Goal: Task Accomplishment & Management: Manage account settings

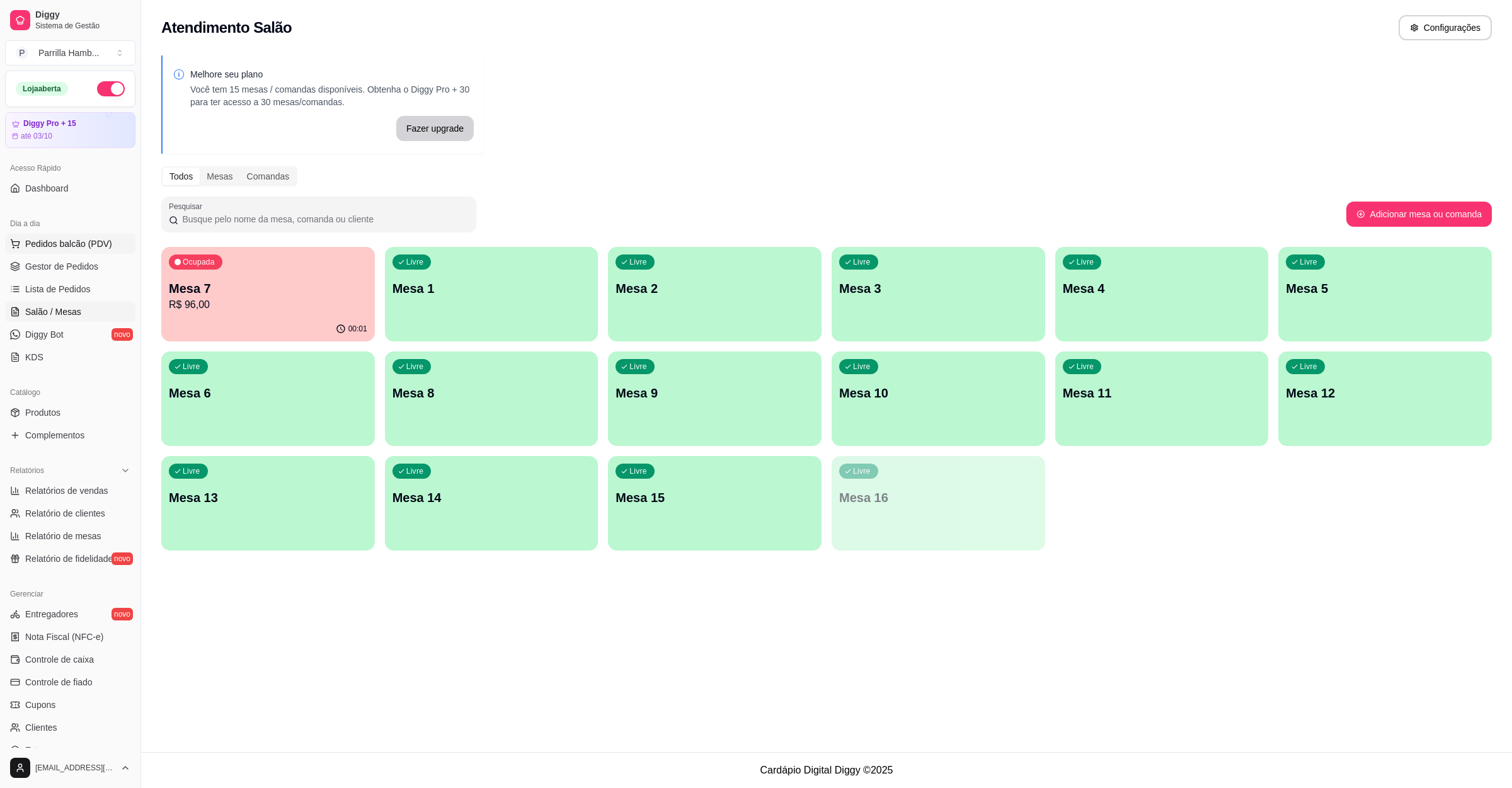
click at [87, 250] on span "Pedidos balcão (PDV)" at bounding box center [69, 243] width 87 height 12
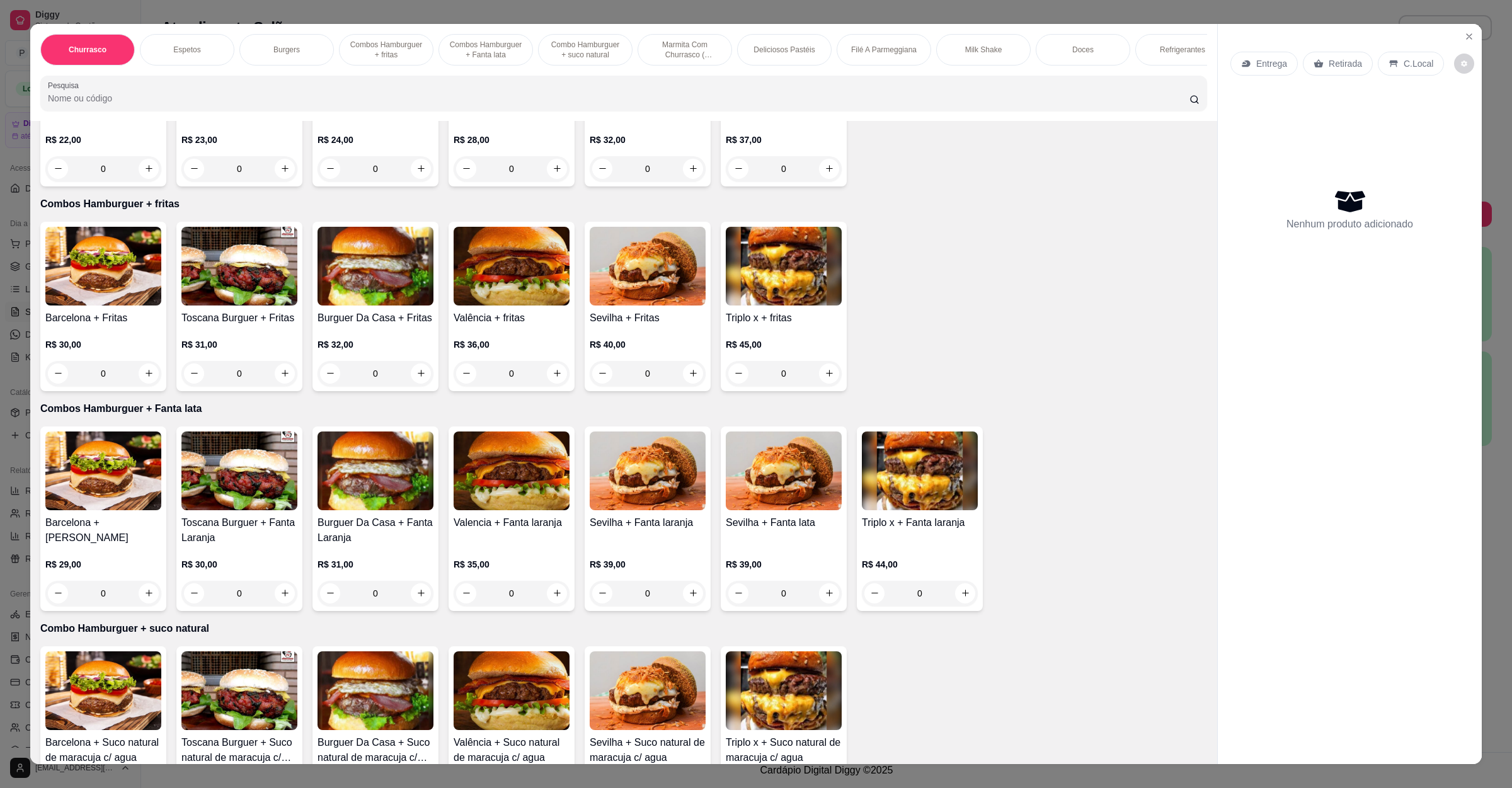
scroll to position [661, 0]
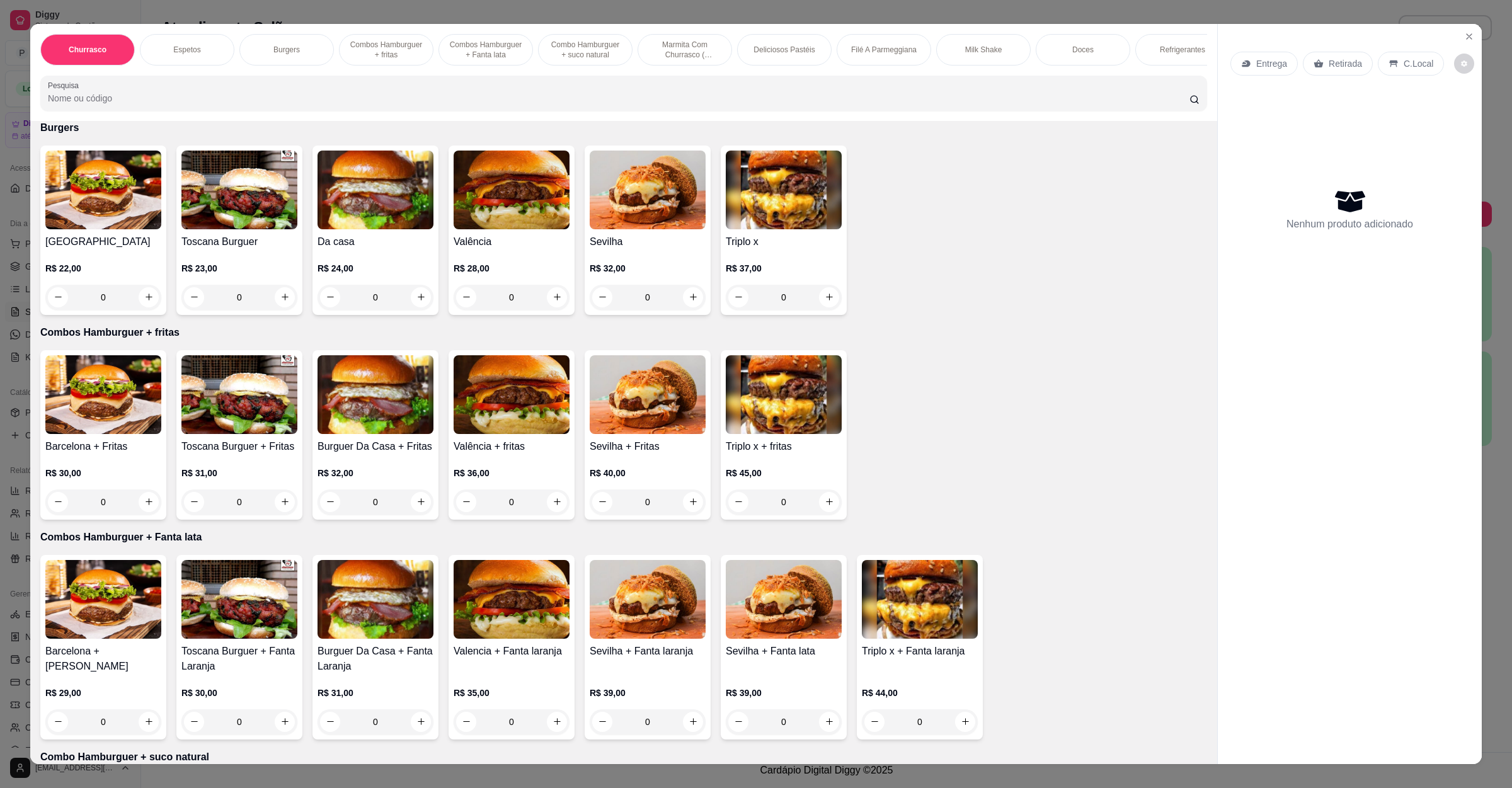
click at [359, 198] on img at bounding box center [375, 190] width 116 height 79
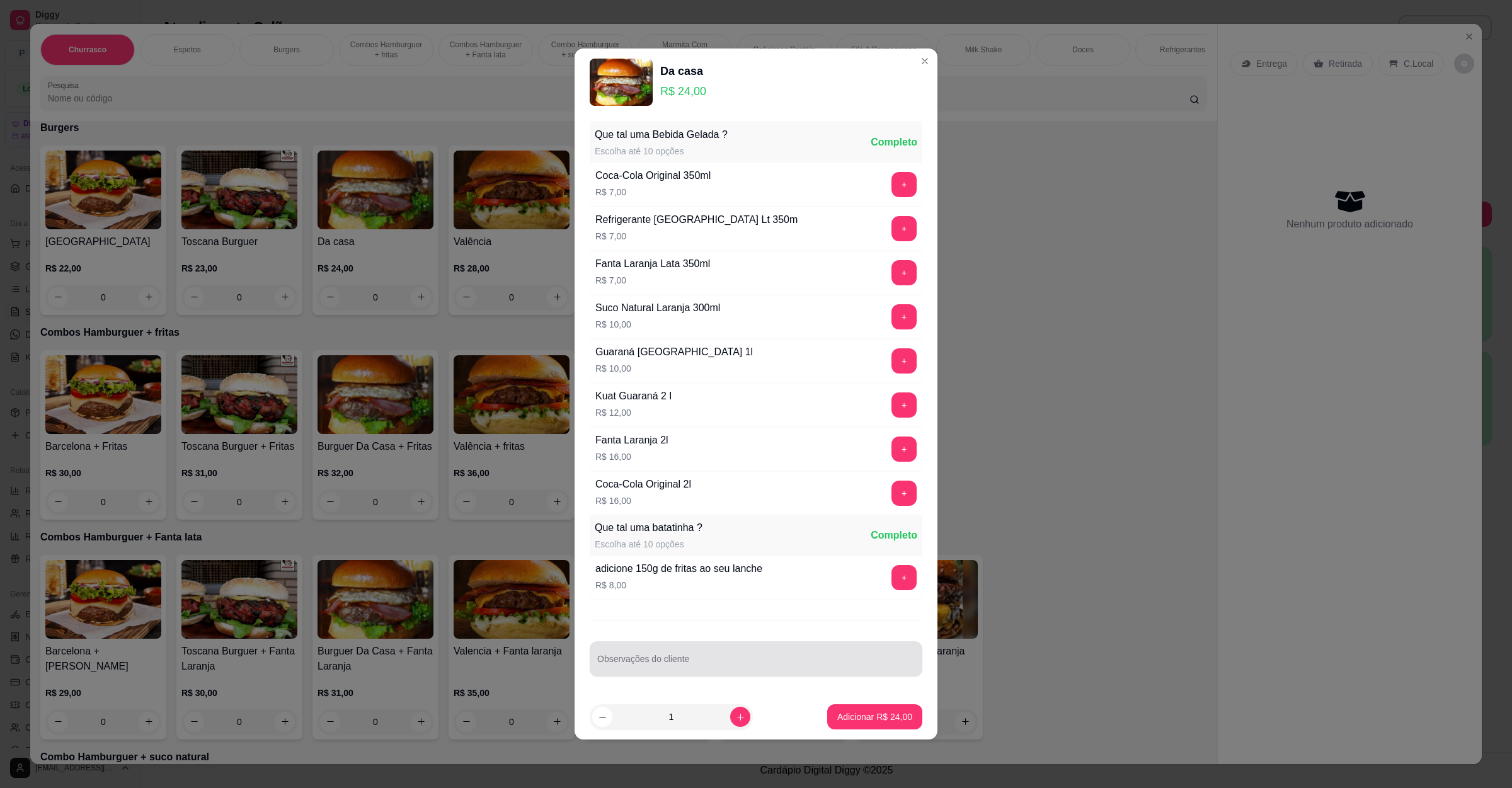
click at [636, 665] on input "Observações do cliente" at bounding box center [756, 664] width 318 height 12
click at [876, 715] on p "Adicionar R$ 24,00" at bounding box center [875, 716] width 75 height 12
type input "1"
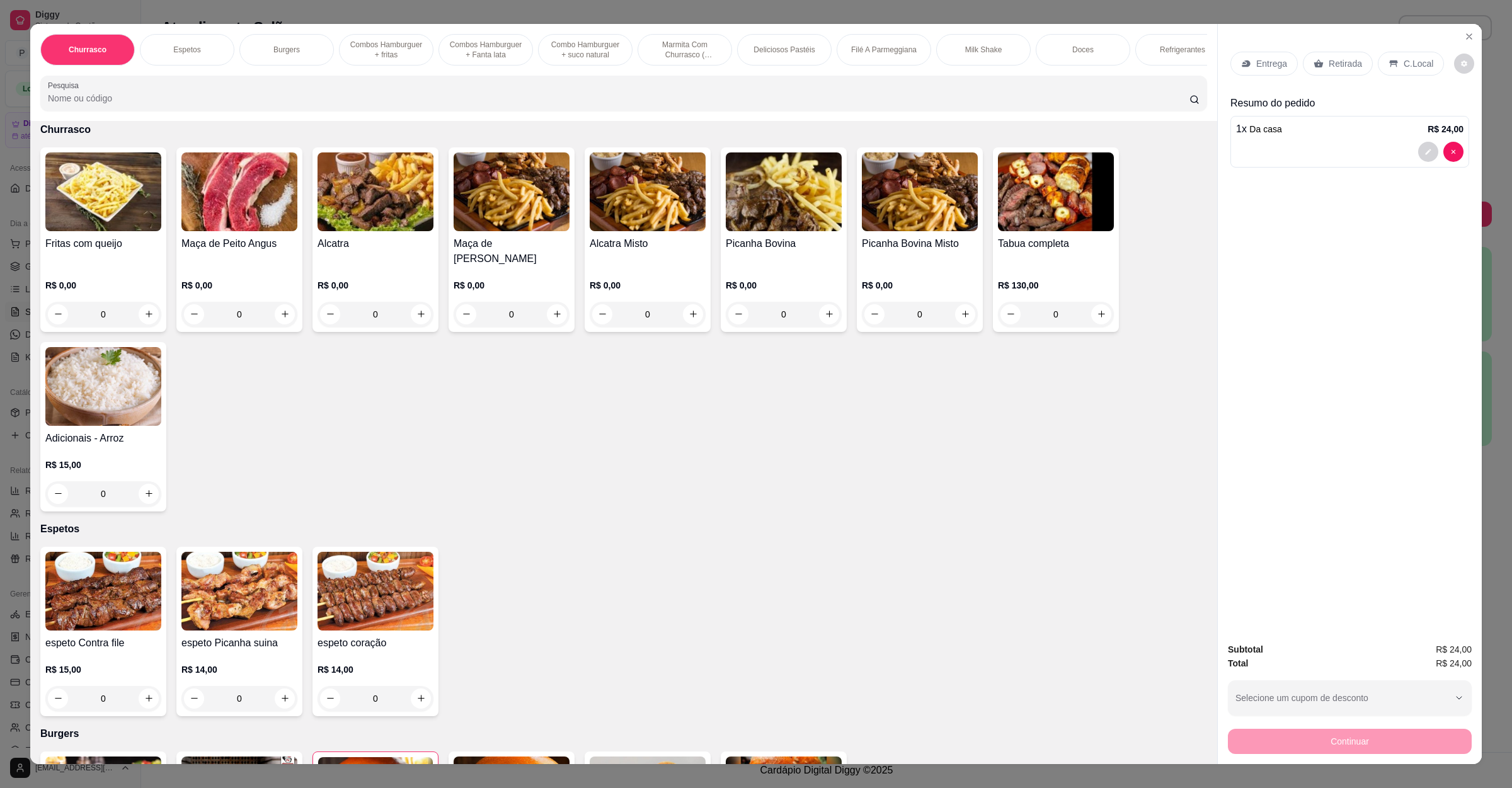
scroll to position [0, 0]
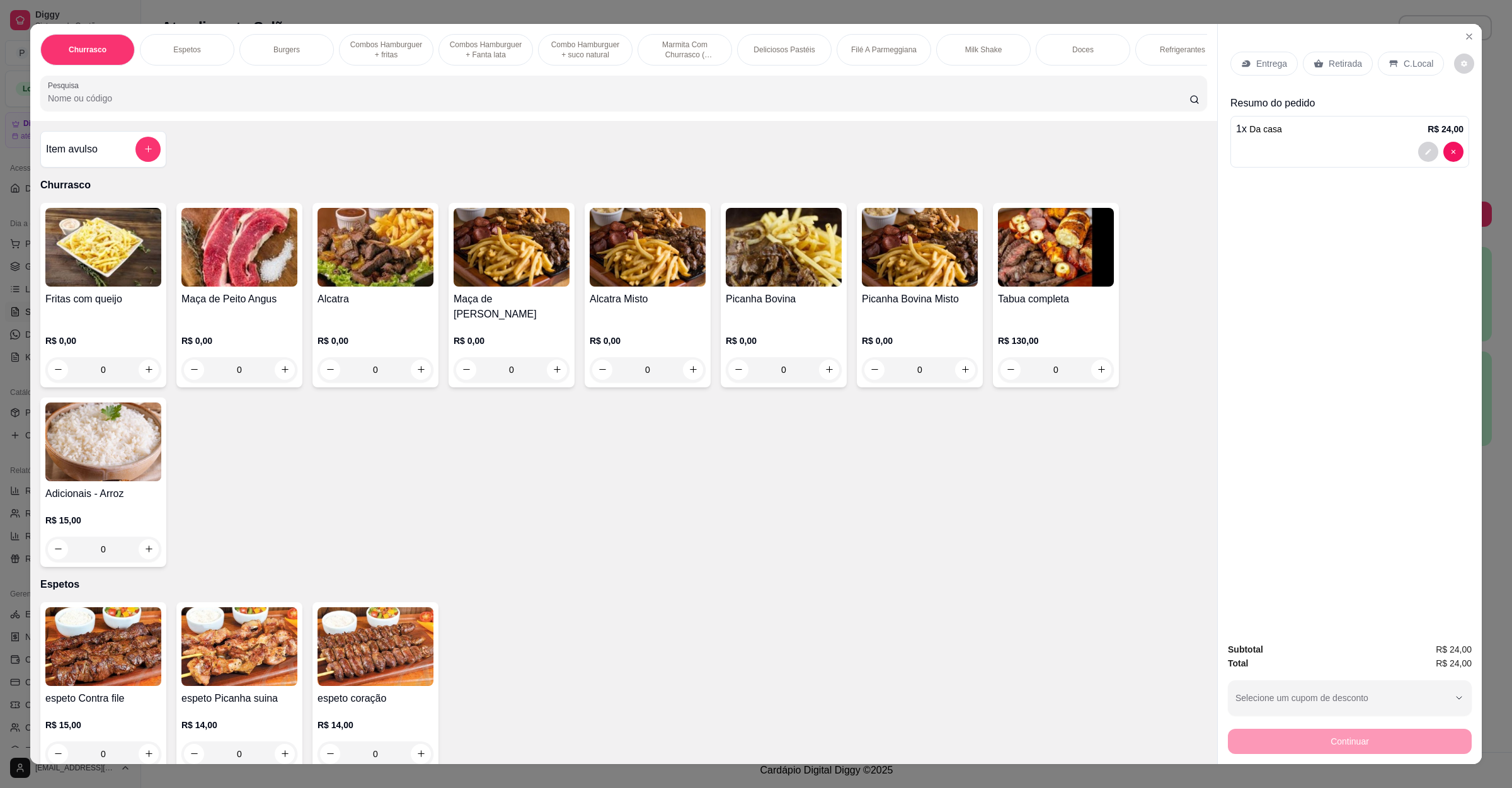
click at [81, 157] on h4 "Item avulso" at bounding box center [72, 148] width 52 height 15
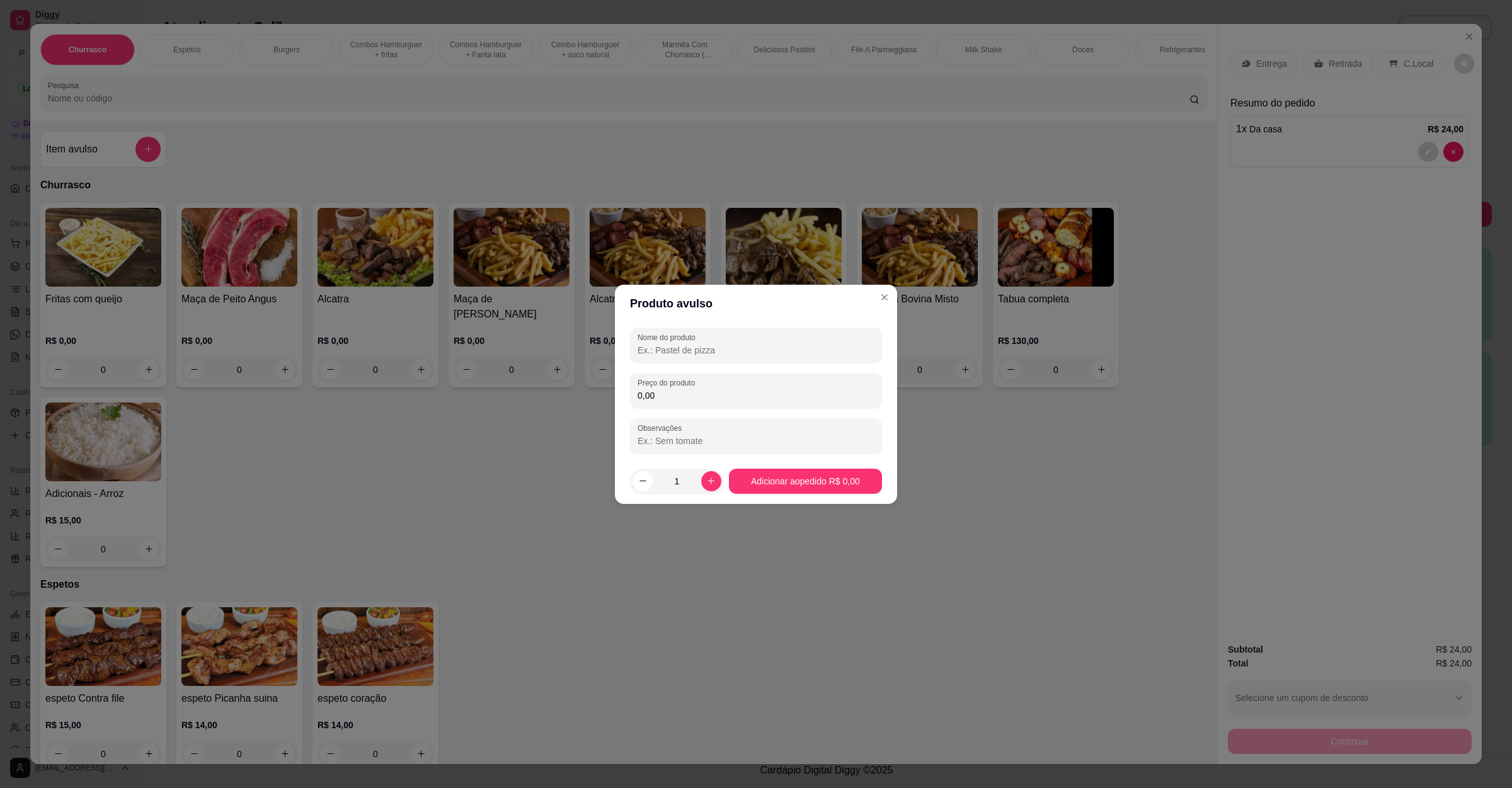
click at [754, 354] on input "Nome do produto" at bounding box center [755, 350] width 237 height 12
type input "bife"
type input "6,00"
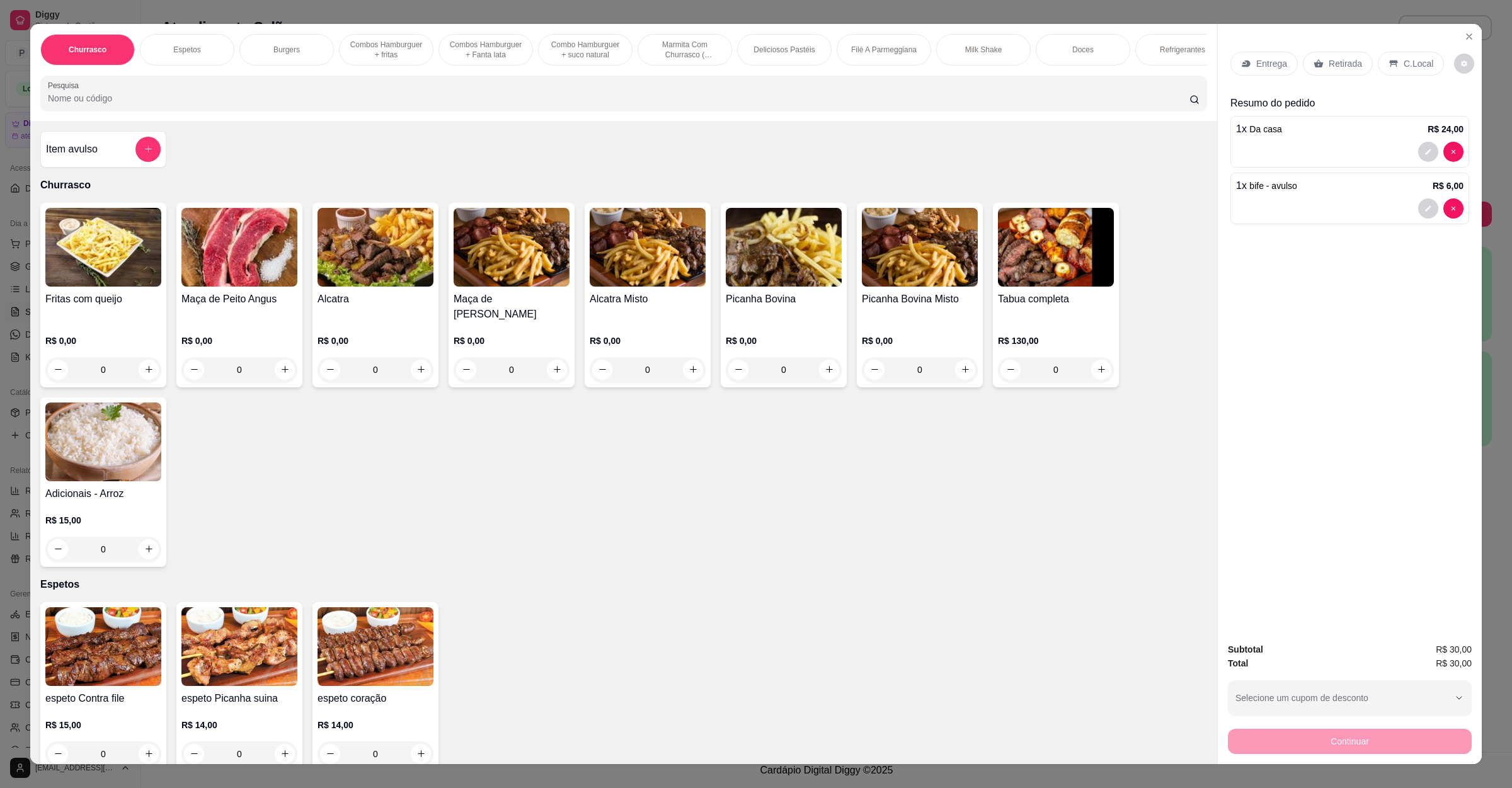
click at [1271, 65] on p "Entrega" at bounding box center [1271, 64] width 31 height 12
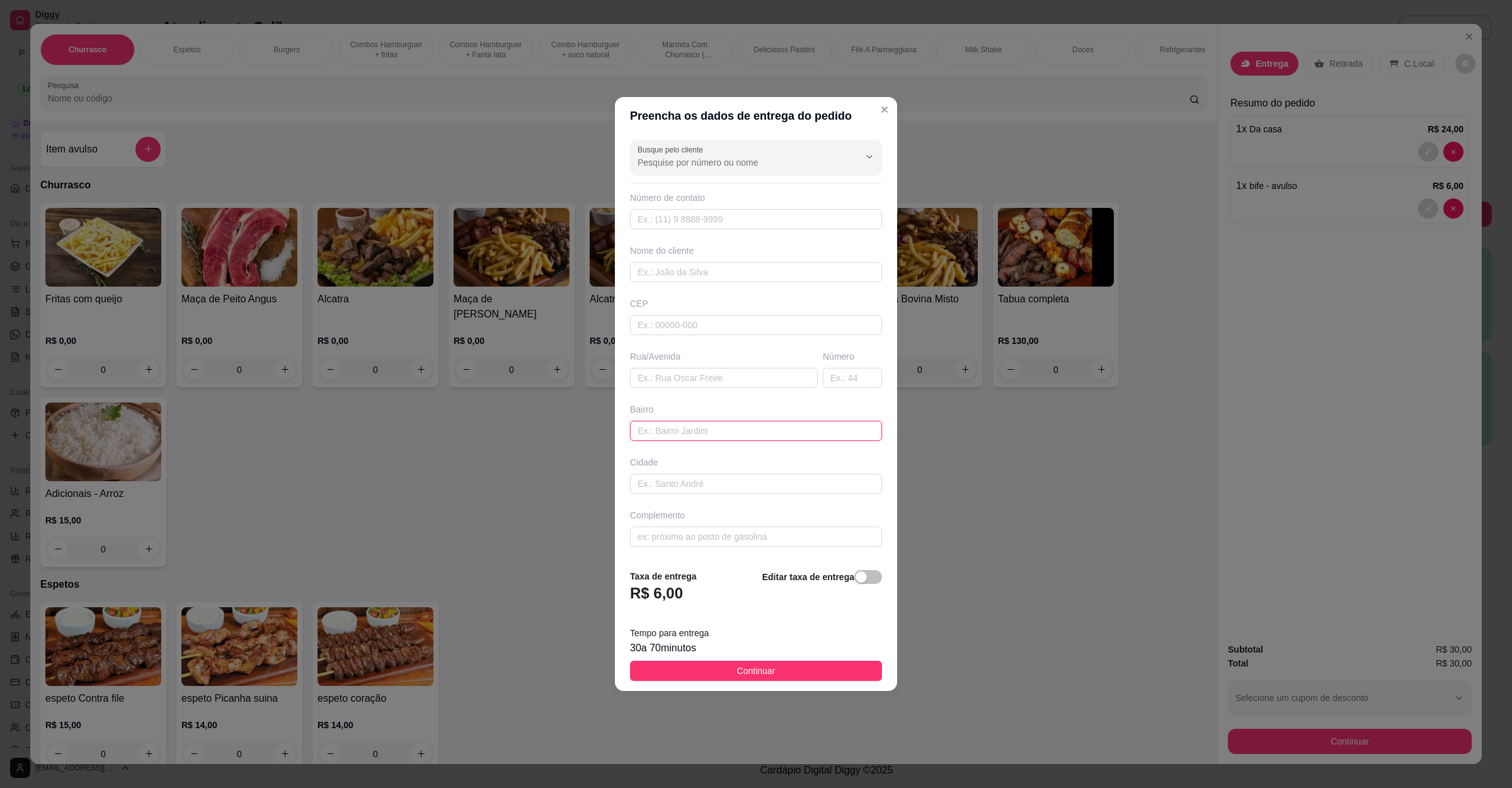
click at [699, 433] on input "text" at bounding box center [756, 430] width 252 height 20
click at [723, 373] on input "text" at bounding box center [724, 378] width 188 height 20
paste input "[STREET_ADDRESS][PERSON_NAME]"
type input "[STREET_ADDRESS][PERSON_NAME]"
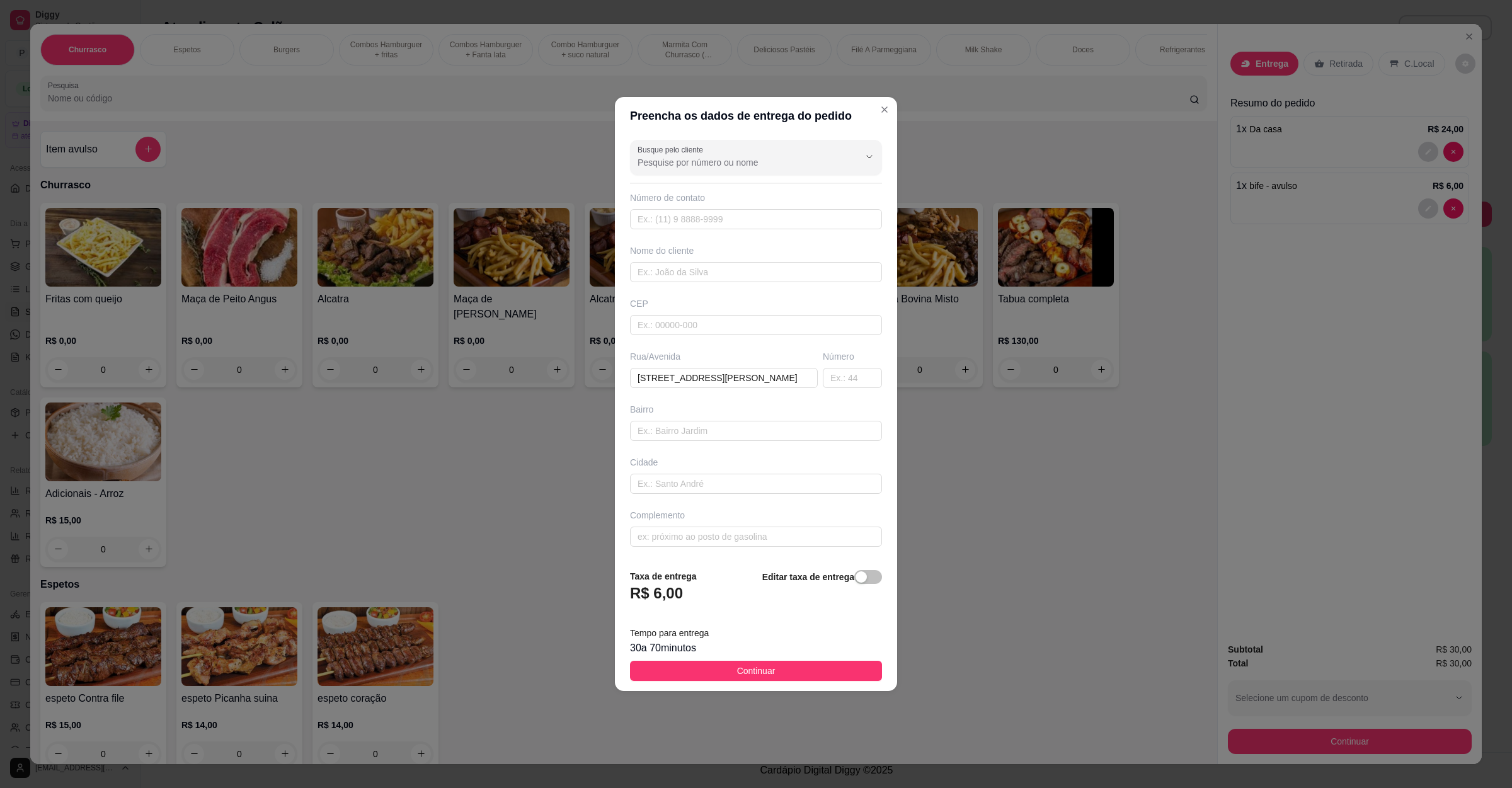
click at [765, 655] on div "30 a 70 minutos" at bounding box center [756, 648] width 252 height 15
click at [762, 668] on span "Continuar" at bounding box center [757, 671] width 38 height 14
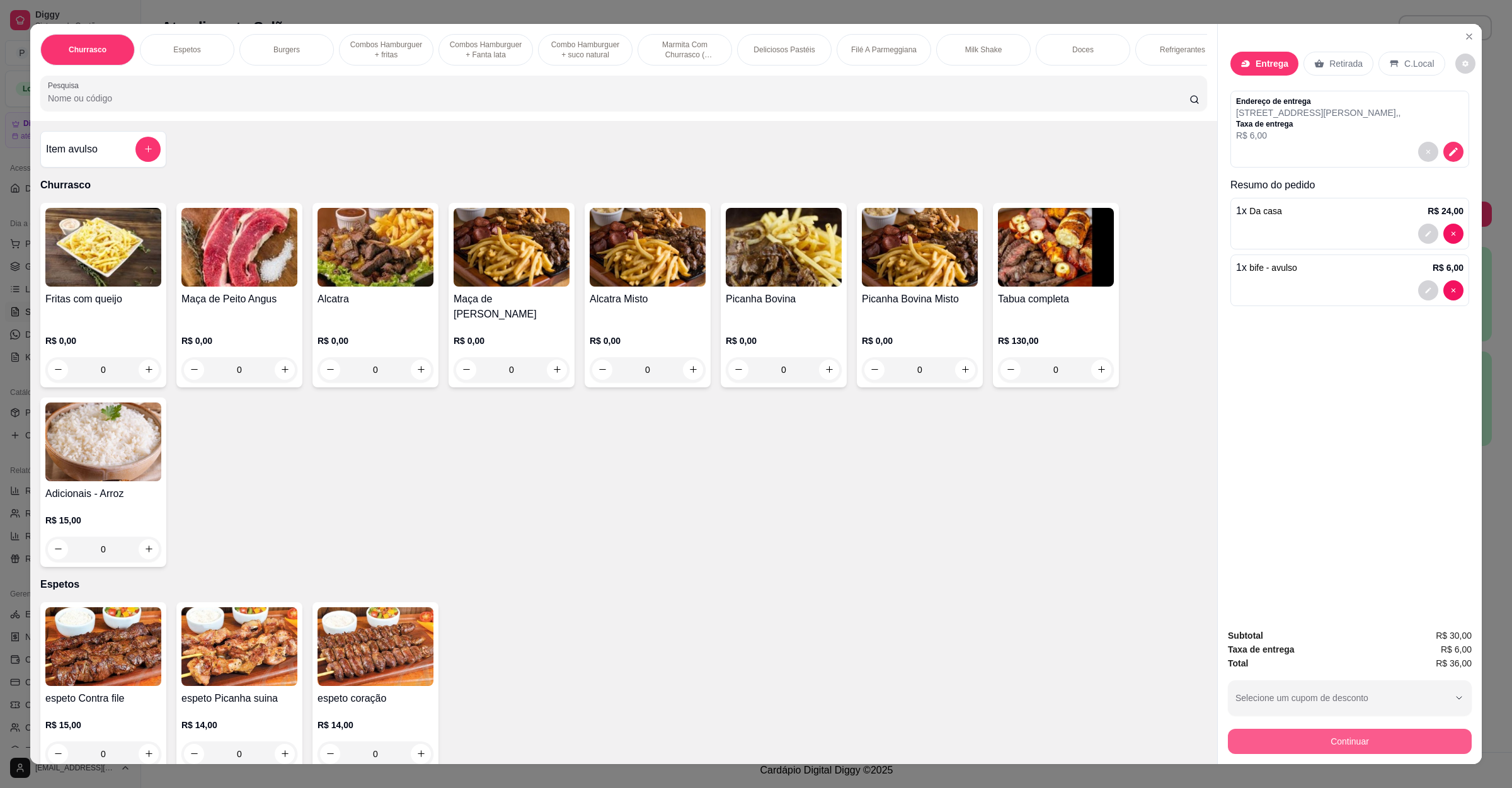
click at [1367, 749] on button "Continuar" at bounding box center [1350, 741] width 244 height 25
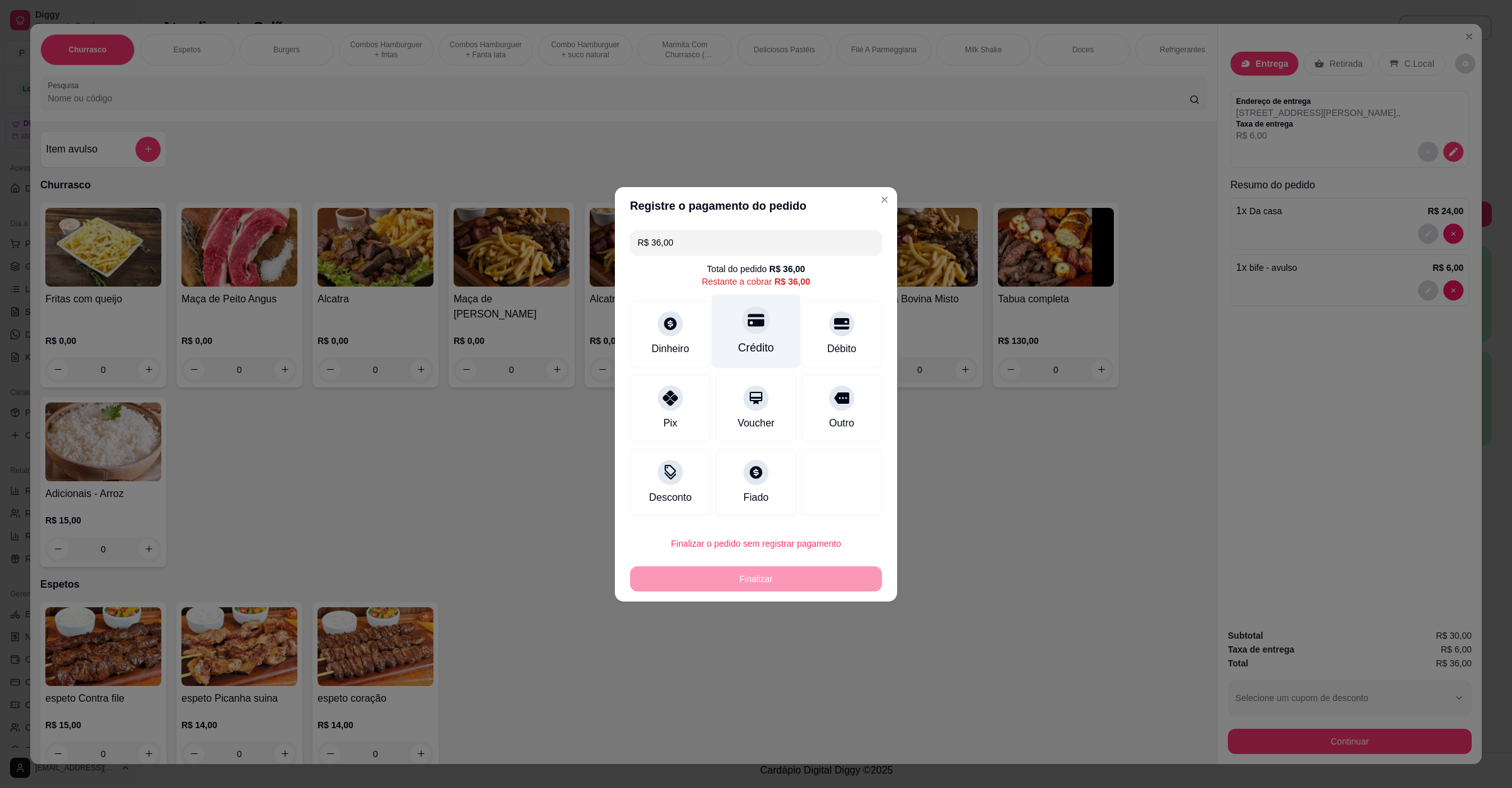
click at [754, 340] on div "Crédito" at bounding box center [756, 347] width 36 height 17
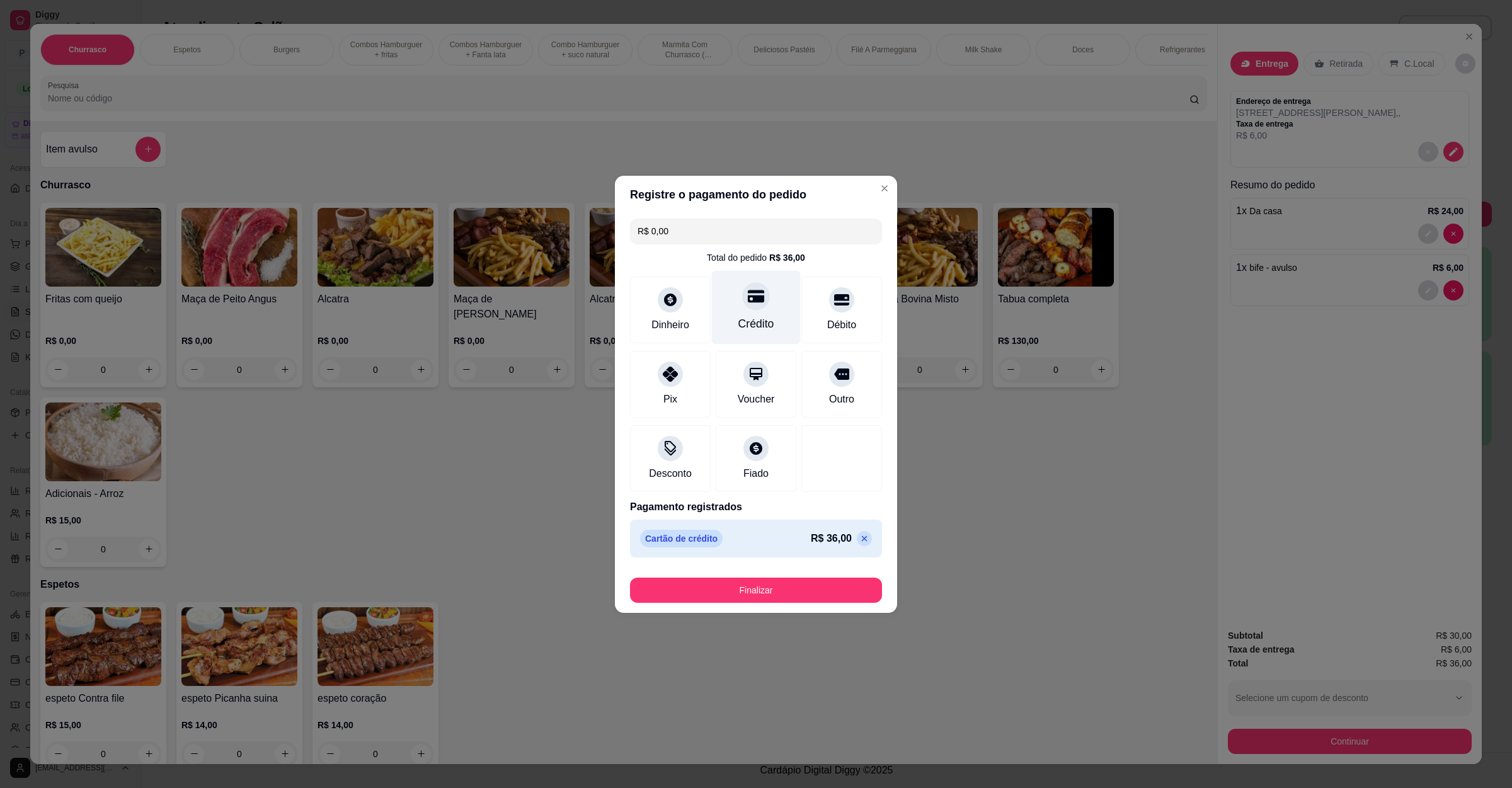
type input "R$ 0,00"
click at [746, 606] on footer "Finalizar" at bounding box center [755, 588] width 282 height 51
click at [745, 601] on button "Finalizar" at bounding box center [756, 590] width 252 height 25
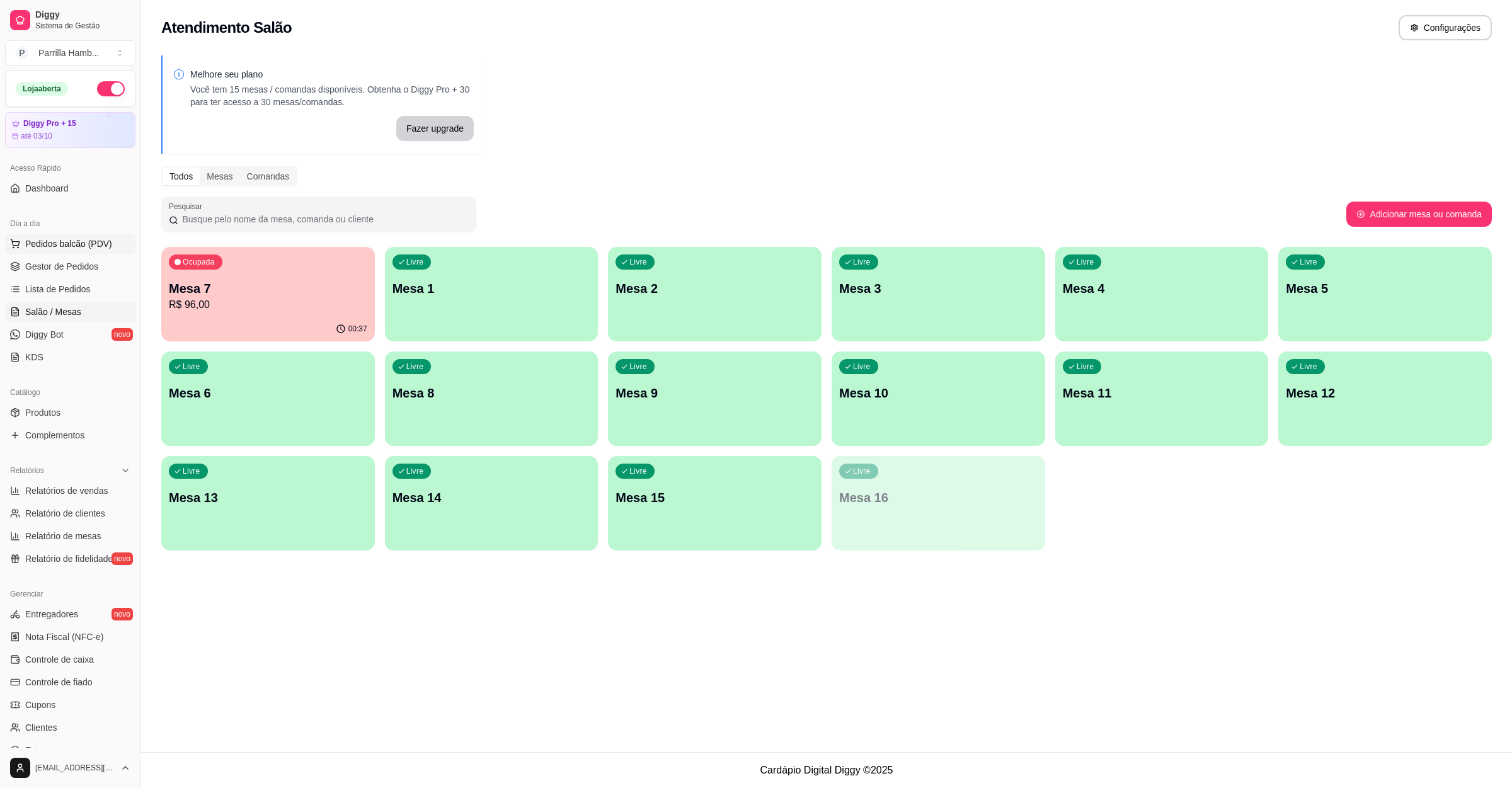
click at [87, 246] on span "Pedidos balcão (PDV)" at bounding box center [69, 243] width 87 height 12
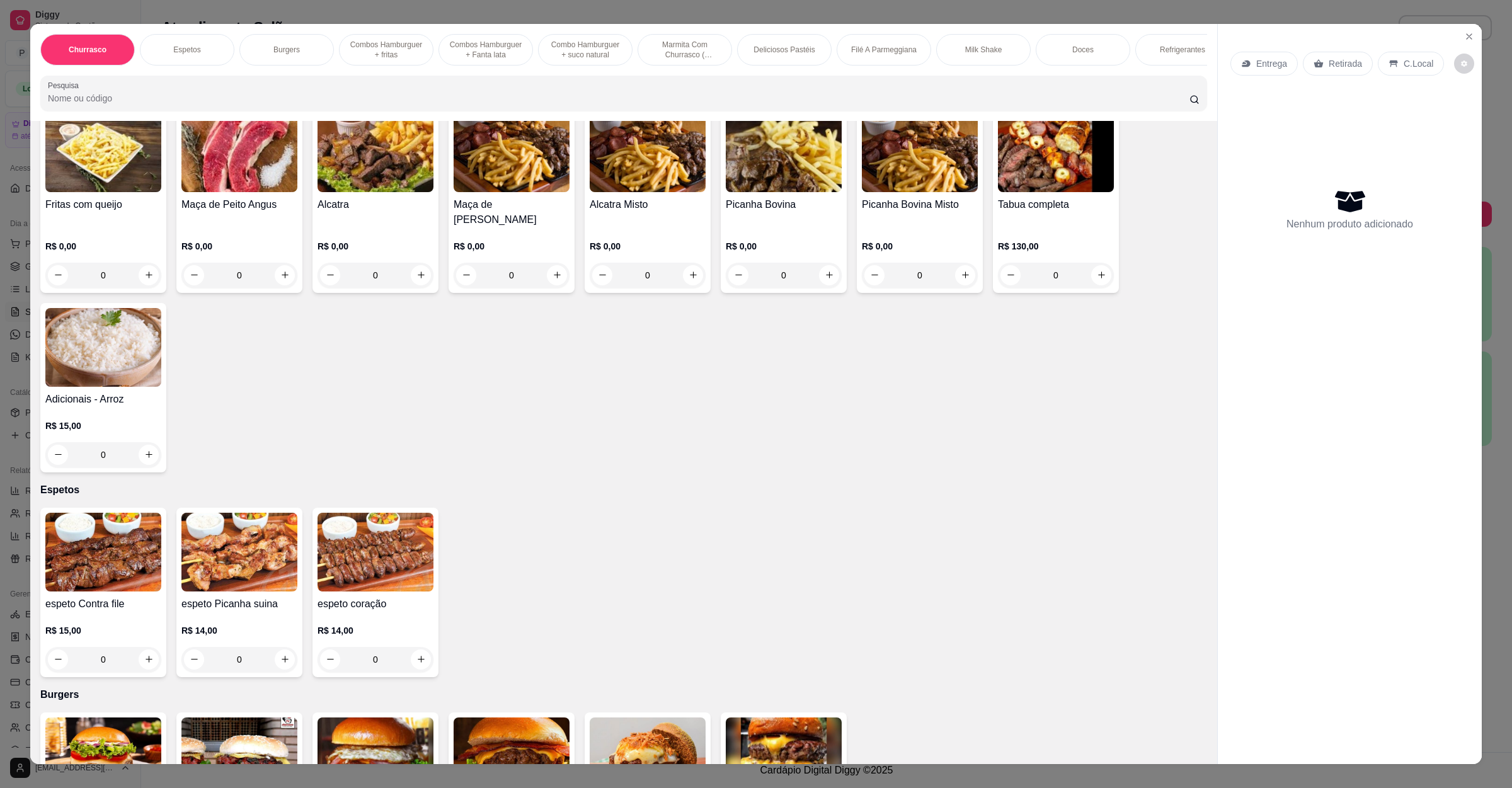
scroll to position [378, 0]
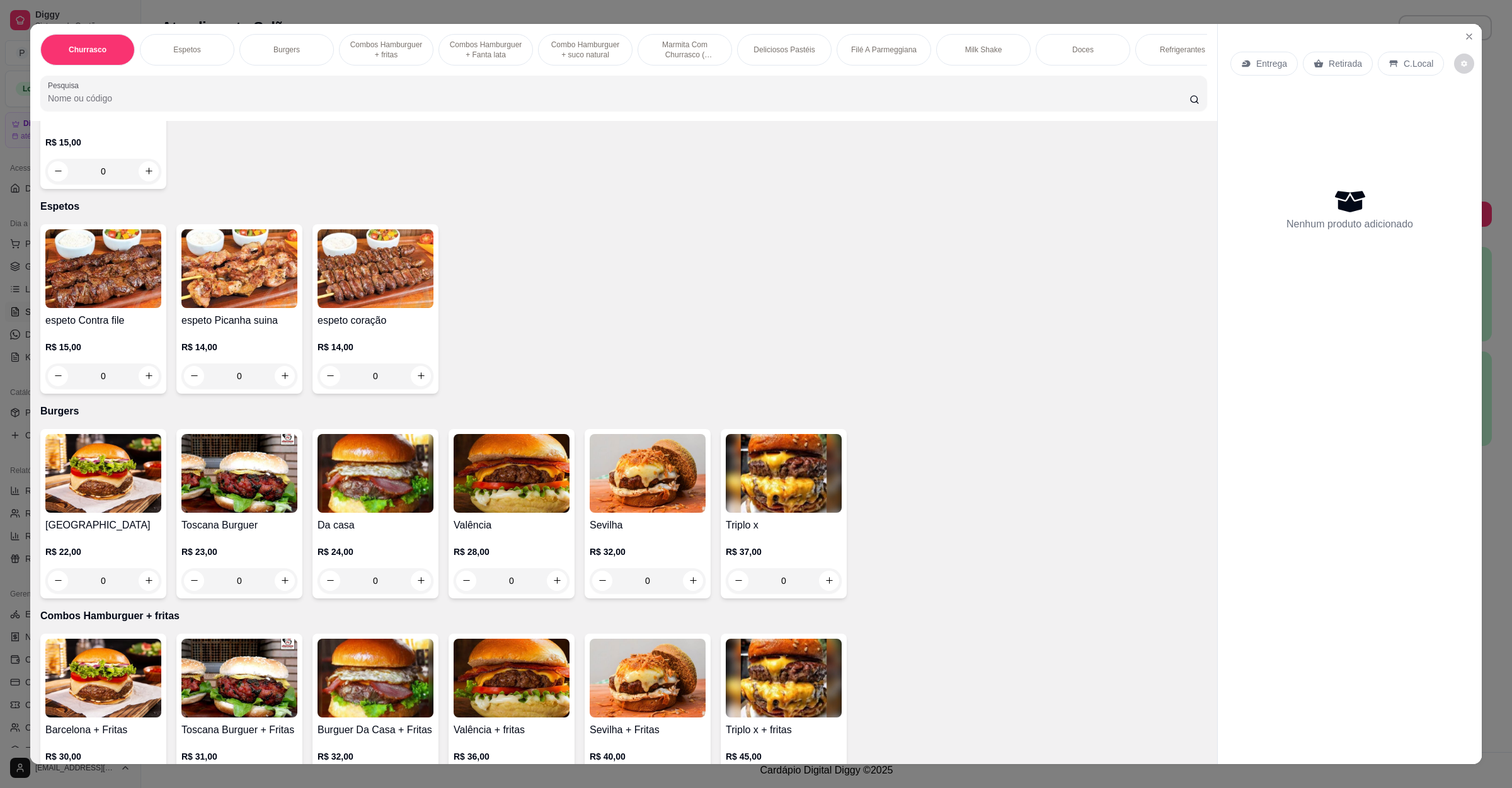
click at [475, 530] on h4 "Valência" at bounding box center [512, 524] width 116 height 15
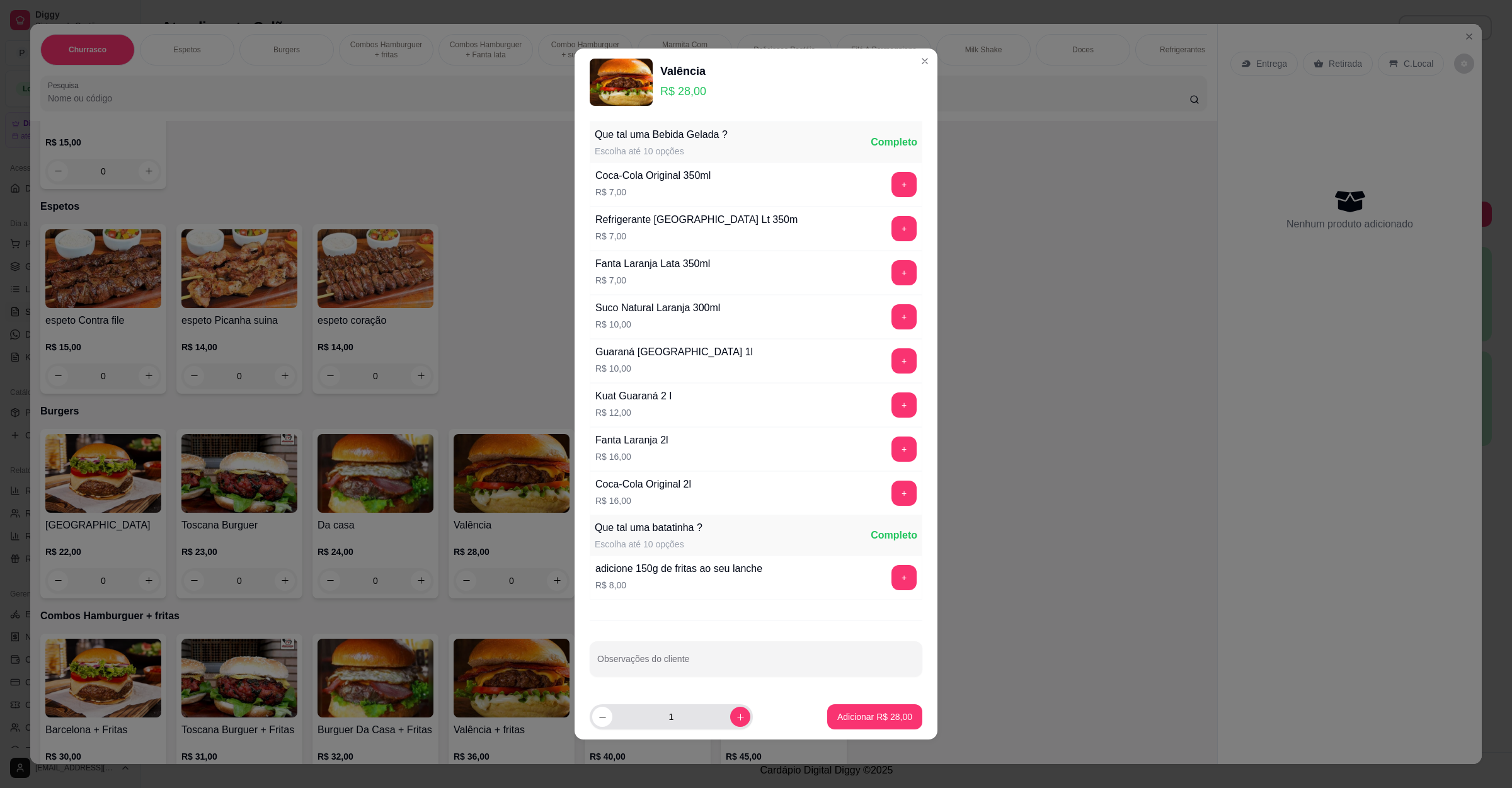
click at [718, 722] on input "1" at bounding box center [671, 716] width 118 height 25
click at [731, 722] on button "increase-product-quantity" at bounding box center [740, 716] width 20 height 20
type input "2"
click at [830, 710] on button "Adicionar R$ 56,00" at bounding box center [875, 716] width 95 height 25
type input "2"
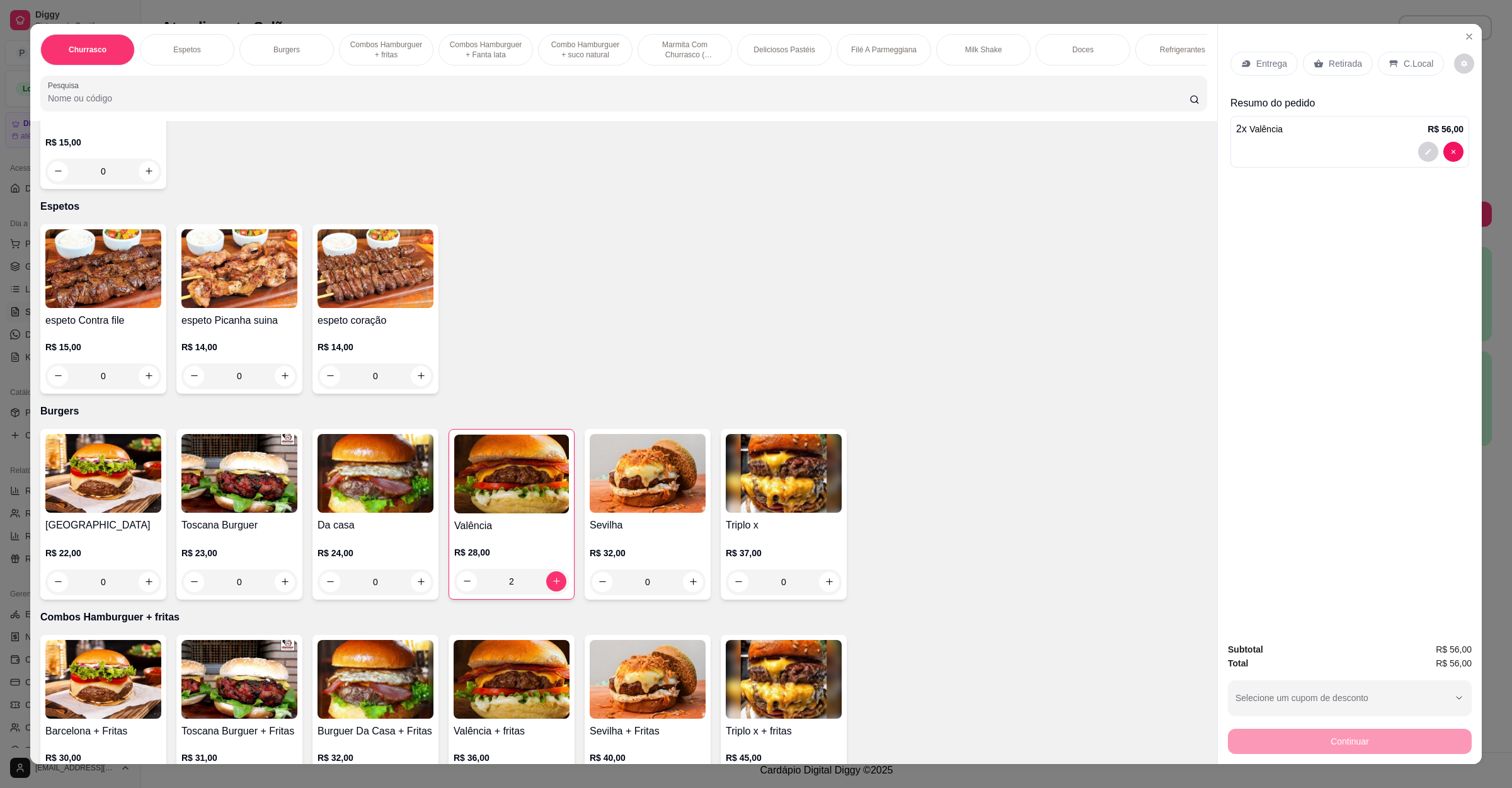
click at [1344, 78] on div "Entrega Retirada C.Local" at bounding box center [1350, 64] width 239 height 45
click at [1333, 61] on p "Retirada" at bounding box center [1345, 64] width 33 height 12
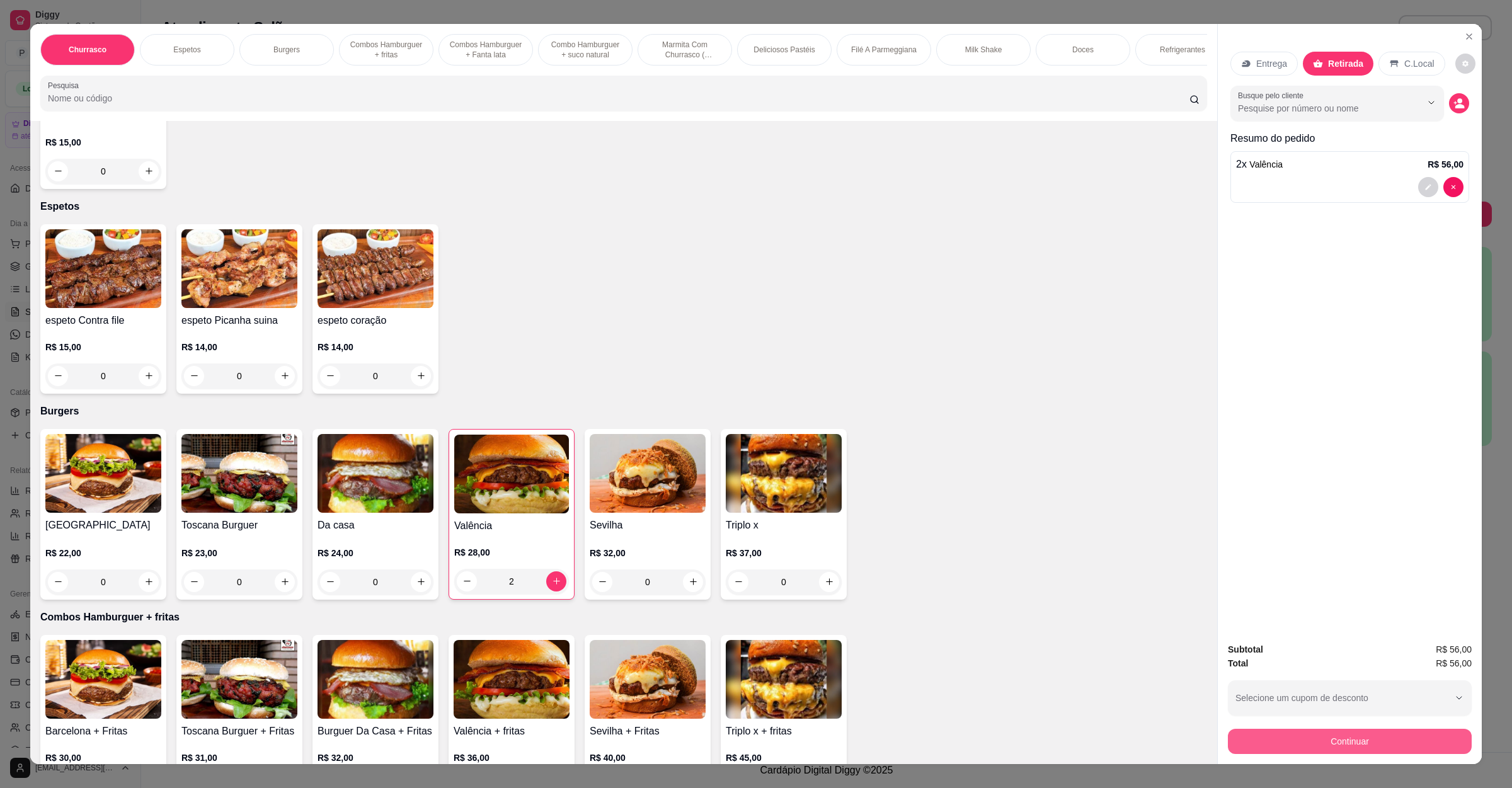
click at [1329, 743] on button "Continuar" at bounding box center [1350, 741] width 244 height 25
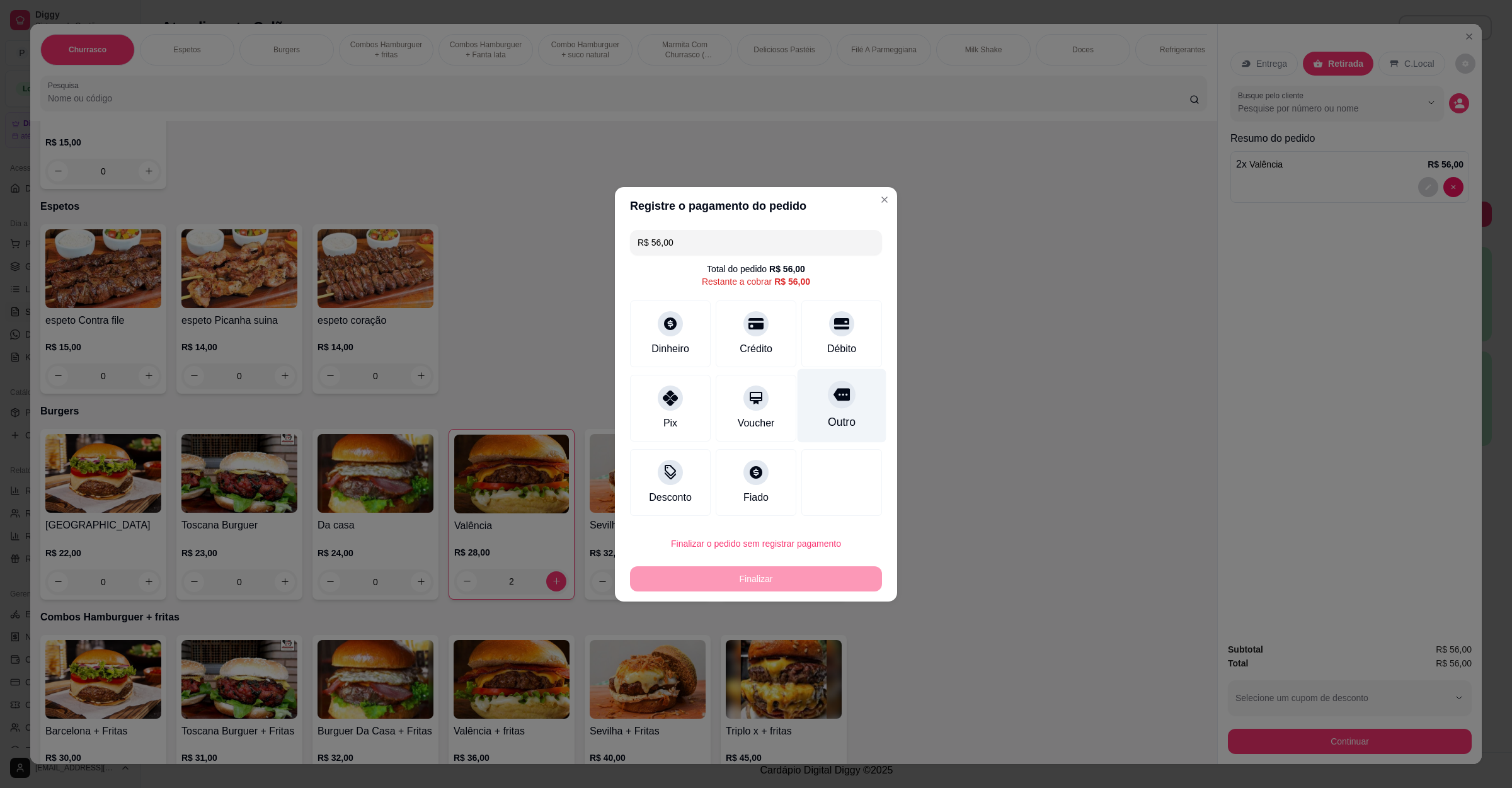
click at [828, 407] on div at bounding box center [842, 394] width 28 height 28
type input "R$ 0,00"
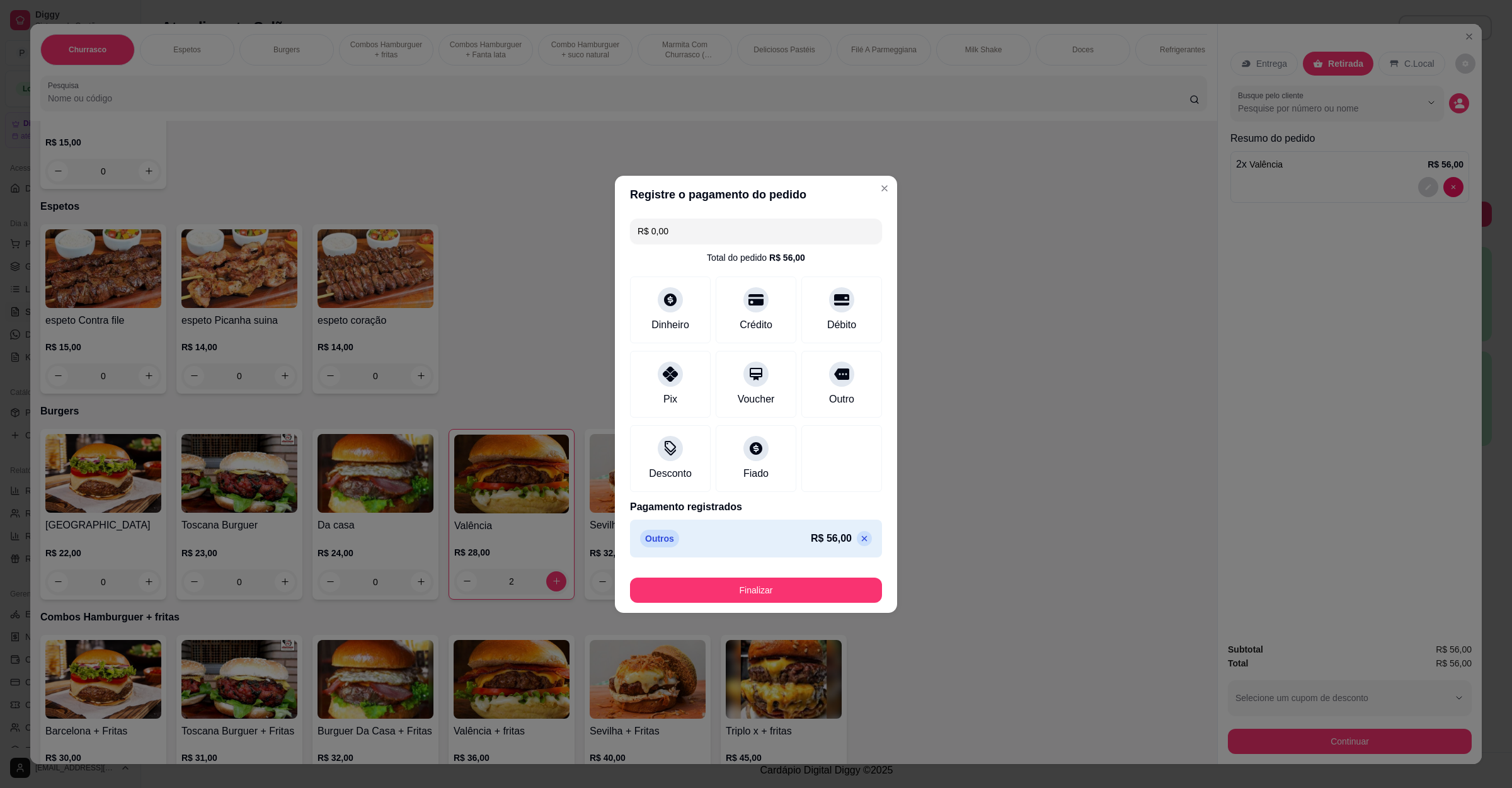
click at [781, 605] on footer "Finalizar" at bounding box center [755, 588] width 282 height 51
click at [783, 593] on button "Finalizar" at bounding box center [756, 590] width 244 height 24
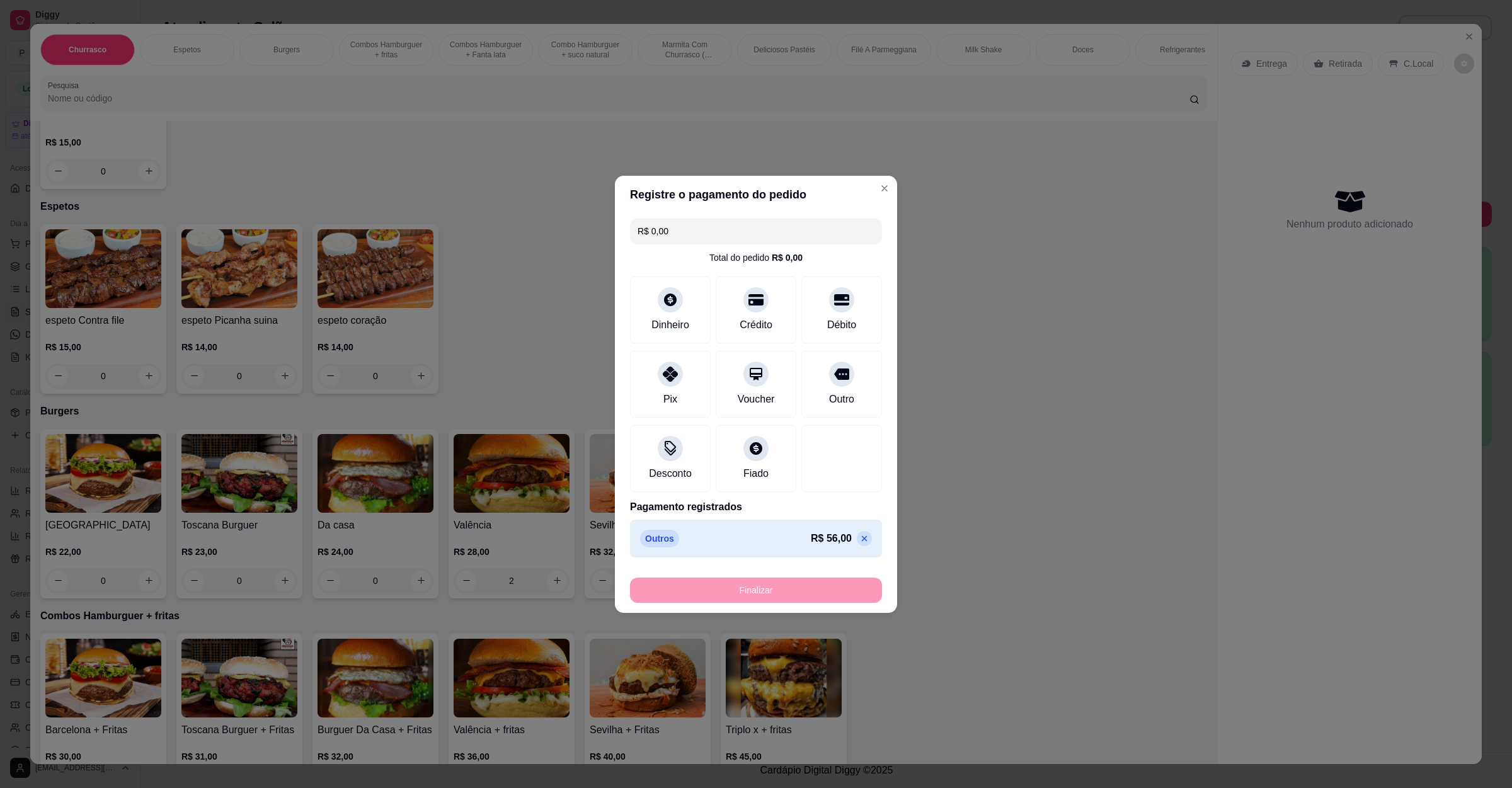
type input "0"
type input "-R$ 56,00"
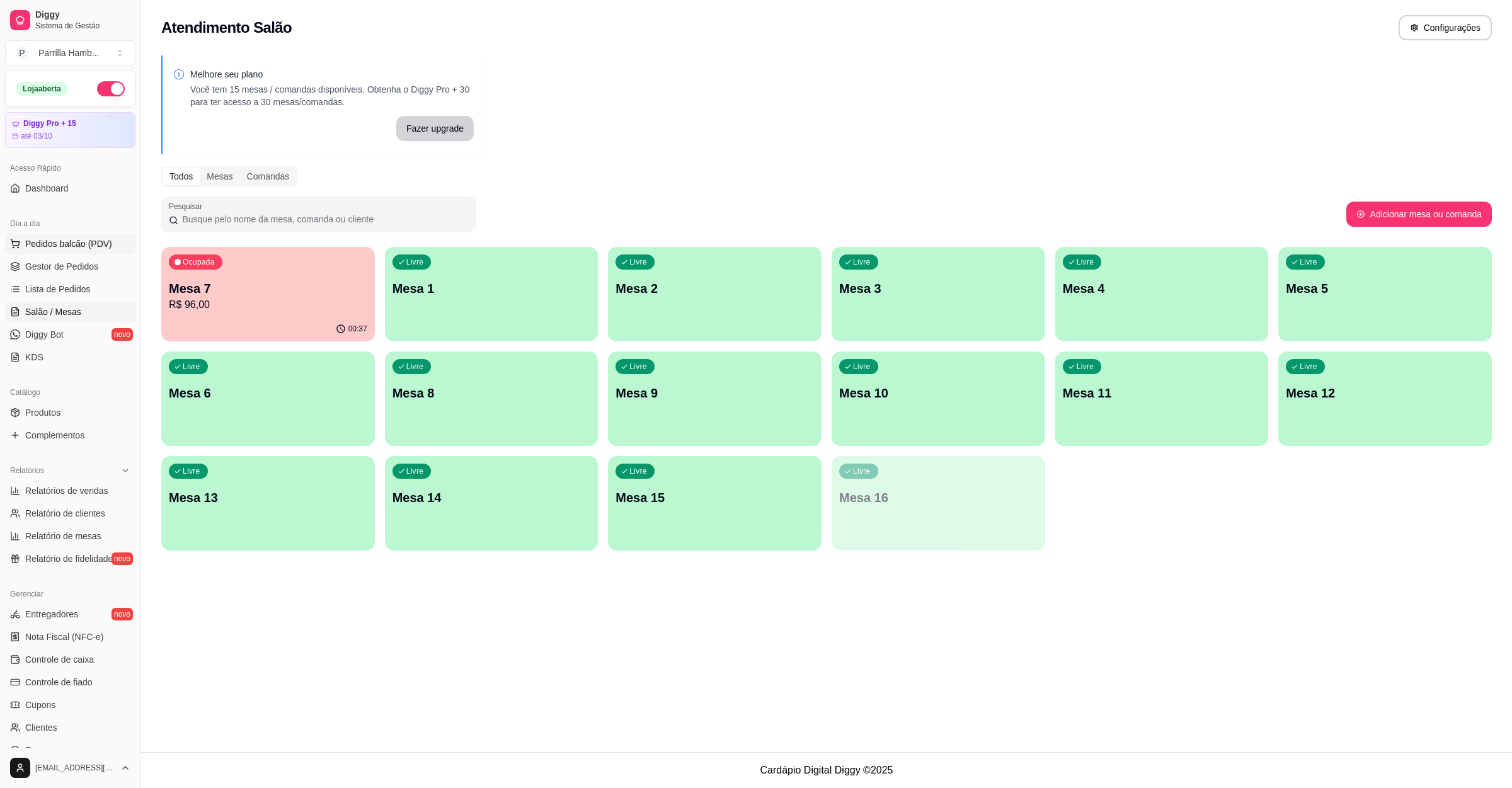
click at [100, 246] on span "Pedidos balcão (PDV)" at bounding box center [69, 243] width 87 height 12
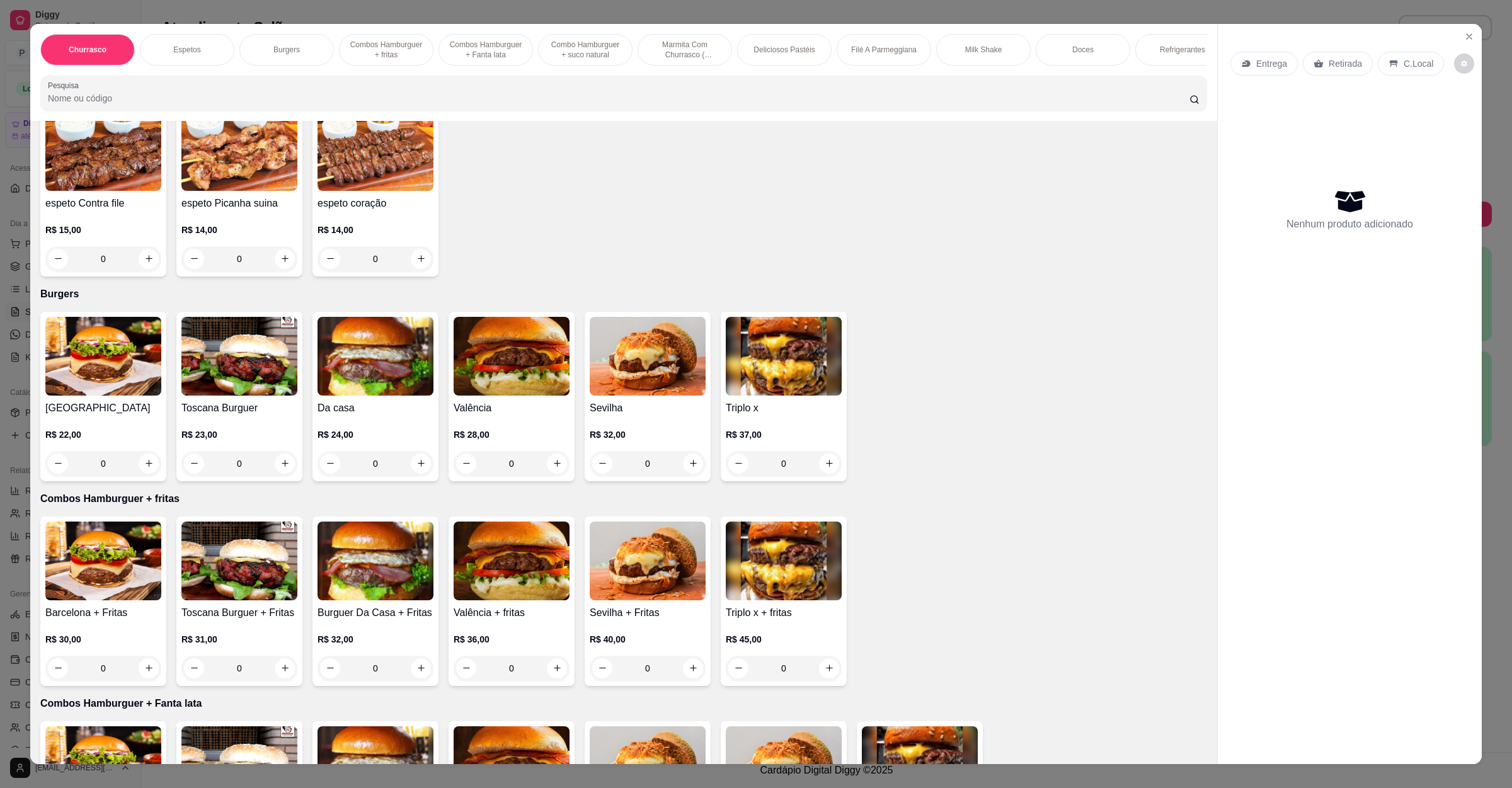
scroll to position [567, 0]
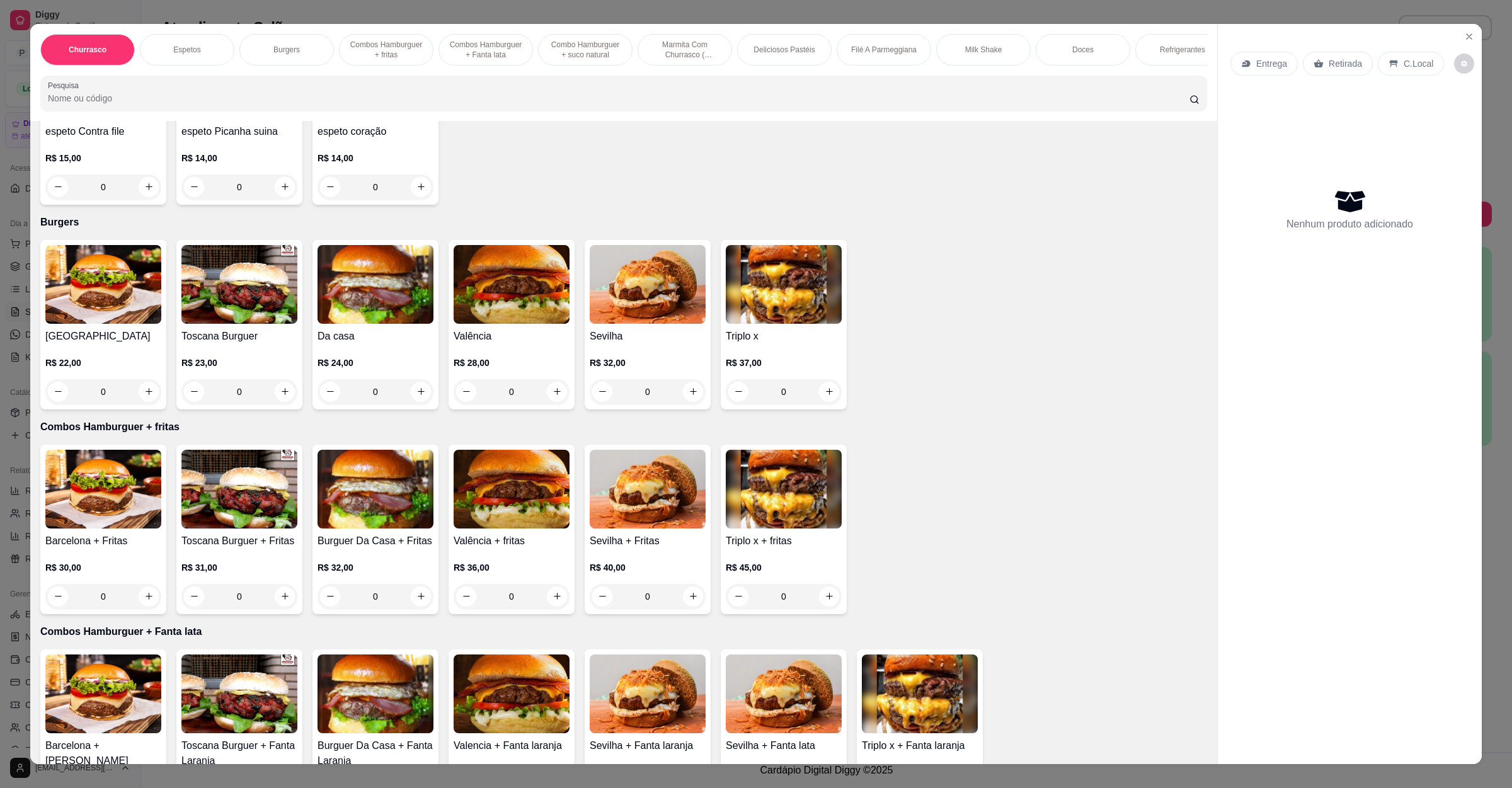
click at [86, 325] on div "Barcelona R$ 22,00 0" at bounding box center [103, 325] width 126 height 169
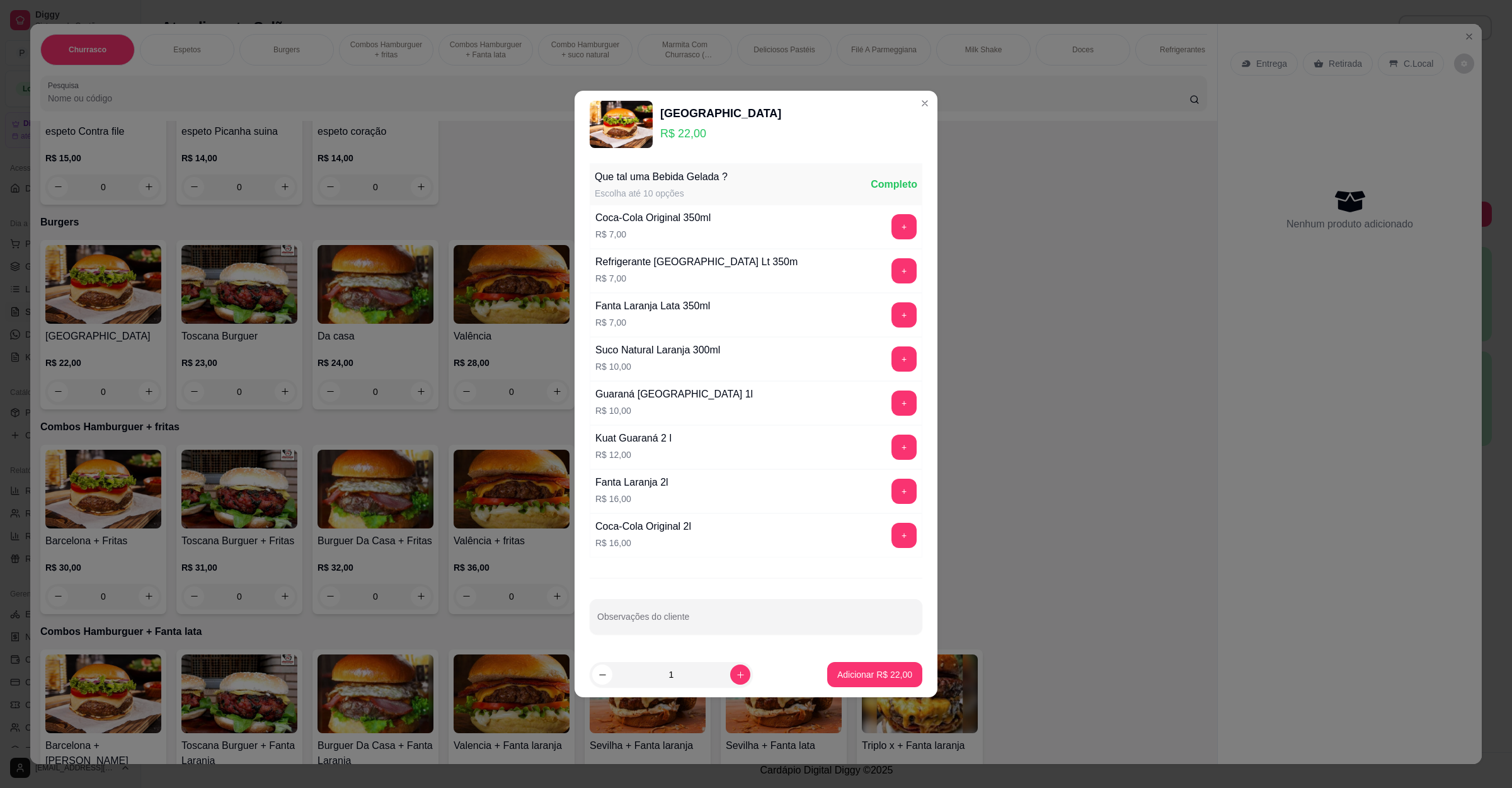
click at [839, 674] on p "Adicionar R$ 22,00" at bounding box center [875, 675] width 75 height 12
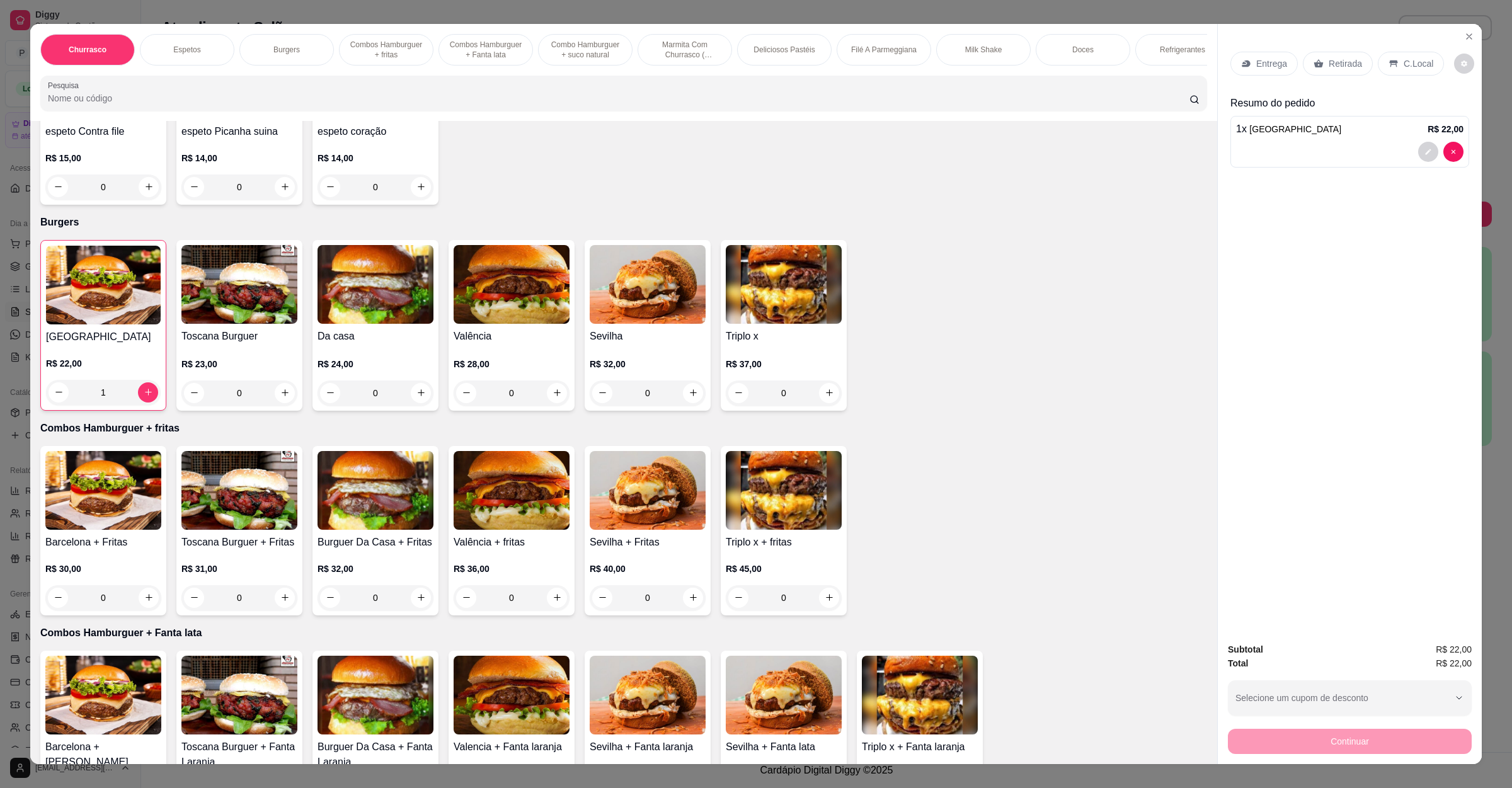
type input "1"
click at [388, 324] on div "Da casa R$ 24,00 0" at bounding box center [375, 325] width 126 height 171
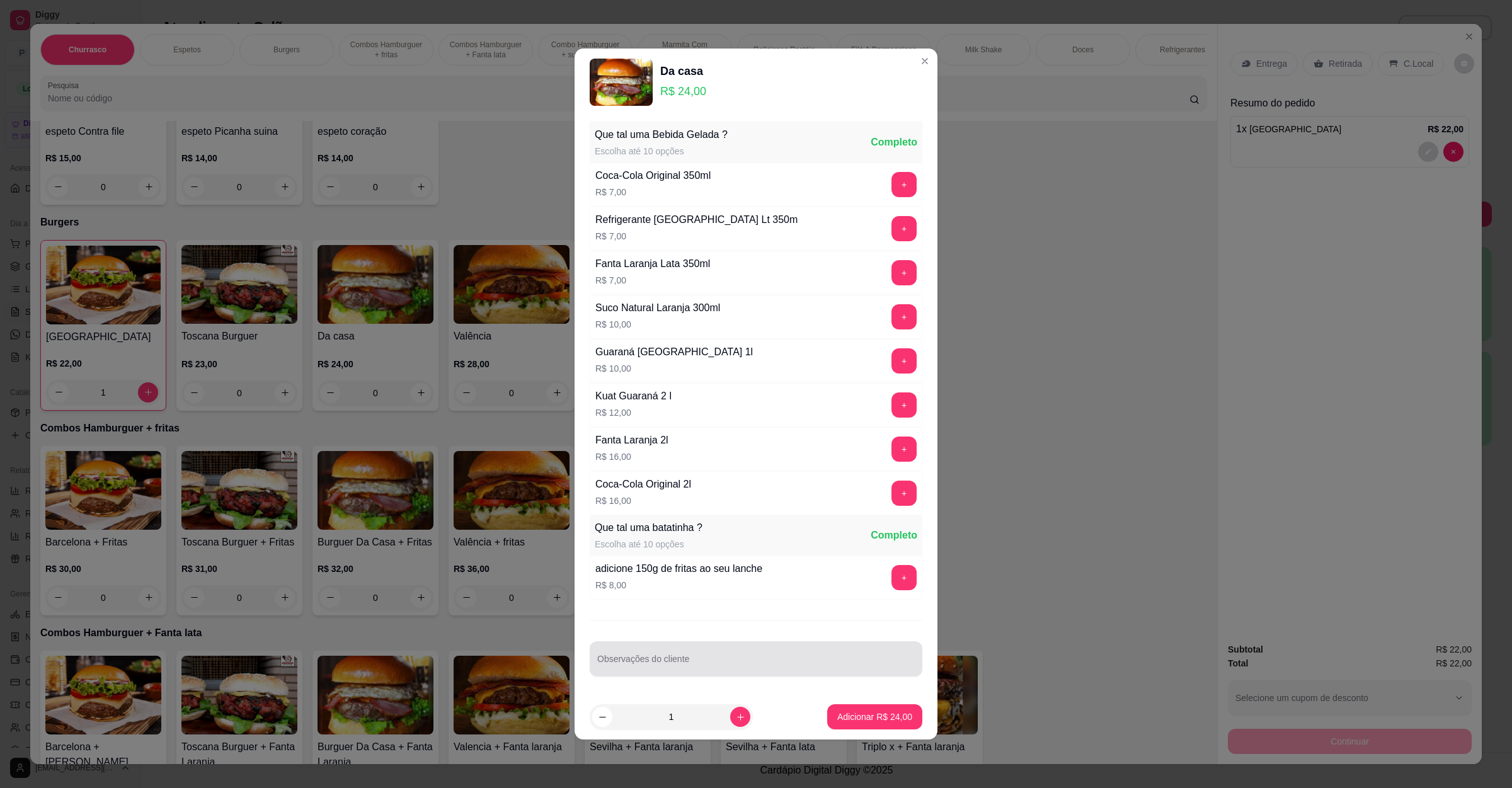
click at [670, 644] on div "Observações do cliente" at bounding box center [756, 659] width 333 height 35
click at [670, 652] on div "Observações do cliente" at bounding box center [756, 659] width 333 height 35
type input "com bife a mais"
click at [862, 716] on p "Adicionar R$ 24,00" at bounding box center [876, 716] width 73 height 12
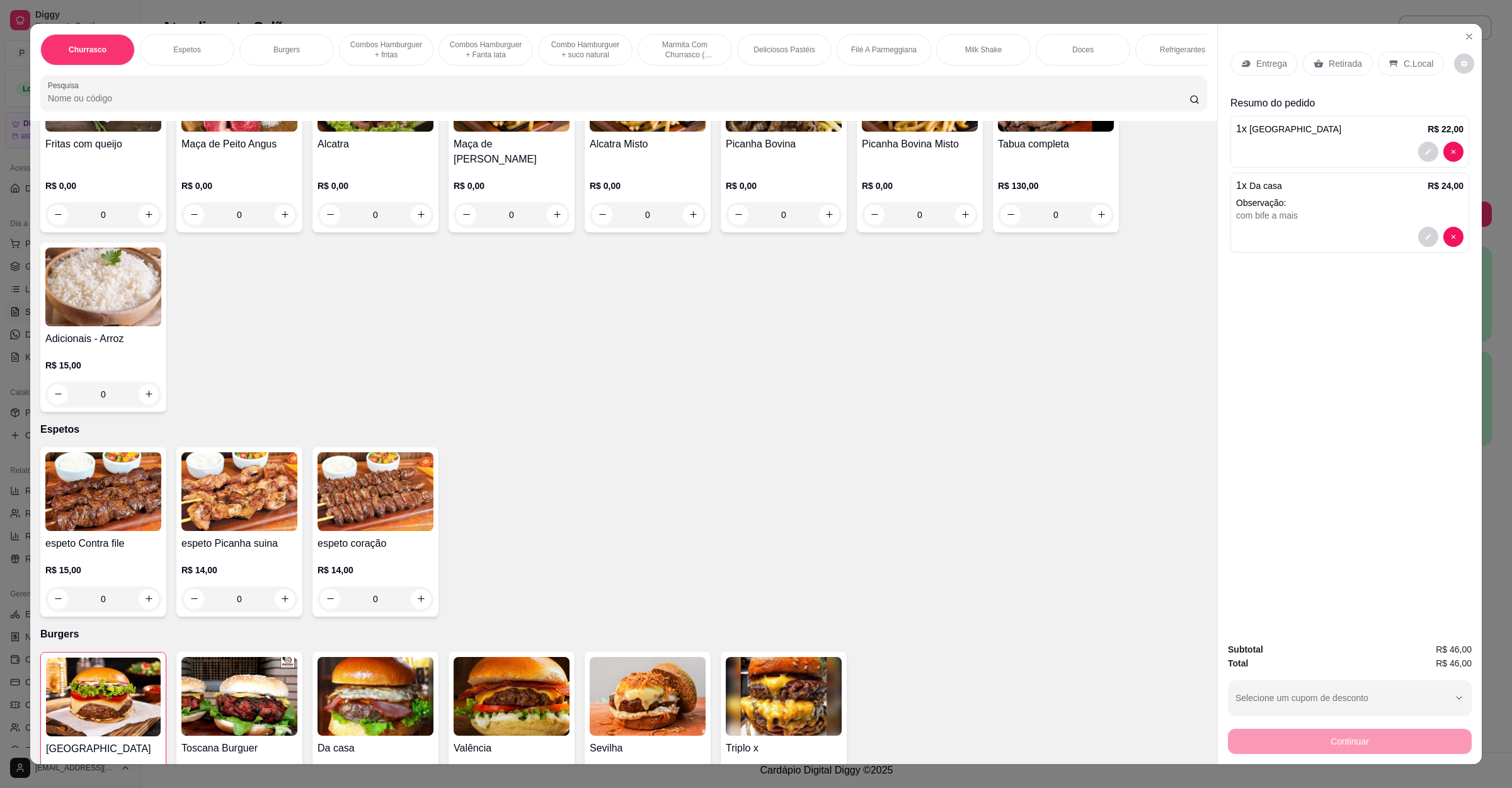
scroll to position [0, 0]
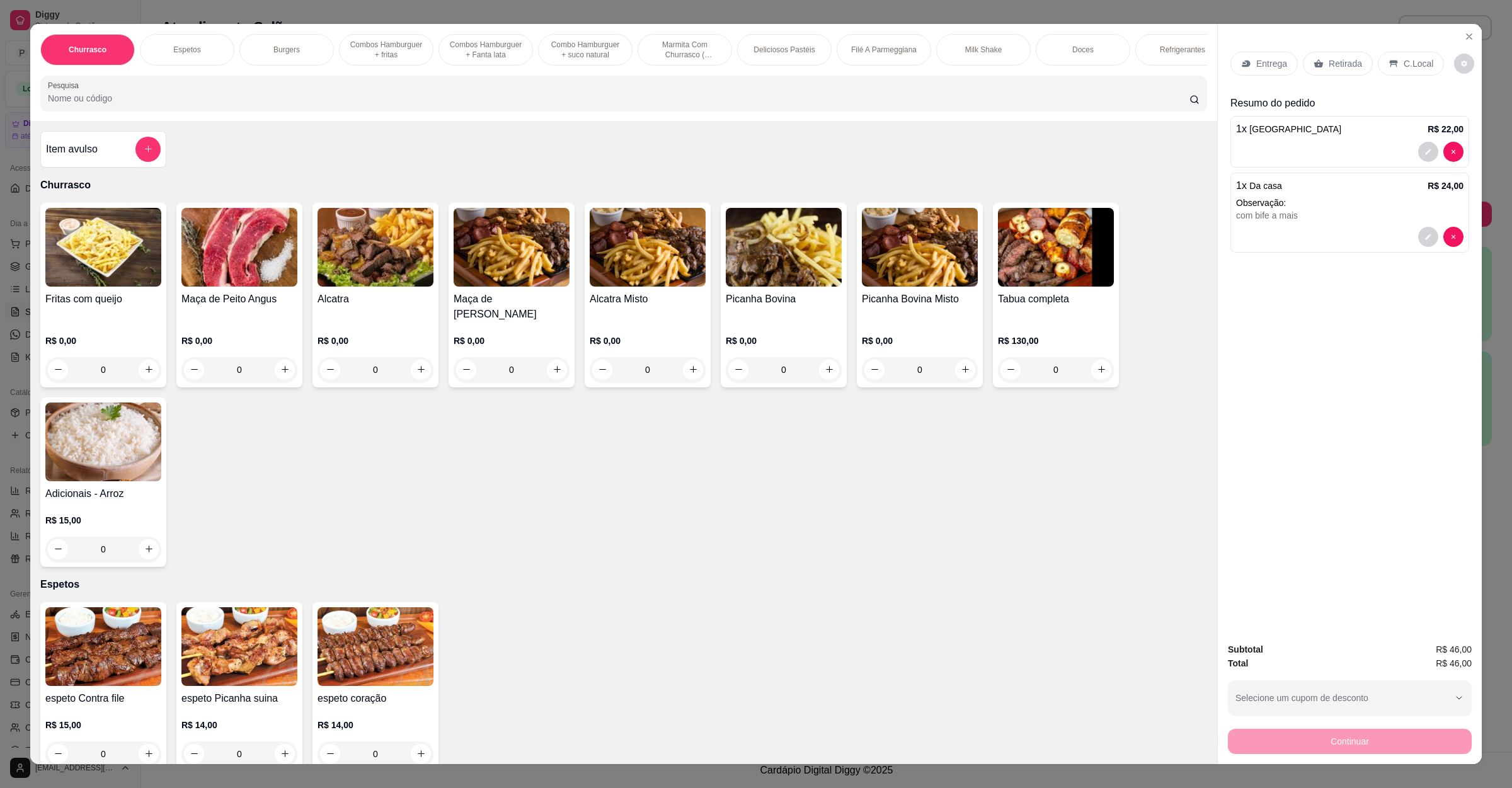
click at [125, 160] on div "Item avulso" at bounding box center [103, 149] width 114 height 25
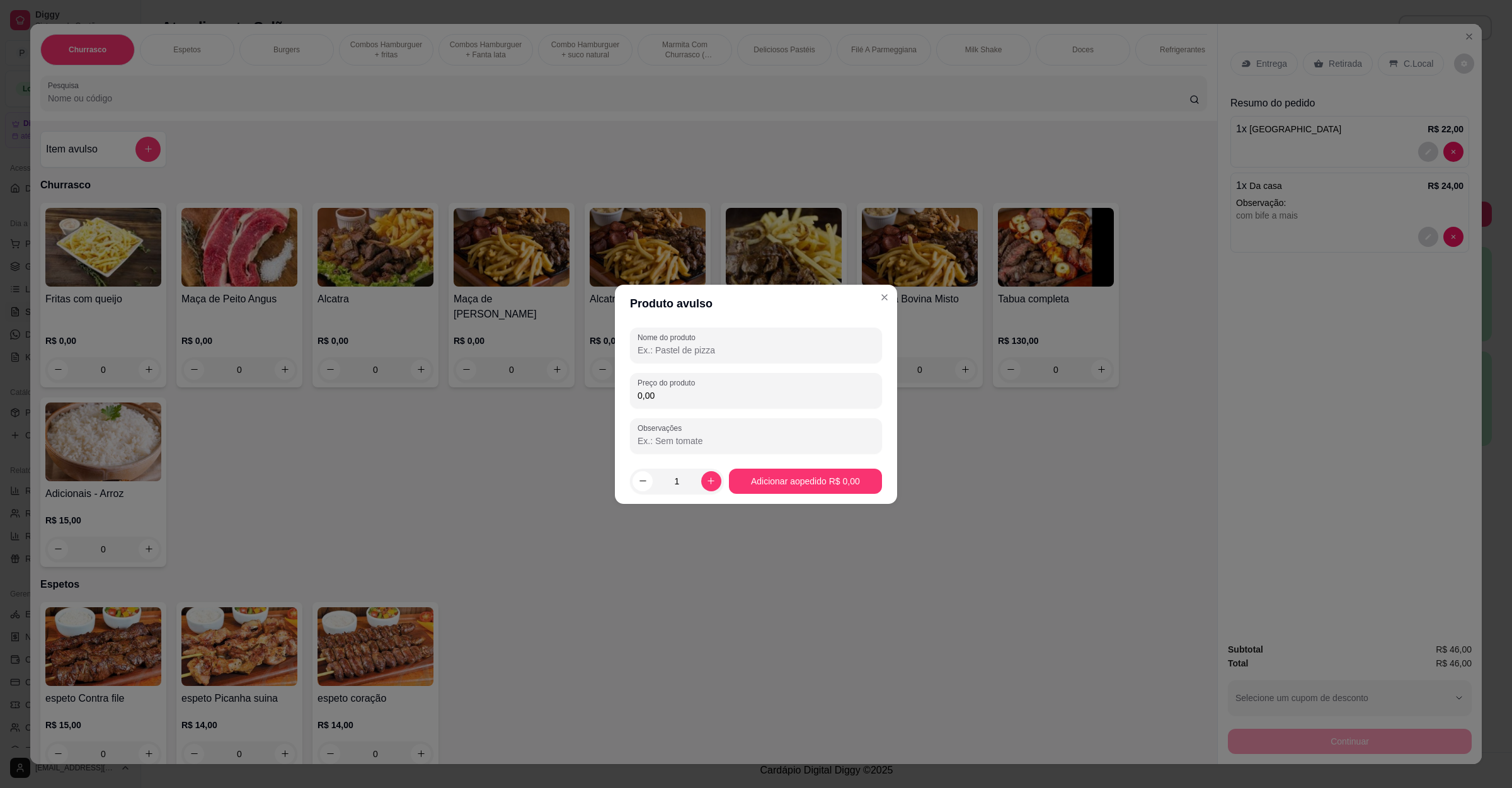
click at [692, 350] on input "Nome do produto" at bounding box center [755, 350] width 237 height 12
type input "pastel de frango"
type input "14,00"
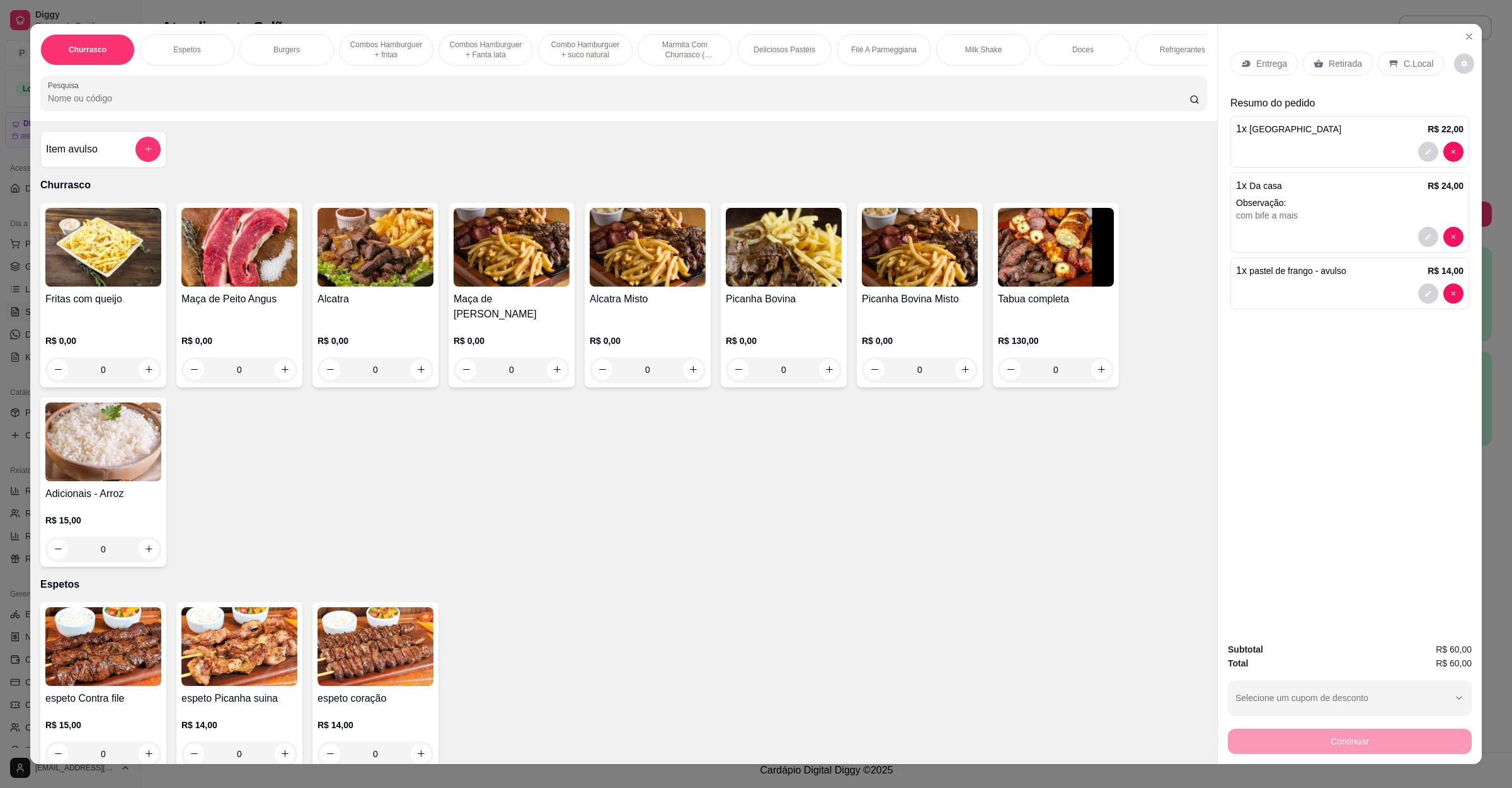
click at [1267, 65] on p "Entrega" at bounding box center [1271, 64] width 31 height 12
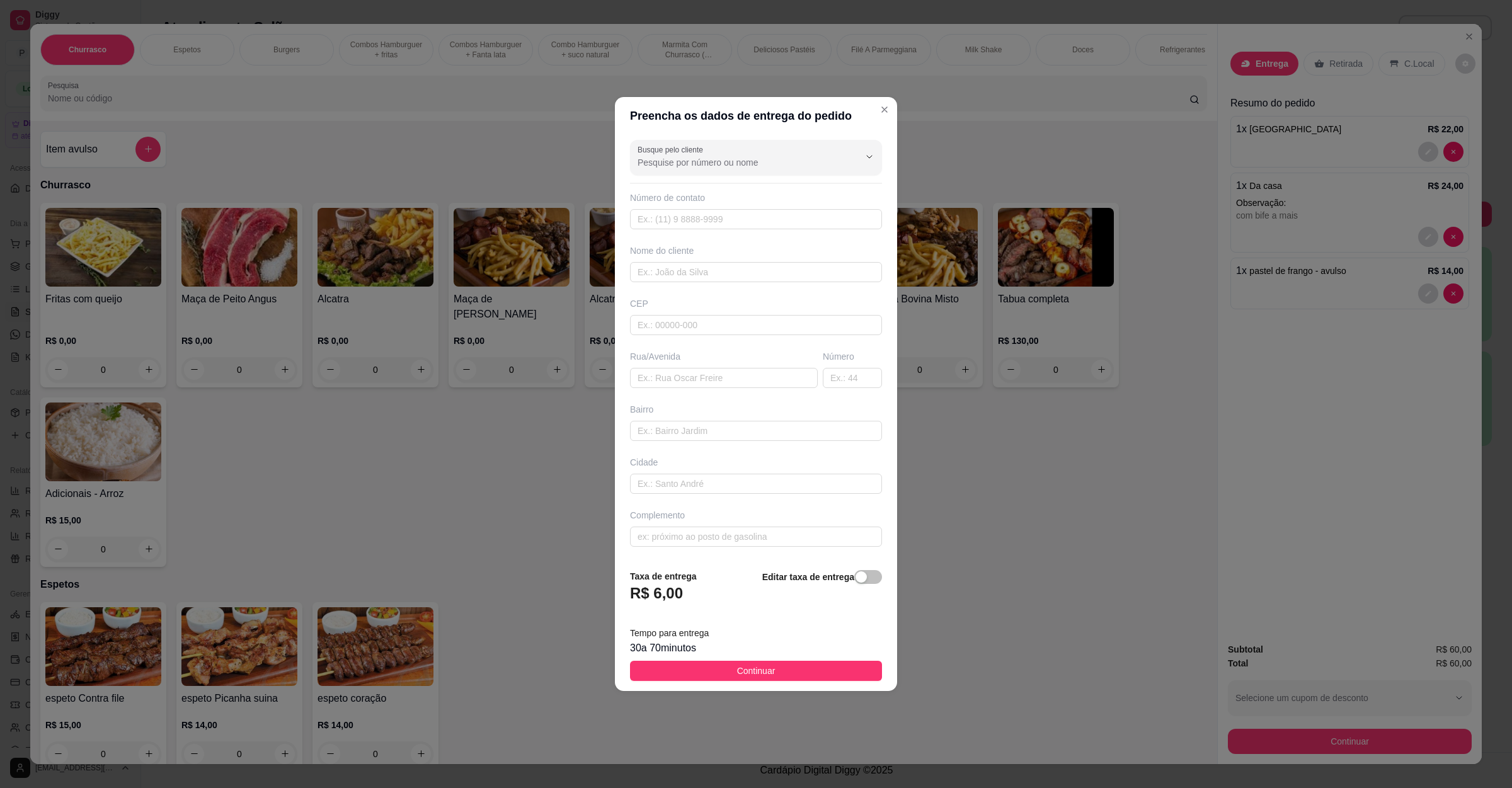
click at [678, 389] on div "Busque pelo cliente Número de contato Nome do cliente CEP Rua/Avenida Número Ba…" at bounding box center [755, 346] width 282 height 425
drag, startPoint x: 711, startPoint y: 379, endPoint x: 717, endPoint y: 361, distance: 19.0
click at [711, 379] on input "text" at bounding box center [724, 378] width 188 height 20
paste input "[STREET_ADDRESS]"
type input "[STREET_ADDRESS]"
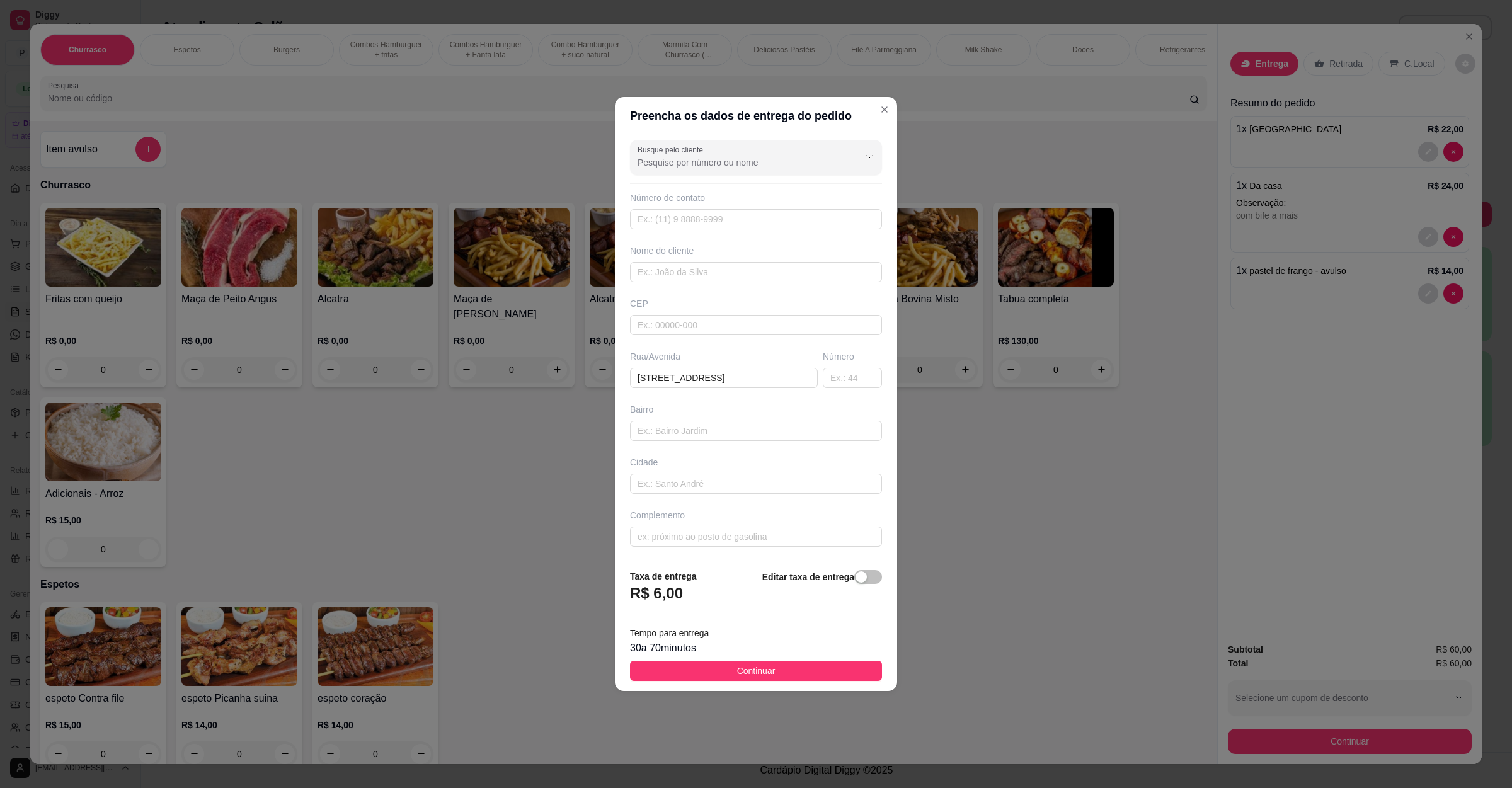
click at [711, 684] on footer "Taxa de entrega R$ 6,00 Editar taxa de entrega Tempo para entrega 30 a 70 minut…" at bounding box center [755, 626] width 282 height 133
click at [710, 671] on button "Continuar" at bounding box center [756, 670] width 252 height 20
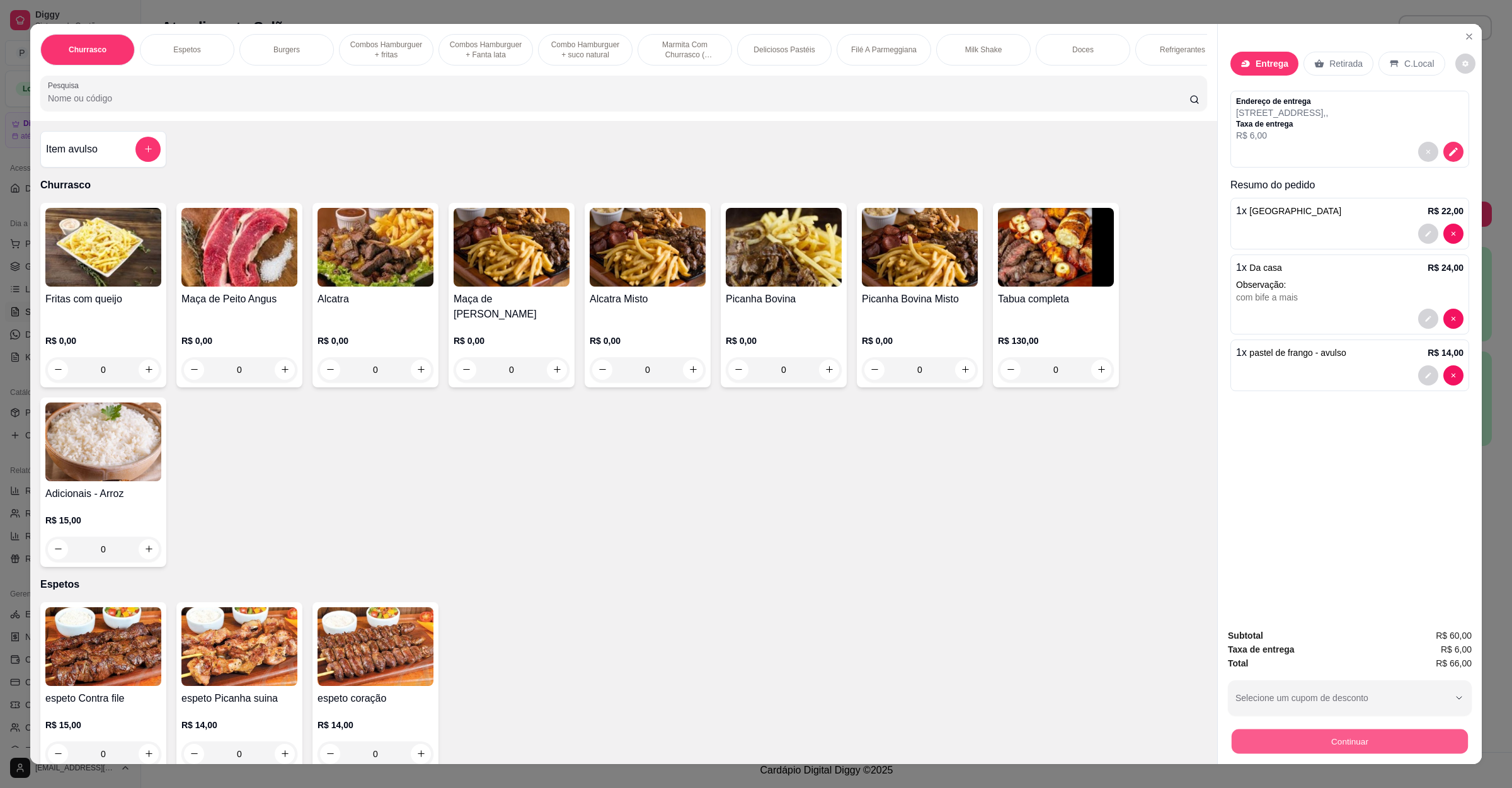
click at [1299, 743] on button "Continuar" at bounding box center [1350, 742] width 237 height 24
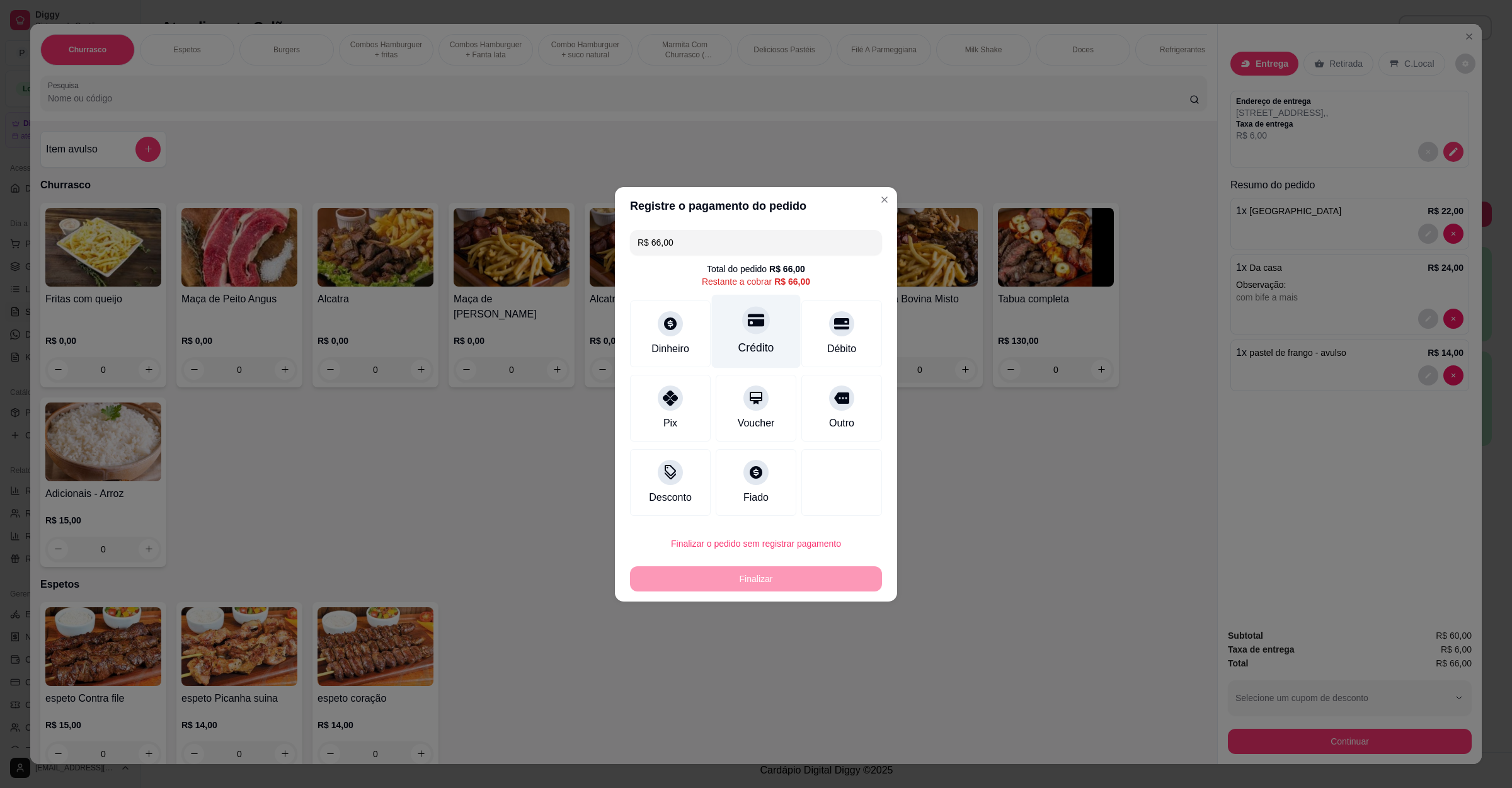
click at [753, 339] on div "Crédito" at bounding box center [756, 347] width 36 height 17
type input "R$ 0,00"
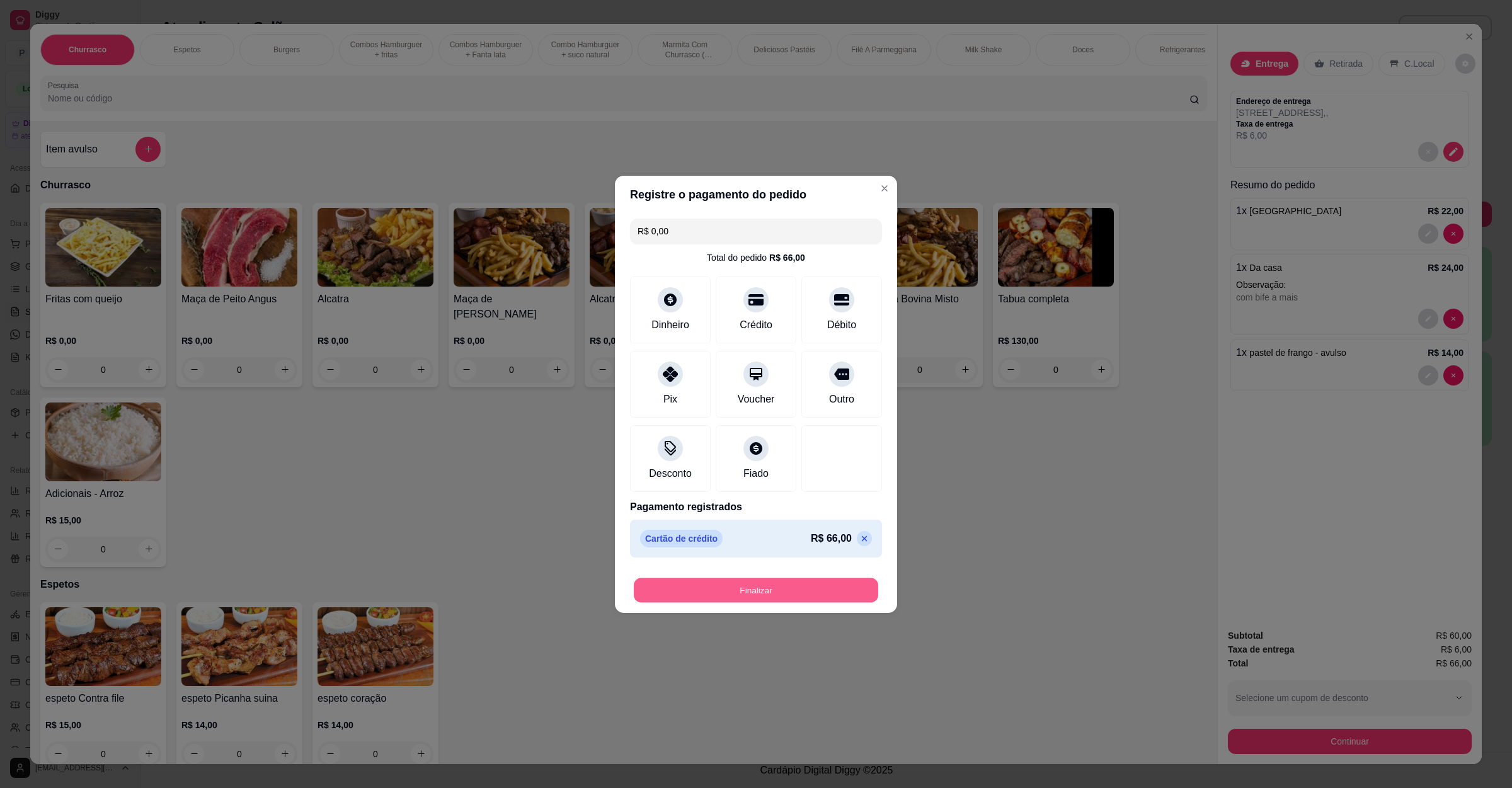
click at [732, 597] on button "Finalizar" at bounding box center [756, 590] width 244 height 24
type input "0"
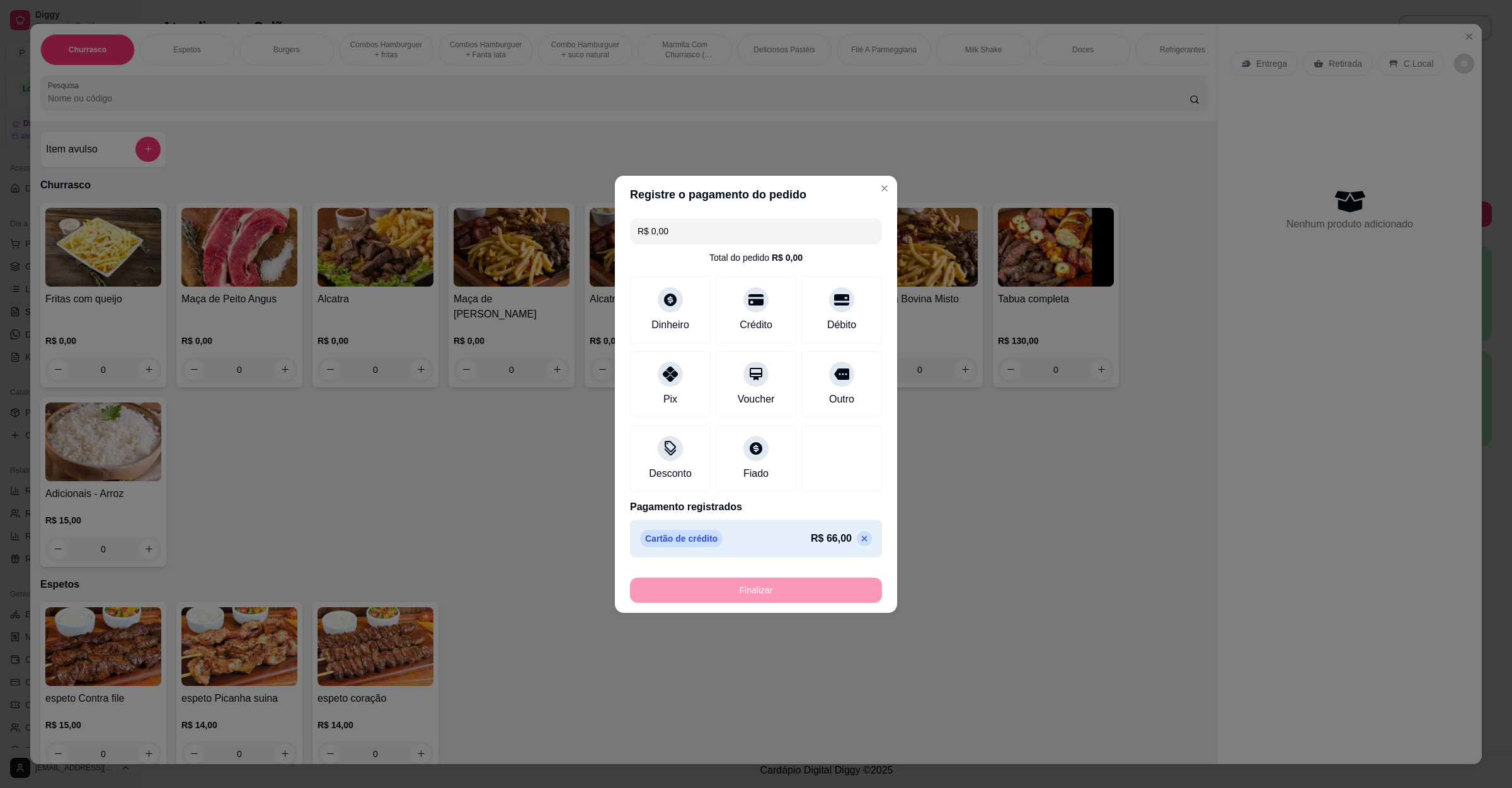
type input "-R$ 66,00"
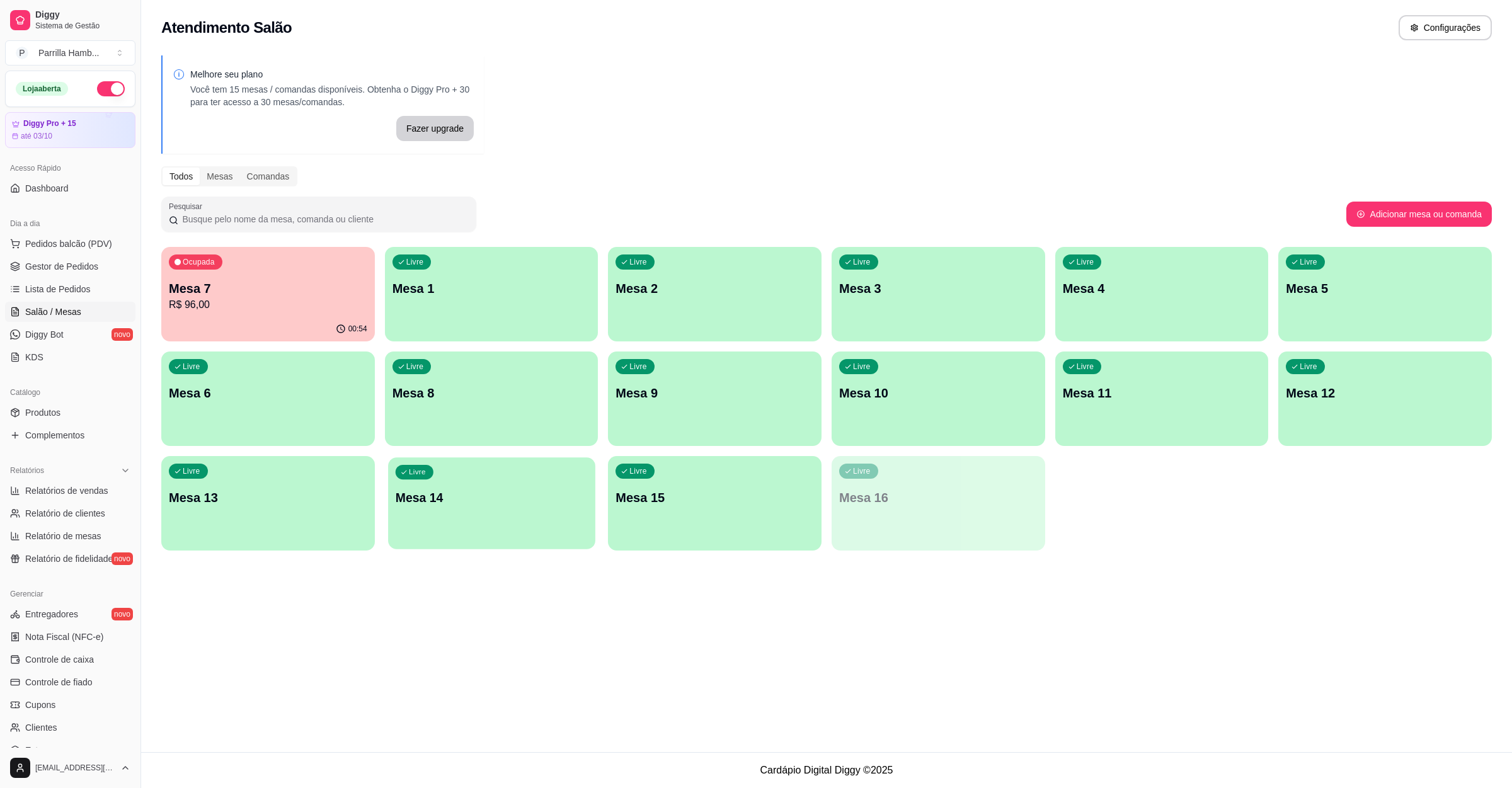
click at [585, 503] on p "Mesa 14" at bounding box center [491, 497] width 192 height 17
click at [204, 527] on div "Livre Mesa 13" at bounding box center [268, 496] width 214 height 79
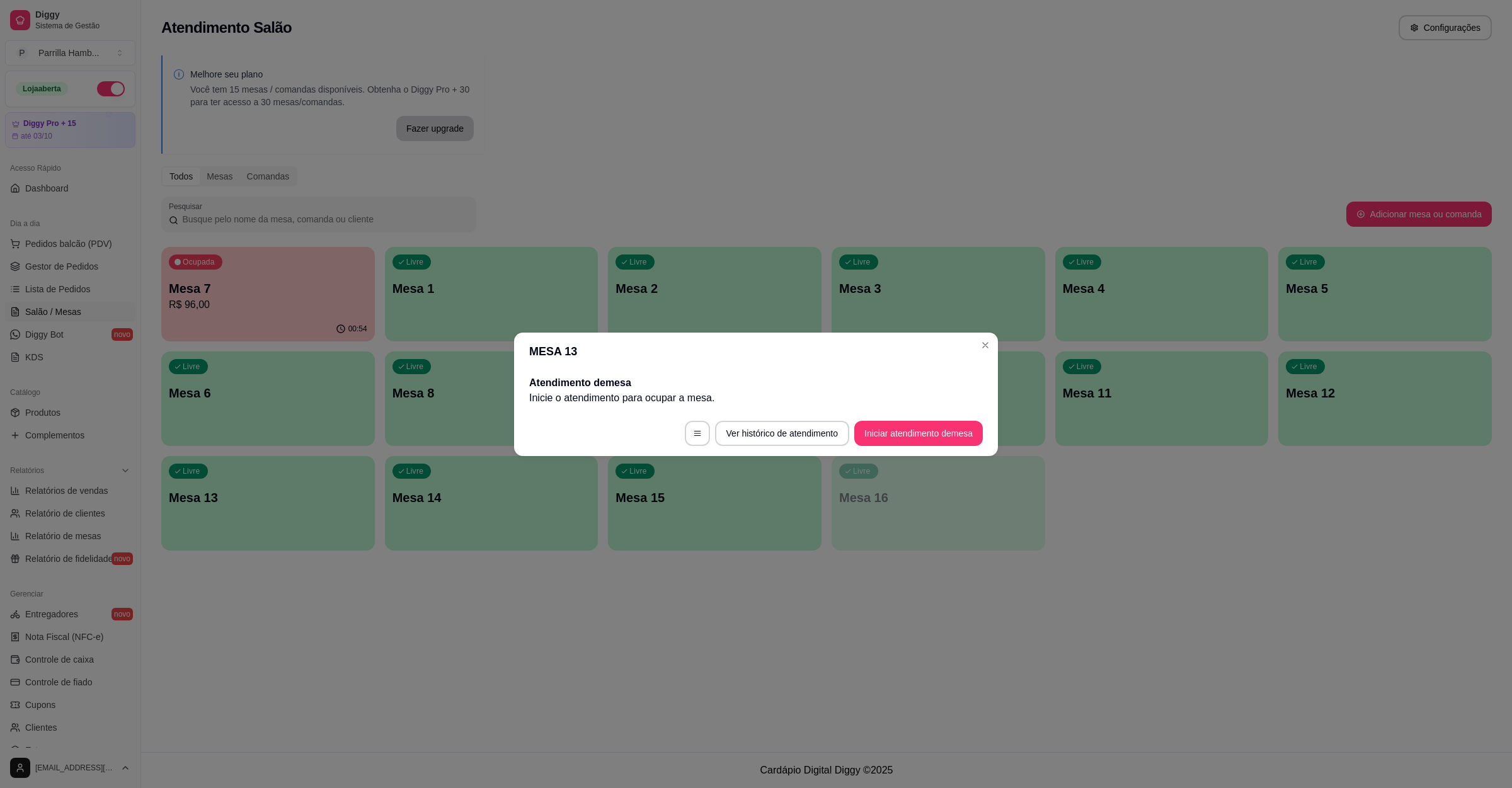
click at [897, 411] on footer "Ver histórico de atendimento Iniciar atendimento de mesa" at bounding box center [756, 434] width 484 height 45
click at [898, 436] on button "Iniciar atendimento de mesa" at bounding box center [918, 433] width 128 height 25
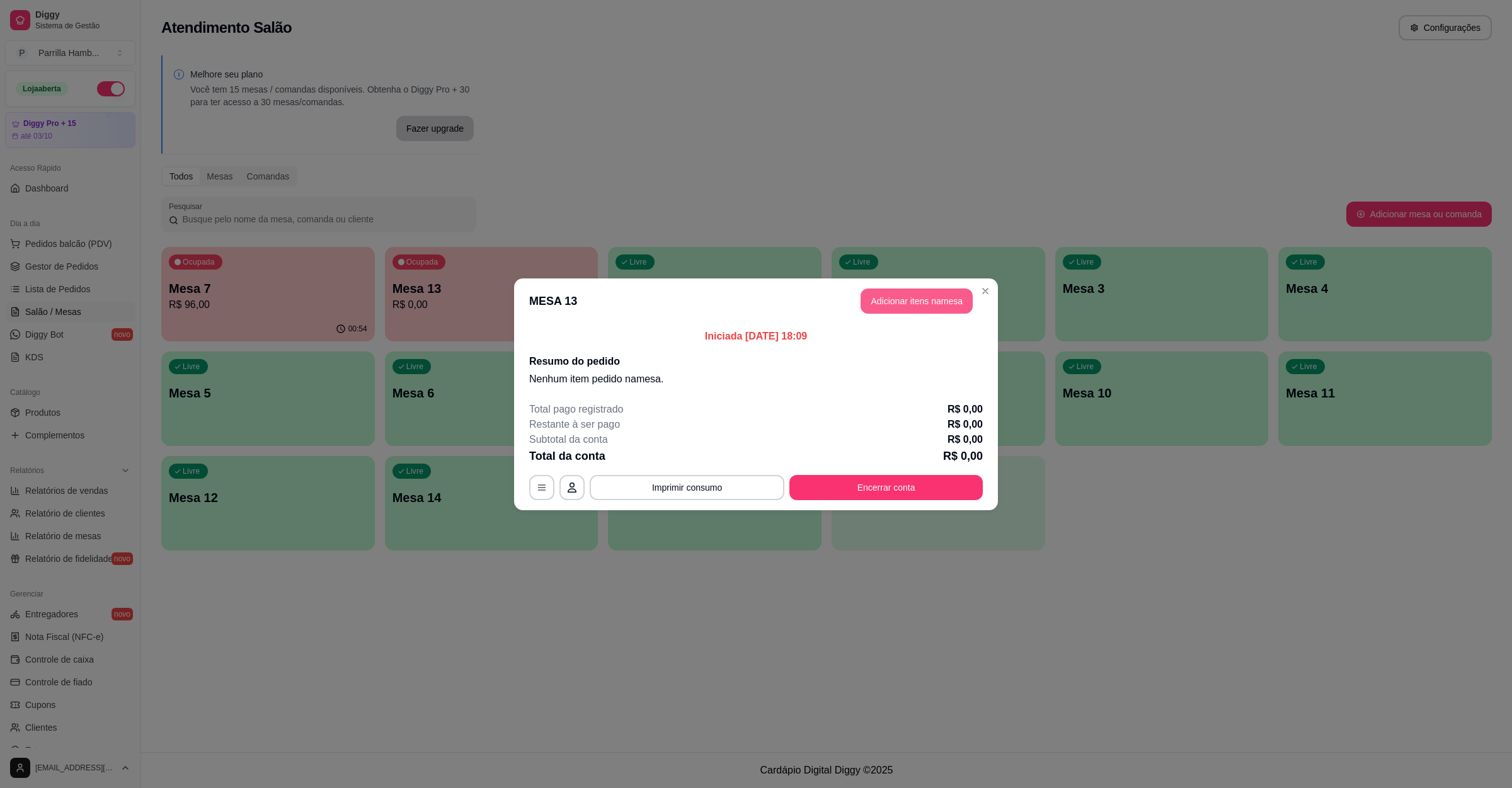
click at [932, 309] on button "Adicionar itens na mesa" at bounding box center [917, 301] width 112 height 25
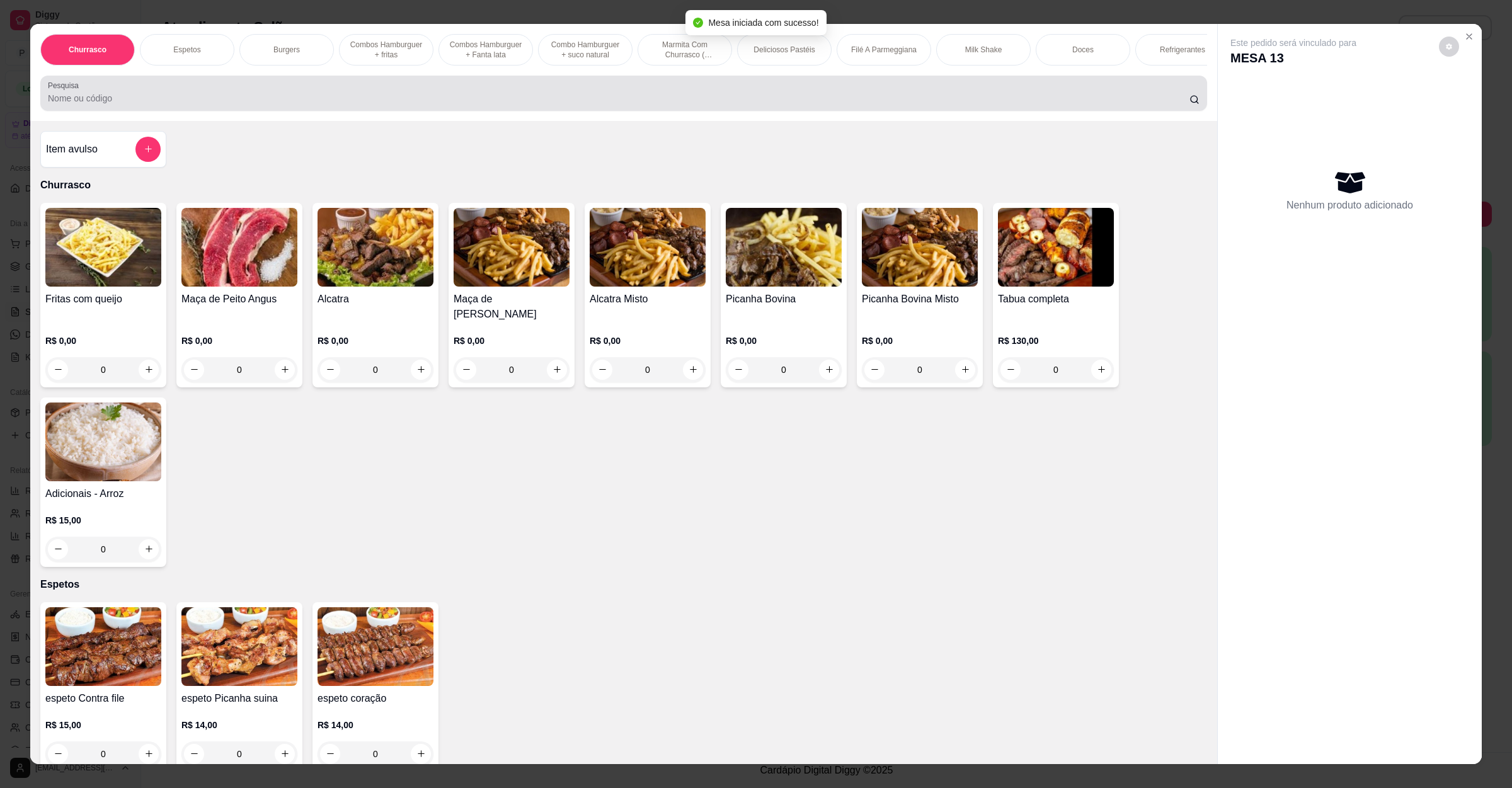
click at [128, 105] on input "Pesquisa" at bounding box center [619, 98] width 1142 height 12
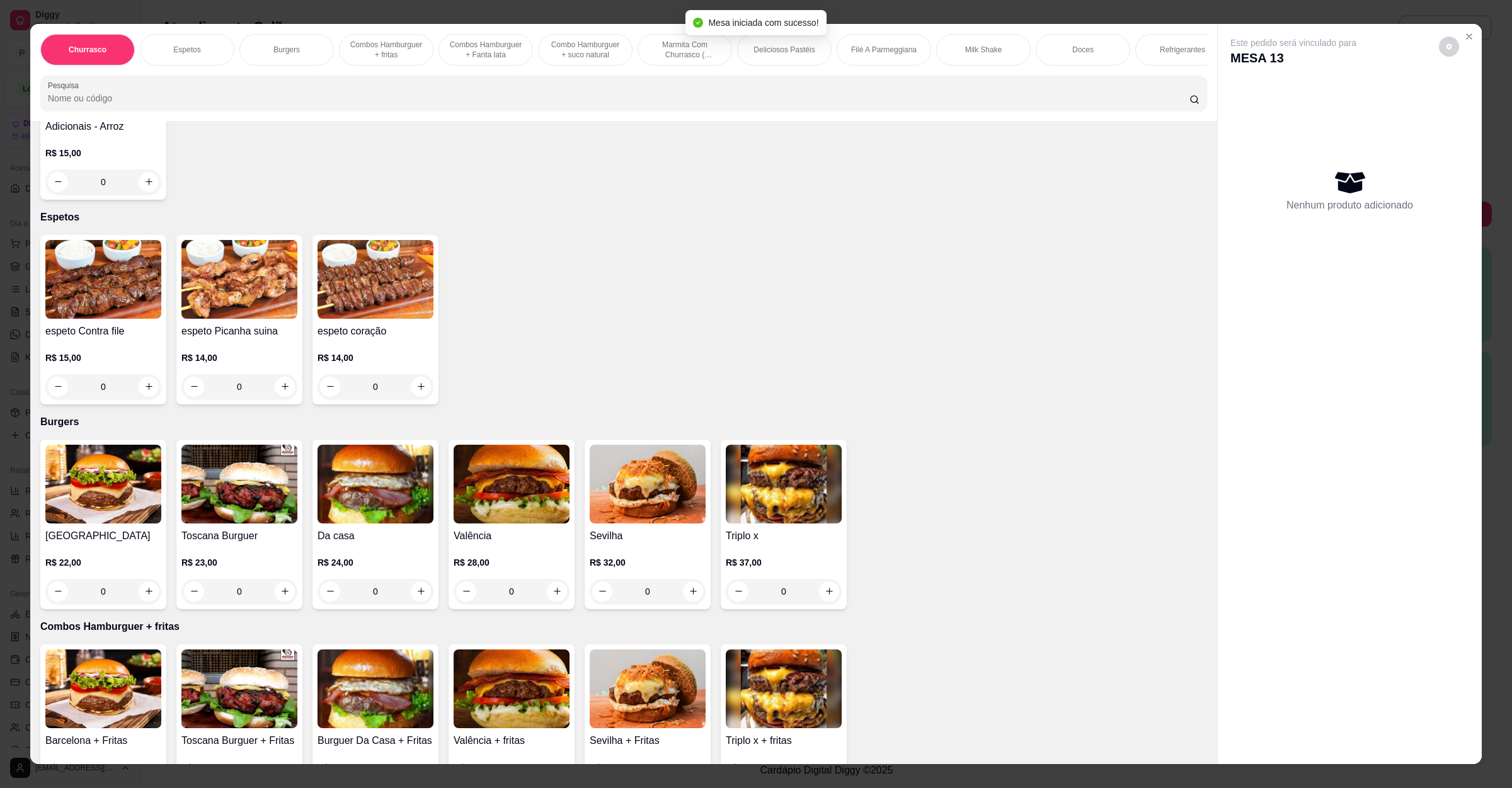
scroll to position [378, 0]
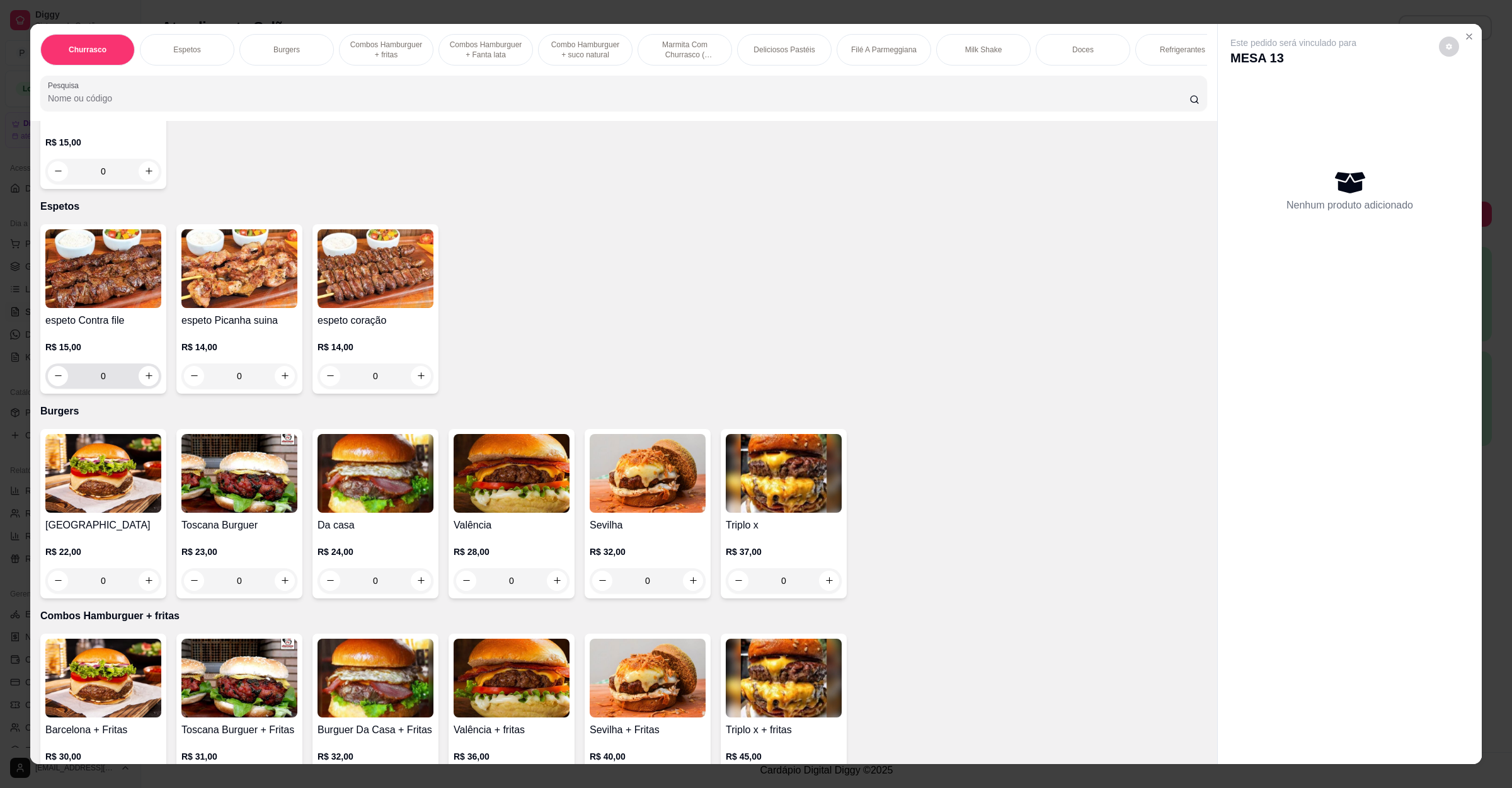
click at [144, 386] on div "0" at bounding box center [103, 375] width 111 height 25
click at [144, 367] on button "increase-product-quantity" at bounding box center [148, 375] width 19 height 19
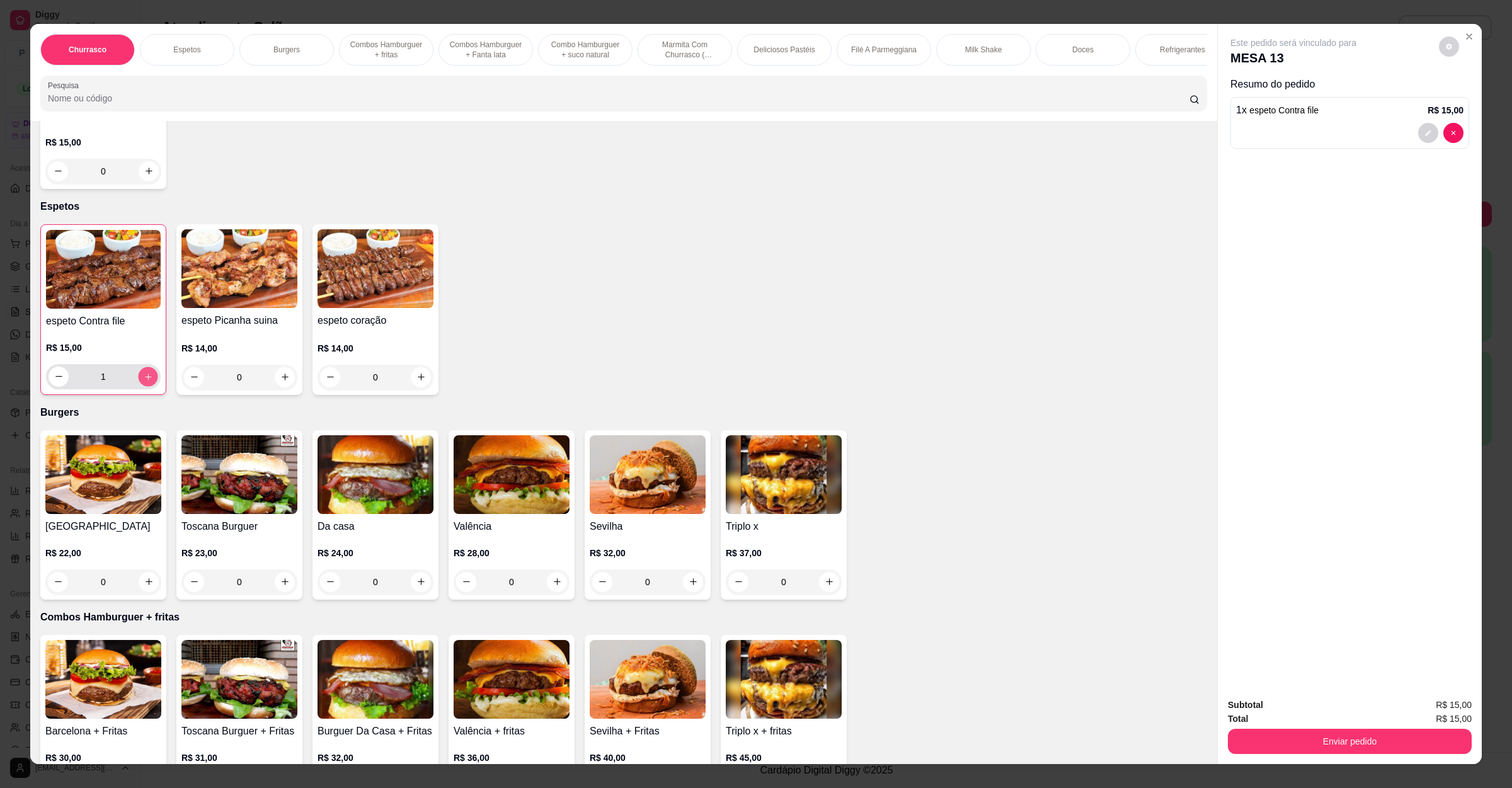
click at [144, 367] on button "increase-product-quantity" at bounding box center [148, 376] width 19 height 19
type input "2"
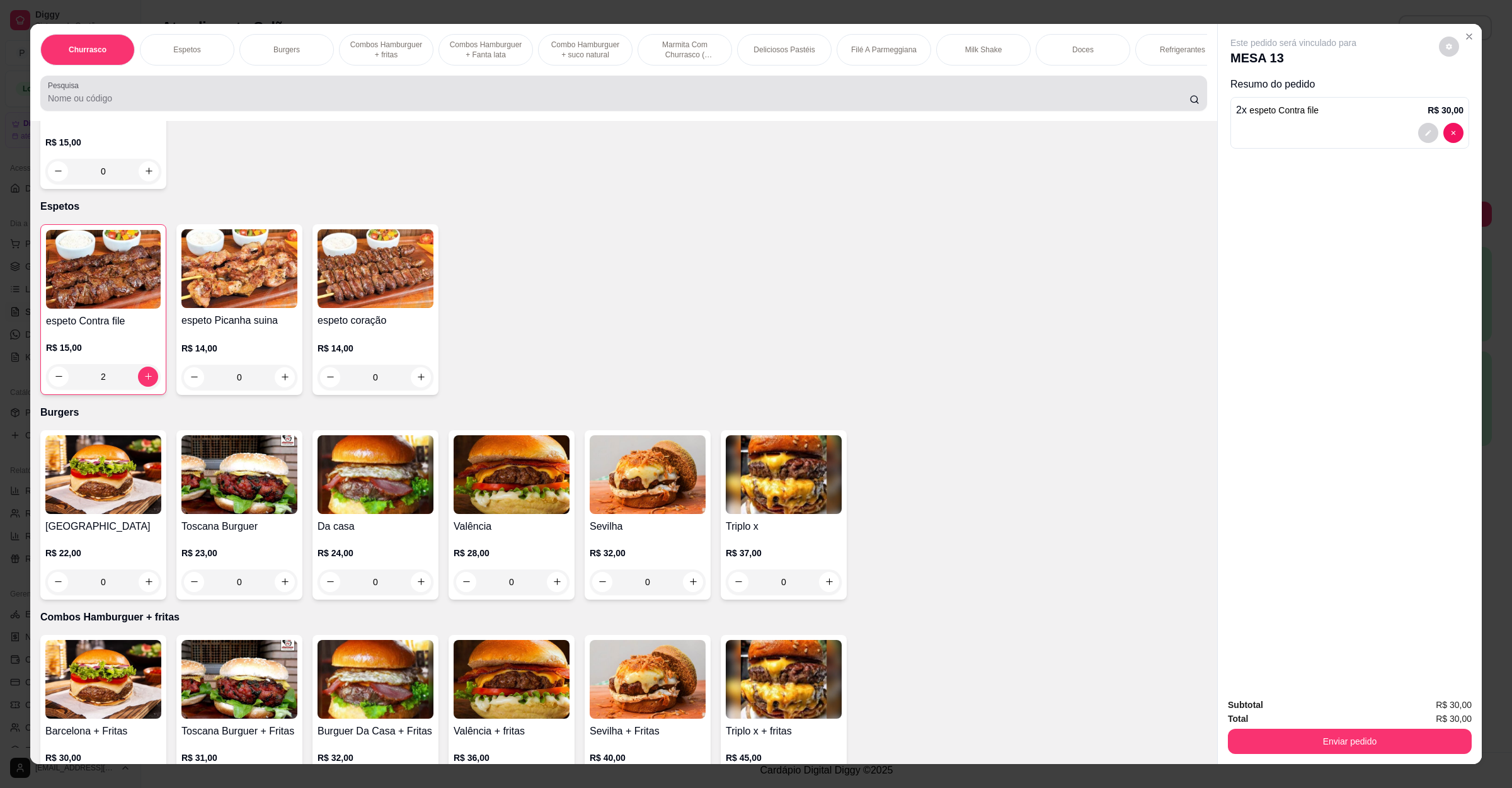
click at [81, 104] on div at bounding box center [623, 93] width 1151 height 25
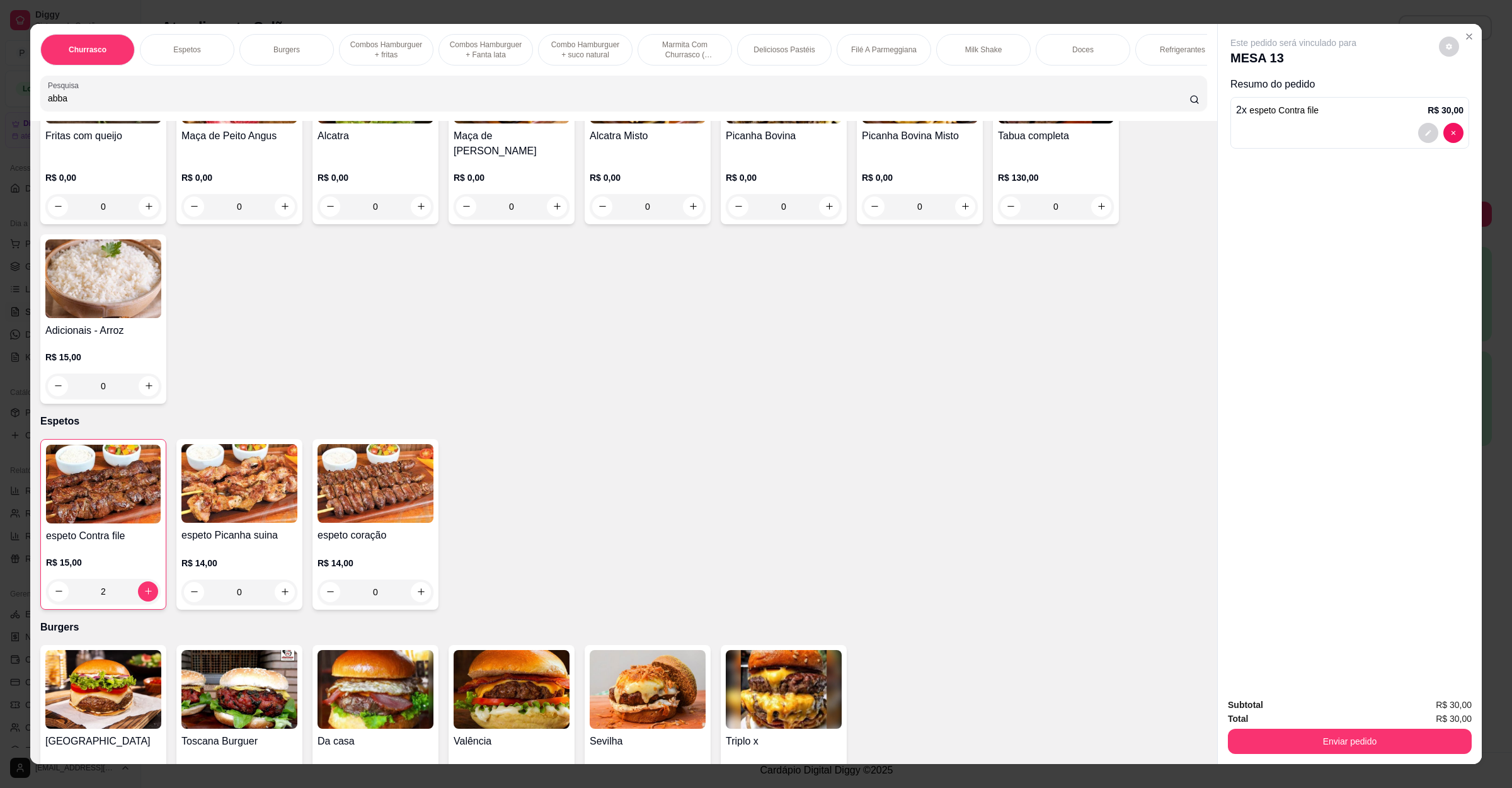
scroll to position [0, 0]
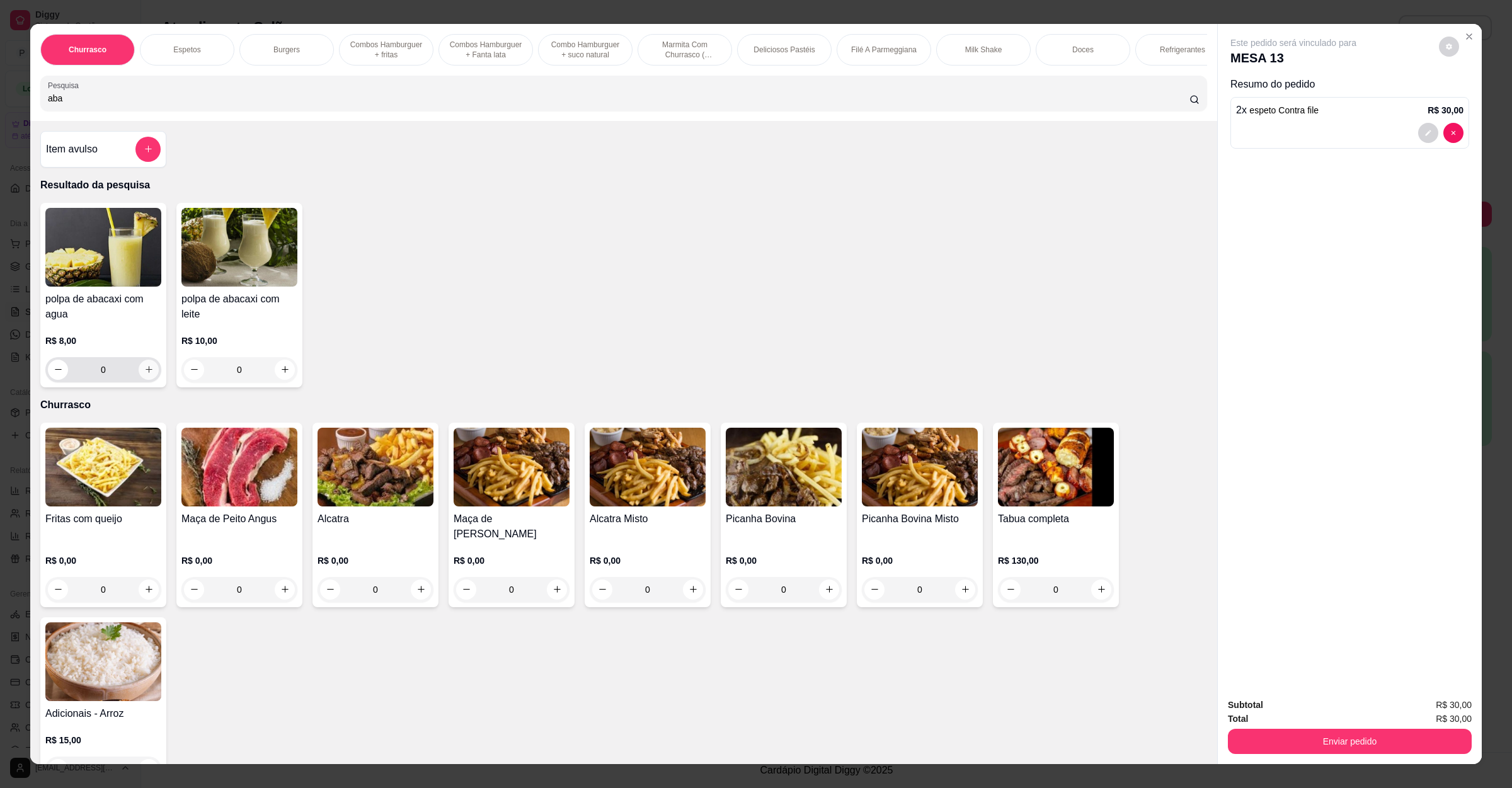
type input "aba"
click at [139, 380] on button "increase-product-quantity" at bounding box center [148, 369] width 19 height 19
type input "1"
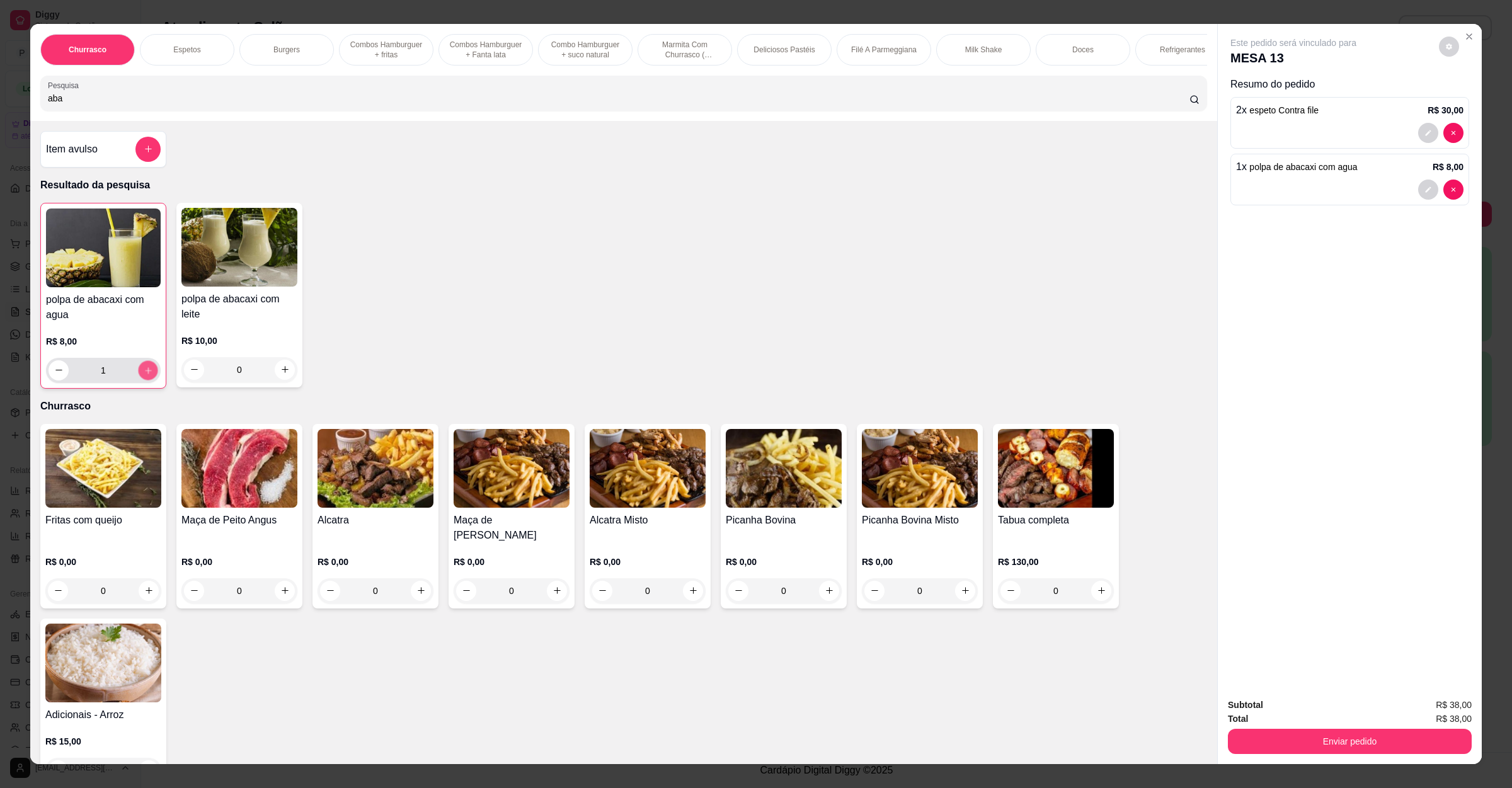
click at [138, 380] on button "increase-product-quantity" at bounding box center [148, 370] width 19 height 19
type input "2"
click at [1356, 745] on button "Enviar pedido" at bounding box center [1350, 742] width 237 height 24
click at [1458, 709] on button "Enviar pedido" at bounding box center [1437, 709] width 69 height 24
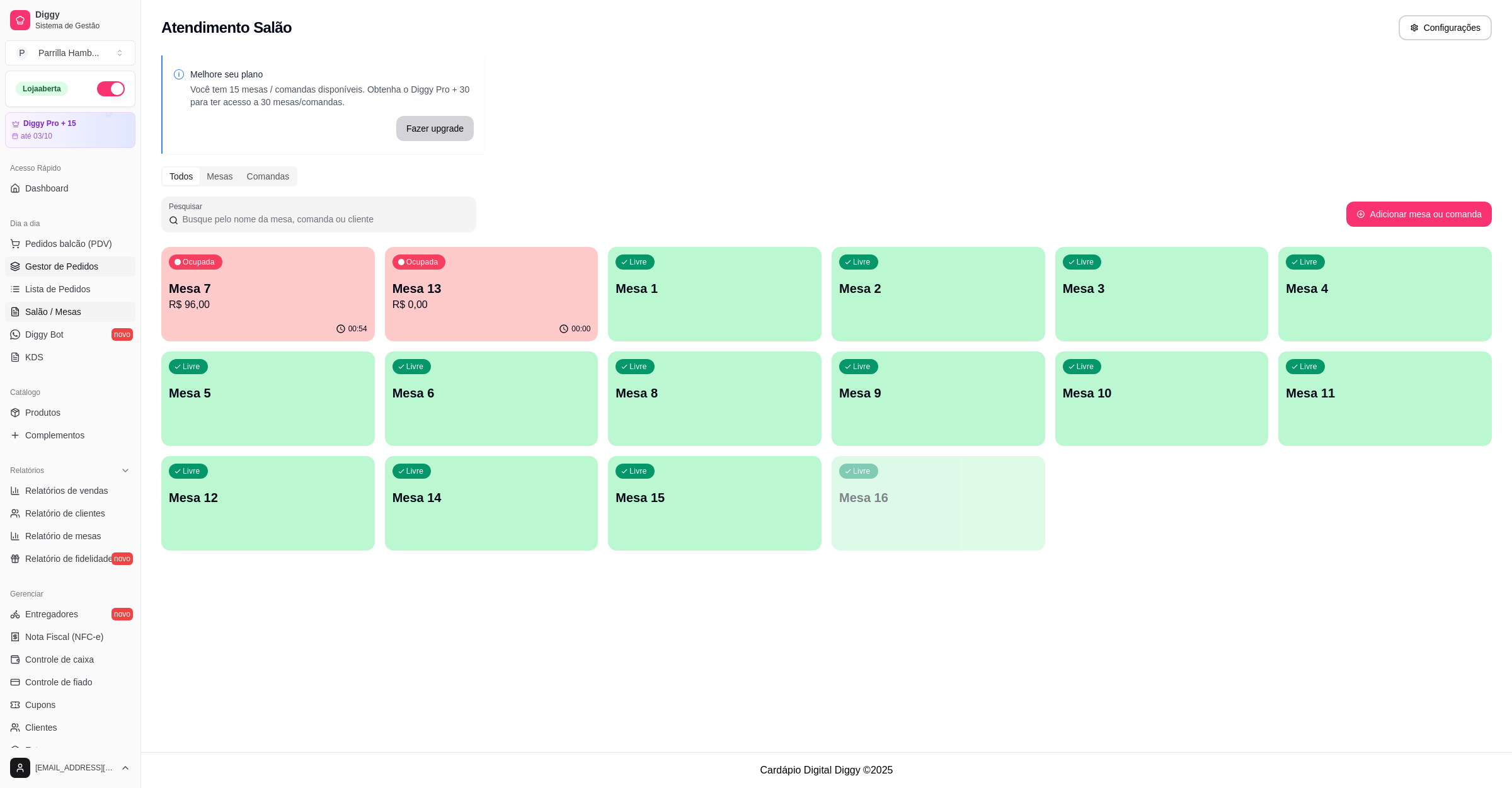
click at [78, 266] on span "Gestor de Pedidos" at bounding box center [62, 266] width 73 height 12
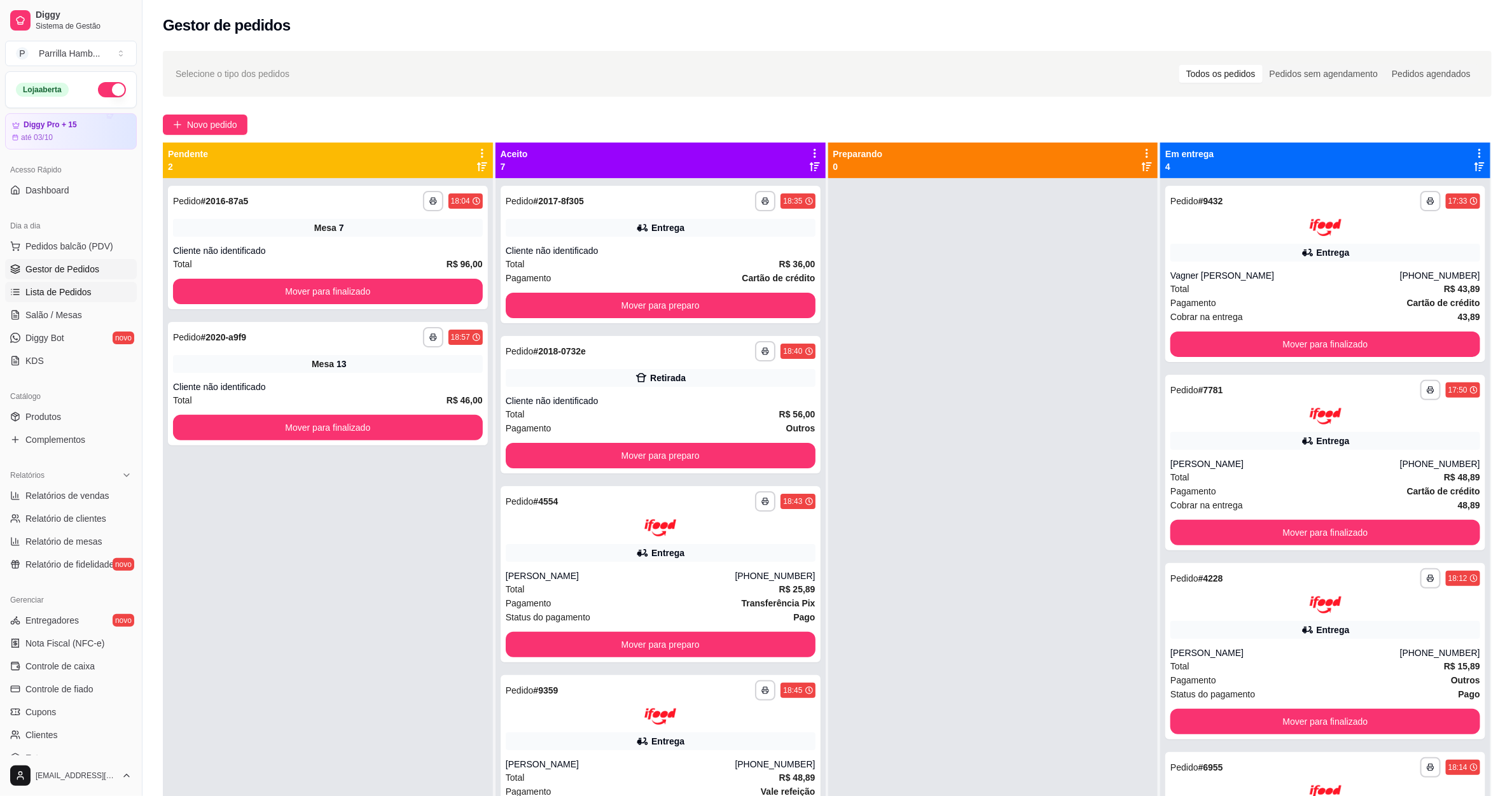
click at [79, 292] on span "Lista de Pedidos" at bounding box center [58, 292] width 66 height 12
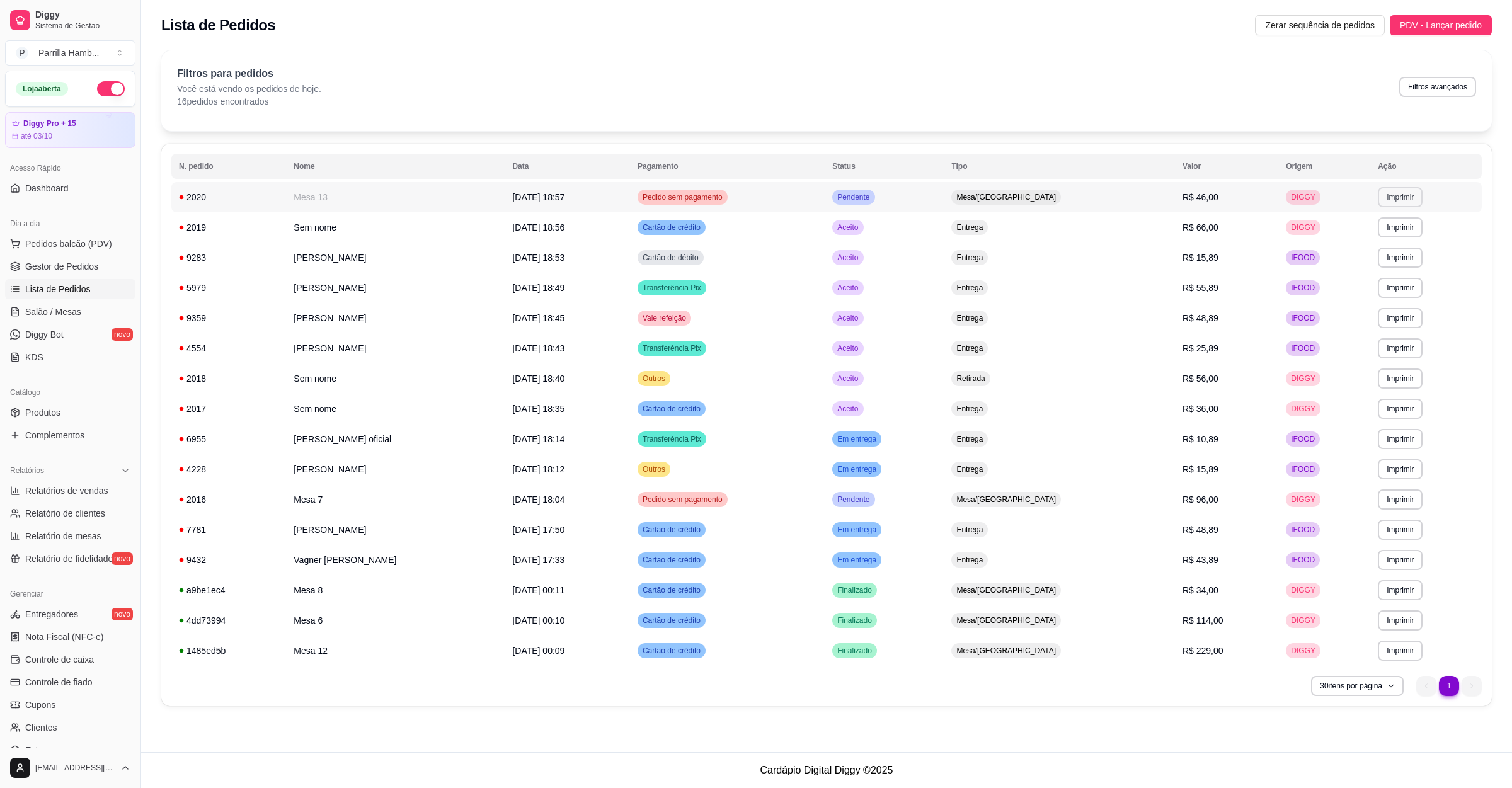
click at [1398, 196] on button "Imprimir" at bounding box center [1400, 196] width 45 height 20
click at [1365, 248] on button "IMPRESSORA" at bounding box center [1371, 242] width 92 height 20
click at [74, 310] on span "Salão / Mesas" at bounding box center [53, 312] width 56 height 12
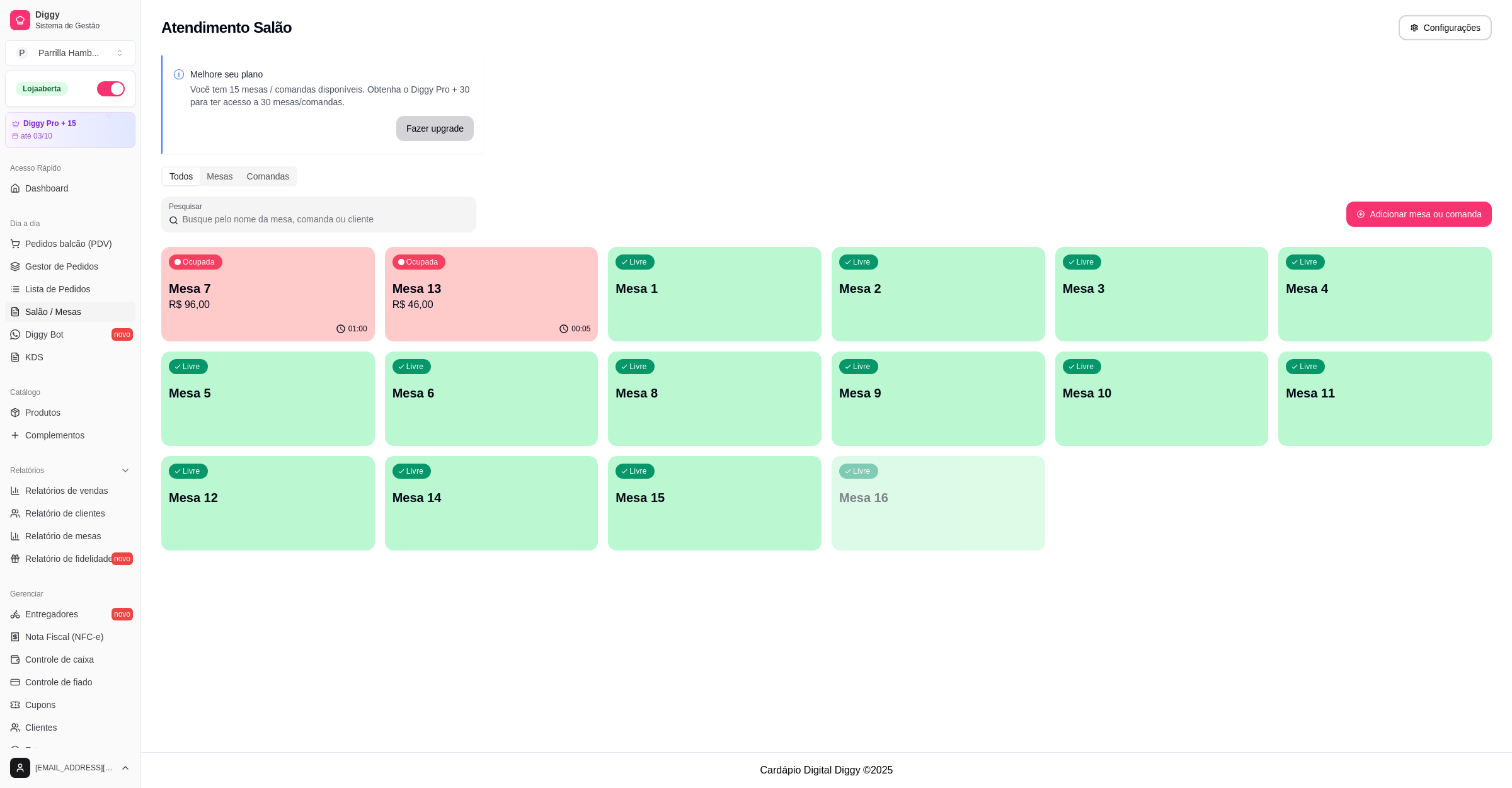
click at [80, 278] on ul "Pedidos balcão (PDV) Gestor de Pedidos Lista de Pedidos Salão / Mesas Diggy Bot…" at bounding box center [70, 300] width 130 height 134
click at [80, 285] on span "Lista de Pedidos" at bounding box center [58, 289] width 65 height 12
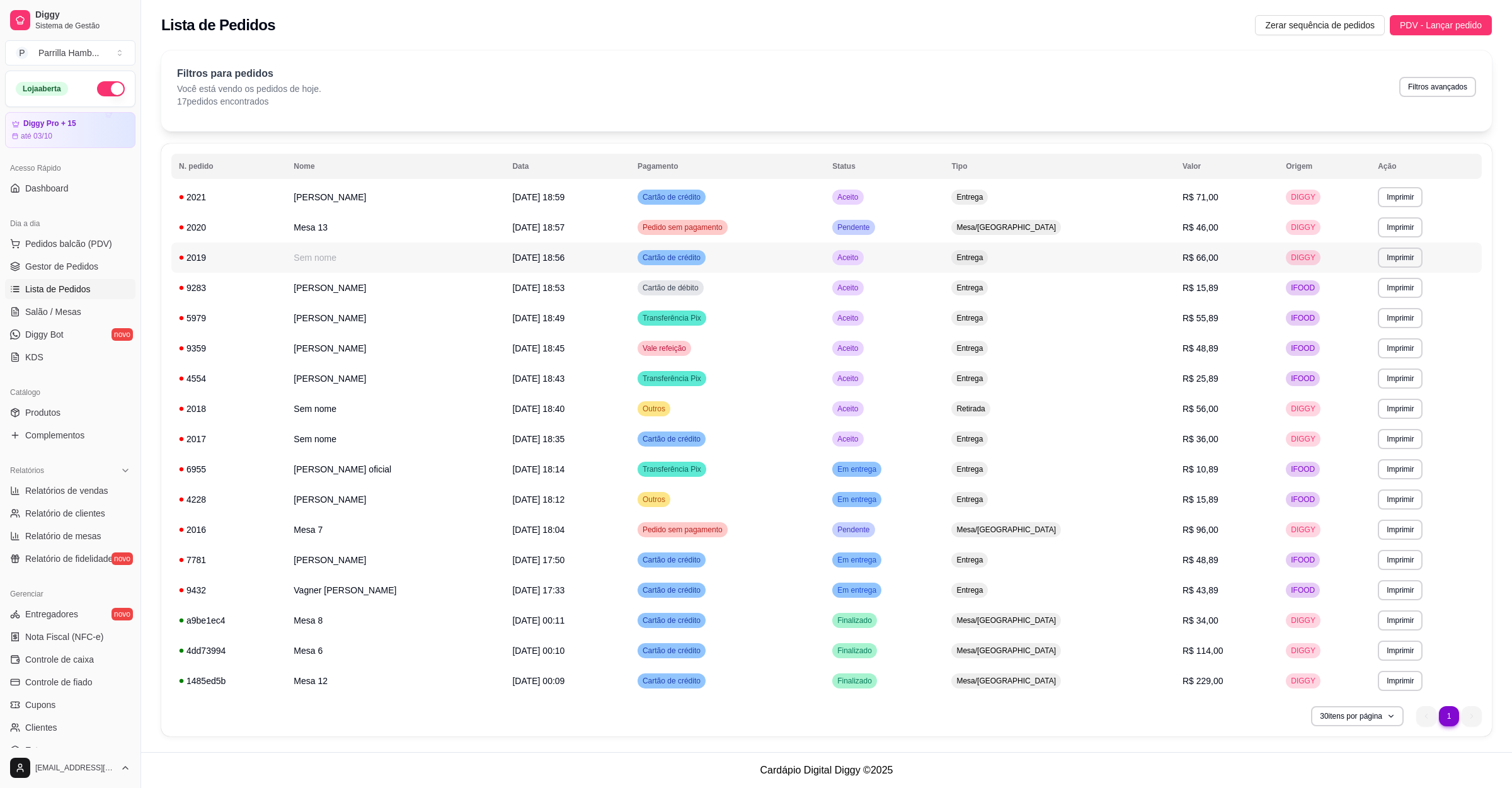
click at [1231, 257] on td "R$ 66,00" at bounding box center [1227, 257] width 103 height 31
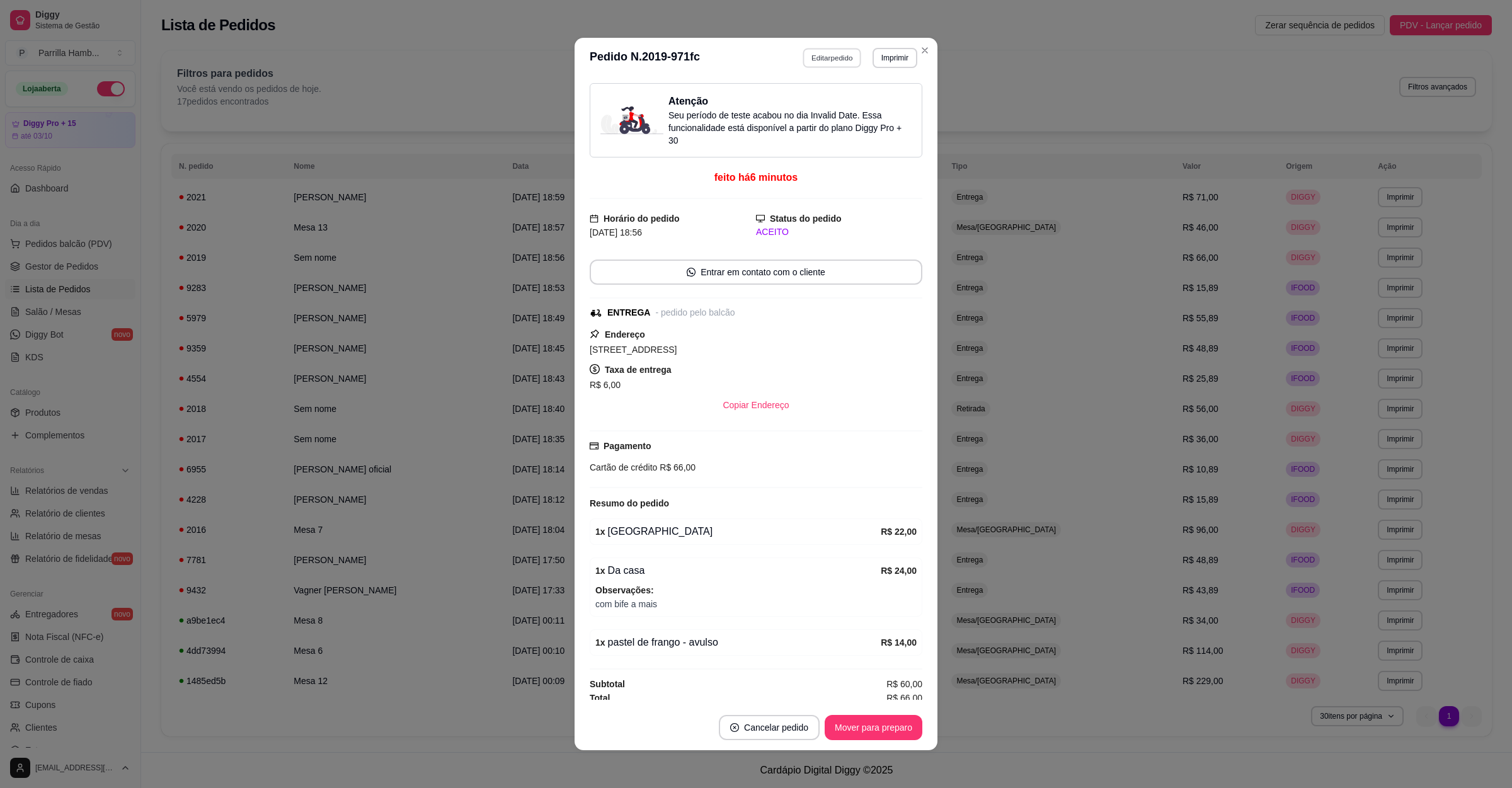
click at [839, 57] on button "Editar pedido" at bounding box center [832, 58] width 58 height 19
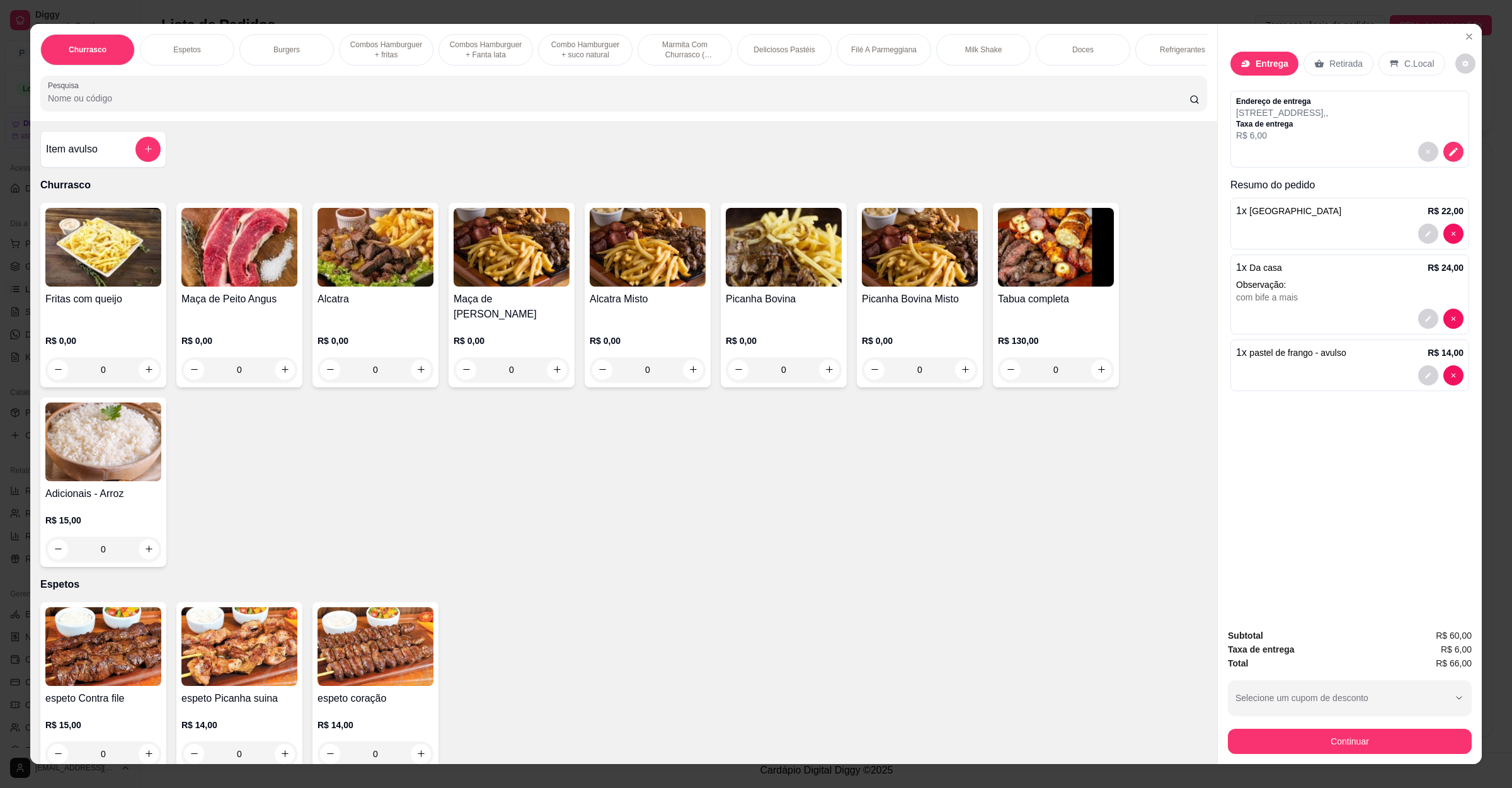
click at [65, 157] on h4 "Item avulso" at bounding box center [72, 148] width 52 height 15
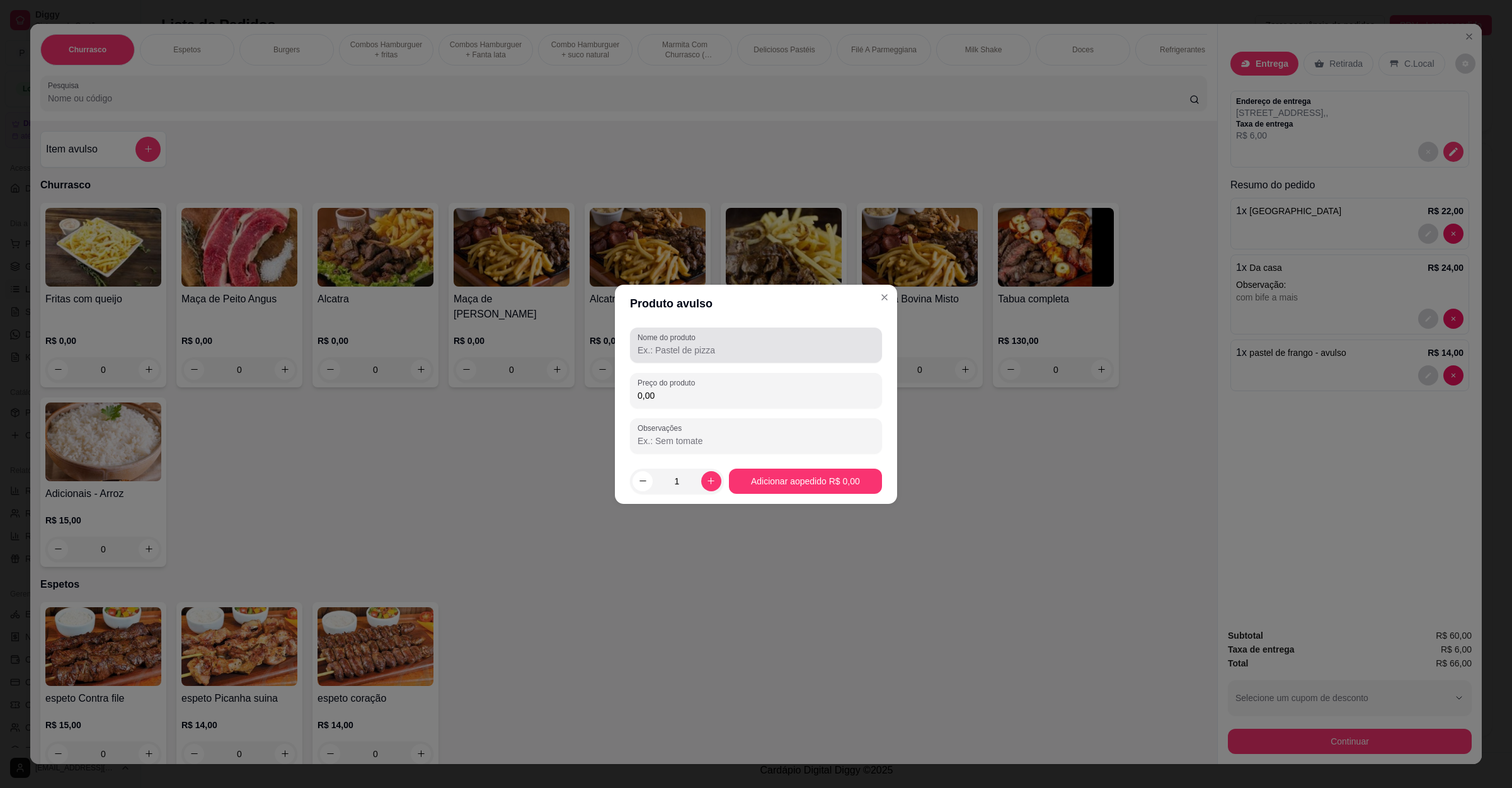
click at [665, 324] on div "Nome do produto Preço do produto 0,00 Observações" at bounding box center [755, 391] width 282 height 136
click at [738, 355] on input "Nome do produto" at bounding box center [755, 350] width 237 height 12
type input "bife"
click at [705, 407] on div "Preço do produto 0,00" at bounding box center [756, 390] width 252 height 35
type input "6,00"
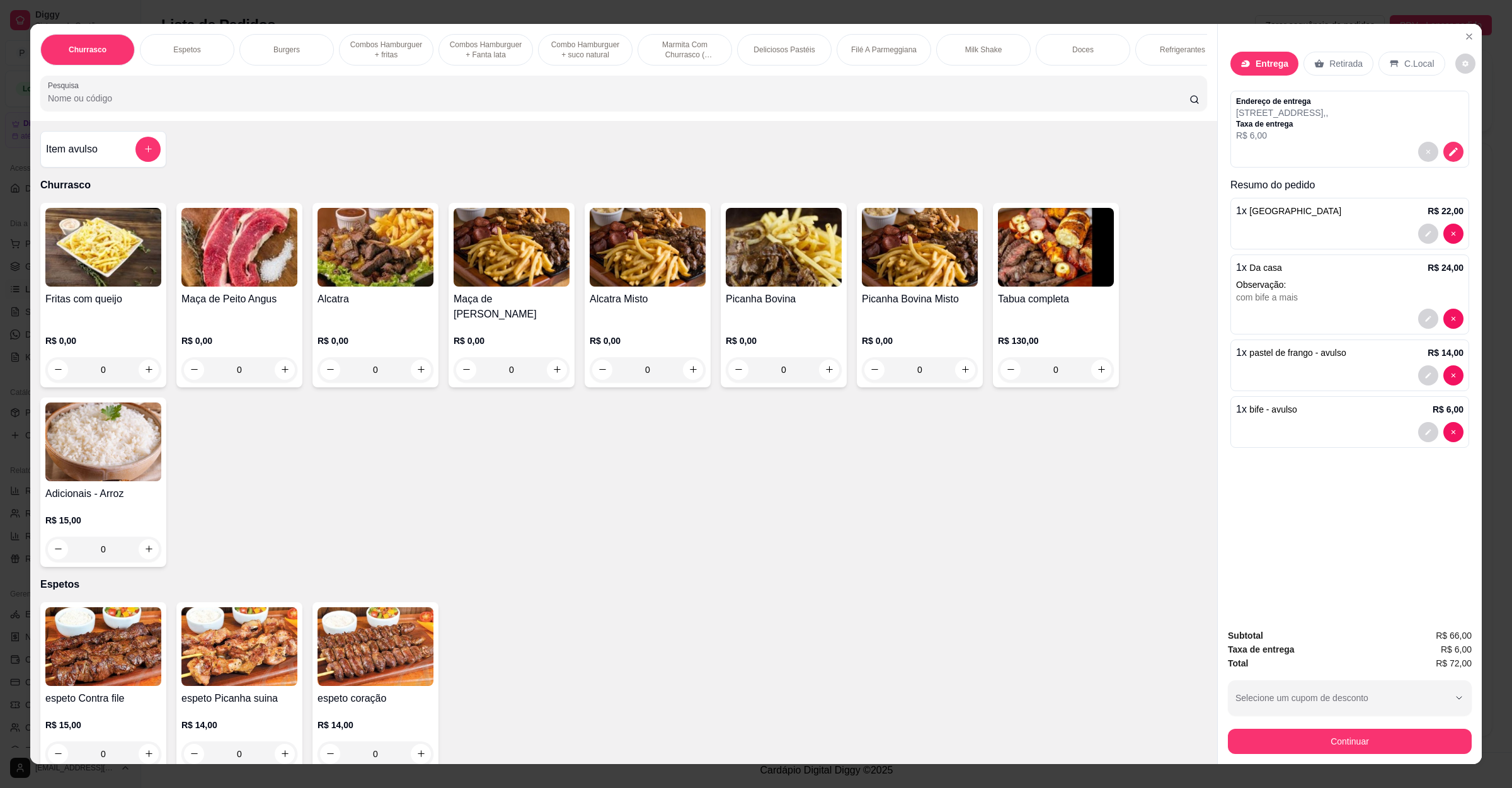
click at [1280, 757] on div "Subtotal R$ 66,00 Taxa de entrega R$ 6,00 Total R$ 72,00 Selecione um cupom de …" at bounding box center [1350, 691] width 264 height 146
click at [1282, 747] on button "Continuar" at bounding box center [1350, 742] width 237 height 24
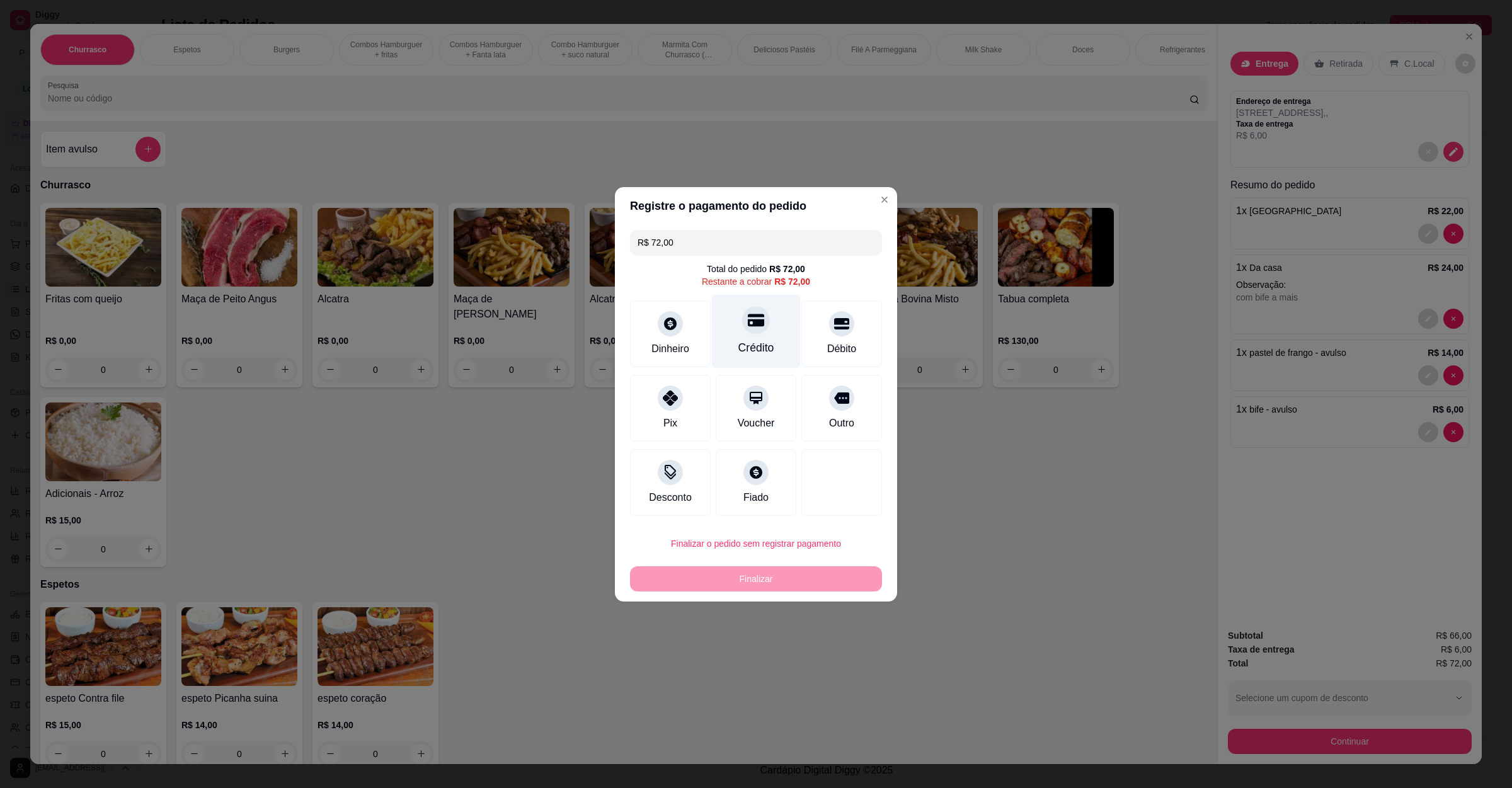
click at [746, 332] on div at bounding box center [756, 320] width 28 height 28
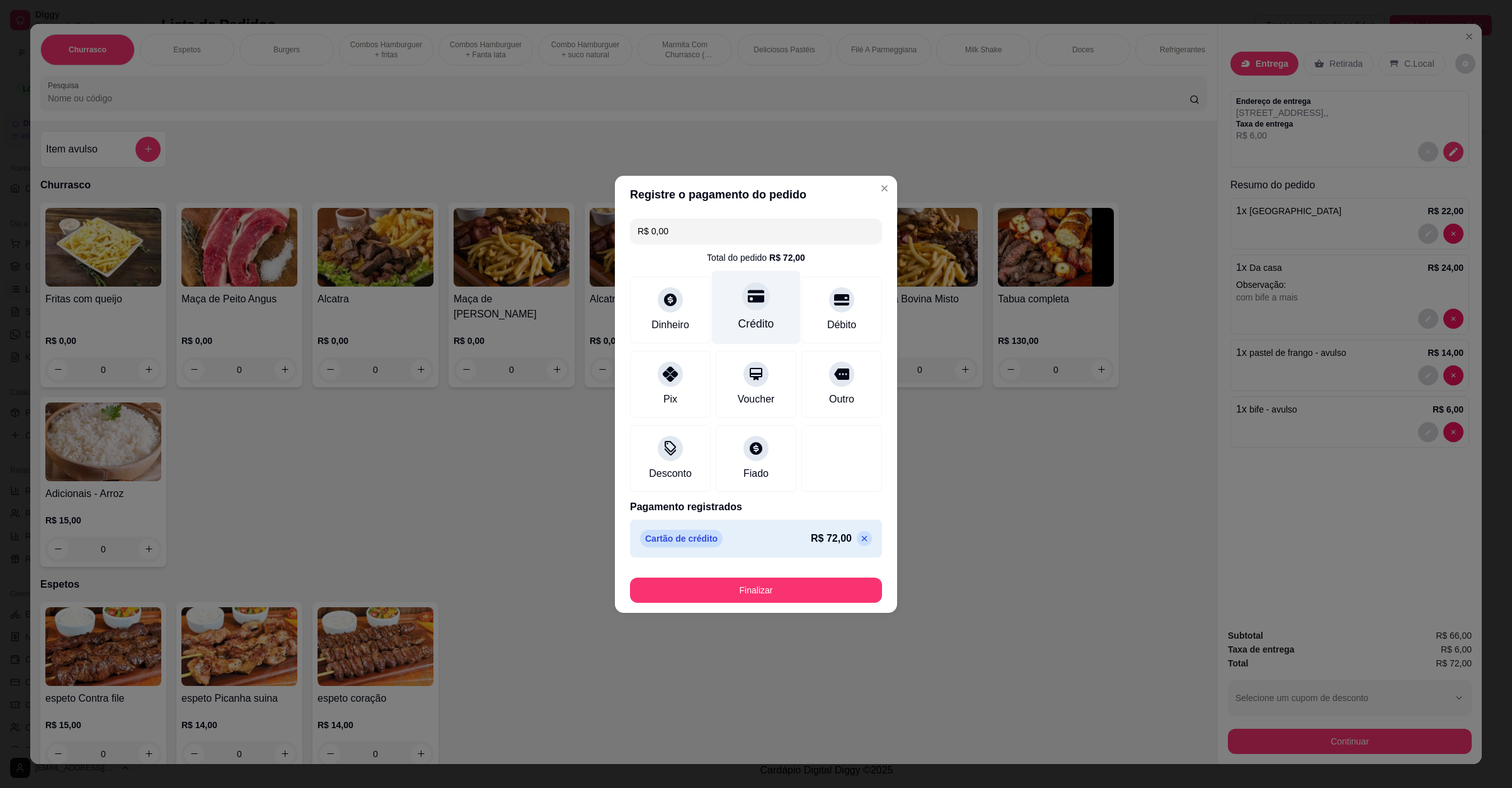
type input "R$ 0,00"
click at [758, 593] on button "Finalizar" at bounding box center [756, 590] width 252 height 25
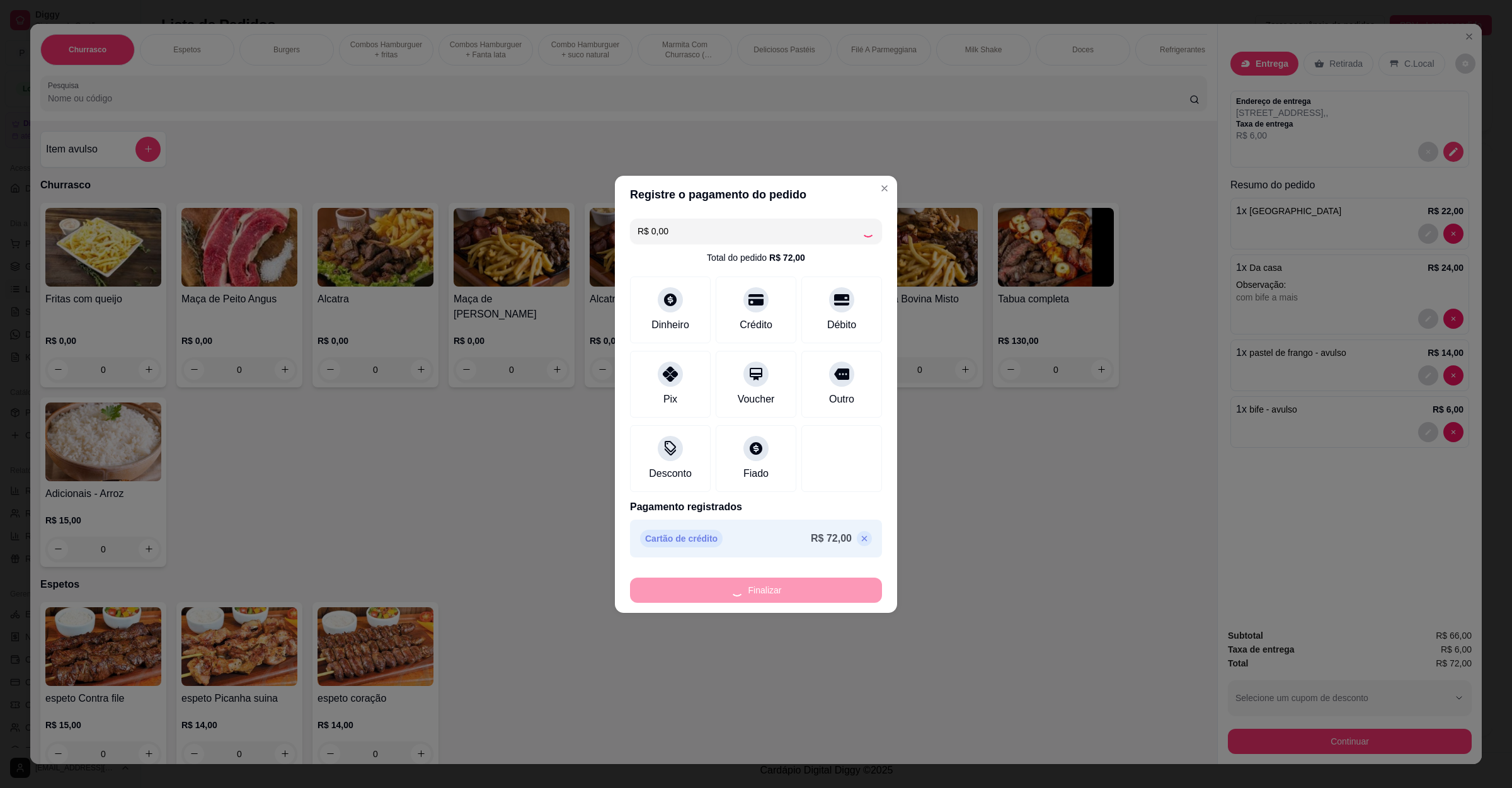
type input "0"
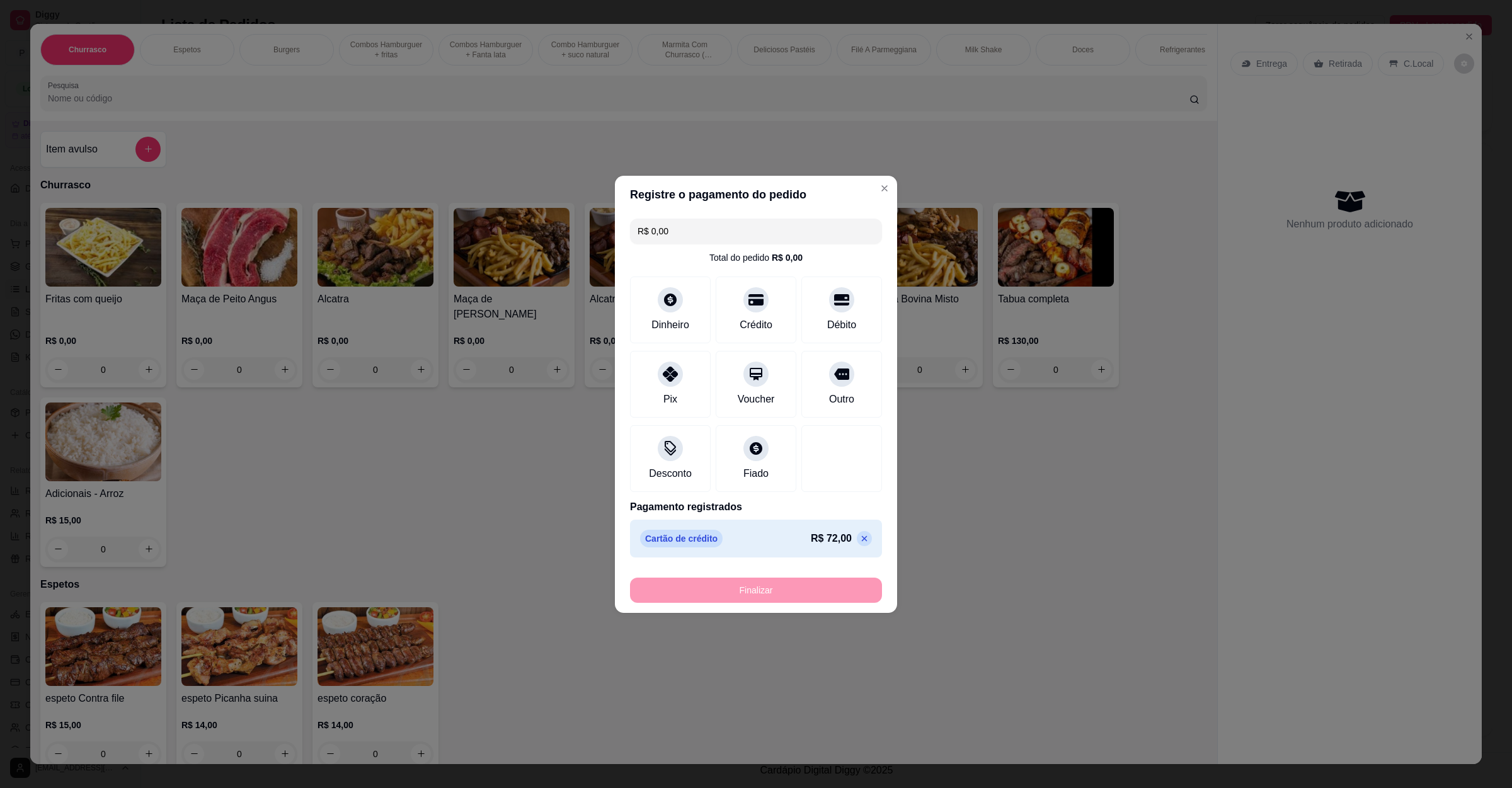
type input "-R$ 72,00"
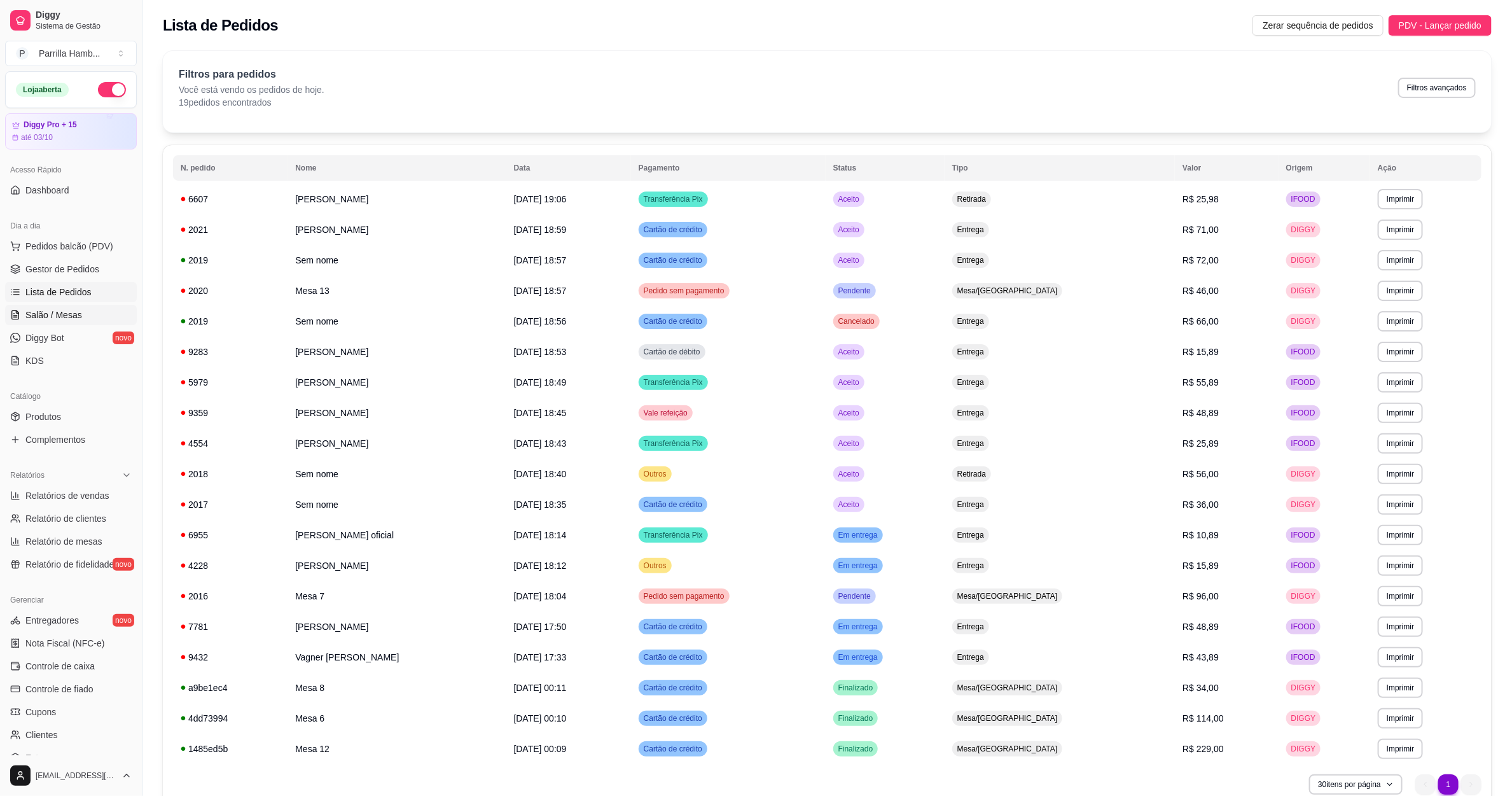
click at [48, 319] on span "Salão / Mesas" at bounding box center [54, 315] width 56 height 12
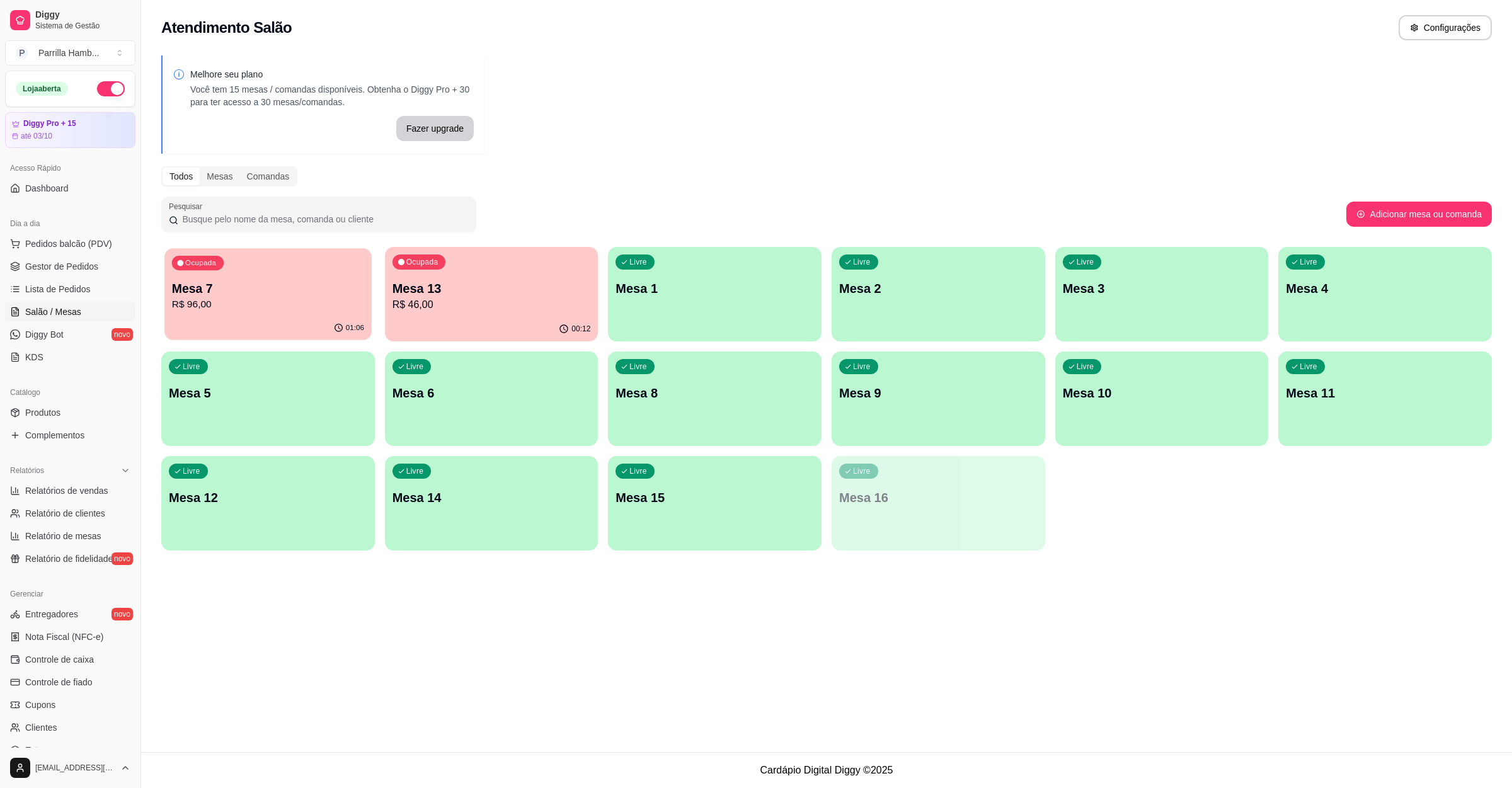
click at [297, 280] on p "Mesa 7" at bounding box center [268, 288] width 192 height 17
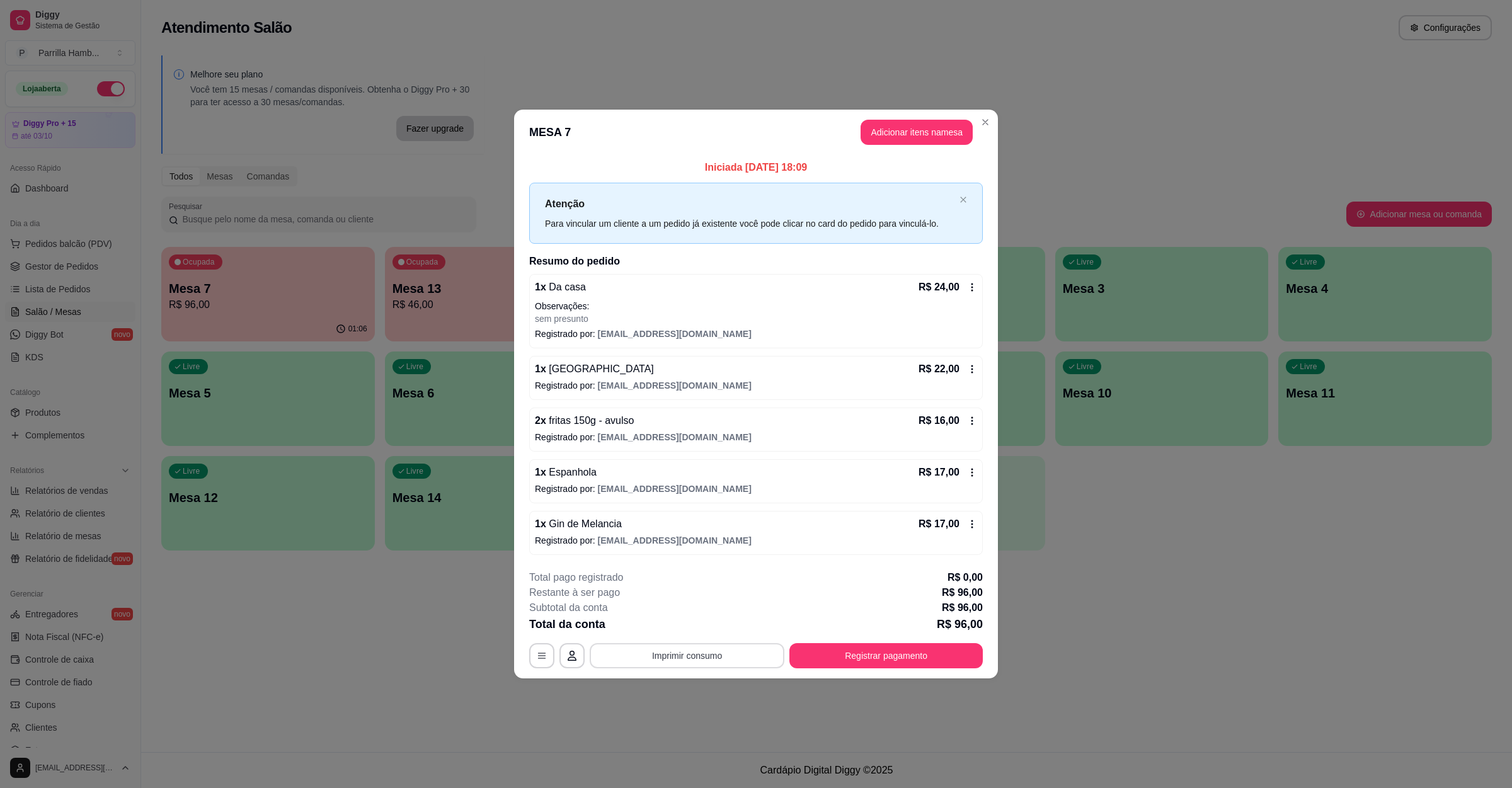
click at [652, 647] on button "Imprimir consumo" at bounding box center [687, 655] width 195 height 25
click at [677, 626] on button "IMPRESSORA" at bounding box center [691, 628] width 88 height 19
click at [931, 663] on button "Registrar pagamento" at bounding box center [886, 656] width 188 height 24
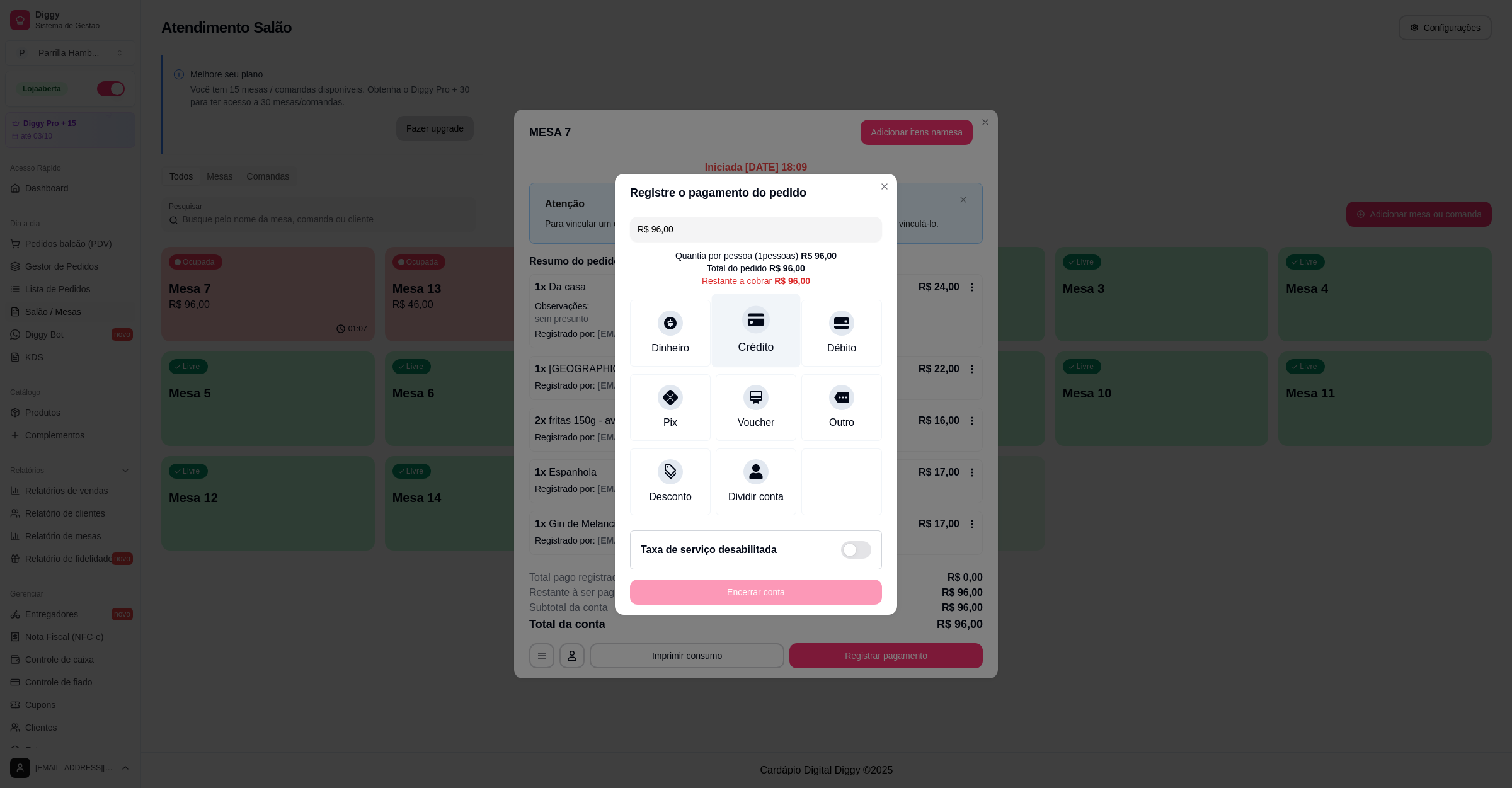
click at [760, 322] on div "Crédito" at bounding box center [757, 330] width 89 height 73
type input "R$ 0,00"
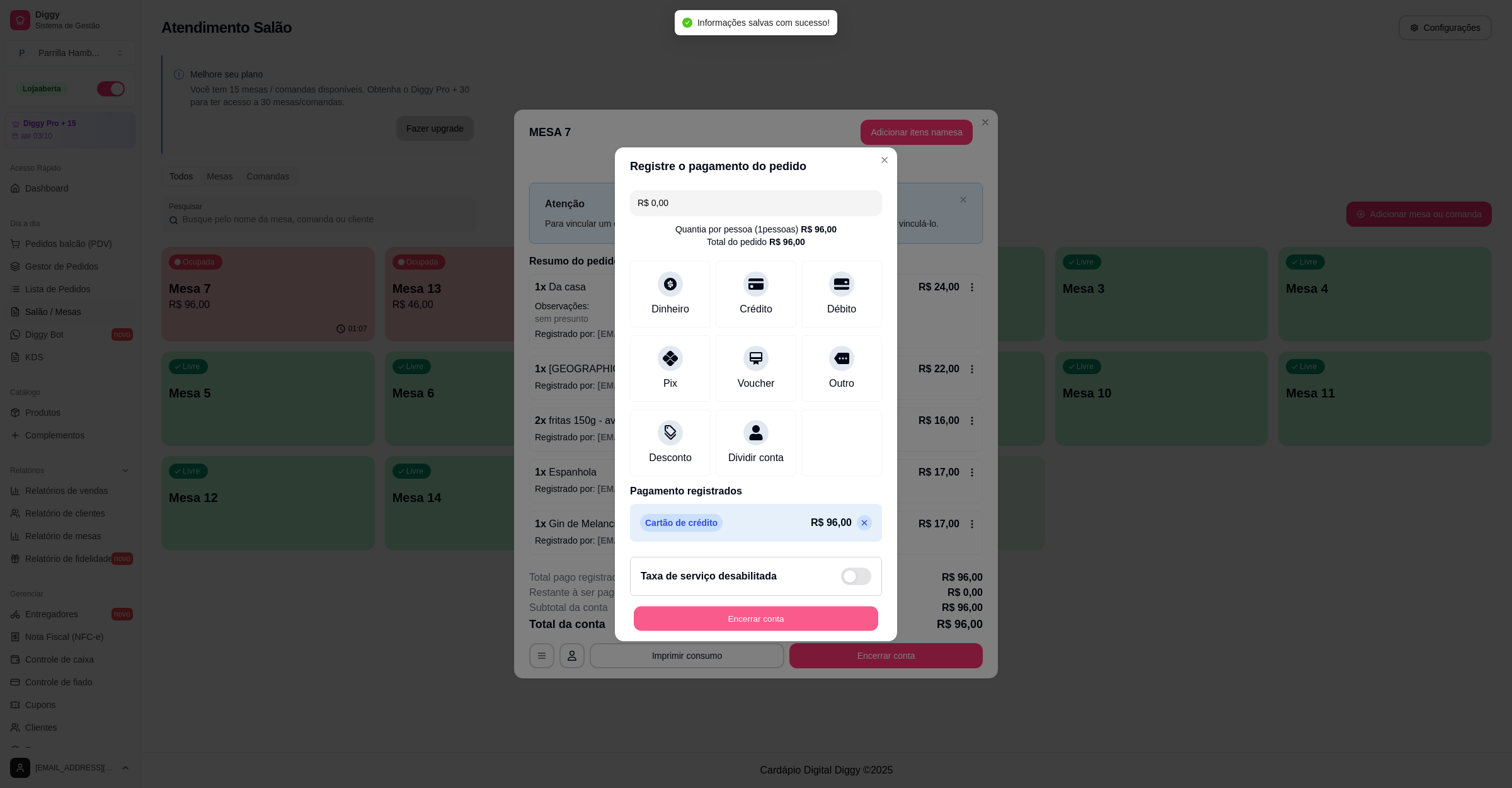
click at [746, 618] on button "Encerrar conta" at bounding box center [756, 618] width 244 height 24
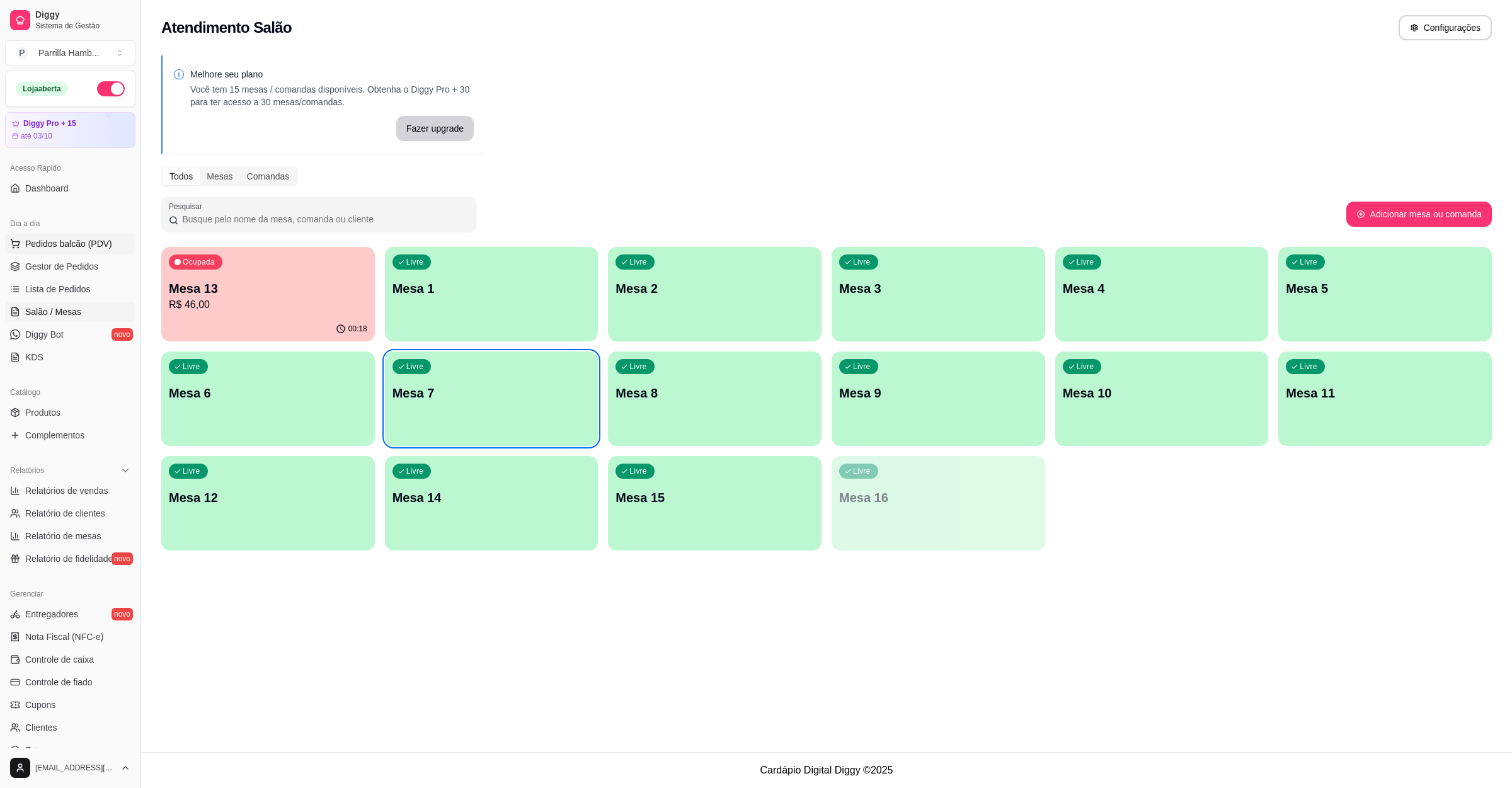
click at [31, 248] on span "Pedidos balcão (PDV)" at bounding box center [69, 243] width 87 height 12
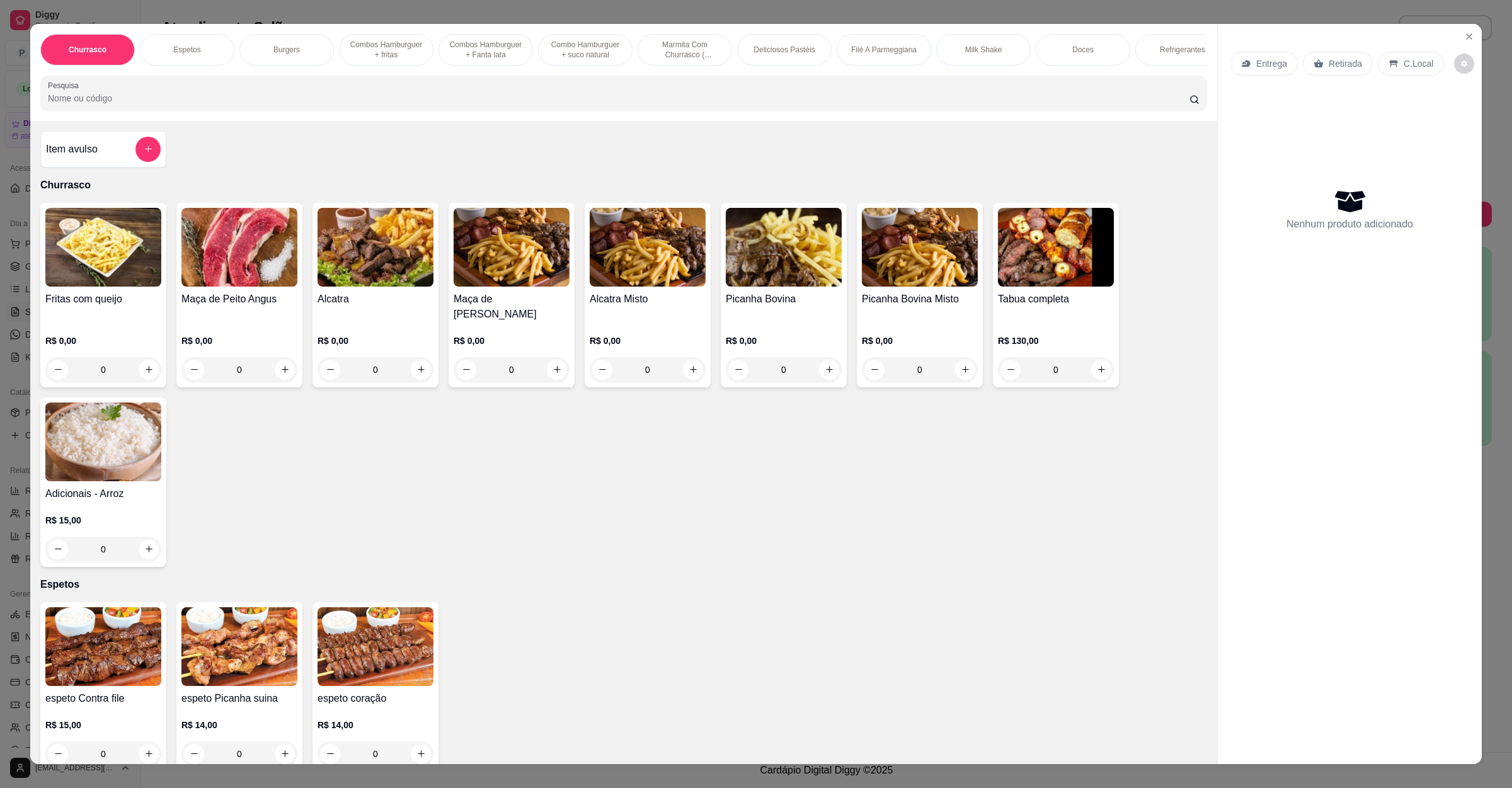
click at [1256, 60] on p "Entrega" at bounding box center [1271, 64] width 31 height 12
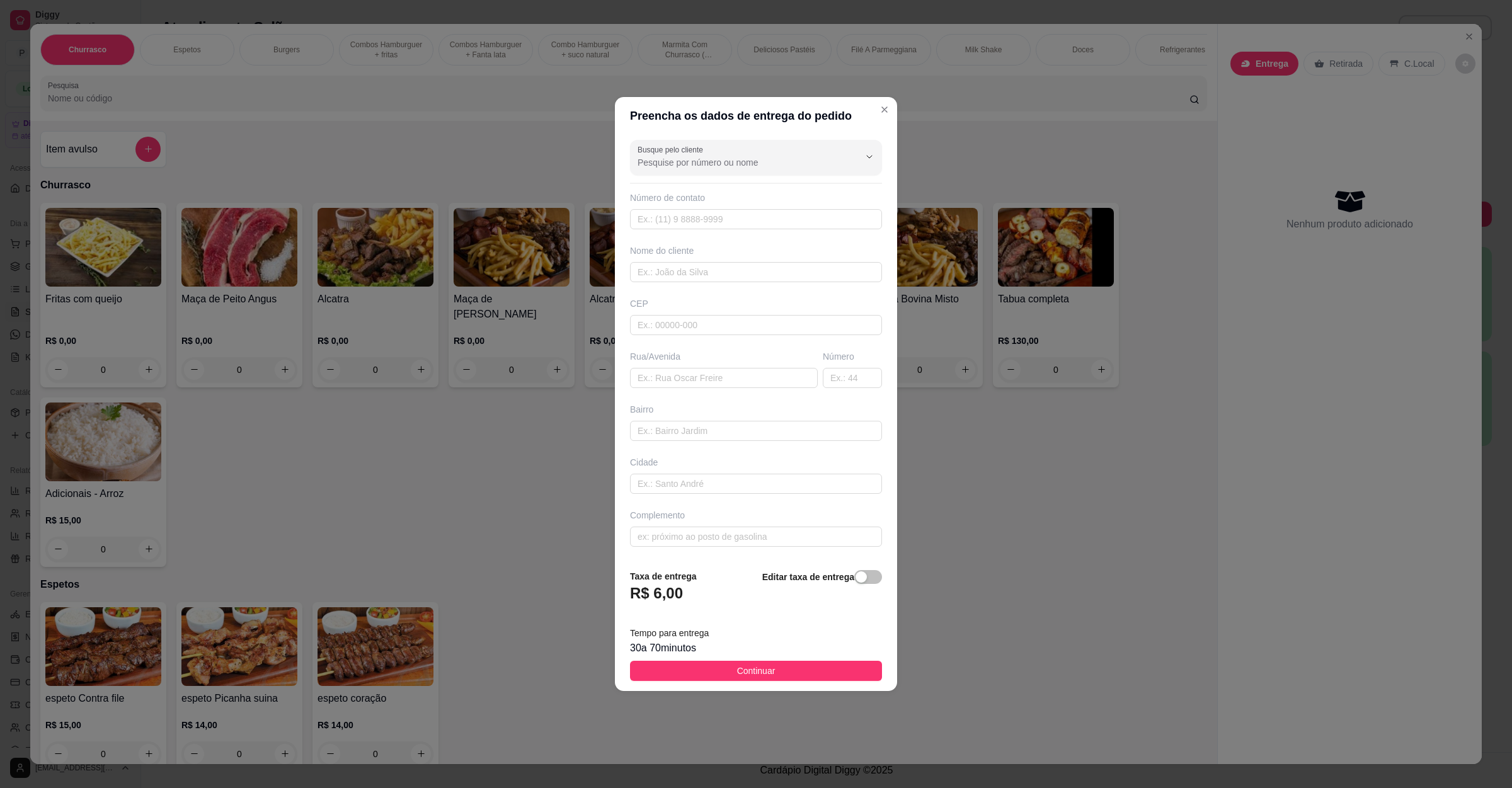
click at [719, 392] on div "Busque pelo cliente Número de contato Nome do cliente CEP Rua/Avenida Número Ba…" at bounding box center [755, 346] width 282 height 425
click at [728, 378] on input "text" at bounding box center [724, 378] width 188 height 20
paste input "Avenida Tancredo Neves"
type input "[STREET_ADDRESS]"
click at [715, 673] on button "Continuar" at bounding box center [756, 670] width 252 height 20
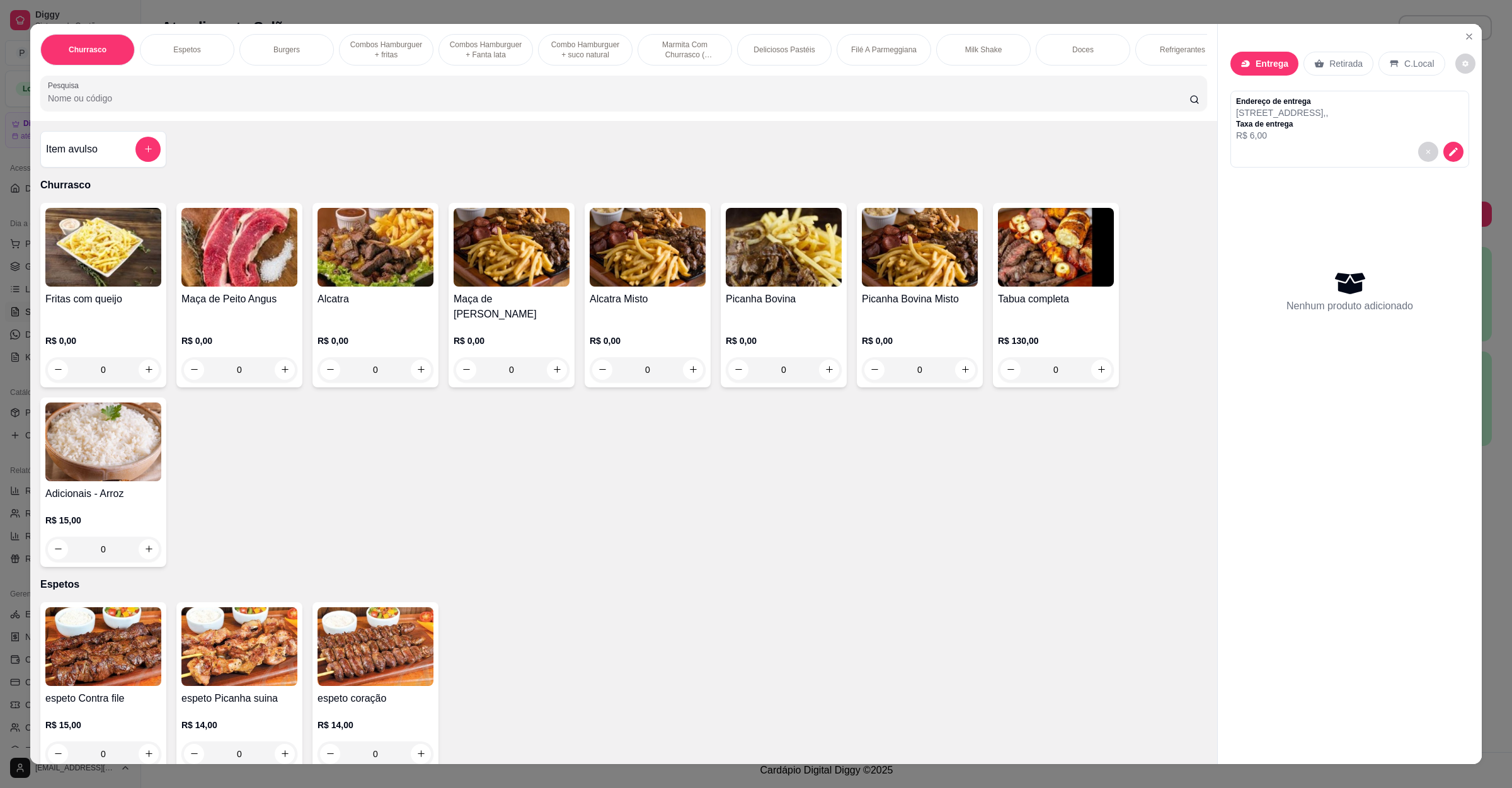
click at [185, 105] on input "Pesquisa" at bounding box center [619, 98] width 1142 height 12
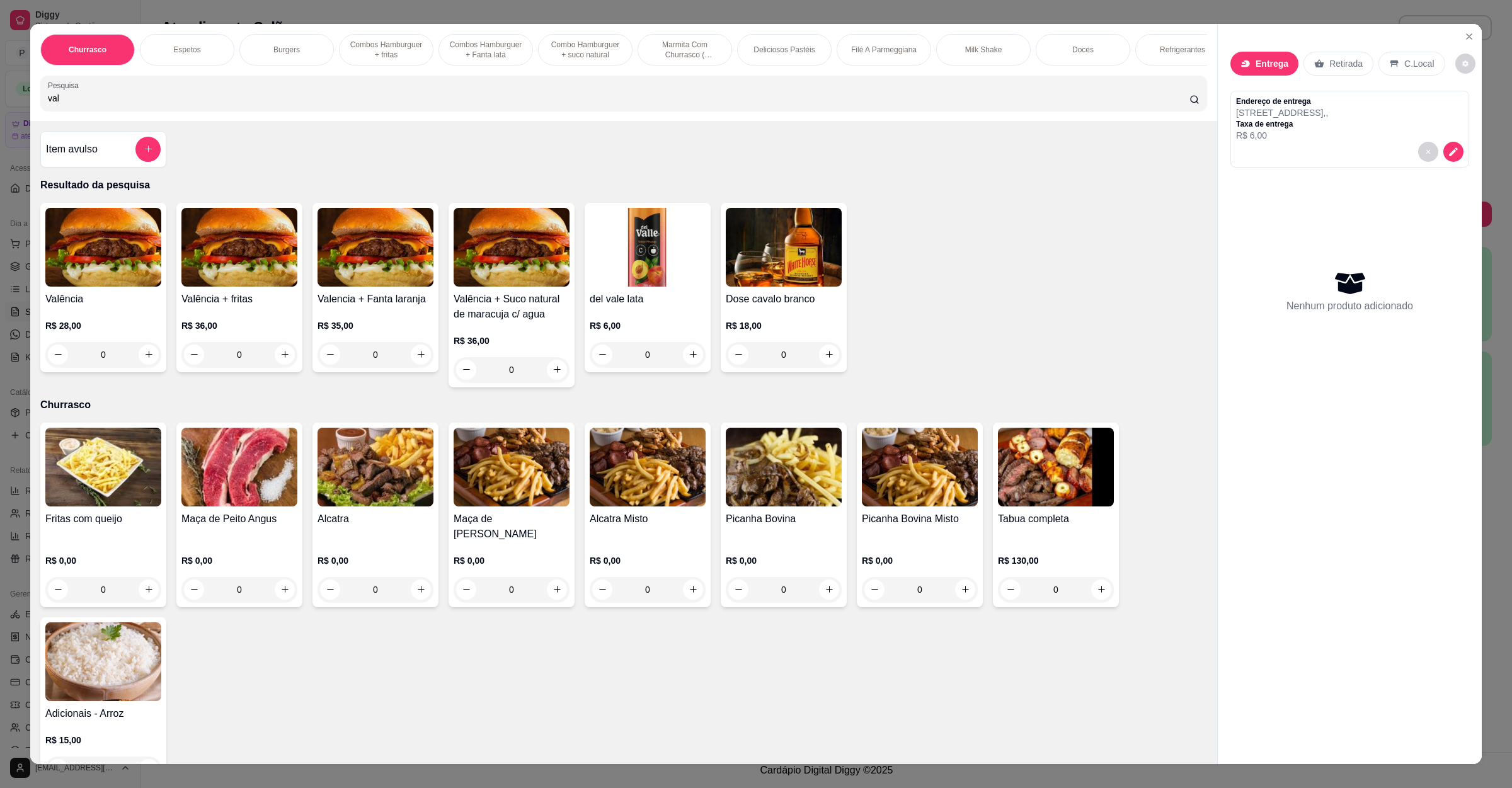
type input "val"
click at [134, 367] on div "0" at bounding box center [103, 354] width 116 height 25
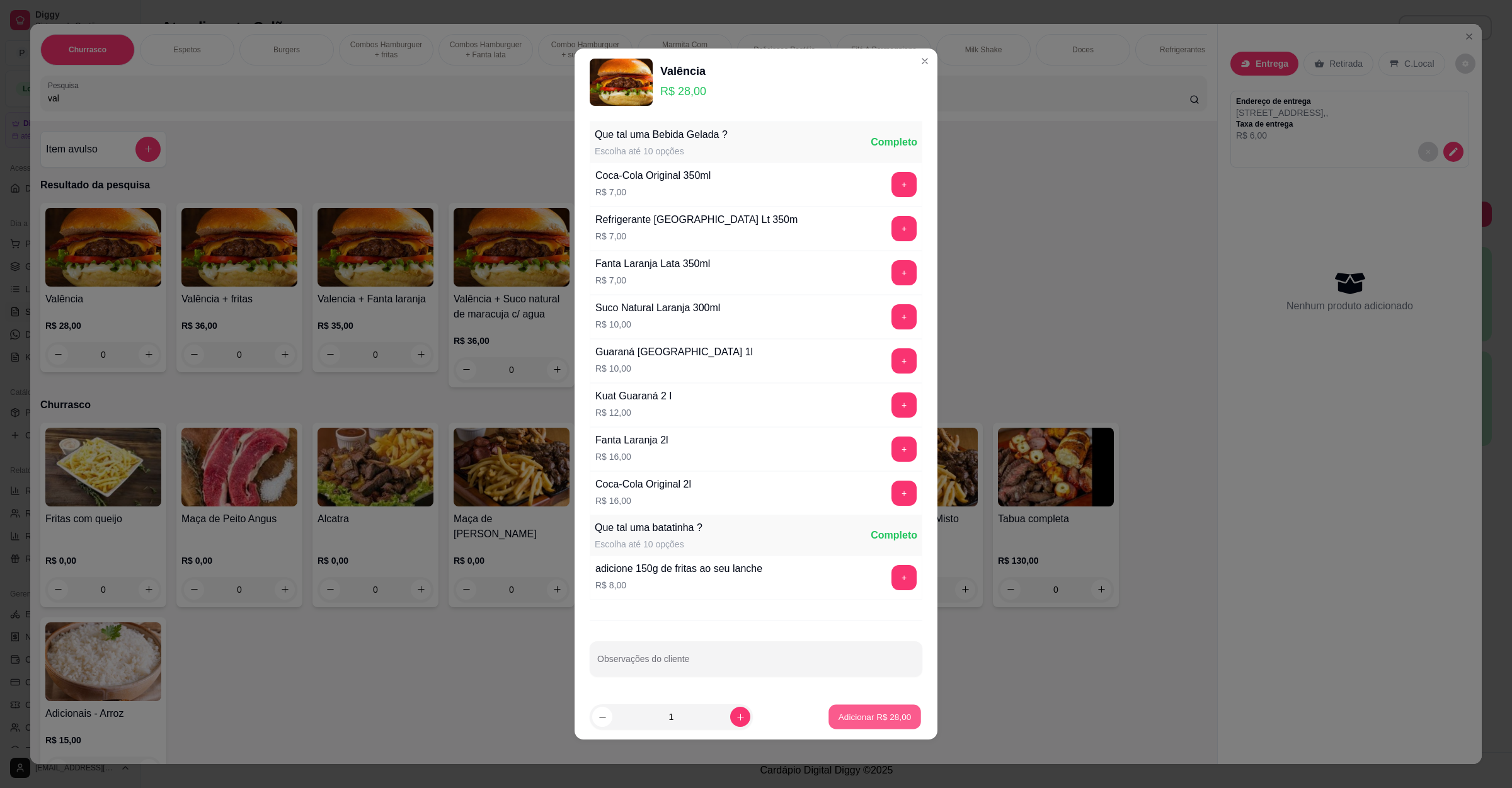
click at [842, 715] on p "Adicionar R$ 28,00" at bounding box center [876, 716] width 73 height 12
type input "1"
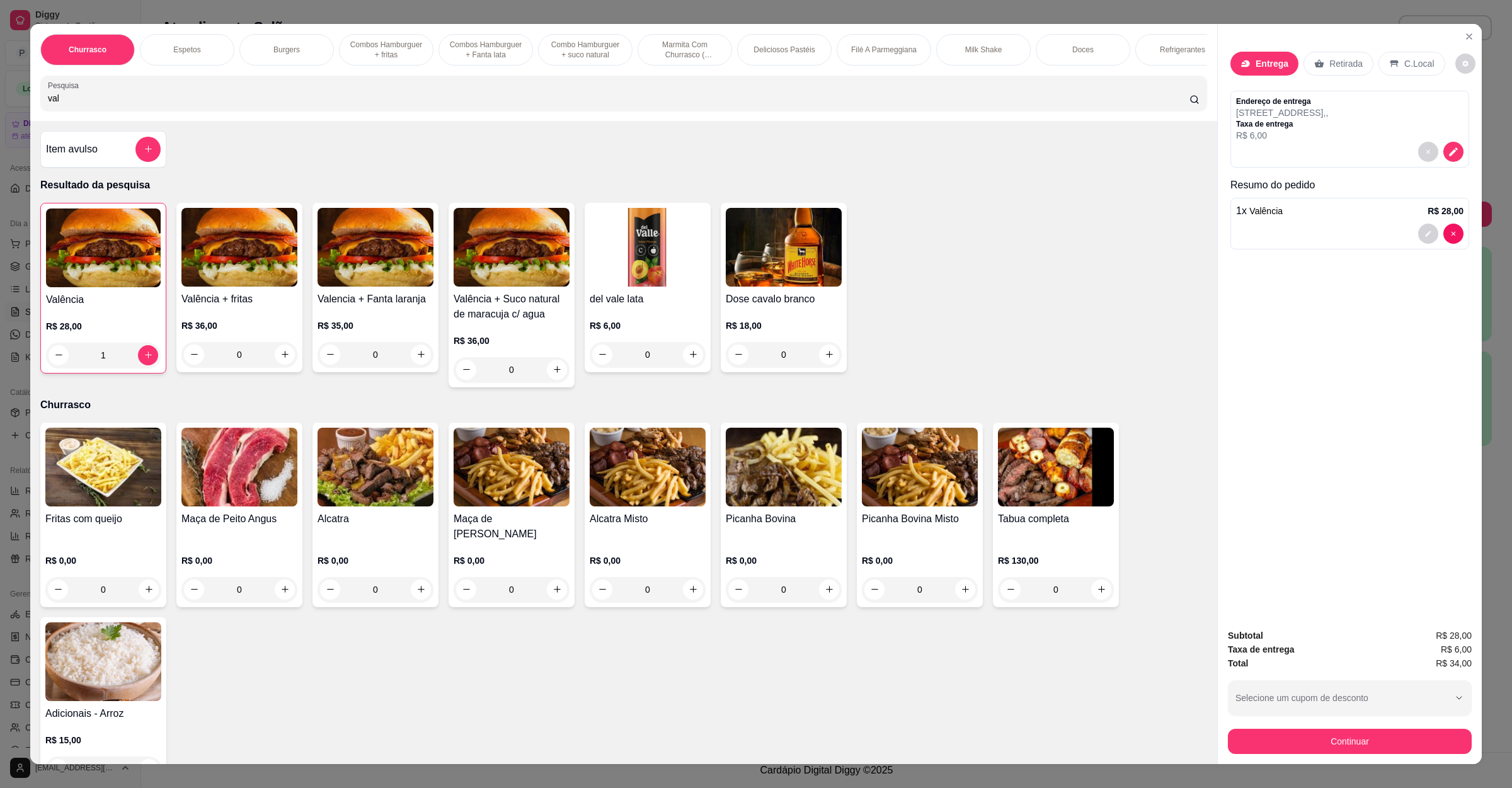
drag, startPoint x: 126, startPoint y: 104, endPoint x: 0, endPoint y: 123, distance: 127.4
click at [0, 123] on div "Churrasco Espetos Burgers Combos Hamburguer + fritas Combos Hamburguer + Fanta …" at bounding box center [756, 394] width 1512 height 788
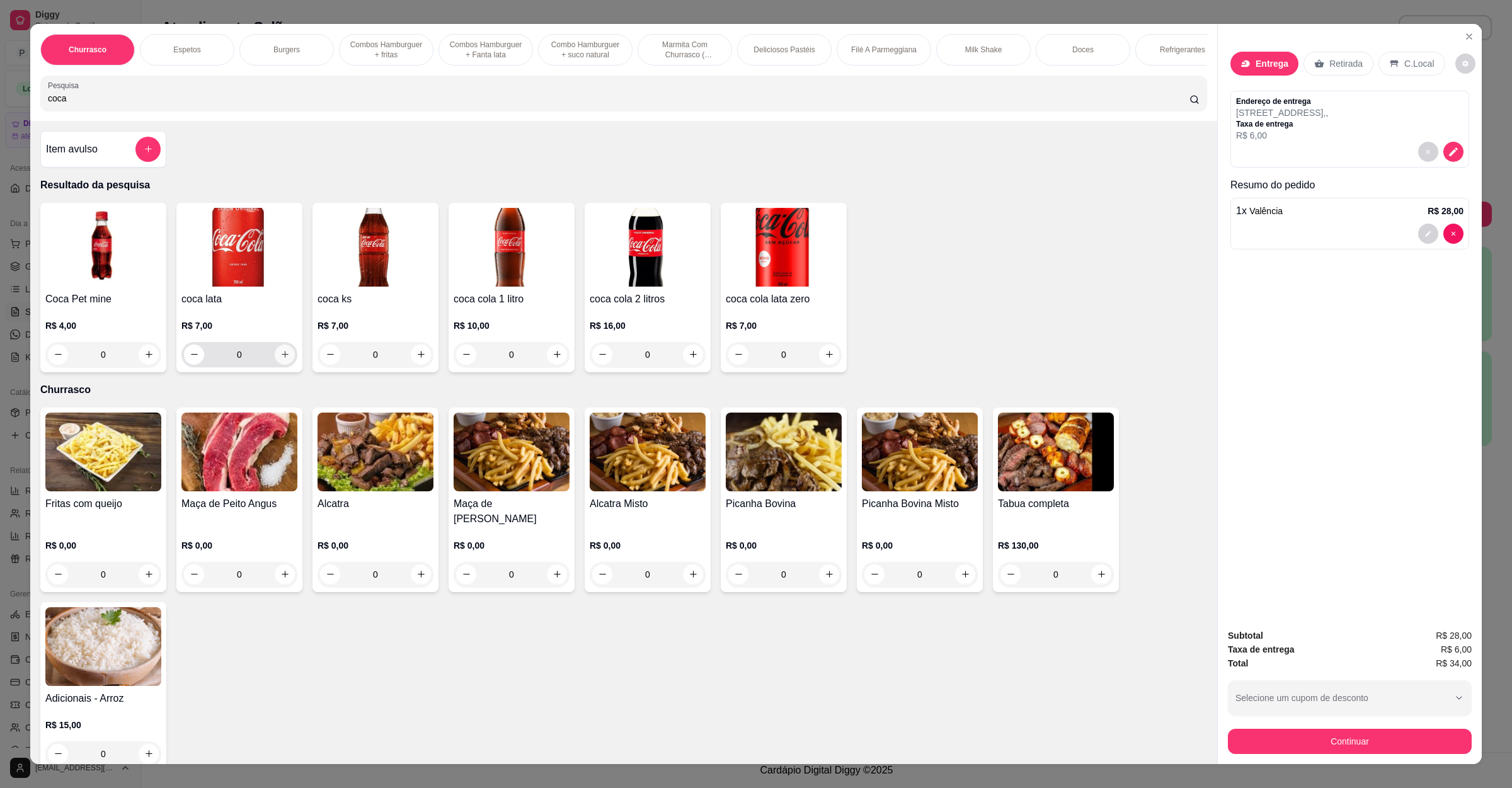
type input "coca"
click at [282, 365] on button "increase-product-quantity" at bounding box center [285, 354] width 20 height 20
type input "1"
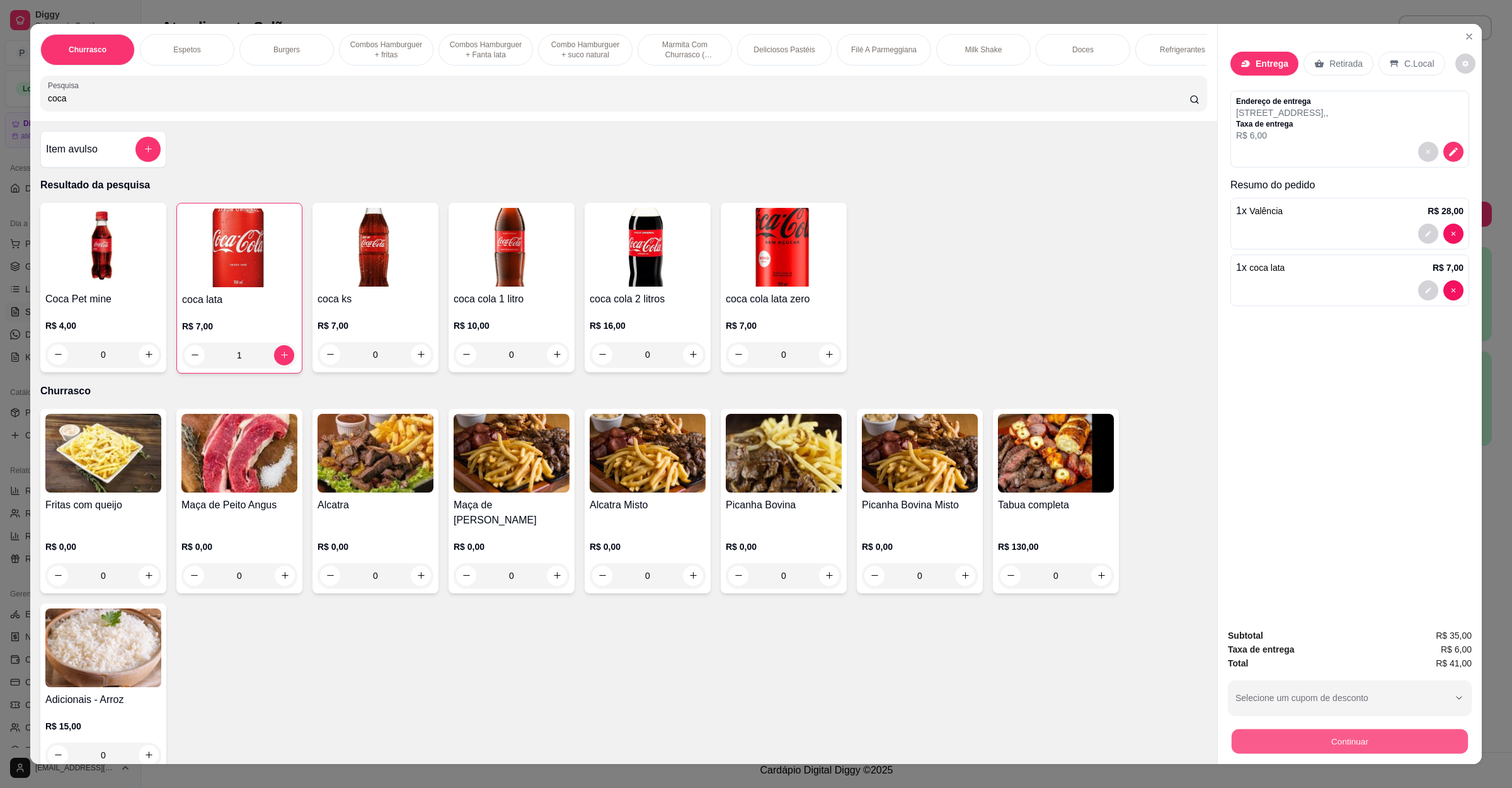
click at [1263, 742] on button "Continuar" at bounding box center [1350, 742] width 237 height 24
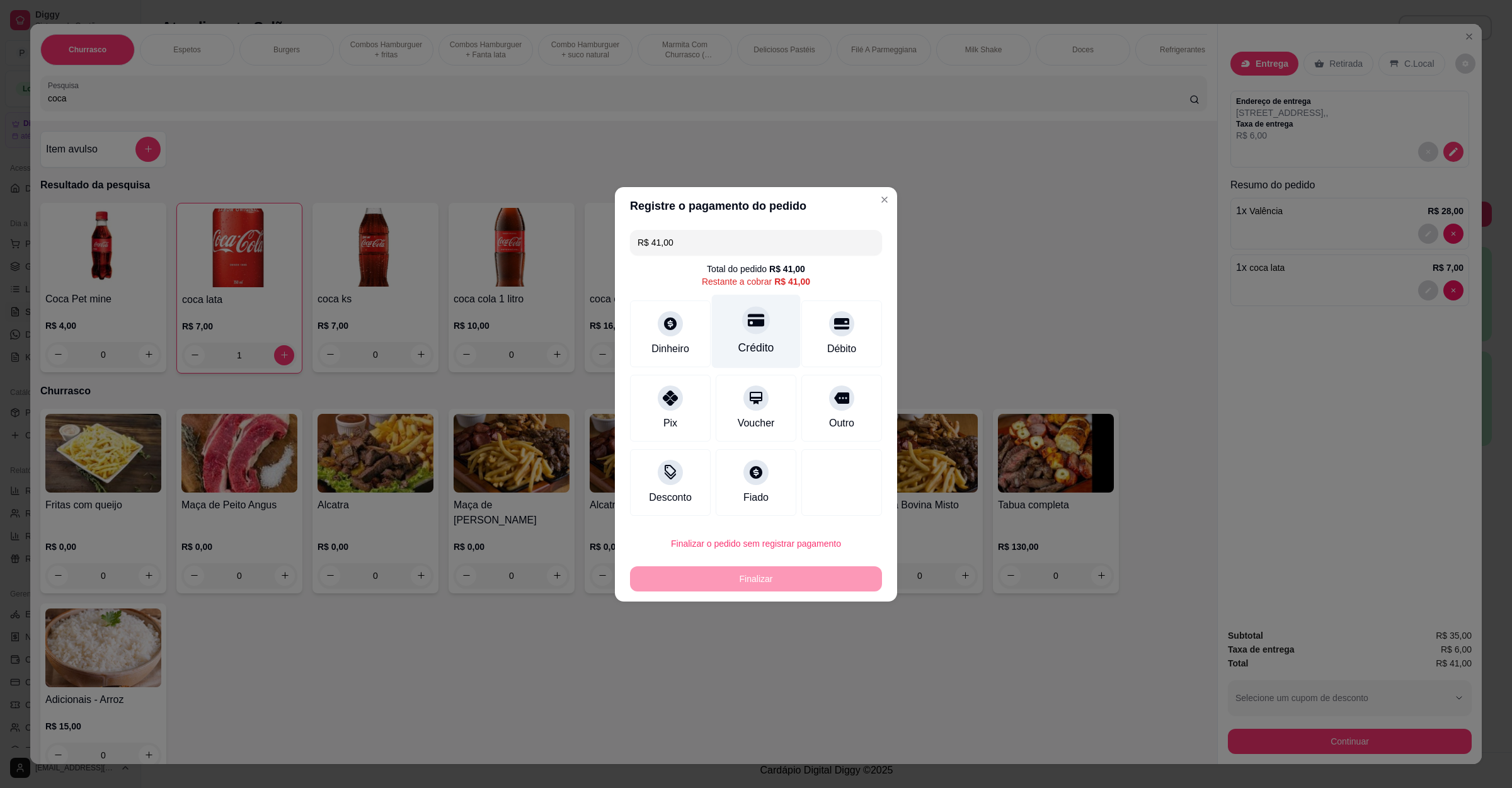
click at [753, 346] on div "Crédito" at bounding box center [756, 347] width 36 height 17
type input "R$ 0,00"
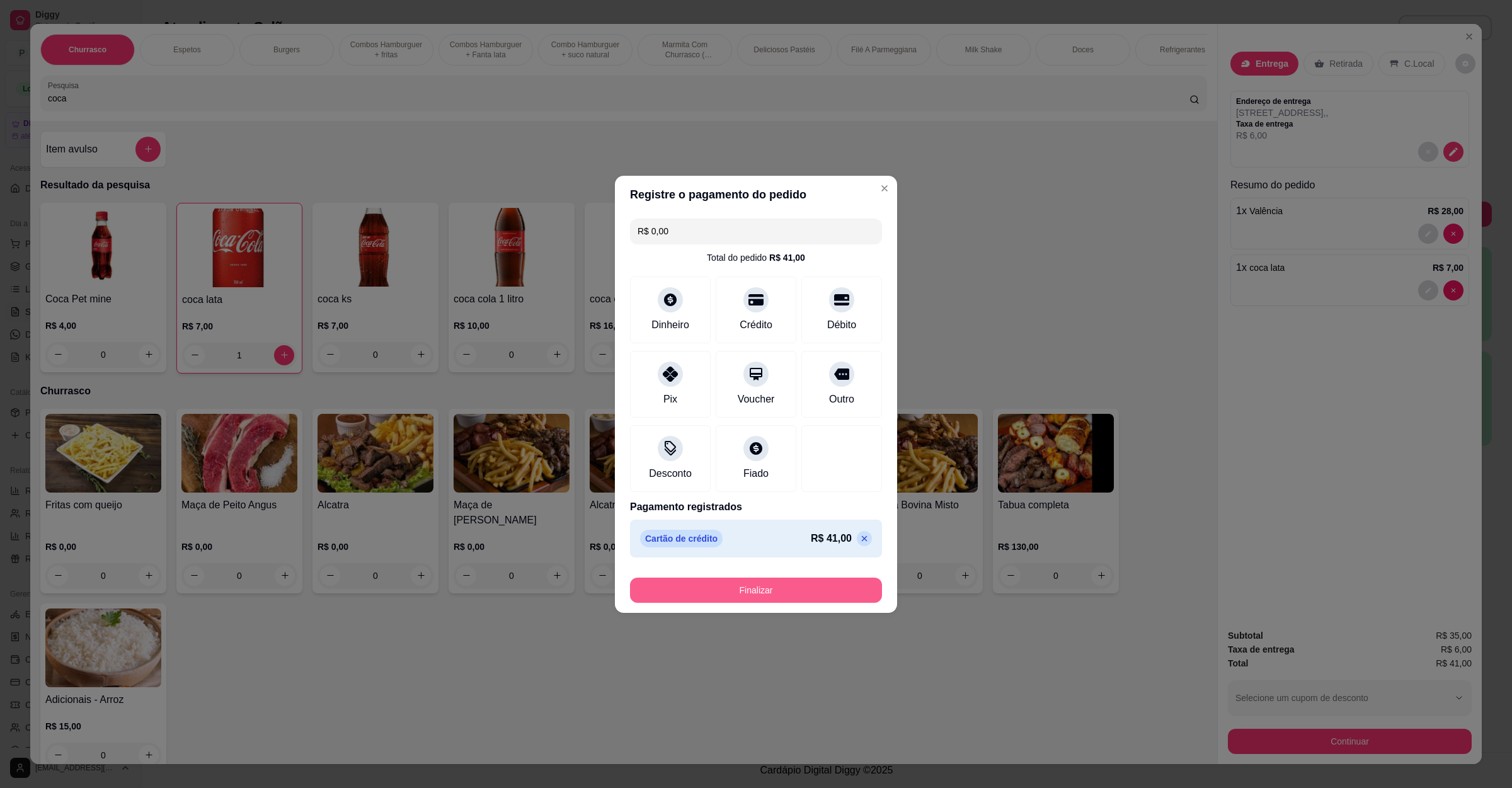
click at [769, 601] on button "Finalizar" at bounding box center [756, 590] width 252 height 25
type input "0"
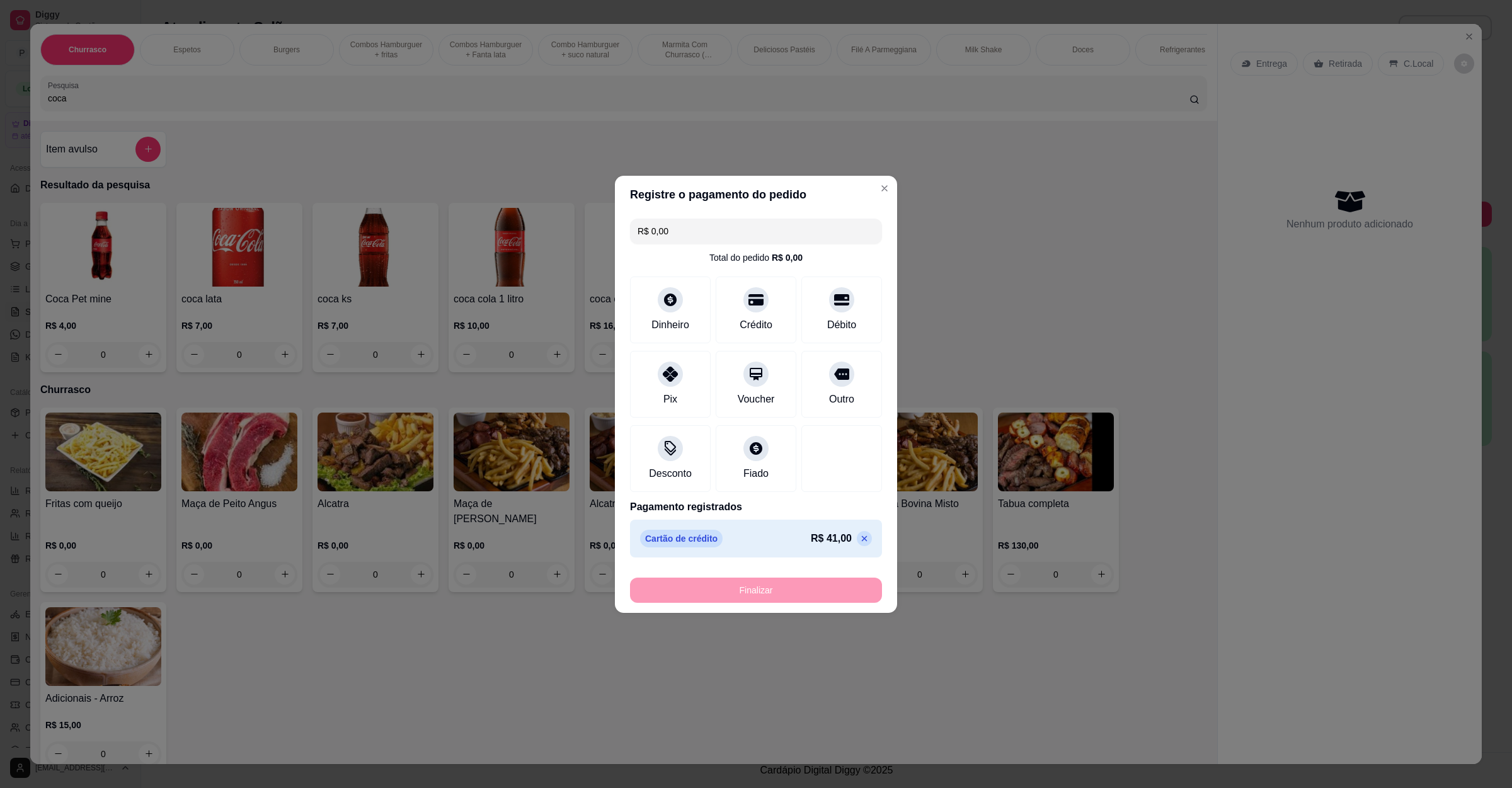
type input "-R$ 41,00"
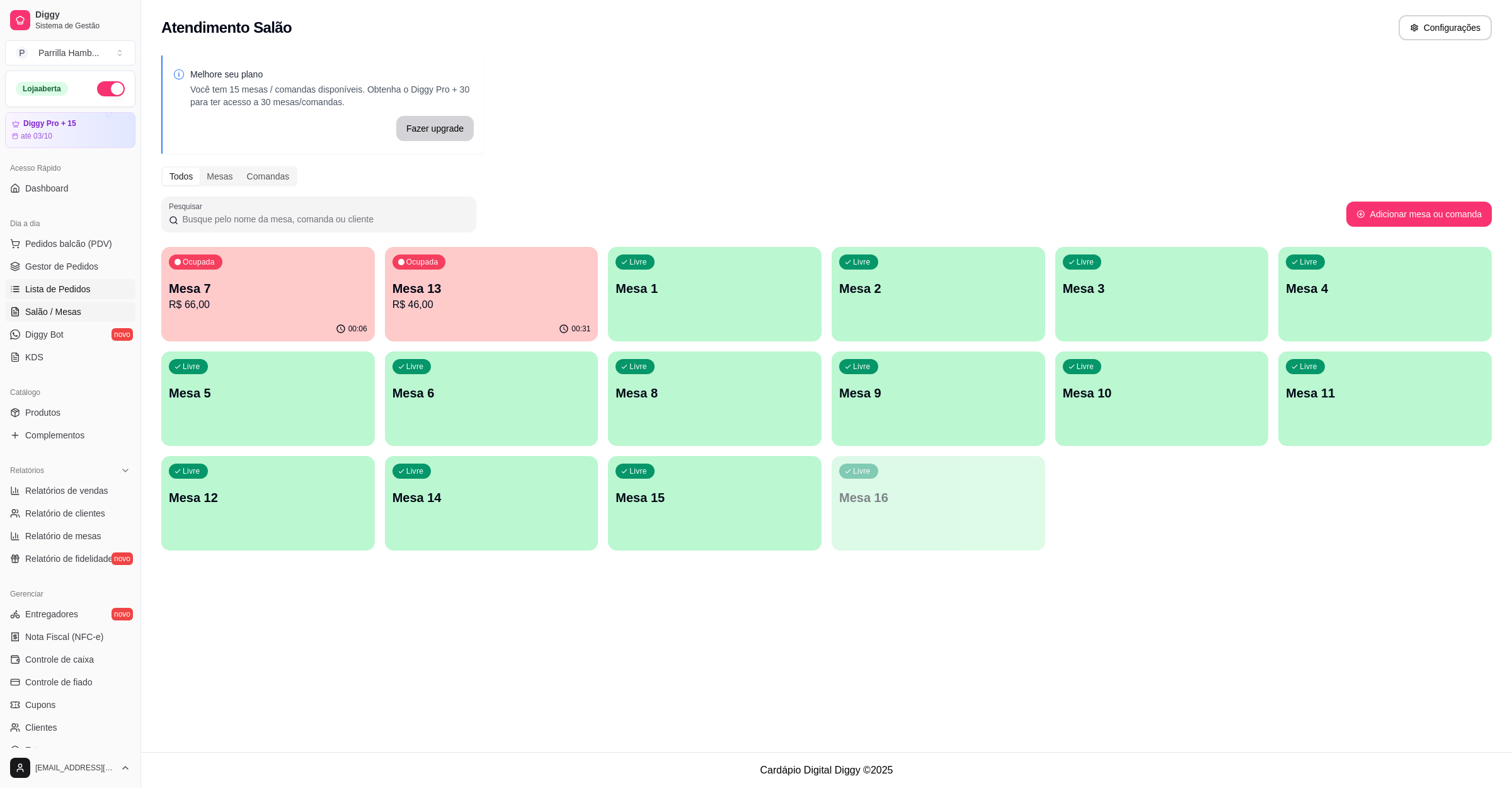
click at [35, 284] on span "Lista de Pedidos" at bounding box center [58, 289] width 65 height 12
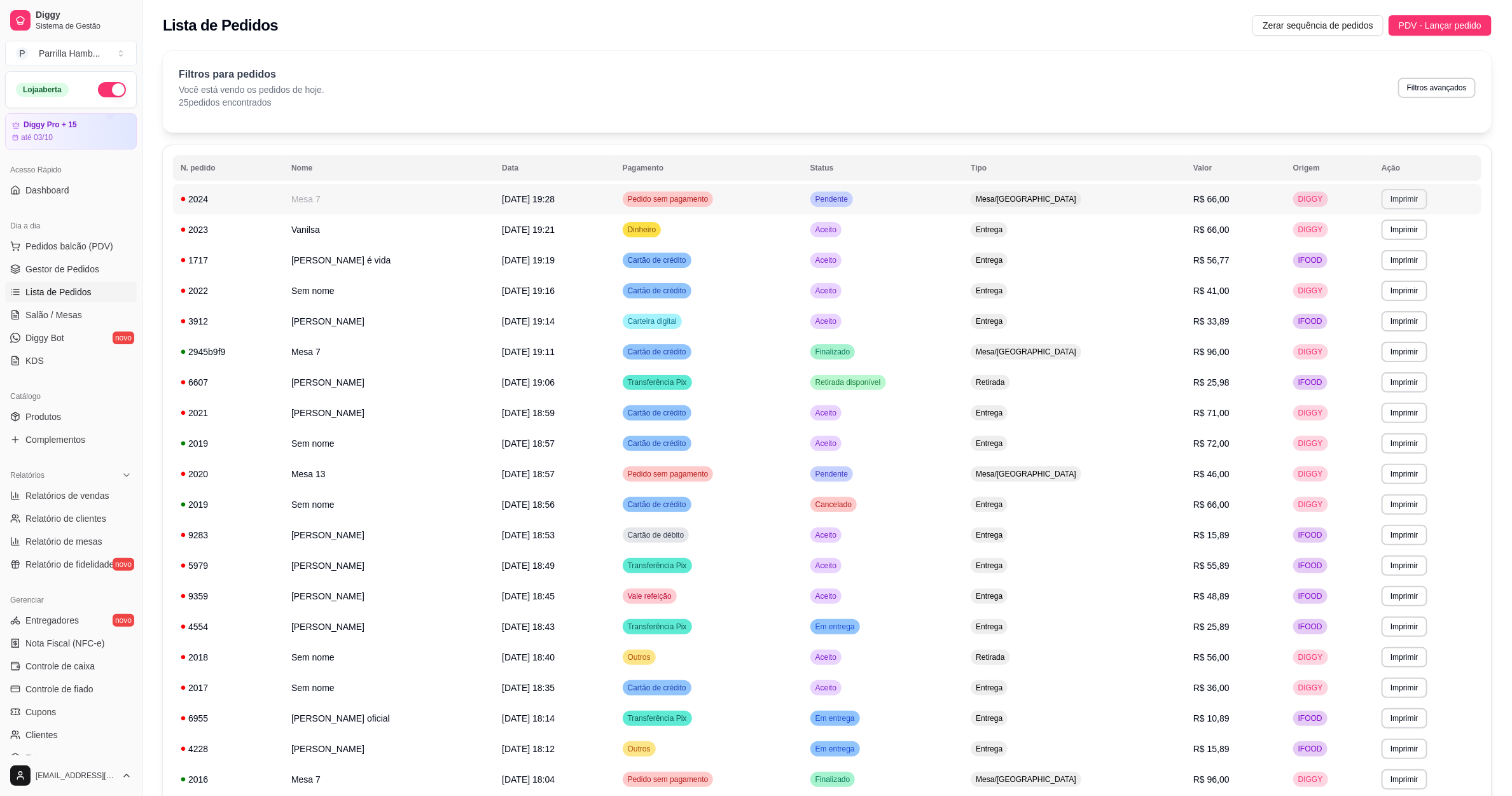
click at [1390, 199] on button "Imprimir" at bounding box center [1404, 198] width 45 height 20
click at [1388, 243] on button "IMPRESSORA" at bounding box center [1375, 244] width 93 height 20
click at [71, 314] on span "Salão / Mesas" at bounding box center [54, 315] width 56 height 12
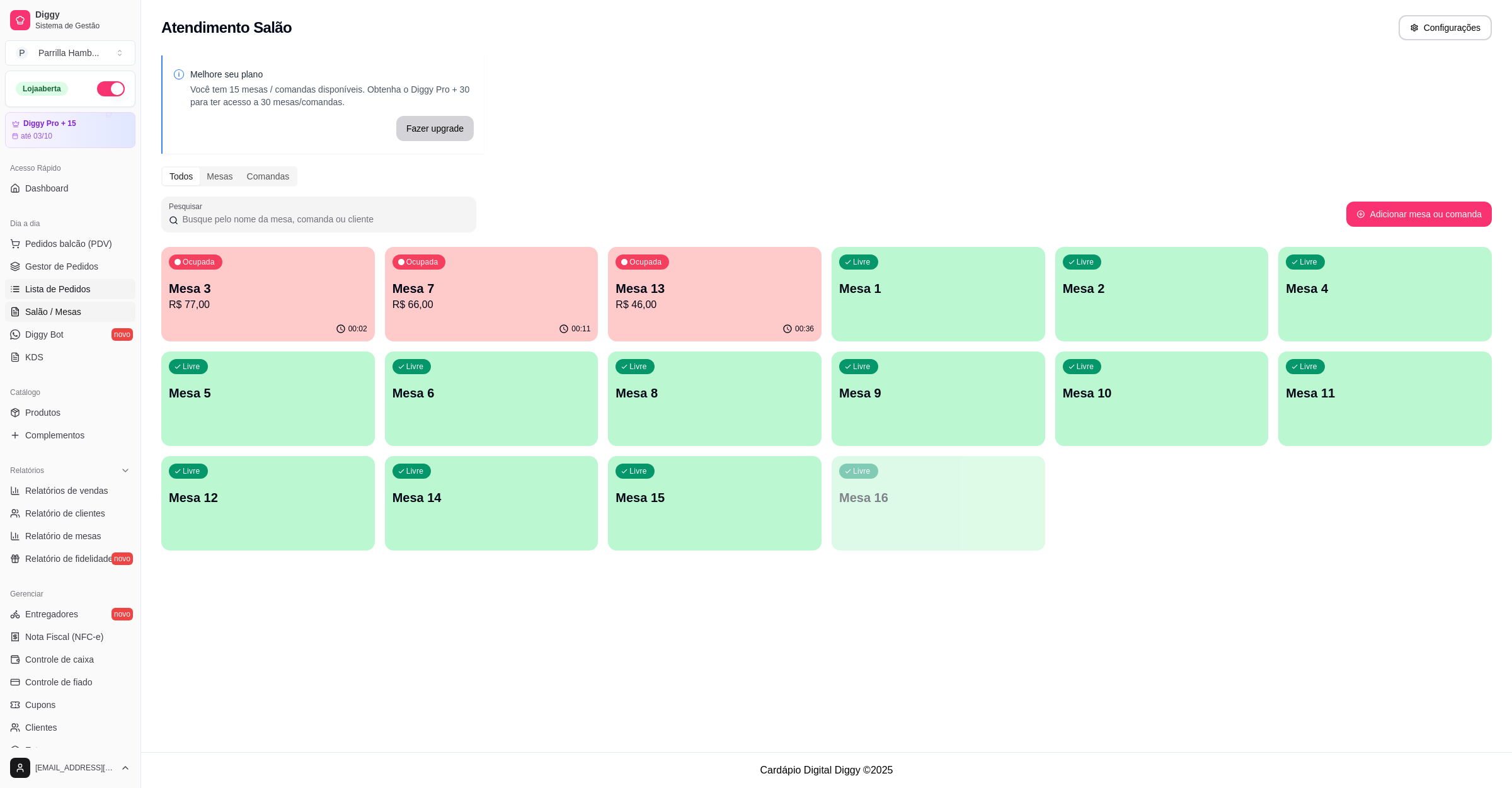
click at [60, 293] on span "Lista de Pedidos" at bounding box center [58, 289] width 65 height 12
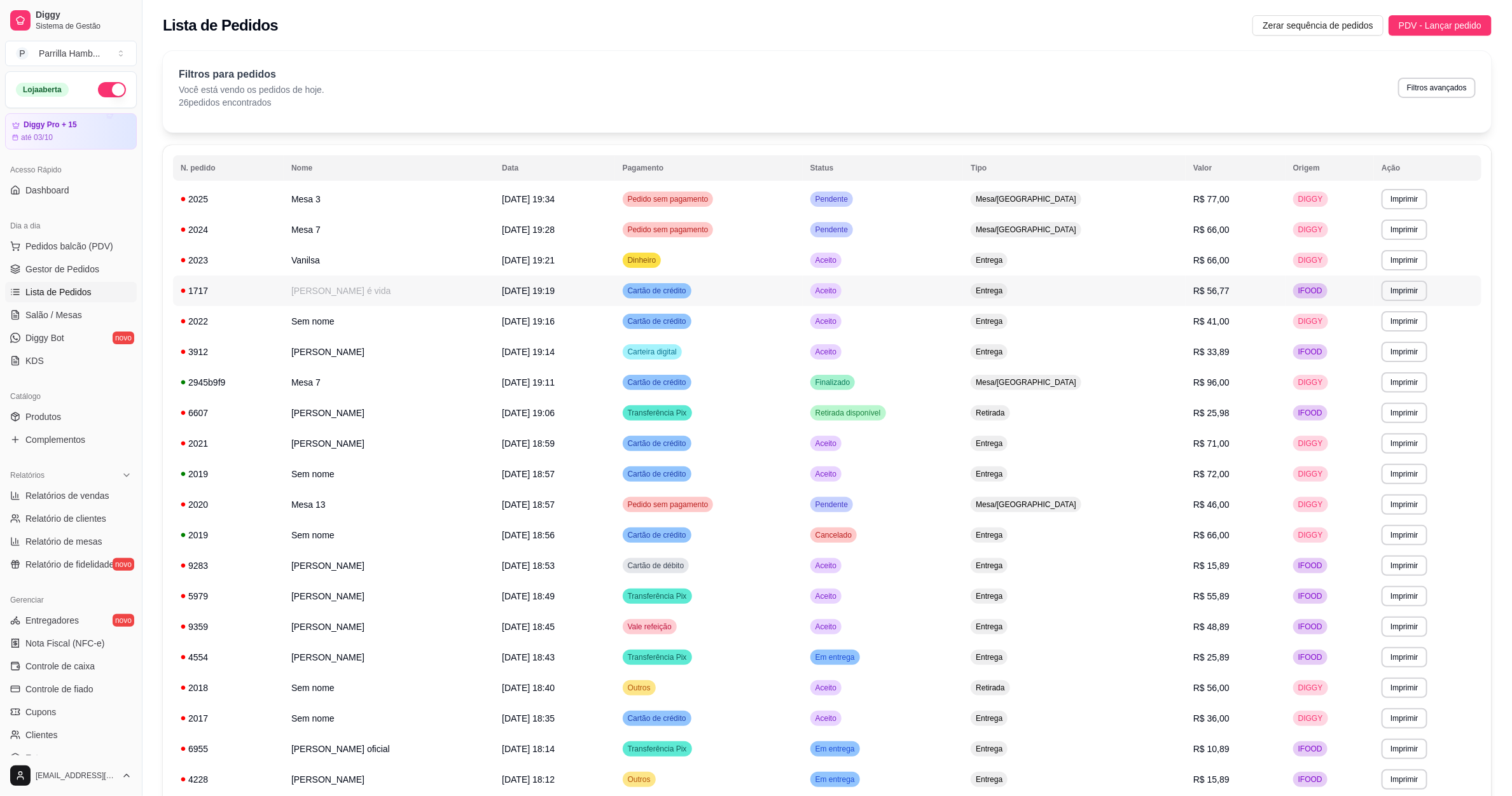
click at [591, 290] on td "28/09/25 às 19:19" at bounding box center [554, 291] width 120 height 31
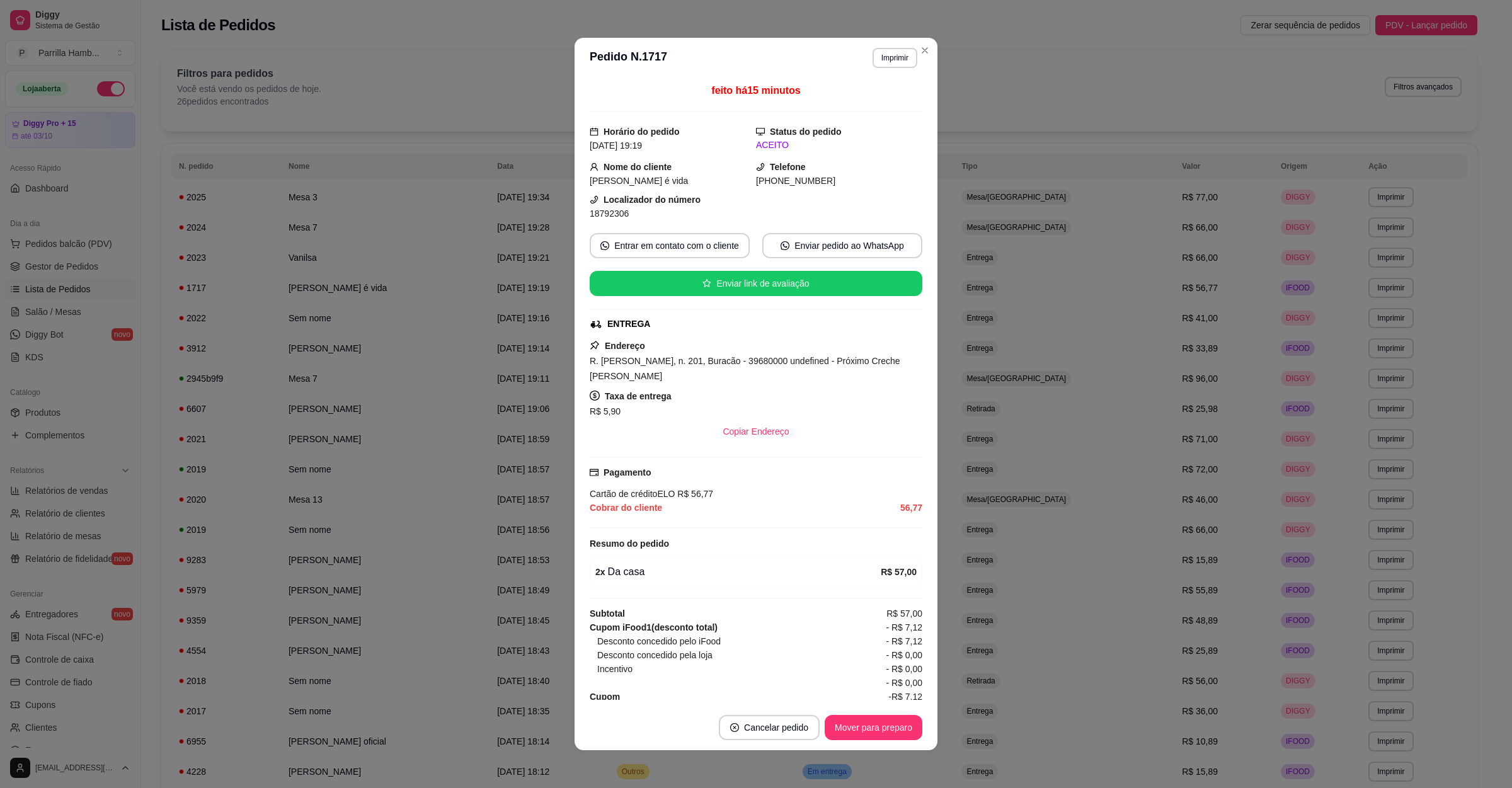
scroll to position [24, 0]
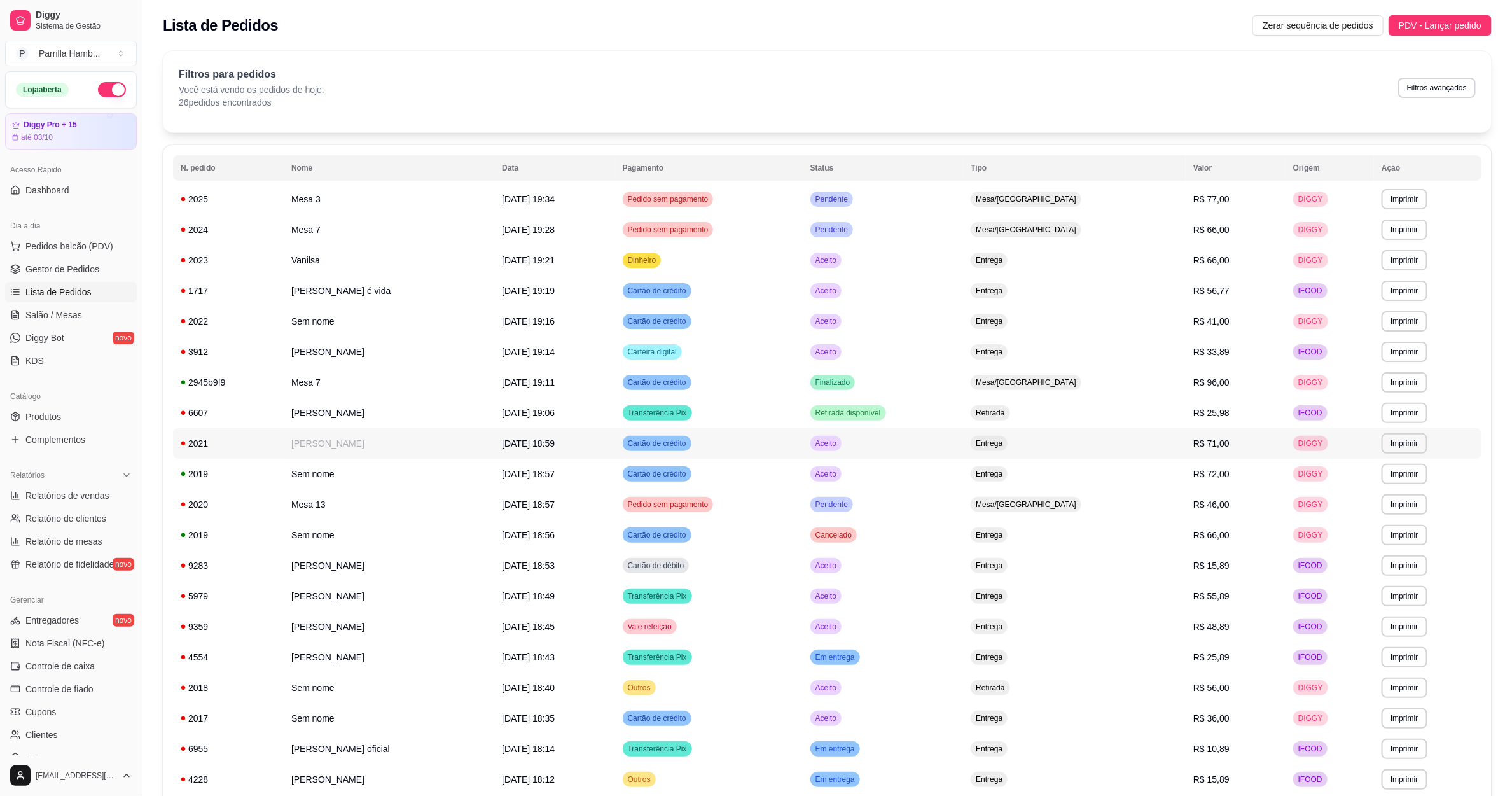
click at [912, 435] on td "Aceito" at bounding box center [883, 443] width 161 height 31
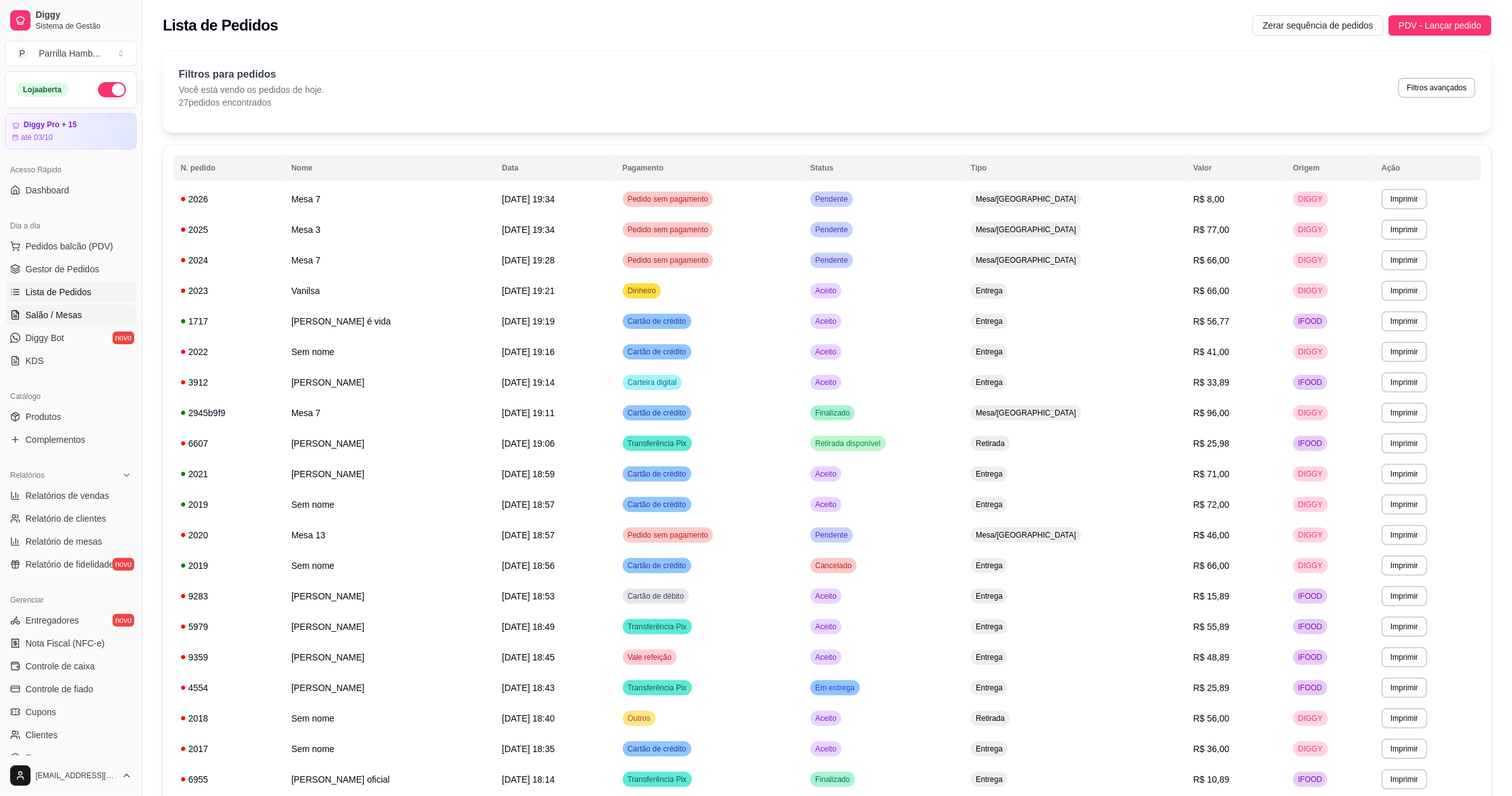
click at [70, 308] on link "Salão / Mesas" at bounding box center [70, 315] width 131 height 20
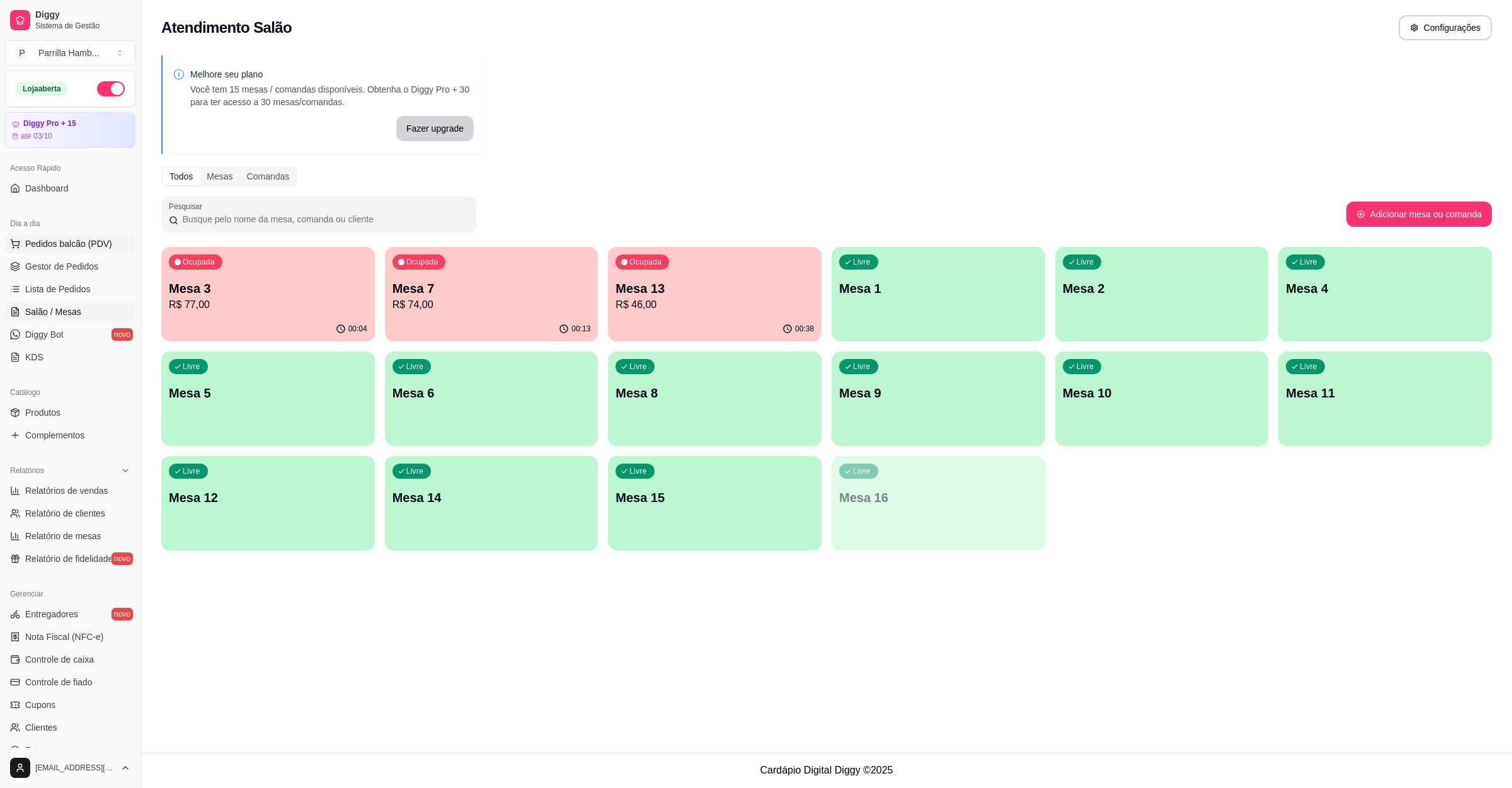
click at [53, 248] on span "Pedidos balcão (PDV)" at bounding box center [69, 243] width 87 height 12
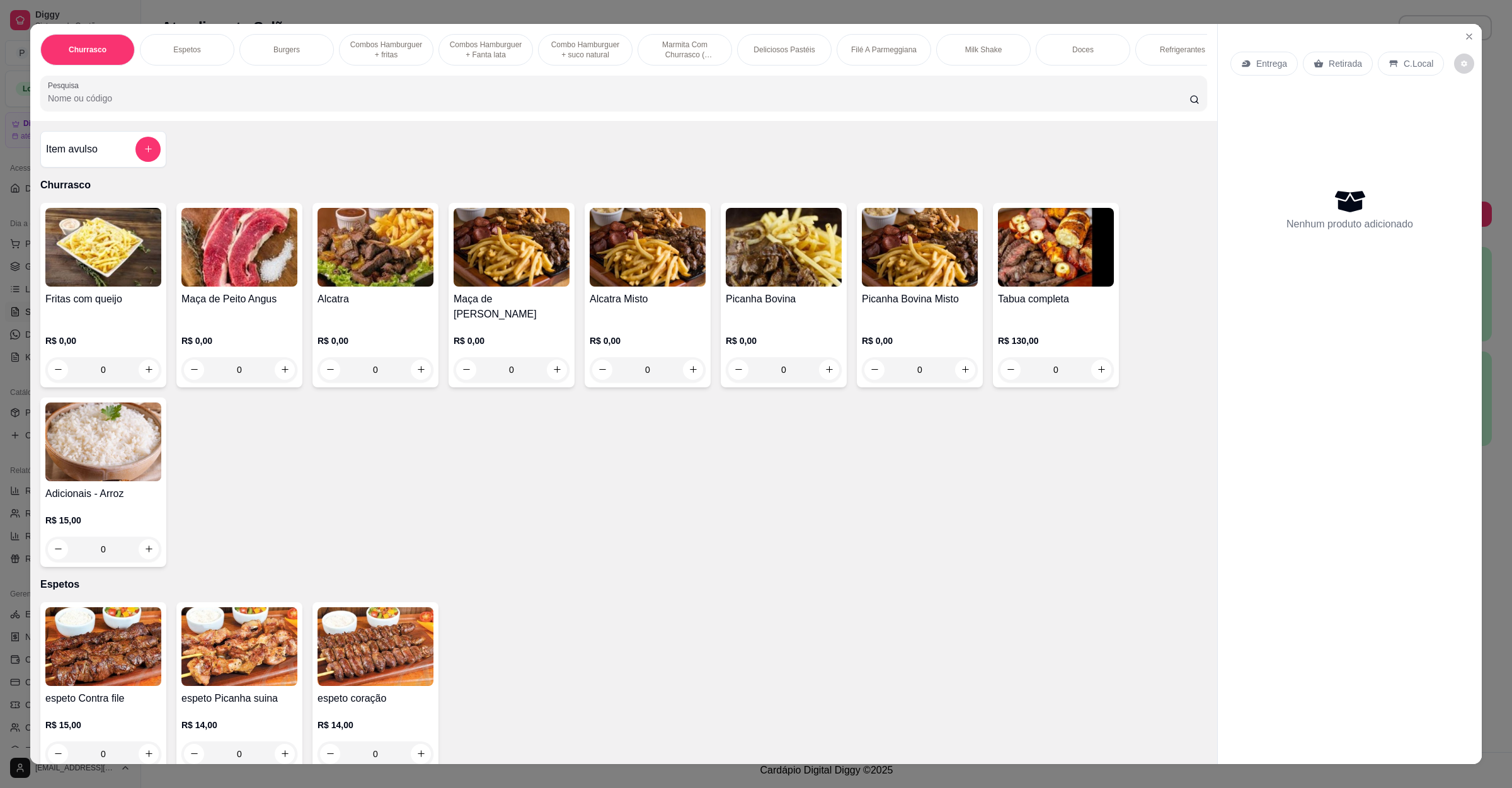
click at [1256, 59] on p "Entrega" at bounding box center [1271, 64] width 31 height 12
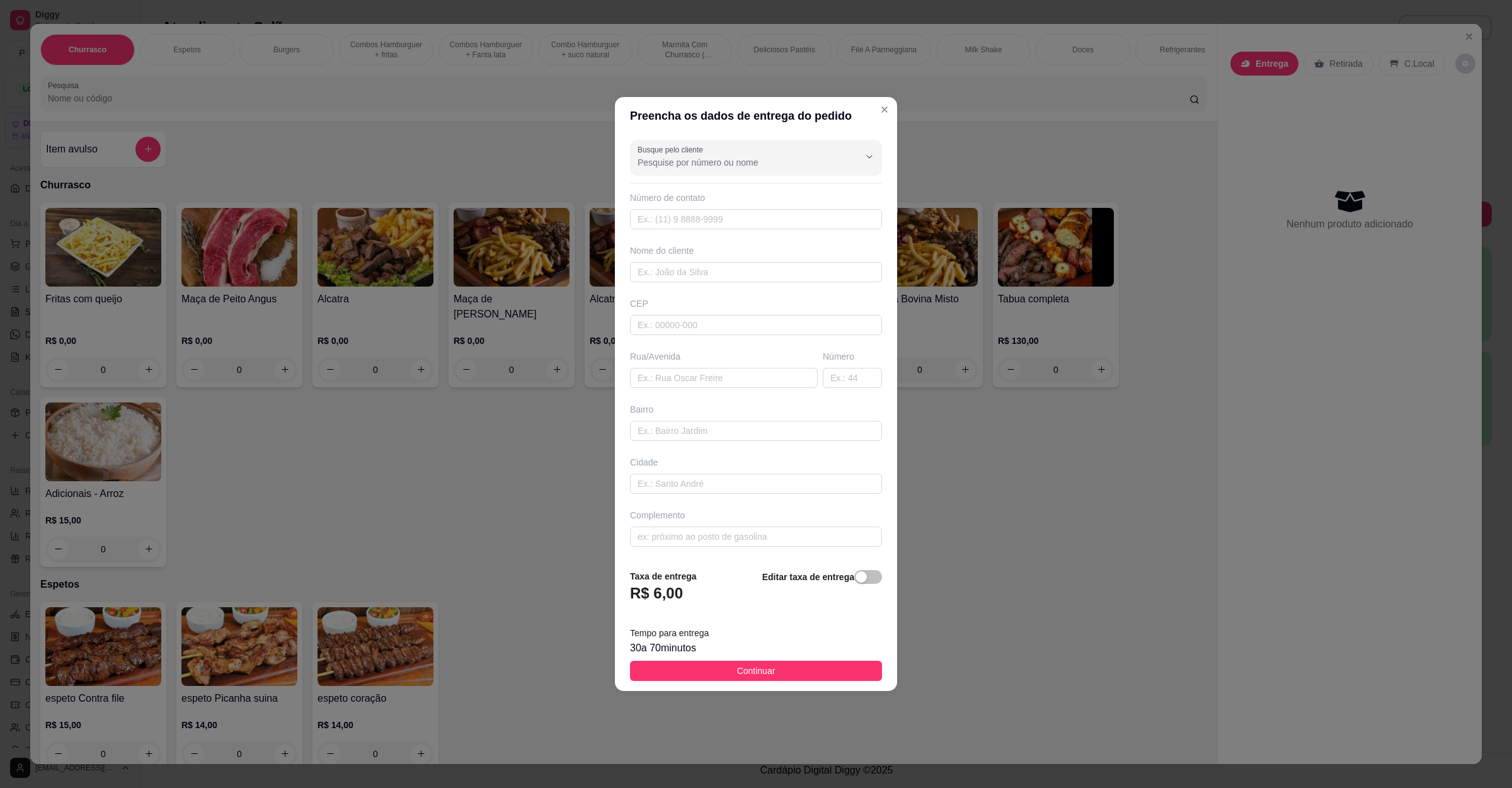
click at [667, 391] on div "Busque pelo cliente Número de contato Nome do cliente CEP Rua/Avenida Número Ba…" at bounding box center [755, 346] width 282 height 425
click at [670, 382] on input "text" at bounding box center [724, 378] width 188 height 20
paste input "Rua da Saudade 170 Água Santa (atual rua Manoel Coelho de Souza"
type input "Rua da Saudade 170 Água Santa (atual rua Manoel Coelho de Souza"
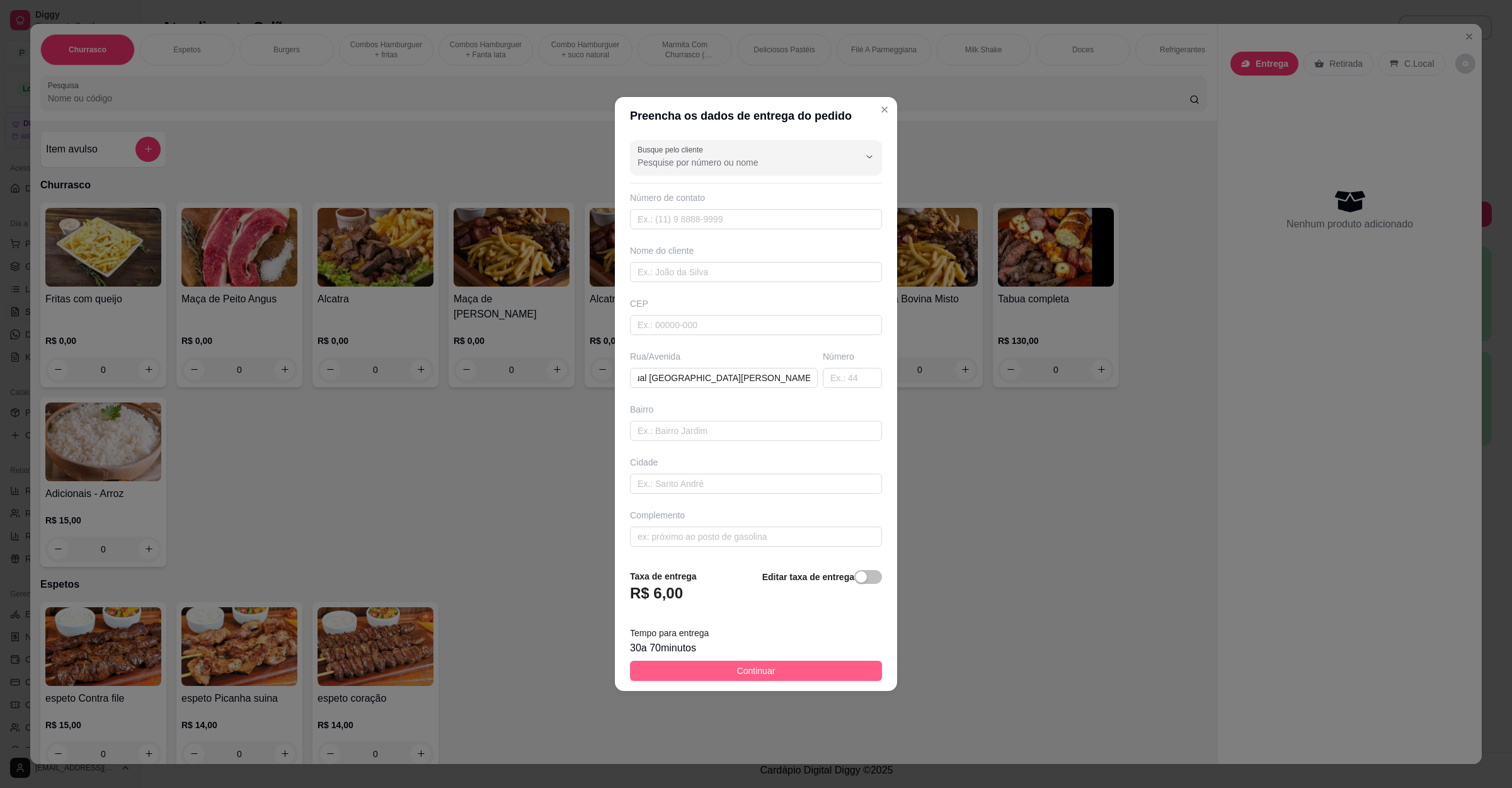
click at [778, 675] on button "Continuar" at bounding box center [756, 670] width 252 height 20
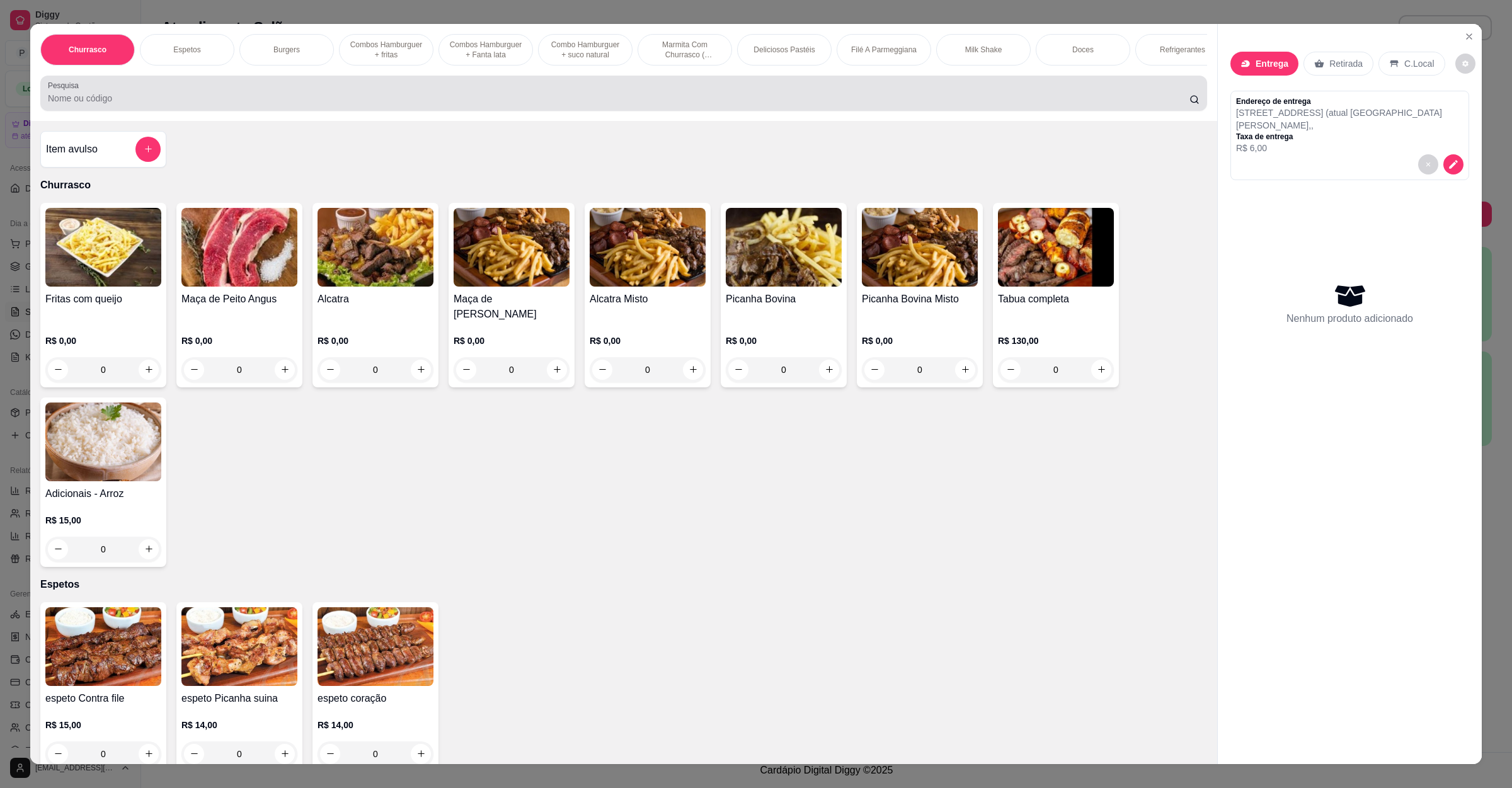
click at [125, 105] on input "Pesquisa" at bounding box center [619, 98] width 1142 height 12
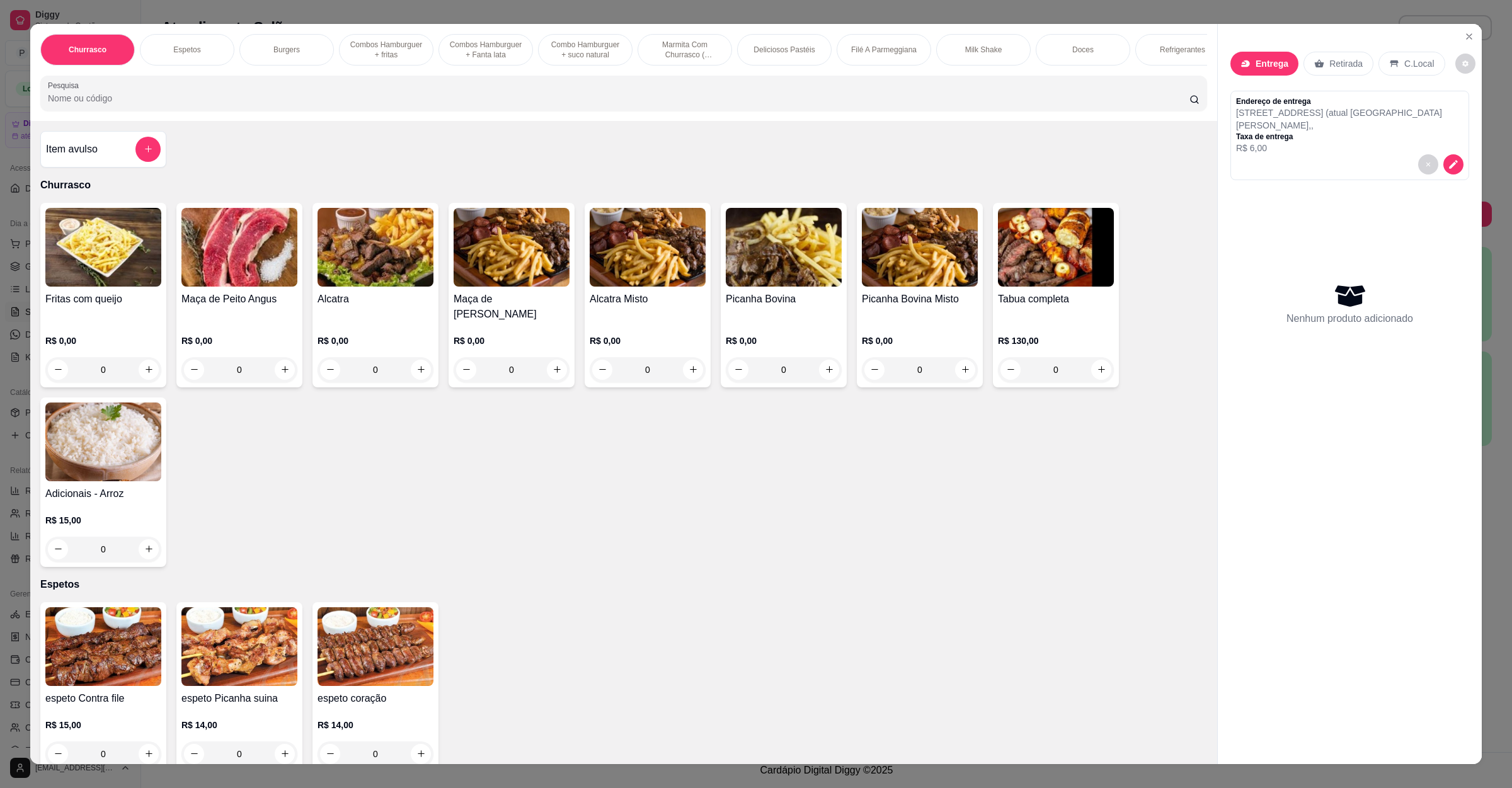
click at [368, 105] on input "Pesquisa" at bounding box center [619, 98] width 1142 height 12
paste input "1 pastel de carne, queijo e calabresa"
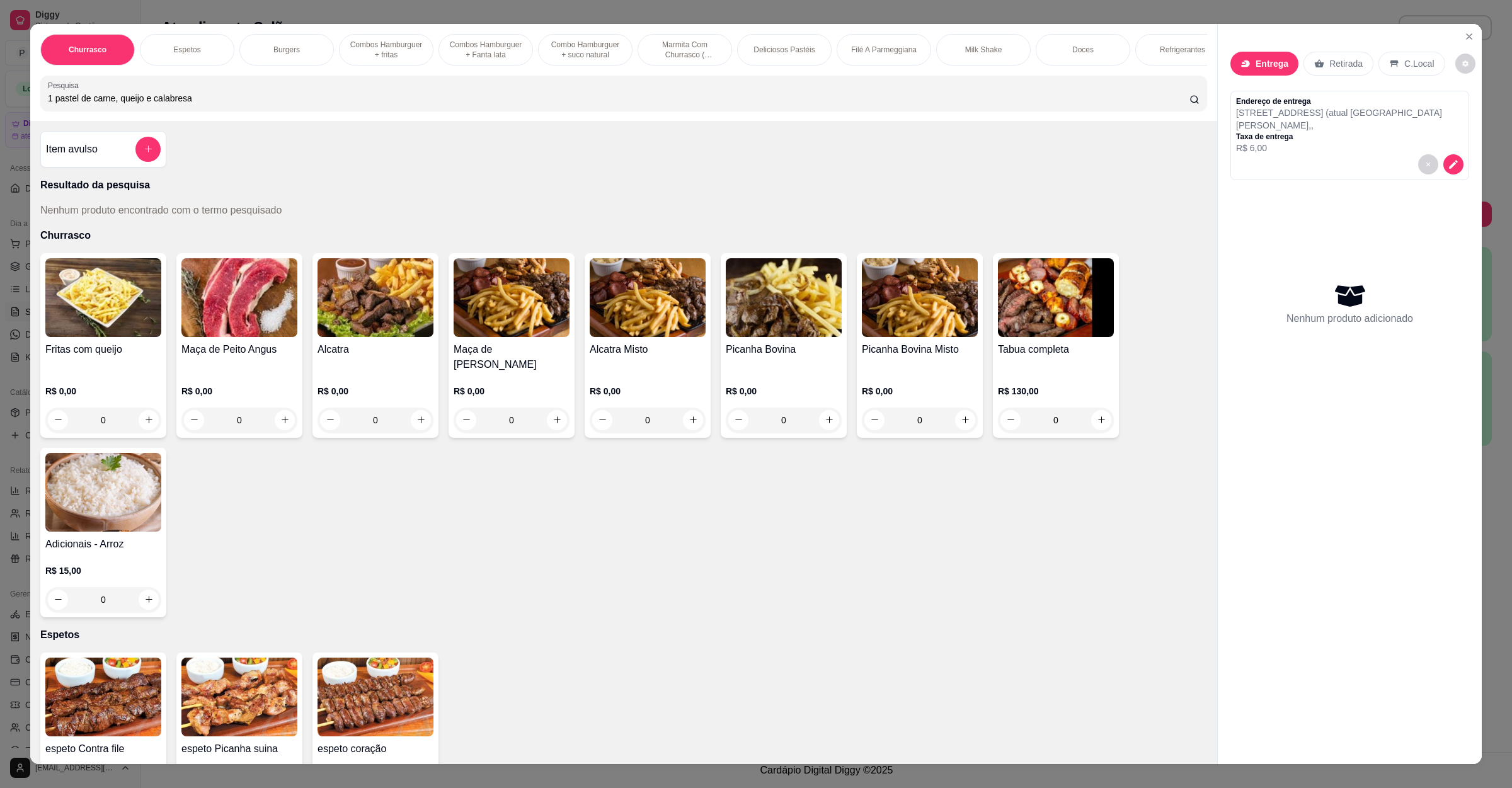
type input "1 pastel de carne, queijo e calabresa"
click at [136, 161] on button "add-separate-item" at bounding box center [148, 149] width 24 height 24
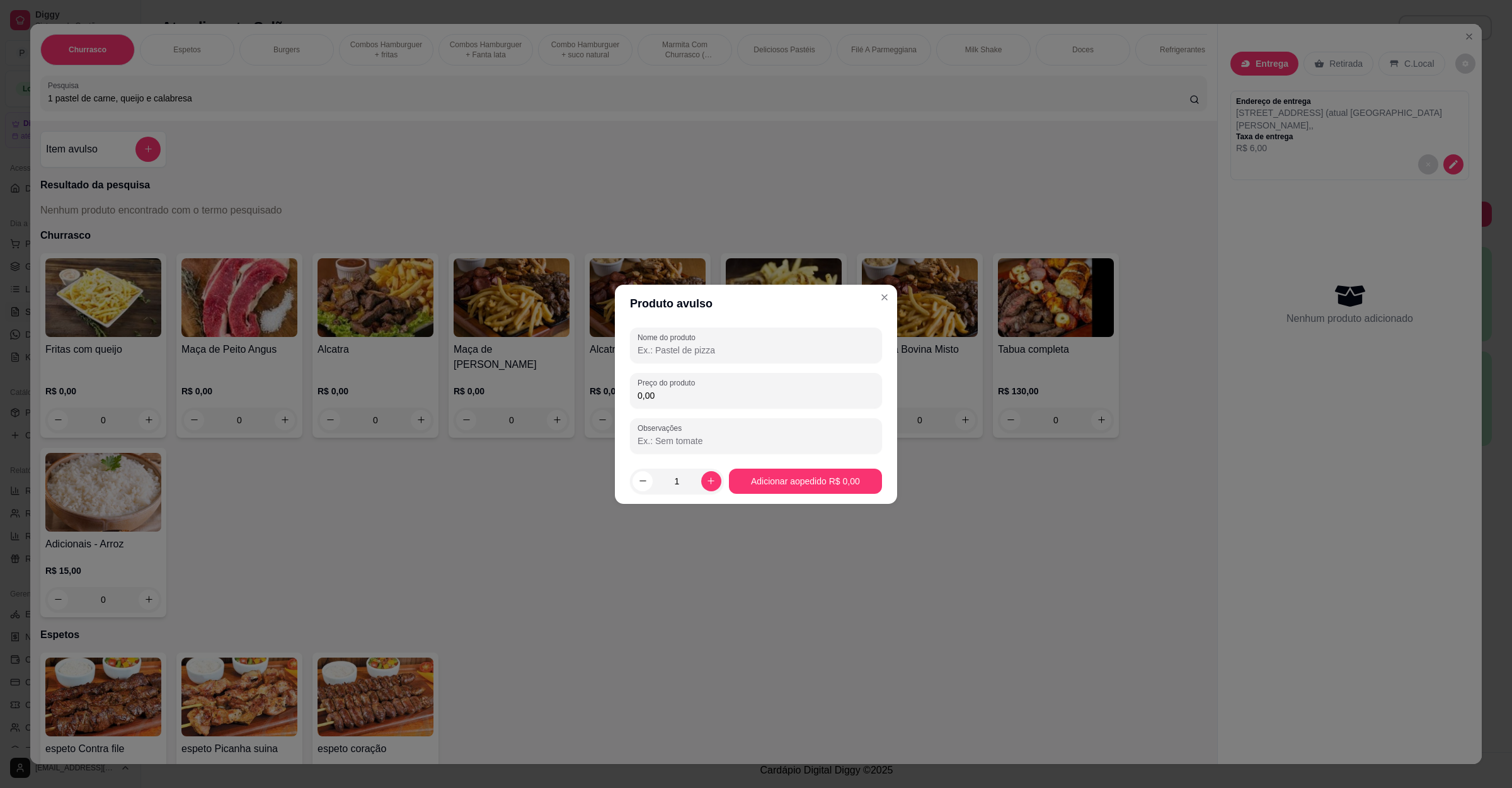
click at [775, 353] on input "Nome do produto" at bounding box center [755, 350] width 237 height 12
paste input "1 pastel de carne, queijo e calabresa"
type input "1 pastel de carne, queijo e calabresa"
click at [732, 401] on input "0,00" at bounding box center [755, 395] width 237 height 12
type input "14,00"
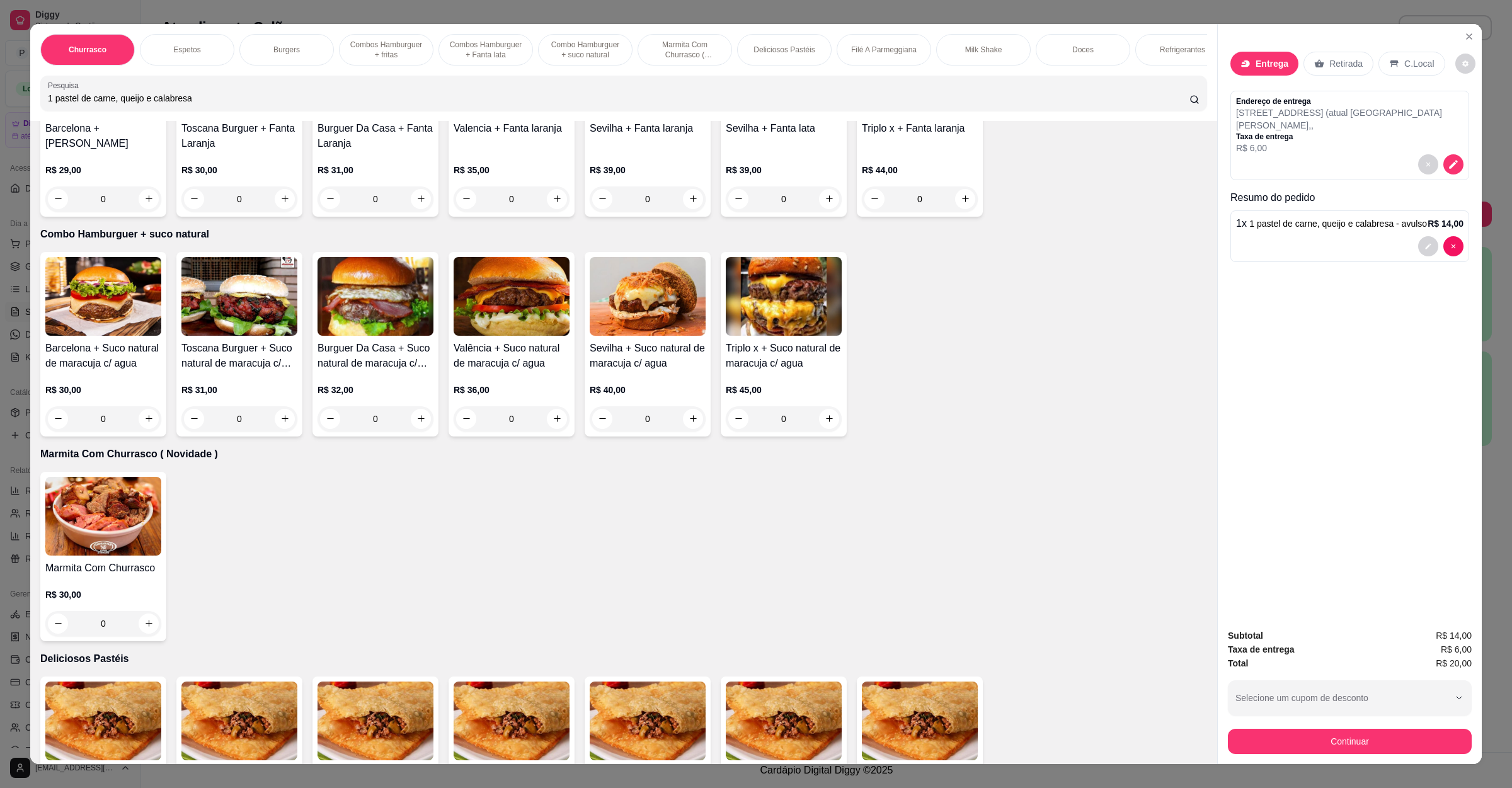
scroll to position [1417, 0]
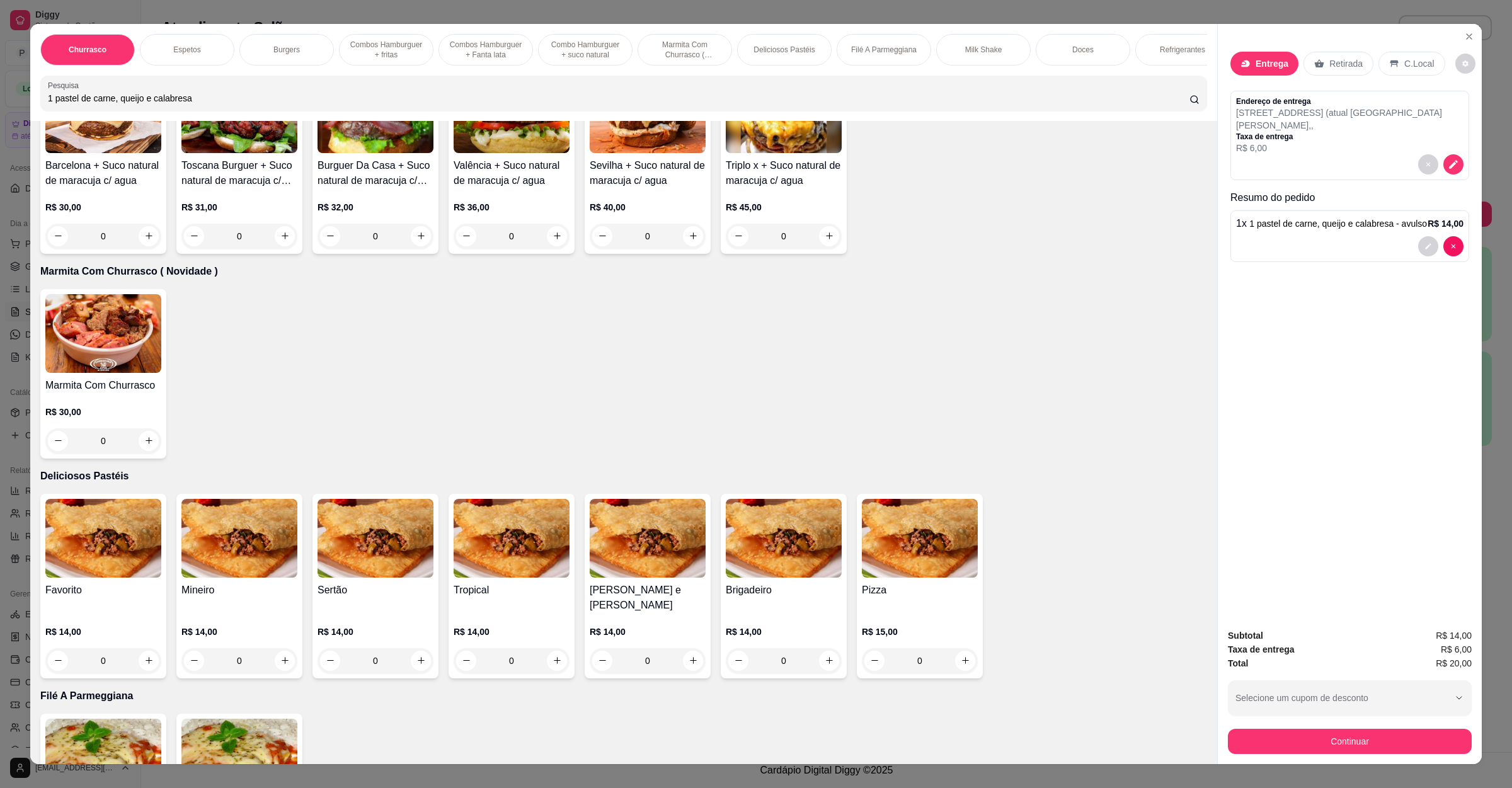
click at [141, 650] on div "0" at bounding box center [103, 661] width 116 height 25
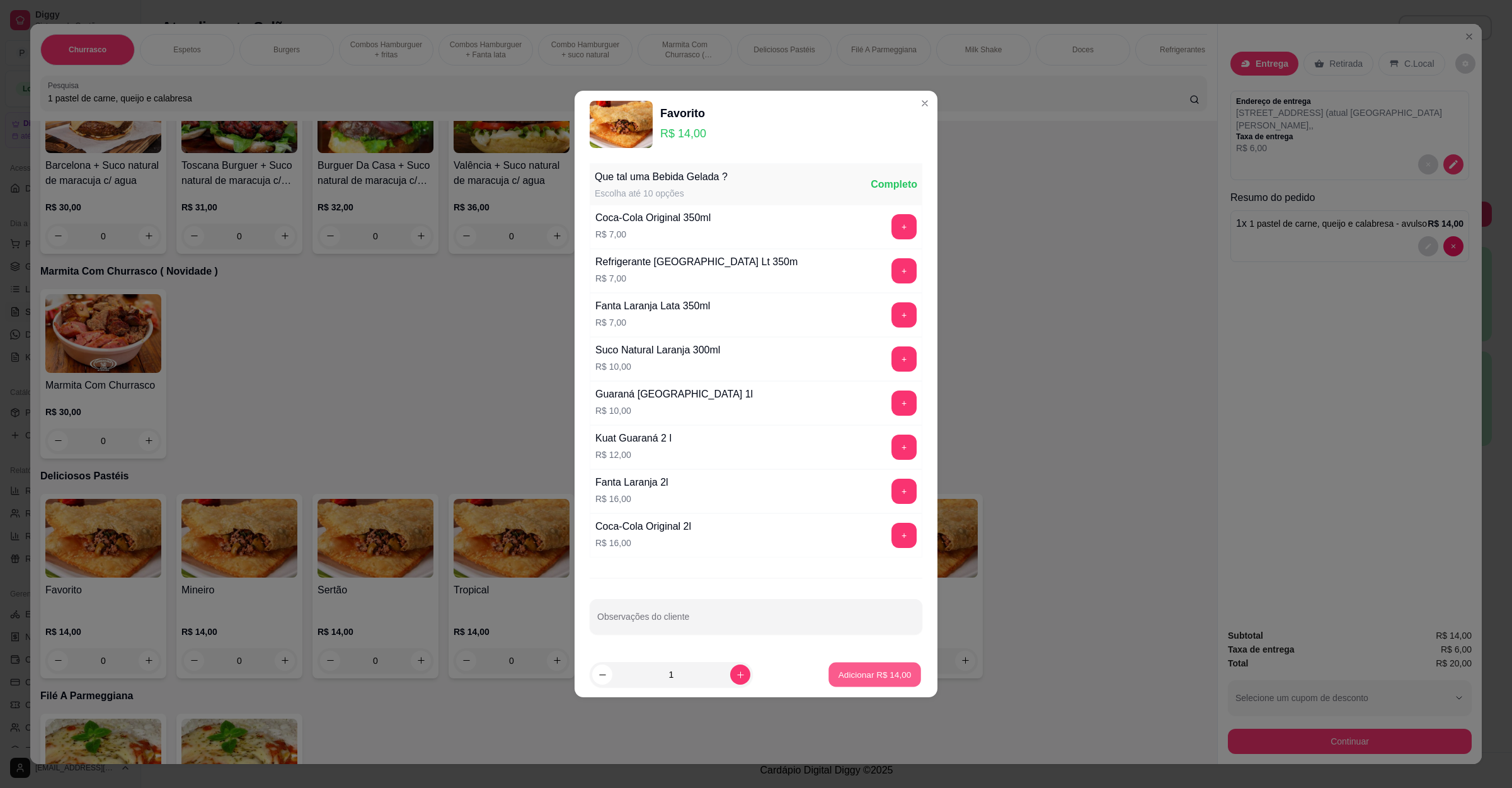
click at [839, 678] on p "Adicionar R$ 14,00" at bounding box center [876, 675] width 73 height 12
type input "1"
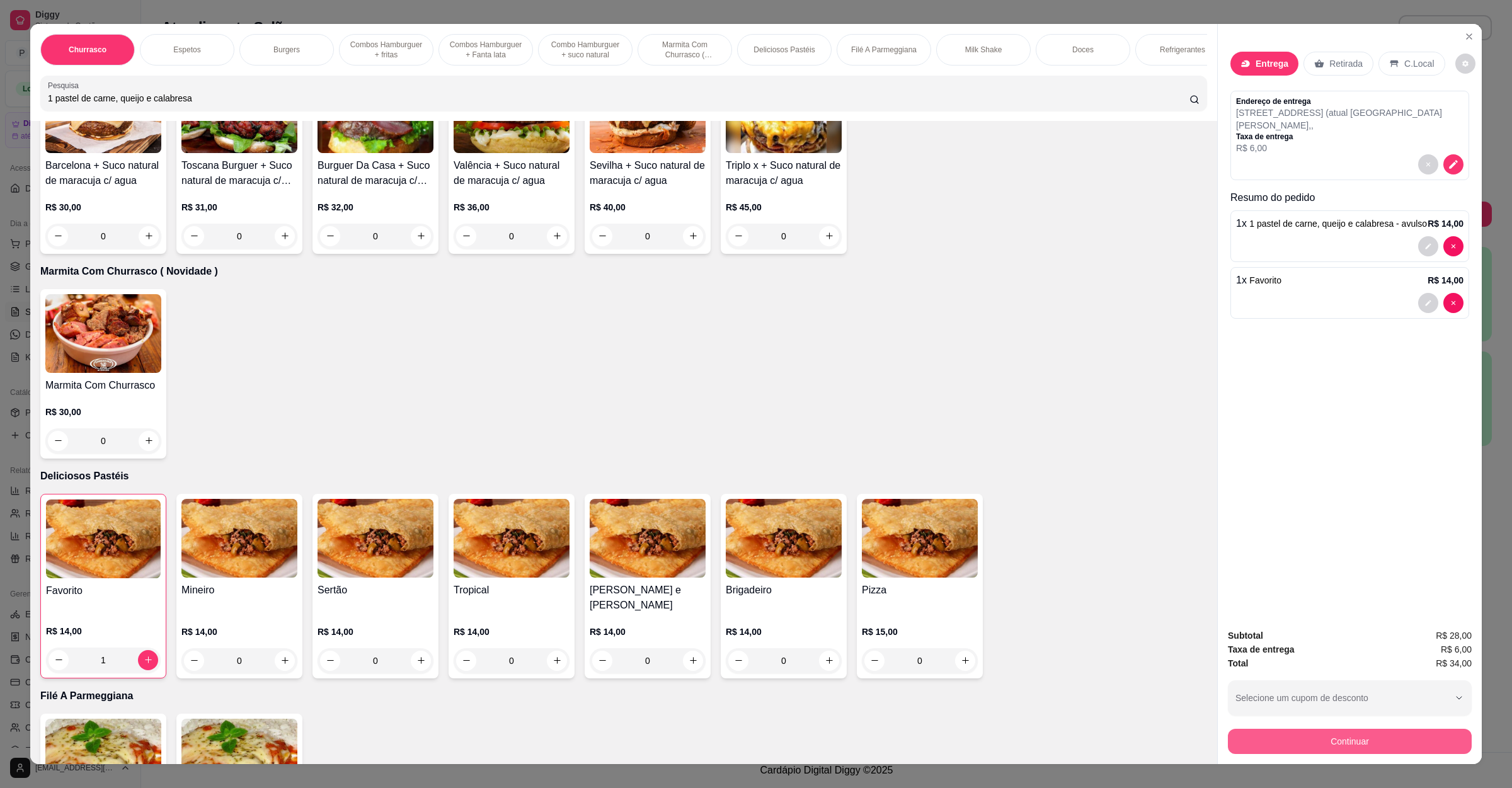
click at [1310, 737] on button "Continuar" at bounding box center [1350, 741] width 244 height 25
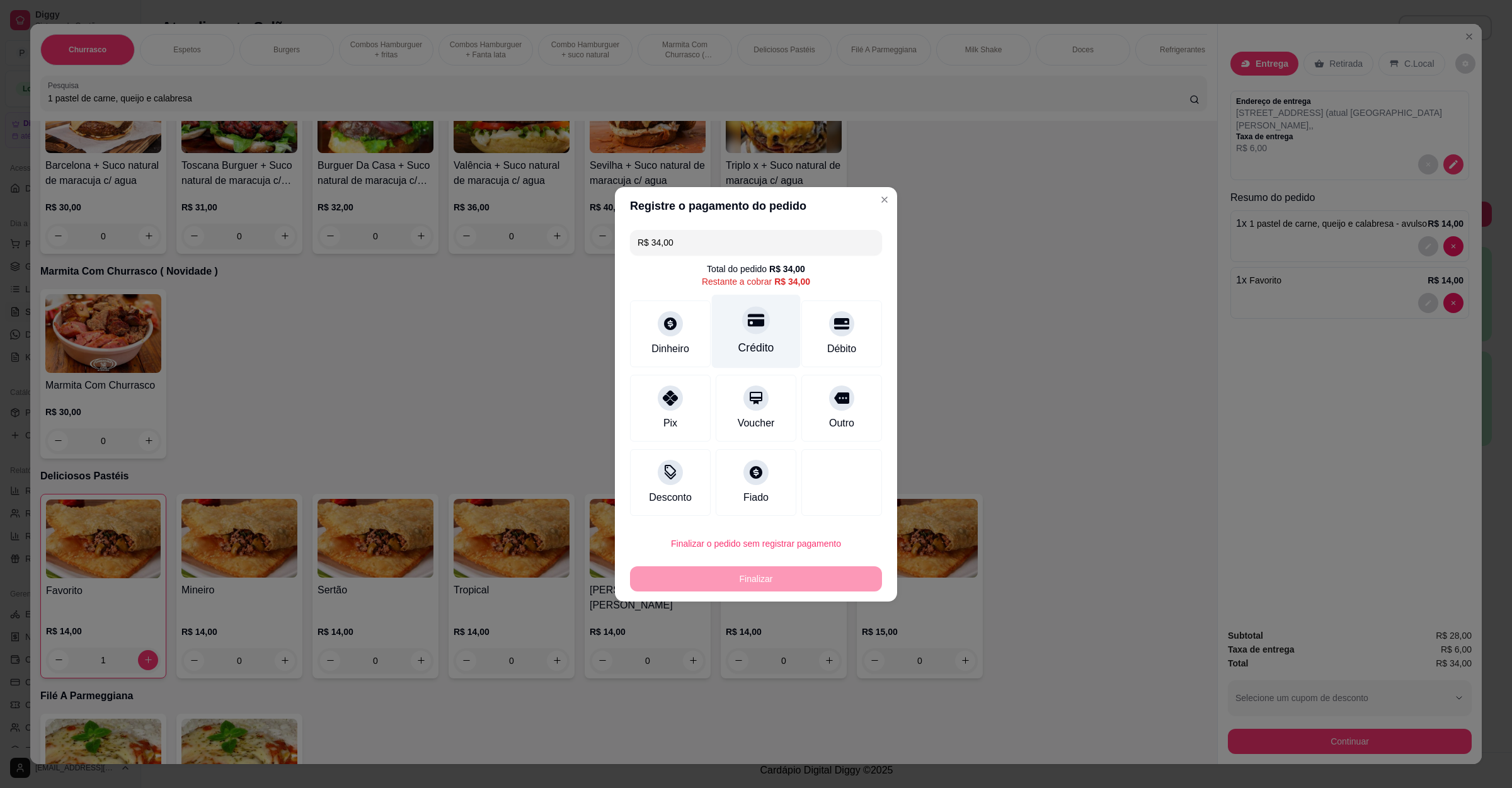
click at [759, 336] on div "Crédito" at bounding box center [757, 331] width 89 height 73
type input "R$ 0,00"
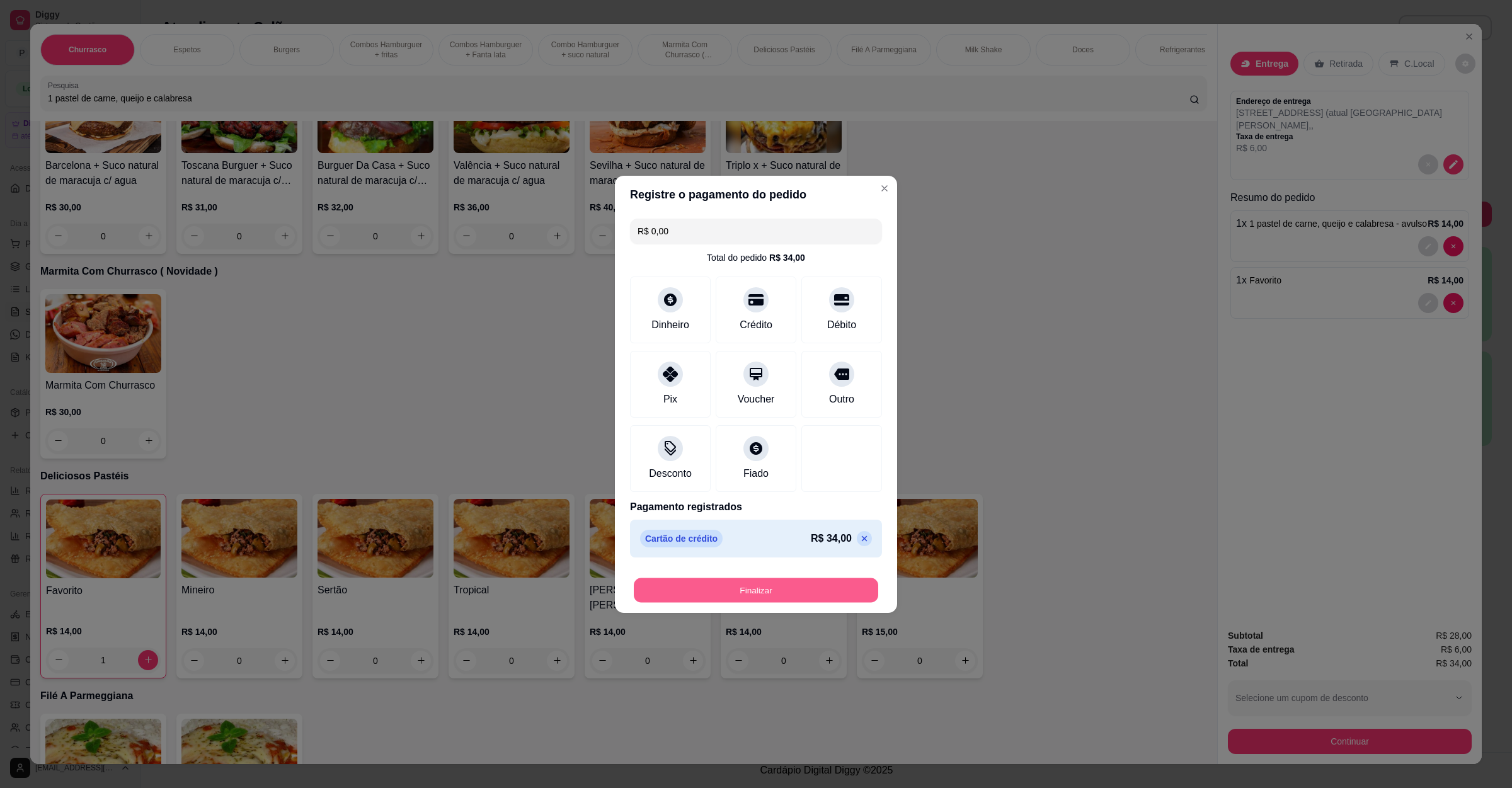
click at [796, 597] on button "Finalizar" at bounding box center [756, 590] width 244 height 24
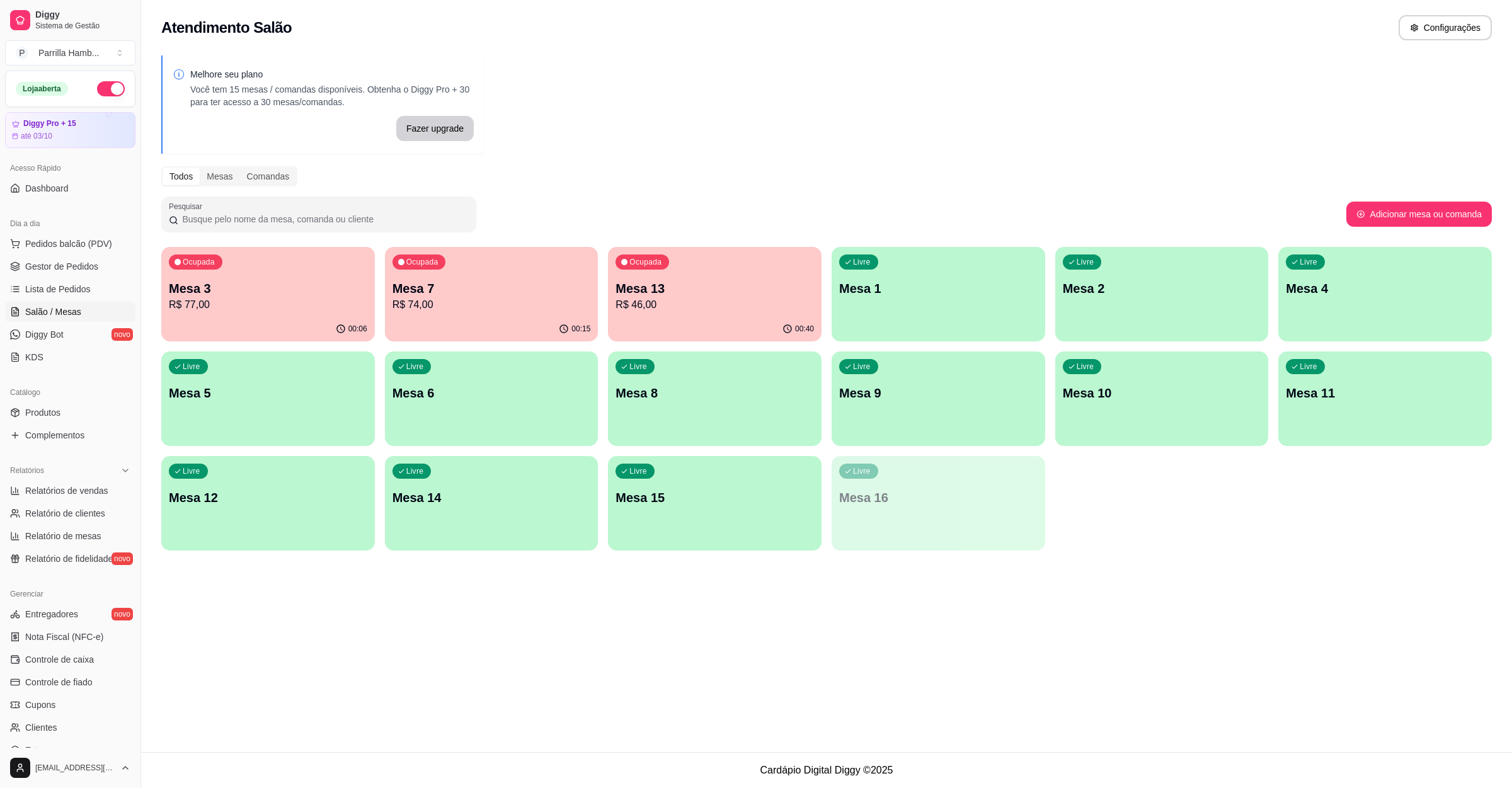
click at [671, 291] on p "Mesa 13" at bounding box center [714, 288] width 198 height 17
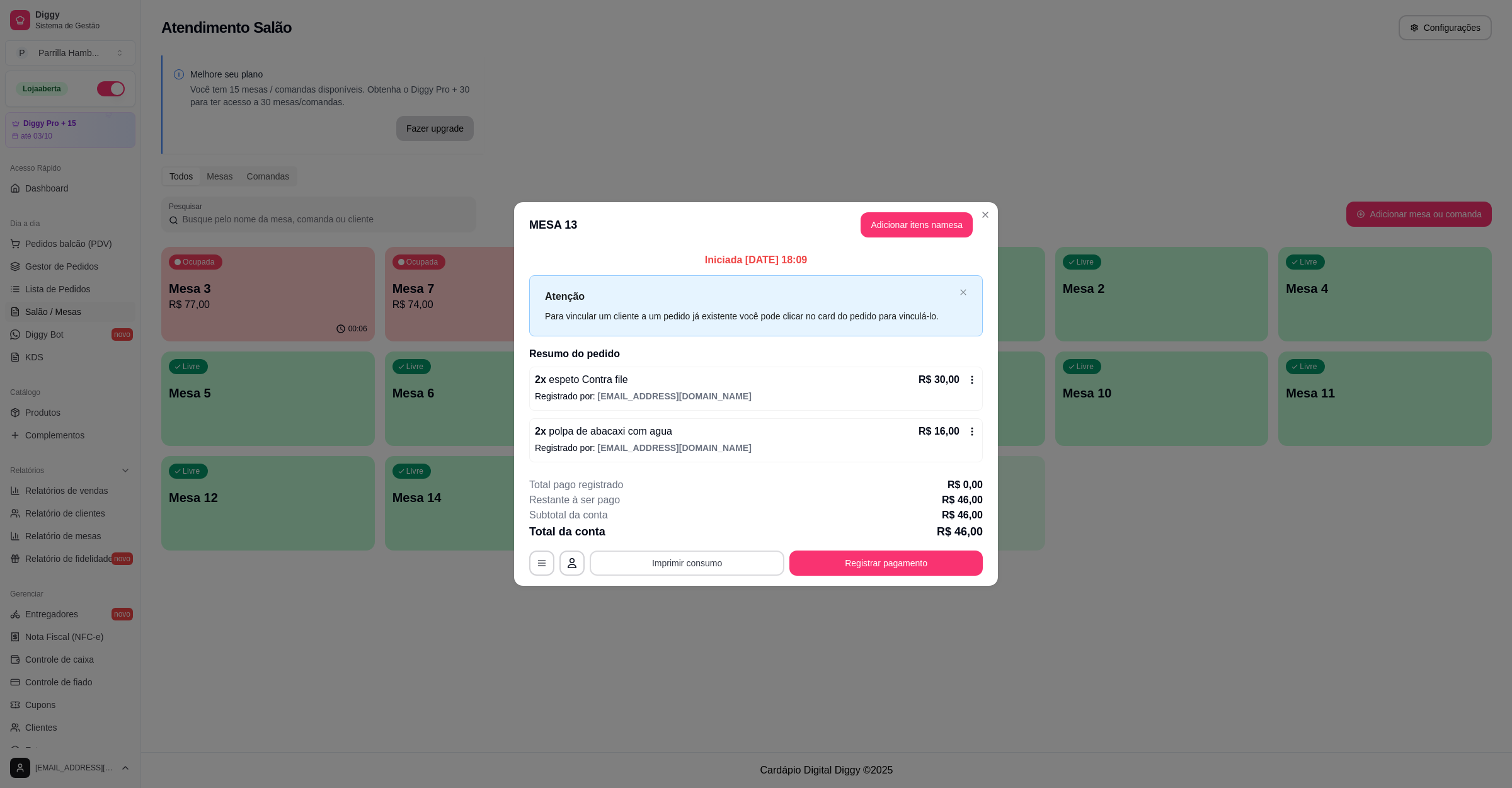
click at [760, 560] on button "Imprimir consumo" at bounding box center [687, 563] width 195 height 25
click at [711, 531] on button "IMPRESSORA" at bounding box center [691, 534] width 92 height 20
click at [853, 563] on button "Registrar pagamento" at bounding box center [886, 564] width 188 height 24
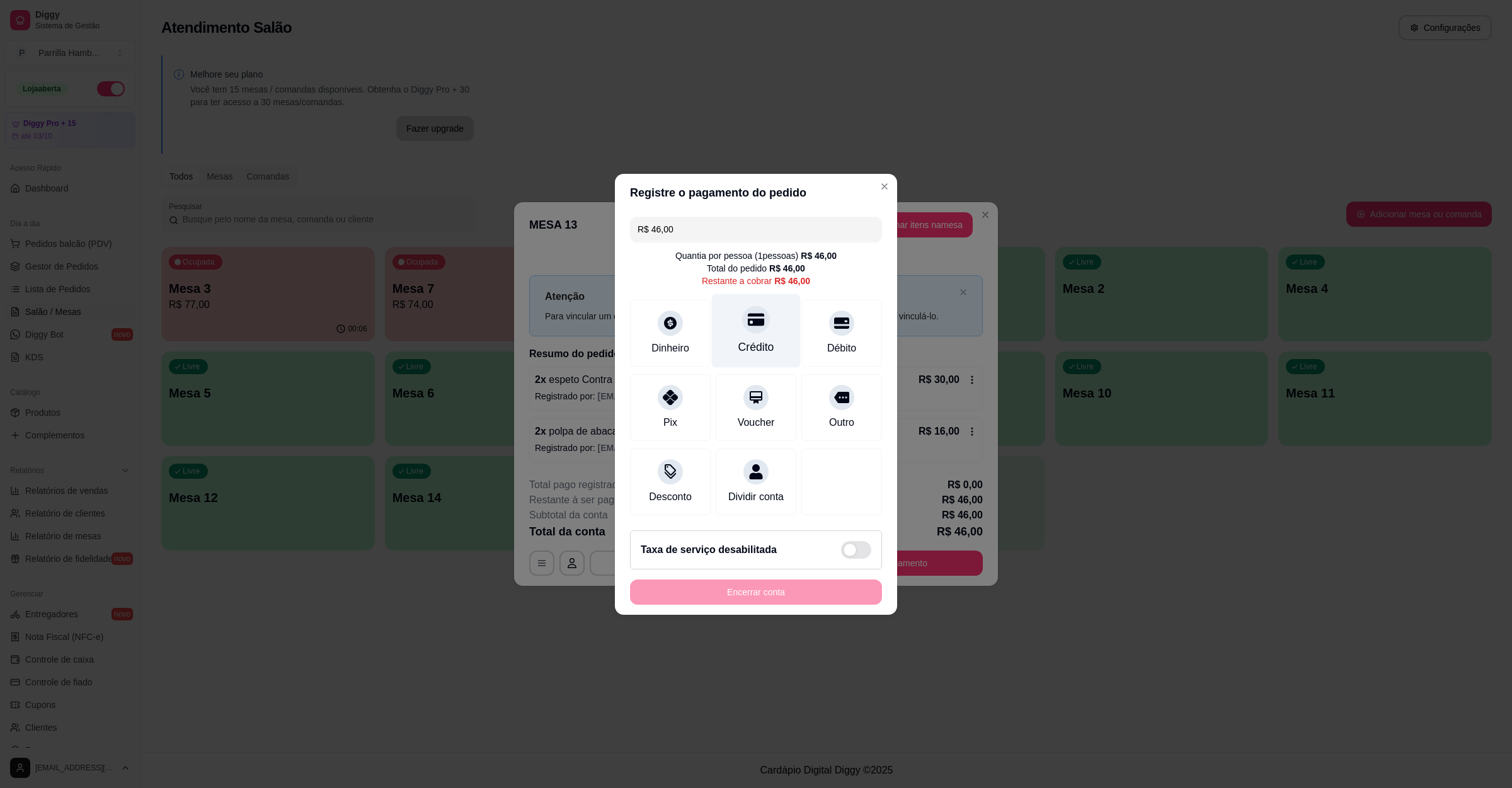
click at [742, 313] on div at bounding box center [756, 319] width 28 height 28
type input "R$ 0,00"
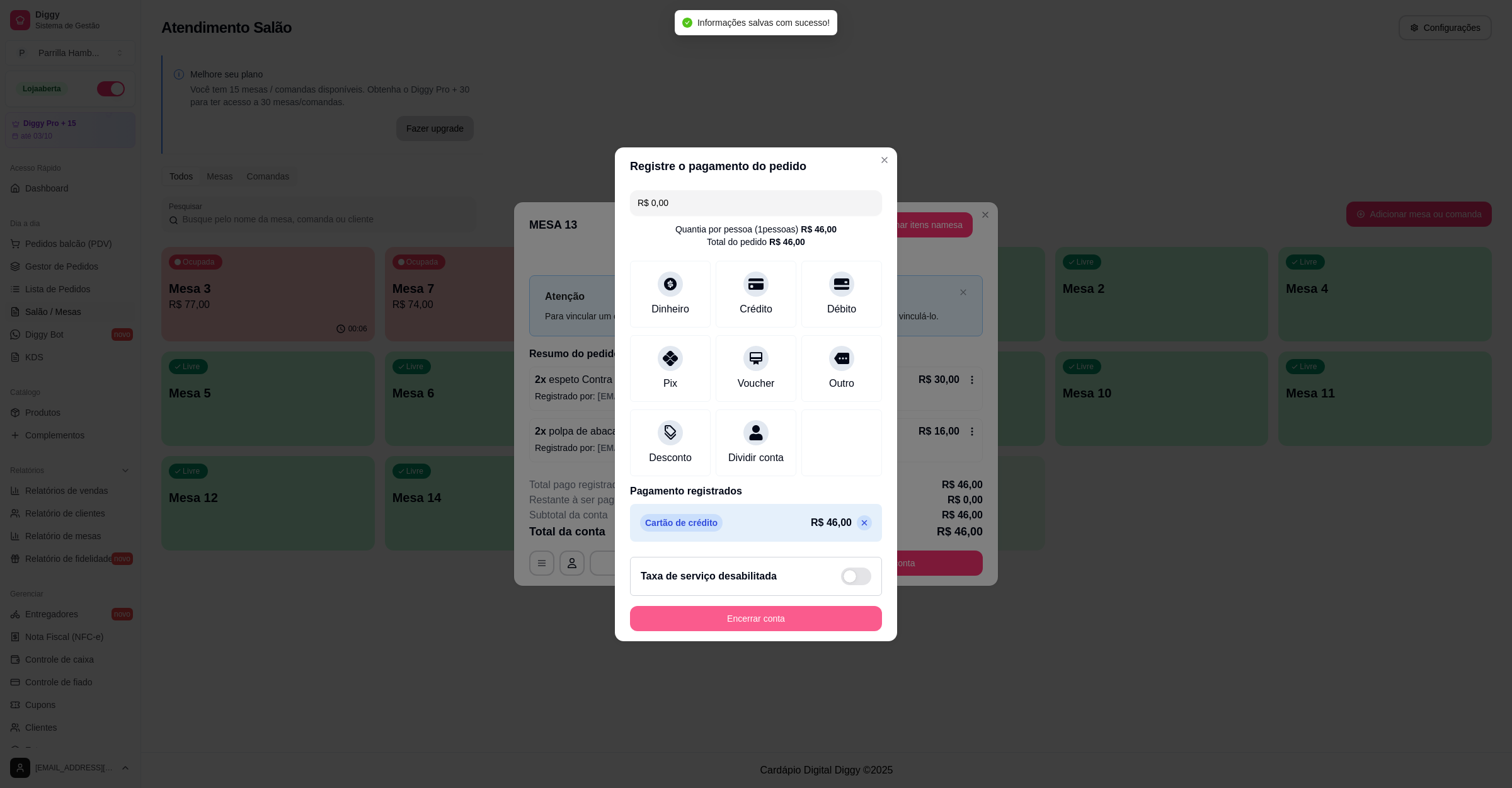
click at [805, 620] on button "Encerrar conta" at bounding box center [756, 618] width 252 height 25
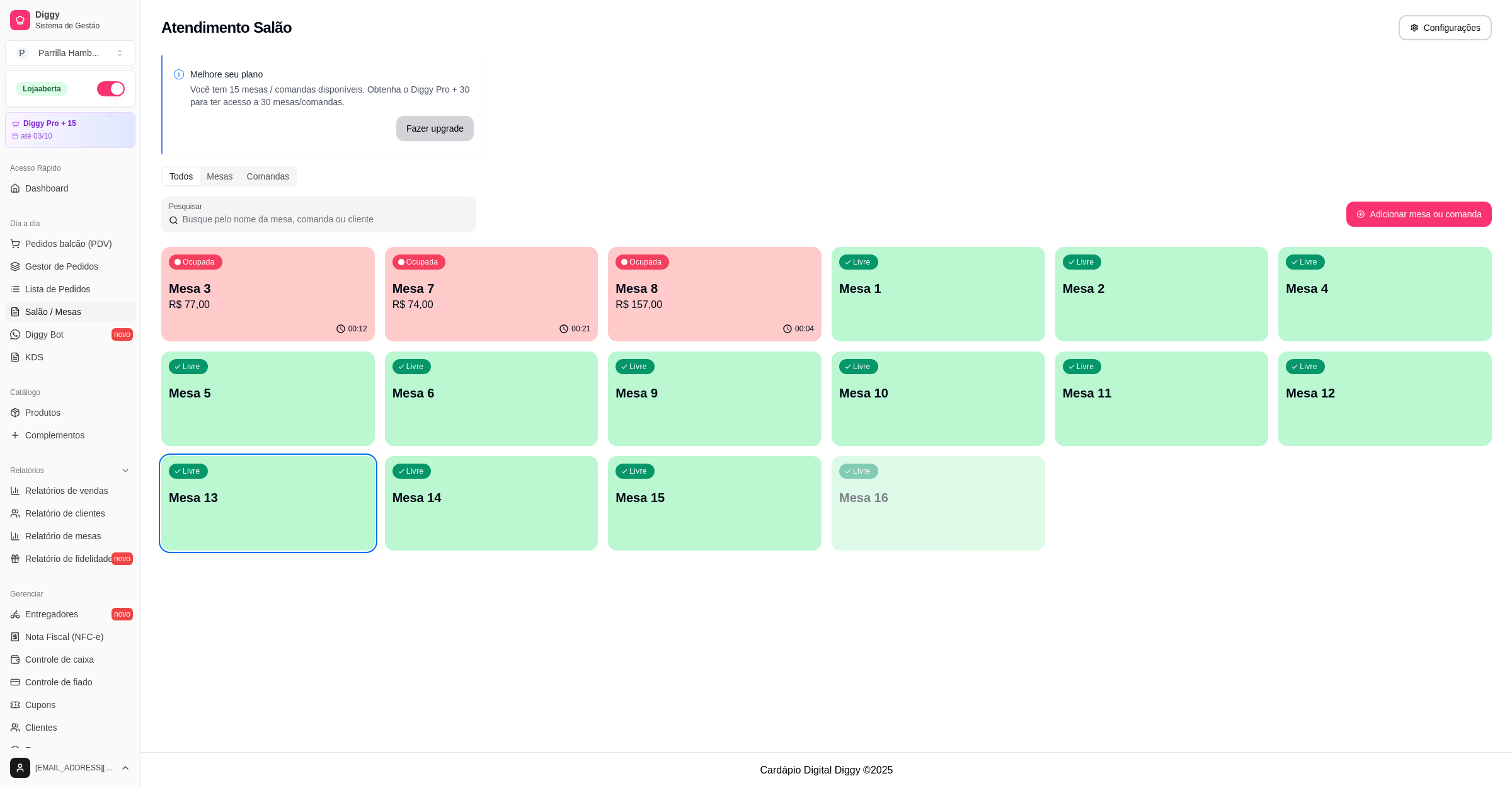
click at [39, 232] on div "Dia a dia" at bounding box center [70, 223] width 130 height 20
click at [44, 236] on button "Pedidos balcão (PDV)" at bounding box center [70, 243] width 130 height 20
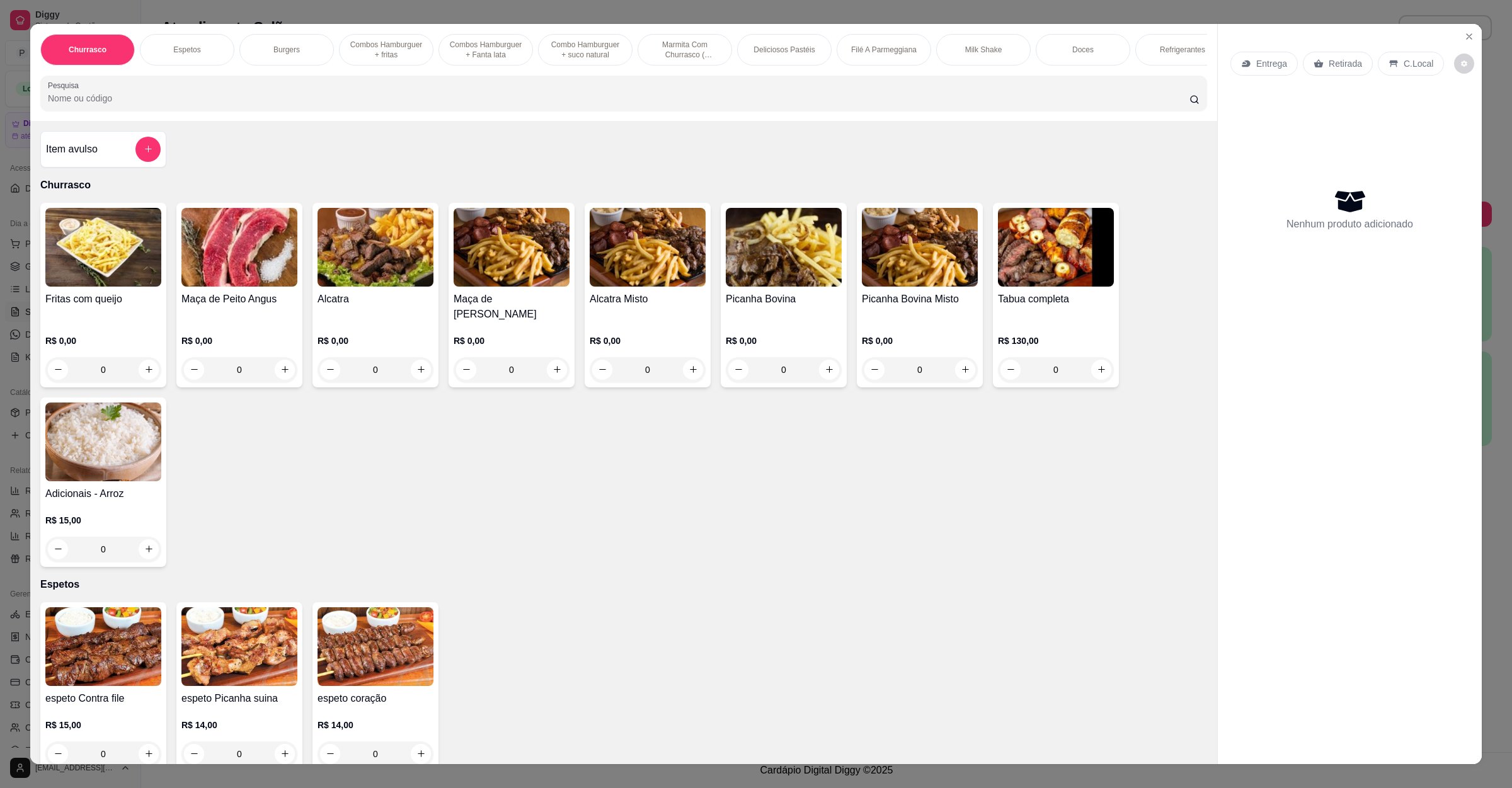
click at [1259, 59] on p "Entrega" at bounding box center [1271, 64] width 31 height 12
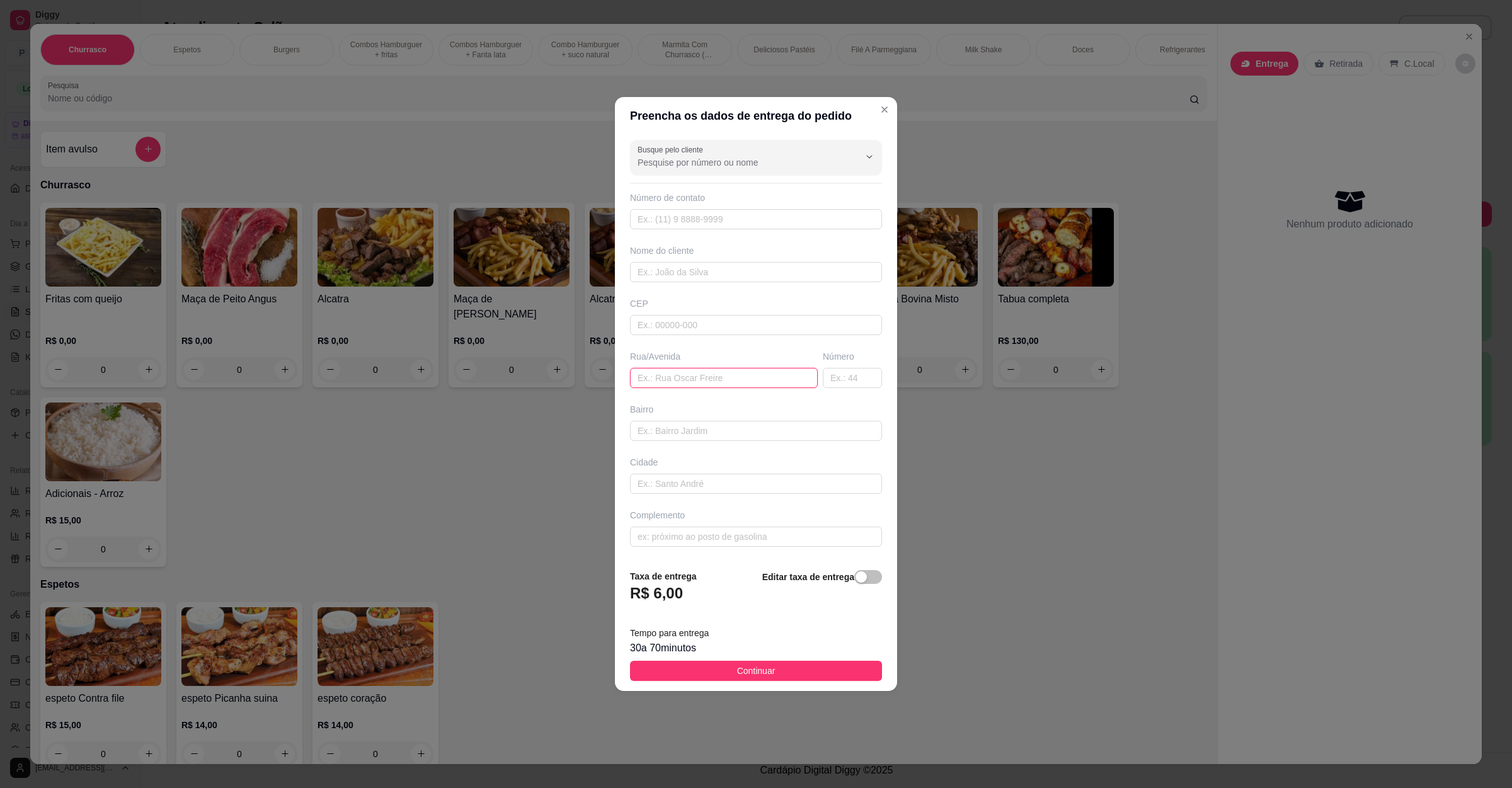
click at [642, 377] on input "text" at bounding box center [724, 378] width 188 height 20
paste input "[STREET_ADDRESS][PERSON_NAME] (Antiga [GEOGRAPHIC_DATA])"
type input "[STREET_ADDRESS][PERSON_NAME] (Antiga [GEOGRAPHIC_DATA])"
click at [724, 667] on button "Continuar" at bounding box center [756, 670] width 252 height 20
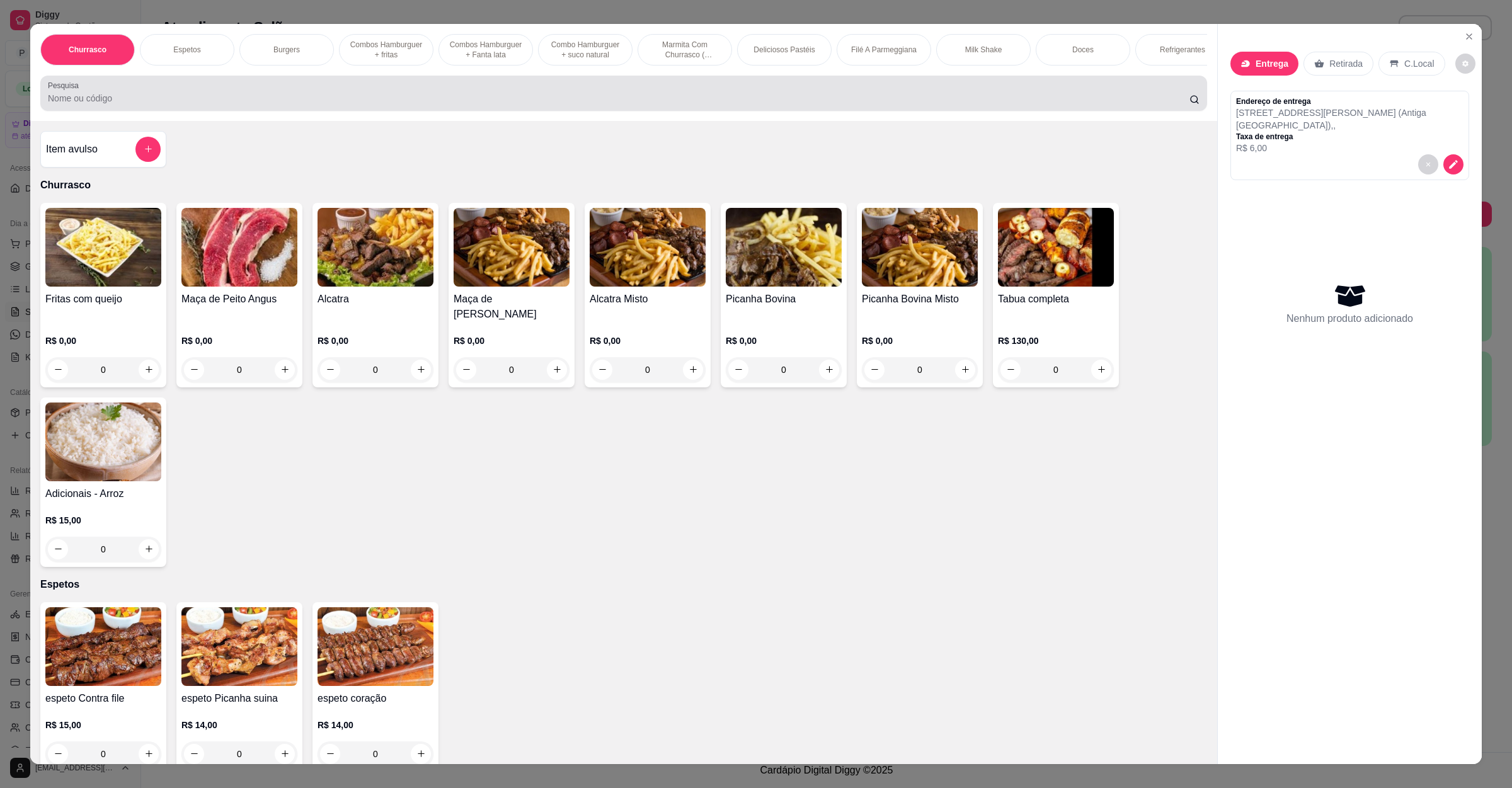
click at [210, 105] on div at bounding box center [623, 93] width 1151 height 25
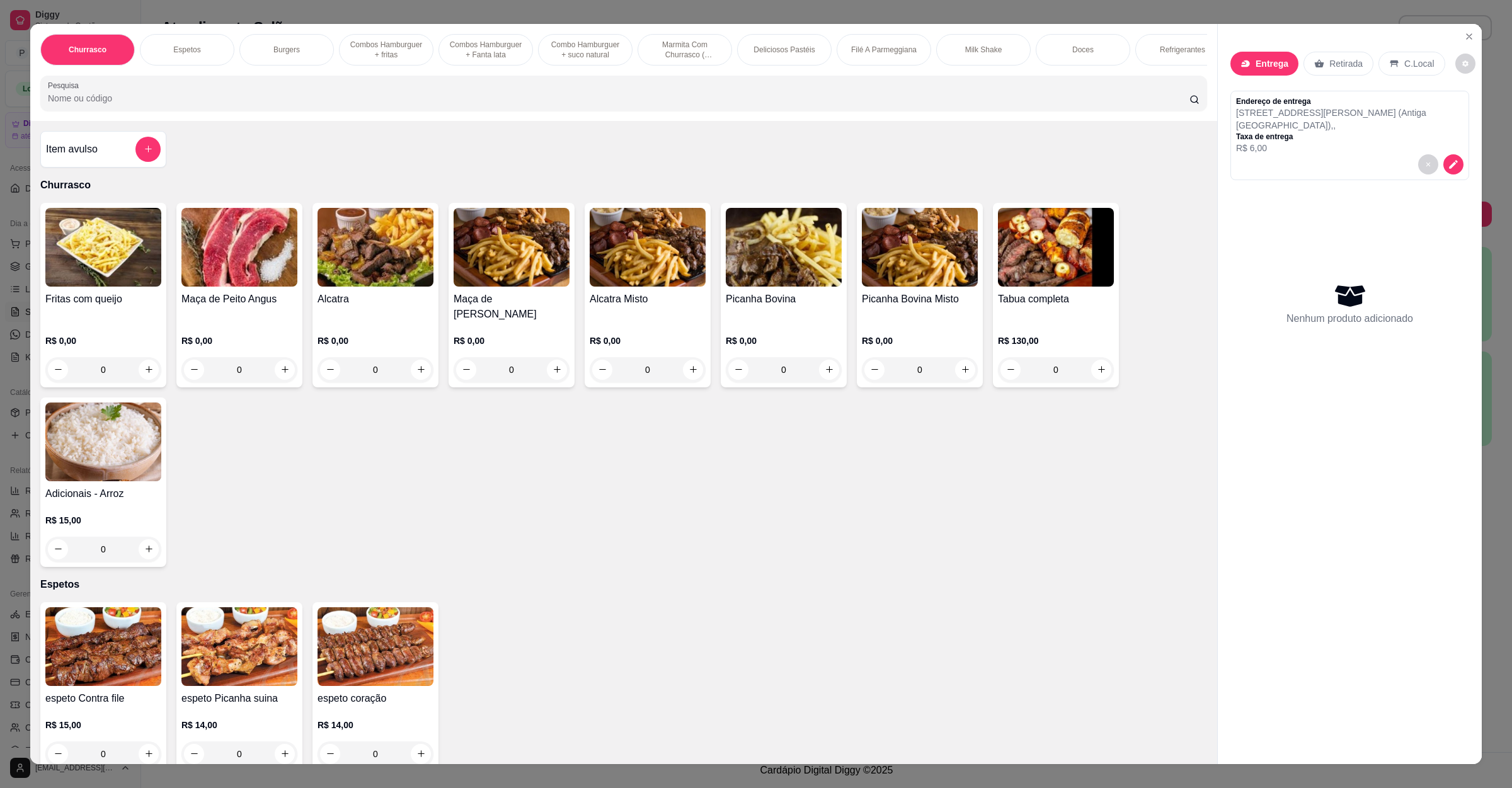
click at [119, 162] on div "Item avulso" at bounding box center [103, 149] width 114 height 25
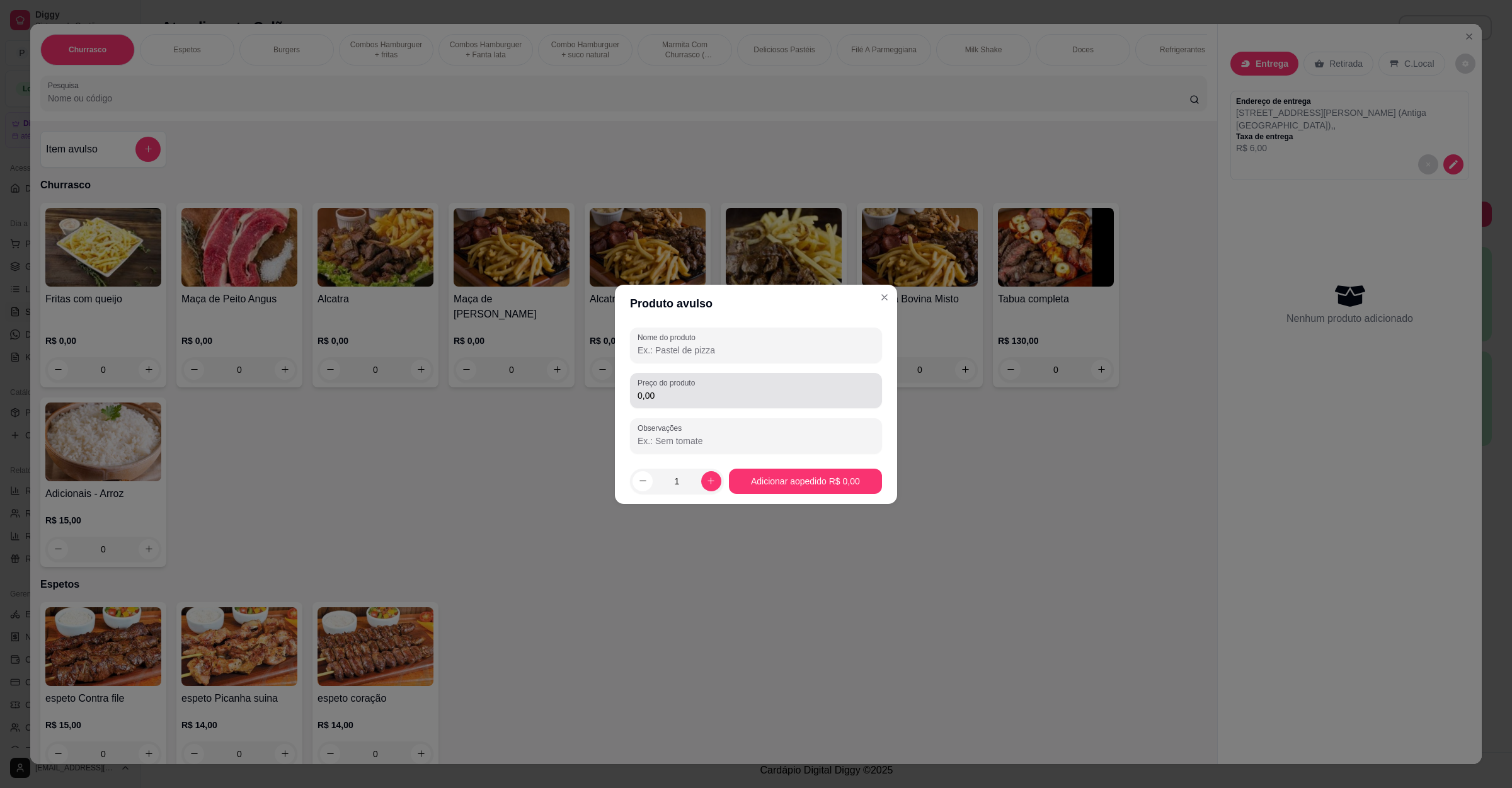
click at [702, 373] on div "Preço do produto 0,00" at bounding box center [756, 390] width 252 height 35
click at [705, 358] on div "Nome do produto" at bounding box center [756, 345] width 252 height 35
paste input "1 pastel de carne, queijo e calabresa,"
type input "1 pastel de carne, queijo e calabresa,"
click at [699, 395] on input "0,00" at bounding box center [755, 395] width 237 height 12
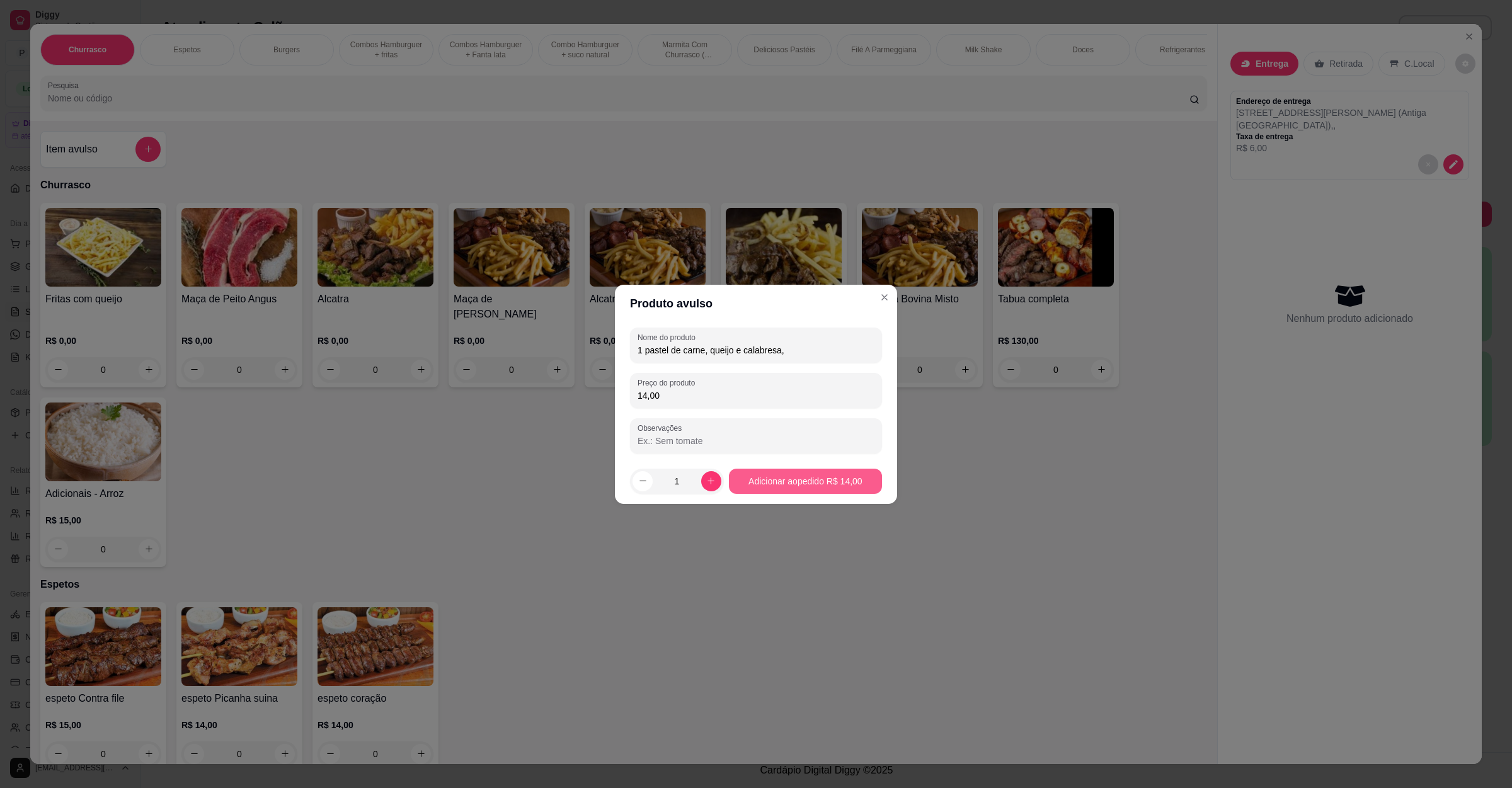
type input "14,00"
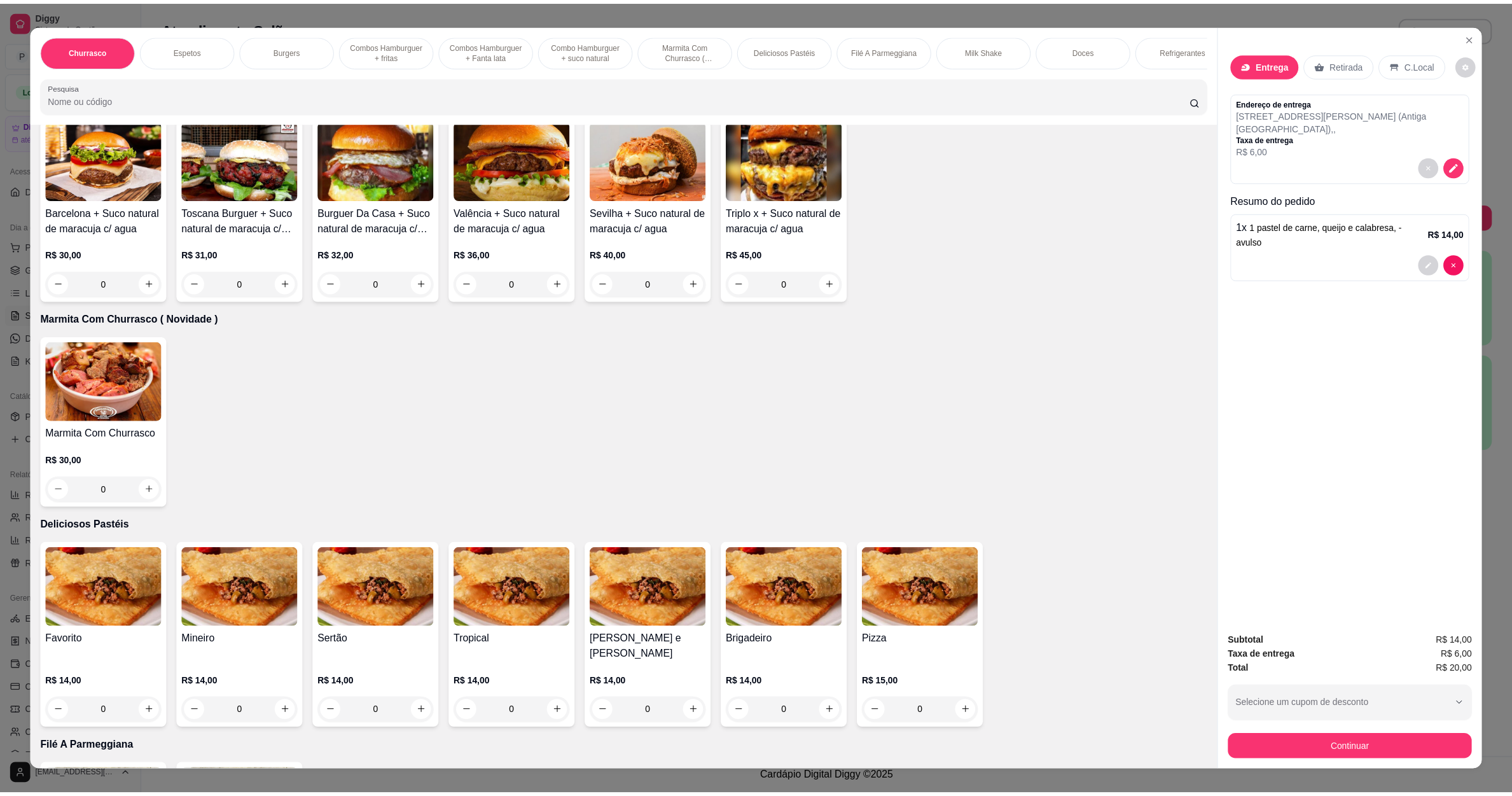
scroll to position [1623, 0]
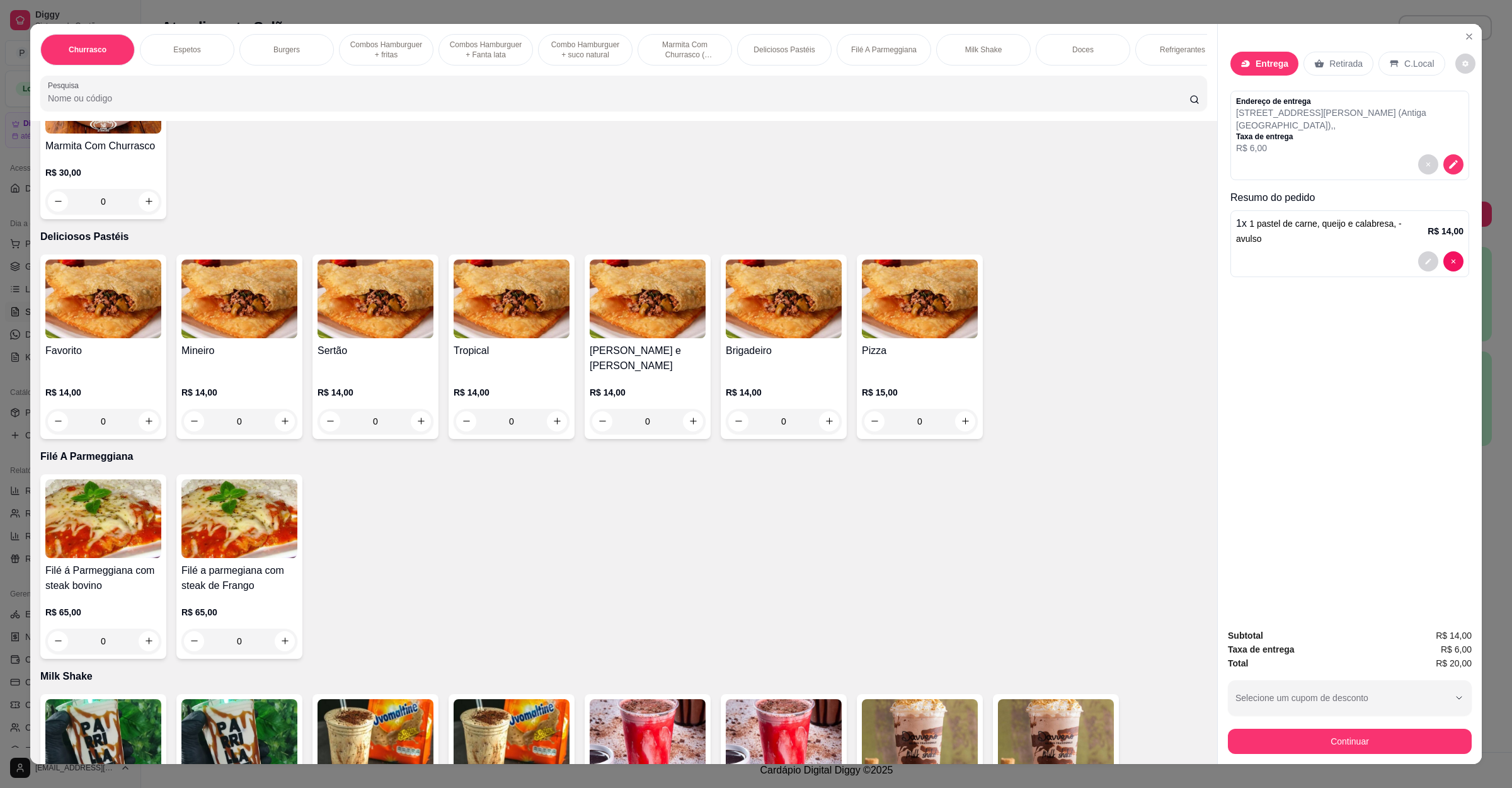
click at [123, 413] on div "0" at bounding box center [103, 421] width 116 height 25
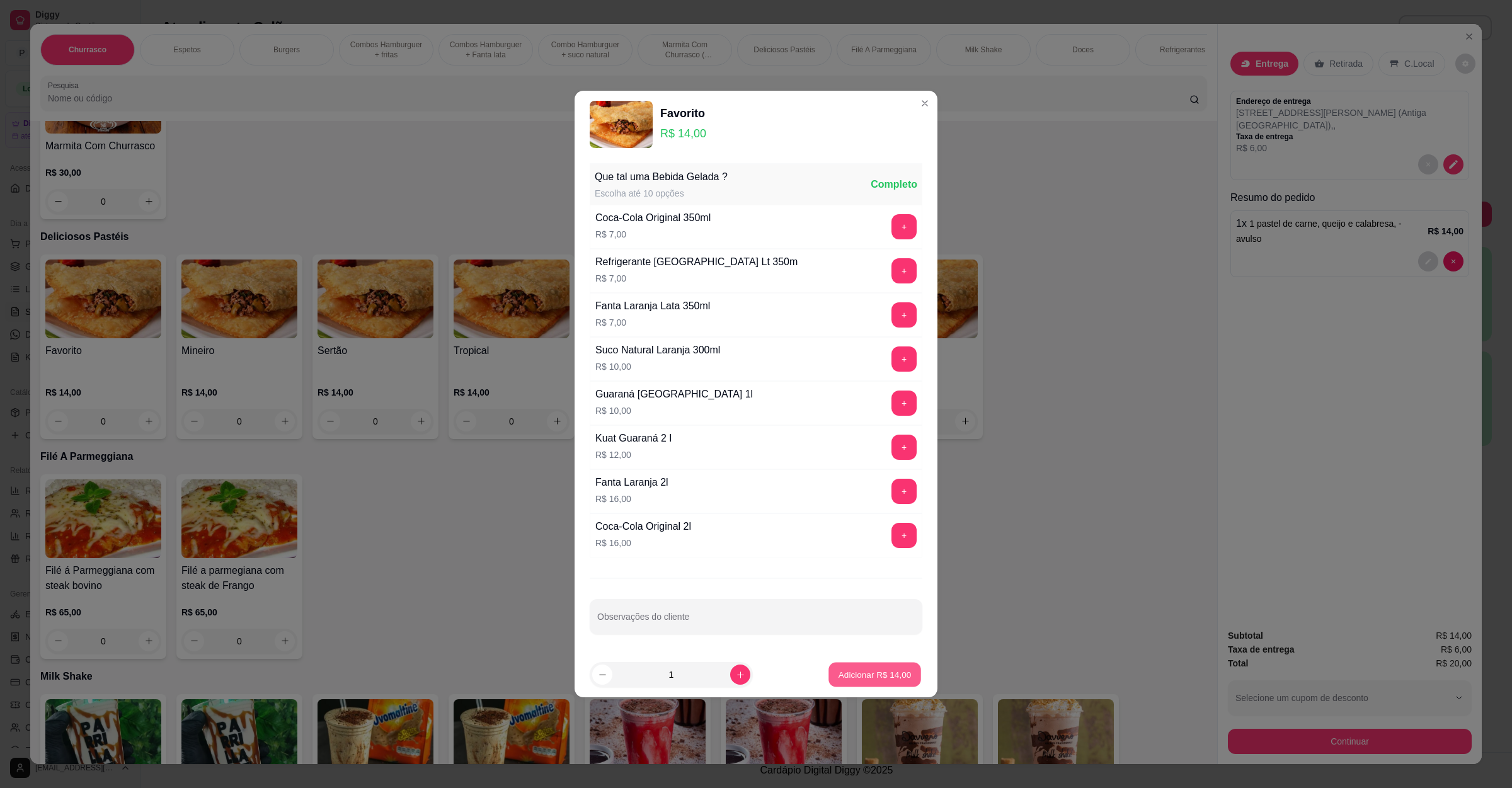
click at [885, 681] on p "Adicionar R$ 14,00" at bounding box center [876, 675] width 73 height 12
type input "1"
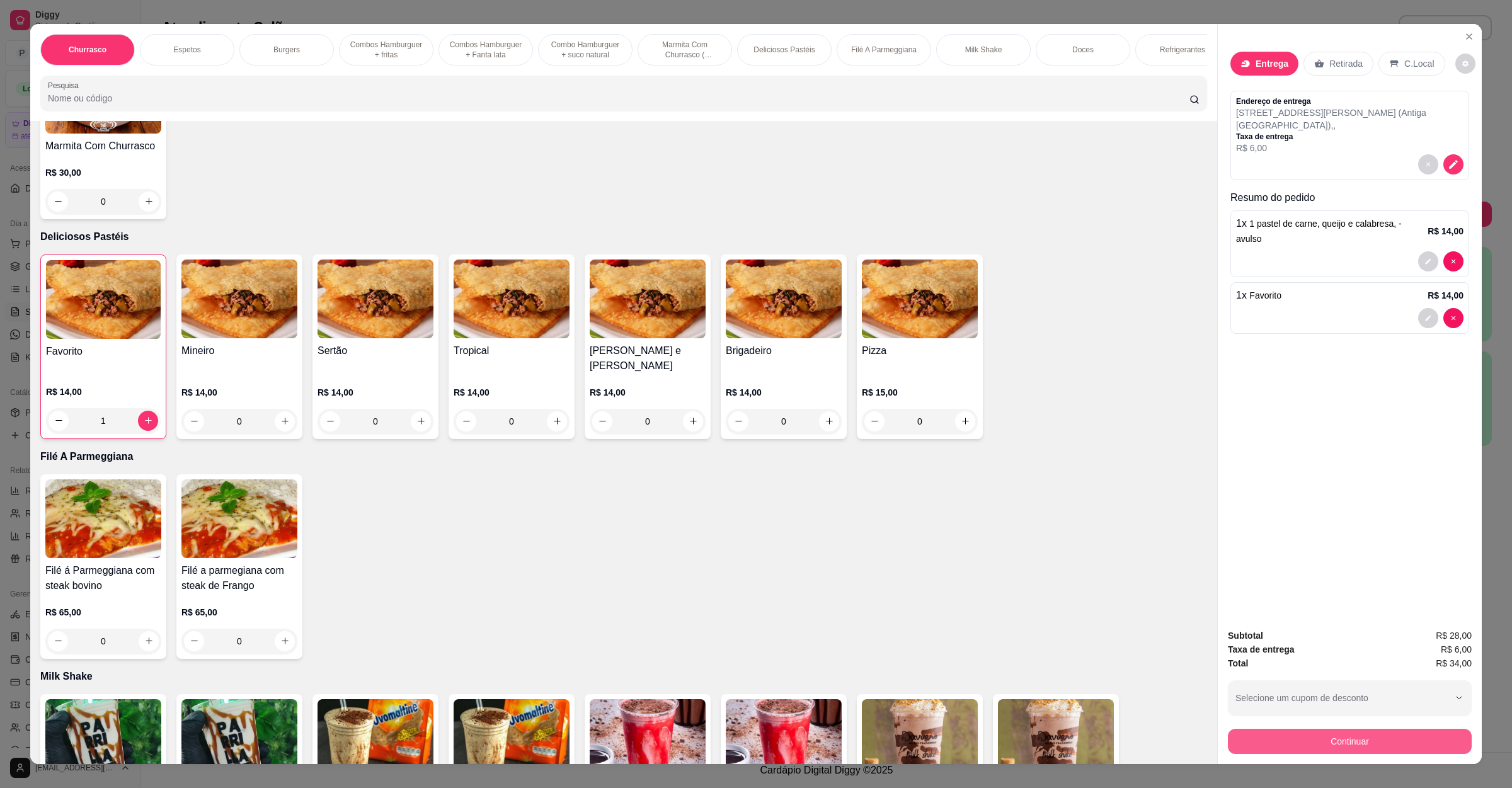
click at [1249, 739] on button "Continuar" at bounding box center [1350, 741] width 244 height 25
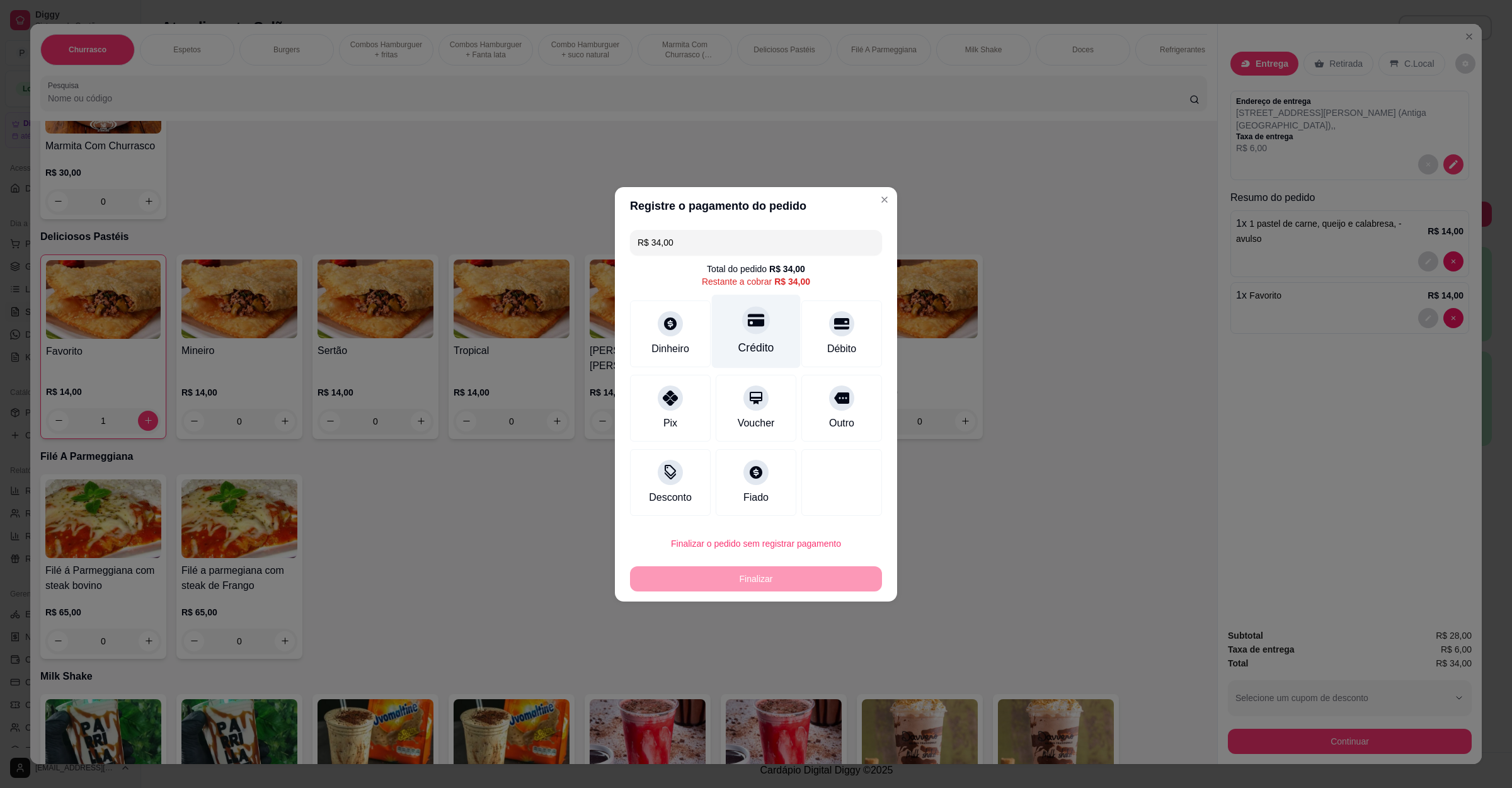
click at [739, 339] on div "Crédito" at bounding box center [756, 347] width 36 height 17
type input "R$ 0,00"
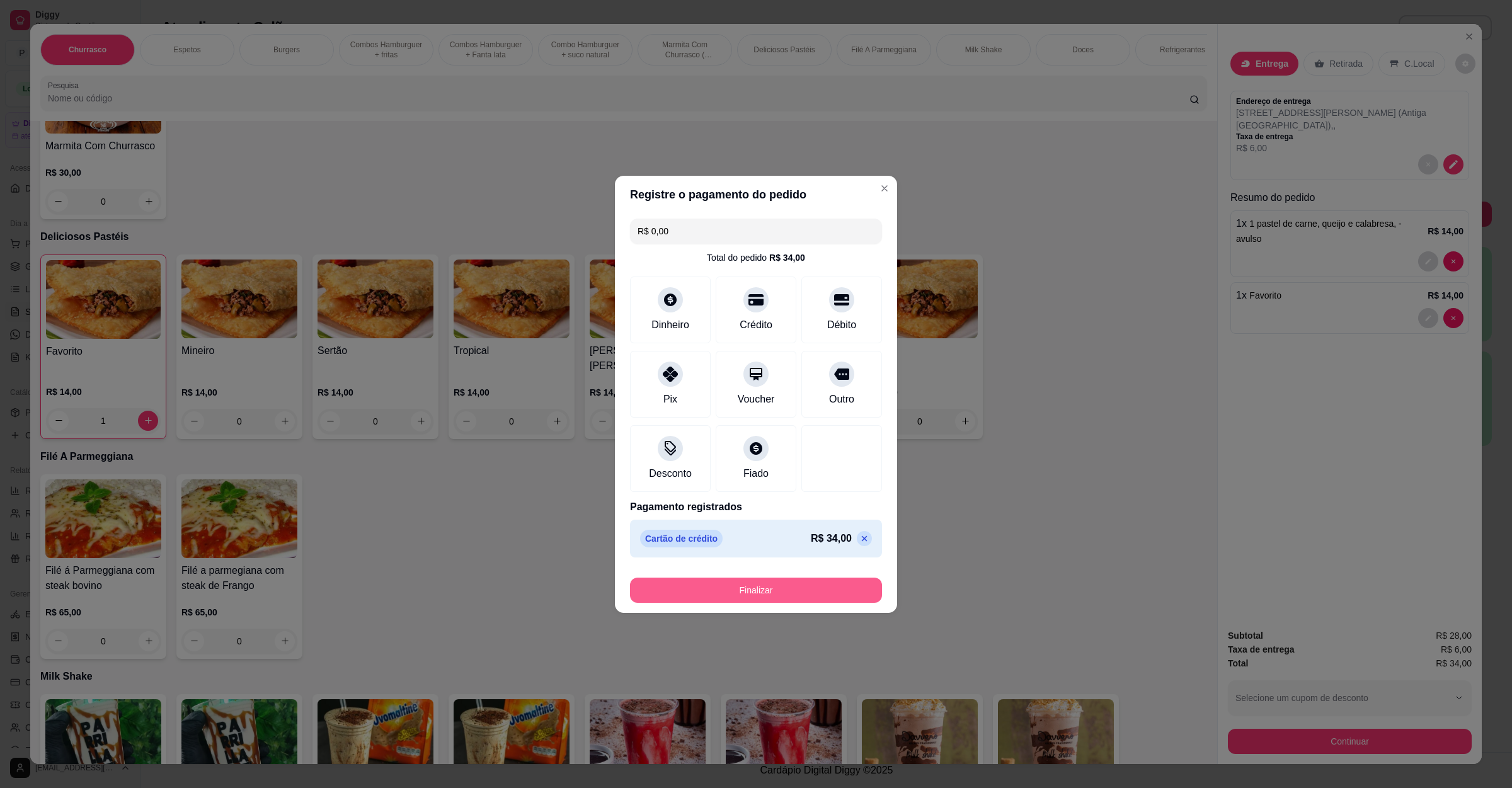
click at [738, 600] on button "Finalizar" at bounding box center [756, 590] width 252 height 25
type input "0"
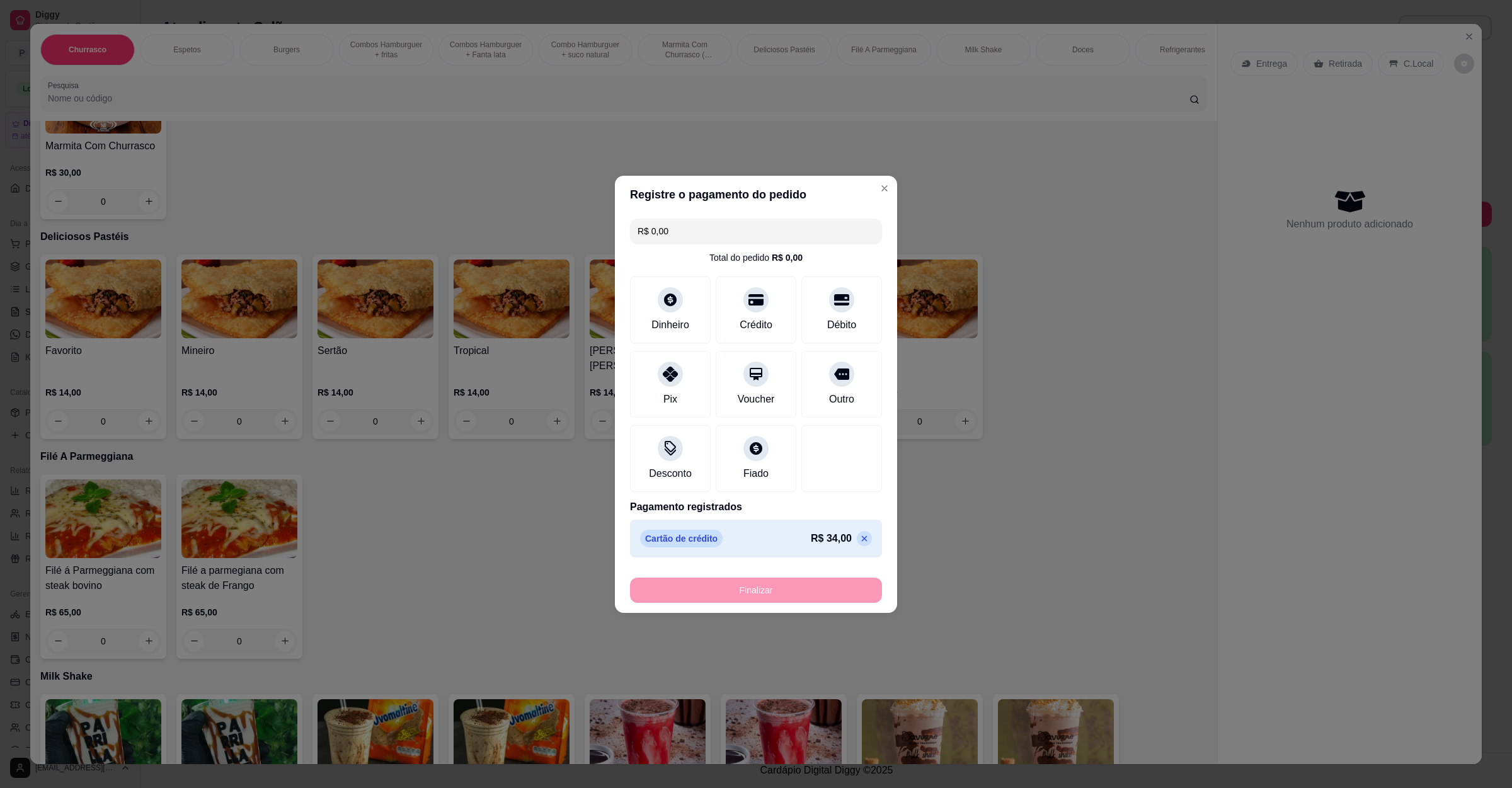
type input "-R$ 34,00"
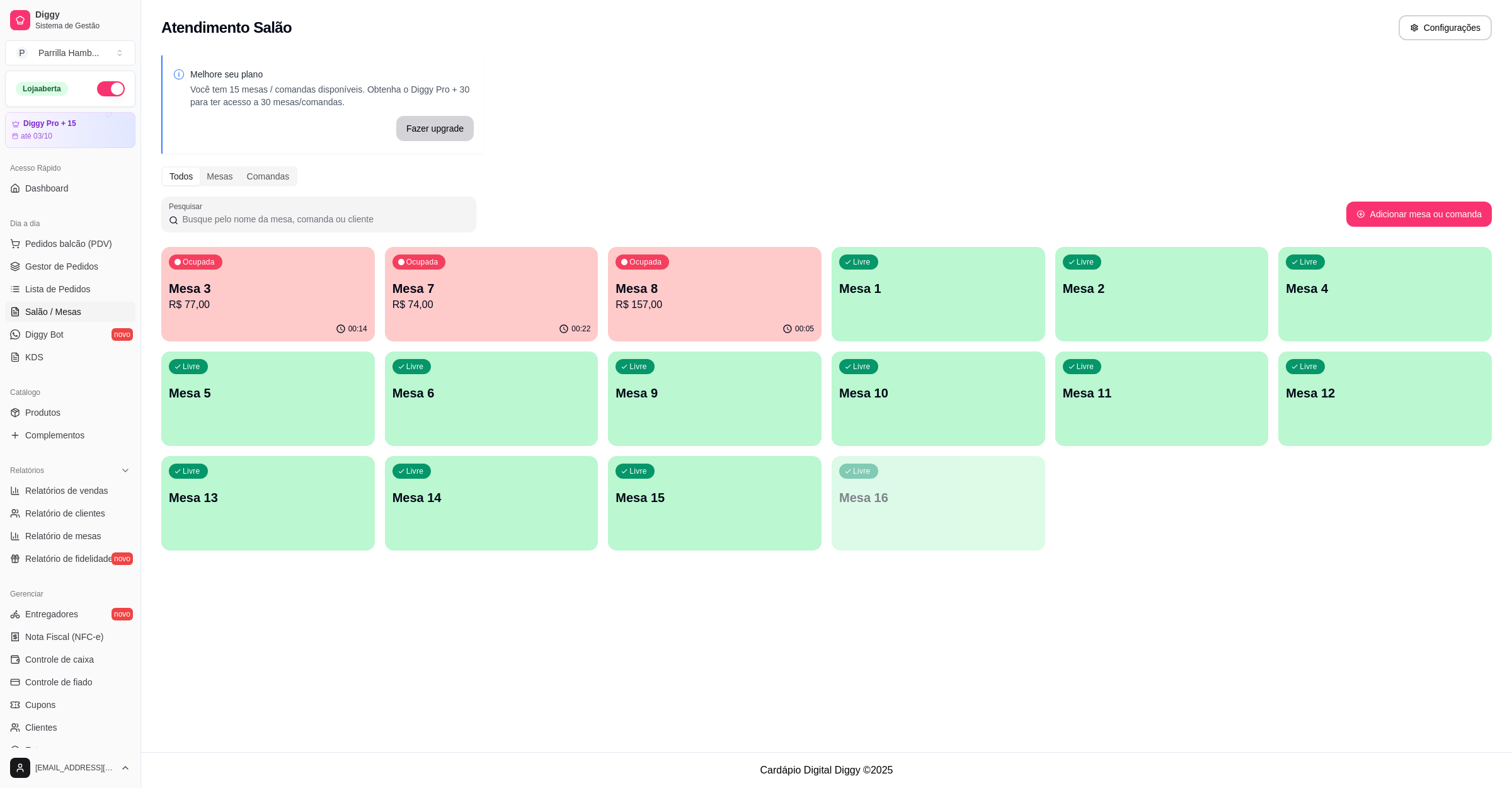
click at [123, 242] on div "Dia a dia Pedidos balcão (PDV) Gestor de Pedidos Lista de Pedidos Salão / Mesas…" at bounding box center [70, 291] width 141 height 164
click at [104, 242] on span "Pedidos balcão (PDV)" at bounding box center [69, 243] width 87 height 12
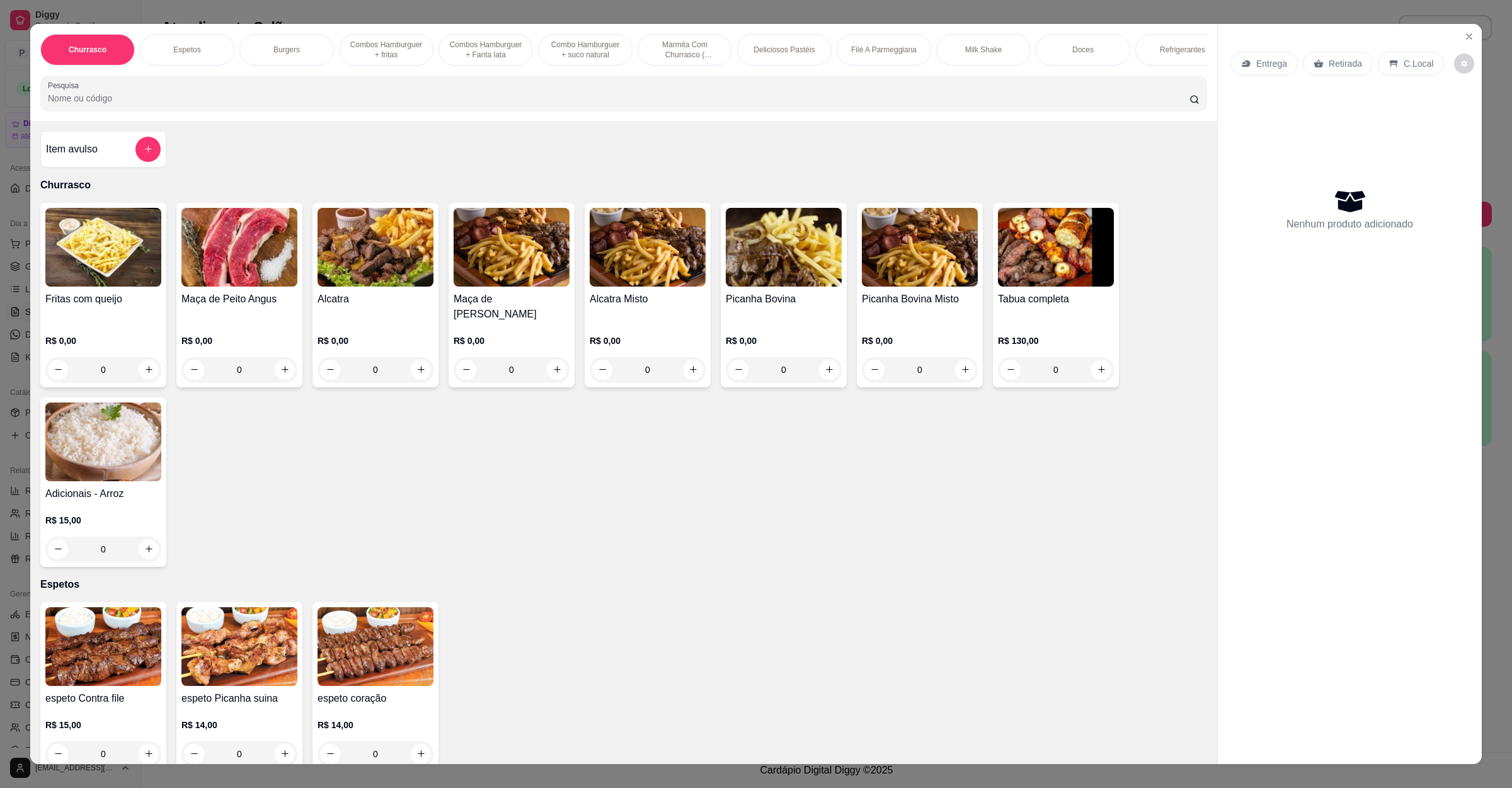
click at [1276, 67] on p "Entrega" at bounding box center [1271, 64] width 31 height 12
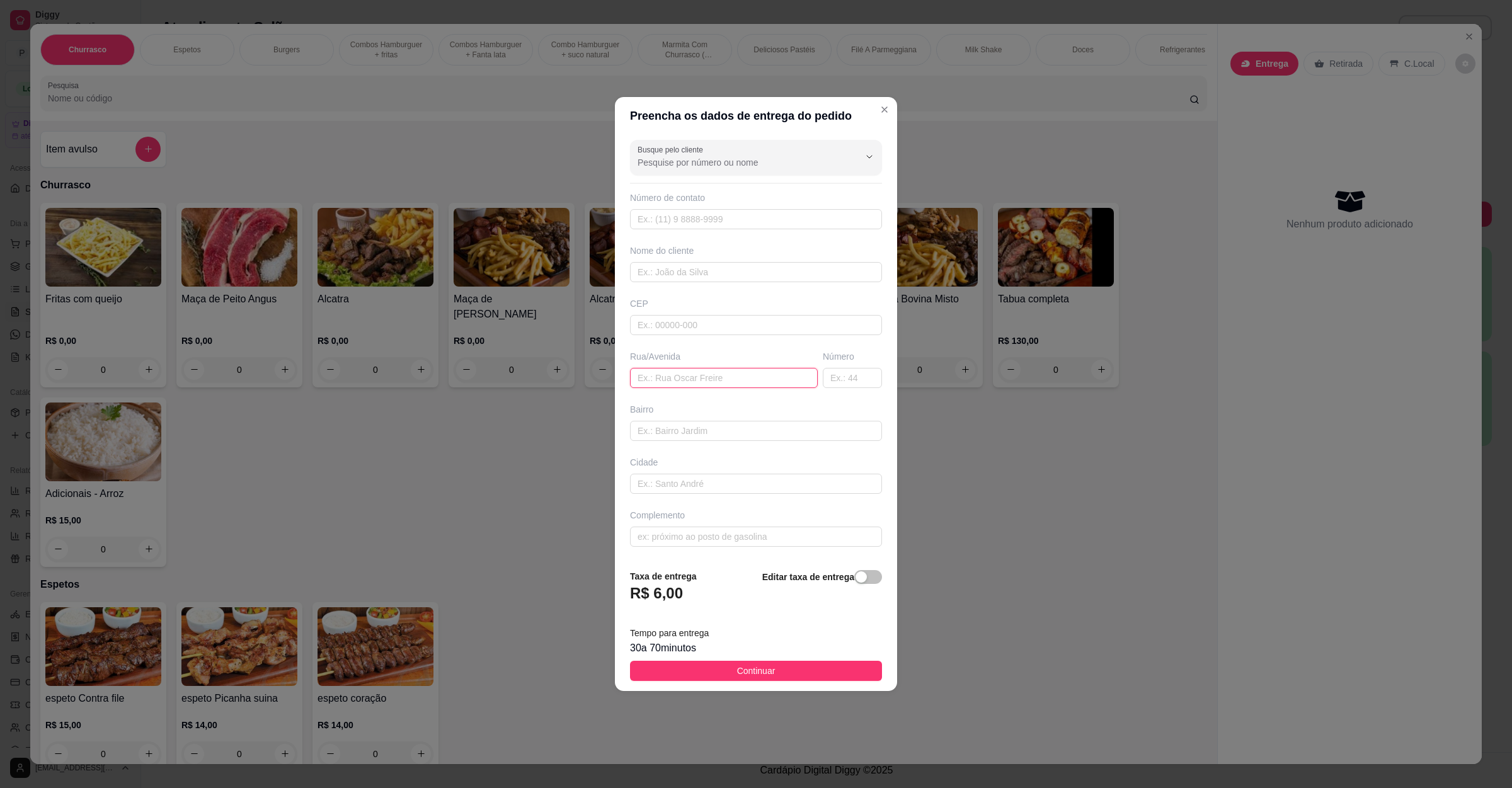
click at [685, 368] on input "text" at bounding box center [724, 378] width 188 height 20
paste input "[STREET_ADDRESS]"
type input "[STREET_ADDRESS]"
click at [779, 668] on button "Continuar" at bounding box center [756, 670] width 252 height 20
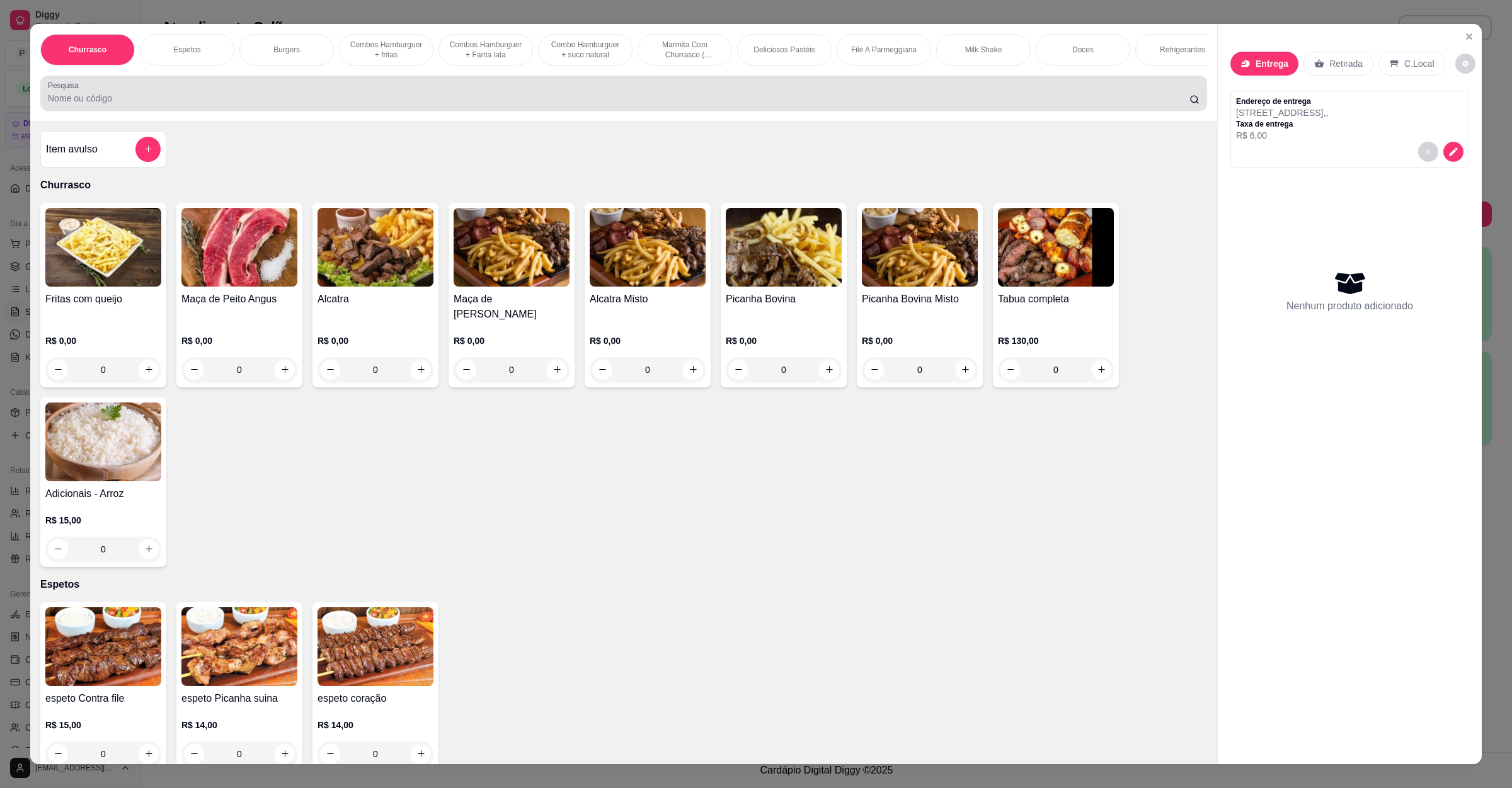
click at [354, 111] on div "Pesquisa" at bounding box center [623, 93] width 1167 height 35
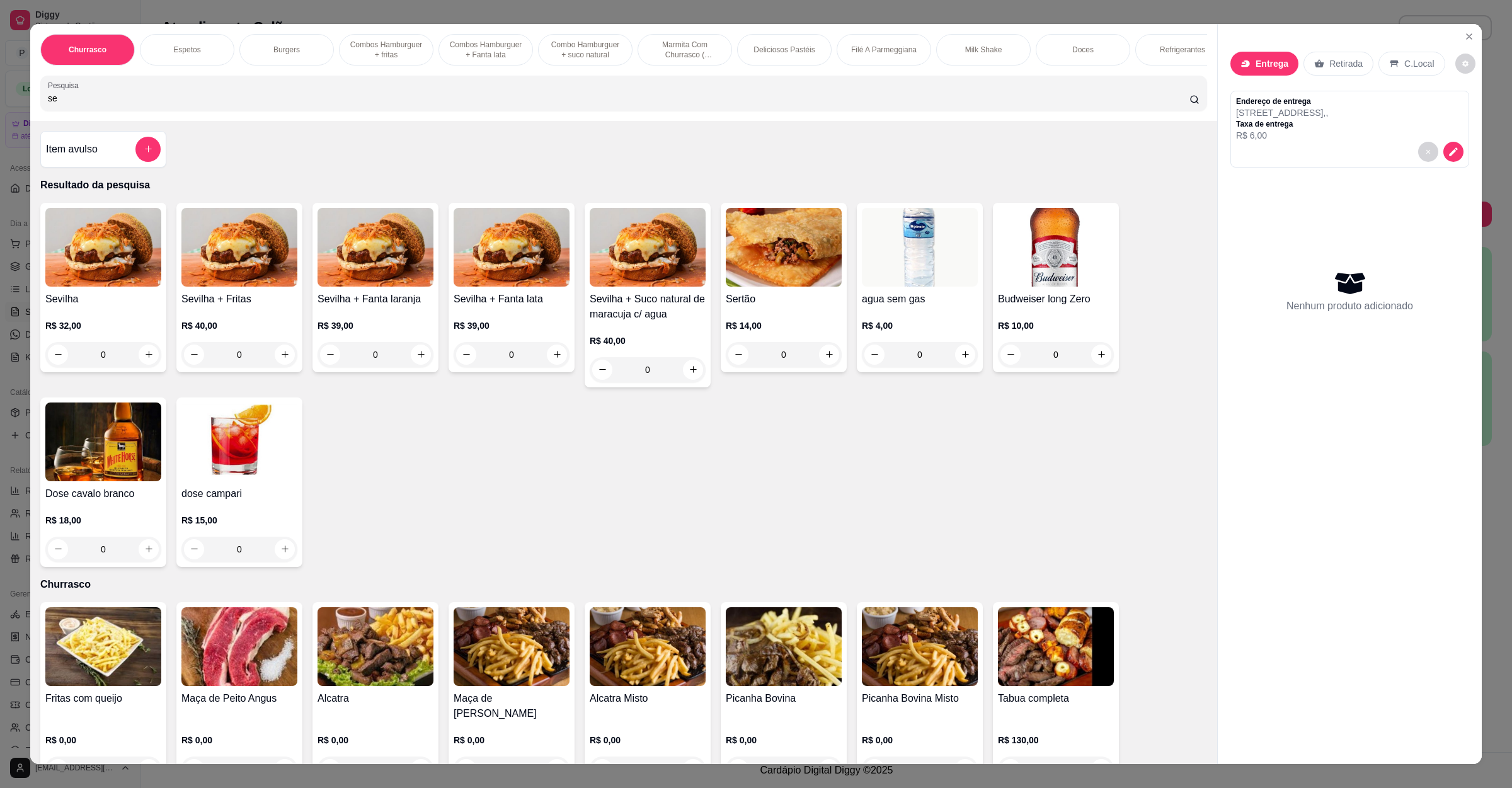
type input "se"
click at [96, 286] on img at bounding box center [103, 247] width 116 height 79
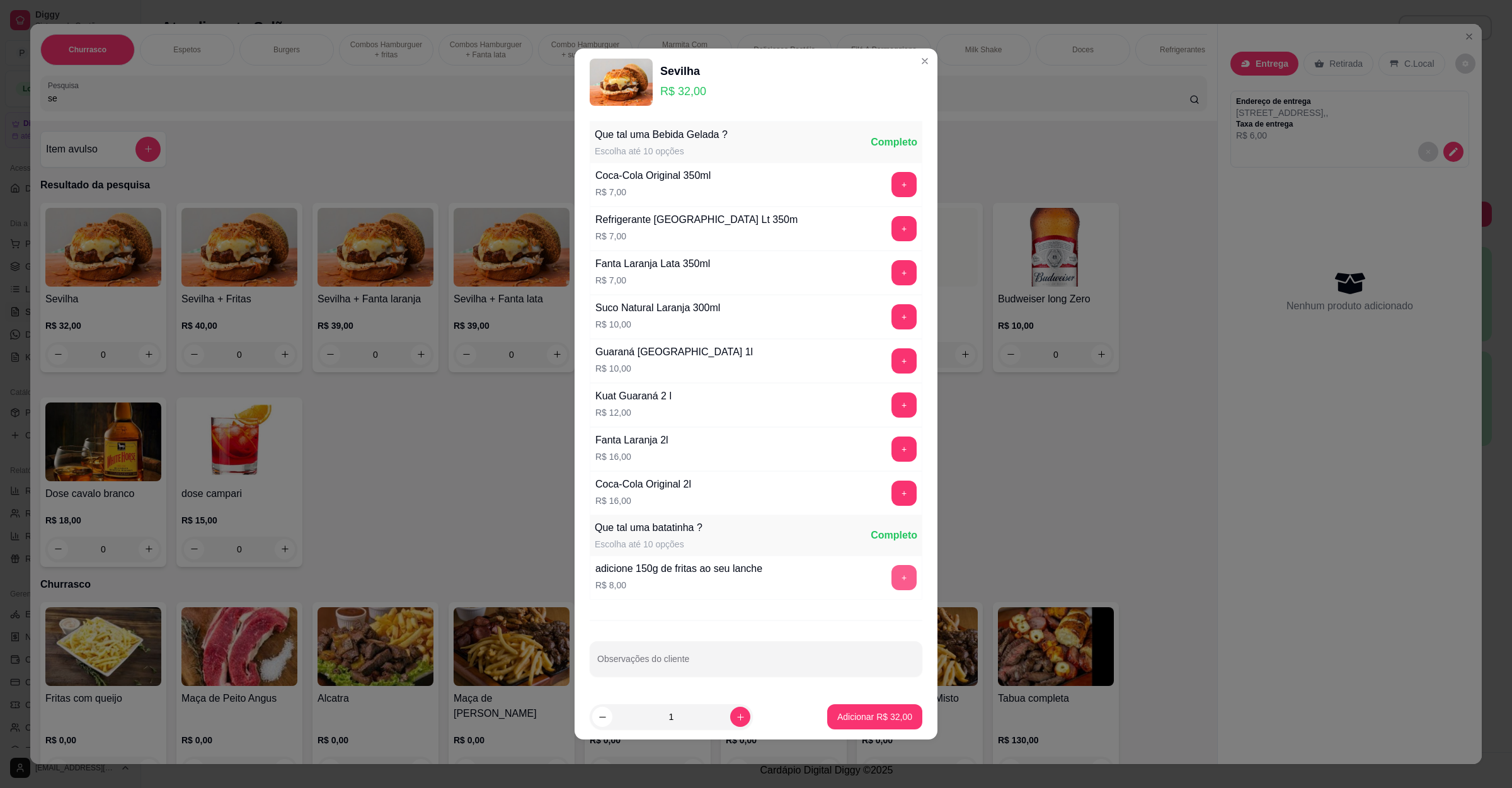
click at [897, 580] on button "+" at bounding box center [904, 577] width 25 height 25
click at [866, 715] on p "Adicionar R$ 40,00" at bounding box center [876, 716] width 73 height 12
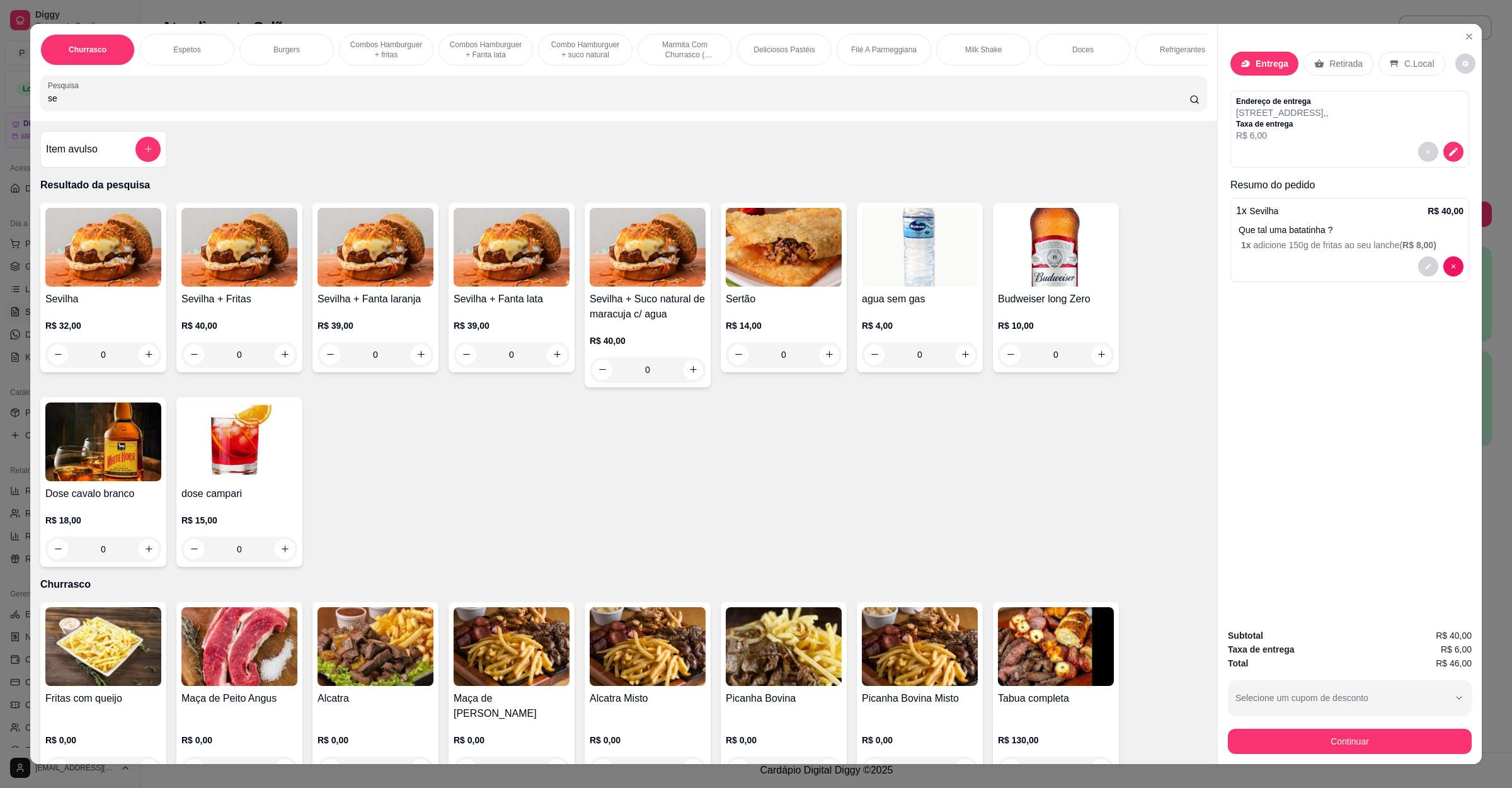
drag, startPoint x: 149, startPoint y: 117, endPoint x: 24, endPoint y: 102, distance: 125.9
click at [31, 102] on div "Churrasco Espetos Burgers Combos Hamburguer + fritas Combos Hamburguer + Fanta …" at bounding box center [624, 72] width 1187 height 97
click at [1369, 739] on button "Continuar" at bounding box center [1350, 742] width 237 height 24
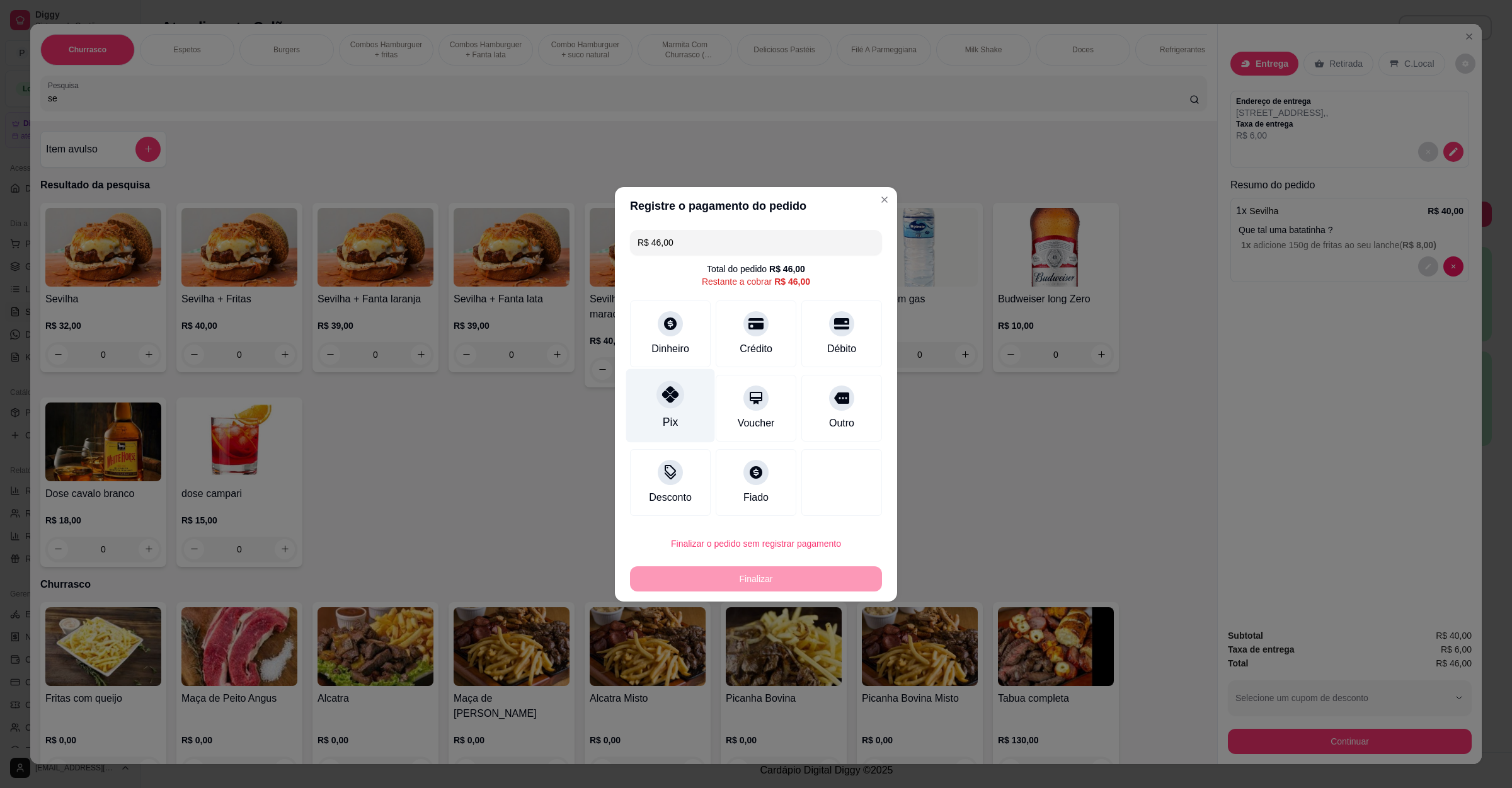
click at [665, 384] on div "Pix" at bounding box center [670, 405] width 89 height 73
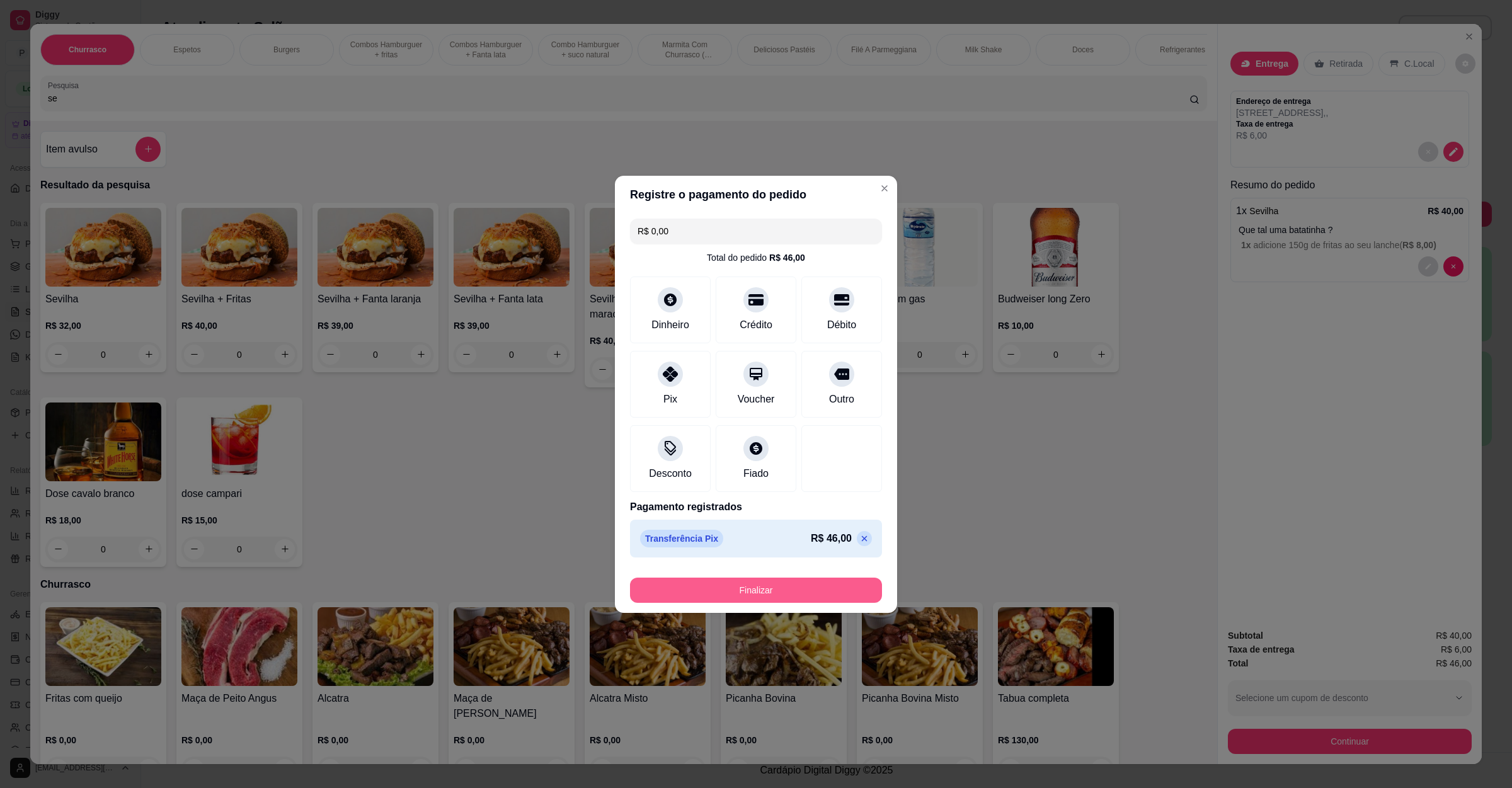
click at [718, 590] on button "Finalizar" at bounding box center [756, 590] width 252 height 25
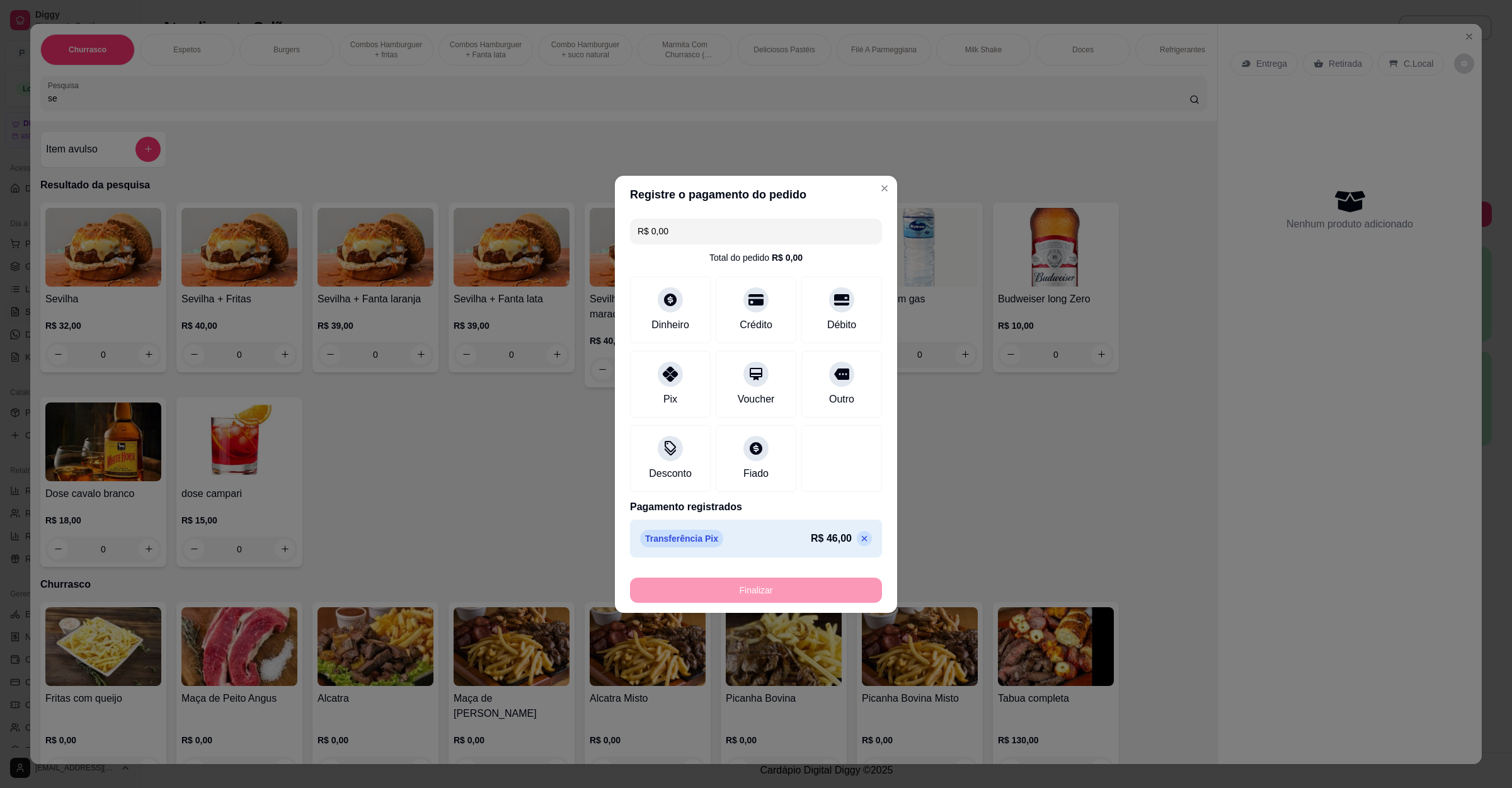
type input "-R$ 46,00"
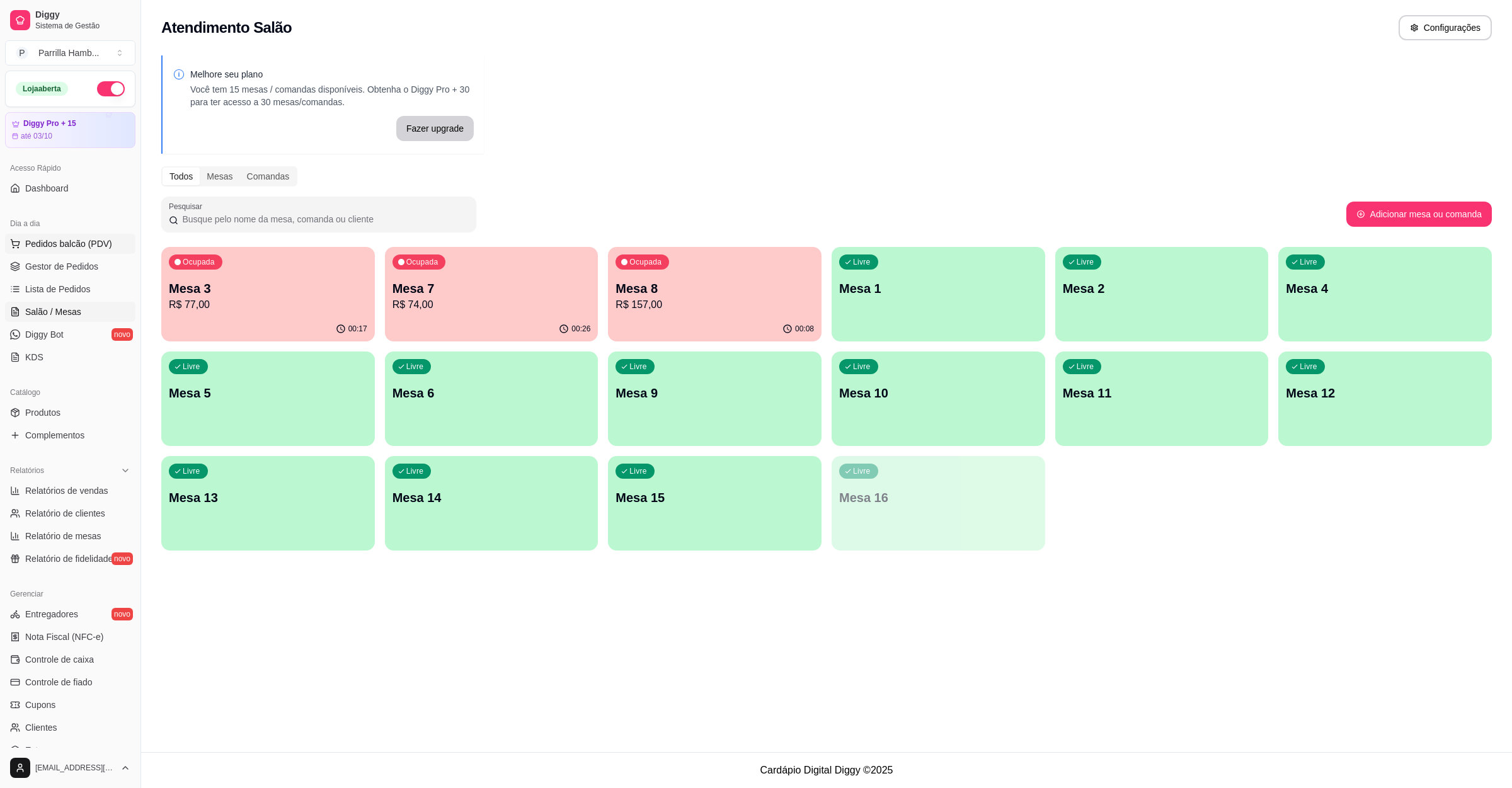
click at [59, 243] on span "Pedidos balcão (PDV)" at bounding box center [69, 243] width 87 height 12
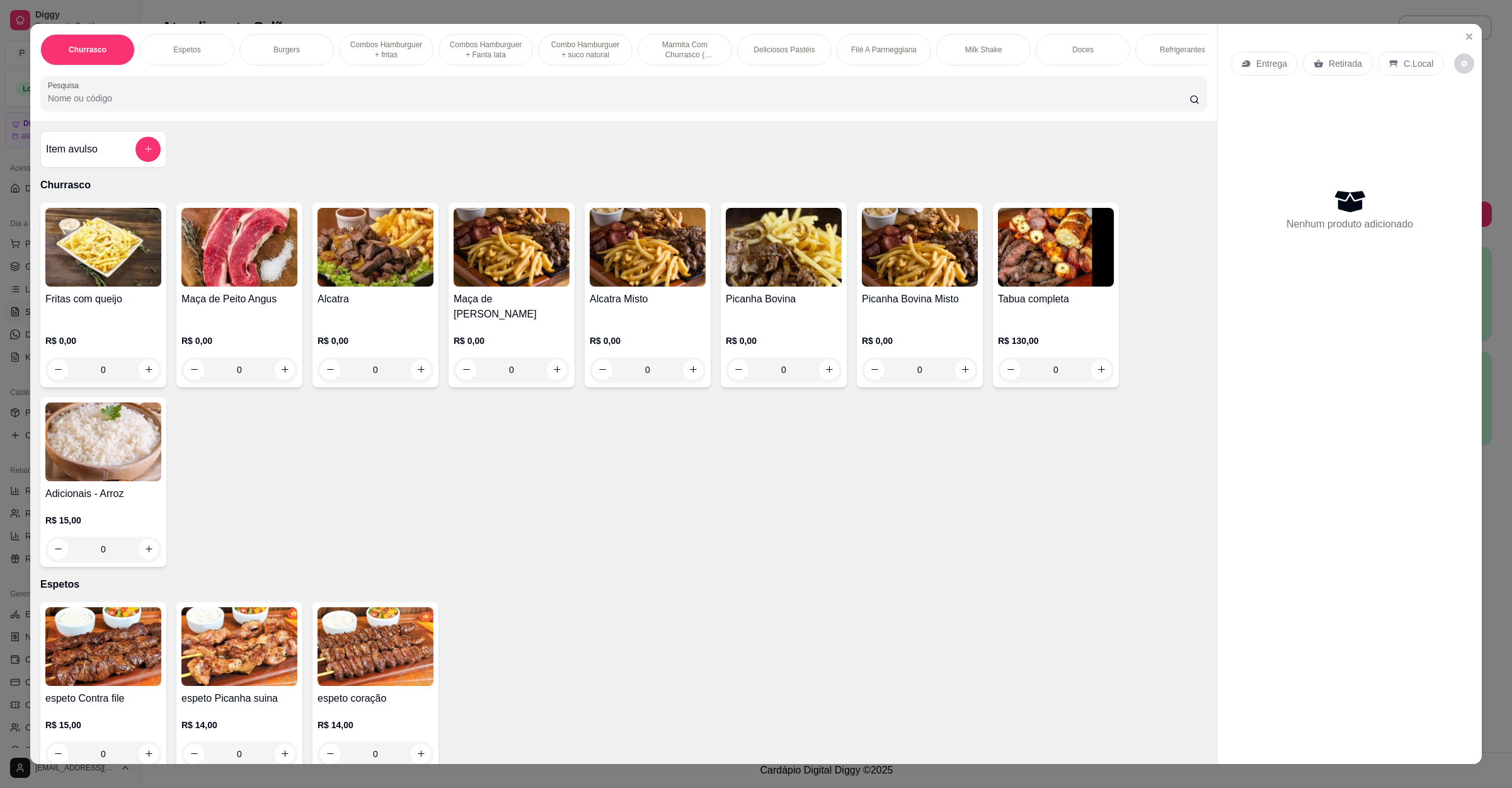
click at [171, 105] on input "Pesquisa" at bounding box center [619, 98] width 1142 height 12
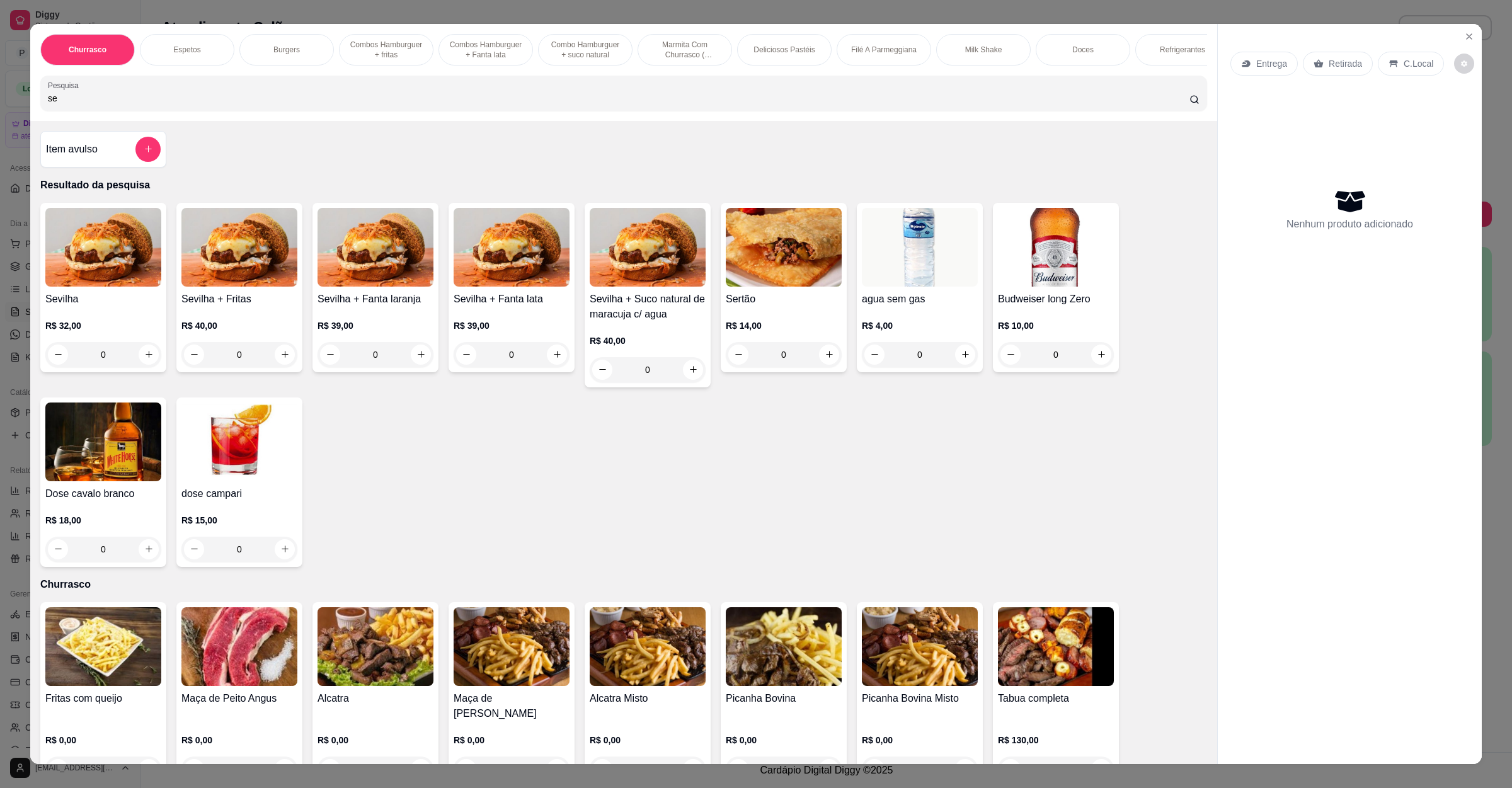
type input "se"
click at [123, 332] on div "R$ 32,00 0" at bounding box center [103, 337] width 116 height 60
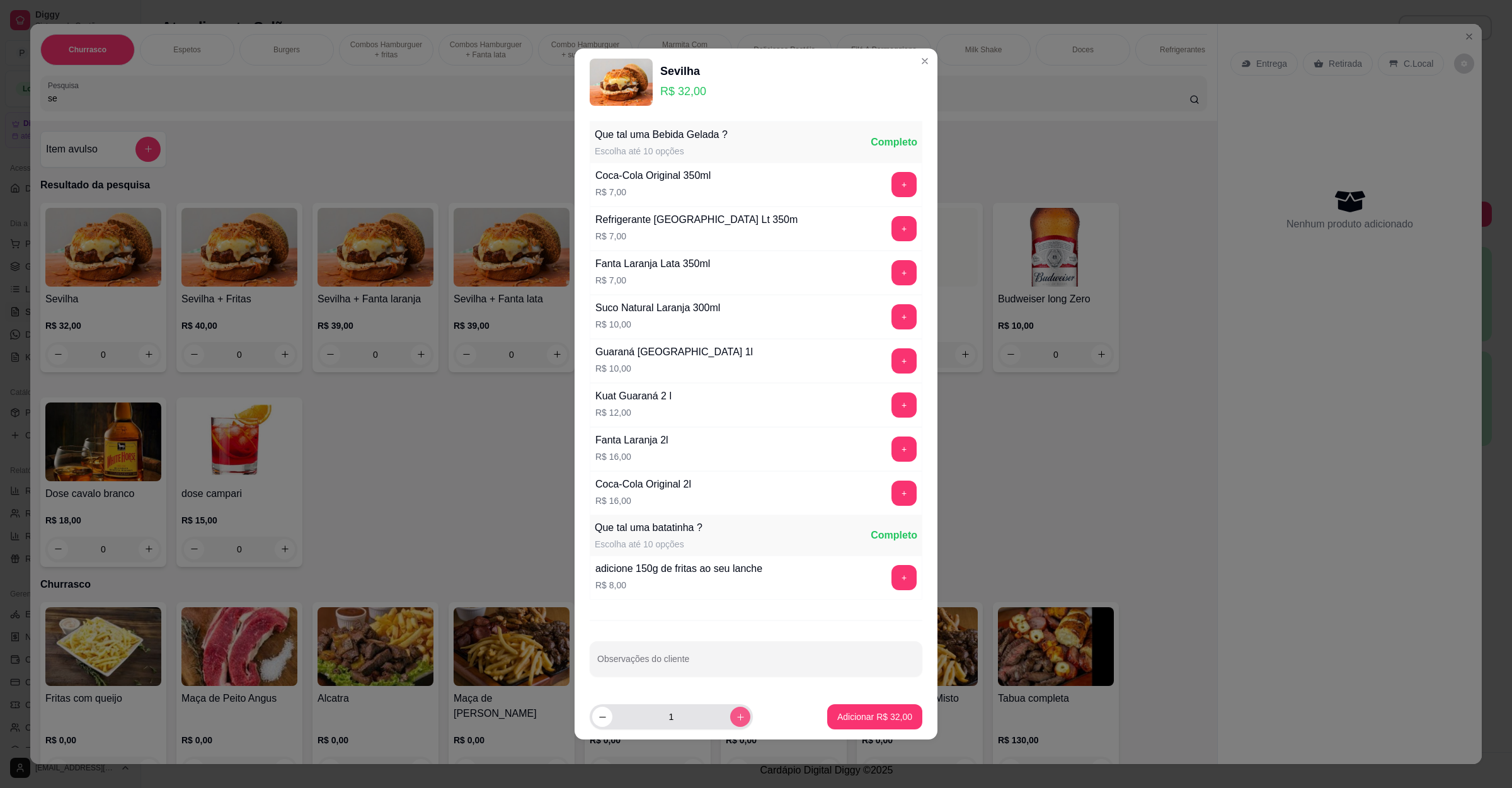
click at [731, 721] on button "increase-product-quantity" at bounding box center [740, 716] width 20 height 20
type input "2"
click at [880, 716] on p "Adicionar R$ 64,00" at bounding box center [875, 716] width 75 height 12
type input "2"
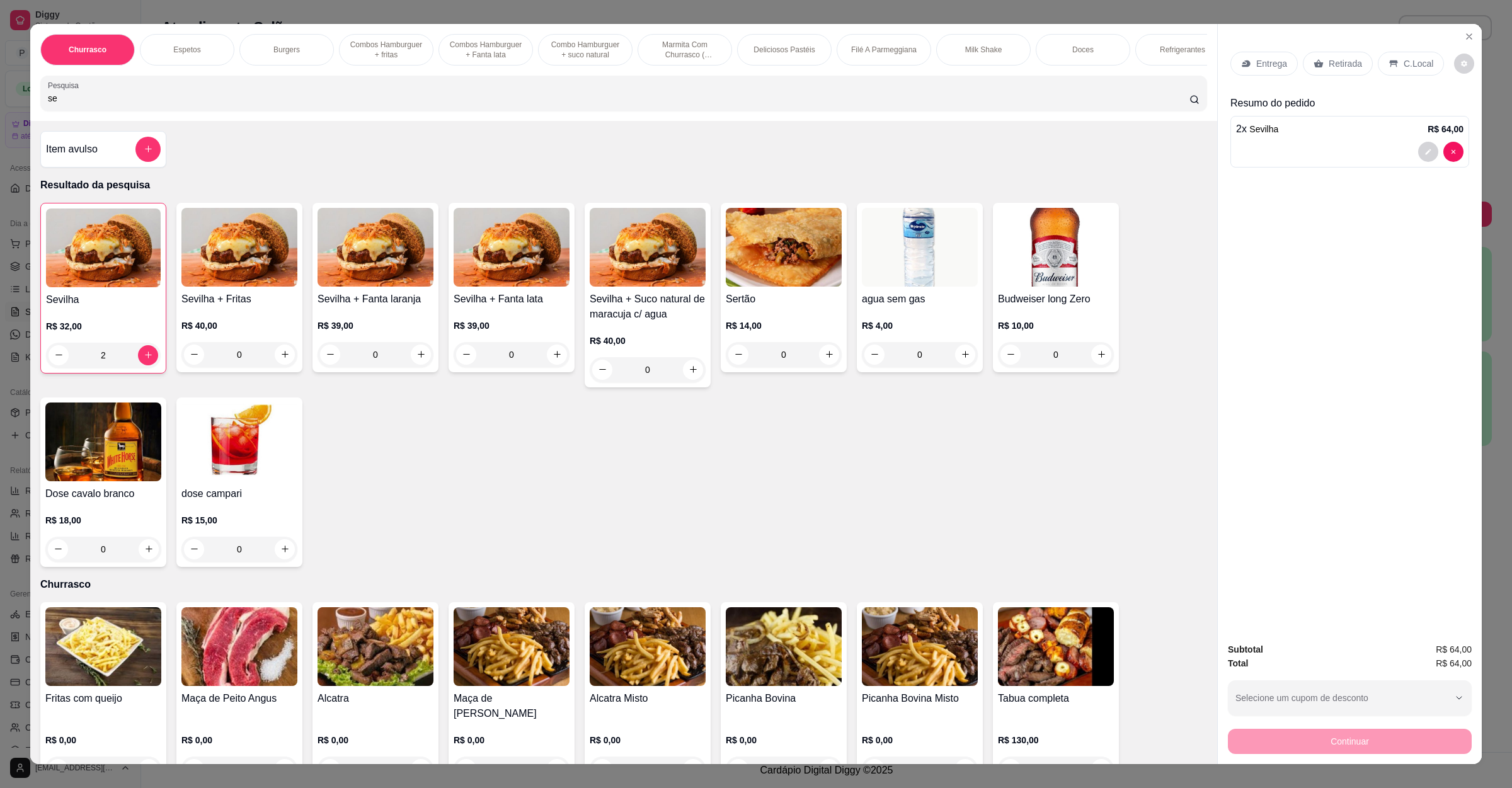
click at [1242, 66] on icon at bounding box center [1246, 64] width 8 height 7
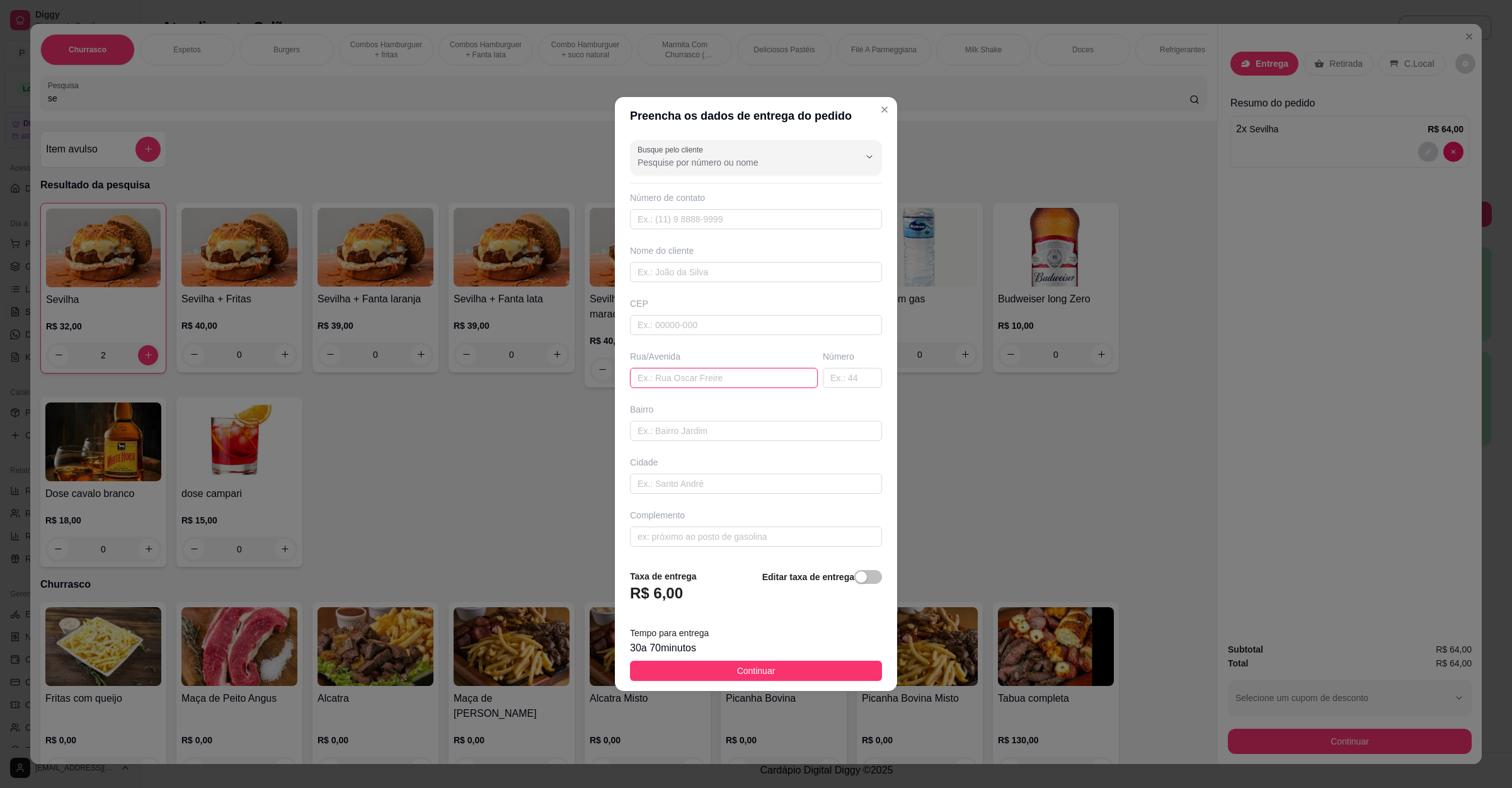
click at [660, 380] on input "text" at bounding box center [724, 378] width 188 height 20
paste input "CITRIODORA 09 cidade Jardim"
type input "CITRIODORA 09 cidade Jardim"
click at [787, 675] on button "Continuar" at bounding box center [756, 670] width 252 height 20
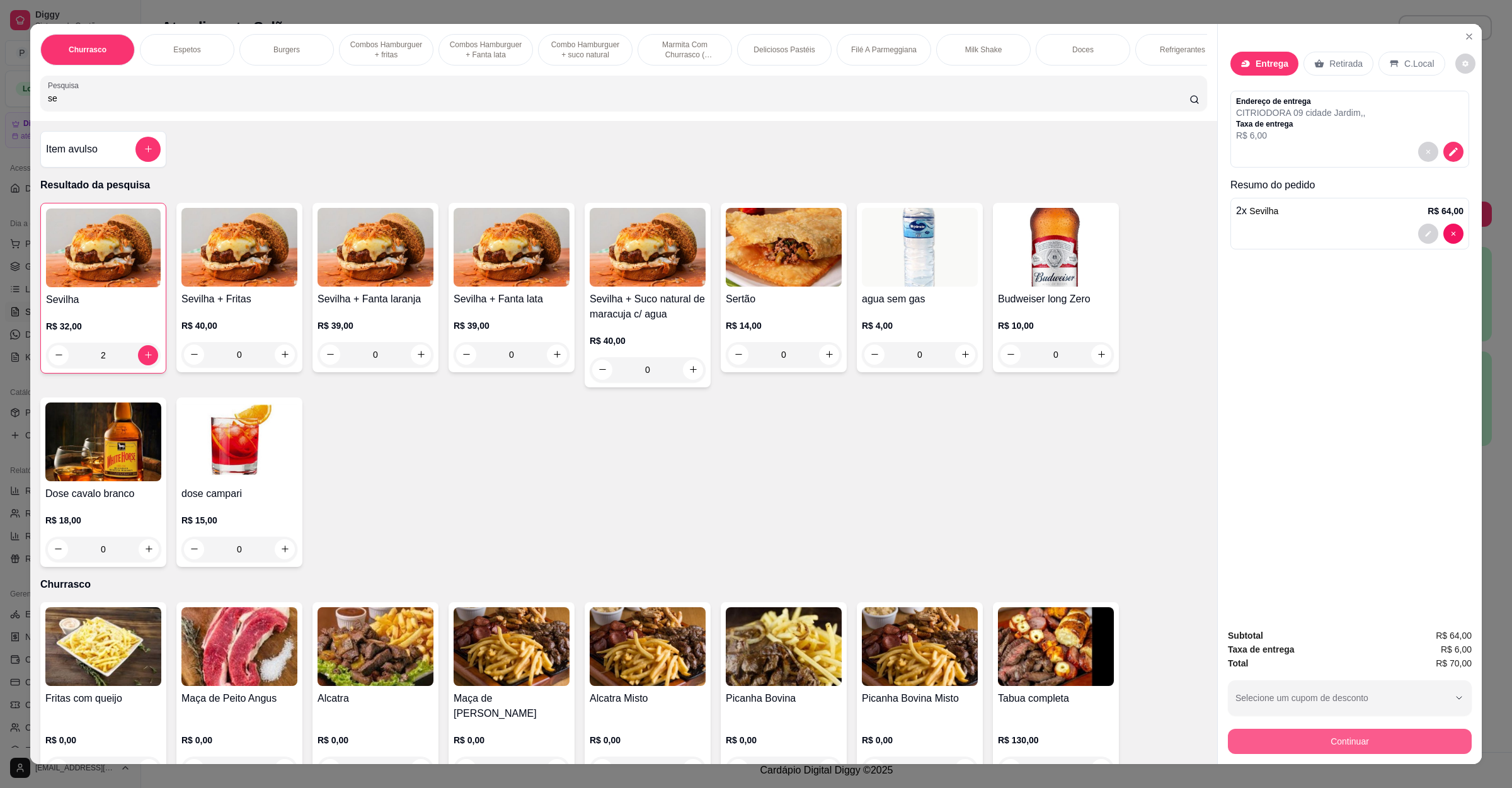
click at [1344, 737] on button "Continuar" at bounding box center [1350, 741] width 244 height 25
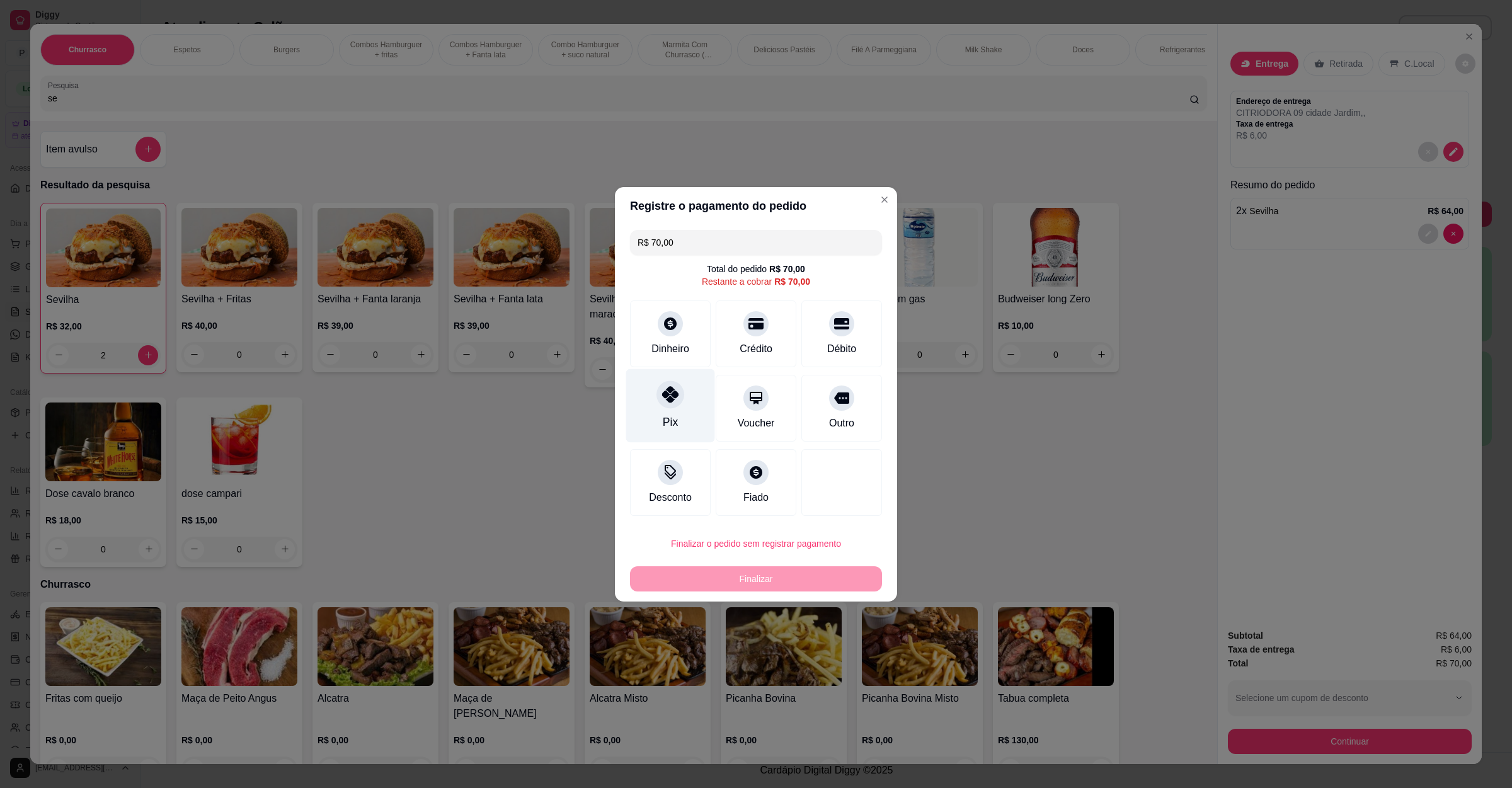
click at [674, 390] on icon at bounding box center [670, 394] width 17 height 17
type input "R$ 0,00"
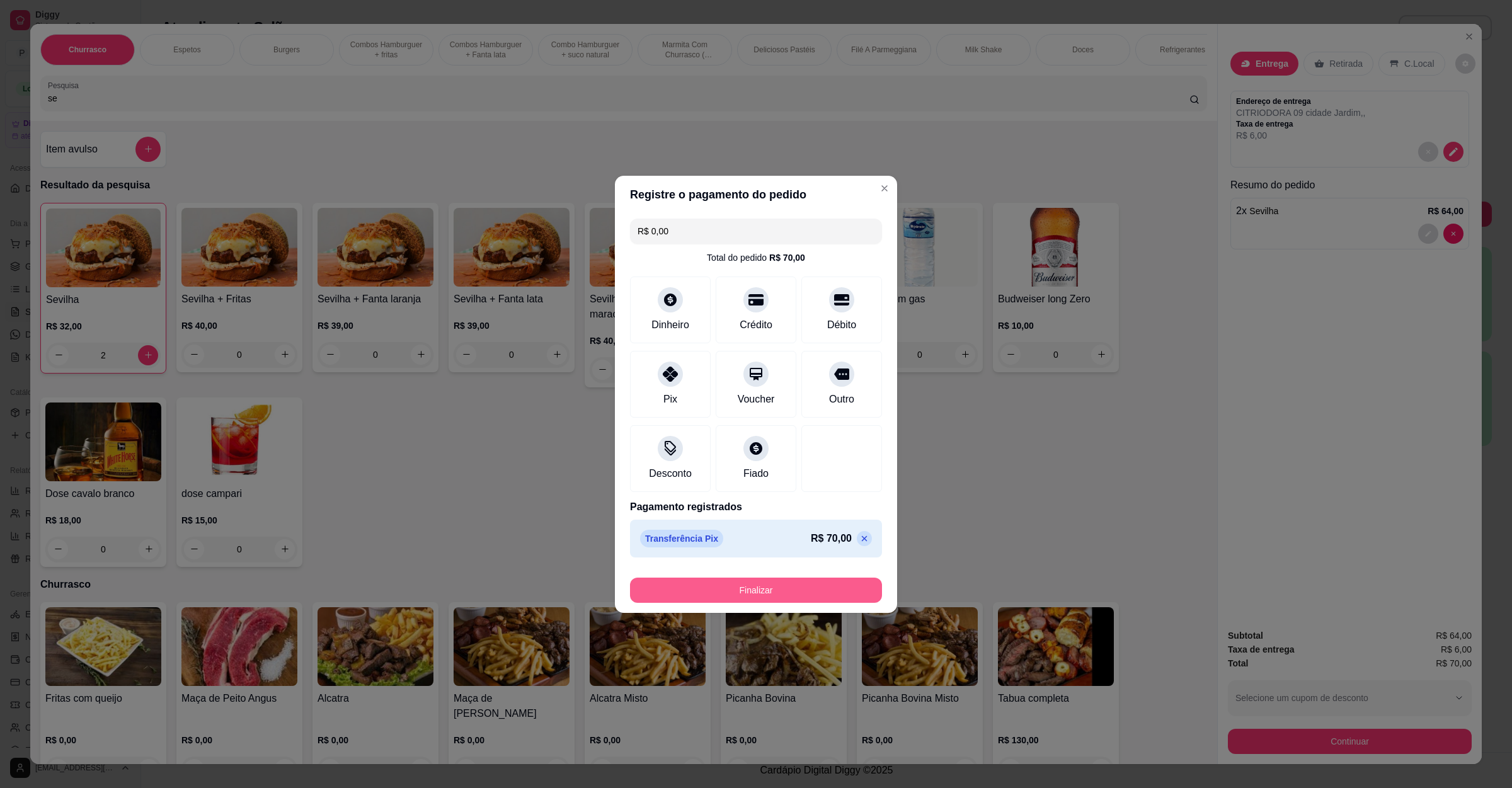
click at [765, 594] on button "Finalizar" at bounding box center [756, 590] width 252 height 25
type input "0"
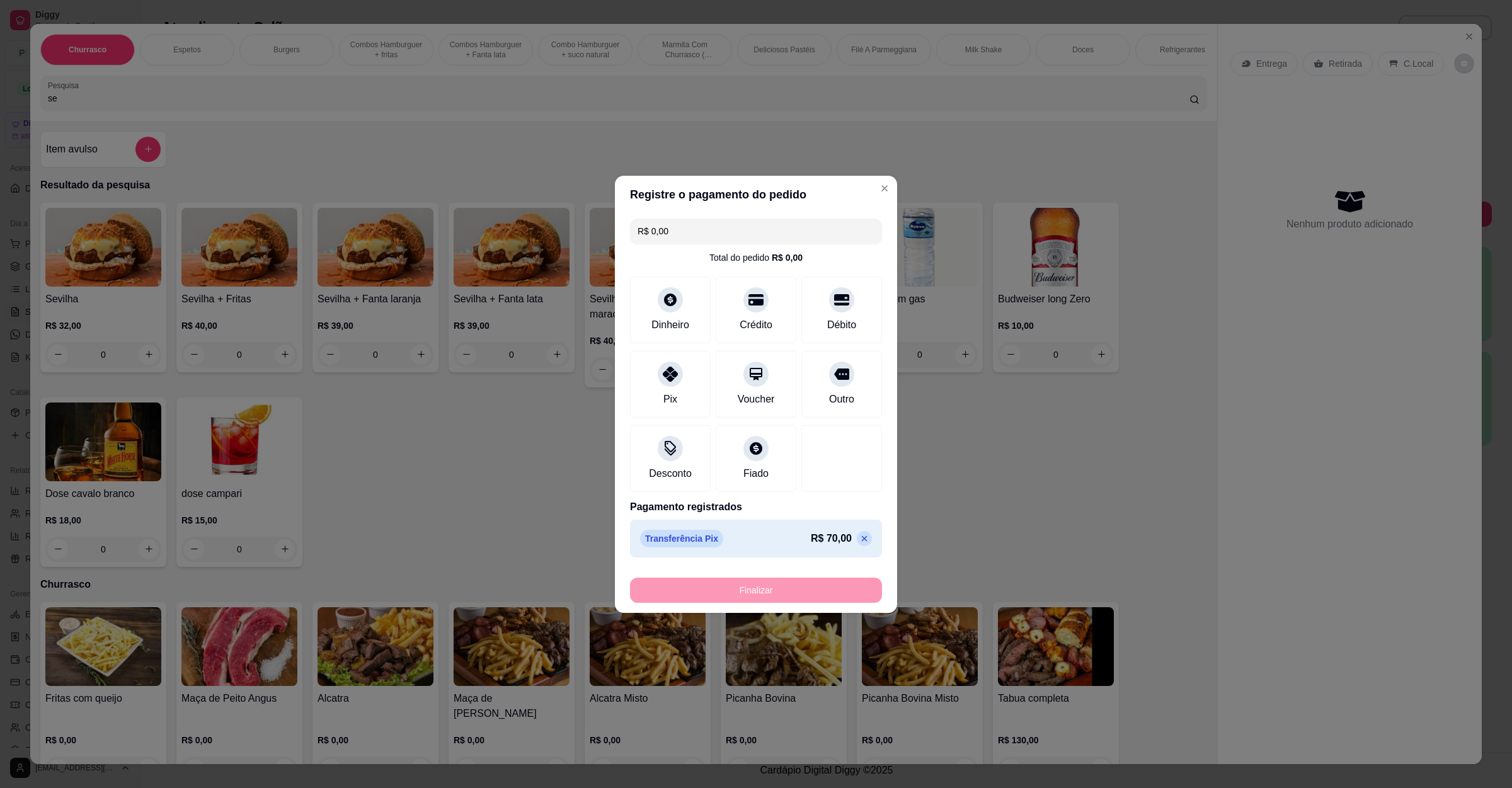
type input "-R$ 70,00"
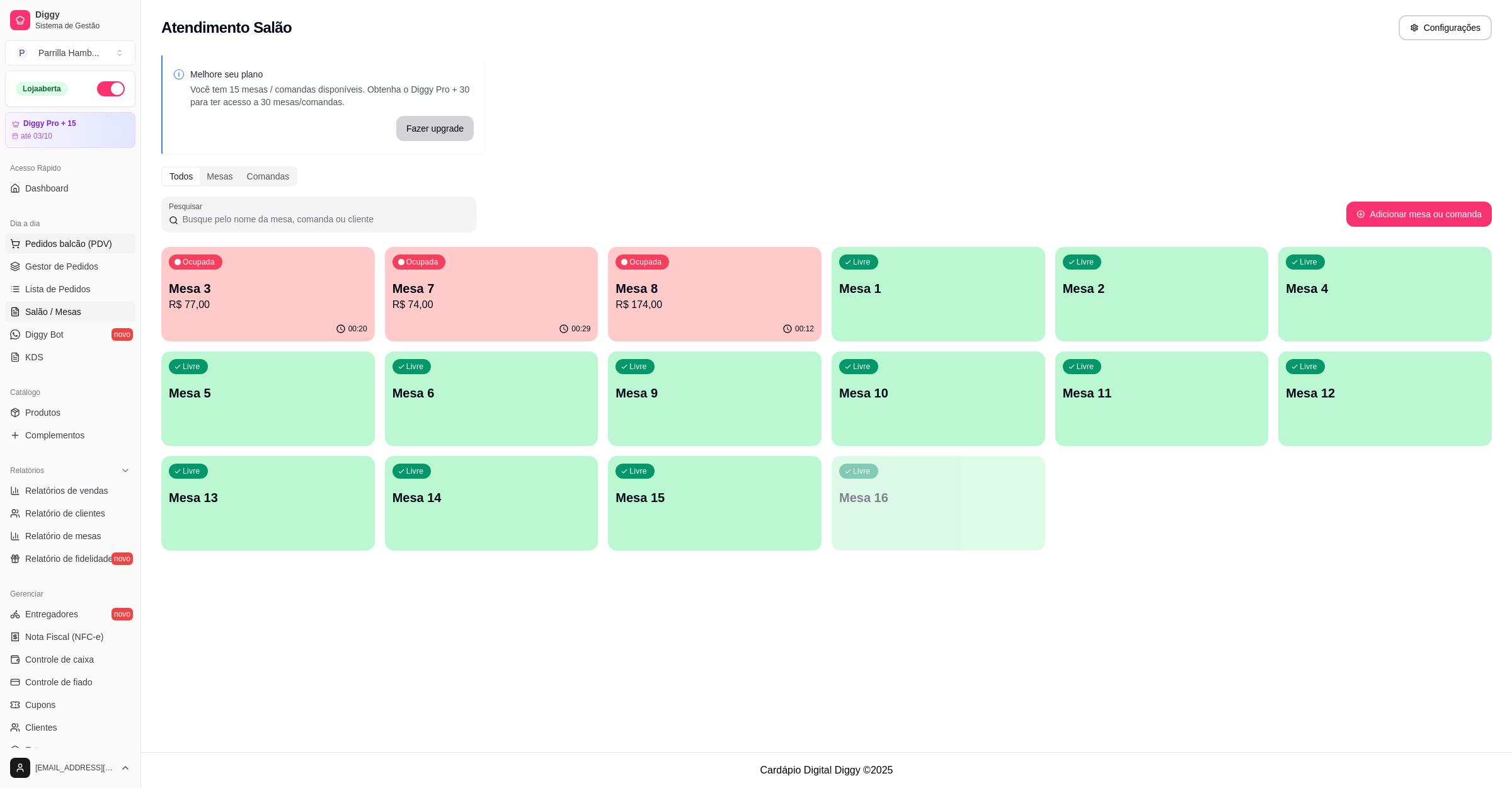
click at [89, 252] on button "Pedidos balcão (PDV)" at bounding box center [70, 243] width 130 height 20
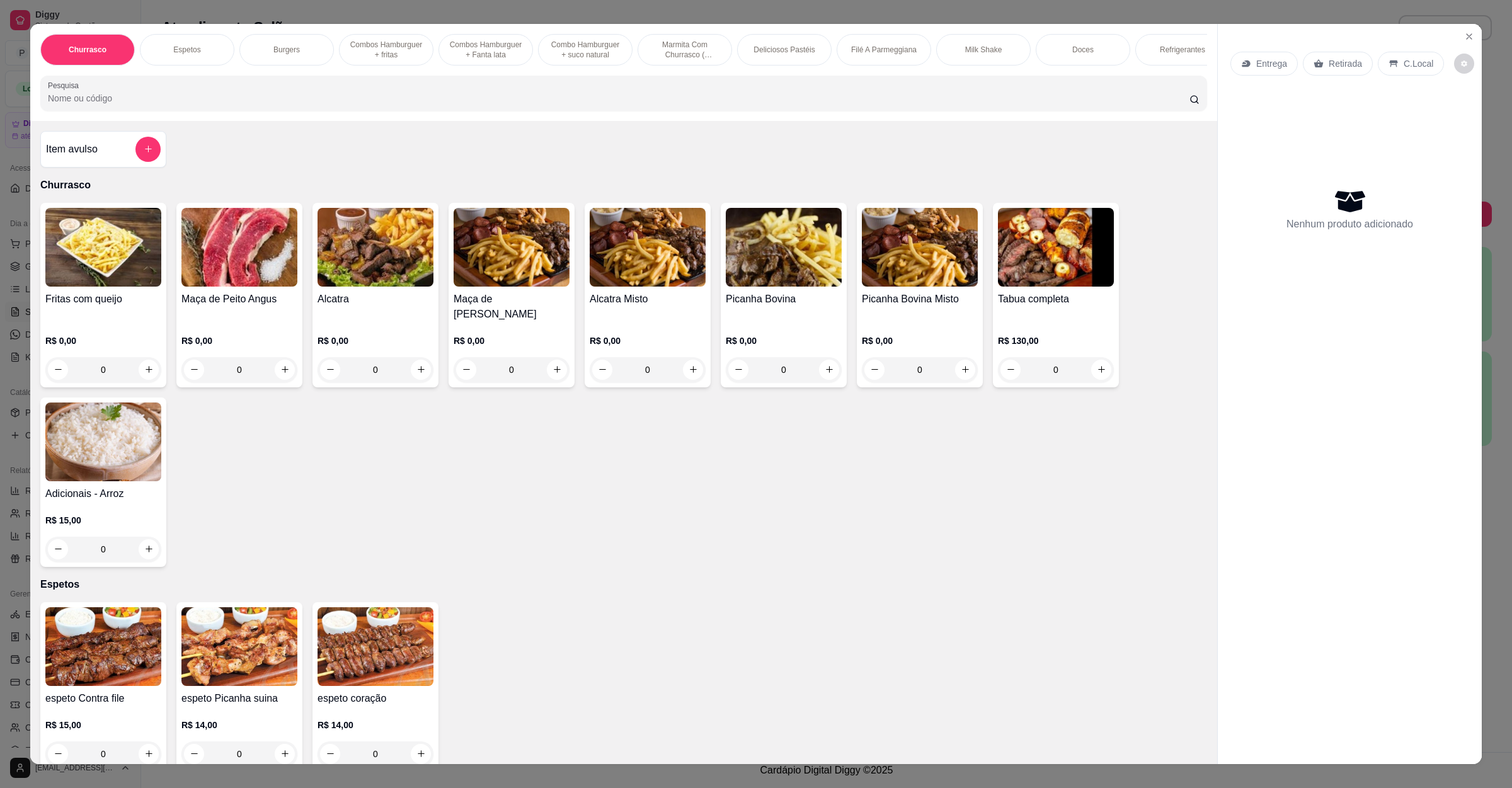
click at [1241, 76] on div "Entrega" at bounding box center [1264, 63] width 67 height 24
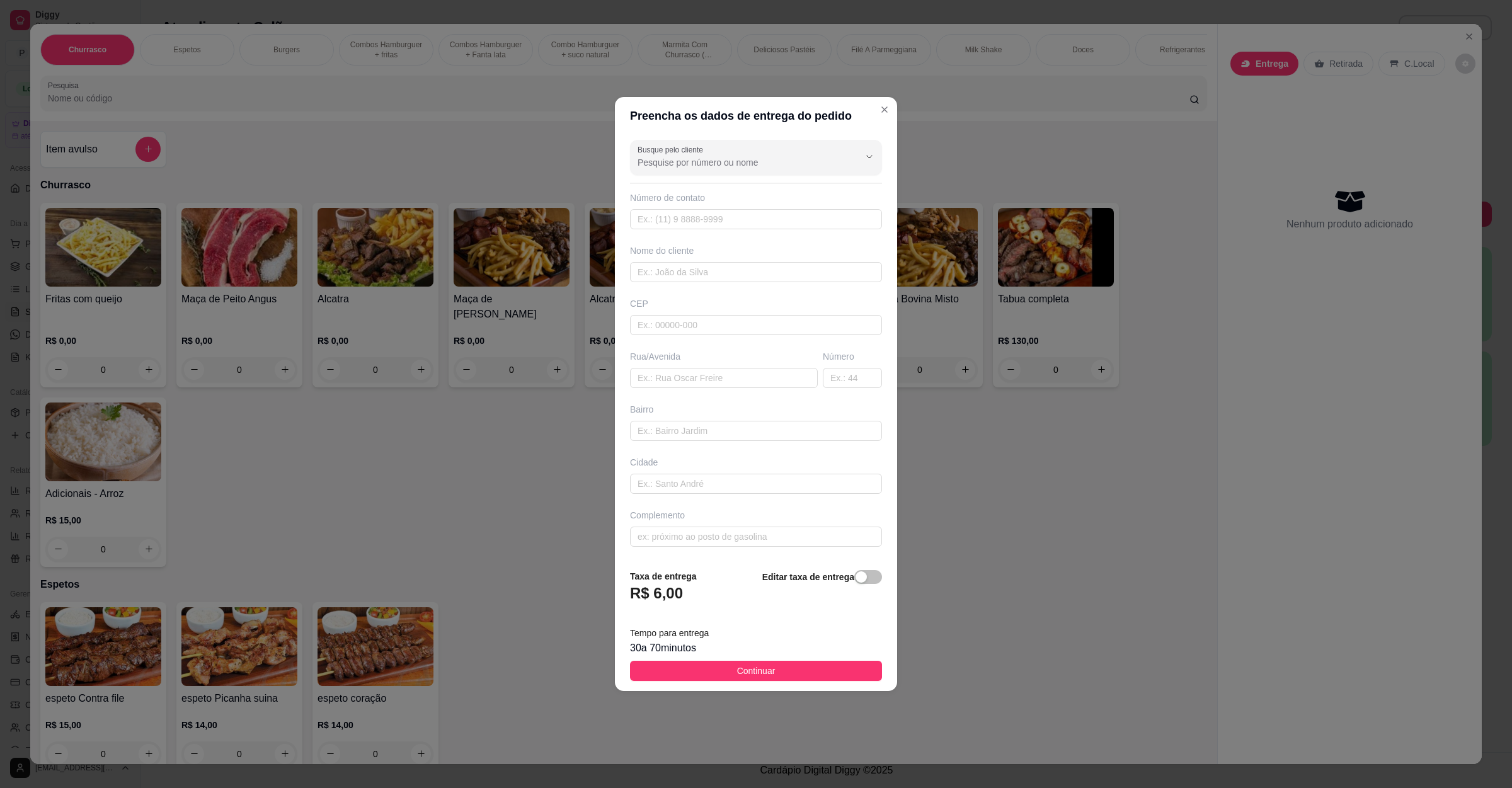
click at [685, 365] on div "Rua/Avenida" at bounding box center [724, 368] width 193 height 38
click at [685, 368] on input "text" at bounding box center [724, 378] width 188 height 20
paste input "[STREET_ADDRESS]"
type input "[STREET_ADDRESS]"
click at [651, 667] on button "Continuar" at bounding box center [756, 670] width 252 height 20
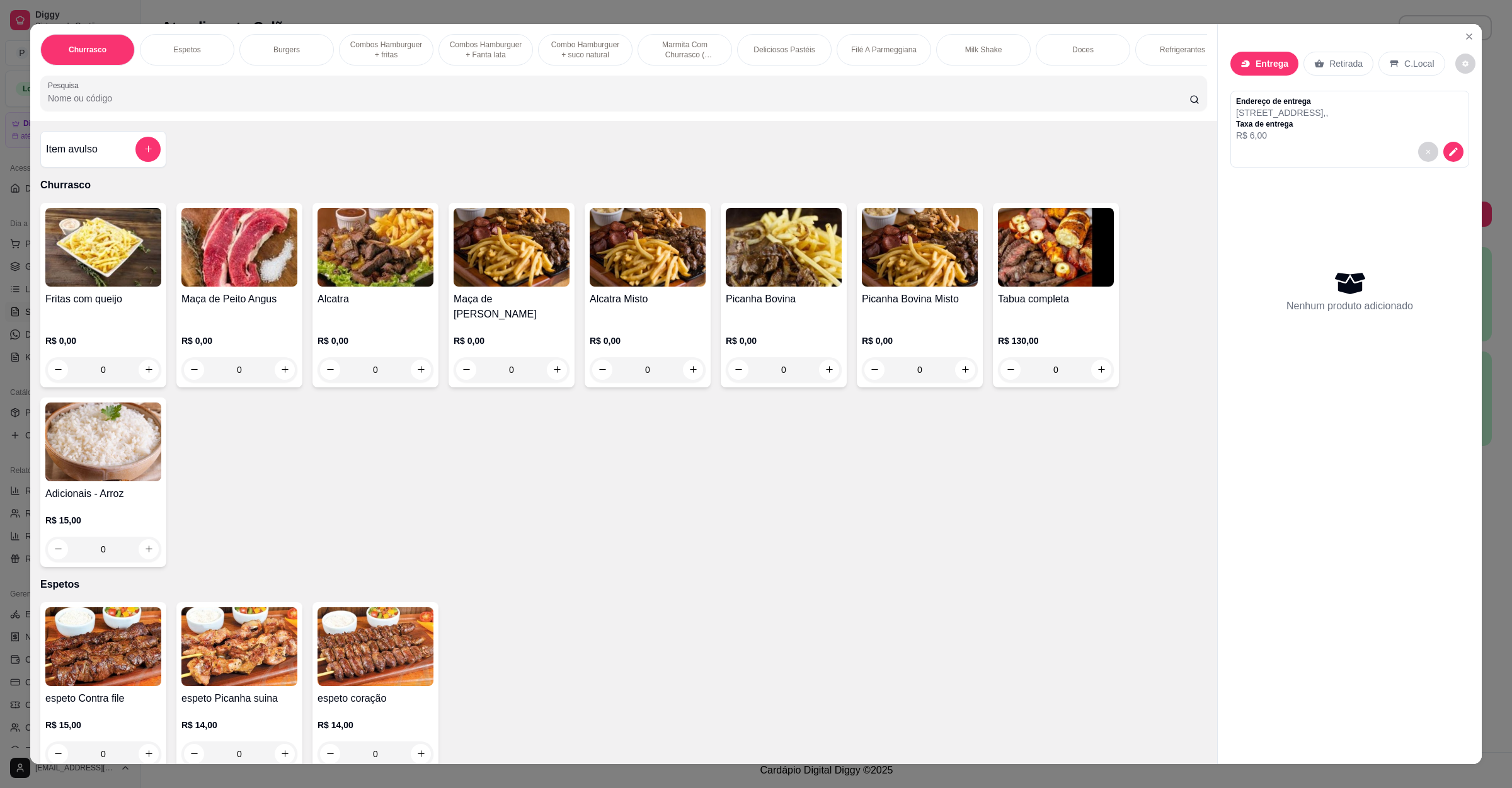
click at [72, 105] on input "Pesquisa" at bounding box center [619, 98] width 1142 height 12
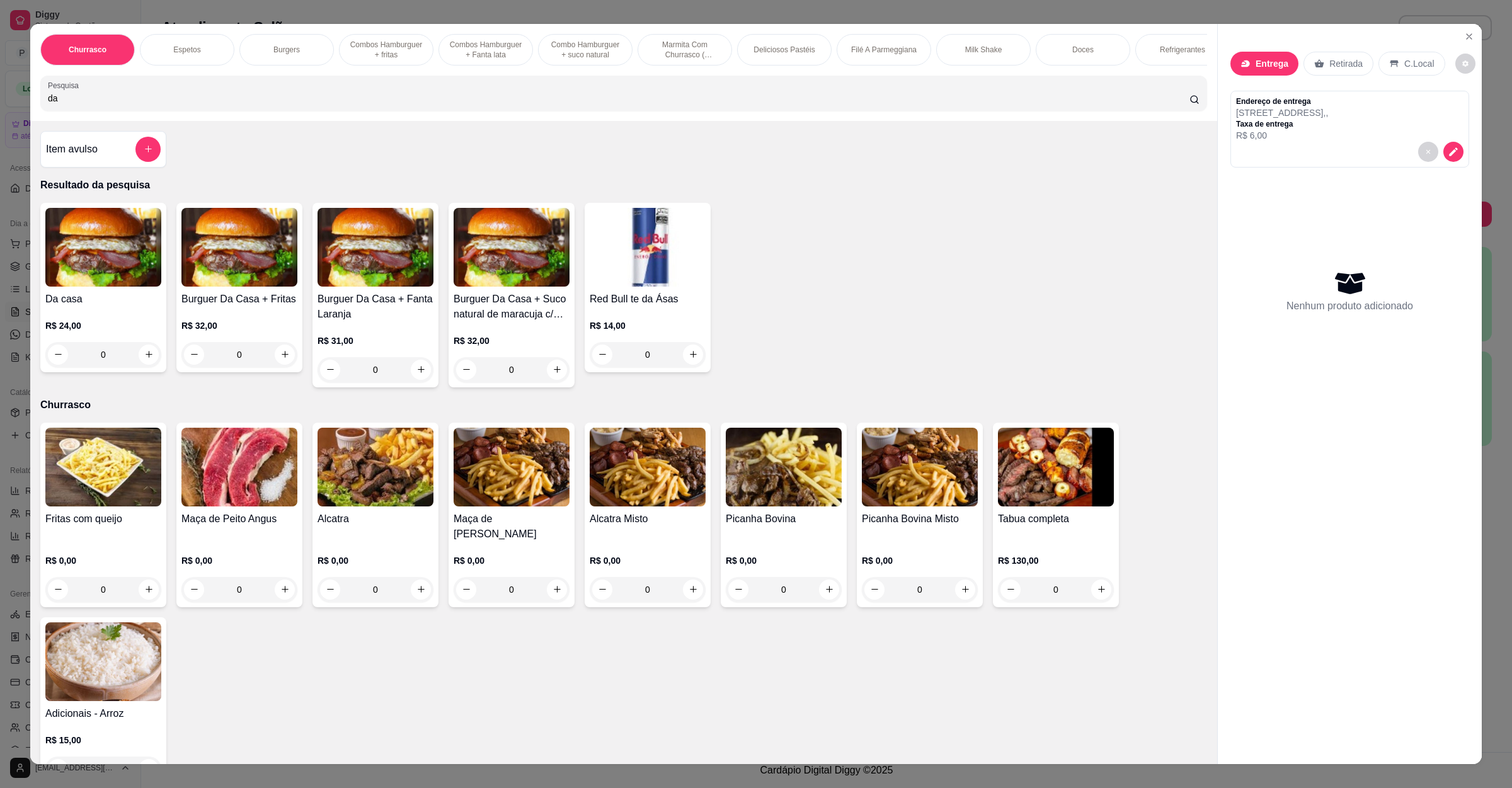
type input "da"
click at [80, 307] on h4 "Da casa" at bounding box center [103, 298] width 116 height 15
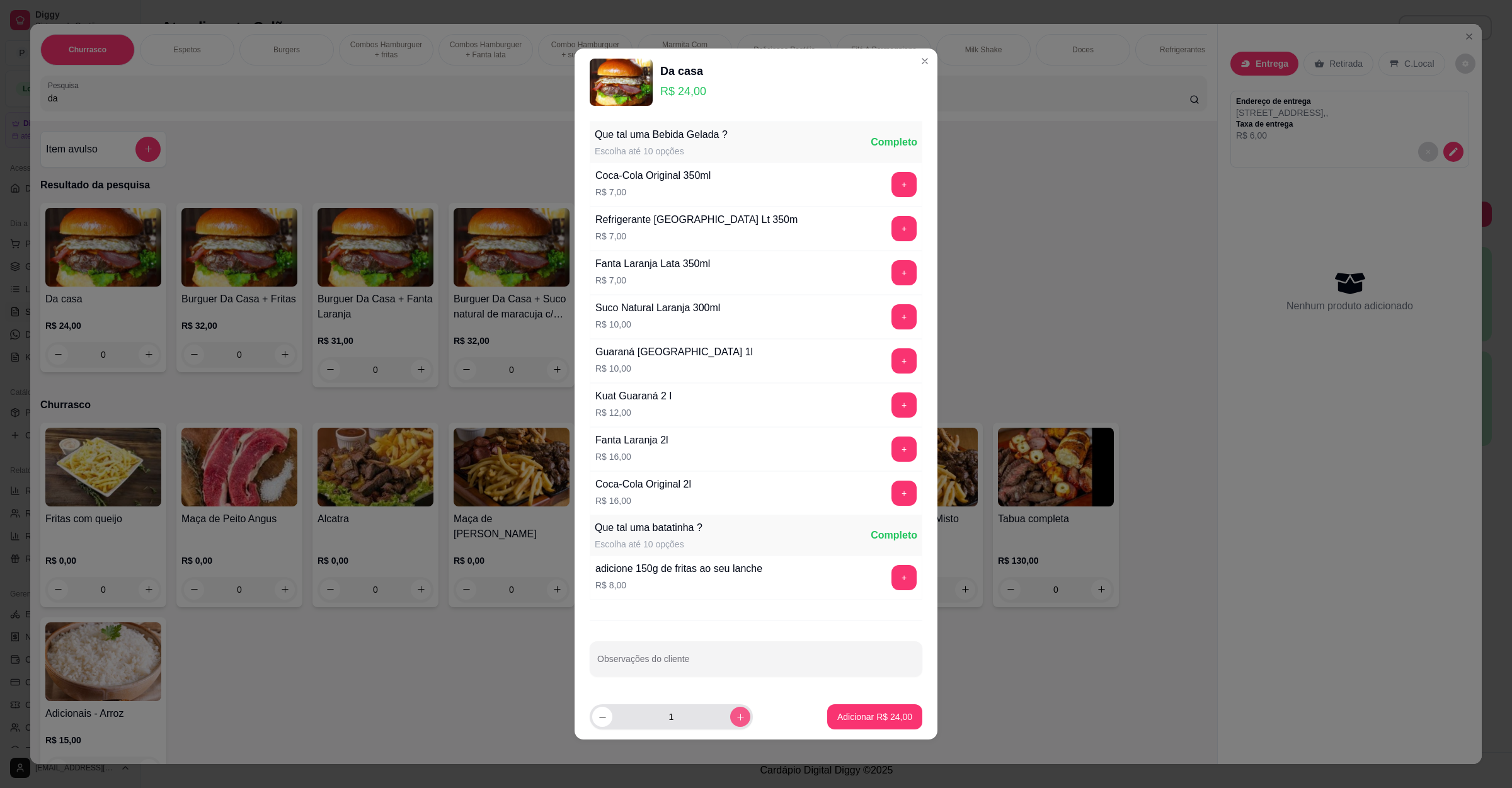
click at [736, 716] on icon "increase-product-quantity" at bounding box center [740, 716] width 10 height 10
type input "2"
click at [834, 709] on button "Adicionar R$ 48,00" at bounding box center [875, 717] width 93 height 24
type input "2"
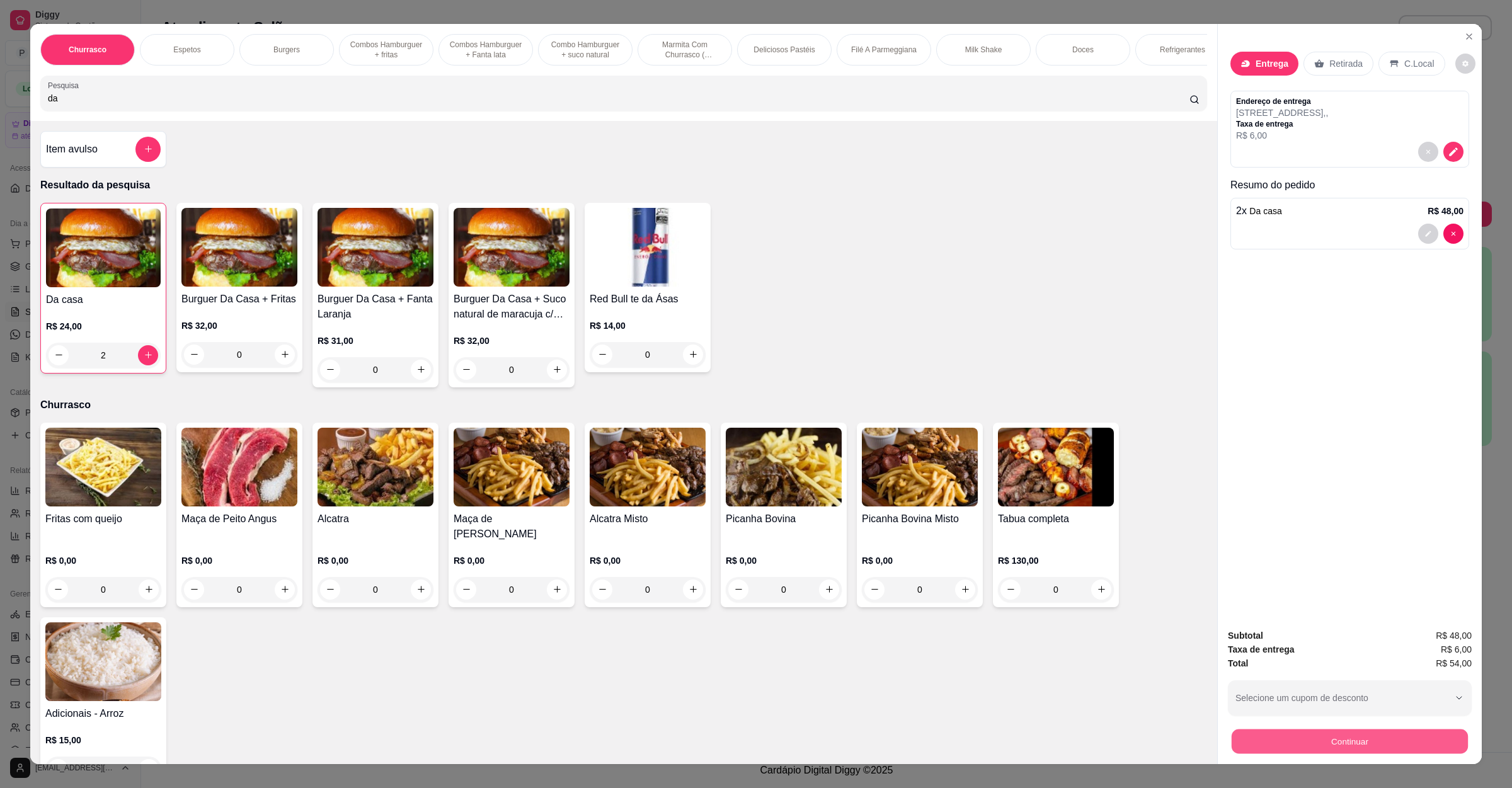
click at [1275, 750] on button "Continuar" at bounding box center [1350, 742] width 237 height 24
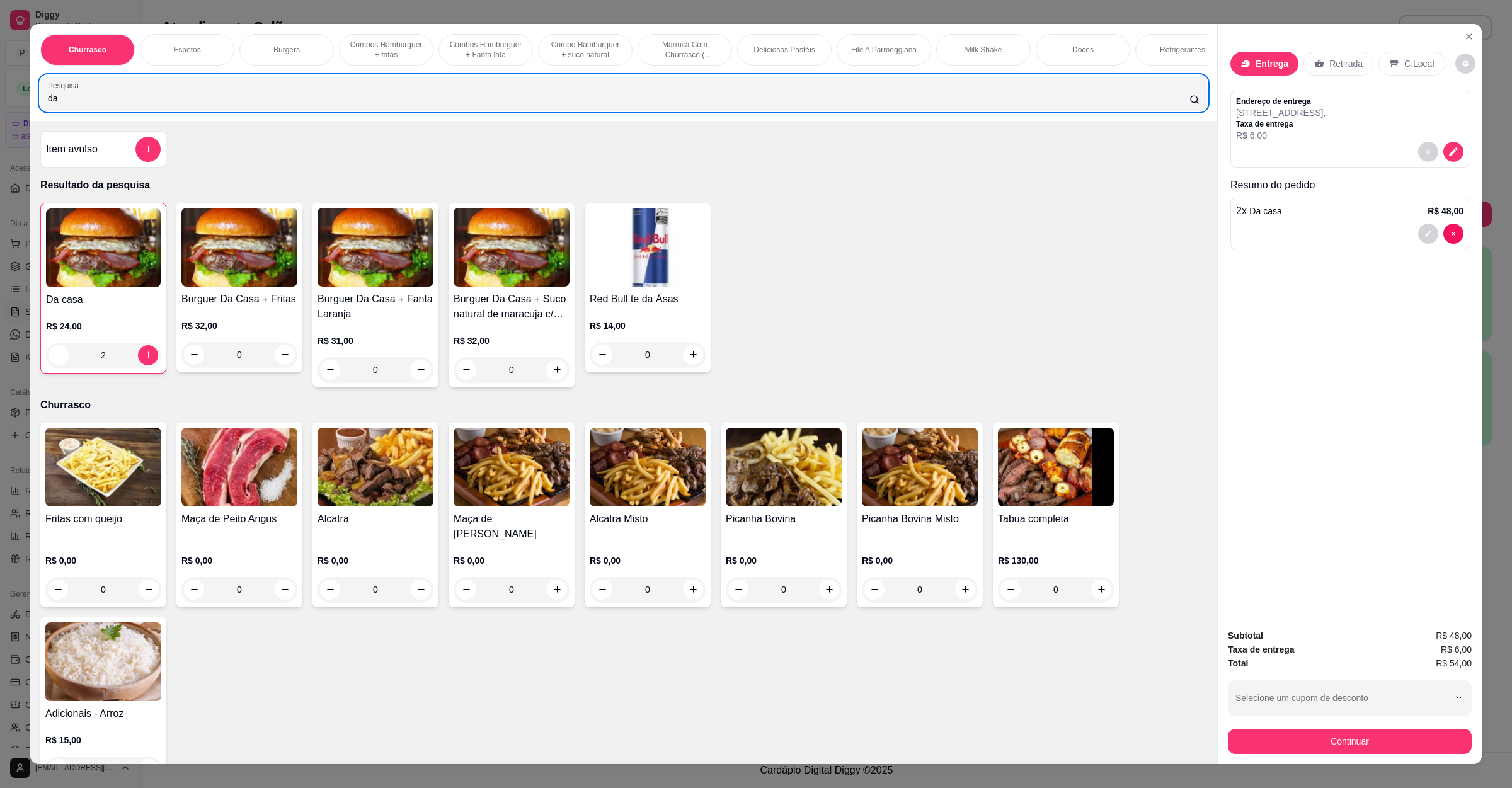
drag, startPoint x: 57, startPoint y: 121, endPoint x: 19, endPoint y: 112, distance: 39.1
click at [19, 112] on div "Churrasco Espetos Burgers Combos Hamburguer + fritas Combos Hamburguer + Fanta …" at bounding box center [756, 394] width 1512 height 788
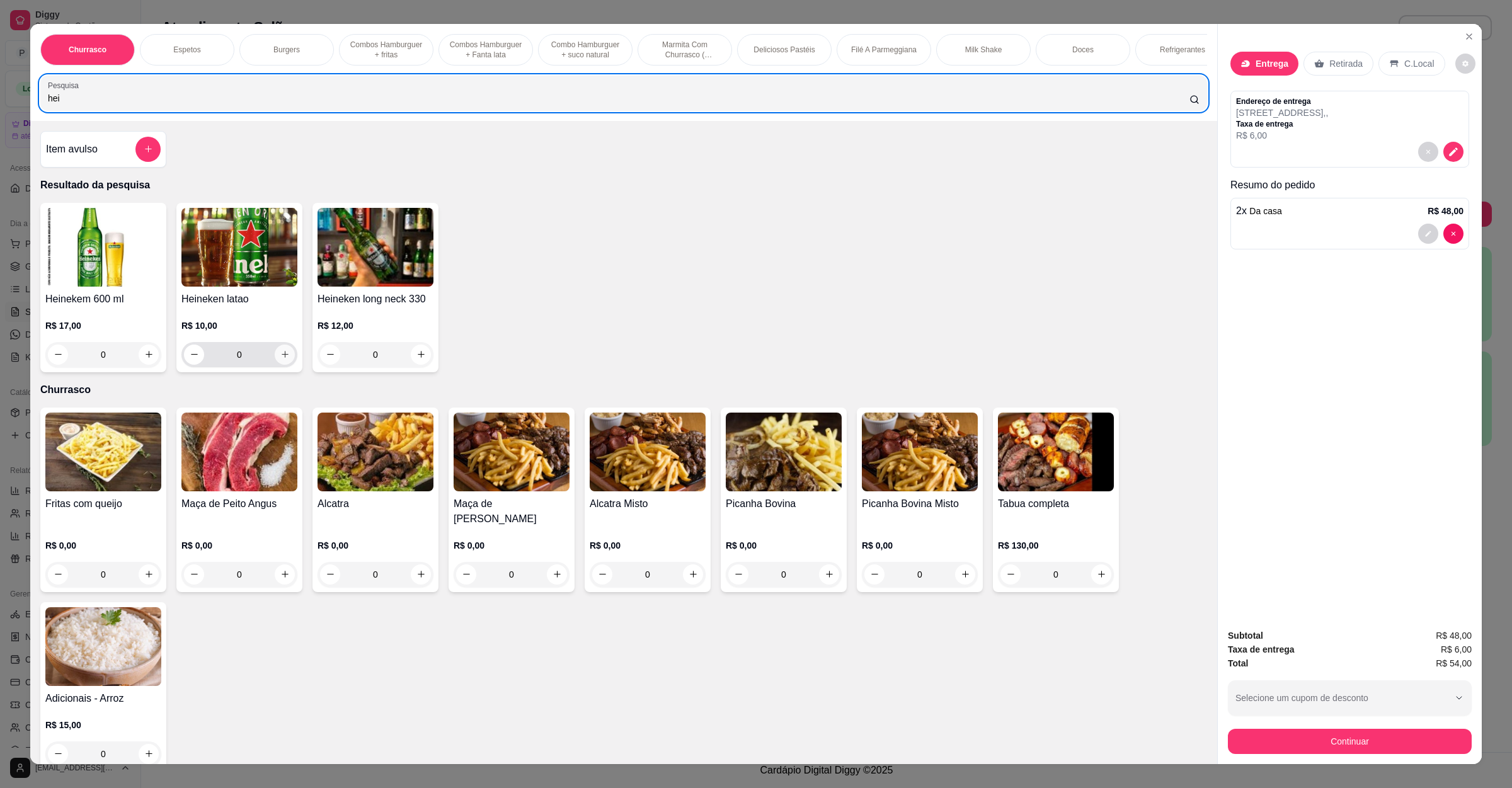
type input "hei"
click at [280, 359] on icon "increase-product-quantity" at bounding box center [285, 354] width 10 height 10
type input "1"
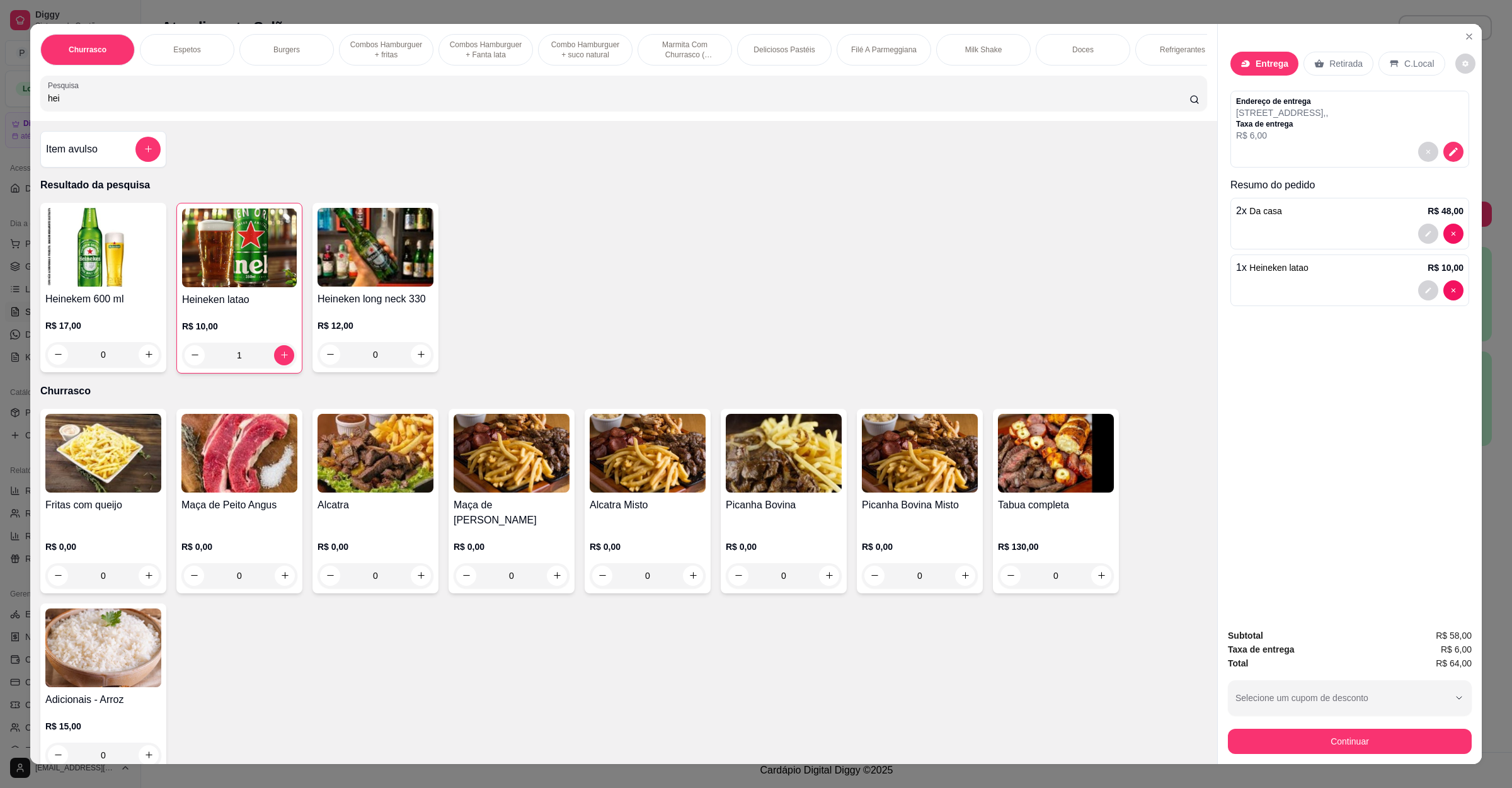
click at [1316, 762] on div "Subtotal R$ 58,00 Taxa de entrega R$ 6,00 Total R$ 64,00 Selecione um cupom de …" at bounding box center [1350, 691] width 264 height 146
click at [1319, 745] on button "Continuar" at bounding box center [1350, 742] width 237 height 24
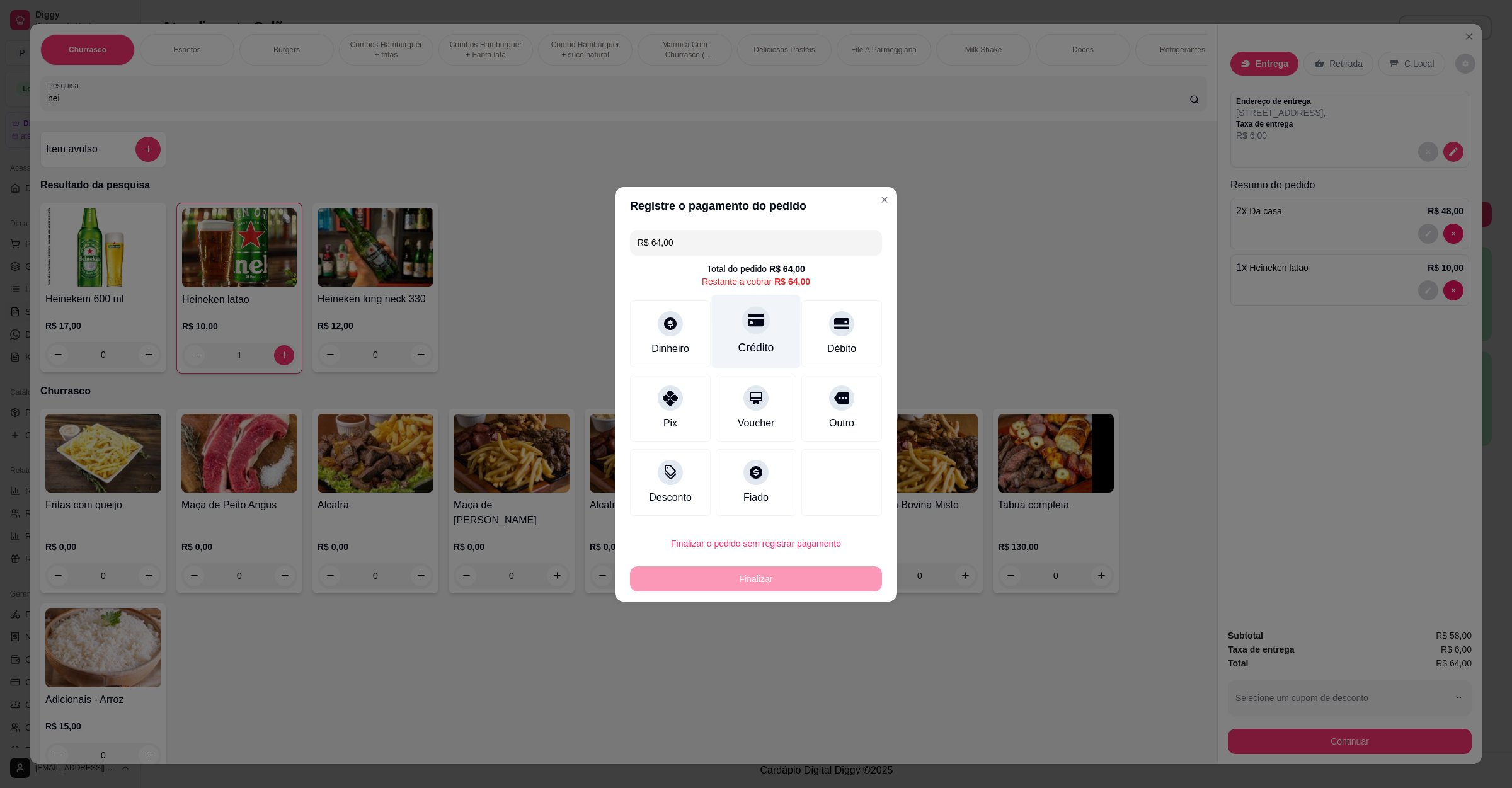
click at [749, 334] on div "Crédito" at bounding box center [757, 331] width 89 height 73
type input "R$ 0,00"
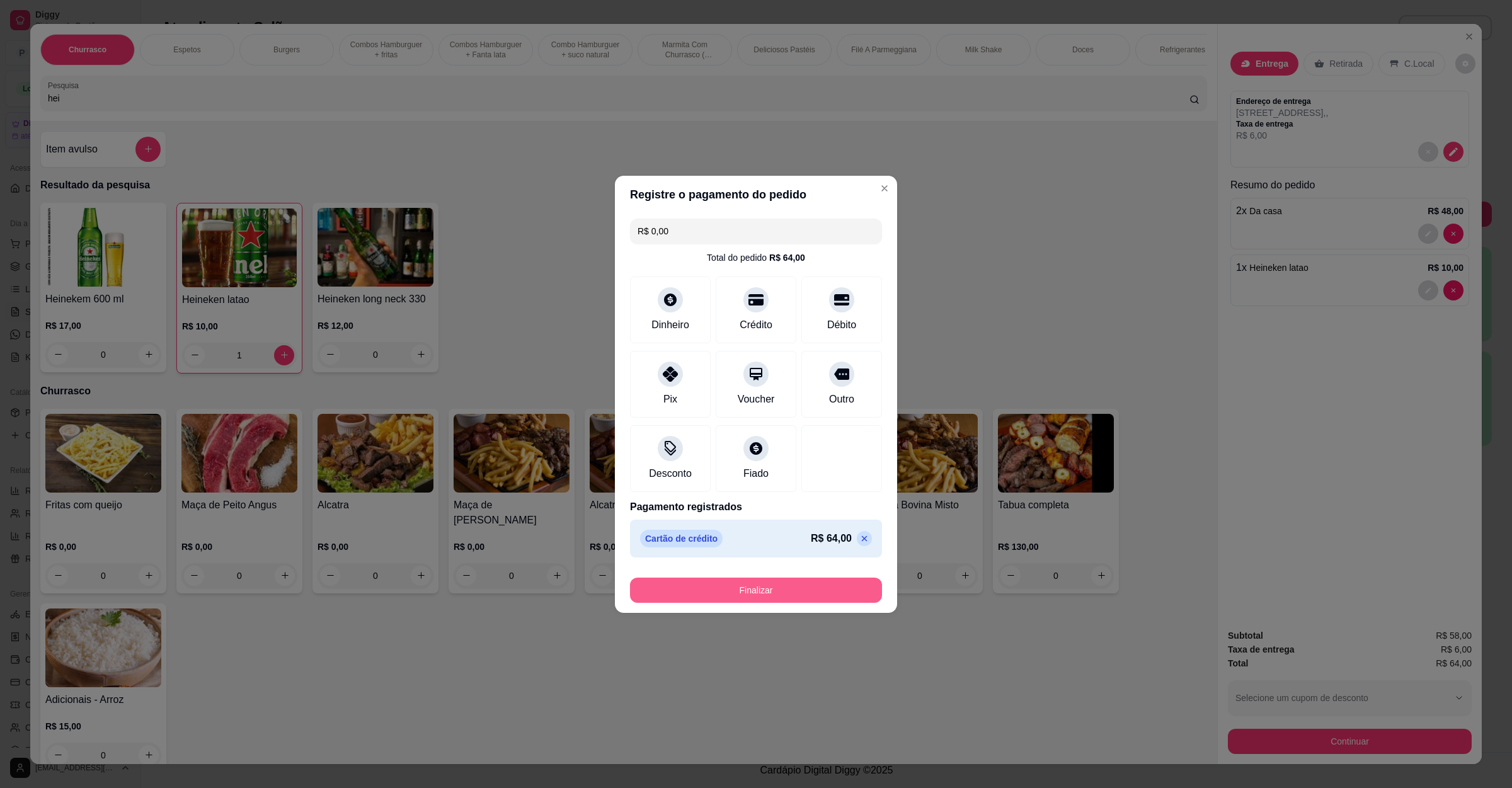
click at [749, 579] on button "Finalizar" at bounding box center [756, 590] width 252 height 25
type input "0"
type input "-R$ 64,00"
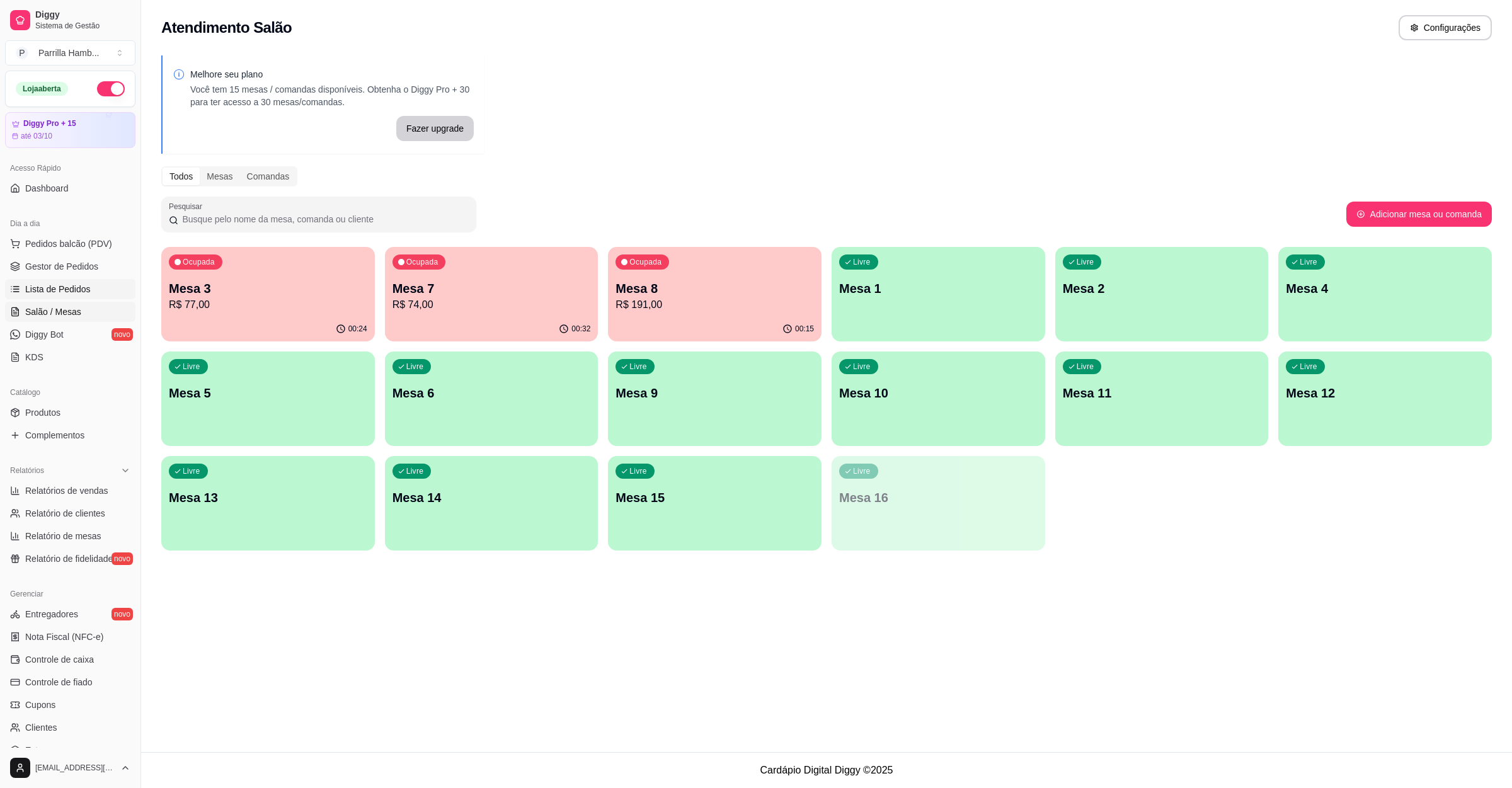
click at [49, 291] on span "Lista de Pedidos" at bounding box center [58, 289] width 65 height 12
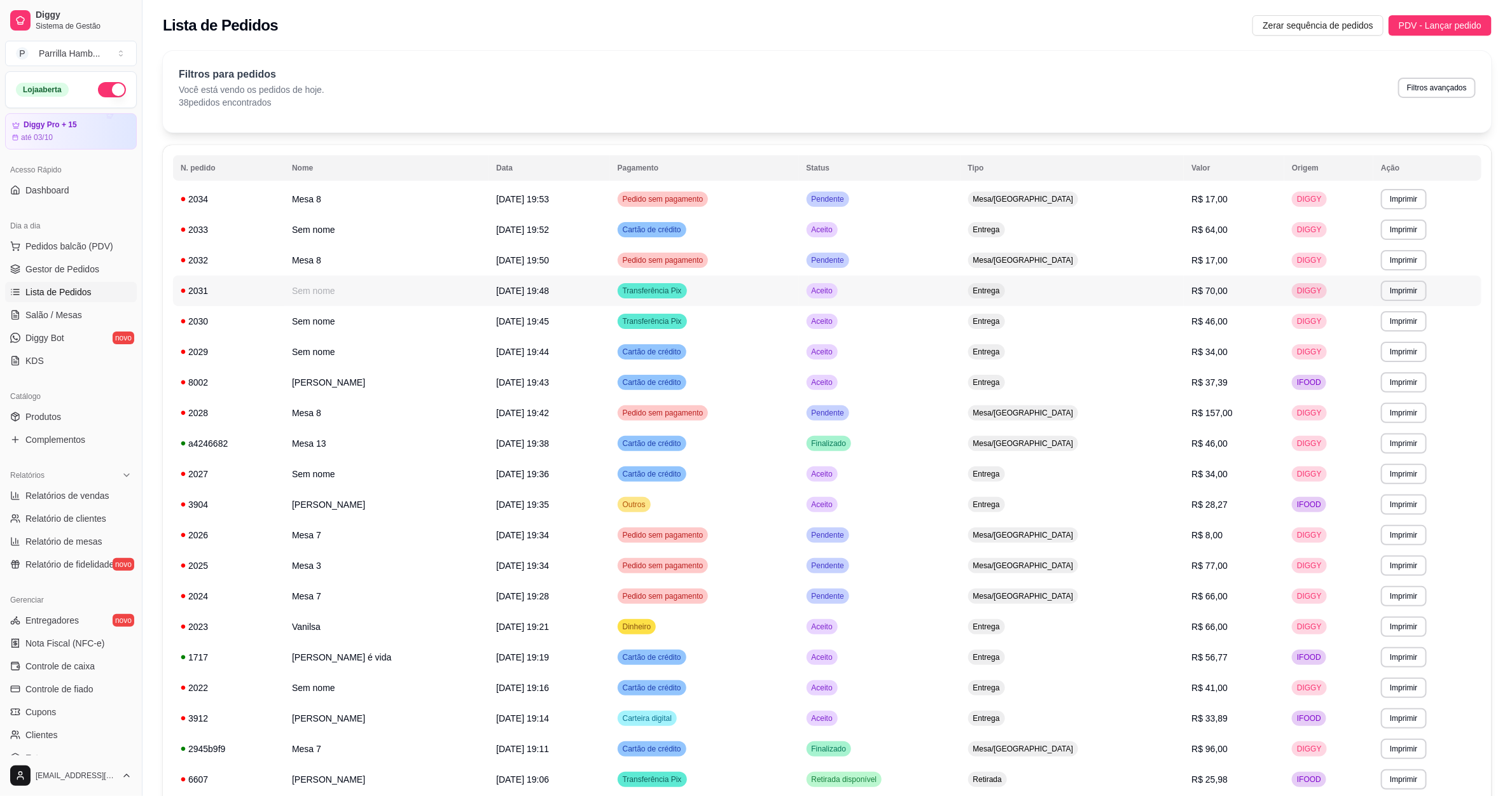
click at [1112, 286] on td "Entrega" at bounding box center [1072, 291] width 224 height 31
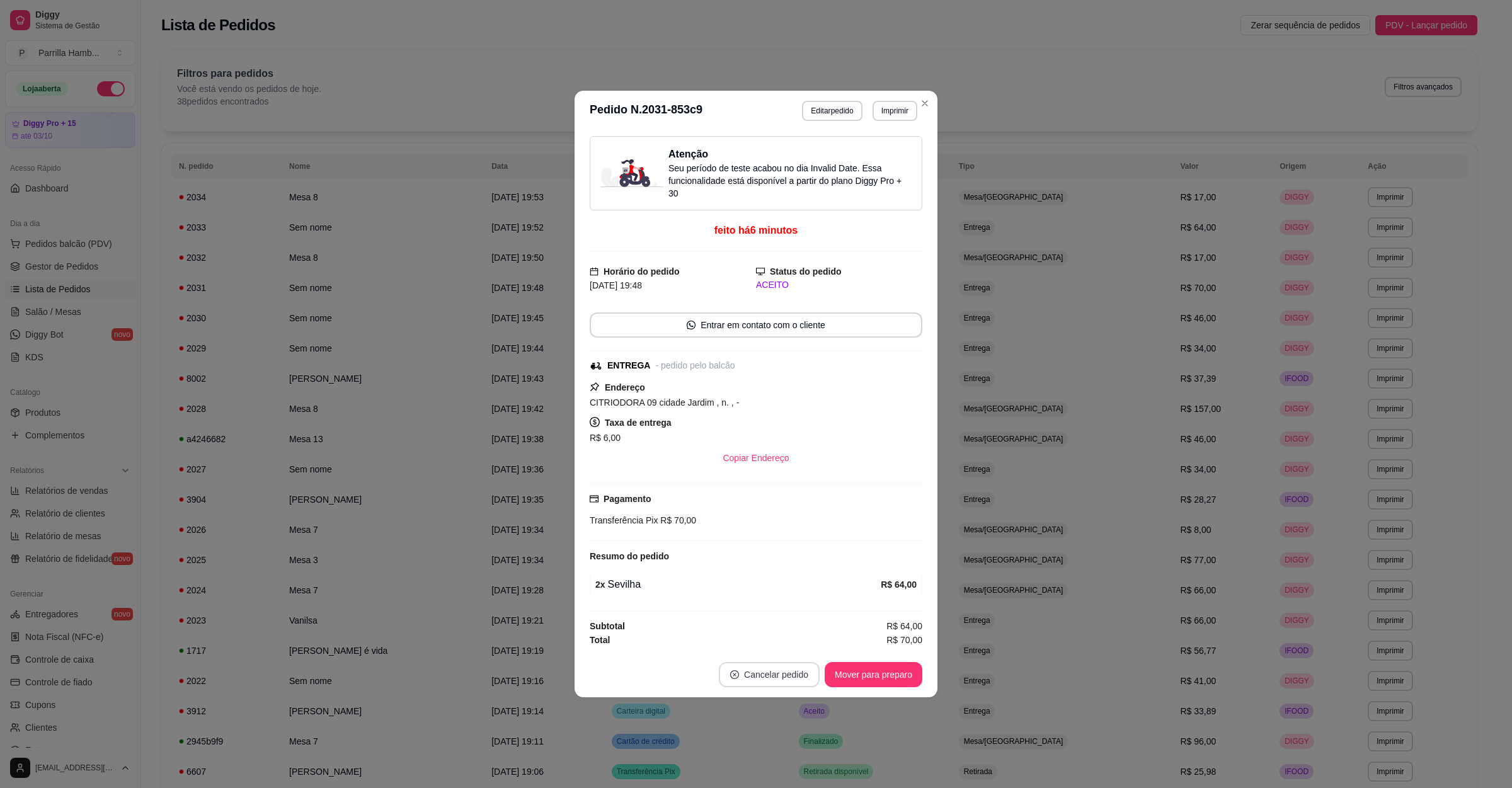
click at [771, 685] on button "Cancelar pedido" at bounding box center [769, 675] width 100 height 25
click at [791, 652] on button "Sim" at bounding box center [805, 646] width 51 height 25
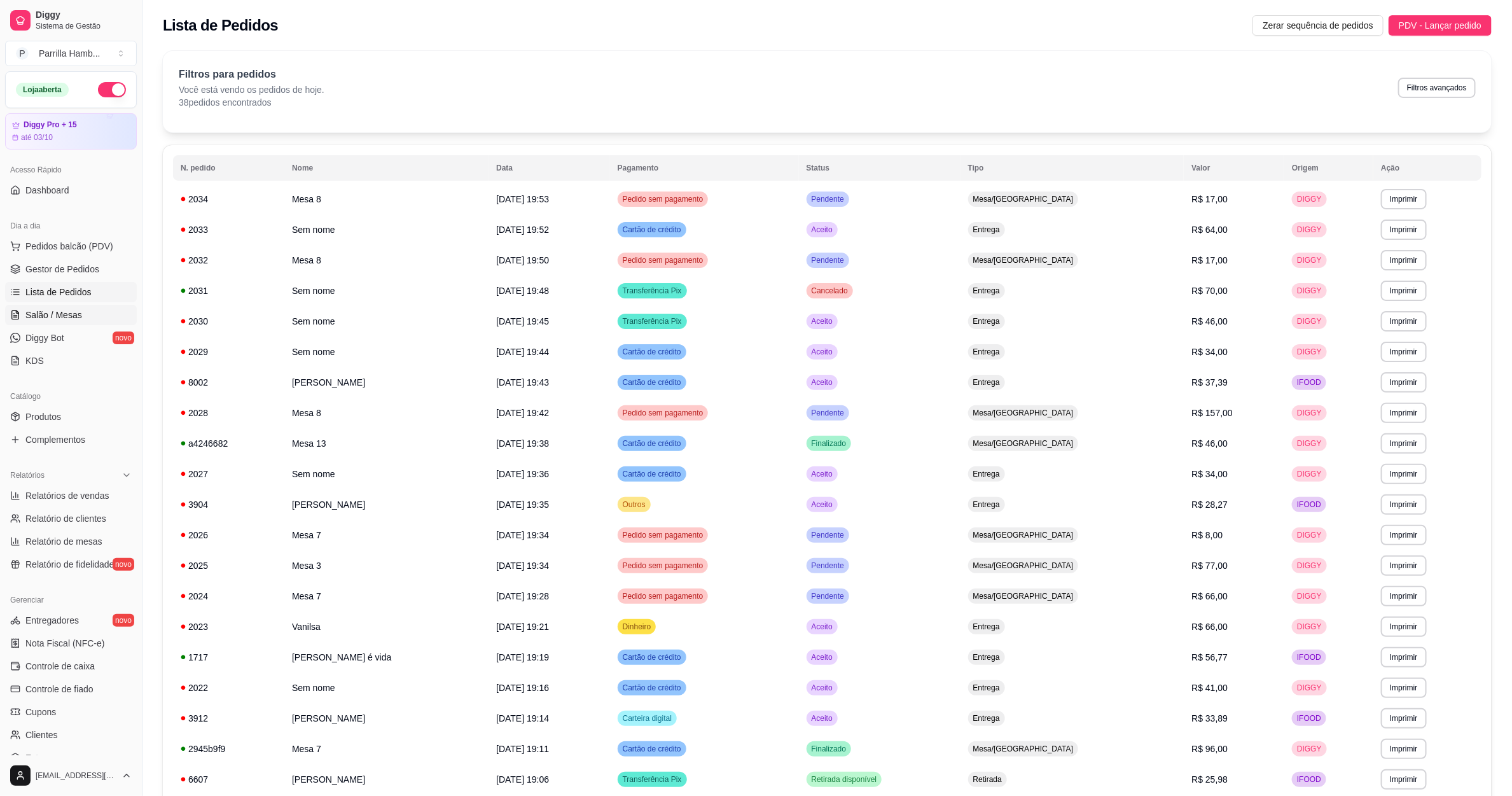
click at [47, 310] on span "Salão / Mesas" at bounding box center [54, 315] width 56 height 12
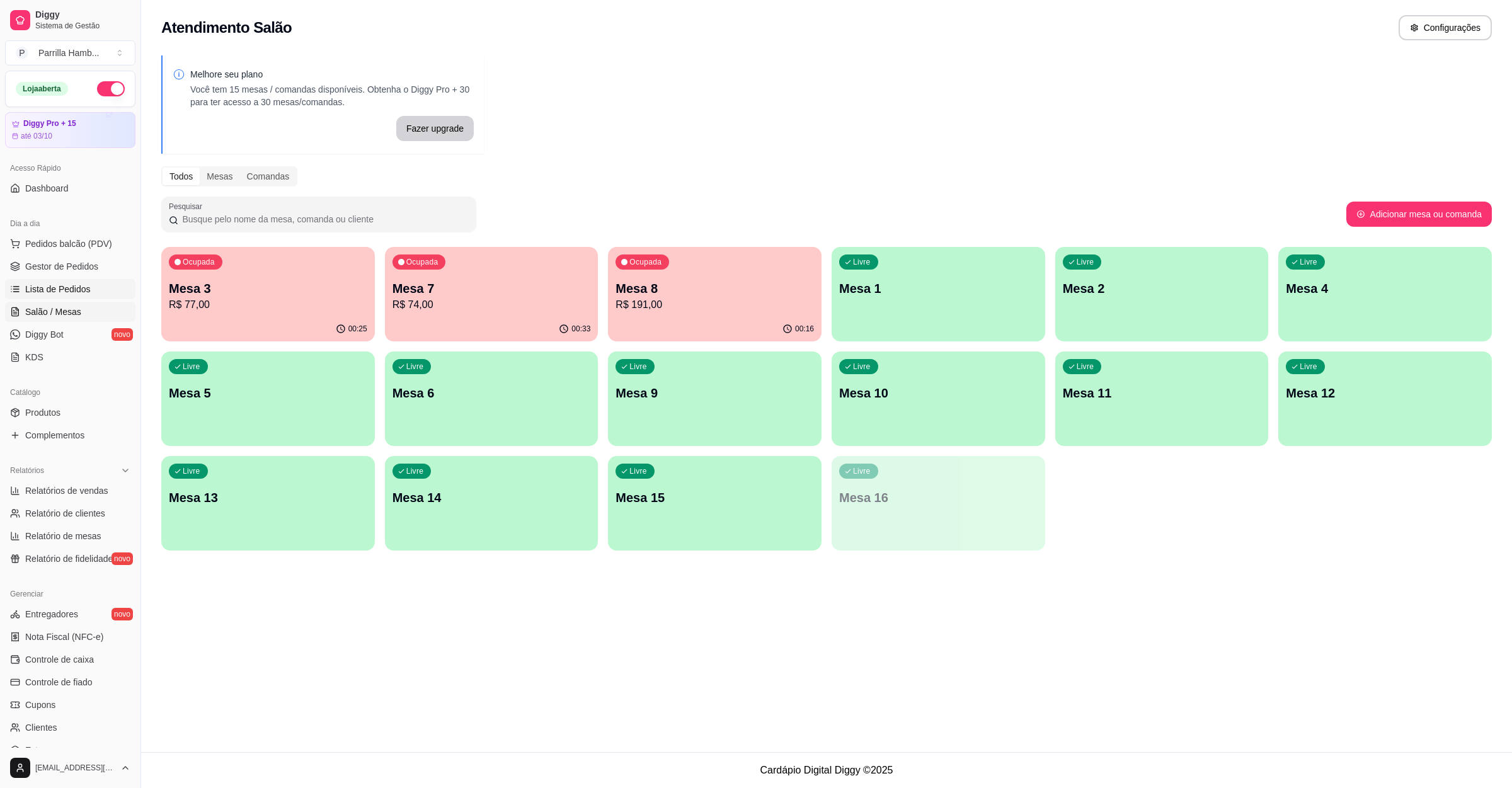
click at [87, 290] on span "Lista de Pedidos" at bounding box center [58, 289] width 65 height 12
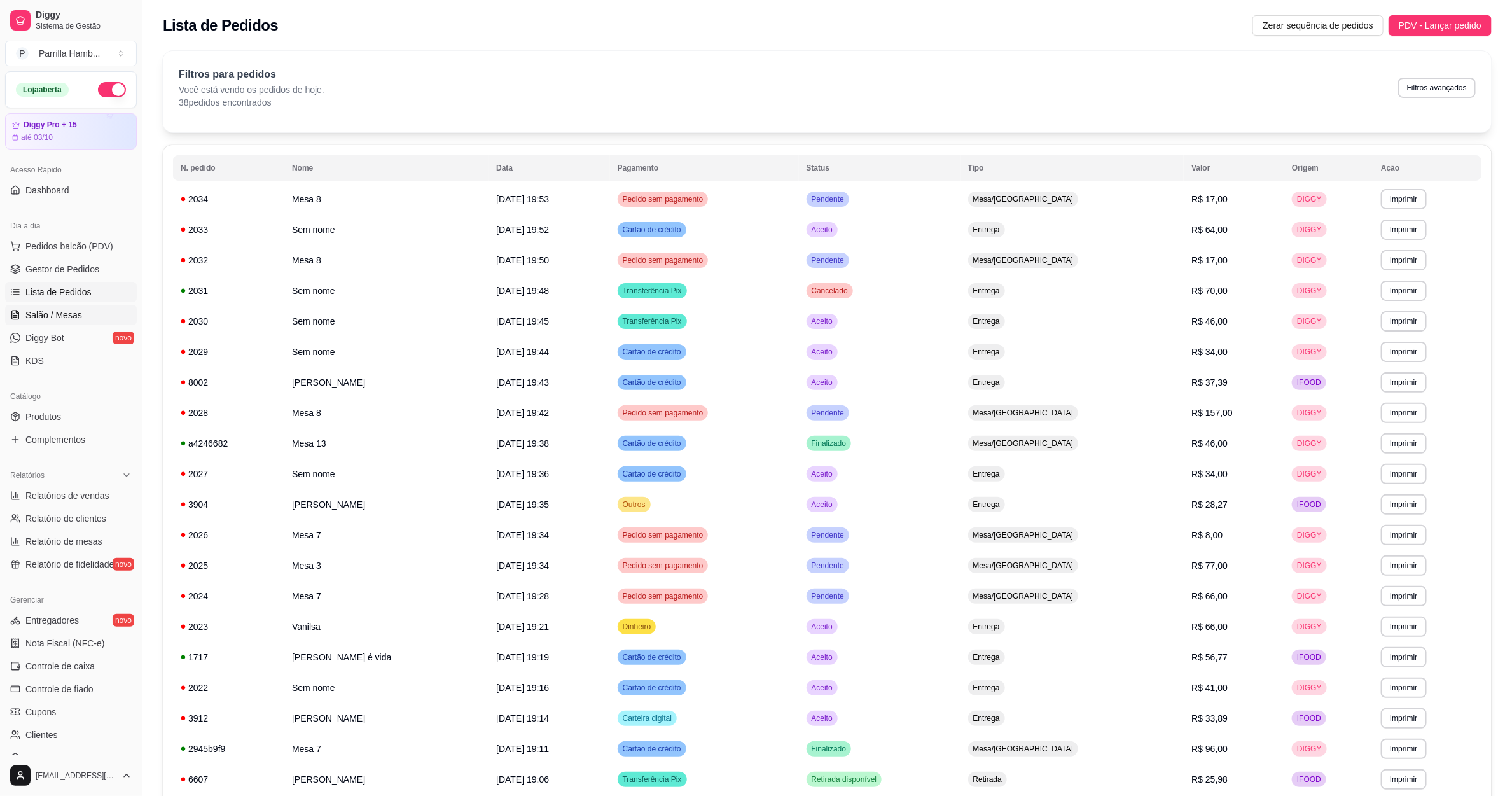
click at [75, 317] on span "Salão / Mesas" at bounding box center [54, 315] width 56 height 12
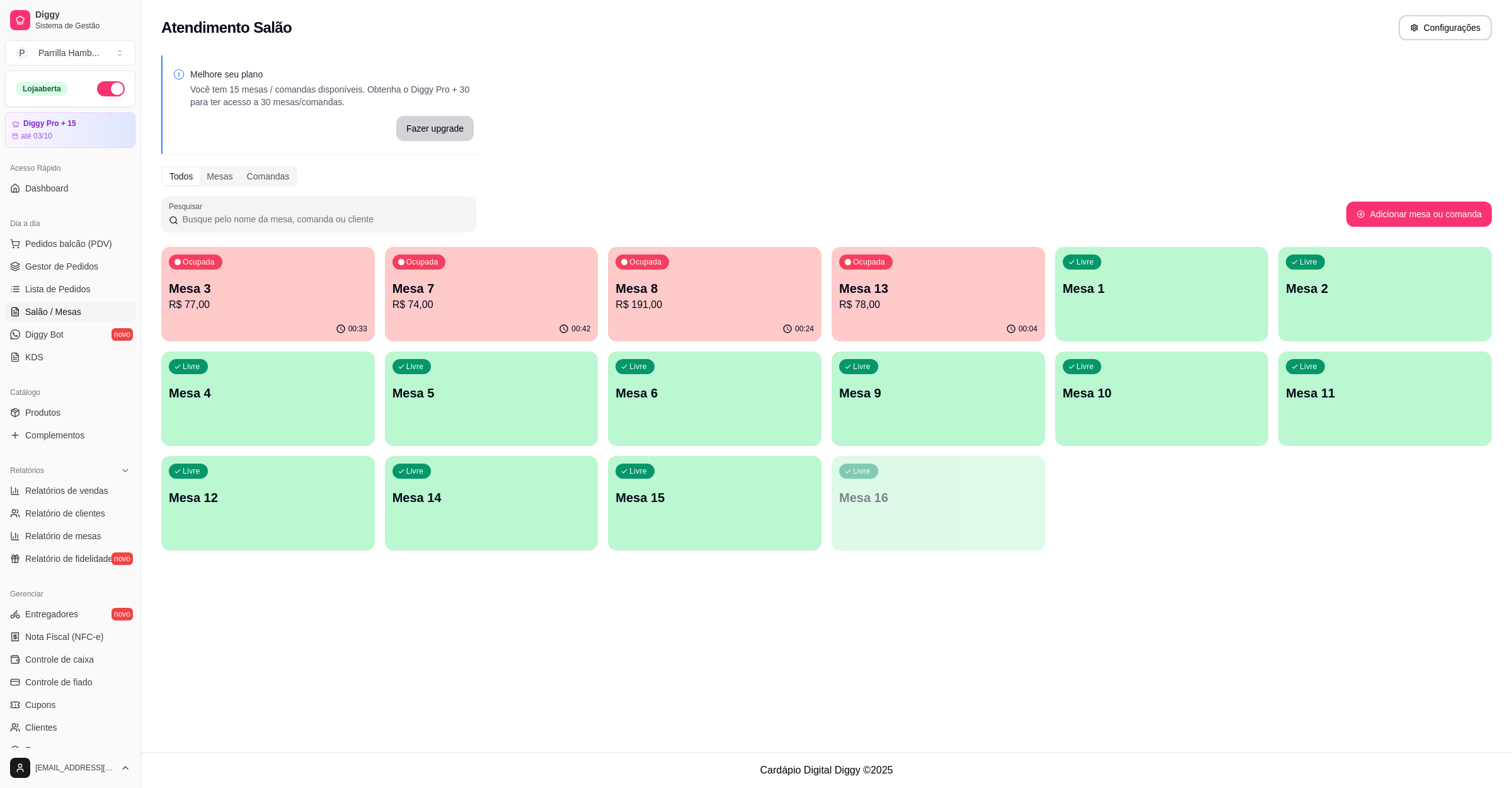
click at [413, 295] on p "Mesa 7" at bounding box center [491, 288] width 198 height 17
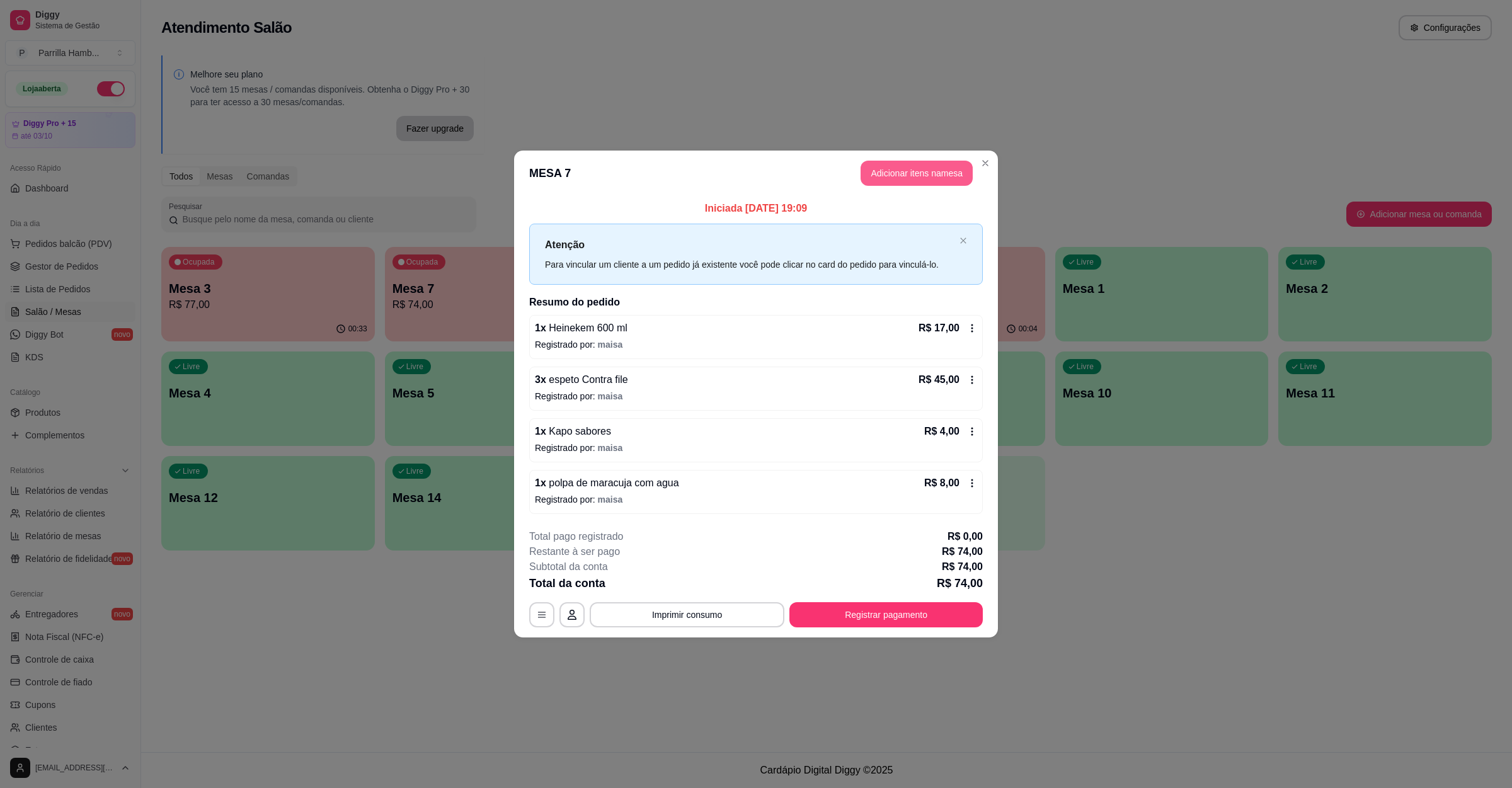
click at [914, 176] on button "Adicionar itens na mesa" at bounding box center [917, 173] width 112 height 25
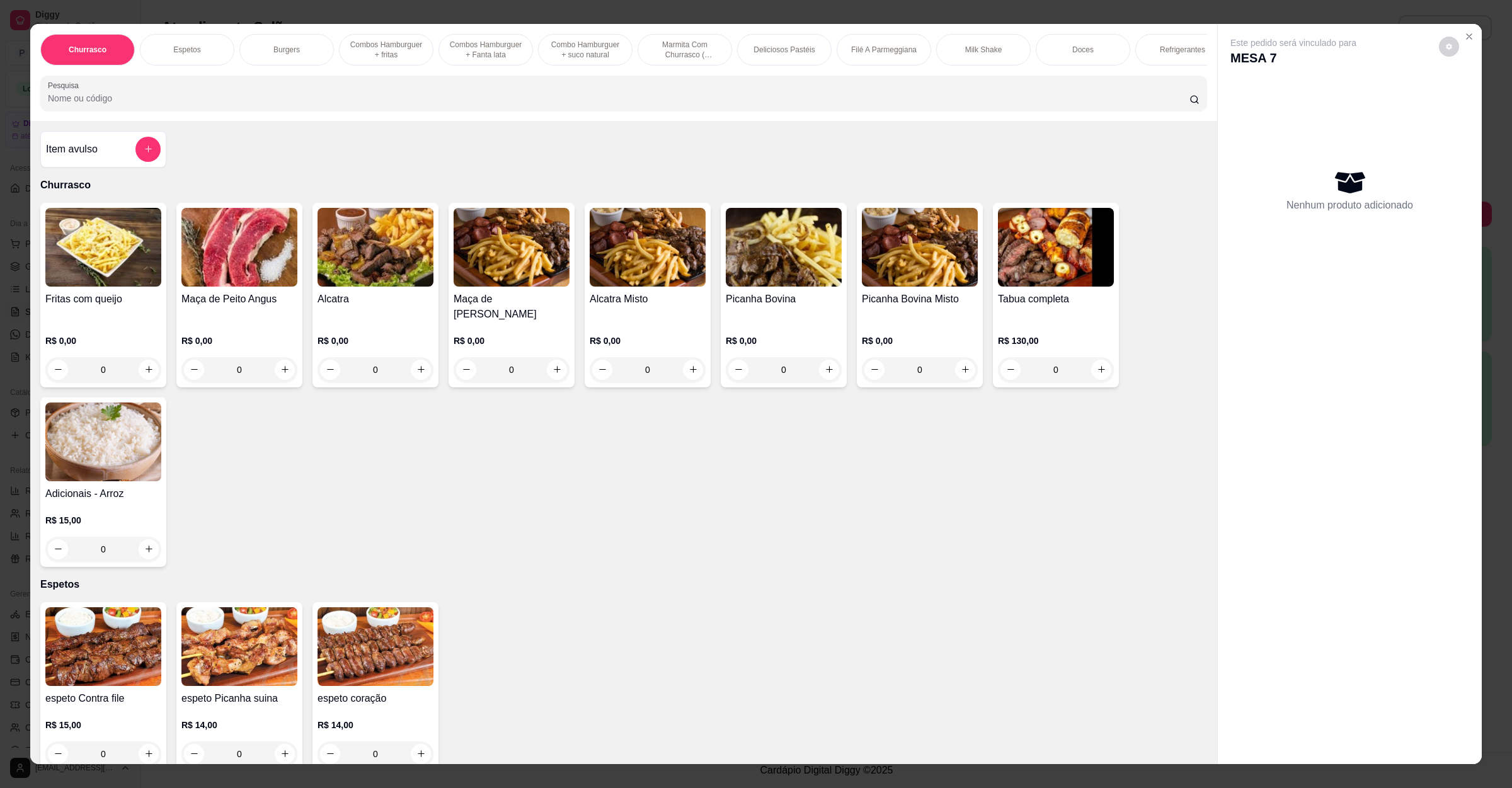
click at [376, 111] on div "Pesquisa" at bounding box center [623, 93] width 1167 height 35
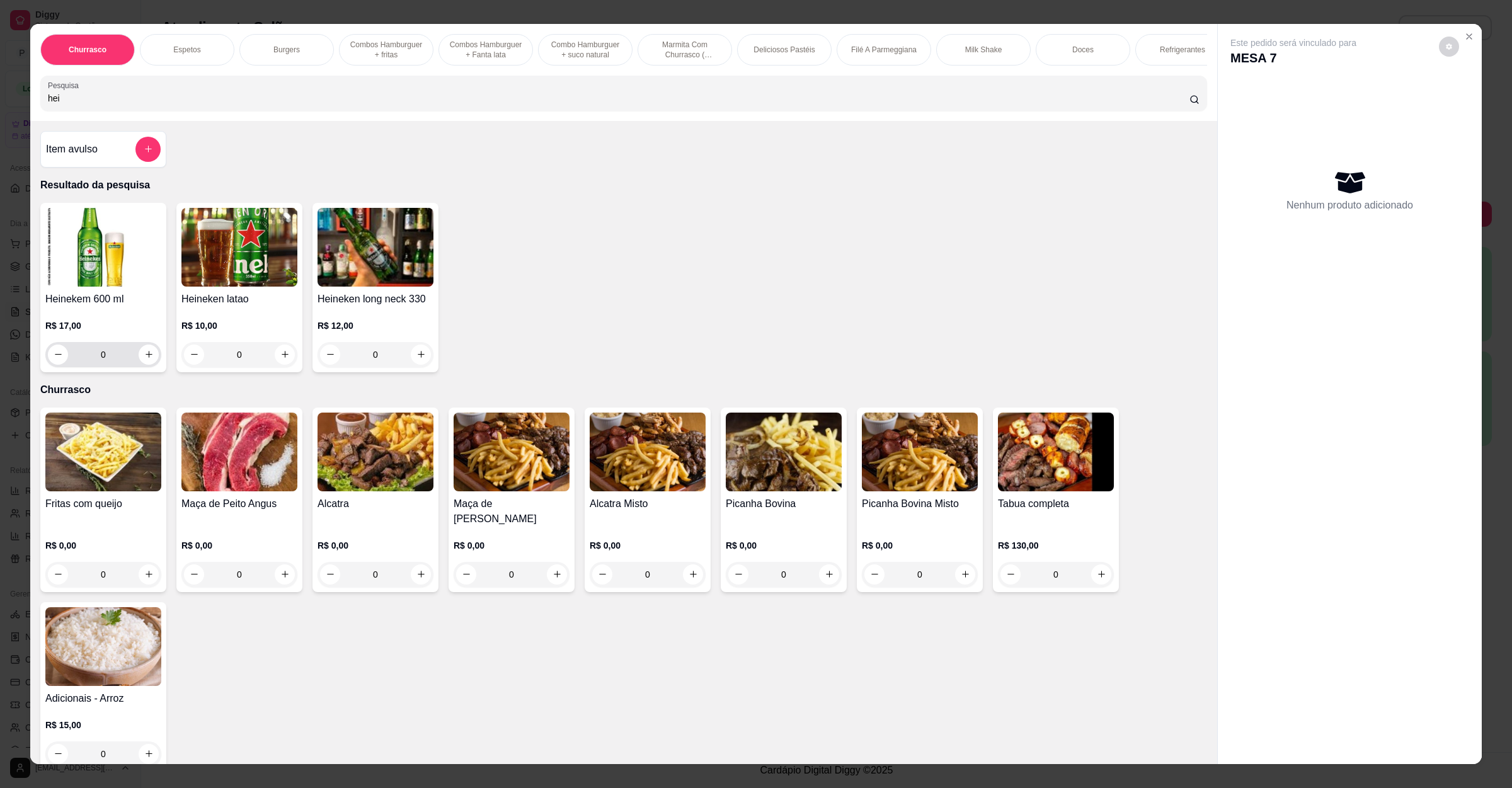
type input "hei"
click at [153, 367] on div "0" at bounding box center [103, 354] width 116 height 25
click at [144, 359] on icon "increase-product-quantity" at bounding box center [148, 354] width 10 height 10
type input "1"
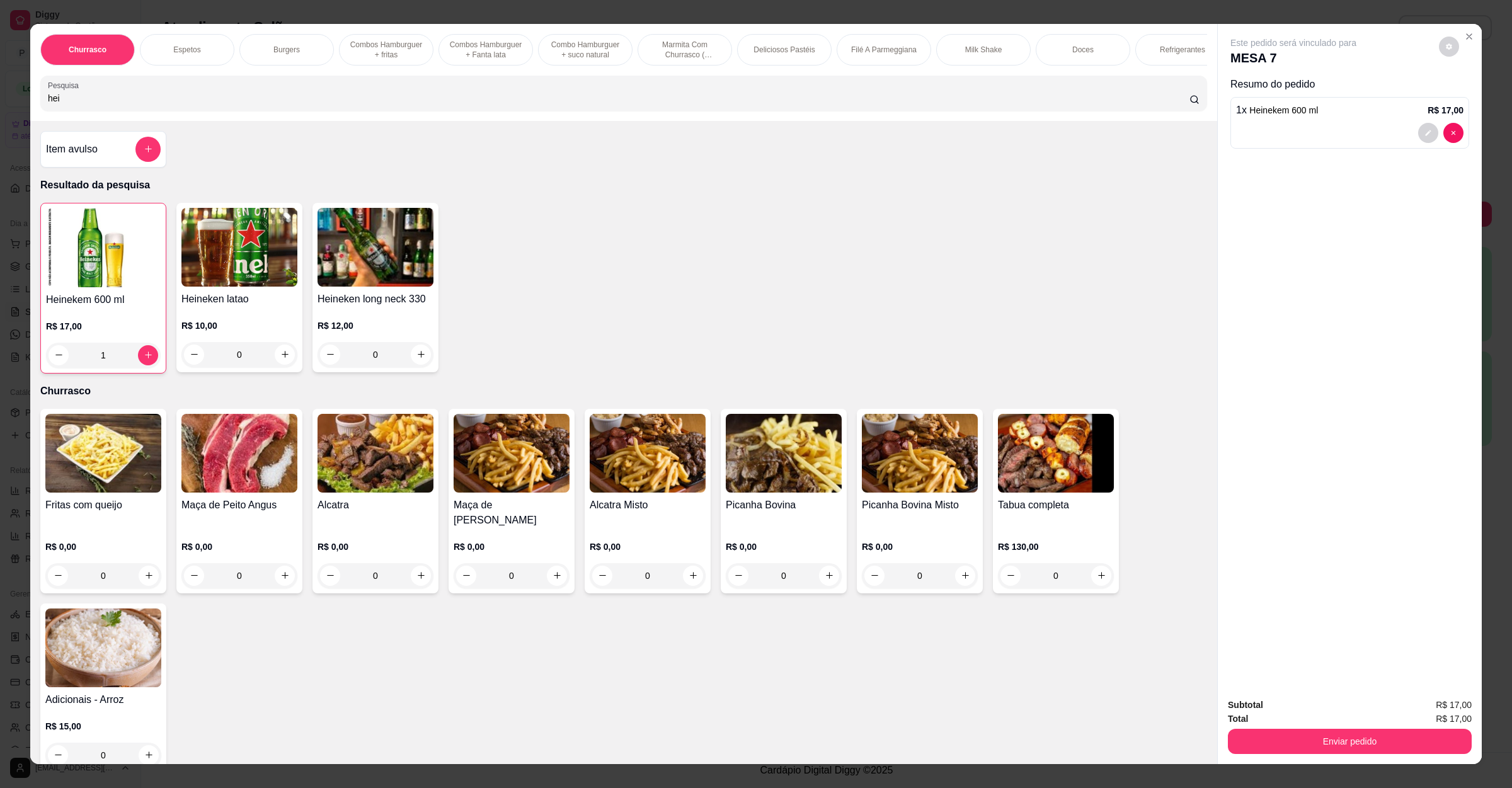
click at [1254, 760] on div "Subtotal R$ 17,00 Total R$ 17,00 Enviar pedido" at bounding box center [1350, 725] width 264 height 76
click at [1248, 741] on button "Enviar pedido" at bounding box center [1350, 741] width 244 height 25
click at [1408, 716] on button "Enviar pedido" at bounding box center [1437, 709] width 69 height 24
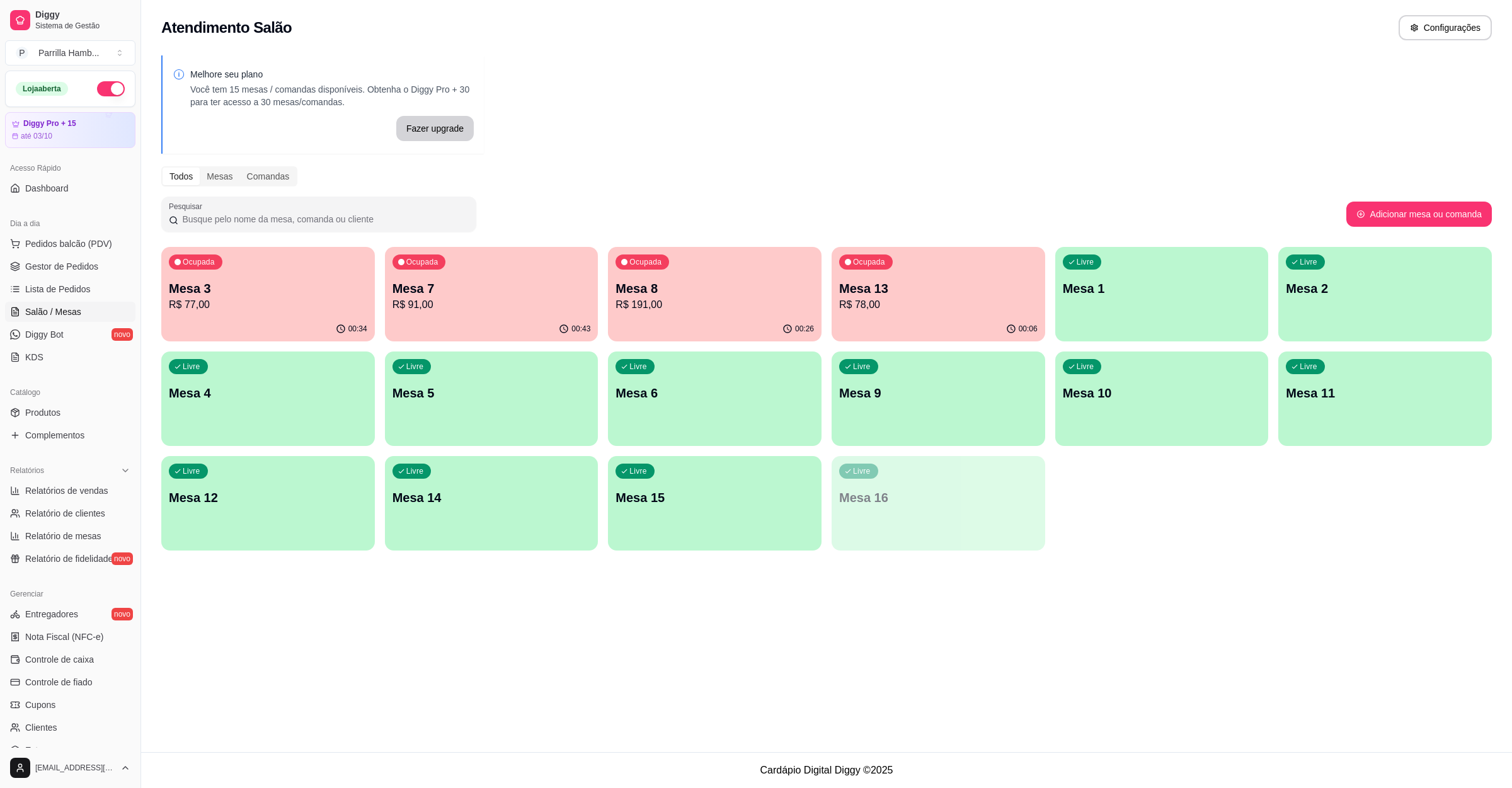
click at [723, 310] on p "R$ 191,00" at bounding box center [714, 305] width 198 height 15
click at [313, 312] on p "R$ 77,00" at bounding box center [267, 305] width 198 height 15
click at [499, 282] on p "Mesa 7" at bounding box center [491, 288] width 192 height 17
click at [723, 301] on p "R$ 191,00" at bounding box center [714, 305] width 198 height 15
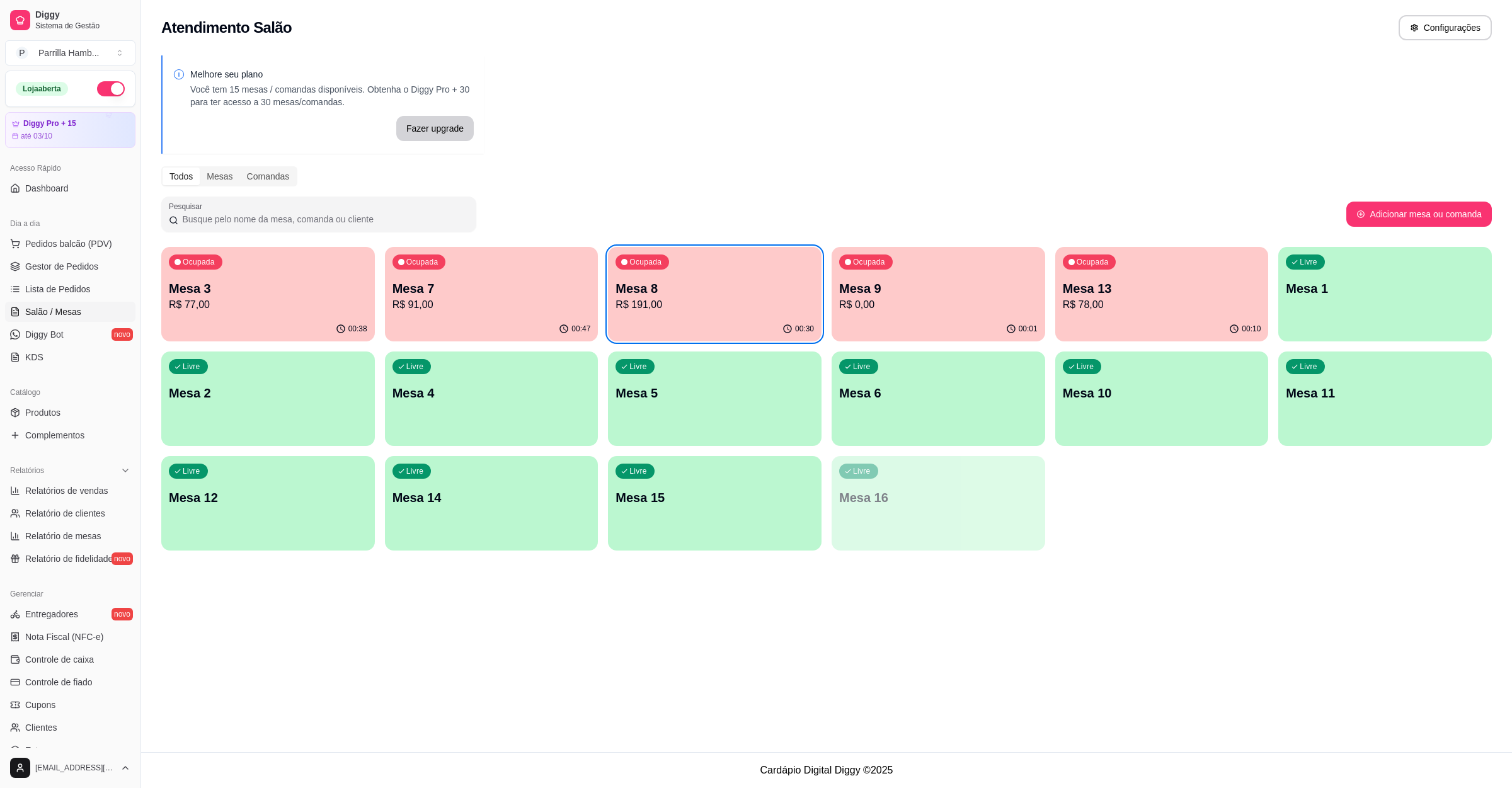
click at [634, 291] on p "Mesa 8" at bounding box center [714, 288] width 198 height 17
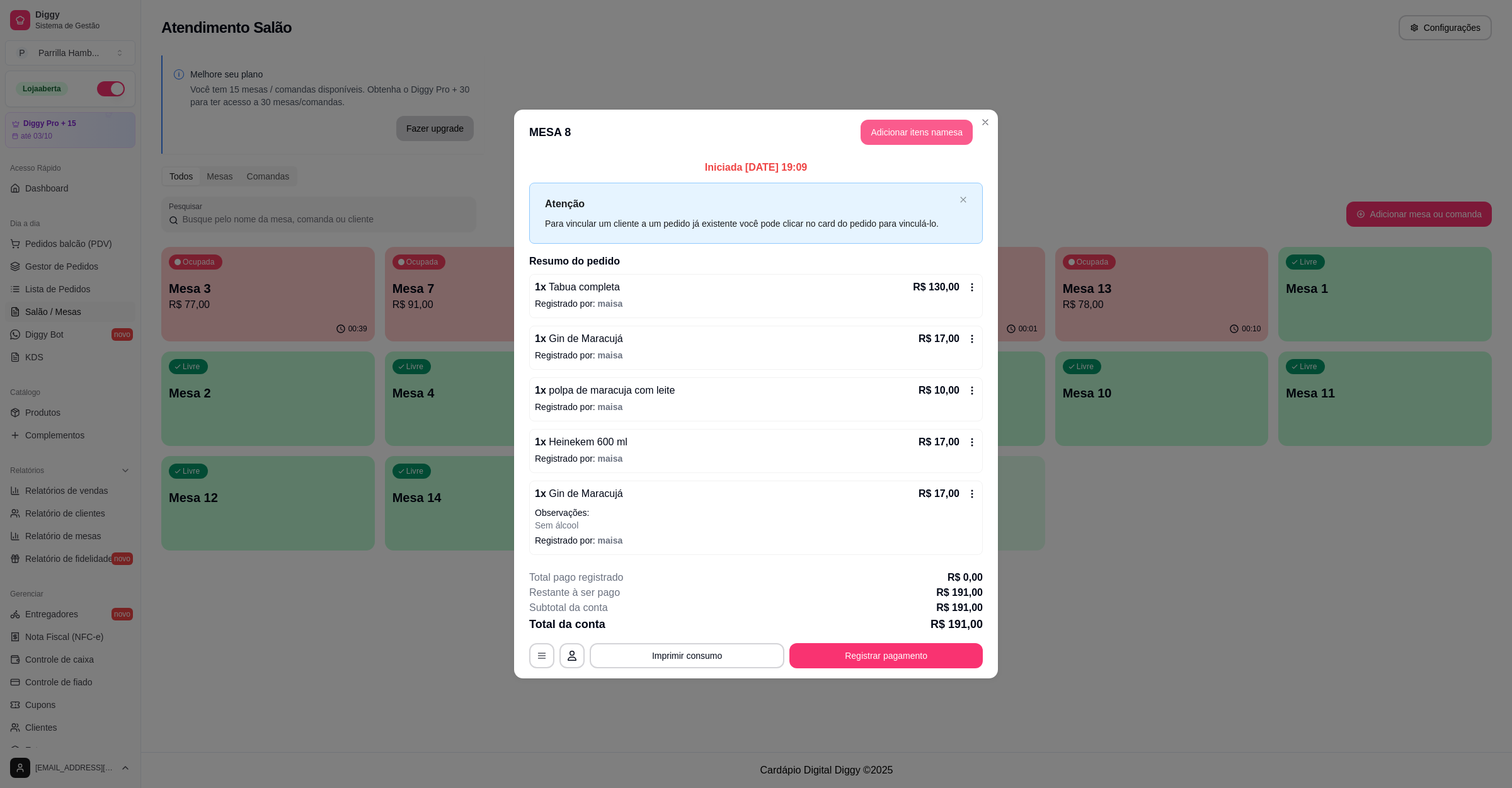
click at [882, 121] on button "Adicionar itens na mesa" at bounding box center [917, 132] width 112 height 25
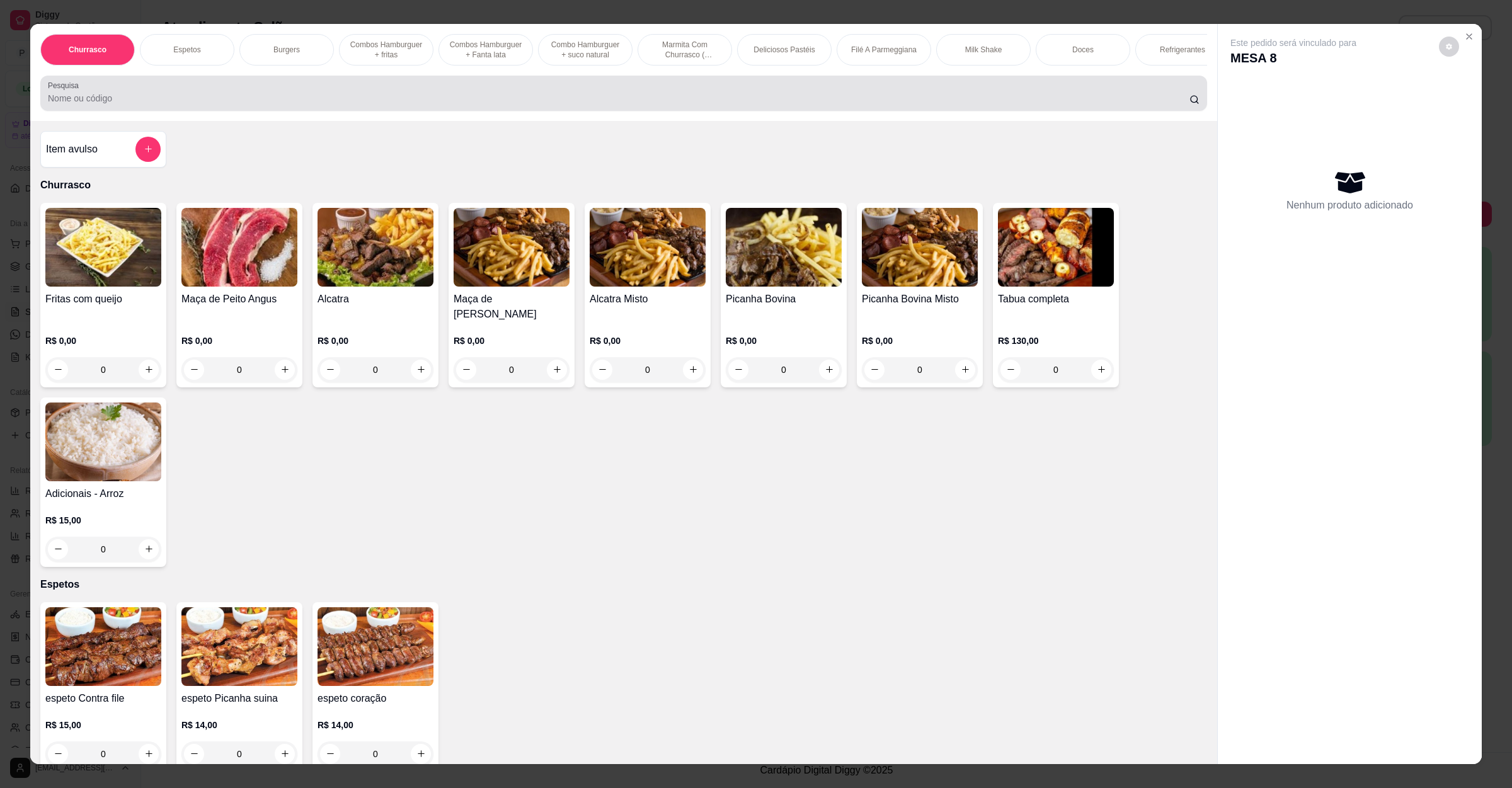
click at [373, 105] on input "Pesquisa" at bounding box center [619, 98] width 1142 height 12
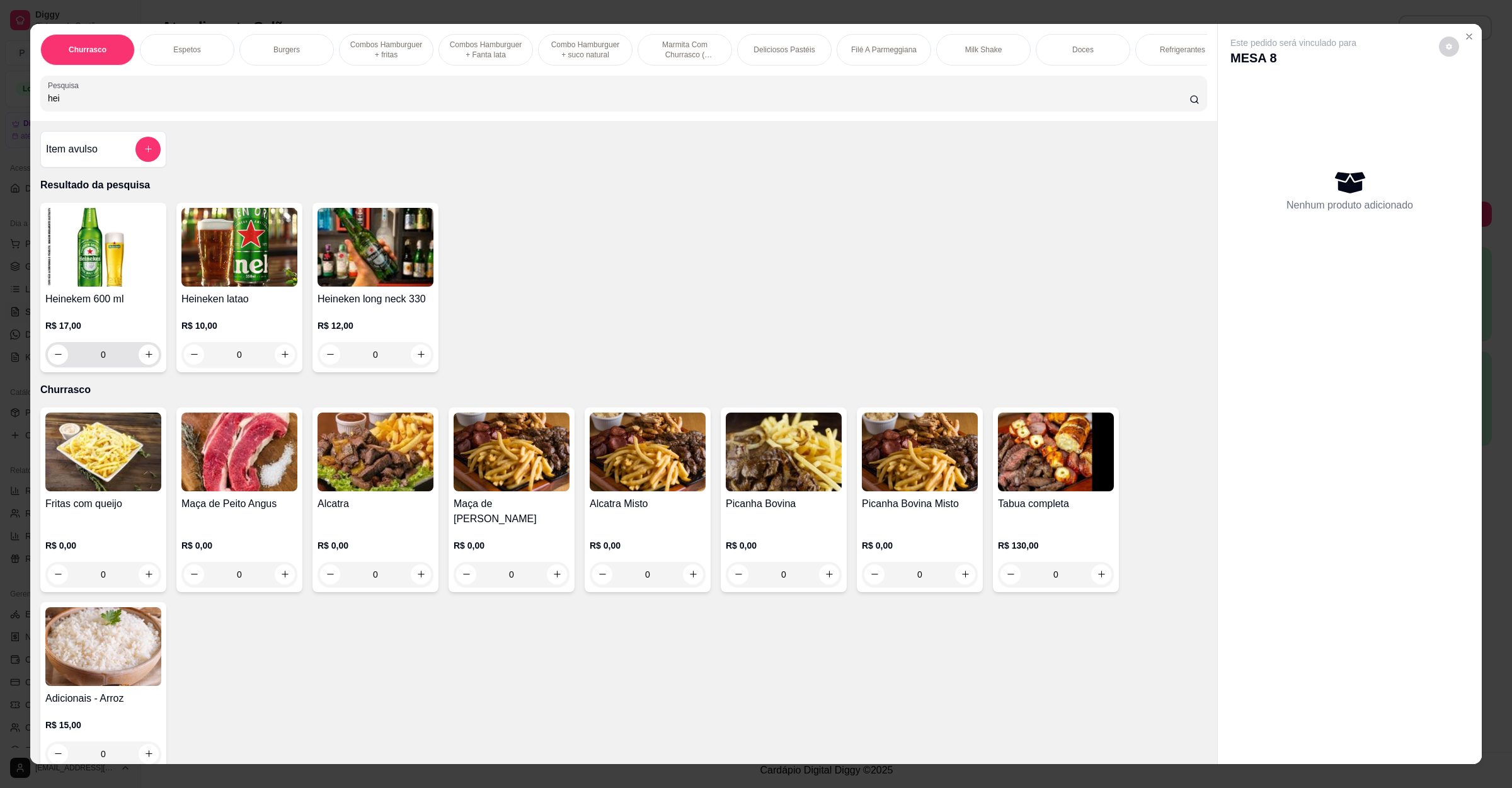
type input "hei"
click at [139, 363] on button "increase-product-quantity" at bounding box center [148, 354] width 19 height 19
type input "1"
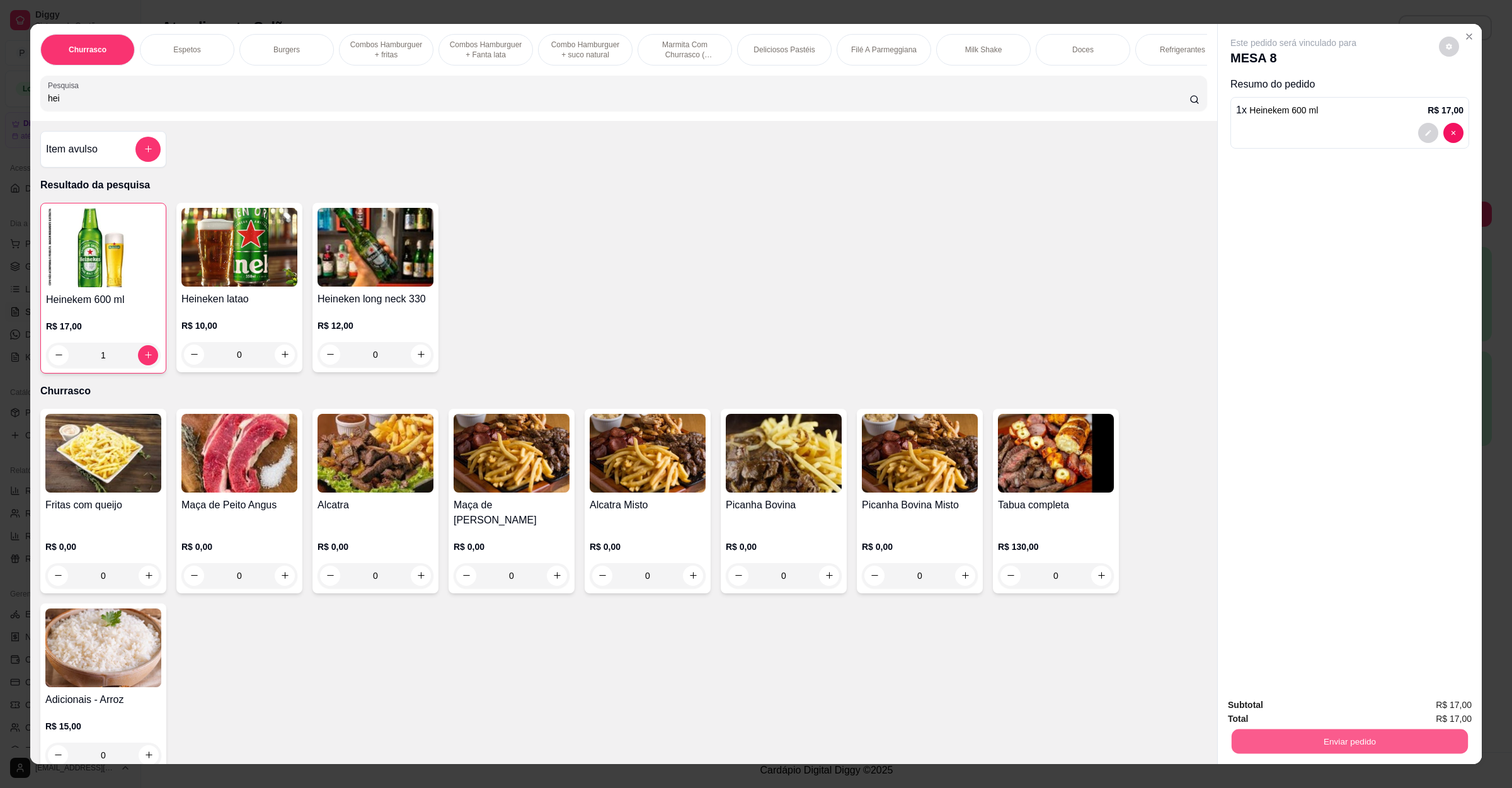
click at [1257, 730] on button "Enviar pedido" at bounding box center [1350, 742] width 237 height 24
click at [1428, 709] on button "Enviar pedido" at bounding box center [1437, 710] width 72 height 24
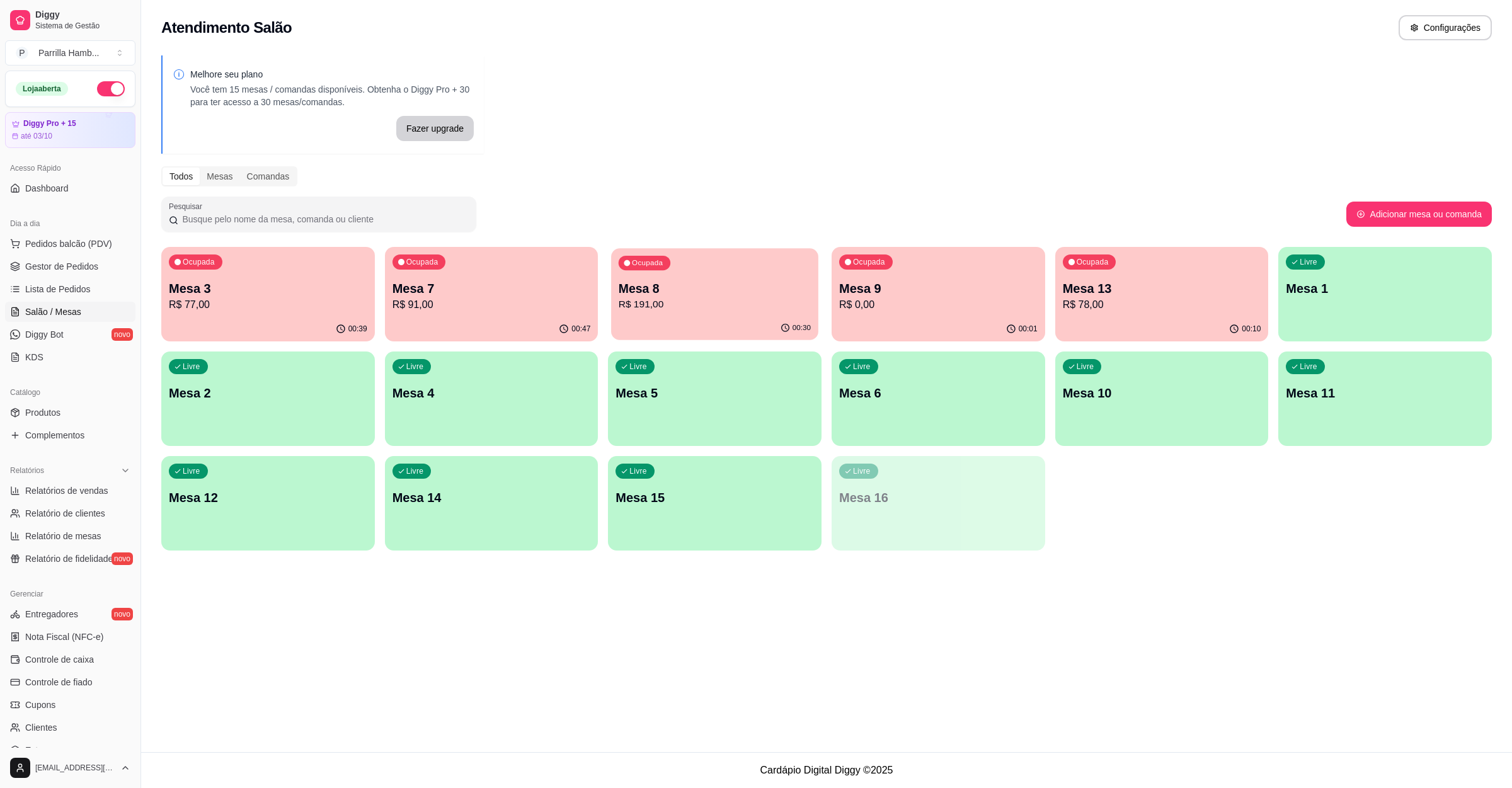
click at [608, 303] on div "Ocupada Mesa 3 R$ 77,00 00:39 Ocupada Mesa 7 R$ 91,00 00:47 Ocupada Mesa 8 R$ 1…" at bounding box center [827, 399] width 1330 height 304
click at [527, 296] on p "Mesa 7" at bounding box center [491, 288] width 198 height 17
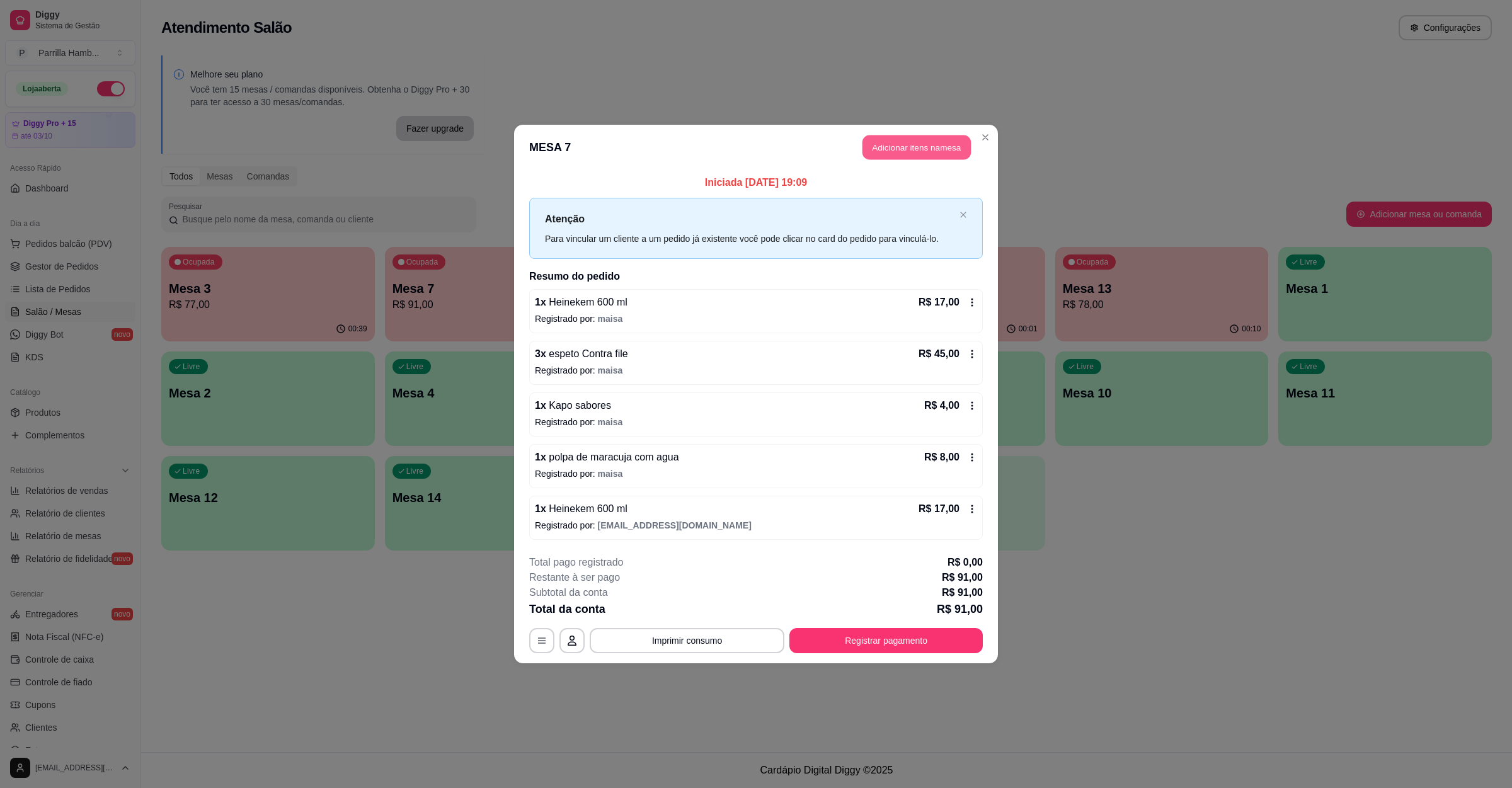
click at [882, 144] on button "Adicionar itens na mesa" at bounding box center [917, 147] width 108 height 24
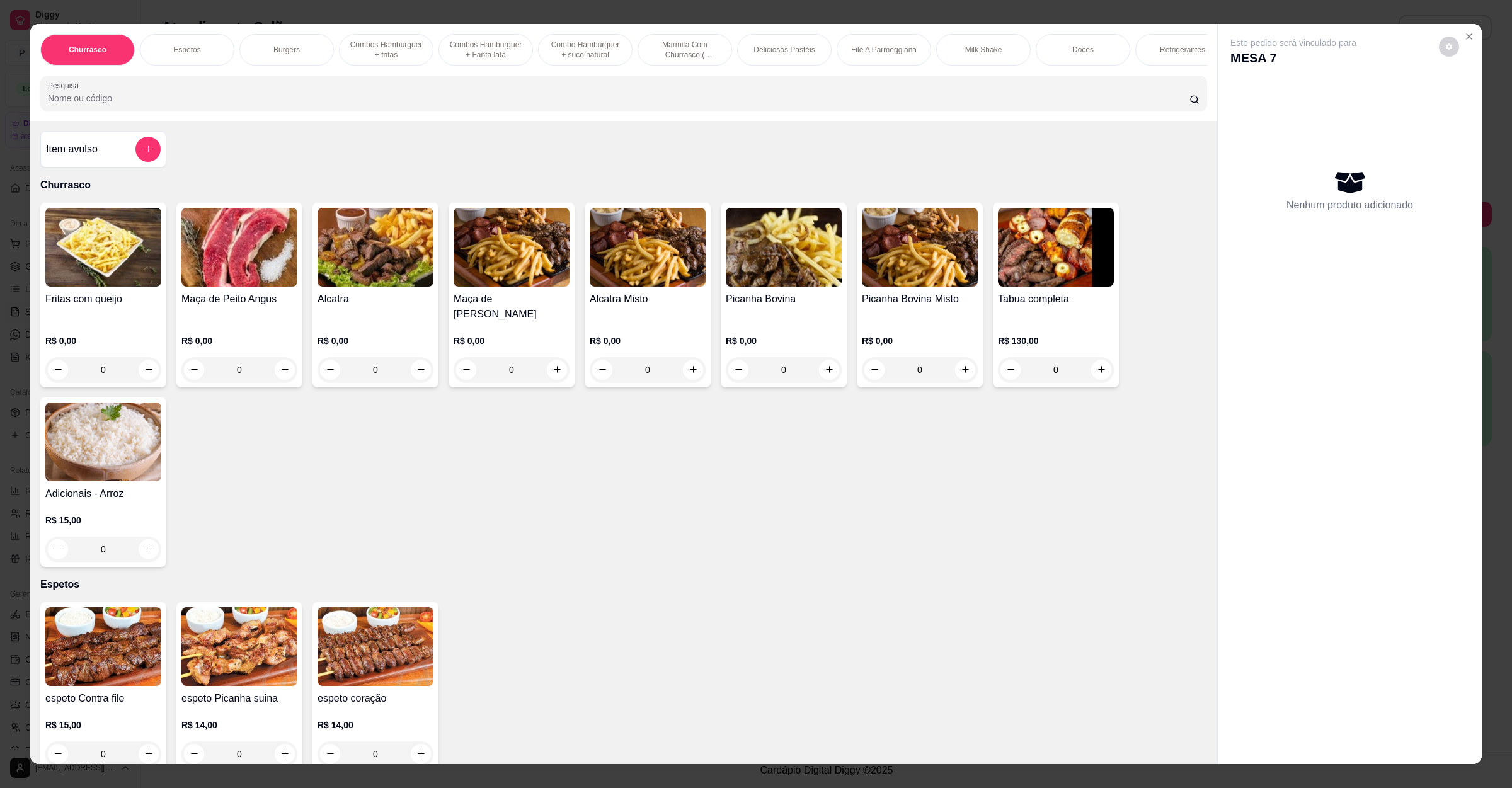
click at [397, 121] on div "Churrasco Espetos Burgers Combos Hamburguer + fritas Combos Hamburguer + Fanta …" at bounding box center [624, 72] width 1187 height 97
click at [407, 105] on input "Pesquisa" at bounding box center [619, 98] width 1142 height 12
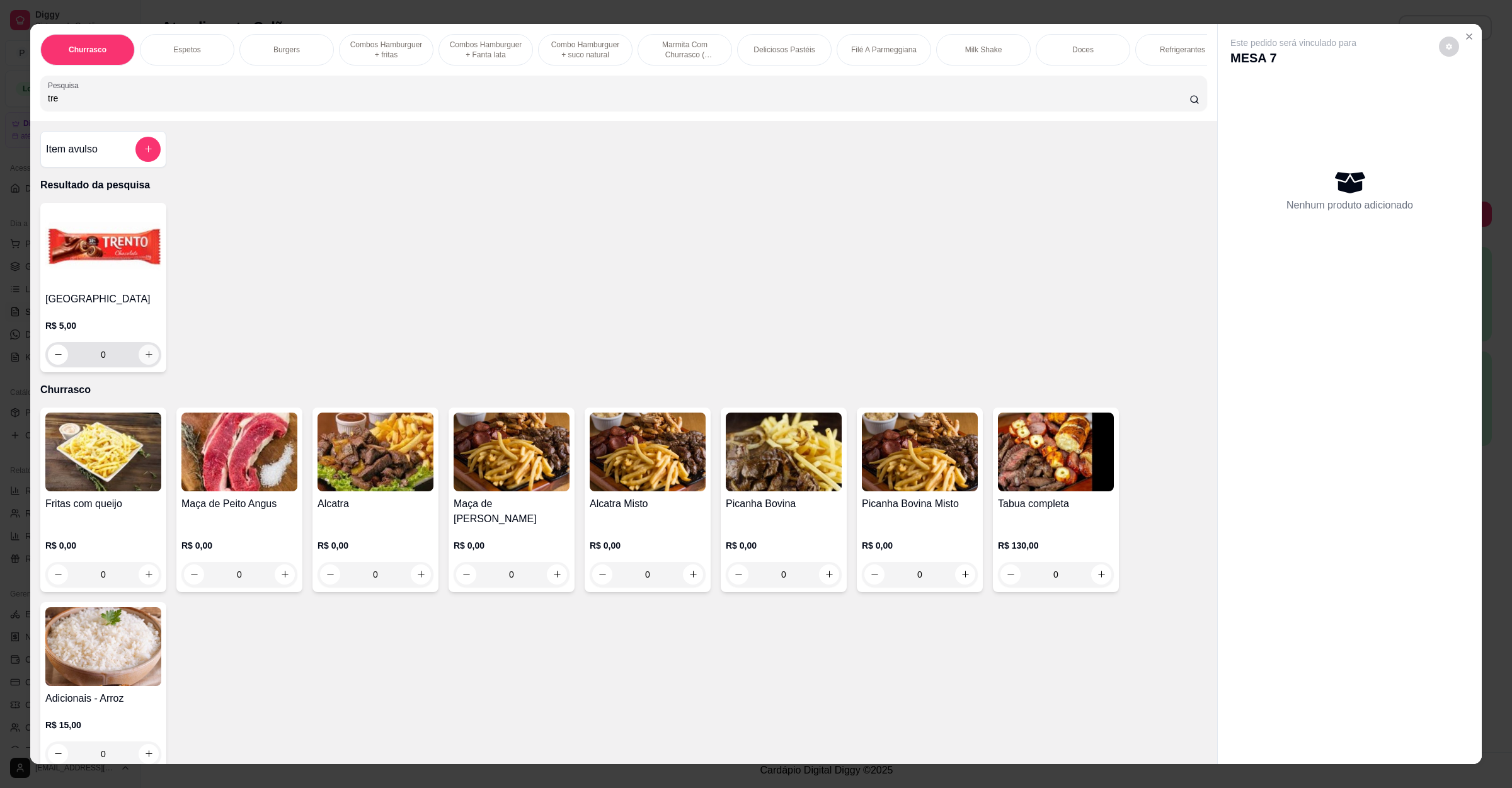
type input "tre"
click at [139, 365] on button "increase-product-quantity" at bounding box center [148, 354] width 20 height 20
click at [144, 359] on icon "increase-product-quantity" at bounding box center [148, 354] width 10 height 10
type input "1"
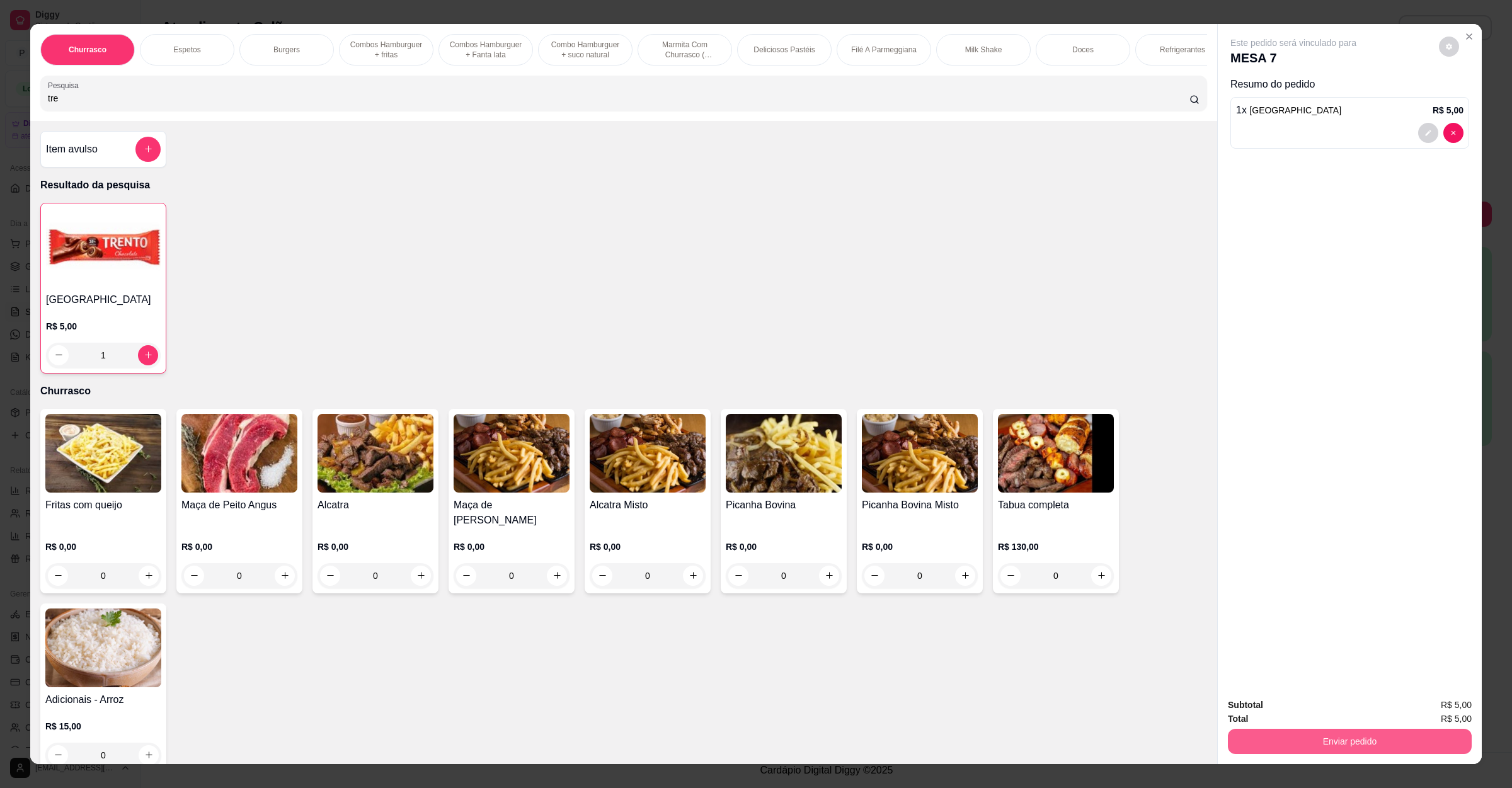
click at [1306, 741] on button "Enviar pedido" at bounding box center [1350, 741] width 244 height 25
click at [1426, 707] on button "Enviar pedido" at bounding box center [1437, 709] width 72 height 24
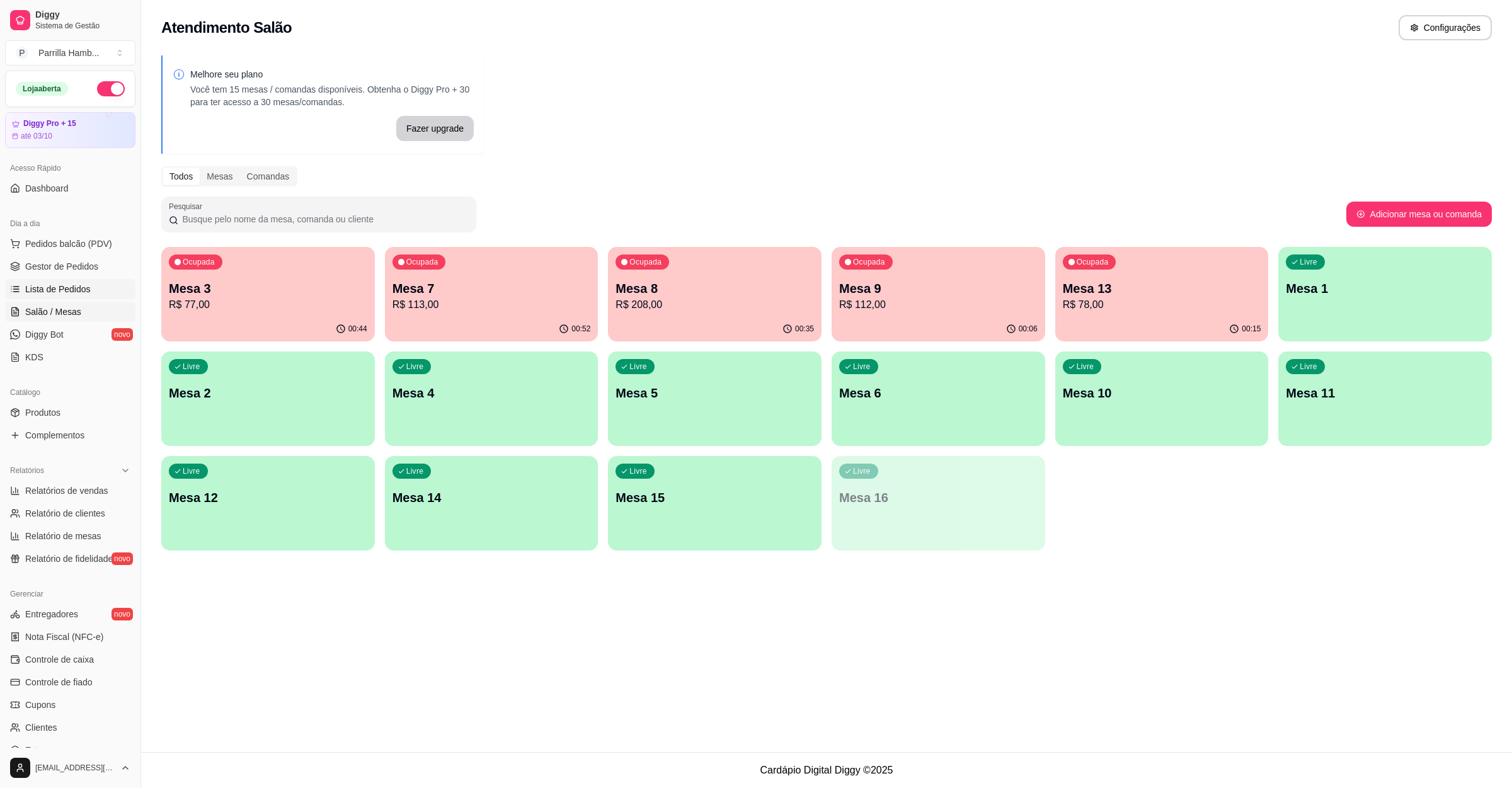
click at [91, 286] on link "Lista de Pedidos" at bounding box center [70, 289] width 130 height 20
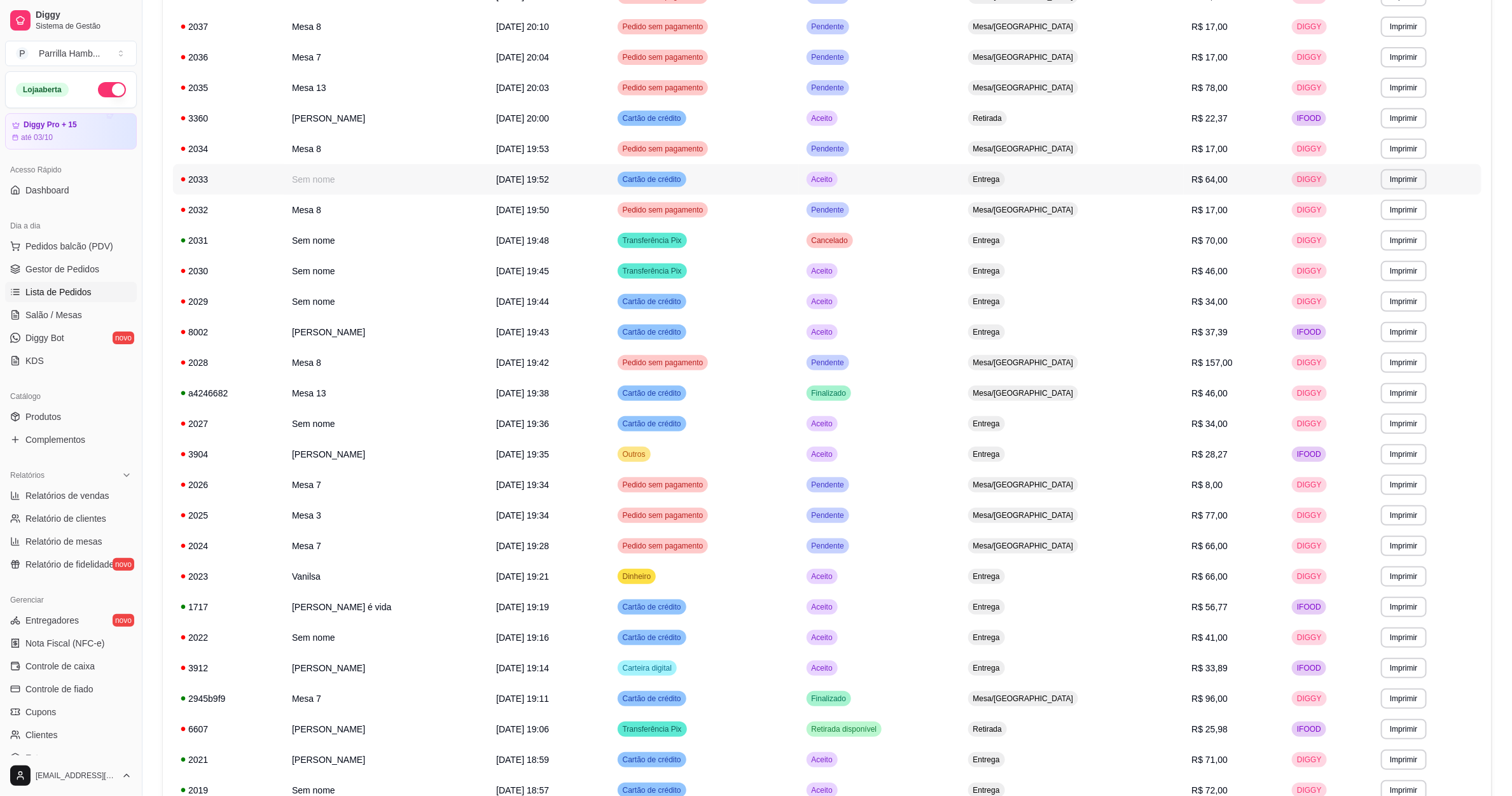
scroll to position [382, 0]
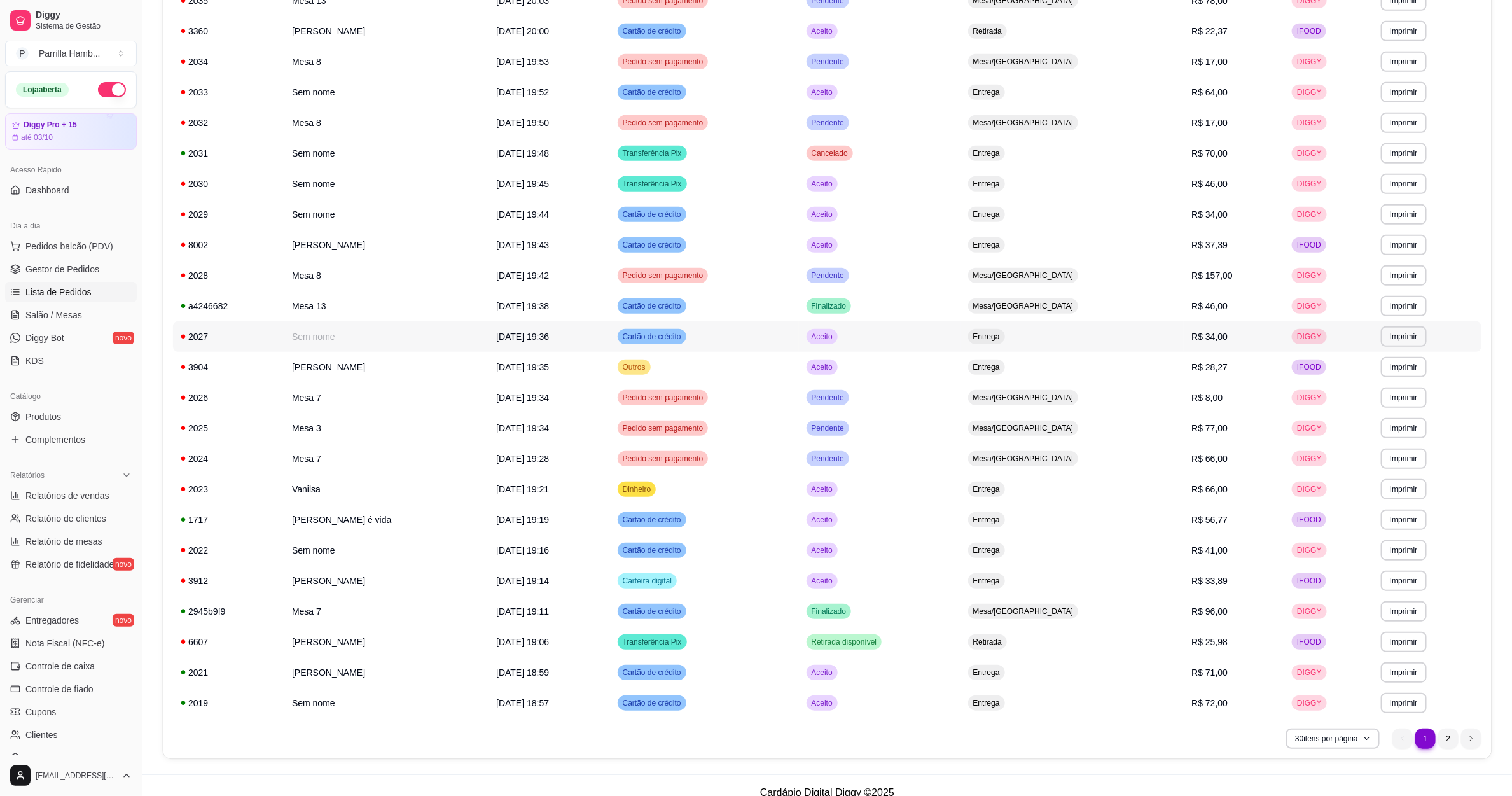
click at [1239, 336] on td "R$ 34,00" at bounding box center [1234, 337] width 100 height 31
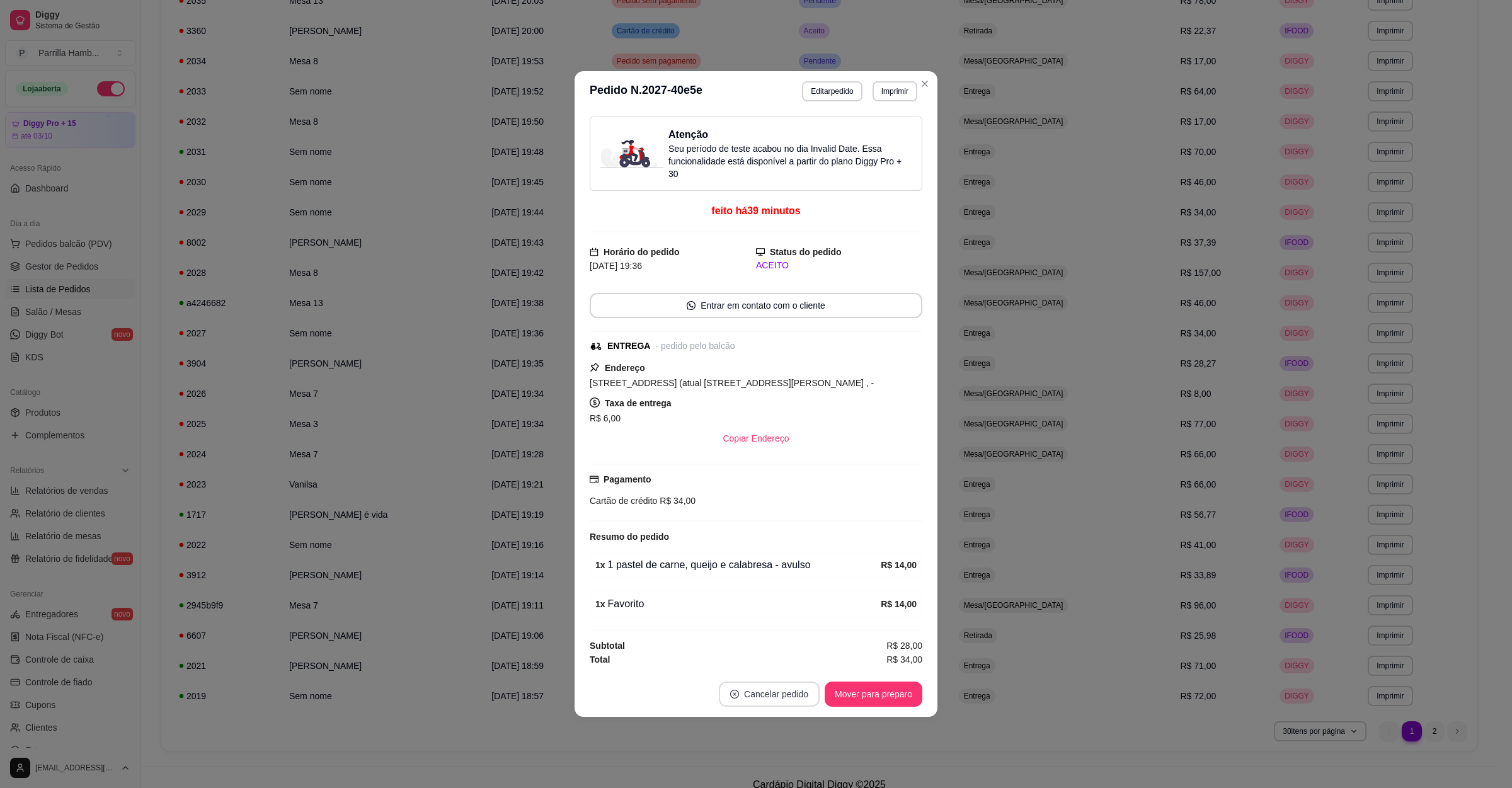
click at [794, 694] on button "Cancelar pedido" at bounding box center [769, 694] width 100 height 25
click at [788, 654] on button "Sim" at bounding box center [805, 666] width 51 height 25
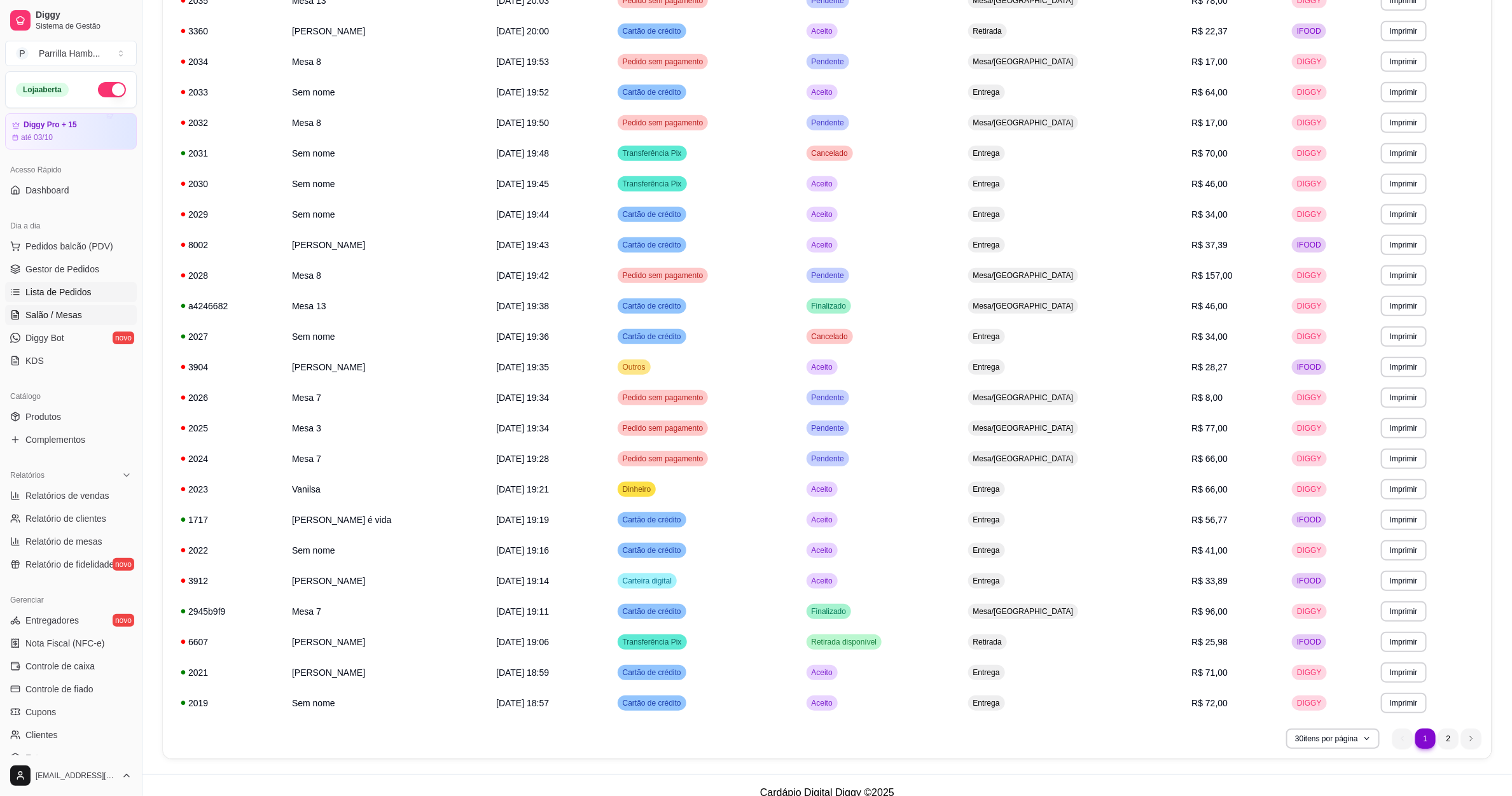
click at [49, 316] on span "Salão / Mesas" at bounding box center [54, 315] width 56 height 12
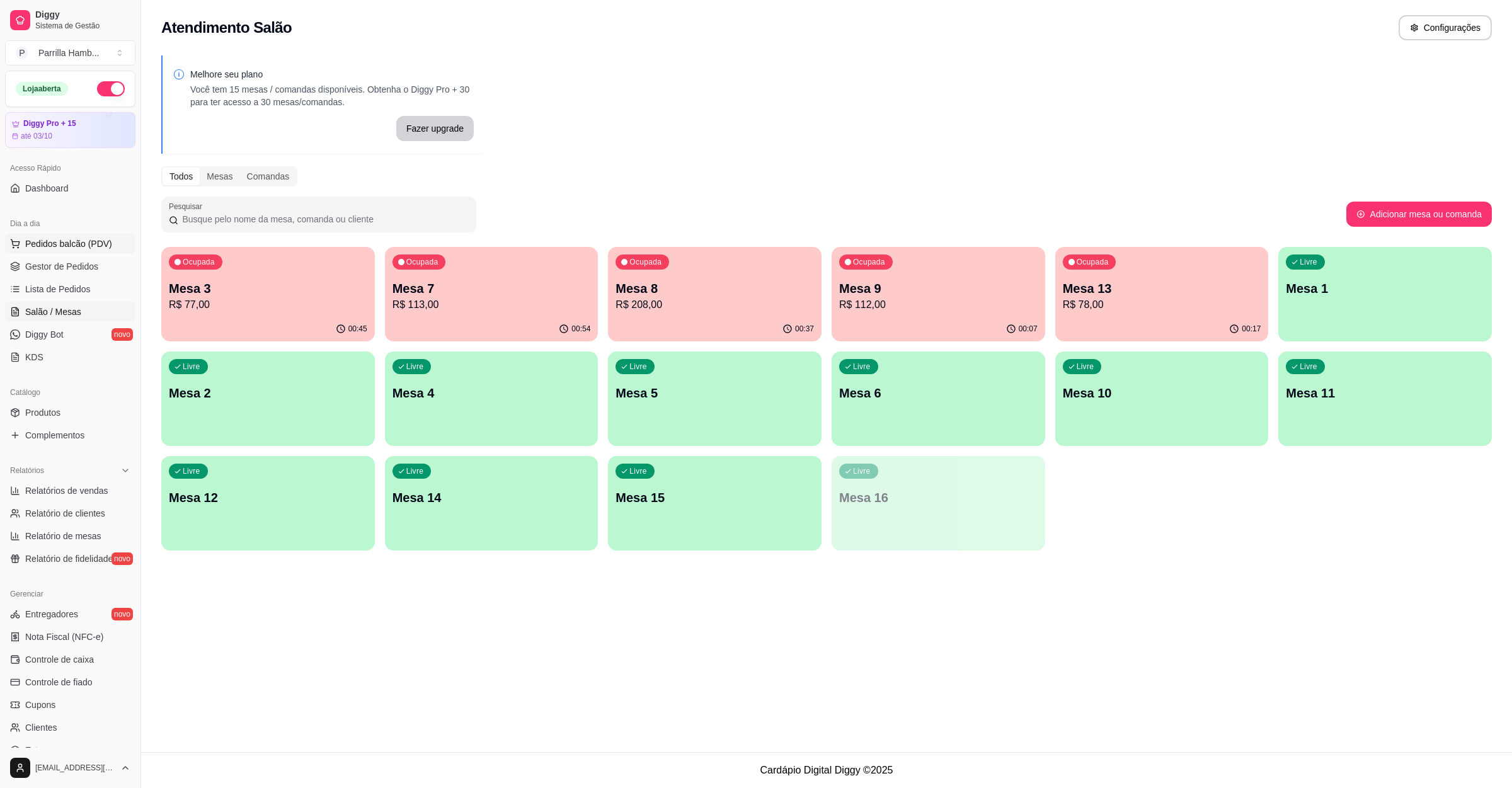
click at [61, 243] on span "Pedidos balcão (PDV)" at bounding box center [69, 243] width 87 height 12
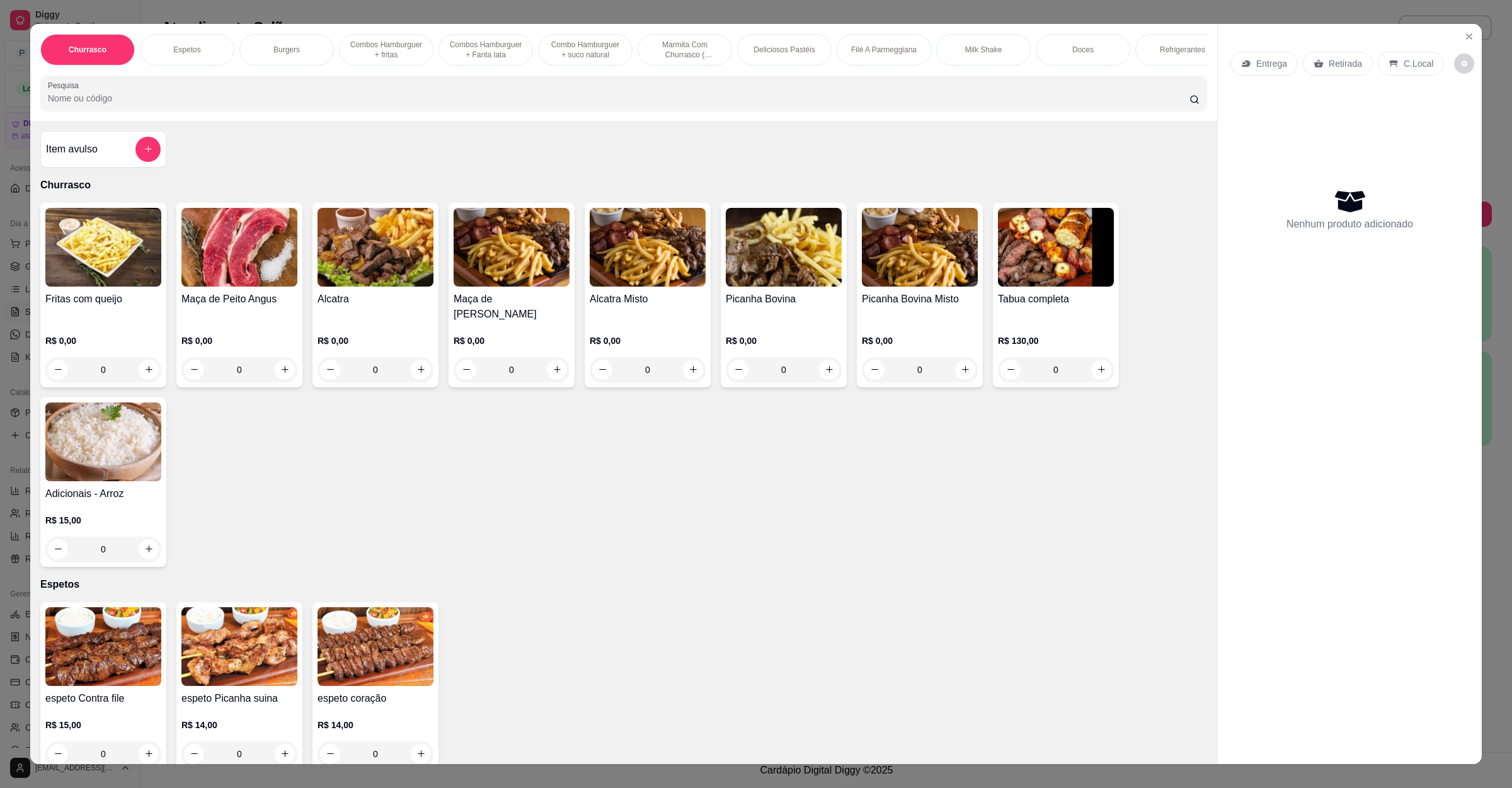
click at [1256, 66] on p "Entrega" at bounding box center [1271, 64] width 31 height 12
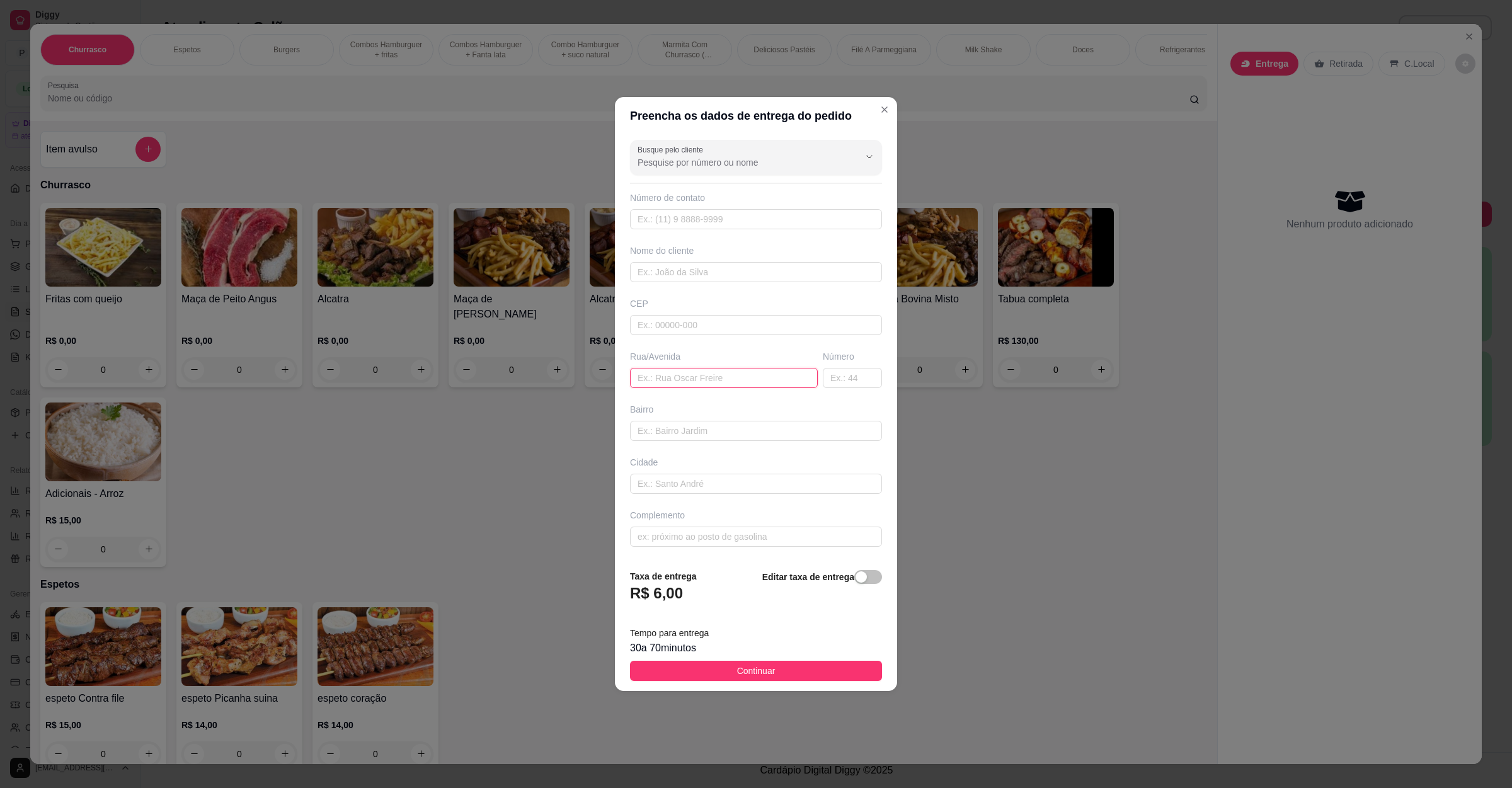
click at [688, 373] on input "text" at bounding box center [724, 378] width 188 height 20
paste input "[STREET_ADDRESS][PERSON_NAME]"
type input "[STREET_ADDRESS][PERSON_NAME]"
click at [745, 673] on span "Continuar" at bounding box center [757, 671] width 38 height 14
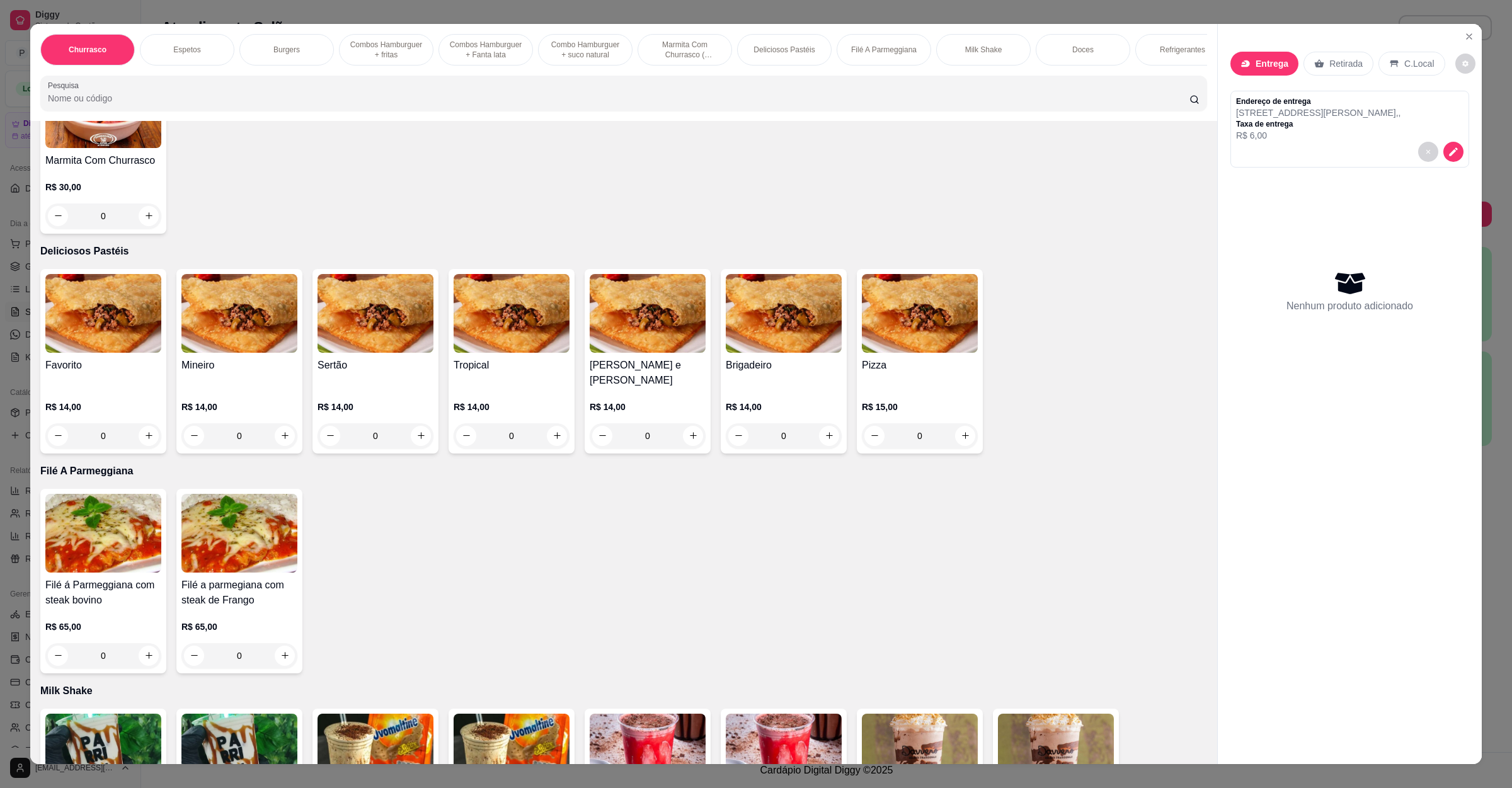
scroll to position [1795, 0]
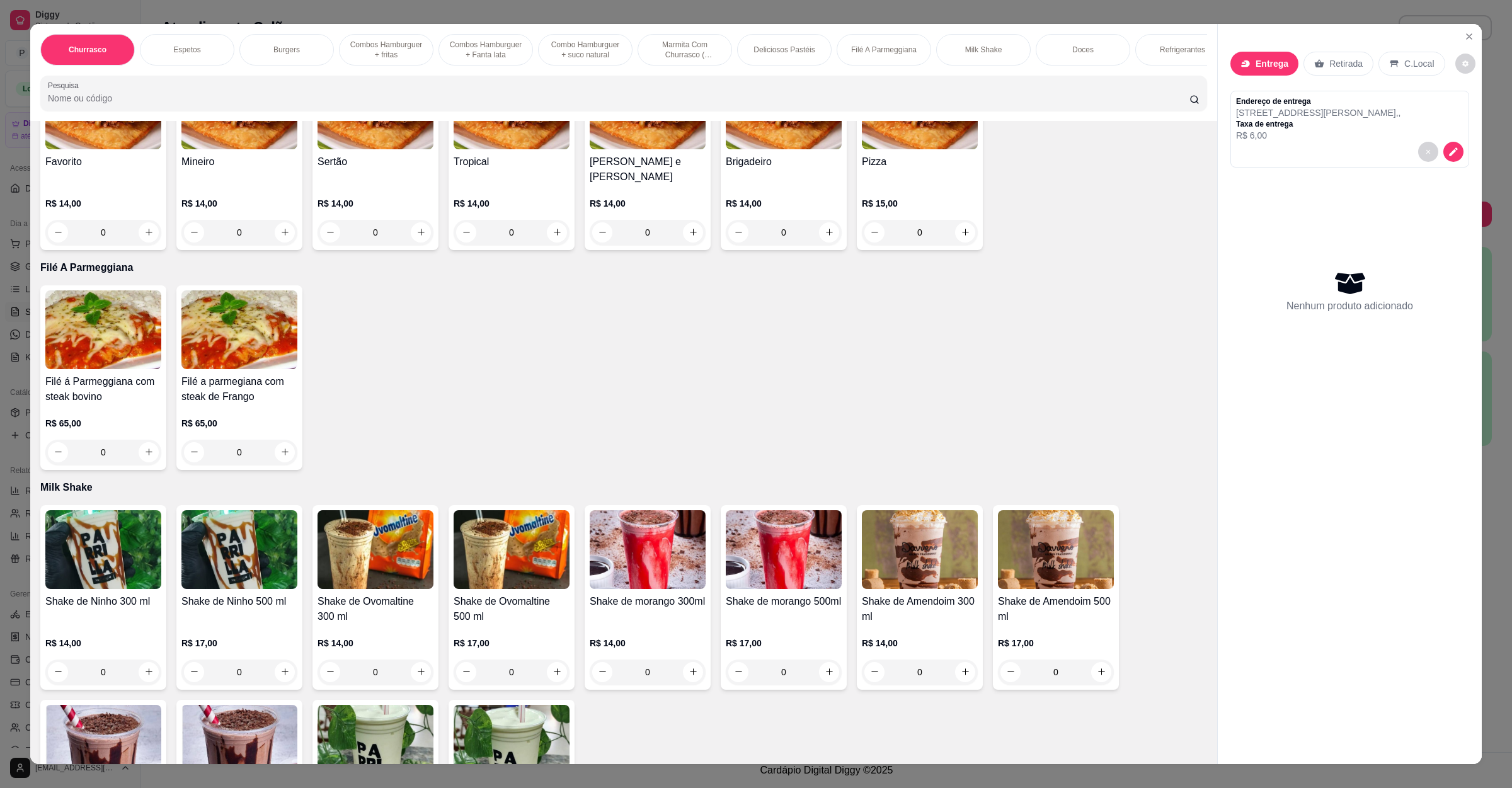
click at [140, 404] on div "R$ 65,00 0" at bounding box center [103, 434] width 116 height 60
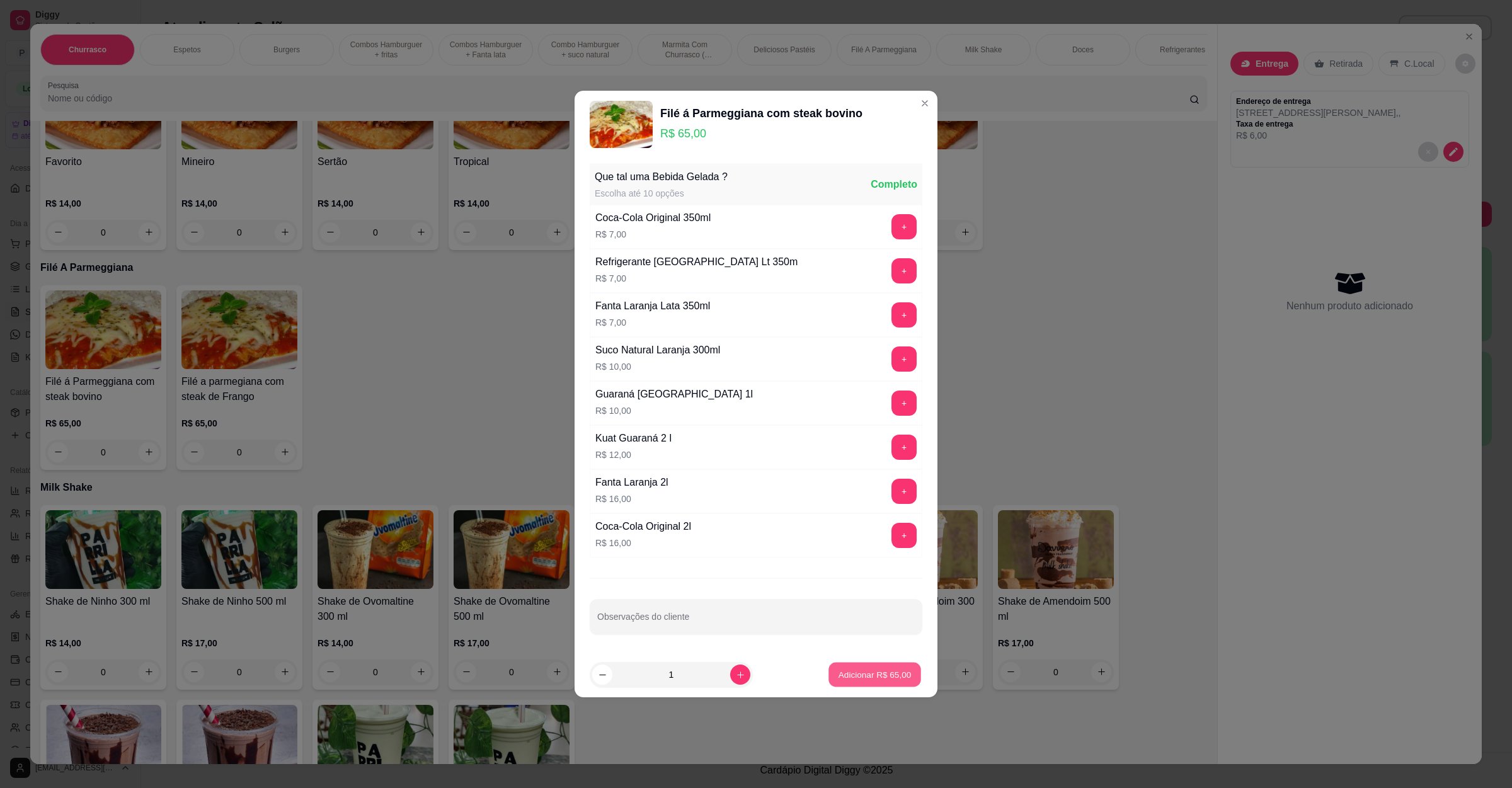
click at [862, 677] on p "Adicionar R$ 65,00" at bounding box center [876, 675] width 73 height 12
type input "1"
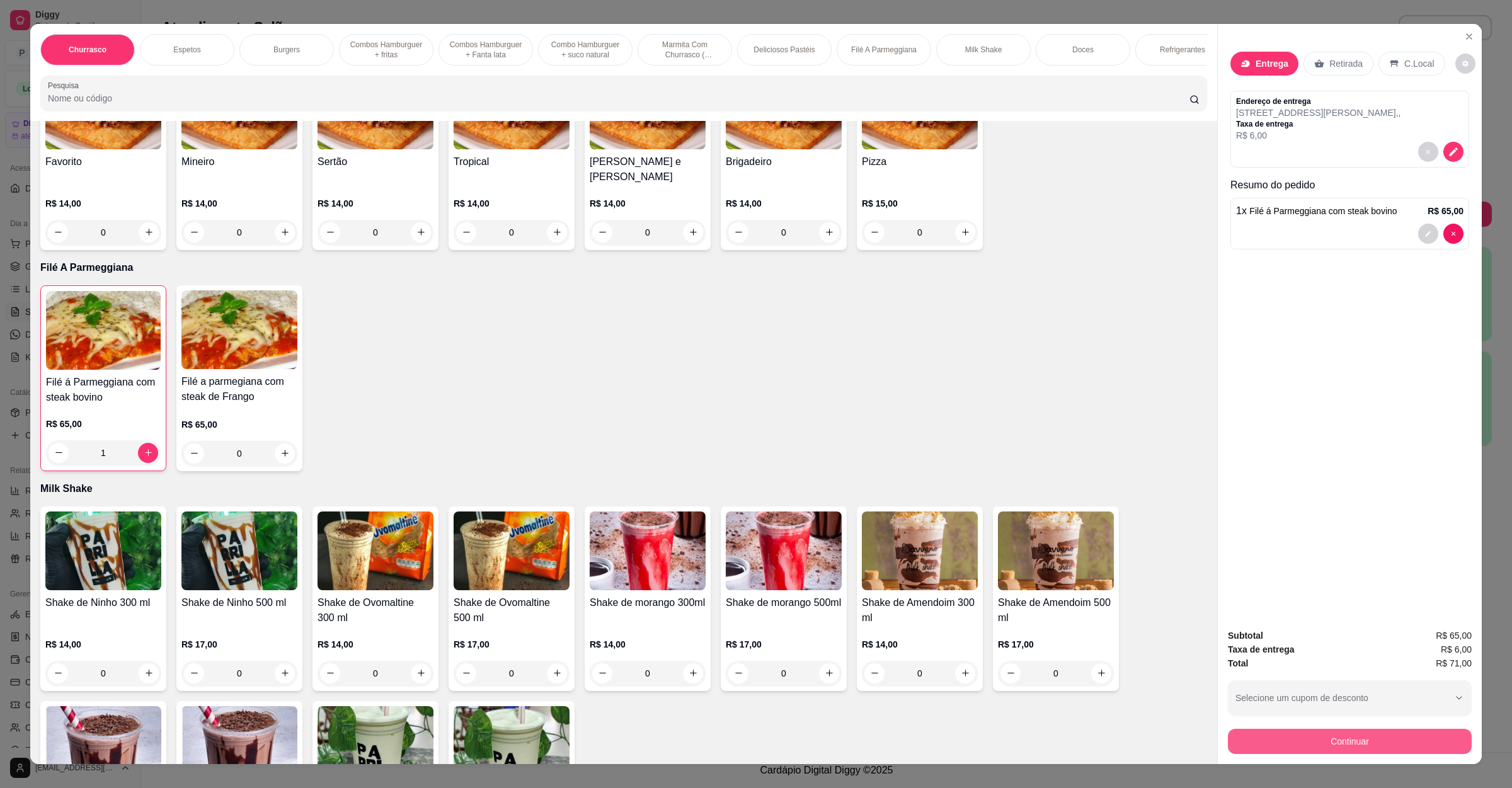
click at [1296, 753] on button "Continuar" at bounding box center [1350, 741] width 244 height 25
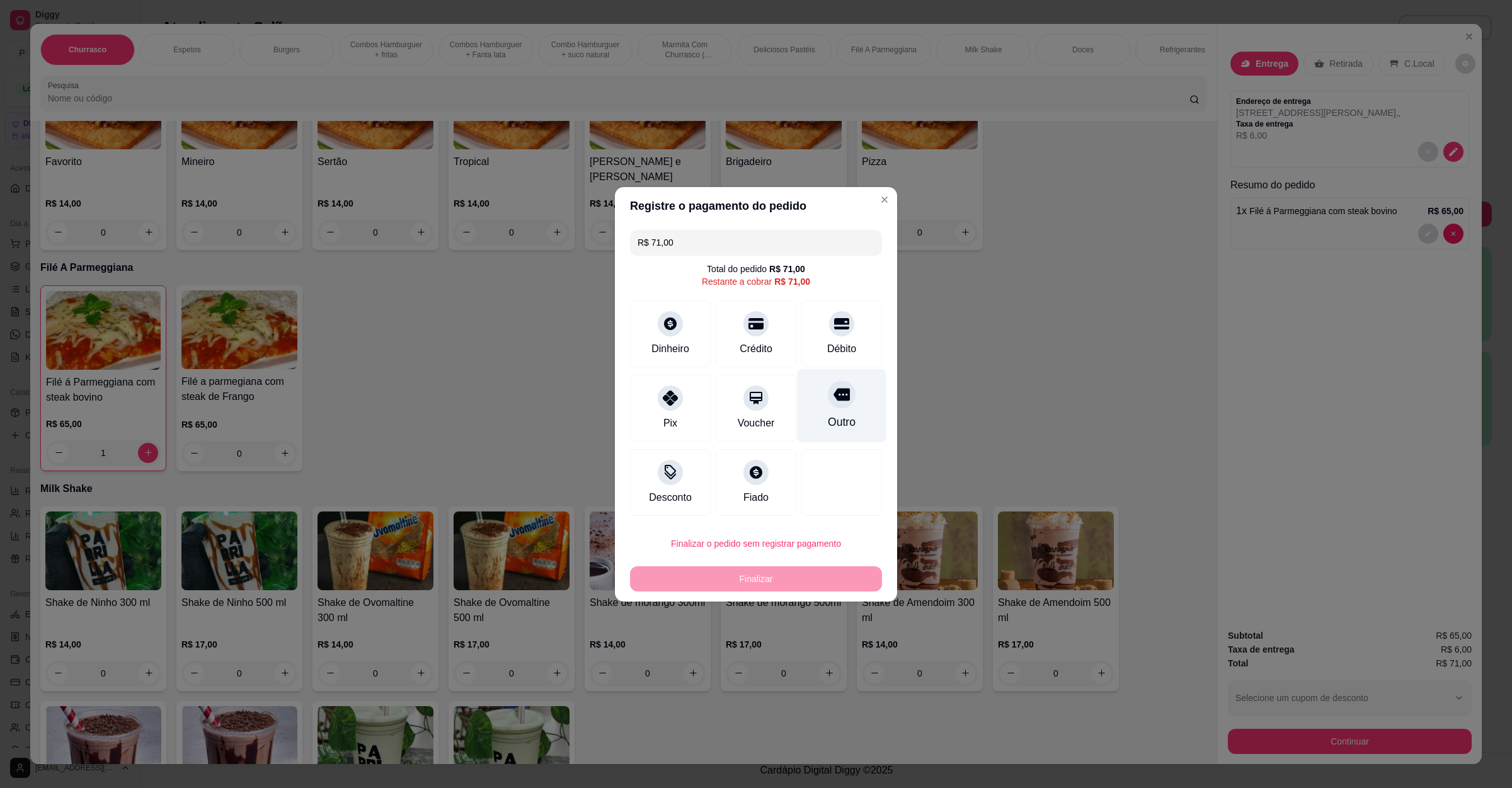
click at [832, 429] on div "Outro" at bounding box center [842, 421] width 28 height 17
type input "R$ 0,00"
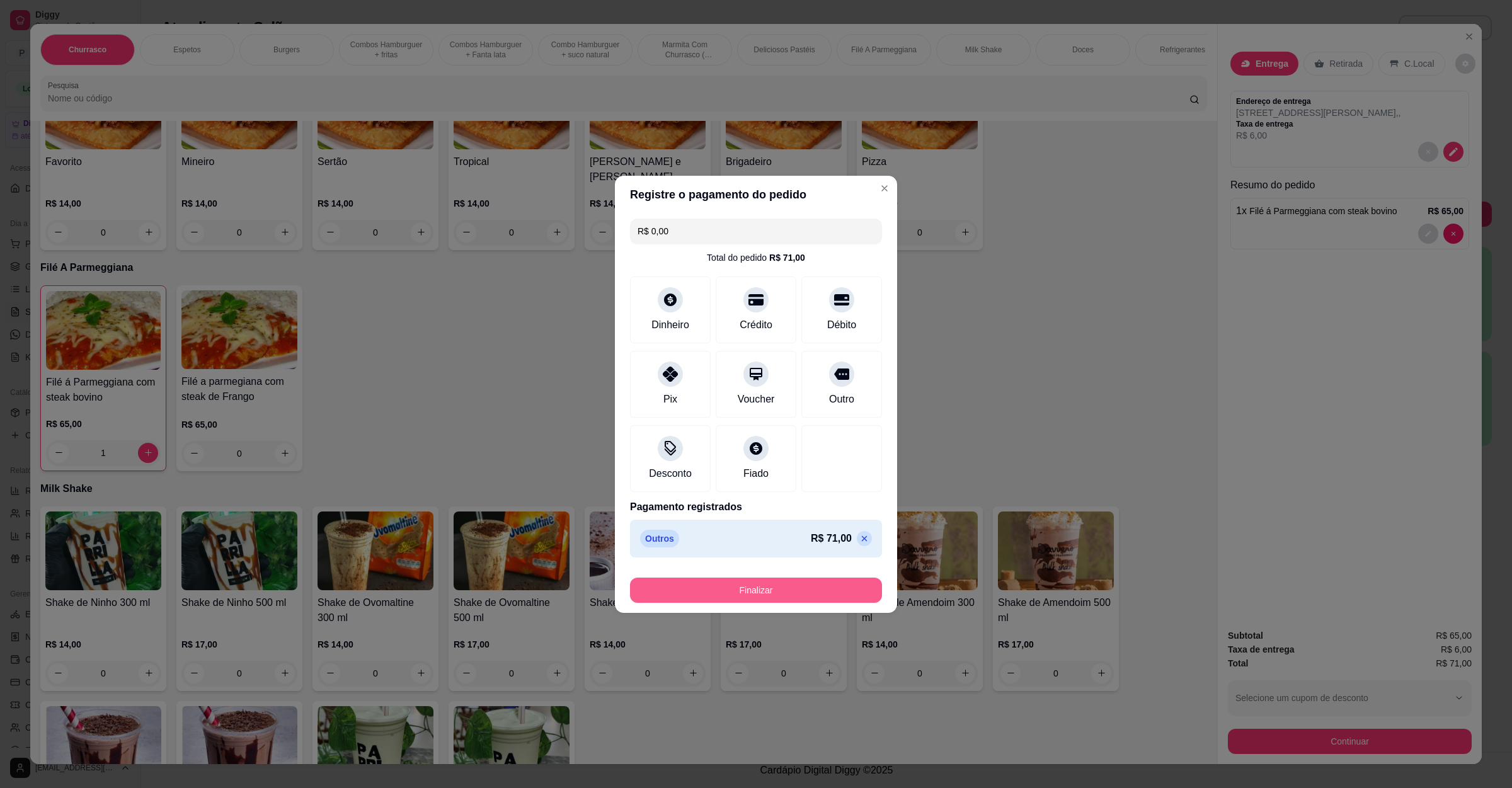
click at [794, 583] on button "Finalizar" at bounding box center [756, 590] width 252 height 25
type input "0"
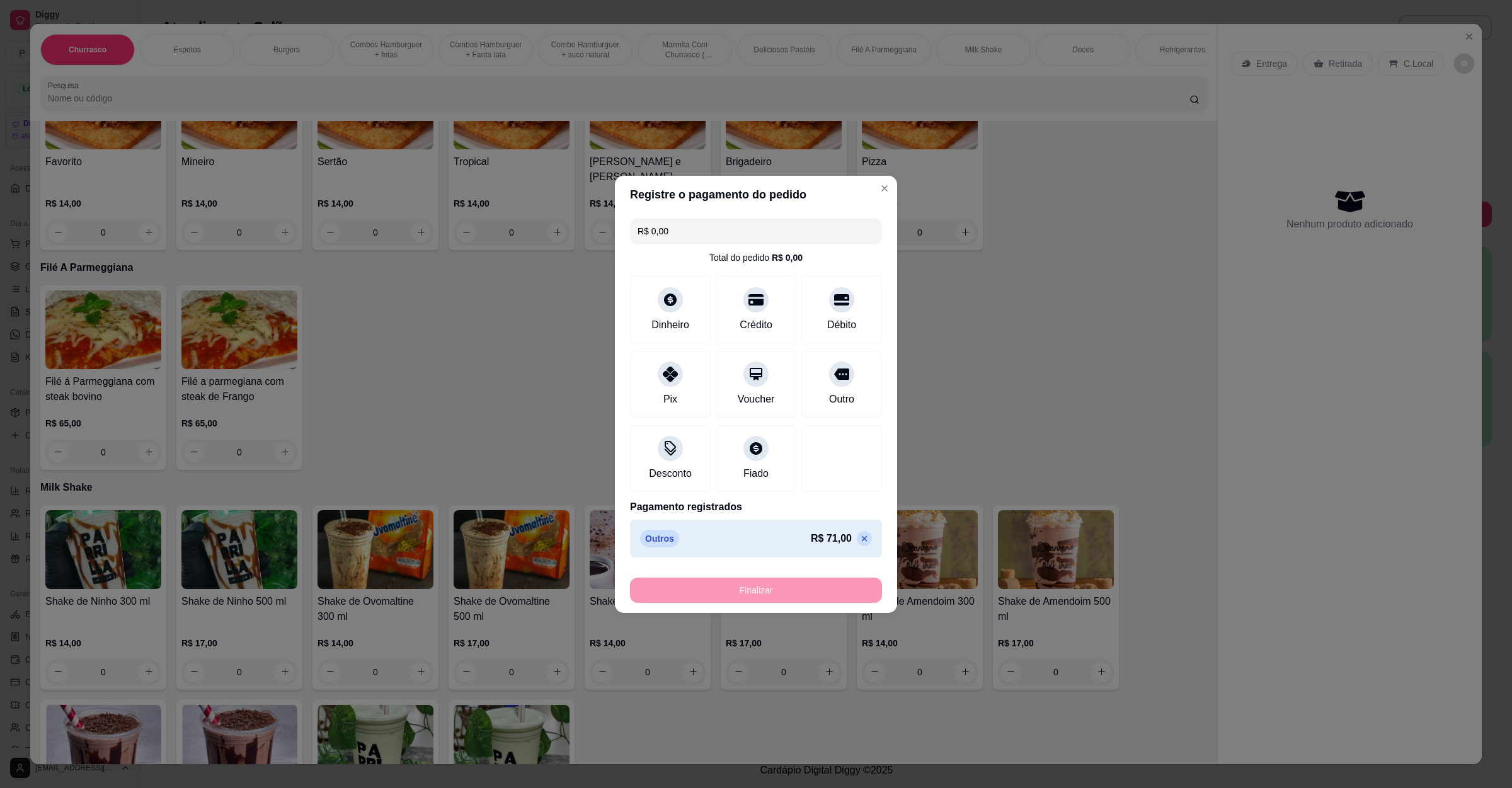
type input "-R$ 71,00"
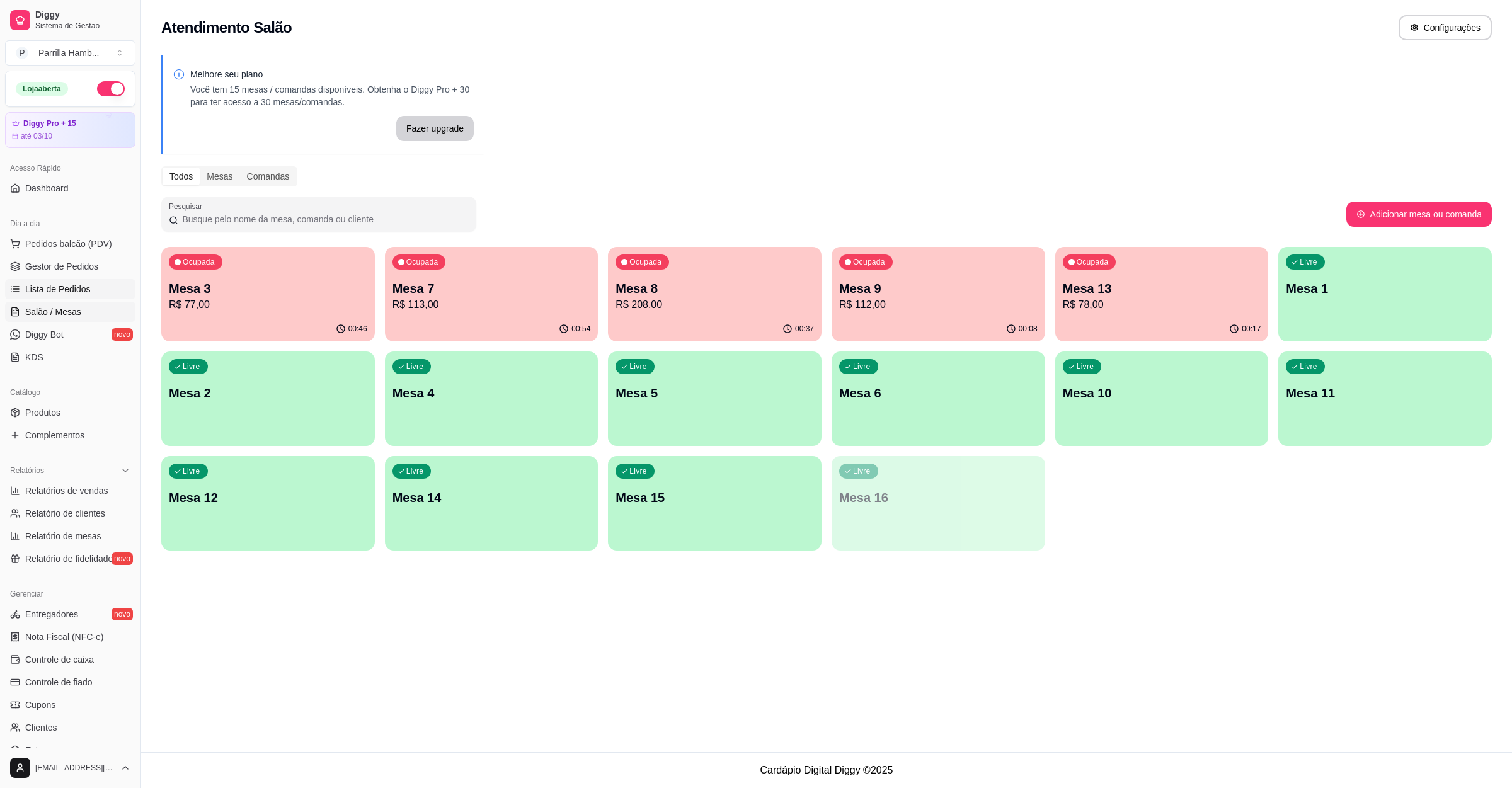
click at [76, 290] on span "Lista de Pedidos" at bounding box center [58, 289] width 65 height 12
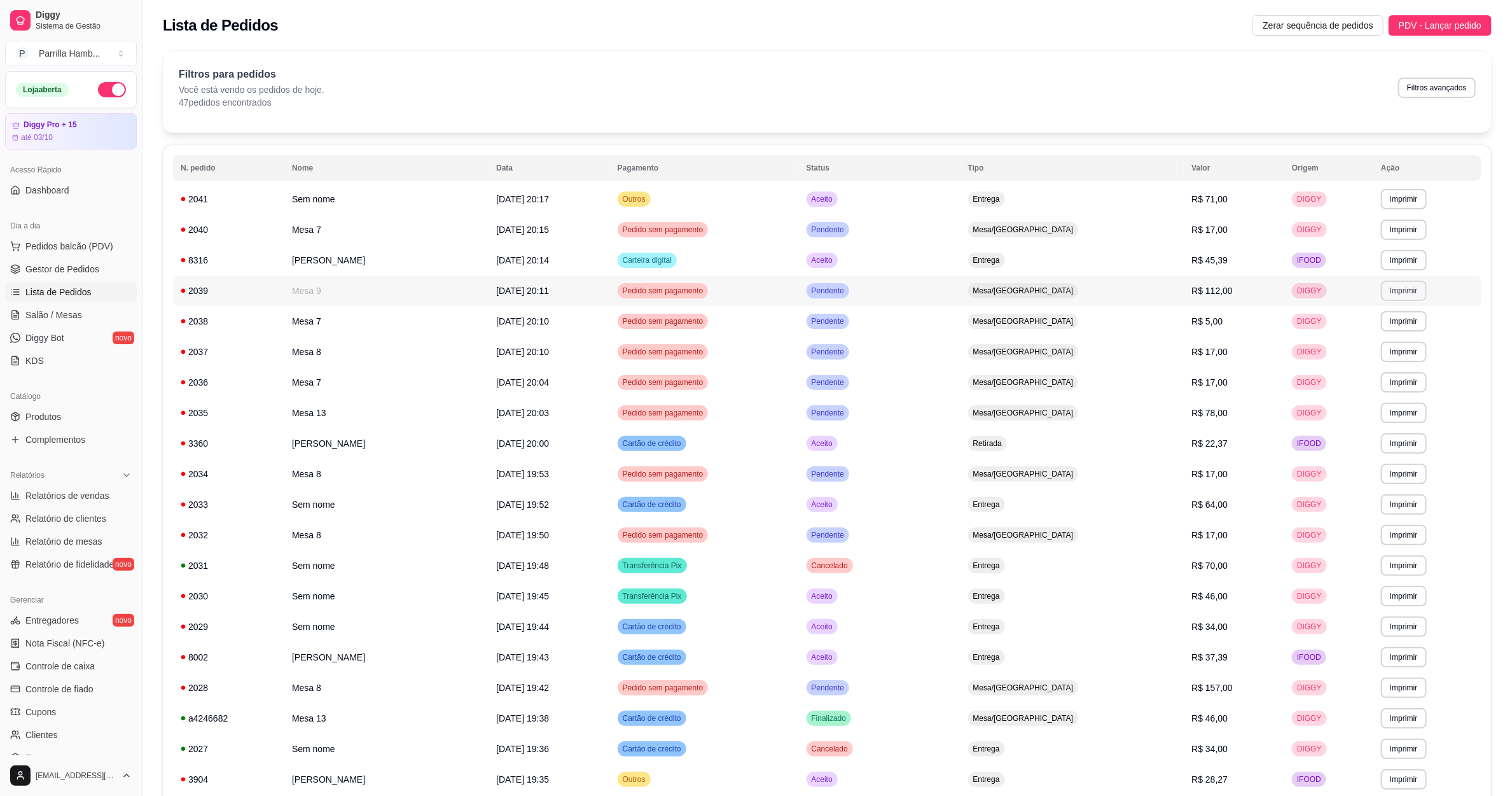
click at [1387, 292] on button "Imprimir" at bounding box center [1403, 290] width 45 height 20
click at [1353, 331] on button "IMPRESSORA" at bounding box center [1372, 336] width 93 height 20
click at [60, 316] on span "Salão / Mesas" at bounding box center [54, 315] width 56 height 12
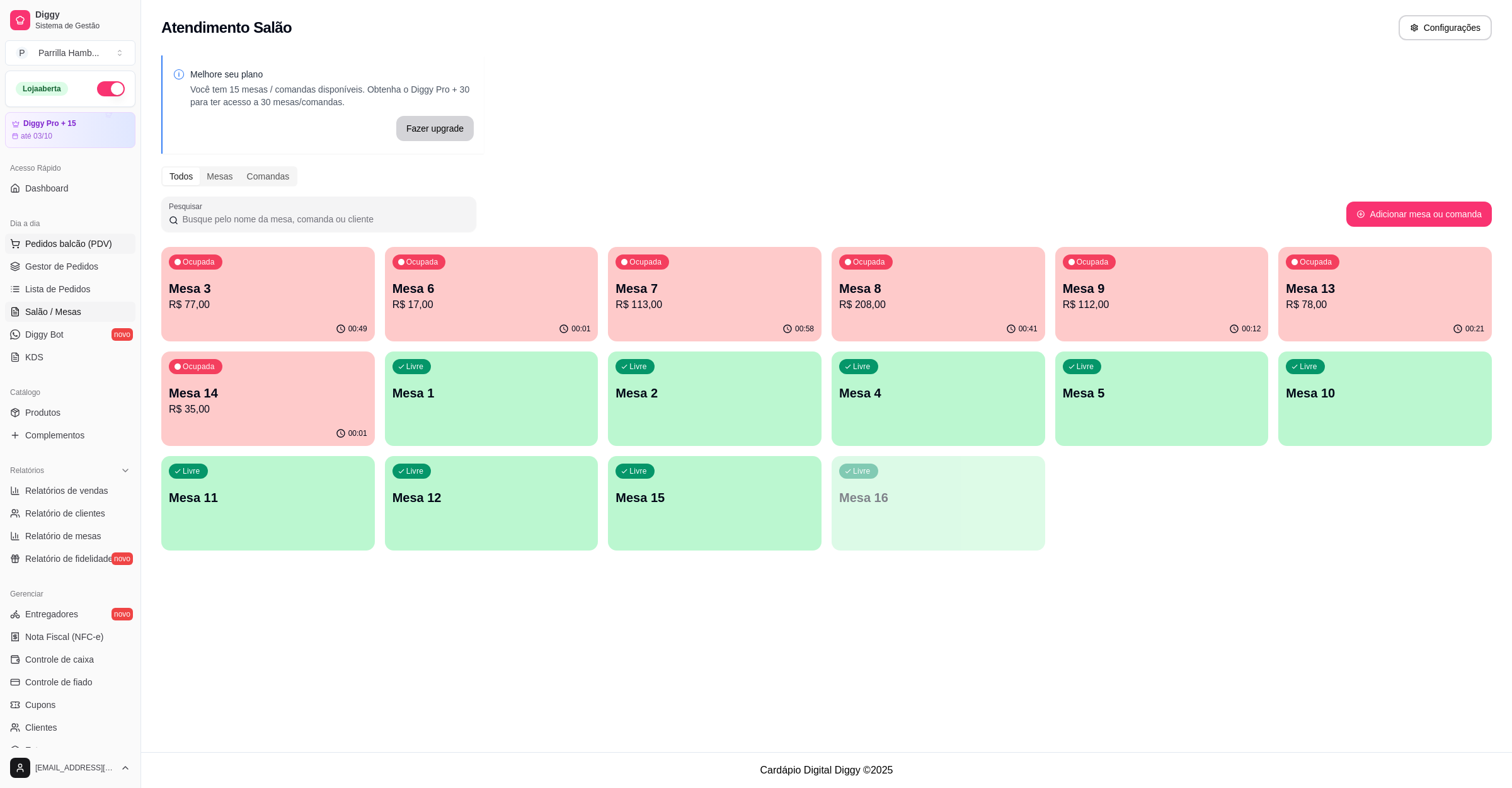
click at [93, 241] on span "Pedidos balcão (PDV)" at bounding box center [69, 243] width 87 height 12
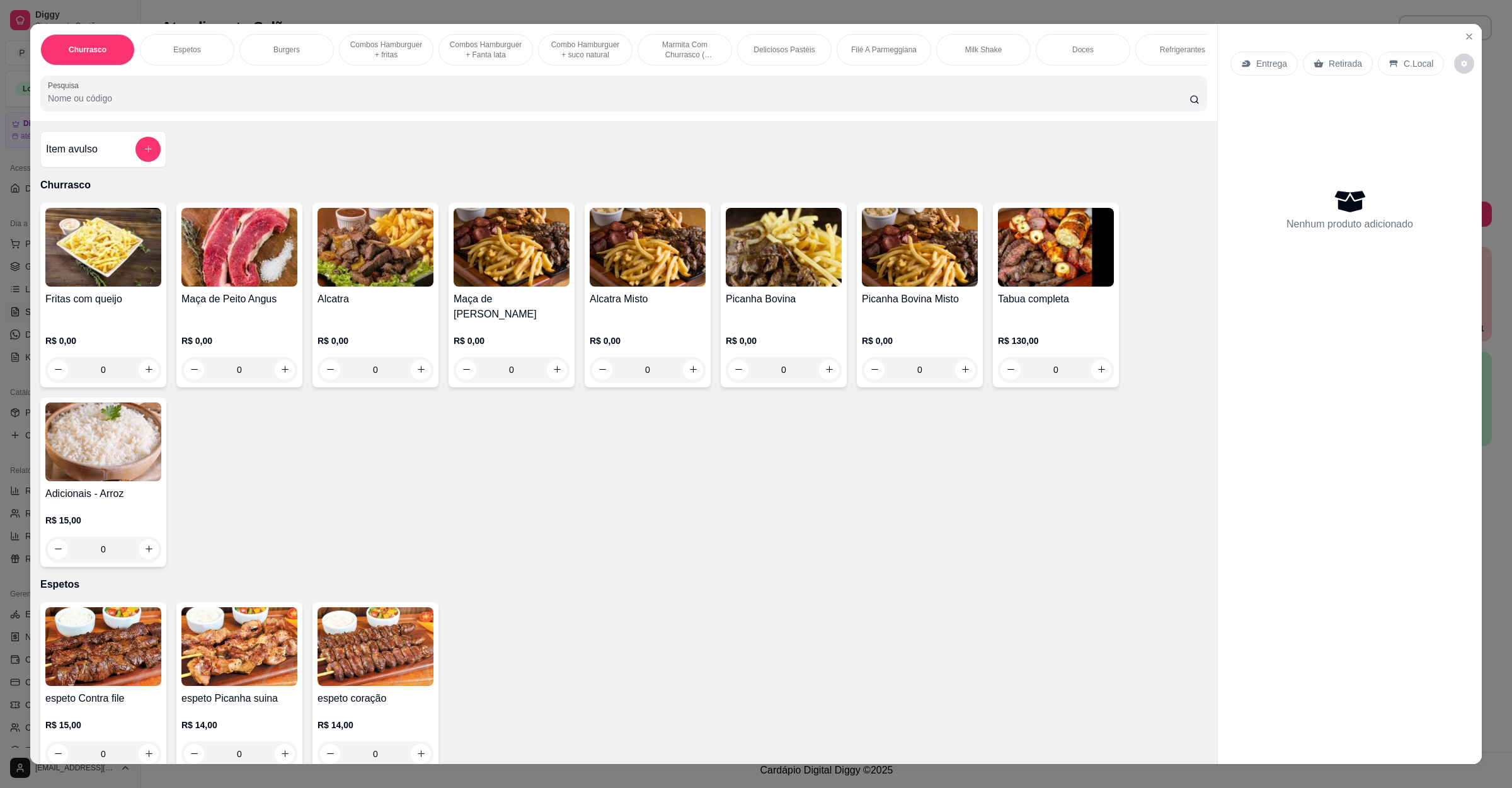
click at [1246, 72] on div "Entrega" at bounding box center [1264, 63] width 67 height 24
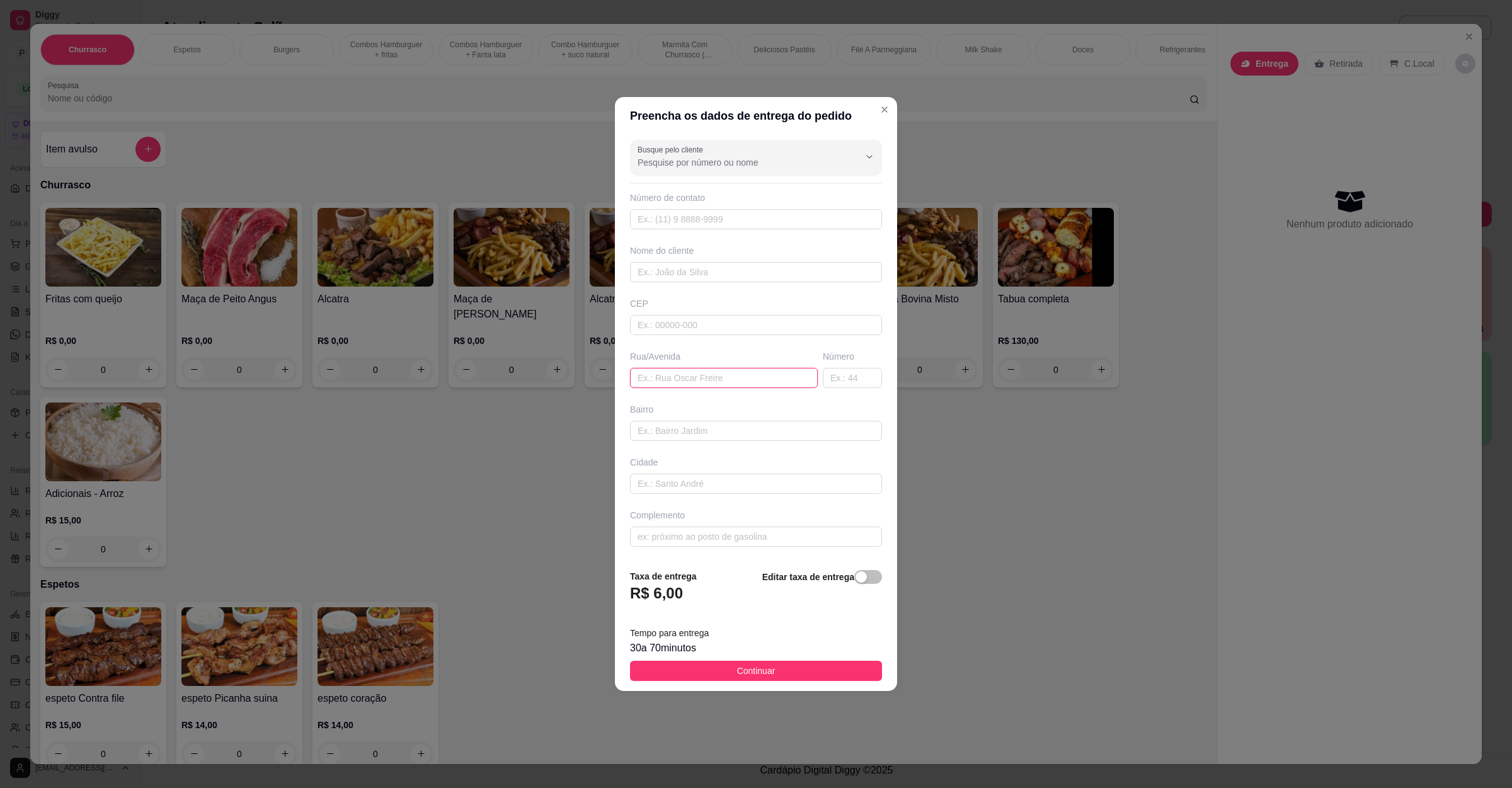
click at [676, 377] on input "text" at bounding box center [724, 378] width 188 height 20
paste input "Rua Estadis Unidos 205"
type input "[STREET_ADDRESS] ap203"
click at [758, 681] on button "Continuar" at bounding box center [756, 670] width 252 height 20
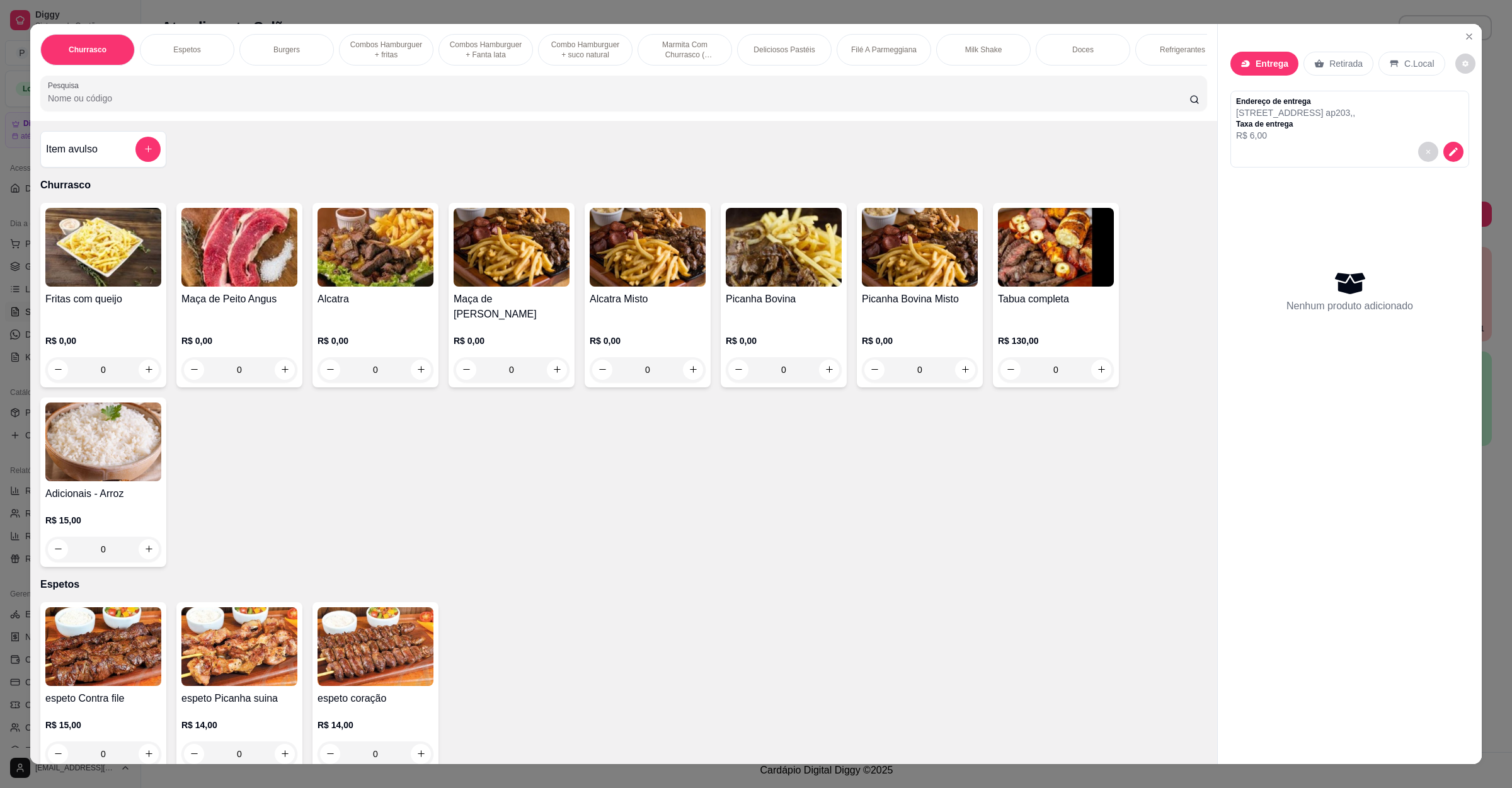
click at [152, 121] on div "Churrasco Espetos Burgers Combos Hamburguer + fritas Combos Hamburguer + Fanta …" at bounding box center [624, 72] width 1187 height 97
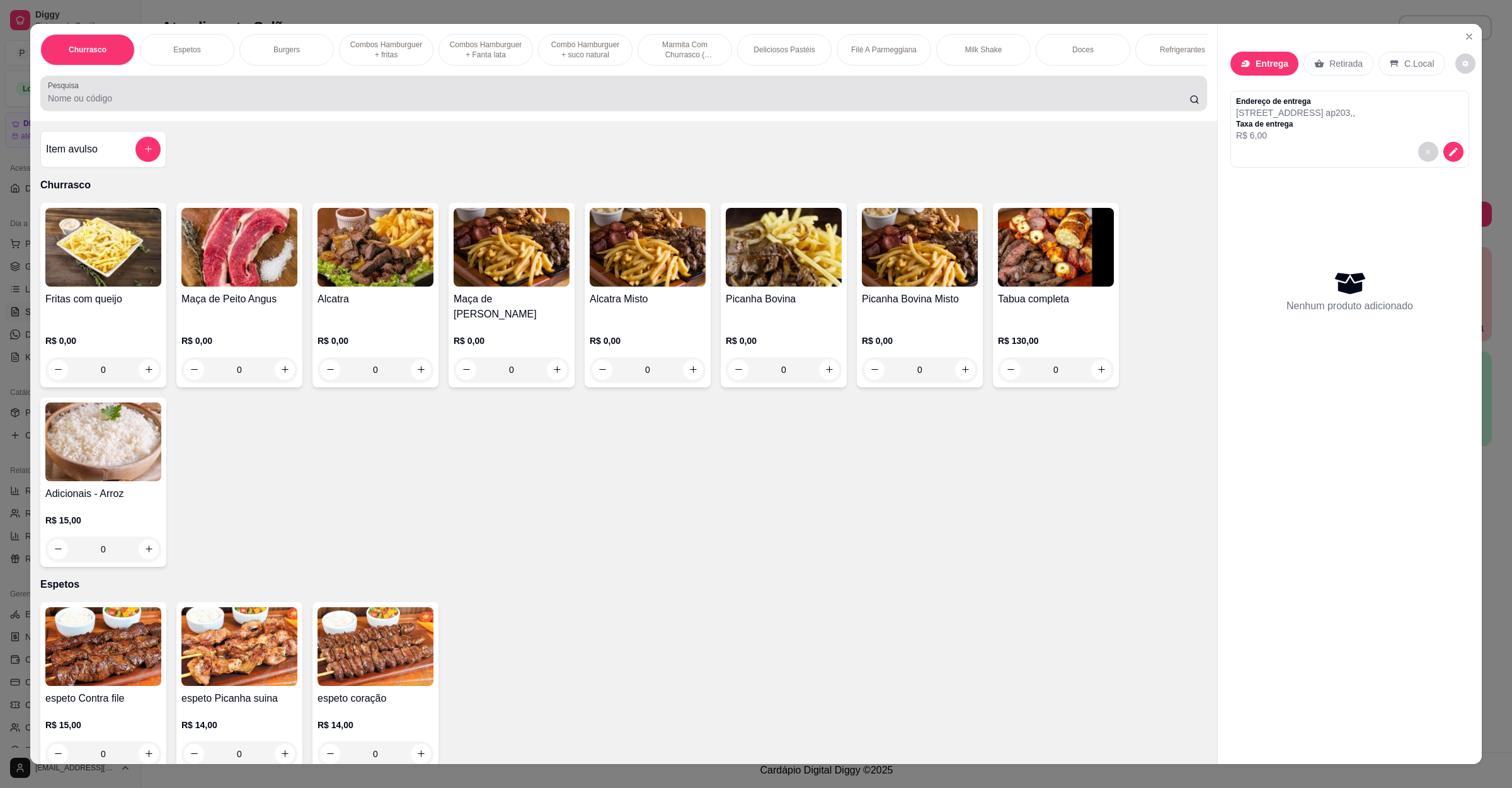
click at [160, 105] on input "Pesquisa" at bounding box center [619, 98] width 1142 height 12
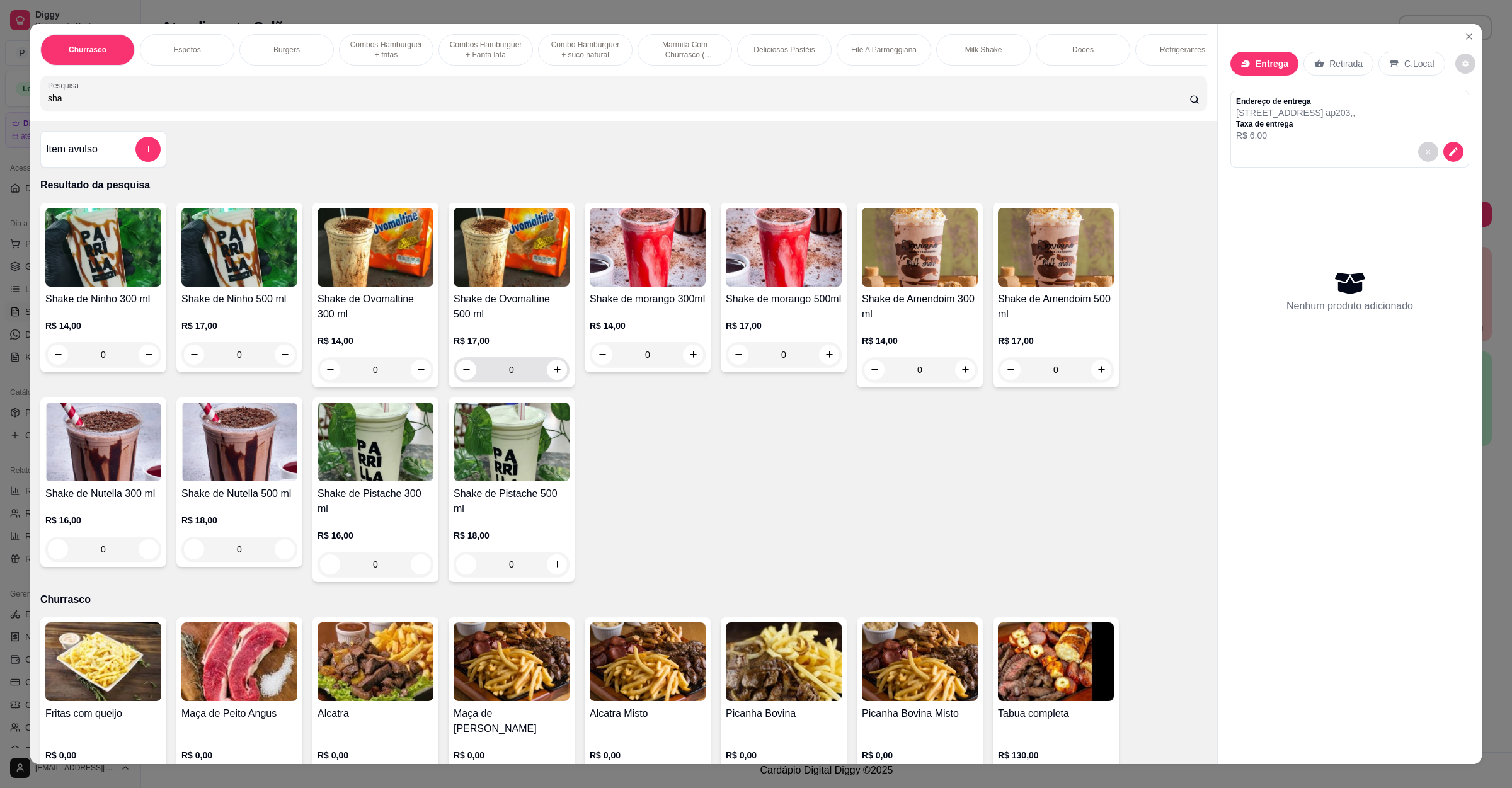
type input "sha"
click at [553, 382] on div "0" at bounding box center [512, 369] width 111 height 25
click at [553, 374] on icon "increase-product-quantity" at bounding box center [557, 369] width 10 height 10
type input "1"
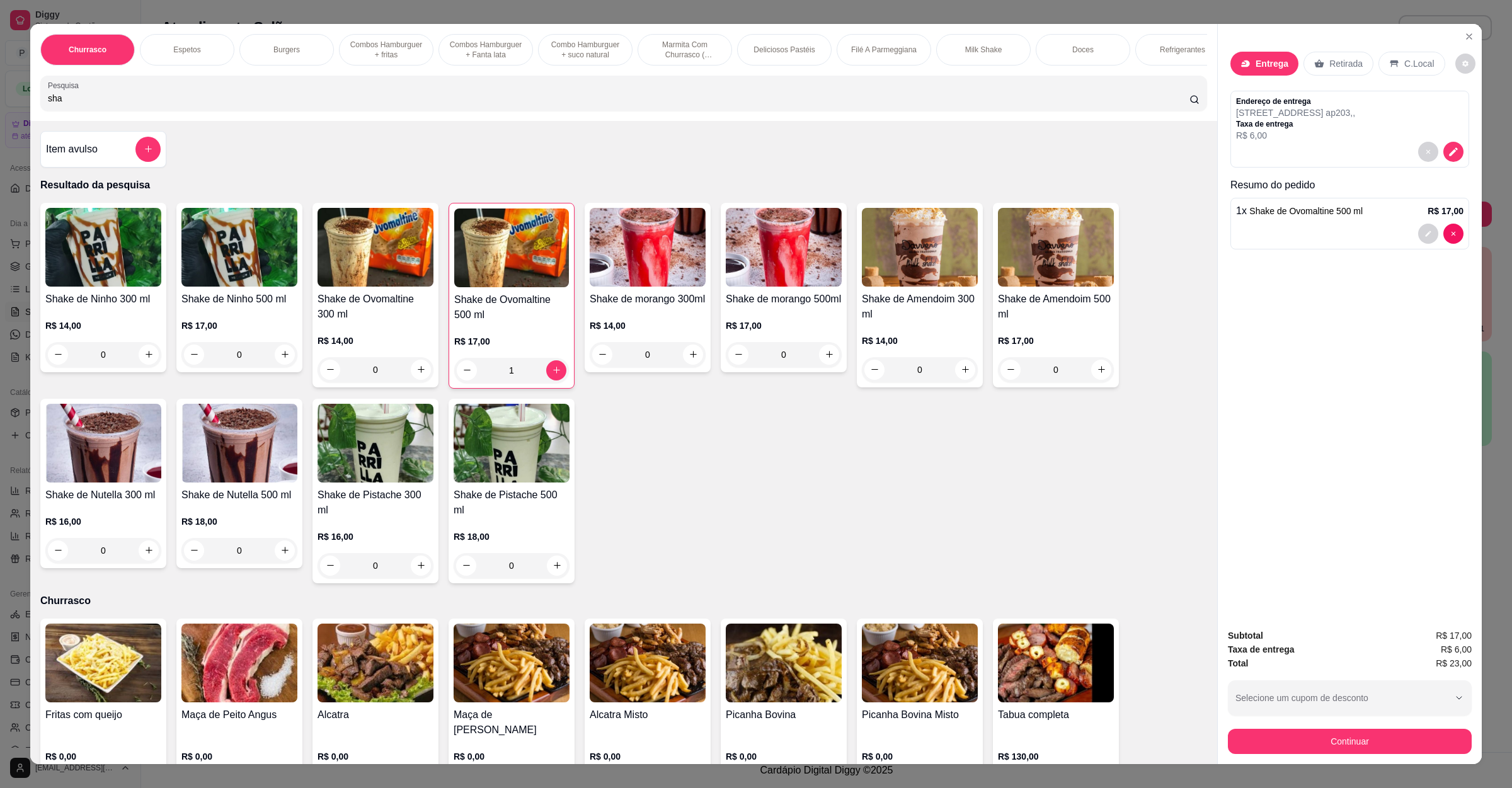
drag, startPoint x: 128, startPoint y: 117, endPoint x: 0, endPoint y: 117, distance: 128.0
click at [0, 117] on div "Churrasco Espetos Burgers Combos Hamburguer + fritas Combos Hamburguer + Fanta …" at bounding box center [756, 394] width 1512 height 788
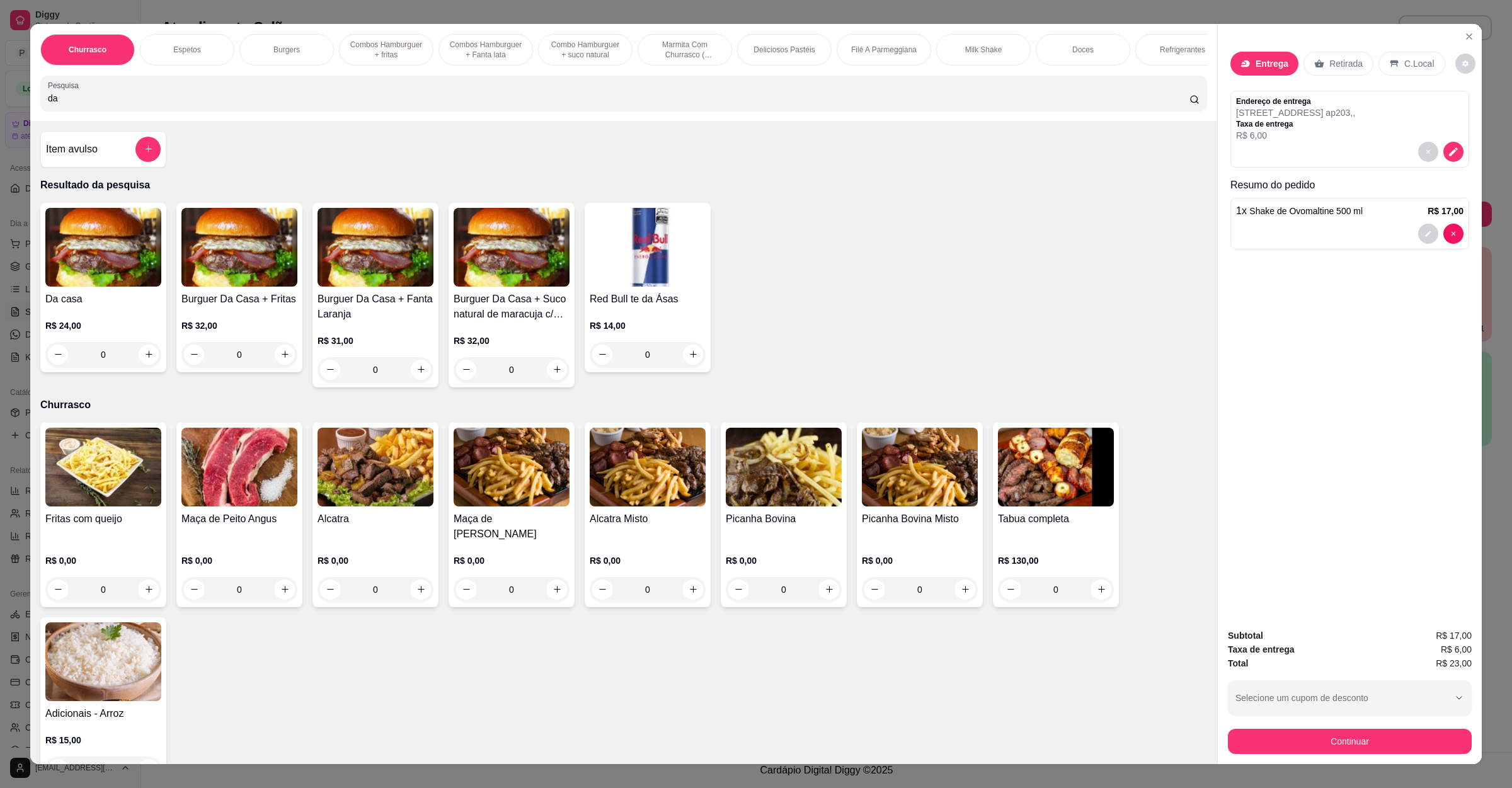
type input "da"
click at [144, 361] on div "0" at bounding box center [103, 354] width 116 height 25
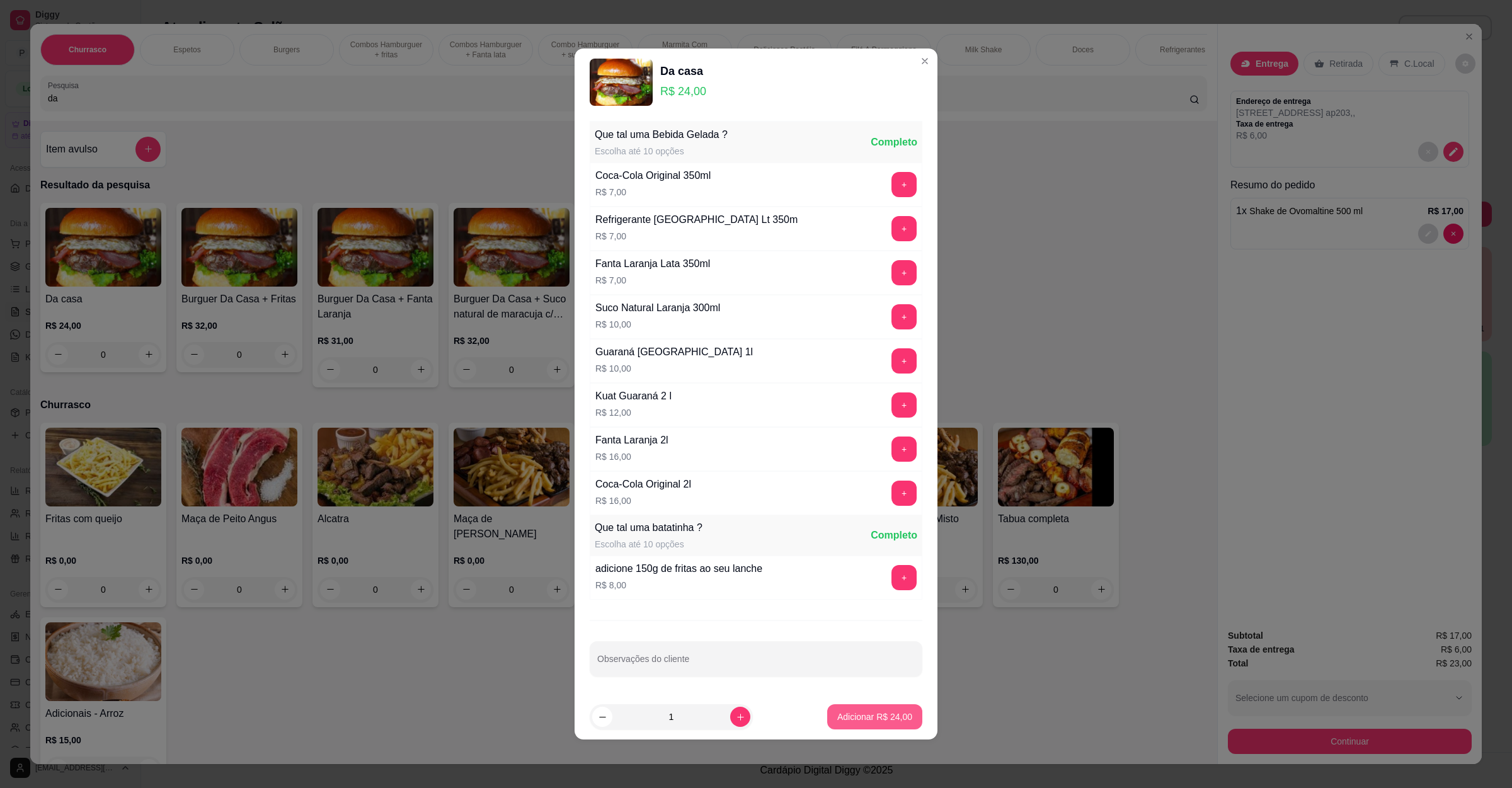
click at [860, 719] on p "Adicionar R$ 24,00" at bounding box center [875, 716] width 75 height 12
type input "1"
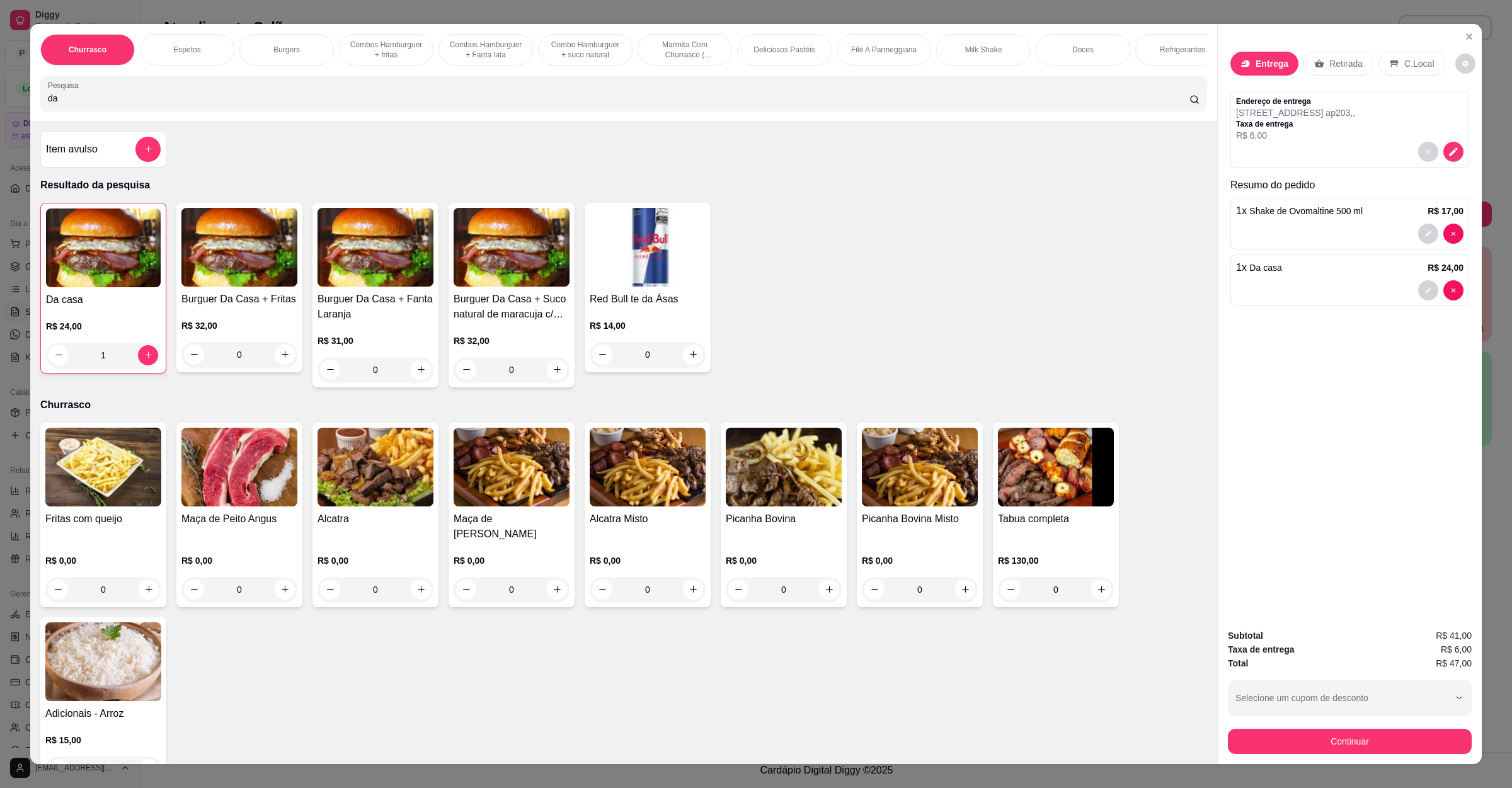
drag, startPoint x: 116, startPoint y: 118, endPoint x: 0, endPoint y: 110, distance: 116.3
click at [0, 110] on div "Churrasco Espetos Burgers Combos Hamburguer + fritas Combos Hamburguer + Fanta …" at bounding box center [756, 394] width 1512 height 788
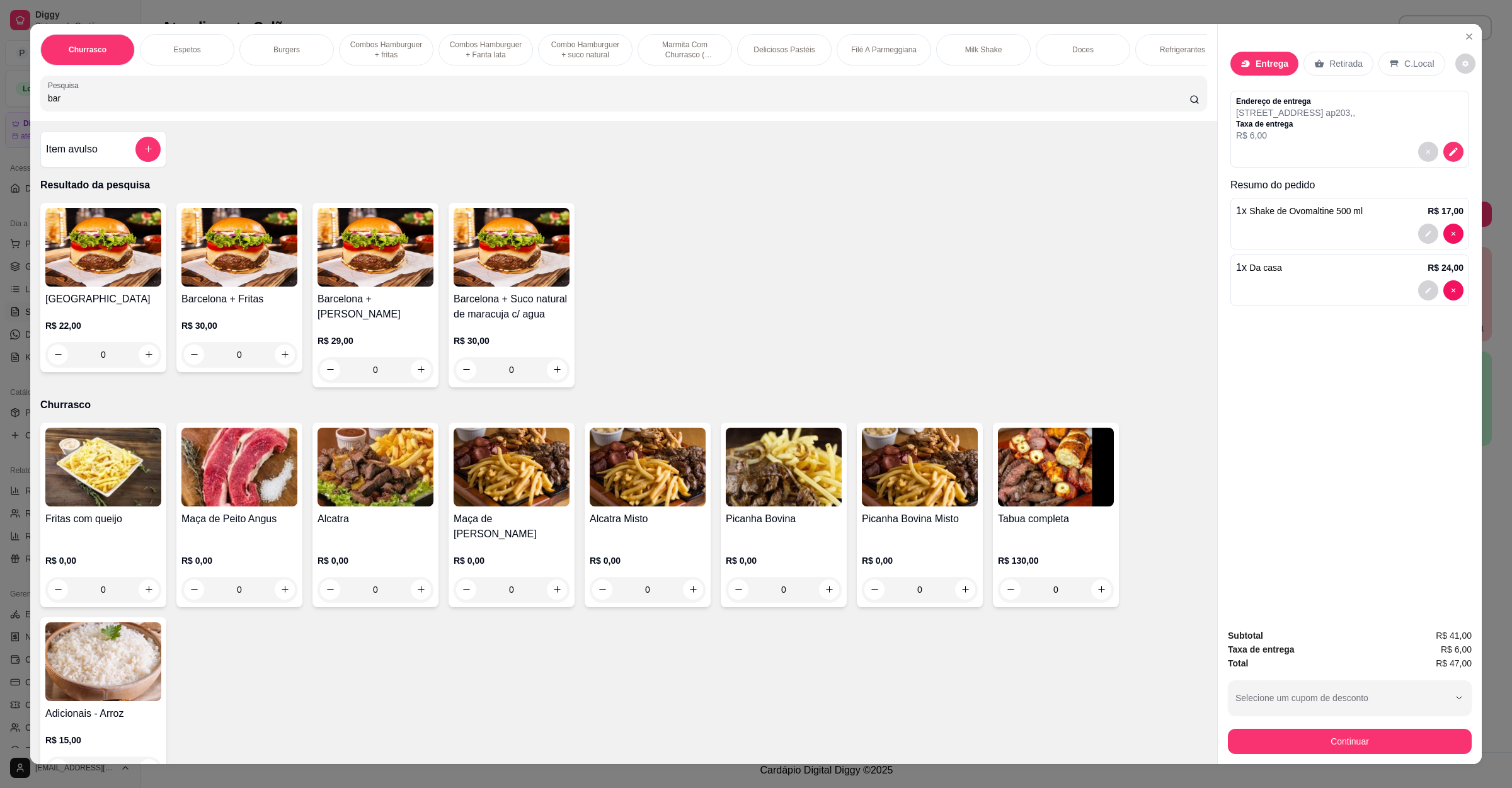
type input "bar"
click at [134, 365] on div "0" at bounding box center [103, 354] width 116 height 25
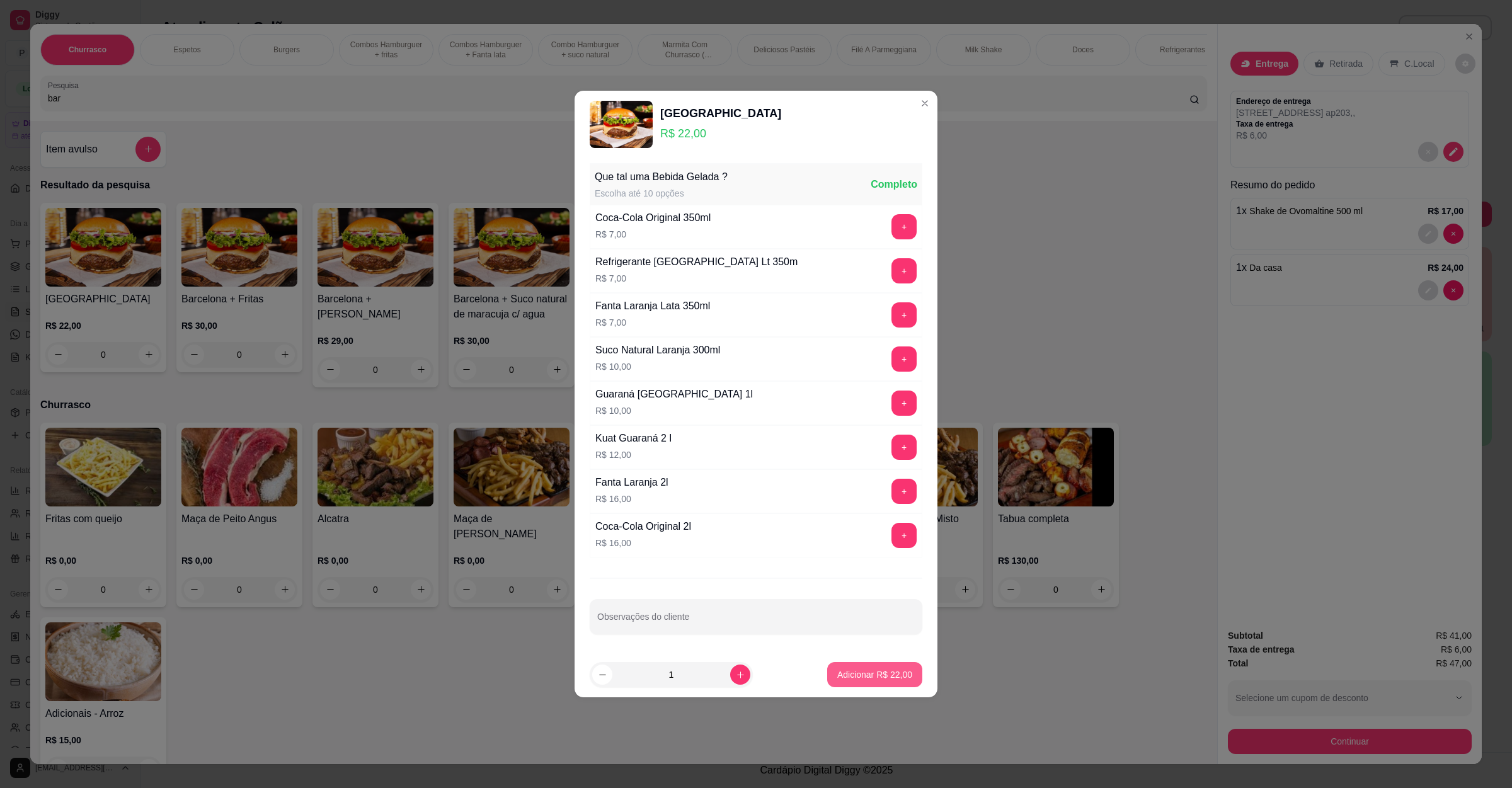
click at [869, 684] on button "Adicionar R$ 22,00" at bounding box center [875, 675] width 95 height 25
type input "1"
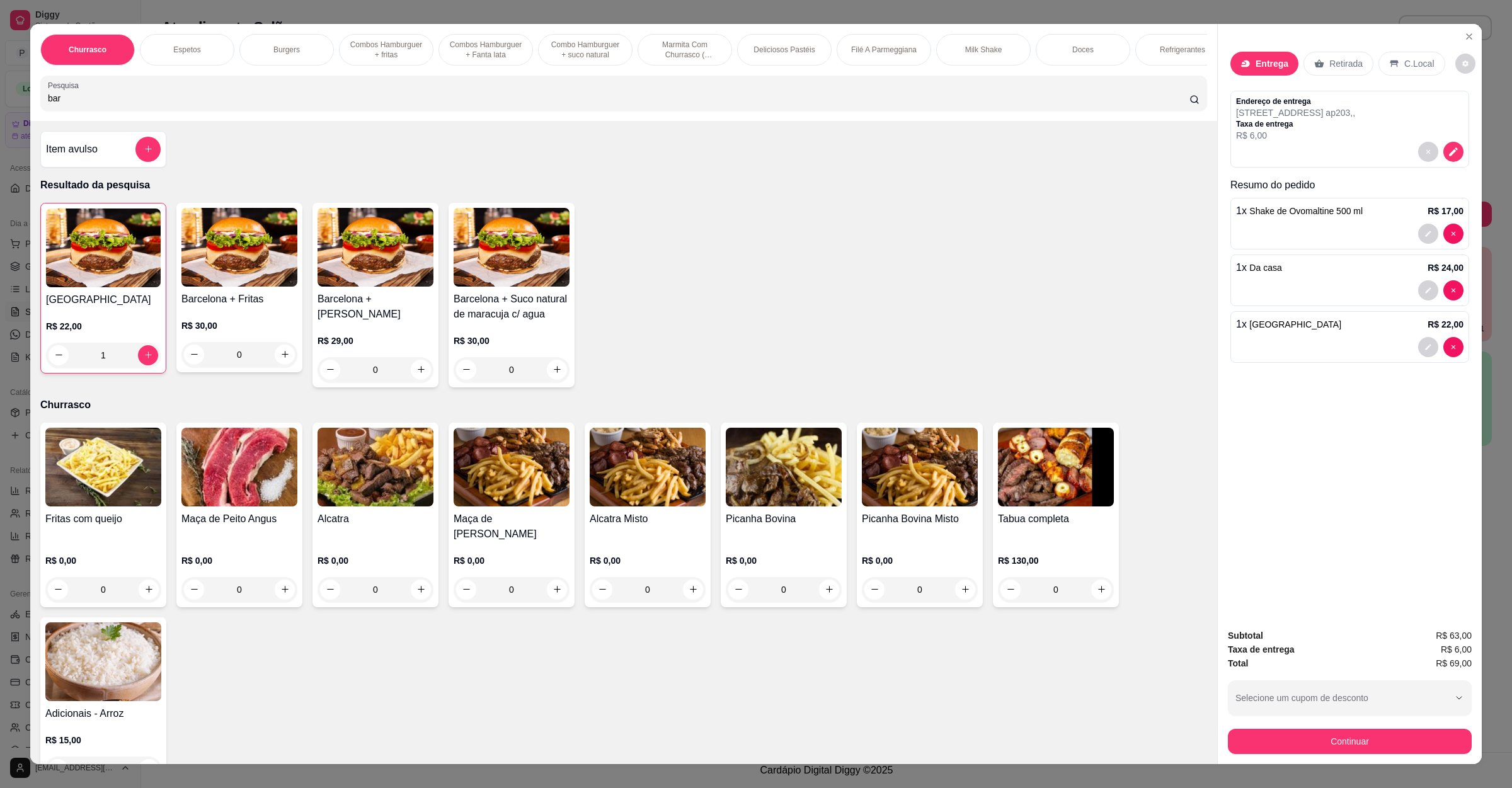
click at [49, 356] on div "R$ 22,00 1" at bounding box center [103, 344] width 114 height 48
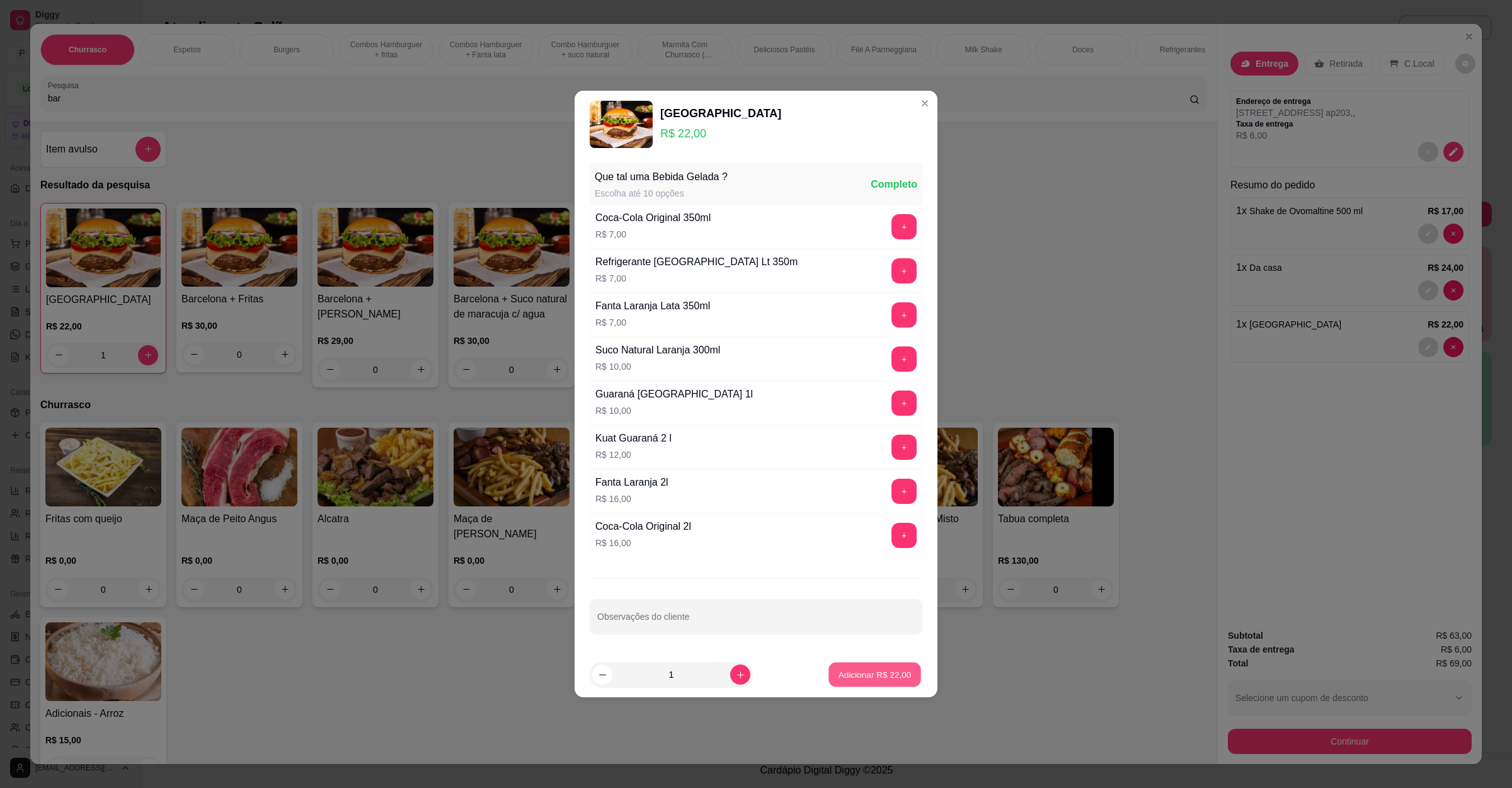
click at [871, 681] on p "Adicionar R$ 22,00" at bounding box center [876, 675] width 73 height 12
type input "2"
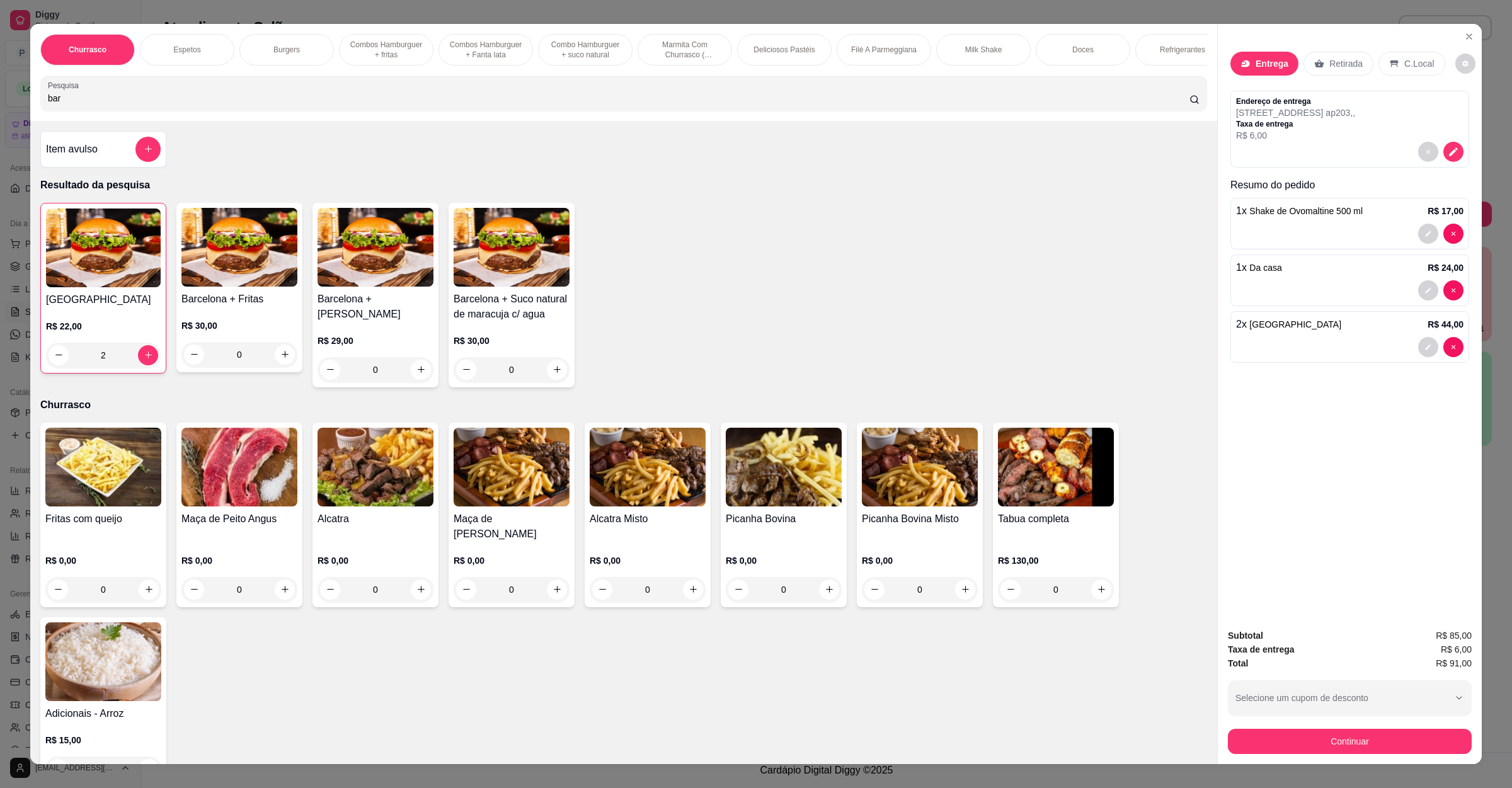
click at [89, 366] on div "2" at bounding box center [103, 355] width 114 height 25
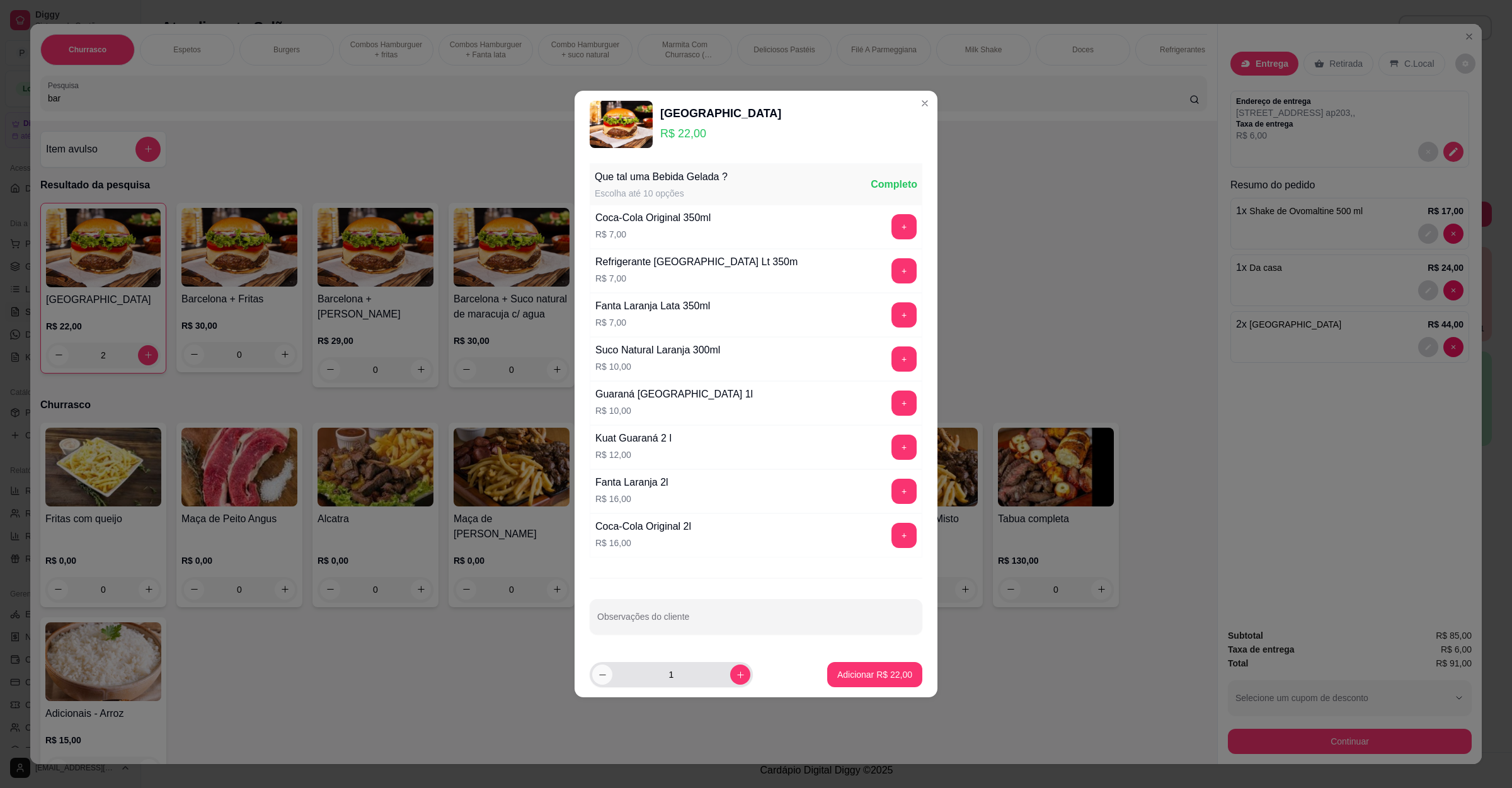
click at [605, 682] on button "decrease-product-quantity" at bounding box center [602, 675] width 20 height 20
type input "0"
click at [921, 633] on div "Que tal uma Bebida Gelada ? Escolha até 10 opções Completo Coca-Cola Original 3…" at bounding box center [756, 405] width 363 height 494
click at [998, 624] on div "Fritas com queijo R$ 0,00 0 Maça de Peito Angus R$ 0,00 0 Alcatra R$ 0,00 0 Maç…" at bounding box center [623, 604] width 1167 height 364
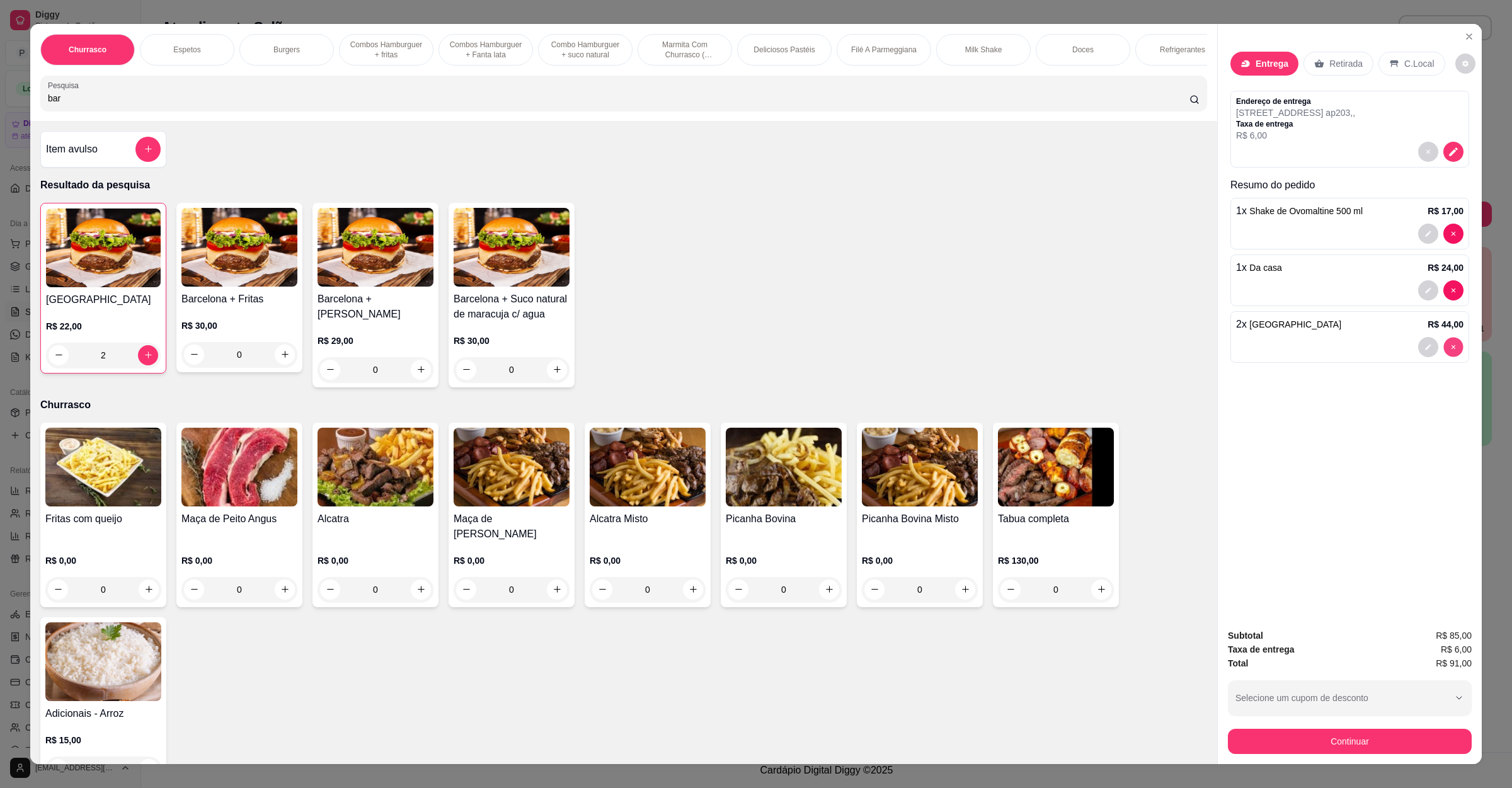
type input "0"
click at [282, 367] on div "0" at bounding box center [239, 354] width 116 height 25
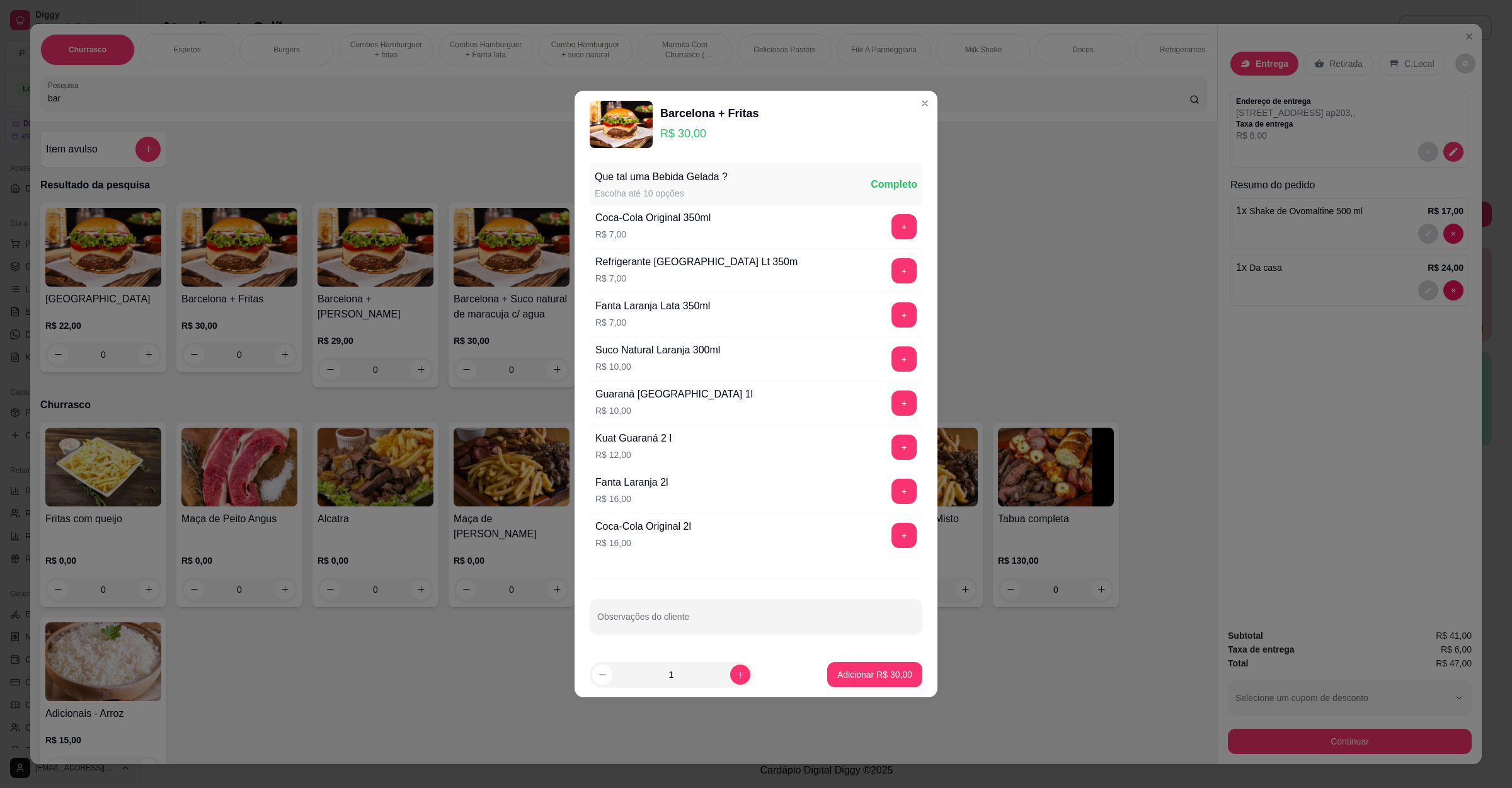
click at [804, 666] on footer "1 Adicionar R$ 30,00" at bounding box center [756, 675] width 363 height 45
click at [889, 676] on p "Adicionar R$ 30,00" at bounding box center [876, 675] width 73 height 12
type input "1"
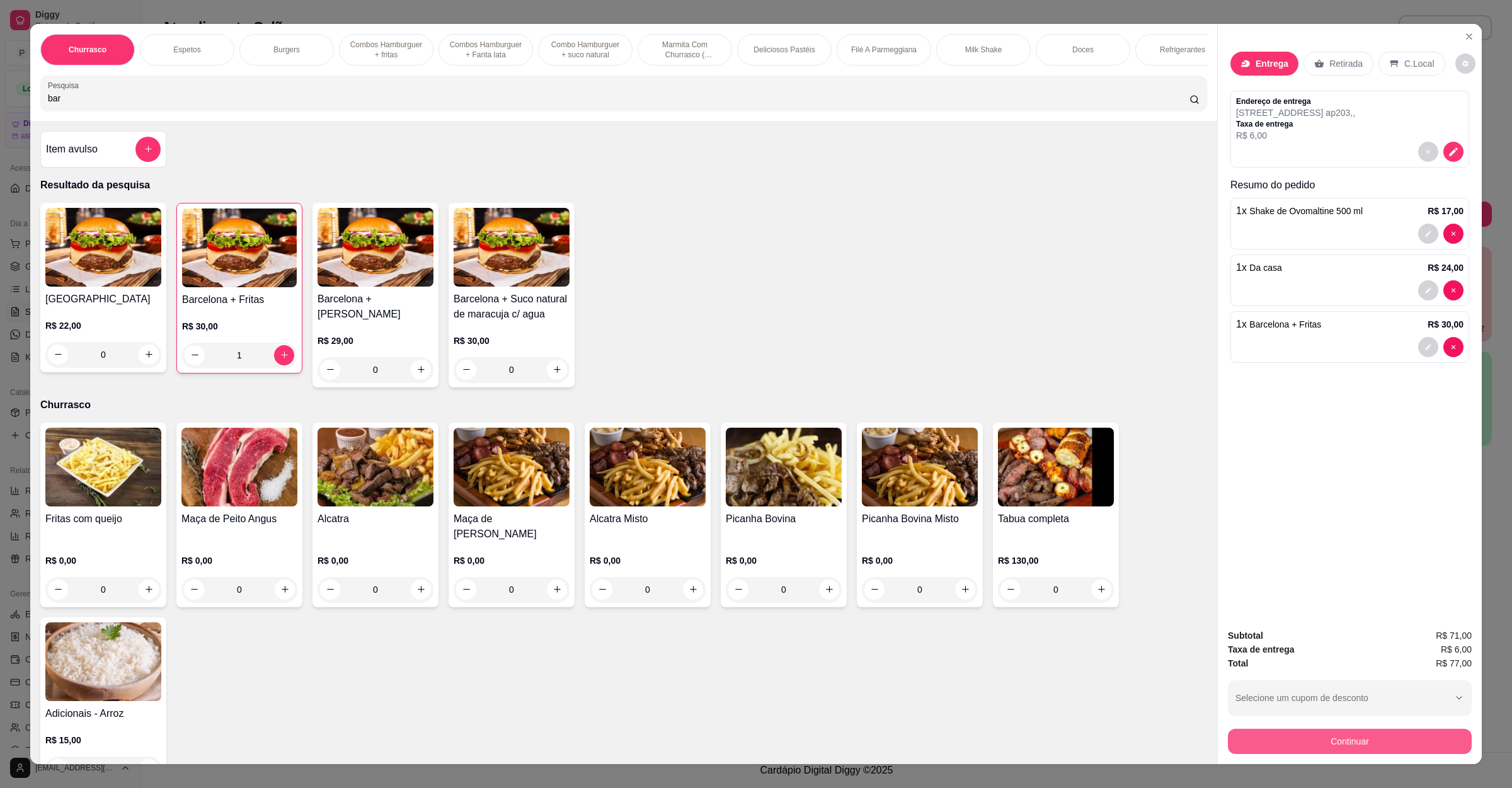
click at [1307, 735] on button "Continuar" at bounding box center [1350, 741] width 244 height 25
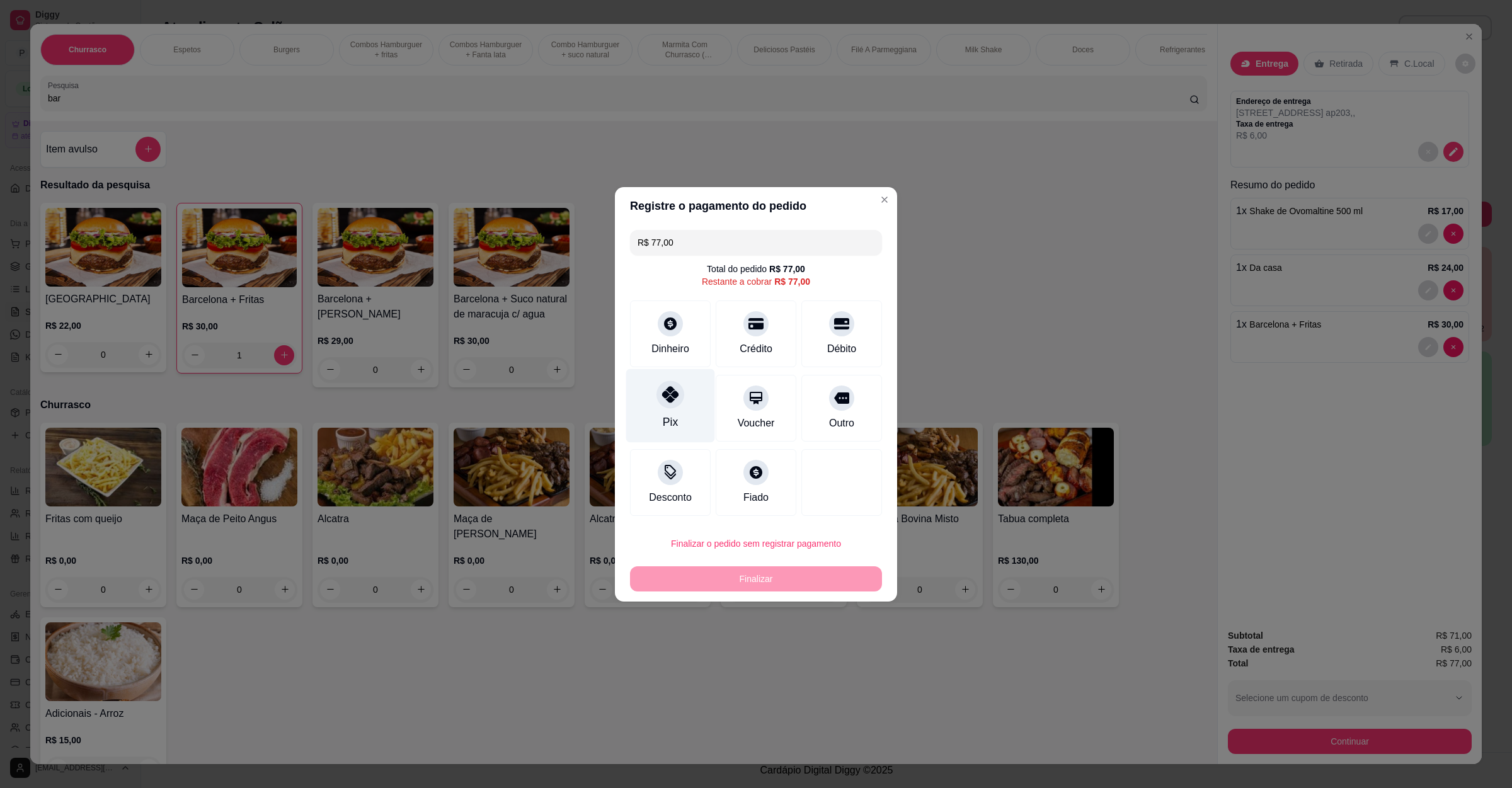
click at [662, 407] on div at bounding box center [670, 394] width 28 height 28
type input "R$ 0,00"
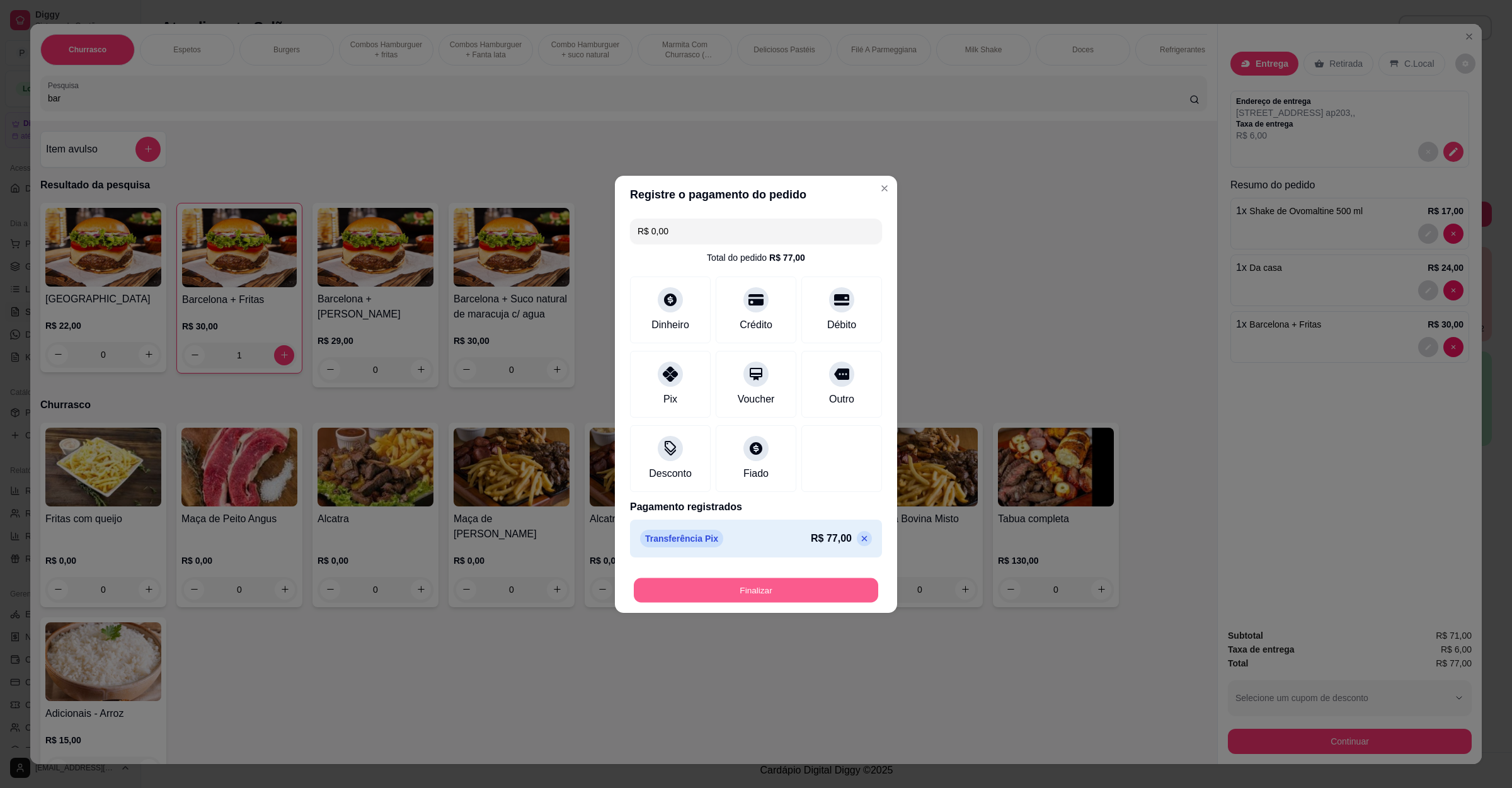
click at [733, 583] on button "Finalizar" at bounding box center [756, 590] width 244 height 24
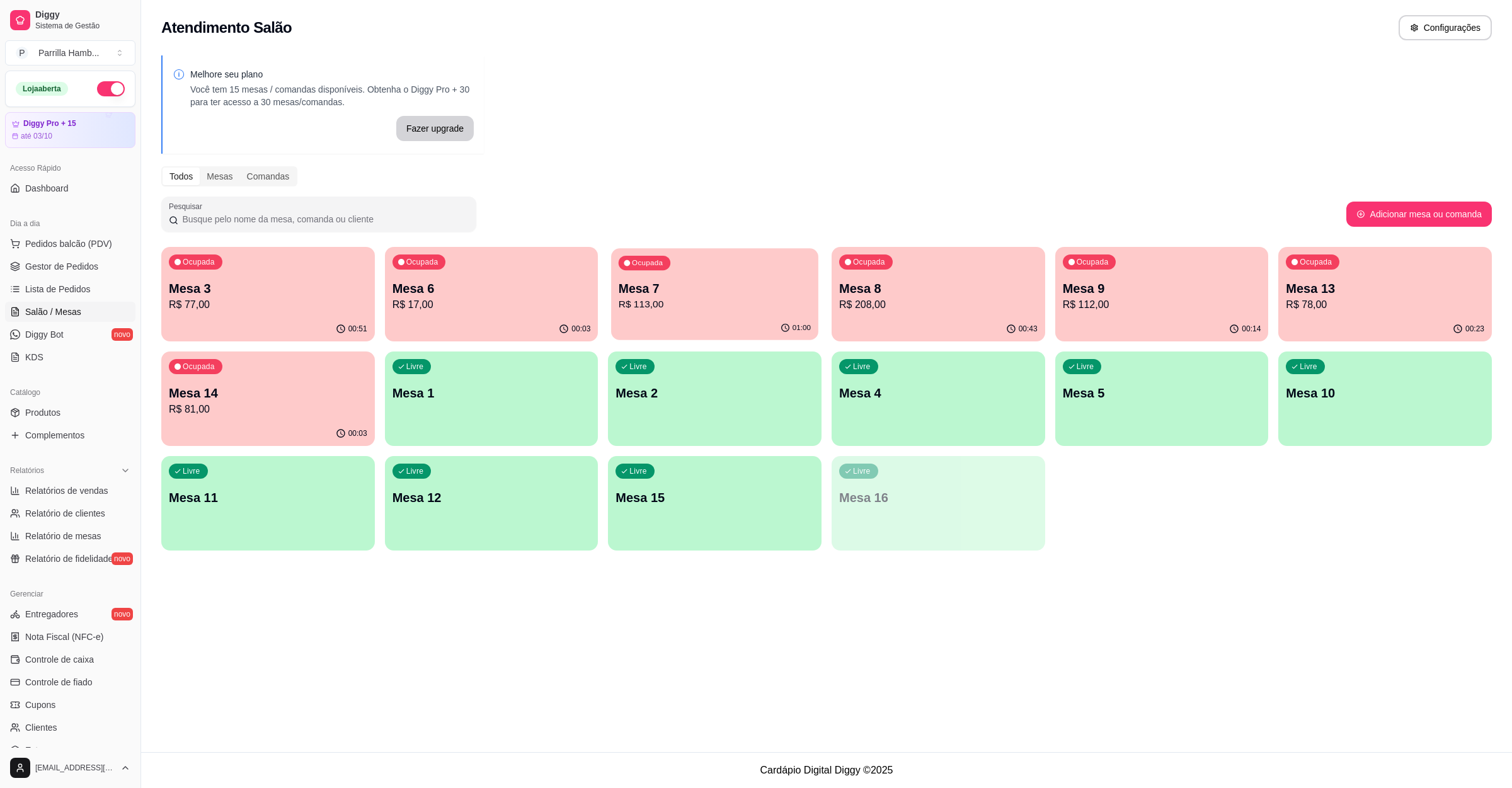
click at [766, 286] on p "Mesa 7" at bounding box center [715, 288] width 192 height 17
click at [267, 387] on p "Mesa 14" at bounding box center [267, 393] width 198 height 17
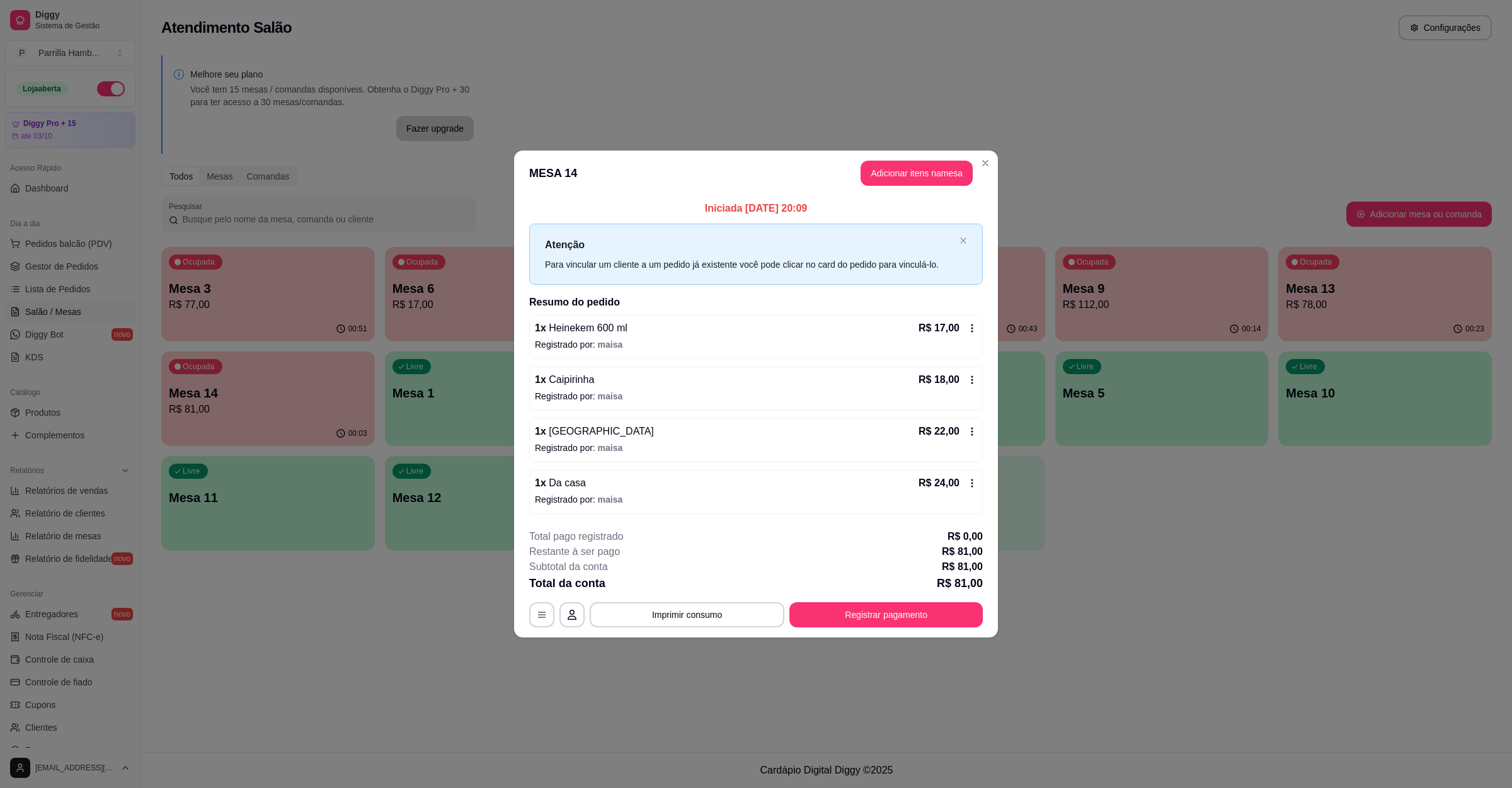
click at [643, 392] on p "Registrado por: maisa" at bounding box center [756, 396] width 443 height 12
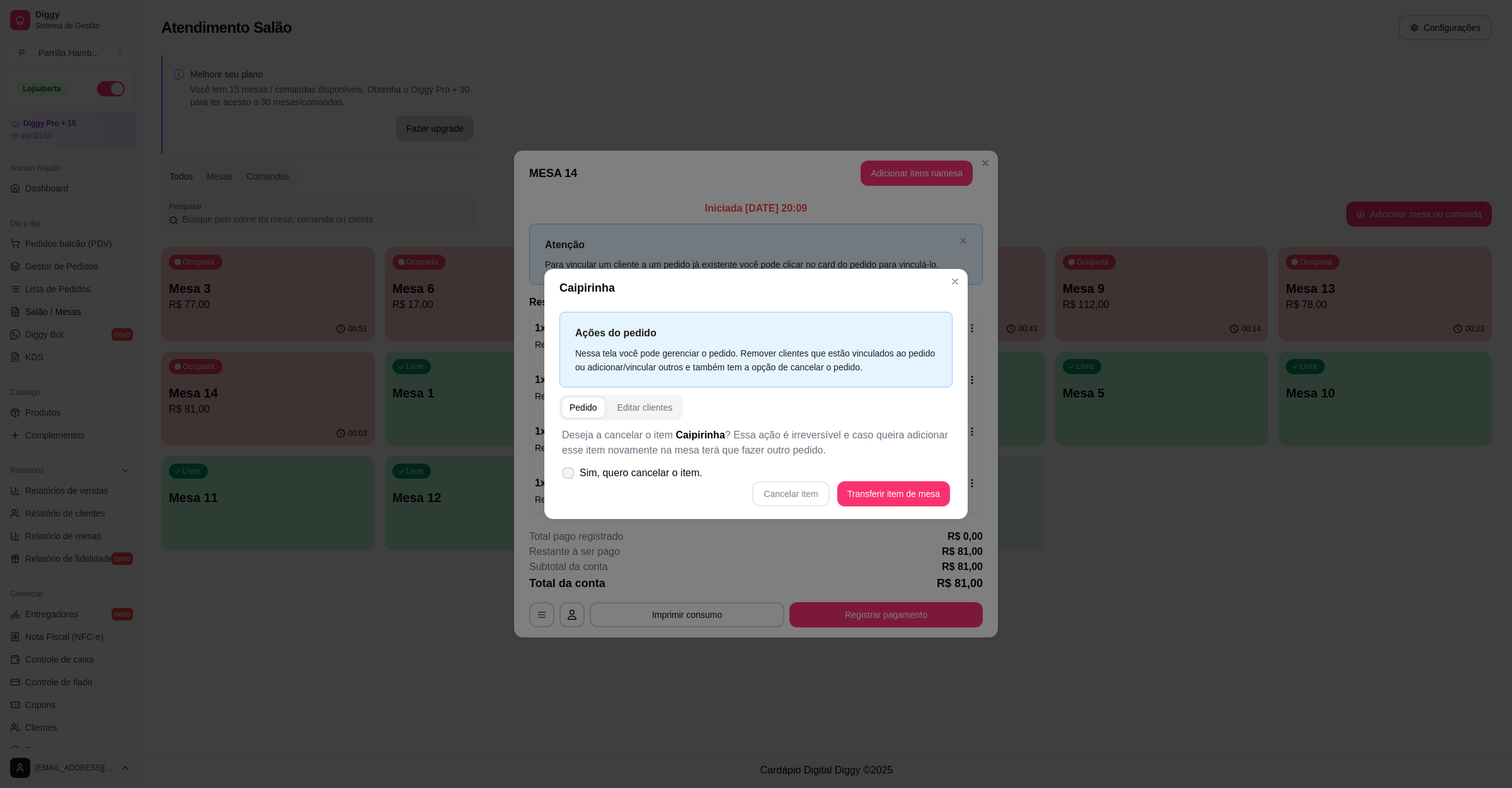
click at [684, 470] on span "Sim, quero cancelar o item." at bounding box center [641, 472] width 123 height 15
click at [570, 475] on input "Sim, quero cancelar o item." at bounding box center [565, 478] width 8 height 8
checkbox input "true"
click at [809, 499] on button "Cancelar item" at bounding box center [791, 493] width 77 height 25
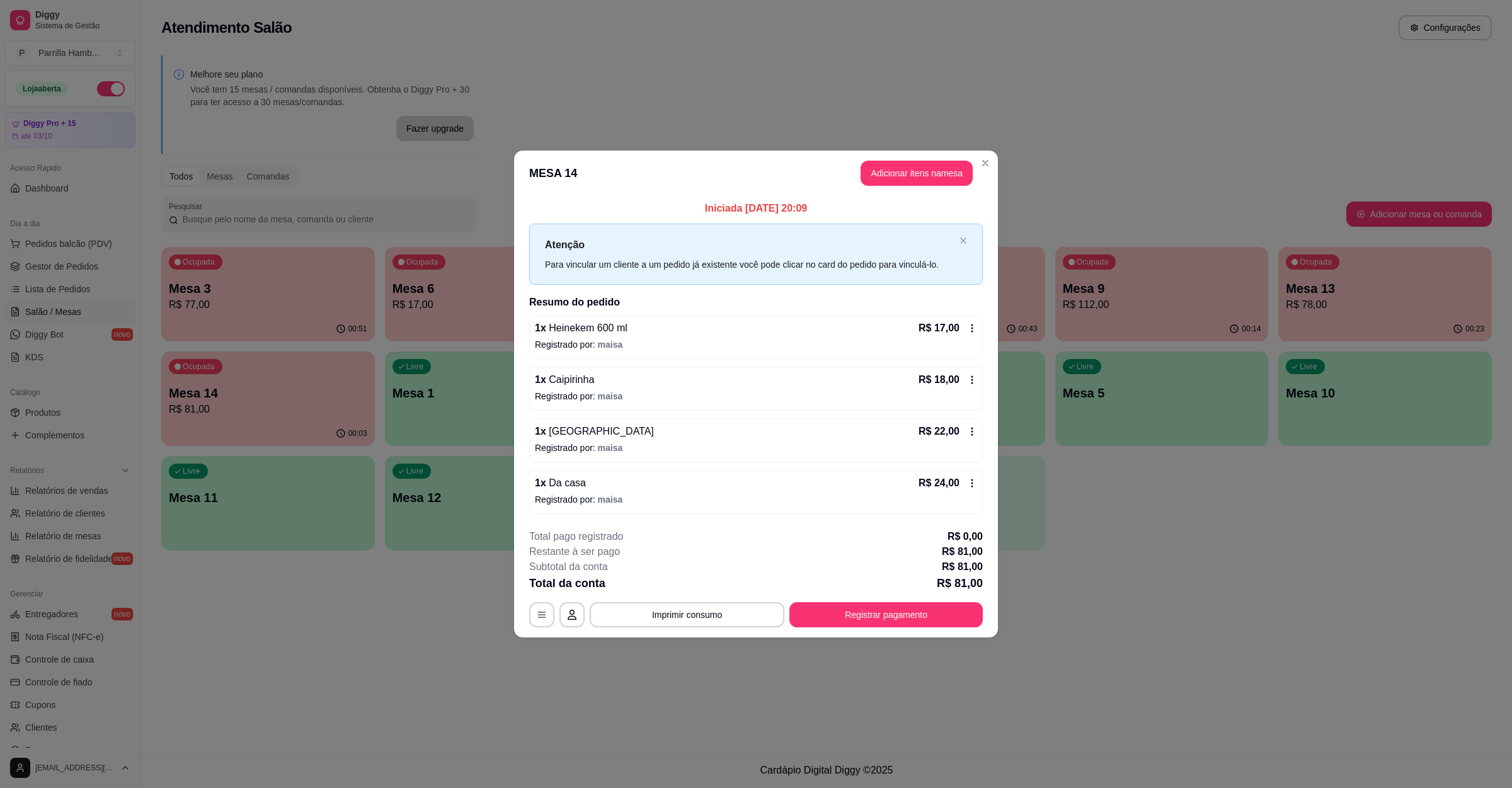
click at [1096, 510] on div "Ocupada Mesa 3 R$ 77,00 00:51 Ocupada Mesa 6 R$ 17,00 00:03 Ocupada Mesa 7 R$ 1…" at bounding box center [827, 399] width 1330 height 304
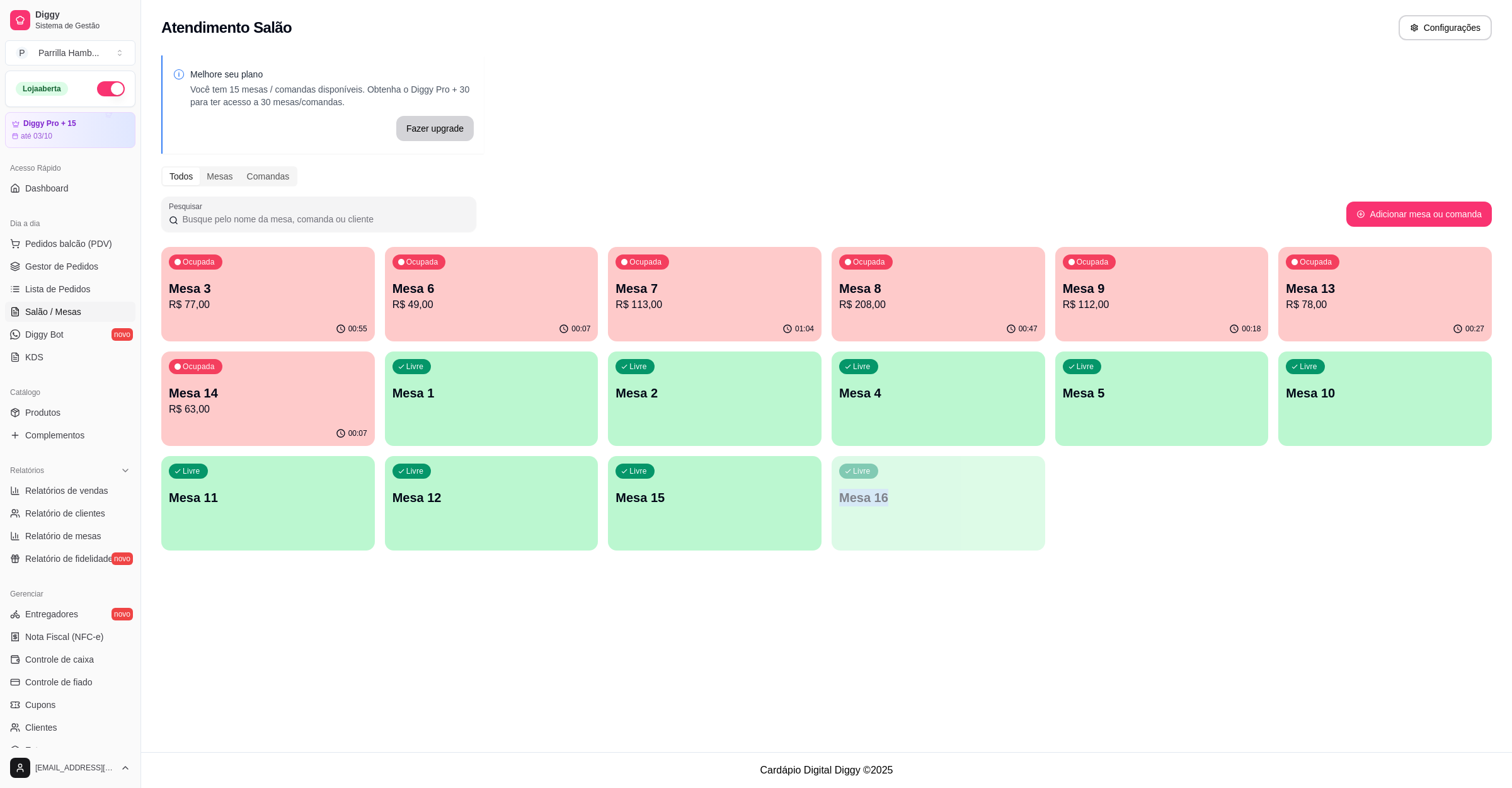
click at [538, 420] on div "Livre Mesa 1" at bounding box center [491, 391] width 214 height 79
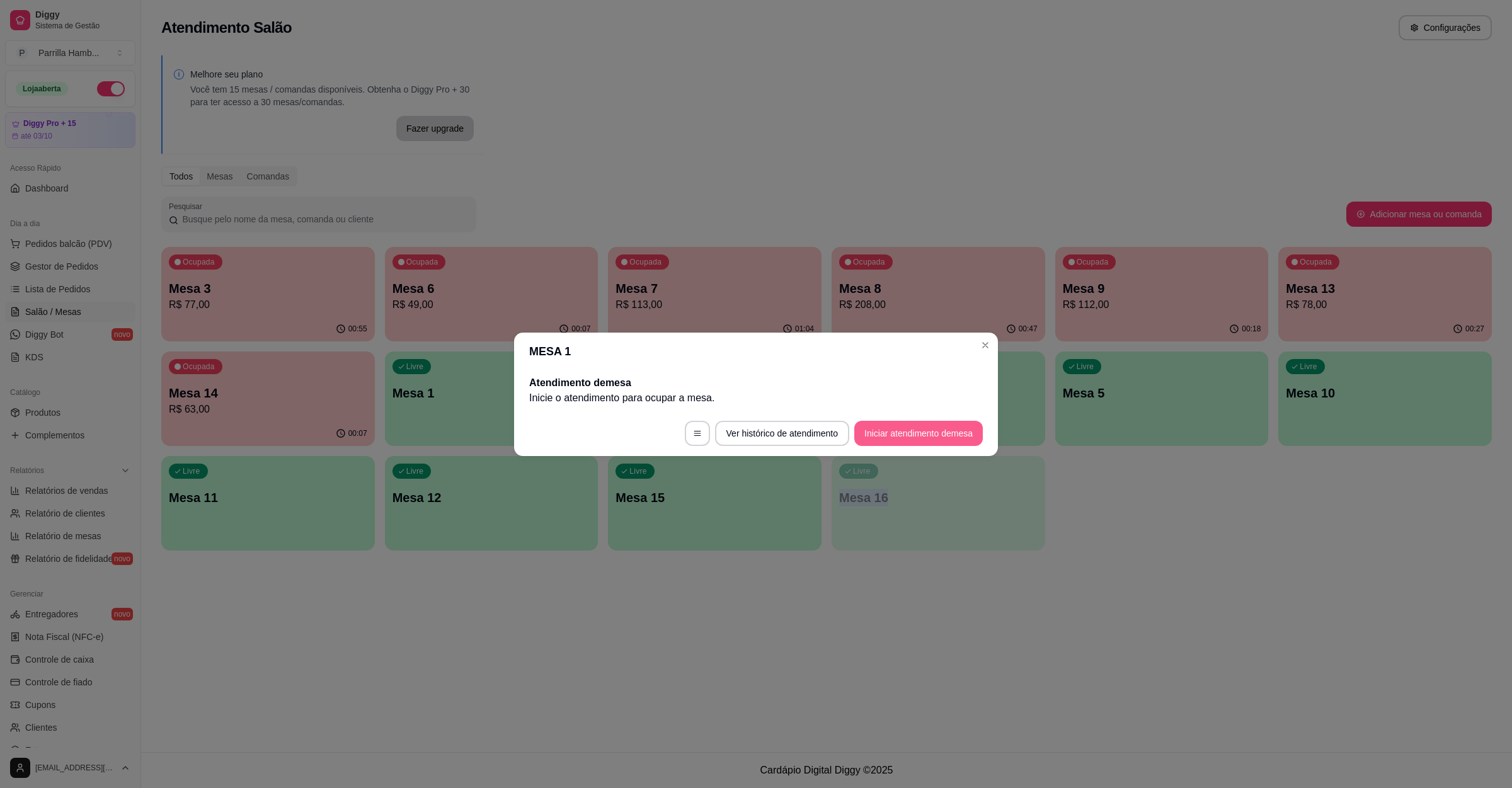
click at [939, 424] on button "Iniciar atendimento de mesa" at bounding box center [918, 433] width 128 height 25
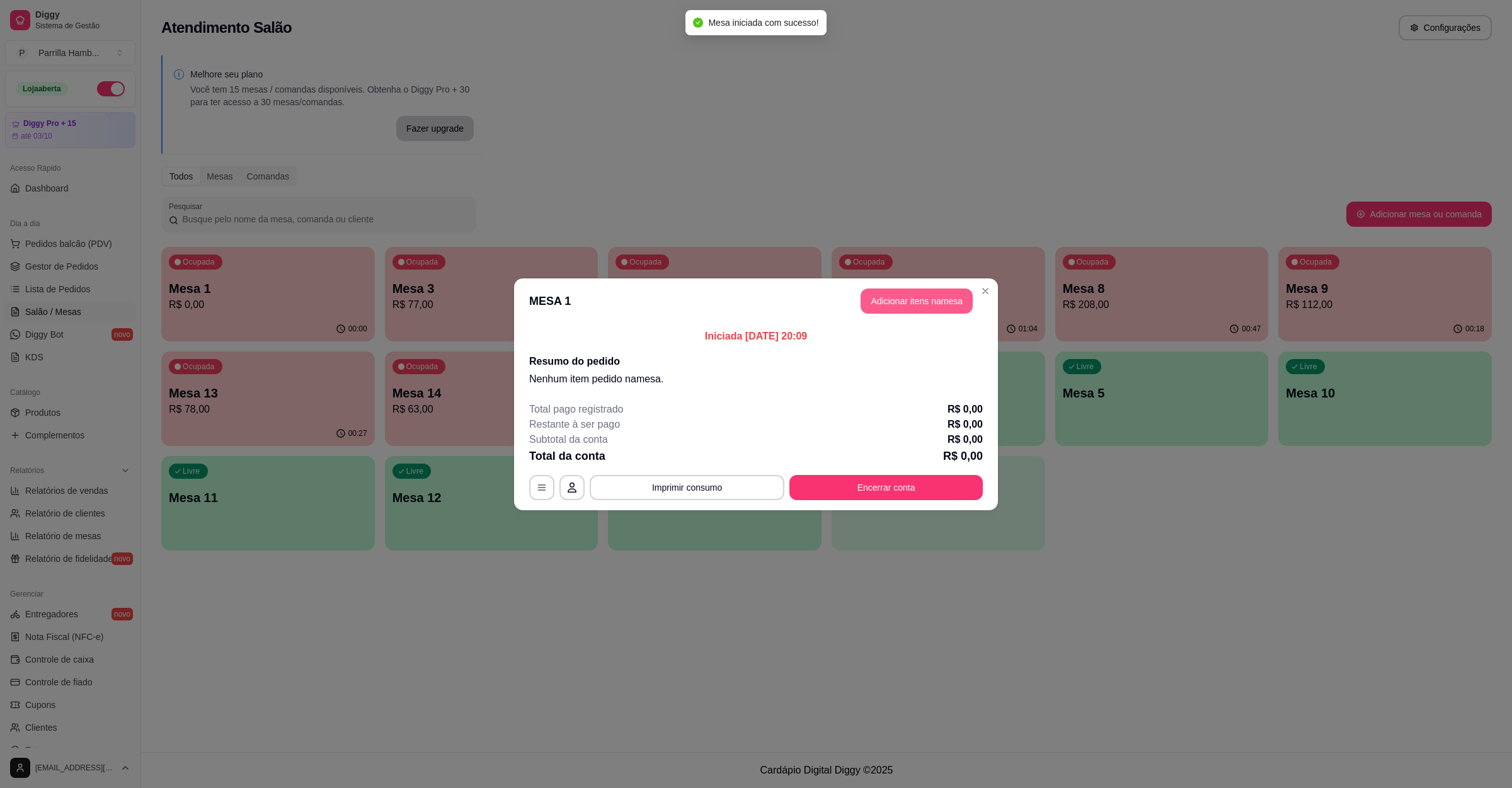
click at [896, 312] on button "Adicionar itens na mesa" at bounding box center [917, 301] width 112 height 25
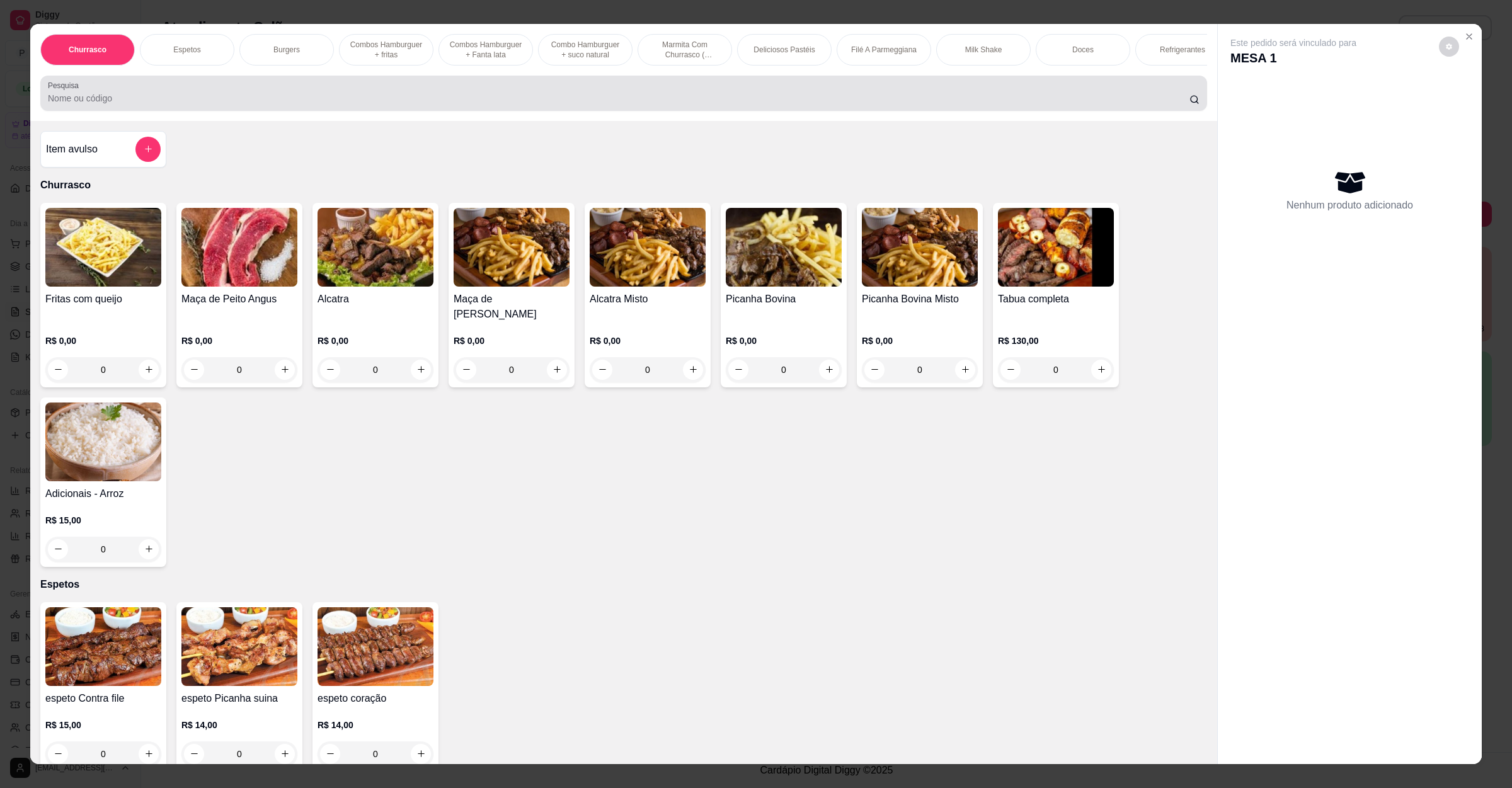
click at [305, 106] on div at bounding box center [623, 93] width 1151 height 25
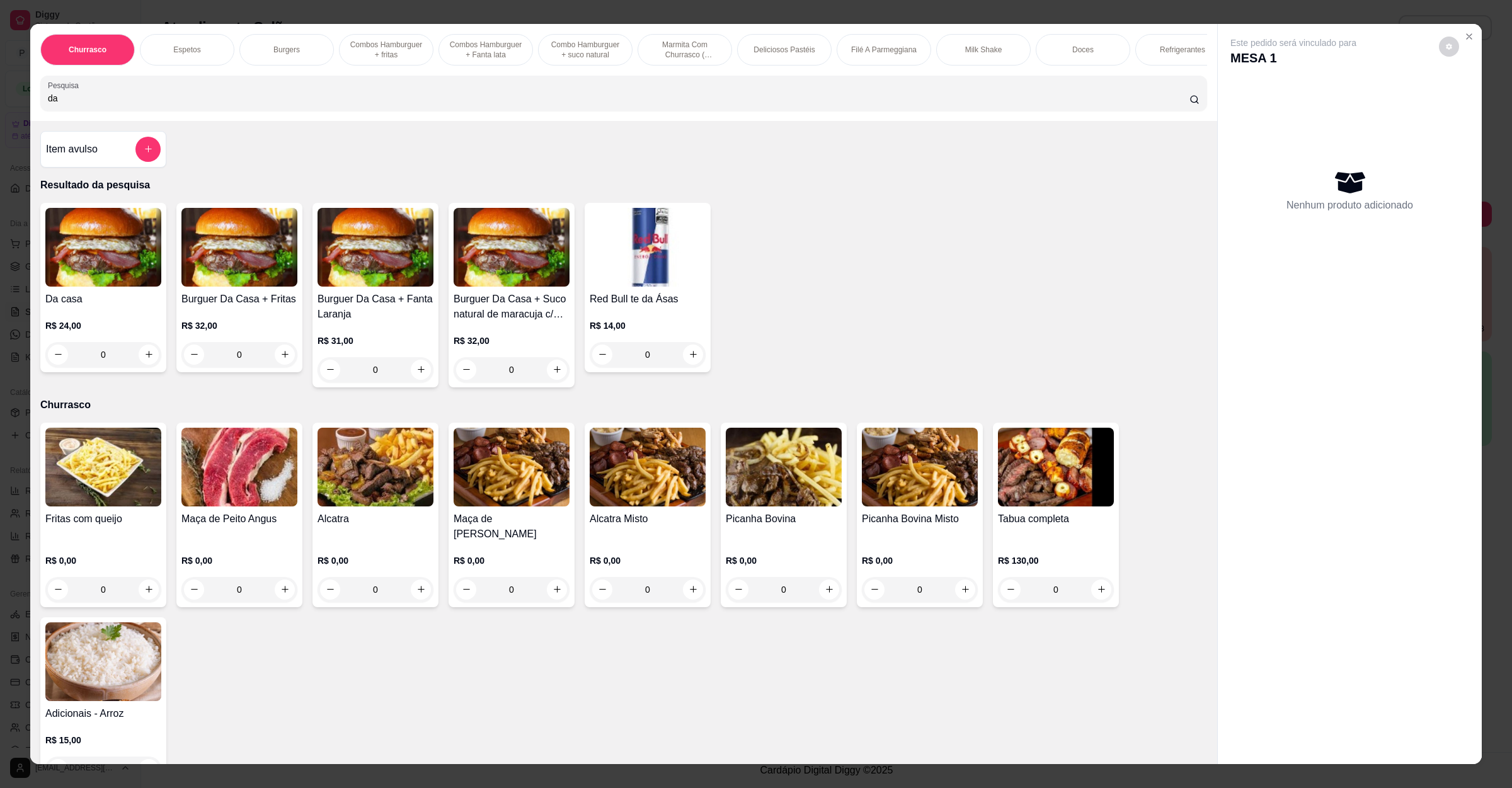
type input "da"
click at [114, 286] on img at bounding box center [103, 247] width 116 height 79
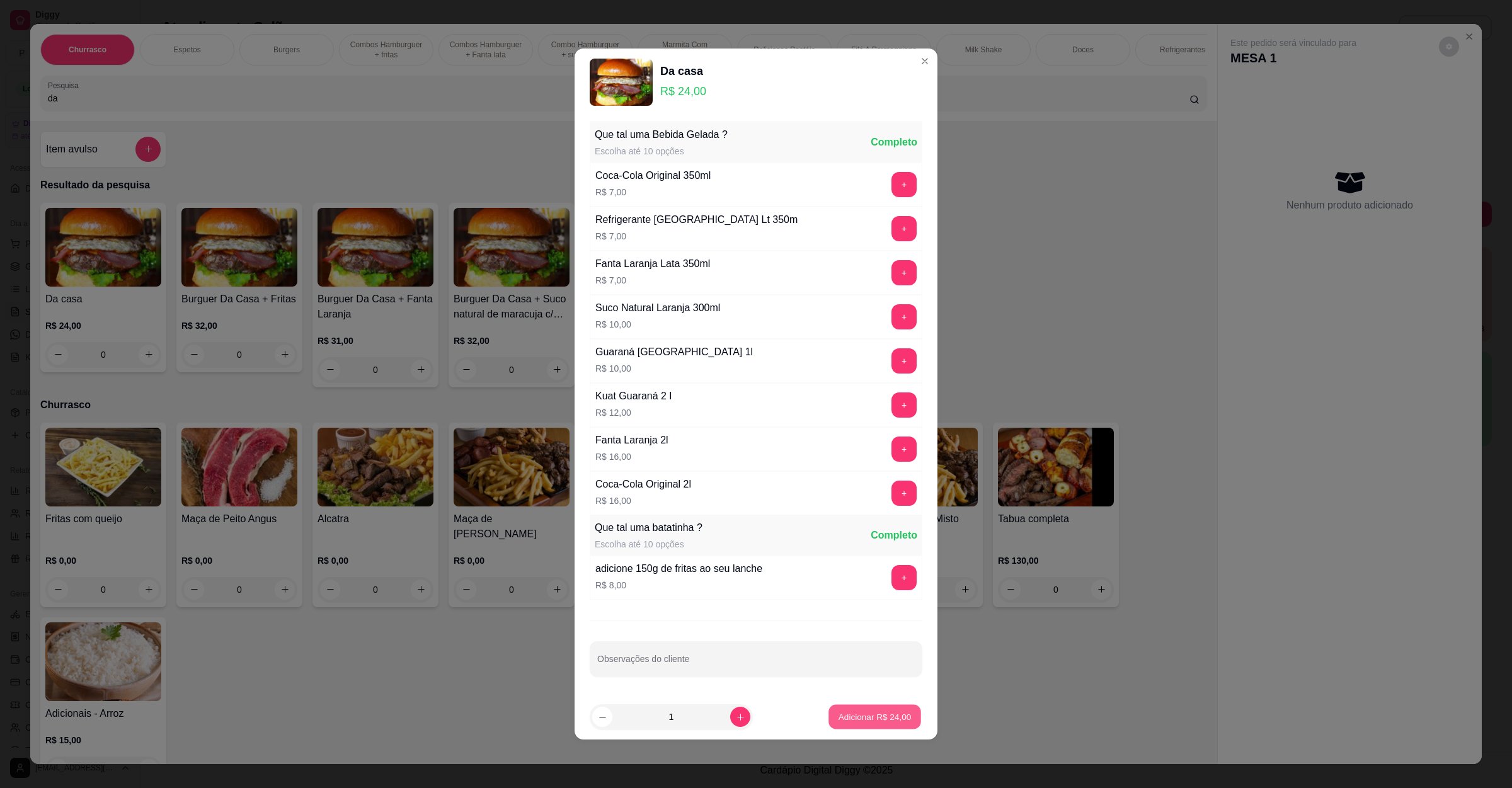
click at [836, 709] on button "Adicionar R$ 24,00" at bounding box center [875, 717] width 93 height 24
type input "1"
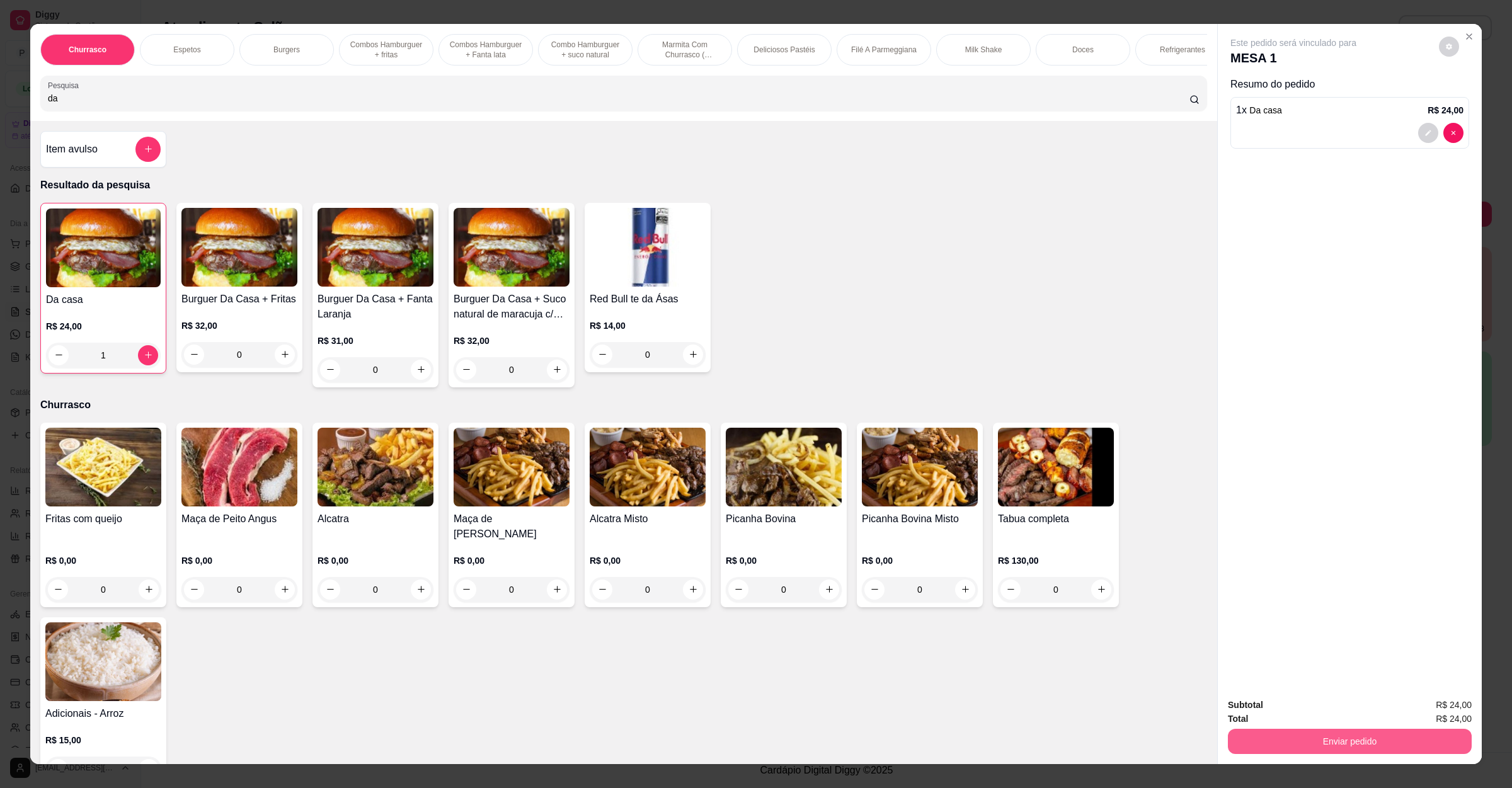
click at [1377, 743] on button "Enviar pedido" at bounding box center [1350, 741] width 244 height 25
click at [1408, 715] on button "Enviar pedido" at bounding box center [1437, 710] width 72 height 24
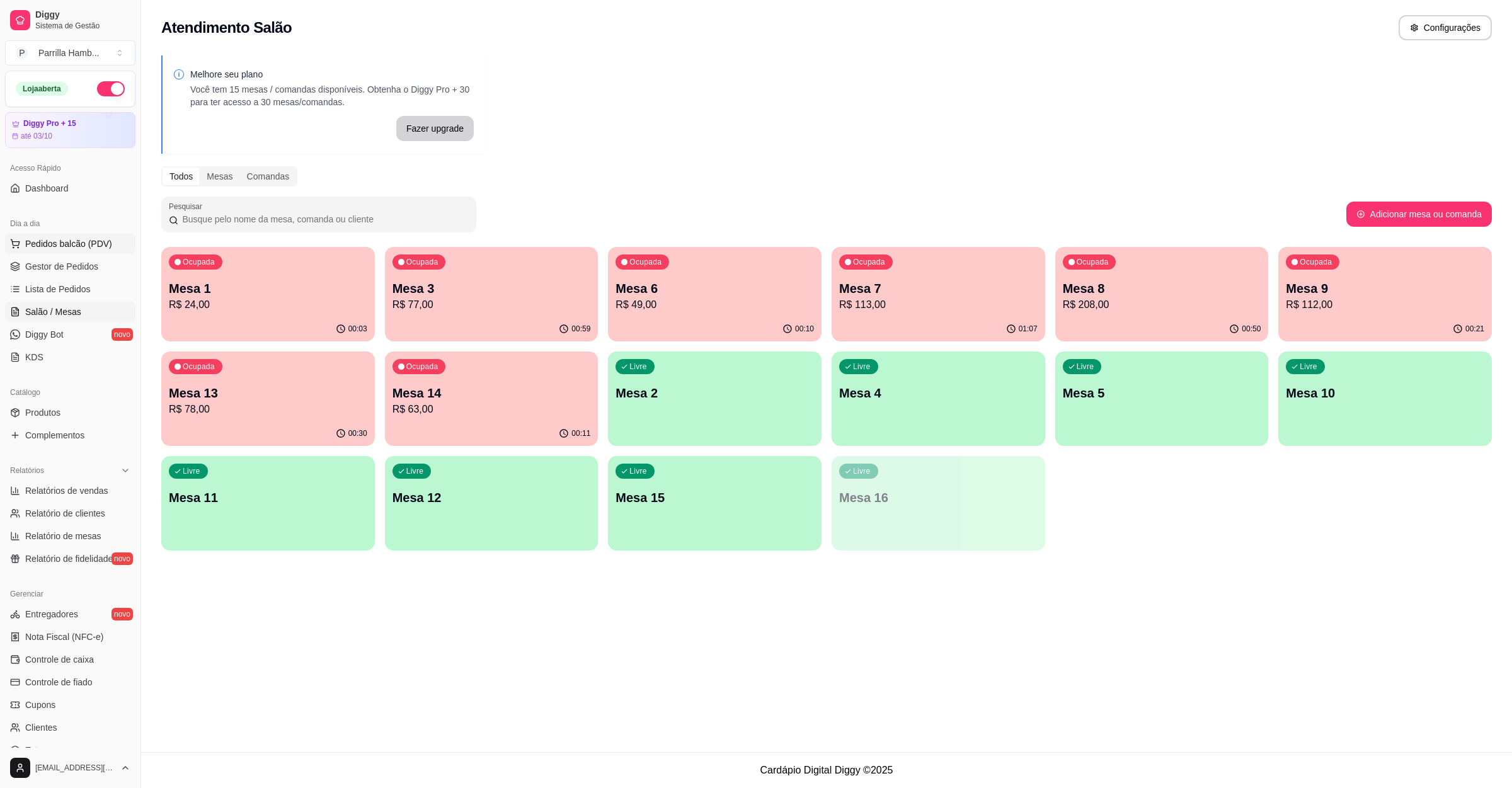
click at [31, 242] on span "Pedidos balcão (PDV)" at bounding box center [69, 243] width 87 height 12
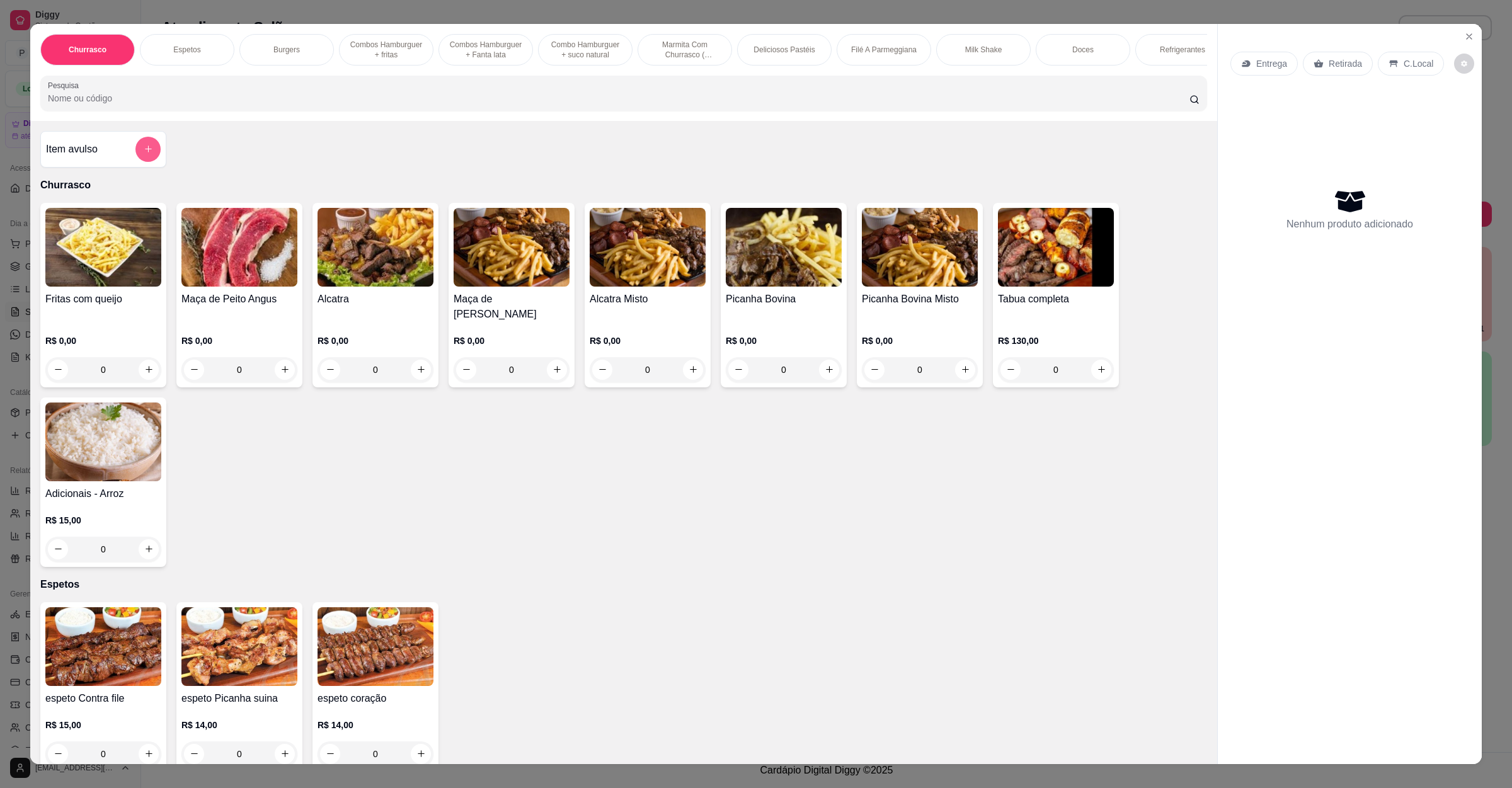
click at [144, 154] on icon "add-separate-item" at bounding box center [148, 148] width 10 height 10
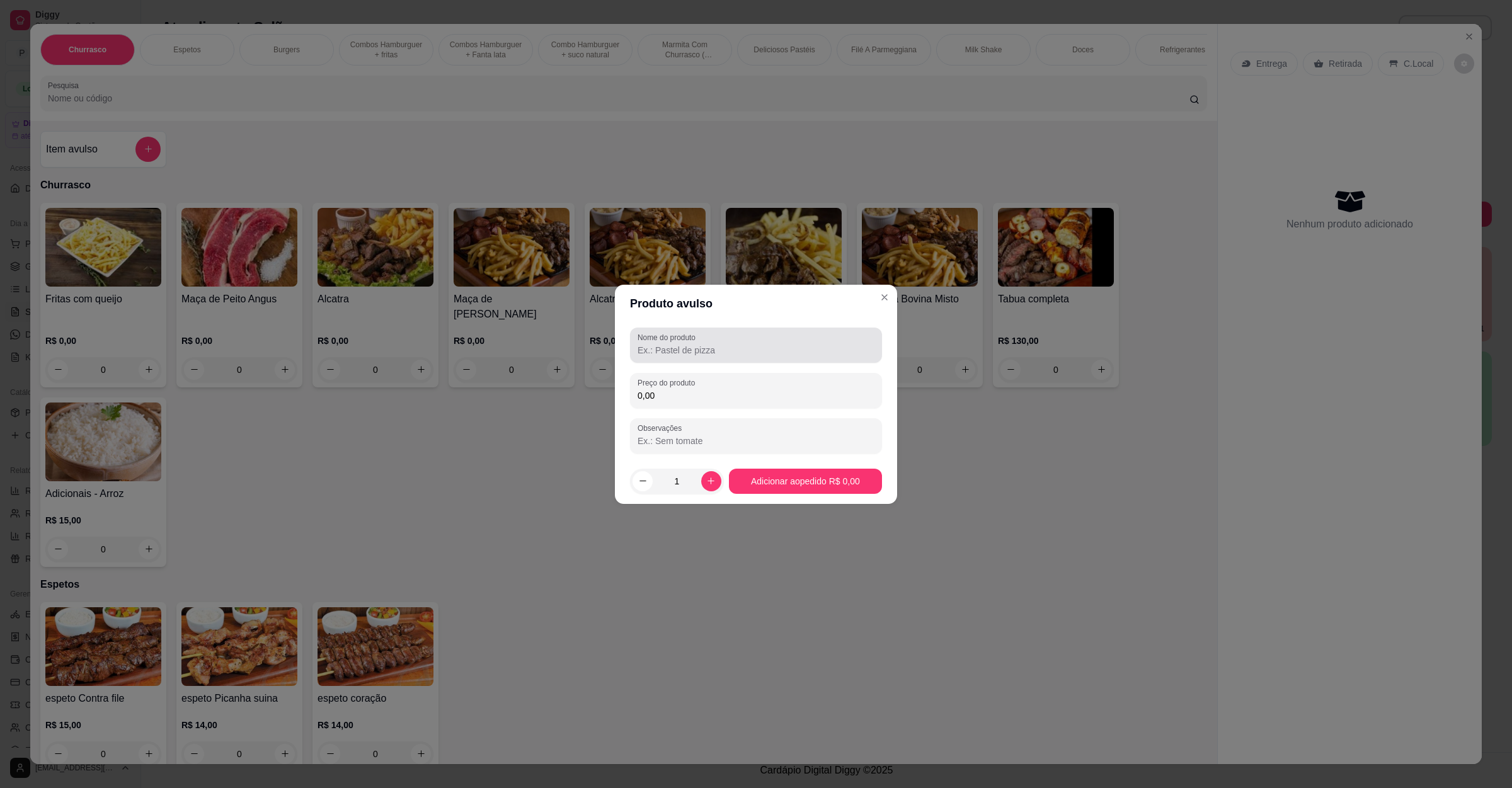
click at [700, 340] on label "Nome do produto" at bounding box center [668, 337] width 62 height 10
click at [701, 344] on input "Nome do produto" at bounding box center [755, 350] width 237 height 12
paste input "frango e queijo"
type input "frango e queijo"
click at [700, 401] on input "0,00" at bounding box center [755, 395] width 237 height 12
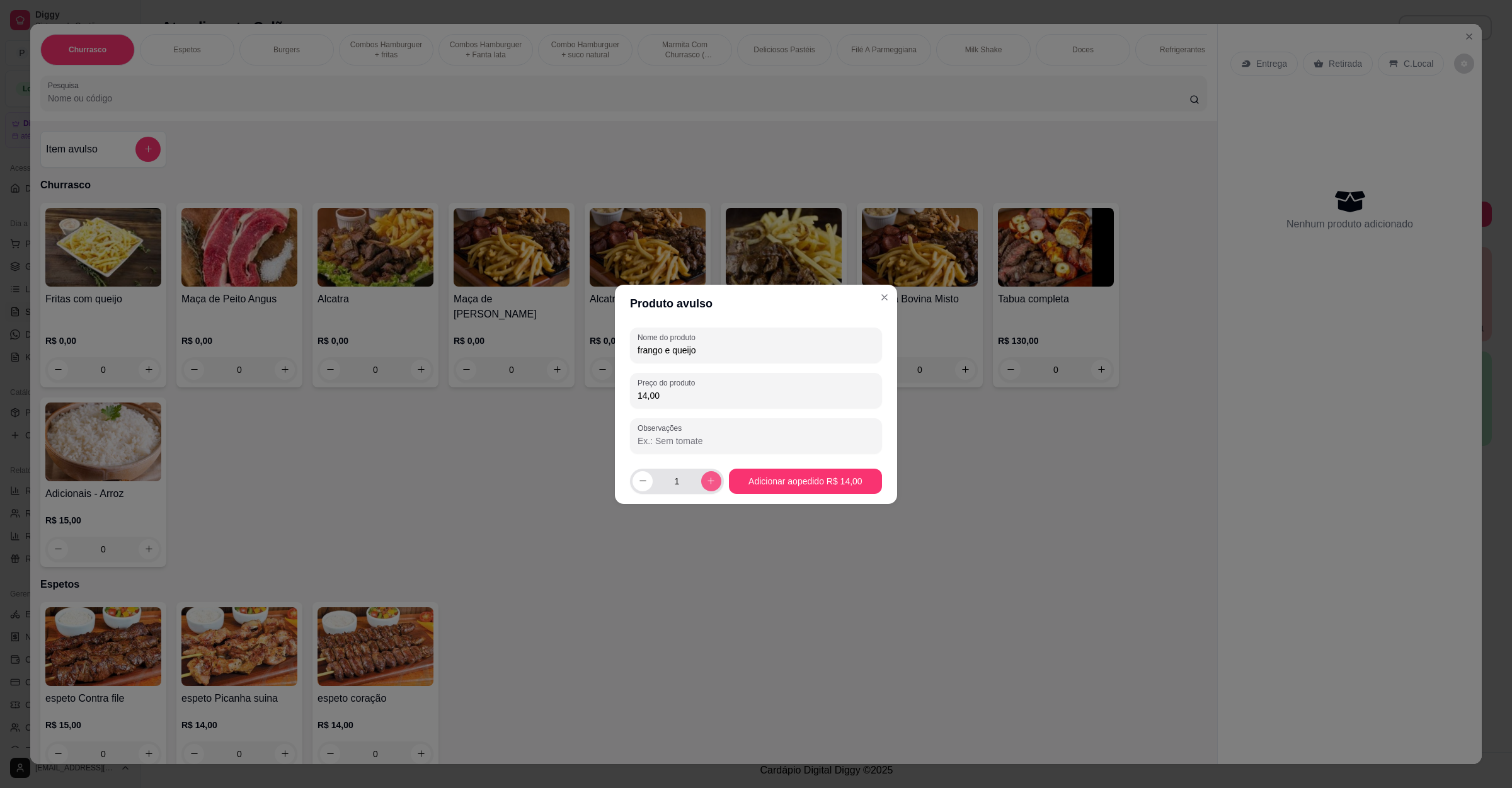
type input "14,00"
click at [711, 484] on icon "increase-product-quantity" at bounding box center [711, 481] width 10 height 10
type input "2"
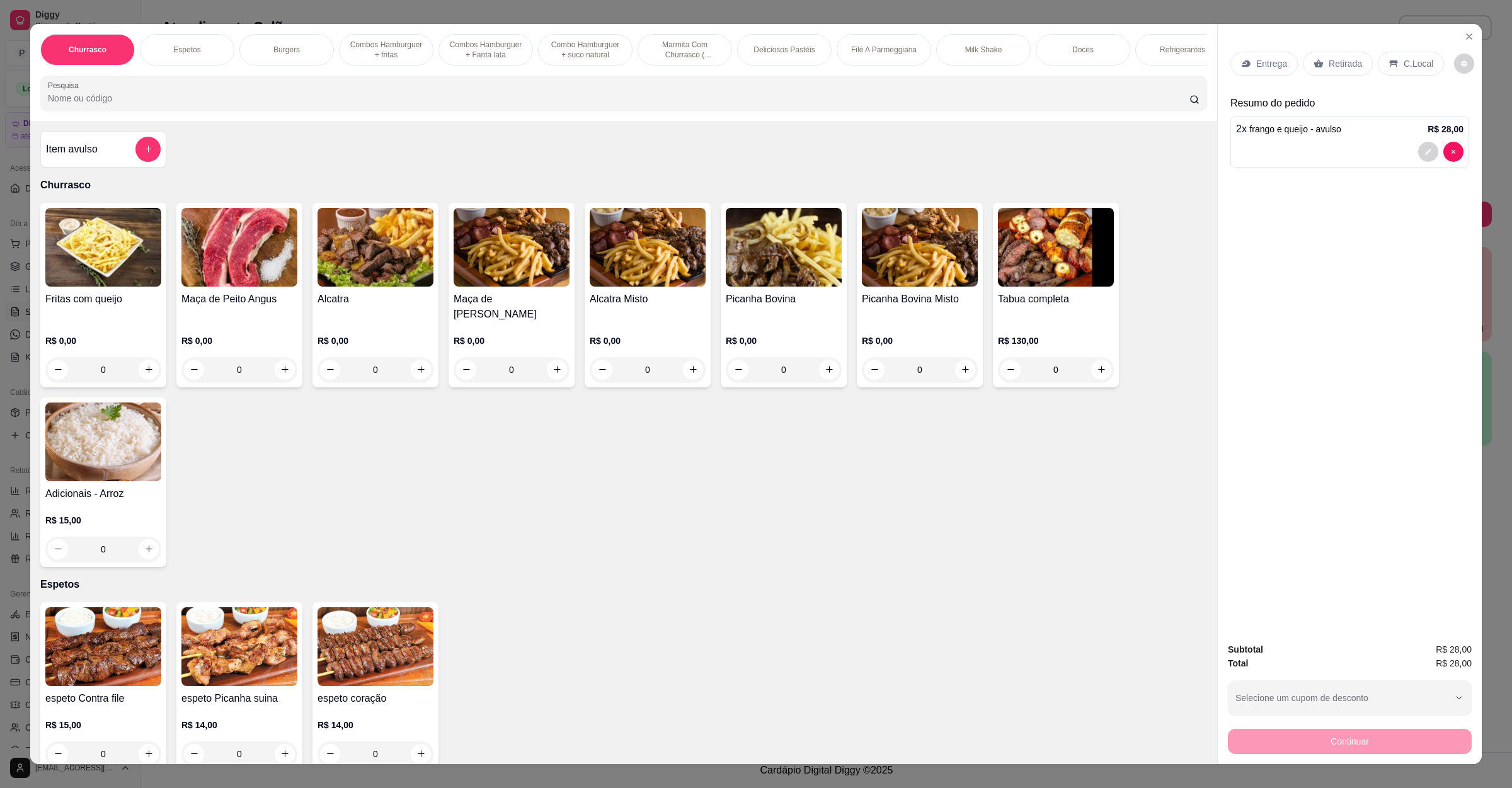
click at [104, 105] on input "Pesquisa" at bounding box center [619, 98] width 1142 height 12
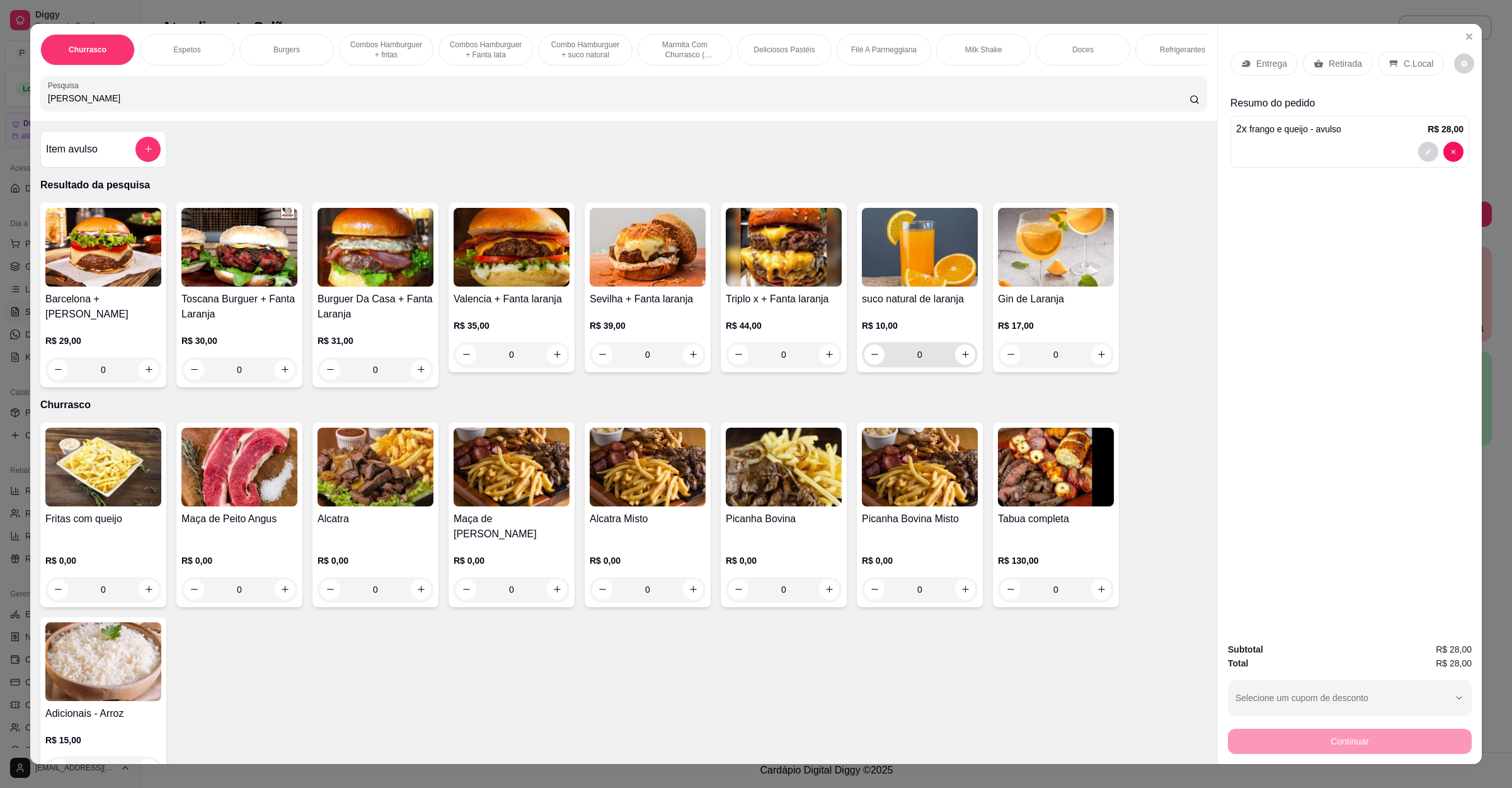
type input "lara"
click at [961, 359] on icon "increase-product-quantity" at bounding box center [966, 354] width 10 height 10
type input "1"
drag, startPoint x: 155, startPoint y: 112, endPoint x: 0, endPoint y: 112, distance: 155.0
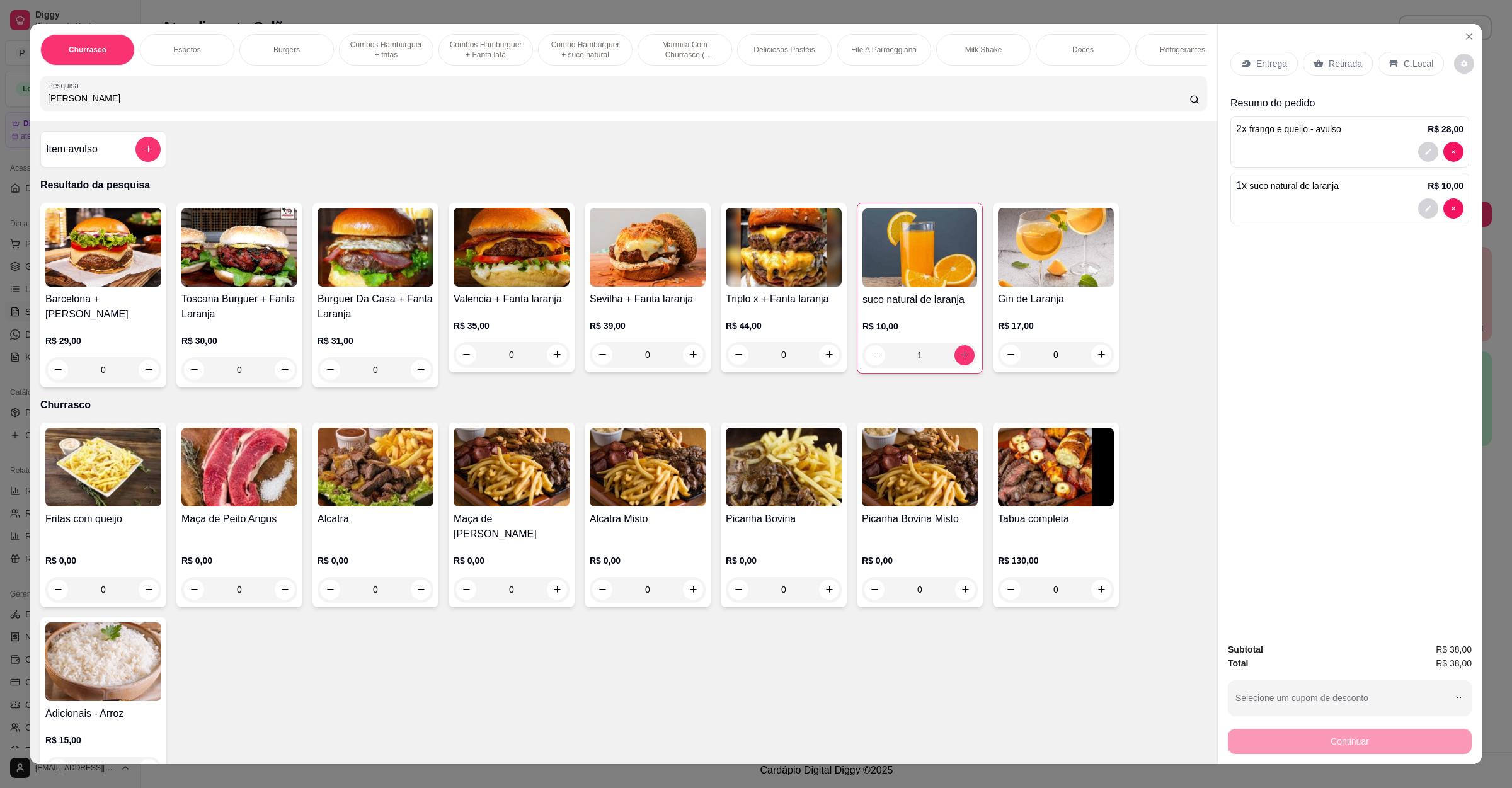
click at [0, 112] on div "Churrasco Espetos Burgers Combos Hamburguer + fritas Combos Hamburguer + Fanta …" at bounding box center [756, 394] width 1512 height 788
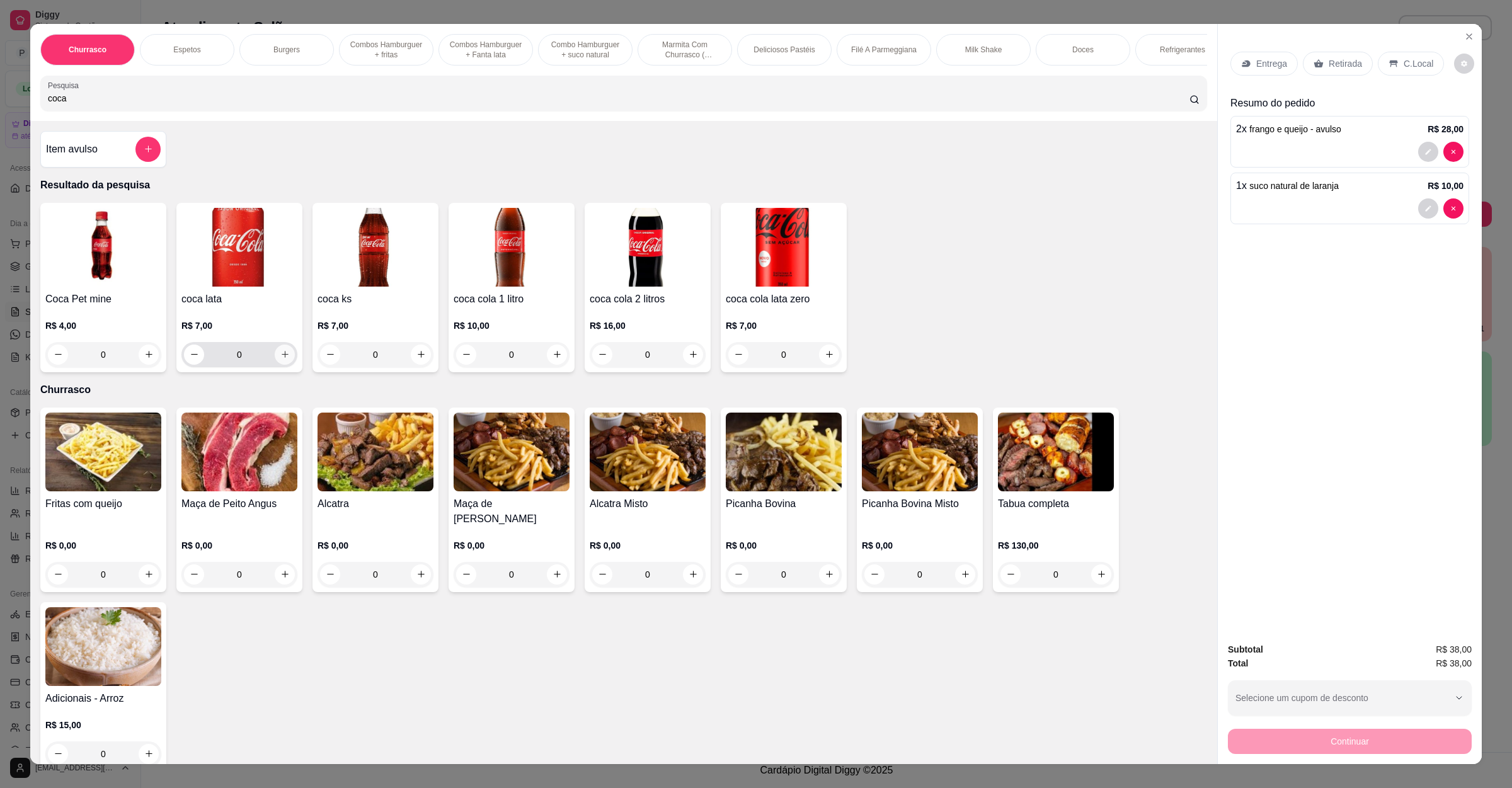
type input "coca"
click at [275, 365] on button "increase-product-quantity" at bounding box center [285, 354] width 20 height 20
type input "1"
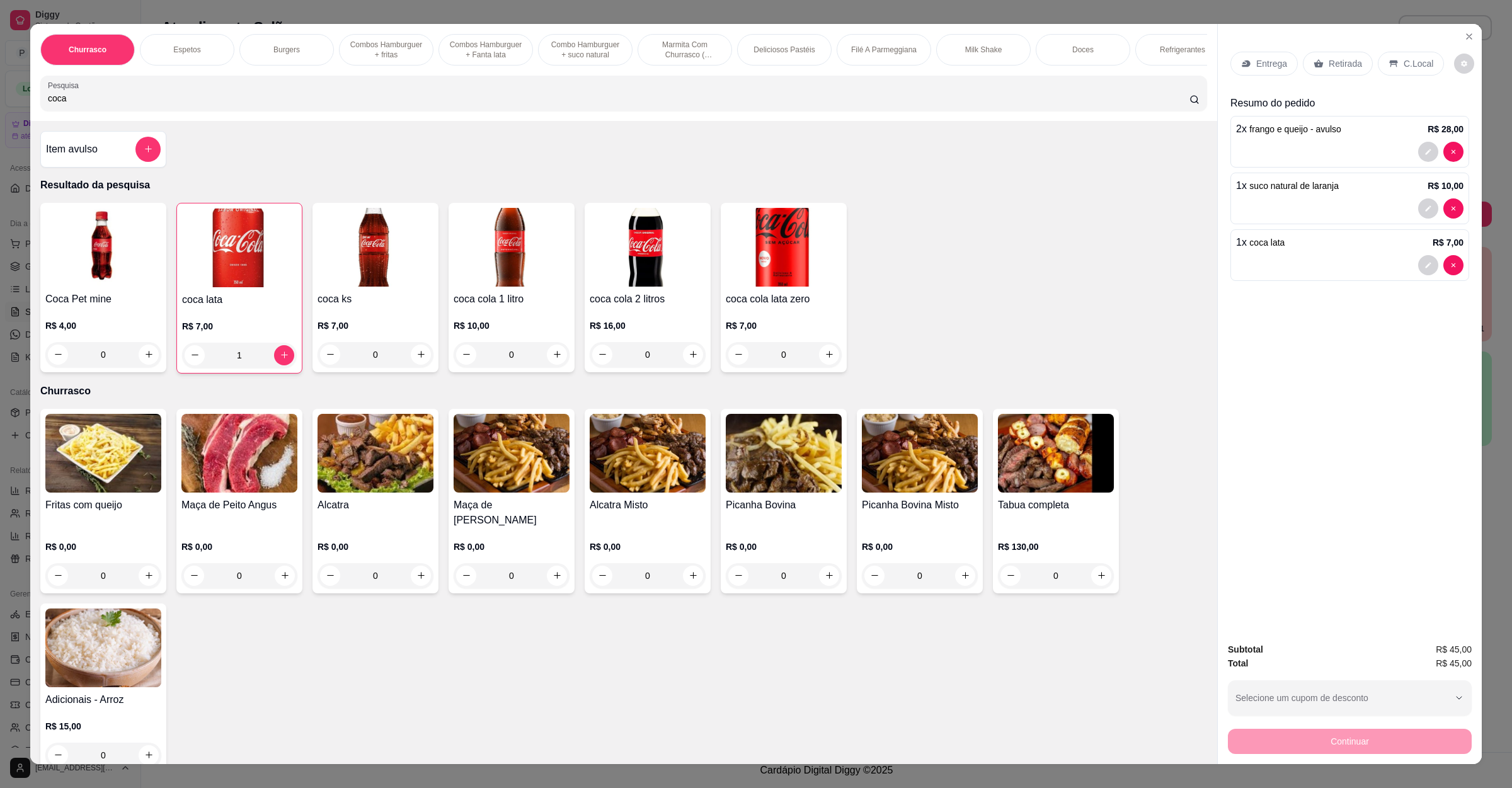
click at [1254, 71] on div "Entrega" at bounding box center [1264, 63] width 67 height 24
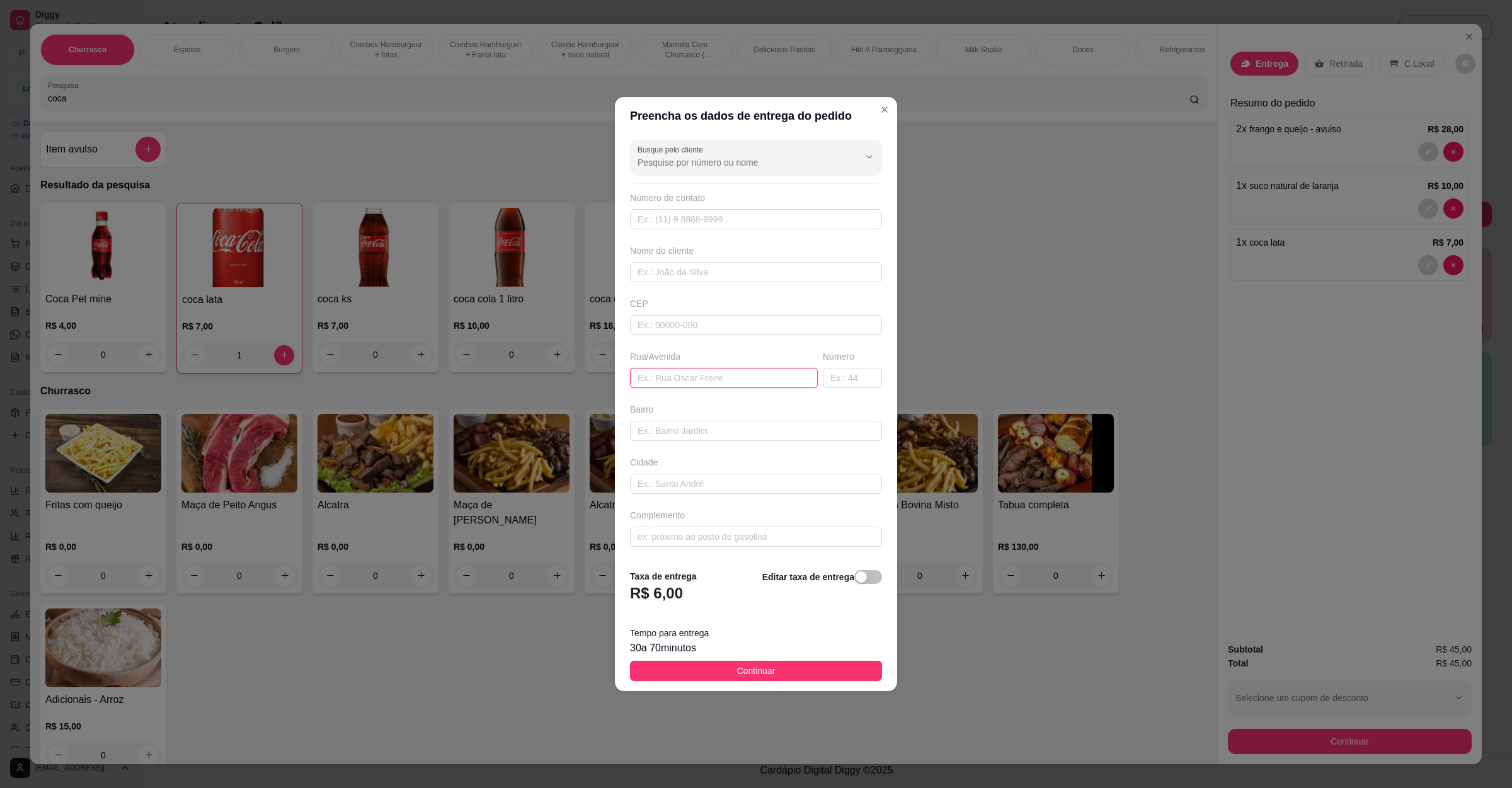
click at [775, 374] on input "text" at bounding box center [724, 378] width 188 height 20
paste input "frango e queijo"
type input "frango e queijo"
drag, startPoint x: 789, startPoint y: 363, endPoint x: 675, endPoint y: 373, distance: 114.4
click at [681, 380] on div "Rua/Avenida frango e queijo" at bounding box center [724, 368] width 193 height 38
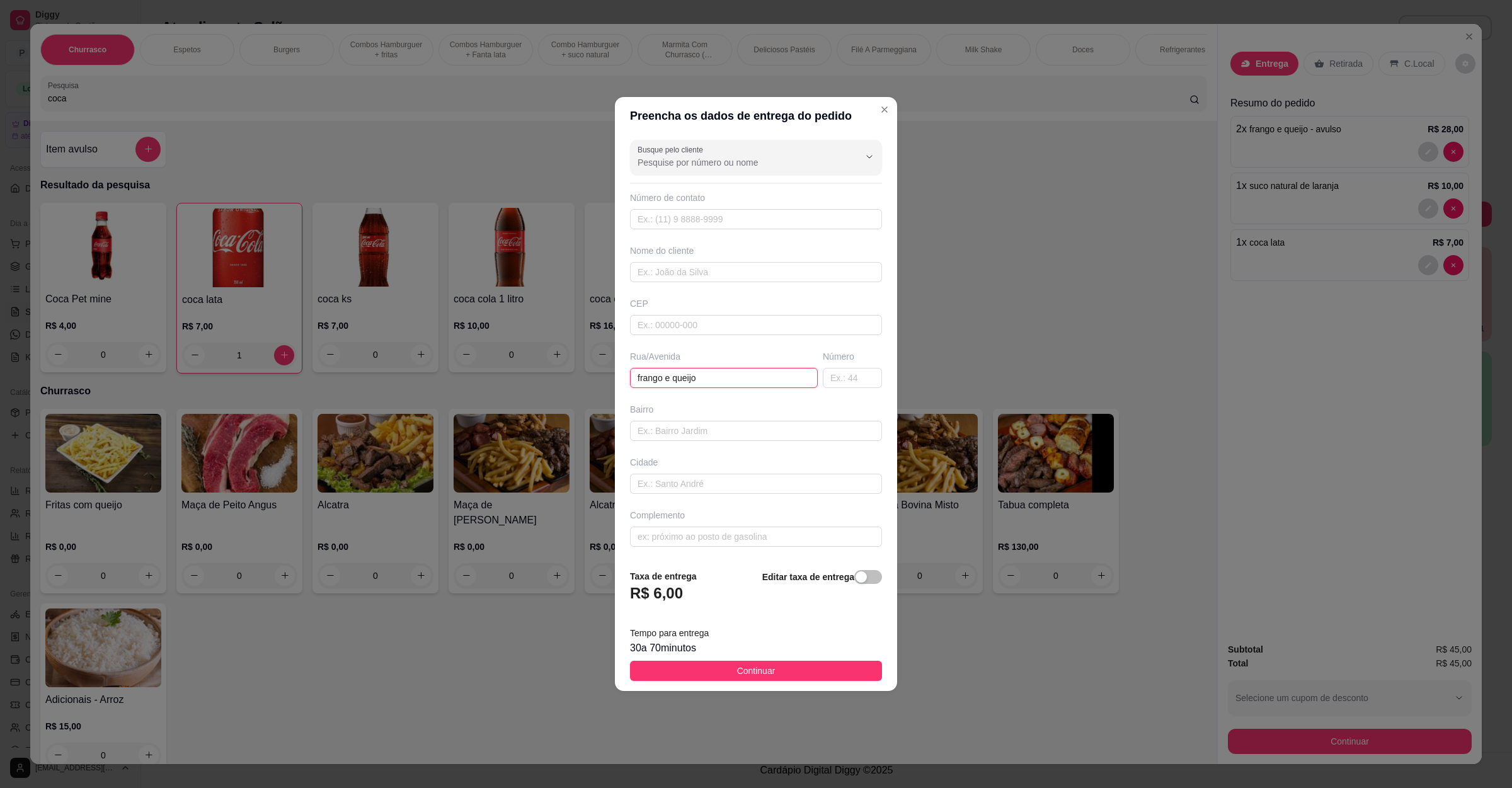
drag, startPoint x: 717, startPoint y: 376, endPoint x: 562, endPoint y: 367, distance: 155.3
click at [549, 367] on div "Preencha os dados de entrega do pedido Busque pelo cliente Número de contato No…" at bounding box center [756, 394] width 1512 height 788
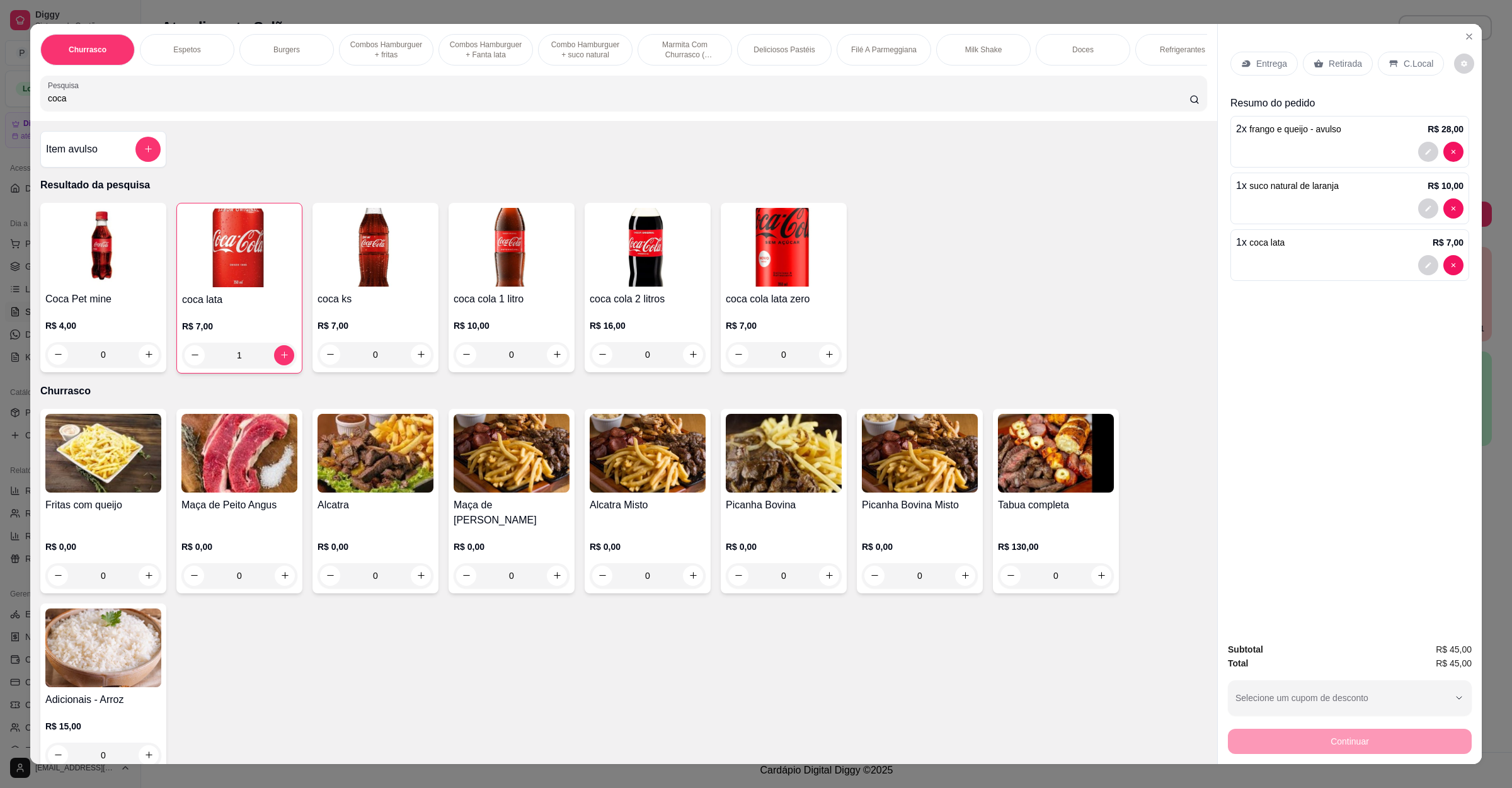
click at [1315, 57] on div "Retirada" at bounding box center [1338, 63] width 70 height 24
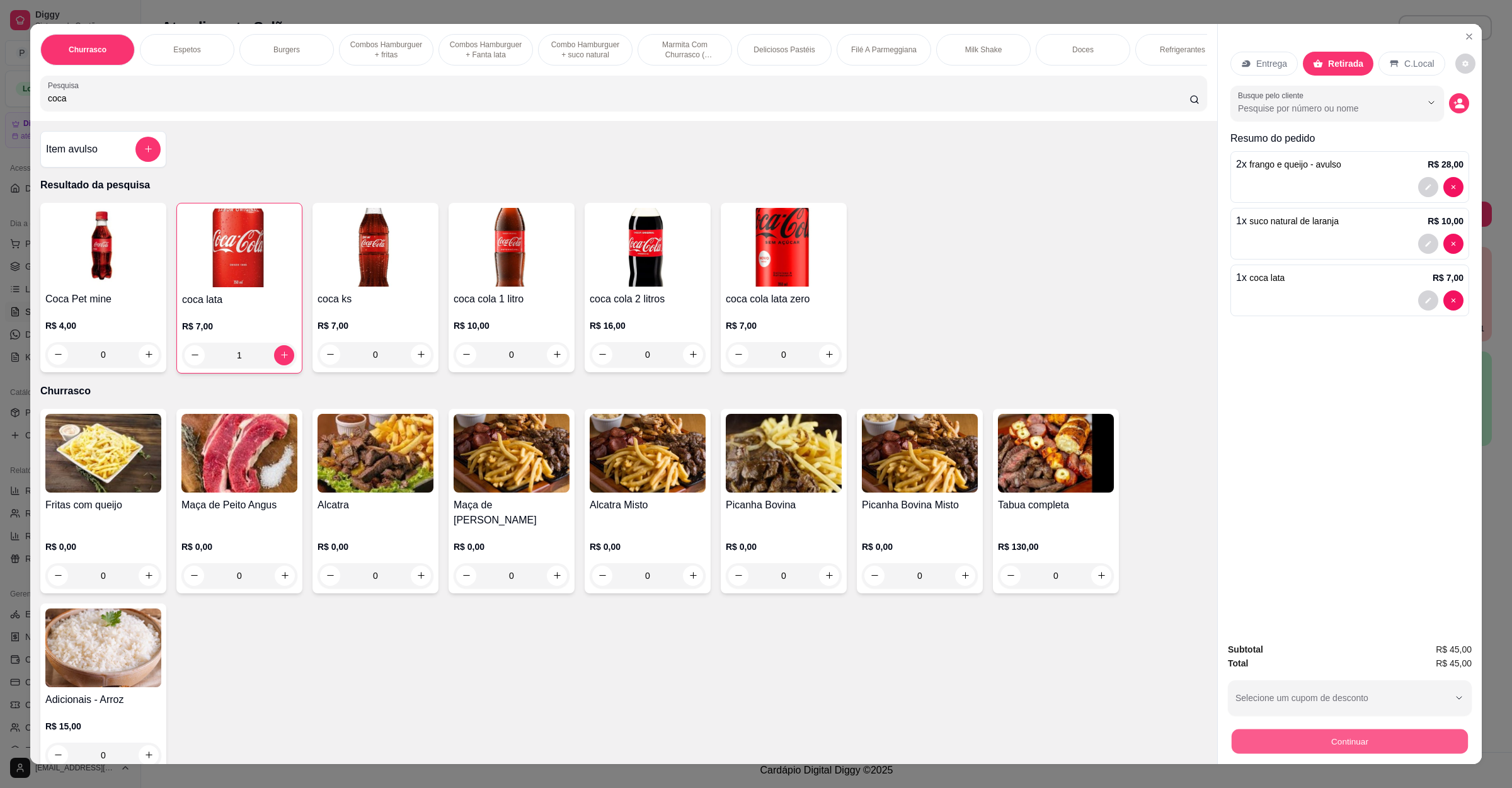
click at [1306, 753] on button "Continuar" at bounding box center [1350, 742] width 237 height 24
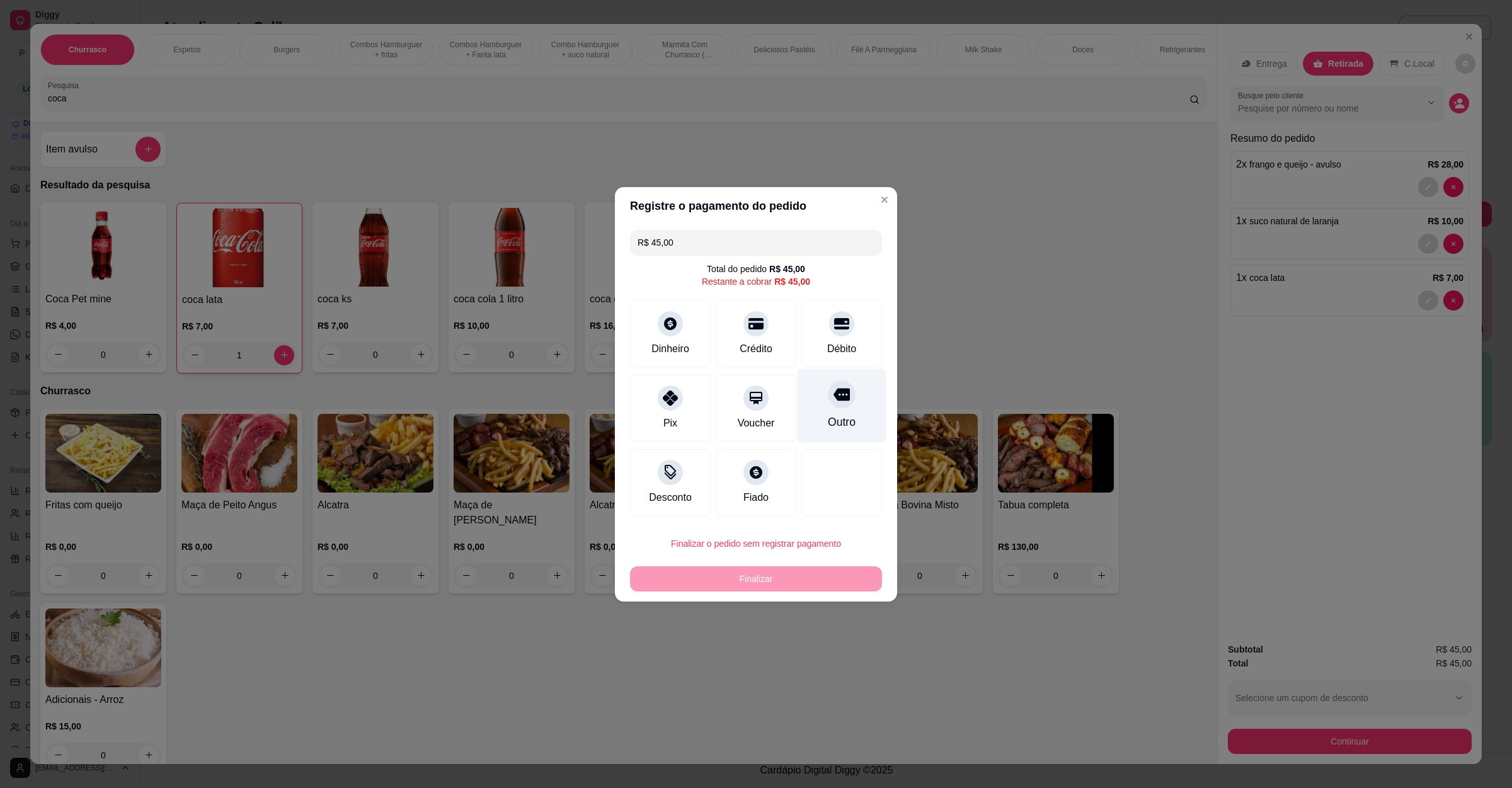
click at [834, 393] on icon at bounding box center [842, 394] width 17 height 12
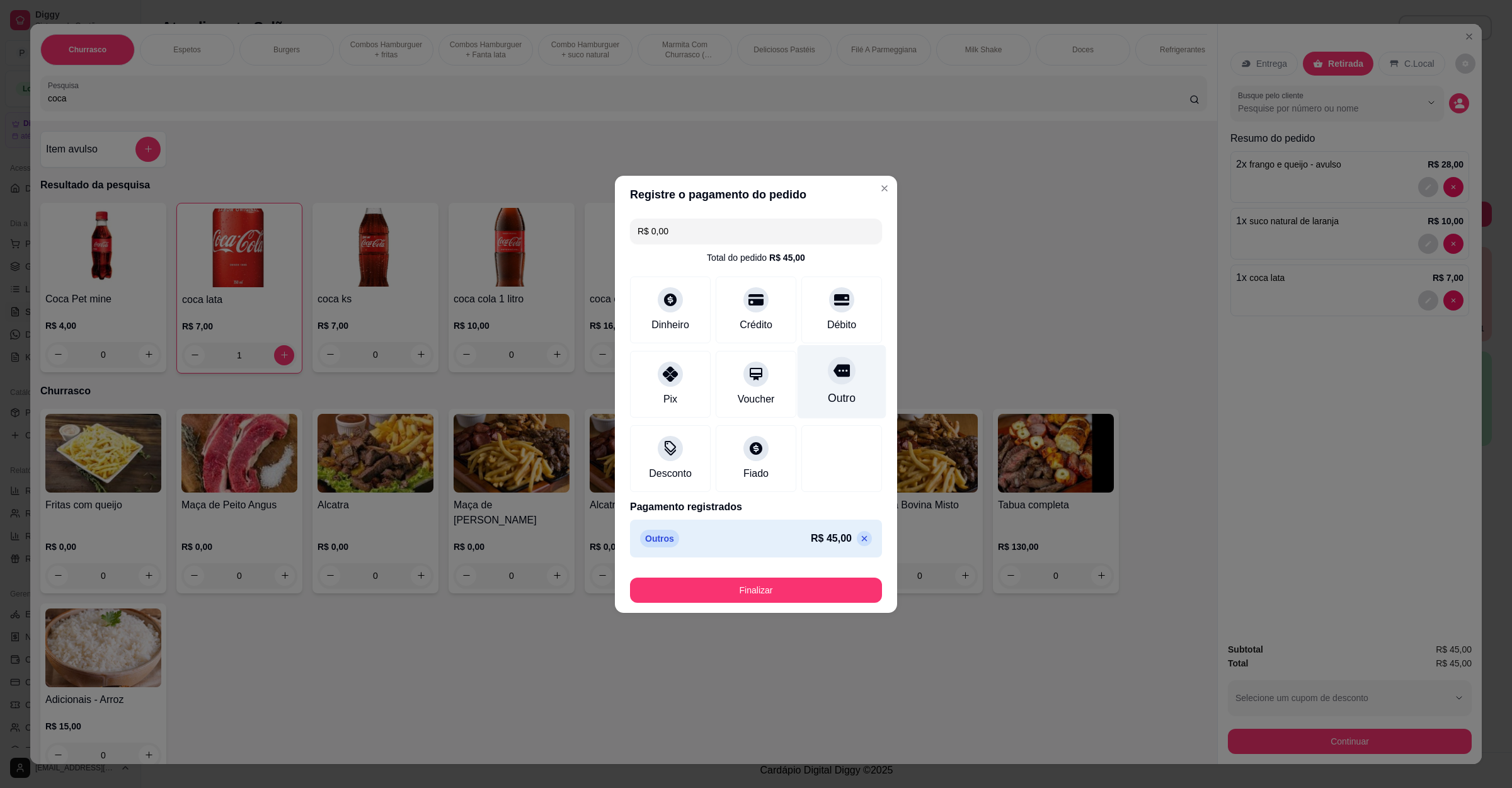
type input "R$ 0,00"
click at [757, 601] on button "Finalizar" at bounding box center [756, 590] width 252 height 25
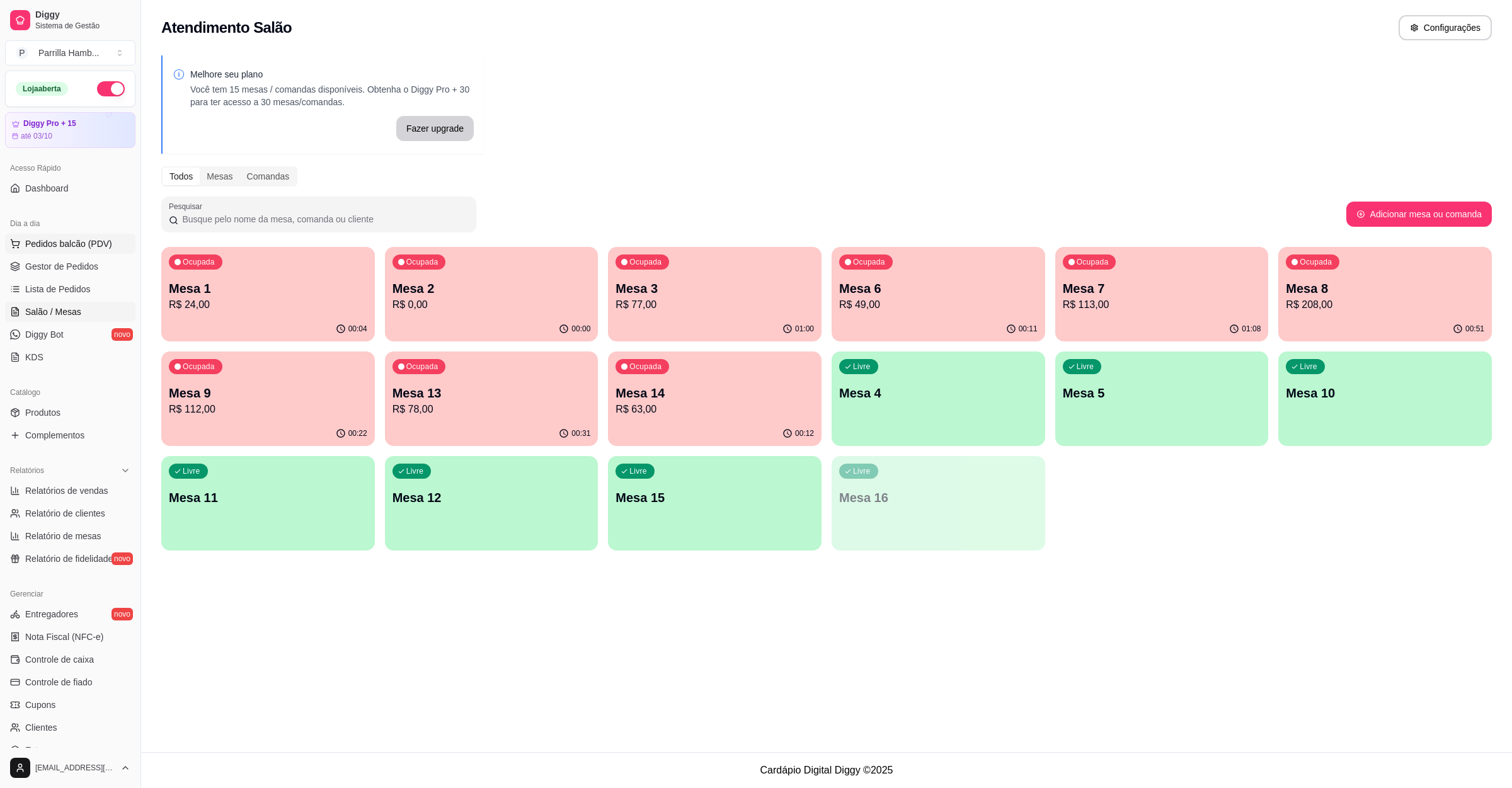
click at [70, 250] on span "Pedidos balcão (PDV)" at bounding box center [69, 243] width 87 height 12
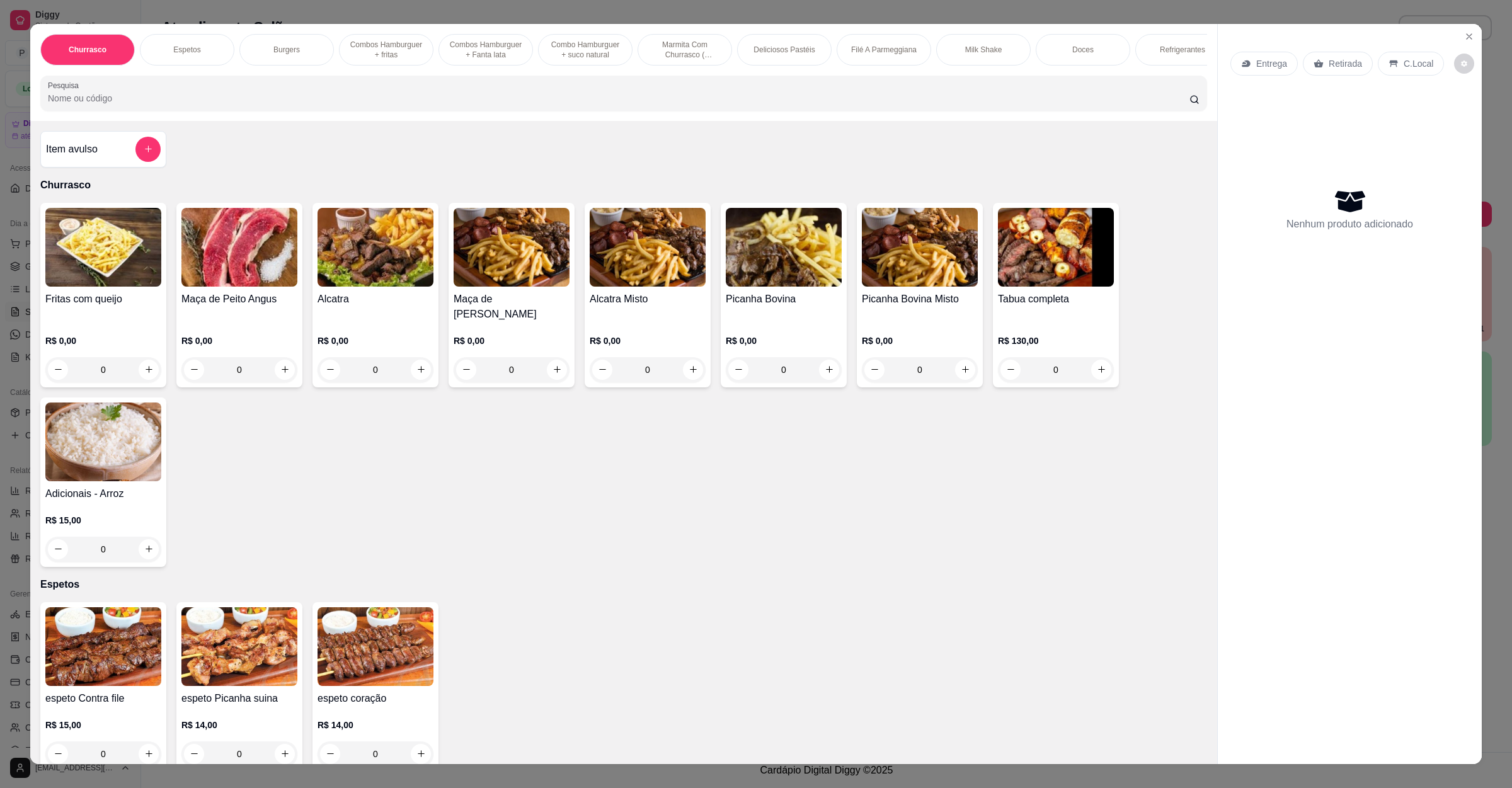
click at [1258, 70] on div "Entrega" at bounding box center [1264, 63] width 67 height 24
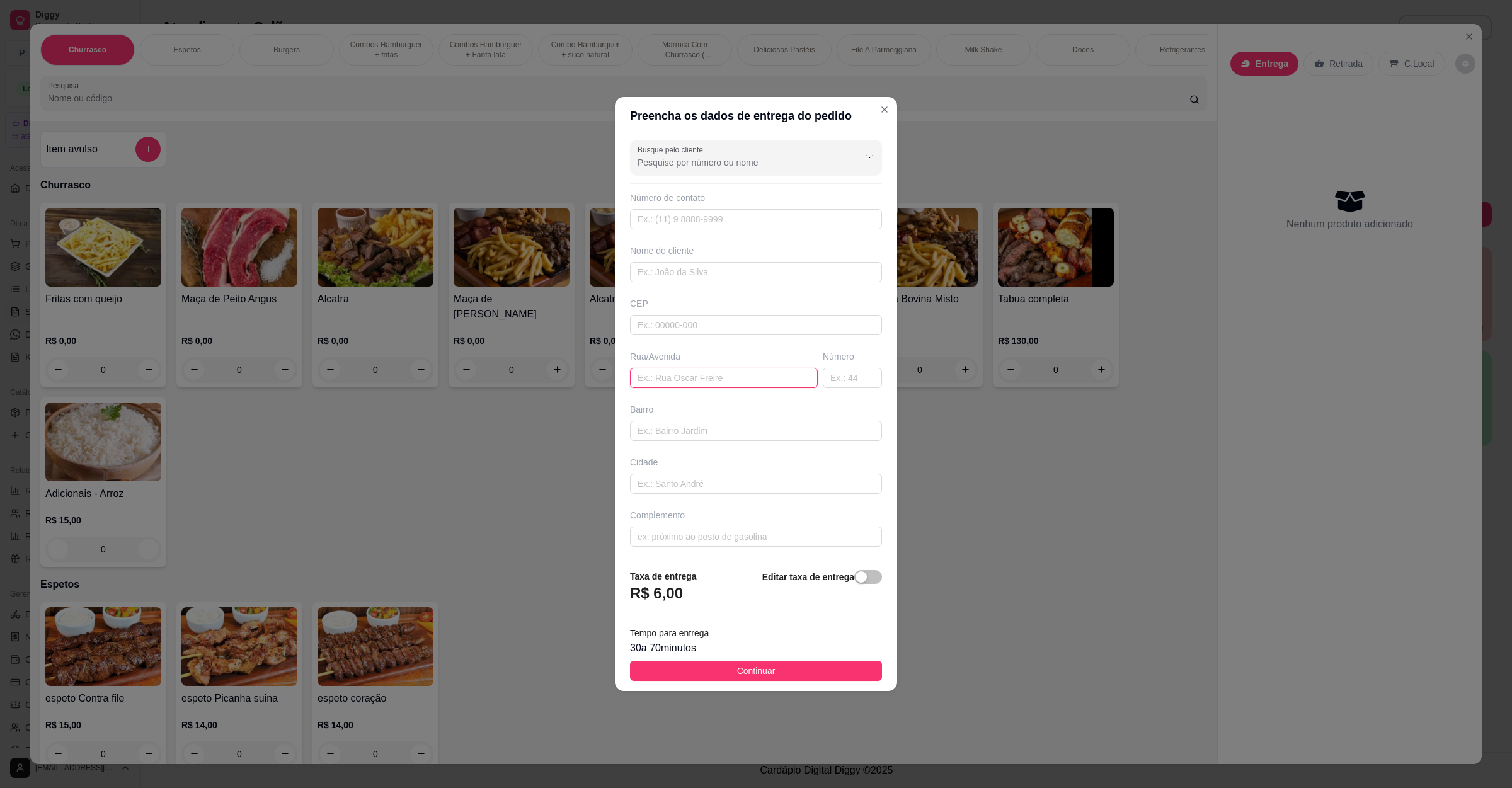
click at [762, 376] on input "text" at bounding box center [724, 378] width 188 height 20
paste input "[GEOGRAPHIC_DATA]"
type input "[GEOGRAPHIC_DATA]"
click at [723, 671] on button "Continuar" at bounding box center [756, 670] width 252 height 20
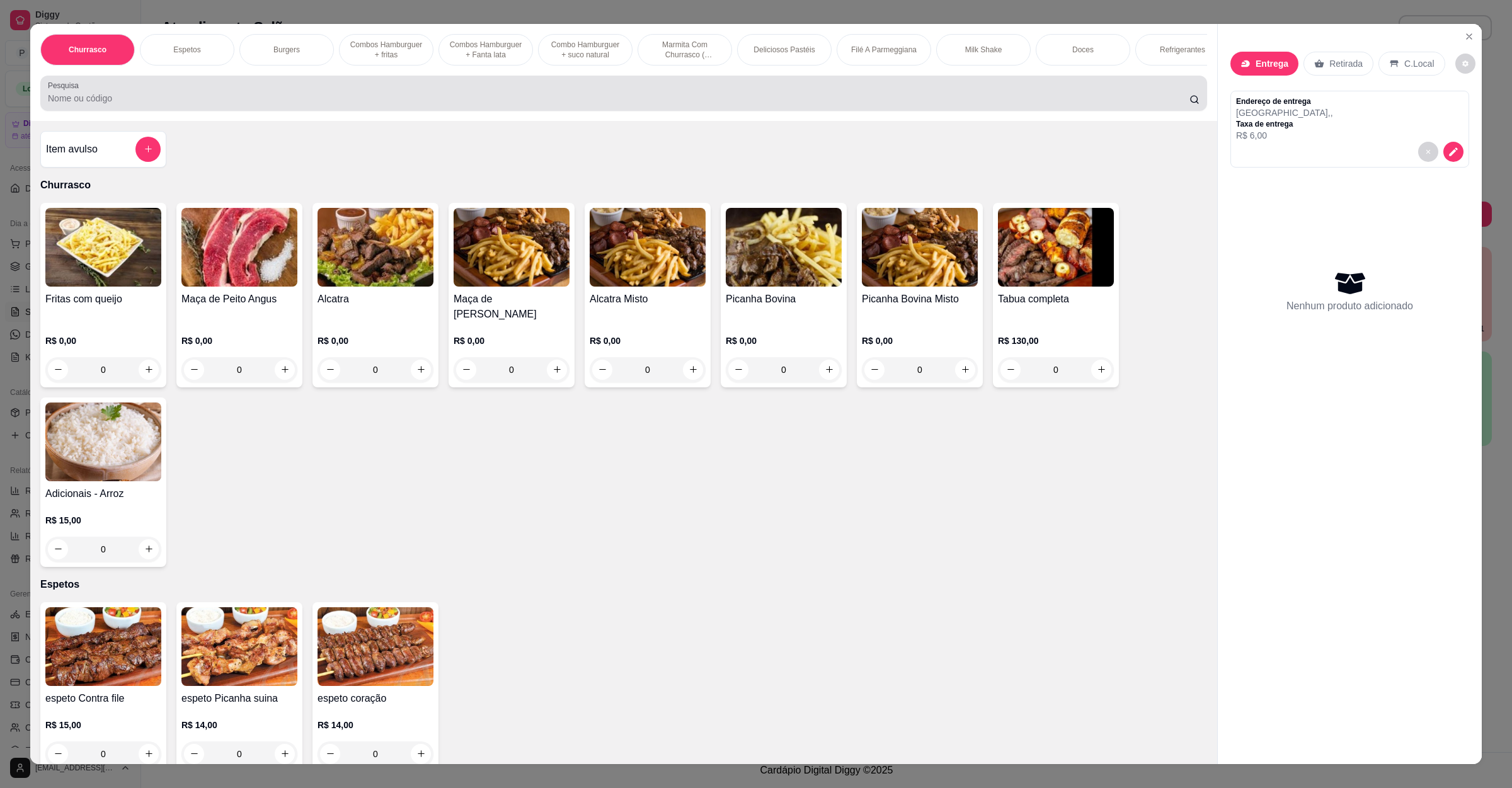
click at [87, 93] on div "Pesquisa" at bounding box center [623, 93] width 1167 height 35
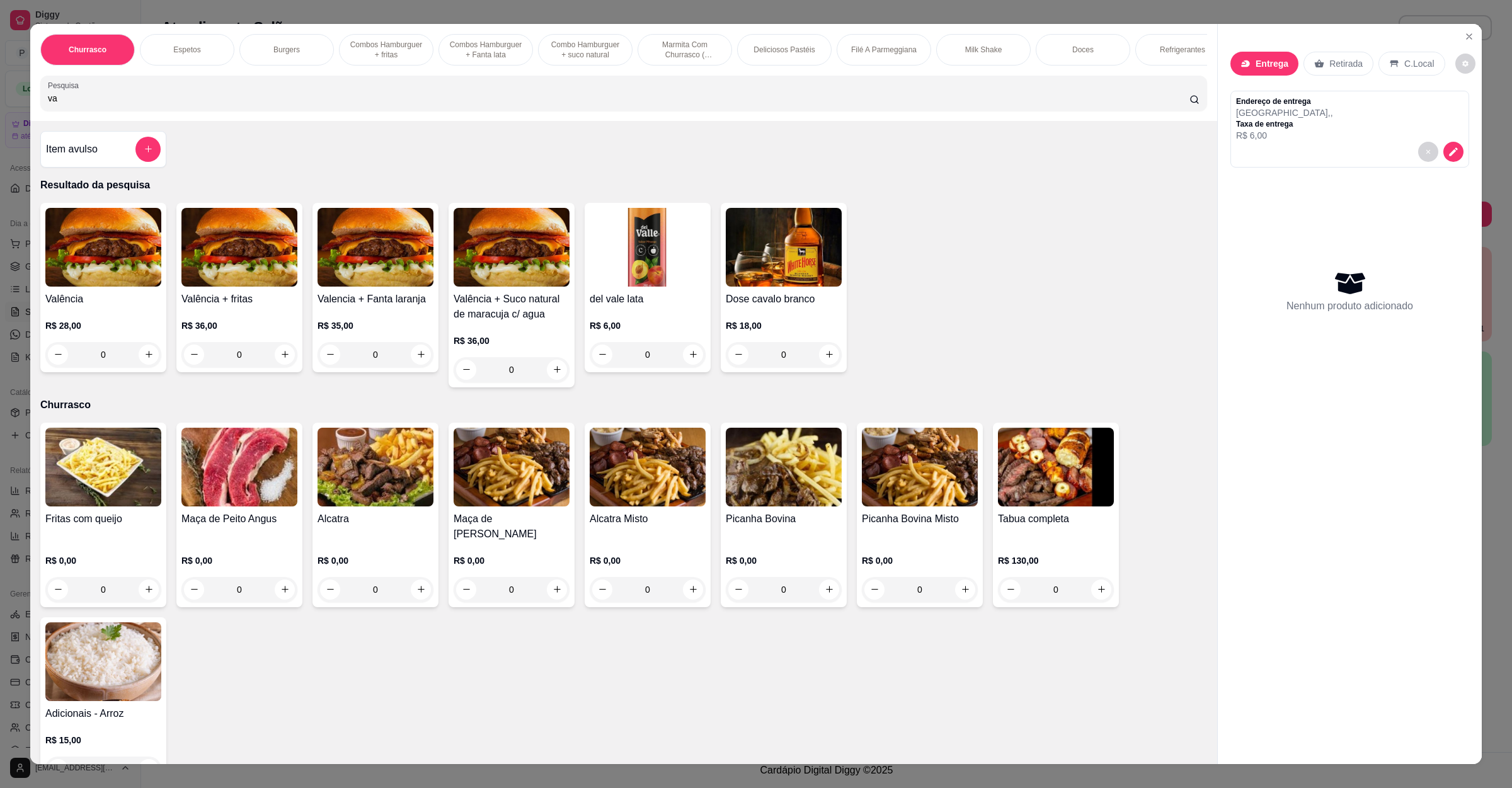
type input "va"
click at [79, 286] on img at bounding box center [103, 247] width 116 height 79
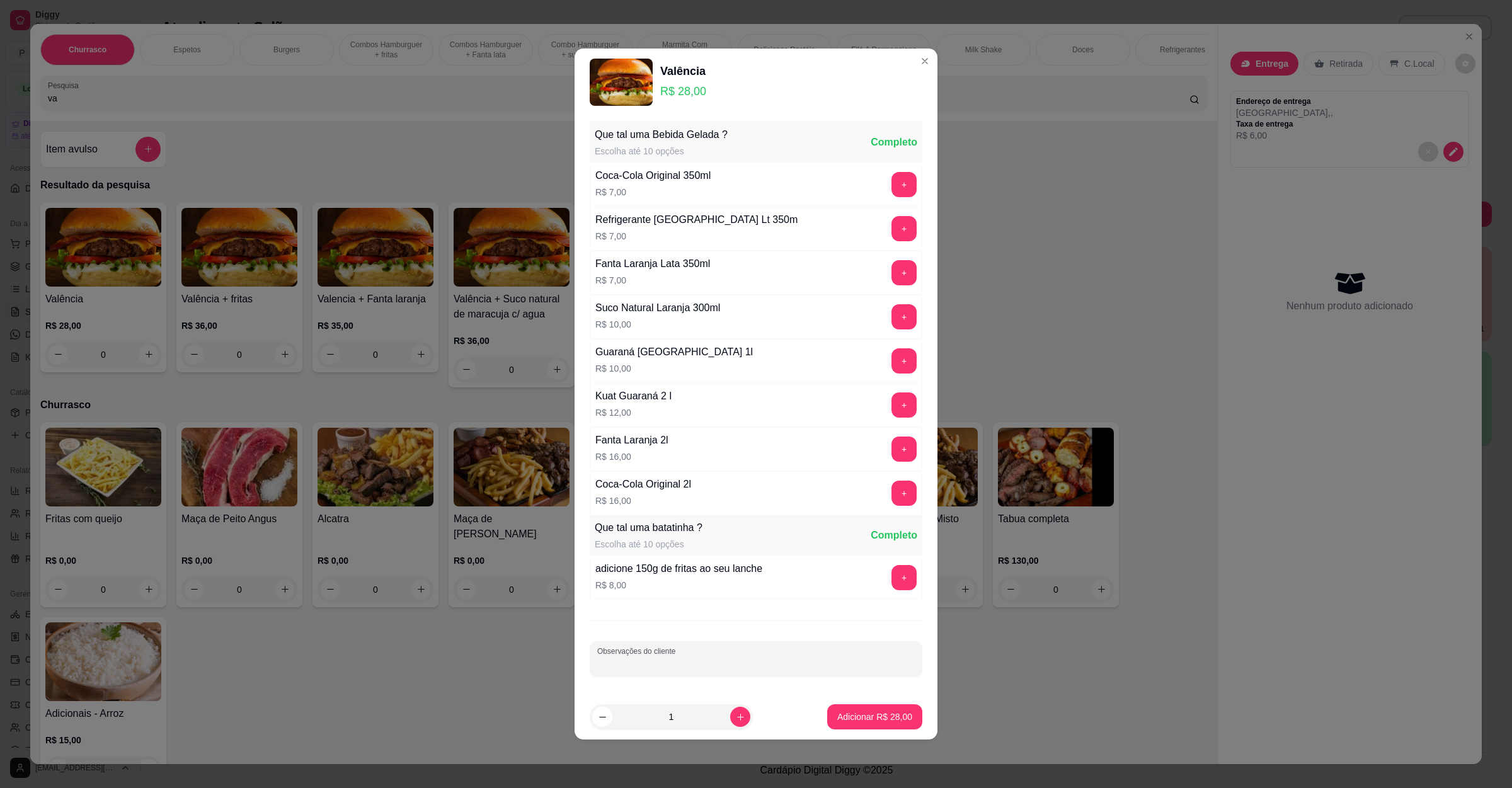
click at [689, 663] on input "Observações do cliente" at bounding box center [756, 664] width 318 height 12
type input "bem passado e pouco molho"
click at [851, 713] on p "Adicionar R$ 28,00" at bounding box center [875, 716] width 75 height 12
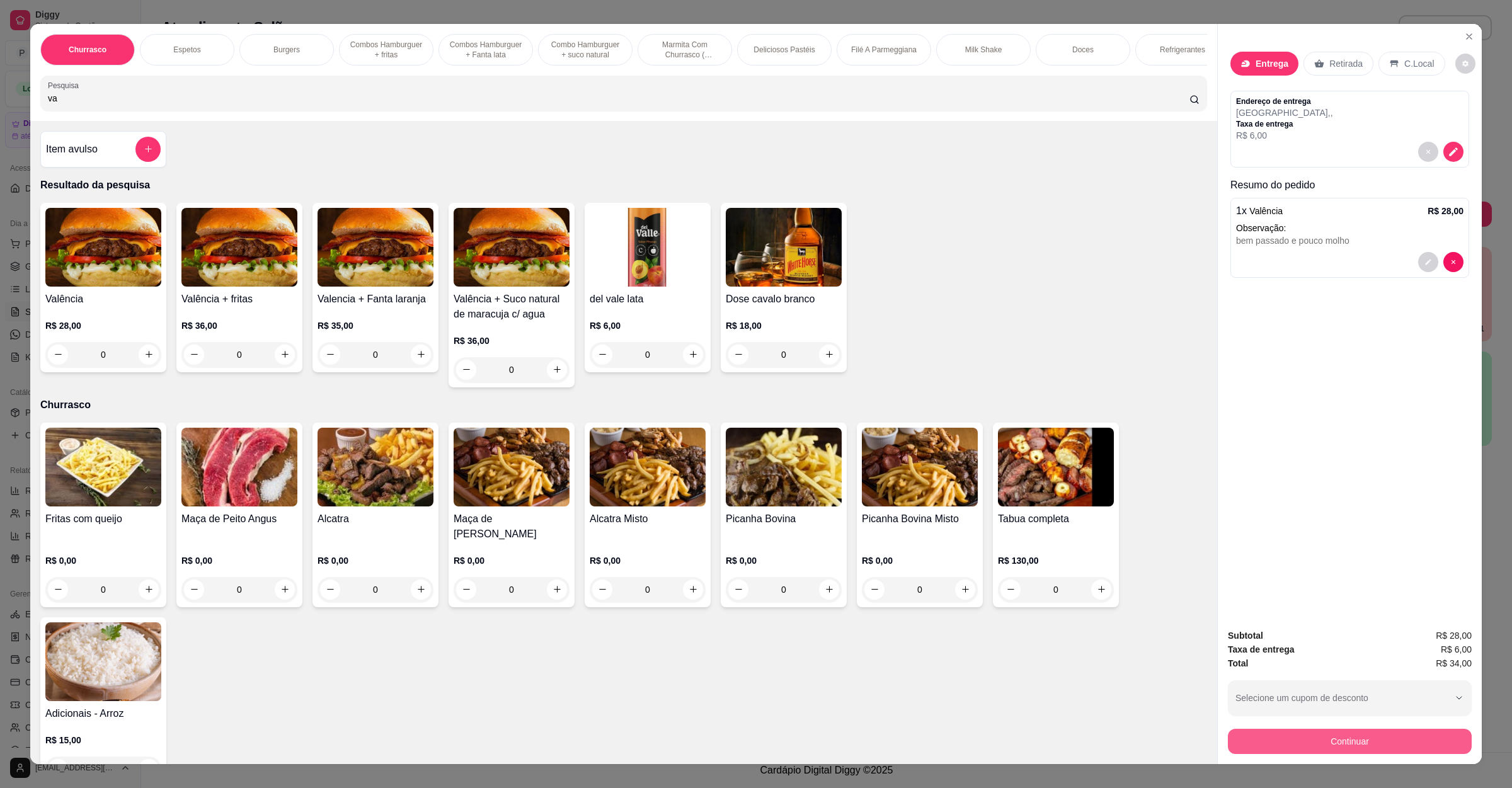
click at [1255, 750] on button "Continuar" at bounding box center [1350, 741] width 244 height 25
click at [1419, 257] on button "decrease-product-quantity" at bounding box center [1428, 262] width 19 height 19
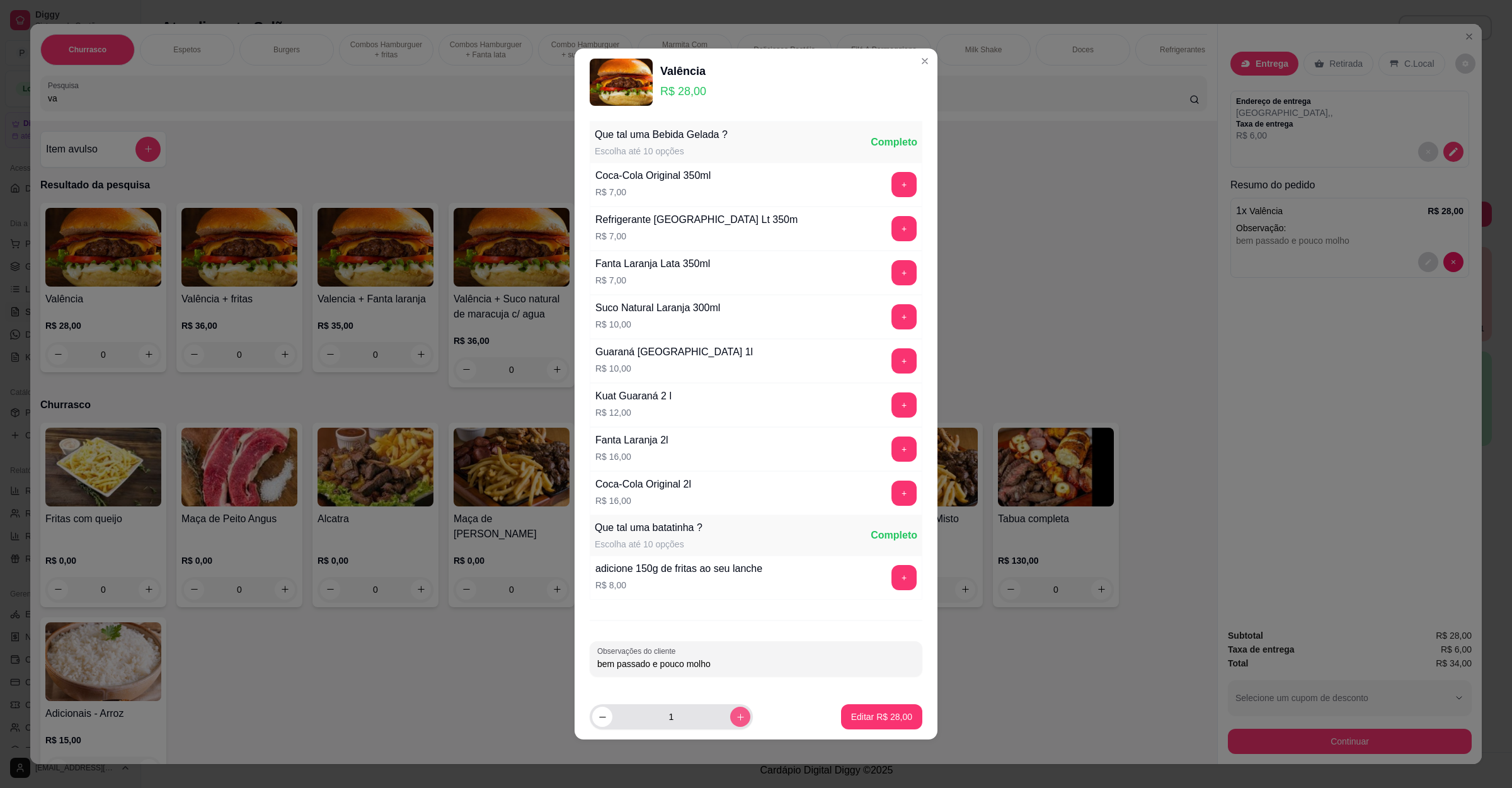
click at [736, 720] on icon "increase-product-quantity" at bounding box center [740, 716] width 10 height 10
type input "2"
click at [851, 713] on p "Editar R$ 56,00" at bounding box center [882, 716] width 61 height 12
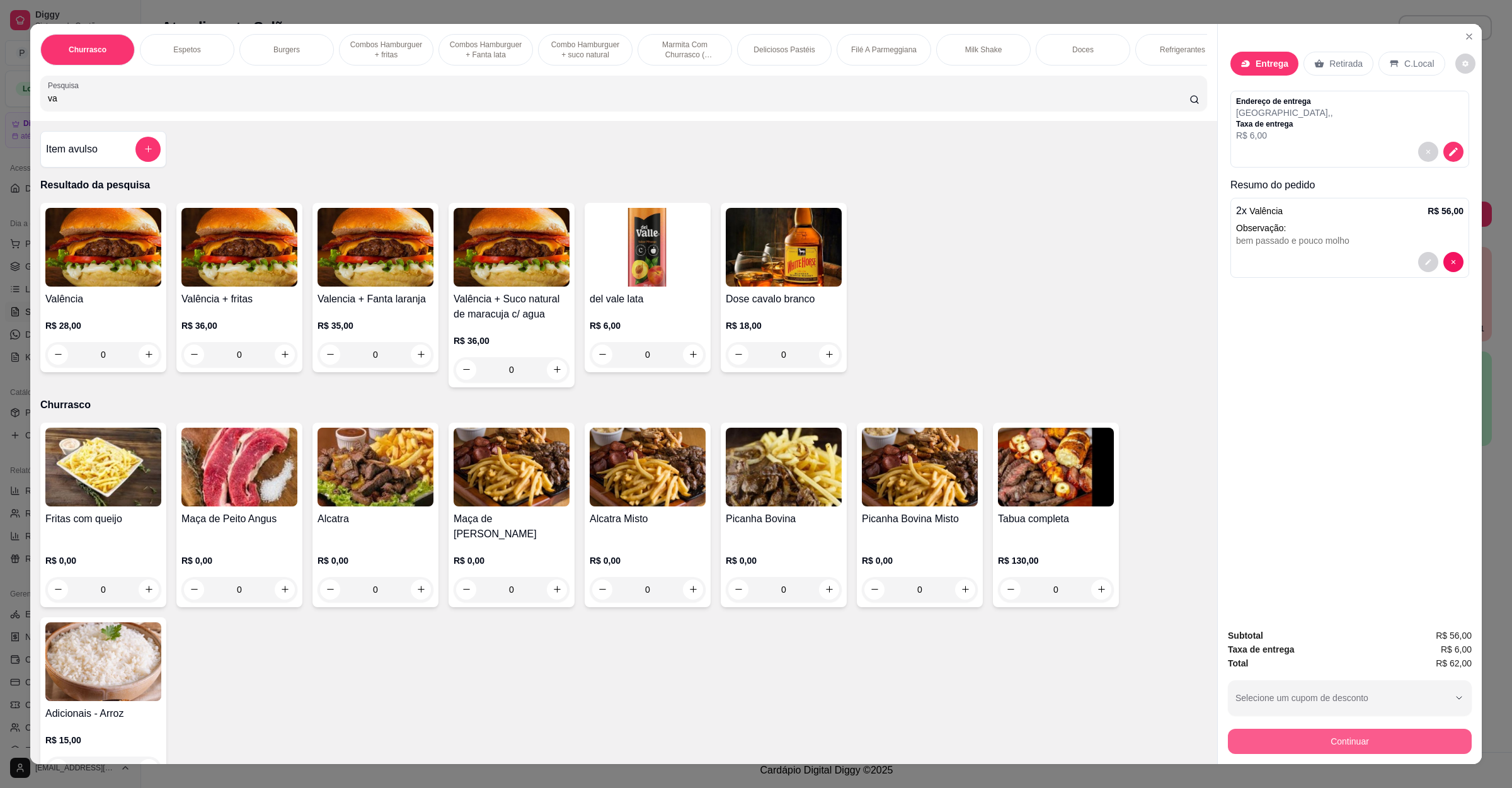
click at [1318, 739] on button "Continuar" at bounding box center [1350, 741] width 244 height 25
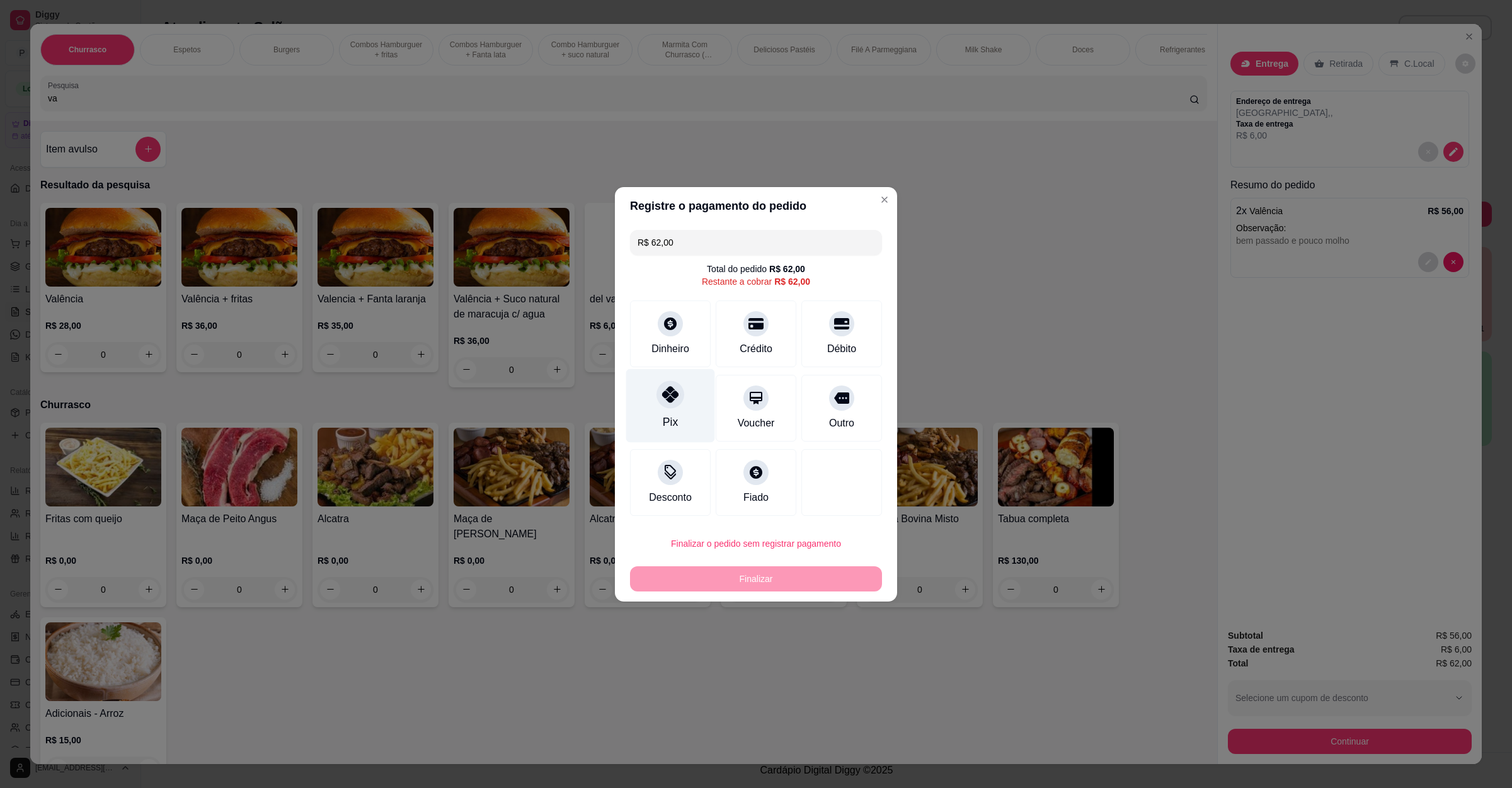
click at [663, 394] on icon at bounding box center [670, 394] width 17 height 17
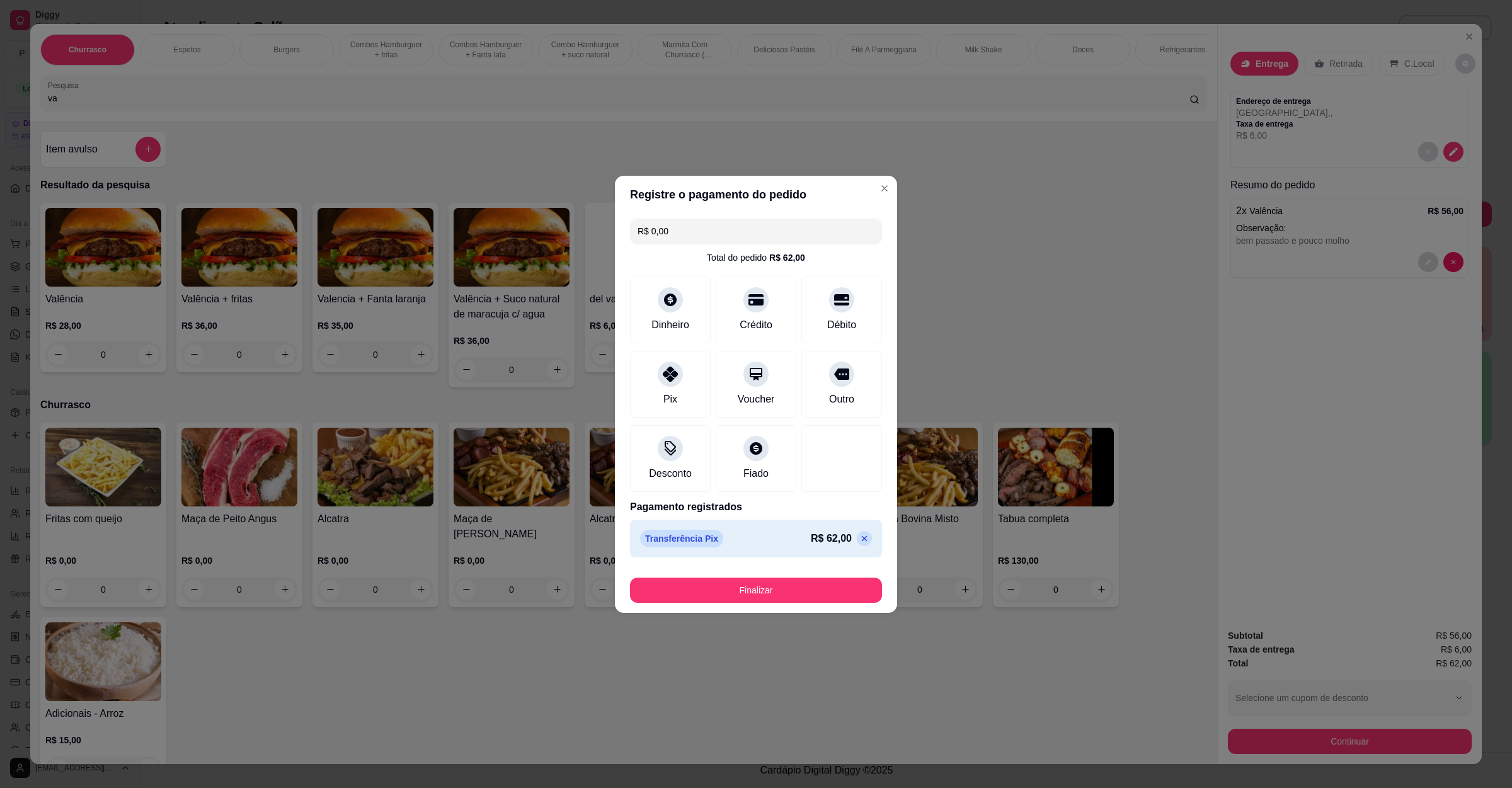
click at [775, 594] on button "Finalizar" at bounding box center [756, 590] width 252 height 25
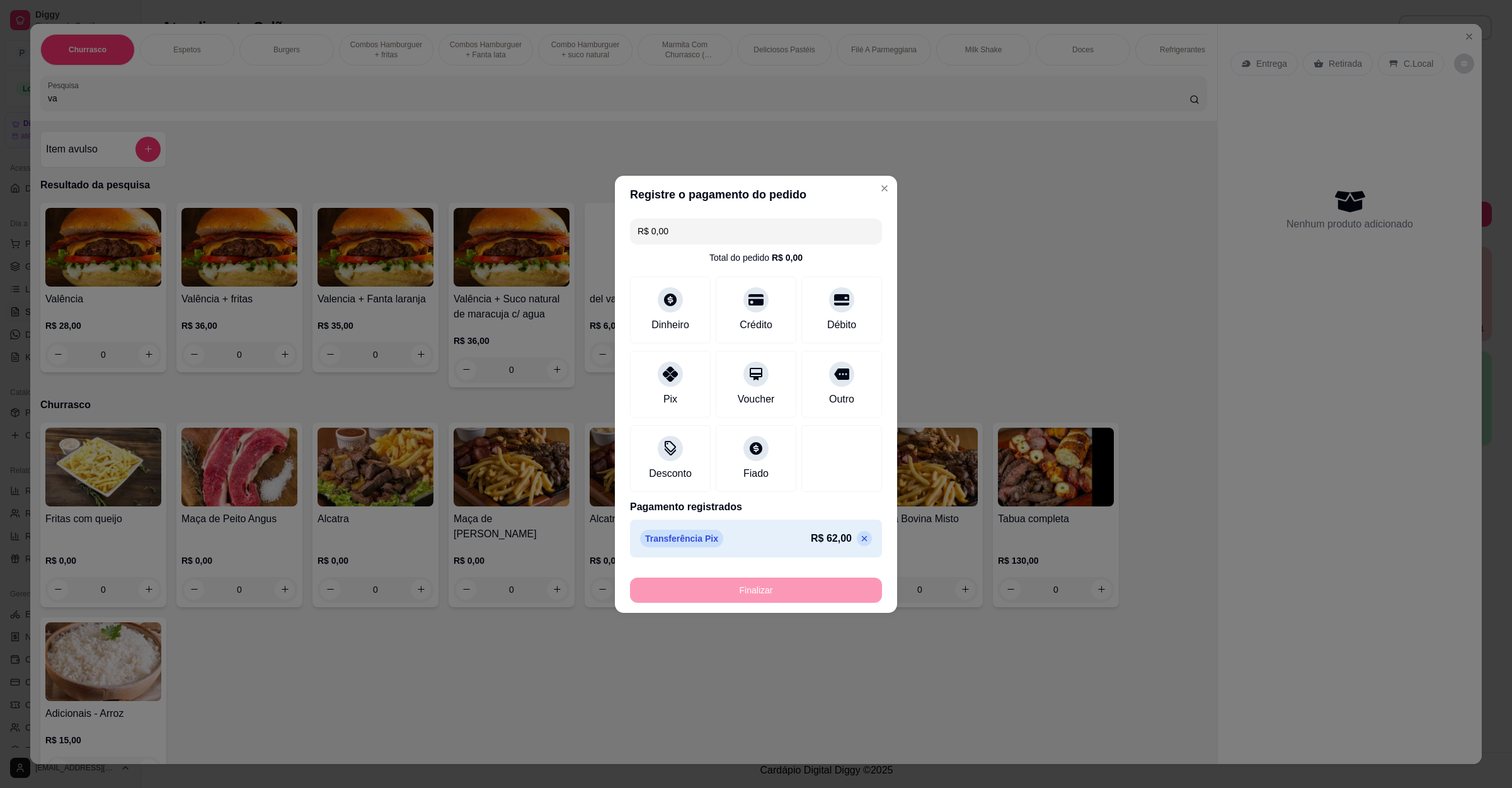
type input "-R$ 62,00"
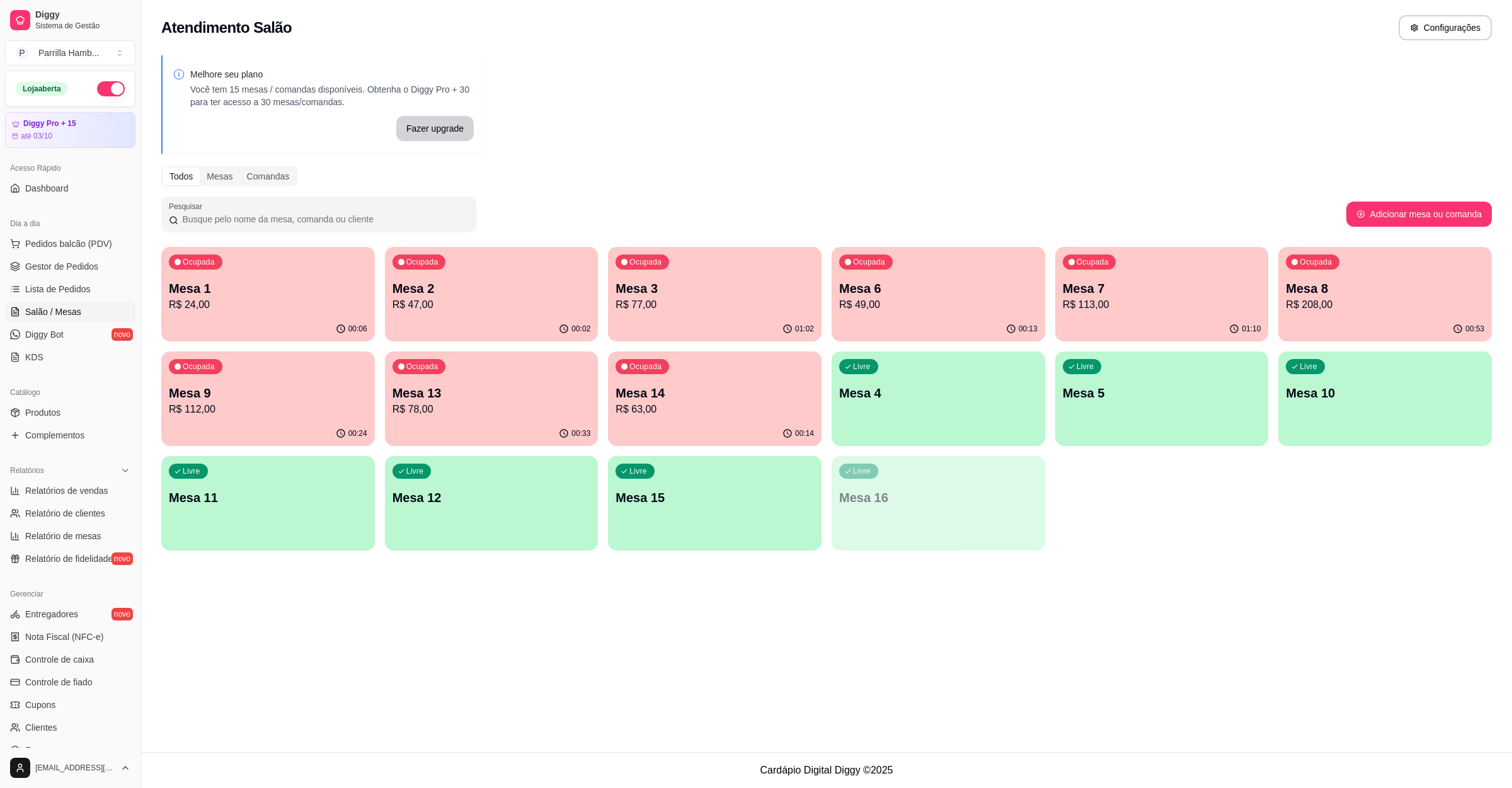
click at [1310, 314] on div "Ocupada Mesa 8 R$ 208,00" at bounding box center [1385, 282] width 214 height 70
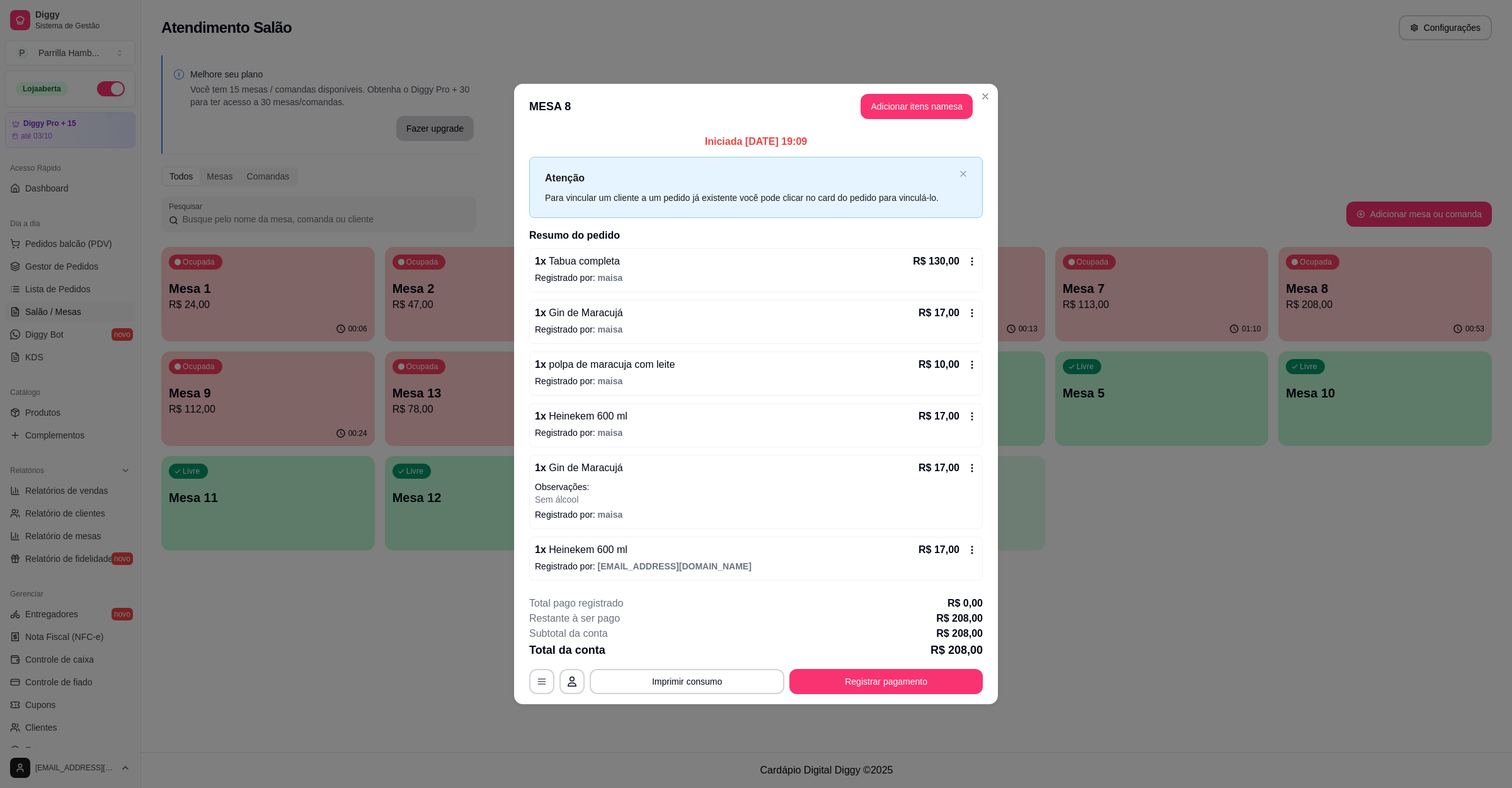
click at [900, 89] on header "MESA 8 Adicionar itens na mesa" at bounding box center [756, 106] width 484 height 45
click at [900, 100] on button "Adicionar itens na mesa" at bounding box center [917, 106] width 112 height 25
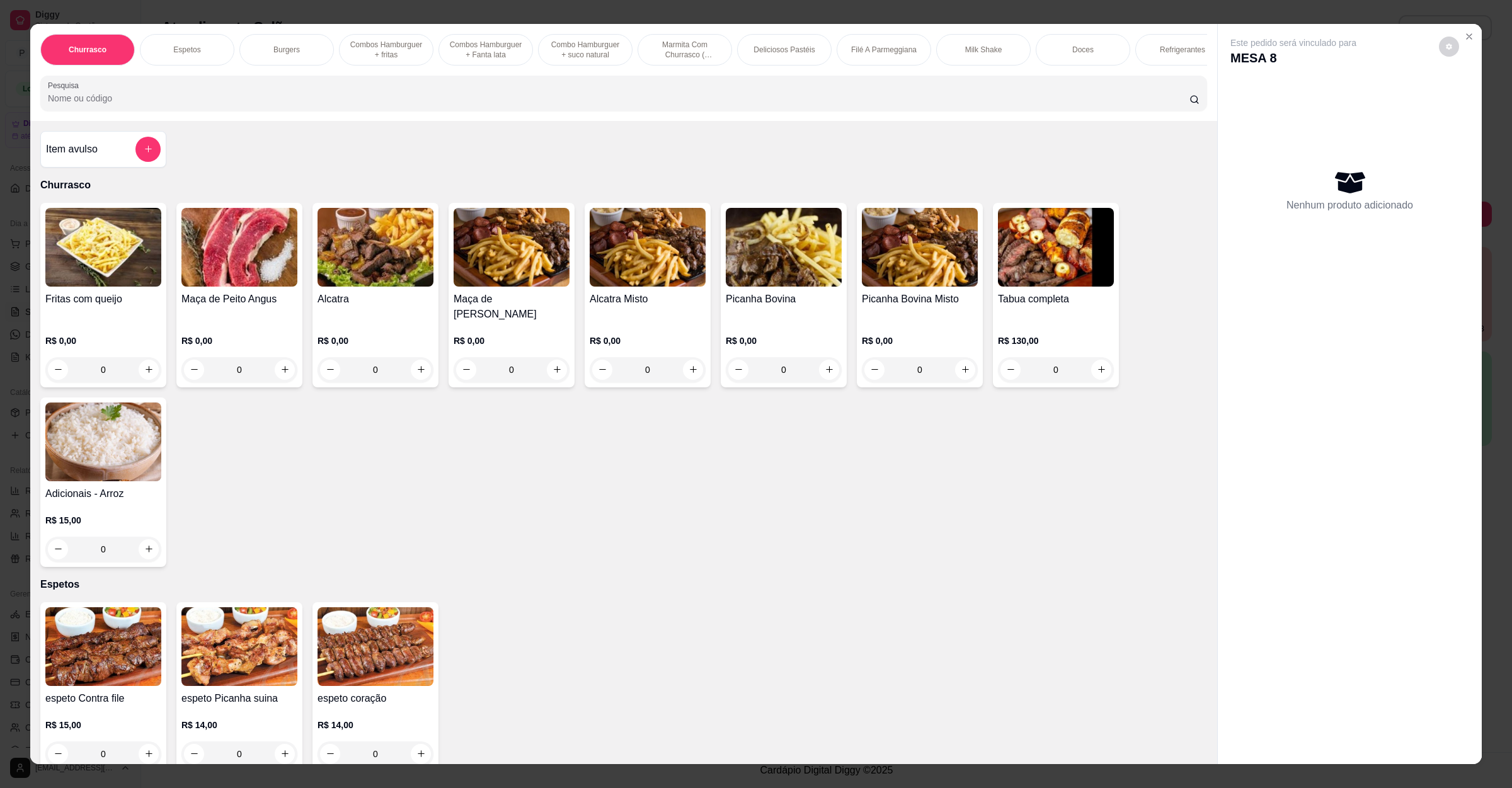
click at [306, 105] on input "Pesquisa" at bounding box center [619, 98] width 1142 height 12
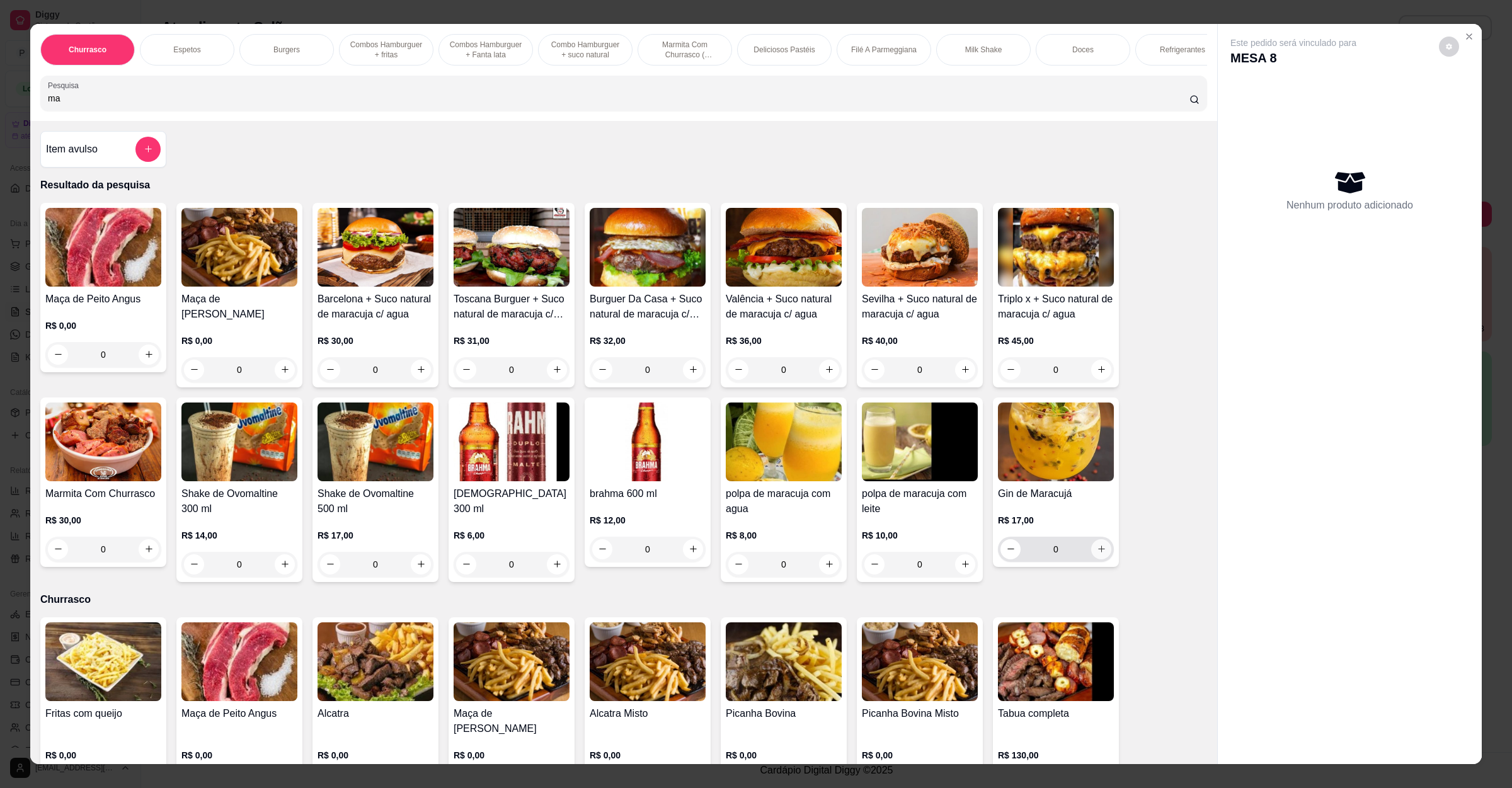
type input "ma"
click at [1097, 553] on icon "increase-product-quantity" at bounding box center [1102, 549] width 10 height 10
type input "1"
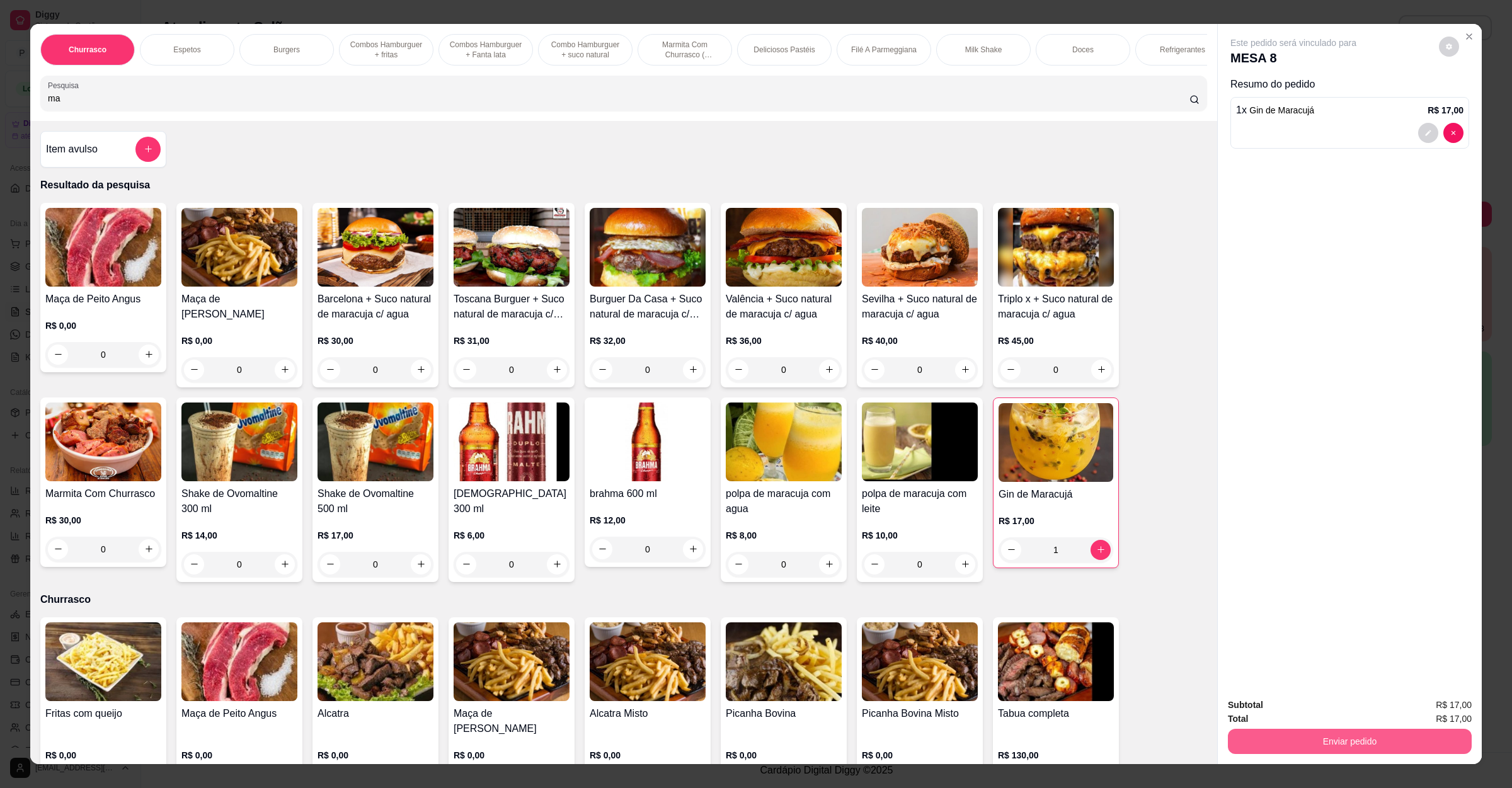
click at [1324, 735] on button "Enviar pedido" at bounding box center [1350, 741] width 244 height 25
click at [1417, 708] on button "Enviar pedido" at bounding box center [1437, 710] width 69 height 24
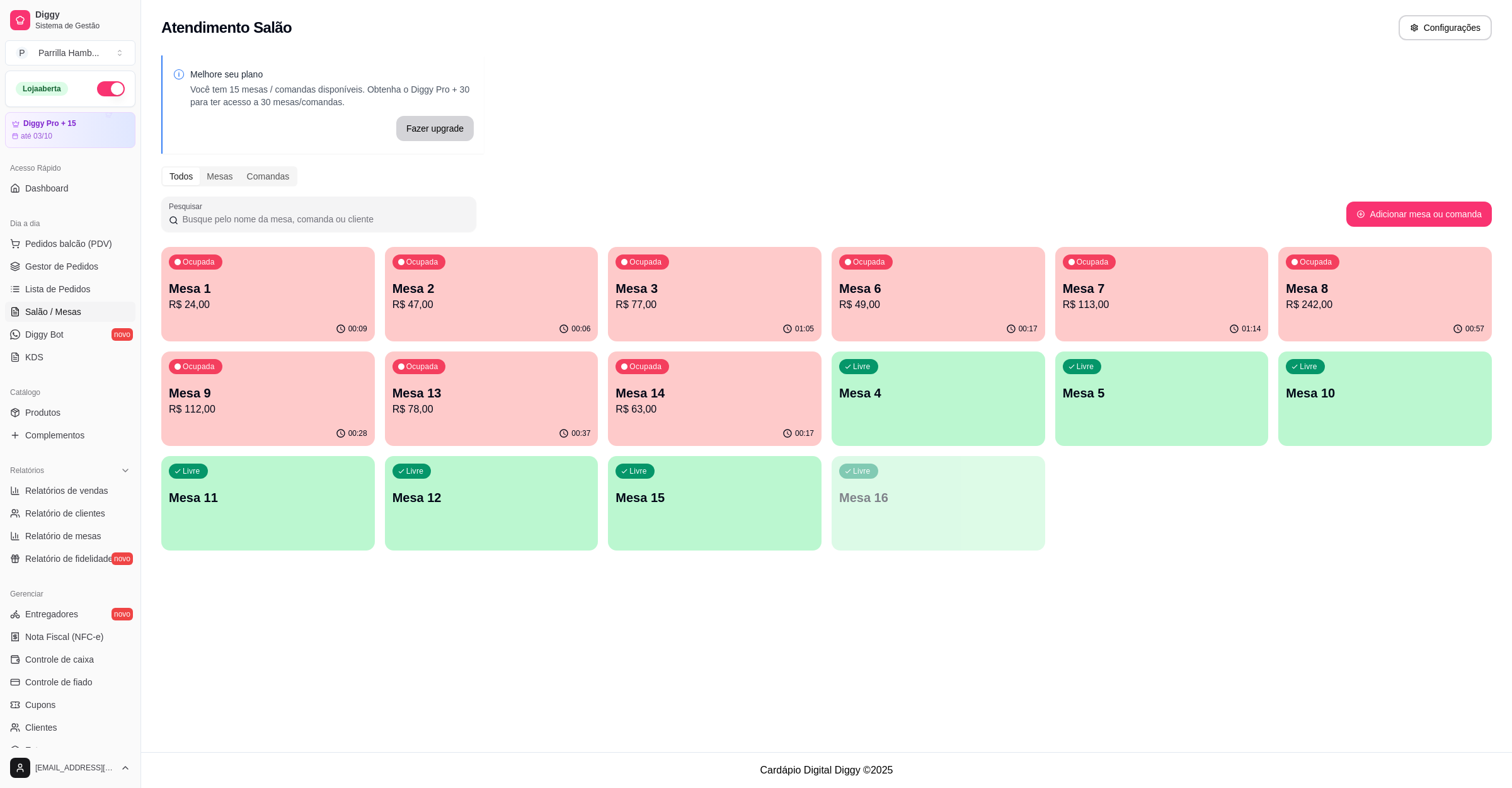
click at [412, 590] on div "Atendimento Salão Configurações Melhore seu plano Você tem 15 mesas / comandas …" at bounding box center [827, 376] width 1371 height 752
click at [120, 293] on link "Lista de Pedidos" at bounding box center [70, 289] width 130 height 20
click at [104, 290] on link "Lista de Pedidos" at bounding box center [70, 289] width 130 height 20
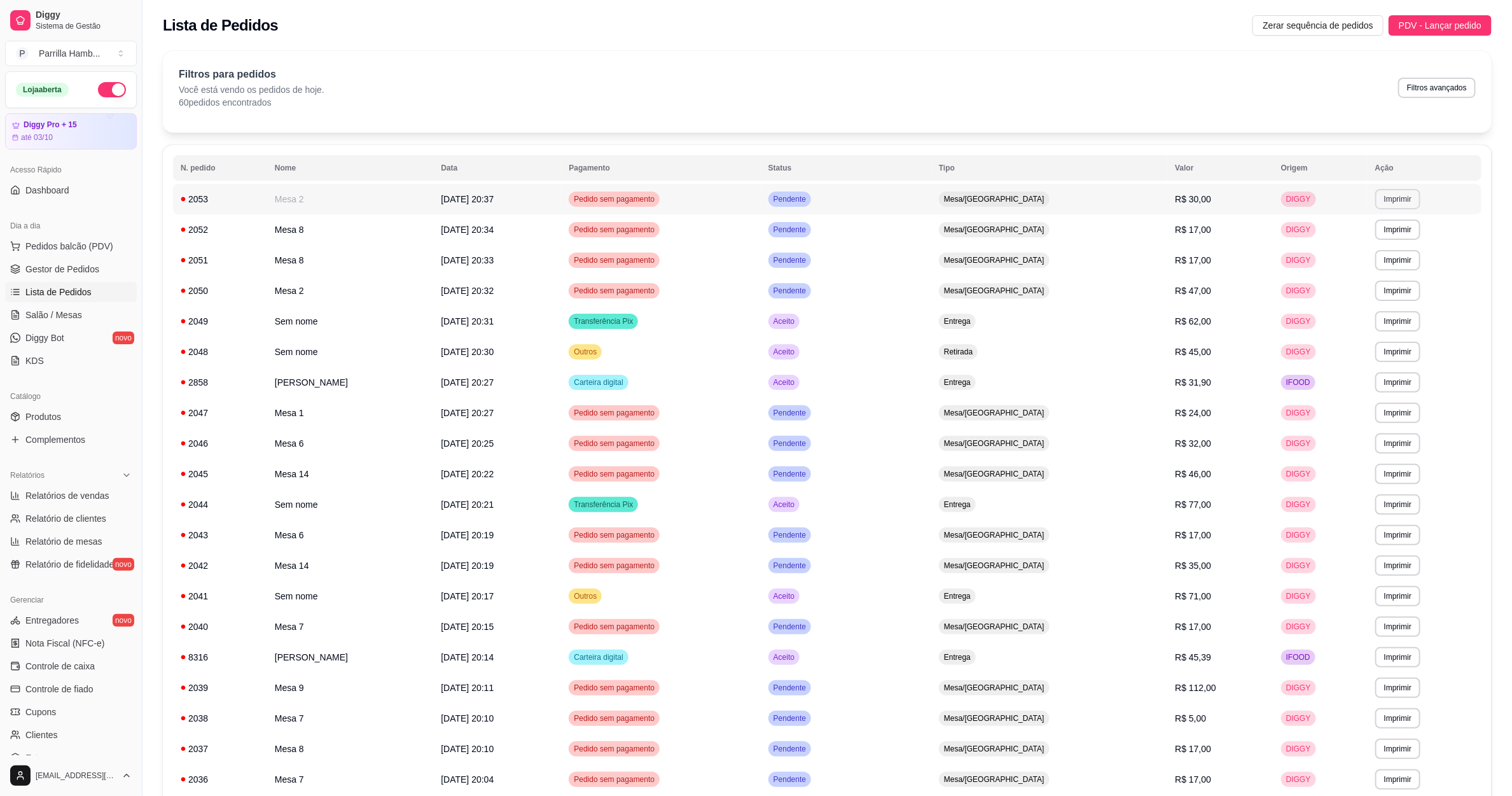
click at [1391, 209] on button "Imprimir" at bounding box center [1397, 198] width 45 height 20
click at [1337, 249] on button "IMPRESSORA" at bounding box center [1366, 244] width 89 height 19
click at [93, 313] on link "Salão / Mesas" at bounding box center [70, 315] width 131 height 20
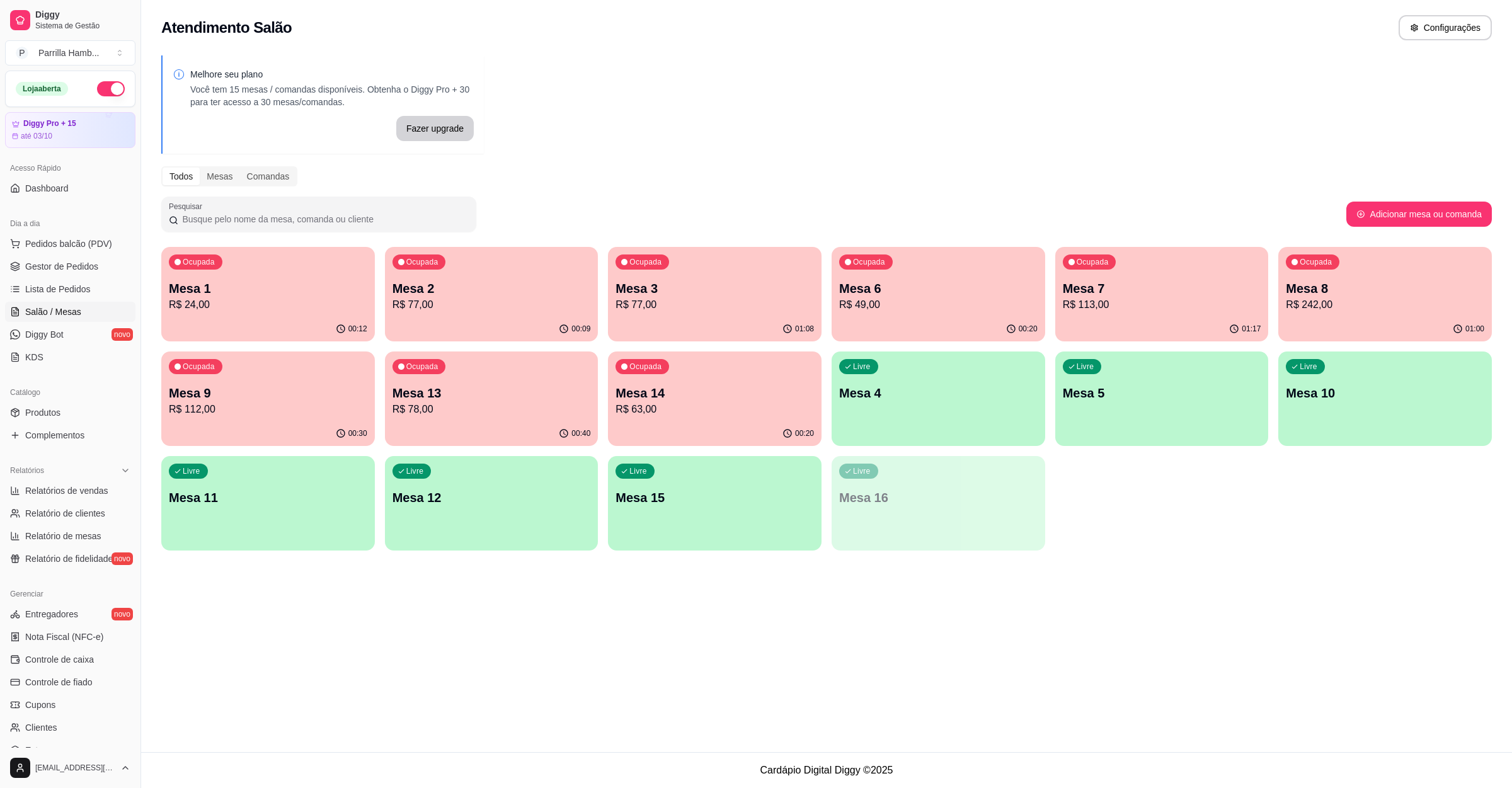
click at [667, 282] on p "Mesa 3" at bounding box center [714, 288] width 198 height 17
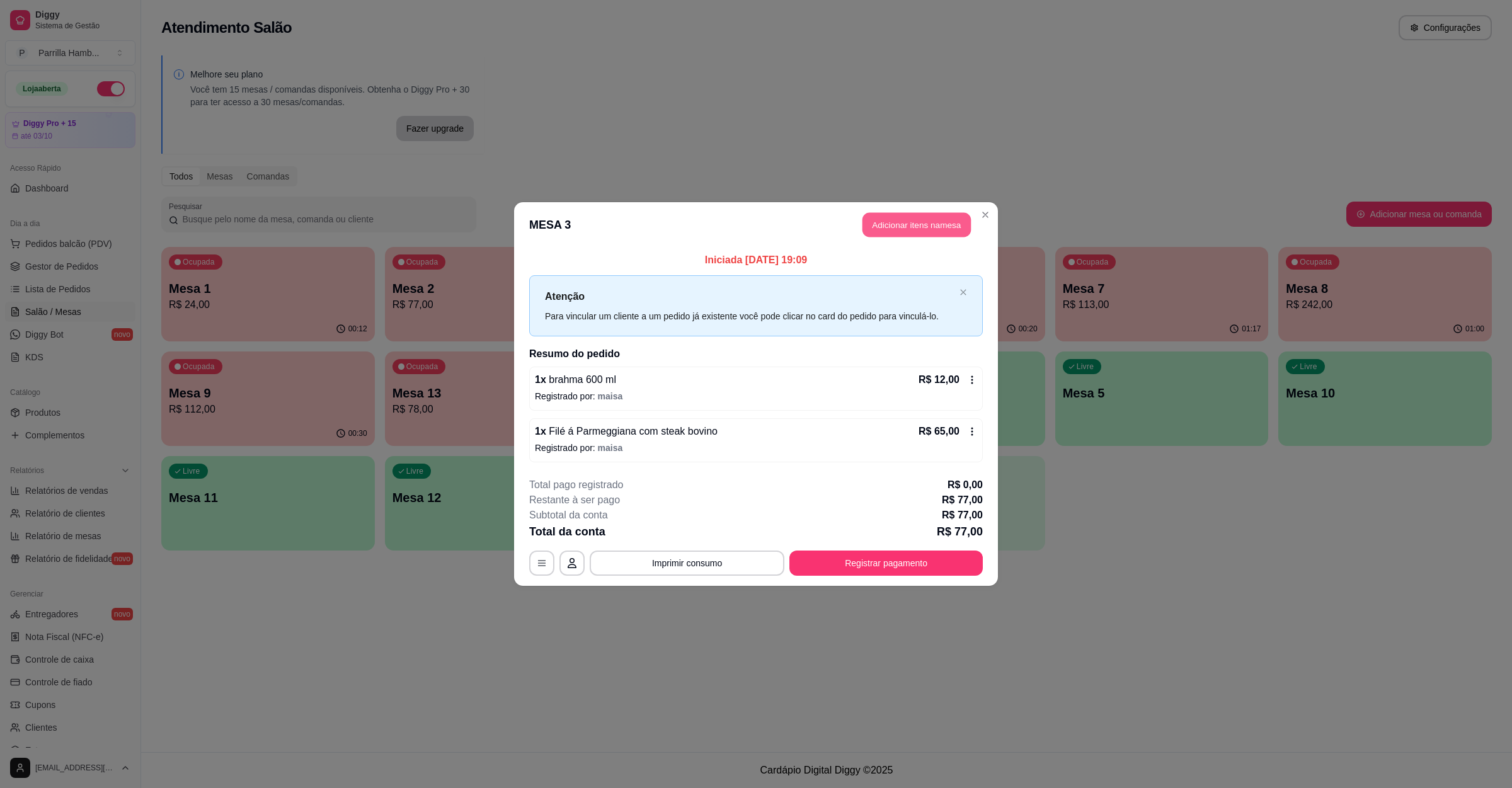
click at [872, 231] on button "Adicionar itens na mesa" at bounding box center [917, 225] width 108 height 24
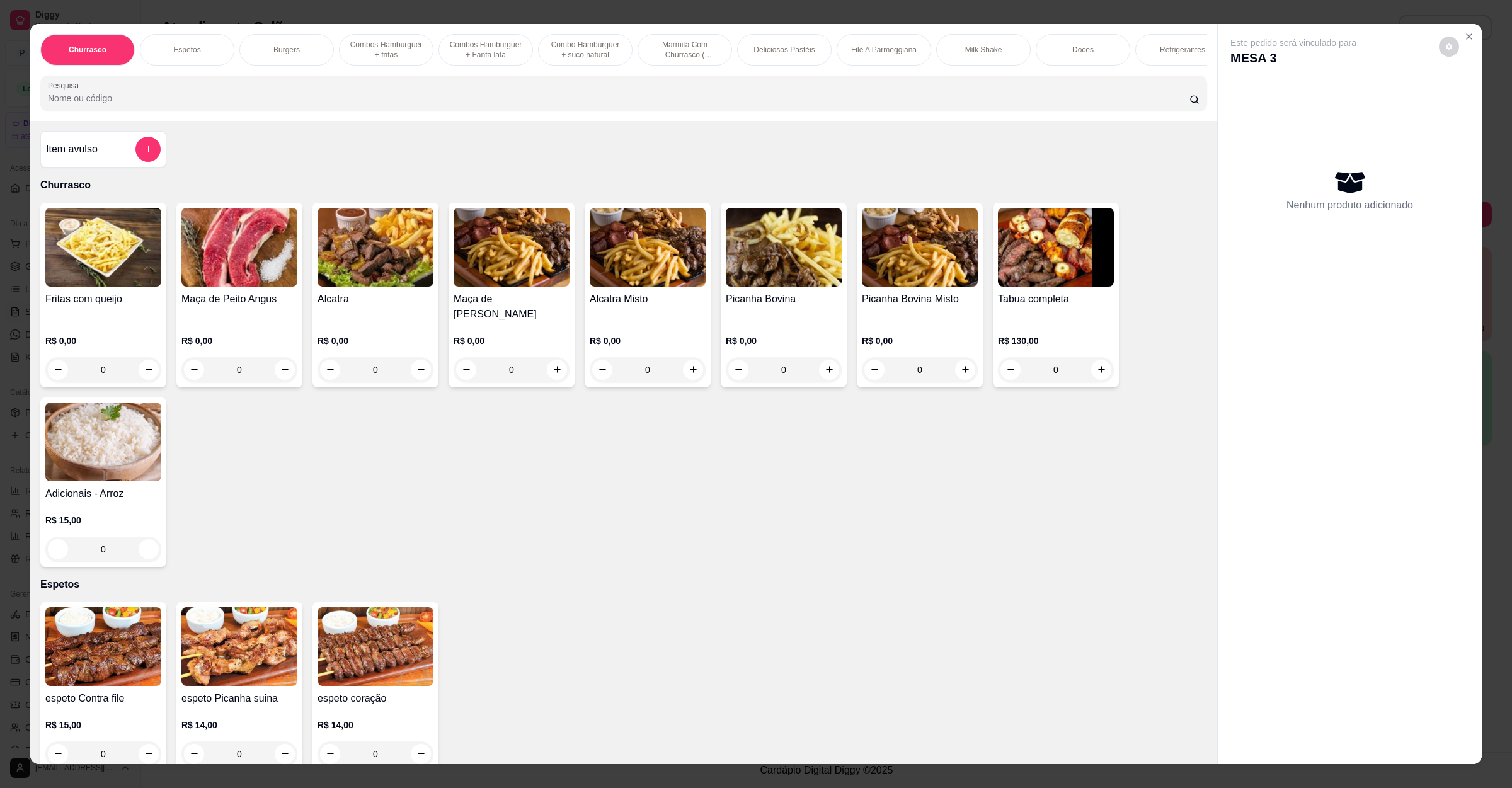
click at [251, 105] on input "Pesquisa" at bounding box center [619, 98] width 1142 height 12
click at [123, 162] on div "Item avulso" at bounding box center [103, 149] width 114 height 25
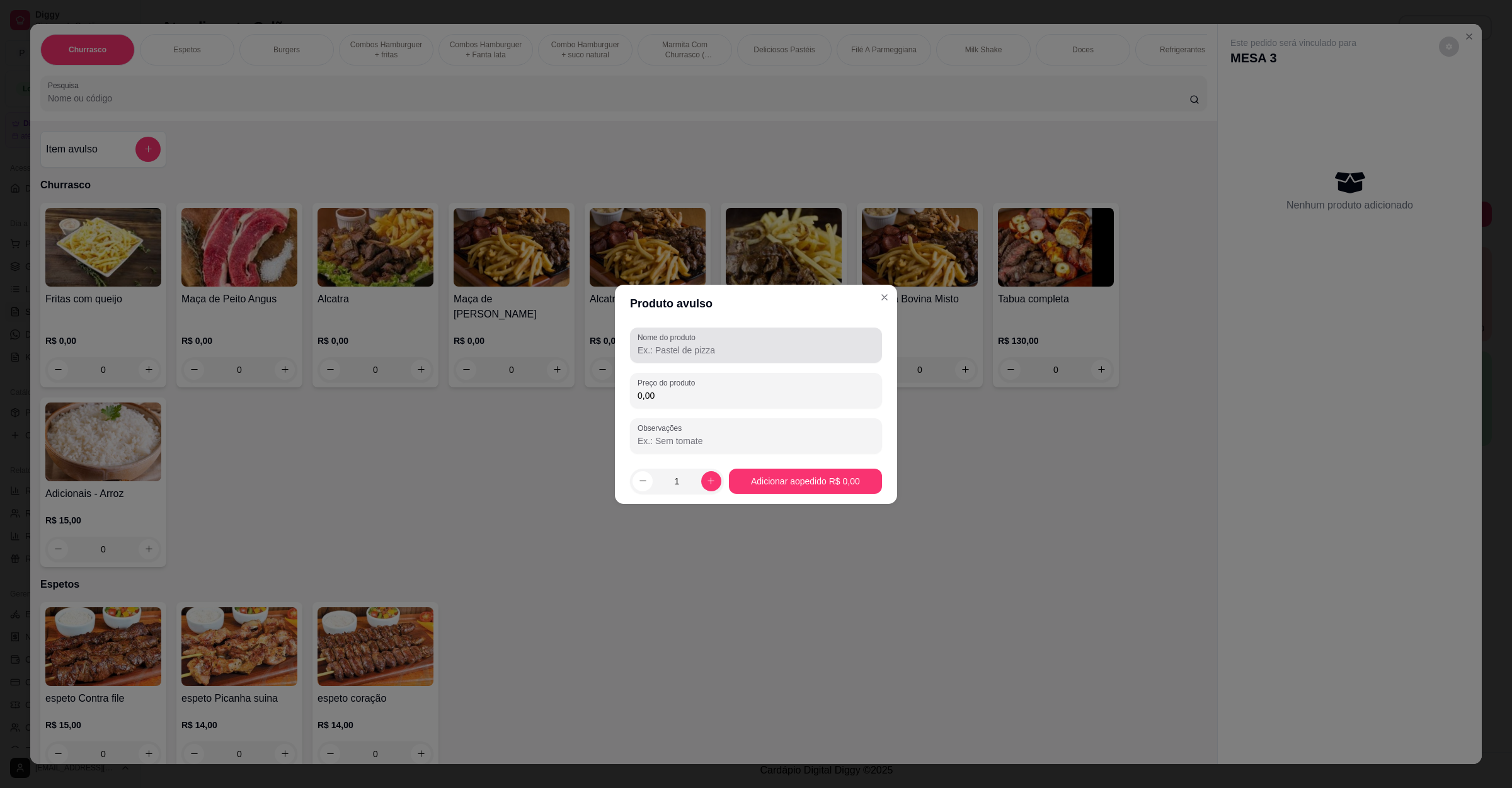
click at [677, 332] on label "Nome do produto" at bounding box center [668, 337] width 62 height 10
click at [677, 344] on input "Nome do produto" at bounding box center [755, 350] width 237 height 12
type input "ebalagem"
click at [744, 386] on div "0,00" at bounding box center [755, 390] width 237 height 25
type input "3,00"
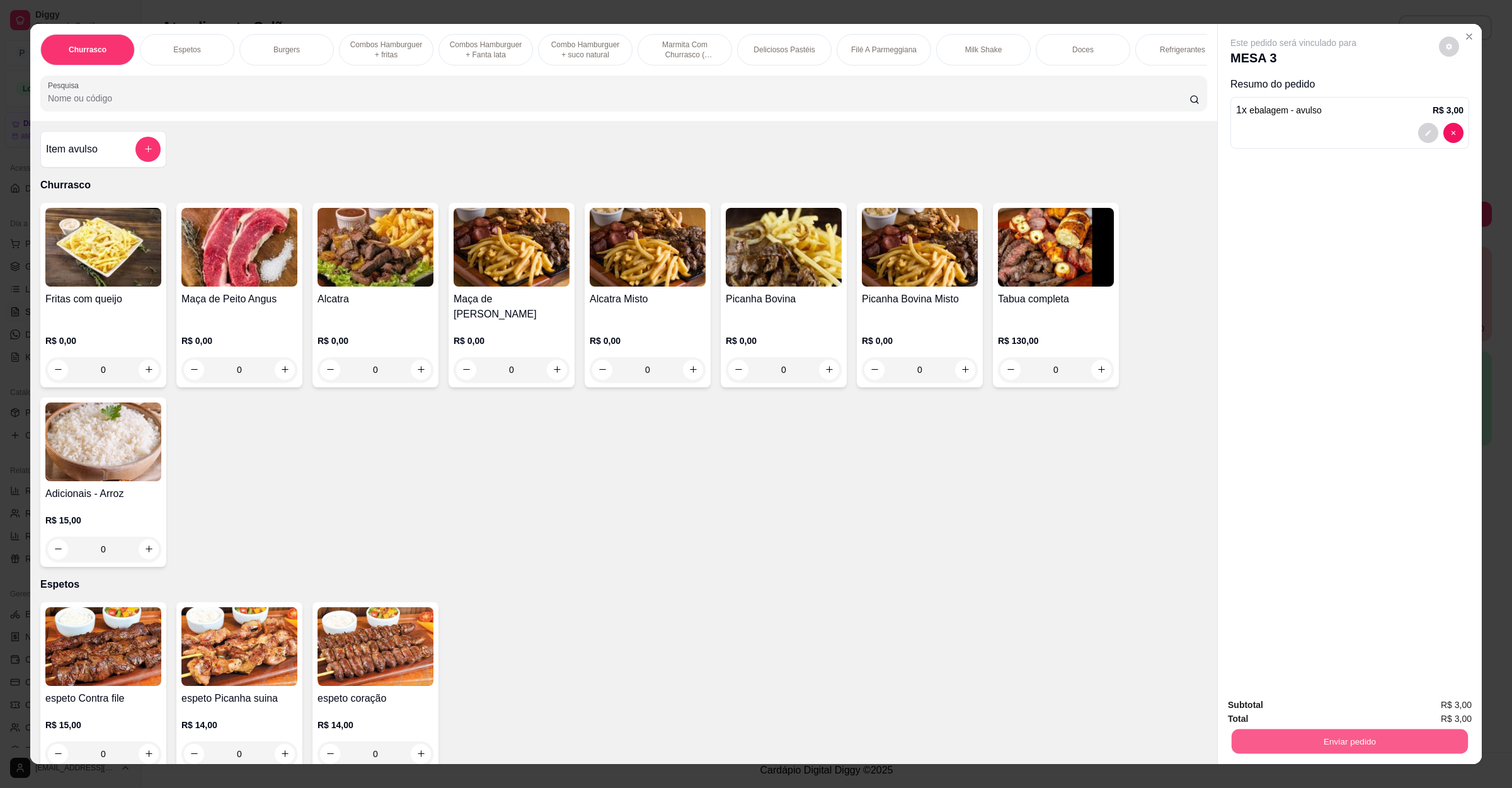
click at [1356, 733] on button "Enviar pedido" at bounding box center [1350, 742] width 237 height 24
click at [1419, 705] on button "Enviar pedido" at bounding box center [1437, 710] width 72 height 24
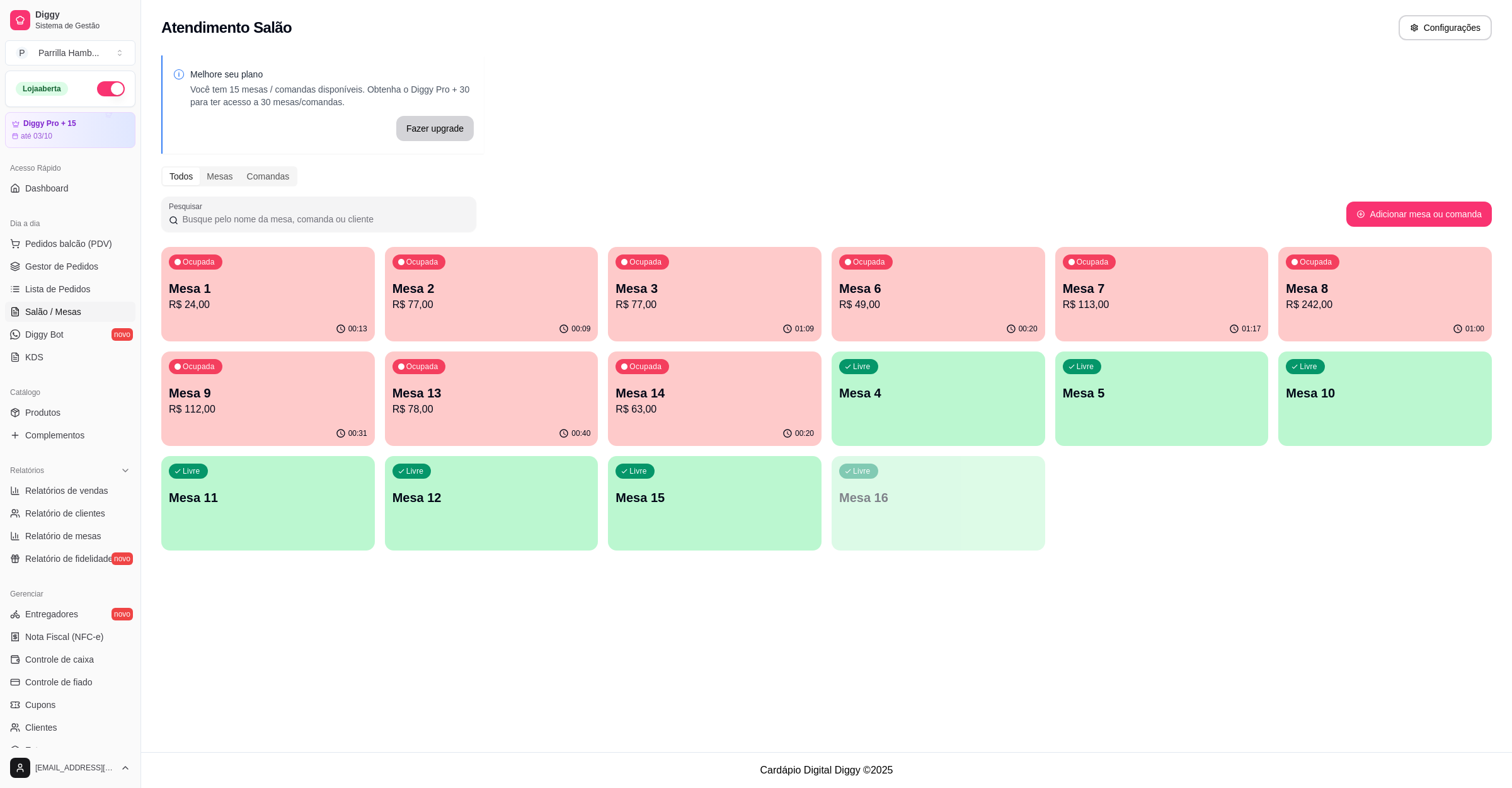
click at [688, 279] on p "Mesa 3" at bounding box center [714, 288] width 198 height 17
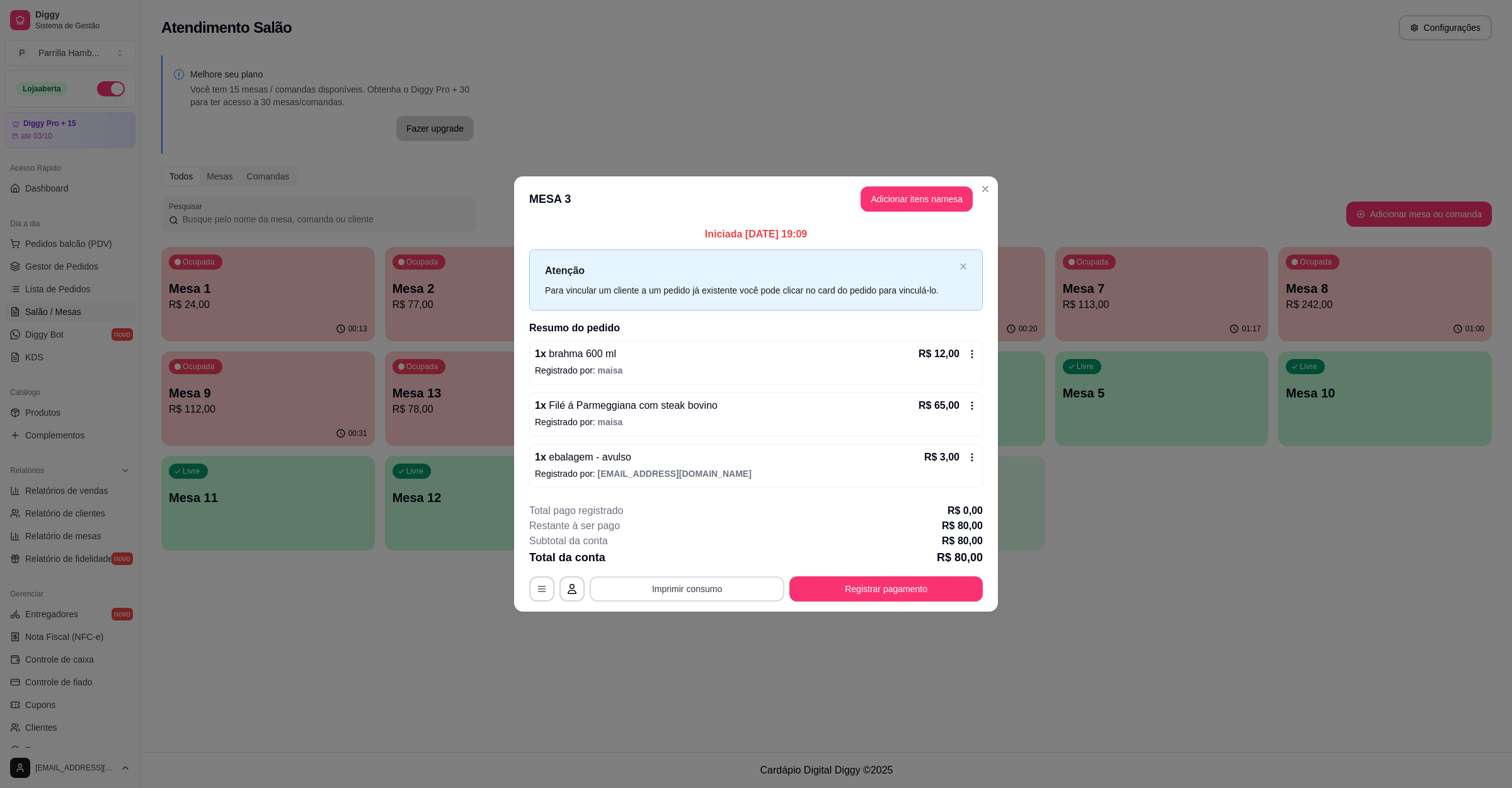
click at [694, 599] on button "Imprimir consumo" at bounding box center [687, 588] width 195 height 25
click at [694, 563] on button "IMPRESSORA" at bounding box center [691, 561] width 88 height 19
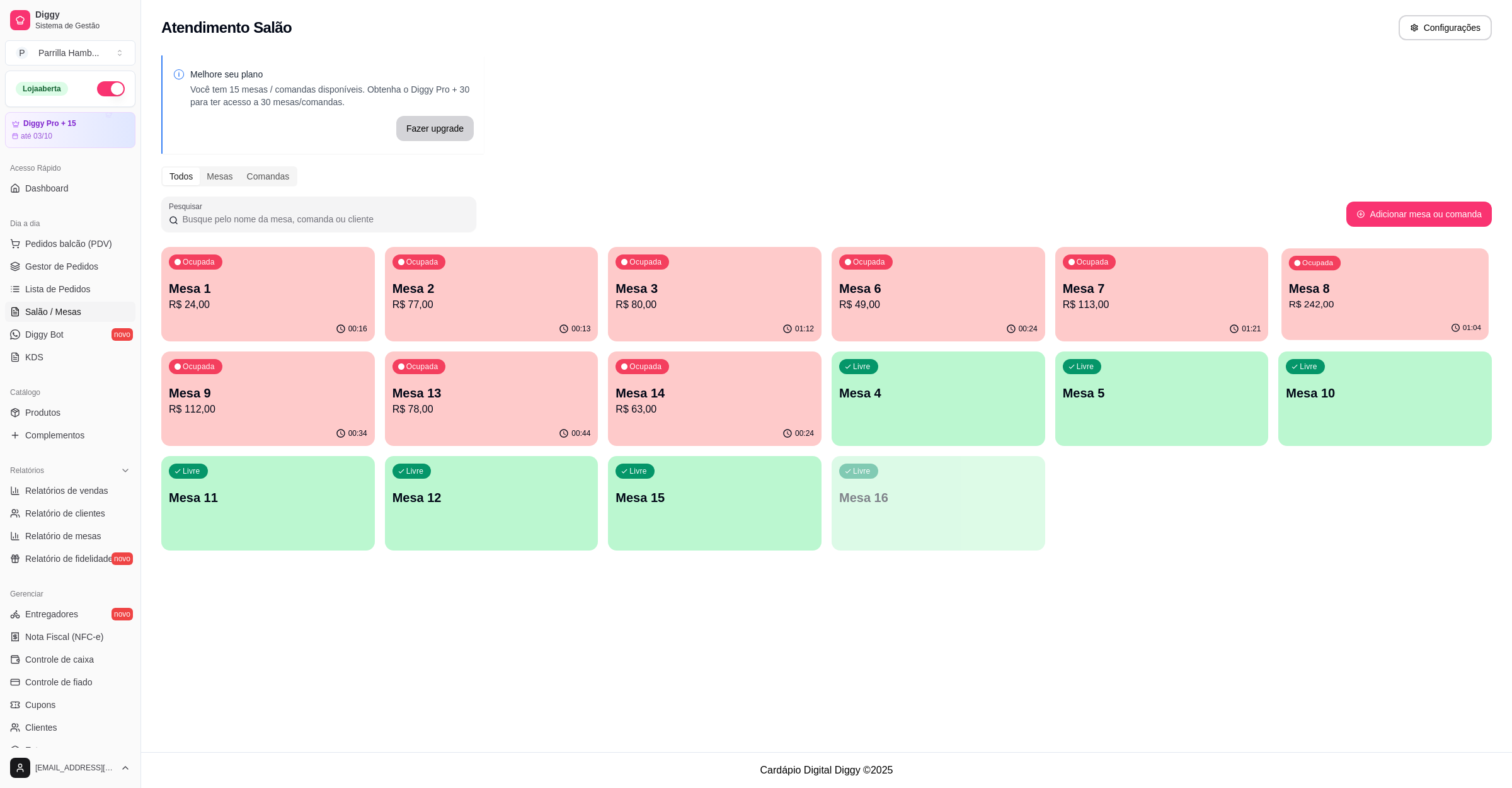
click at [1414, 305] on p "R$ 242,00" at bounding box center [1385, 305] width 192 height 15
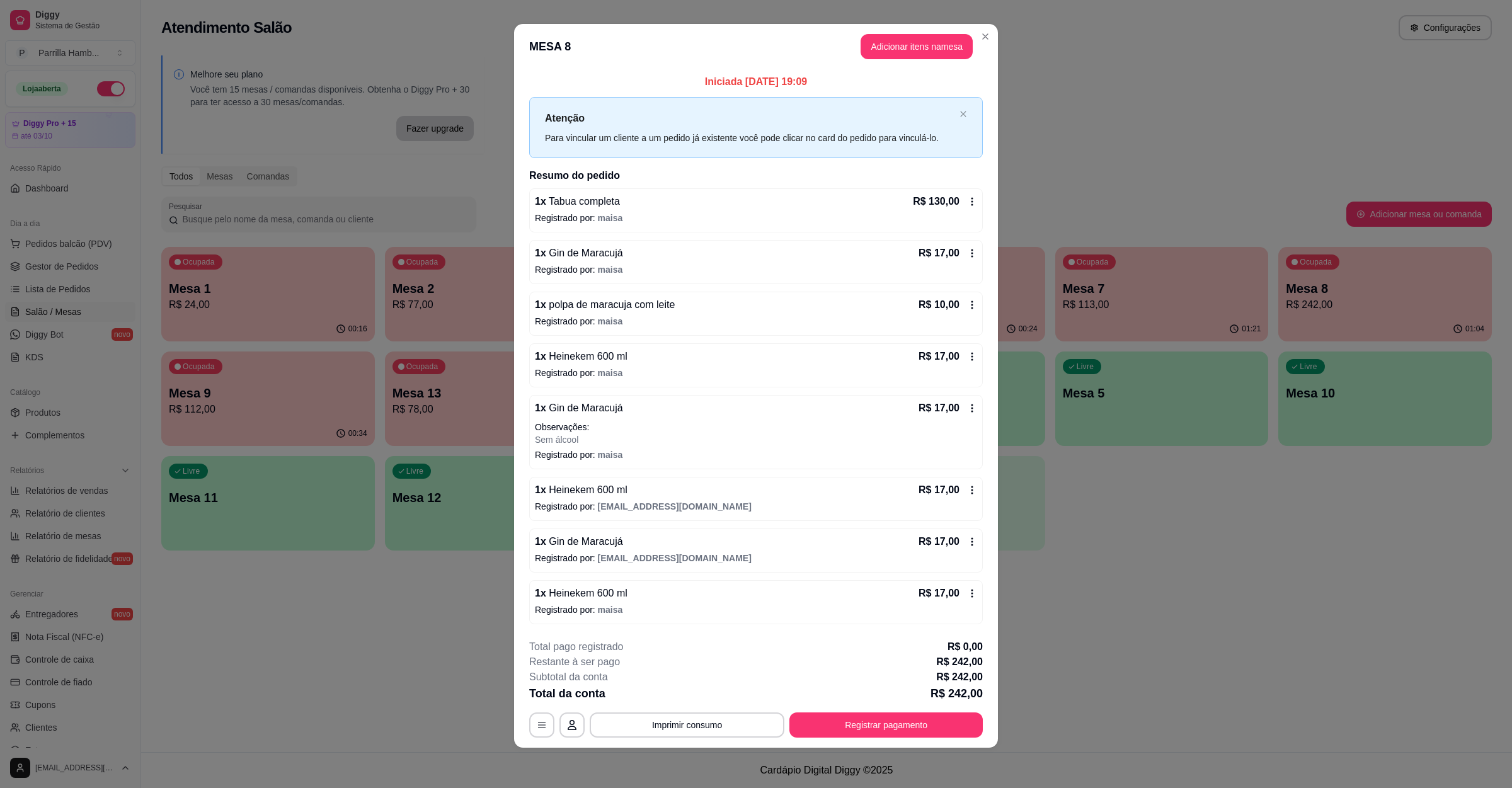
scroll to position [11, 0]
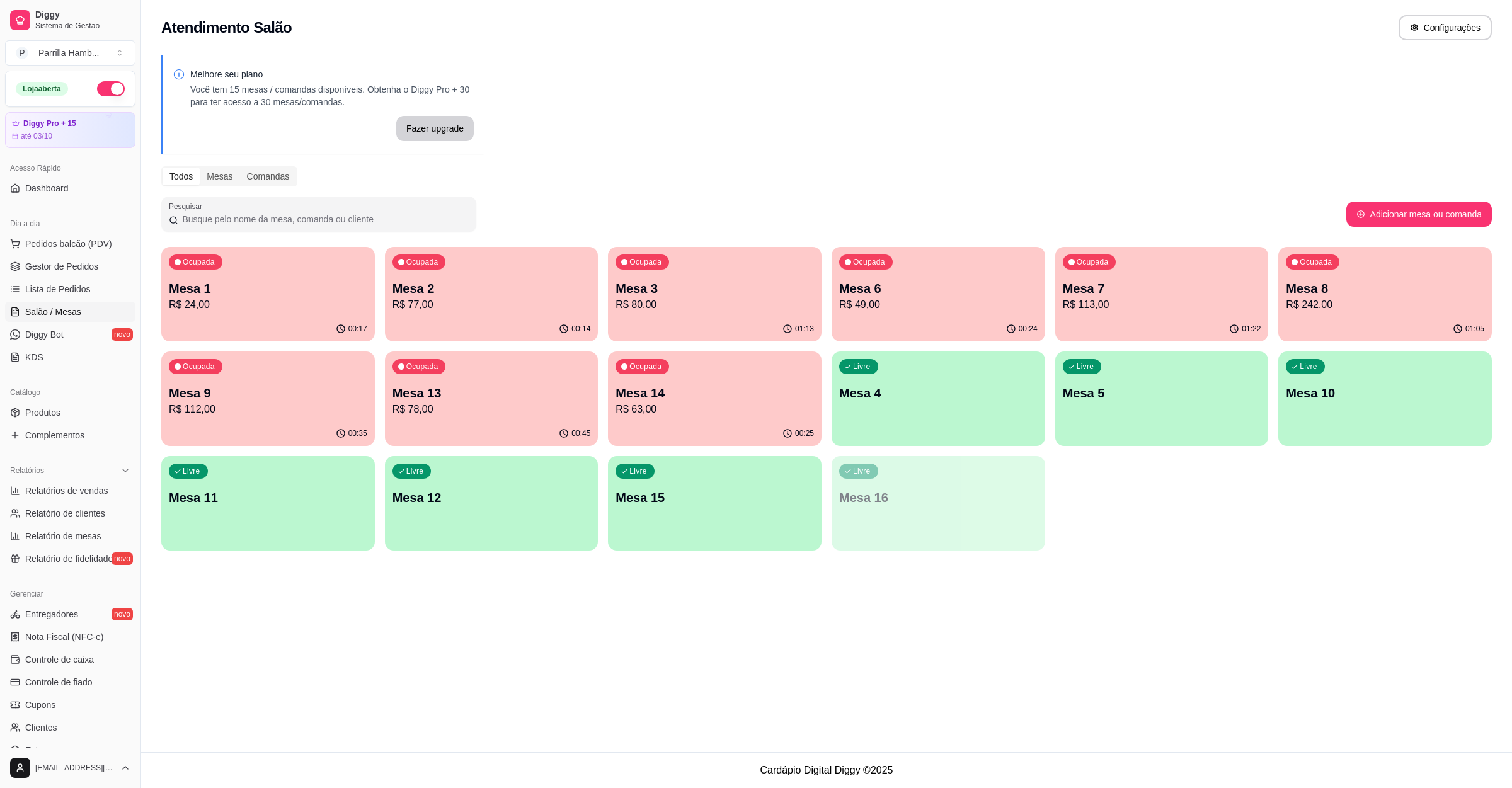
click at [457, 302] on p "R$ 77,00" at bounding box center [491, 305] width 198 height 15
click at [751, 312] on div "Ocupada Mesa 3 R$ 80,00" at bounding box center [715, 282] width 214 height 70
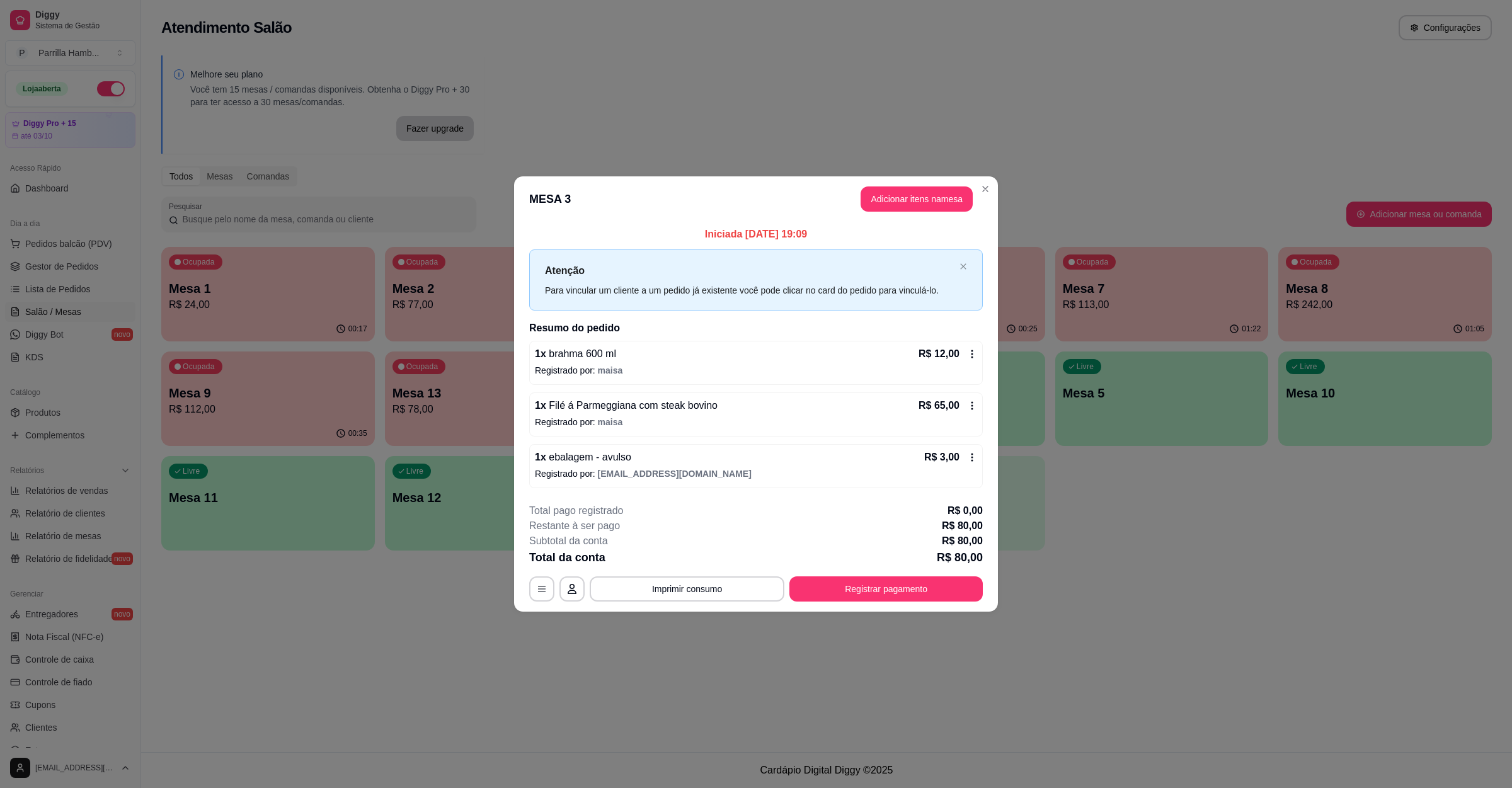
click at [924, 605] on footer "**********" at bounding box center [756, 552] width 484 height 119
click at [924, 586] on button "Registrar pagamento" at bounding box center [886, 589] width 188 height 24
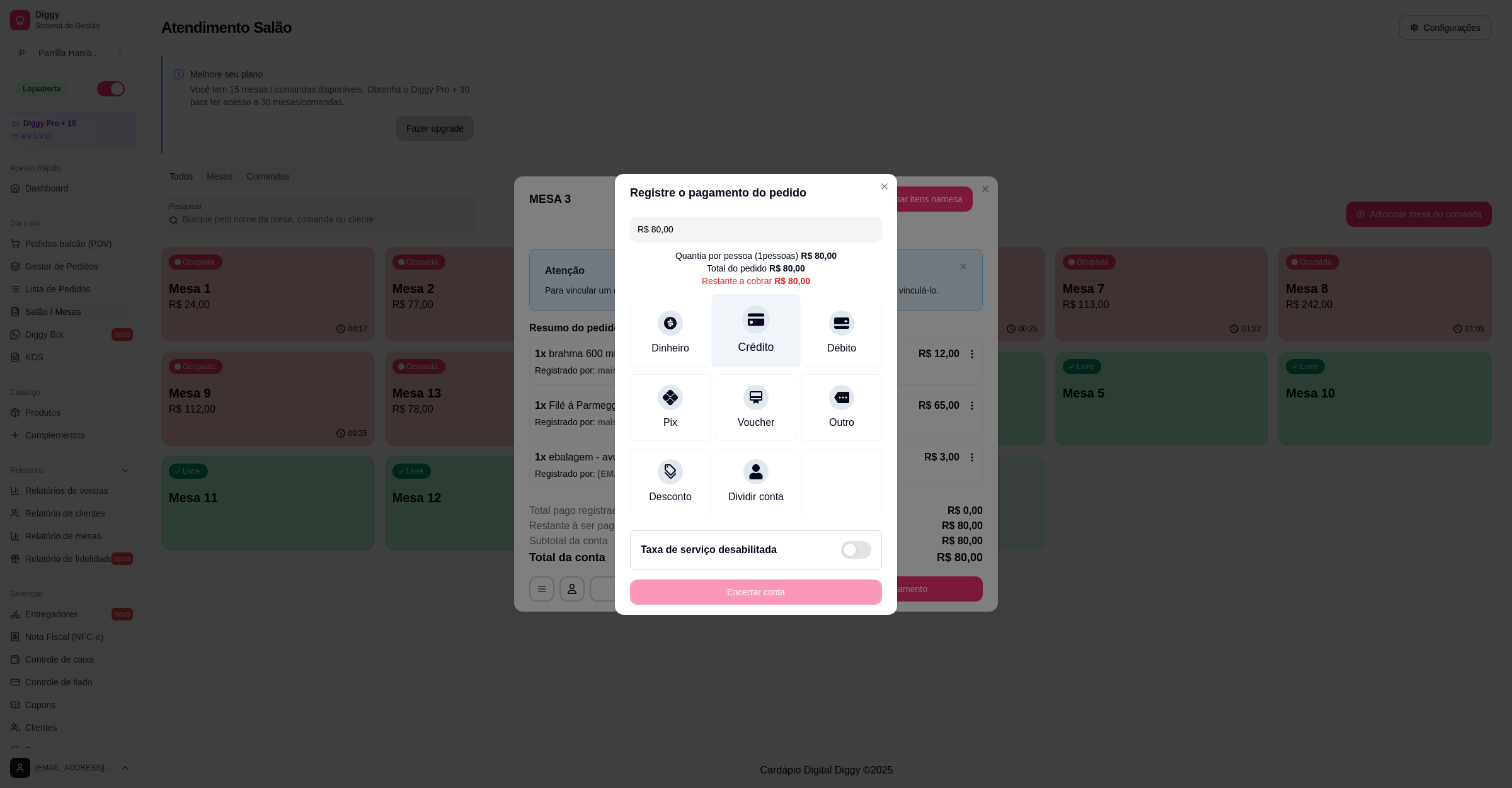
click at [760, 341] on div "Crédito" at bounding box center [756, 346] width 36 height 17
type input "R$ 0,00"
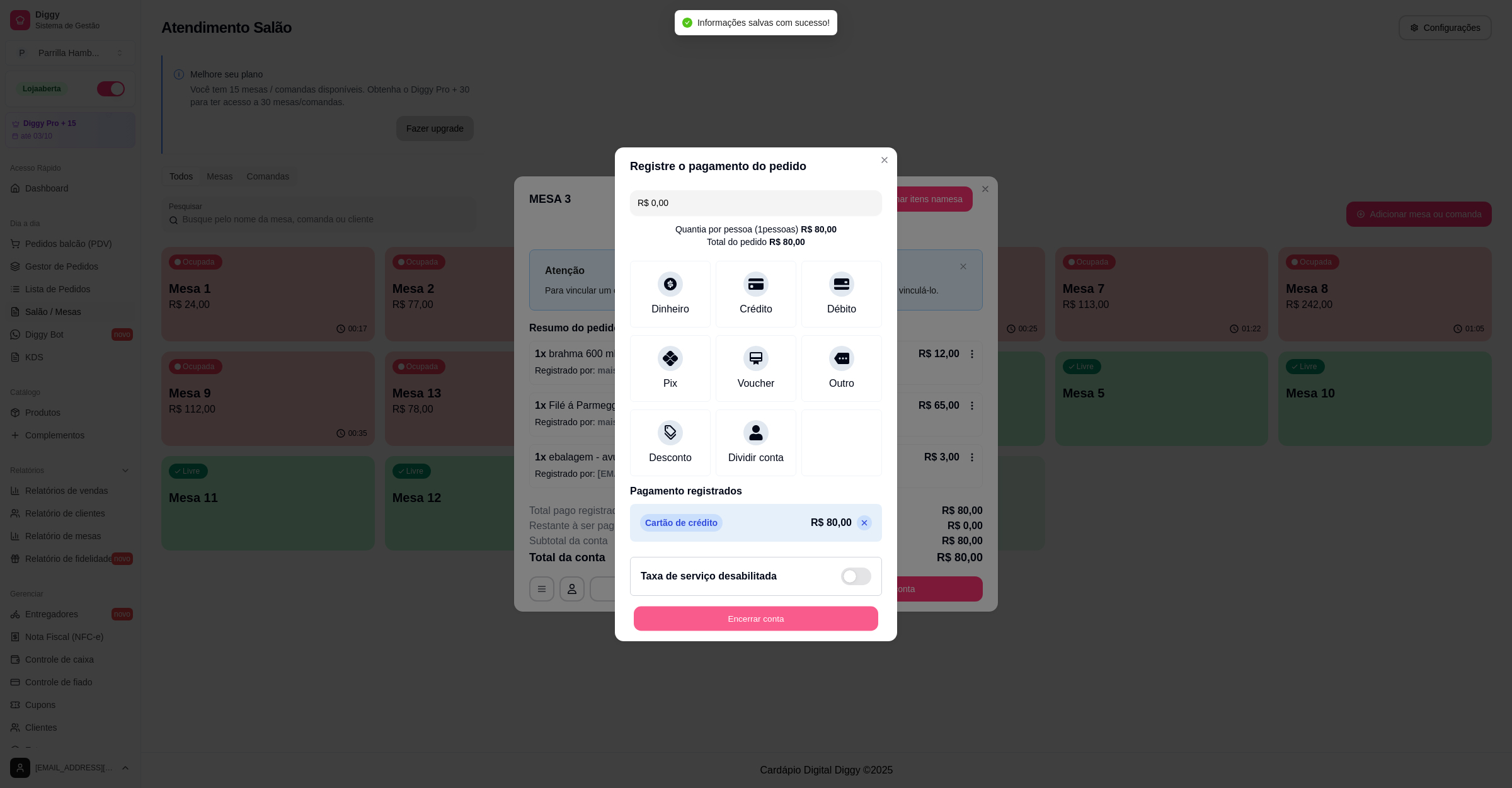
click at [751, 627] on button "Encerrar conta" at bounding box center [756, 618] width 244 height 24
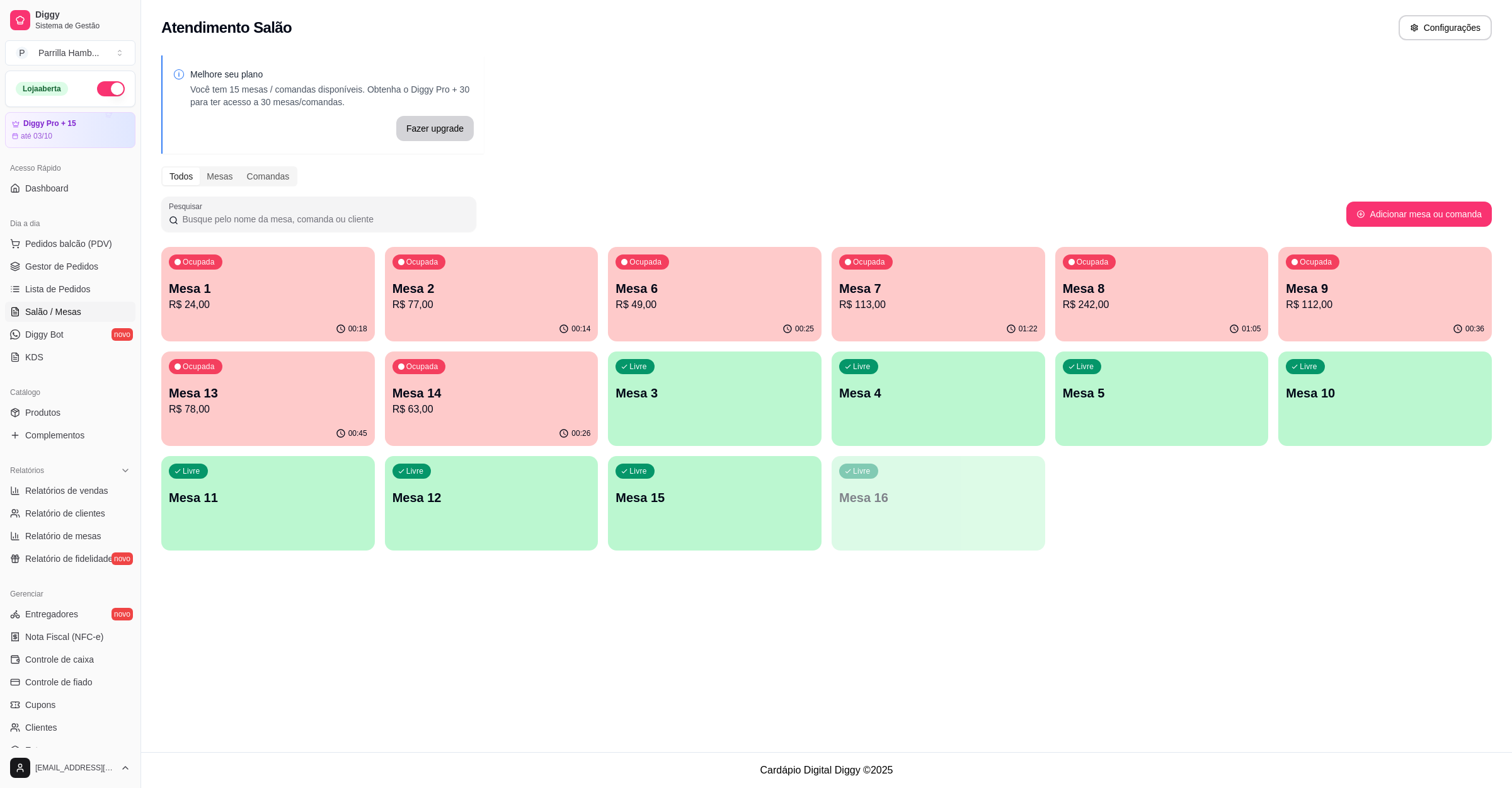
click at [1335, 302] on p "R$ 112,00" at bounding box center [1385, 305] width 198 height 15
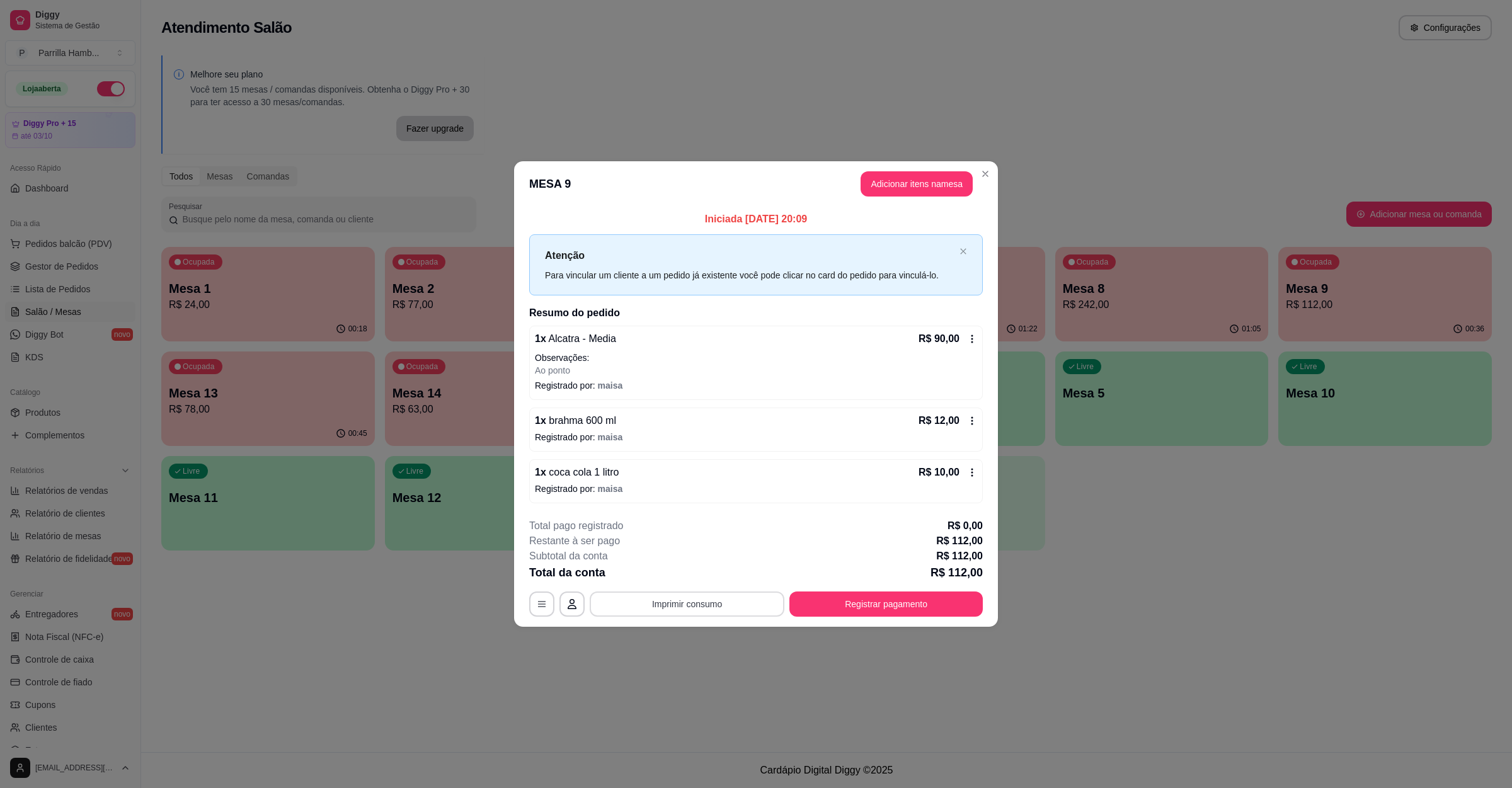
click at [670, 609] on button "Imprimir consumo" at bounding box center [687, 604] width 195 height 25
click at [686, 579] on button "IMPRESSORA" at bounding box center [691, 579] width 73 height 17
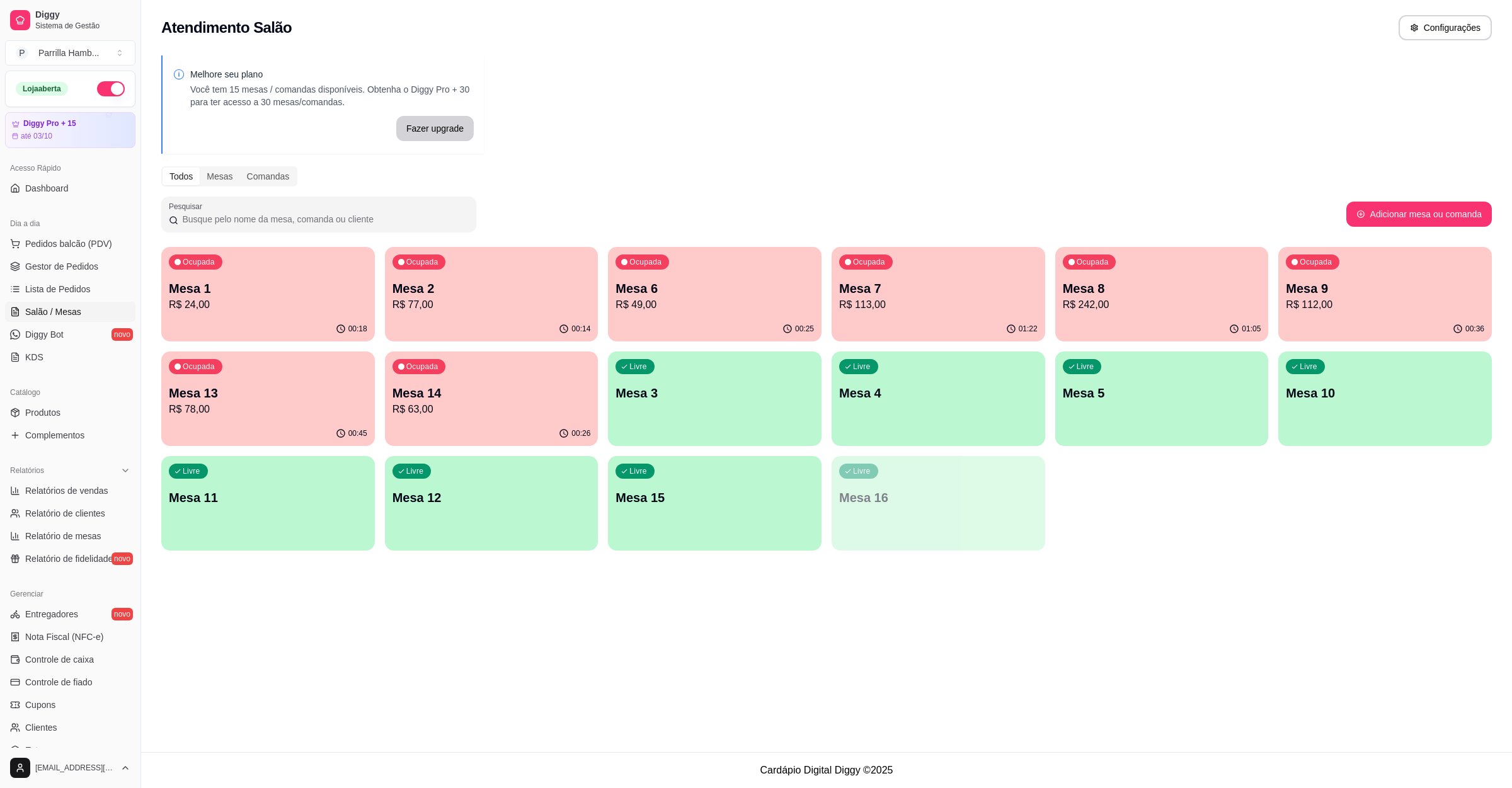
click at [1314, 275] on div "Ocupada Mesa 9 R$ 112,00" at bounding box center [1385, 282] width 214 height 70
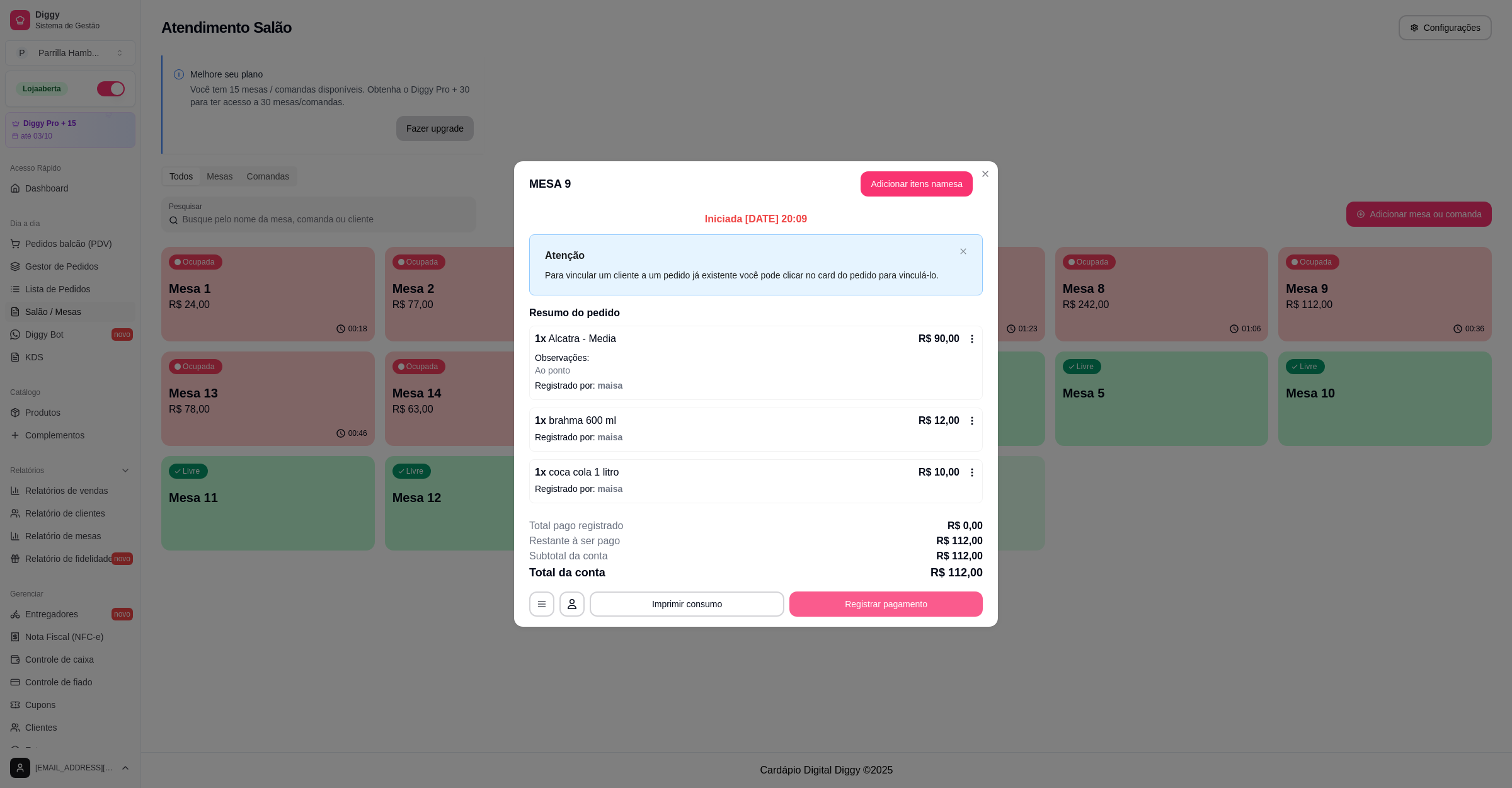
click at [869, 603] on button "Registrar pagamento" at bounding box center [886, 604] width 194 height 25
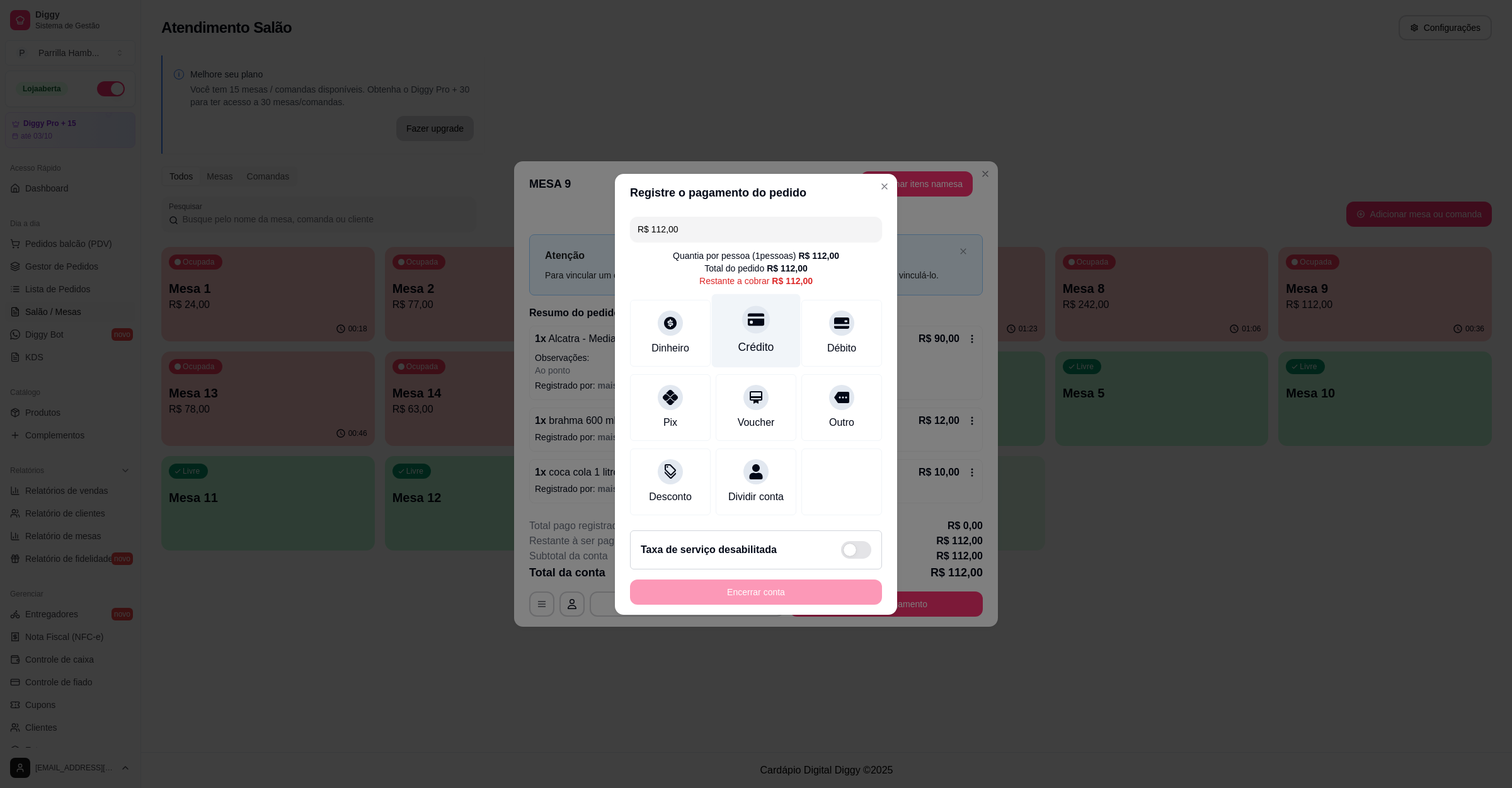
click at [759, 320] on div at bounding box center [756, 319] width 28 height 28
type input "R$ 0,00"
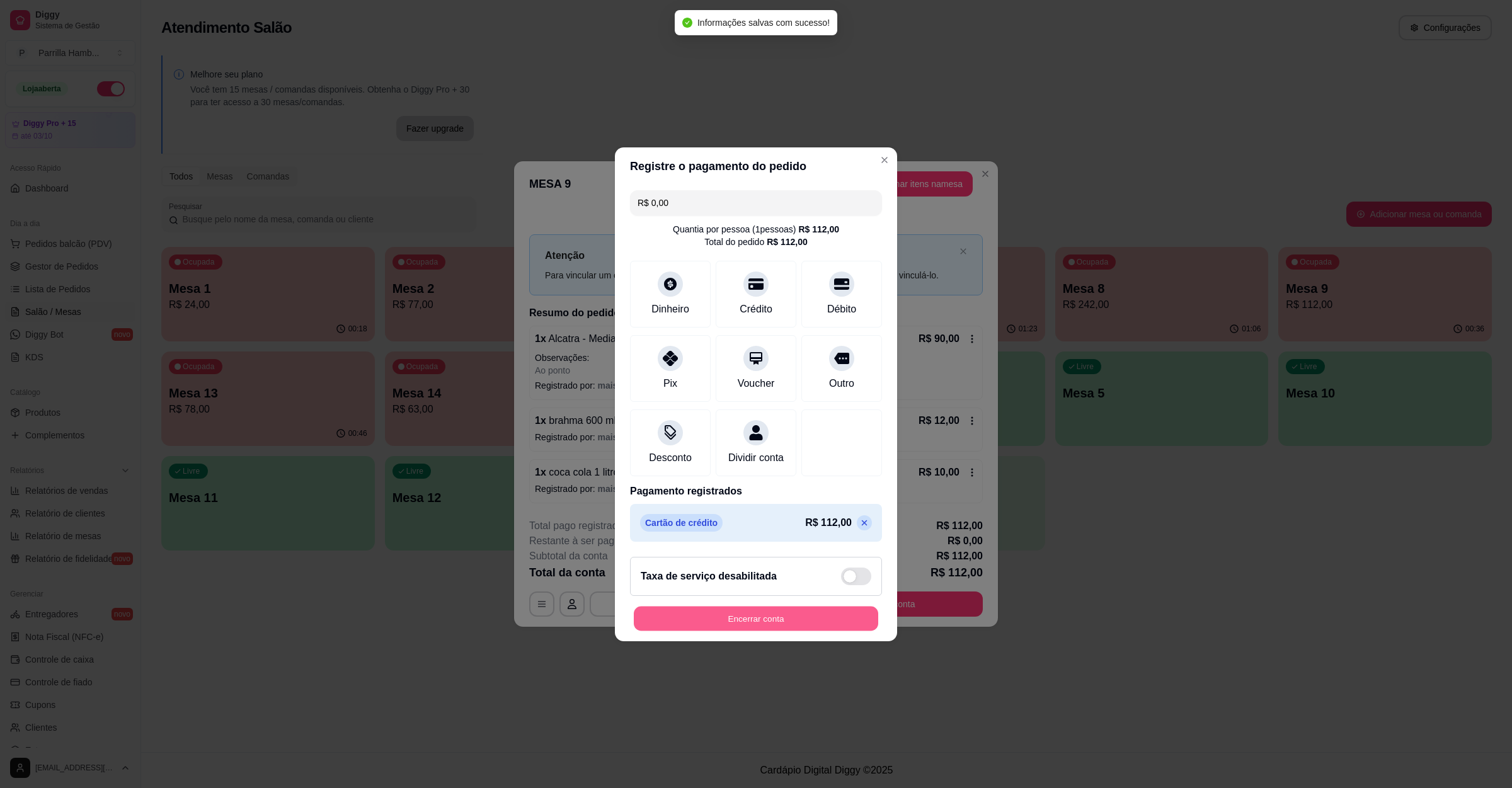
click at [762, 616] on button "Encerrar conta" at bounding box center [756, 618] width 244 height 24
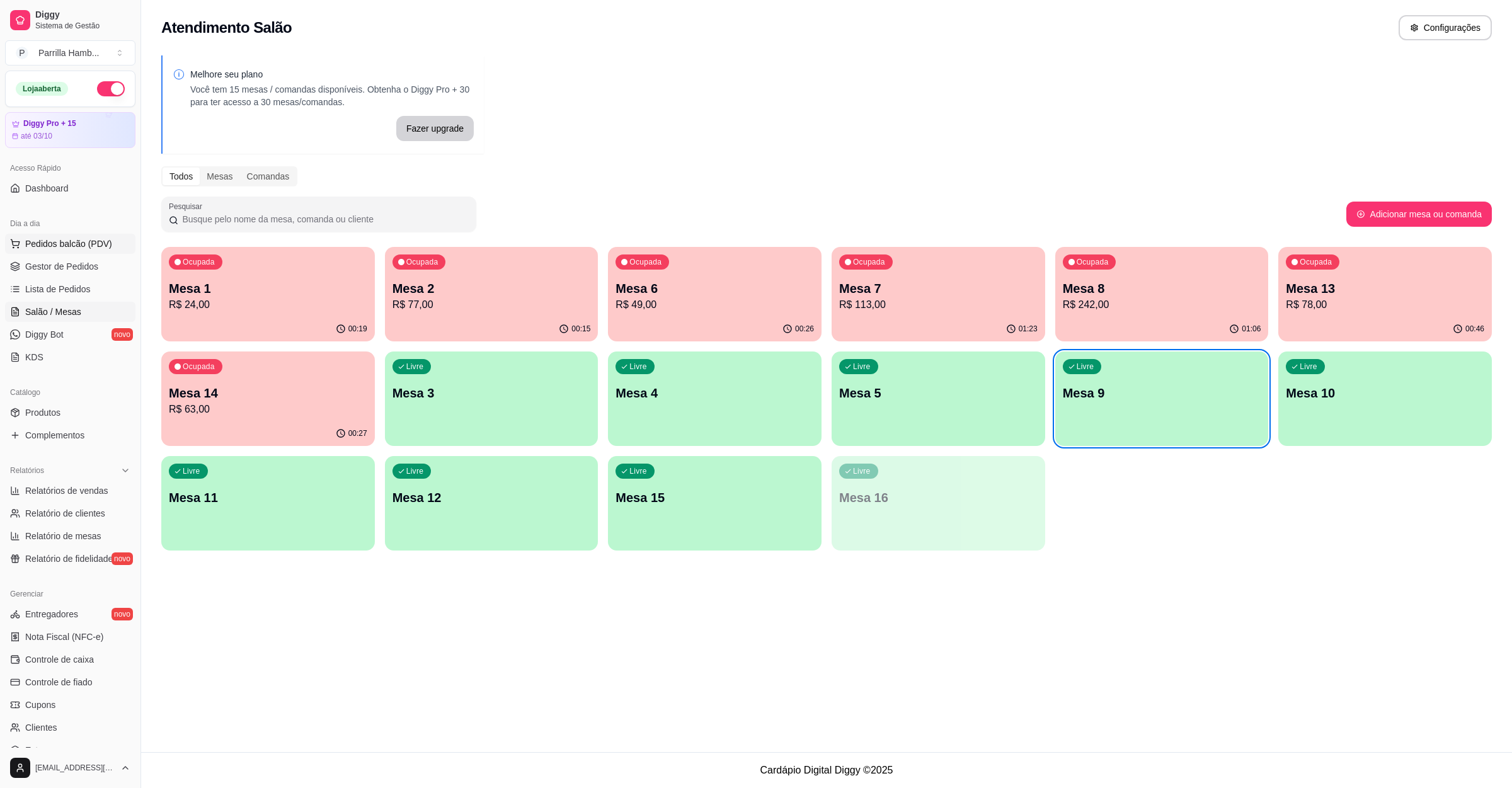
click at [93, 241] on span "Pedidos balcão (PDV)" at bounding box center [69, 243] width 87 height 12
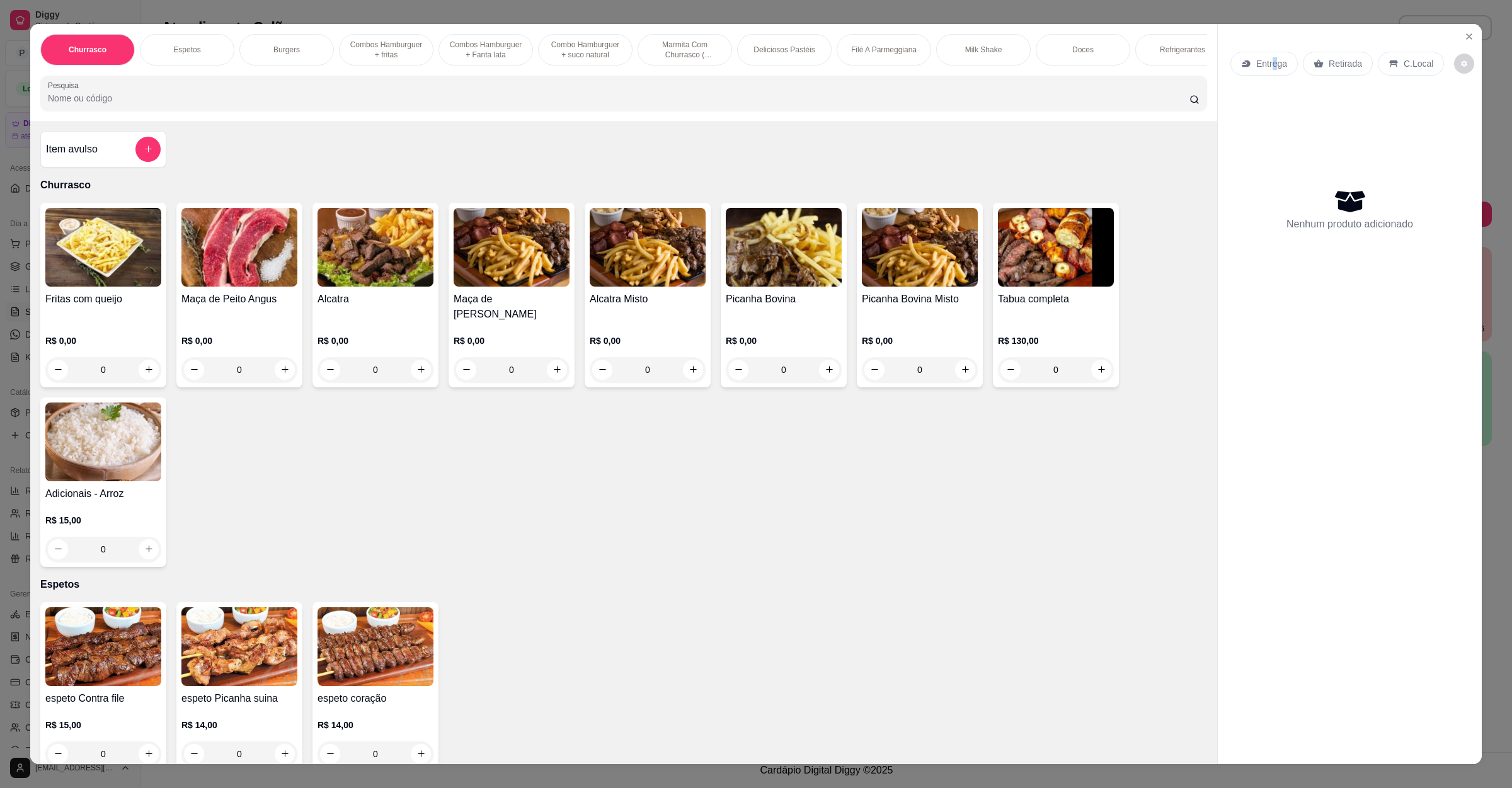
click at [1265, 63] on p "Entrega" at bounding box center [1271, 64] width 31 height 12
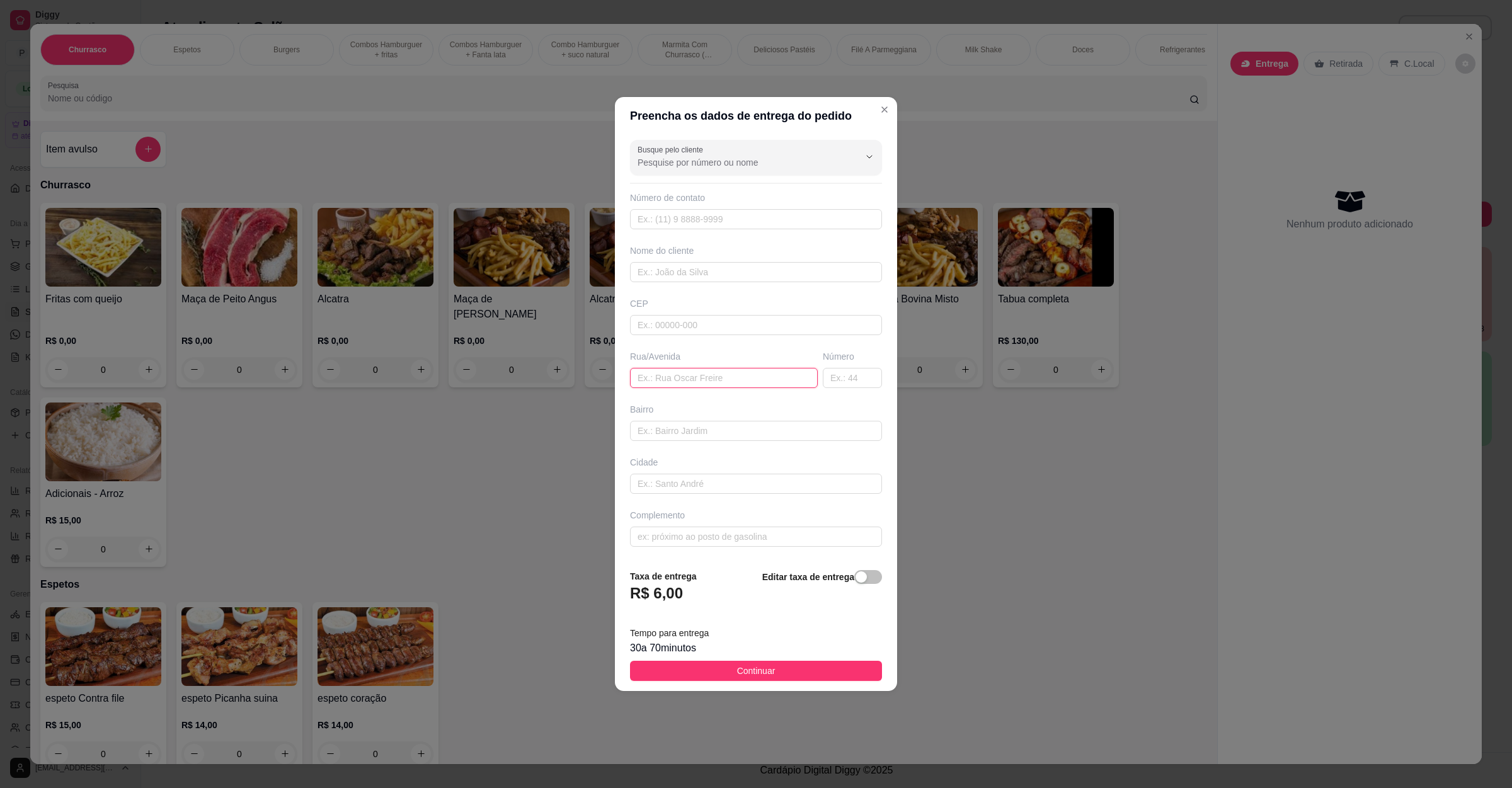
click at [749, 369] on input "text" at bounding box center [724, 378] width 188 height 20
paste input "[STREET_ADDRESS]"
type input "[STREET_ADDRESS]"
click at [705, 669] on button "Continuar" at bounding box center [756, 670] width 252 height 20
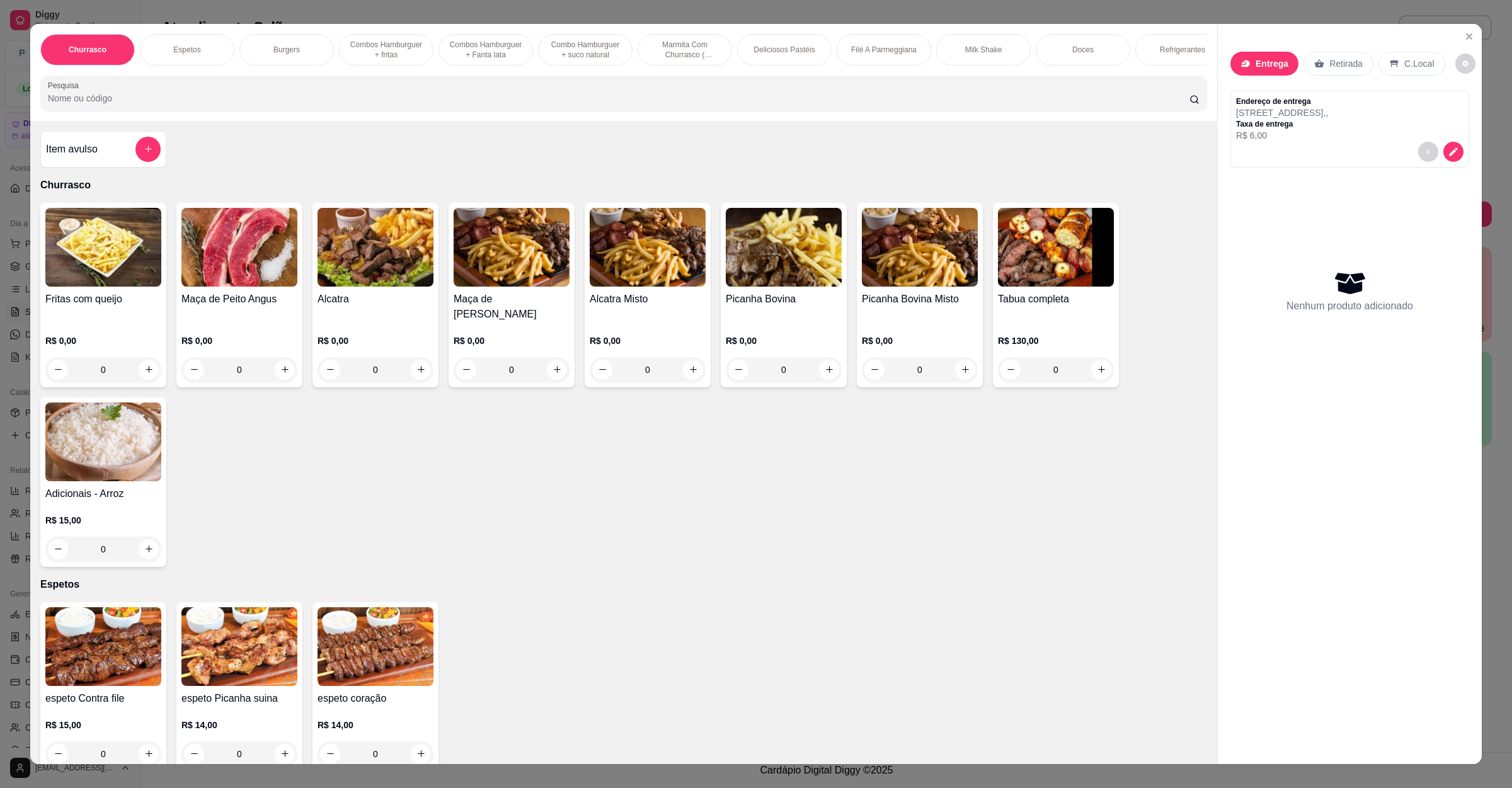
click at [230, 105] on input "Pesquisa" at bounding box center [619, 98] width 1142 height 12
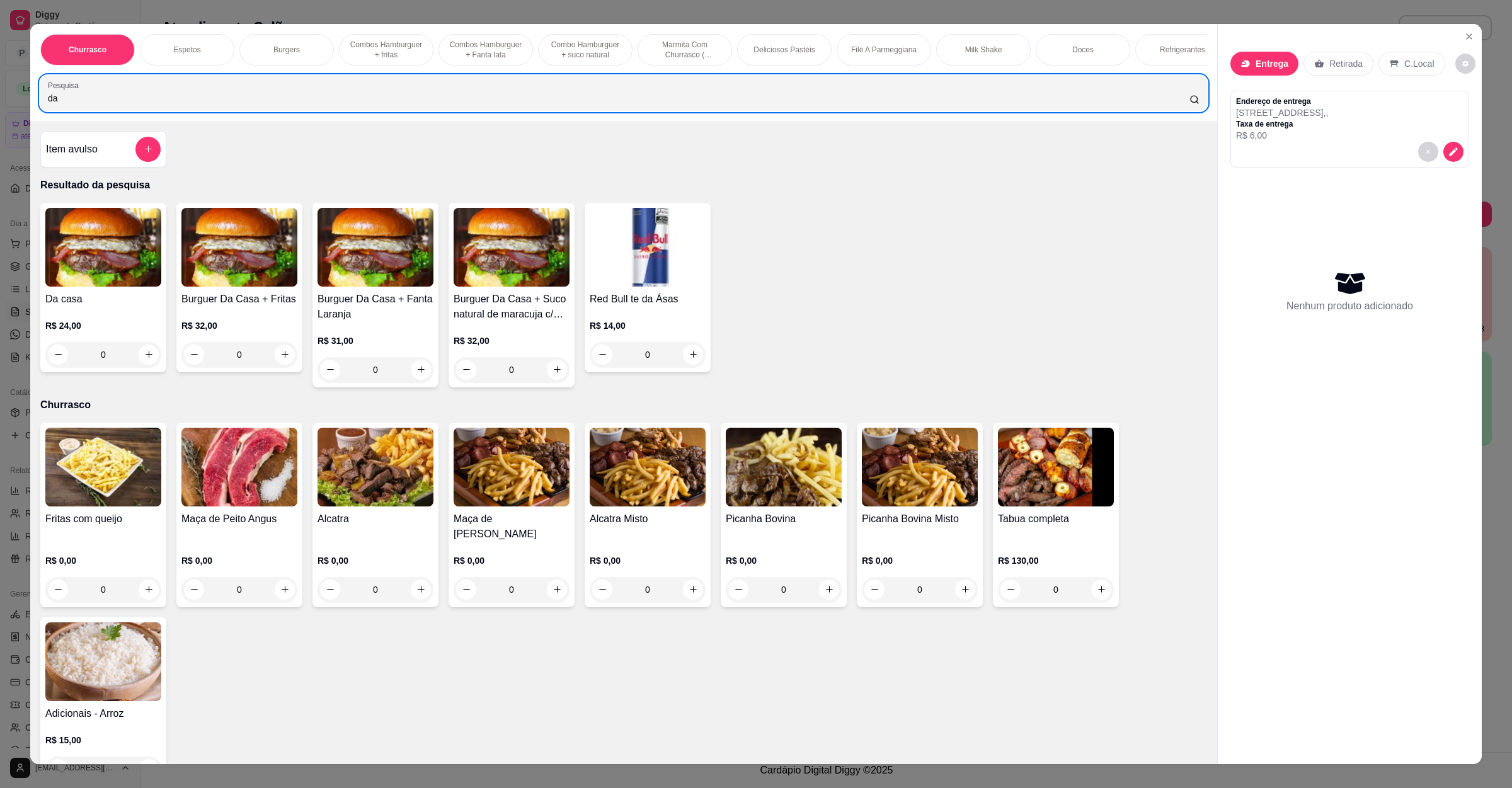
type input "da"
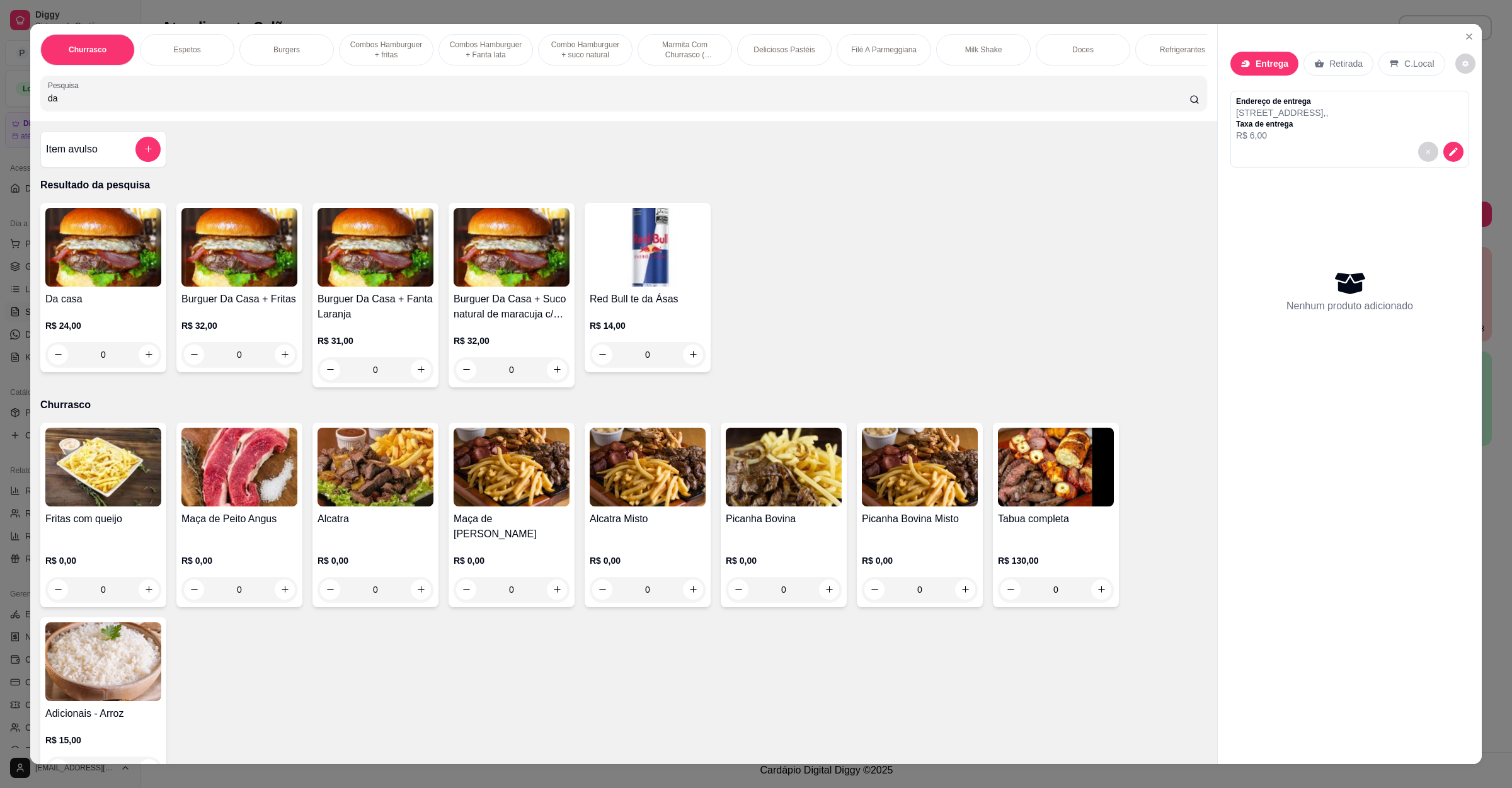
click at [57, 332] on p "R$ 24,00" at bounding box center [103, 325] width 116 height 12
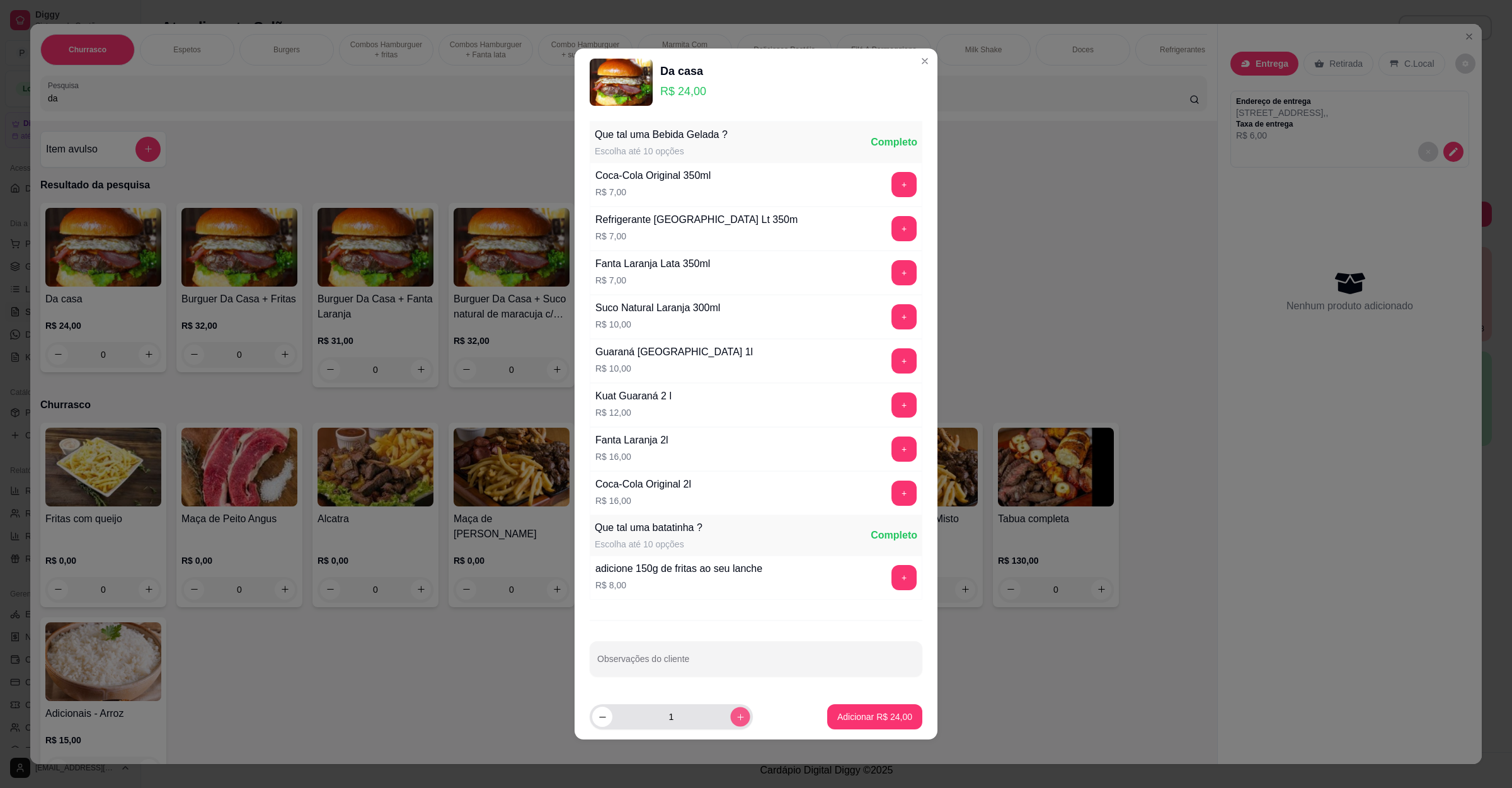
click at [731, 716] on button "increase-product-quantity" at bounding box center [740, 716] width 19 height 19
type input "2"
click at [849, 715] on p "Adicionar R$ 48,00" at bounding box center [875, 716] width 75 height 12
type input "2"
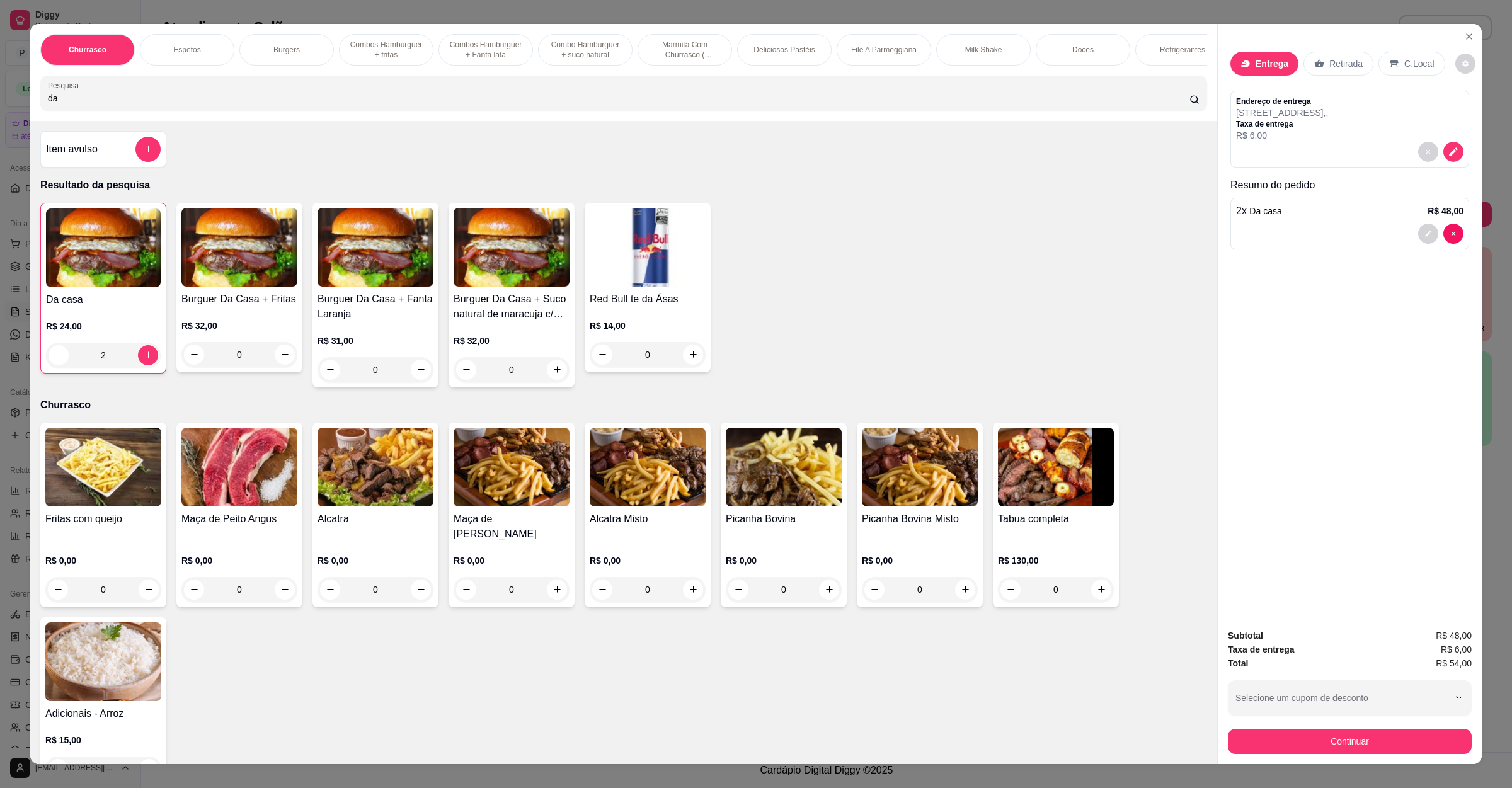
click at [1339, 755] on div "Subtotal R$ 48,00 Taxa de entrega R$ 6,00 Total R$ 54,00 Selecione um cupom de …" at bounding box center [1350, 691] width 264 height 146
click at [1339, 747] on button "Continuar" at bounding box center [1350, 742] width 237 height 24
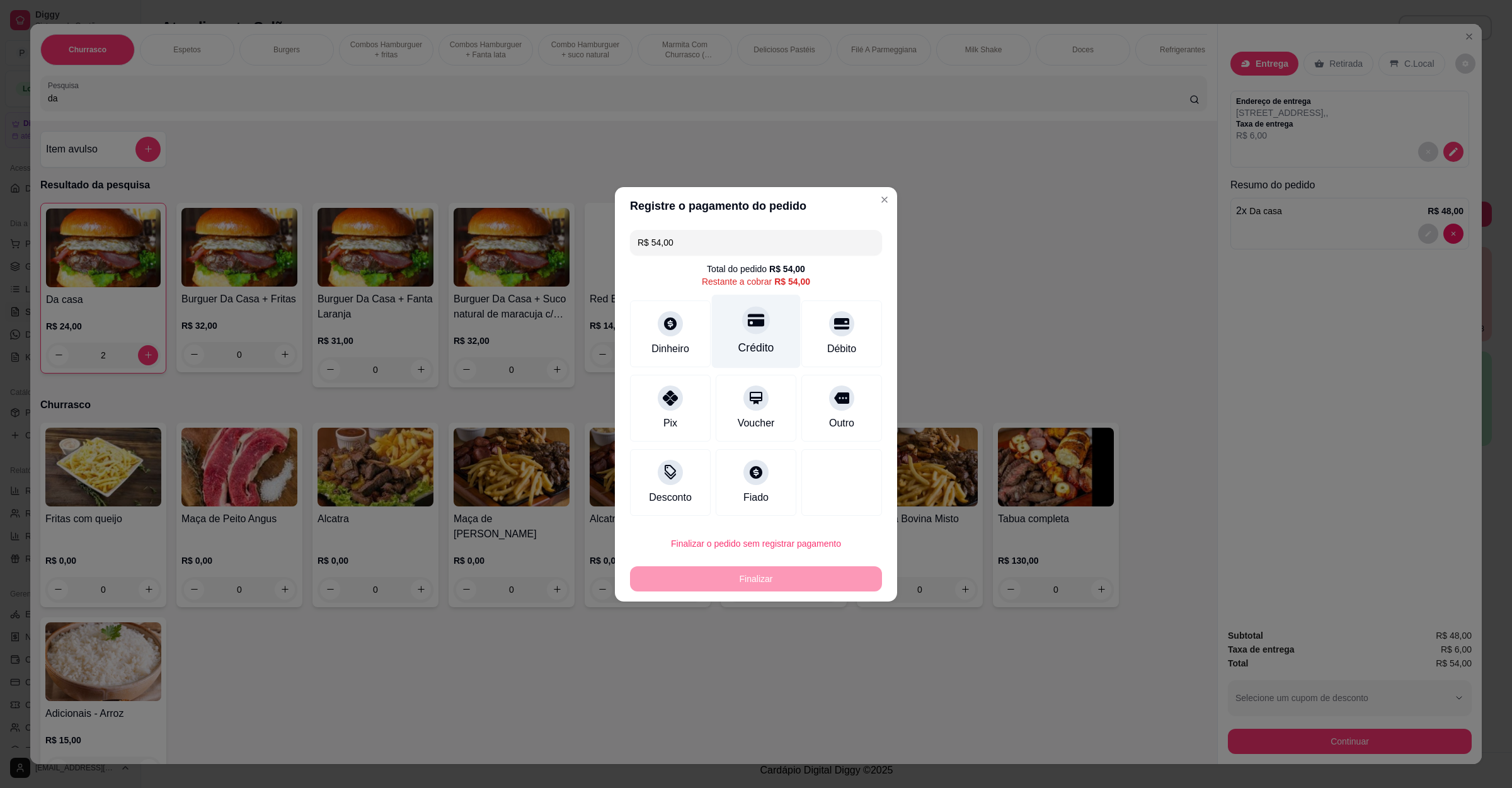
click at [751, 332] on div at bounding box center [756, 320] width 28 height 28
type input "R$ 0,00"
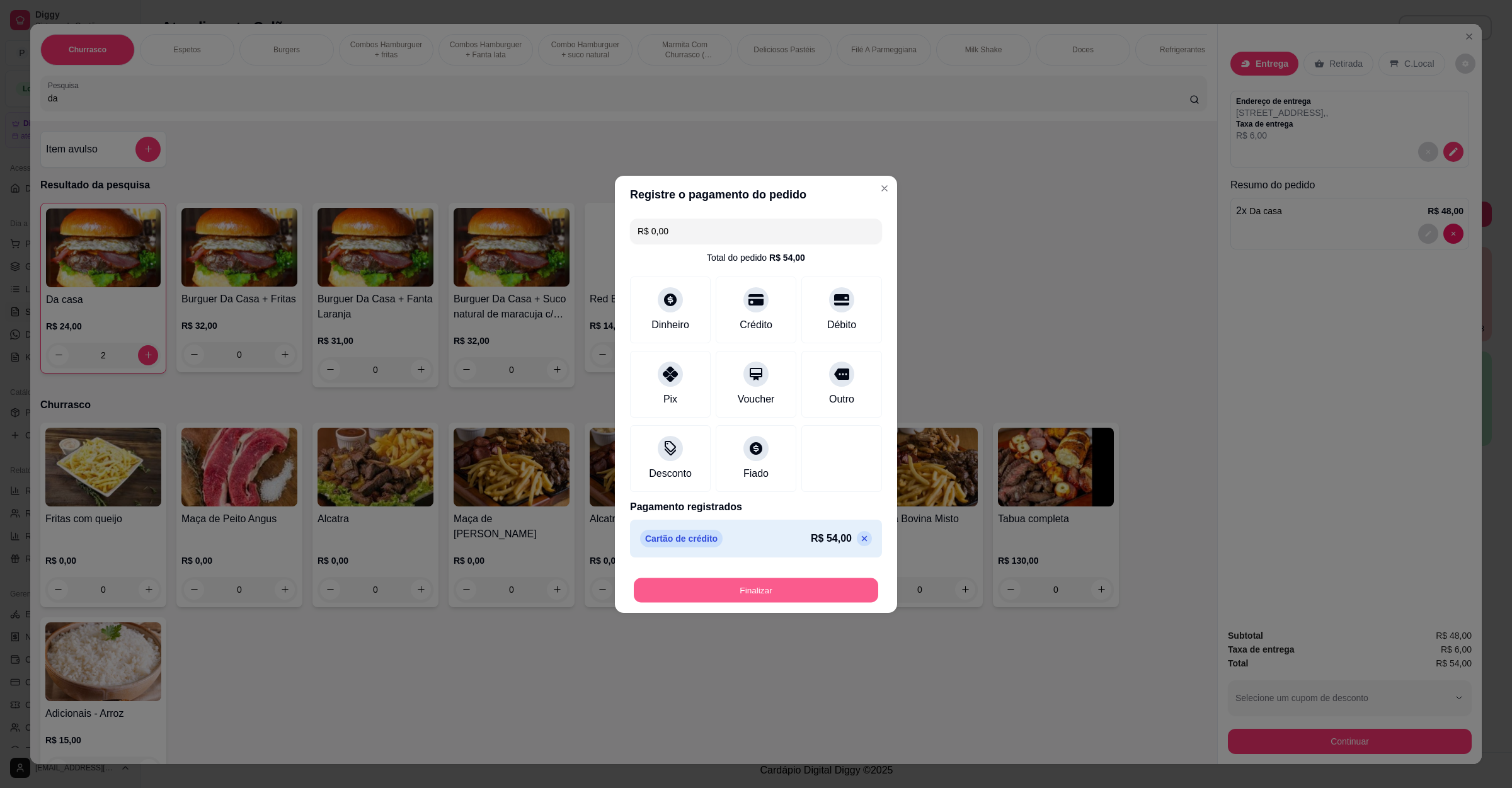
click at [746, 586] on button "Finalizar" at bounding box center [756, 590] width 244 height 24
type input "0"
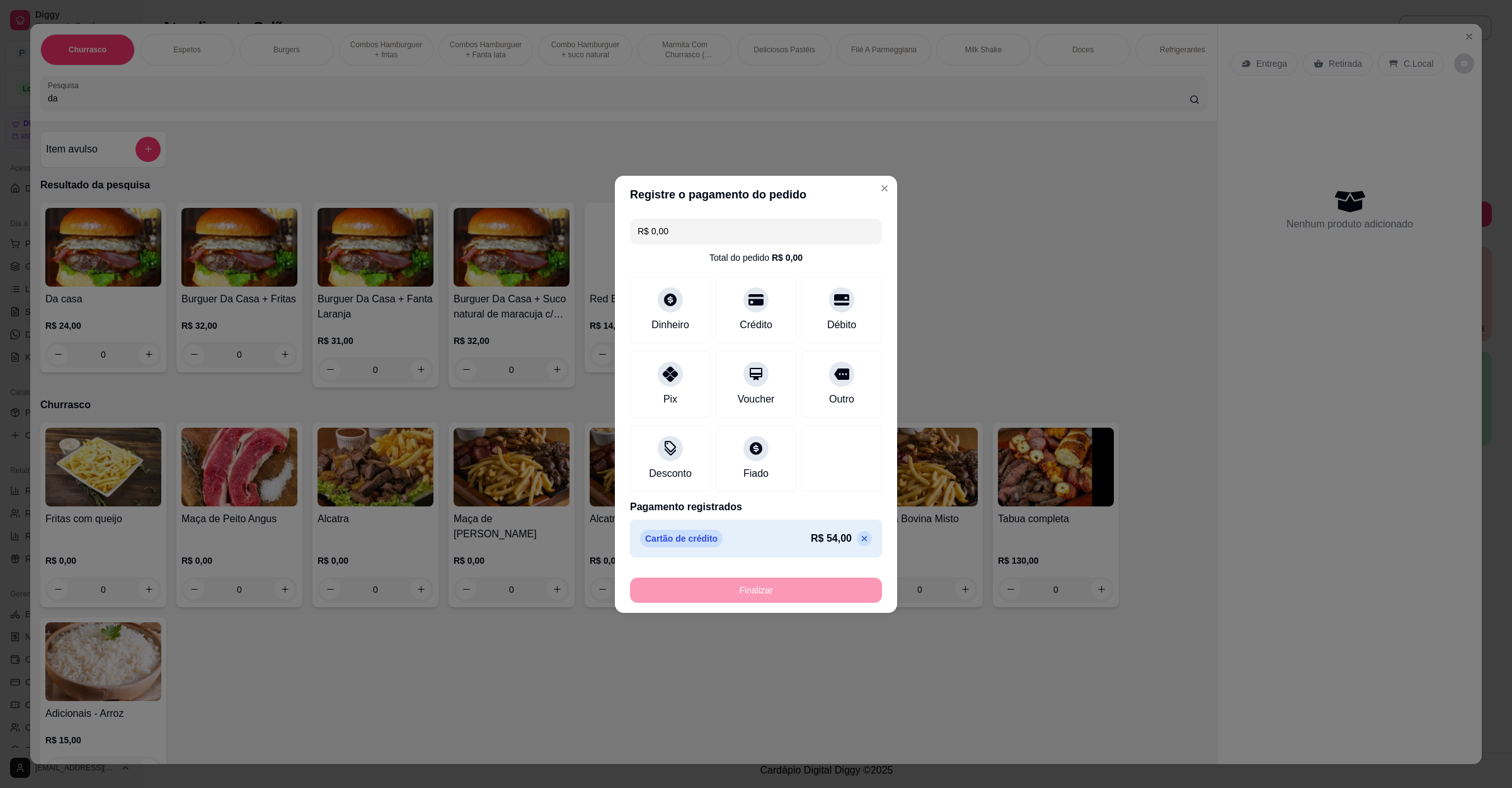
type input "-R$ 54,00"
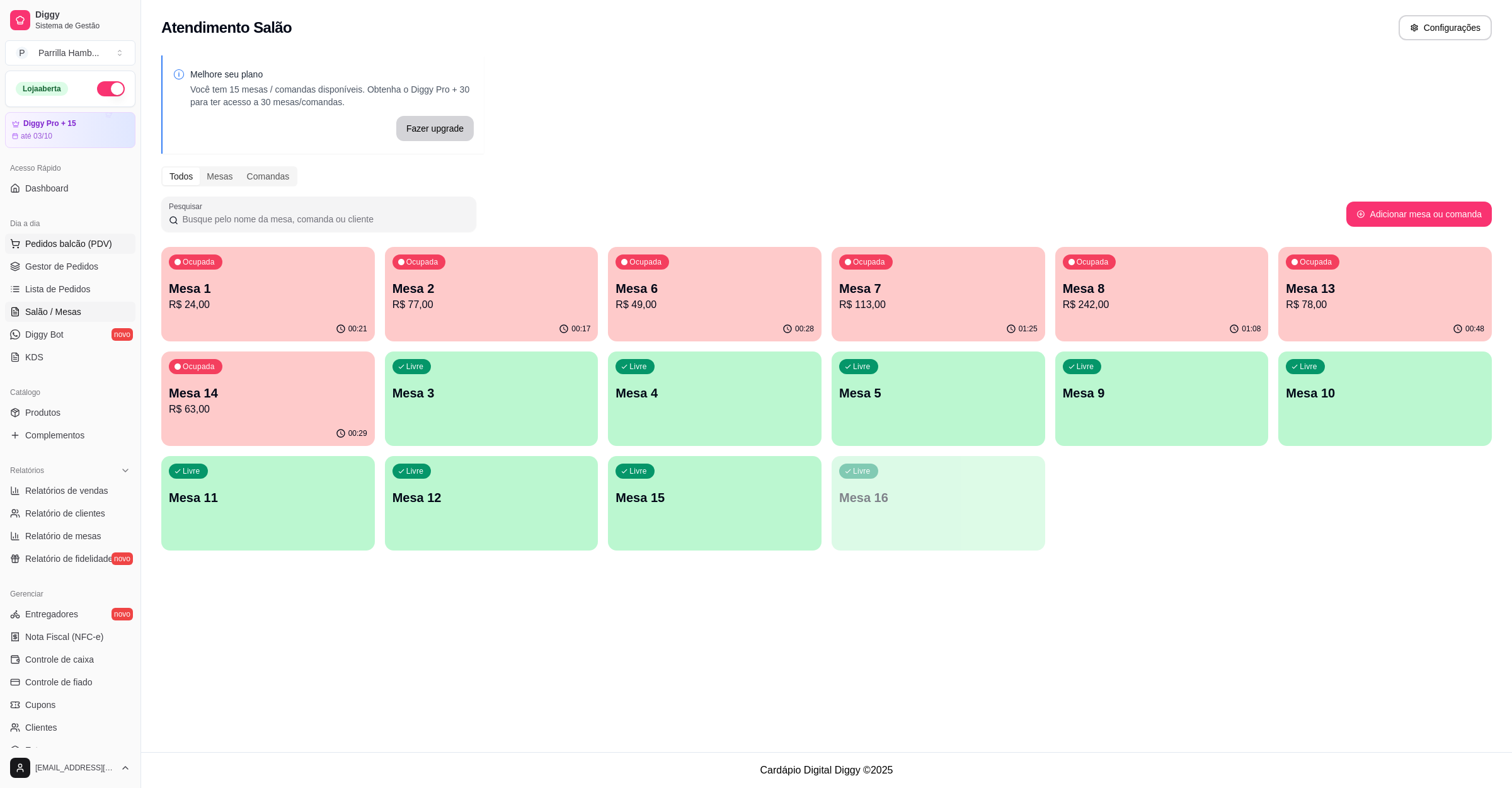
click at [22, 250] on button "Pedidos balcão (PDV)" at bounding box center [70, 243] width 130 height 20
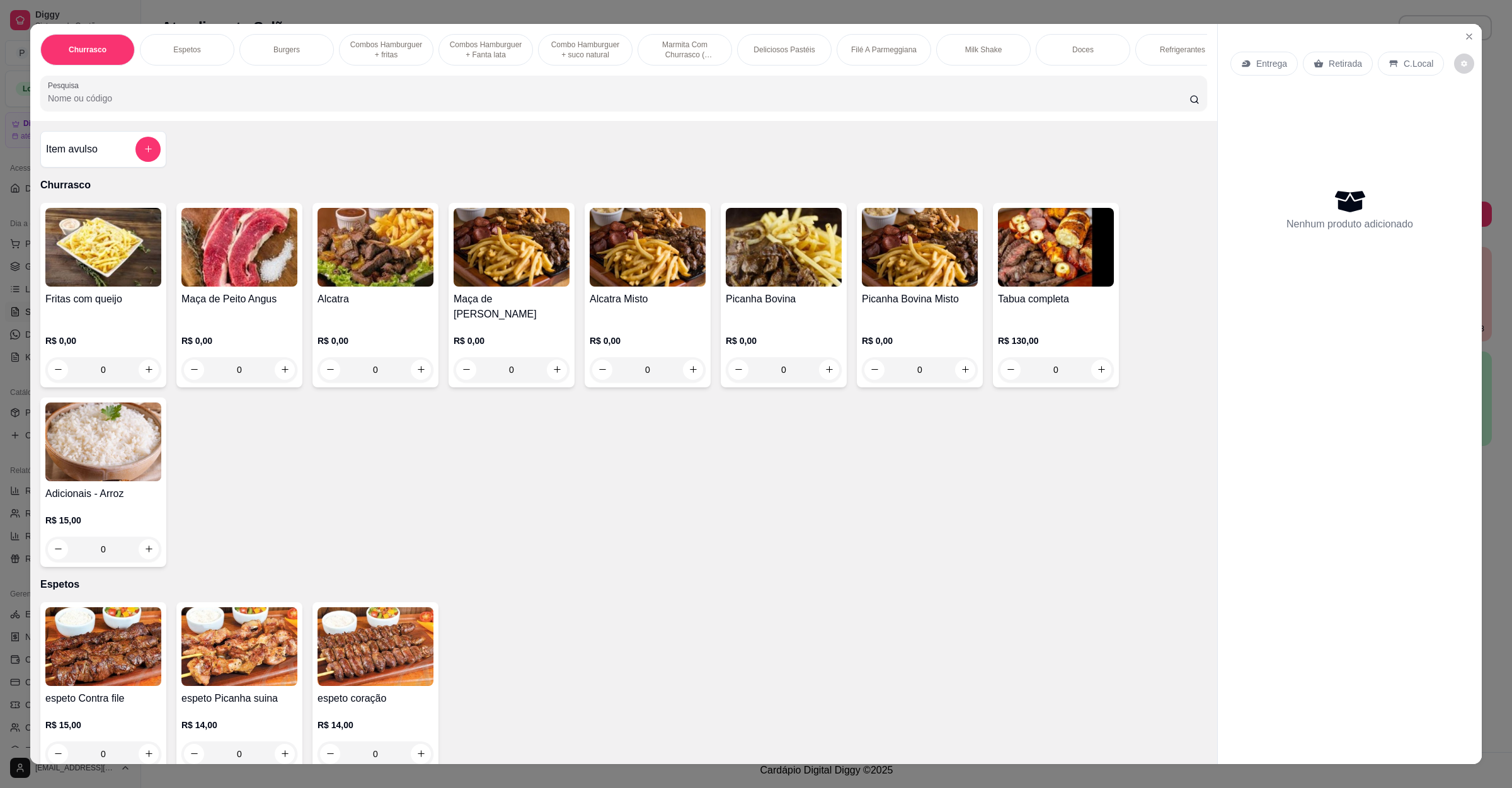
click at [116, 121] on div "Churrasco Espetos Burgers Combos Hamburguer + fritas Combos Hamburguer + Fanta …" at bounding box center [624, 72] width 1187 height 97
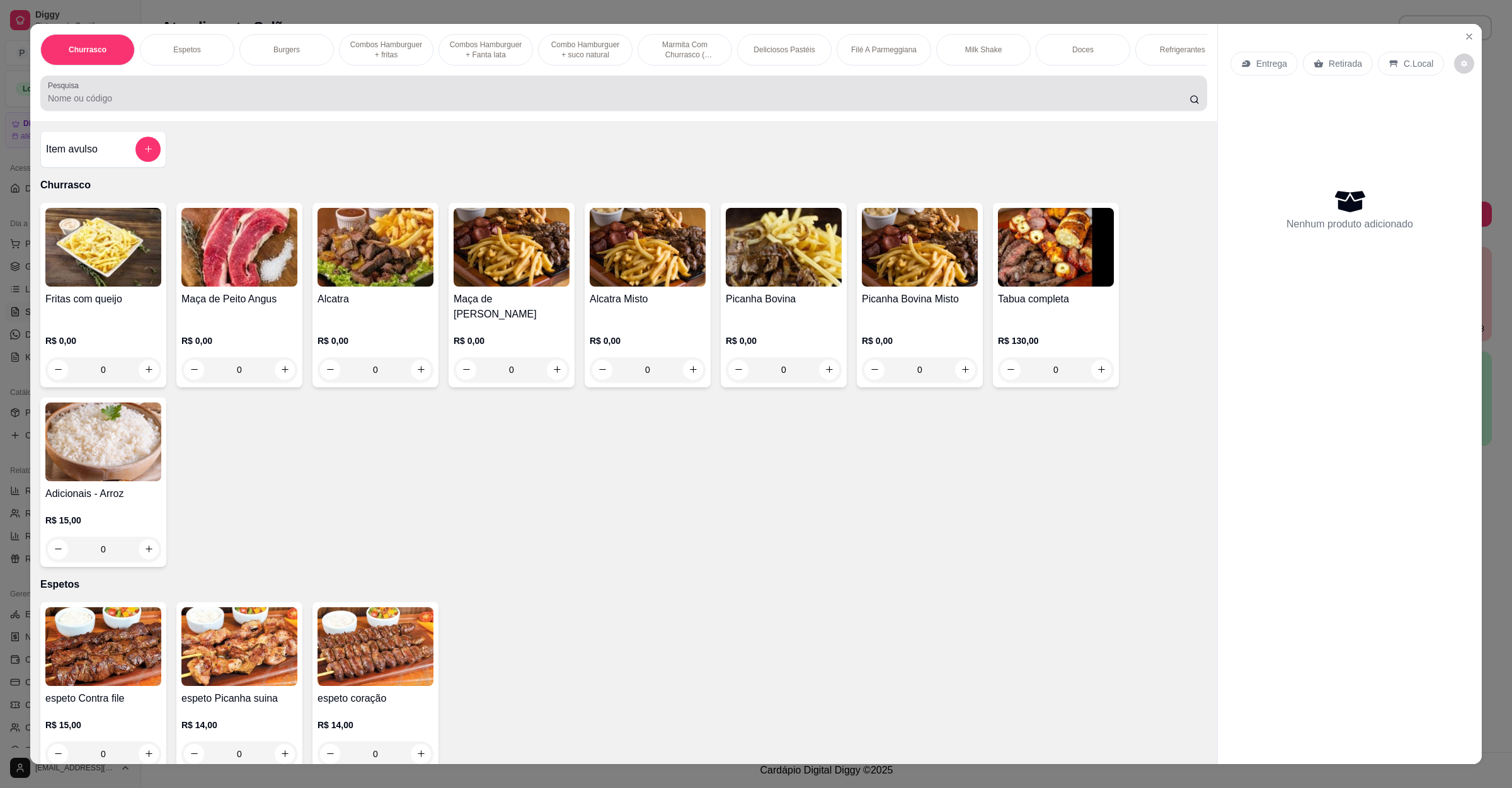
click at [121, 105] on input "Pesquisa" at bounding box center [619, 98] width 1142 height 12
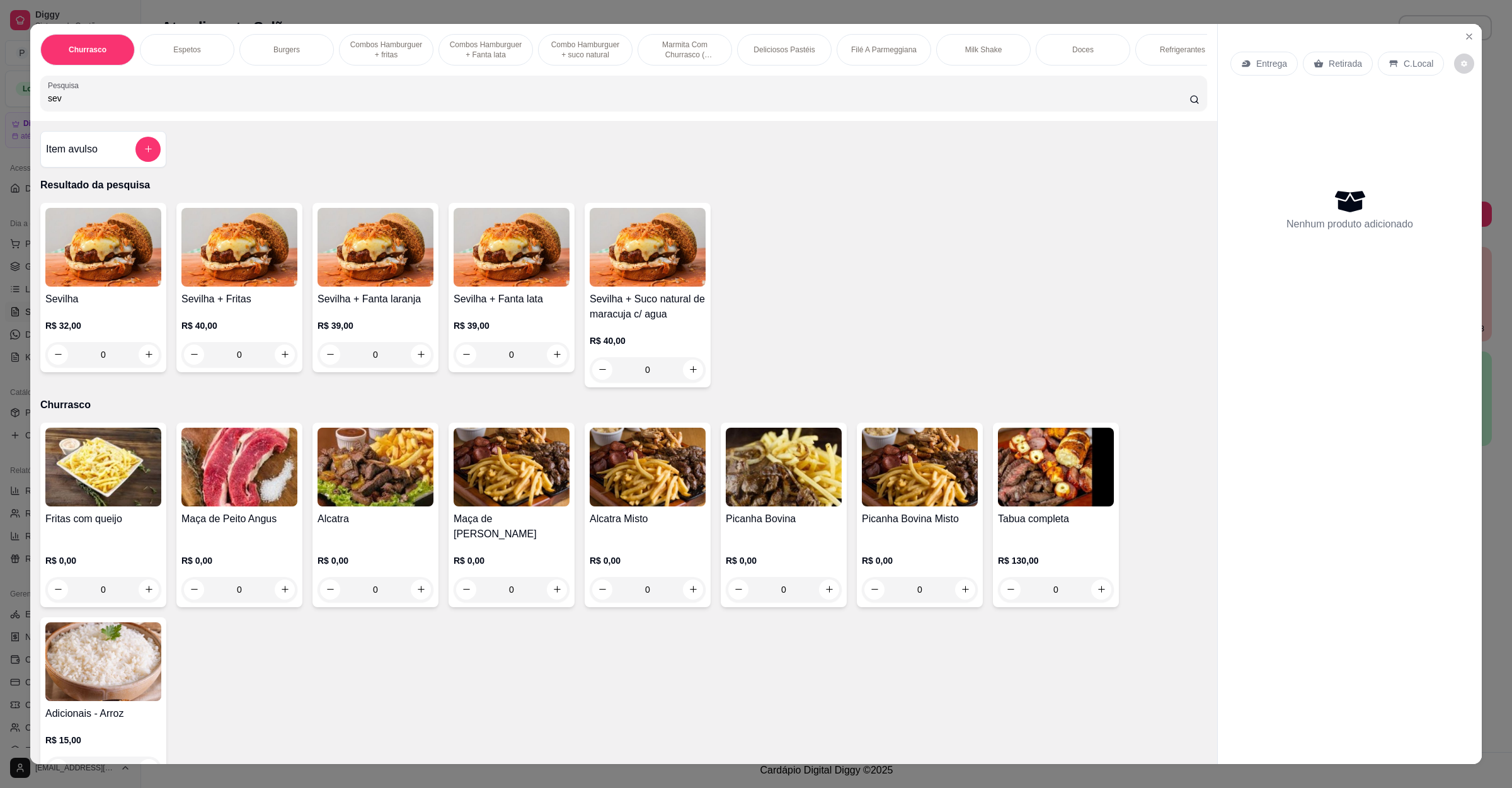
type input "sev"
click at [108, 239] on img at bounding box center [103, 247] width 116 height 79
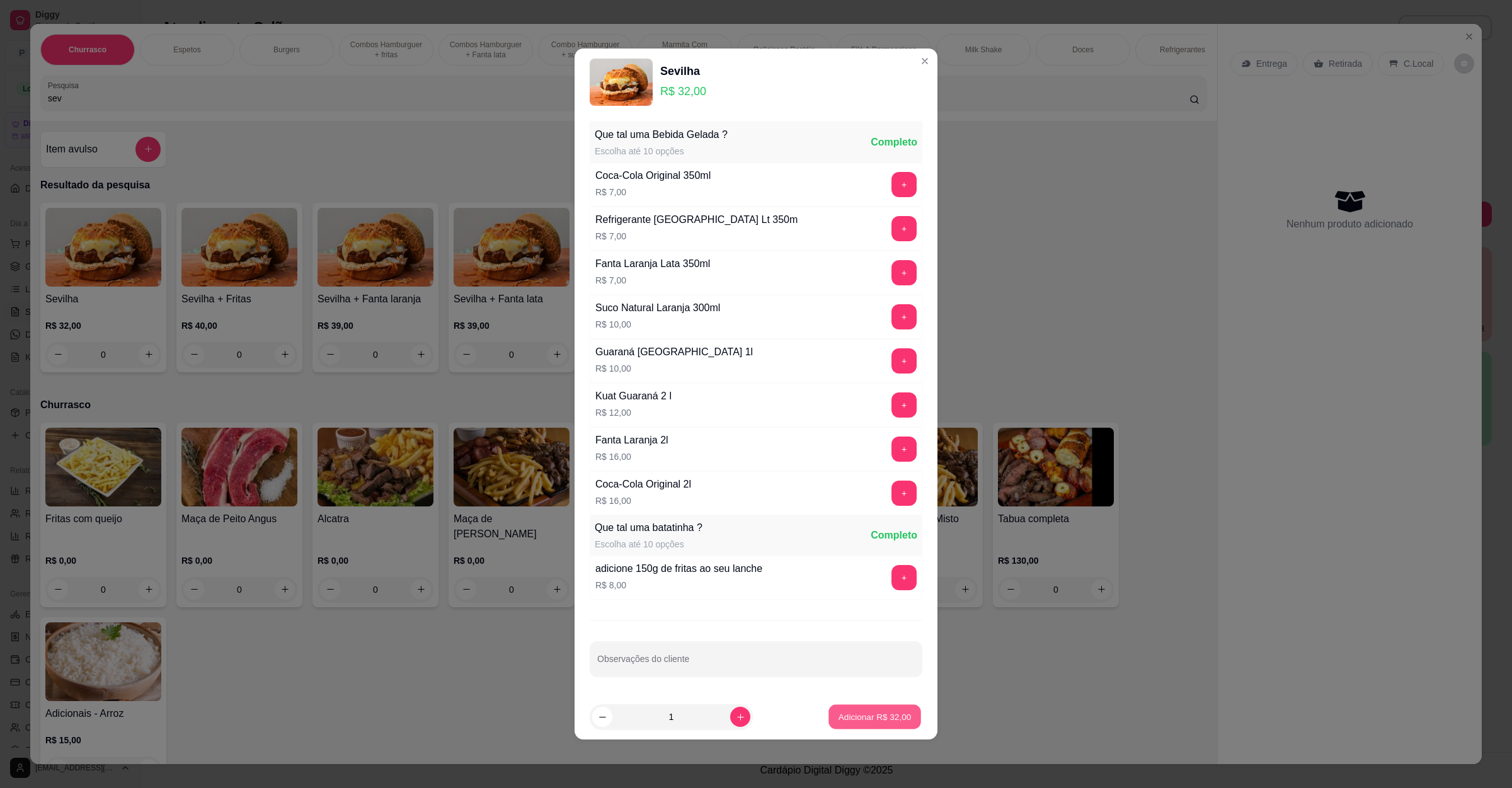
click at [887, 722] on p "Adicionar R$ 32,00" at bounding box center [876, 716] width 73 height 12
type input "1"
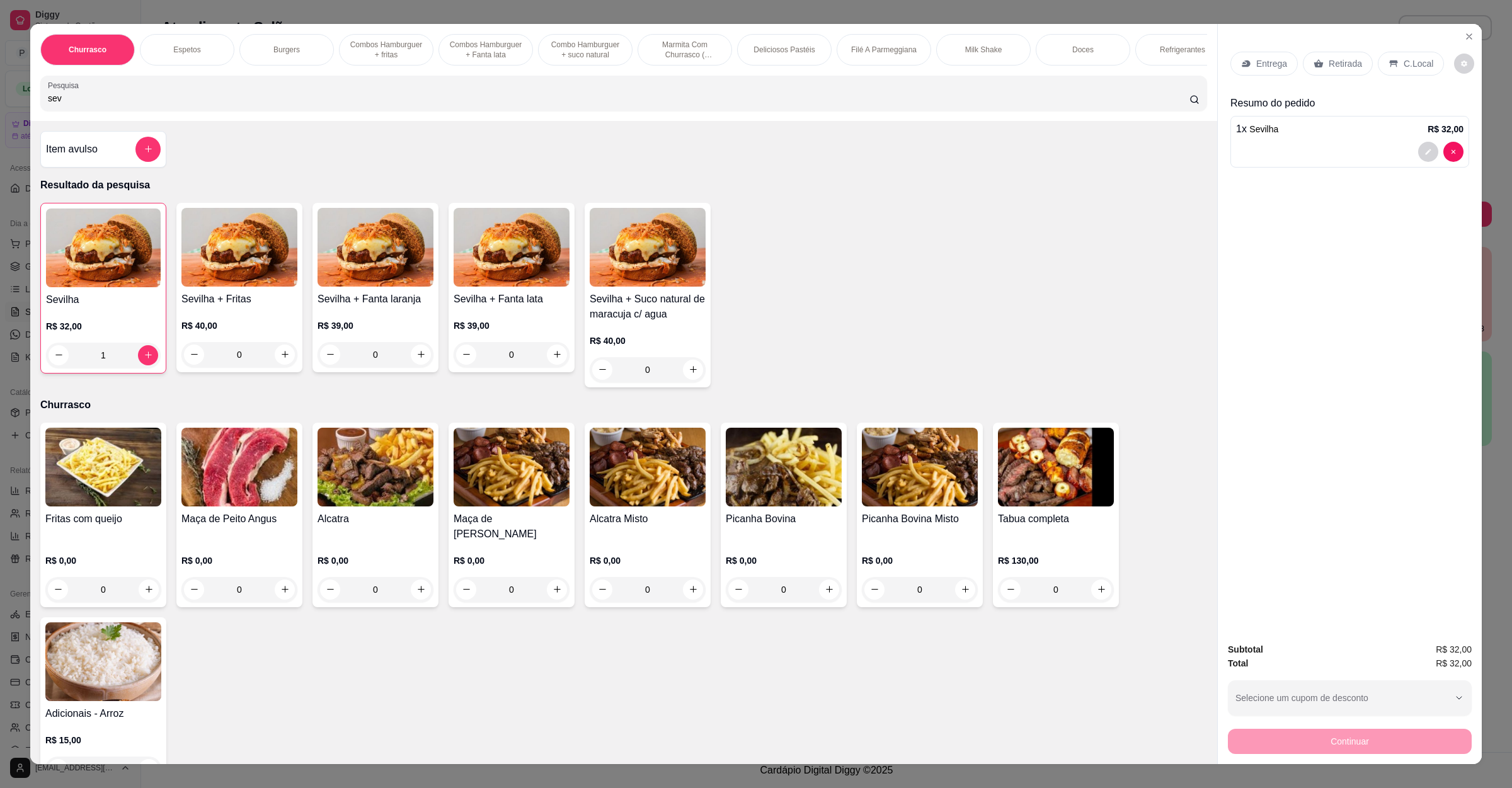
click at [1260, 69] on p "Entrega" at bounding box center [1271, 64] width 31 height 12
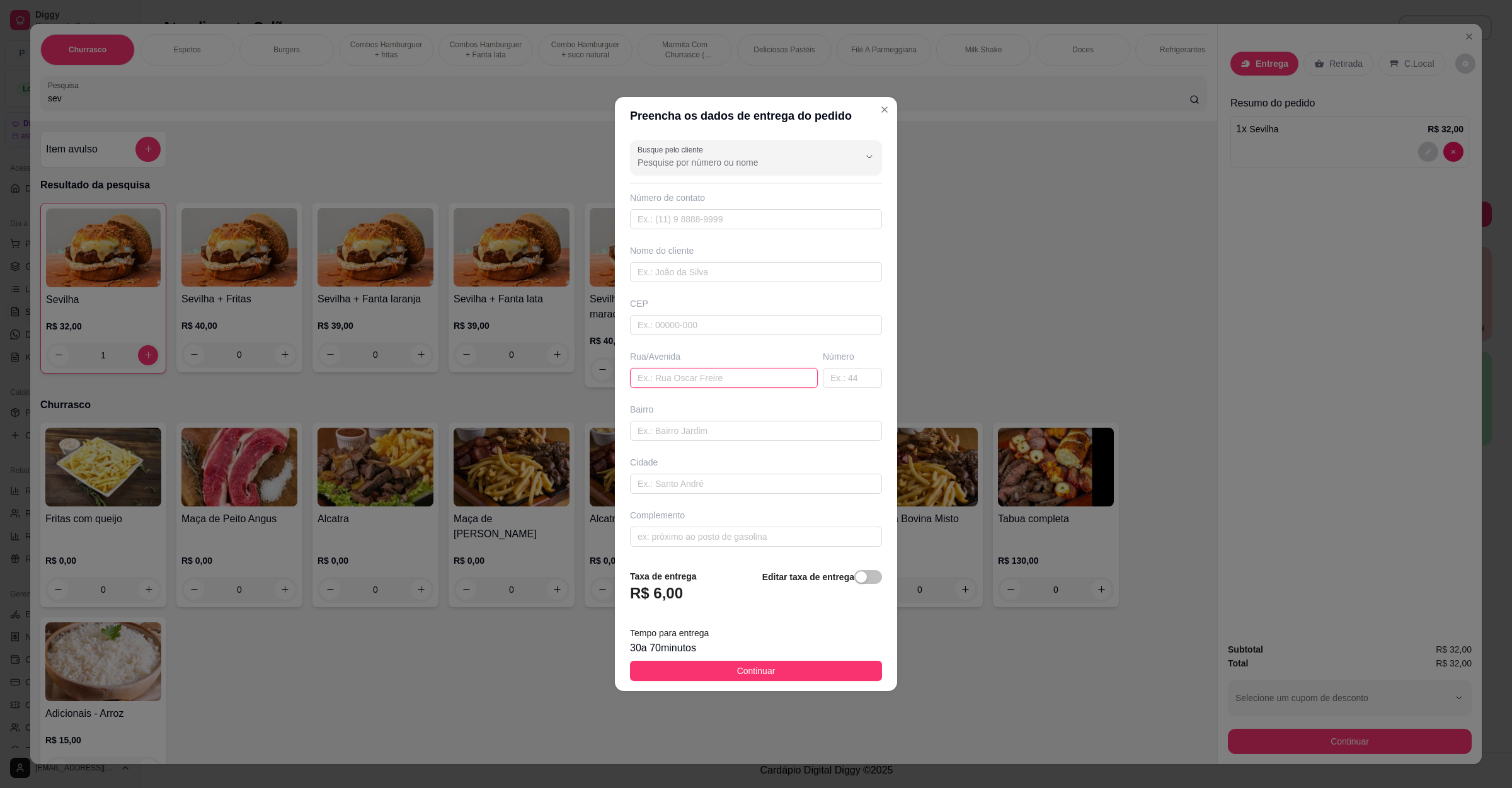
click at [705, 373] on input "text" at bounding box center [724, 378] width 188 height 20
paste input "[STREET_ADDRESS]"
type input "[STREET_ADDRESS]"
click at [787, 667] on button "Continuar" at bounding box center [756, 670] width 252 height 20
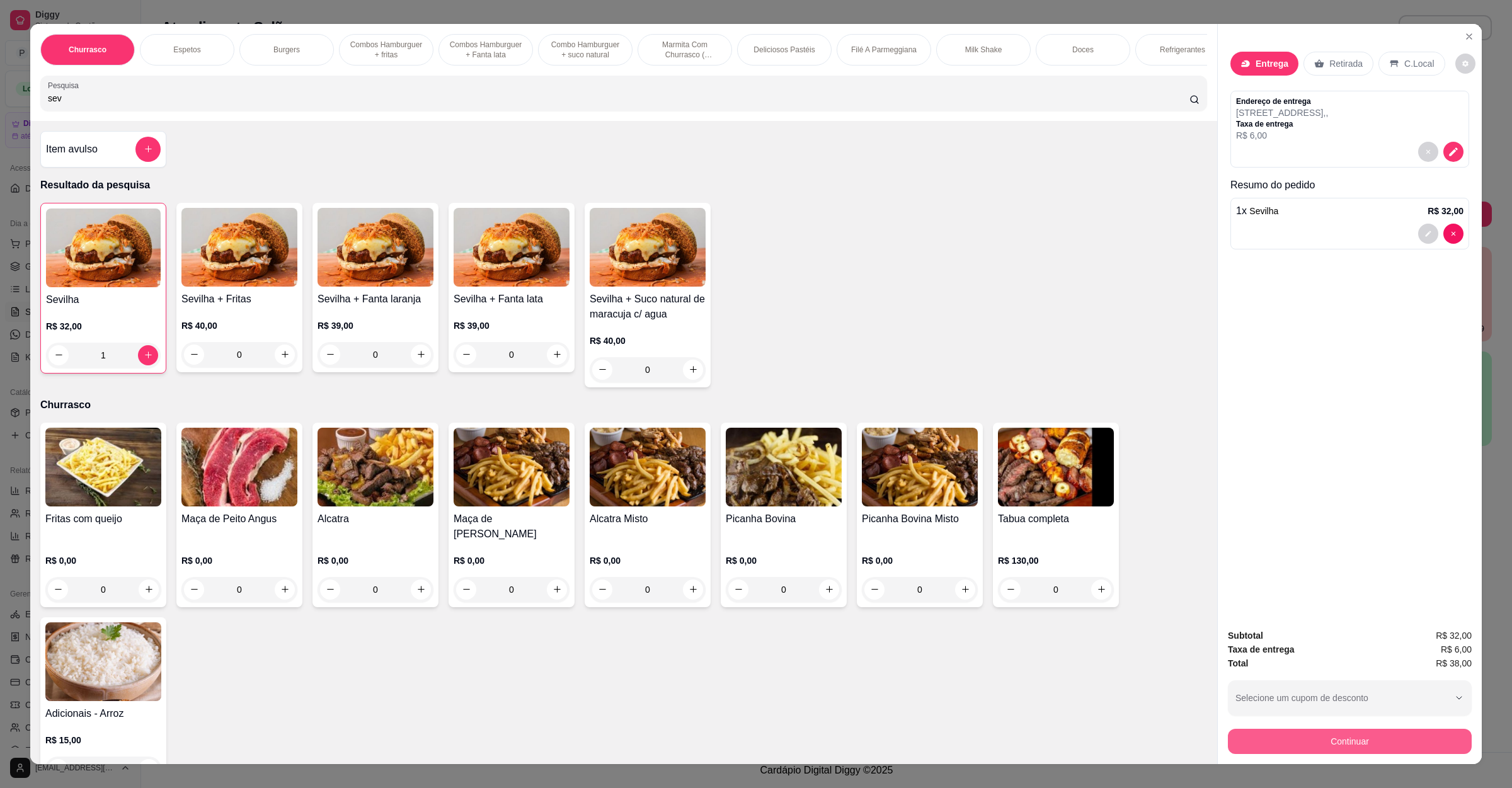
click at [1323, 731] on button "Continuar" at bounding box center [1350, 741] width 244 height 25
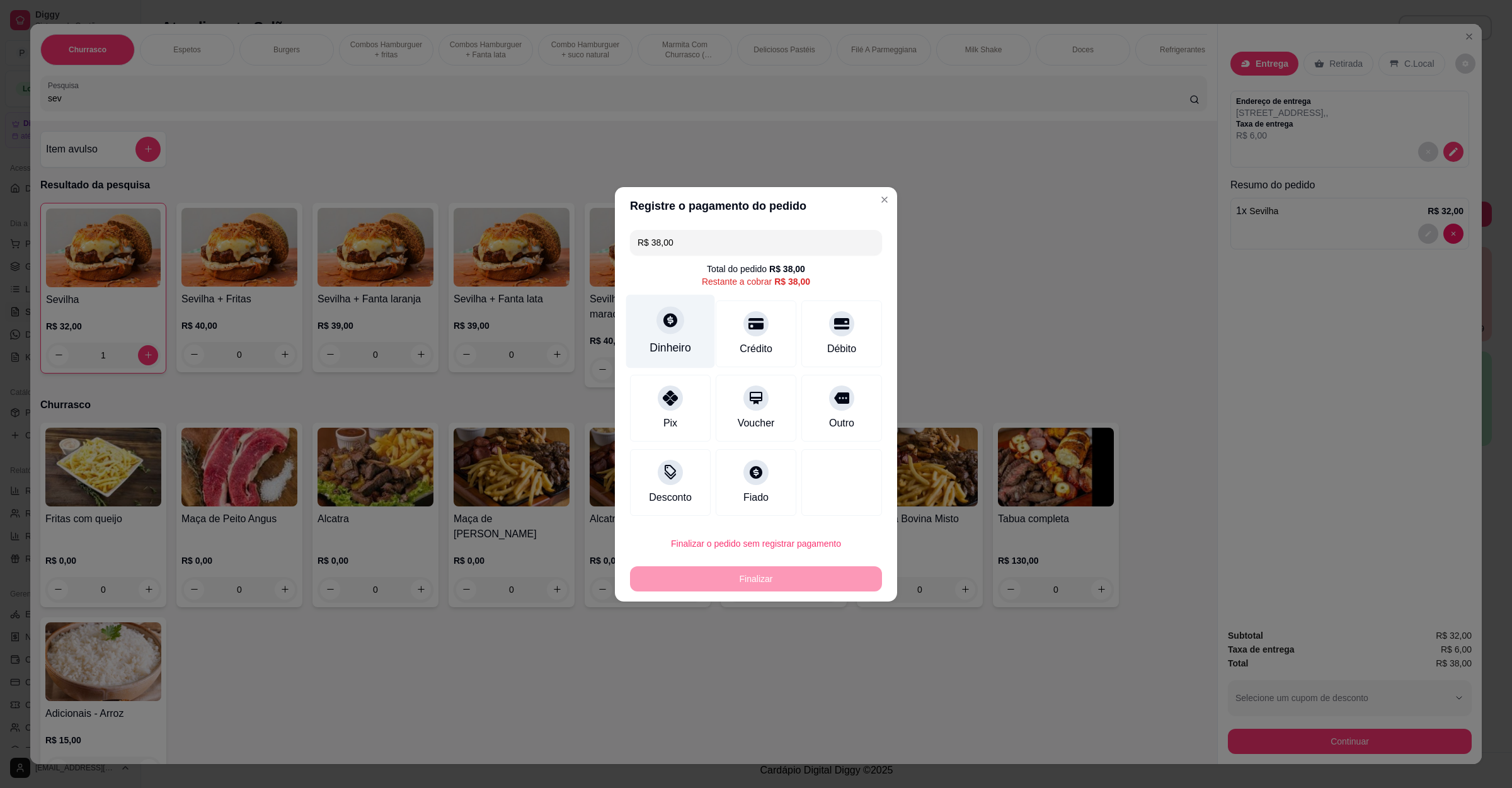
click at [643, 314] on div "Dinheiro" at bounding box center [670, 331] width 89 height 73
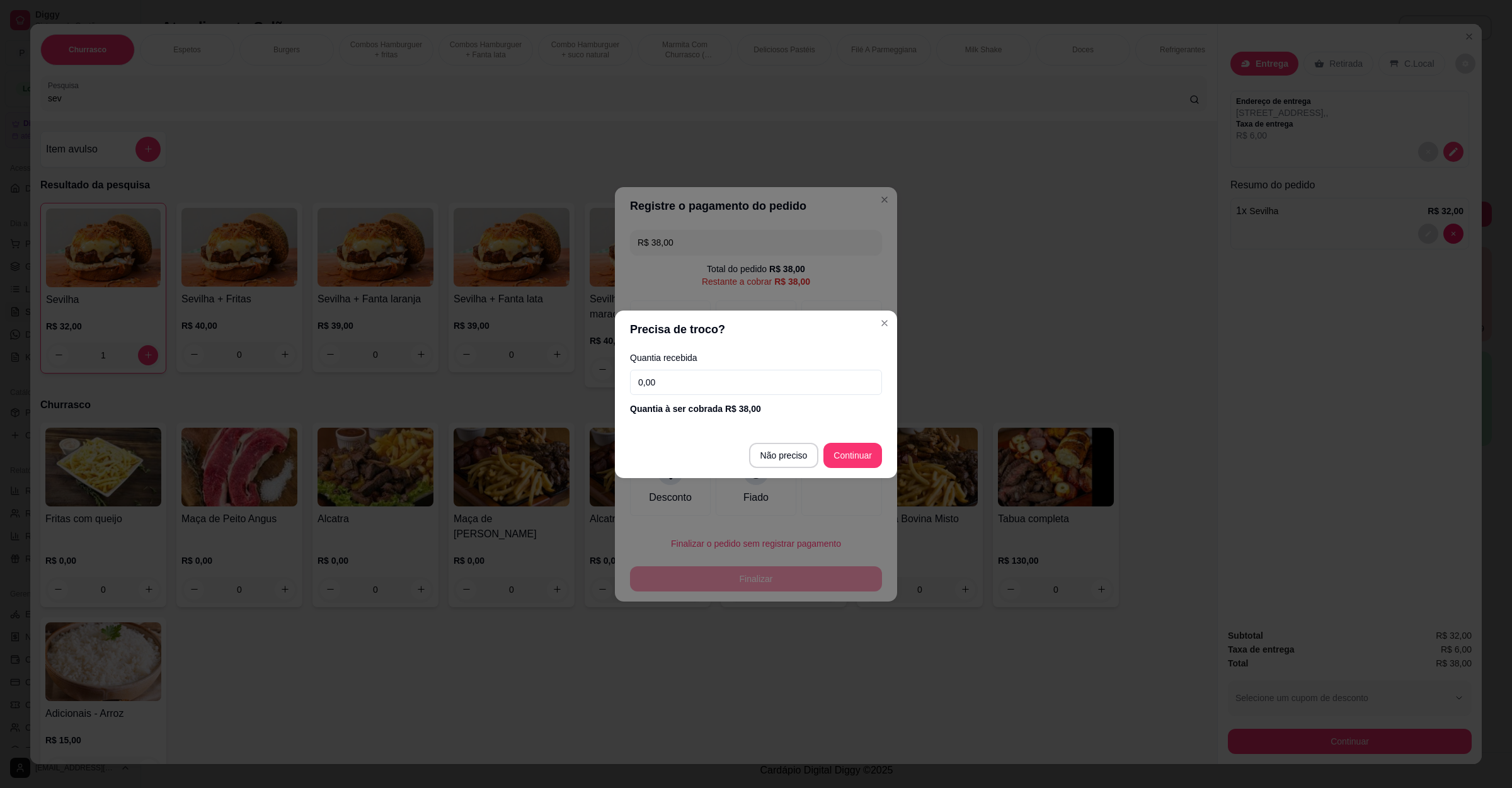
click at [709, 392] on input "0,00" at bounding box center [756, 382] width 252 height 25
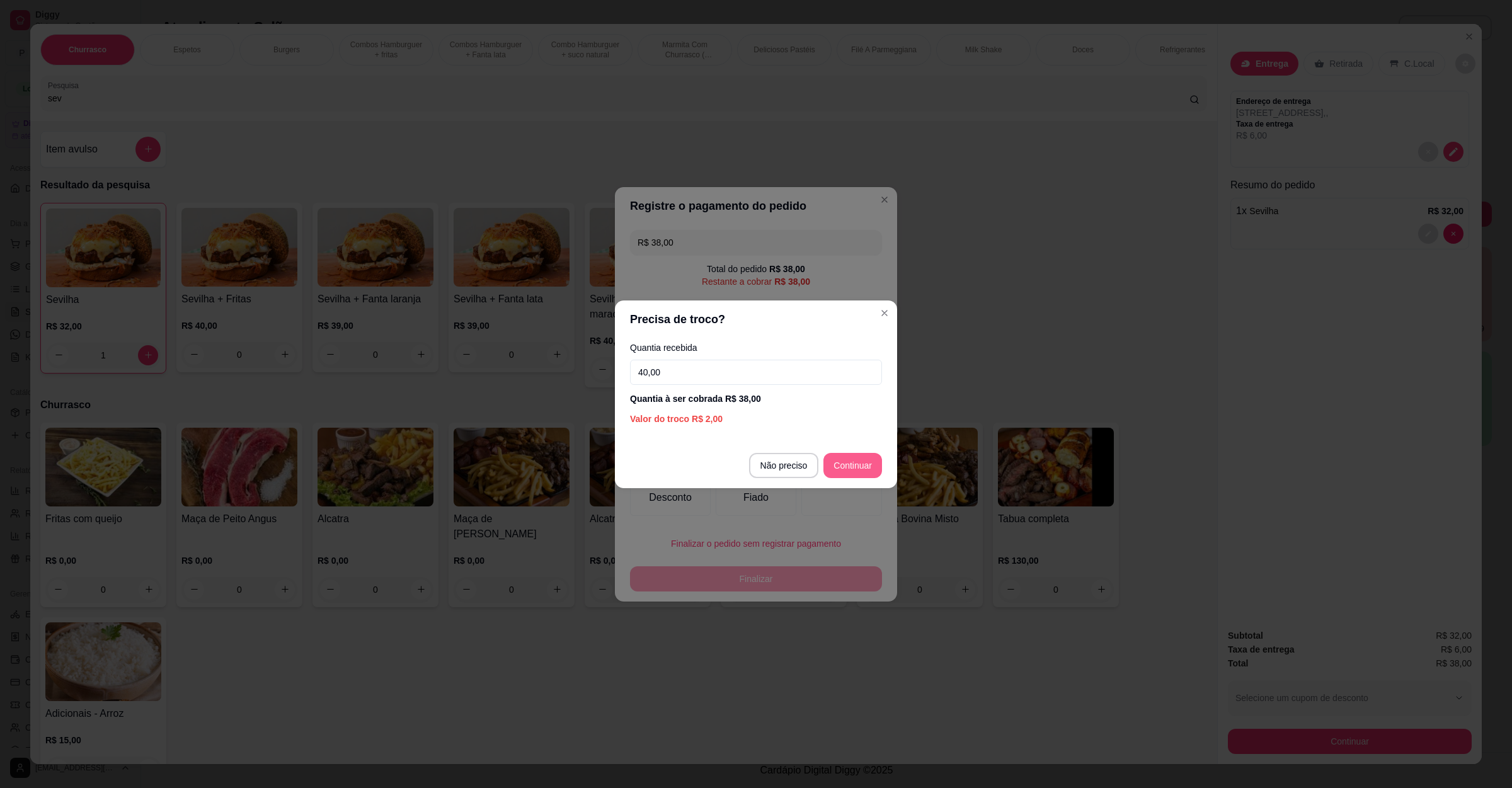
type input "40,00"
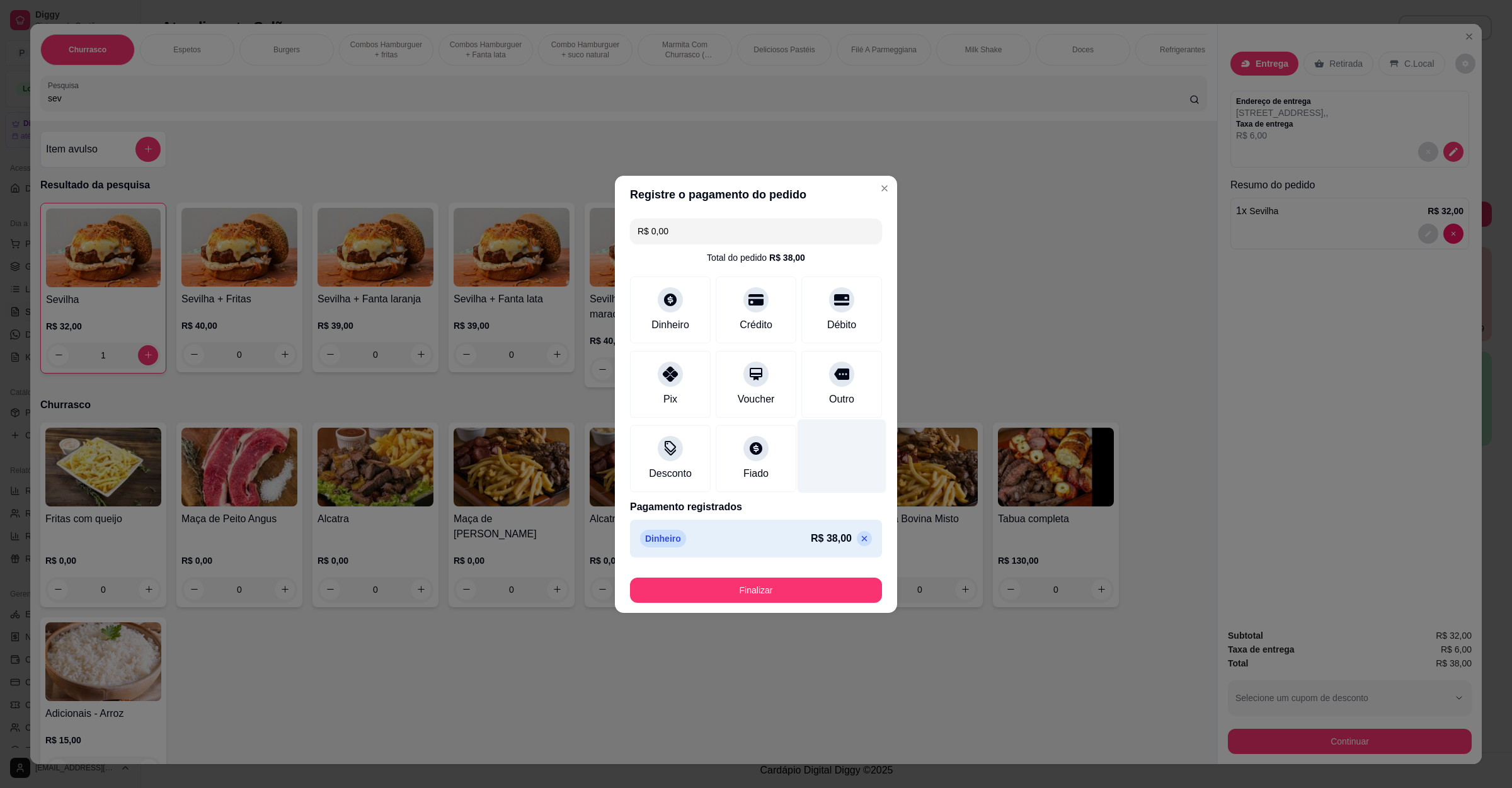
type input "R$ 0,00"
click at [785, 600] on button "Finalizar" at bounding box center [756, 590] width 244 height 24
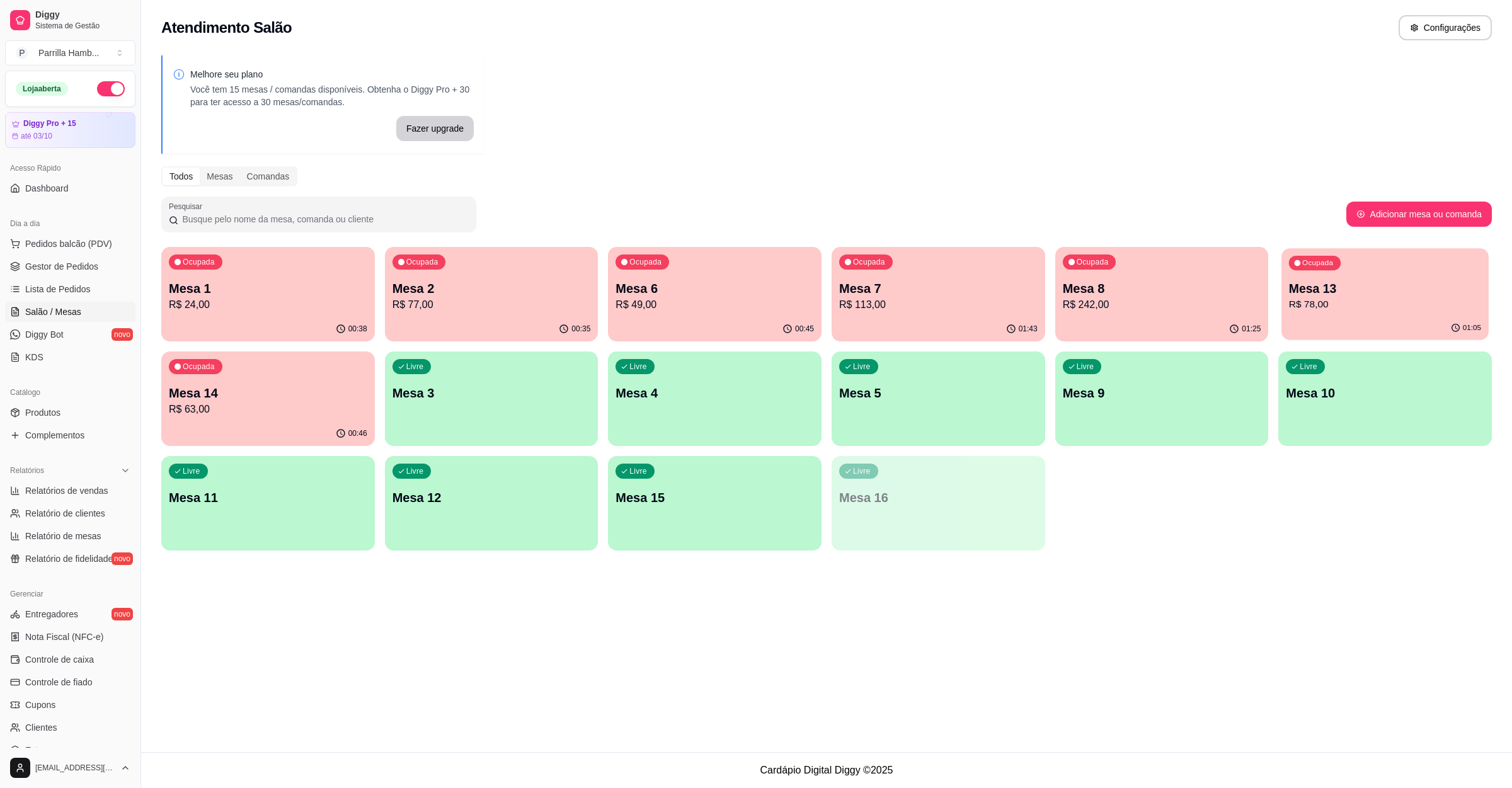
click at [1338, 267] on div "Ocupada Mesa 13 R$ 78,00" at bounding box center [1385, 282] width 207 height 68
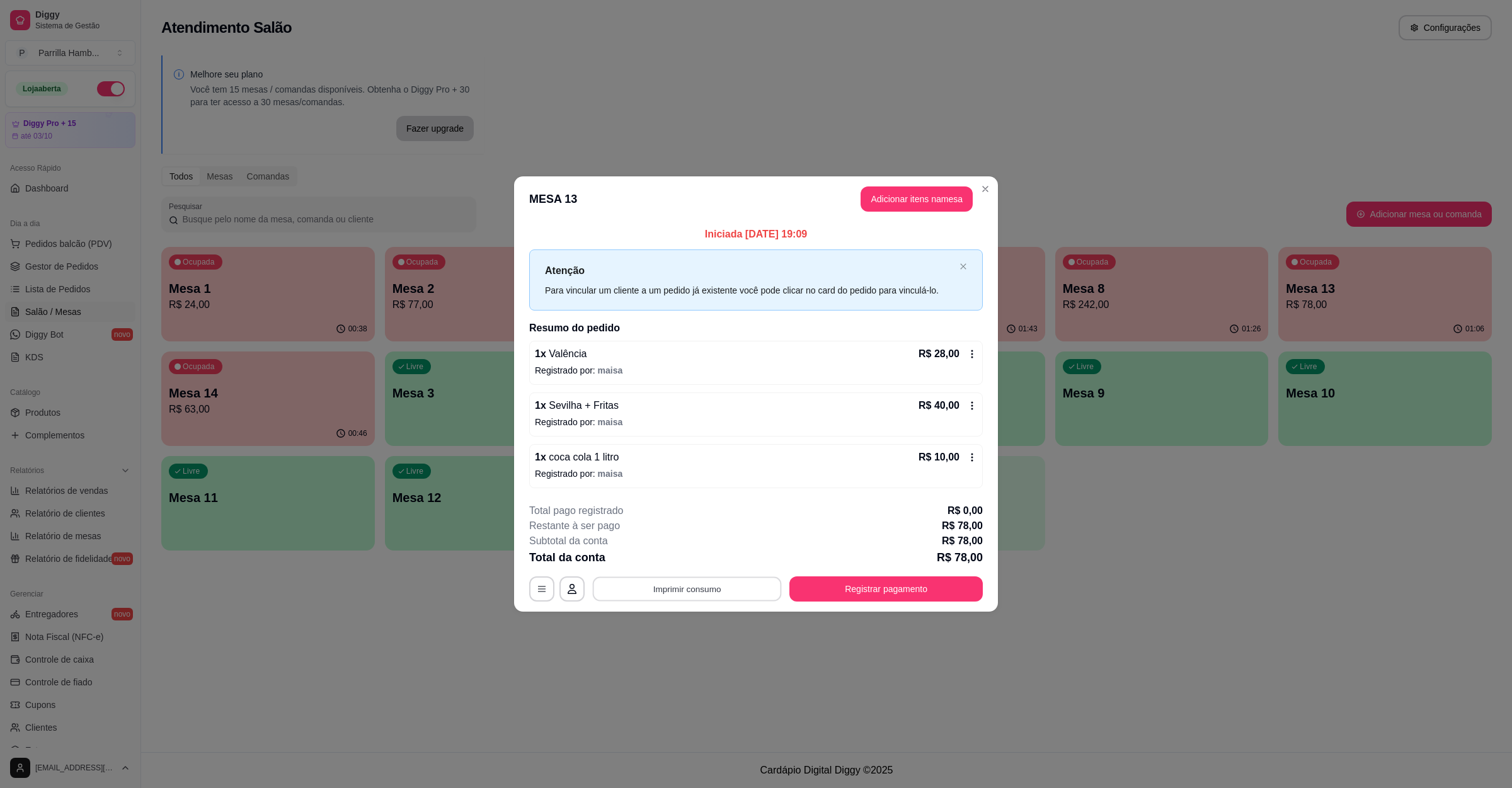
click at [698, 595] on button "Imprimir consumo" at bounding box center [687, 589] width 189 height 24
click at [665, 552] on button "IMPRESSORA" at bounding box center [691, 561] width 92 height 20
click at [903, 597] on button "Registrar pagamento" at bounding box center [886, 589] width 188 height 24
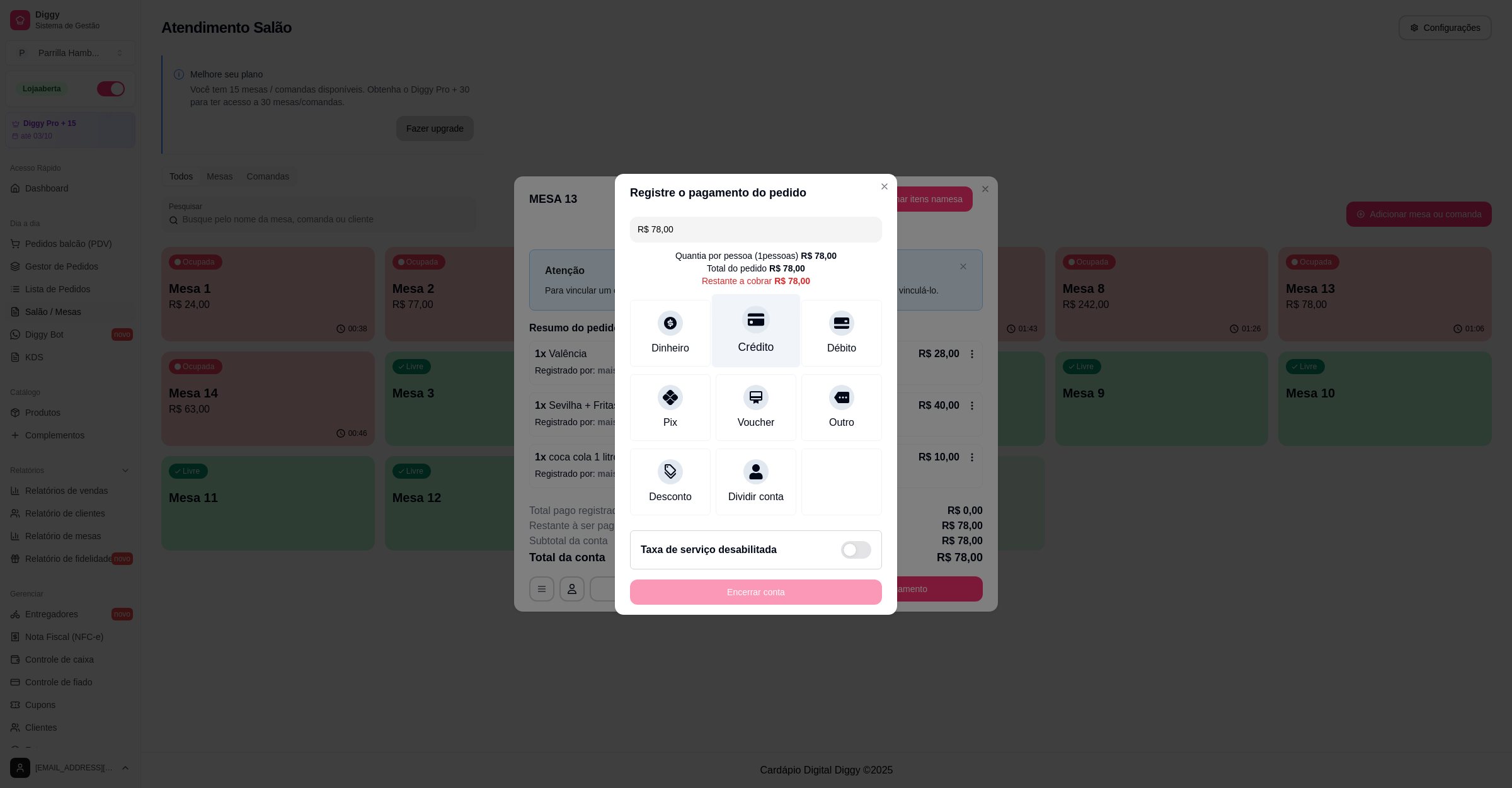
click at [754, 320] on div at bounding box center [756, 319] width 28 height 28
type input "R$ 0,00"
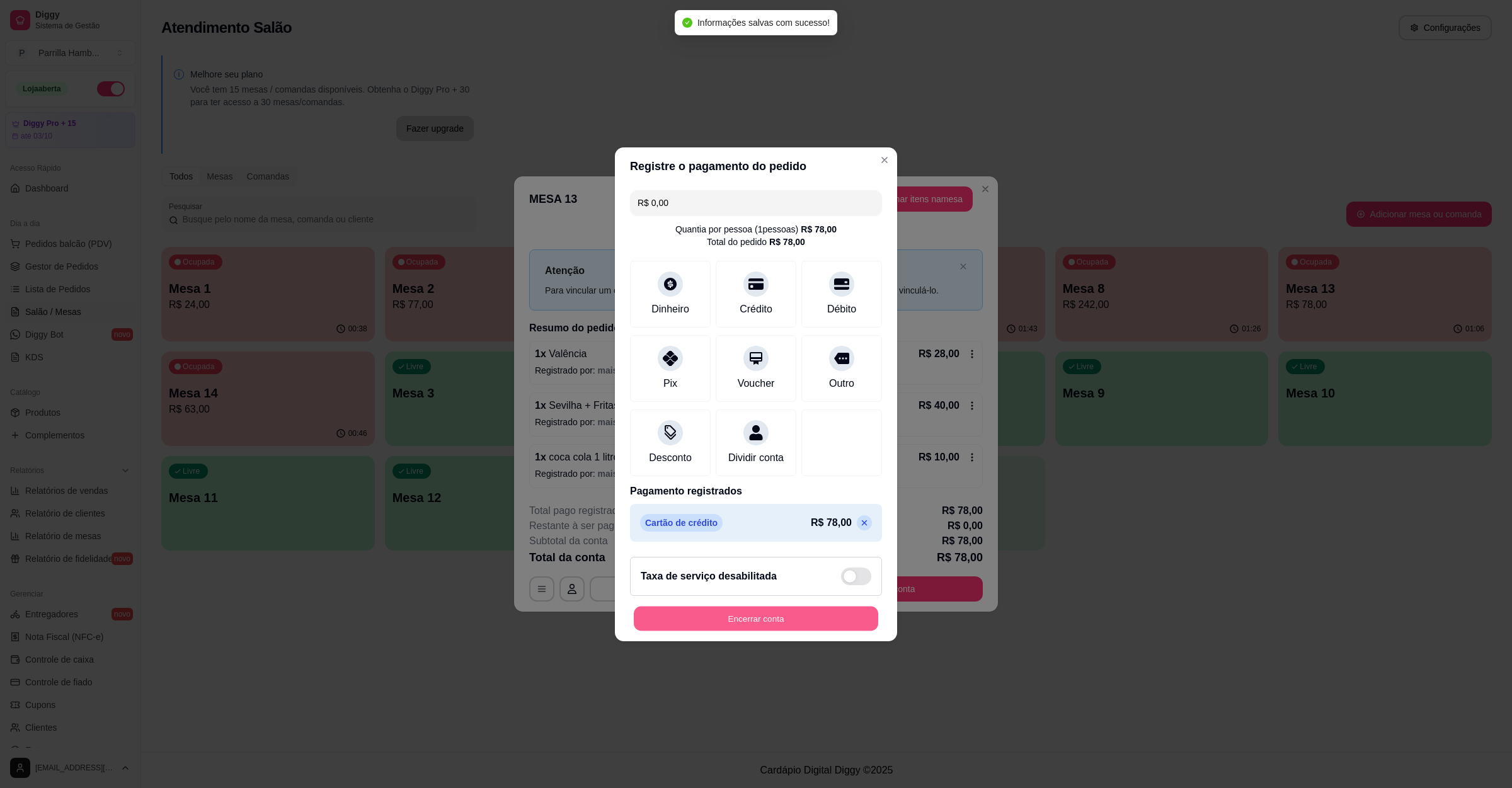
click at [739, 631] on button "Encerrar conta" at bounding box center [756, 618] width 244 height 24
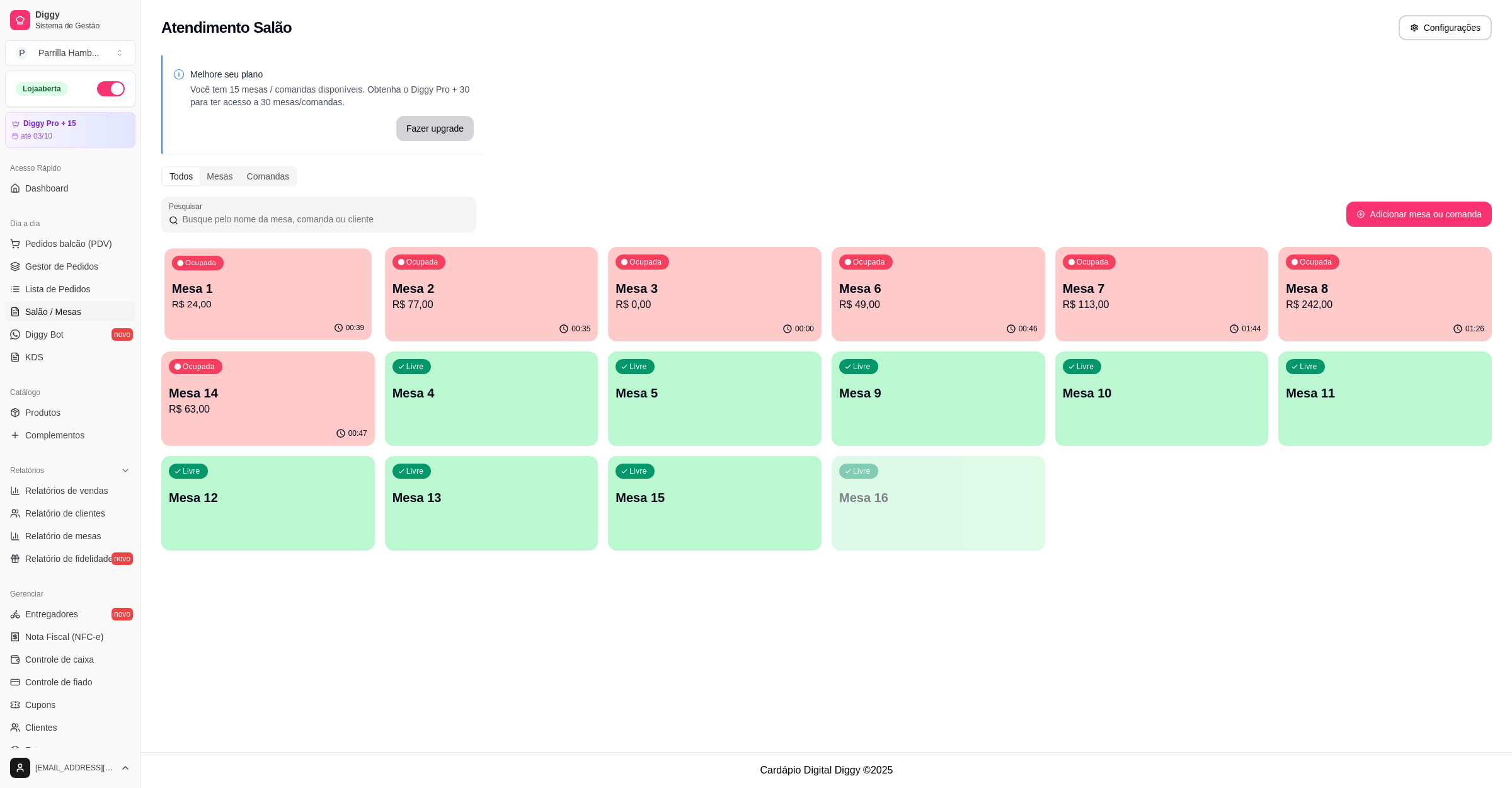
click at [268, 285] on p "Mesa 1" at bounding box center [268, 288] width 192 height 17
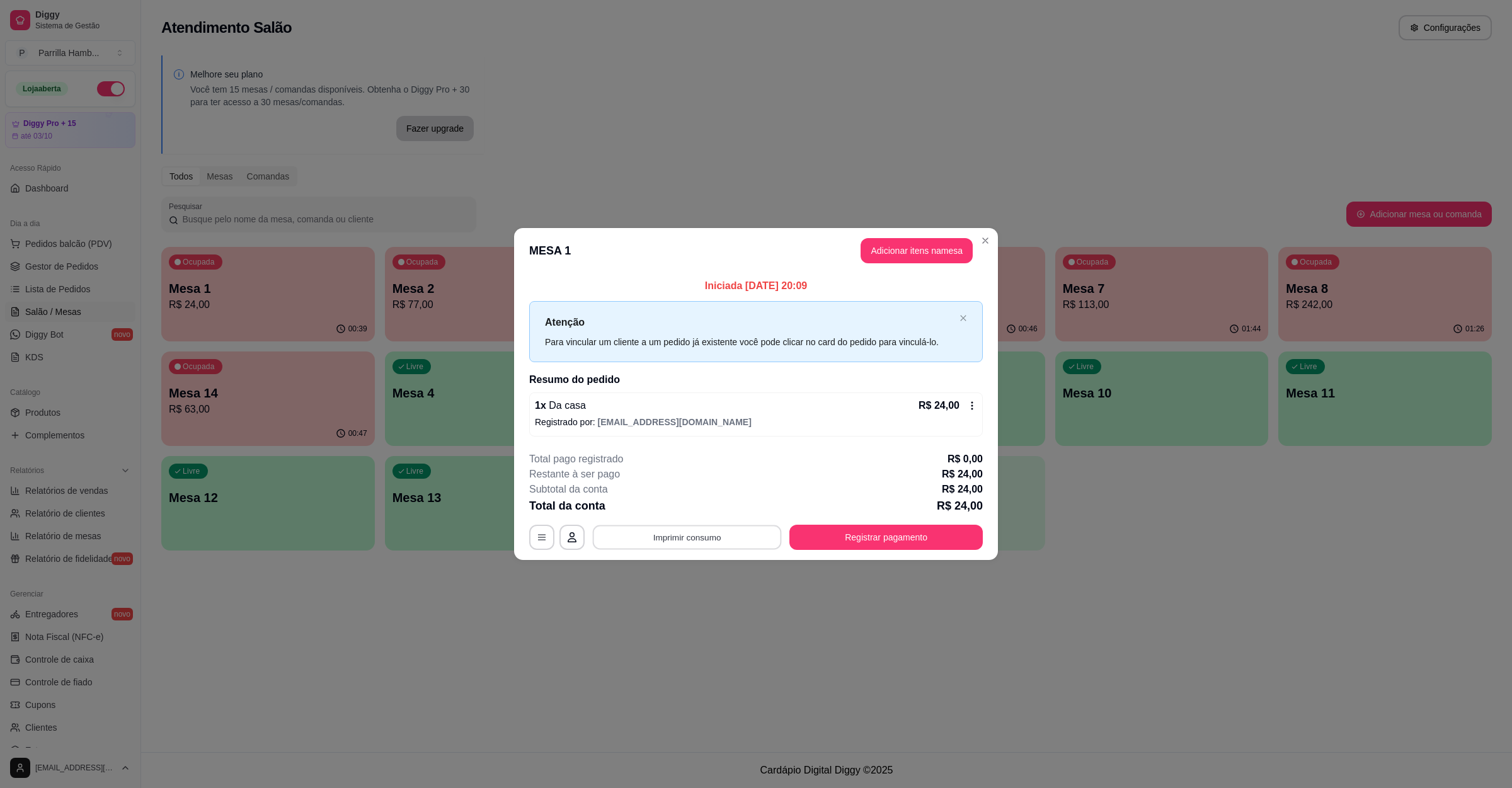
click at [697, 536] on button "Imprimir consumo" at bounding box center [687, 538] width 189 height 24
click at [698, 513] on button "IMPRESSORA" at bounding box center [691, 509] width 88 height 19
click at [876, 536] on button "Registrar pagamento" at bounding box center [886, 537] width 194 height 25
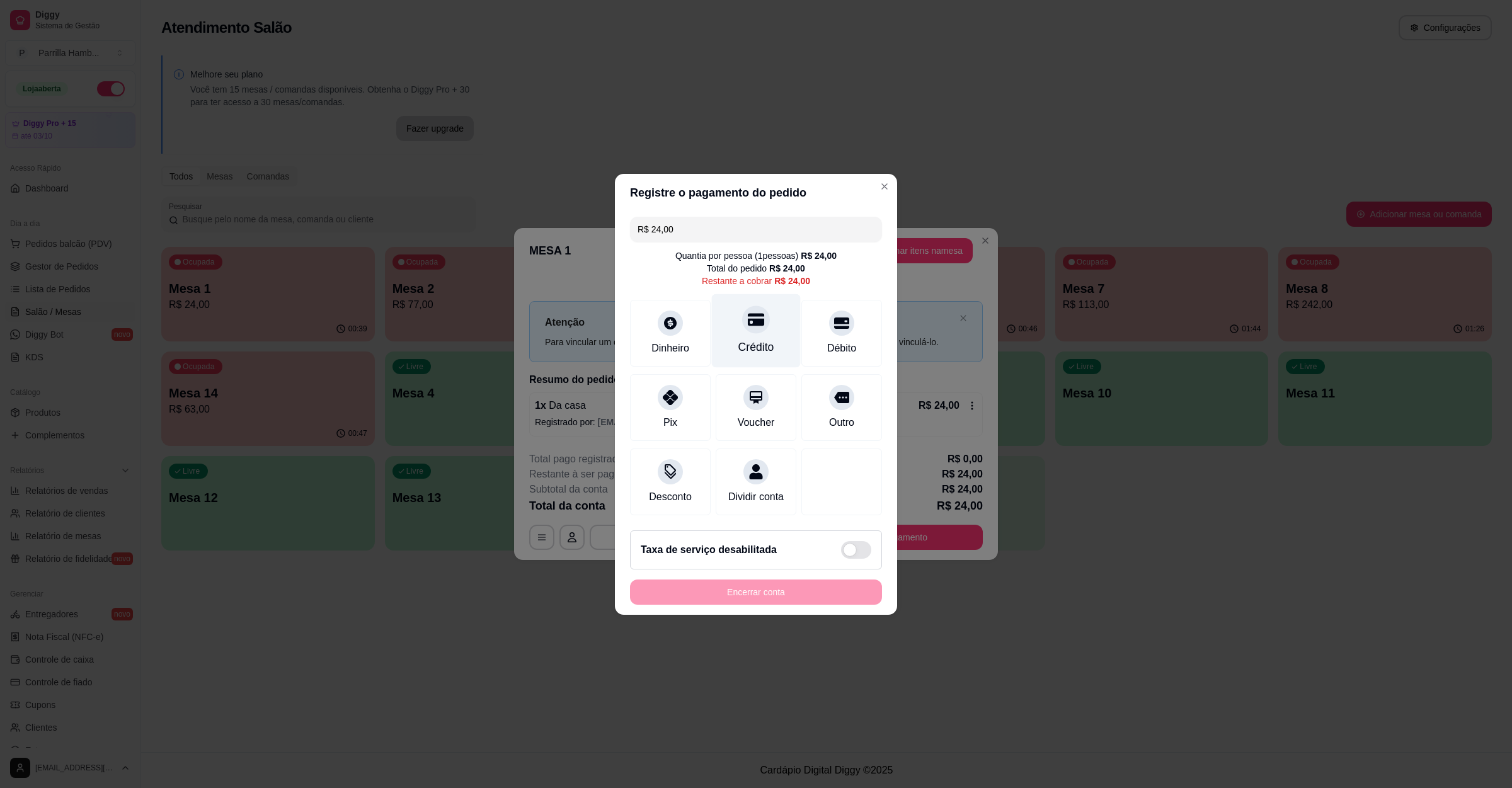
click at [741, 324] on div "Crédito" at bounding box center [757, 330] width 89 height 73
type input "R$ 0,00"
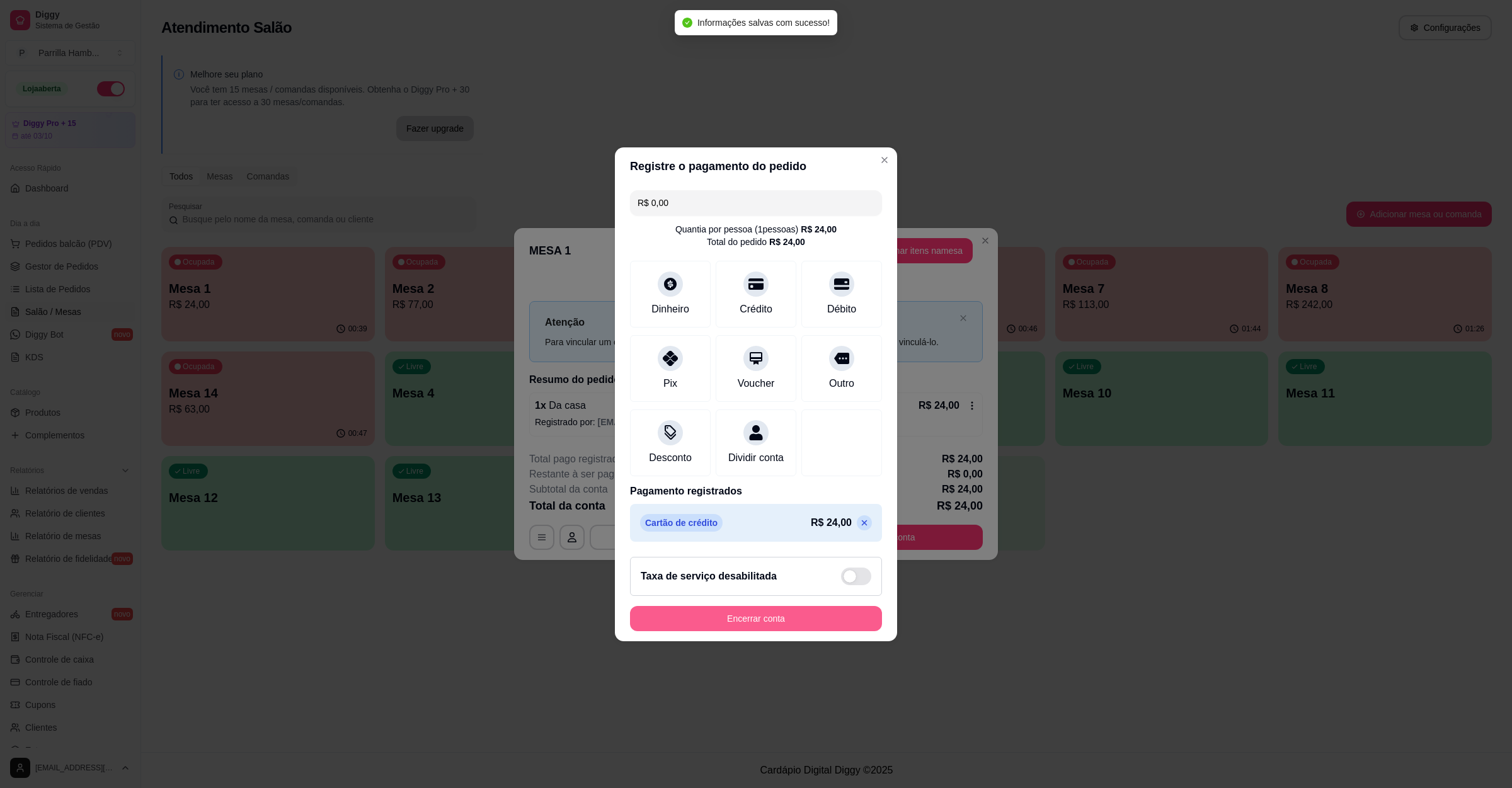
click at [785, 631] on button "Encerrar conta" at bounding box center [756, 618] width 252 height 25
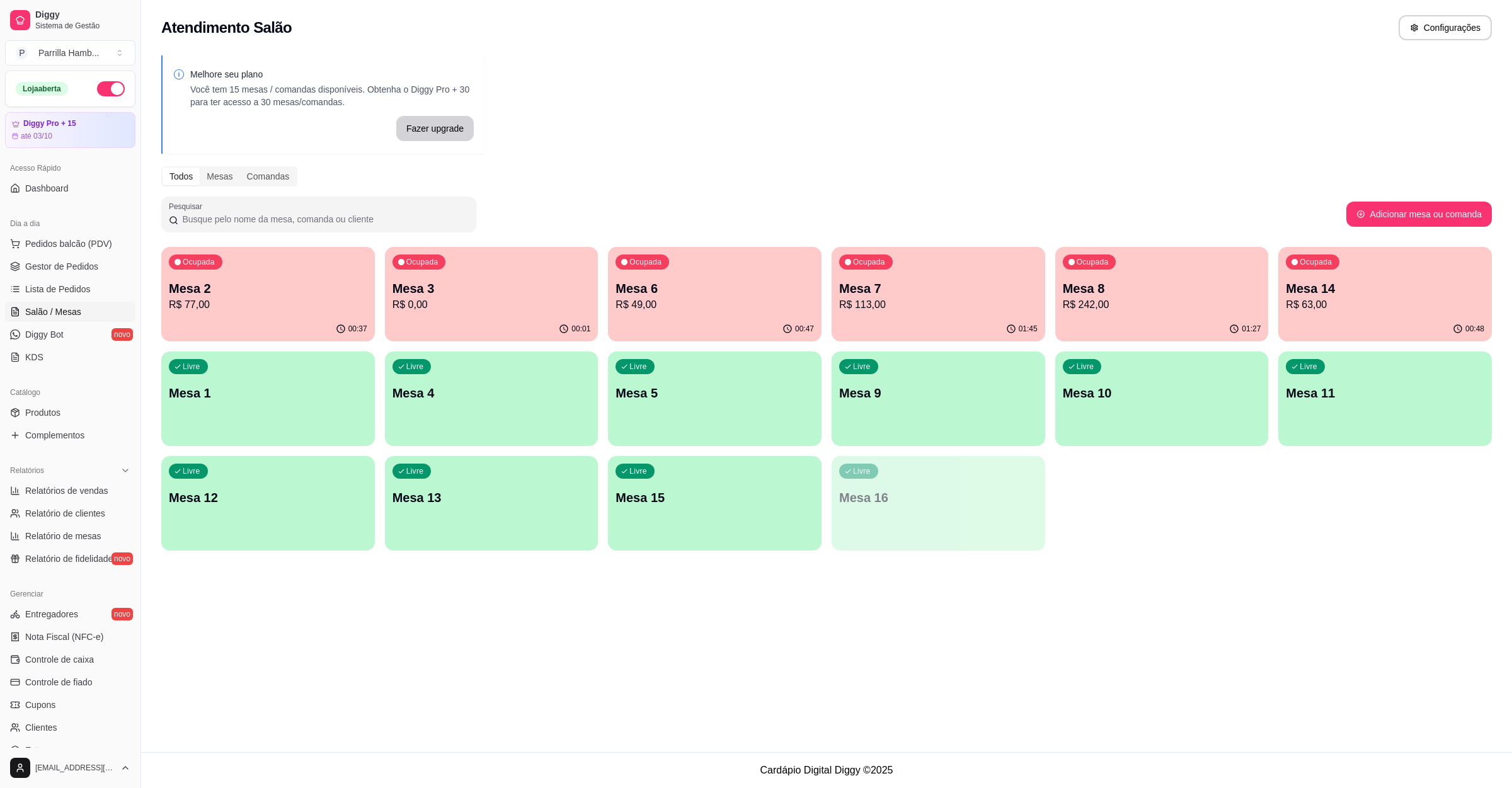
click at [1205, 635] on div "Atendimento Salão Configurações Melhore seu plano Você tem 15 mesas / comandas …" at bounding box center [827, 376] width 1371 height 752
click at [1343, 302] on p "R$ 63,00" at bounding box center [1385, 305] width 198 height 15
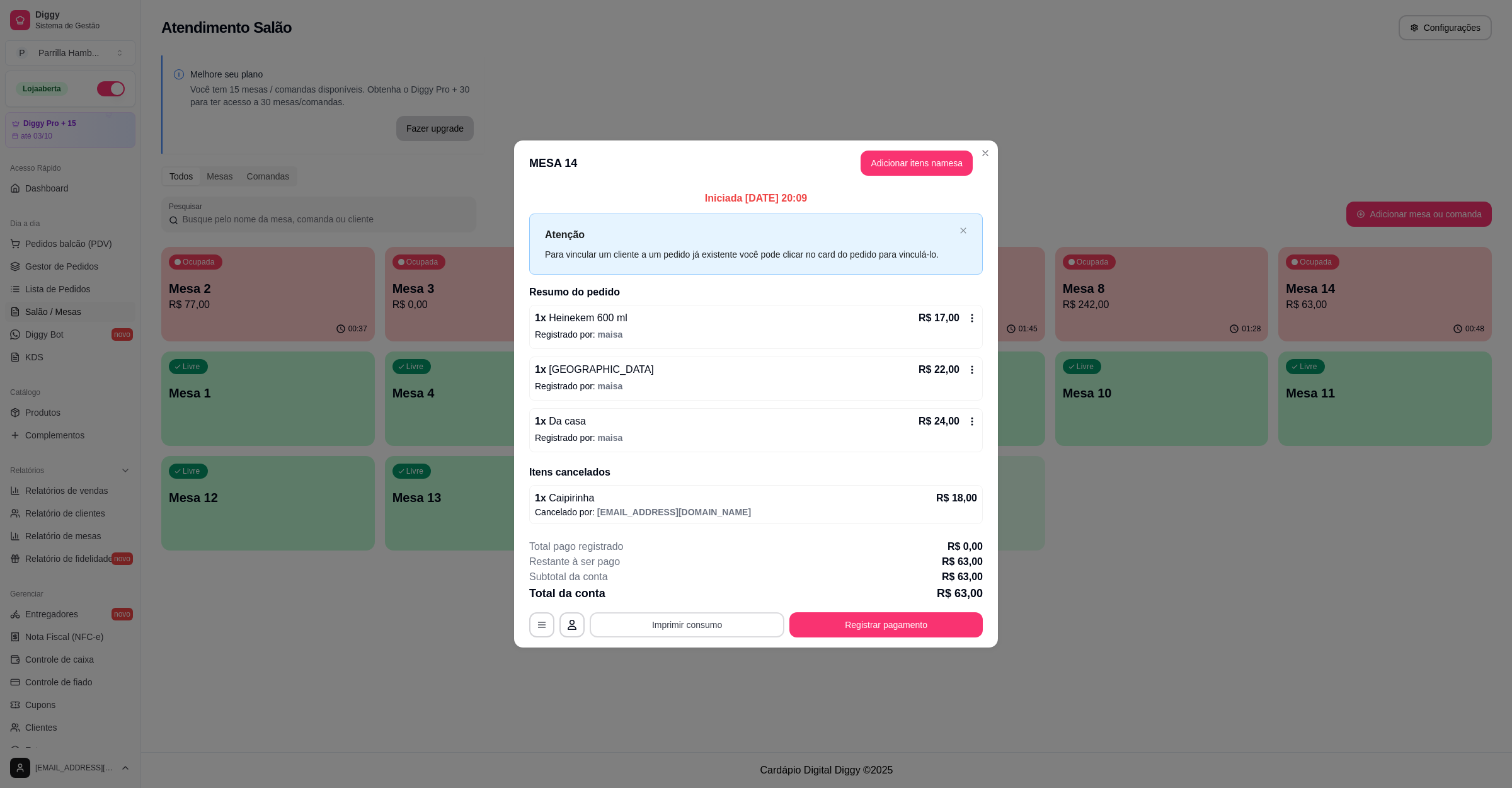
click at [697, 614] on button "Imprimir consumo" at bounding box center [687, 625] width 195 height 25
click at [697, 590] on button "IMPRESSORA" at bounding box center [691, 597] width 92 height 20
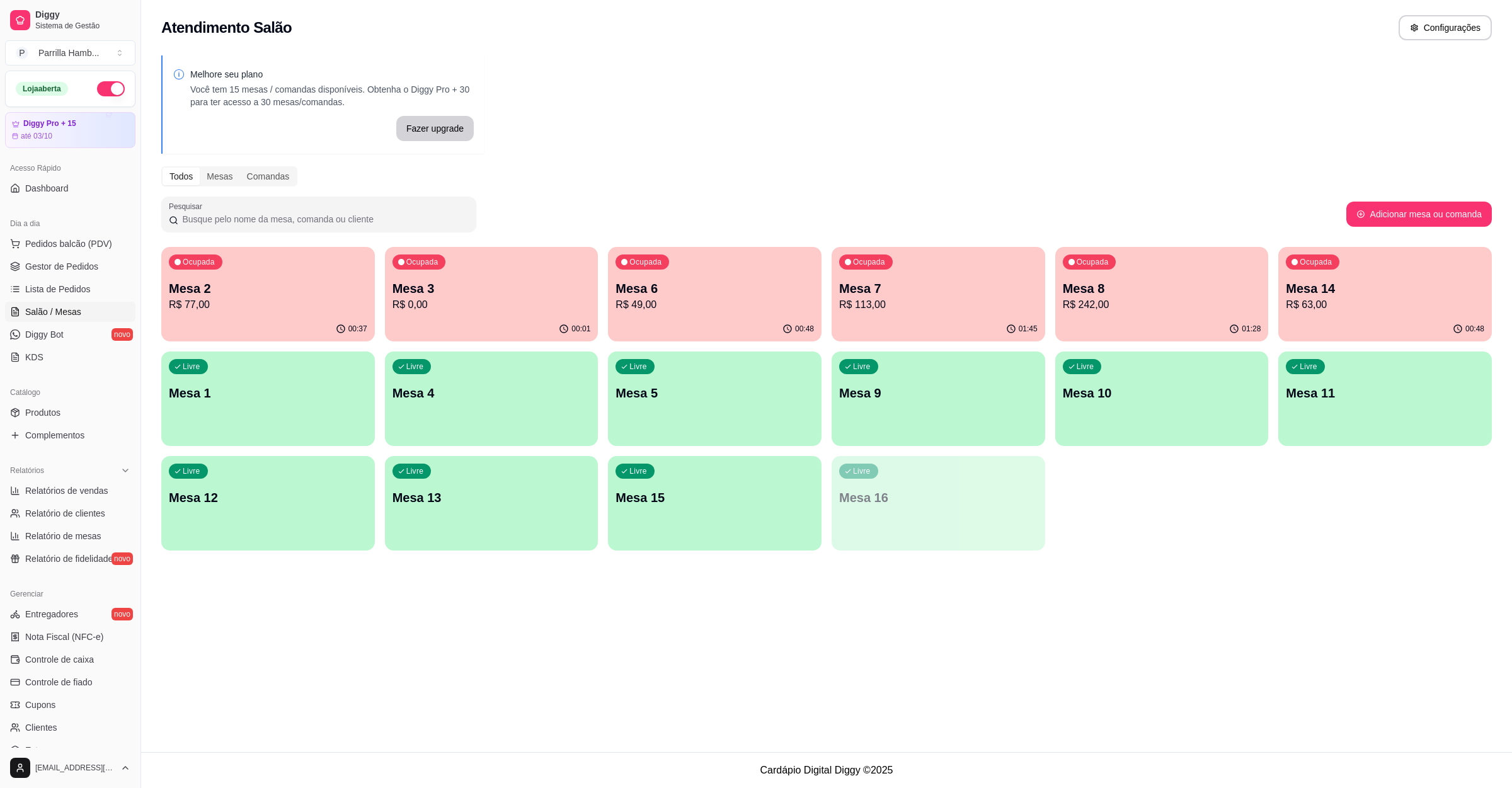
click at [518, 307] on p "R$ 0,00" at bounding box center [491, 305] width 198 height 15
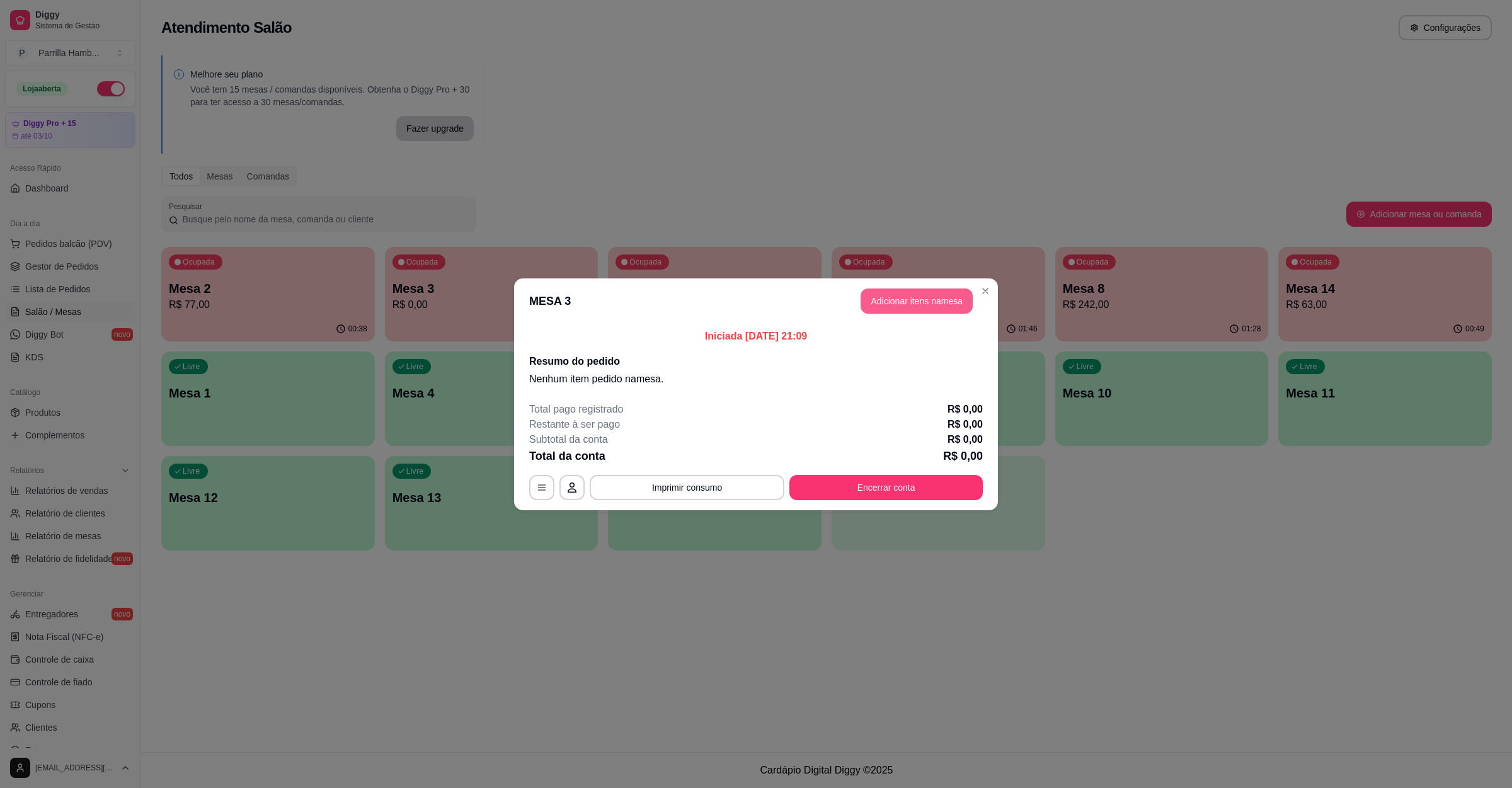
click at [911, 312] on button "Adicionar itens na mesa" at bounding box center [917, 301] width 112 height 25
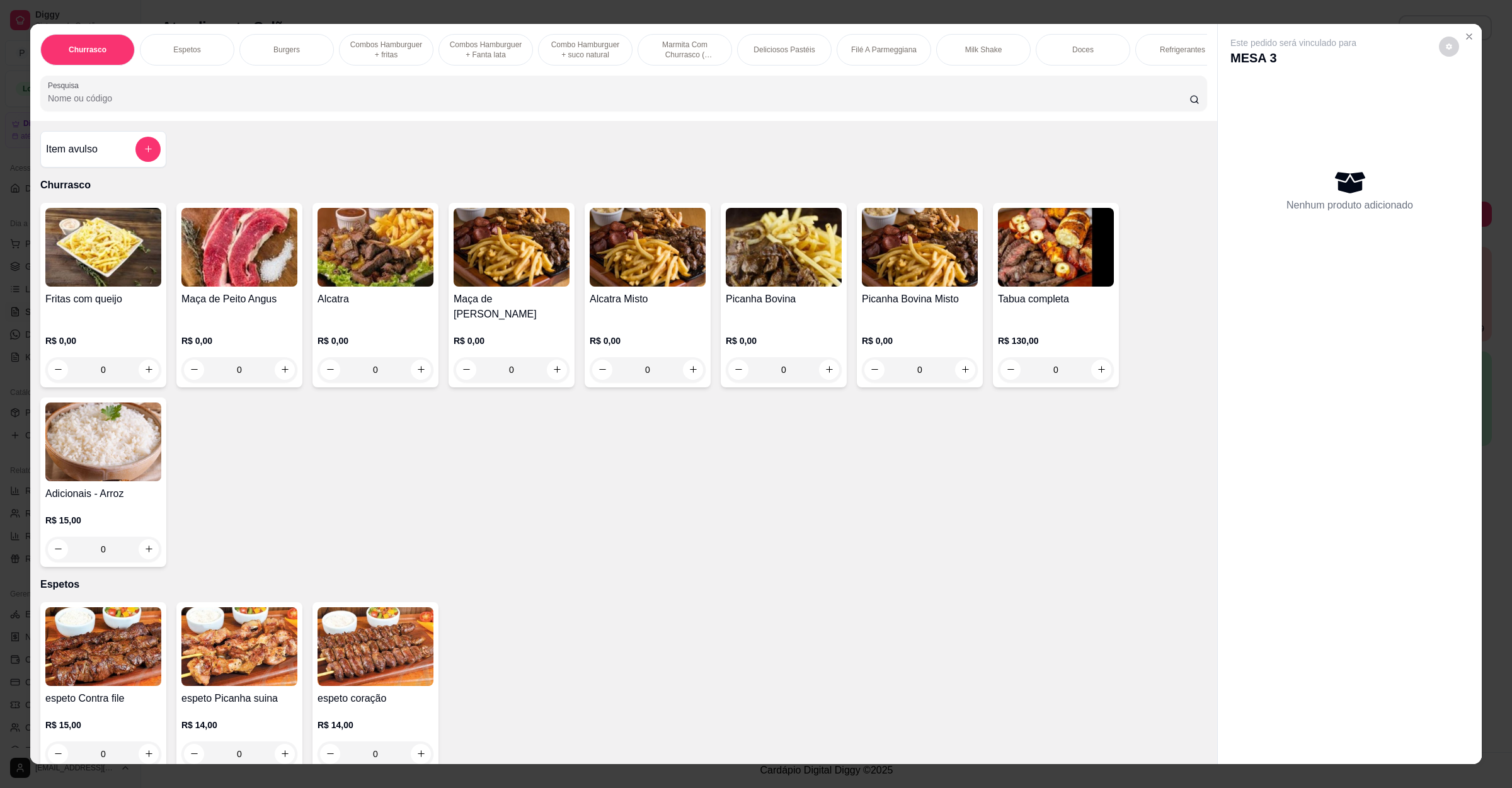
click at [376, 105] on input "Pesquisa" at bounding box center [619, 98] width 1142 height 12
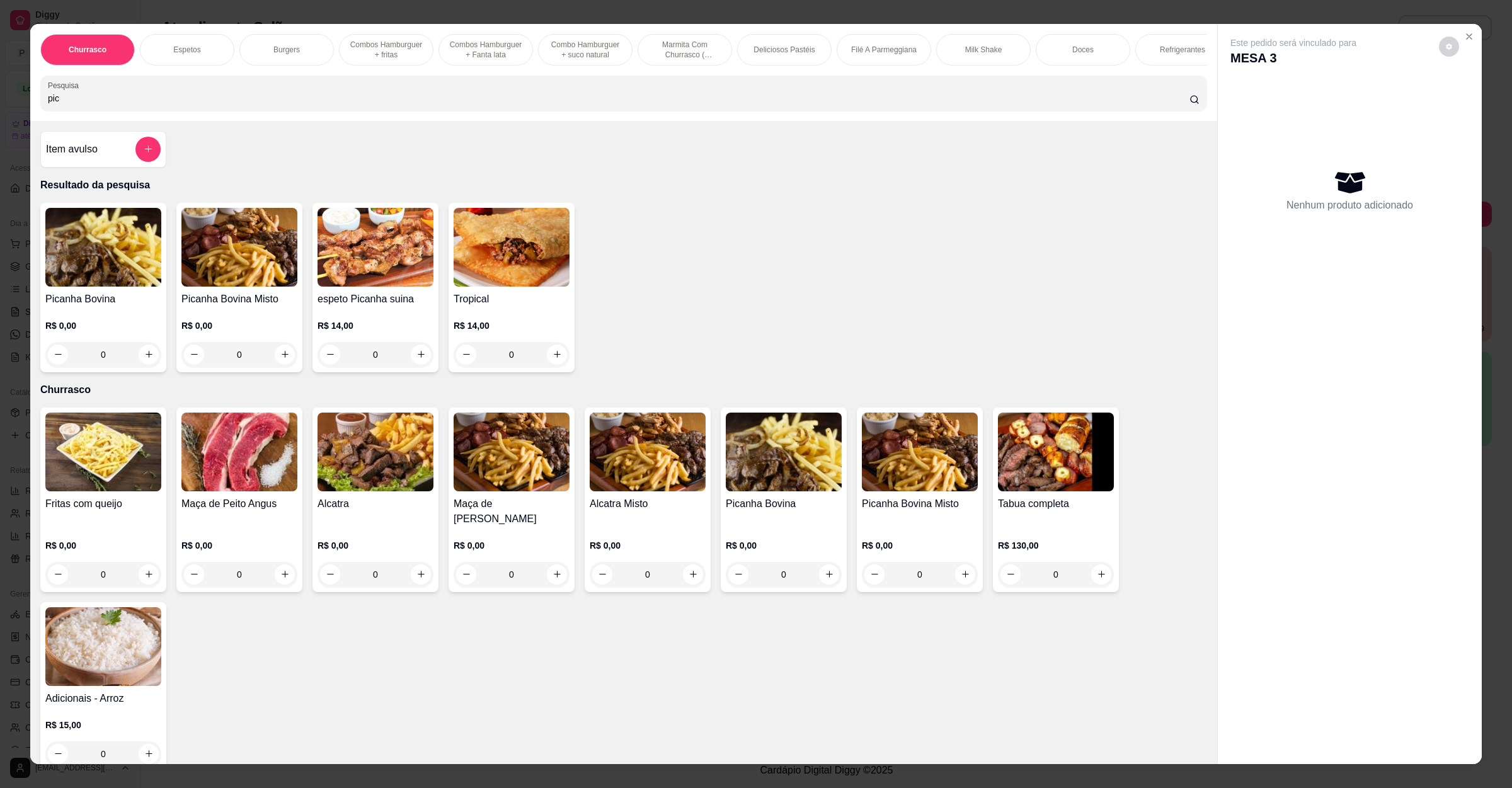
type input "pic"
click at [152, 271] on img at bounding box center [103, 247] width 116 height 79
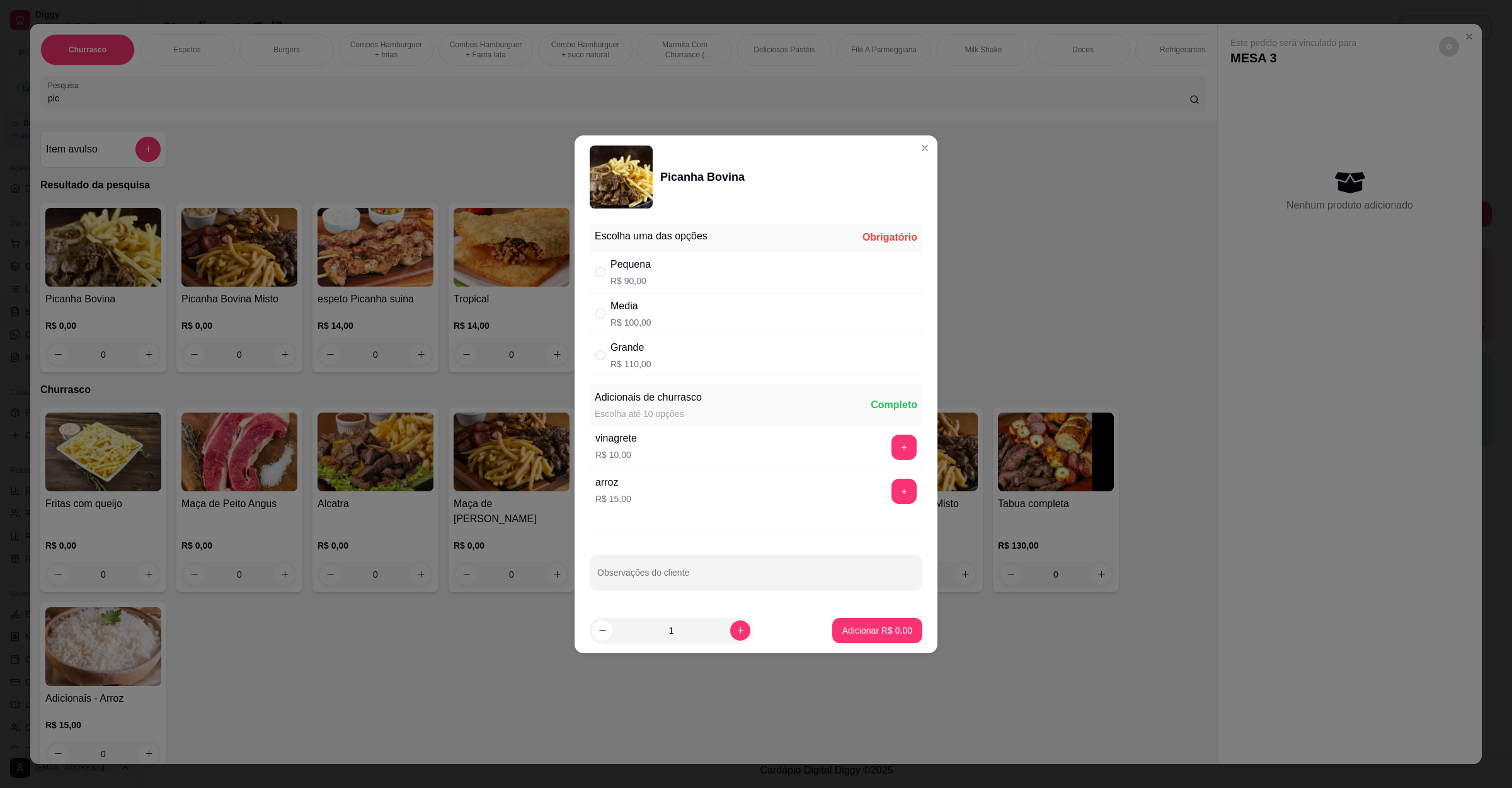
click at [666, 312] on div "Media R$ 100,00" at bounding box center [756, 314] width 333 height 42
radio input "true"
click at [845, 641] on button "Adicionar R$ 100,00" at bounding box center [872, 630] width 97 height 24
type input "1"
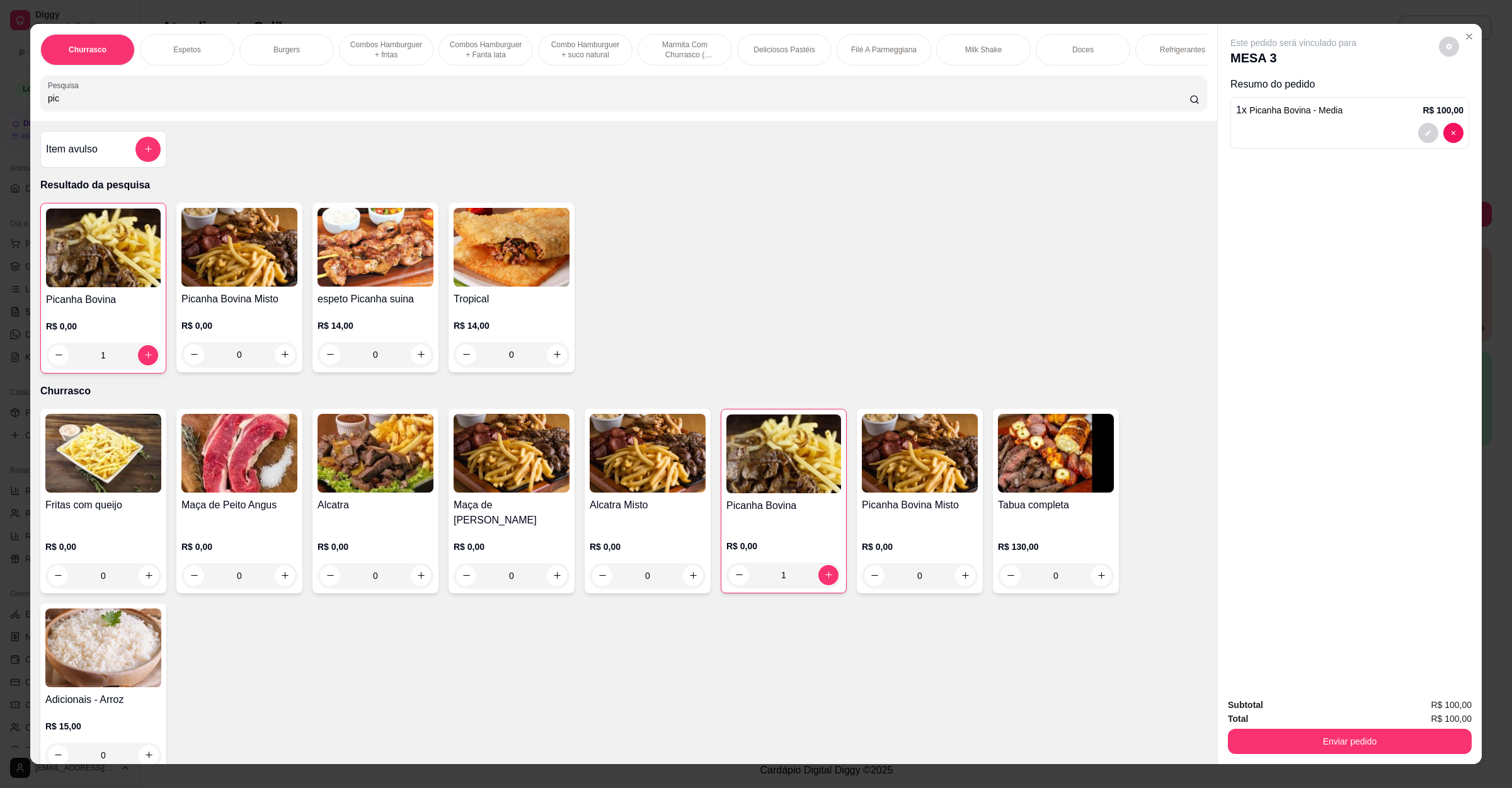
drag, startPoint x: 89, startPoint y: 123, endPoint x: 0, endPoint y: 154, distance: 94.2
click at [0, 154] on div "Churrasco Espetos Burgers Combos Hamburguer + fritas Combos Hamburguer + Fanta …" at bounding box center [756, 394] width 1512 height 788
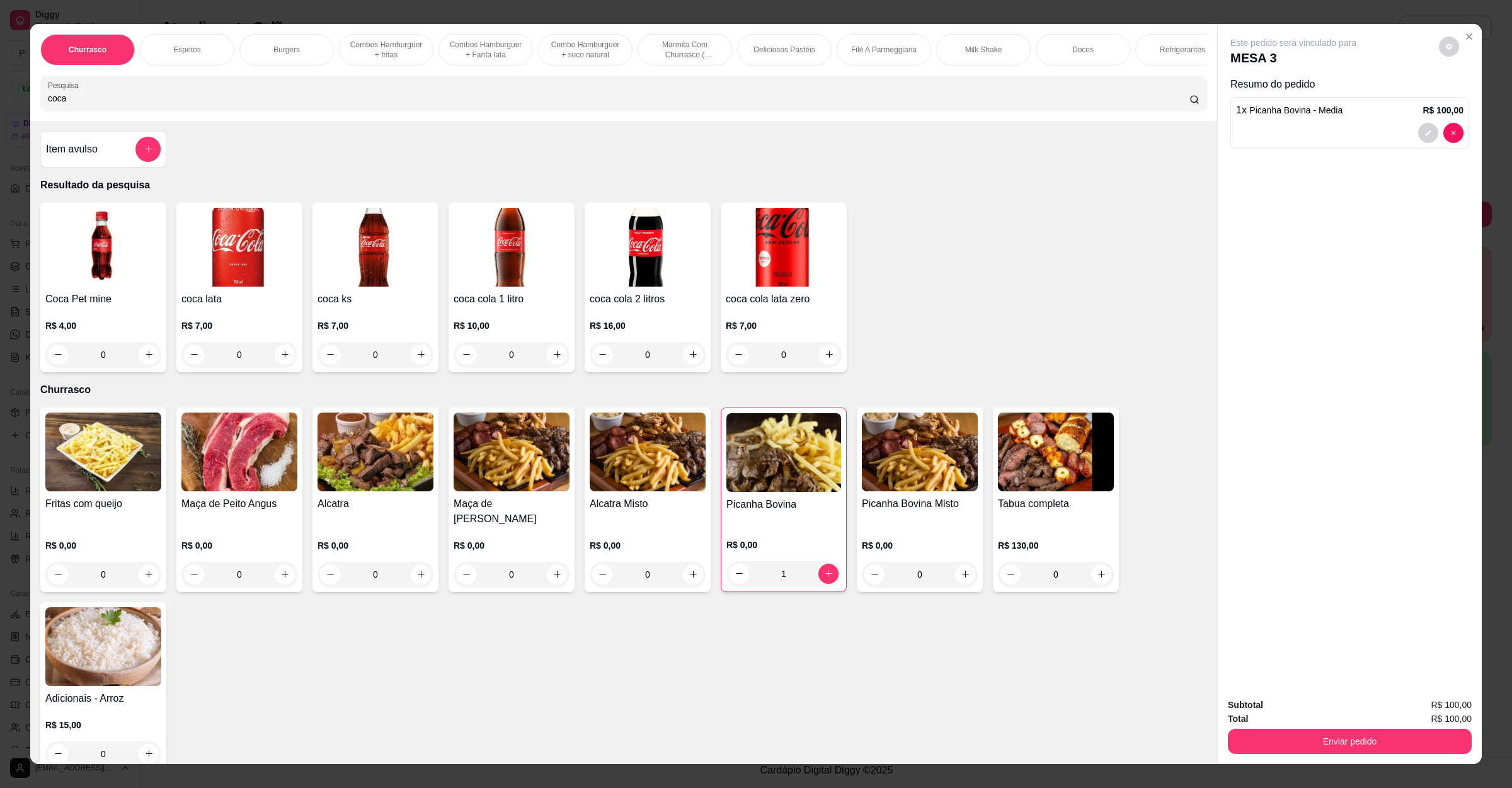
click at [241, 105] on input "coca" at bounding box center [619, 98] width 1142 height 12
type input "coca"
click at [553, 359] on icon "increase-product-quantity" at bounding box center [557, 354] width 10 height 10
type input "1"
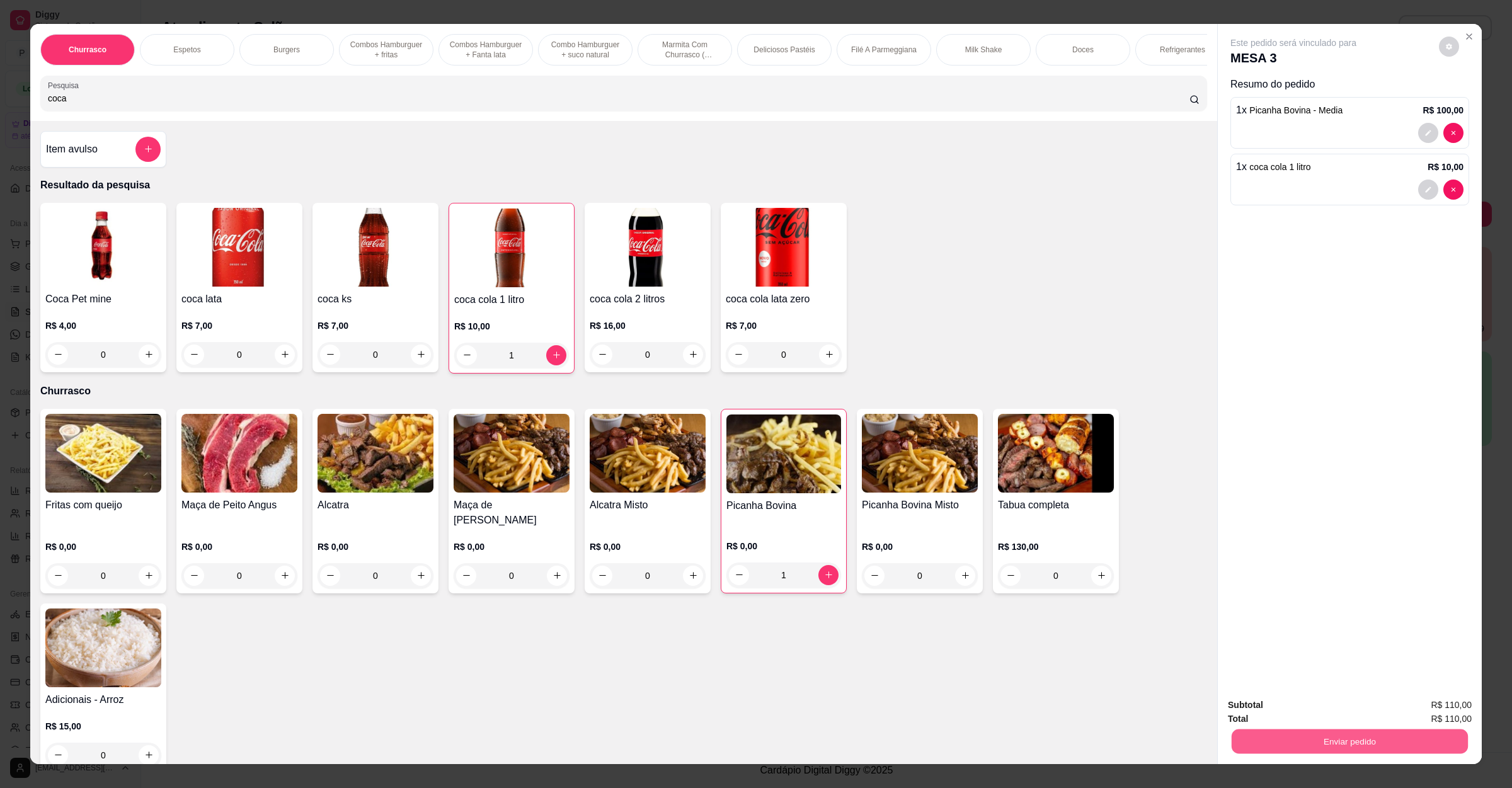
click at [1317, 742] on button "Enviar pedido" at bounding box center [1350, 742] width 237 height 24
click at [1437, 705] on button "Enviar pedido" at bounding box center [1437, 709] width 72 height 24
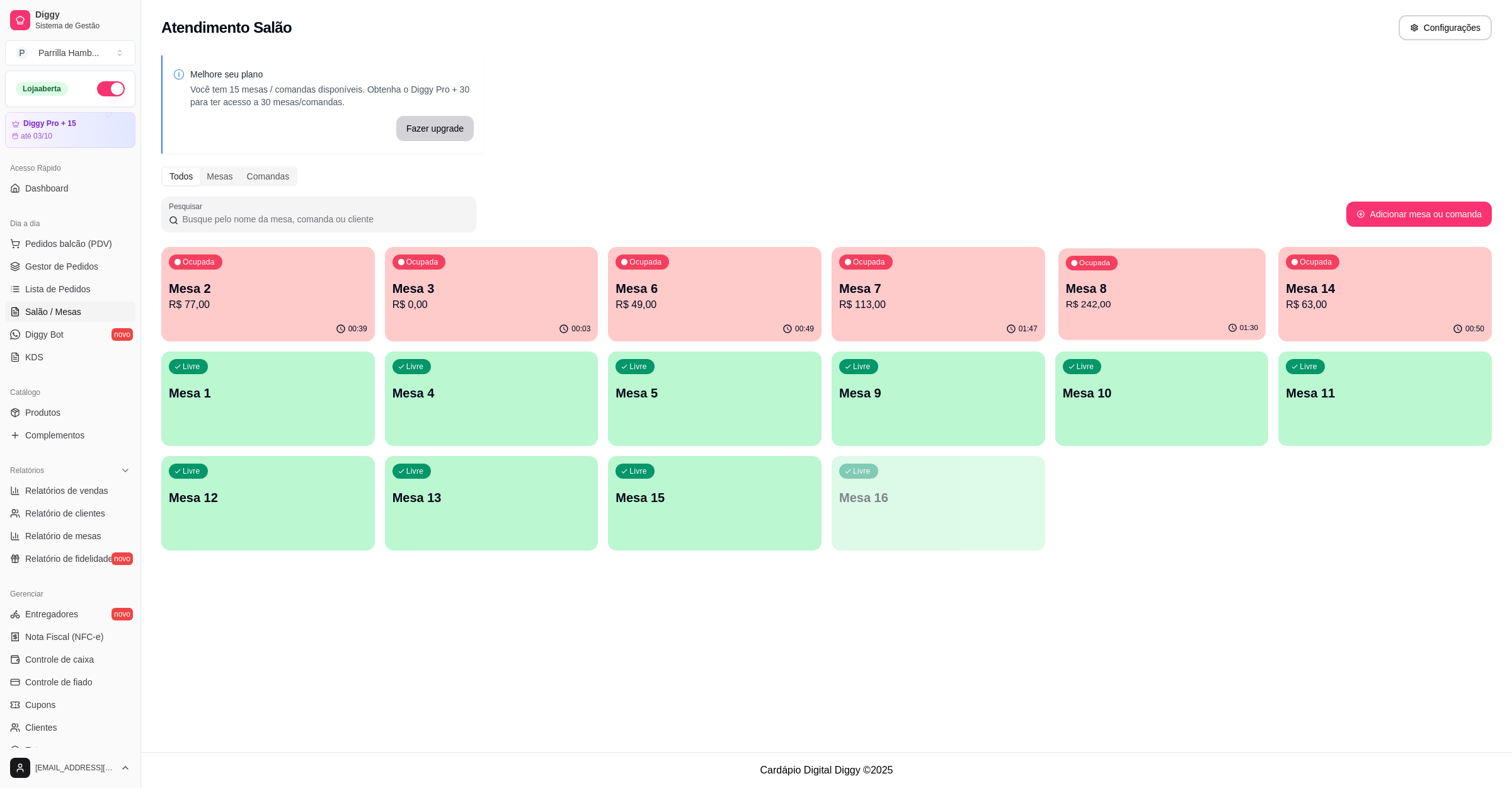
click at [1161, 272] on div "Ocupada Mesa 8 R$ 242,00" at bounding box center [1162, 282] width 207 height 68
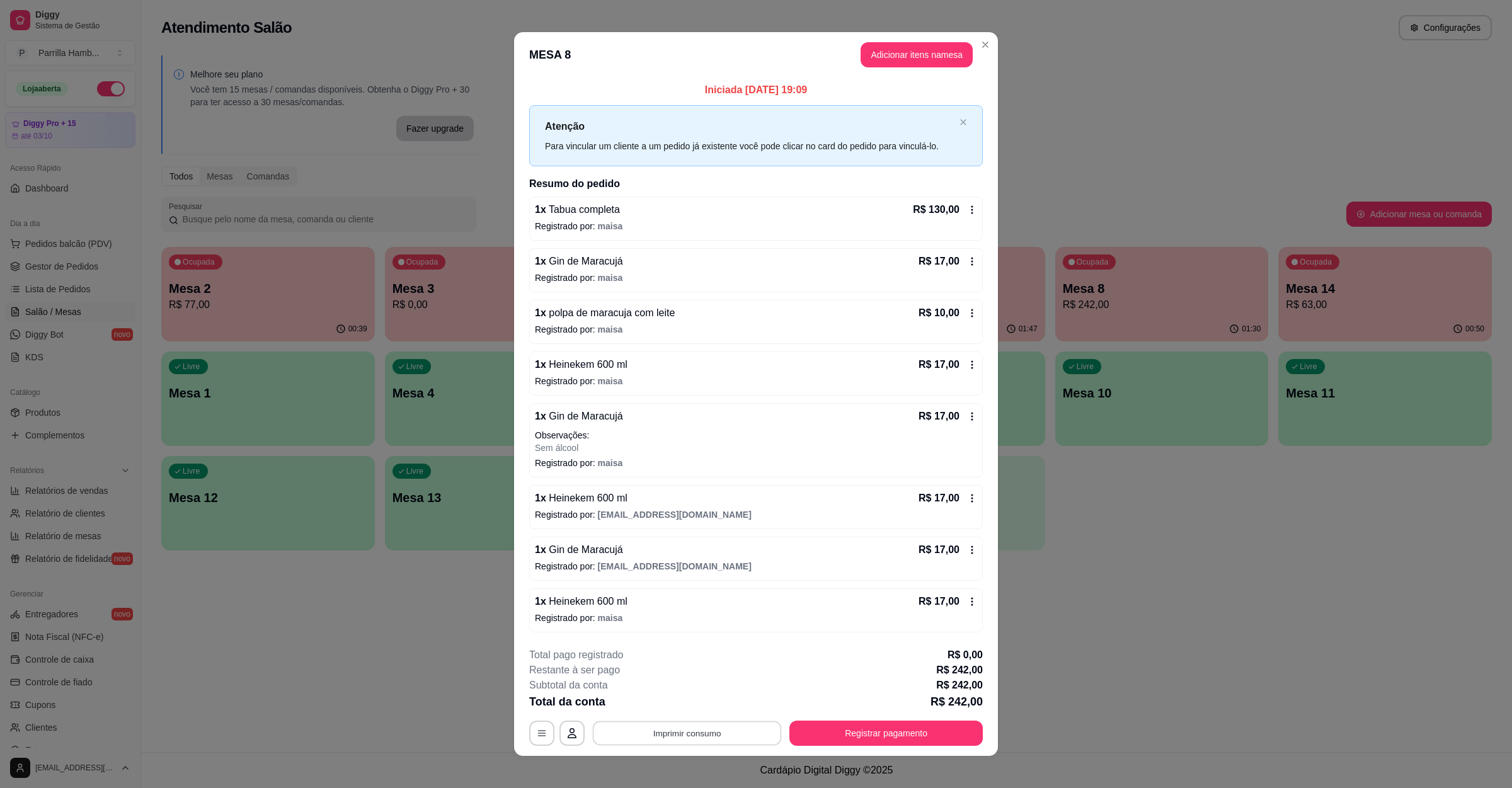
click at [728, 737] on button "Imprimir consumo" at bounding box center [687, 733] width 189 height 24
click at [718, 701] on button "IMPRESSORA" at bounding box center [684, 706] width 92 height 20
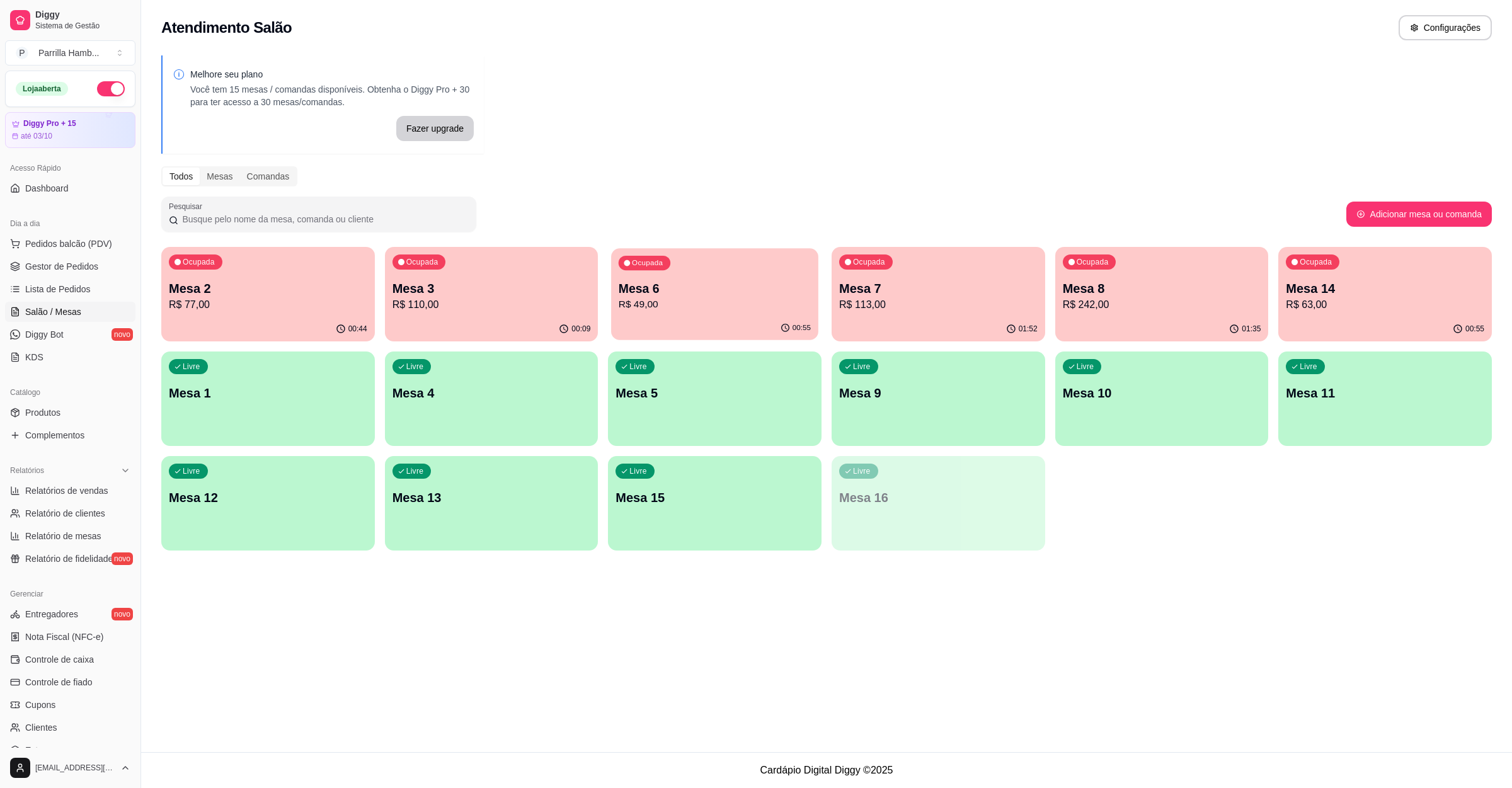
click at [719, 280] on p "Mesa 6" at bounding box center [715, 288] width 192 height 17
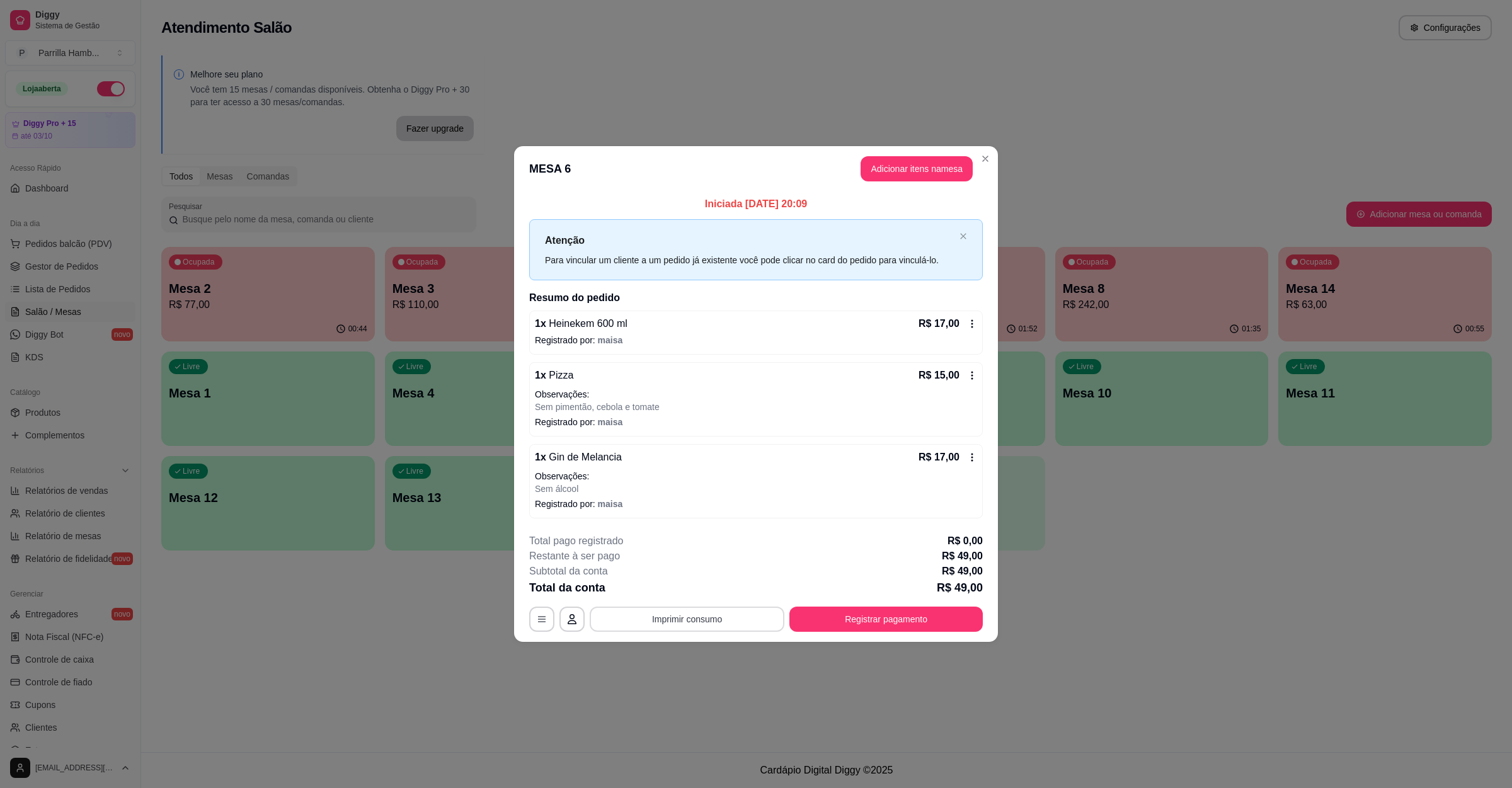
click at [755, 622] on button "Imprimir consumo" at bounding box center [687, 619] width 195 height 25
click at [717, 594] on button "IMPRESSORA" at bounding box center [691, 593] width 73 height 17
click at [849, 614] on button "Registrar pagamento" at bounding box center [886, 619] width 194 height 25
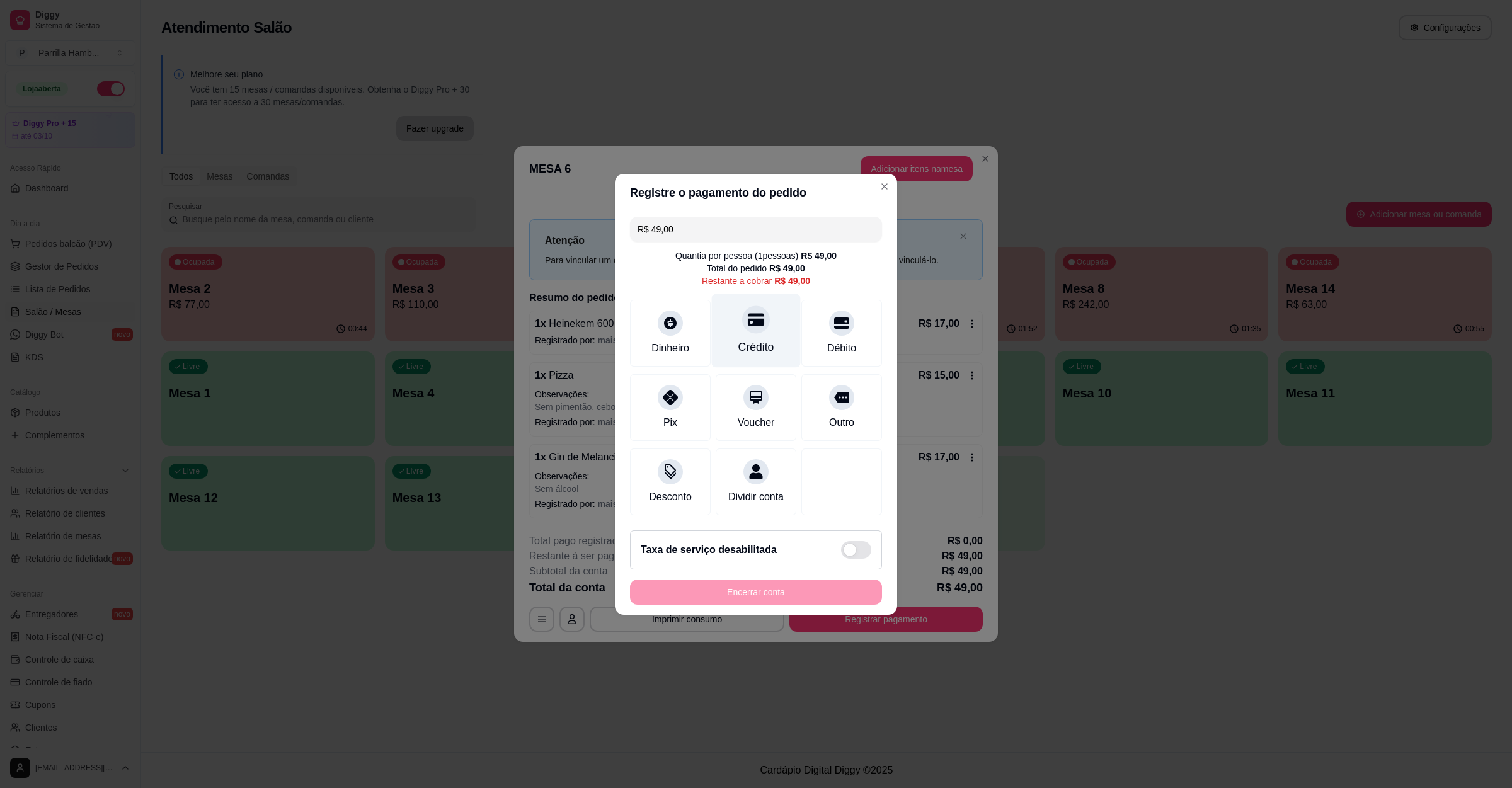
click at [769, 314] on div "Crédito" at bounding box center [757, 330] width 89 height 73
type input "R$ 0,00"
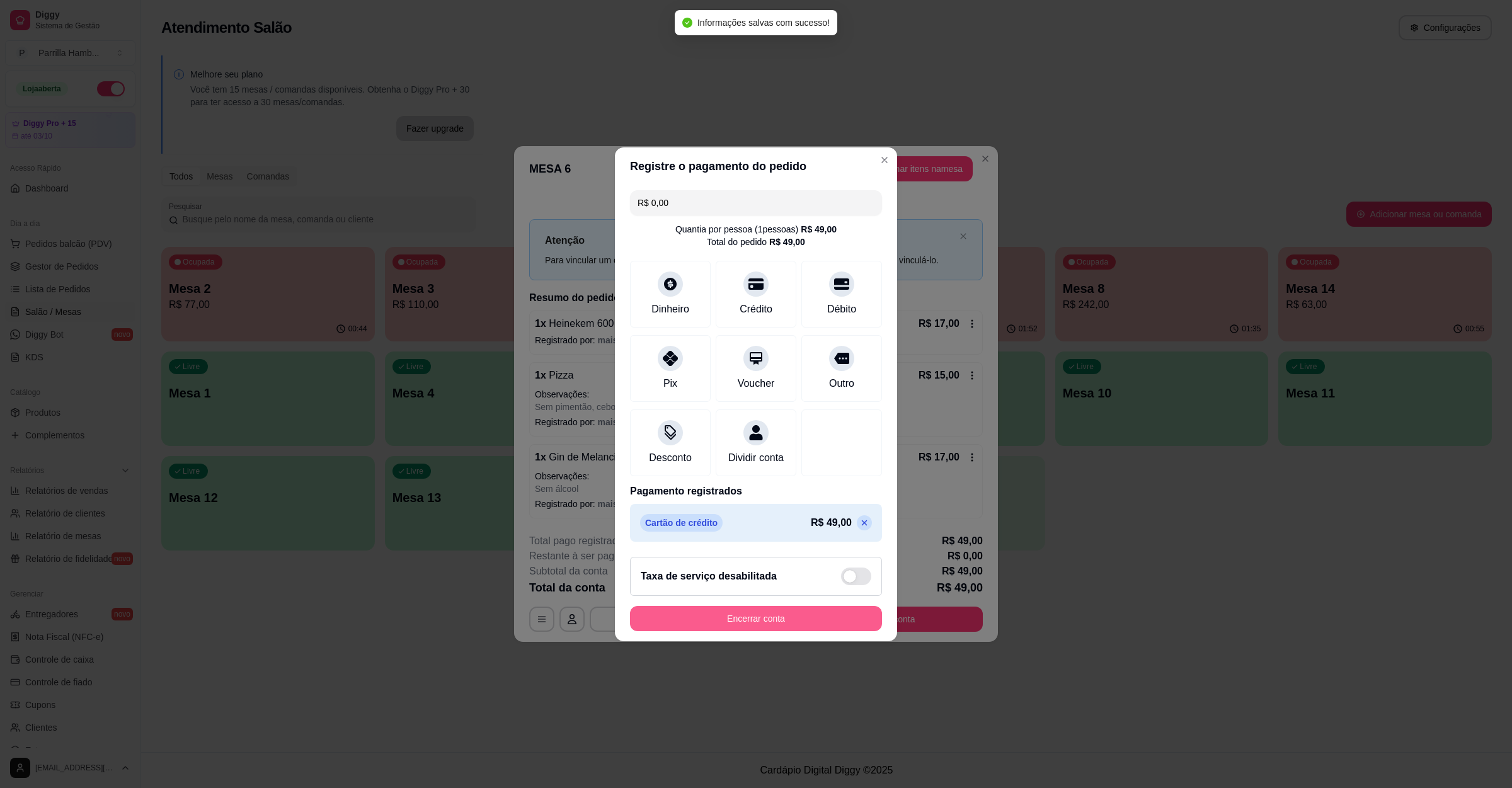
click at [772, 631] on button "Encerrar conta" at bounding box center [756, 618] width 252 height 25
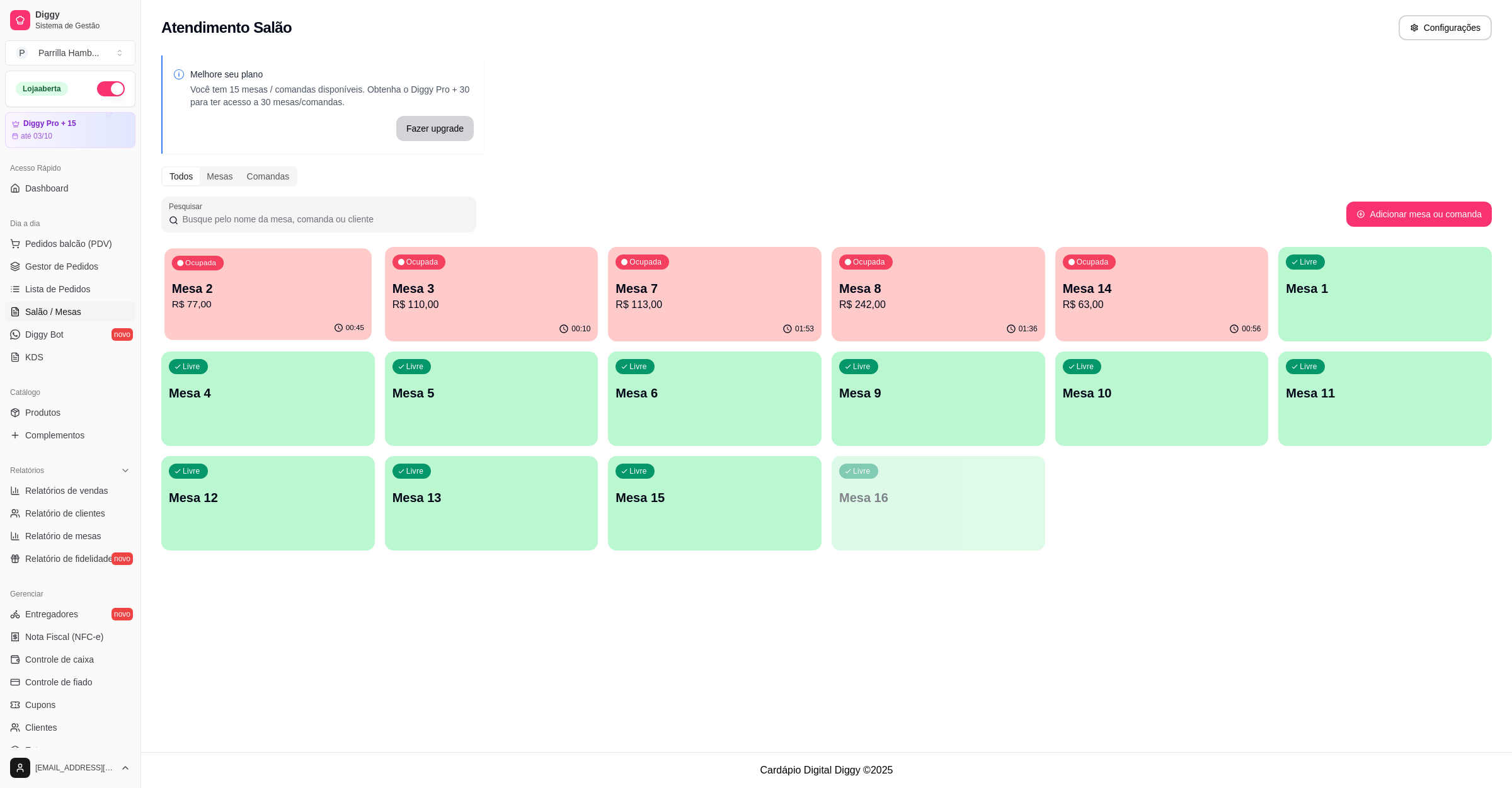
click at [302, 291] on p "Mesa 2" at bounding box center [268, 288] width 192 height 17
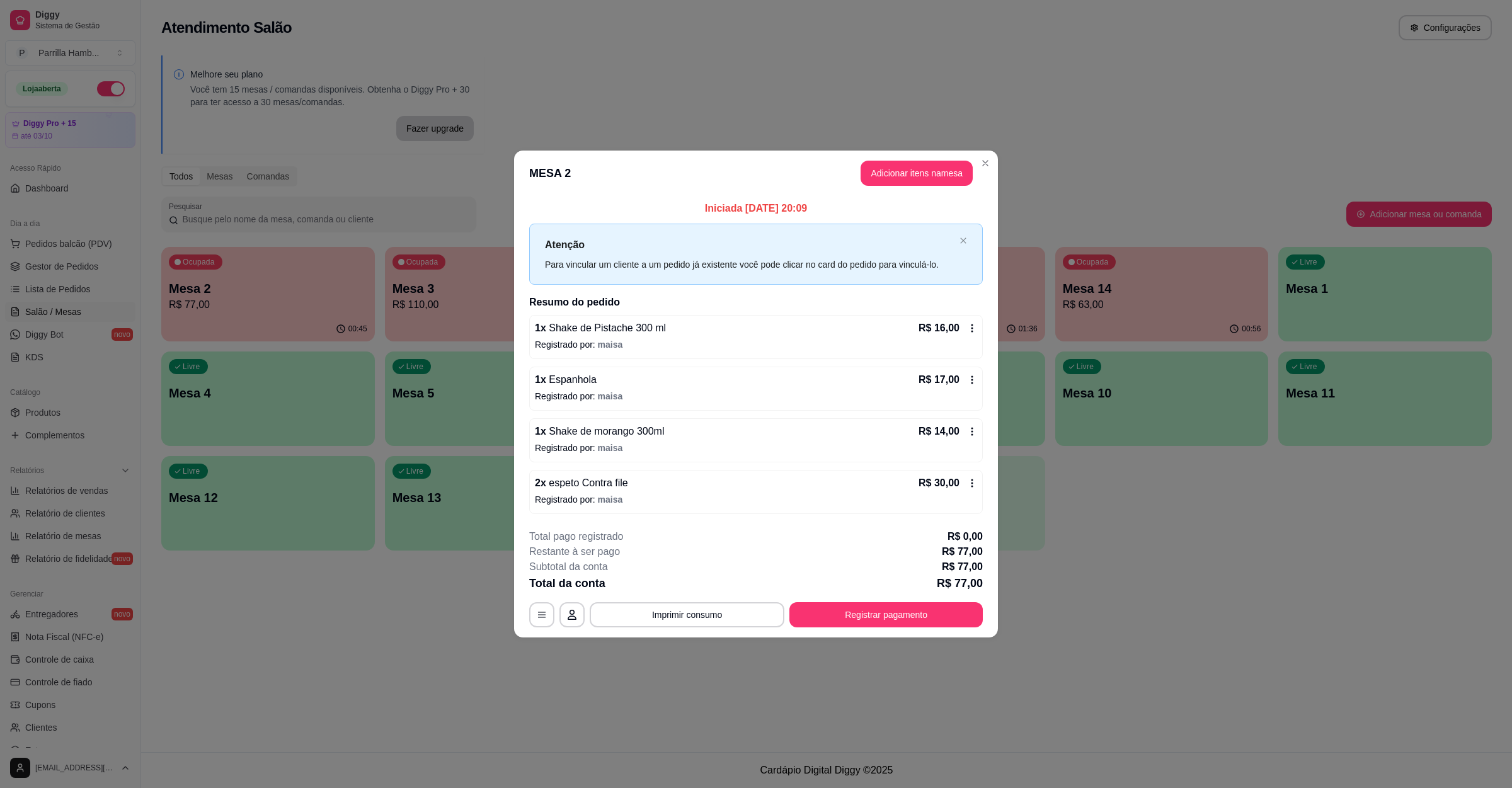
click at [724, 613] on button "Imprimir consumo" at bounding box center [687, 614] width 195 height 25
click at [710, 593] on button "IMPRESSORA" at bounding box center [691, 589] width 73 height 17
click at [904, 585] on div "Total da conta R$ 77,00" at bounding box center [756, 583] width 454 height 17
click at [890, 609] on button "Registrar pagamento" at bounding box center [886, 614] width 194 height 25
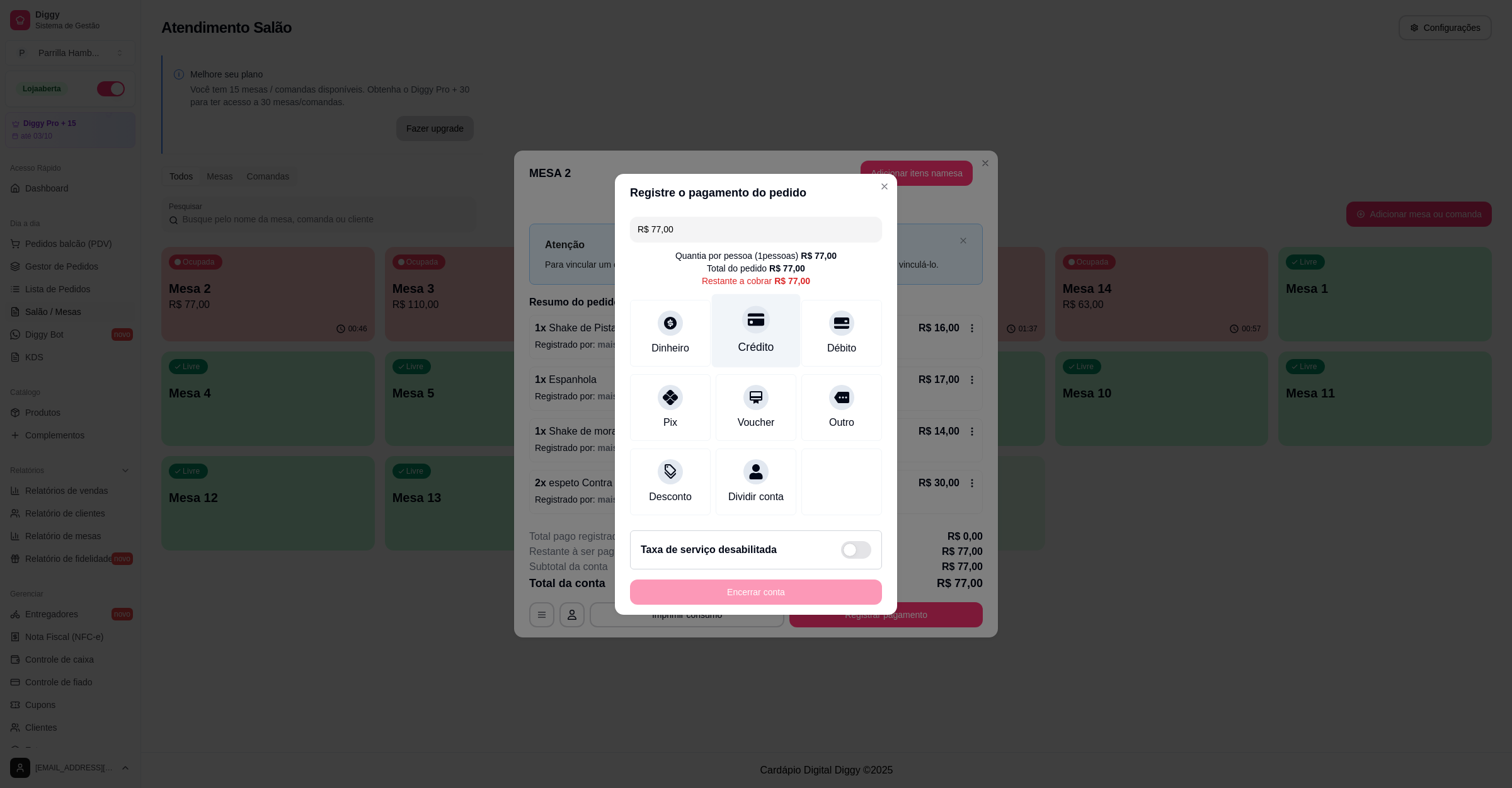
click at [751, 305] on div at bounding box center [756, 319] width 28 height 28
type input "R$ 0,00"
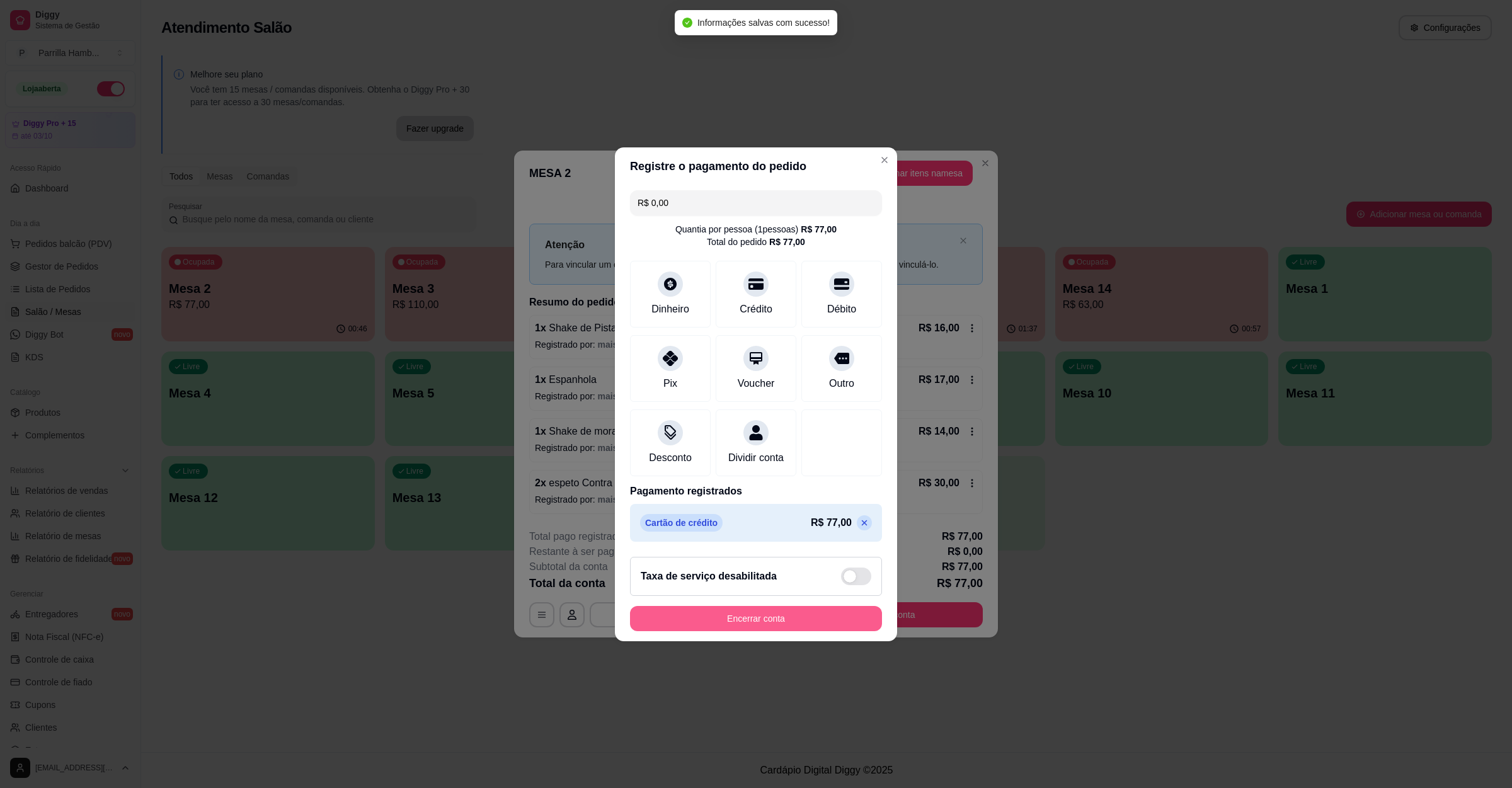
click at [781, 620] on button "Encerrar conta" at bounding box center [756, 618] width 252 height 25
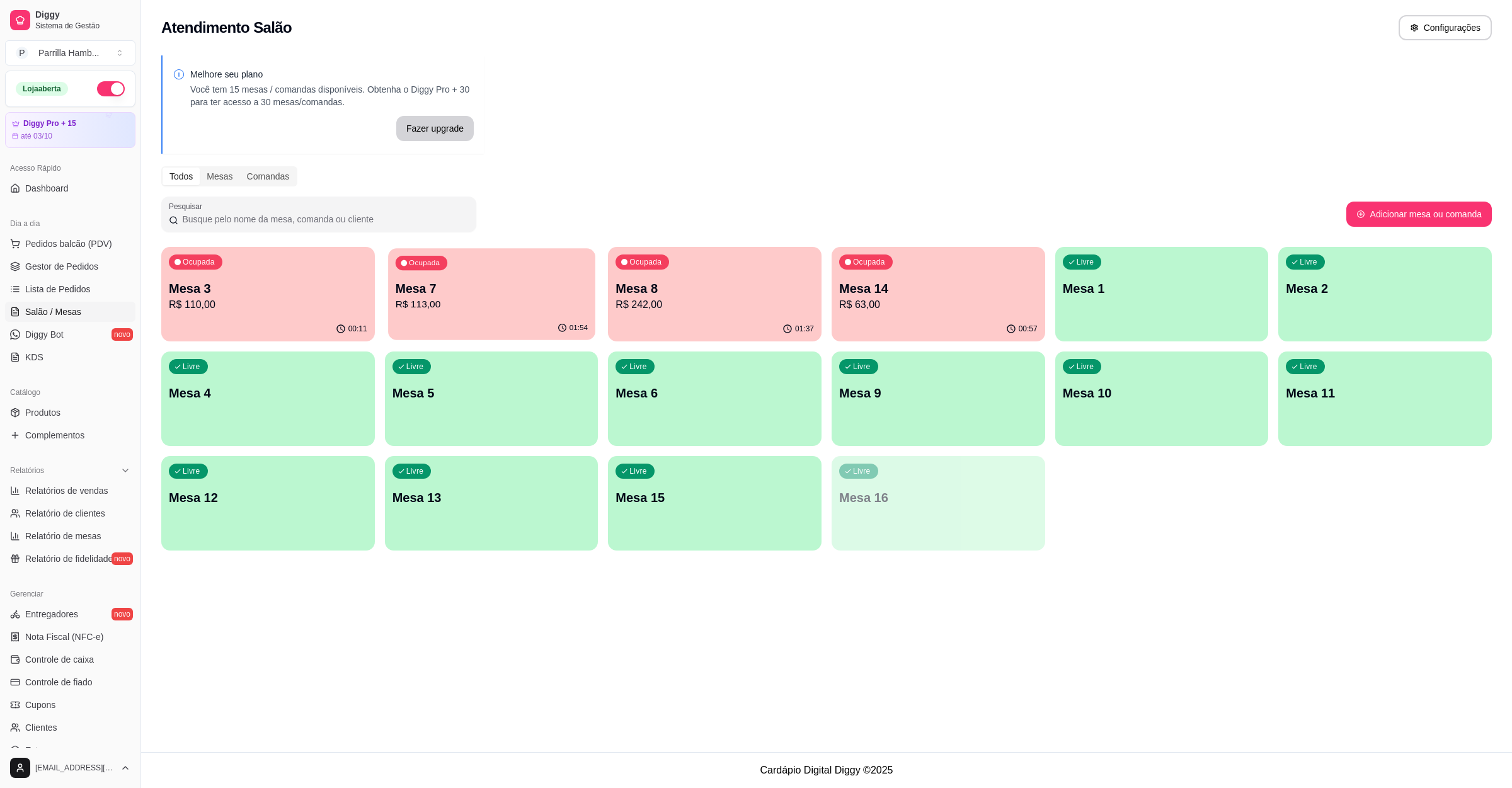
click at [494, 309] on p "R$ 113,00" at bounding box center [491, 305] width 192 height 15
click at [199, 298] on p "R$ 110,00" at bounding box center [268, 305] width 192 height 15
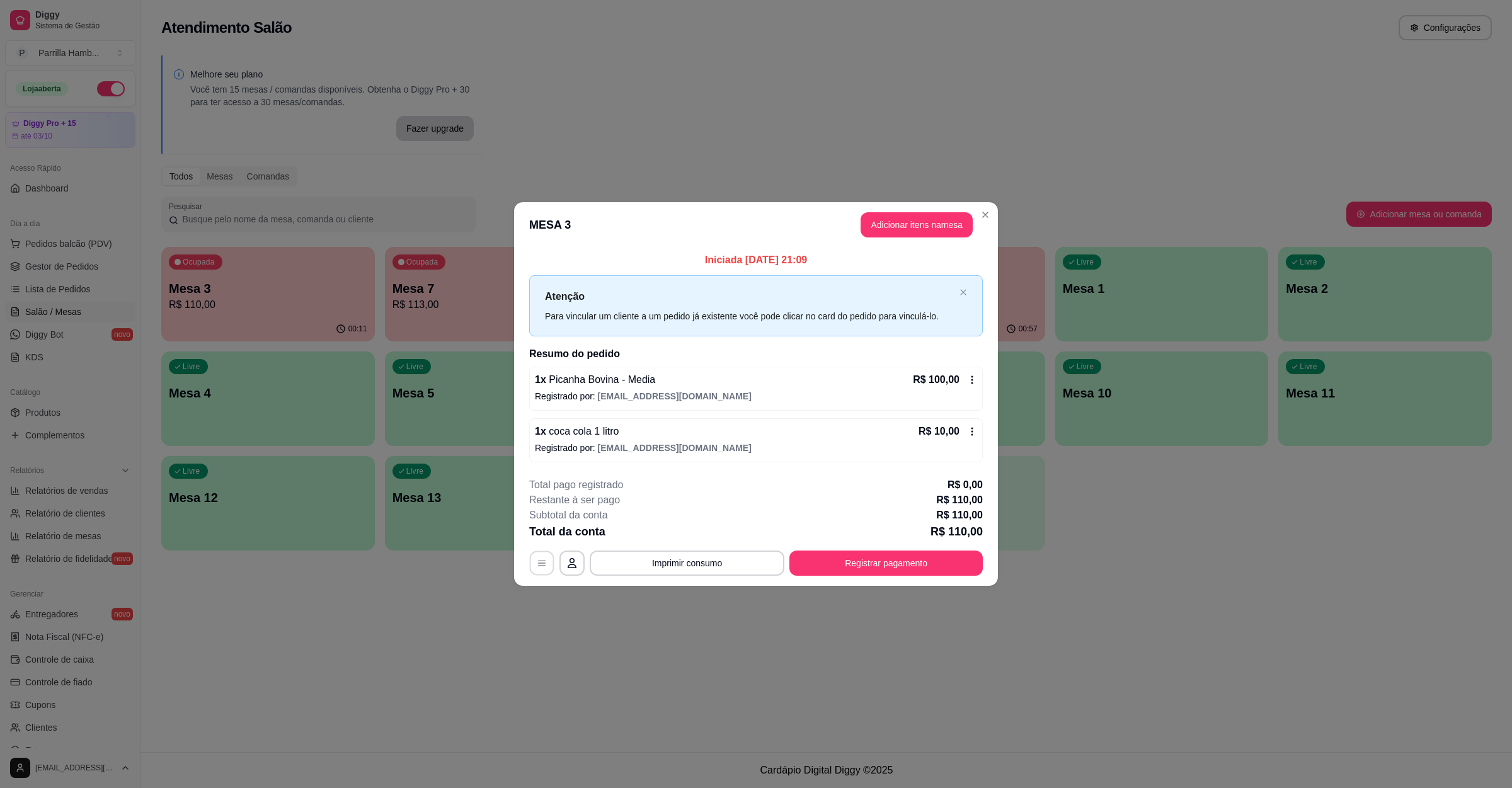
click at [531, 562] on button "button" at bounding box center [542, 564] width 24 height 24
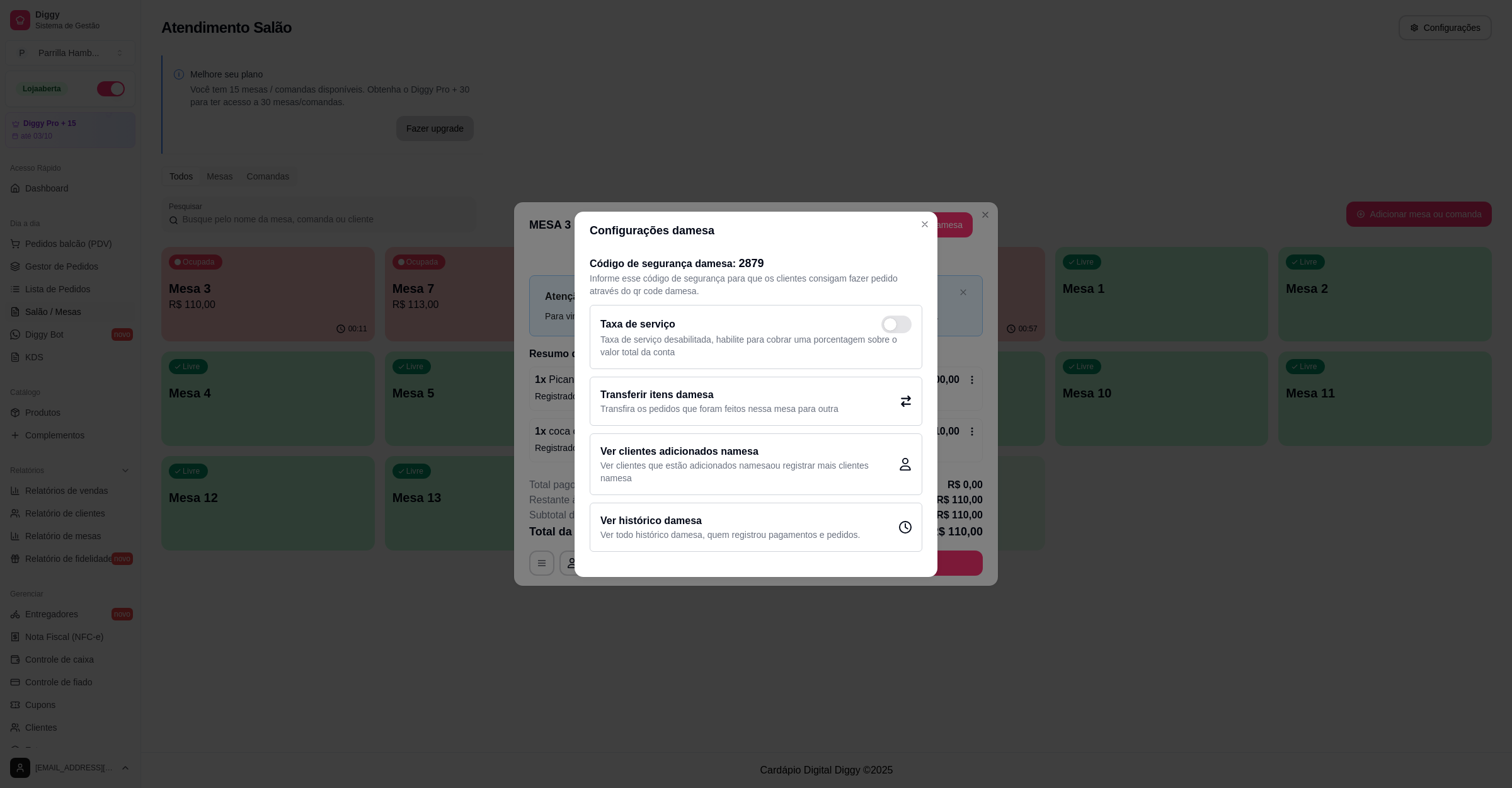
click at [615, 397] on h2 "Transferir itens da mesa" at bounding box center [719, 394] width 238 height 15
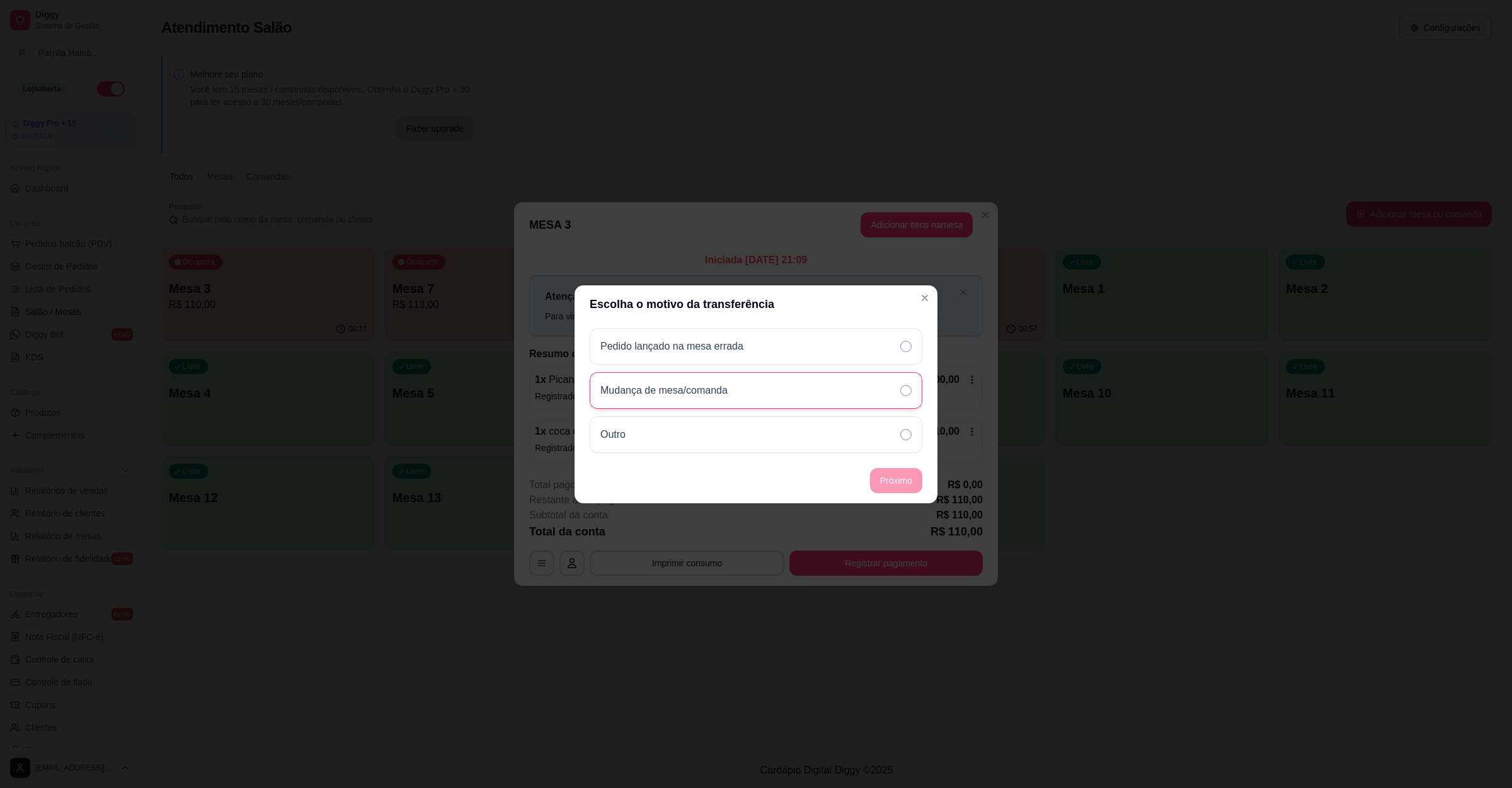
click at [681, 395] on p "Mudança de mesa/comanda" at bounding box center [664, 390] width 127 height 15
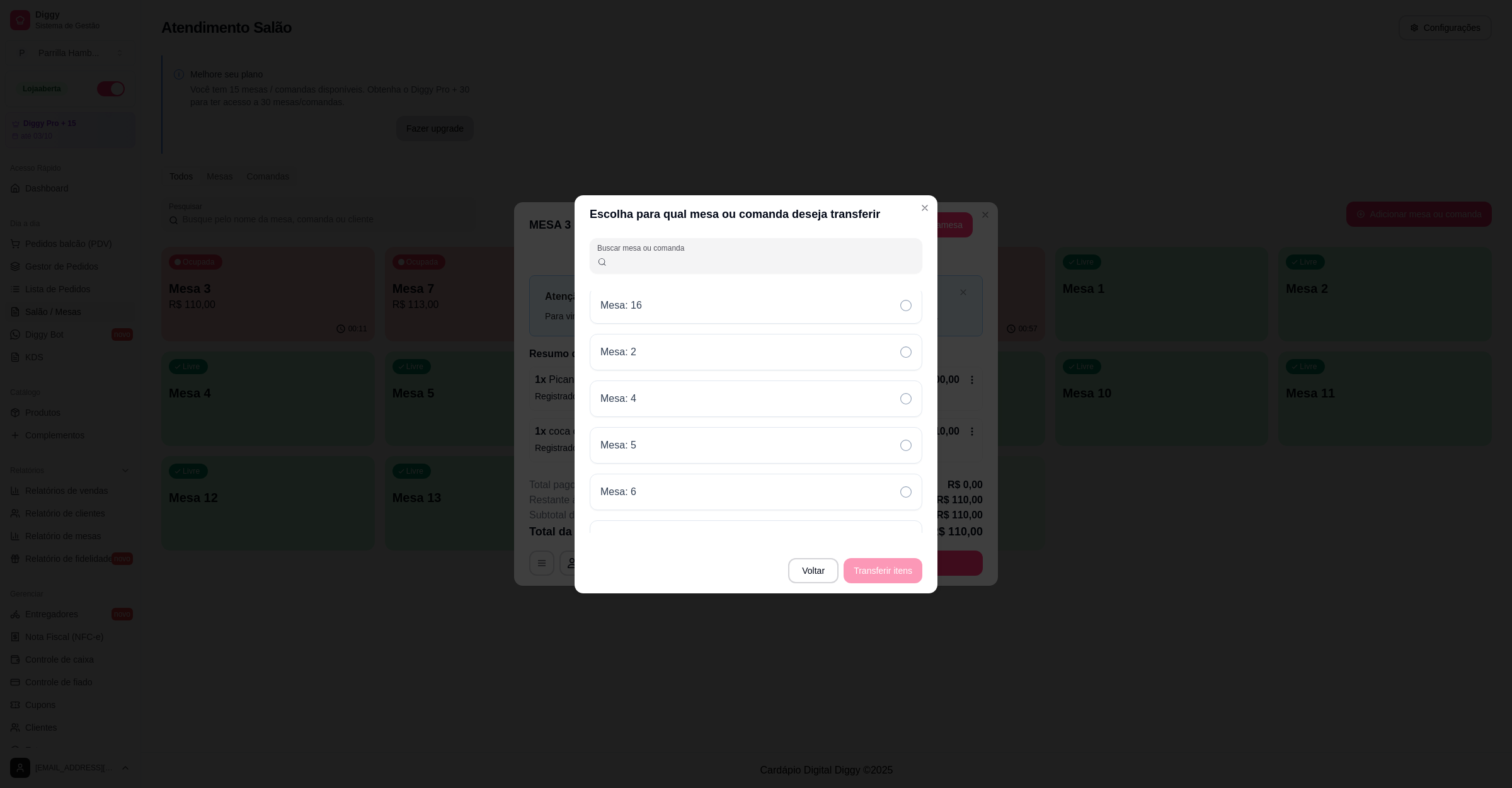
scroll to position [314, 0]
click at [769, 519] on div "Mesa: 9" at bounding box center [756, 515] width 333 height 37
click at [893, 574] on button "Transferir itens" at bounding box center [883, 571] width 79 height 25
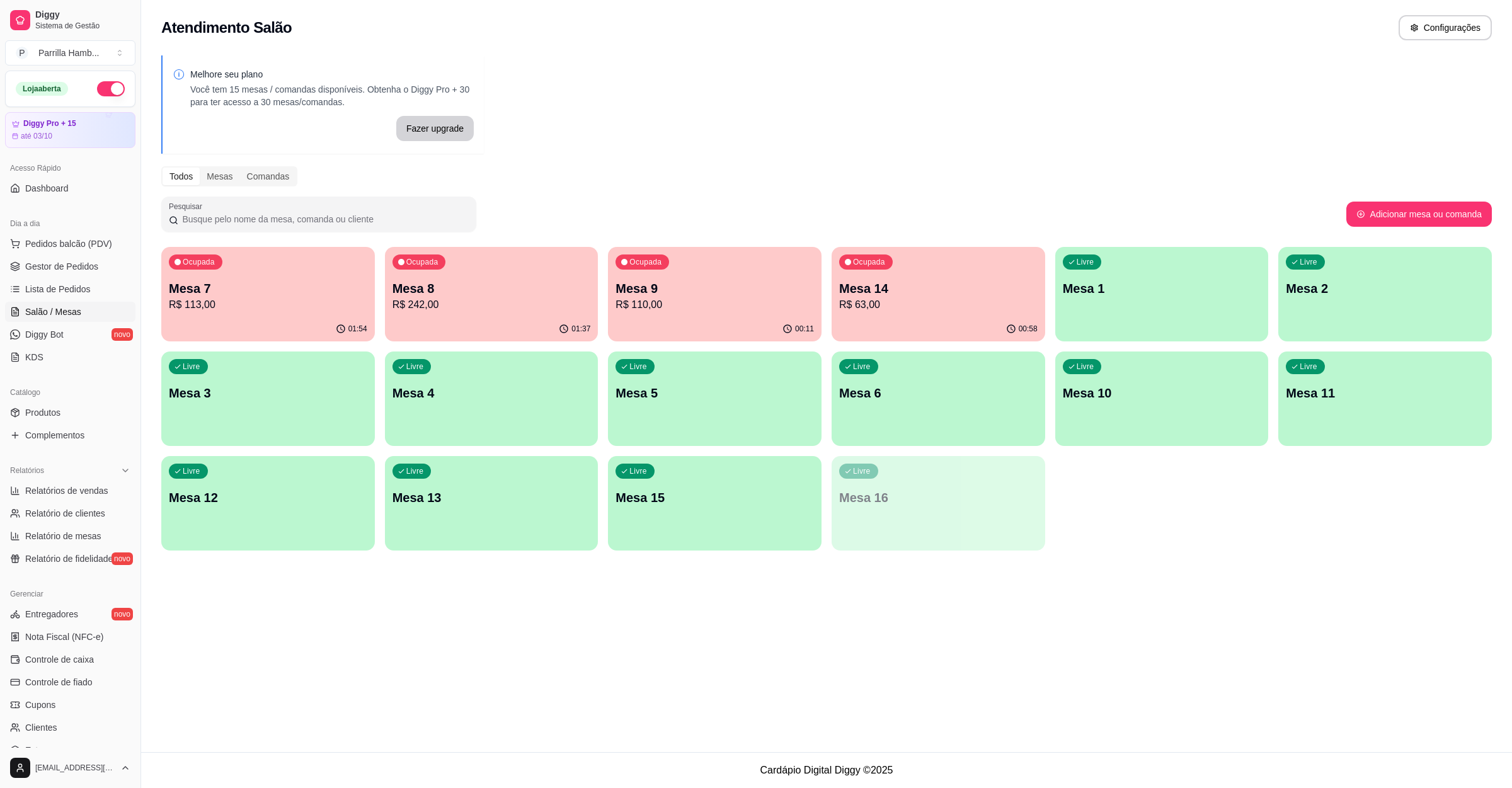
click at [258, 271] on div "Ocupada Mesa 7 R$ 113,00" at bounding box center [268, 282] width 214 height 70
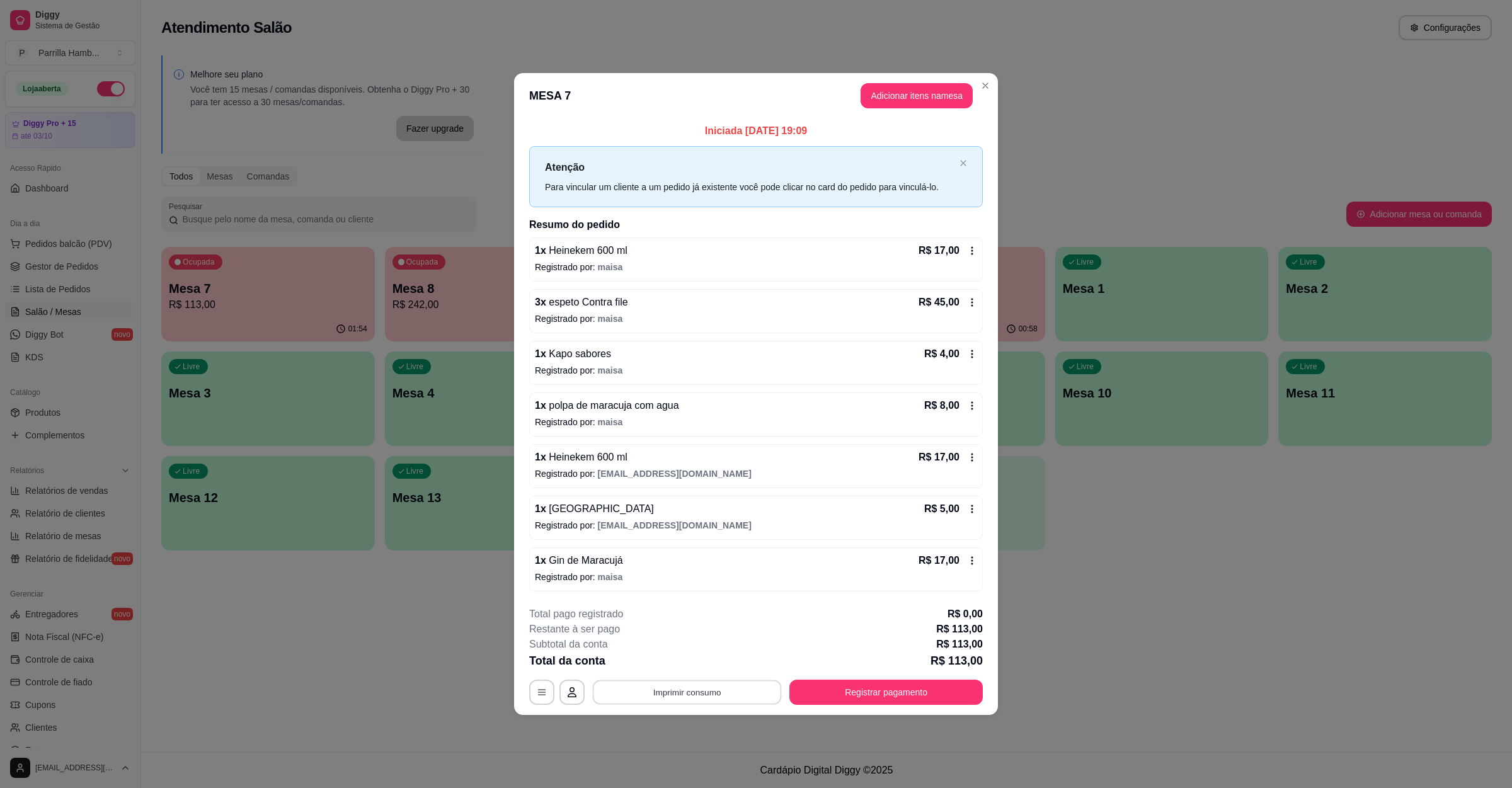
click at [758, 699] on button "Imprimir consumo" at bounding box center [687, 693] width 189 height 24
click at [711, 662] on button "IMPRESSORA" at bounding box center [691, 665] width 92 height 20
click at [851, 689] on button "Registrar pagamento" at bounding box center [886, 693] width 188 height 24
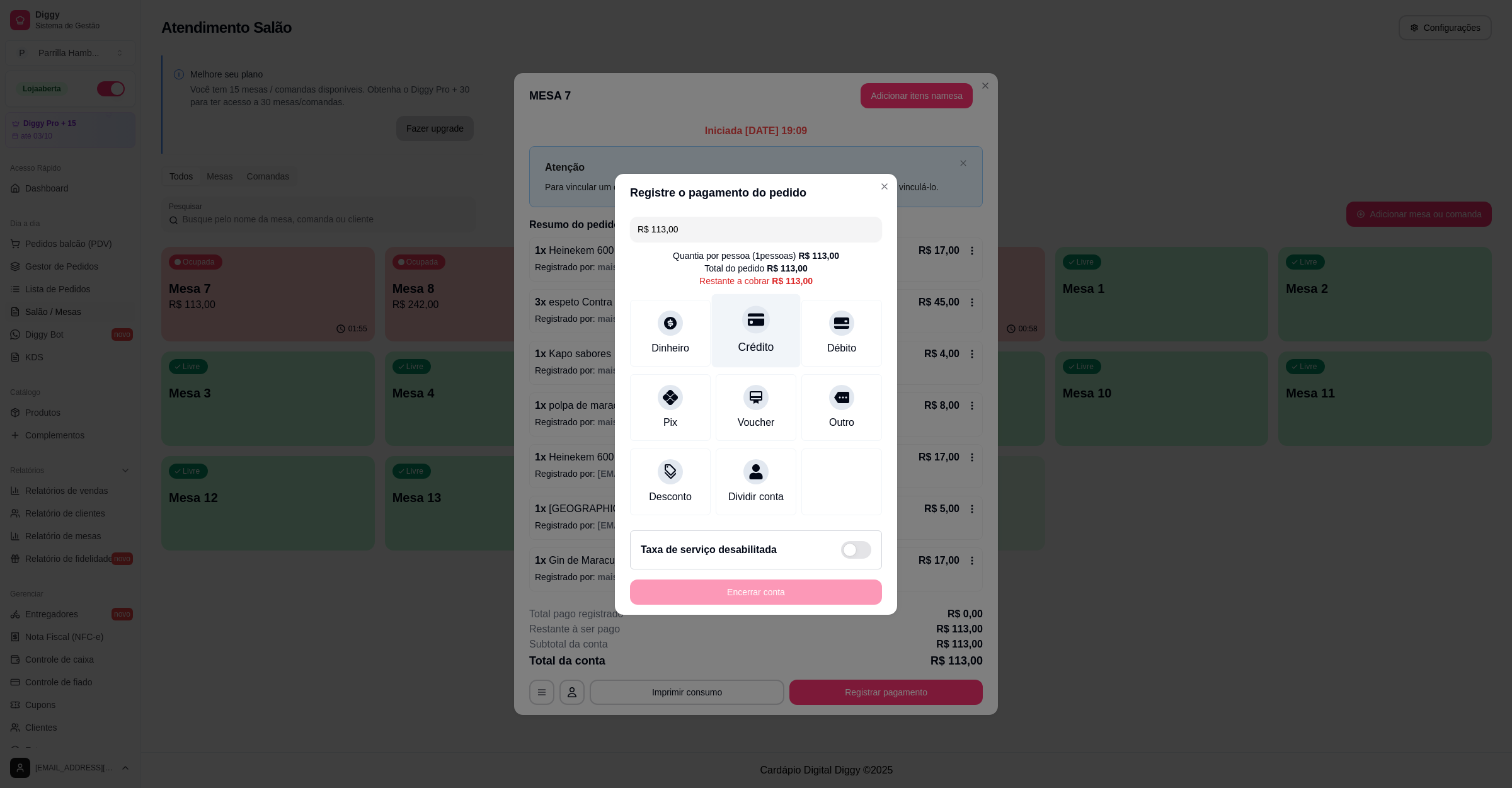
click at [747, 339] on div "Crédito" at bounding box center [756, 346] width 36 height 17
type input "R$ 0,00"
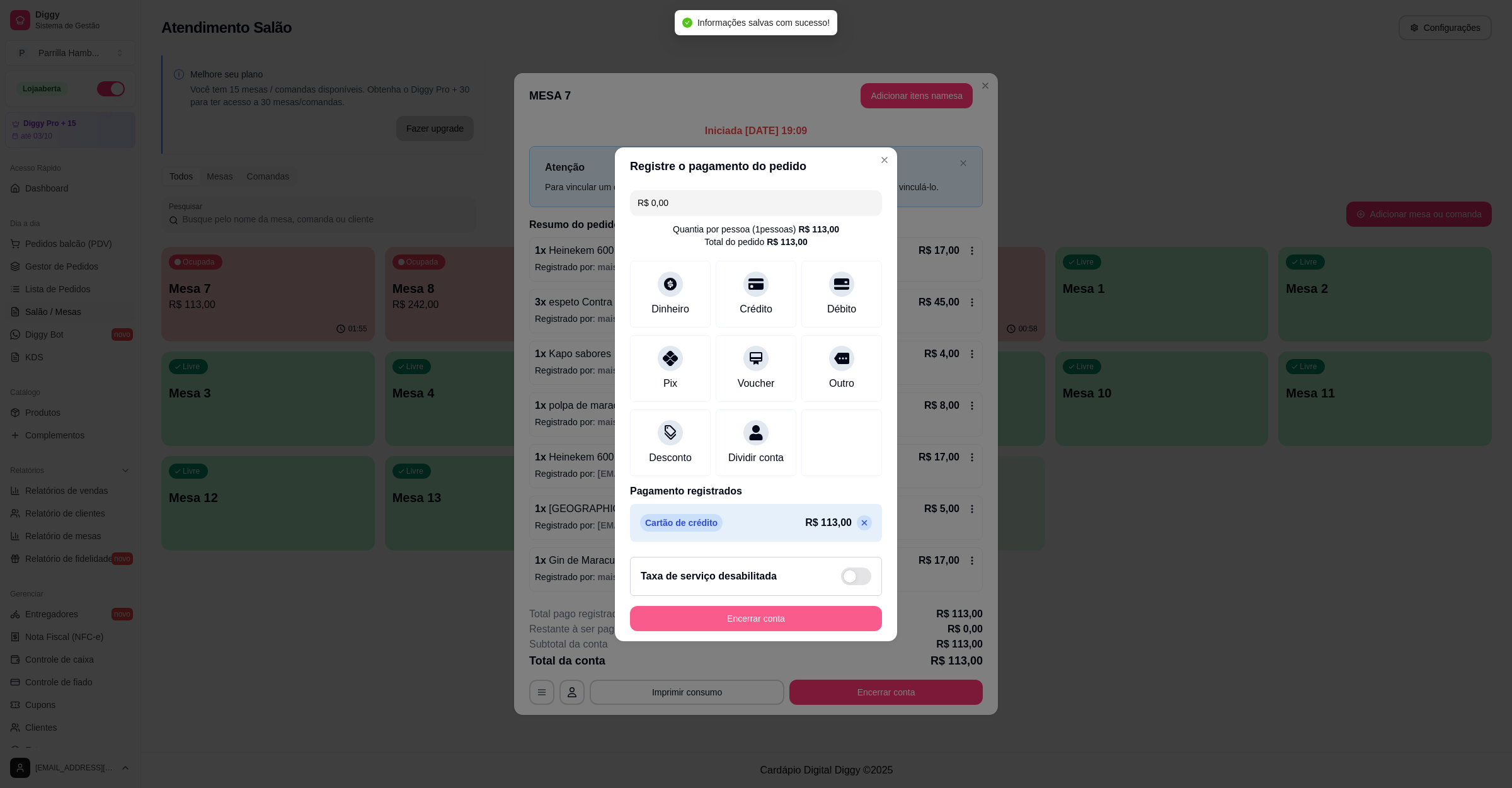
click at [771, 619] on button "Encerrar conta" at bounding box center [756, 618] width 252 height 25
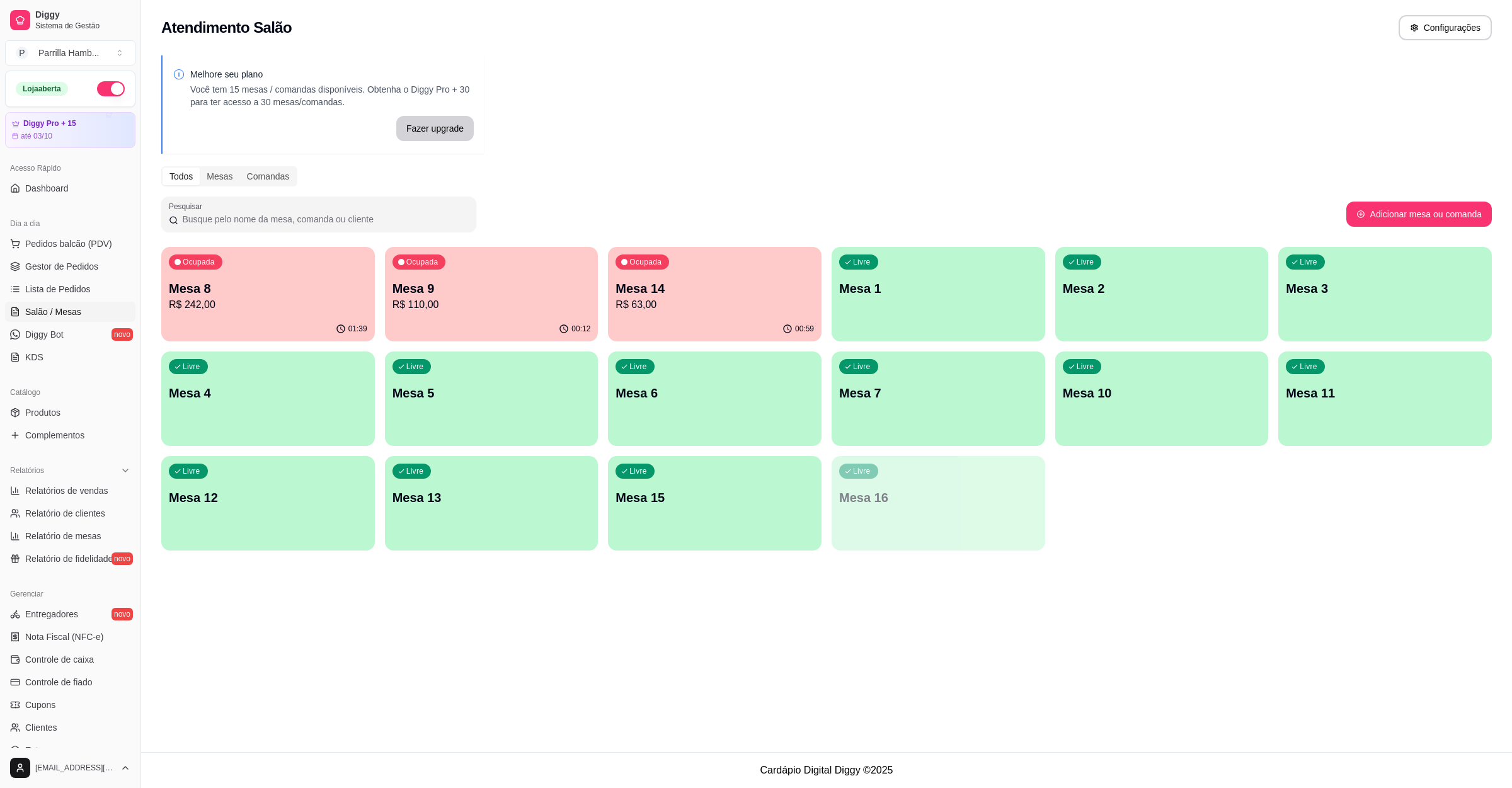
click at [686, 248] on div "Ocupada Mesa 14 R$ 63,00" at bounding box center [715, 282] width 214 height 70
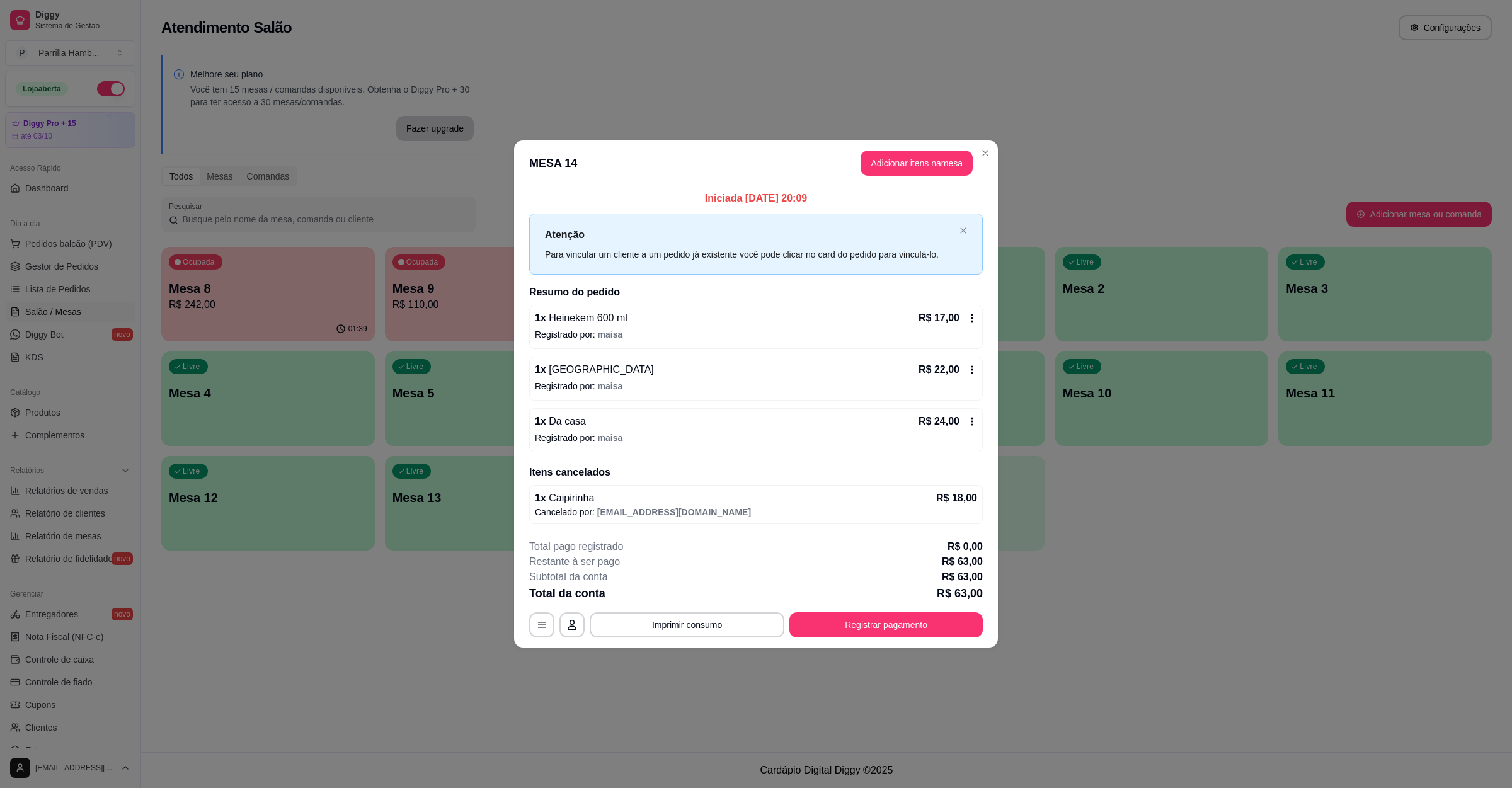
click at [902, 629] on button "Registrar pagamento" at bounding box center [886, 625] width 194 height 25
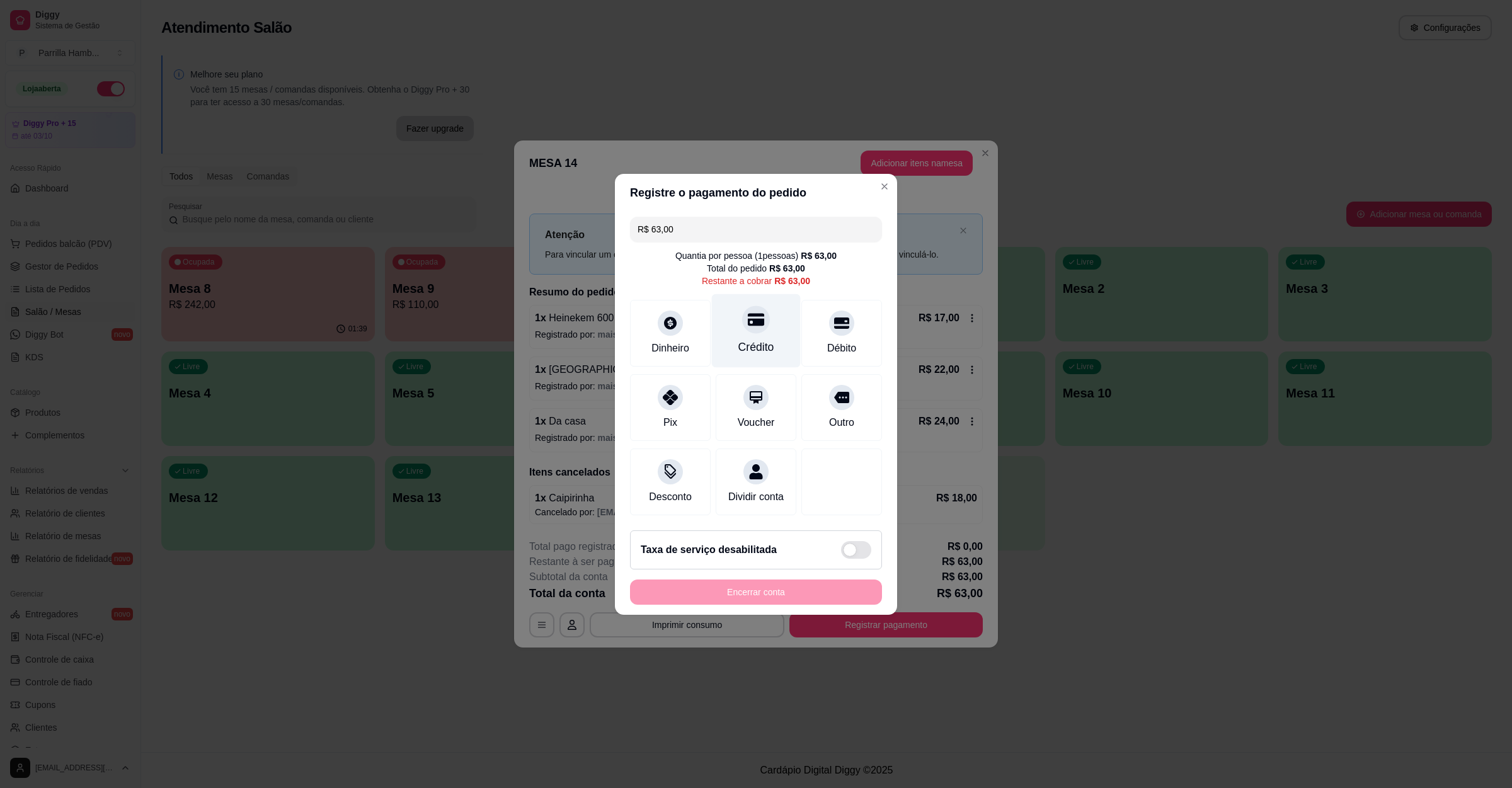
click at [728, 313] on div "Crédito" at bounding box center [757, 330] width 89 height 73
type input "R$ 0,00"
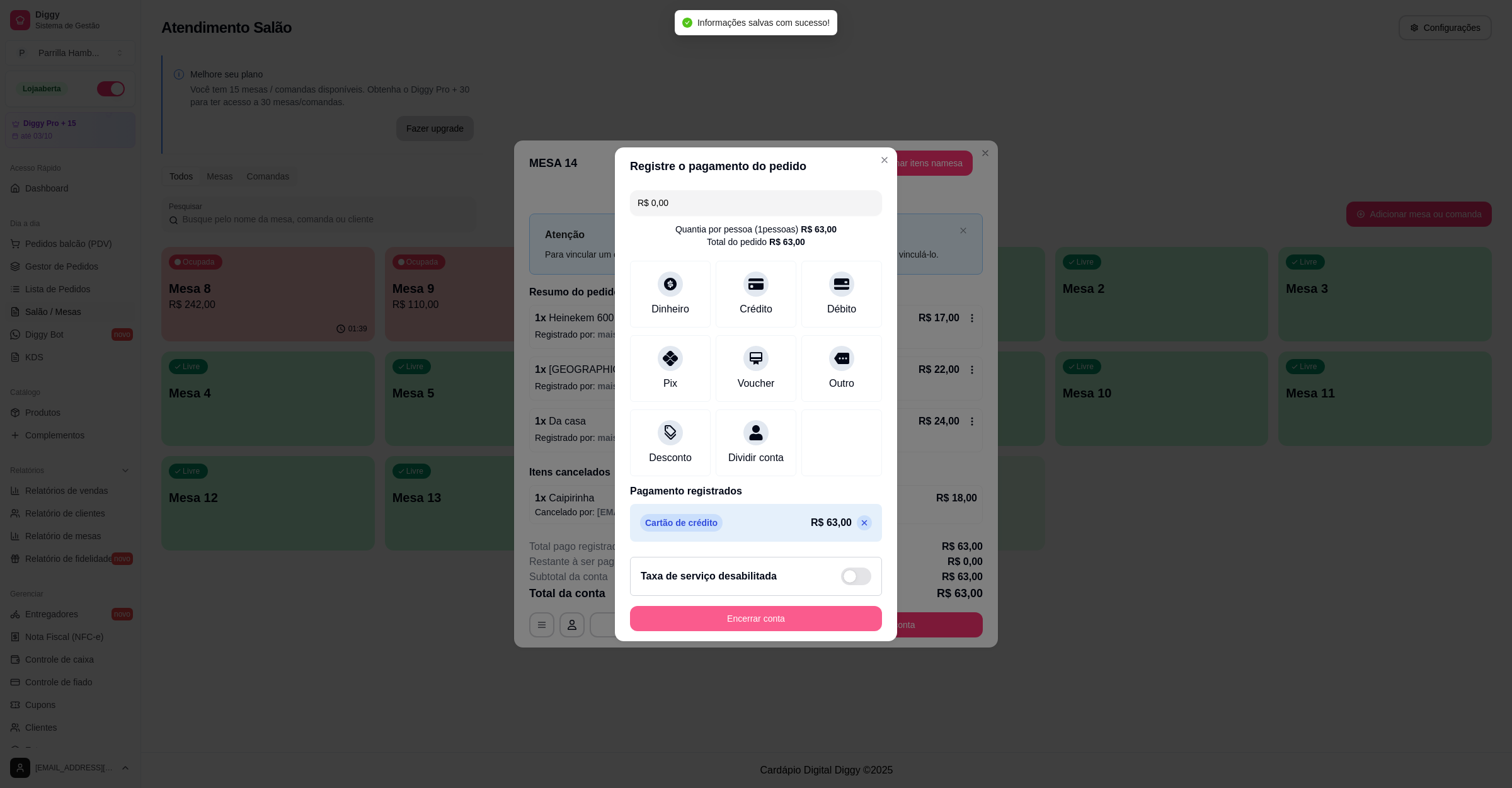
click at [769, 631] on button "Encerrar conta" at bounding box center [756, 618] width 252 height 25
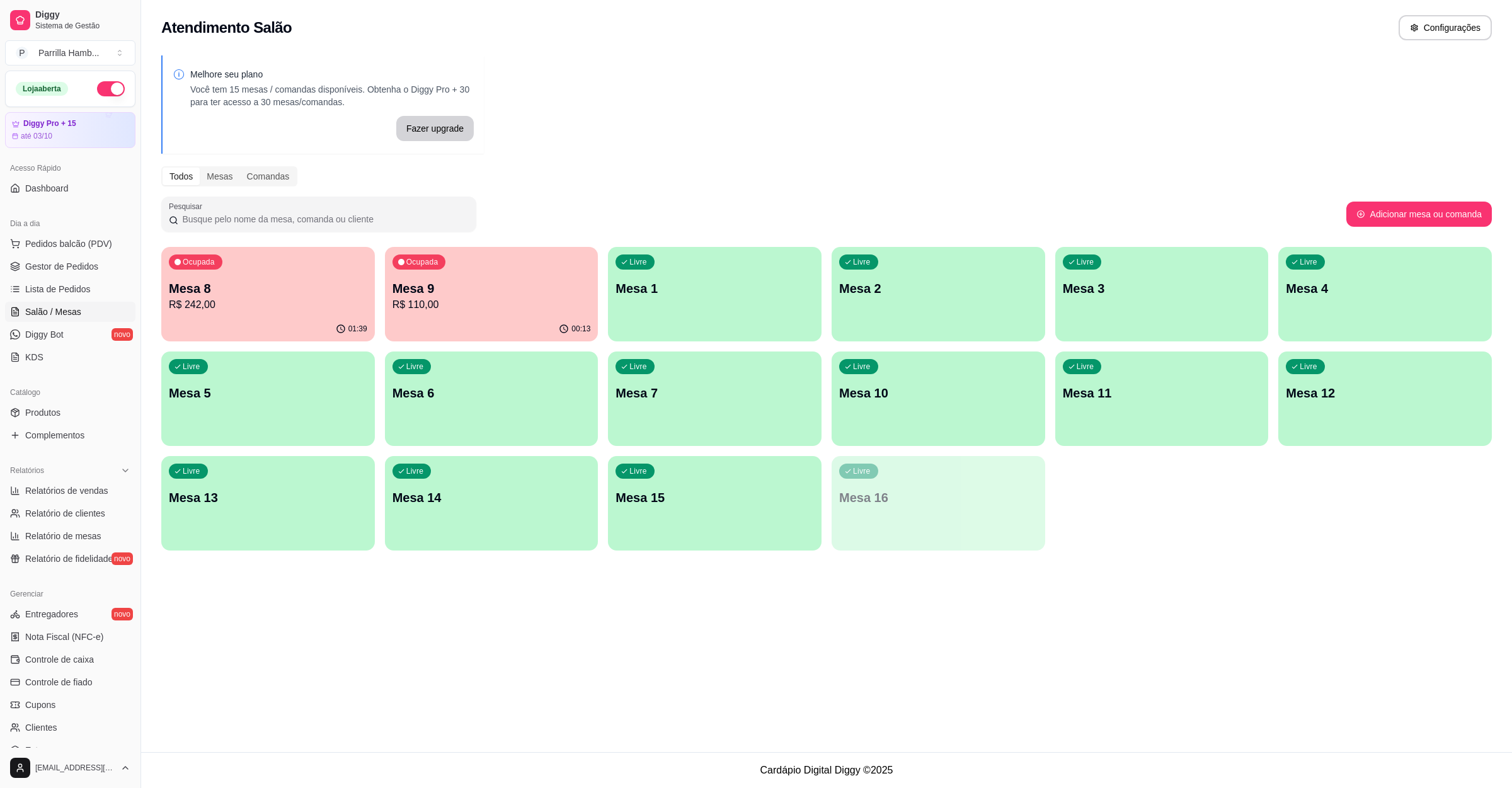
click at [301, 273] on div "Ocupada Mesa 8 R$ 242,00" at bounding box center [268, 282] width 214 height 70
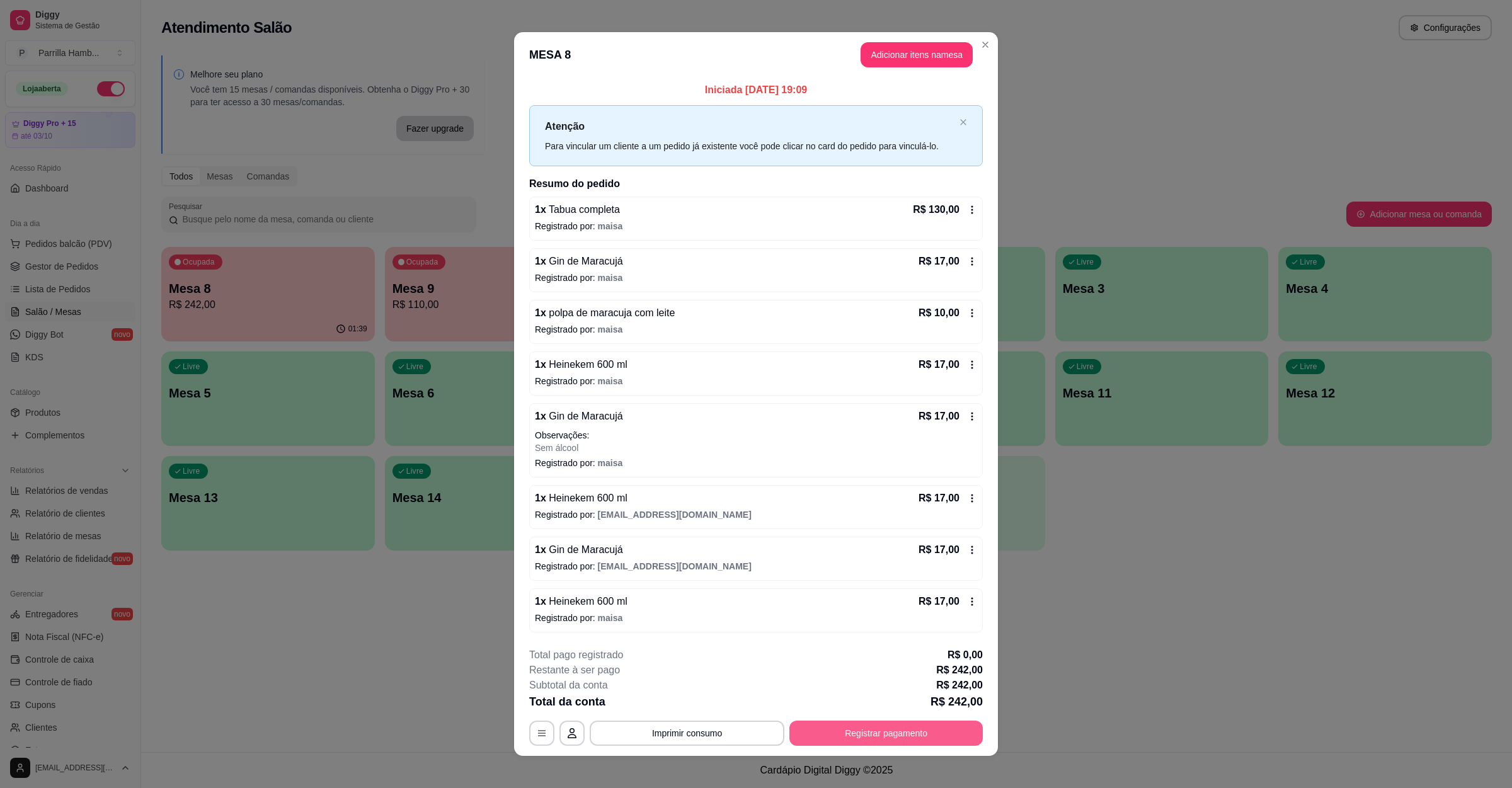
click at [904, 743] on button "Registrar pagamento" at bounding box center [886, 733] width 194 height 25
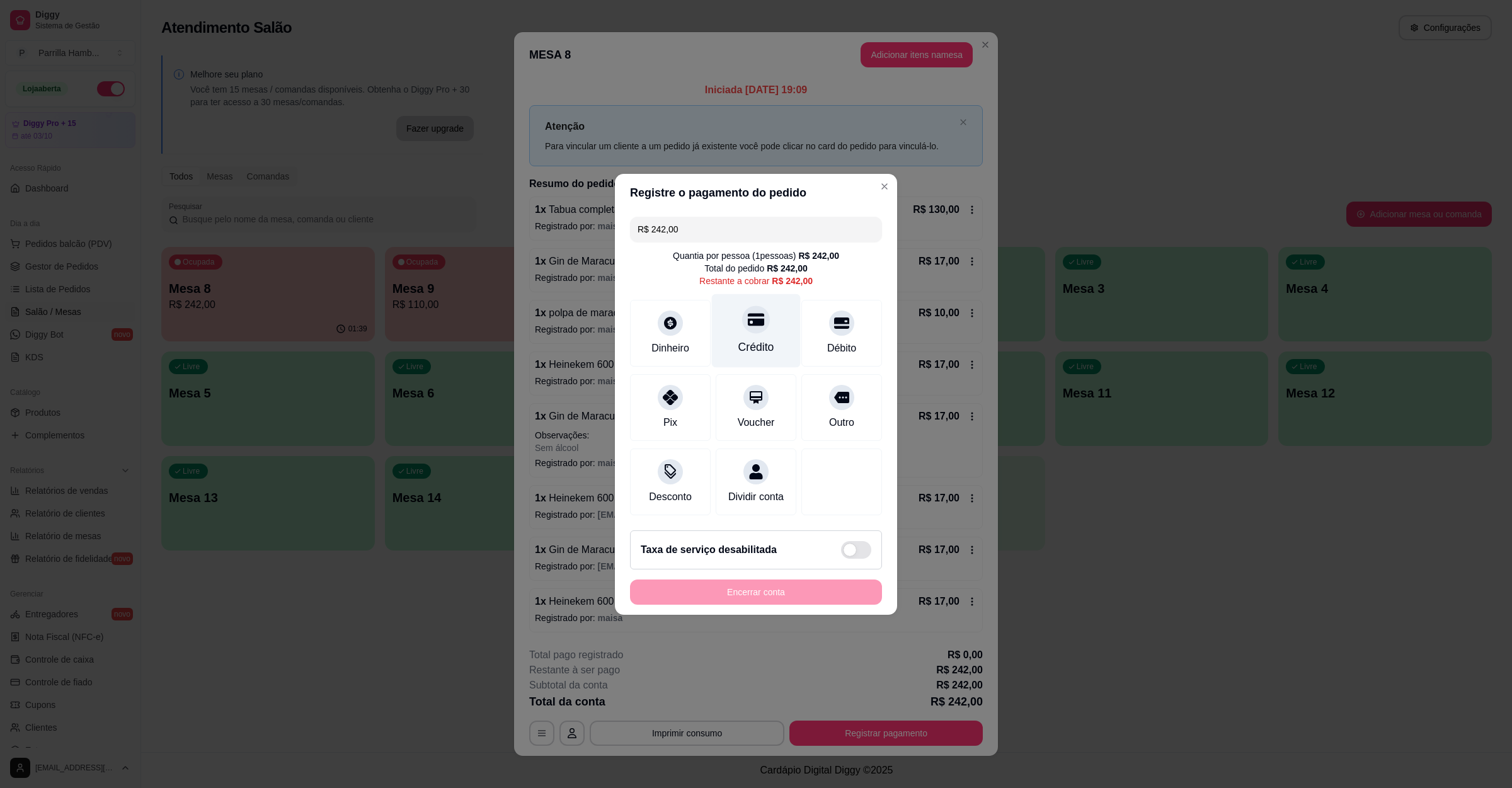
click at [747, 305] on div at bounding box center [756, 319] width 28 height 28
type input "R$ 0,00"
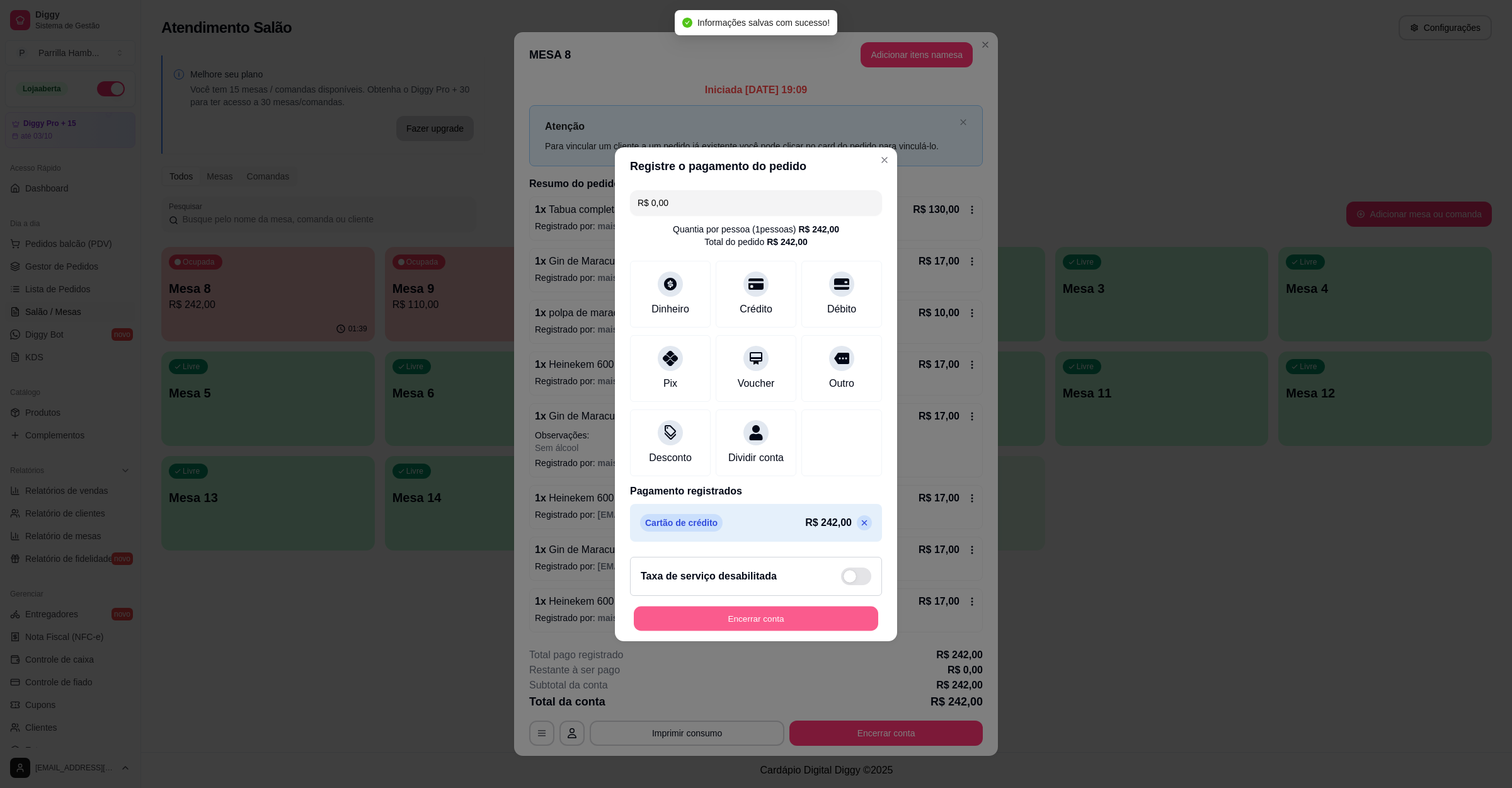
click at [803, 621] on button "Encerrar conta" at bounding box center [756, 618] width 244 height 24
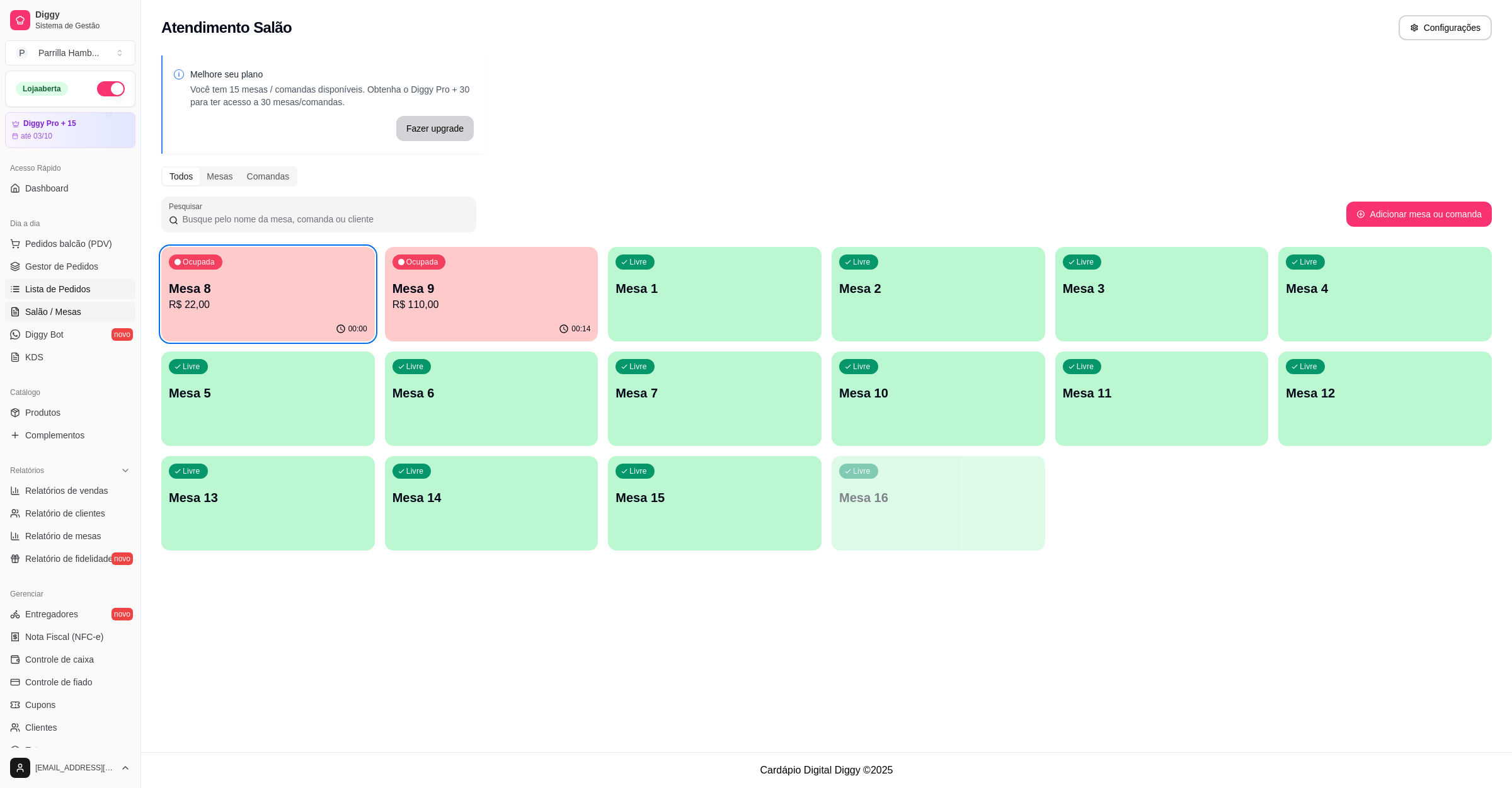
click at [83, 298] on link "Lista de Pedidos" at bounding box center [70, 289] width 130 height 20
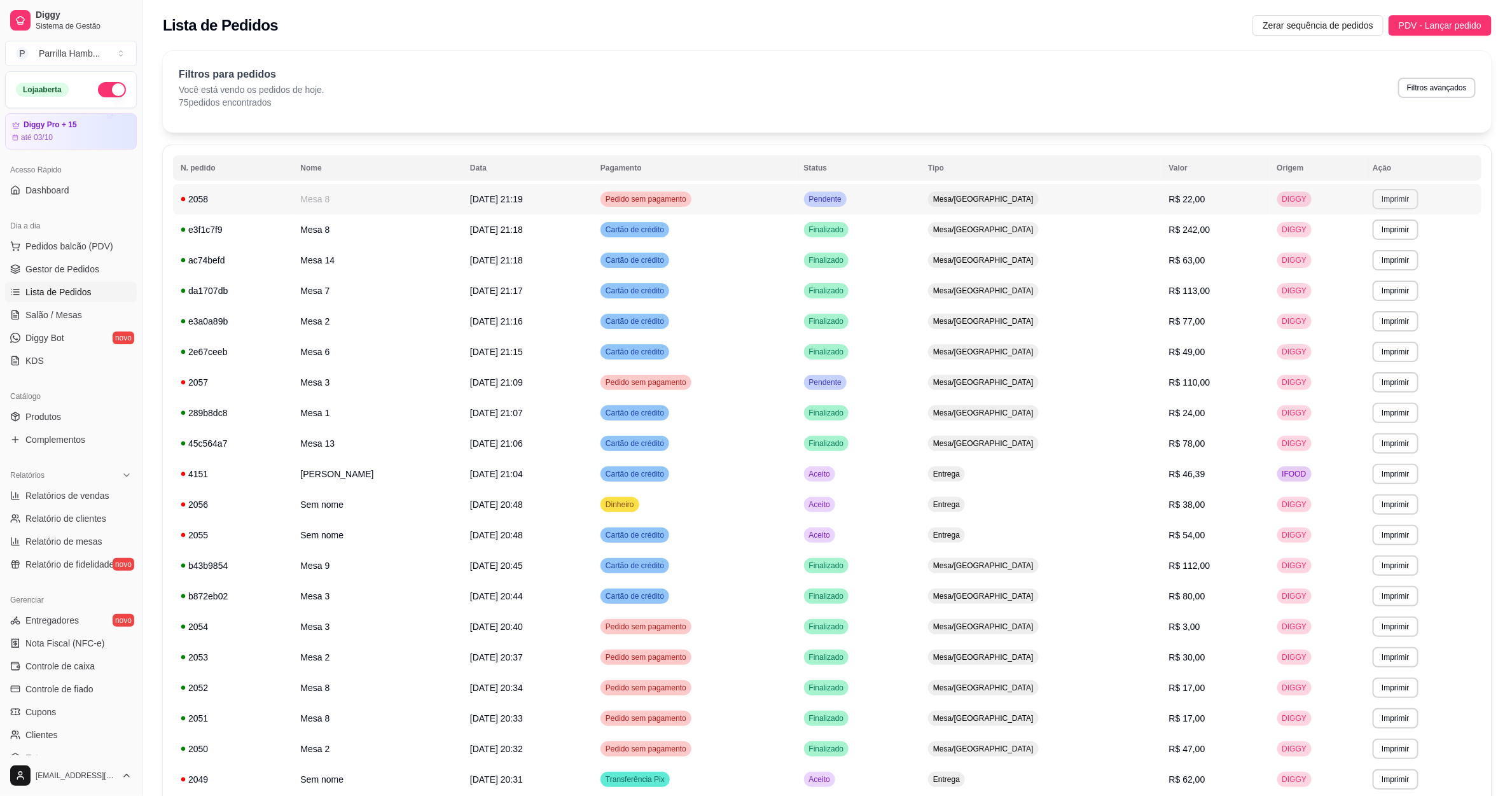
click at [1373, 200] on button "Imprimir" at bounding box center [1395, 198] width 45 height 20
click at [1355, 242] on button "IMPRESSORA" at bounding box center [1361, 244] width 89 height 19
click at [118, 311] on link "Salão / Mesas" at bounding box center [70, 315] width 131 height 20
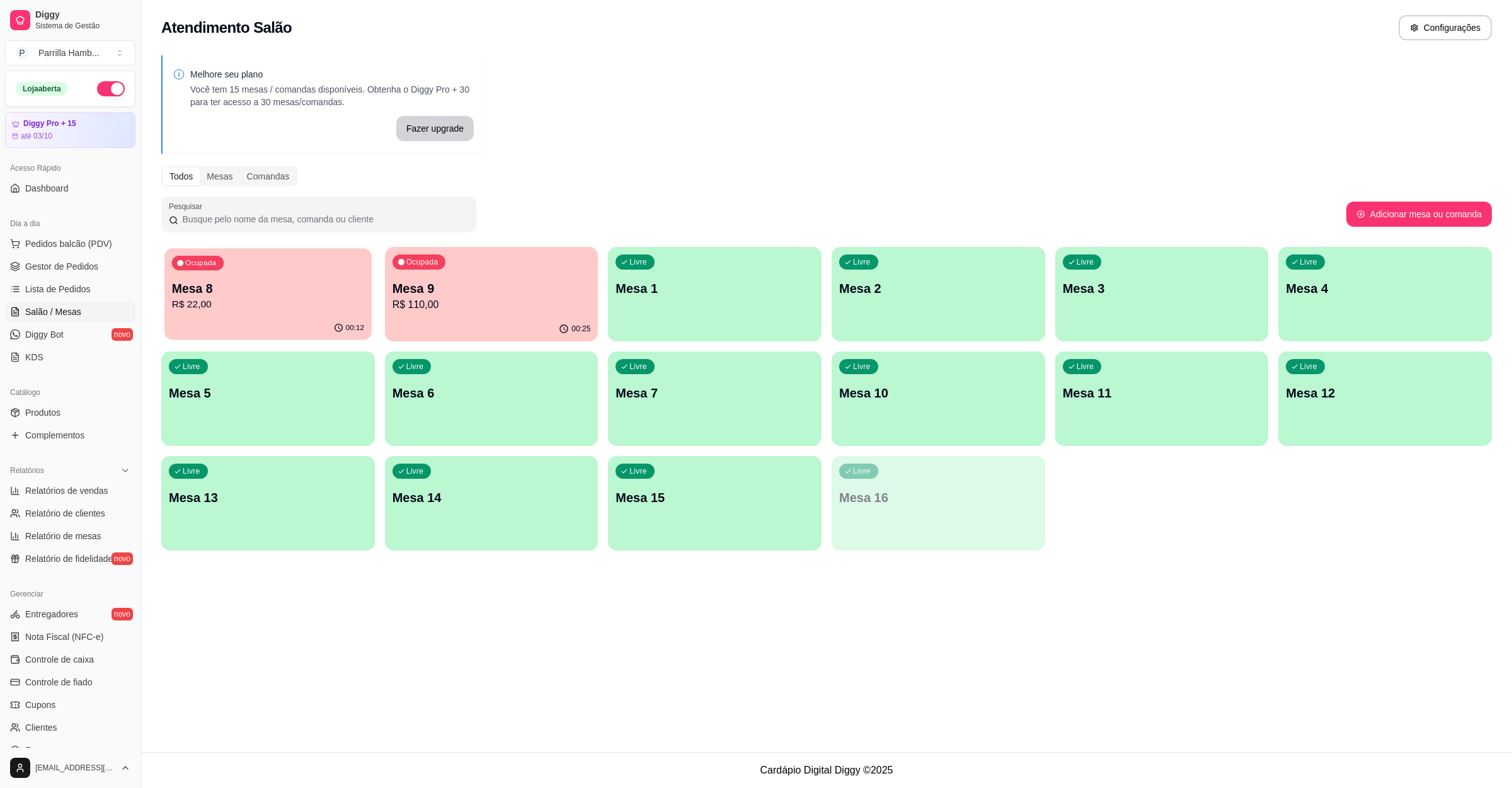
click at [271, 307] on p "R$ 22,00" at bounding box center [268, 305] width 192 height 15
click at [443, 293] on p "Mesa 9" at bounding box center [491, 288] width 198 height 17
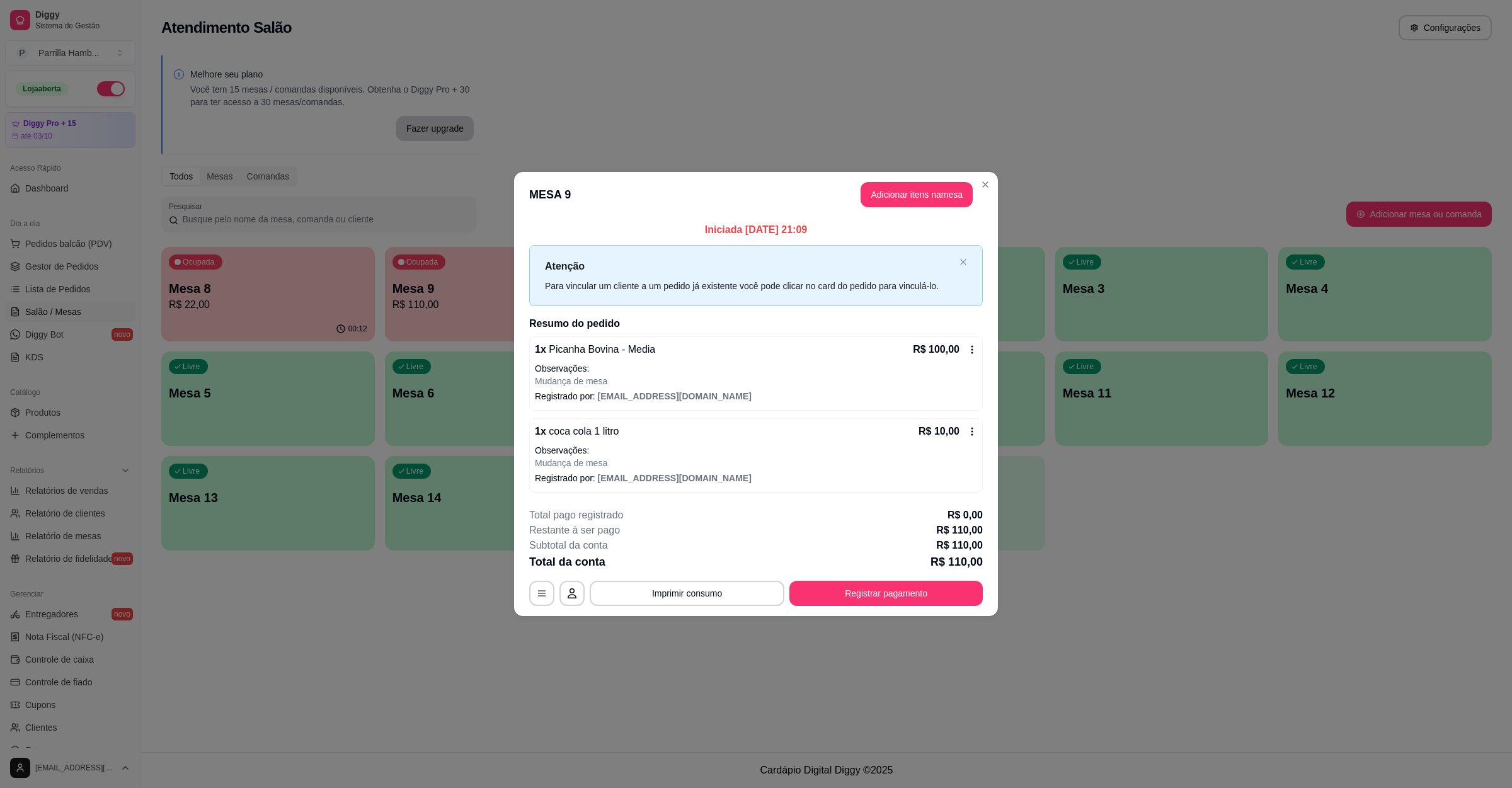
click at [654, 399] on span "[EMAIL_ADDRESS][DOMAIN_NAME]" at bounding box center [675, 396] width 154 height 10
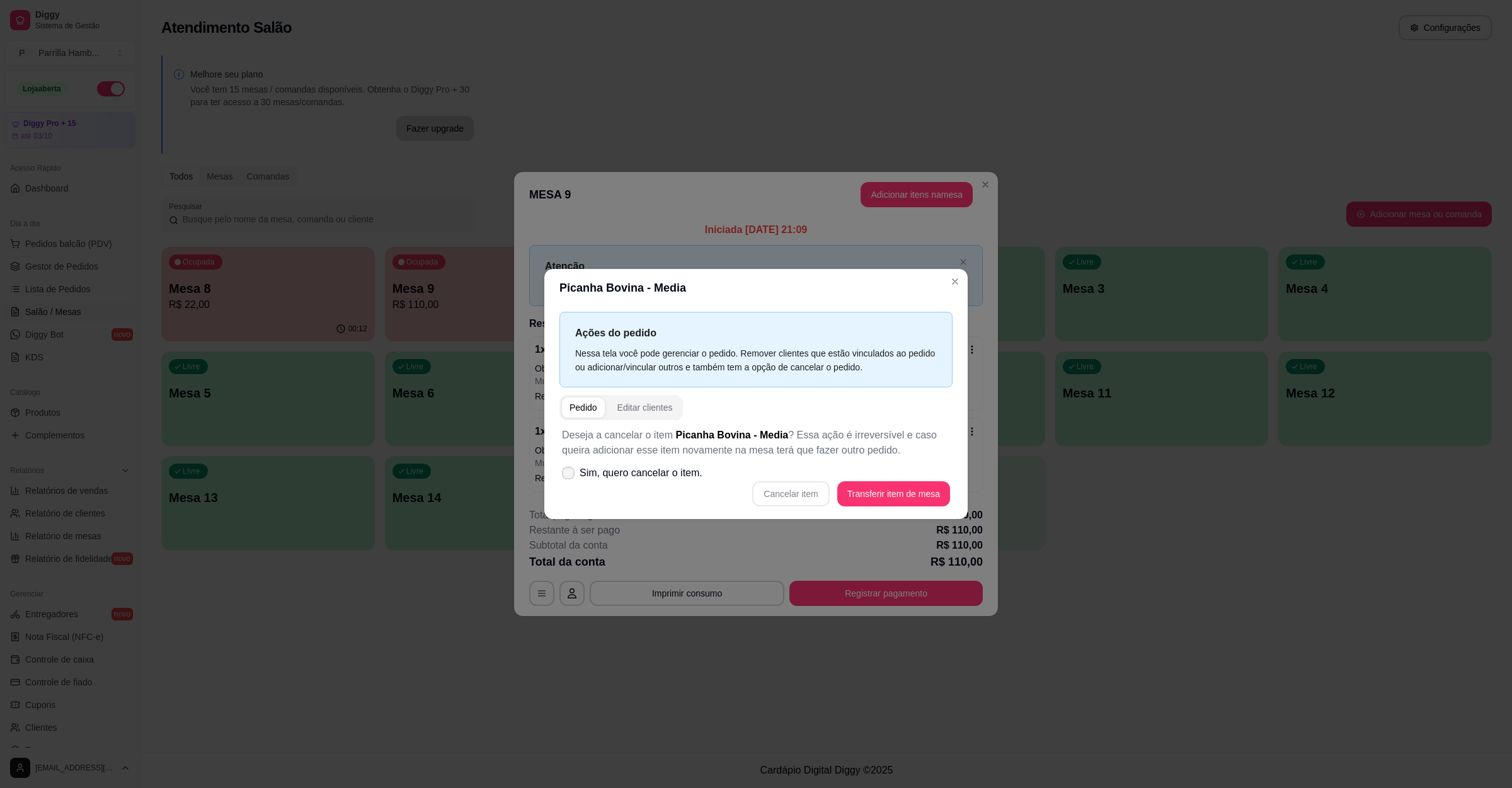
click at [619, 467] on span "Sim, quero cancelar o item." at bounding box center [641, 472] width 123 height 15
click at [570, 475] on input "Sim, quero cancelar o item." at bounding box center [565, 478] width 8 height 8
checkbox input "true"
click at [805, 488] on button "Cancelar item" at bounding box center [791, 493] width 77 height 25
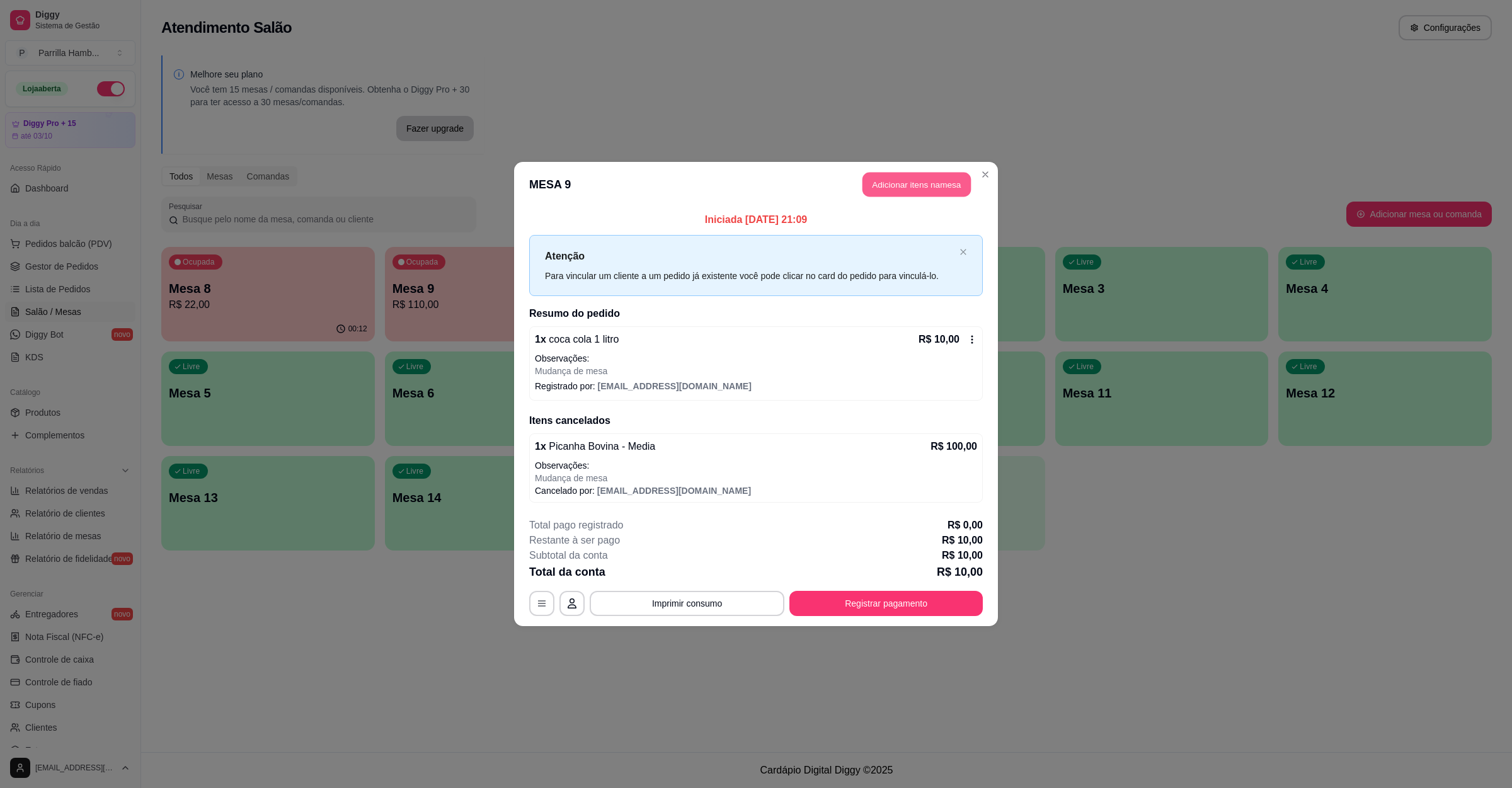
click at [904, 173] on button "Adicionar itens na mesa" at bounding box center [917, 185] width 108 height 24
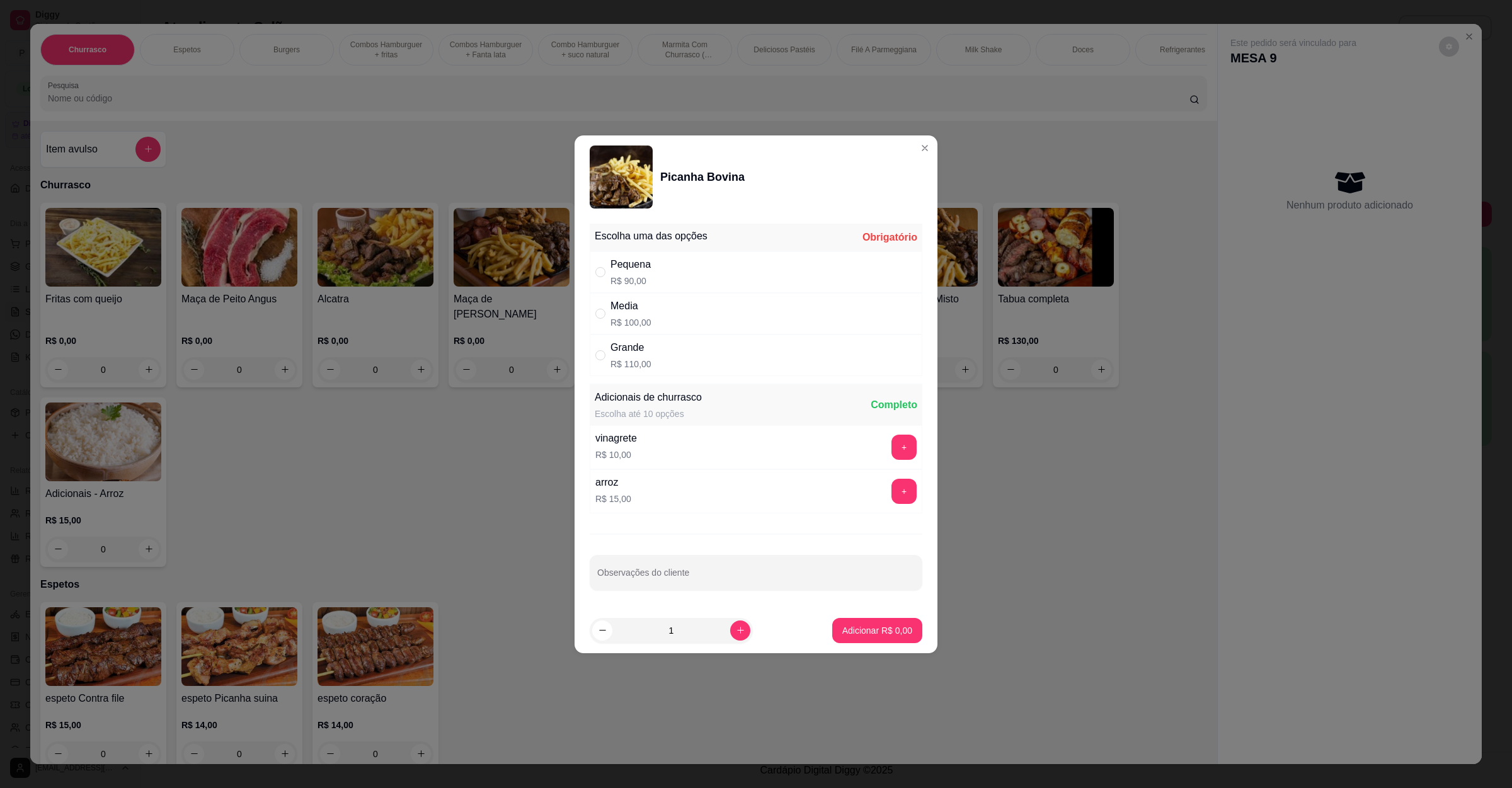
click at [685, 352] on div "Grande R$ 110,00" at bounding box center [756, 355] width 333 height 42
radio input "true"
click at [871, 630] on p "Adicionar R$ 110,00" at bounding box center [873, 630] width 80 height 12
type input "1"
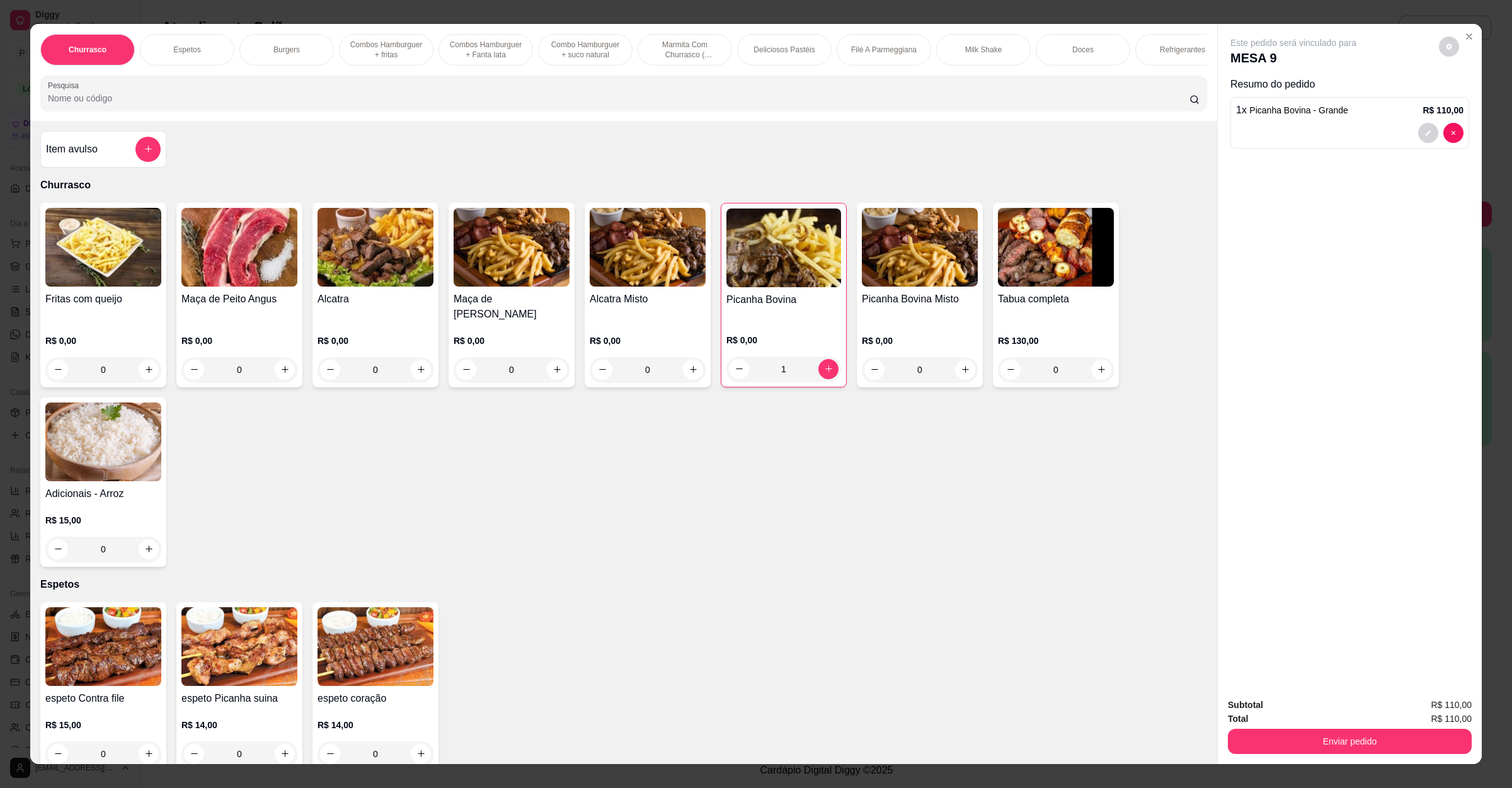
click at [1265, 730] on button "Enviar pedido" at bounding box center [1350, 741] width 244 height 25
click at [1422, 703] on button "Enviar pedido" at bounding box center [1437, 709] width 72 height 24
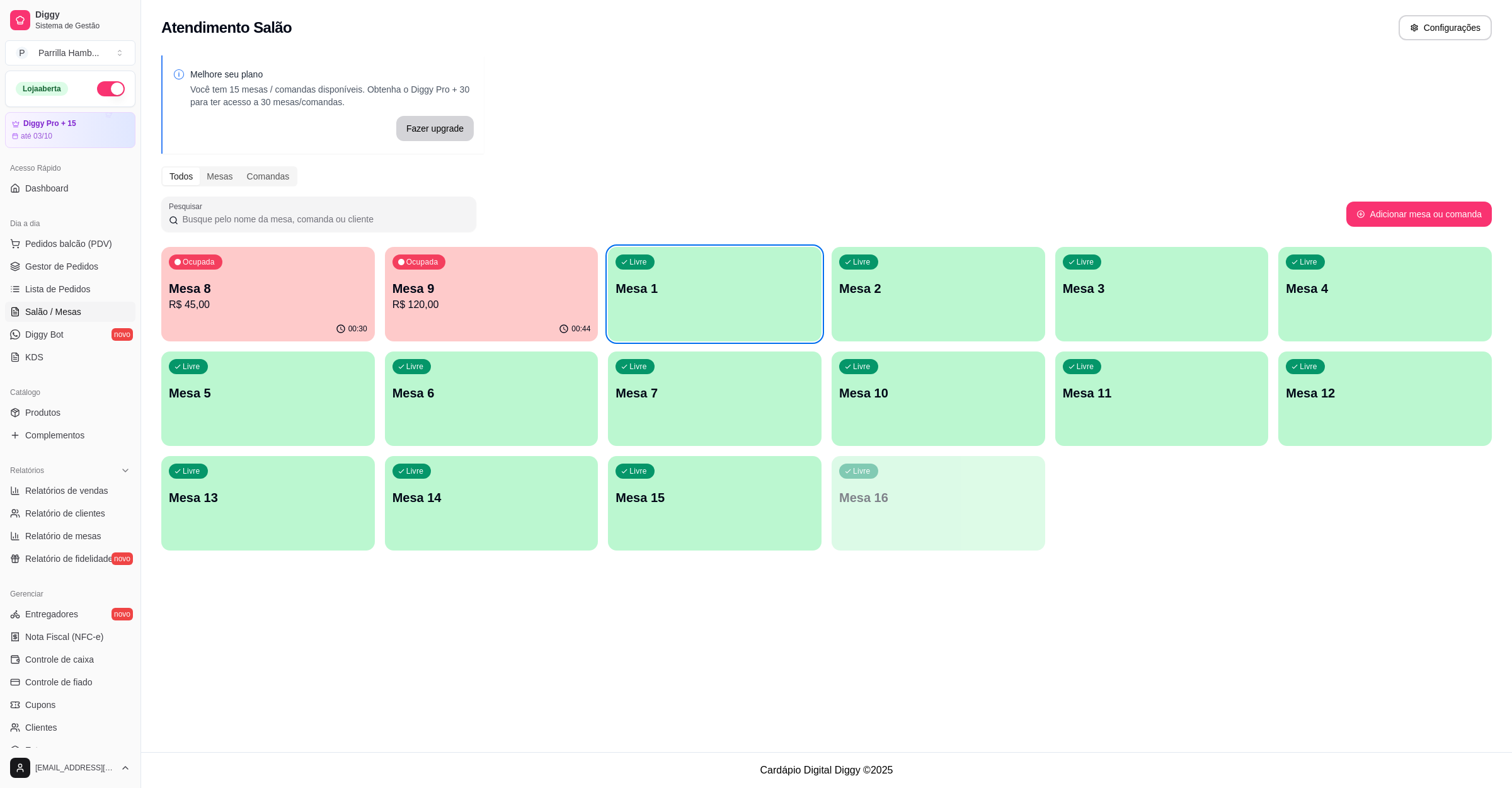
click at [400, 291] on p "Mesa 9" at bounding box center [491, 288] width 198 height 17
click at [360, 301] on p "R$ 45,00" at bounding box center [268, 305] width 192 height 15
click at [99, 241] on span "Pedidos balcão (PDV)" at bounding box center [69, 243] width 87 height 12
click at [305, 105] on input "Pesquisa" at bounding box center [619, 98] width 1142 height 12
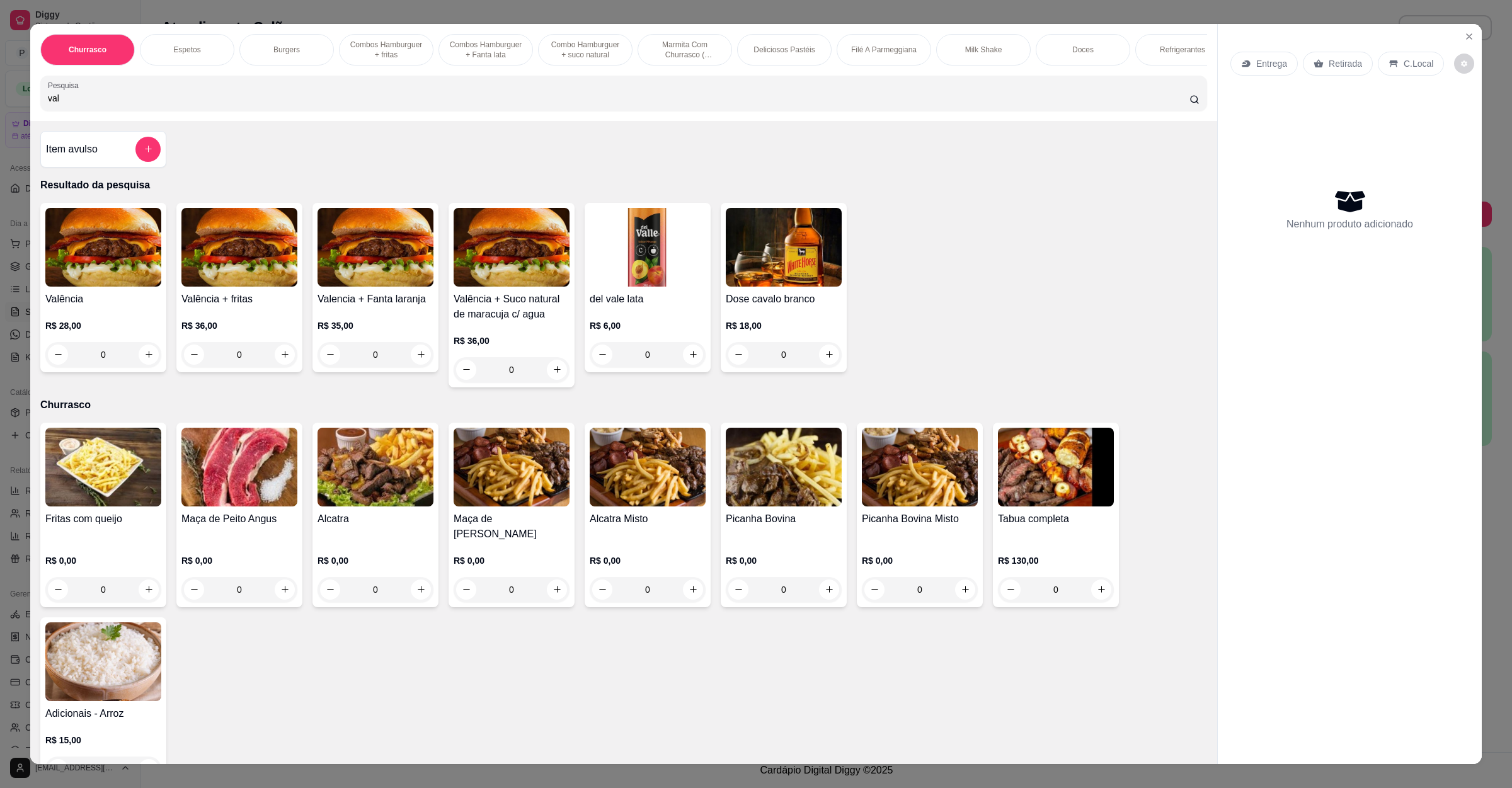
type input "val"
click at [100, 277] on img at bounding box center [103, 247] width 116 height 79
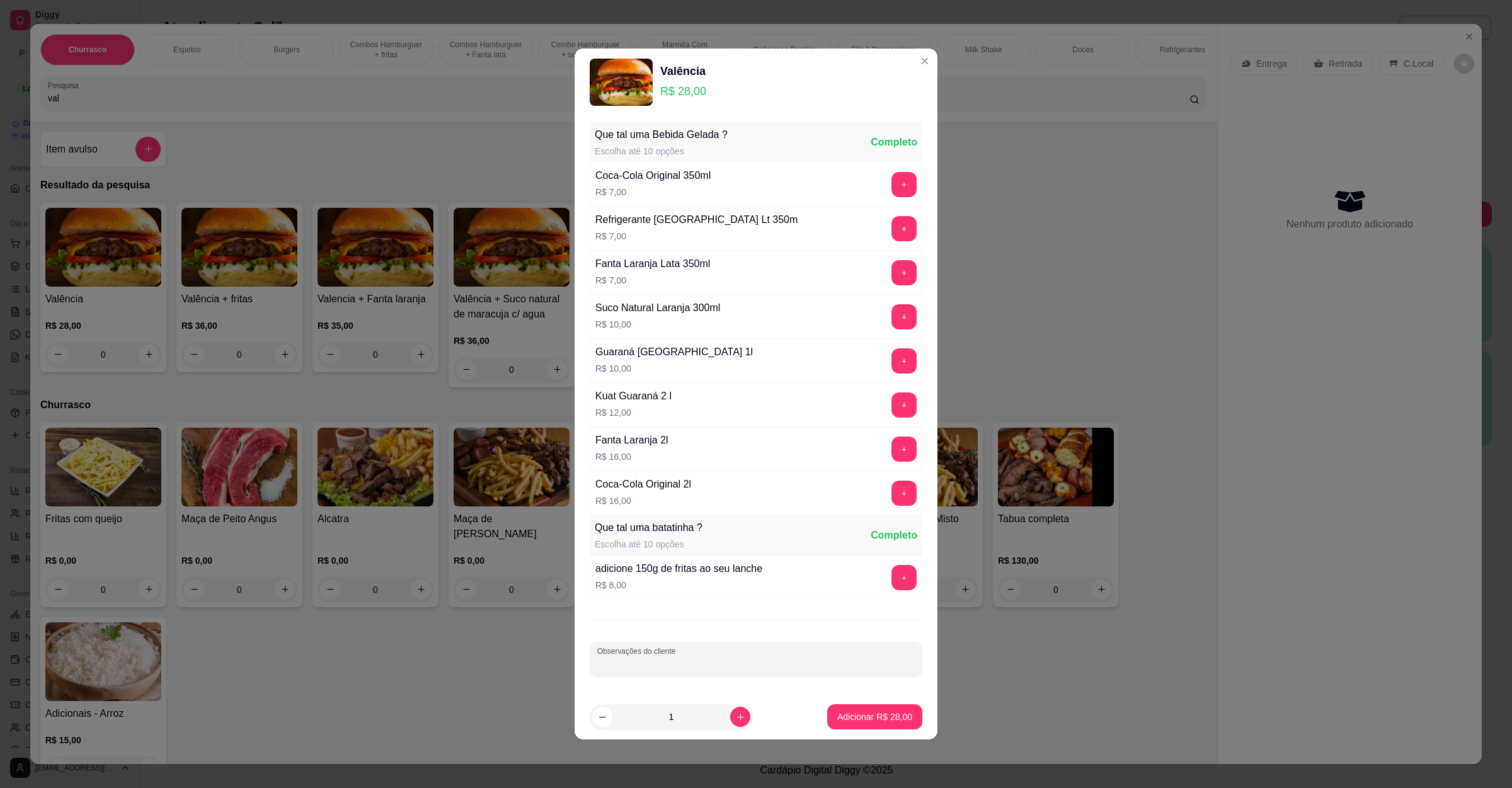
click at [791, 669] on input "Observações do cliente" at bounding box center [756, 664] width 318 height 12
type input "9652"
click at [869, 710] on button "Adicionar R$ 28,00" at bounding box center [875, 716] width 95 height 25
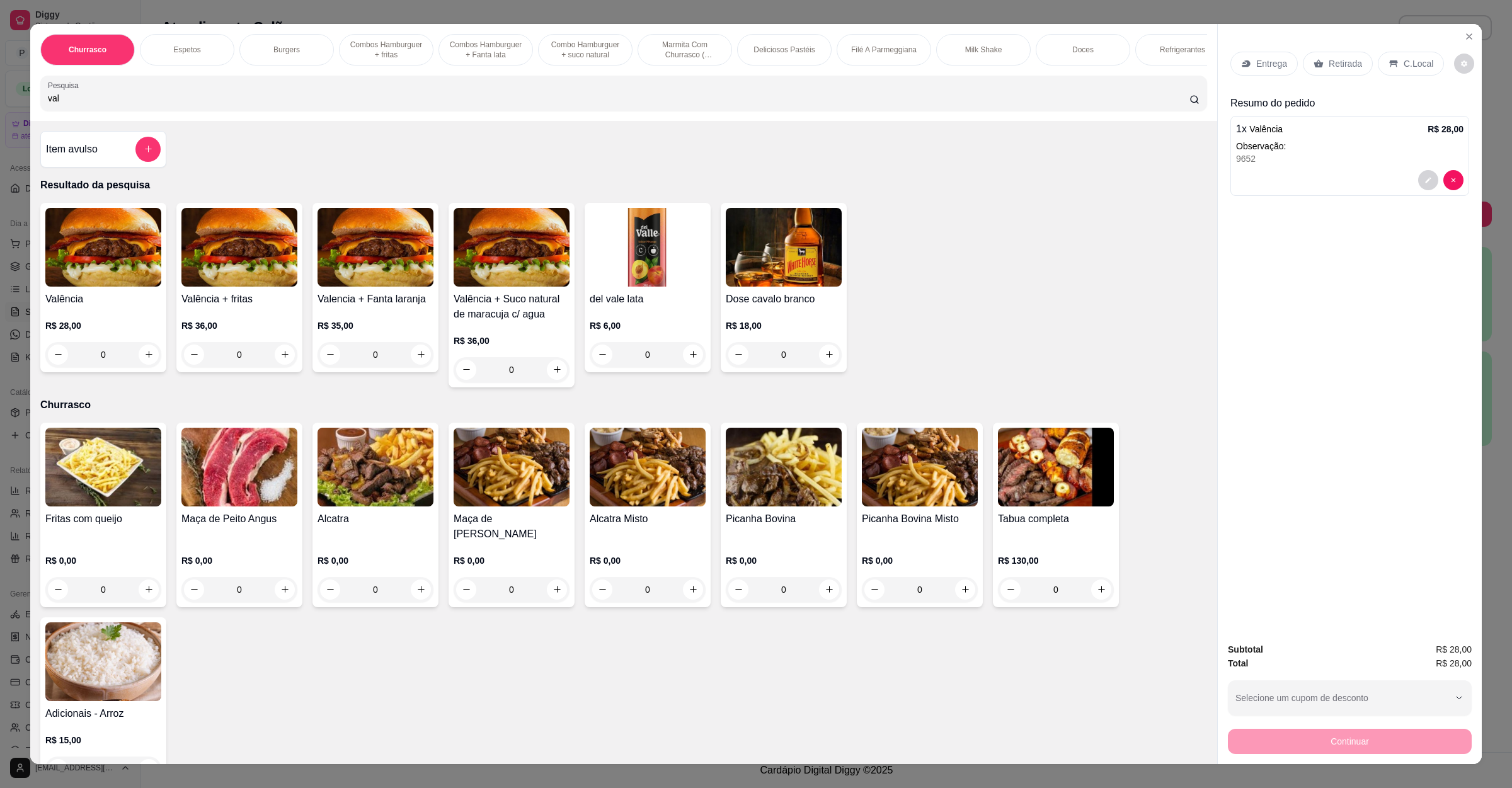
click at [1346, 63] on p "Retirada" at bounding box center [1345, 64] width 33 height 12
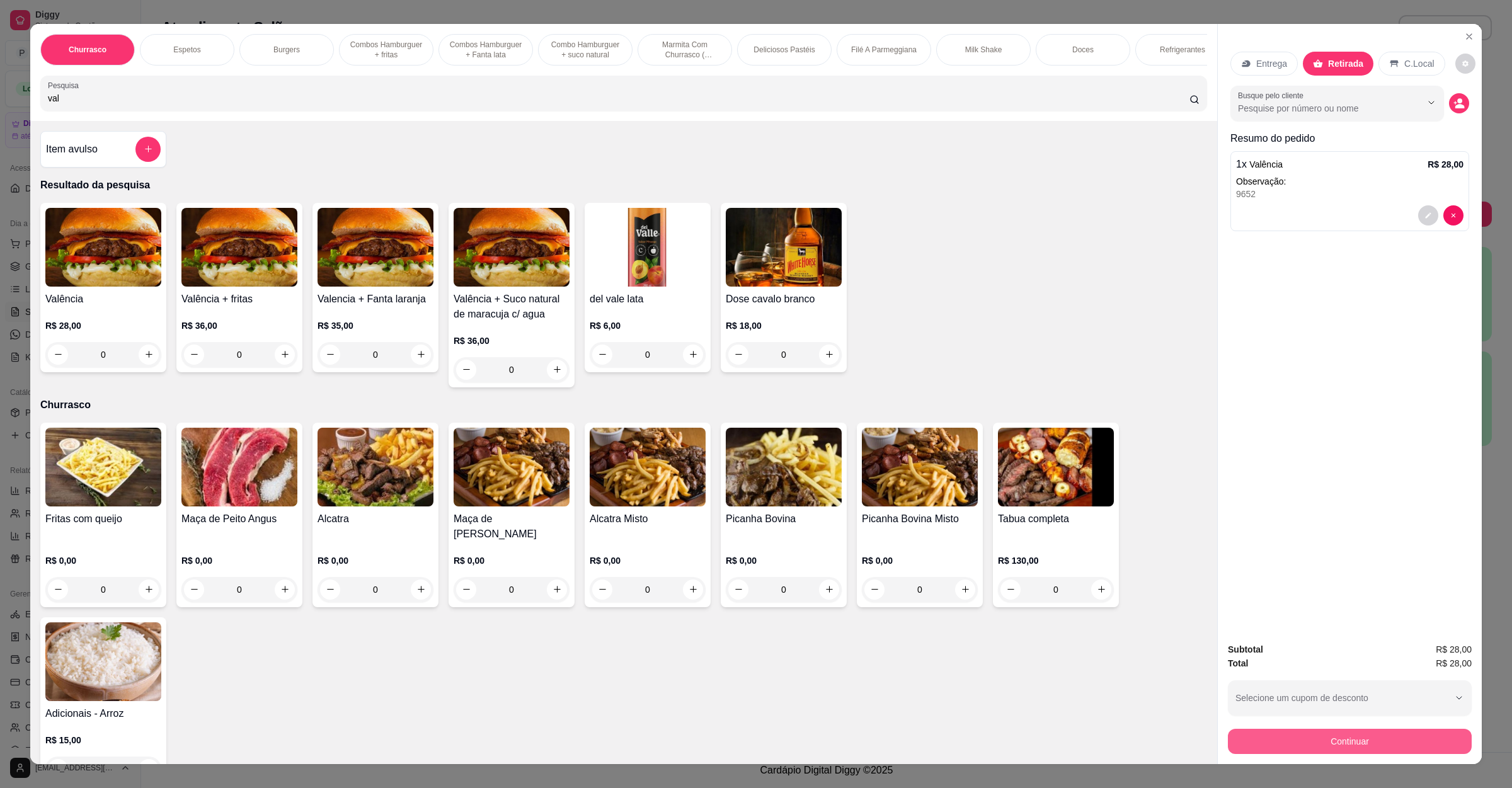
click at [1385, 737] on button "Continuar" at bounding box center [1350, 741] width 244 height 25
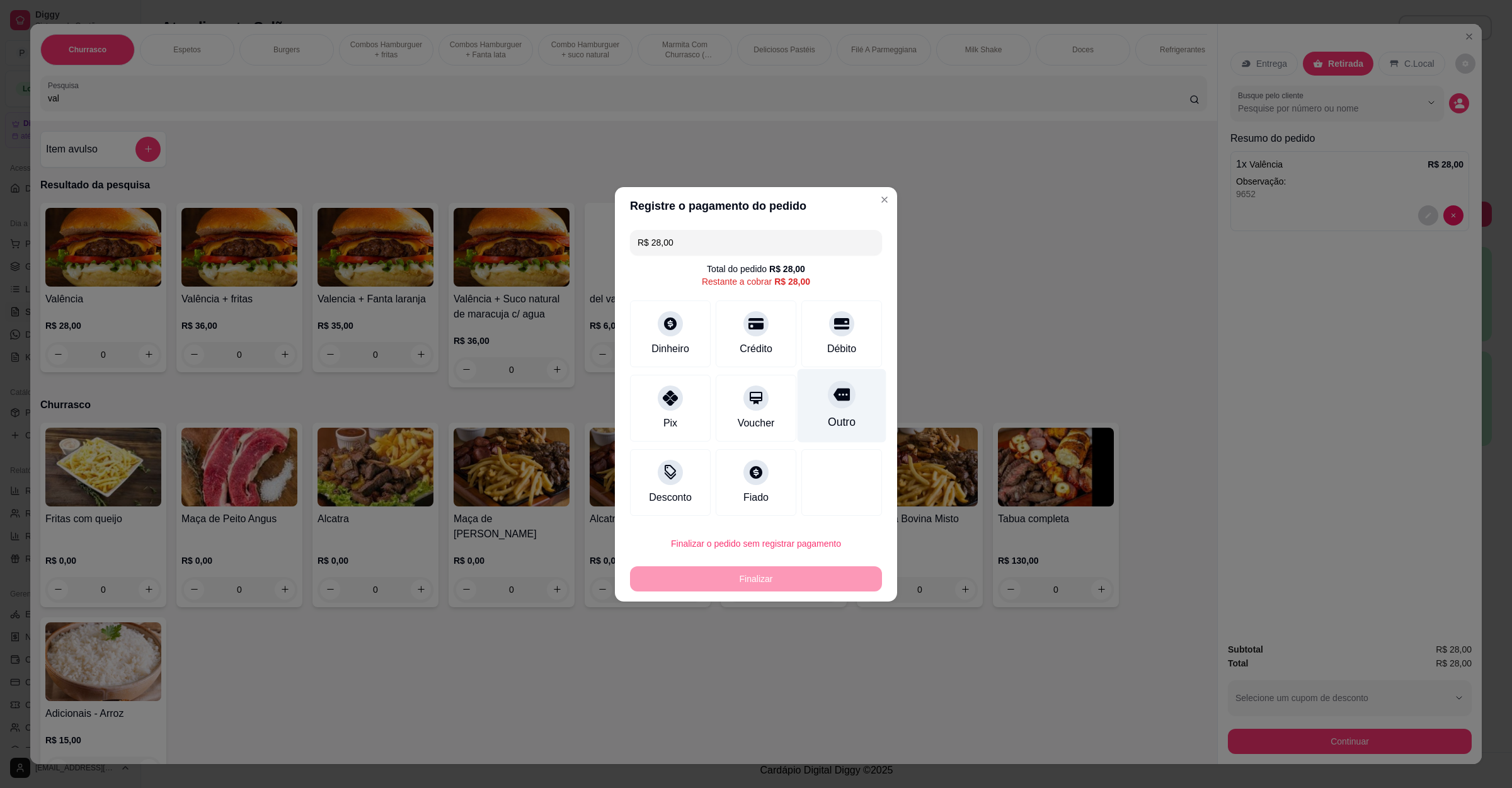
click at [855, 400] on div "Outro" at bounding box center [842, 405] width 89 height 73
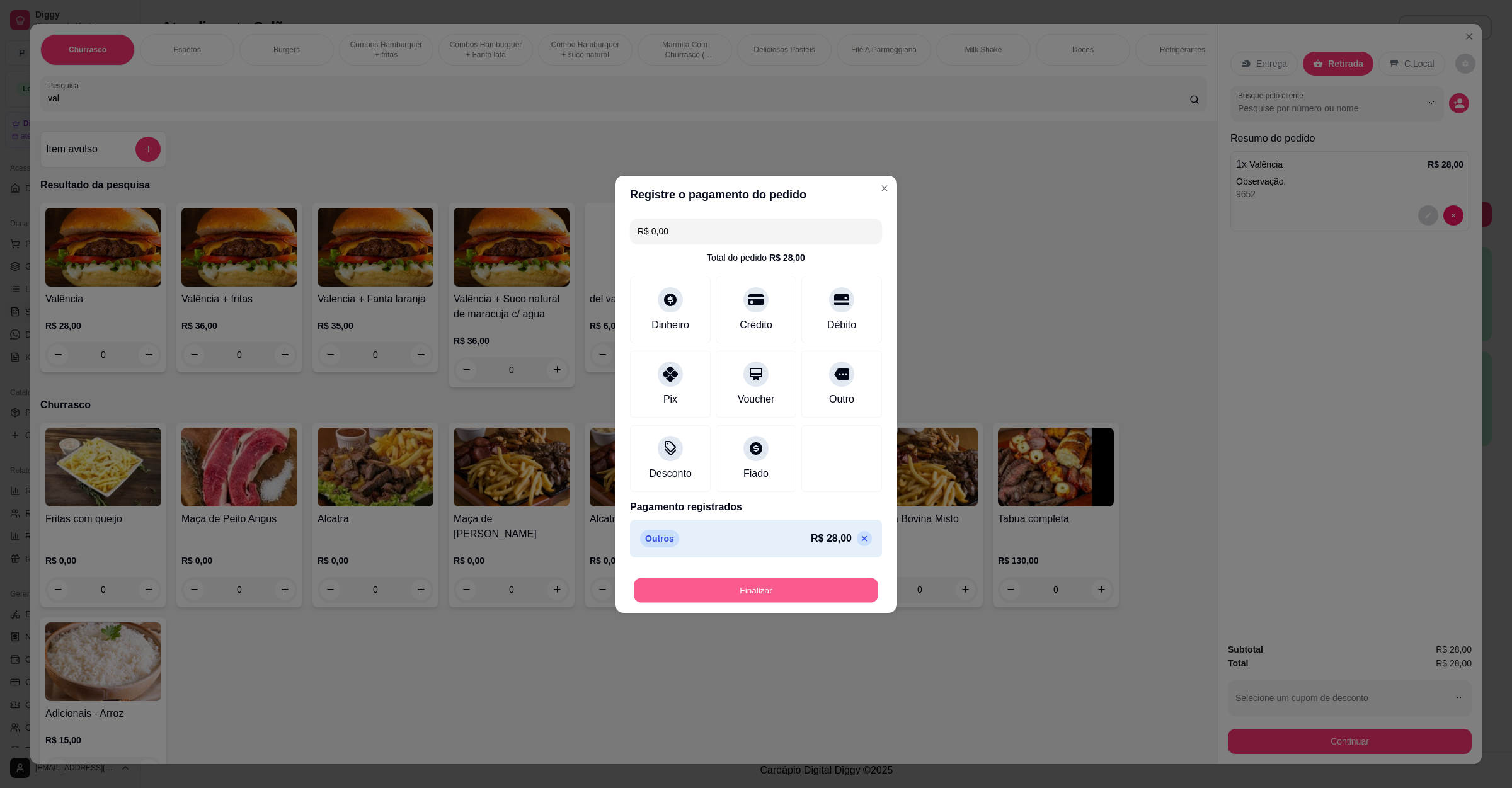
click at [756, 595] on button "Finalizar" at bounding box center [756, 590] width 244 height 24
type input "-R$ 28,00"
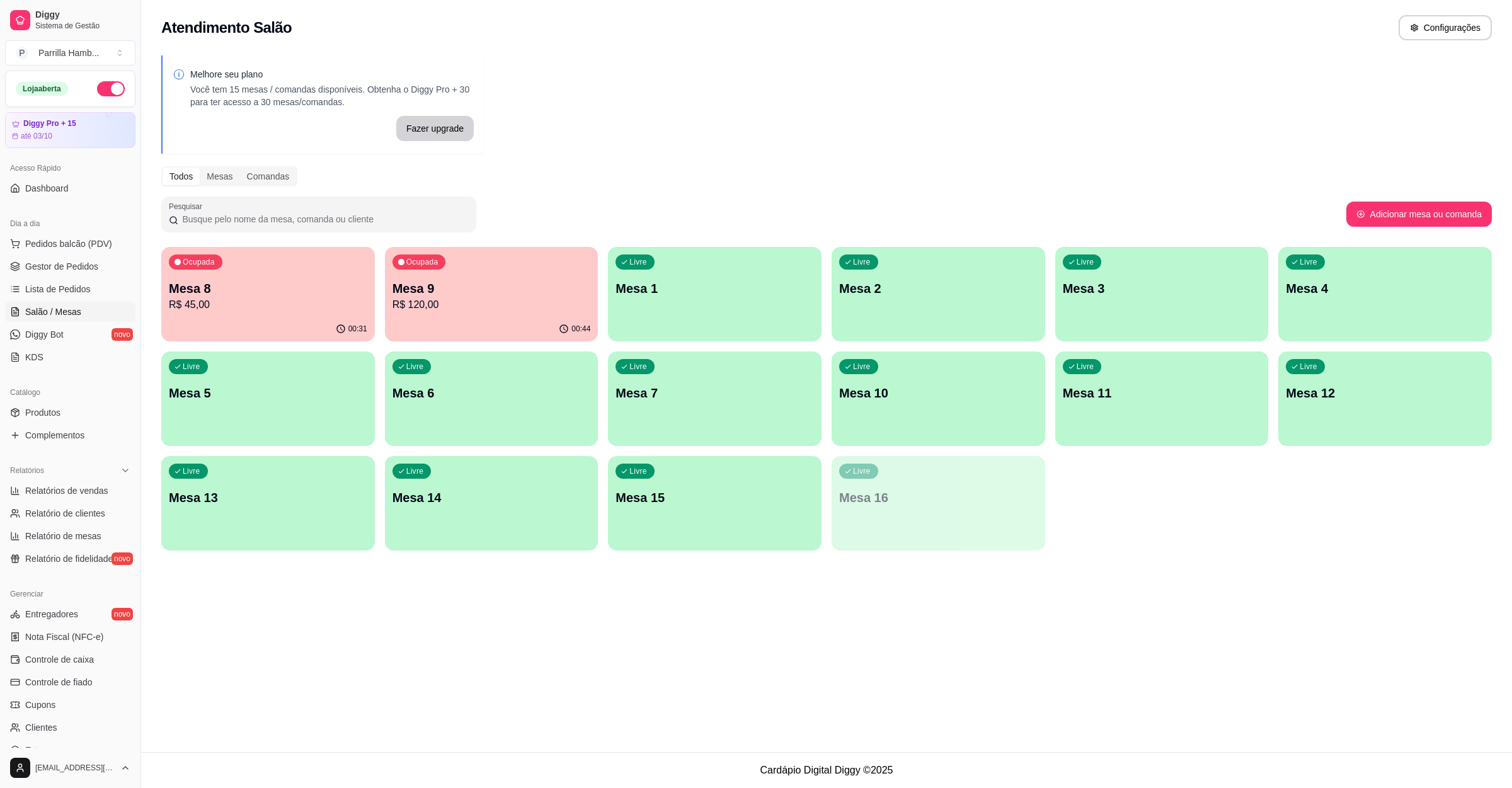
click at [5, 5] on link "Diggy Sistema de Gestão" at bounding box center [70, 20] width 130 height 31
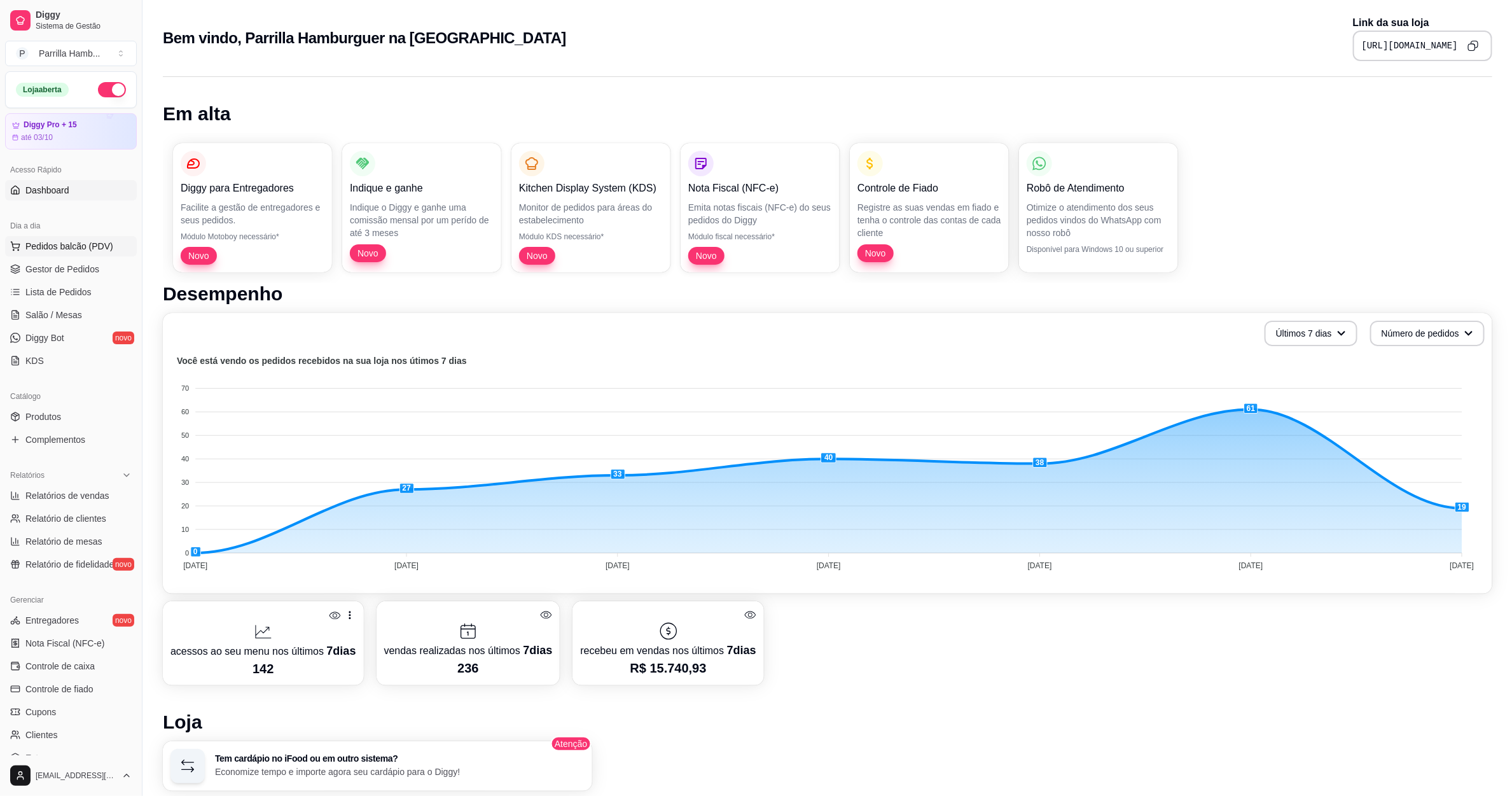
click at [58, 250] on span "Pedidos balcão (PDV)" at bounding box center [70, 246] width 88 height 12
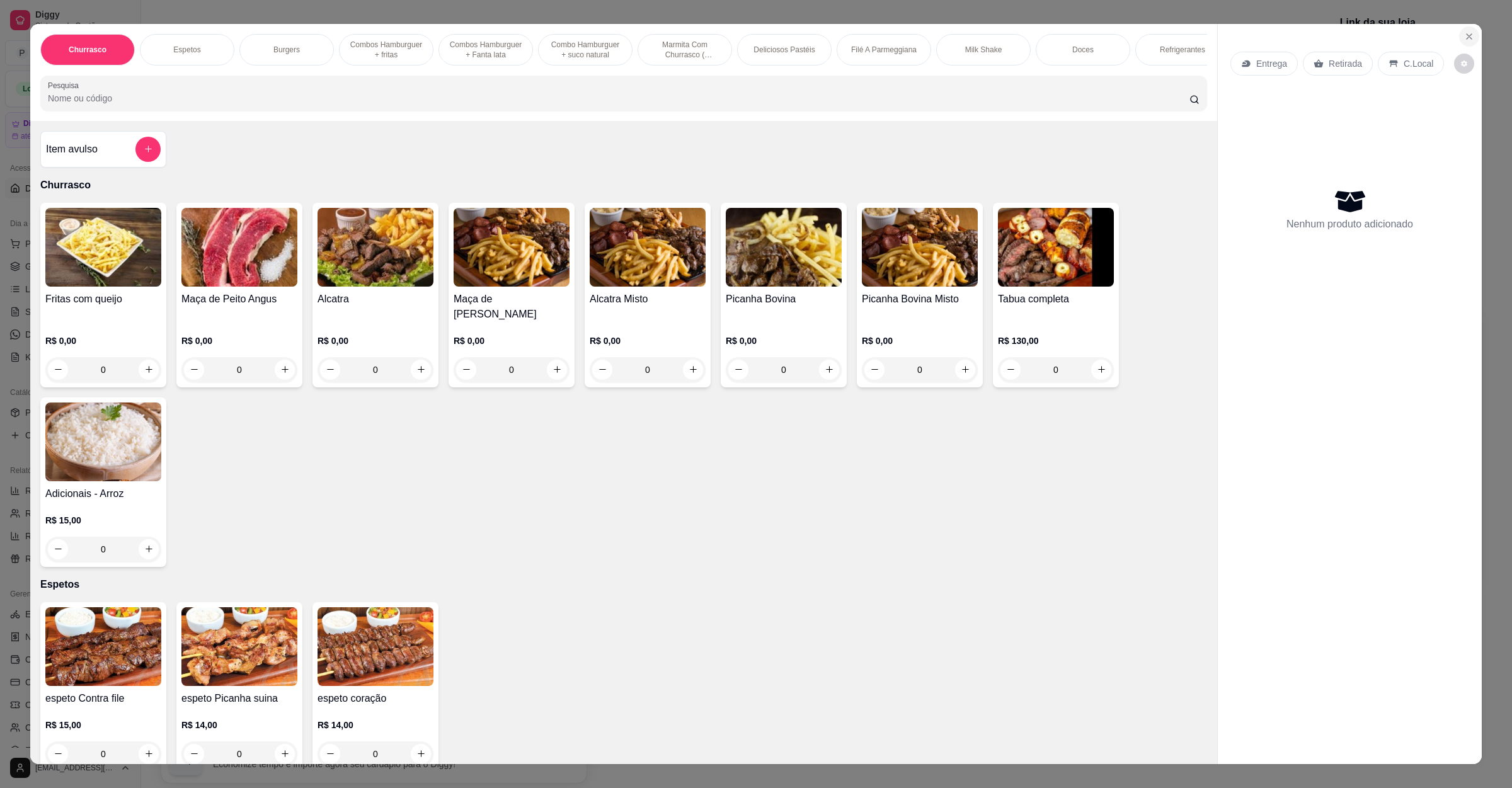
click at [1464, 39] on icon "Close" at bounding box center [1469, 37] width 10 height 10
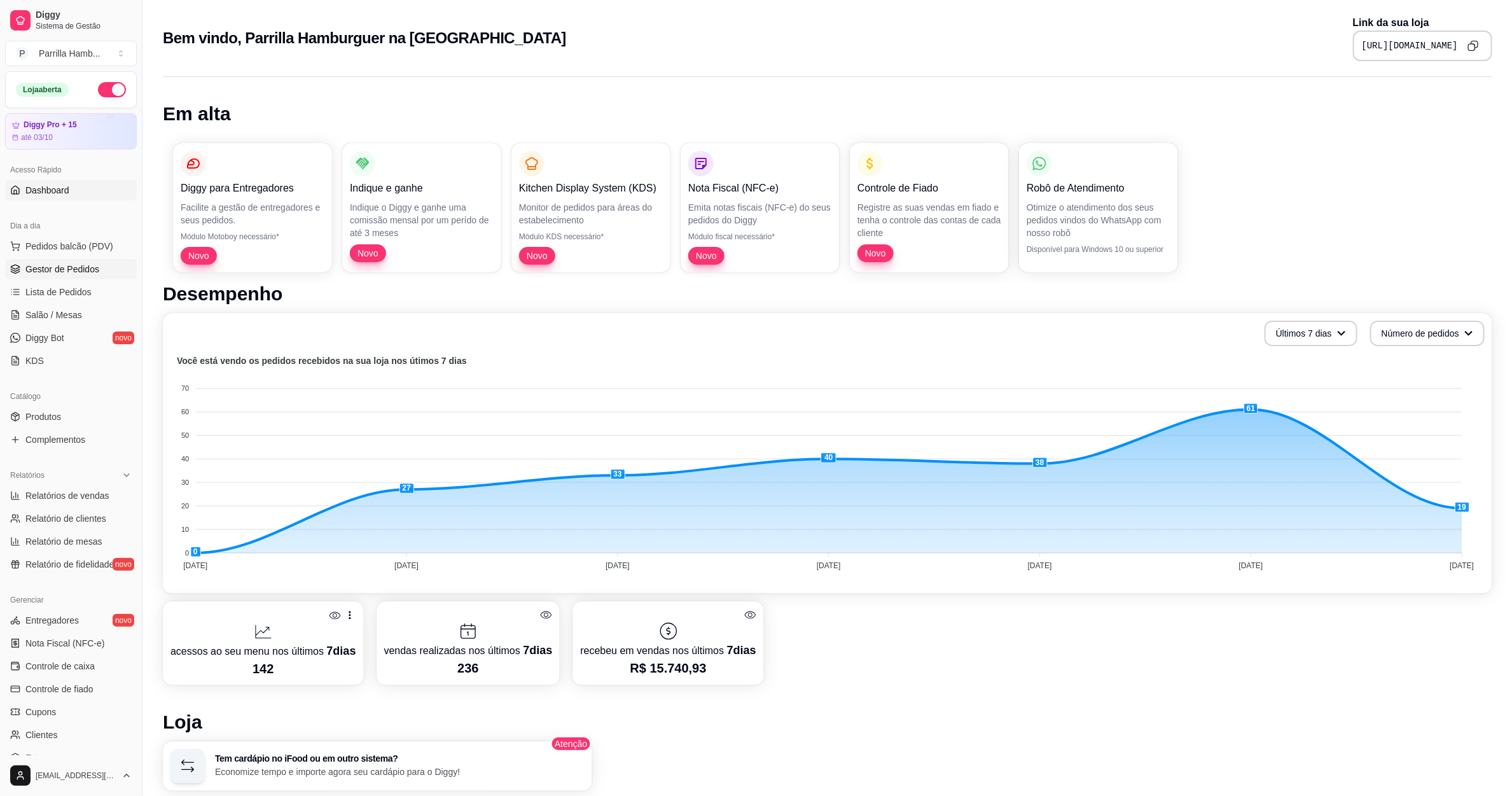
click at [46, 272] on span "Gestor de Pedidos" at bounding box center [63, 269] width 74 height 12
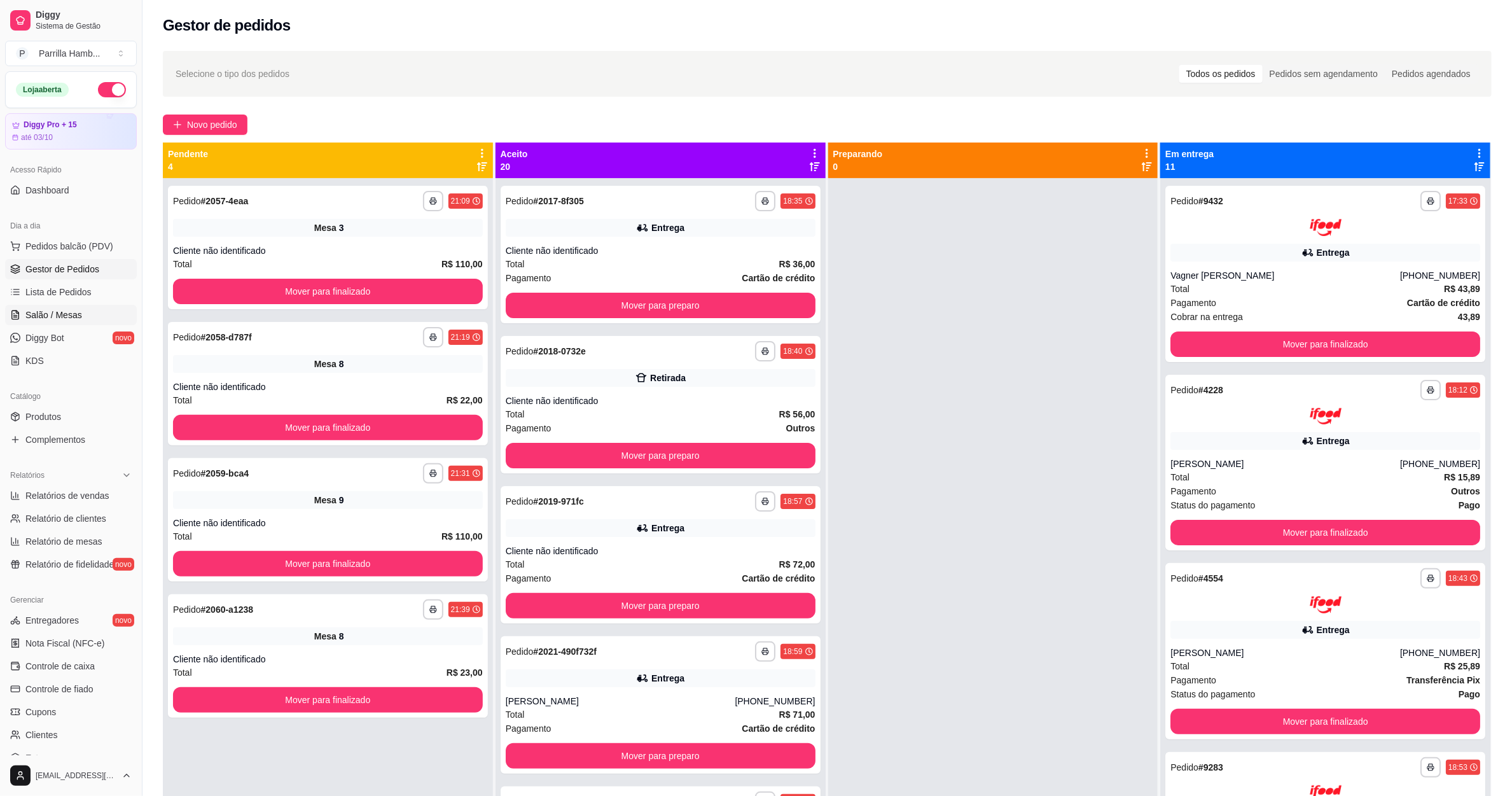
click at [52, 322] on span "Salão / Mesas" at bounding box center [54, 315] width 56 height 12
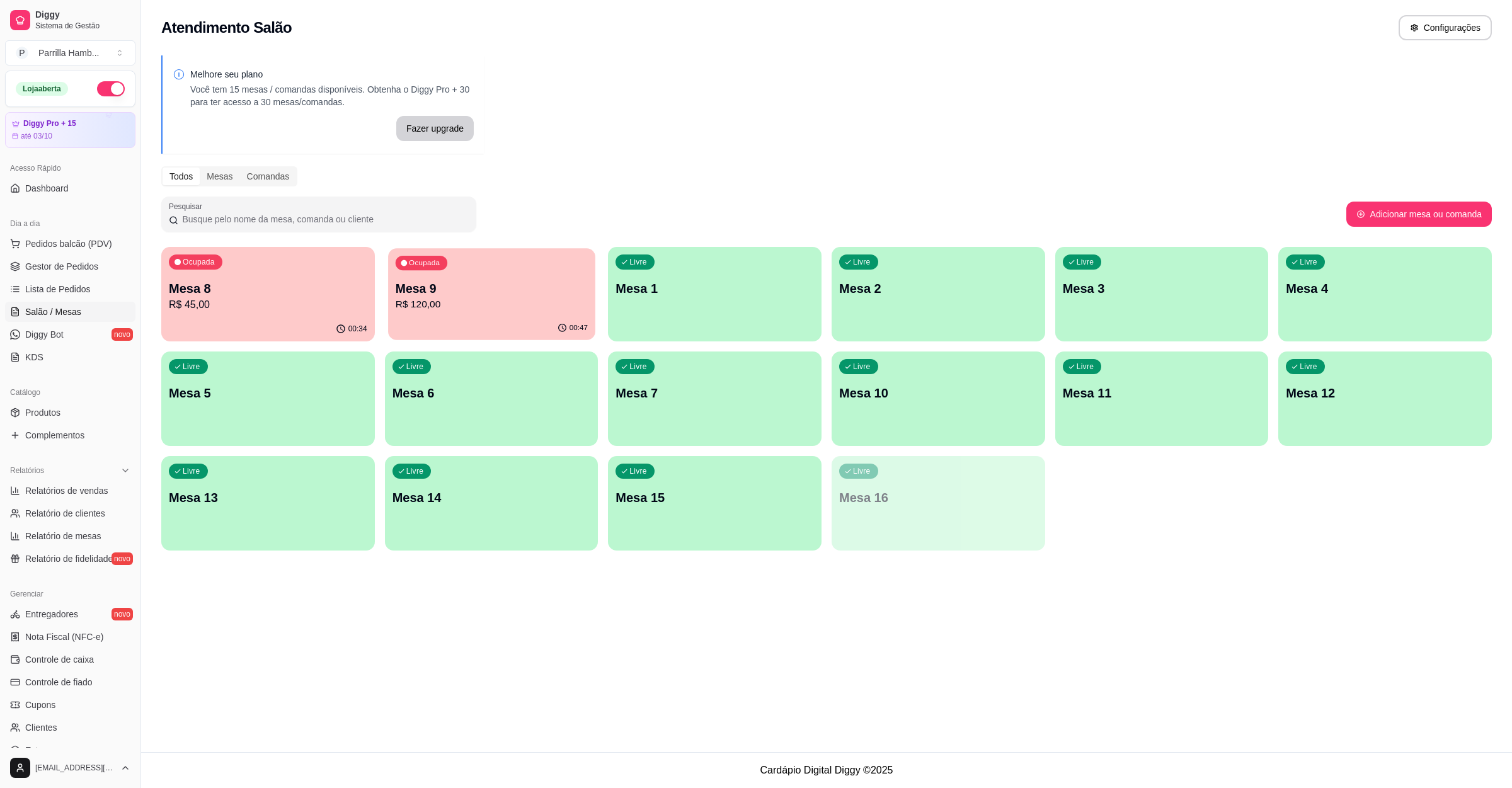
click at [519, 295] on p "Mesa 9" at bounding box center [491, 288] width 192 height 17
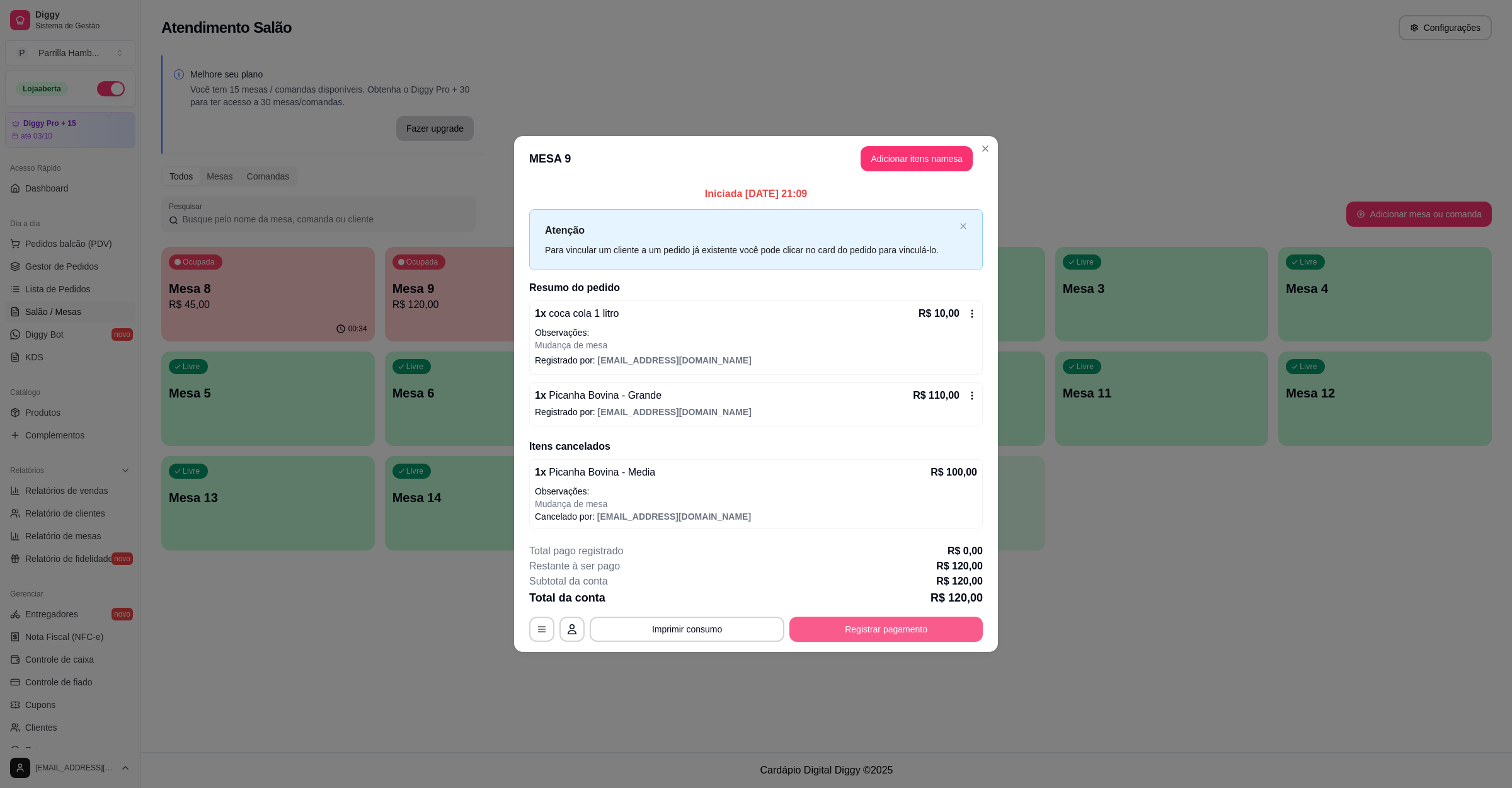
click at [902, 635] on button "Registrar pagamento" at bounding box center [886, 629] width 194 height 25
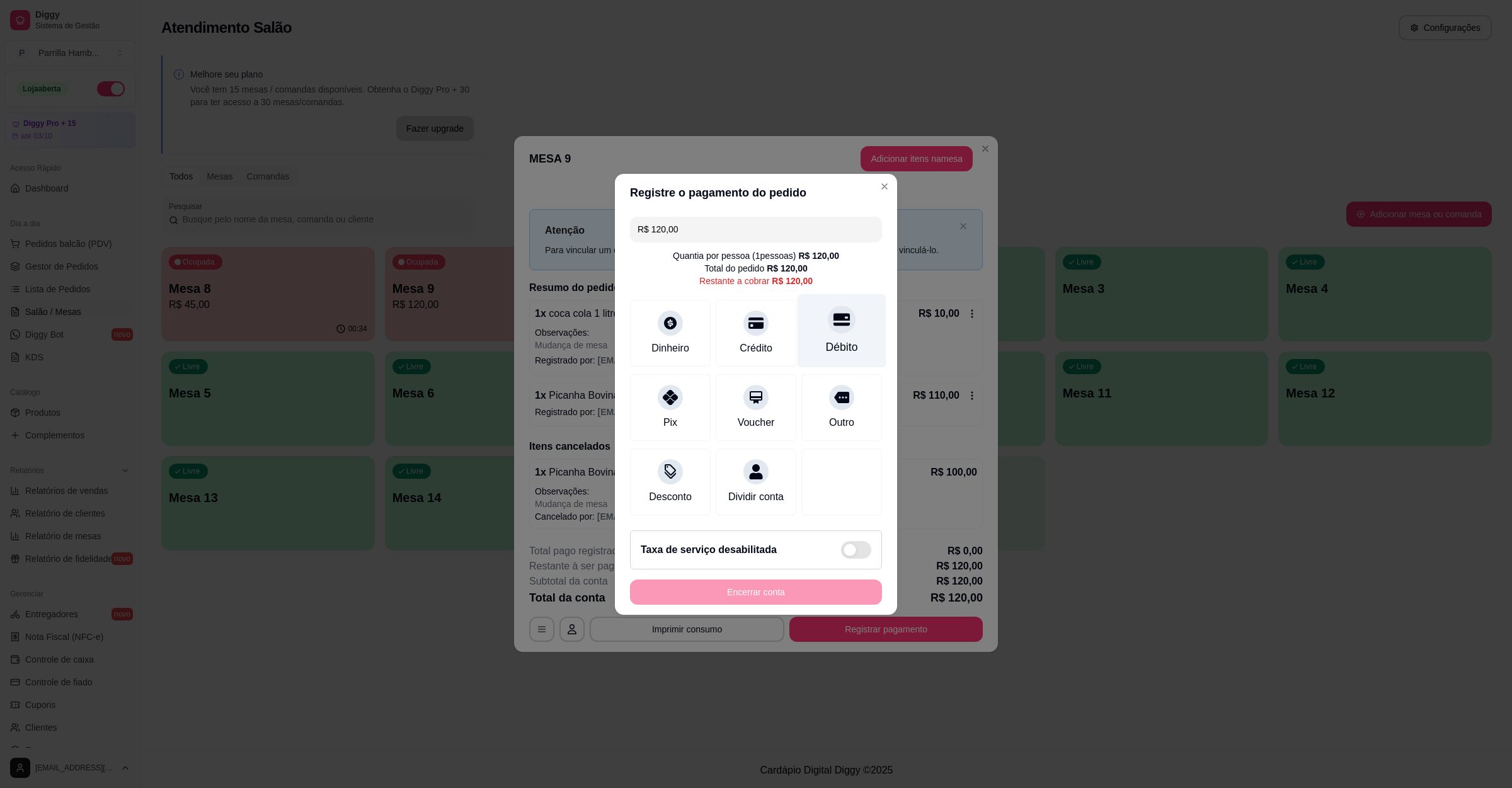
click at [828, 339] on div "Débito" at bounding box center [842, 346] width 32 height 17
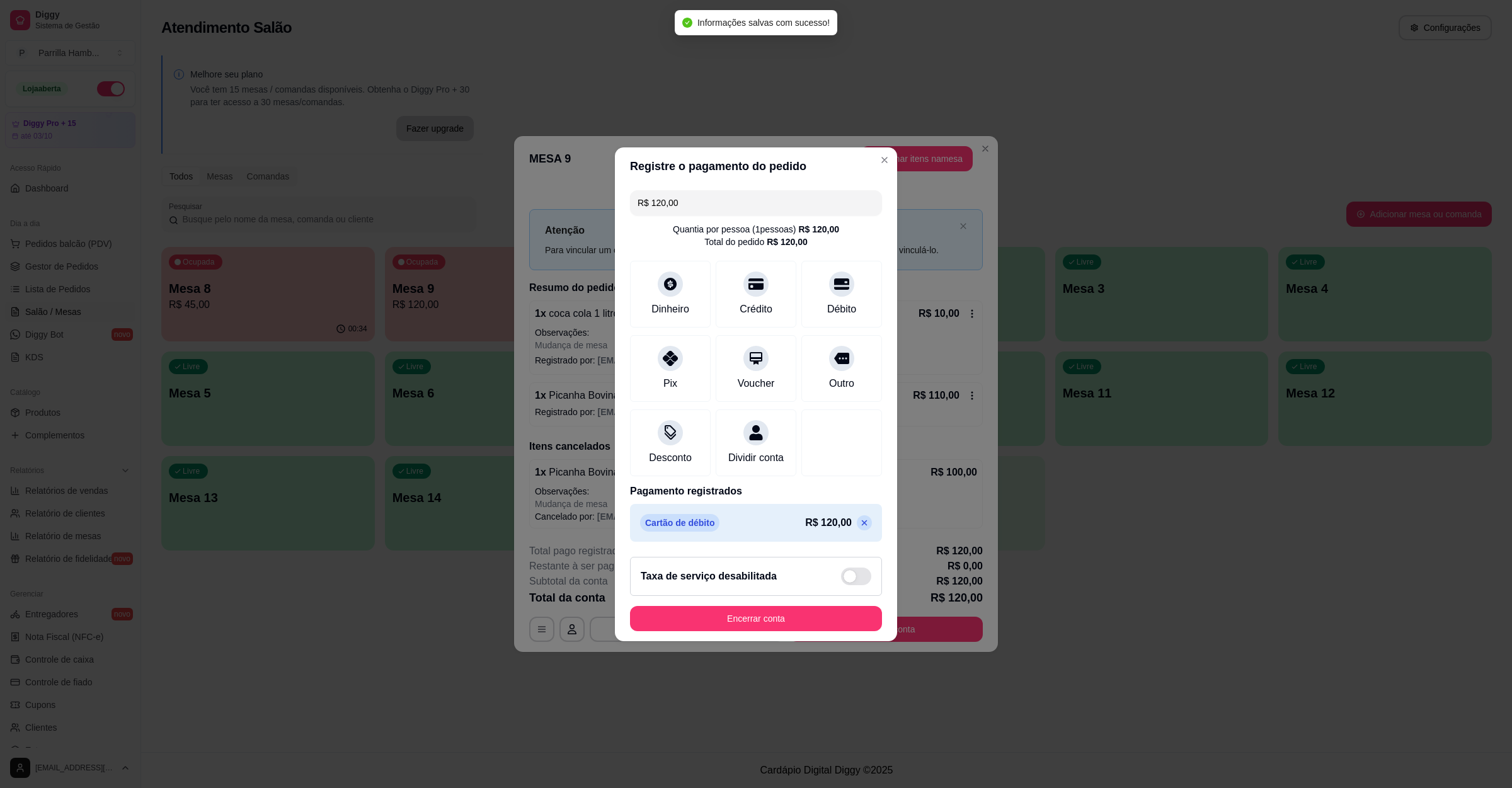
type input "R$ 0,00"
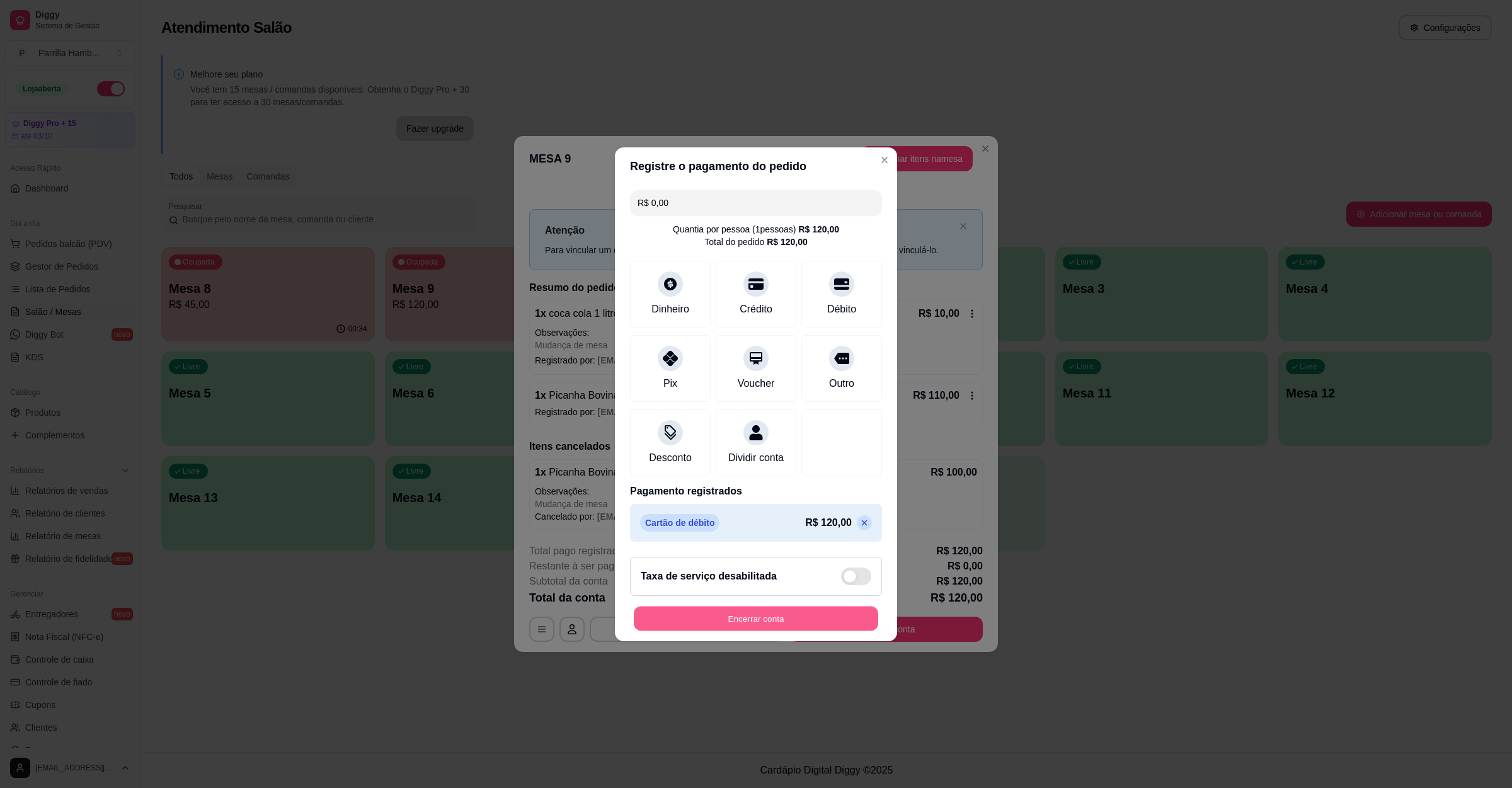
click at [777, 626] on button "Encerrar conta" at bounding box center [756, 618] width 244 height 24
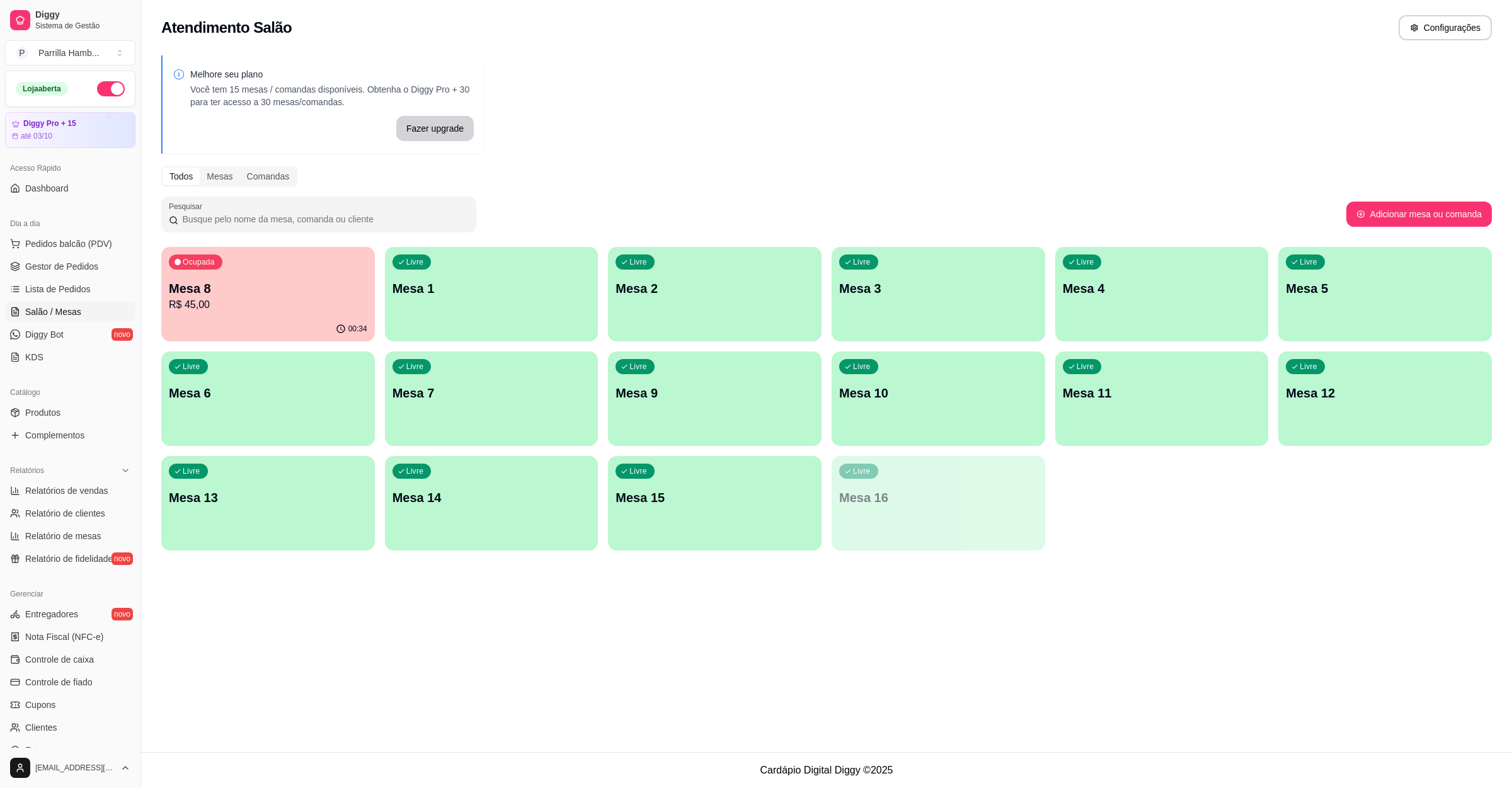
click at [295, 305] on p "R$ 45,00" at bounding box center [267, 305] width 198 height 15
click at [263, 299] on p "R$ 45,00" at bounding box center [268, 305] width 192 height 15
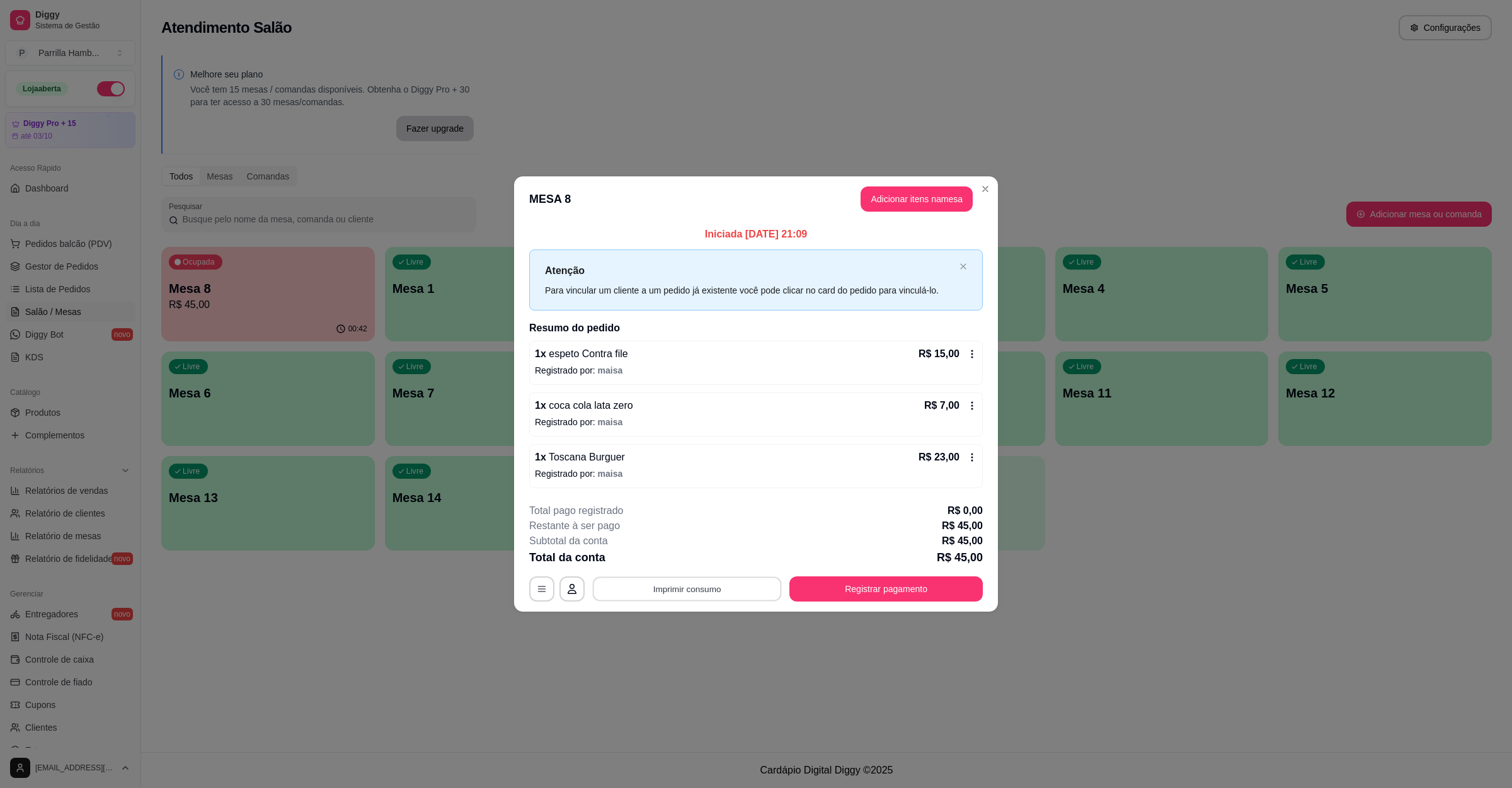
click at [711, 590] on button "Imprimir consumo" at bounding box center [687, 589] width 189 height 24
click at [688, 567] on button "IMPRESSORA" at bounding box center [691, 561] width 88 height 19
click at [842, 586] on button "Registrar pagamento" at bounding box center [886, 588] width 194 height 25
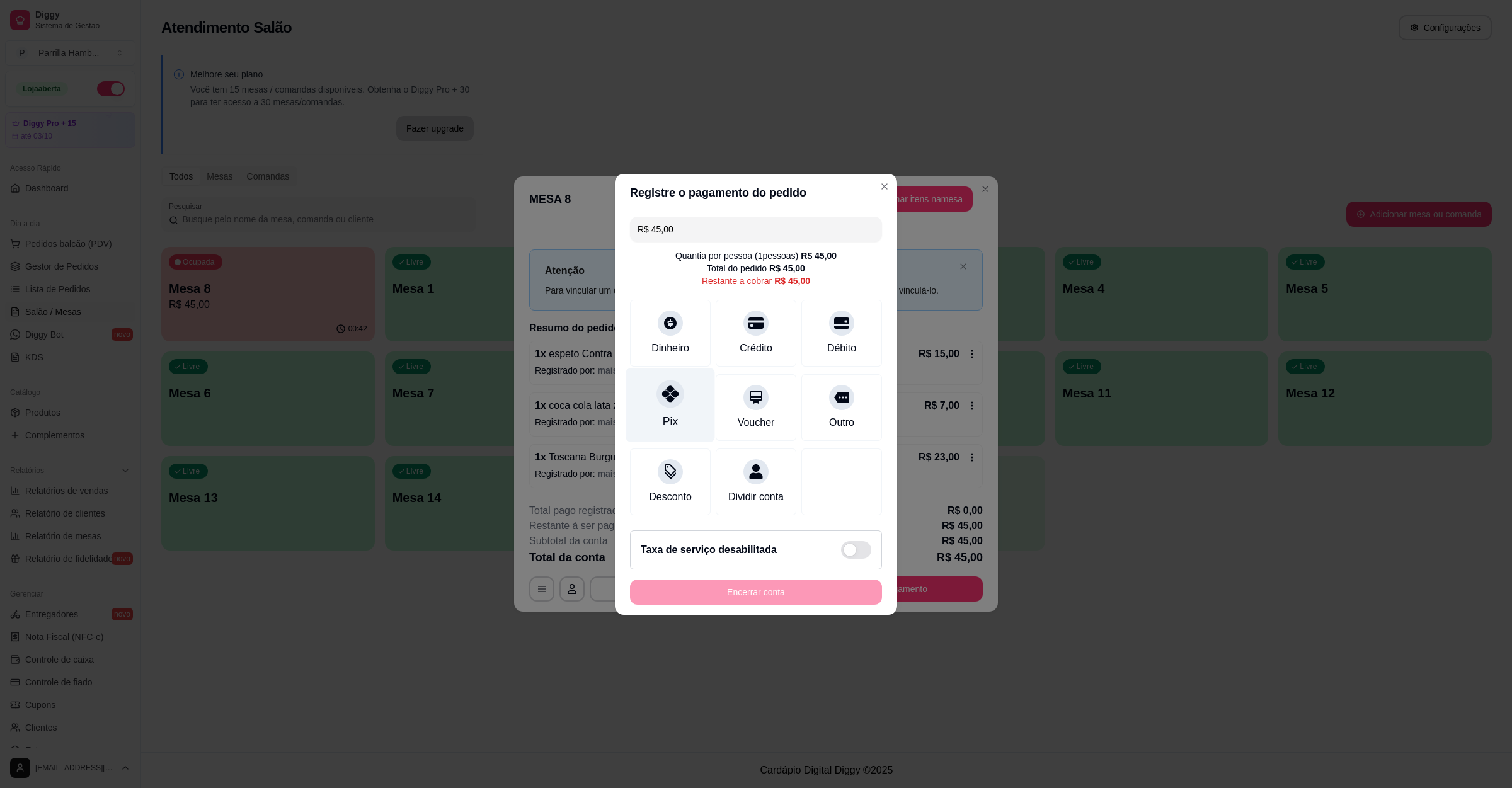
click at [652, 395] on div "Pix" at bounding box center [670, 405] width 89 height 73
type input "R$ 0,00"
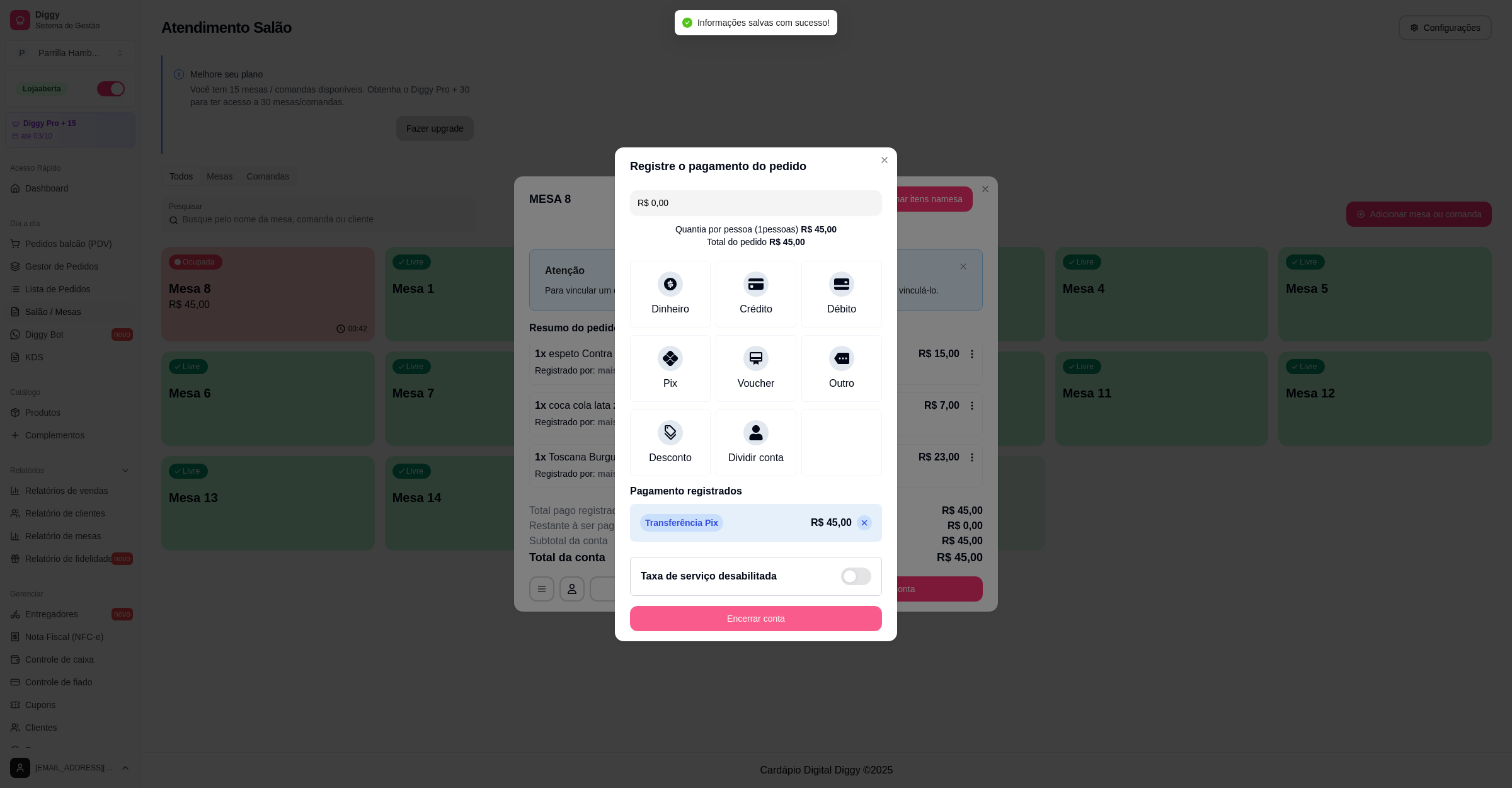
click at [785, 631] on button "Encerrar conta" at bounding box center [756, 618] width 252 height 25
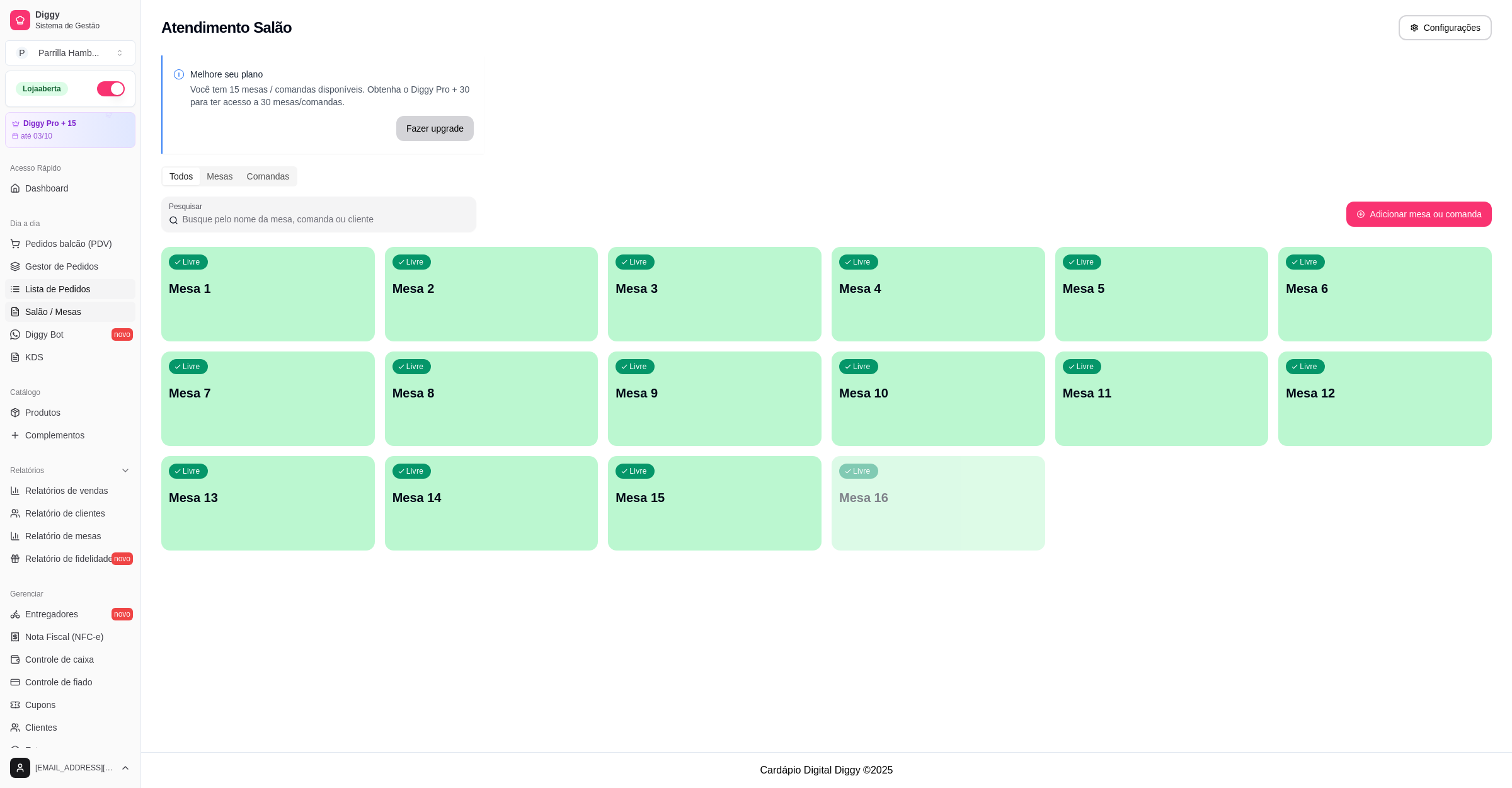
click at [65, 299] on link "Lista de Pedidos" at bounding box center [70, 289] width 130 height 20
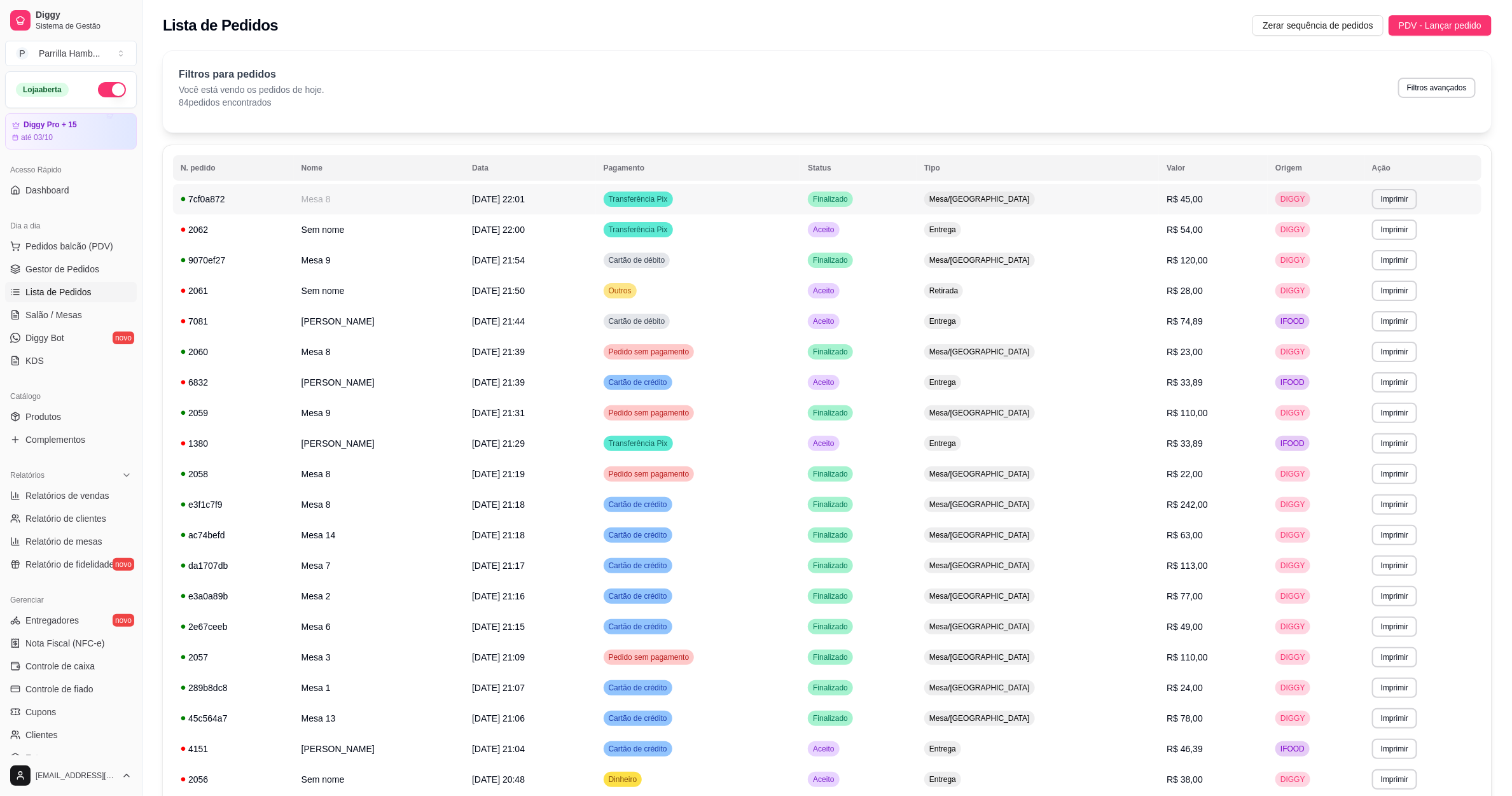
click at [1159, 211] on td "R$ 45,00" at bounding box center [1212, 199] width 108 height 31
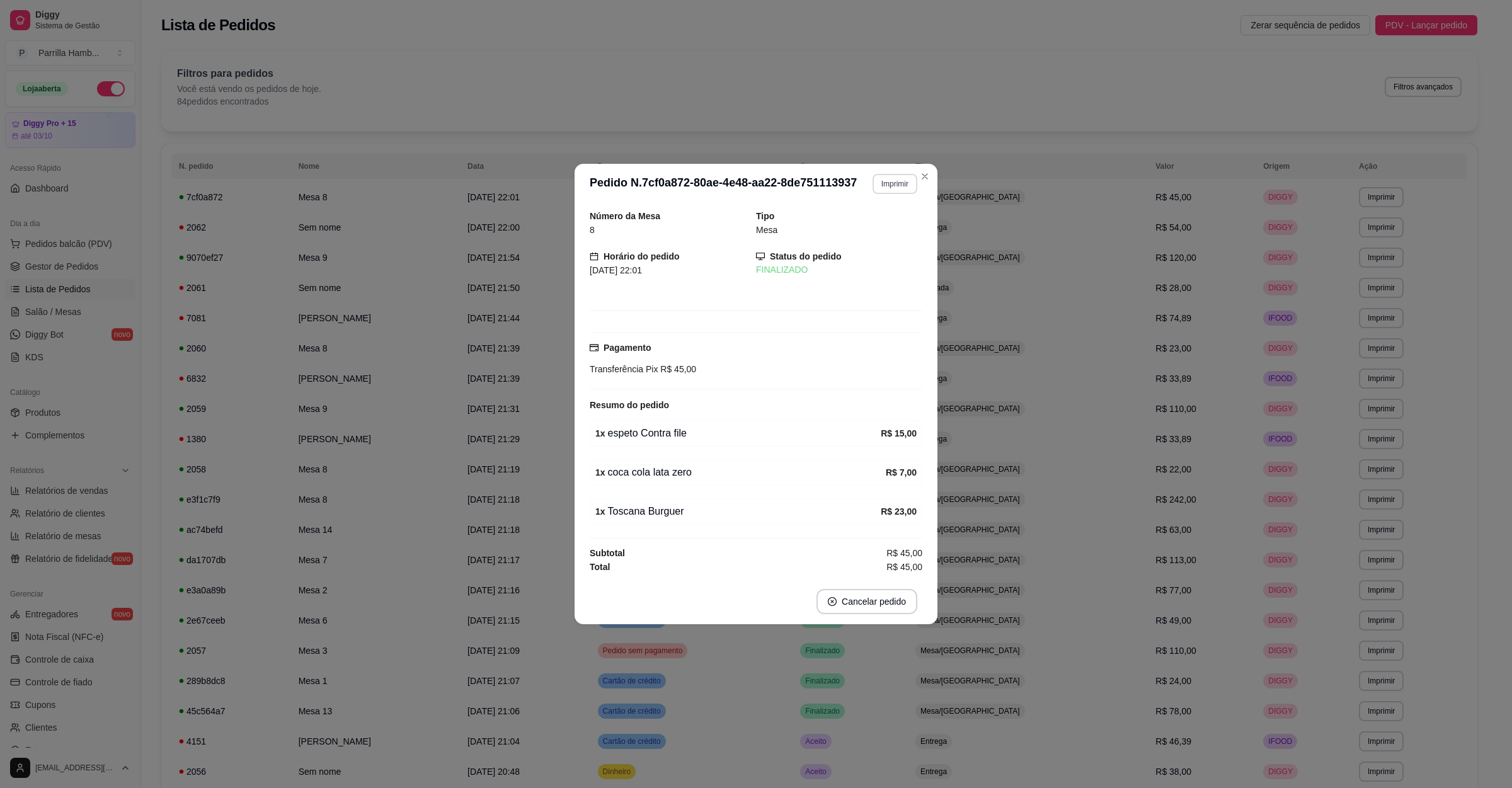
click at [887, 185] on button "Imprimir" at bounding box center [895, 183] width 45 height 20
click at [869, 223] on button "IMPRESSORA" at bounding box center [873, 225] width 92 height 20
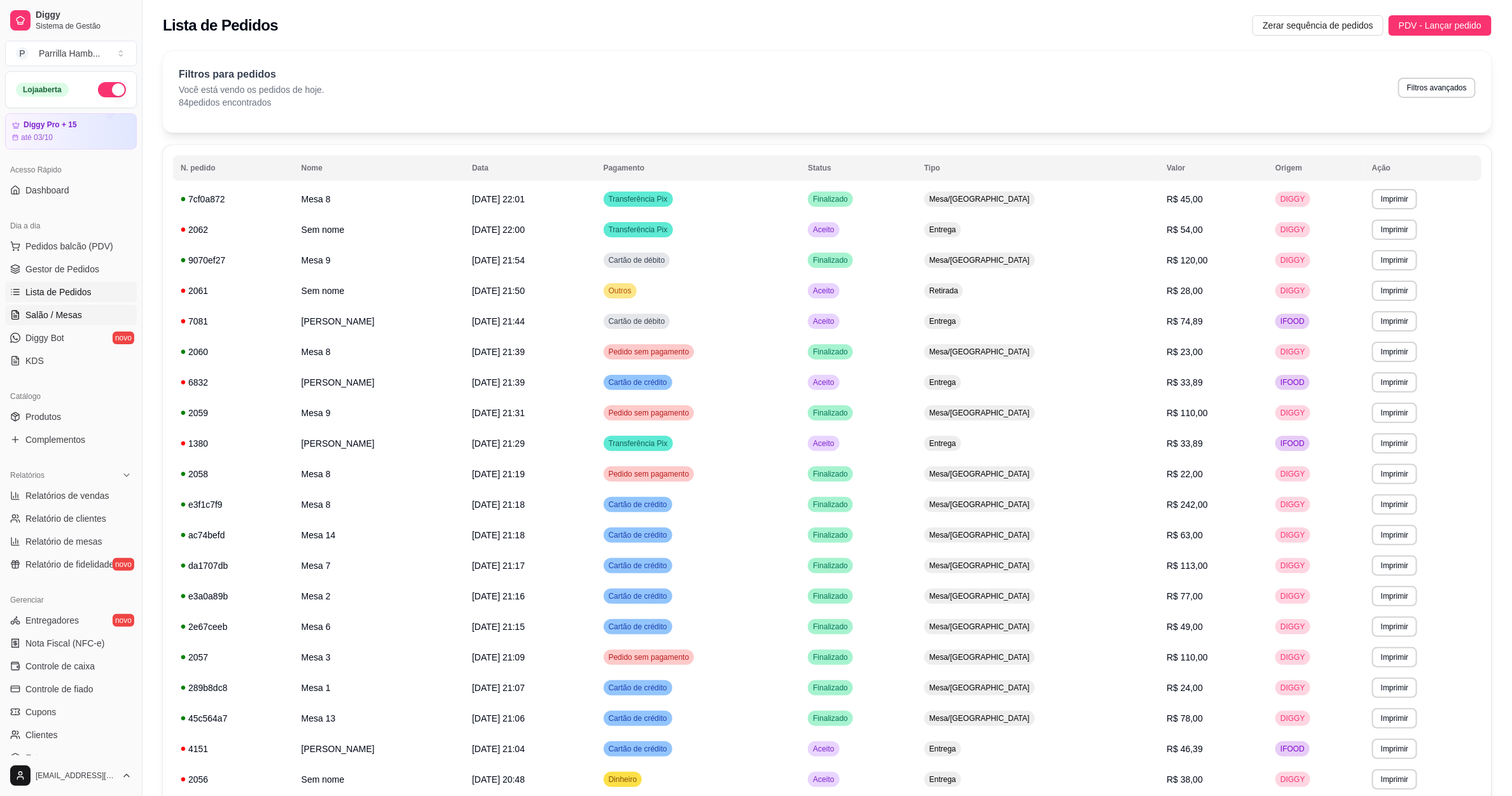
click at [60, 321] on span "Salão / Mesas" at bounding box center [54, 315] width 56 height 12
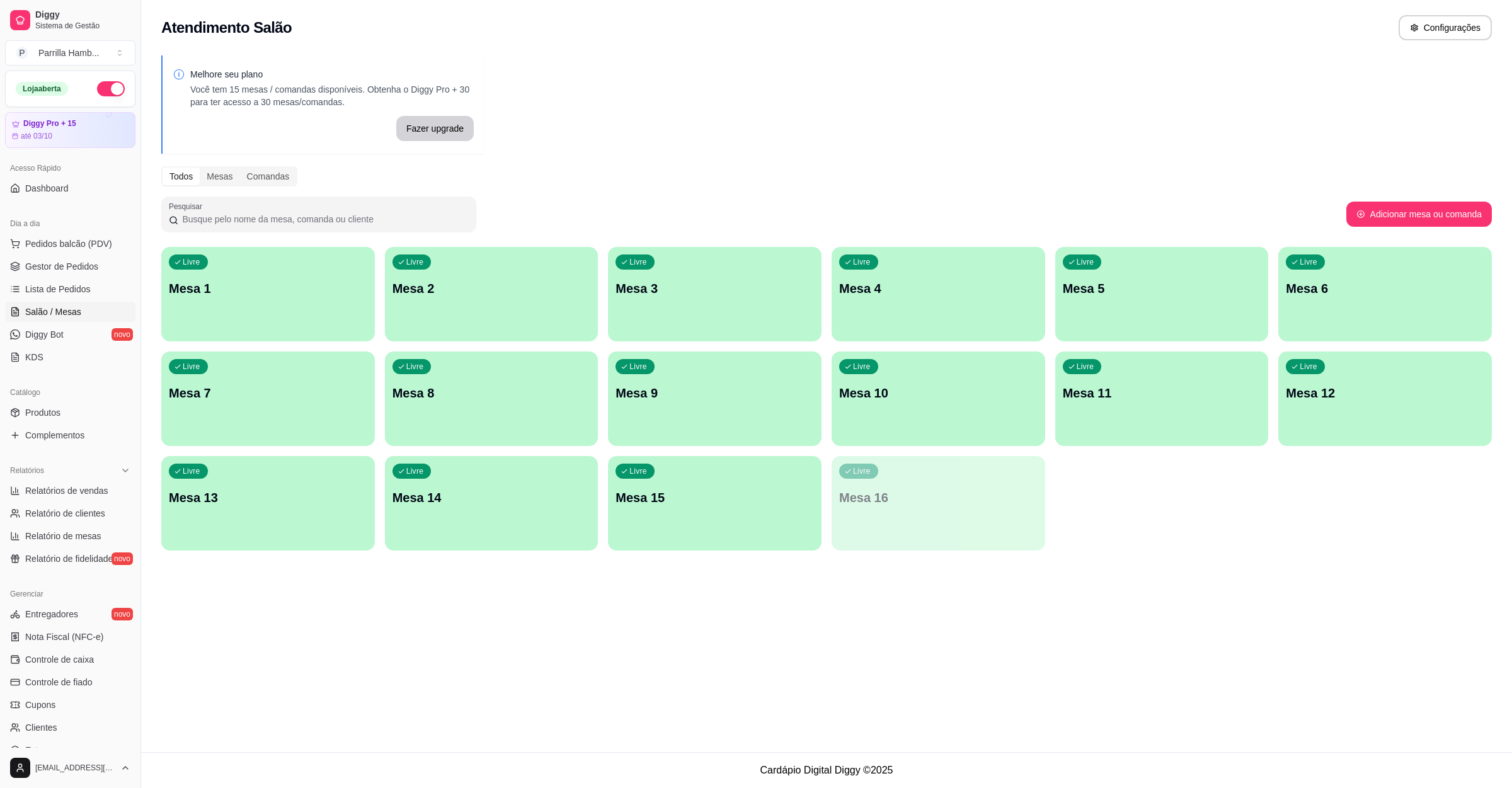
click at [257, 370] on div "Livre Mesa 7" at bounding box center [268, 391] width 214 height 79
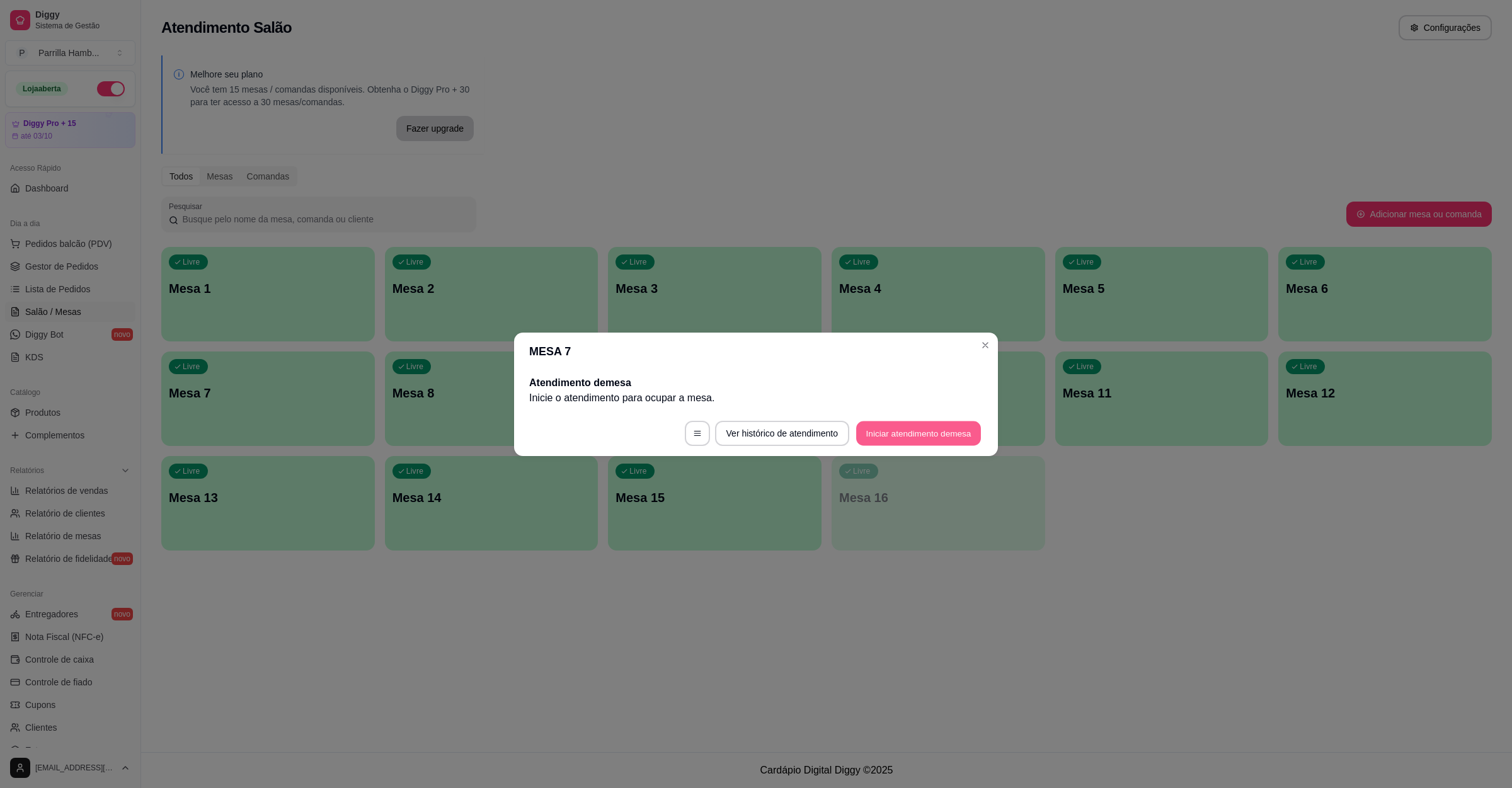
click at [890, 426] on button "Iniciar atendimento de mesa" at bounding box center [918, 433] width 125 height 24
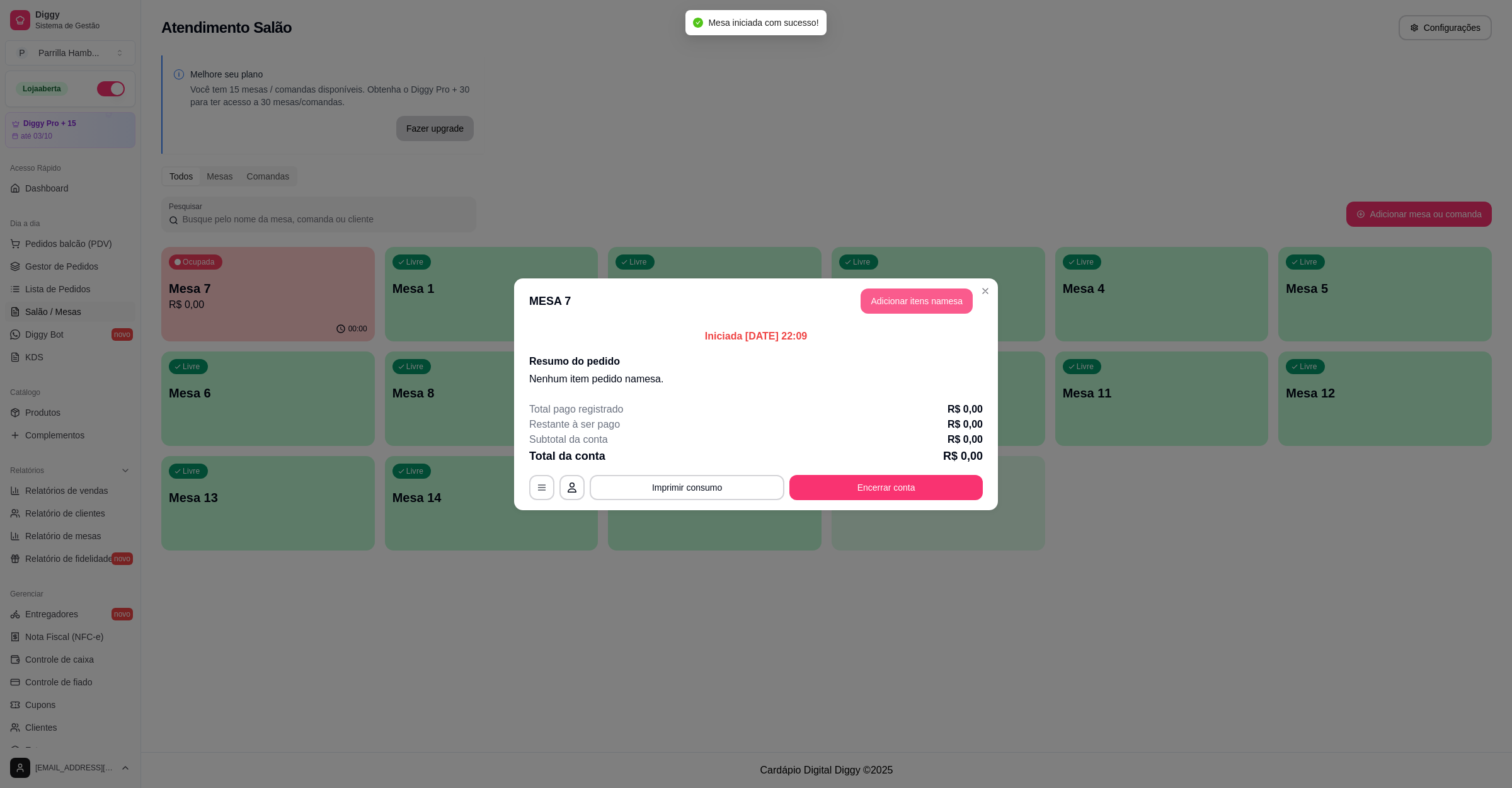
click at [905, 298] on button "Adicionar itens na mesa" at bounding box center [917, 301] width 112 height 25
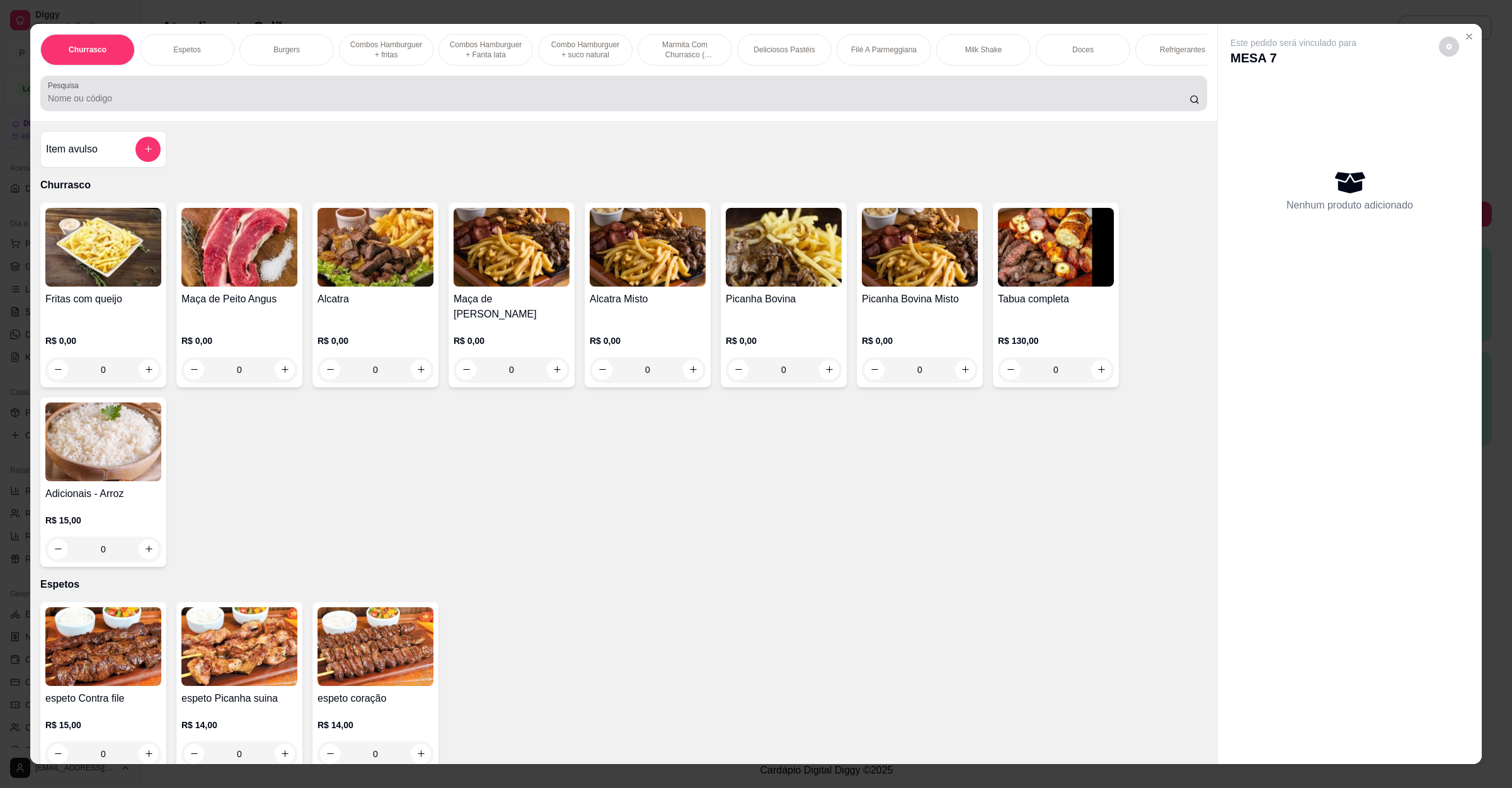
click at [196, 105] on input "Pesquisa" at bounding box center [619, 98] width 1142 height 12
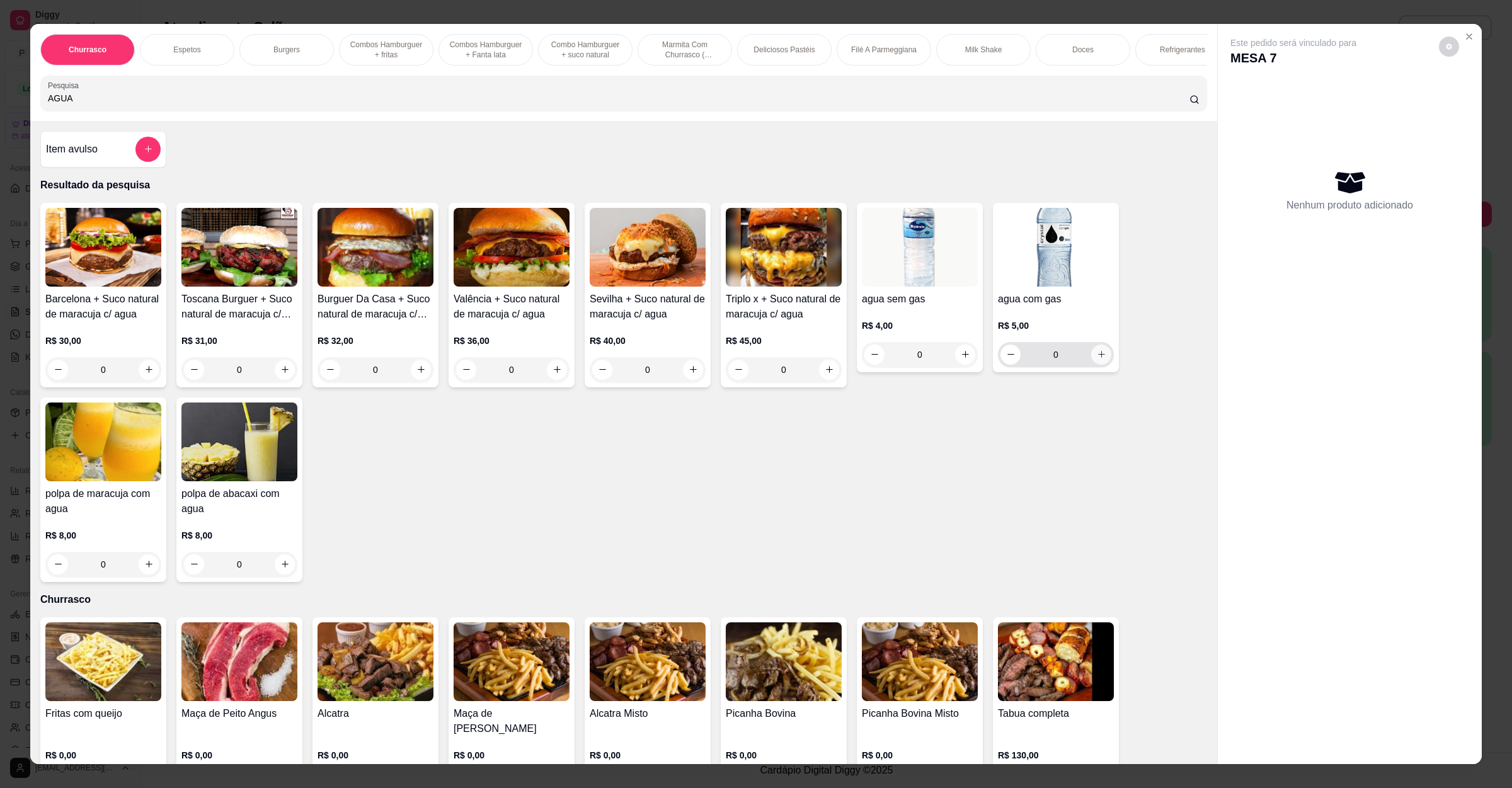
type input "AGUA"
click at [1091, 364] on button "increase-product-quantity" at bounding box center [1101, 354] width 19 height 19
type input "1"
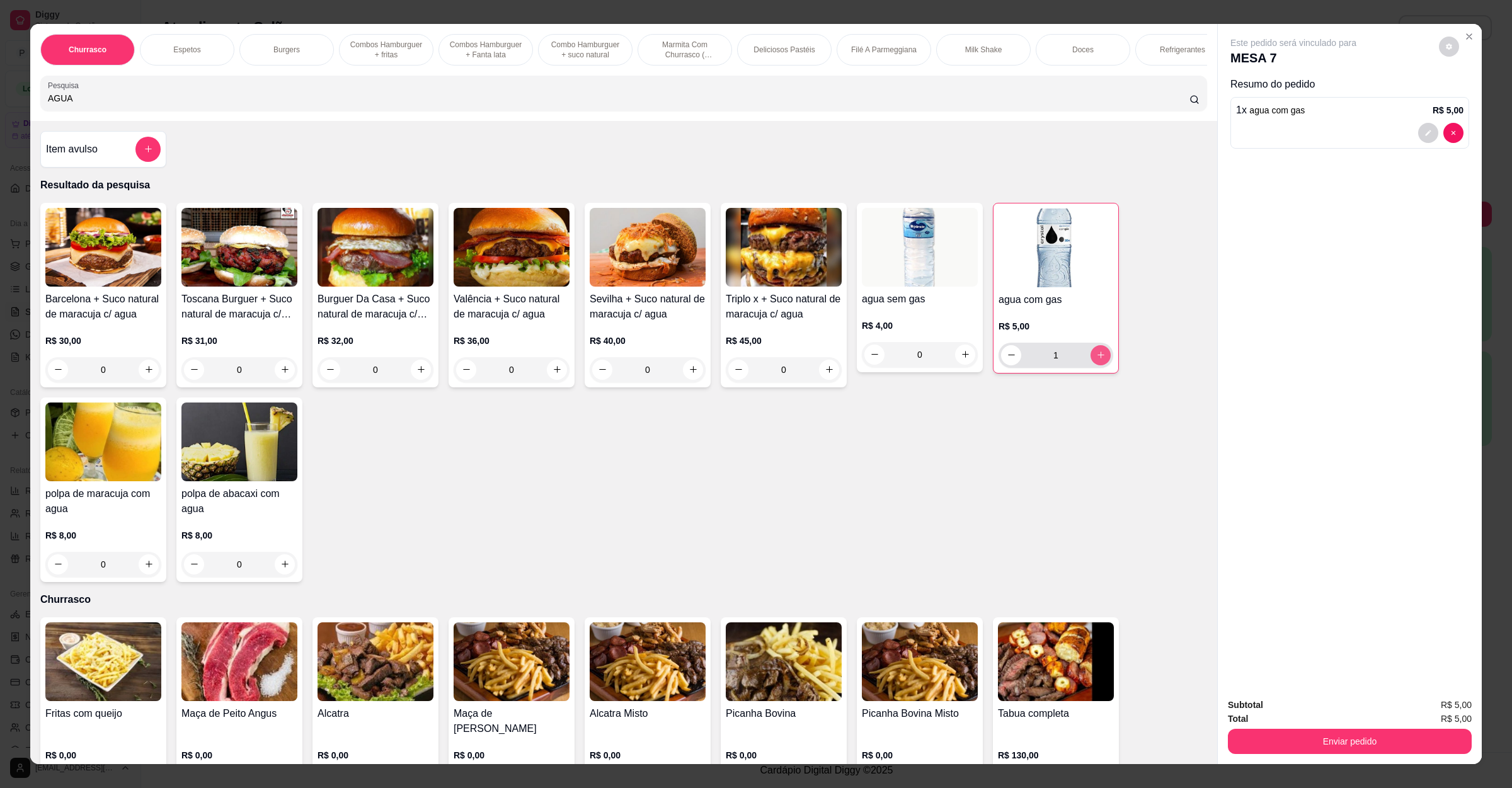
click at [1096, 360] on icon "increase-product-quantity" at bounding box center [1101, 354] width 10 height 10
type input "2"
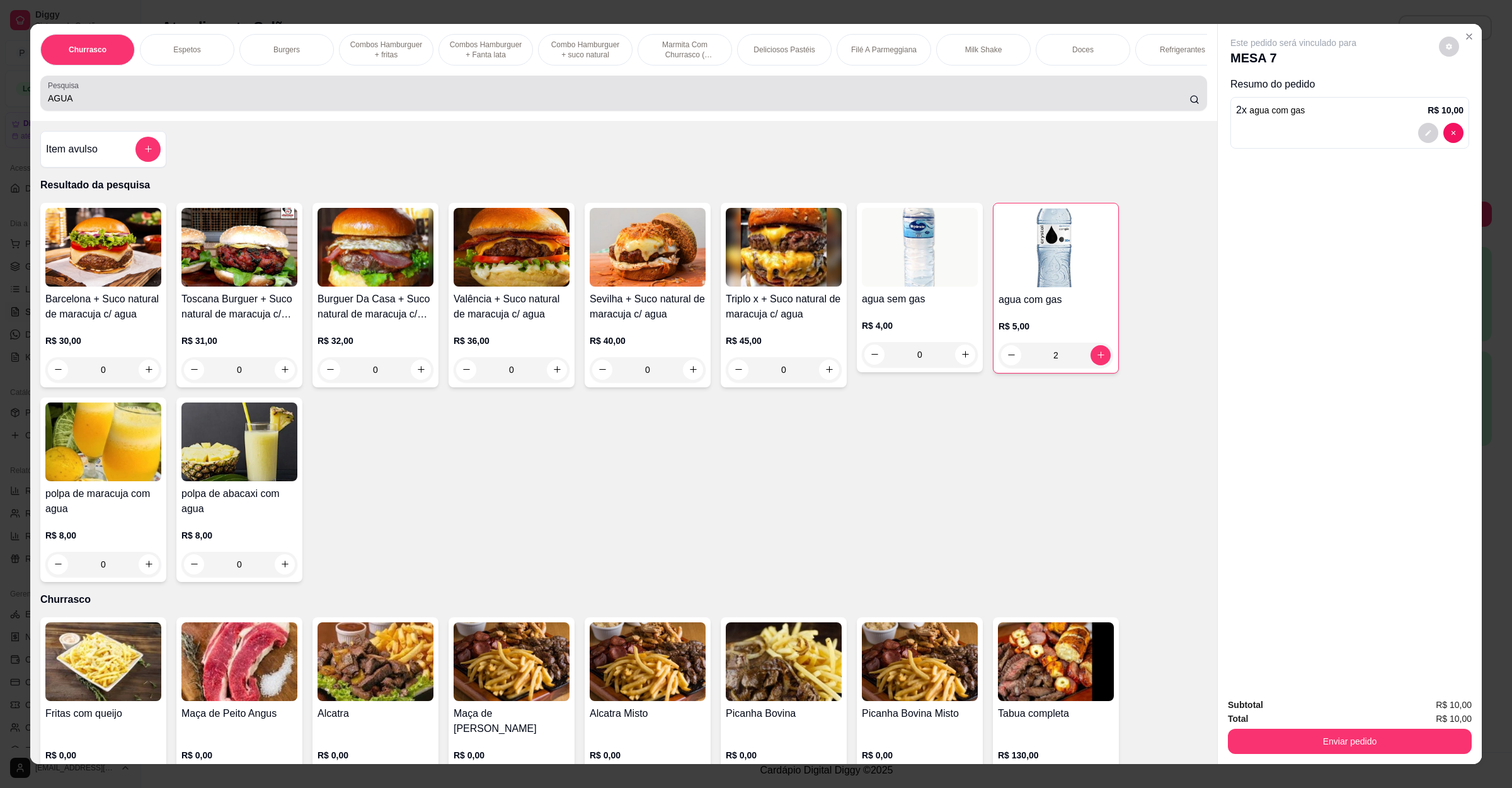
click at [410, 104] on div "AGUA" at bounding box center [623, 93] width 1151 height 25
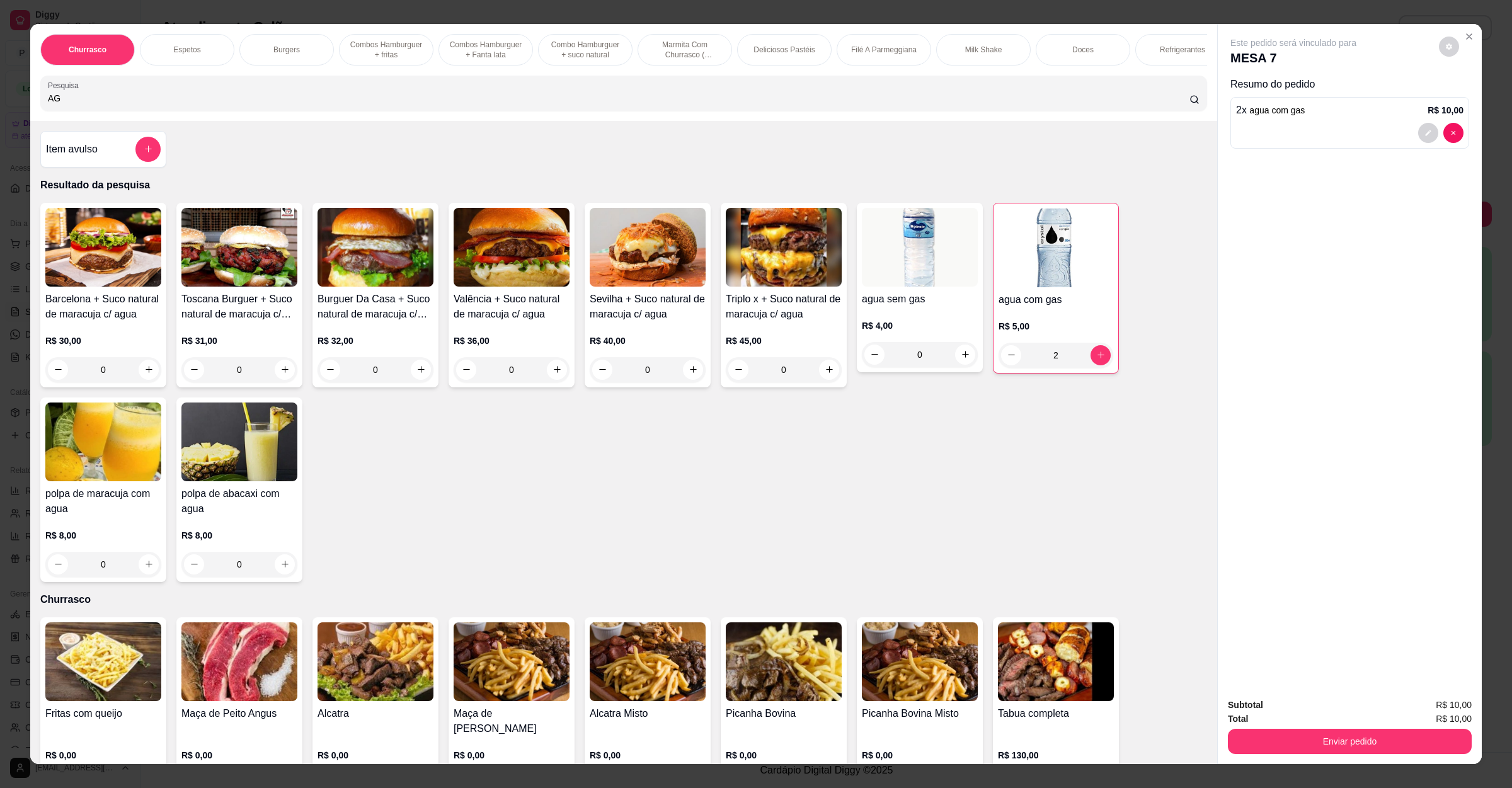
type input "A"
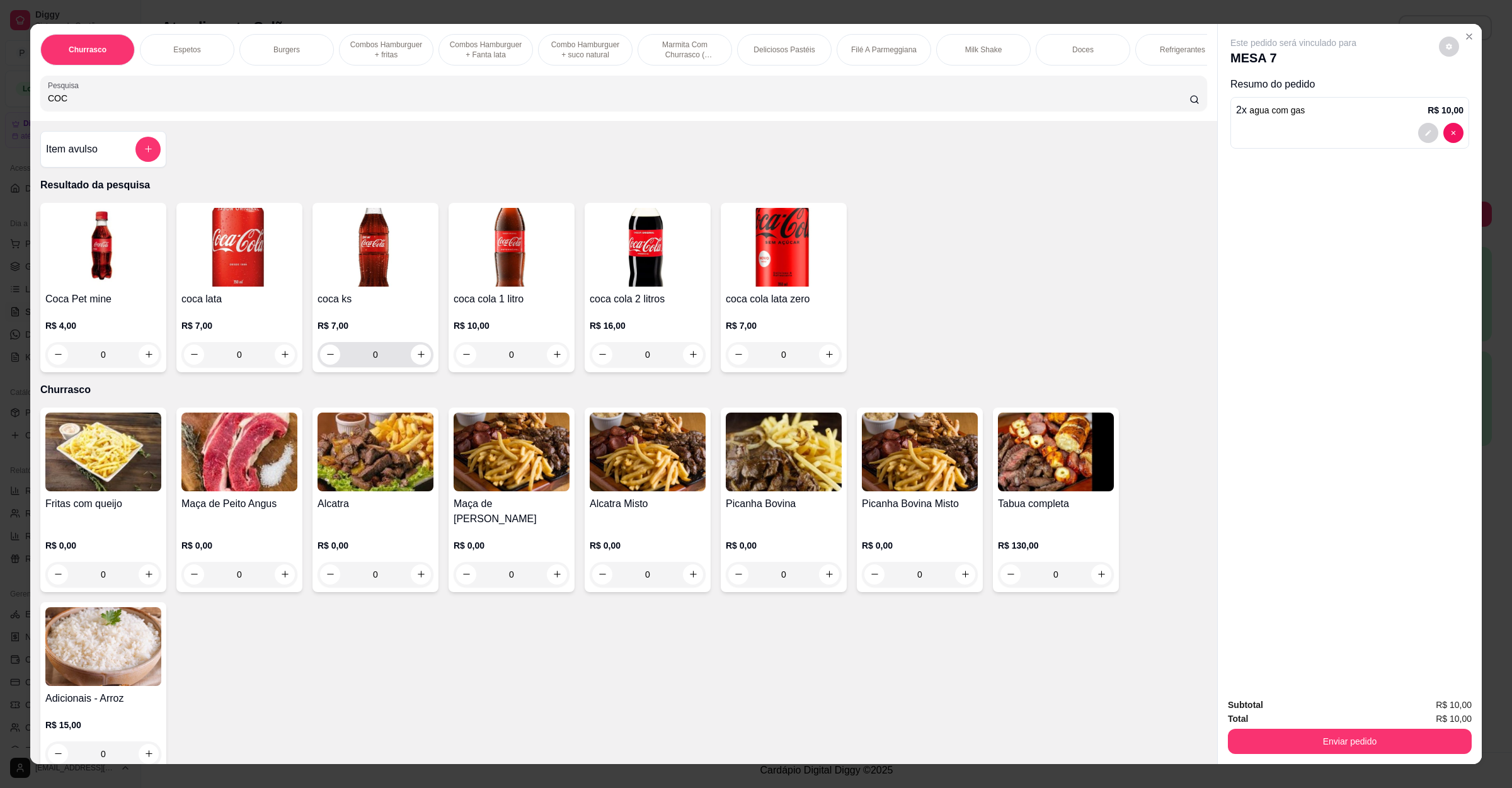
type input "COC"
click at [404, 367] on div "0" at bounding box center [375, 354] width 111 height 25
click at [416, 359] on icon "increase-product-quantity" at bounding box center [421, 354] width 10 height 10
type input "1"
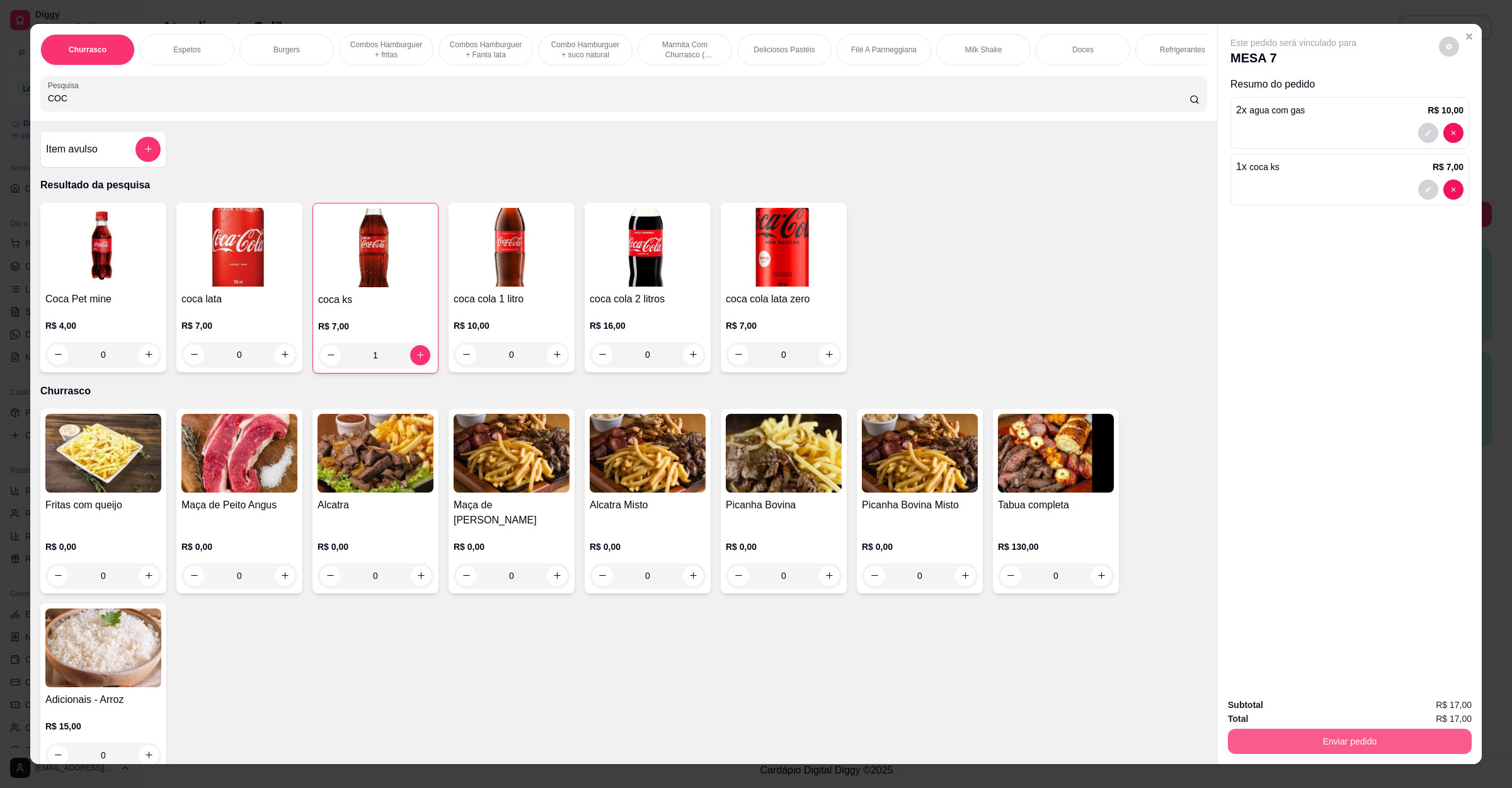
click at [1367, 736] on button "Enviar pedido" at bounding box center [1350, 741] width 244 height 25
click at [1437, 707] on button "Enviar pedido" at bounding box center [1437, 710] width 69 height 24
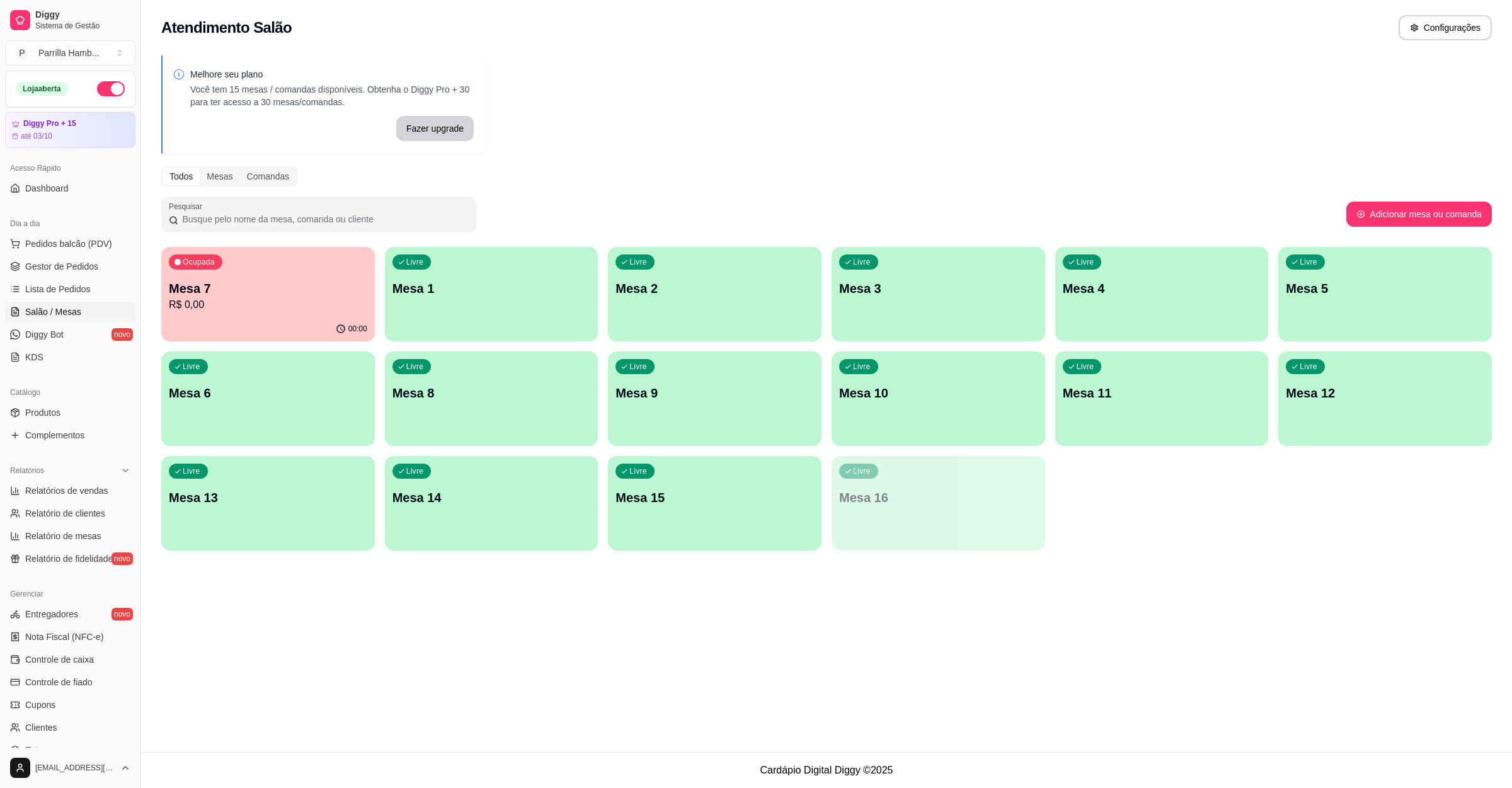
drag, startPoint x: 409, startPoint y: 732, endPoint x: 361, endPoint y: 735, distance: 48.1
click at [409, 732] on div "Atendimento Salão Configurações Melhore seu plano Você tem 15 mesas / comandas …" at bounding box center [827, 376] width 1371 height 752
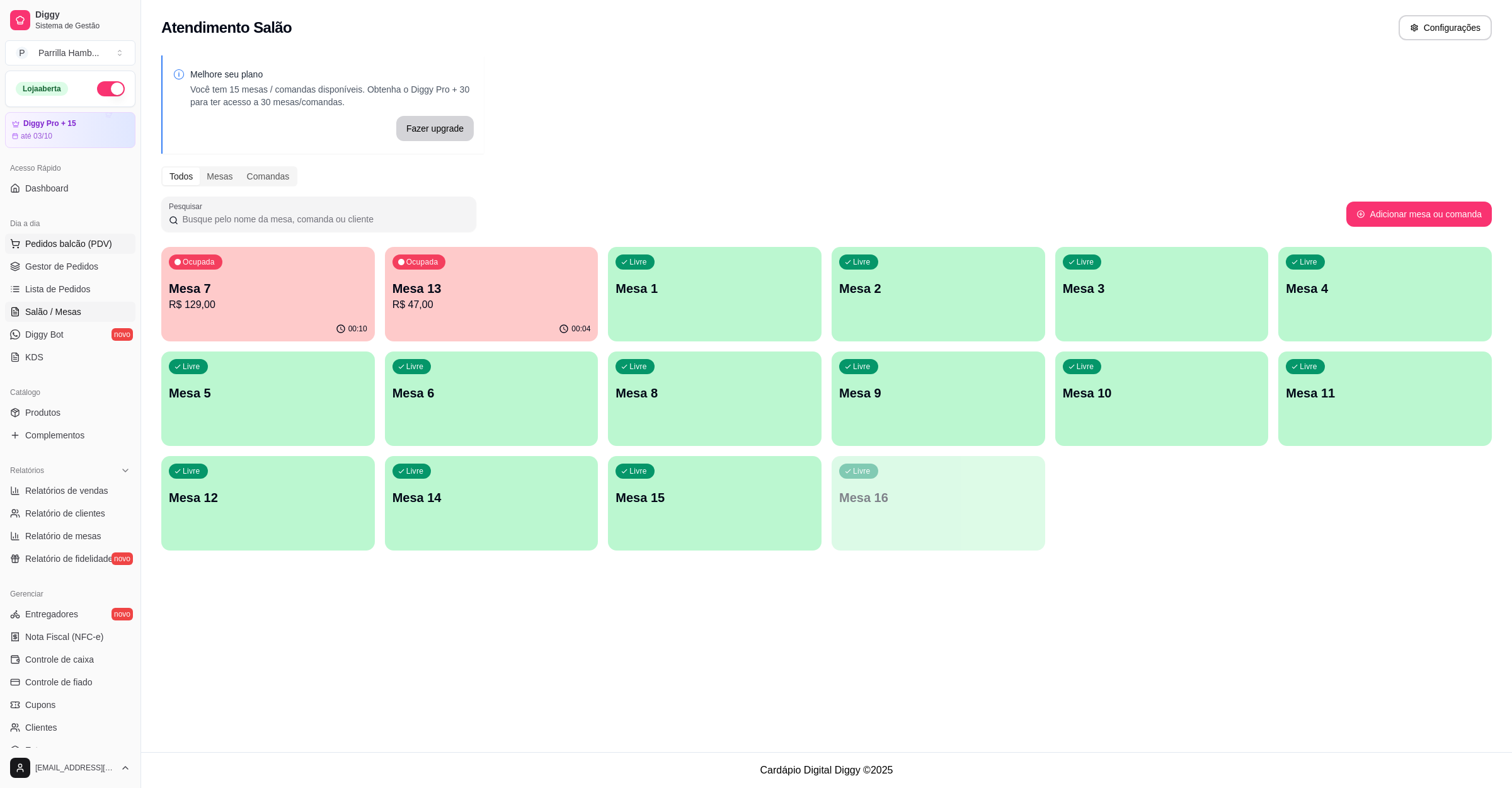
click at [89, 243] on span "Pedidos balcão (PDV)" at bounding box center [69, 243] width 87 height 12
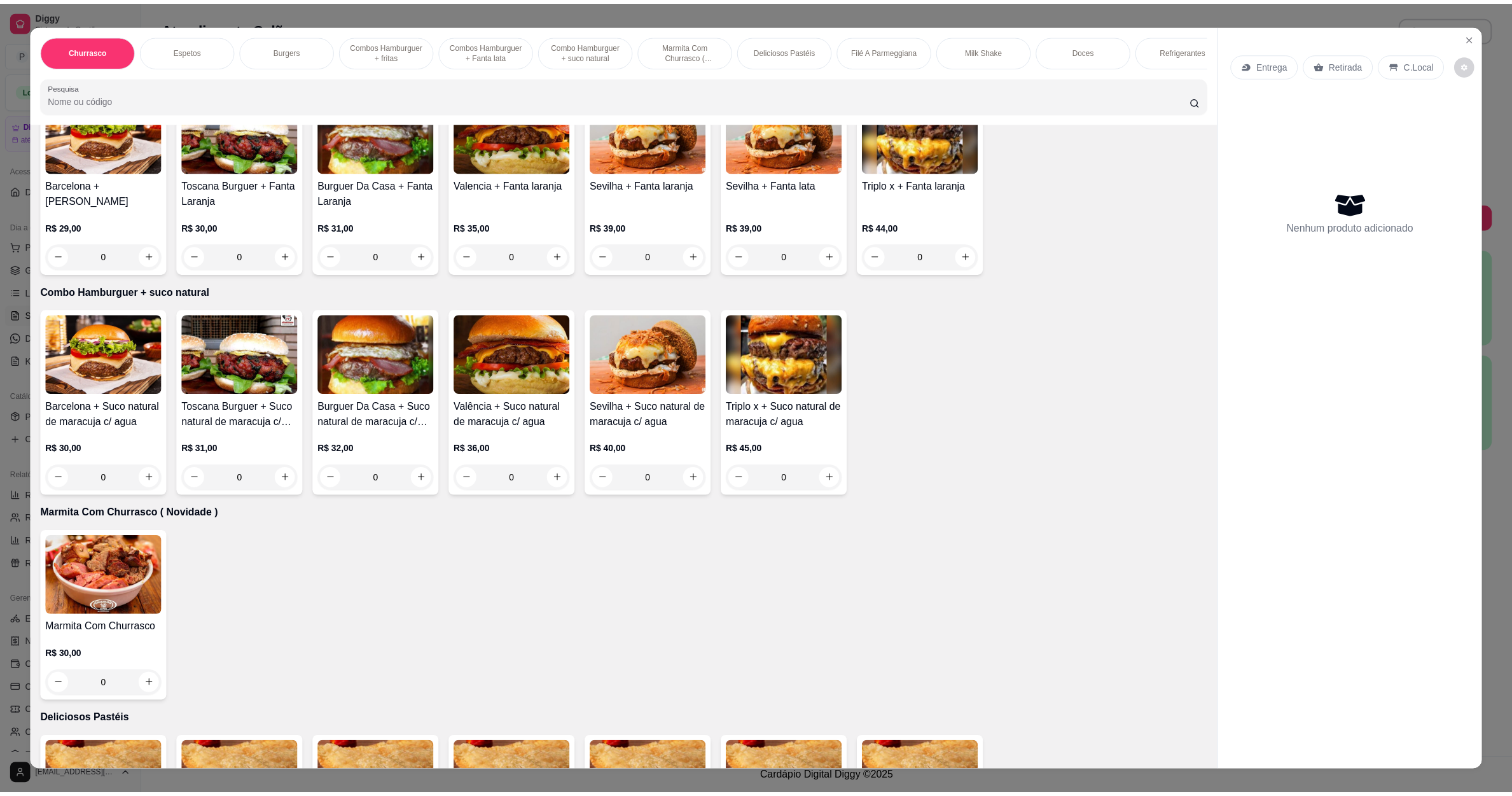
scroll to position [1241, 0]
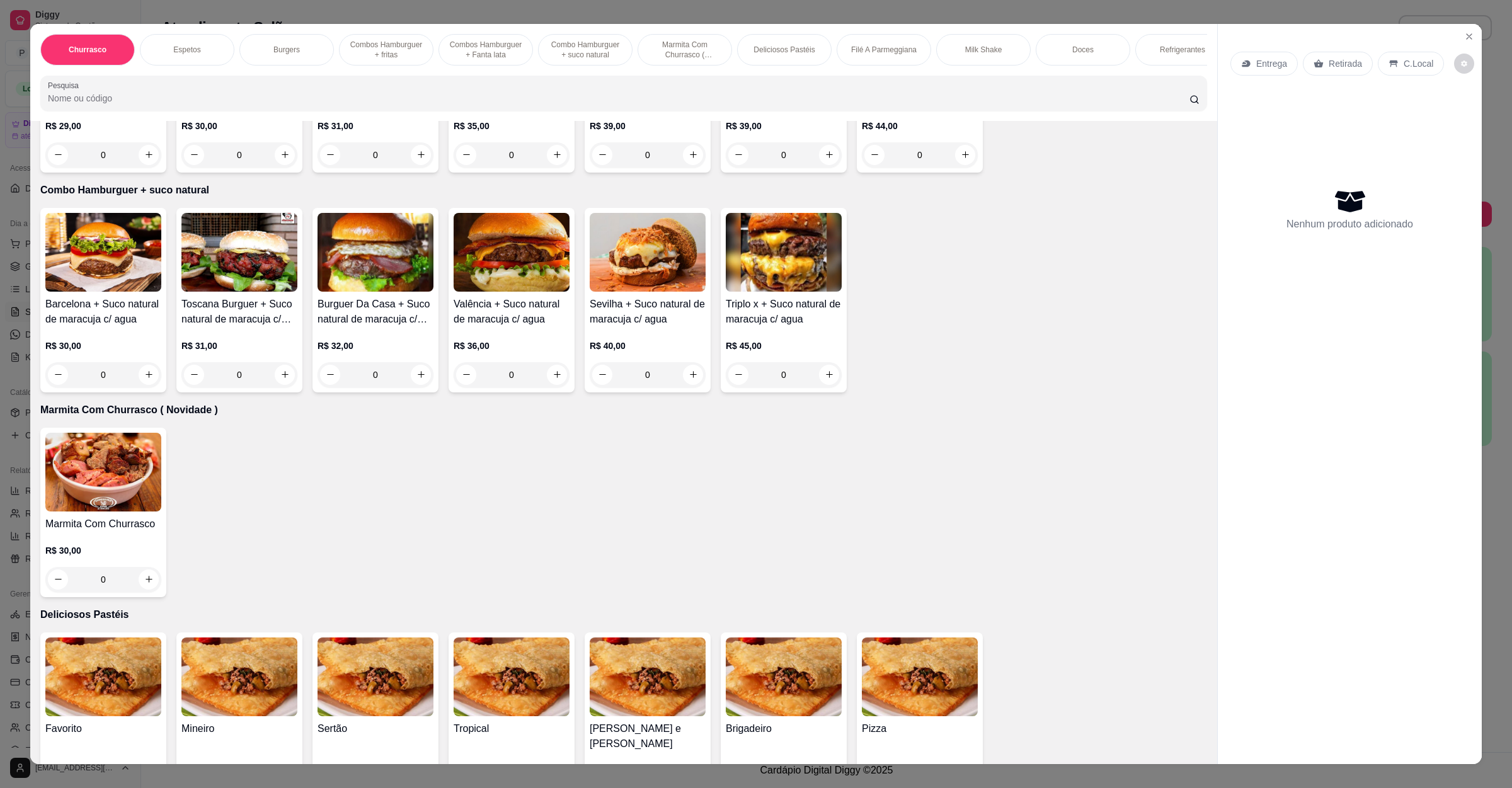
click at [134, 689] on img at bounding box center [103, 676] width 116 height 79
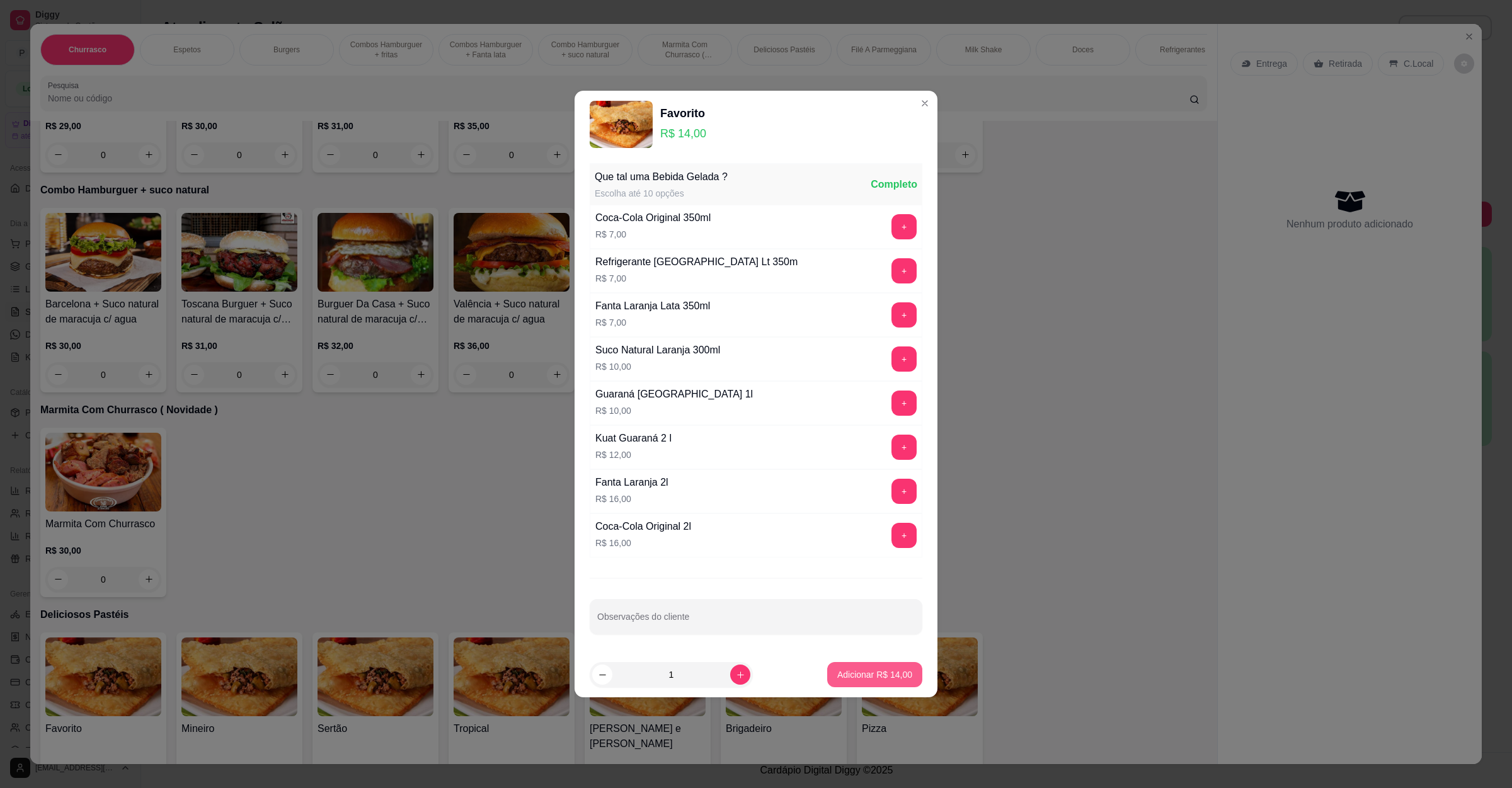
click at [834, 667] on button "Adicionar R$ 14,00" at bounding box center [875, 675] width 95 height 25
type input "1"
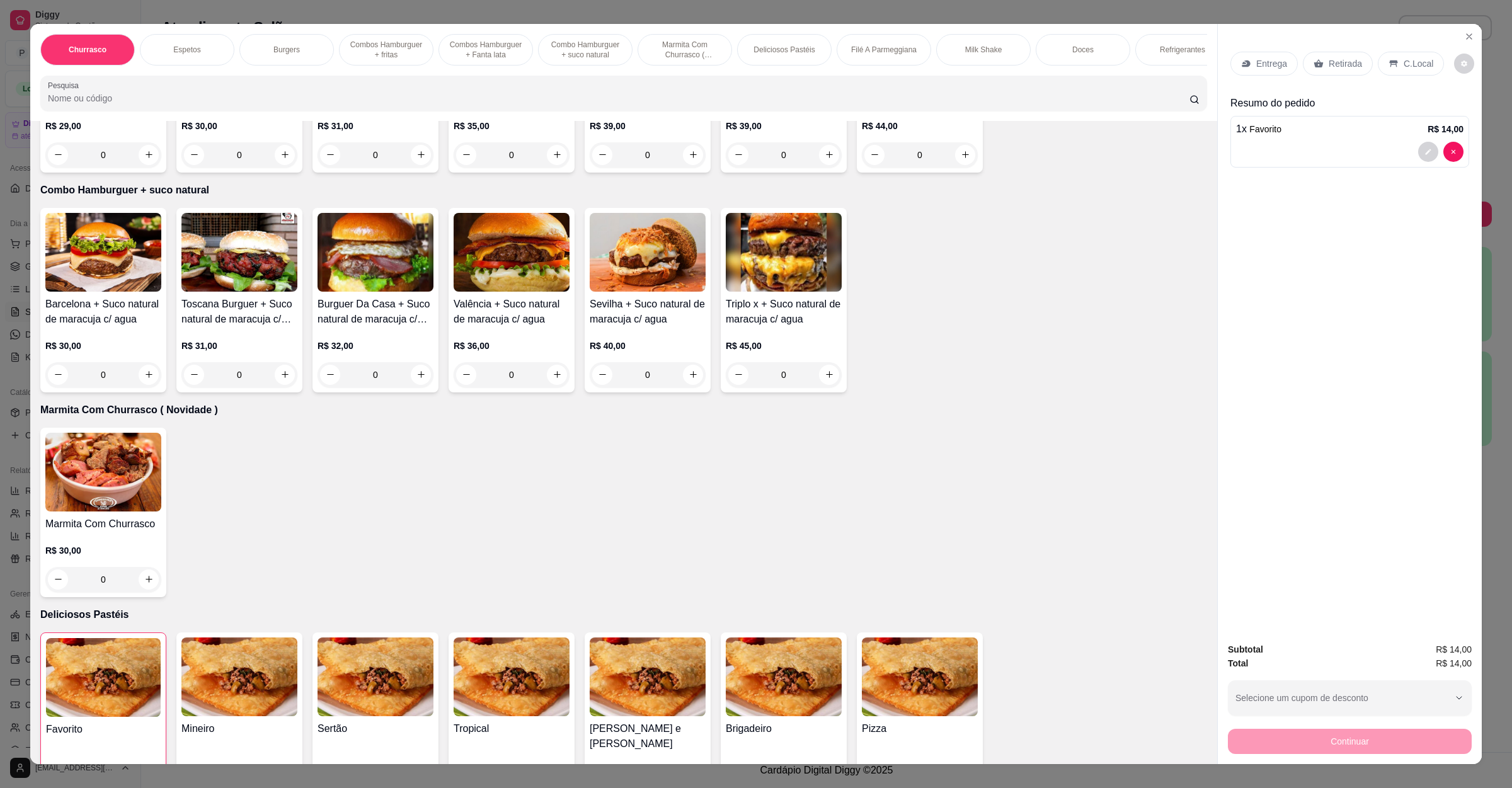
click at [1256, 60] on p "Entrega" at bounding box center [1271, 64] width 31 height 12
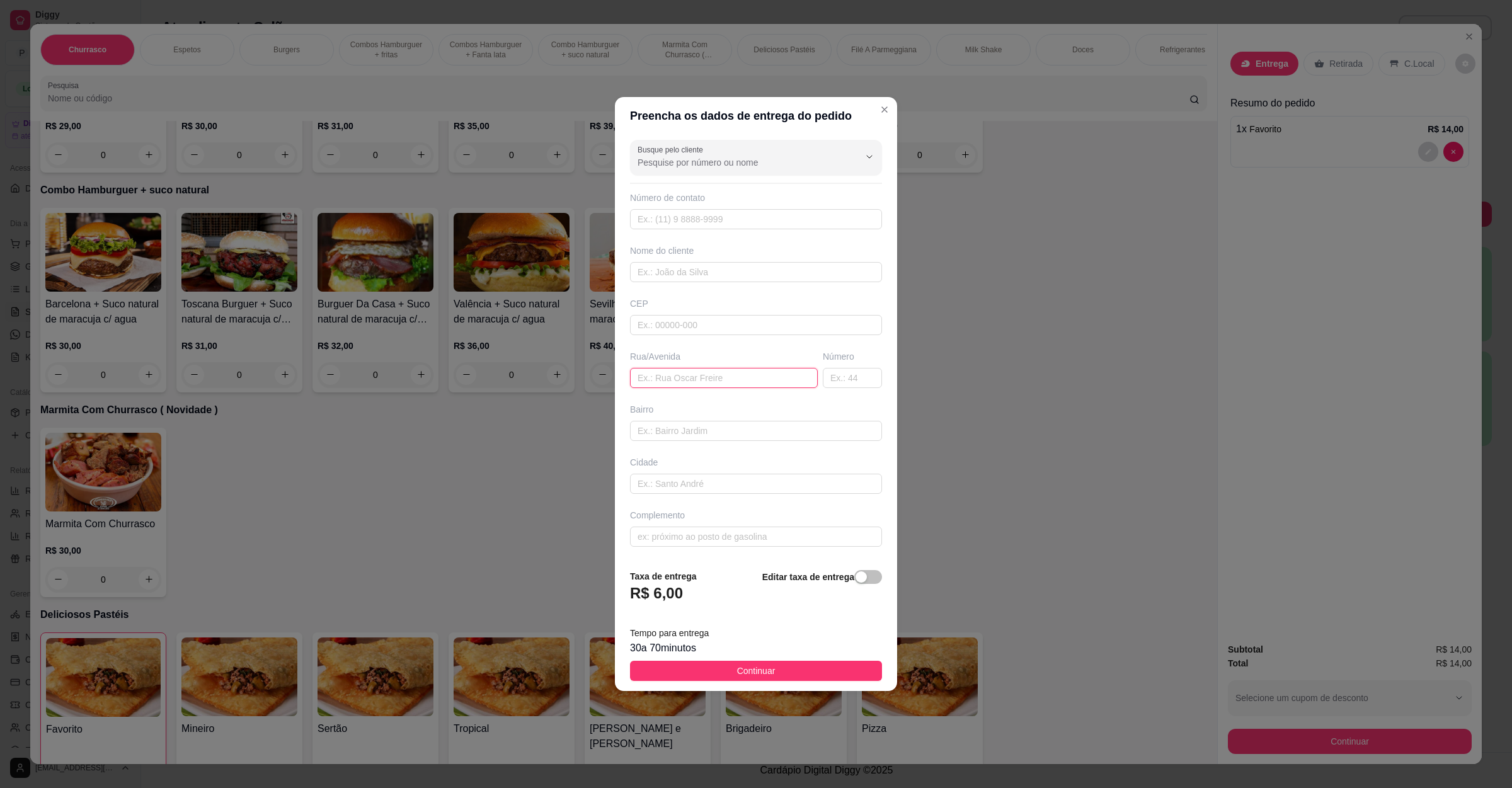
click at [735, 381] on input "text" at bounding box center [724, 378] width 188 height 20
paste input "[GEOGRAPHIC_DATA]"
type input "[GEOGRAPHIC_DATA]"
click at [769, 667] on button "Continuar" at bounding box center [756, 670] width 252 height 20
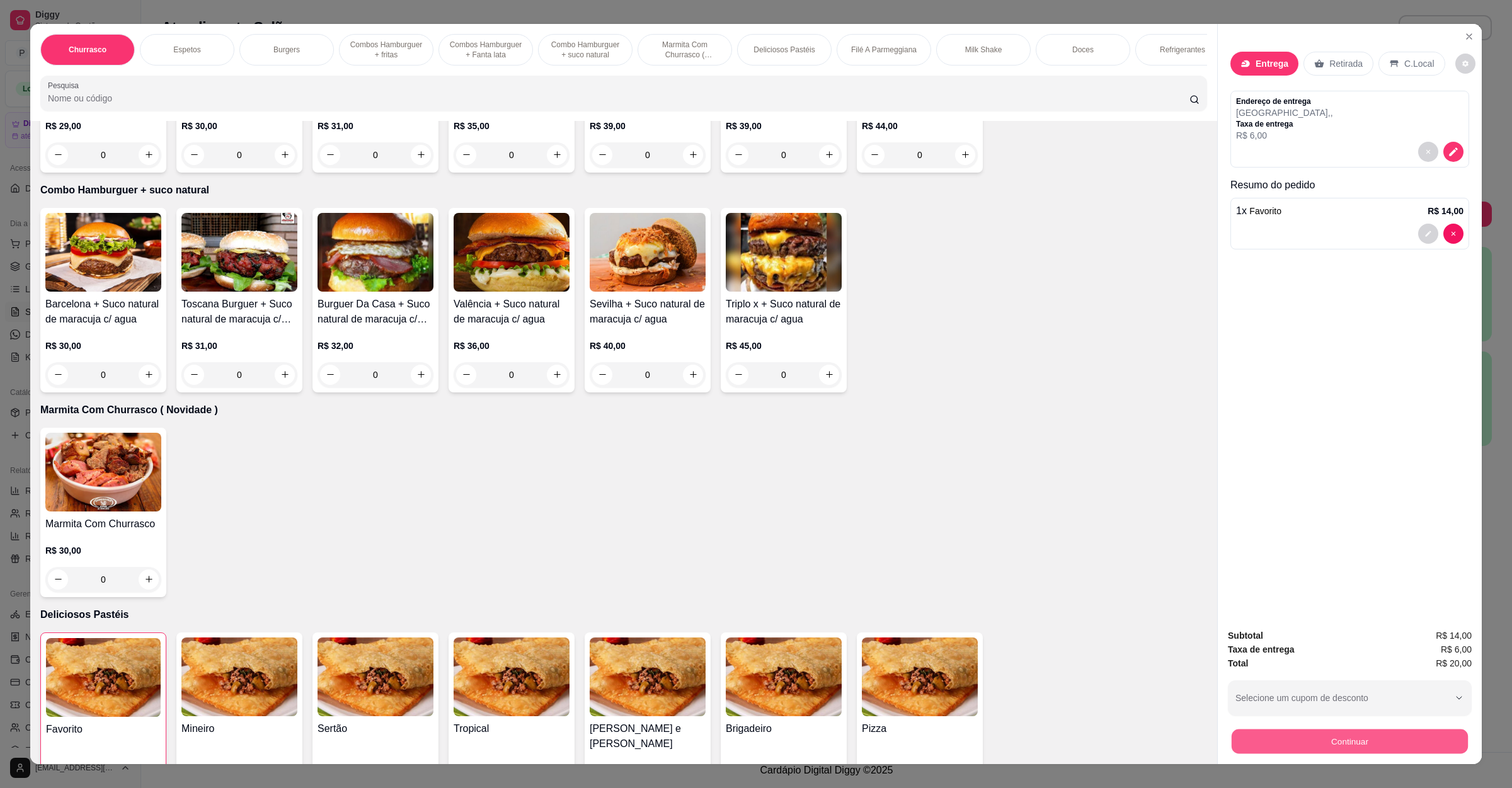
click at [1356, 737] on button "Continuar" at bounding box center [1350, 742] width 237 height 24
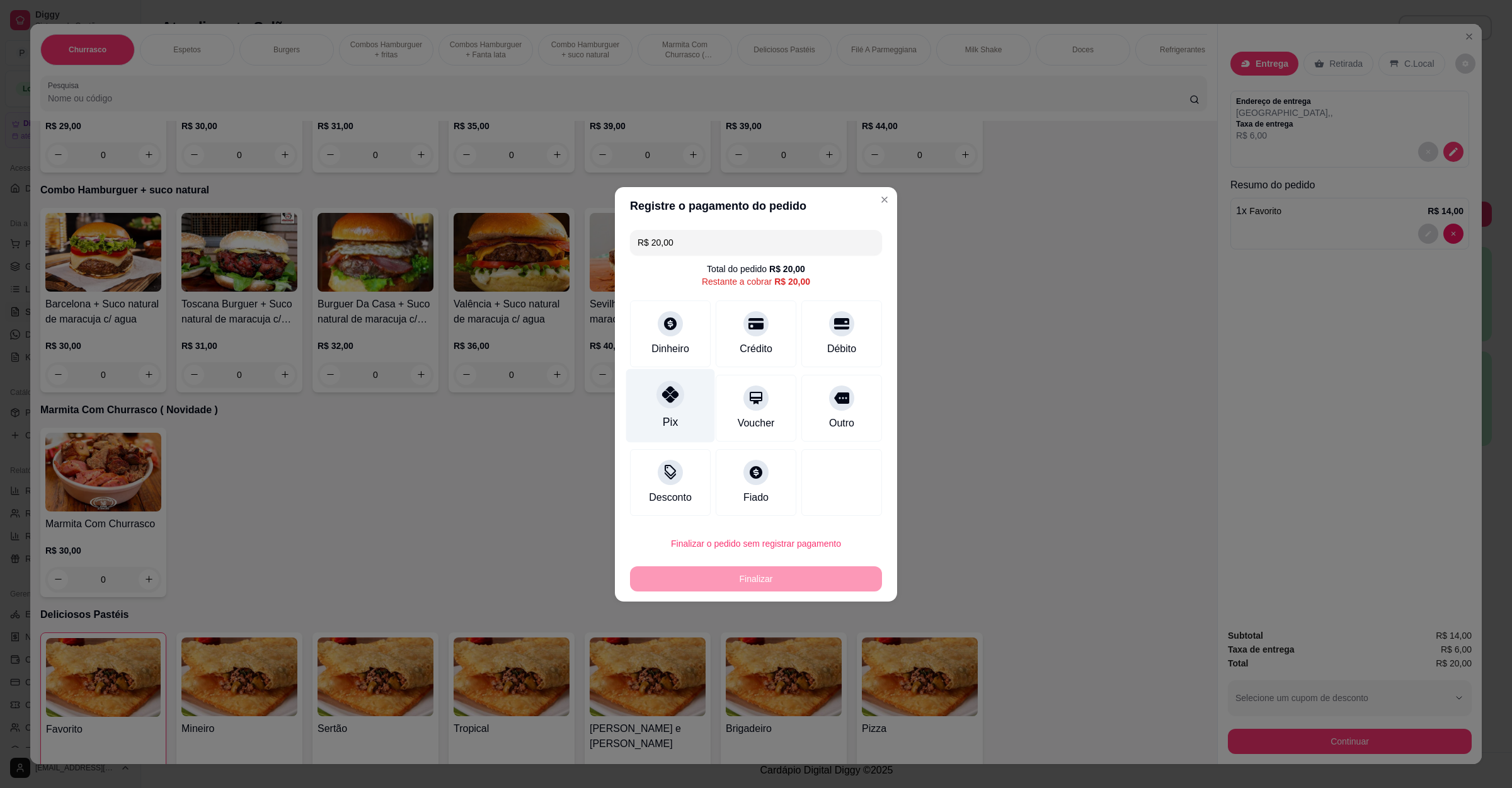
click at [678, 416] on div "Pix" at bounding box center [670, 405] width 89 height 73
type input "R$ 0,00"
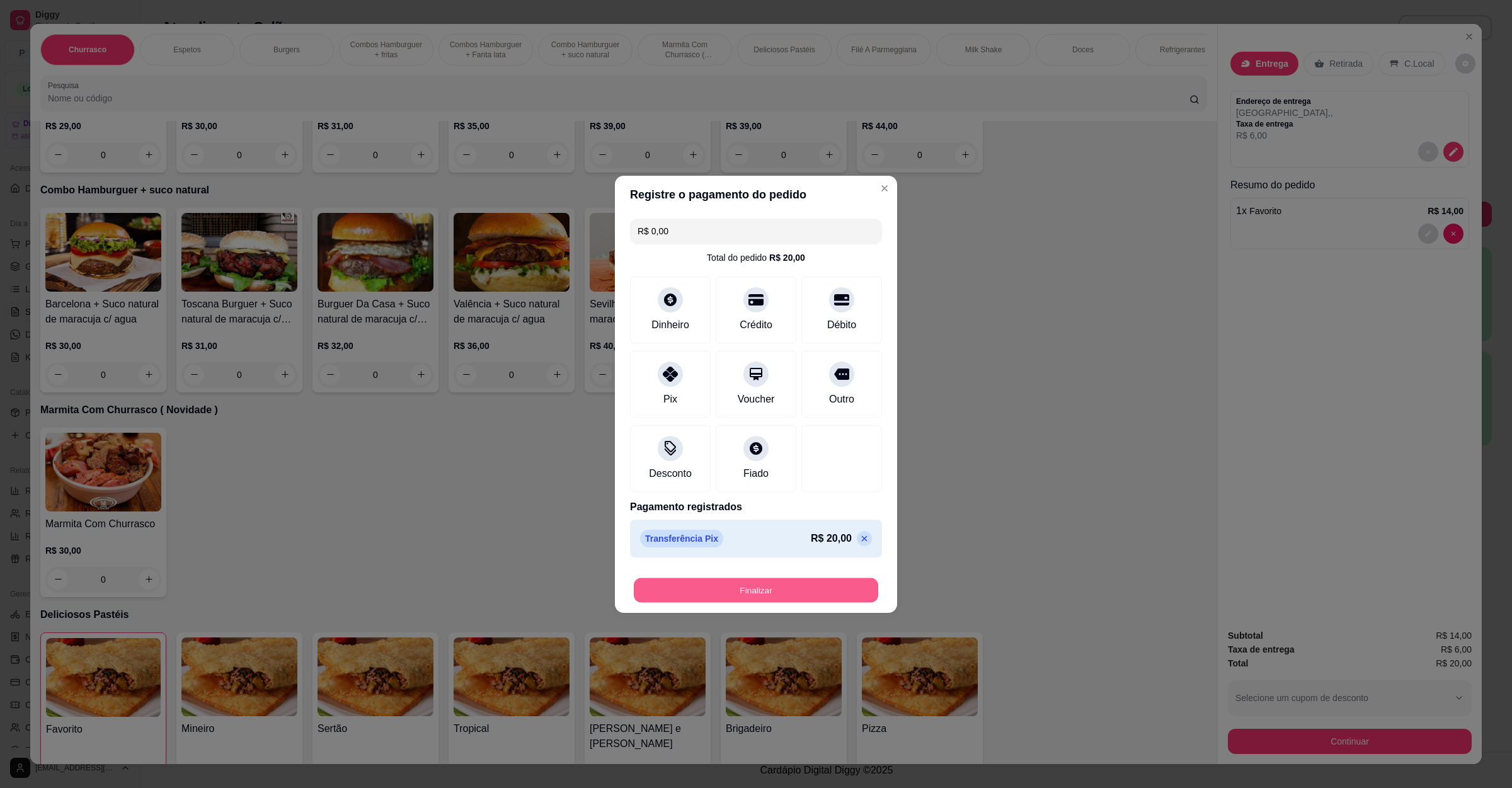
click at [780, 595] on button "Finalizar" at bounding box center [756, 590] width 244 height 24
type input "0"
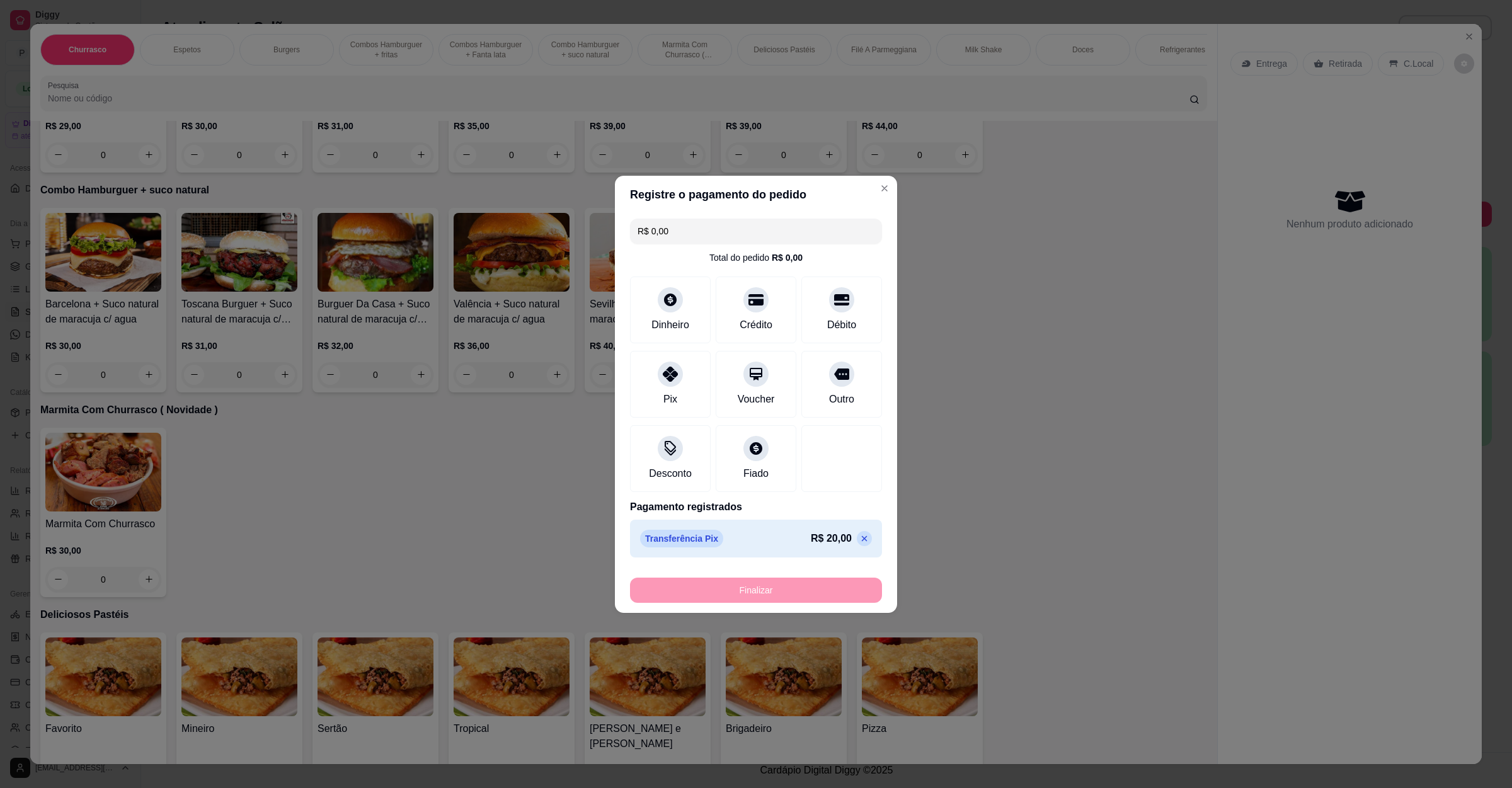
type input "-R$ 20,00"
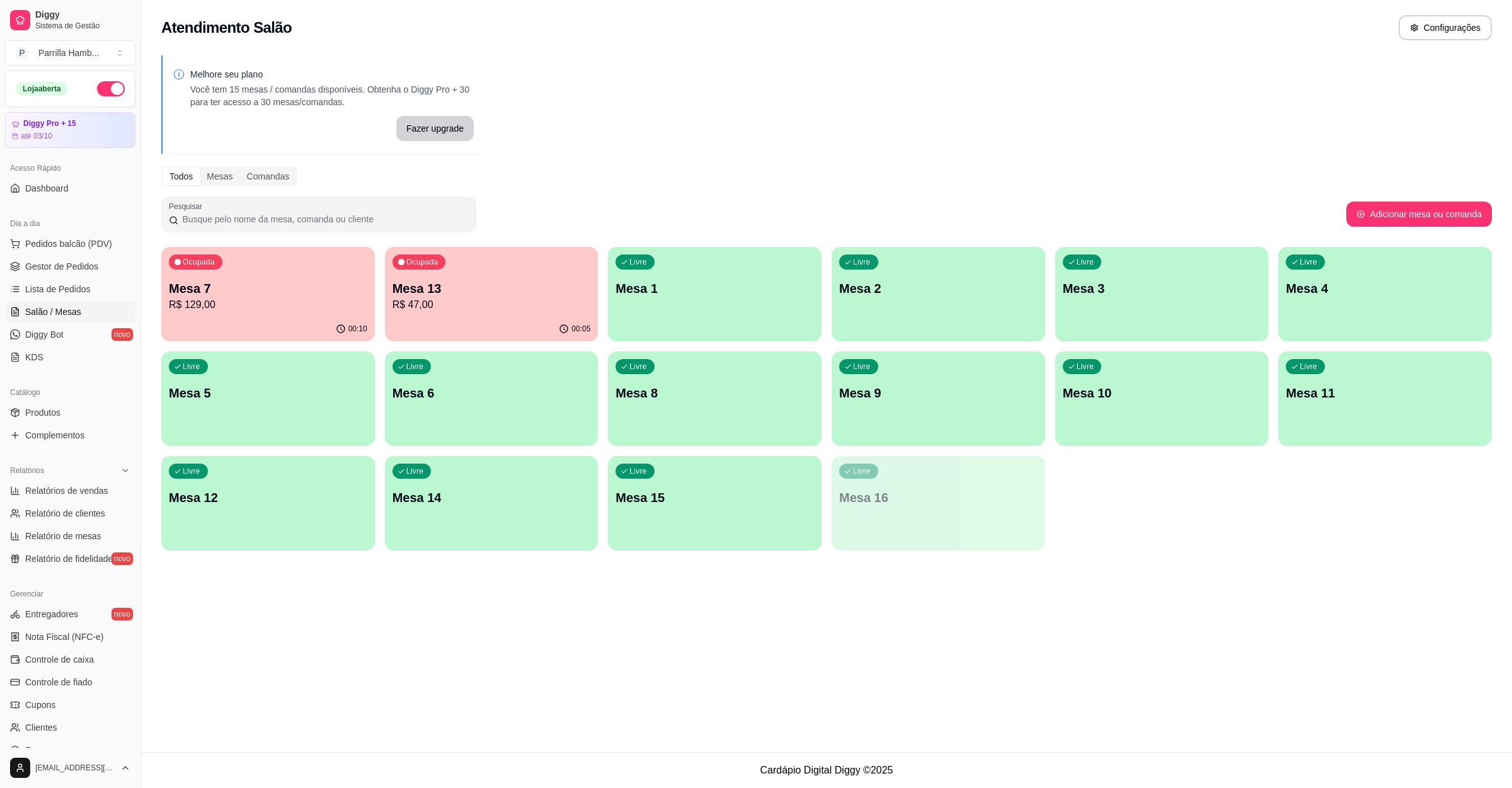
click at [464, 306] on p "R$ 47,00" at bounding box center [491, 305] width 198 height 15
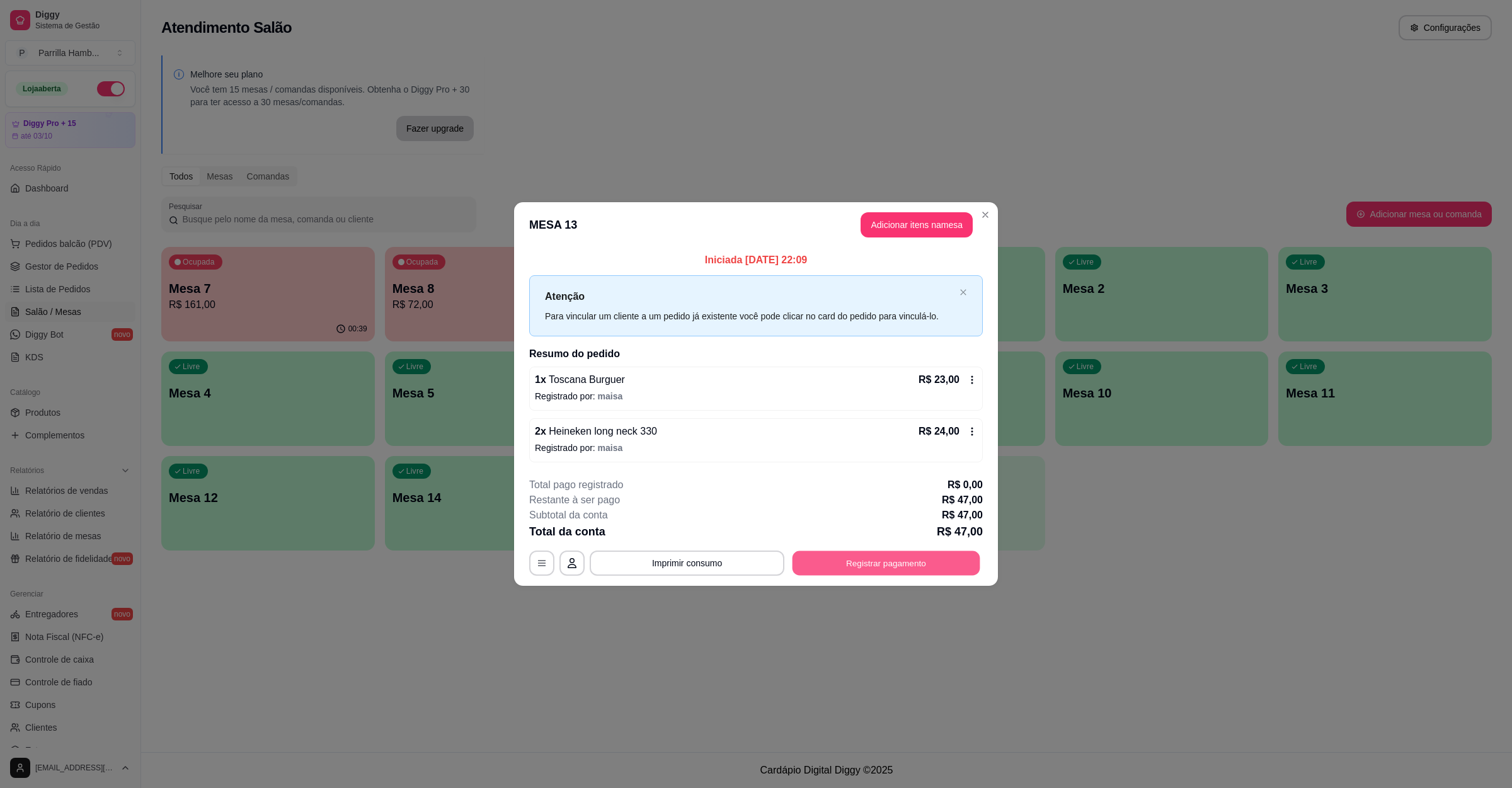
click at [914, 556] on button "Registrar pagamento" at bounding box center [886, 564] width 188 height 24
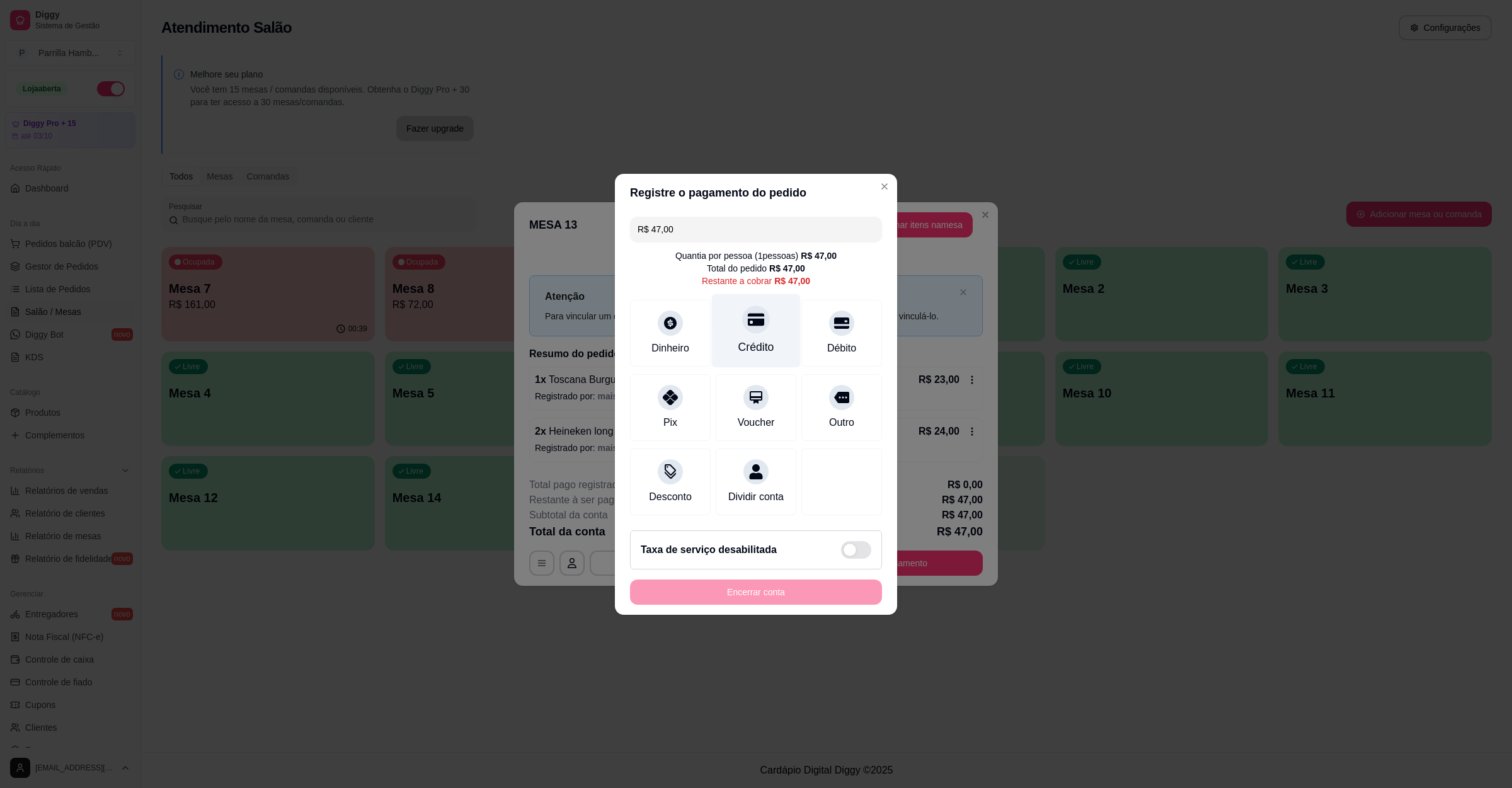
click at [751, 321] on div at bounding box center [756, 319] width 28 height 28
type input "R$ 0,00"
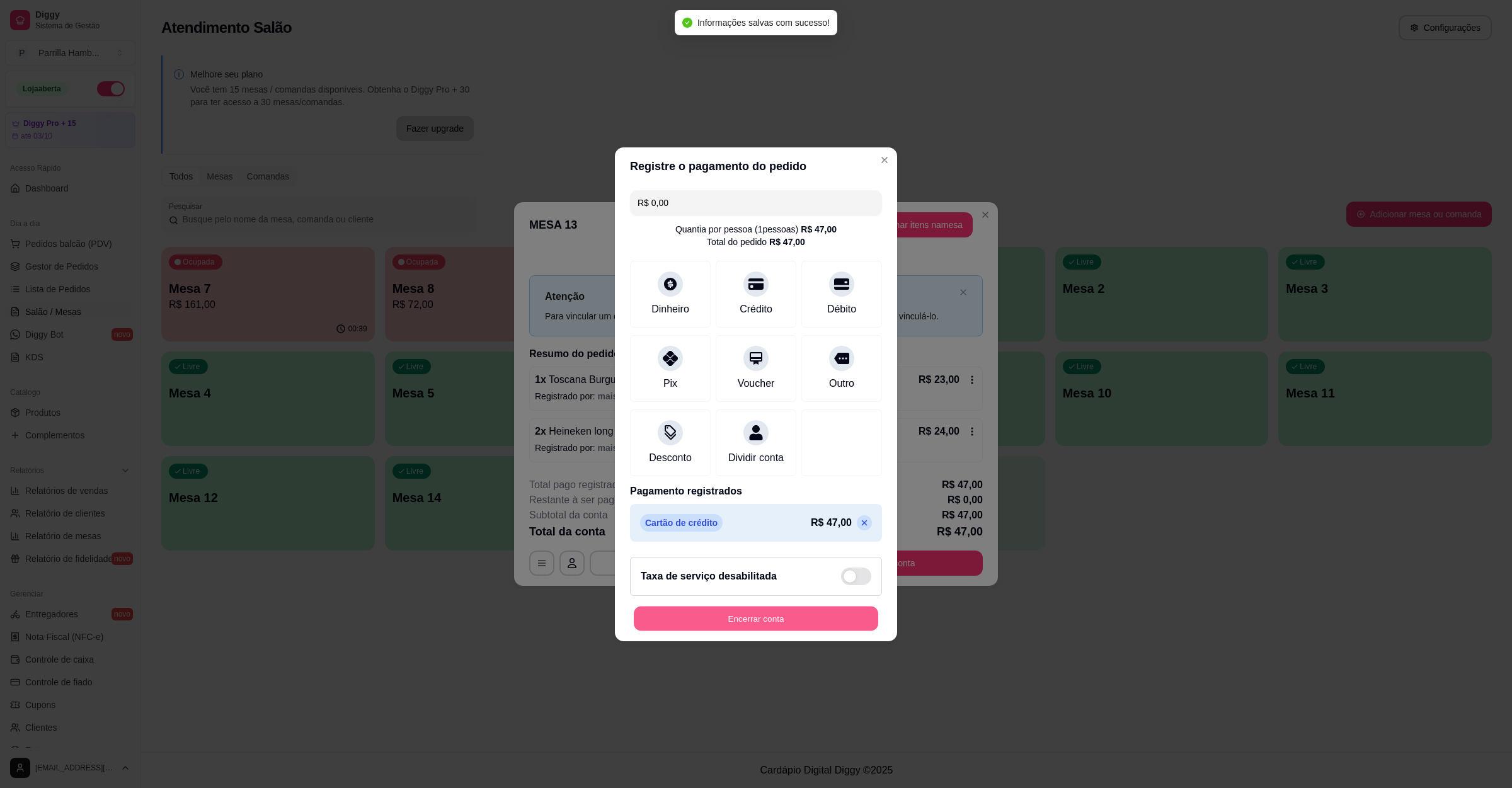
click at [728, 614] on button "Encerrar conta" at bounding box center [756, 618] width 244 height 24
click at [813, 619] on button "Encerrar conta" at bounding box center [756, 618] width 244 height 24
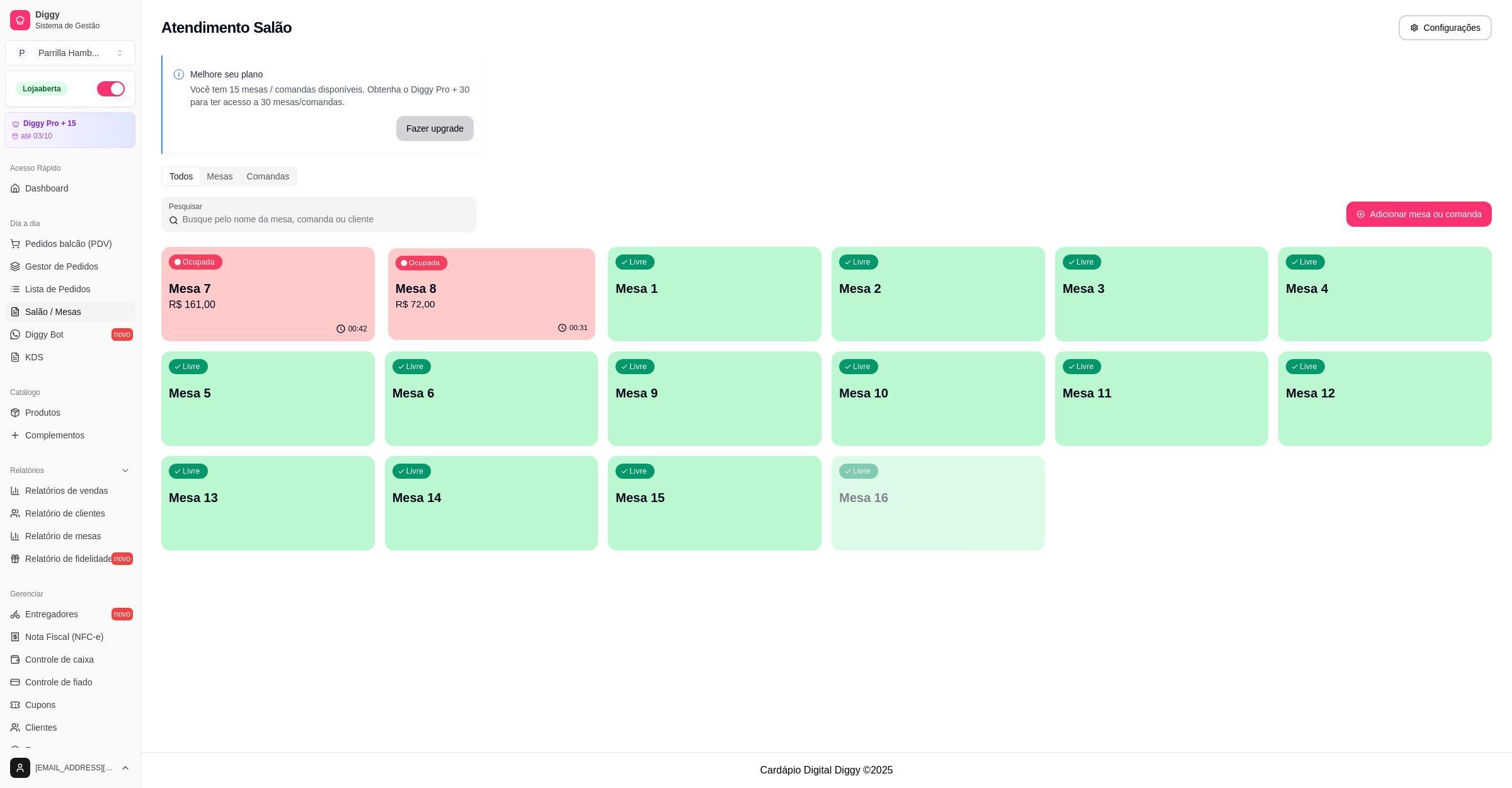
click at [418, 305] on p "R$ 72,00" at bounding box center [491, 305] width 192 height 15
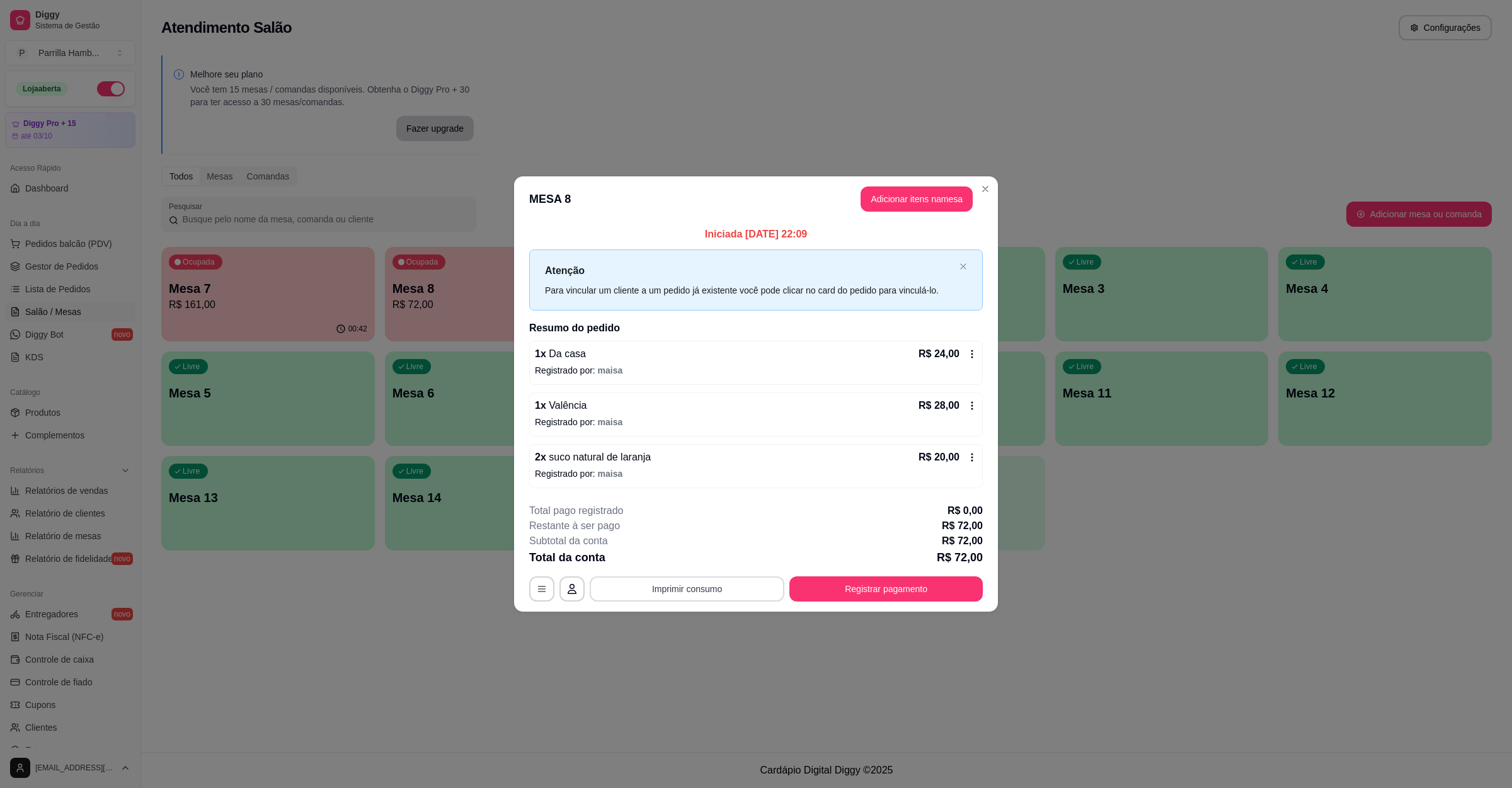
click at [741, 585] on button "Imprimir consumo" at bounding box center [687, 588] width 195 height 25
click at [707, 556] on button "IMPRESSORA" at bounding box center [691, 561] width 92 height 20
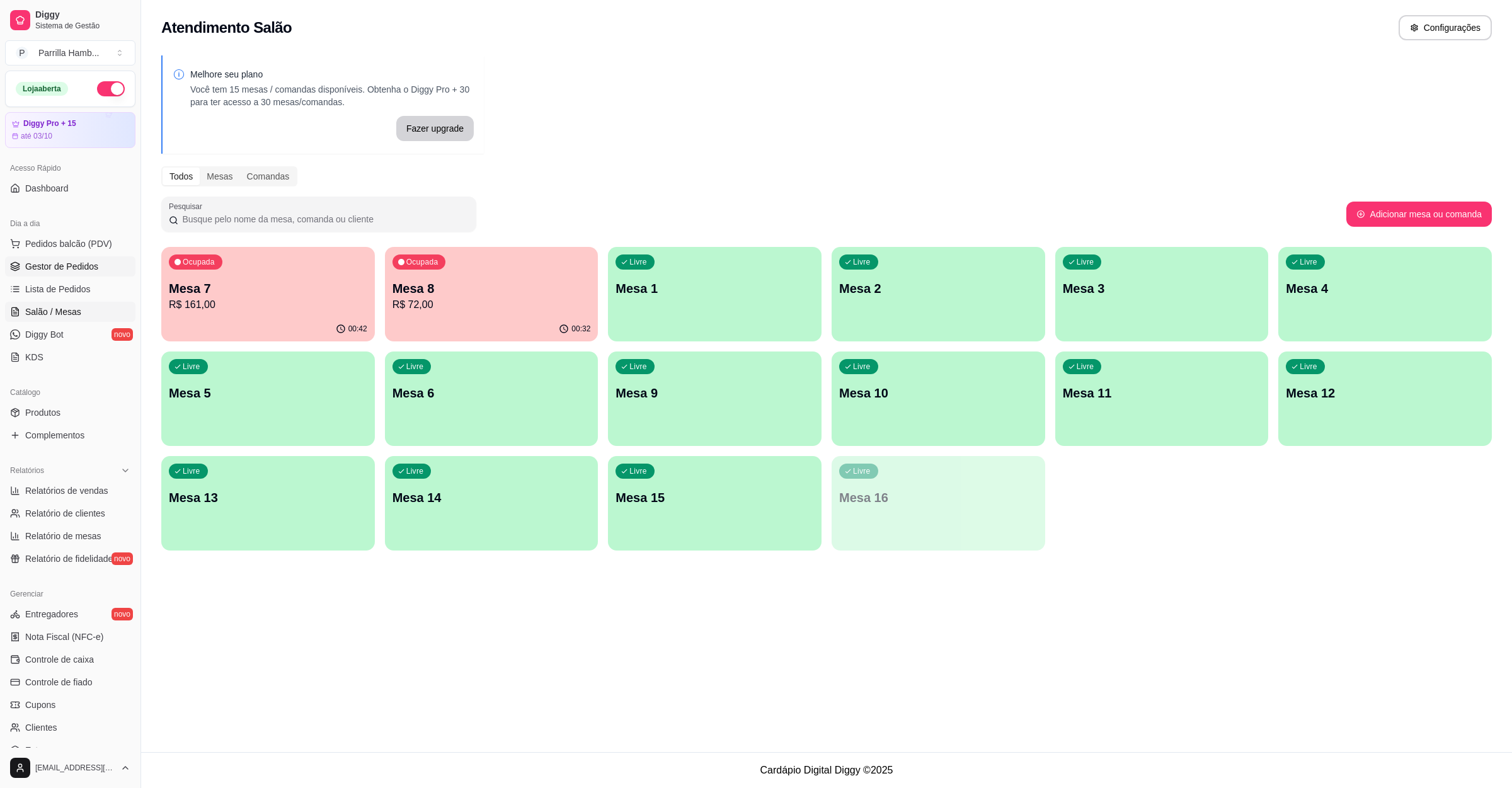
click at [87, 261] on span "Gestor de Pedidos" at bounding box center [62, 266] width 73 height 12
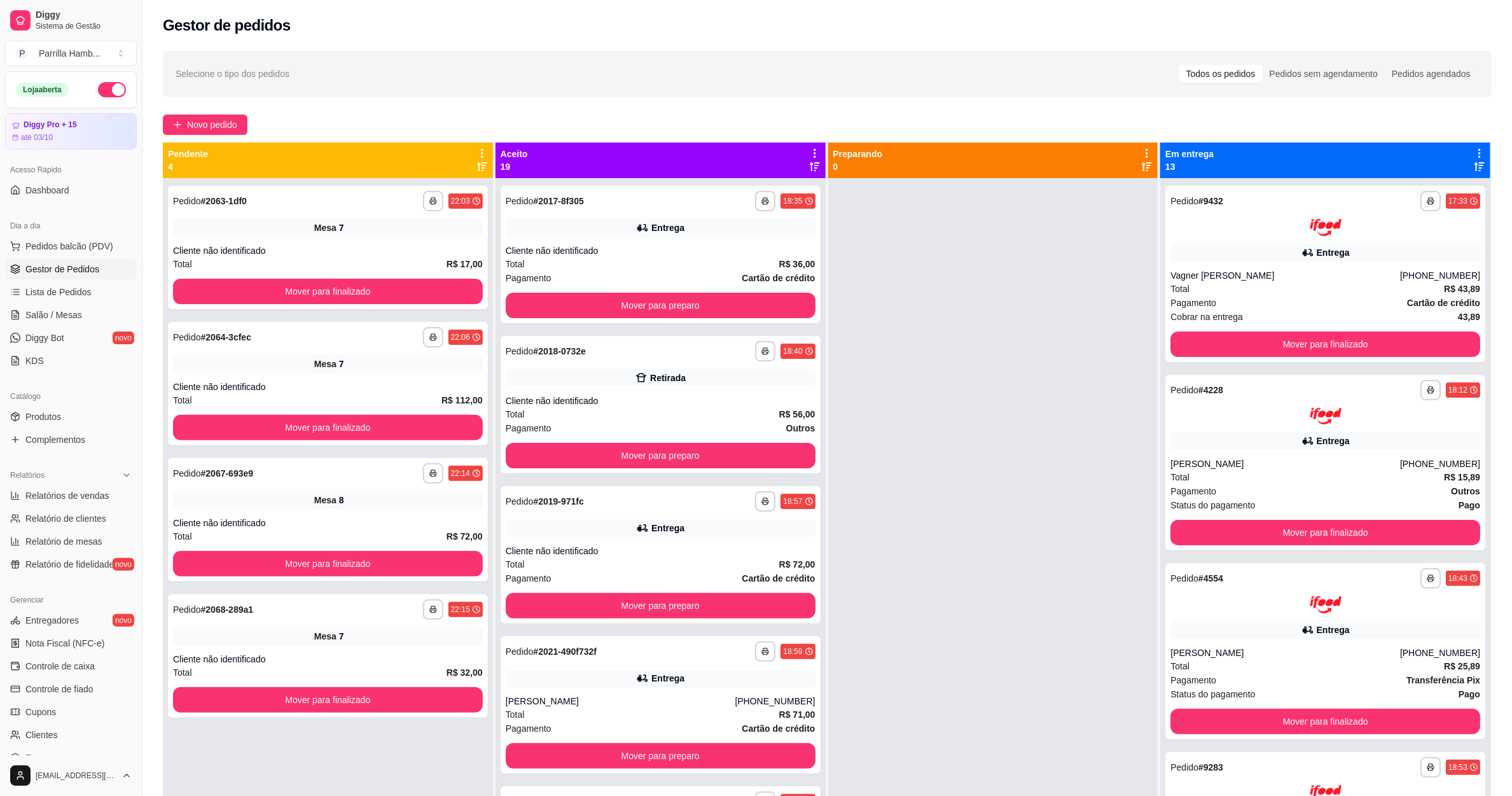
click at [468, 153] on div "Pendente 4" at bounding box center [328, 160] width 320 height 26
click at [477, 152] on icon at bounding box center [482, 153] width 11 height 11
click at [443, 186] on span "Com essa opção você tem a opção de mover todos os pedidos que estão em uma etap…" at bounding box center [401, 191] width 151 height 24
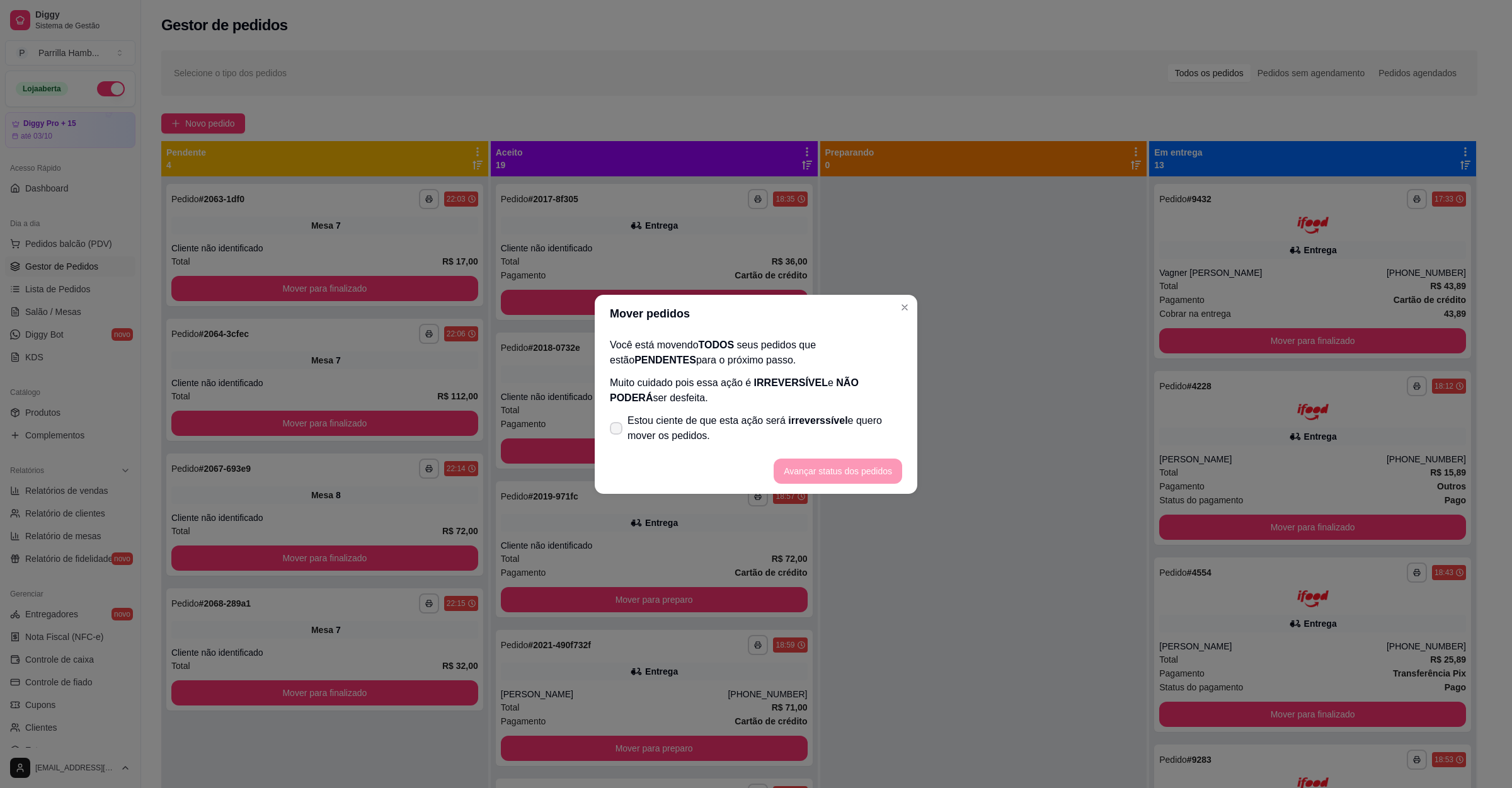
click at [711, 431] on span "Estou ciente de que esta ação será irreverssível e quero mover os pedidos." at bounding box center [765, 428] width 275 height 31
click at [617, 431] on input "Estou ciente de que esta ação será irreverssível e quero mover os pedidos." at bounding box center [613, 434] width 8 height 8
checkbox input "true"
click at [834, 461] on button "Avançar status dos pedidos" at bounding box center [838, 470] width 125 height 24
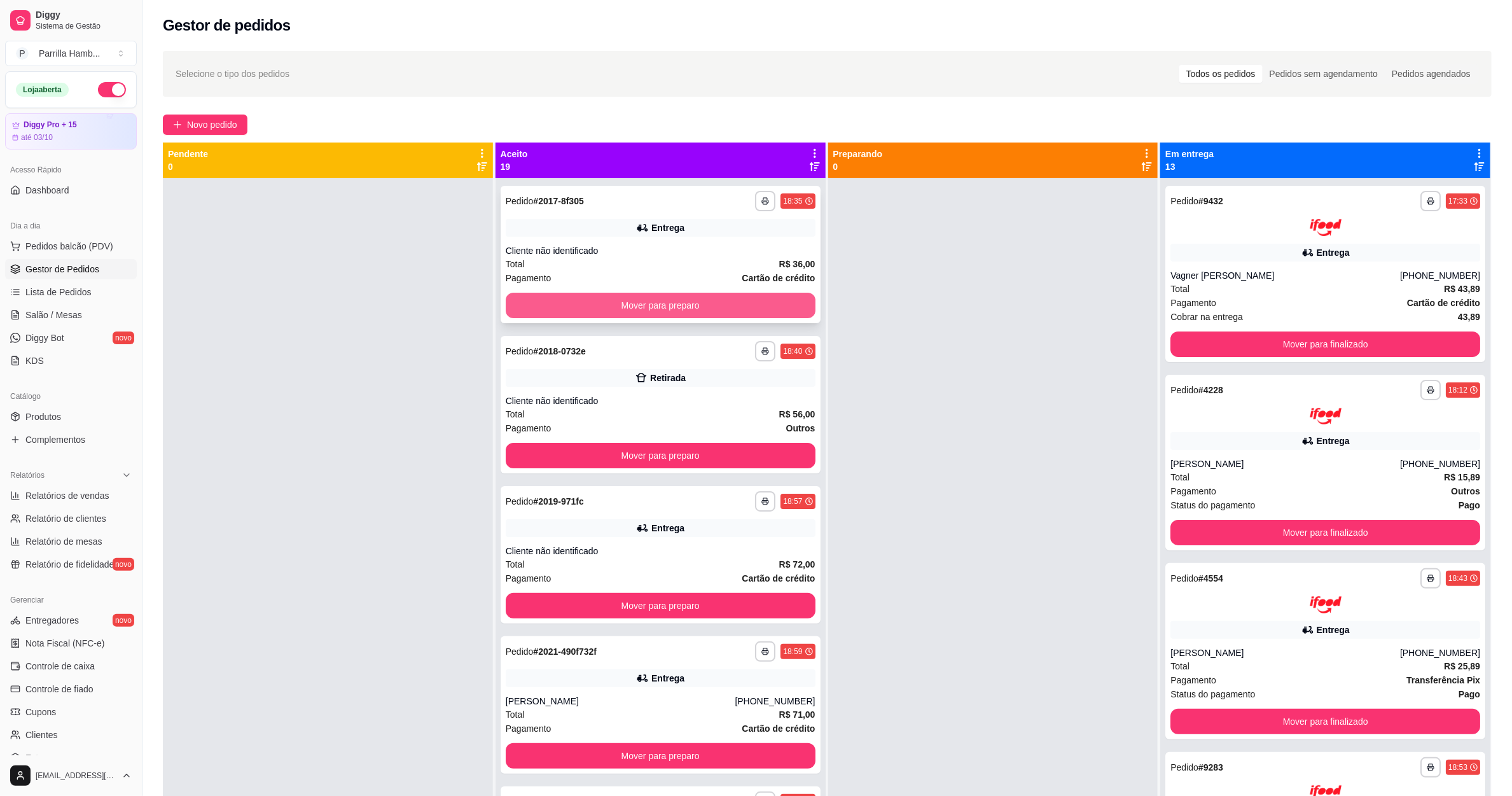
click at [683, 311] on button "Mover para preparo" at bounding box center [661, 305] width 310 height 26
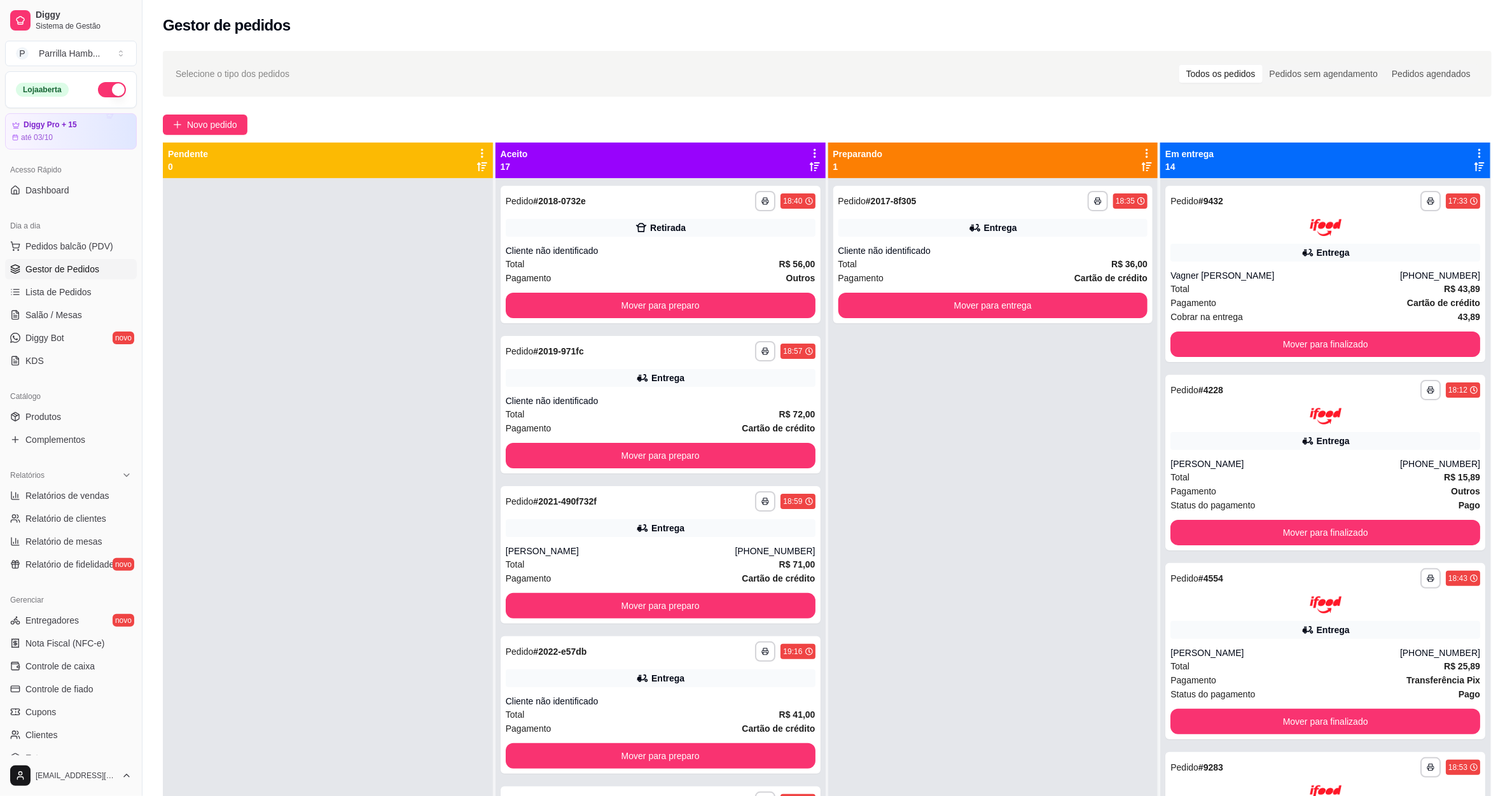
click at [44, 269] on span "Gestor de Pedidos" at bounding box center [63, 269] width 74 height 12
click at [58, 249] on span "Pedidos balcão (PDV)" at bounding box center [70, 246] width 88 height 12
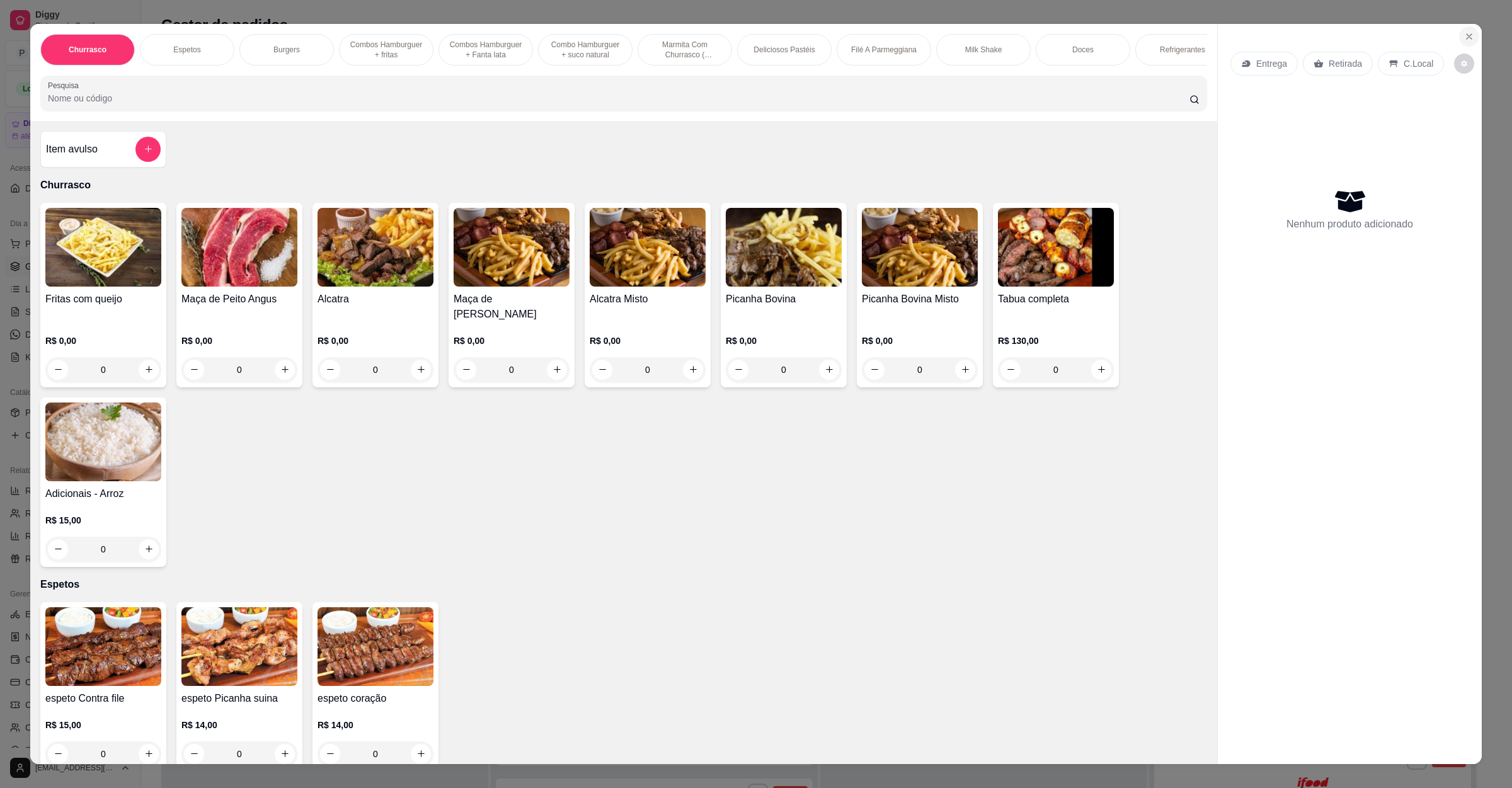
click at [1460, 28] on button "Close" at bounding box center [1469, 36] width 20 height 20
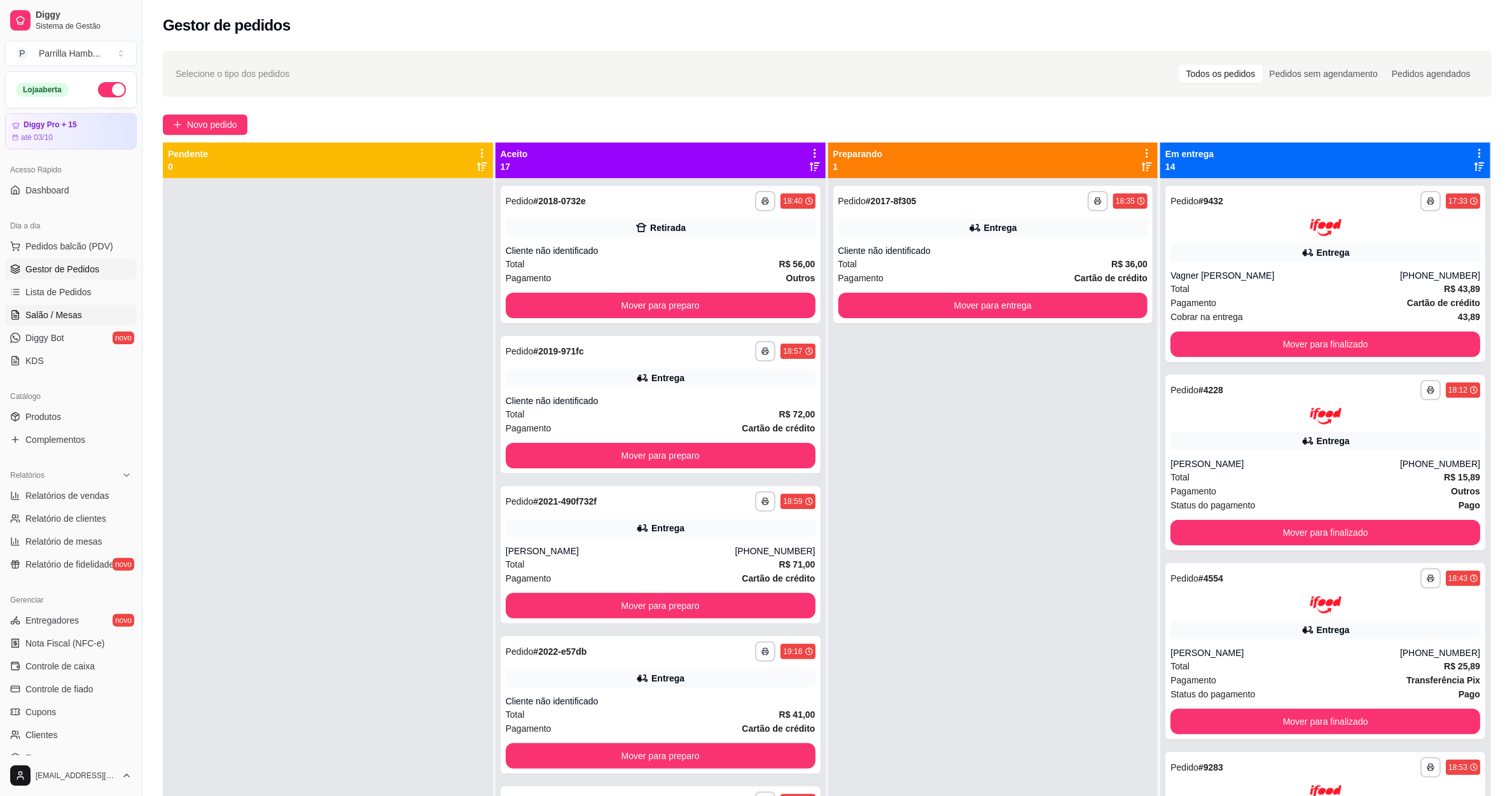
click at [26, 310] on span "Salão / Mesas" at bounding box center [54, 315] width 56 height 12
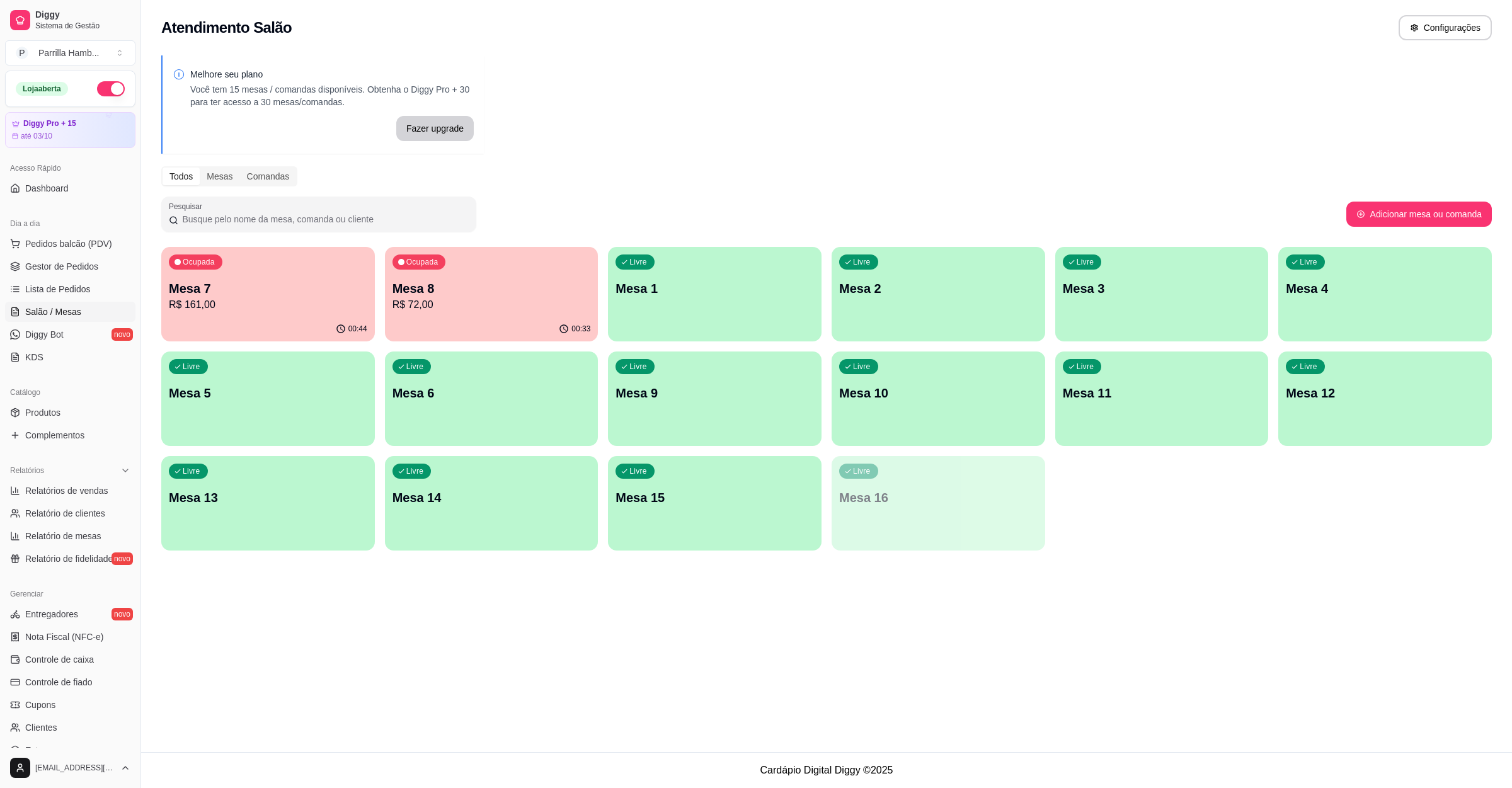
click at [492, 319] on div "00:33" at bounding box center [491, 329] width 214 height 24
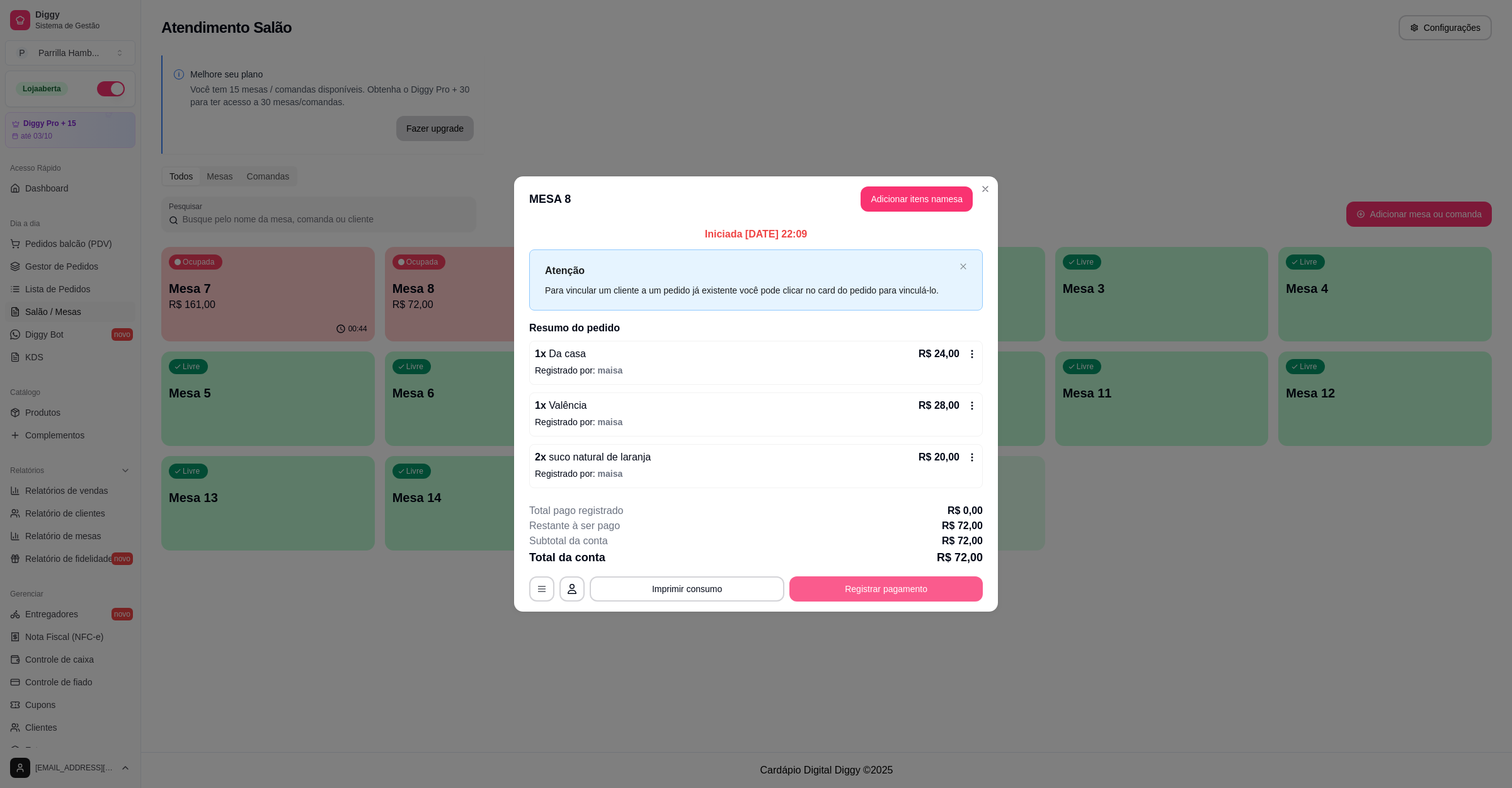
click at [877, 599] on button "Registrar pagamento" at bounding box center [886, 588] width 194 height 25
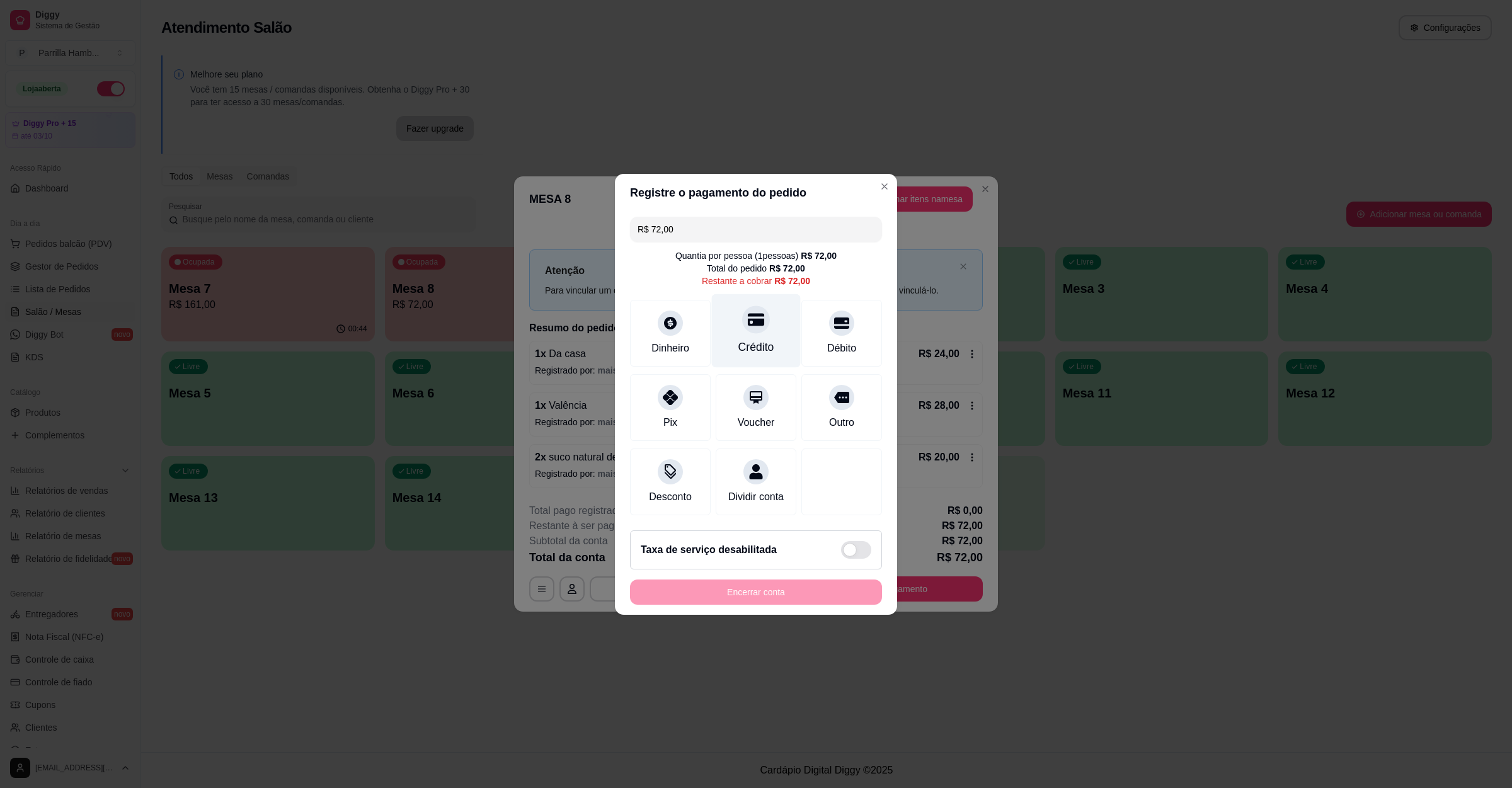
click at [756, 339] on div "Crédito" at bounding box center [756, 346] width 36 height 17
type input "R$ 0,00"
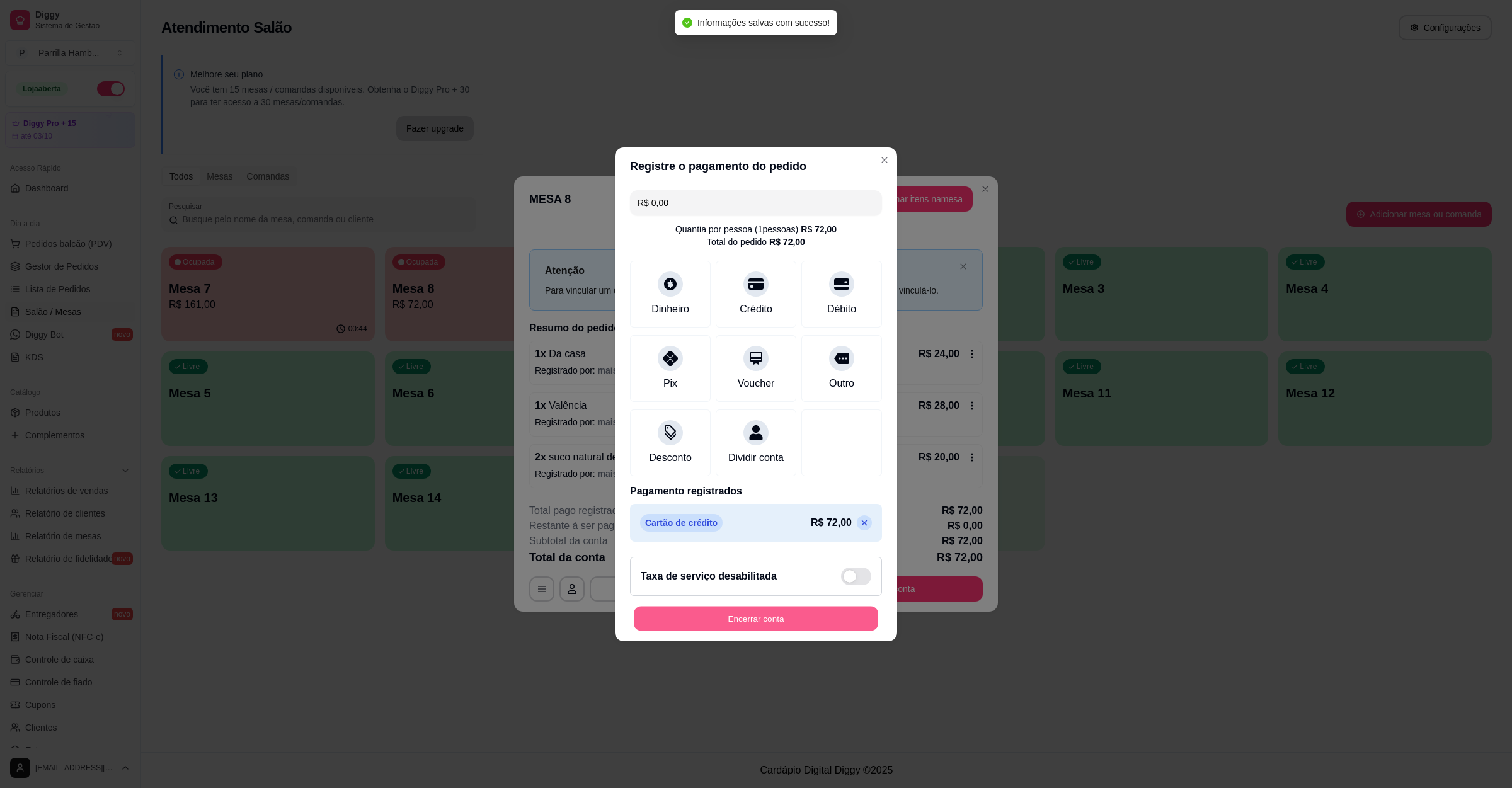
click at [782, 626] on button "Encerrar conta" at bounding box center [756, 618] width 244 height 24
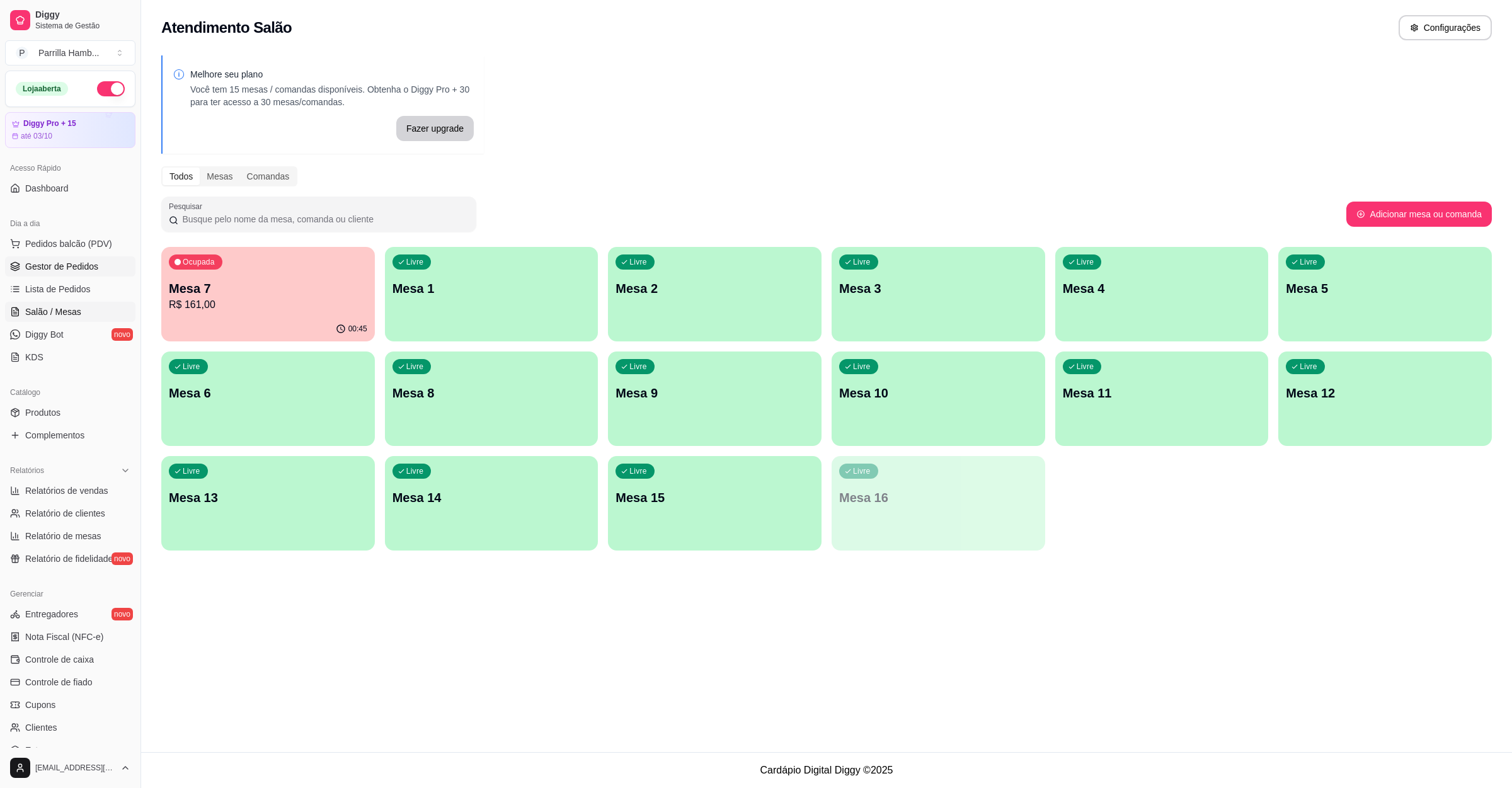
click at [65, 275] on link "Gestor de Pedidos" at bounding box center [70, 266] width 130 height 20
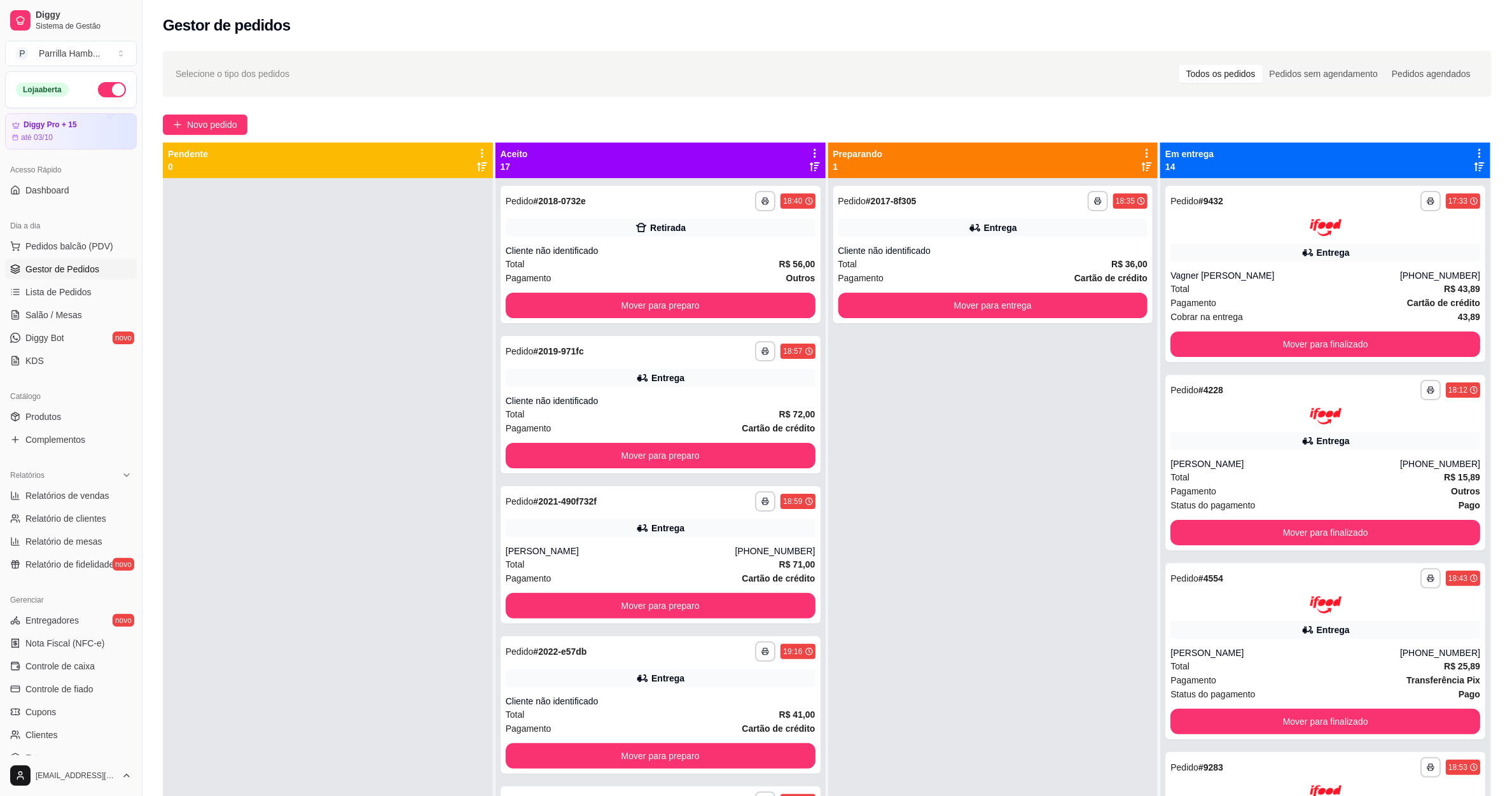
click at [817, 149] on div "Aceito 17" at bounding box center [660, 160] width 330 height 35
click at [812, 150] on icon at bounding box center [814, 153] width 11 height 11
click at [761, 206] on span "Com essa opção você tem a opção de mover todos os pedidos que estão em uma etap…" at bounding box center [709, 199] width 189 height 31
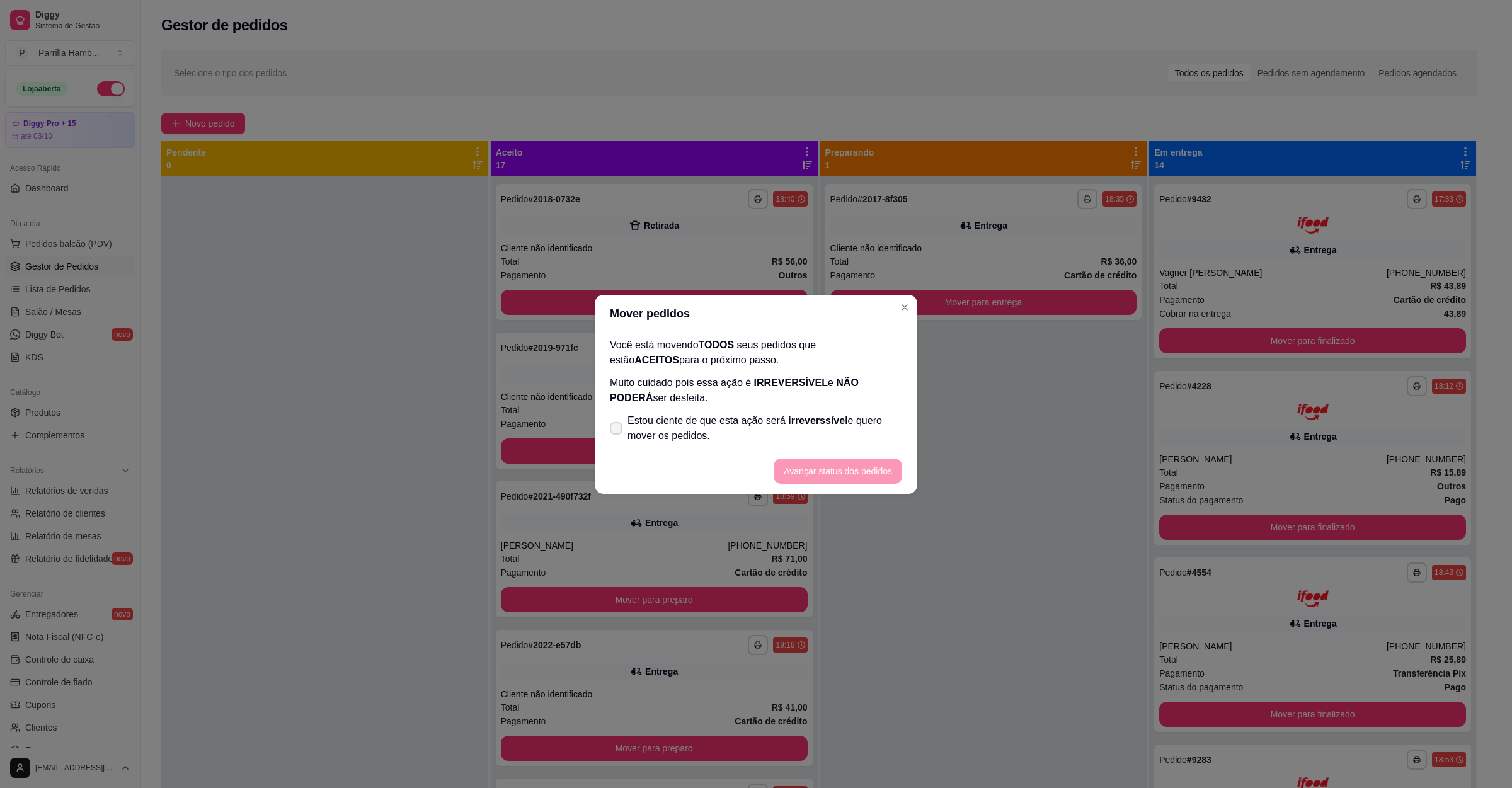
click at [736, 418] on span "Estou ciente de que esta ação será irreverssível e quero mover os pedidos." at bounding box center [765, 428] width 275 height 31
click at [617, 430] on input "Estou ciente de que esta ação será irreverssível e quero mover os pedidos." at bounding box center [613, 434] width 8 height 8
checkbox input "true"
click at [845, 476] on button "Avançar status dos pedidos" at bounding box center [838, 470] width 125 height 24
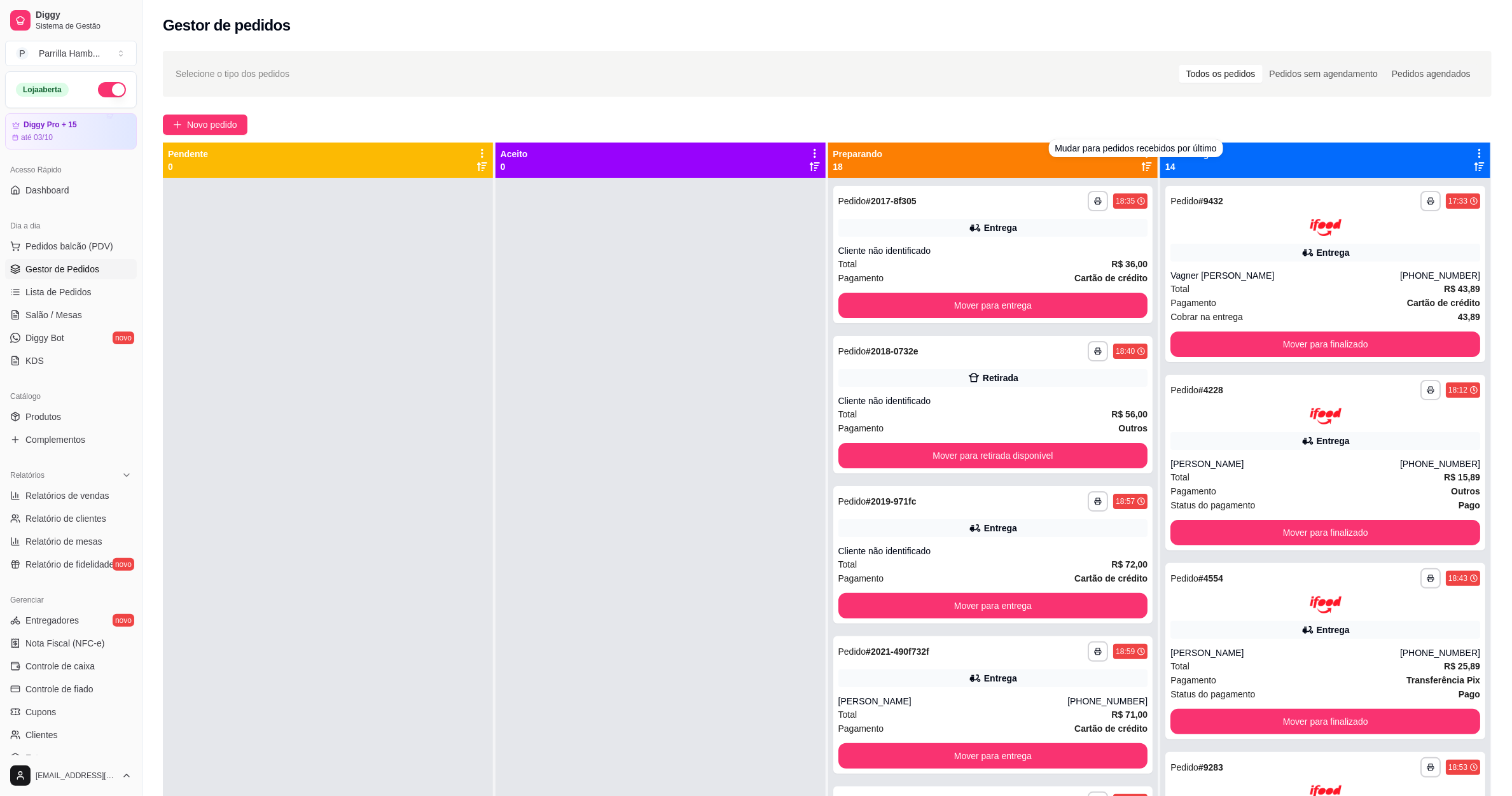
click at [1118, 115] on div "Novo pedido" at bounding box center [827, 124] width 1329 height 20
click at [1142, 161] on div at bounding box center [1146, 159] width 11 height 24
click at [1141, 157] on icon at bounding box center [1146, 153] width 11 height 11
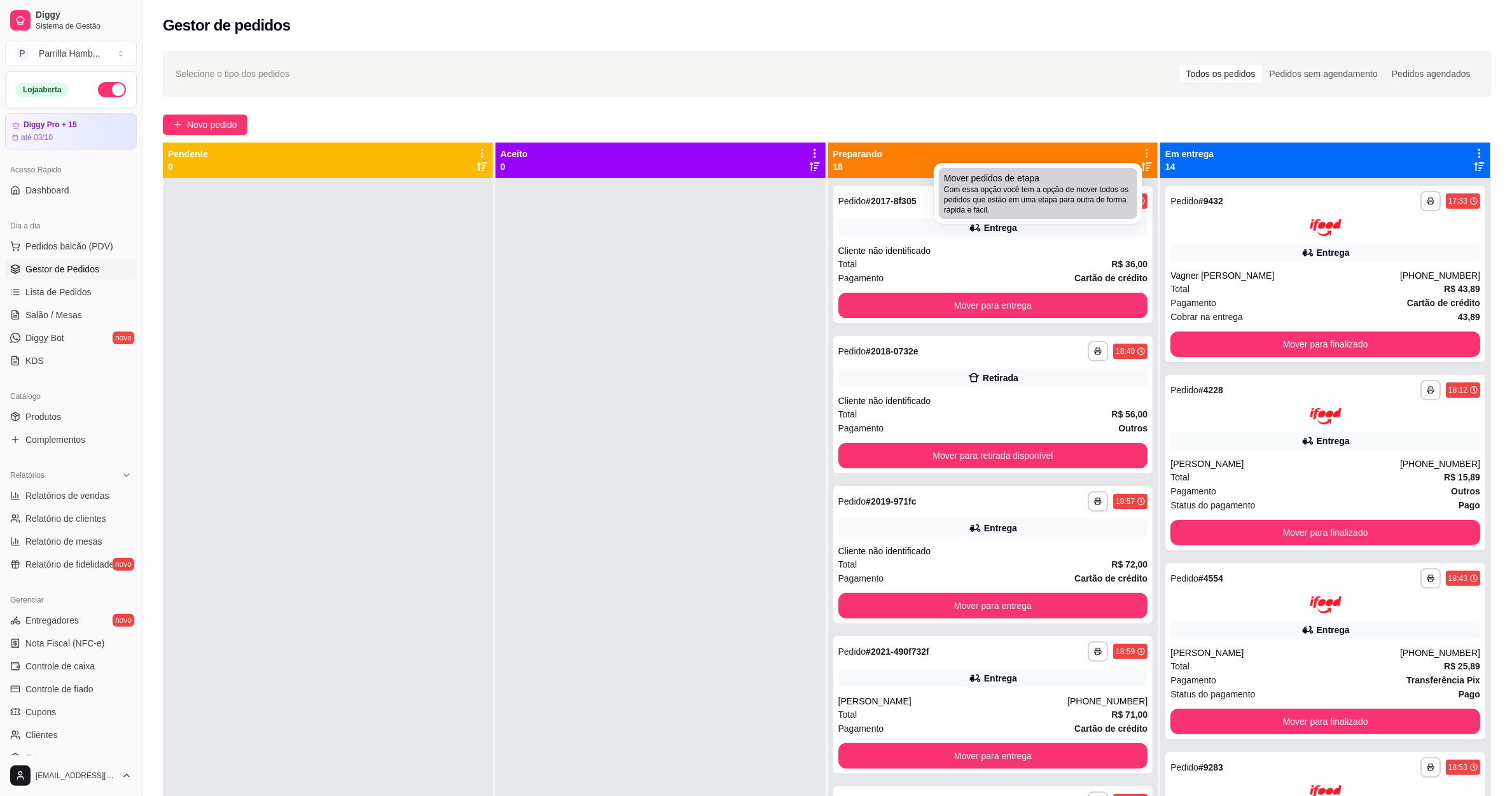
click at [1092, 205] on span "Com essa opção você tem a opção de mover todos os pedidos que estão em uma etap…" at bounding box center [1038, 199] width 189 height 31
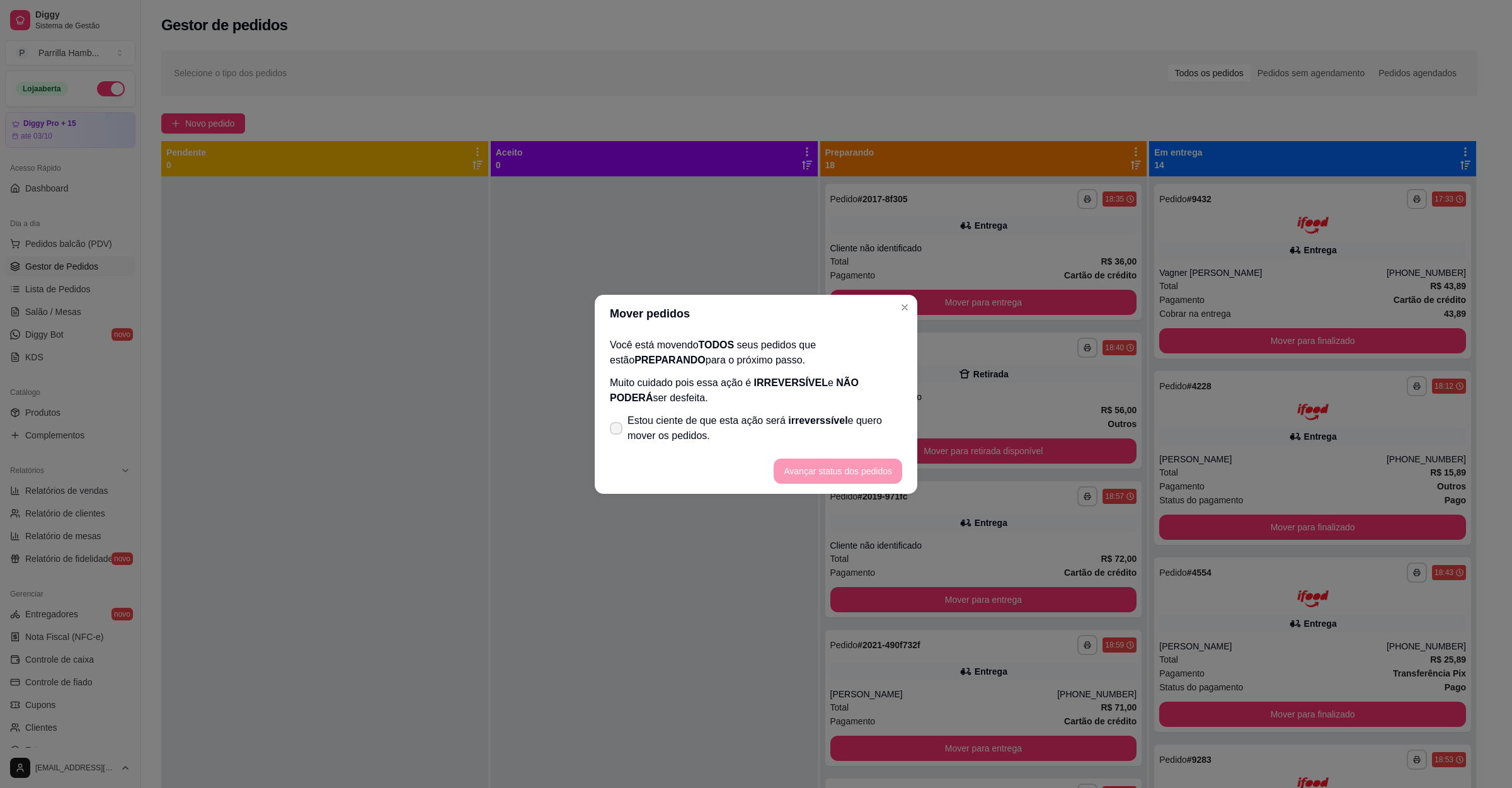
click at [755, 459] on footer "Avançar status dos pedidos" at bounding box center [756, 471] width 323 height 45
click at [755, 429] on span "Estou ciente de que esta ação será irreverssível e quero mover os pedidos." at bounding box center [765, 428] width 275 height 31
click at [617, 430] on input "Estou ciente de que esta ação será irreverssível e quero mover os pedidos." at bounding box center [613, 434] width 8 height 8
checkbox input "true"
click at [819, 459] on button "Avançar status dos pedidos" at bounding box center [838, 470] width 125 height 24
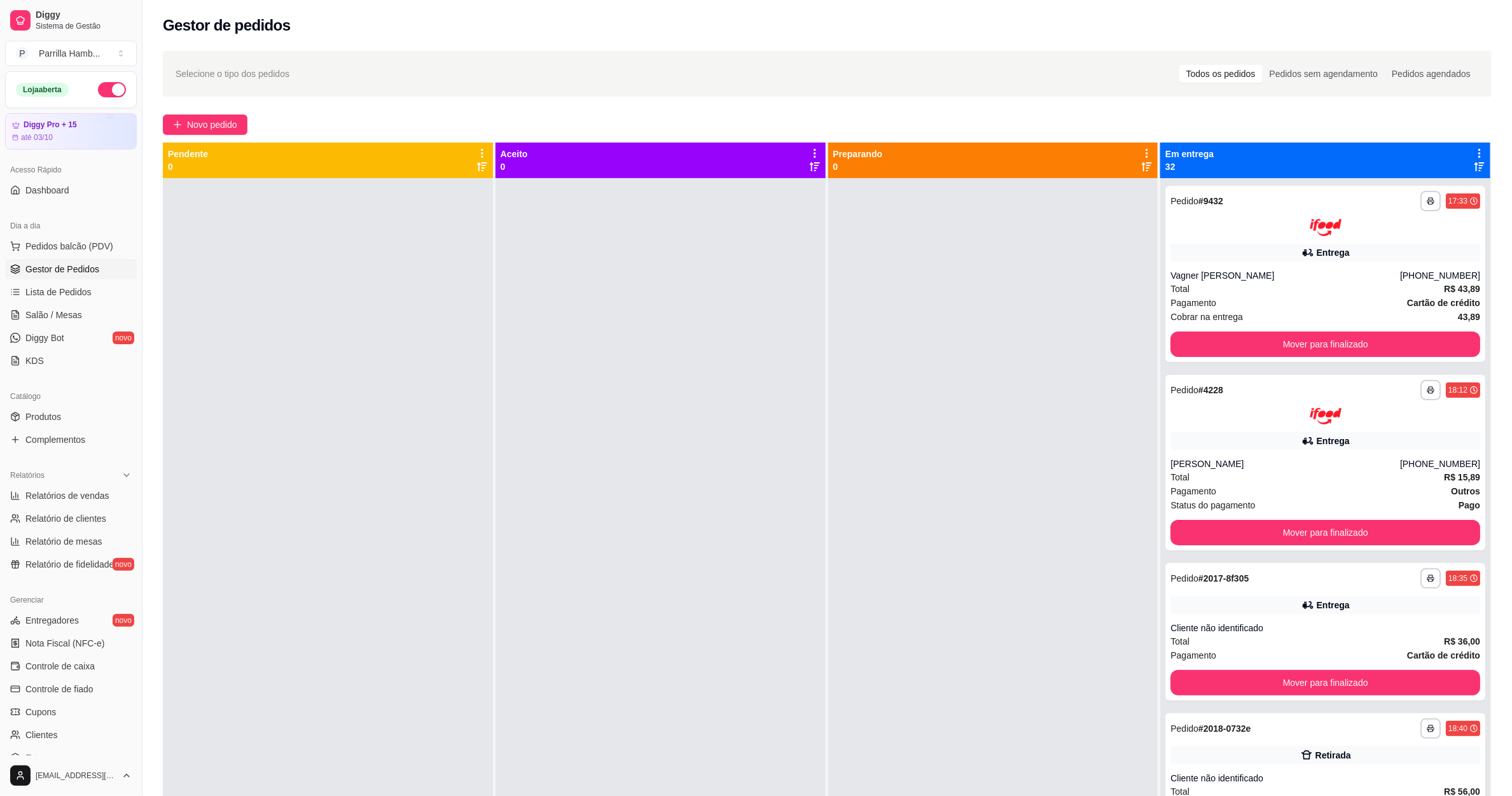
click at [1467, 145] on div "Em entrega 32" at bounding box center [1325, 160] width 330 height 35
click at [1473, 150] on icon at bounding box center [1479, 153] width 11 height 11
click at [1391, 186] on span "Com essa opção você tem a opção de mover todos os pedidos que estão em uma etap…" at bounding box center [1367, 199] width 189 height 31
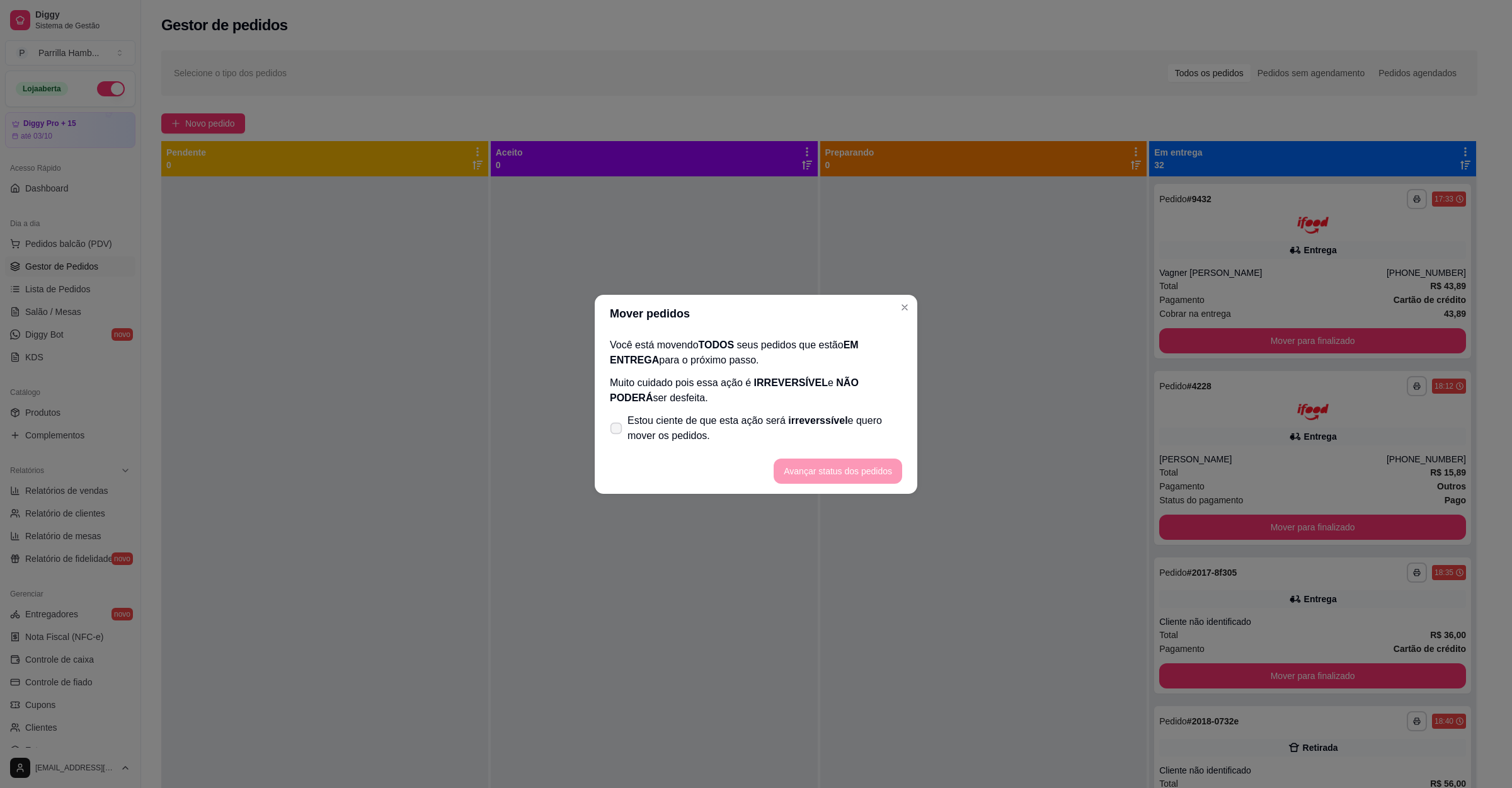
click at [744, 436] on span "Estou ciente de que esta ação será irreverssível e quero mover os pedidos." at bounding box center [765, 428] width 275 height 31
click at [617, 436] on input "Estou ciente de que esta ação será irreverssível e quero mover os pedidos." at bounding box center [613, 434] width 8 height 8
checkbox input "true"
click at [837, 469] on button "Avançar status dos pedidos" at bounding box center [837, 470] width 128 height 25
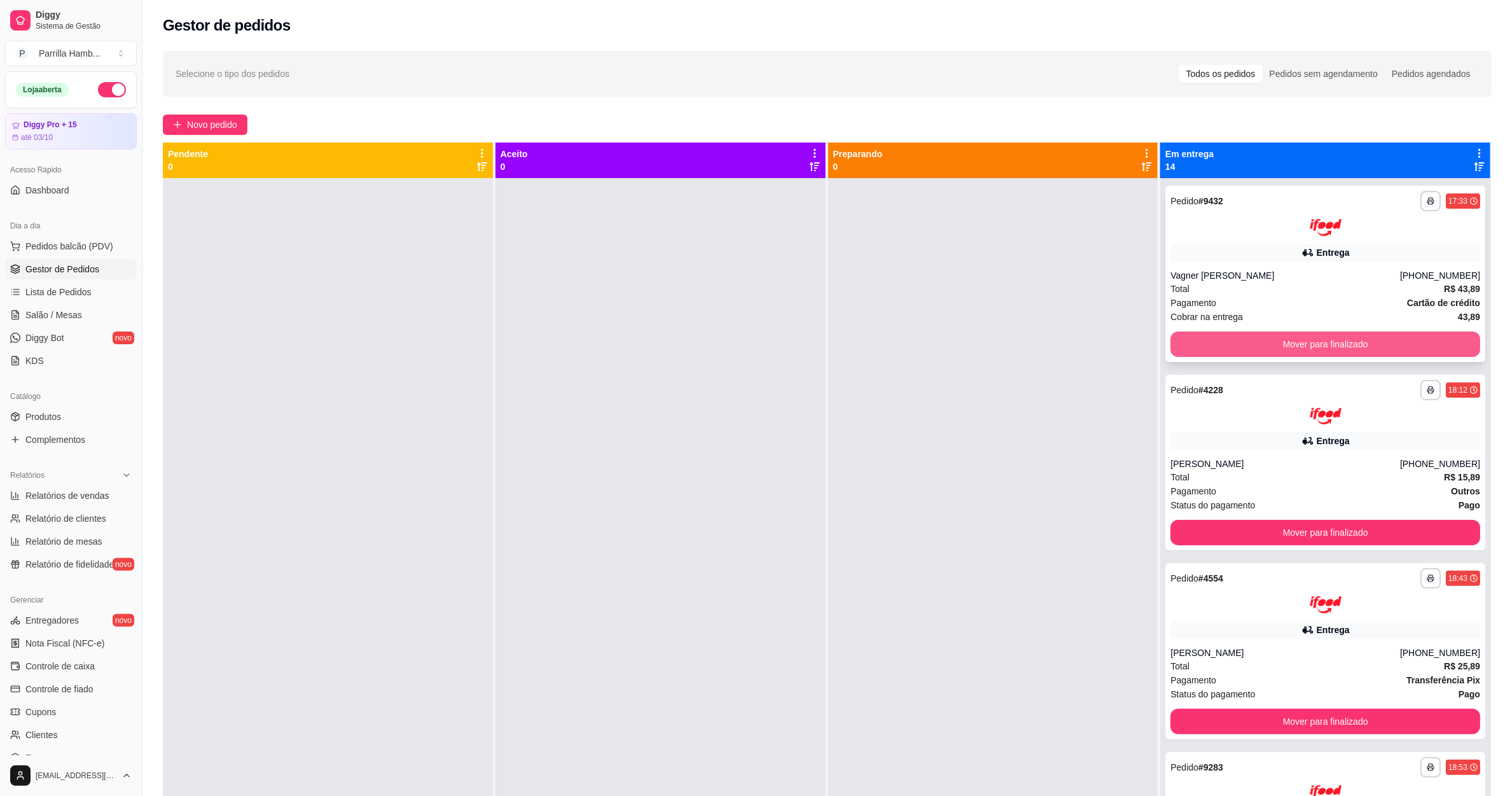
click at [1302, 342] on button "Mover para finalizado" at bounding box center [1325, 344] width 310 height 26
click at [1302, 342] on div "Mover para finalizado" at bounding box center [1325, 344] width 310 height 26
click at [1302, 342] on button "Mover para finalizado" at bounding box center [1325, 344] width 310 height 26
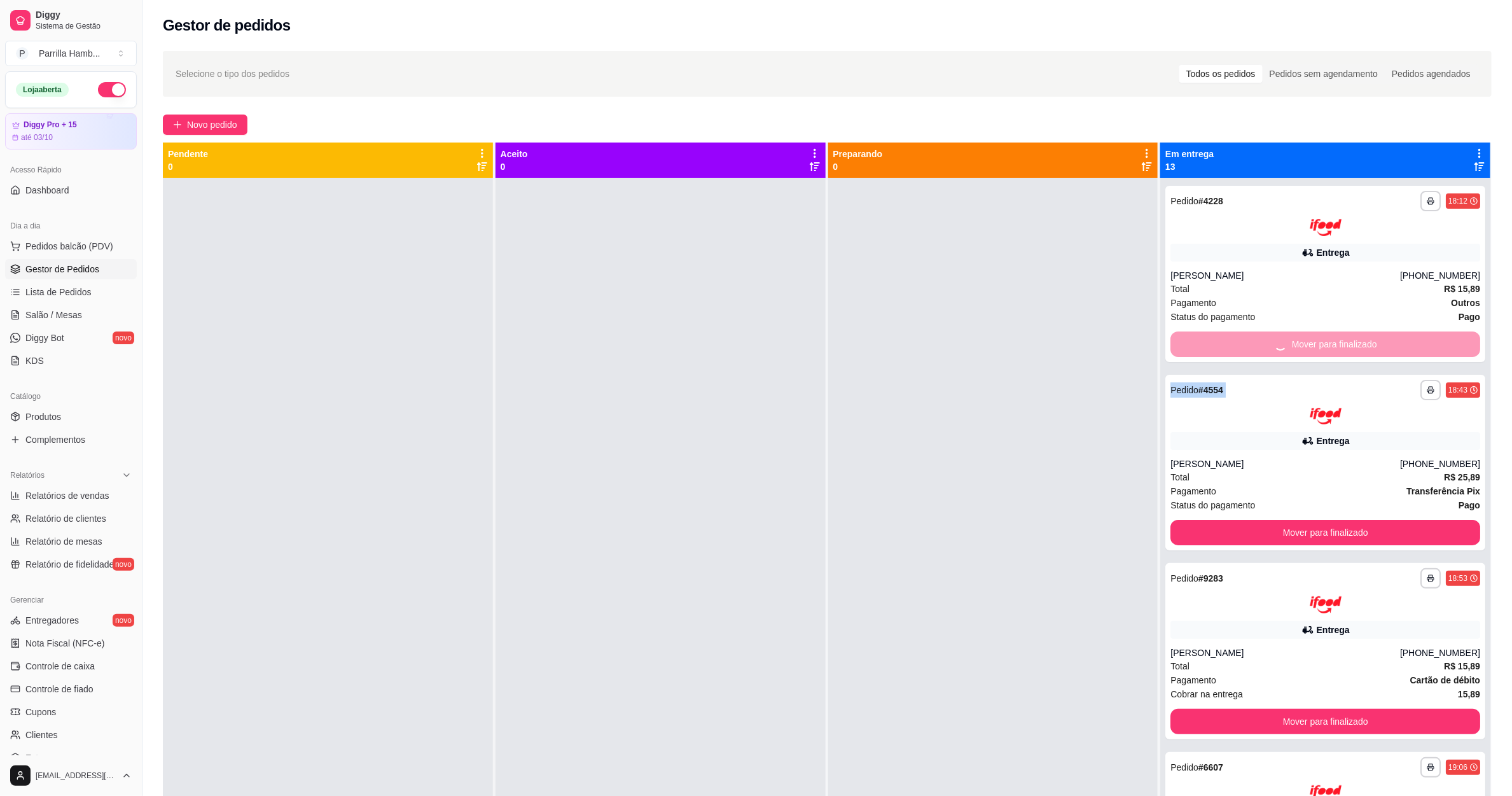
click at [1302, 342] on div "Mover para finalizado" at bounding box center [1325, 344] width 310 height 26
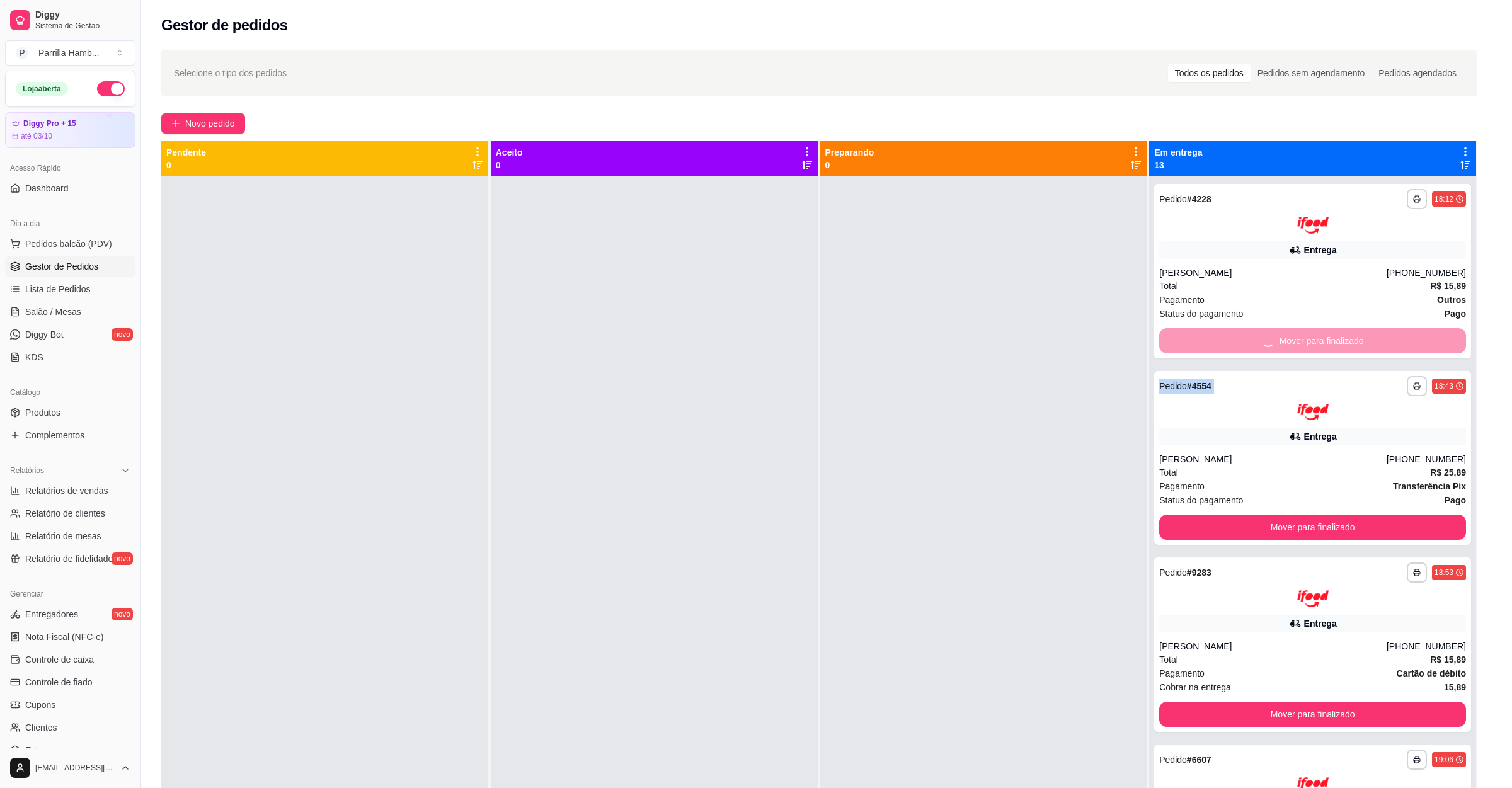
click at [1290, 515] on button "Mover para finalizado" at bounding box center [1313, 527] width 307 height 25
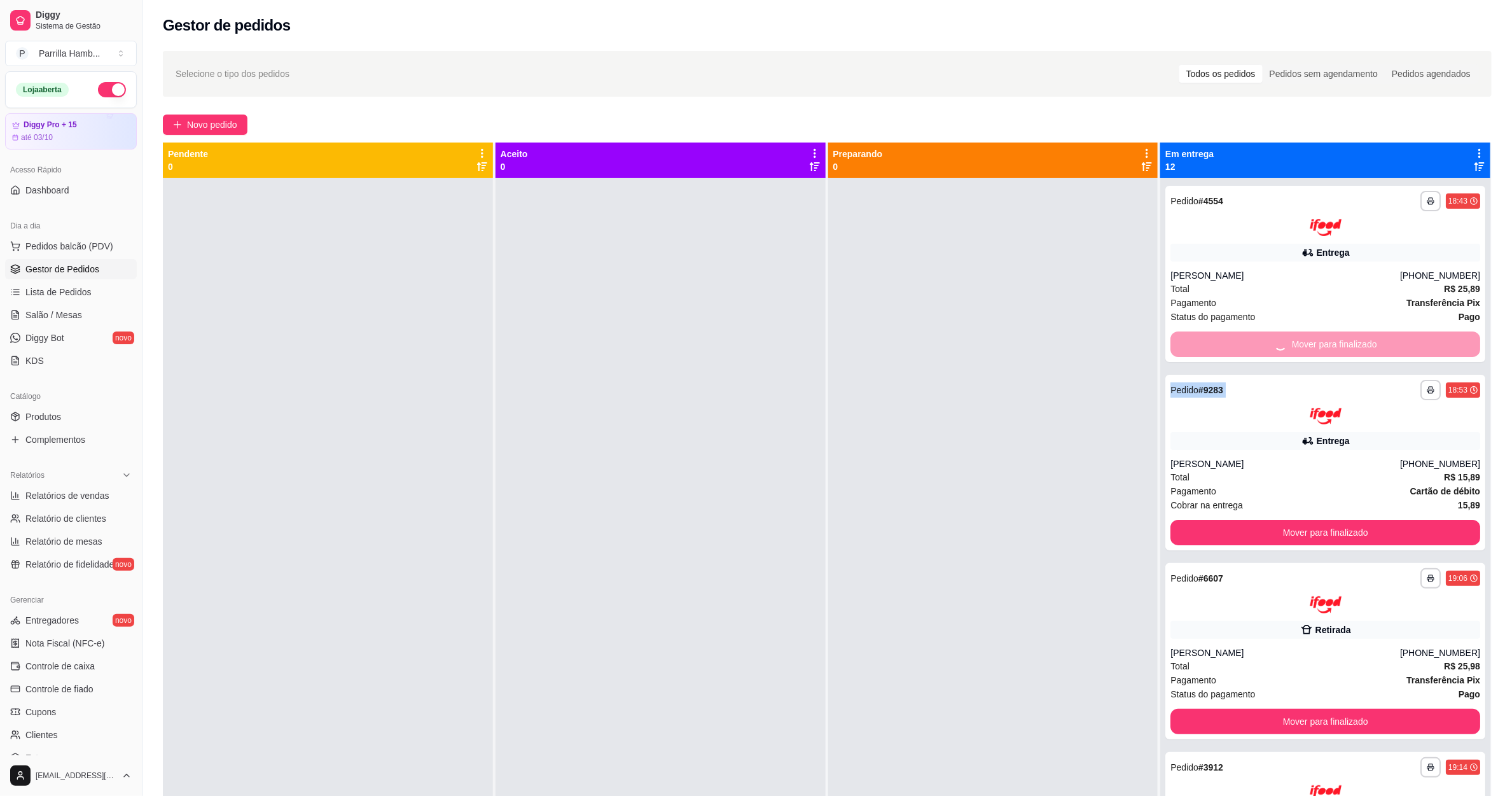
click at [1302, 342] on div "Mover para finalizado" at bounding box center [1325, 344] width 310 height 26
click at [1302, 342] on button "Mover para finalizado" at bounding box center [1325, 344] width 300 height 25
click at [1302, 342] on div "Mover para finalizado" at bounding box center [1325, 344] width 310 height 26
click at [1302, 342] on button "Mover para finalizado" at bounding box center [1325, 344] width 300 height 25
click at [1302, 342] on div "Mover para finalizado" at bounding box center [1325, 344] width 310 height 26
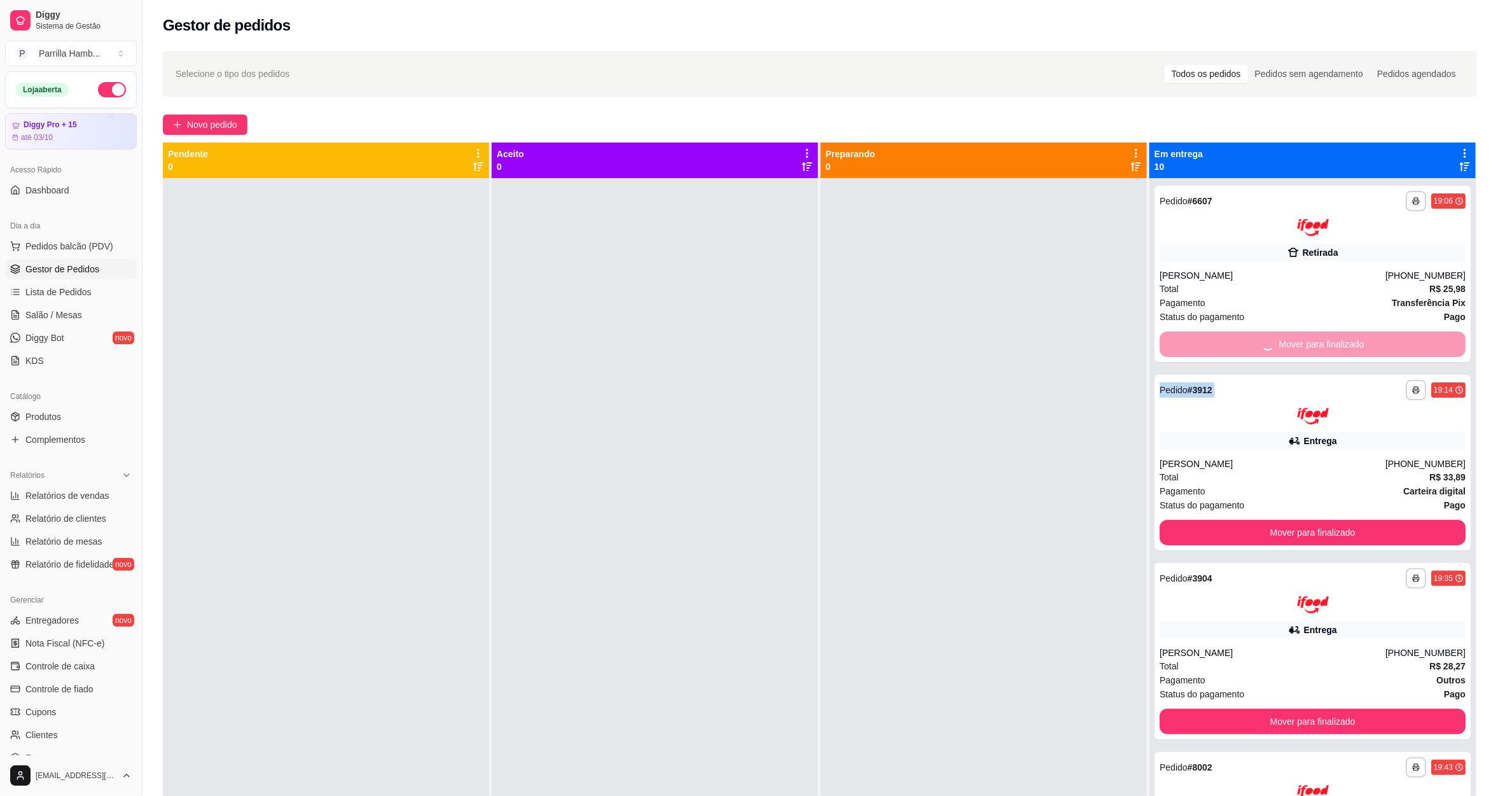
click at [1302, 520] on button "Mover para finalizado" at bounding box center [1312, 532] width 306 height 26
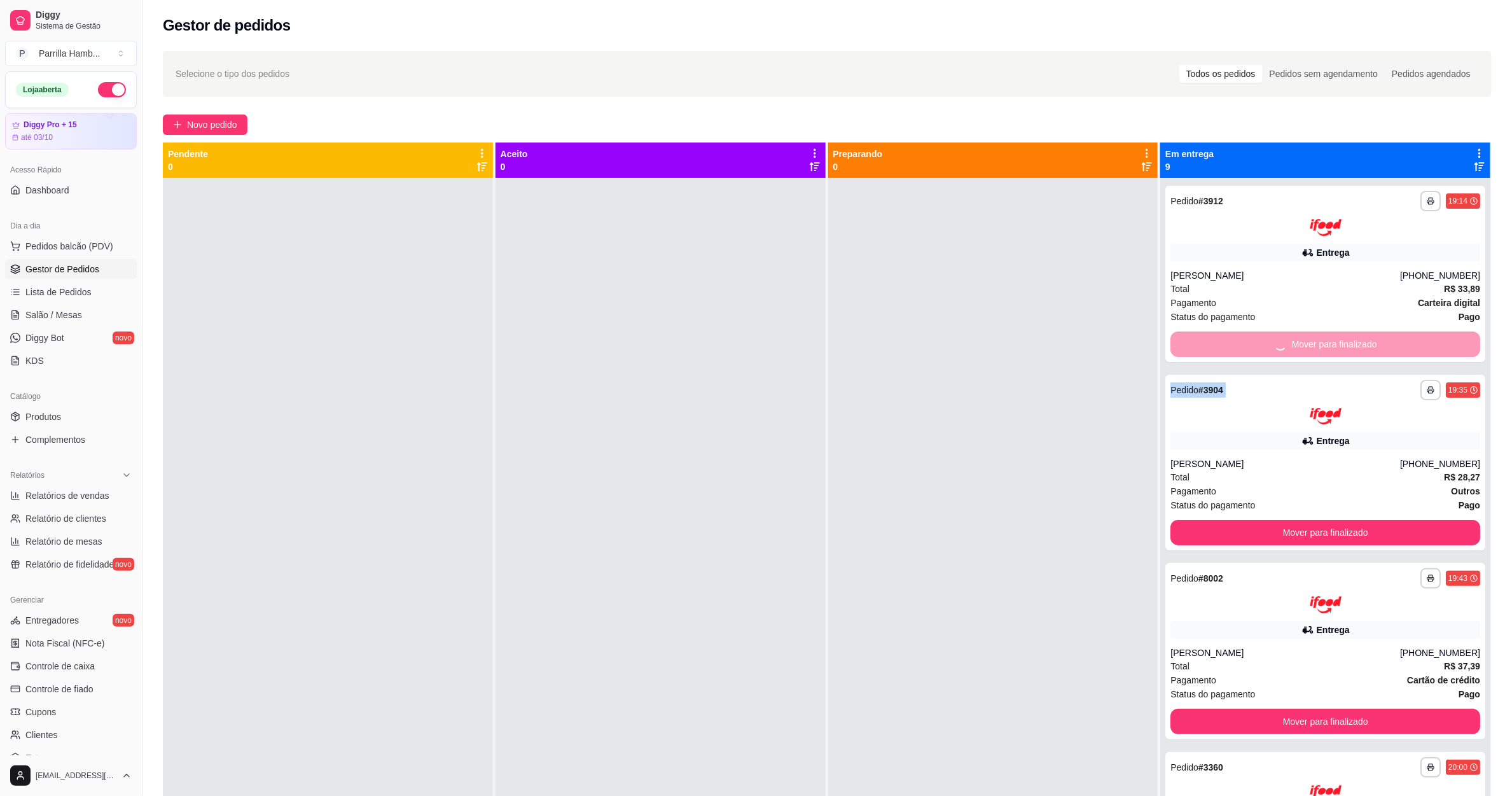
click at [1302, 342] on div "Mover para finalizado" at bounding box center [1325, 344] width 310 height 26
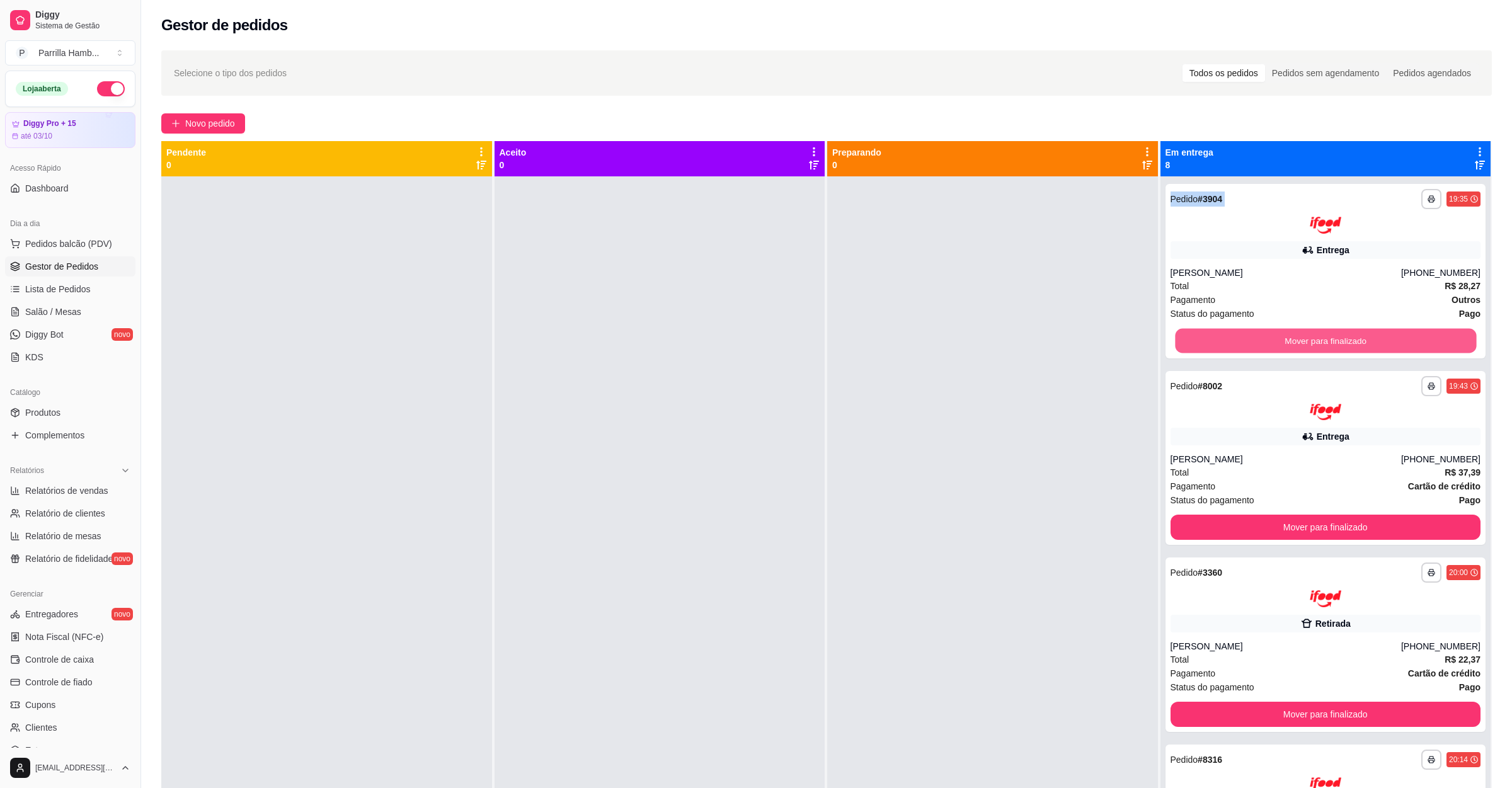
click at [1290, 339] on button "Mover para finalizado" at bounding box center [1325, 340] width 301 height 24
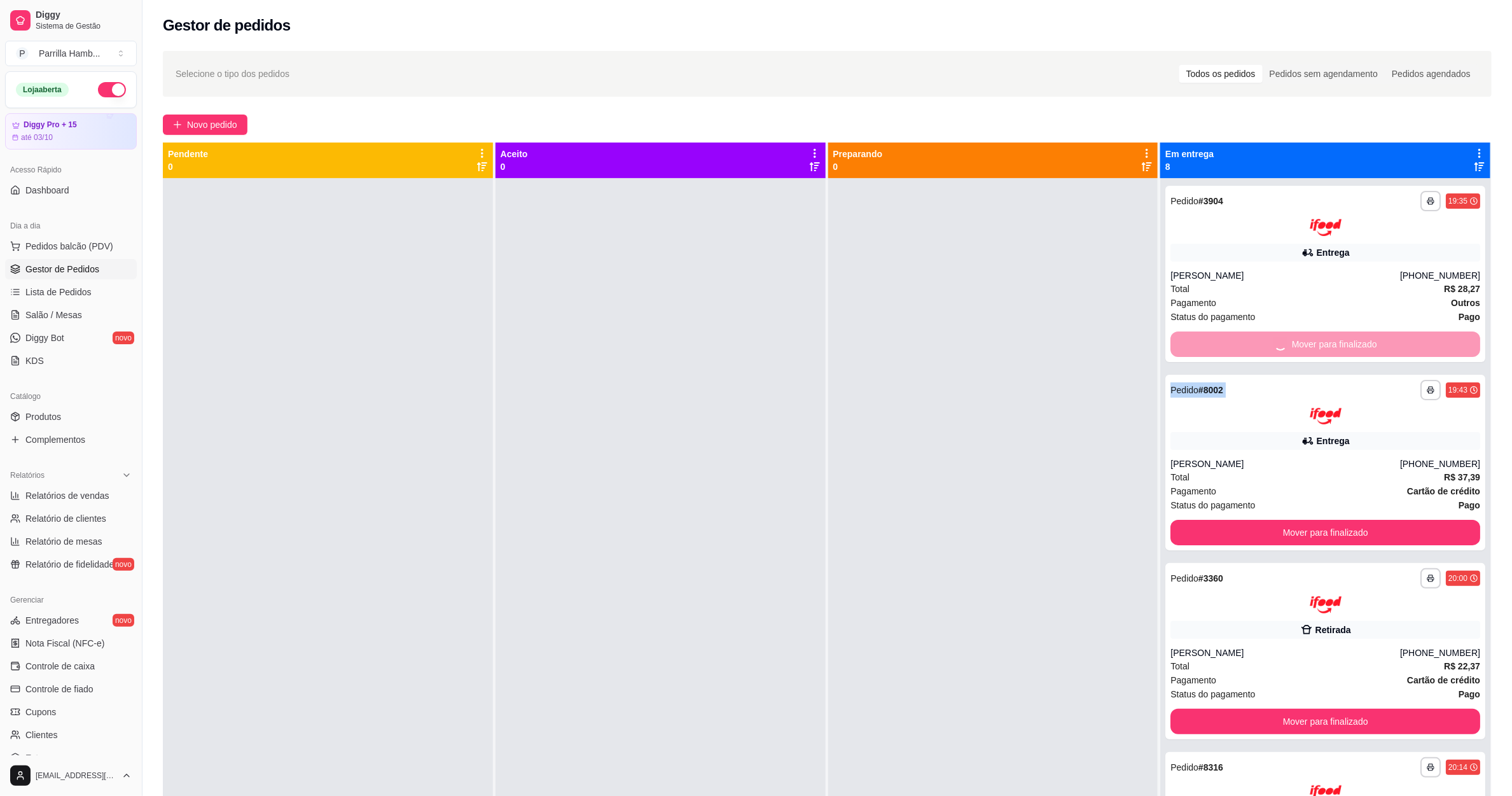
click at [1302, 342] on div "Mover para finalizado" at bounding box center [1325, 344] width 310 height 26
click at [1302, 520] on button "Mover para finalizado" at bounding box center [1325, 532] width 310 height 26
click at [1302, 342] on div "Mover para finalizado" at bounding box center [1325, 344] width 310 height 26
click at [1302, 342] on button "Mover para finalizado" at bounding box center [1325, 344] width 300 height 25
click at [1302, 342] on div "Mover para finalizado" at bounding box center [1325, 344] width 310 height 26
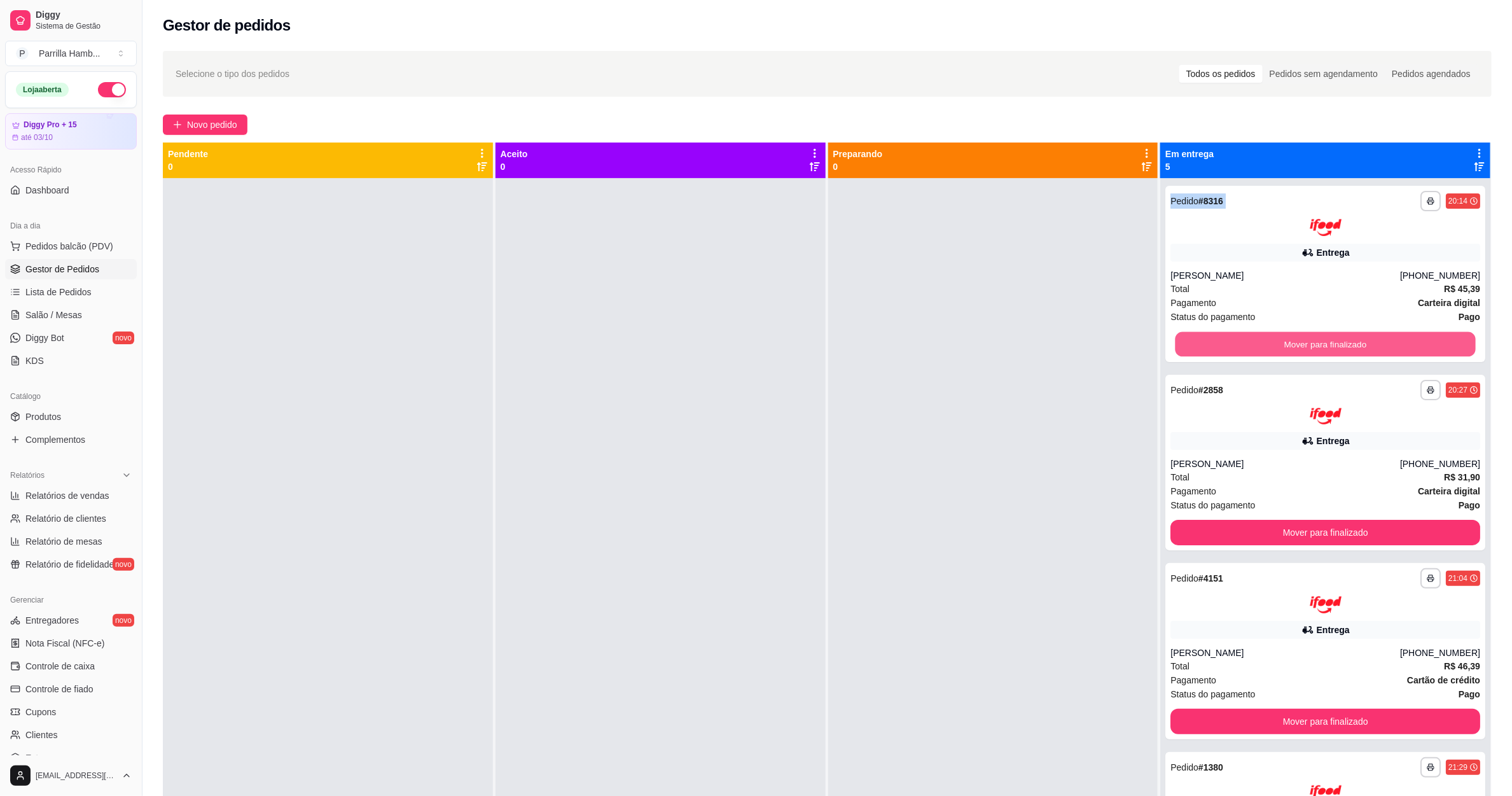
click at [1302, 342] on button "Mover para finalizado" at bounding box center [1325, 344] width 300 height 25
click at [1302, 342] on div "Mover para finalizado" at bounding box center [1325, 344] width 310 height 26
click at [1302, 342] on button "Mover para finalizado" at bounding box center [1325, 344] width 300 height 25
click at [1302, 342] on div "Mover para finalizado" at bounding box center [1325, 344] width 310 height 26
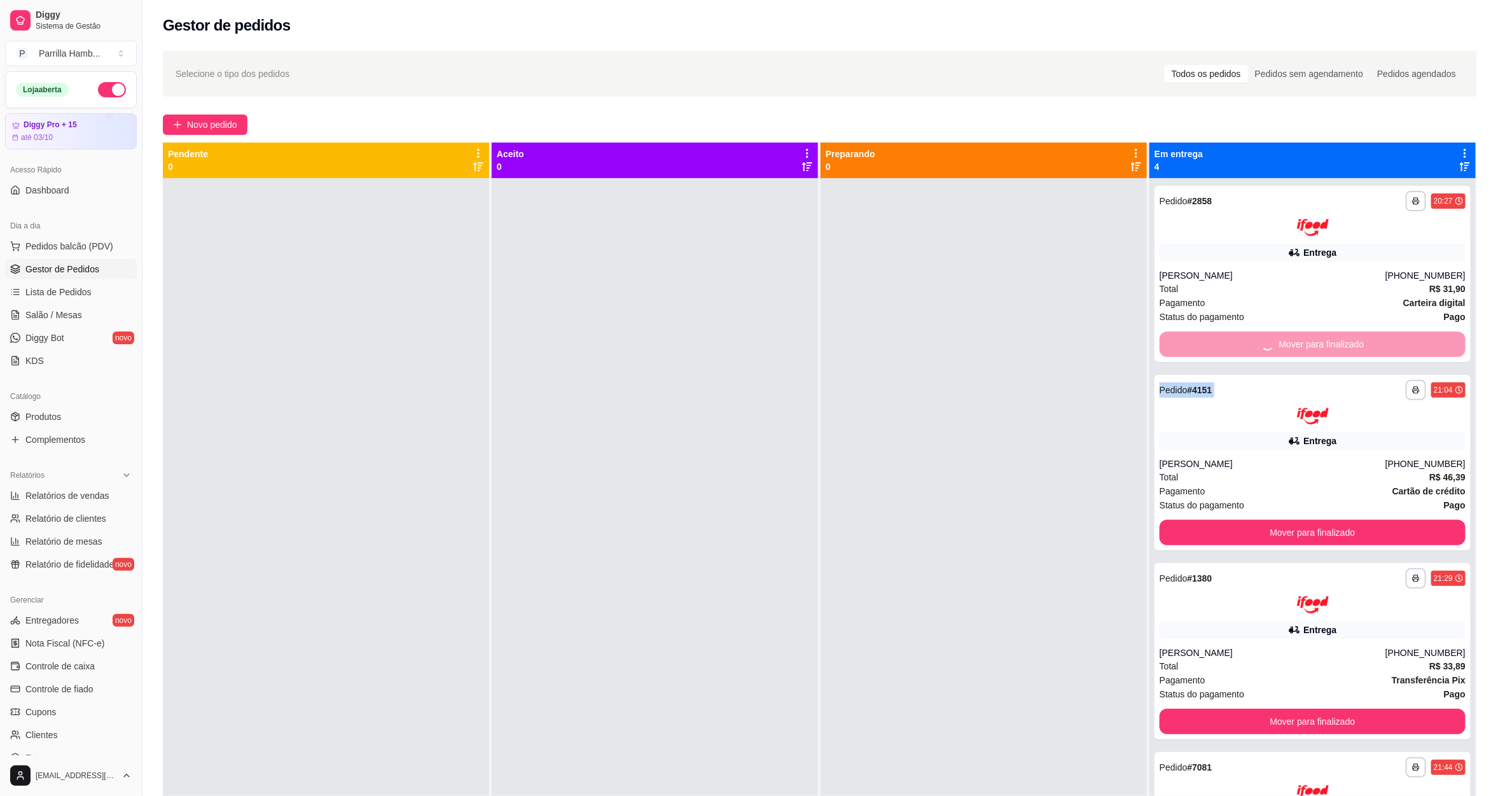
click at [1302, 520] on button "Mover para finalizado" at bounding box center [1312, 532] width 306 height 26
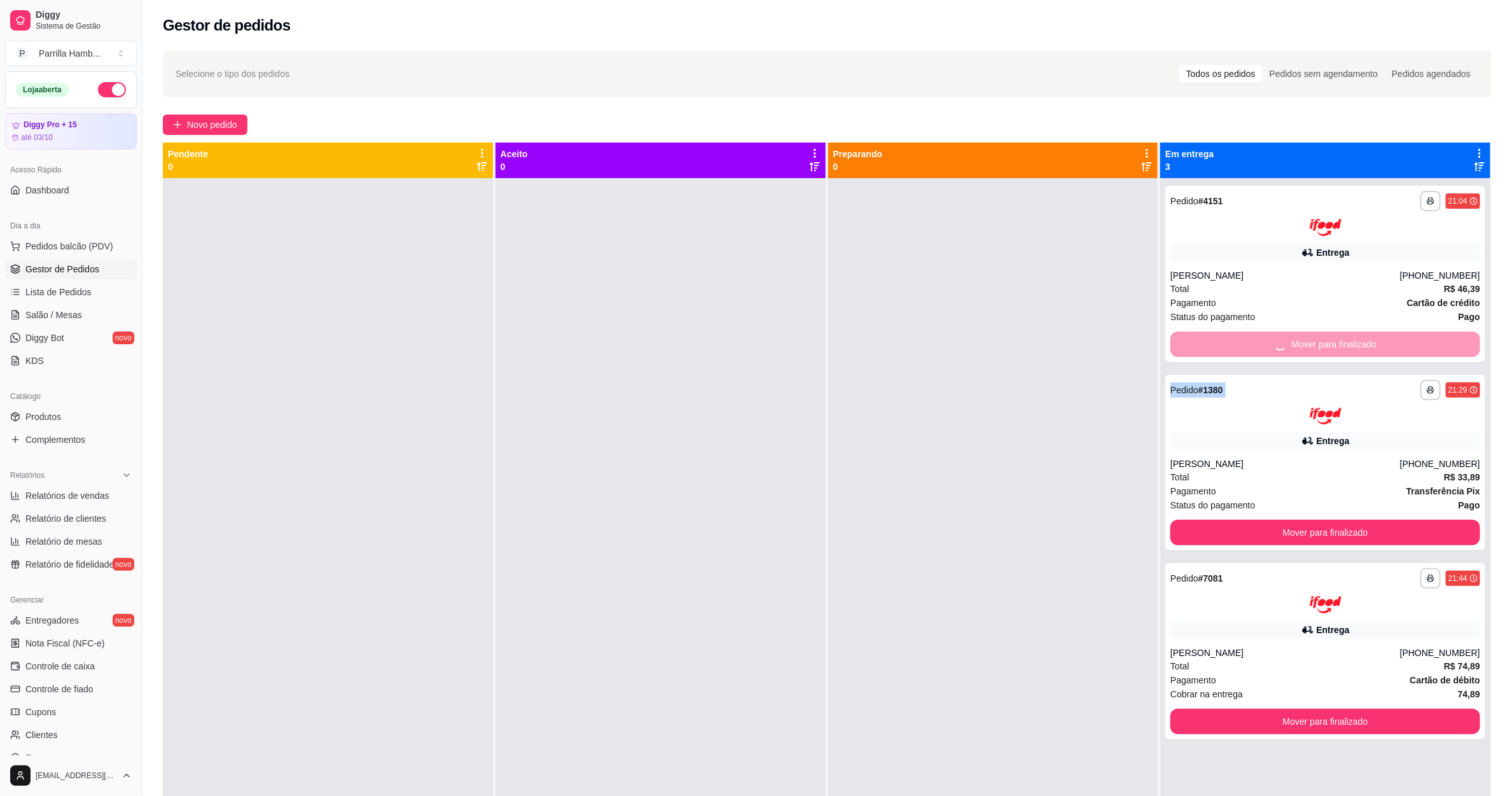
click at [1302, 342] on div "Mover para finalizado" at bounding box center [1325, 344] width 310 height 26
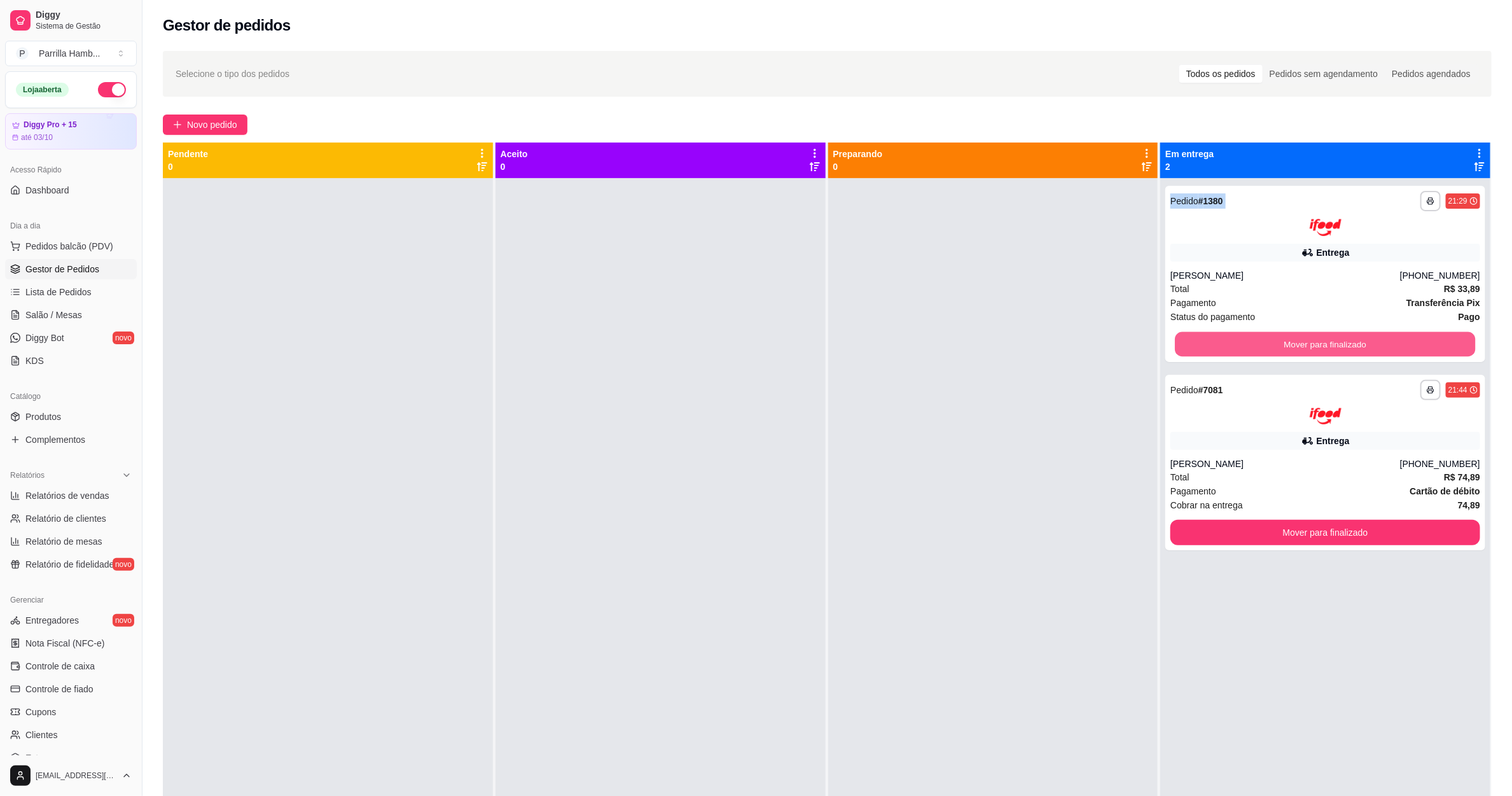
click at [1302, 342] on button "Mover para finalizado" at bounding box center [1325, 344] width 300 height 25
click at [1302, 342] on div "Mover para finalizado" at bounding box center [1325, 344] width 310 height 26
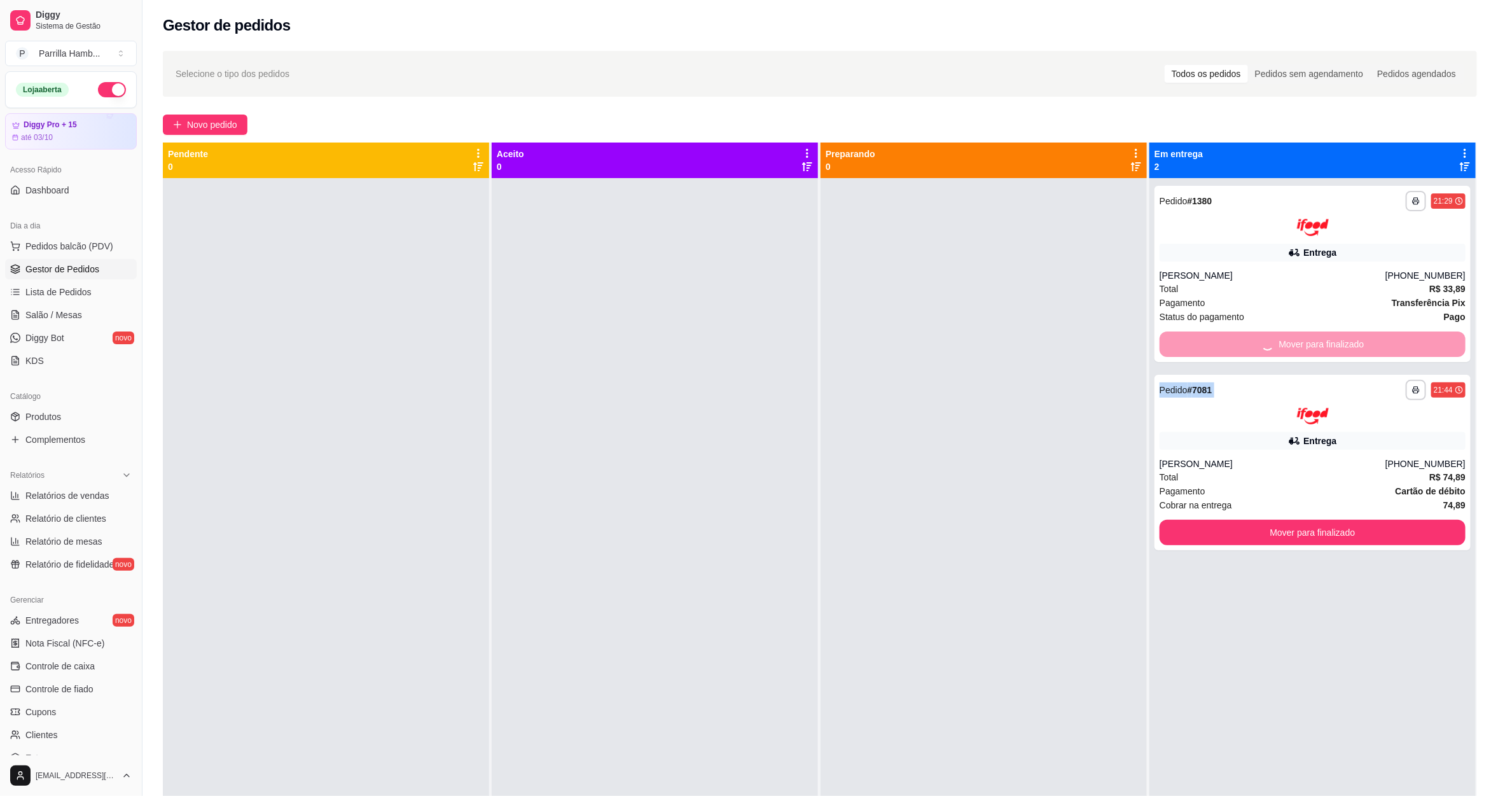
click at [1302, 520] on button "Mover para finalizado" at bounding box center [1312, 532] width 306 height 26
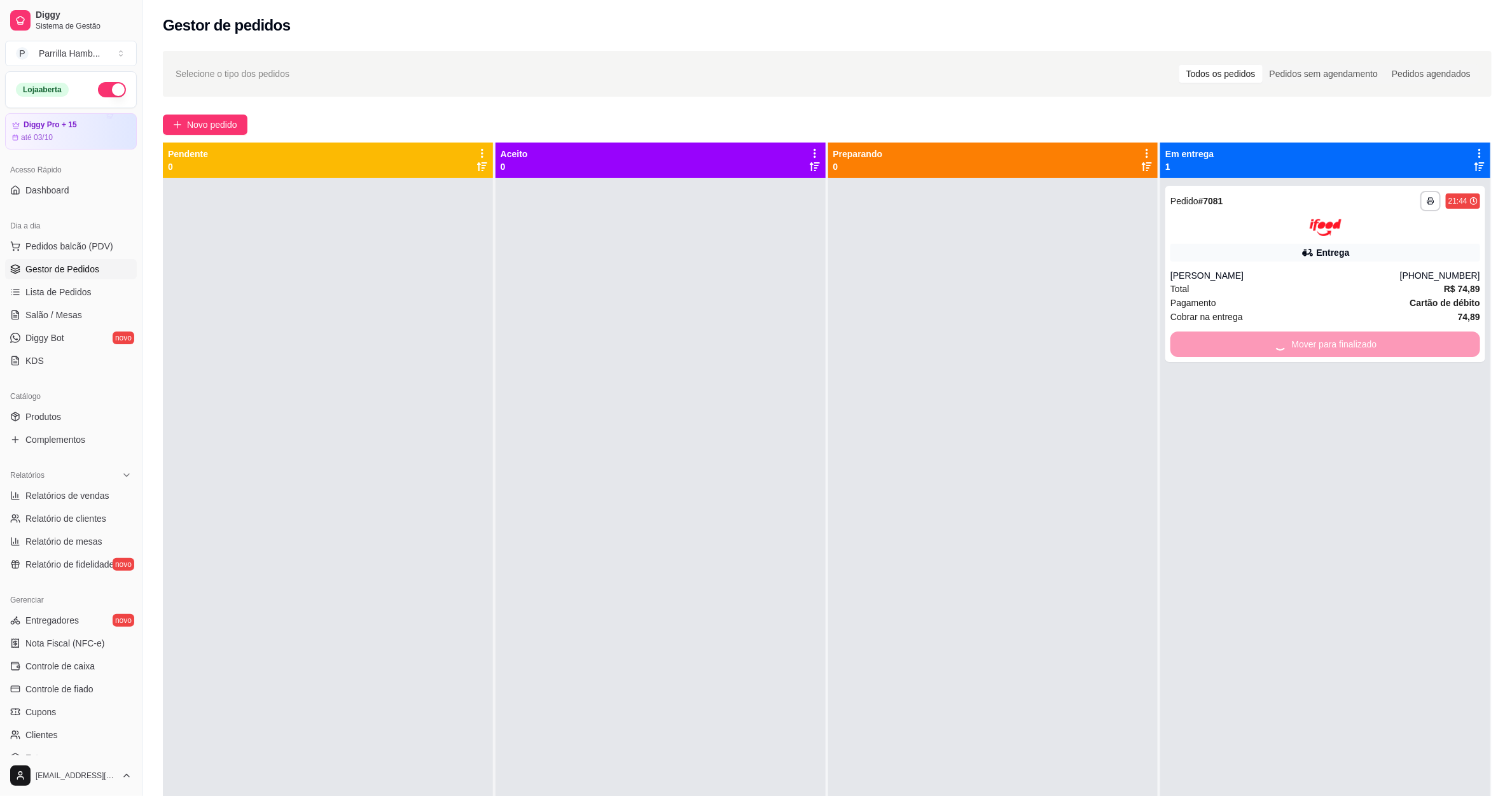
click at [1302, 342] on div "Mover para finalizado" at bounding box center [1325, 344] width 310 height 26
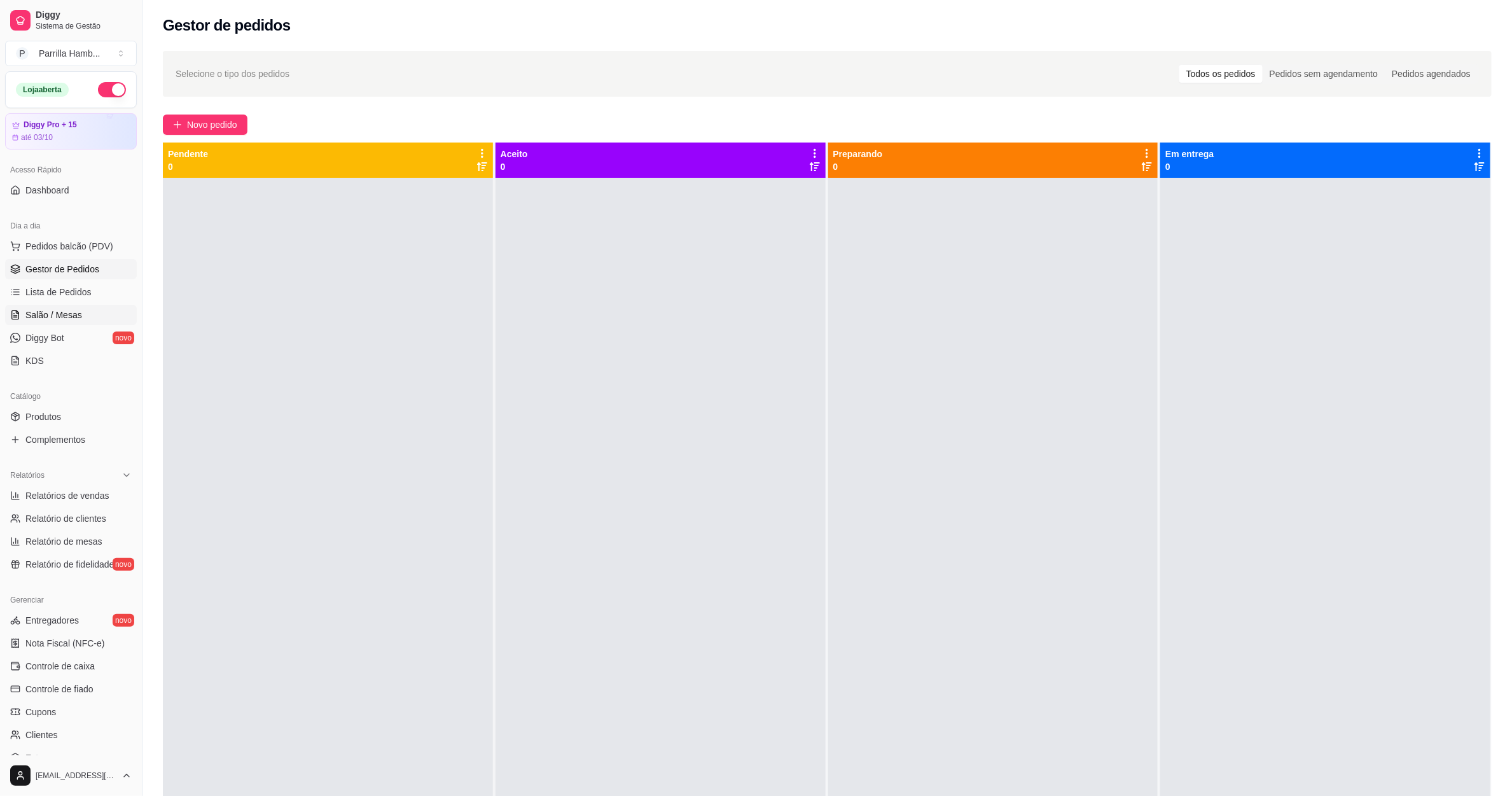
click at [75, 316] on span "Salão / Mesas" at bounding box center [54, 315] width 56 height 12
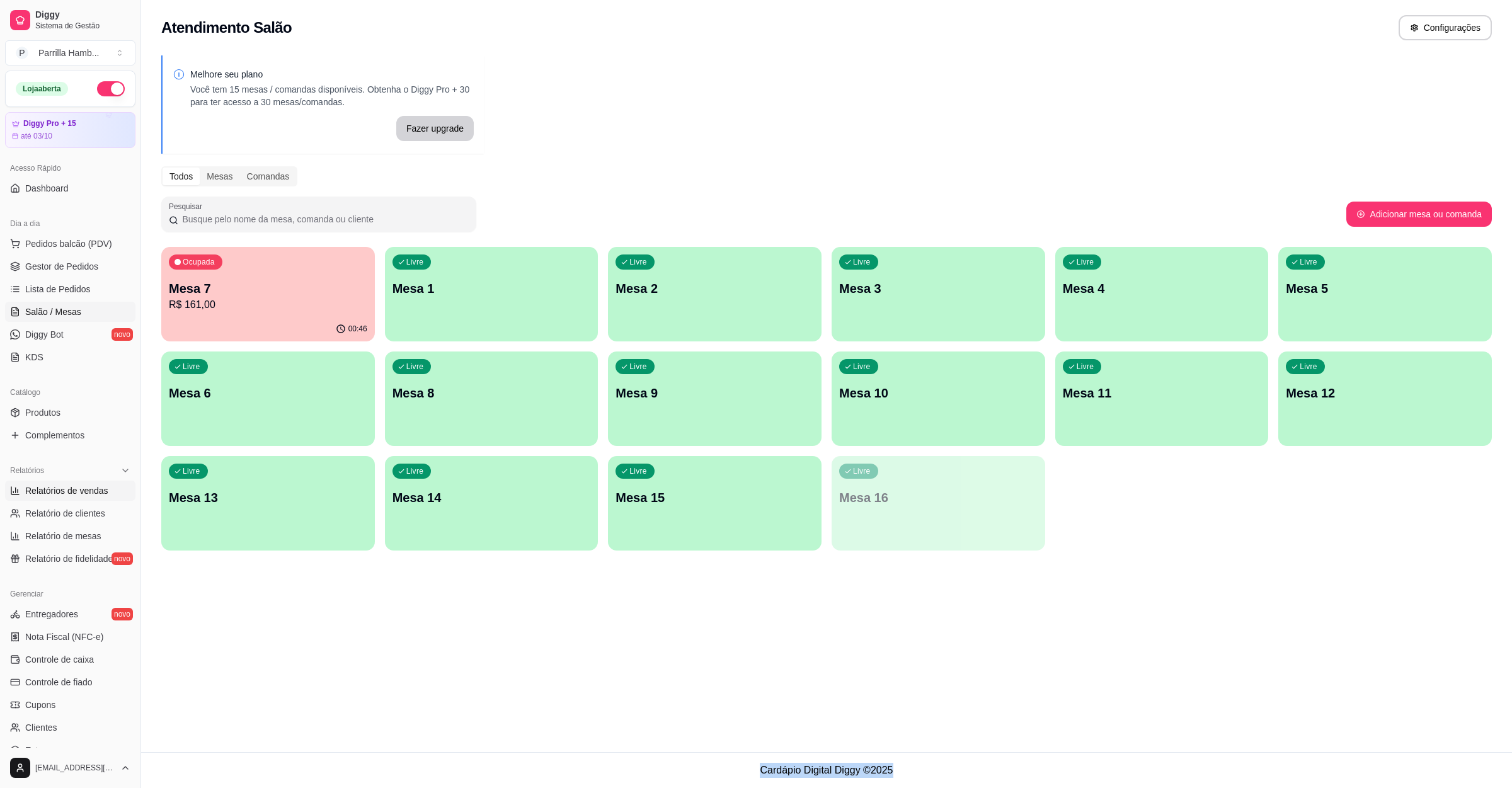
click at [65, 499] on link "Relatórios de vendas" at bounding box center [70, 490] width 130 height 20
select select "ALL"
select select "0"
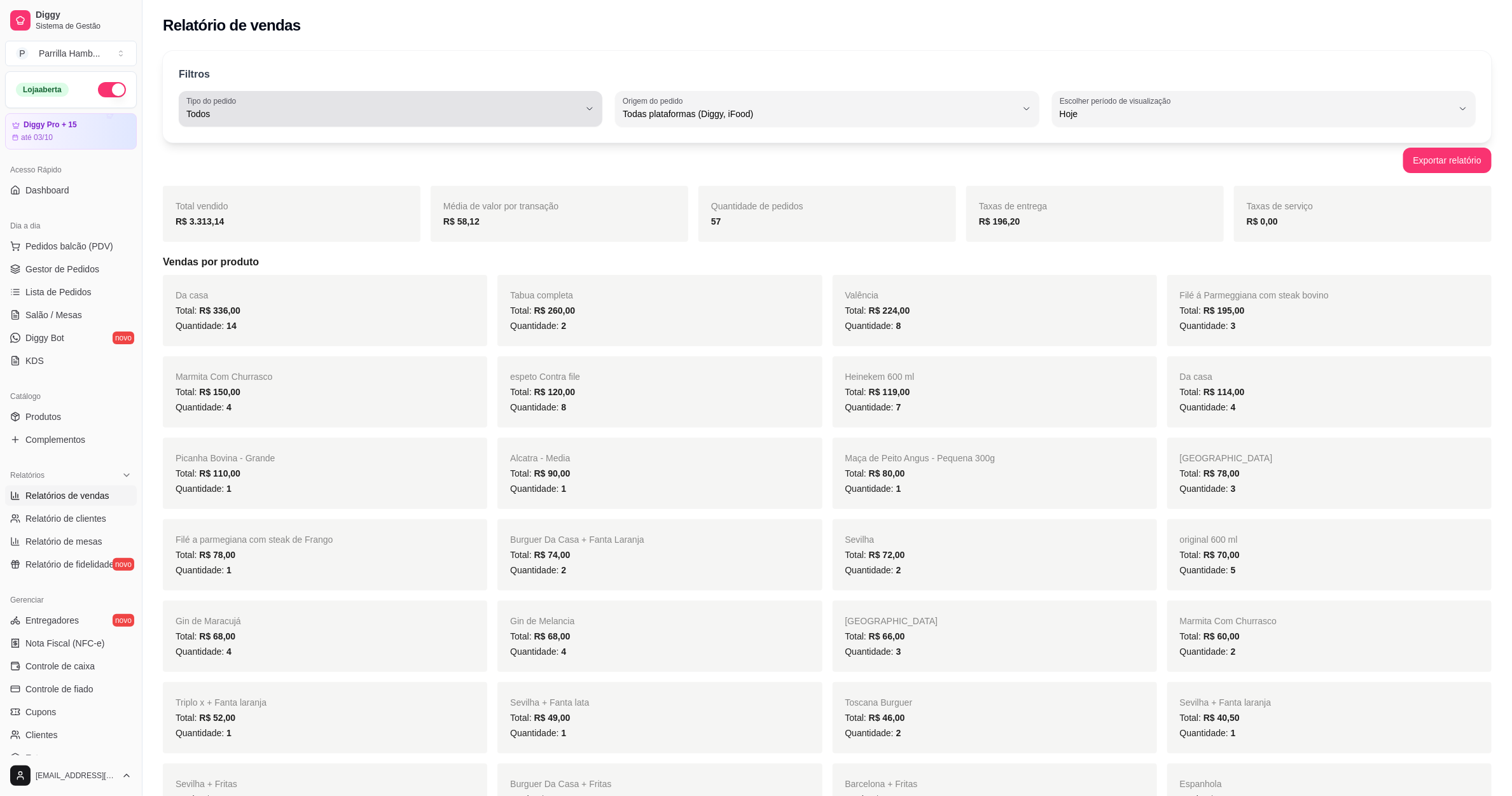
click at [474, 111] on span "Todos" at bounding box center [382, 114] width 393 height 12
click at [626, 124] on button "Origem do pedido Todas plataformas (Diggy, iFood)" at bounding box center [826, 108] width 424 height 35
click at [671, 165] on span "Diggy" at bounding box center [821, 165] width 375 height 12
type input "DIGGY"
select select "DIGGY"
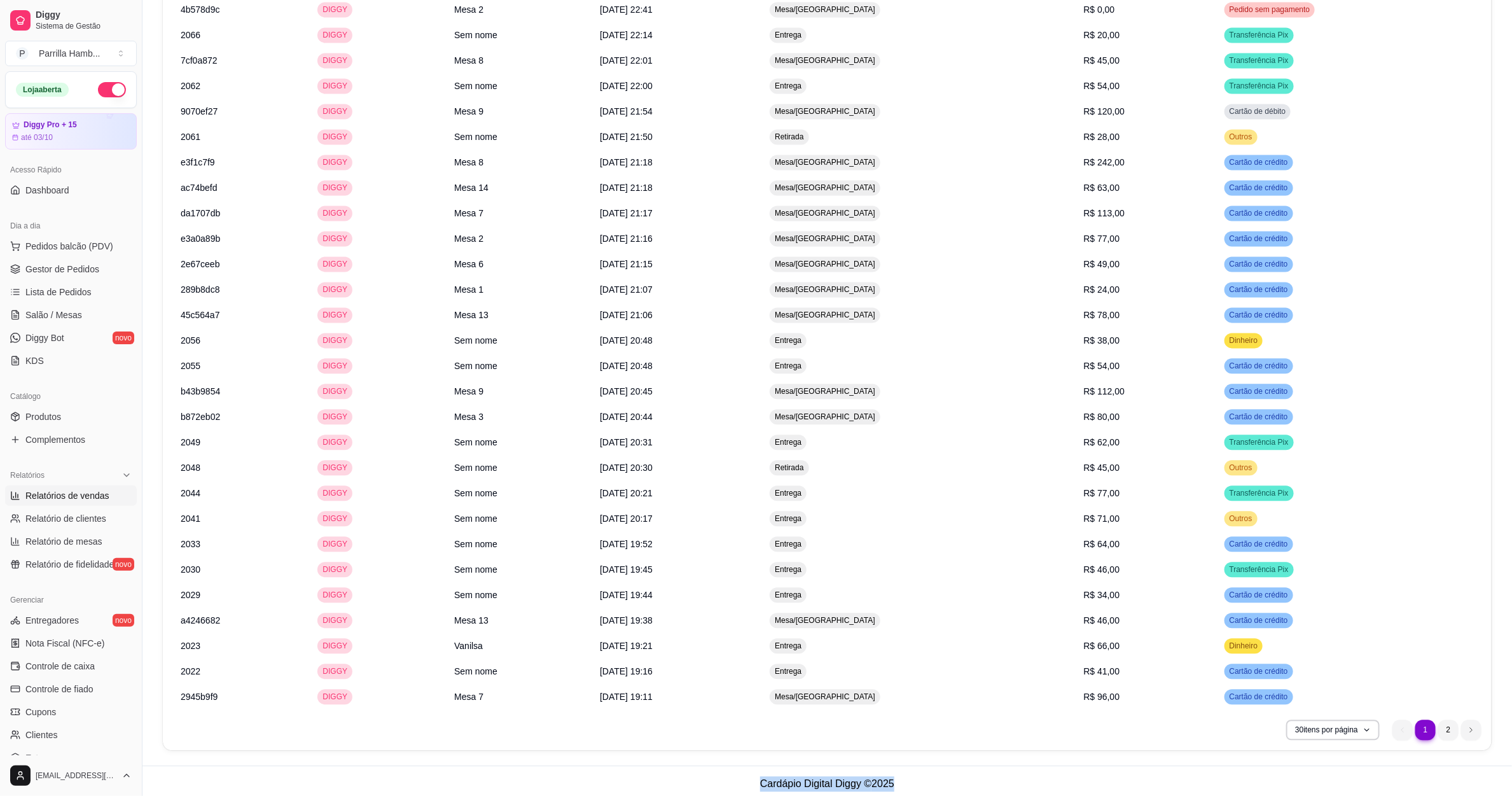
scroll to position [1544, 0]
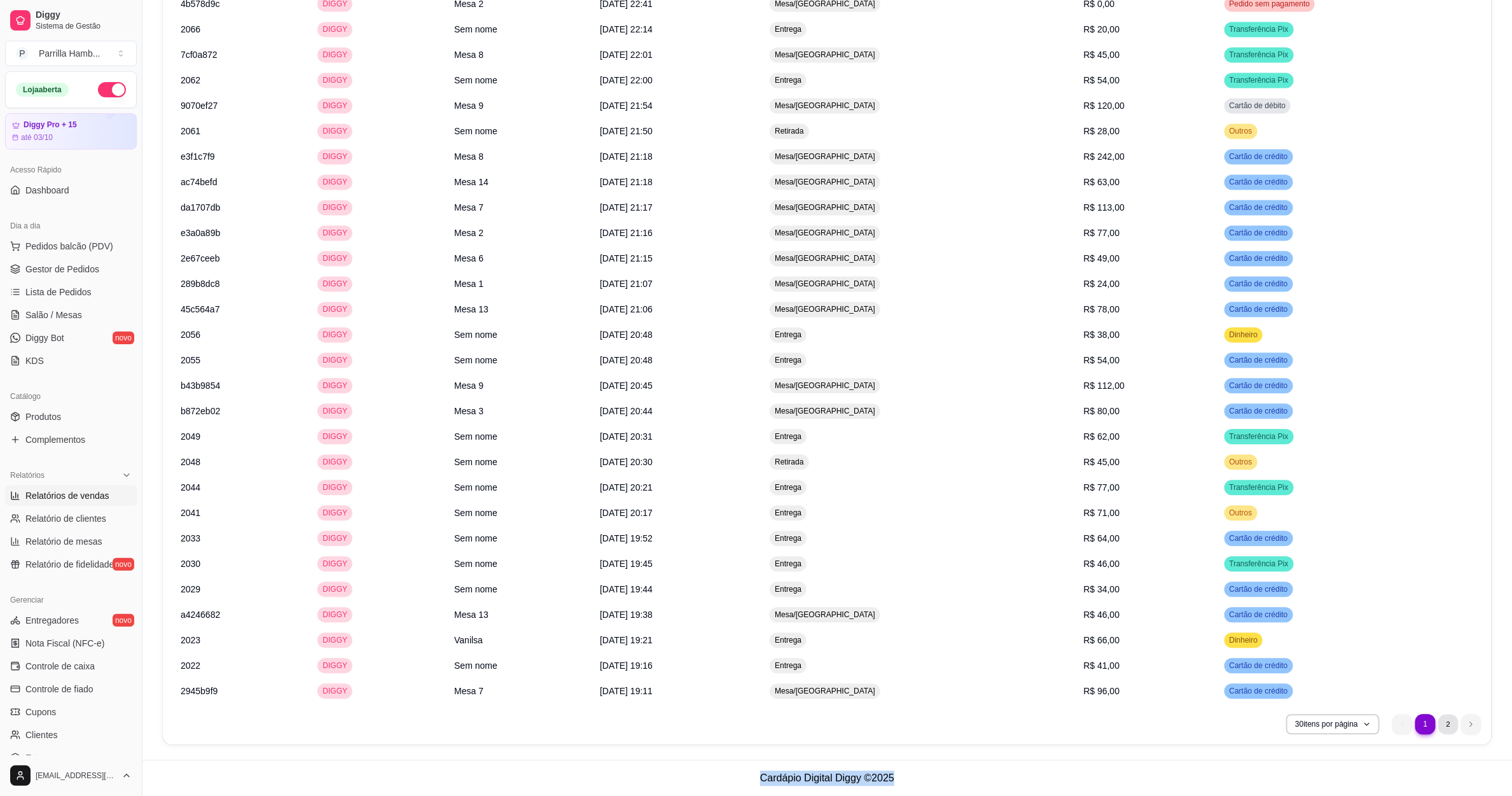
click at [1443, 718] on li "2" at bounding box center [1448, 724] width 19 height 19
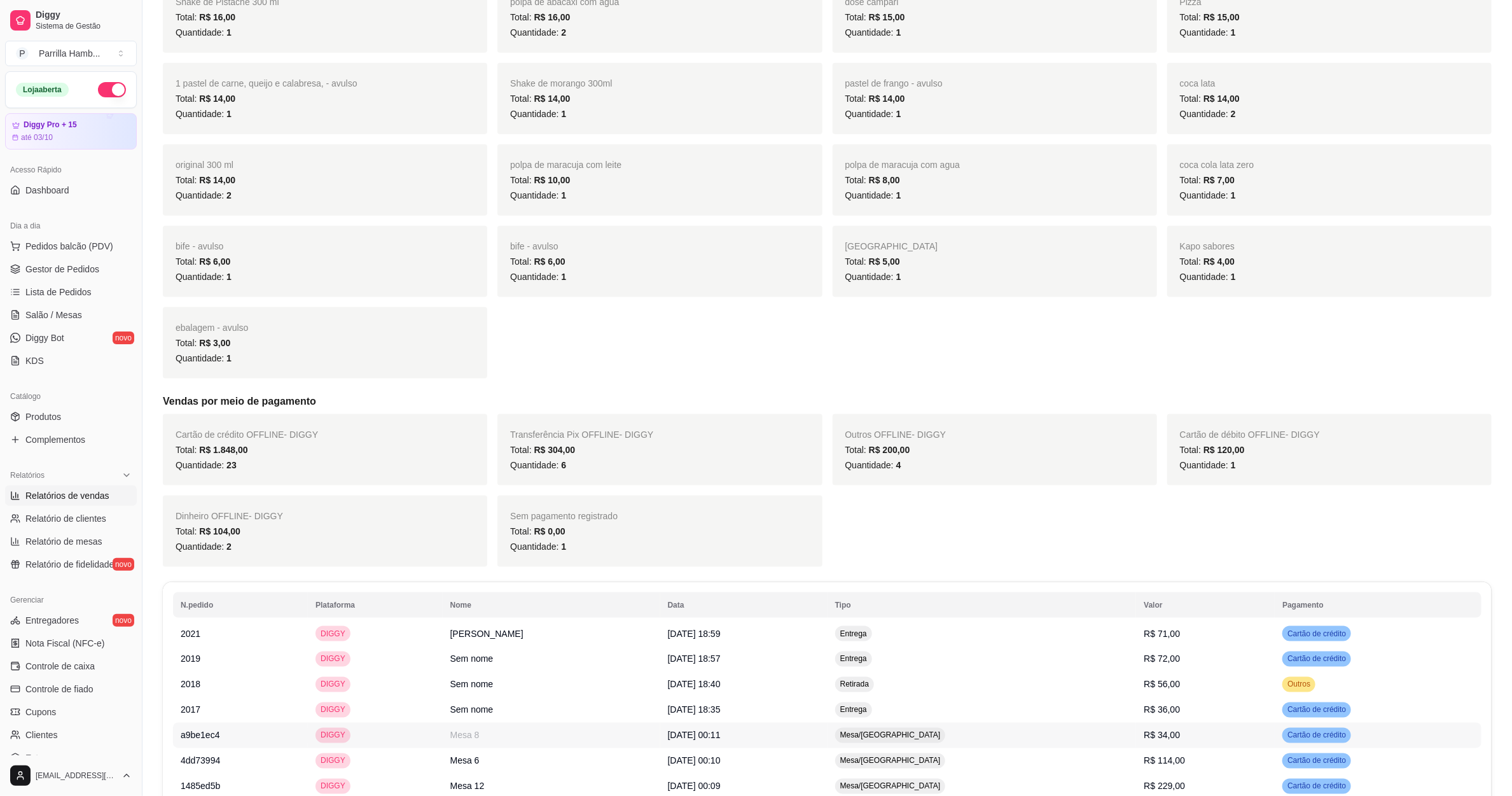
scroll to position [959, 0]
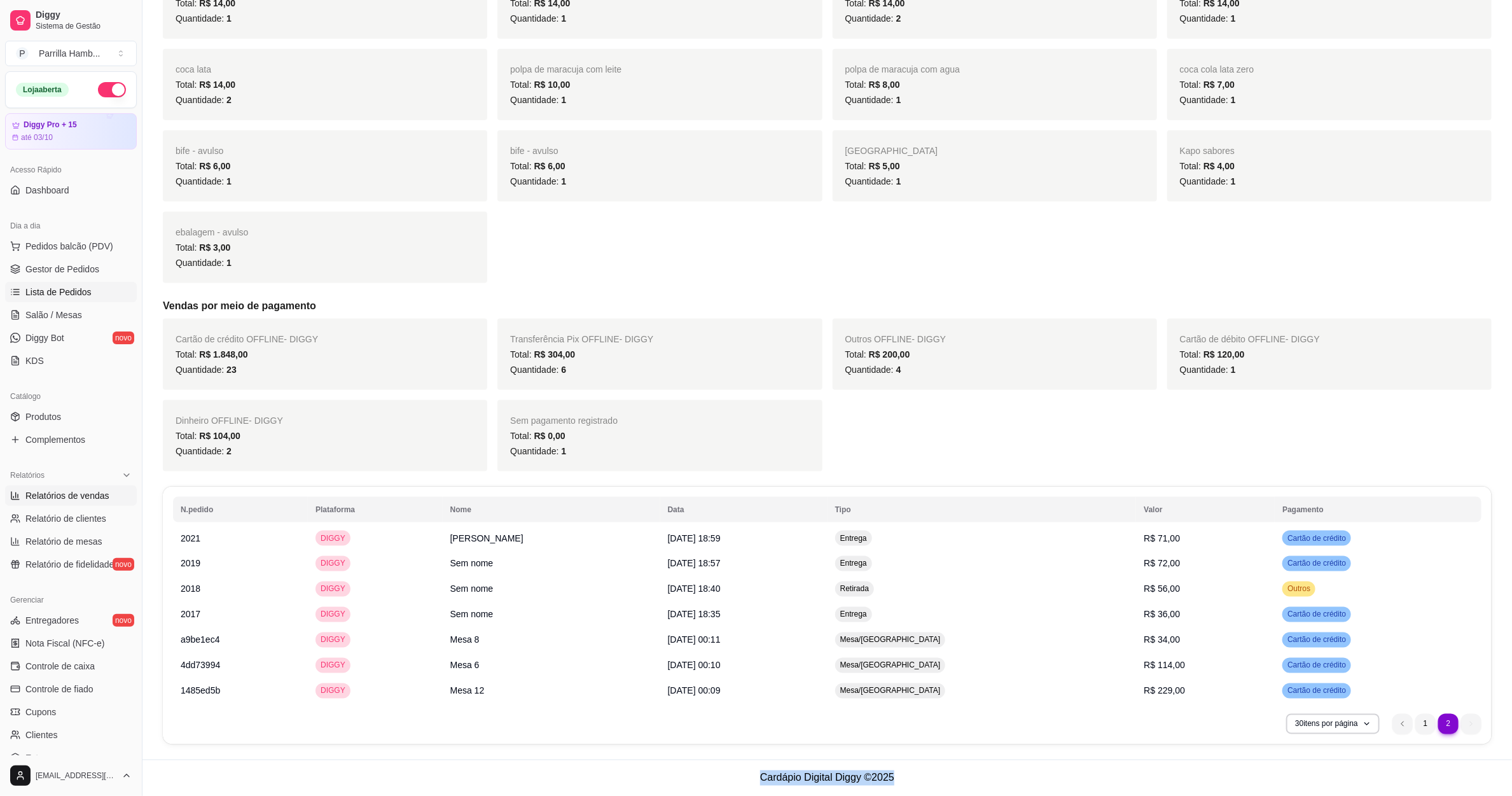
click at [90, 296] on link "Lista de Pedidos" at bounding box center [70, 292] width 131 height 20
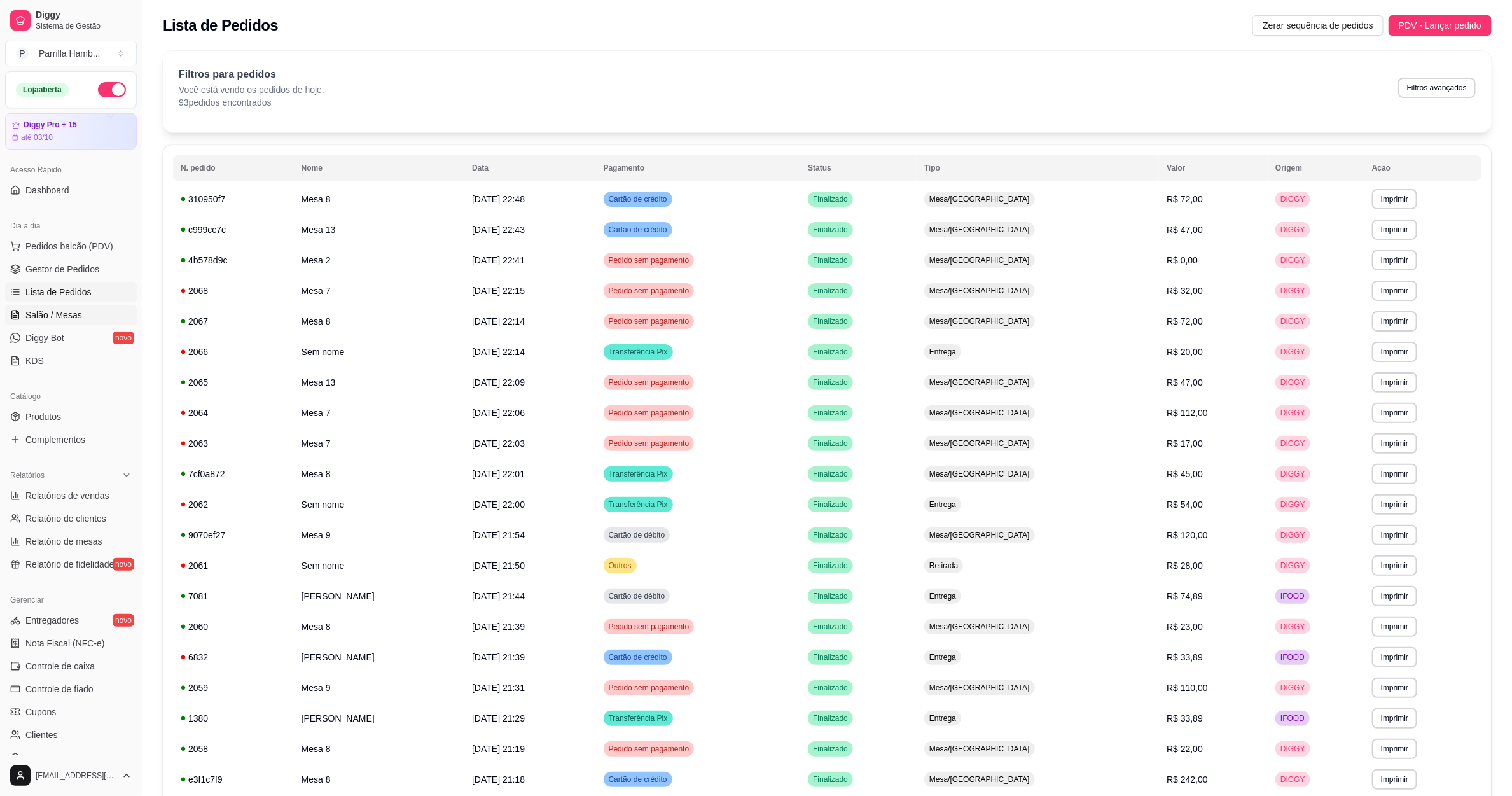
click at [82, 319] on link "Salão / Mesas" at bounding box center [70, 315] width 131 height 20
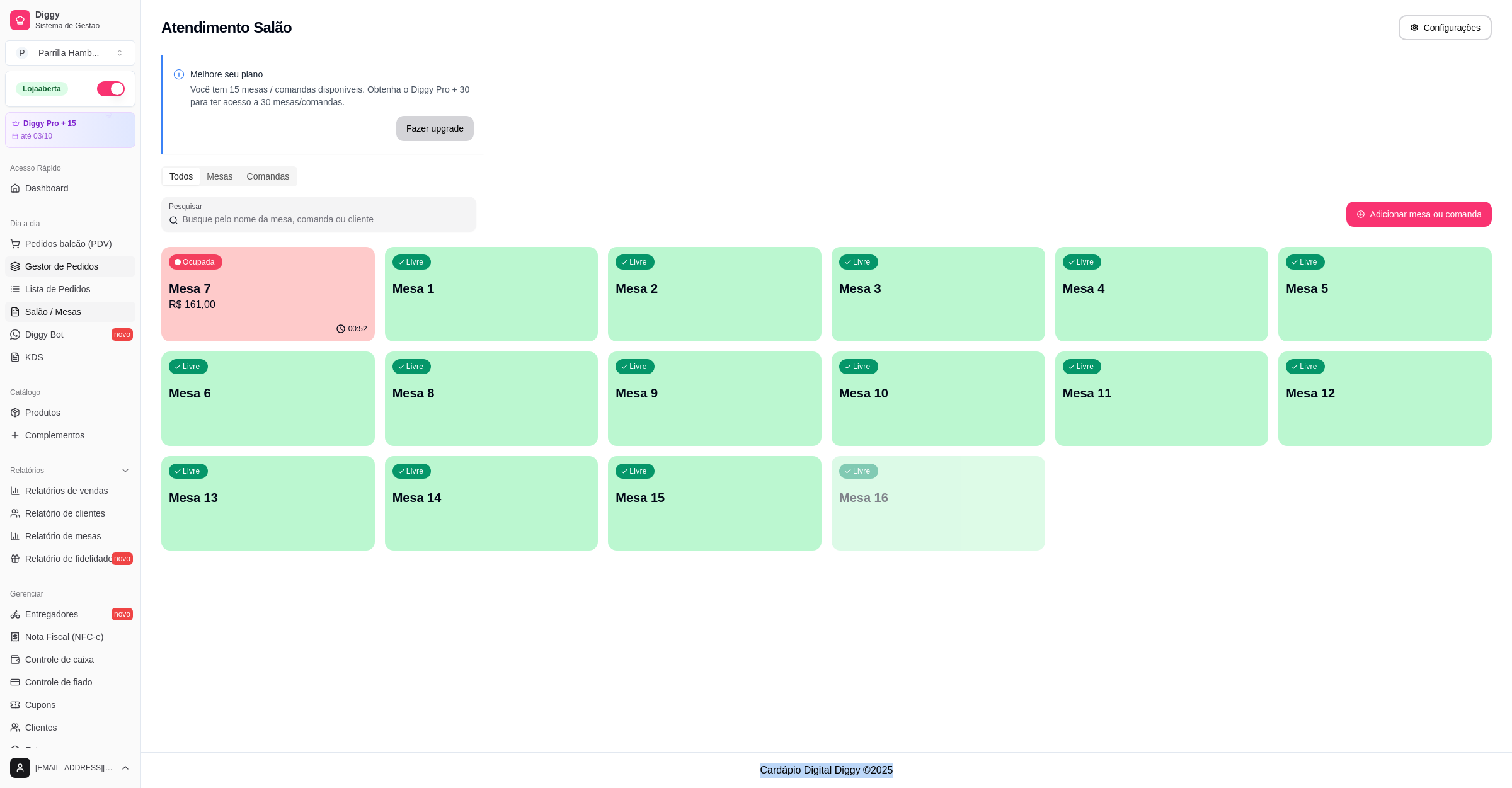
click at [70, 267] on span "Gestor de Pedidos" at bounding box center [62, 266] width 73 height 12
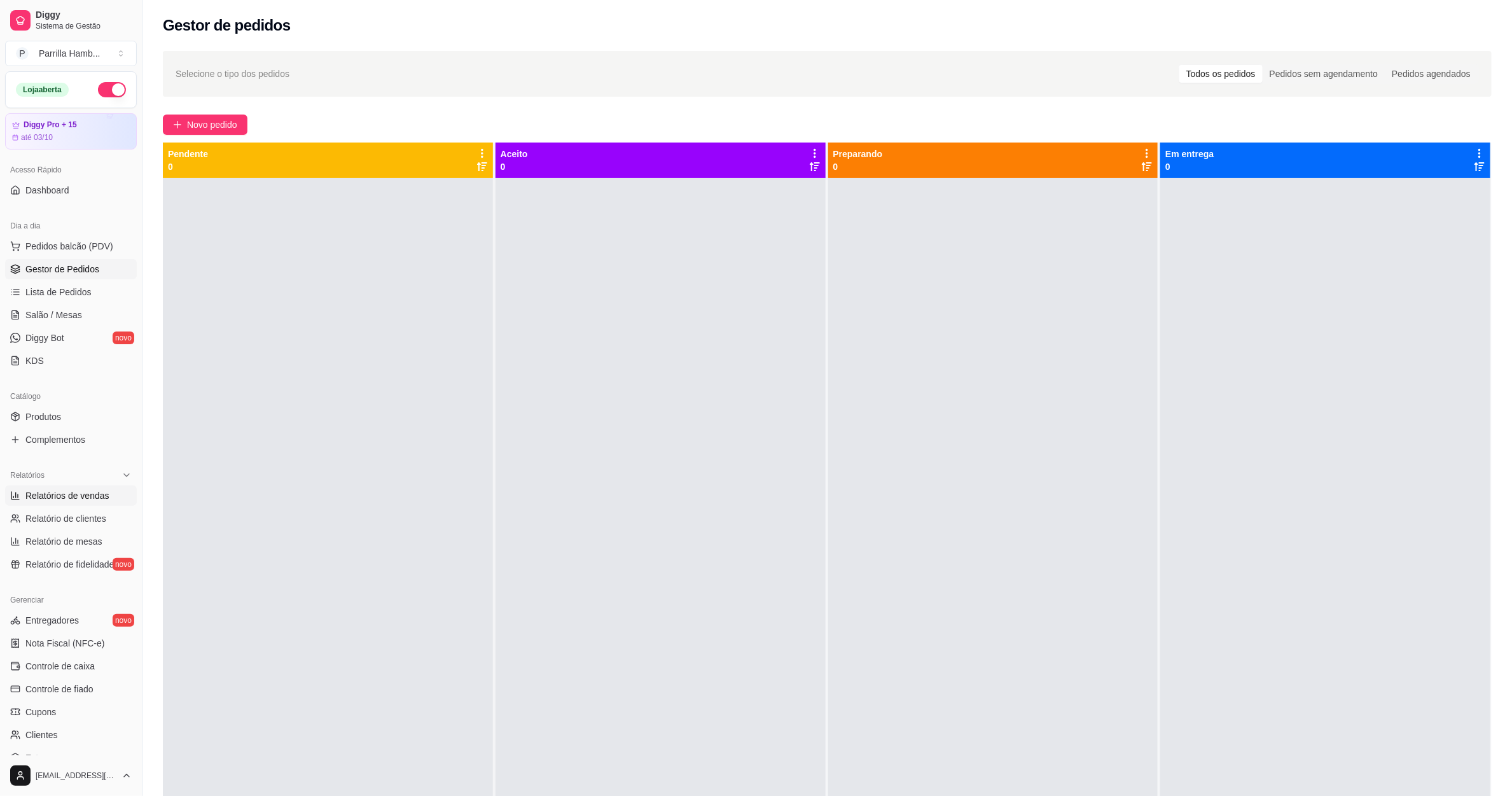
click at [46, 499] on span "Relatórios de vendas" at bounding box center [67, 495] width 84 height 12
select select "ALL"
select select "0"
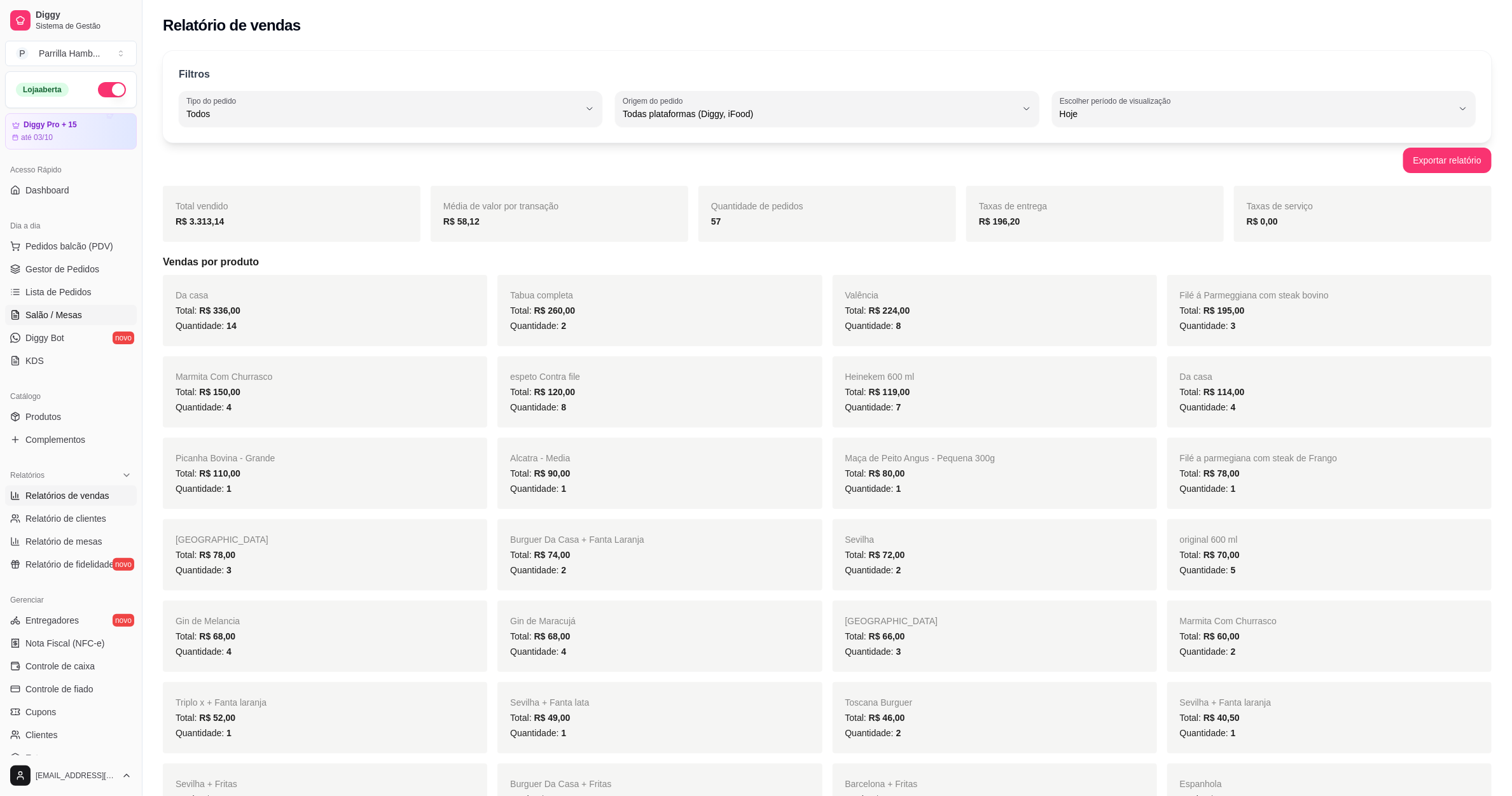
click at [82, 323] on link "Salão / Mesas" at bounding box center [70, 315] width 131 height 20
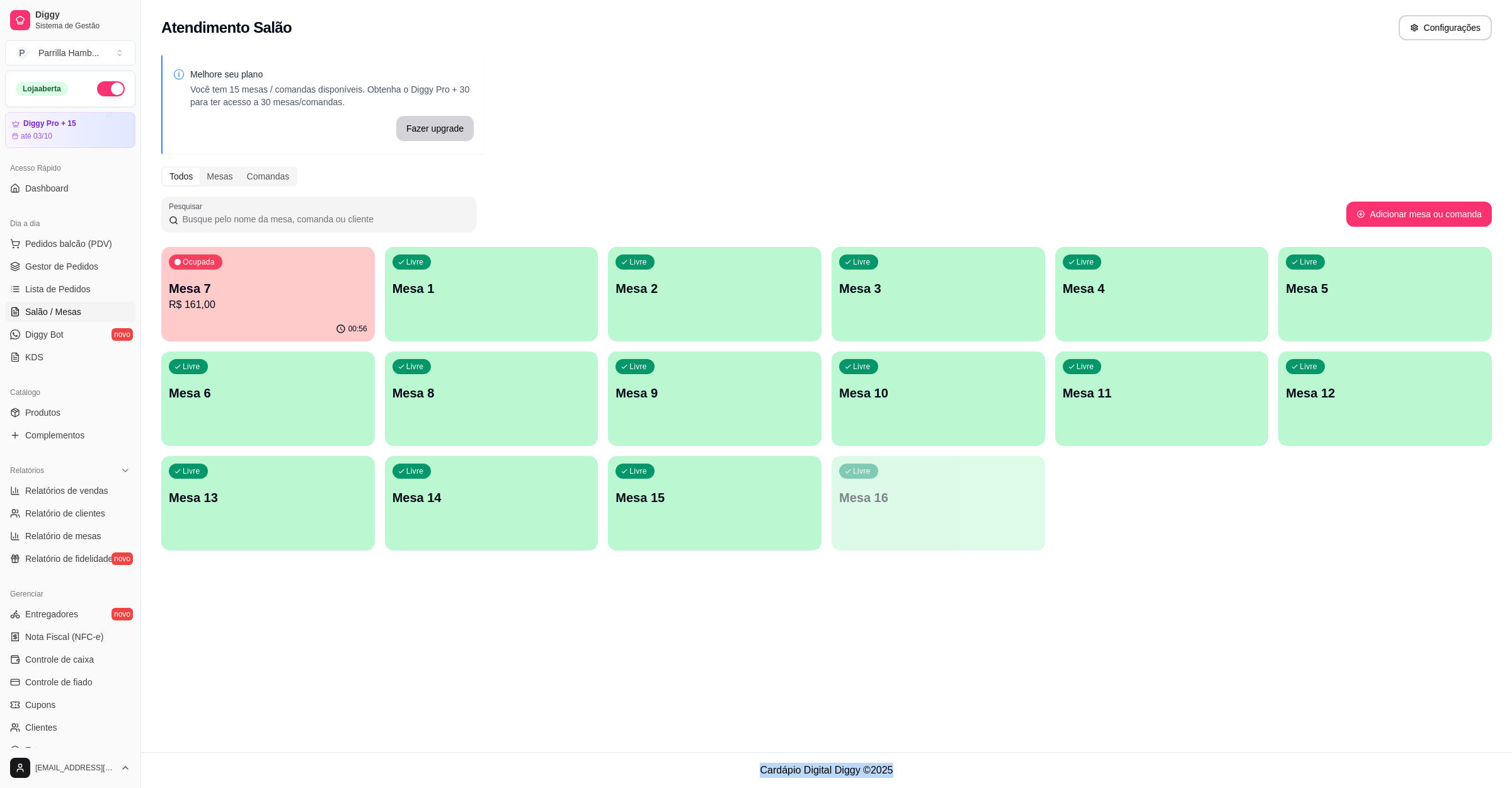
click at [334, 301] on p "R$ 161,00" at bounding box center [267, 305] width 198 height 15
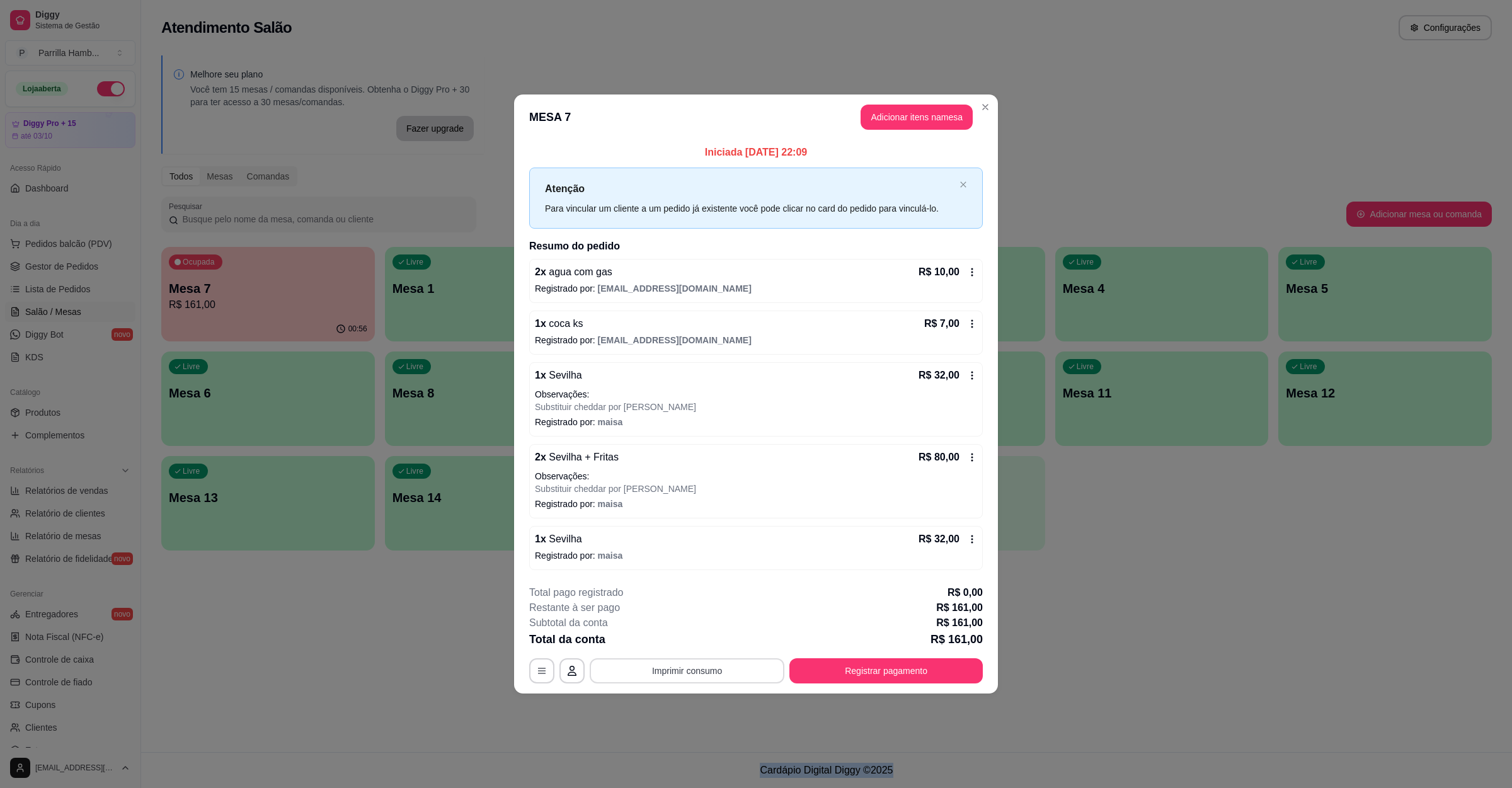
click at [732, 669] on button "Imprimir consumo" at bounding box center [687, 670] width 195 height 25
click at [711, 644] on button "IMPRESSORA" at bounding box center [691, 643] width 88 height 19
click at [836, 682] on button "Registrar pagamento" at bounding box center [886, 670] width 194 height 25
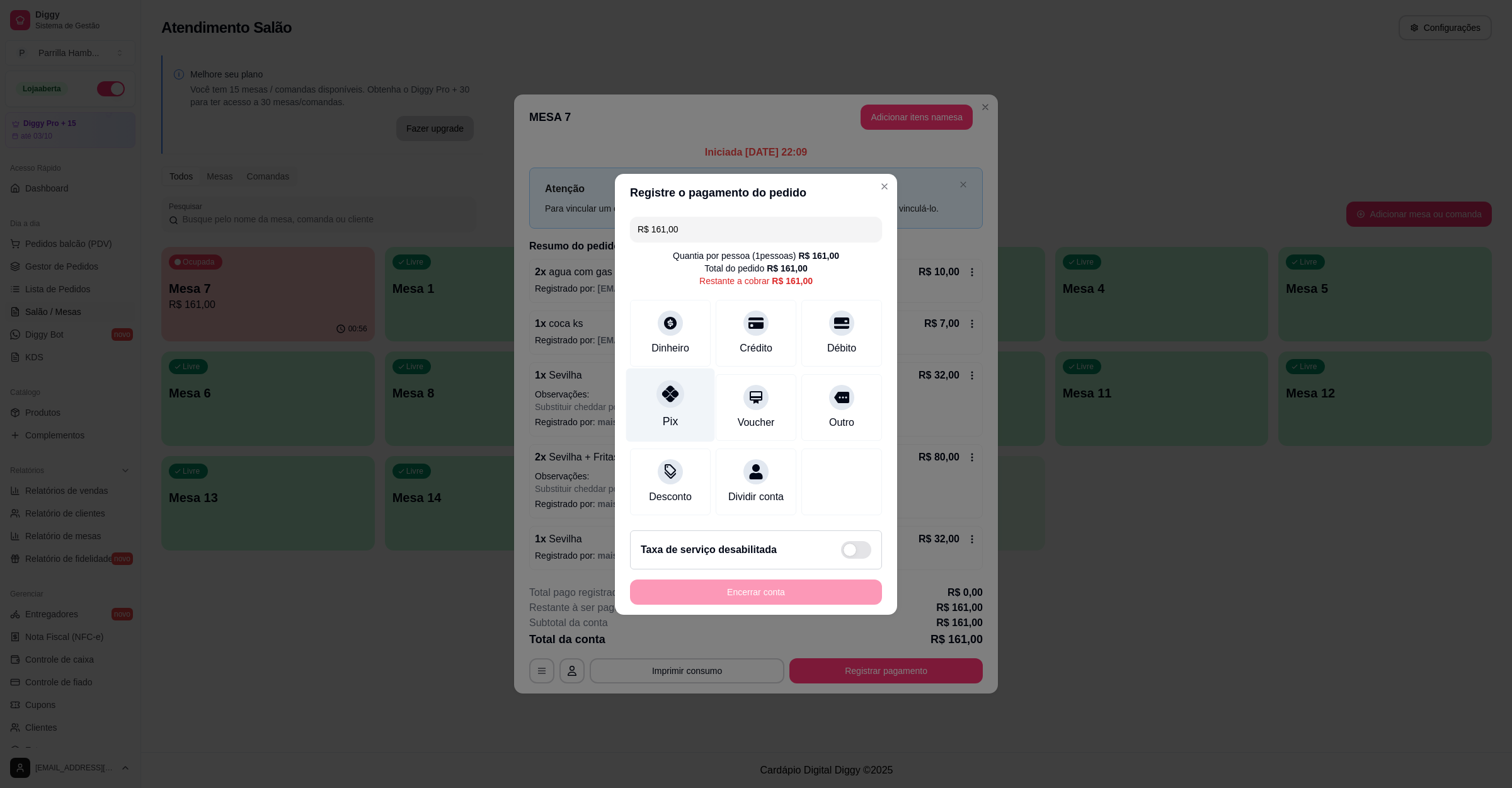
click at [683, 381] on div "Pix" at bounding box center [670, 405] width 89 height 73
type input "R$ 0,00"
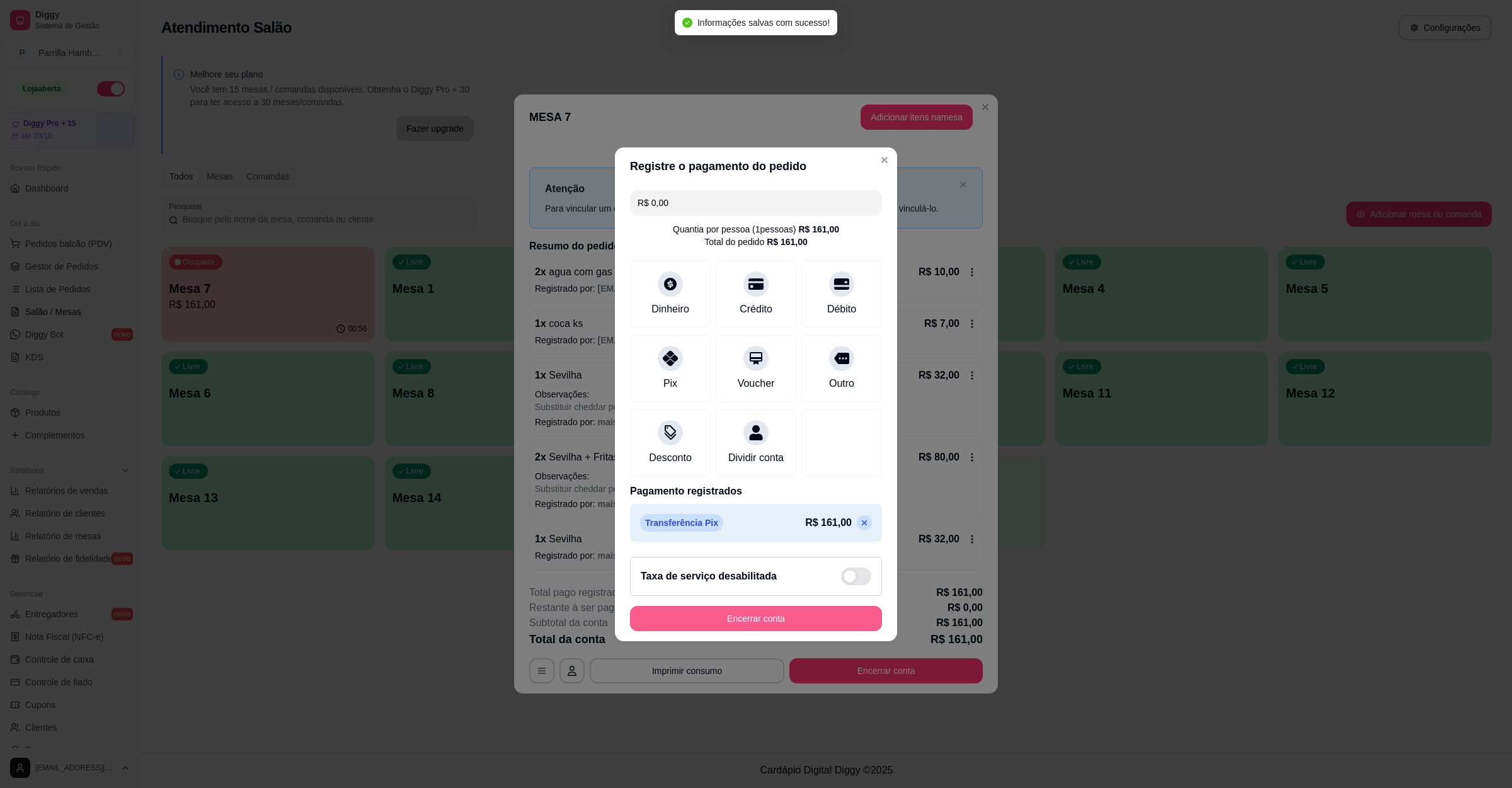
click at [787, 627] on button "Encerrar conta" at bounding box center [756, 618] width 252 height 25
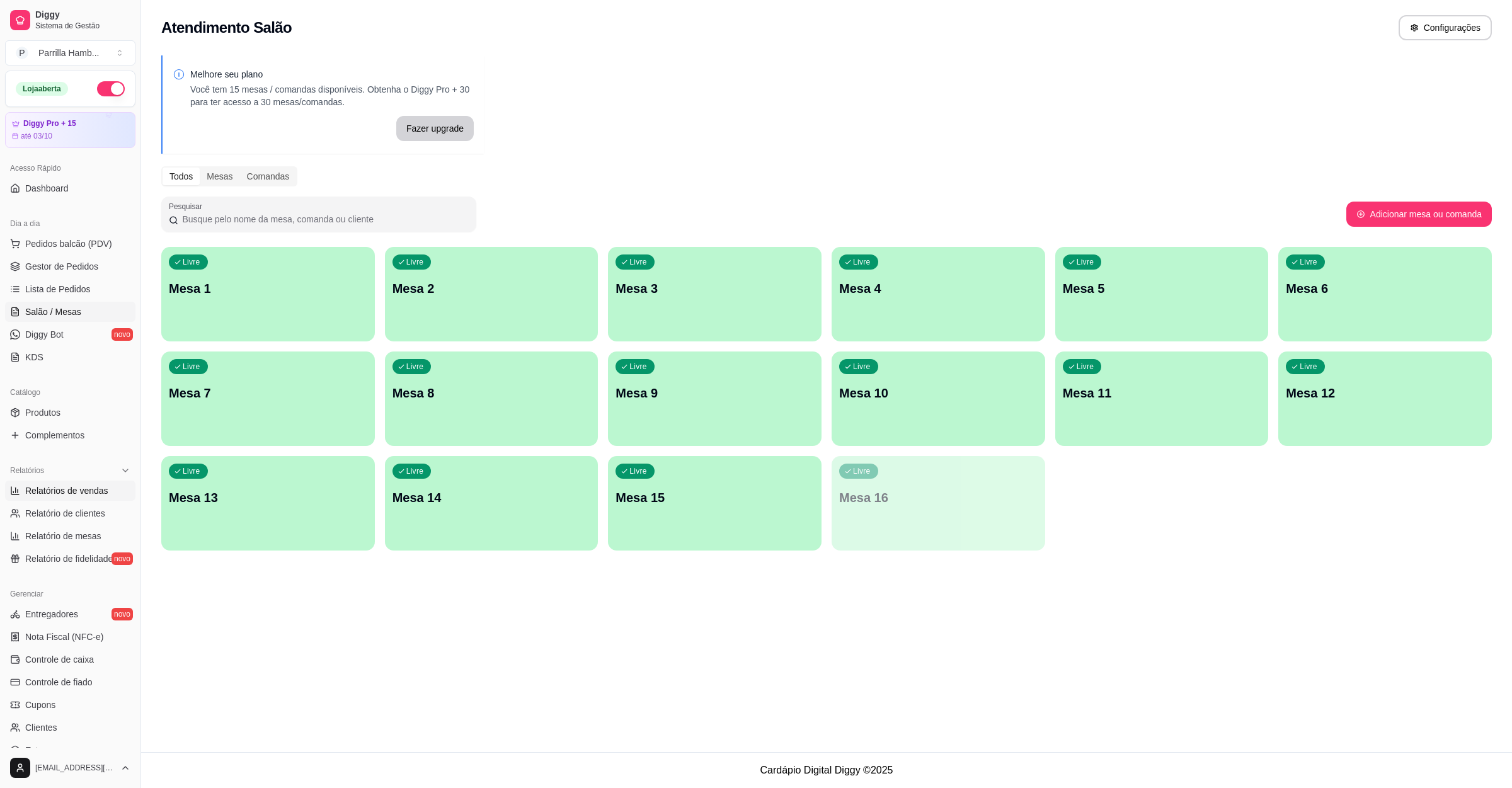
click at [87, 482] on link "Relatórios de vendas" at bounding box center [70, 490] width 130 height 20
select select "ALL"
select select "0"
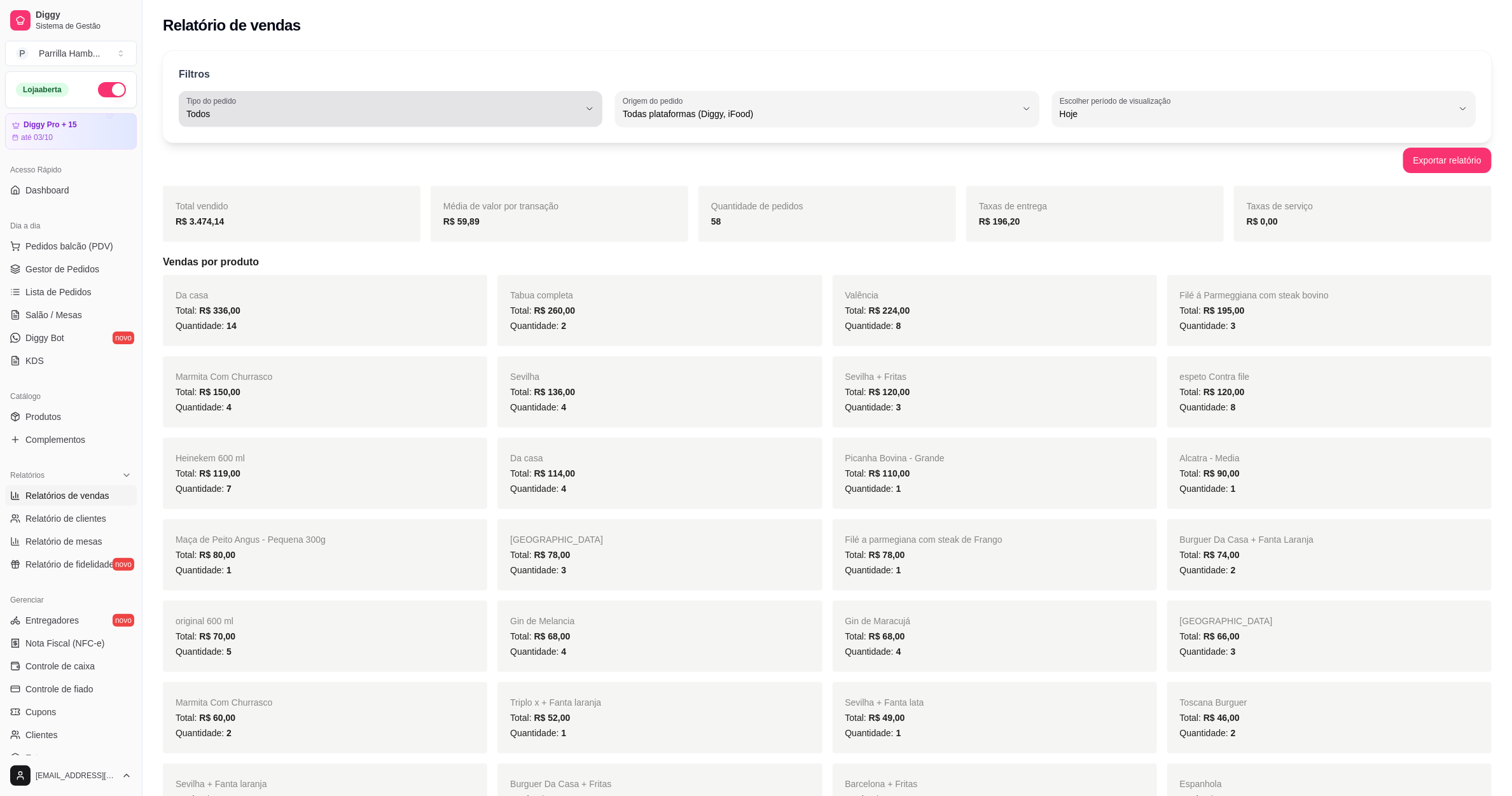
click at [435, 118] on span "Todos" at bounding box center [382, 114] width 393 height 12
click at [322, 168] on span "Entrega" at bounding box center [385, 165] width 375 height 12
type input "DELIVERY"
select select "DELIVERY"
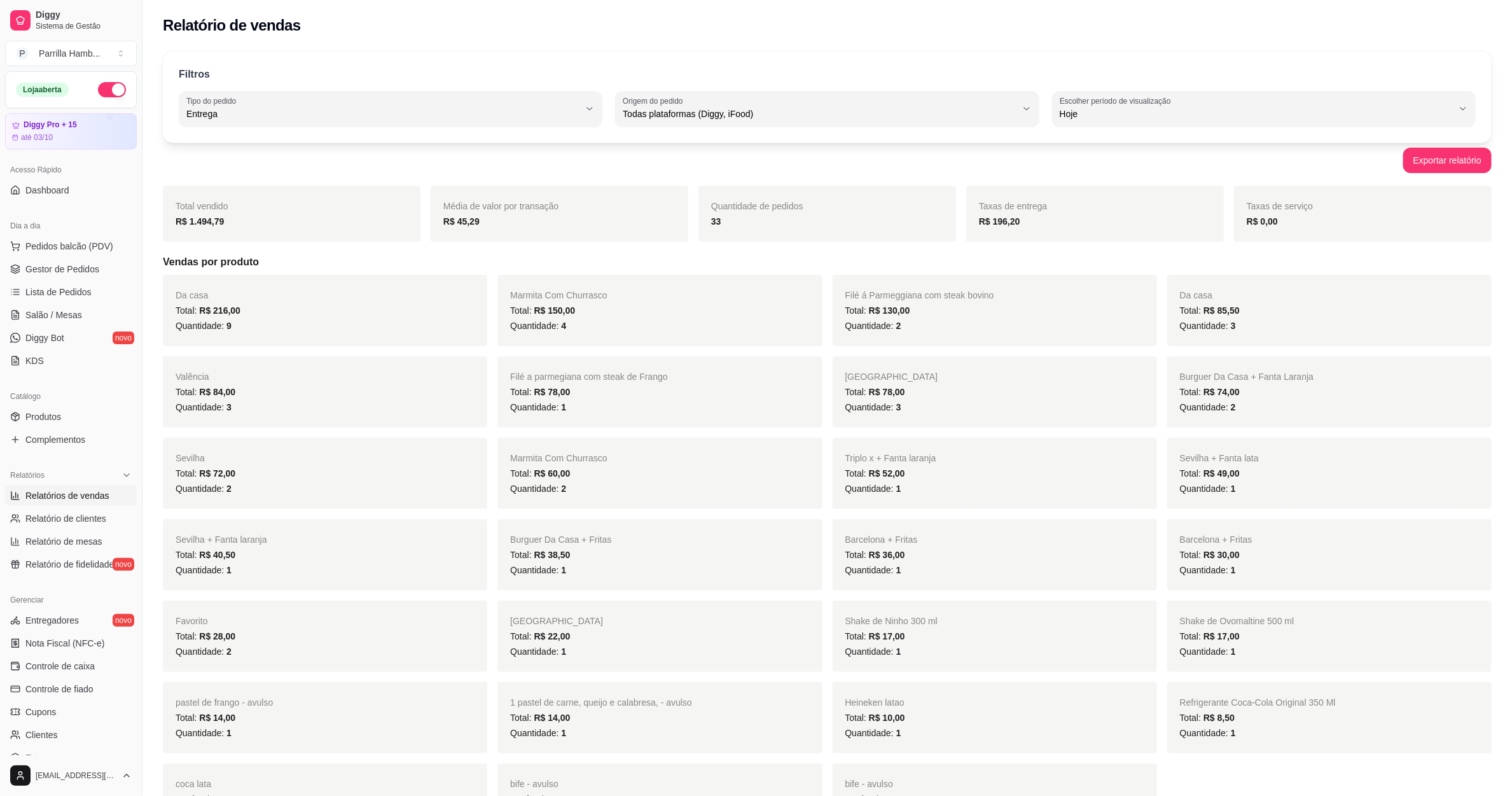
click at [720, 193] on div "Quantidade de pedidos 33" at bounding box center [827, 214] width 257 height 56
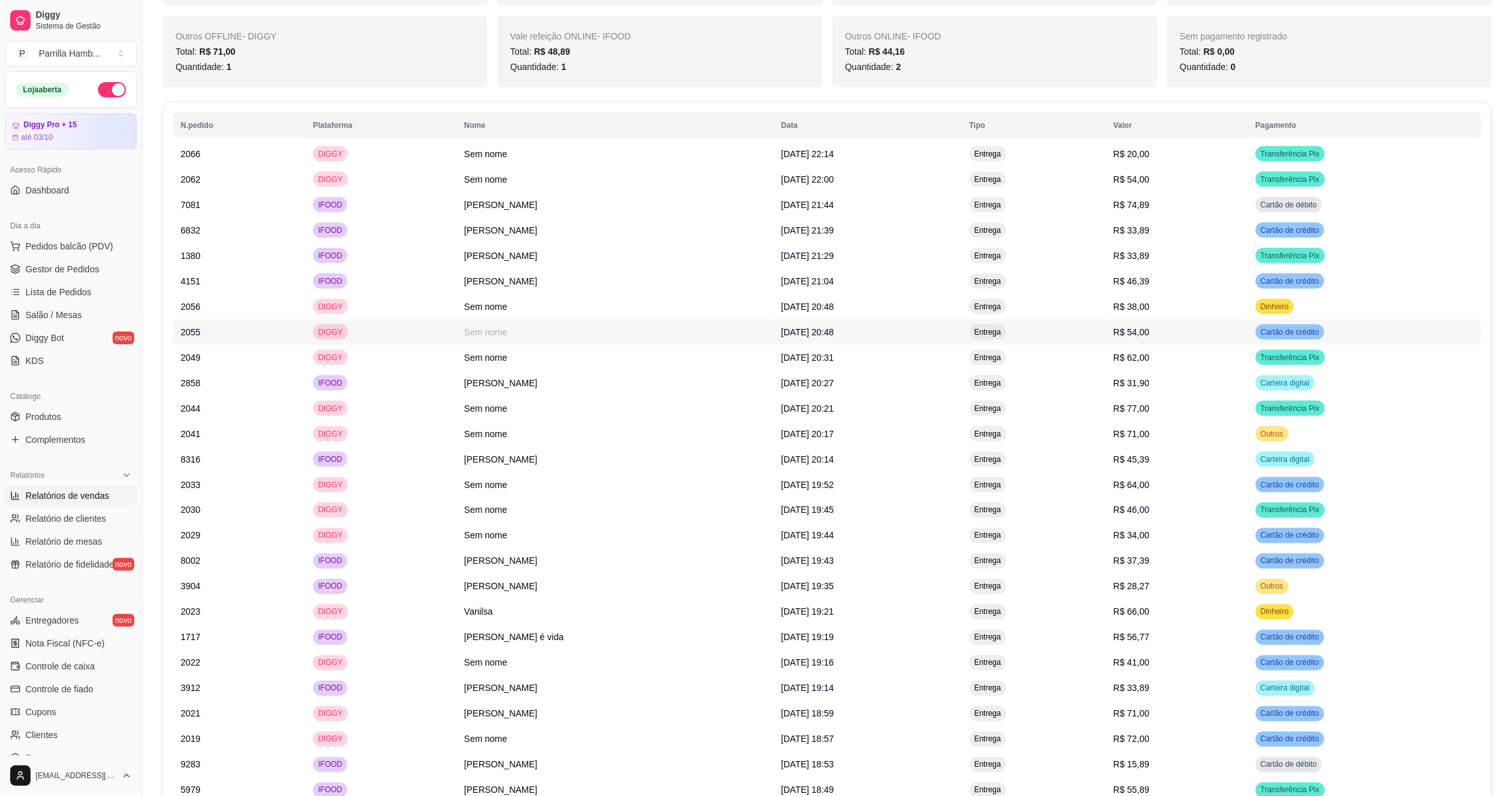
scroll to position [1218, 0]
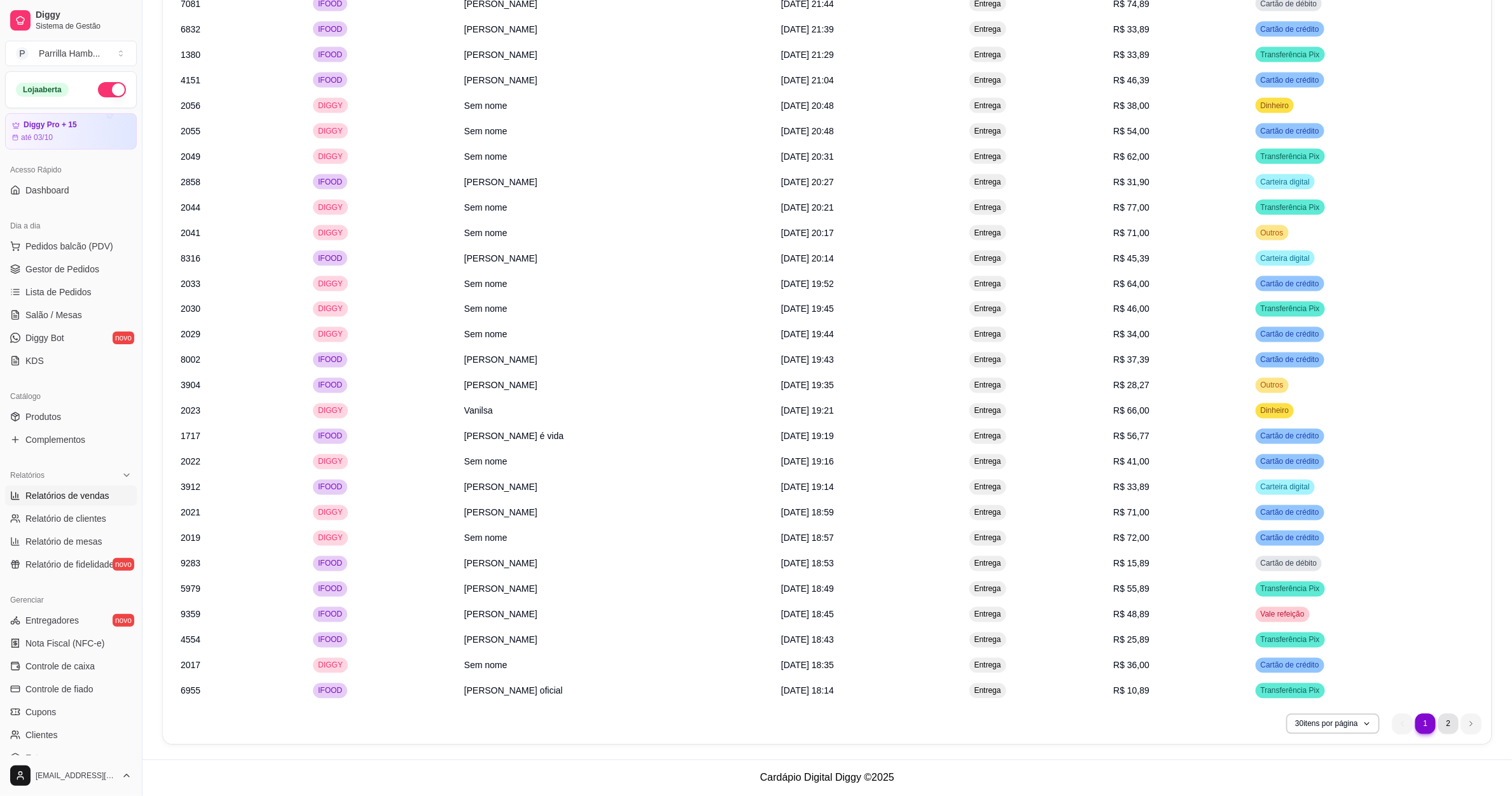
click at [1450, 732] on li "2" at bounding box center [1448, 724] width 20 height 20
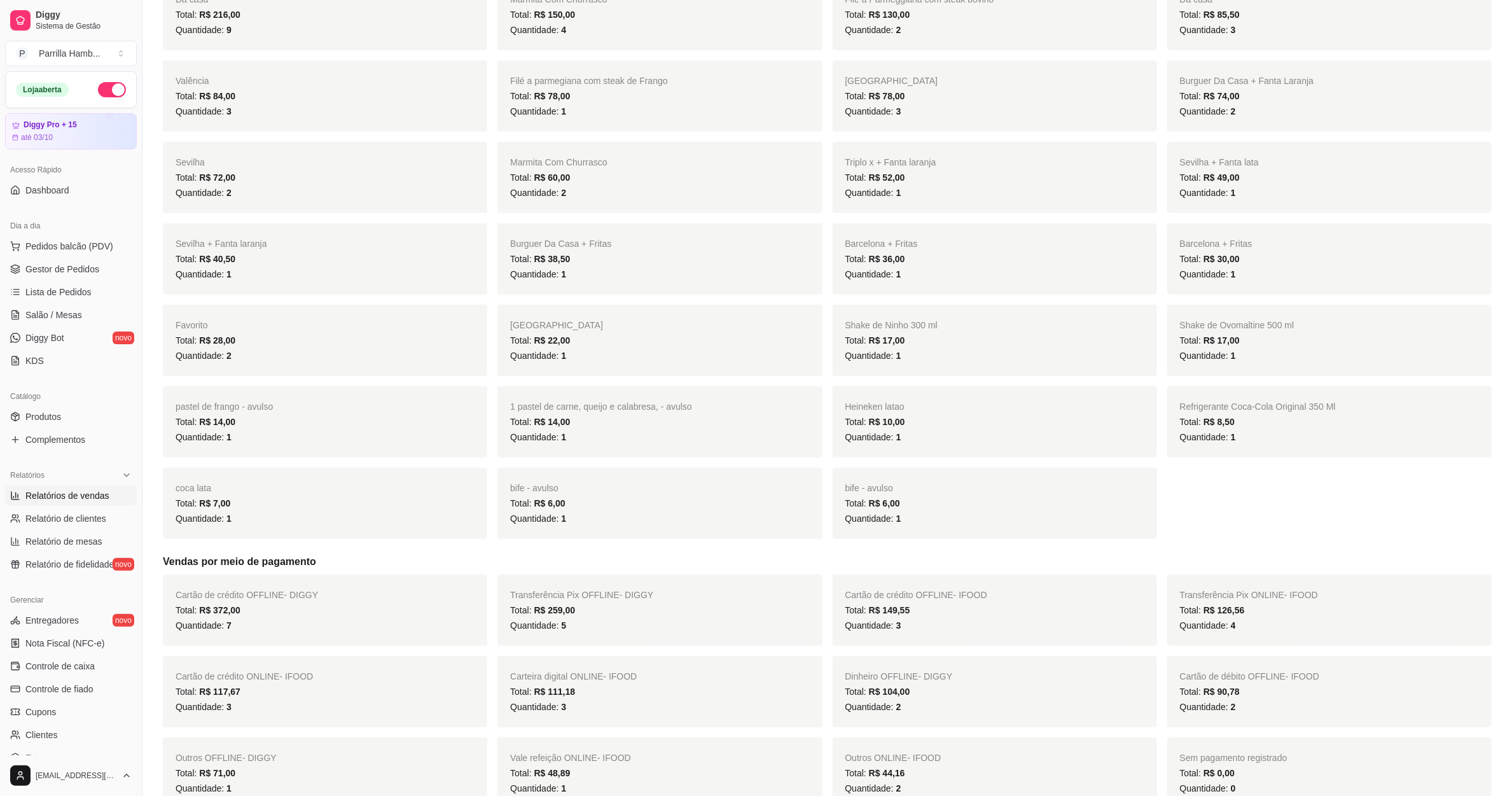
scroll to position [0, 0]
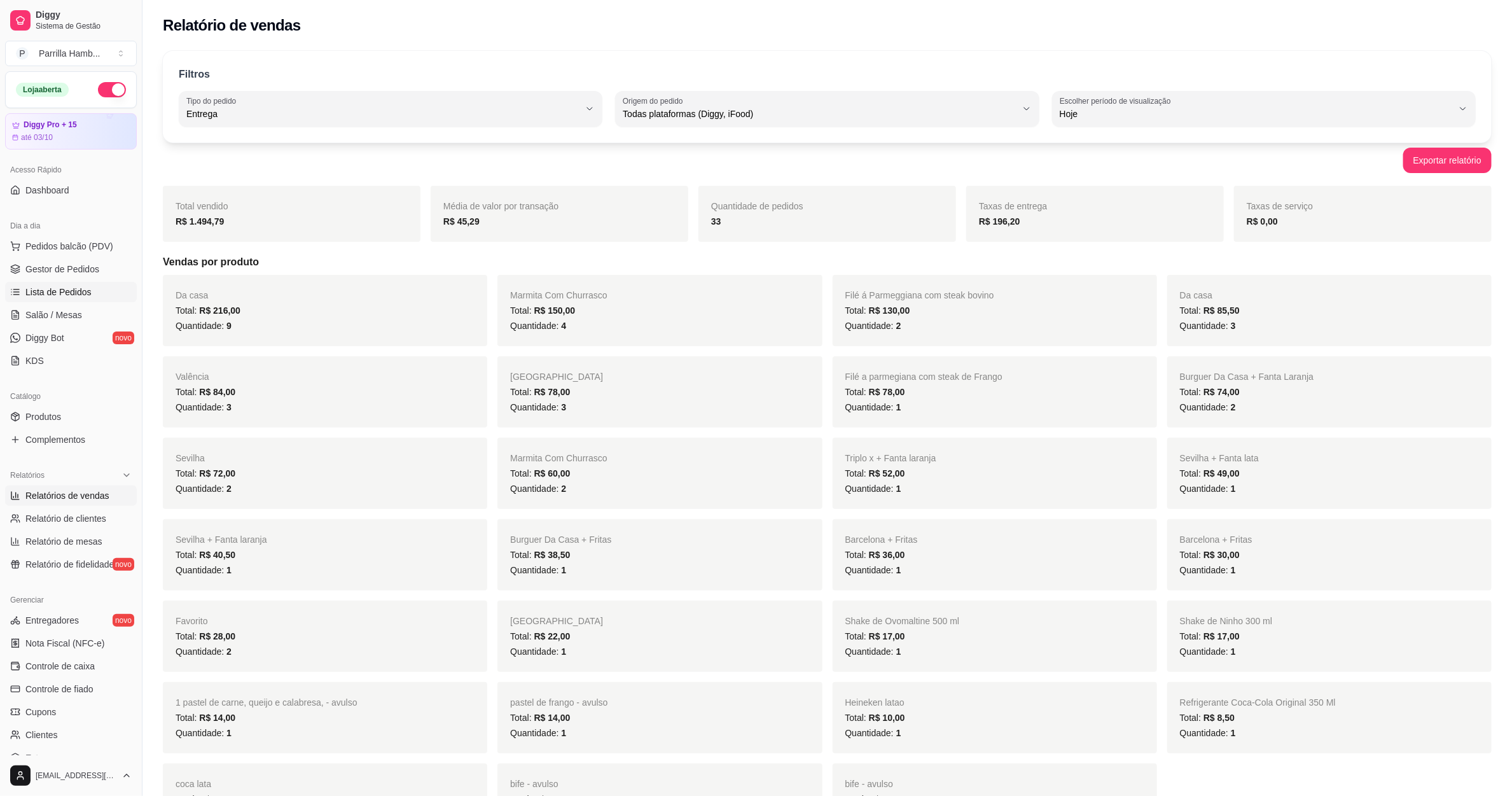
click at [80, 289] on span "Lista de Pedidos" at bounding box center [58, 292] width 66 height 12
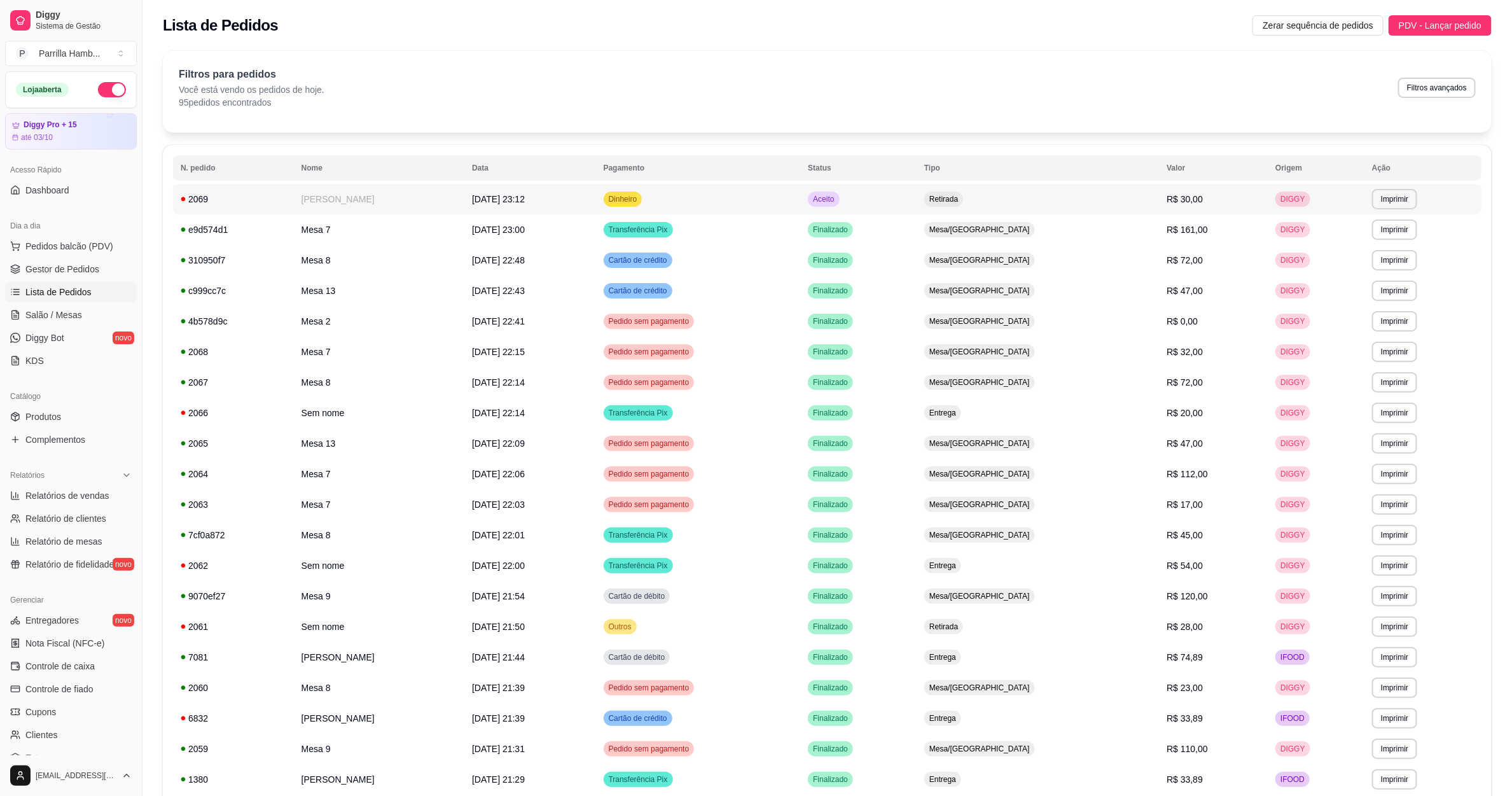
click at [1094, 207] on td "Retirada" at bounding box center [1037, 199] width 242 height 31
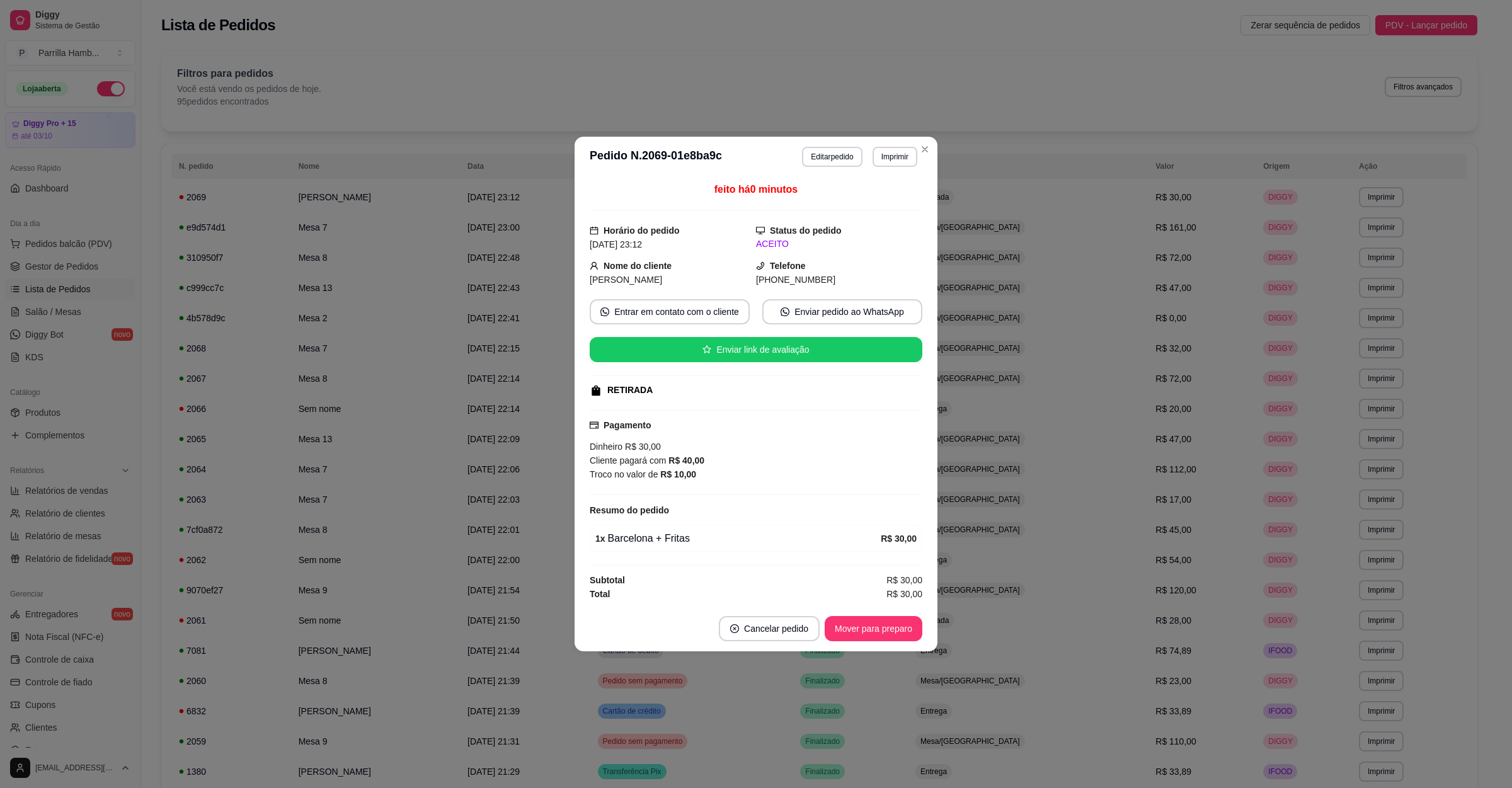
click at [785, 616] on footer "Cancelar pedido Mover para preparo" at bounding box center [756, 628] width 363 height 45
click at [787, 629] on button "Cancelar pedido" at bounding box center [769, 629] width 98 height 24
click at [815, 603] on button "Sim" at bounding box center [805, 600] width 51 height 25
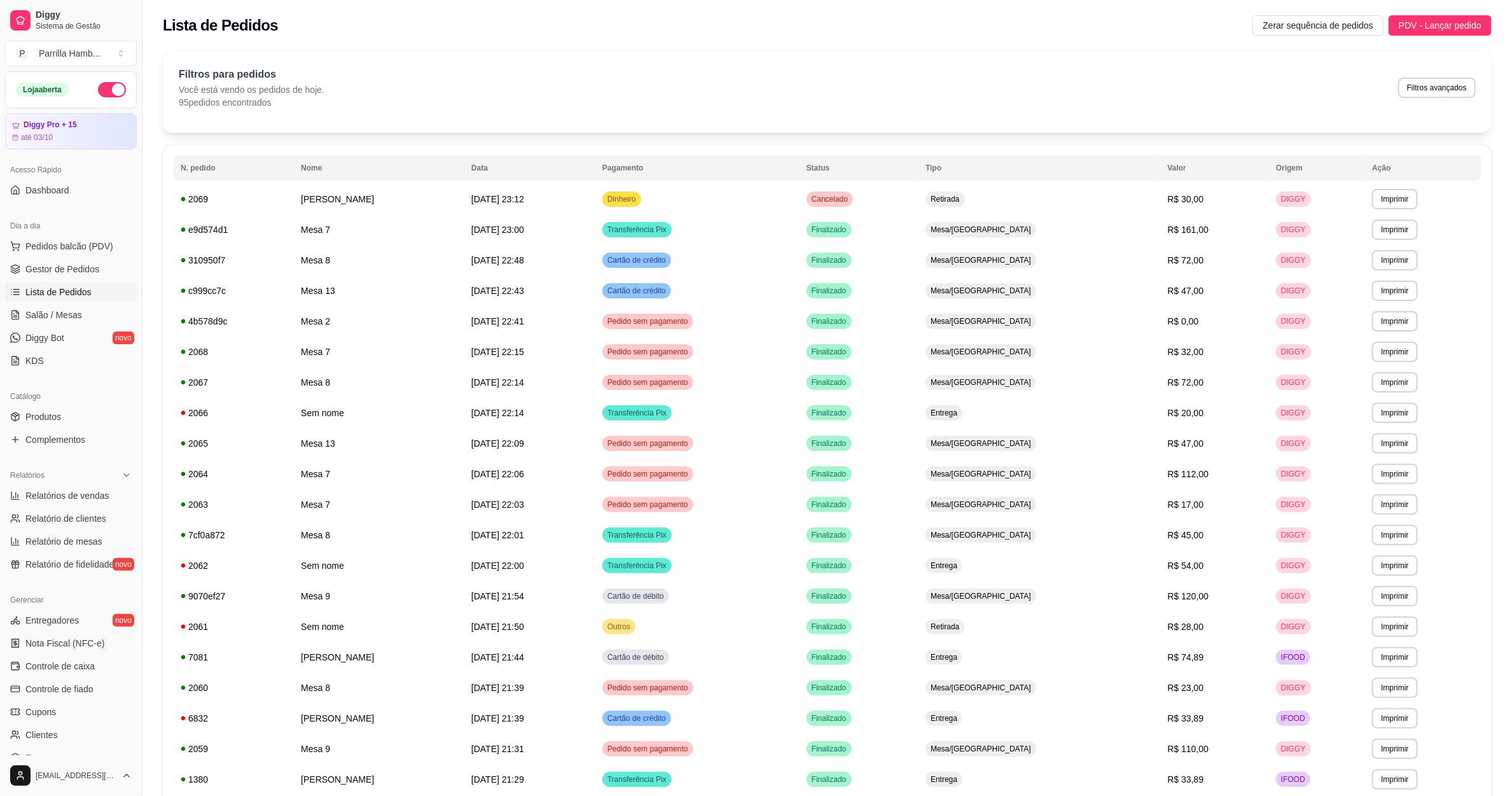
click at [98, 85] on button "button" at bounding box center [112, 89] width 28 height 15
